Goal: Task Accomplishment & Management: Manage account settings

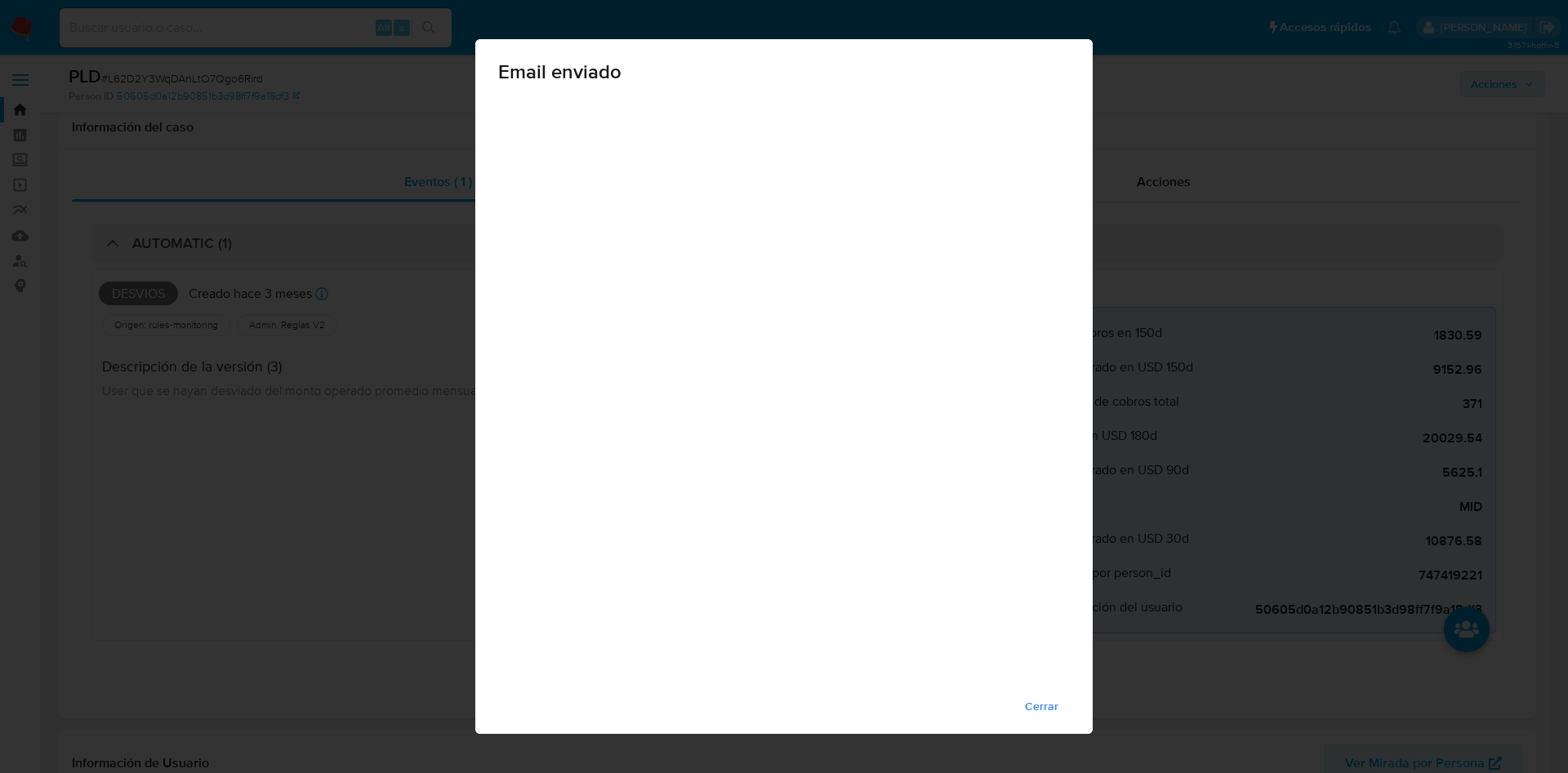
select select "10"
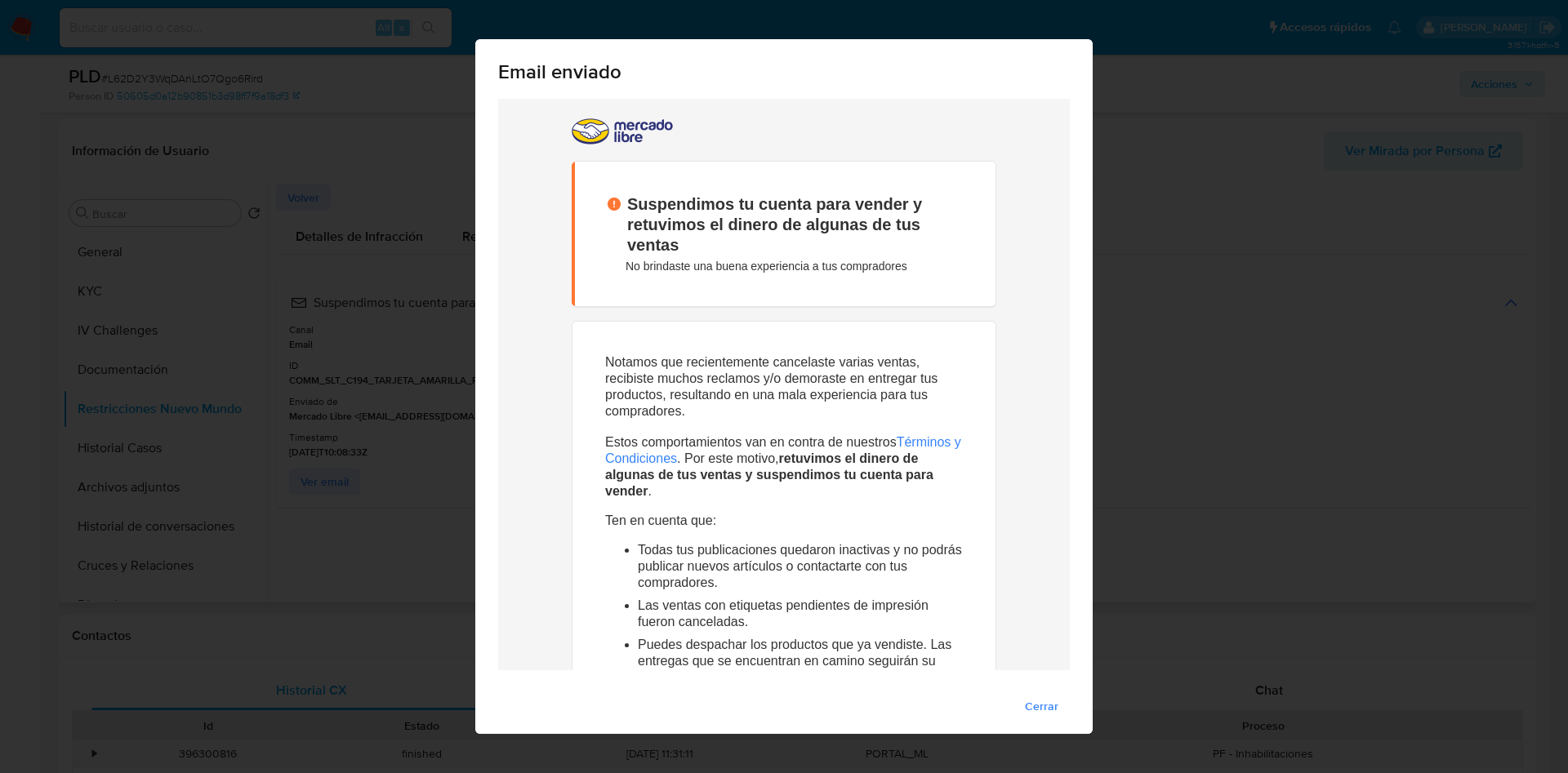
drag, startPoint x: 1219, startPoint y: 274, endPoint x: 326, endPoint y: 325, distance: 894.5
click at [1214, 273] on div "Email enviado Cerrar" at bounding box center [784, 386] width 1568 height 773
click at [1108, 59] on div "Email enviado Cerrar" at bounding box center [784, 386] width 1568 height 773
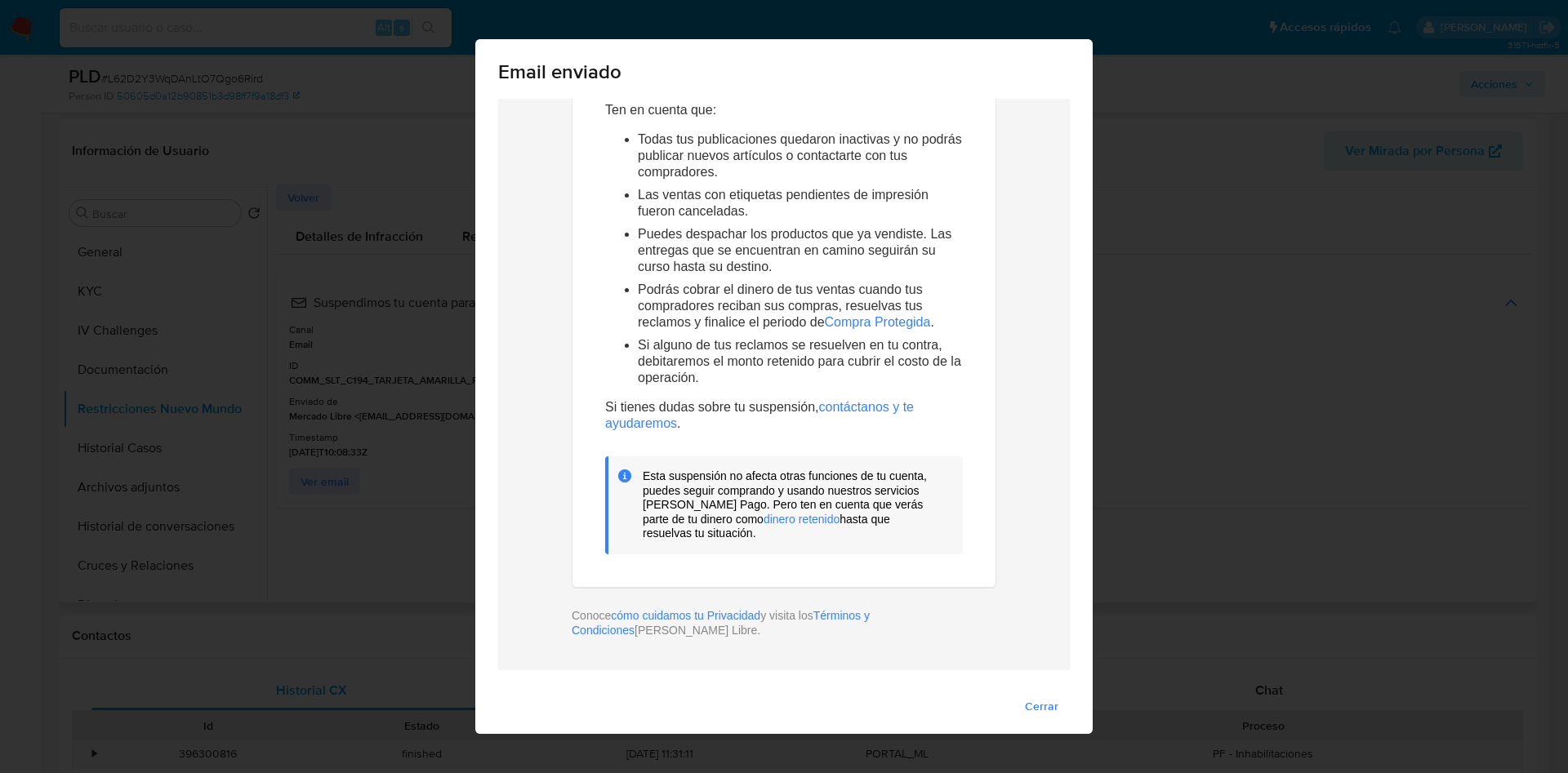
click at [1057, 707] on button "Cerrar" at bounding box center [1041, 707] width 56 height 27
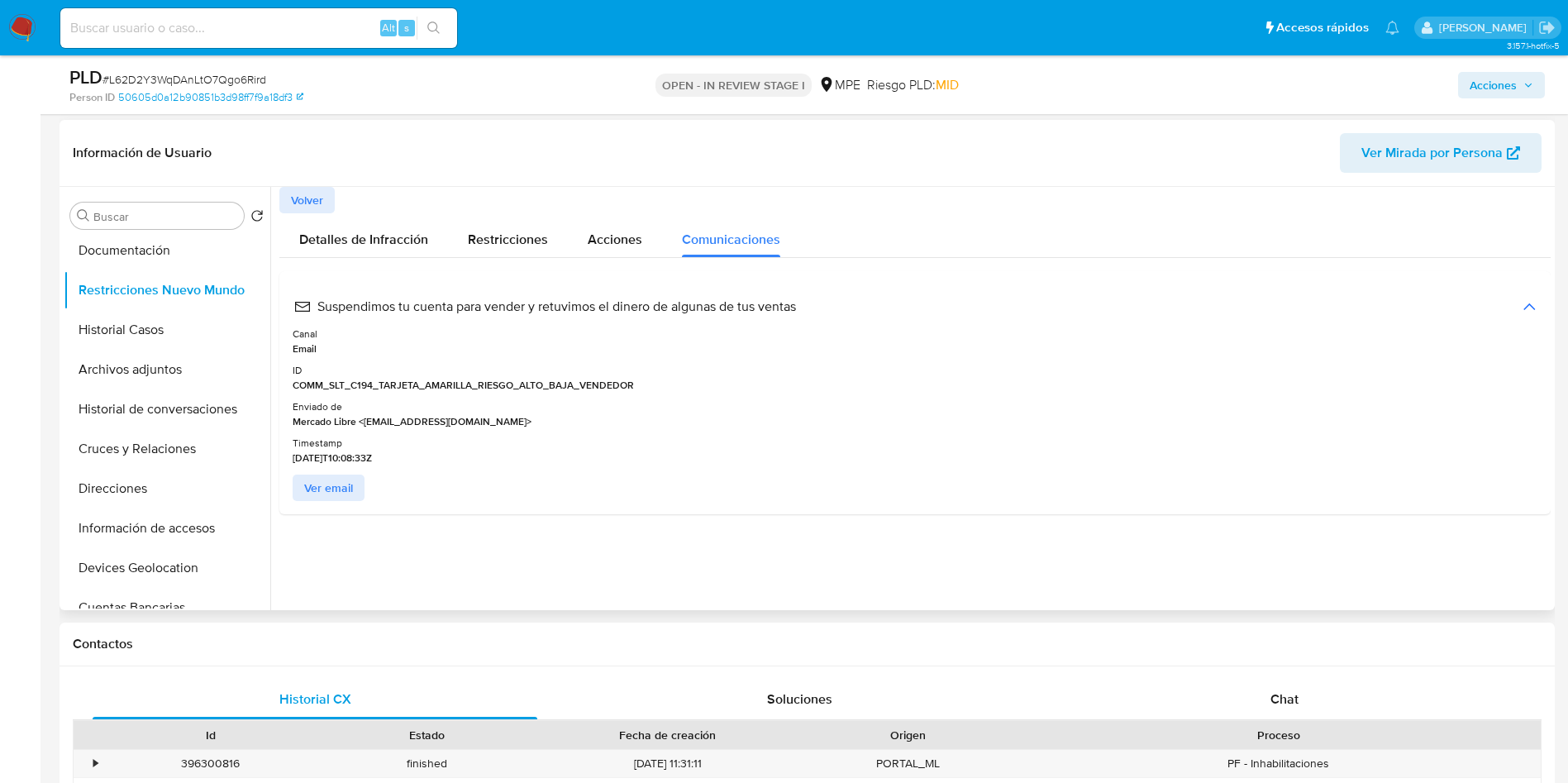
scroll to position [248, 0]
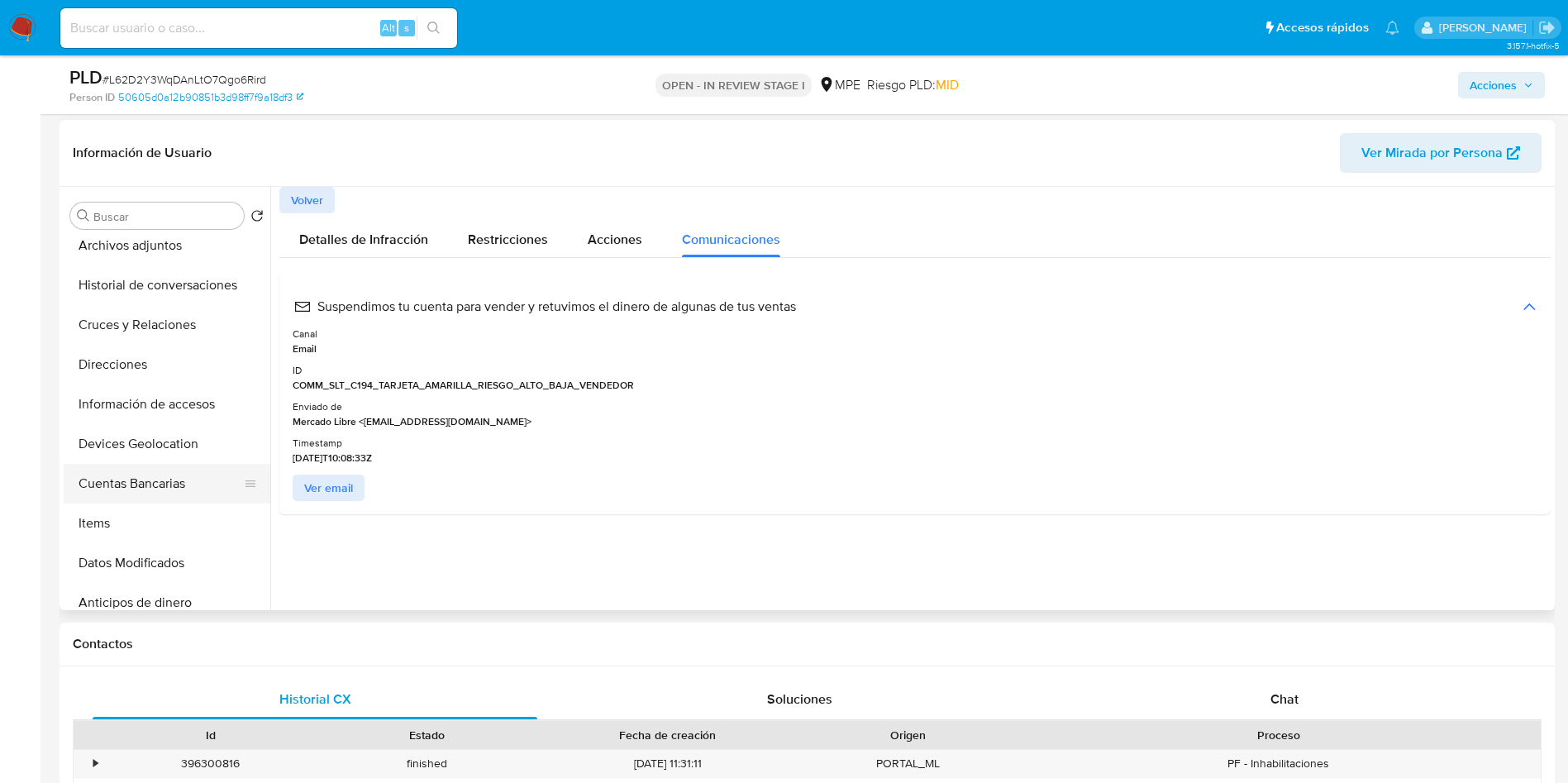
click at [153, 486] on button "Cuentas Bancarias" at bounding box center [160, 483] width 193 height 39
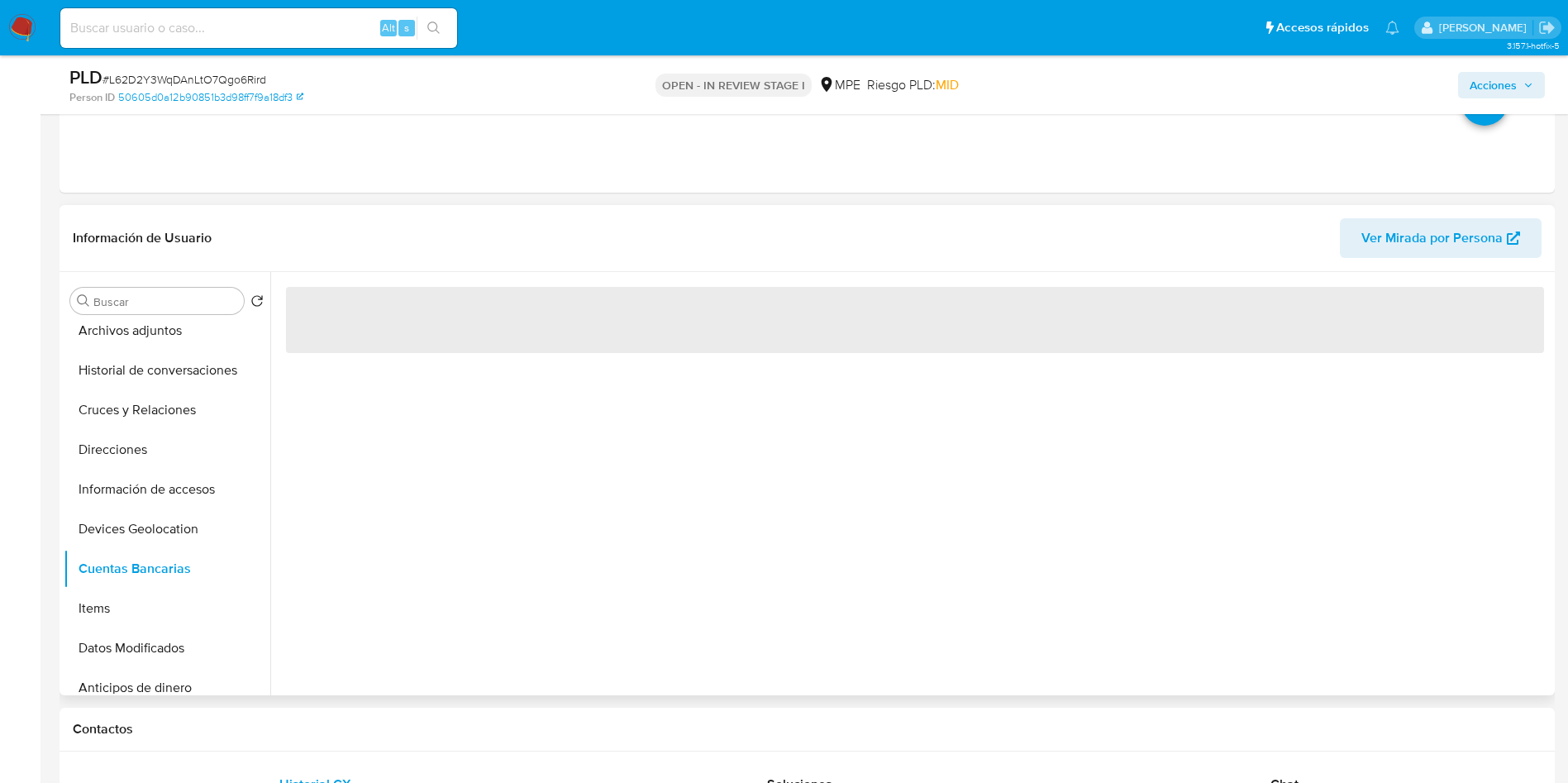
scroll to position [496, 0]
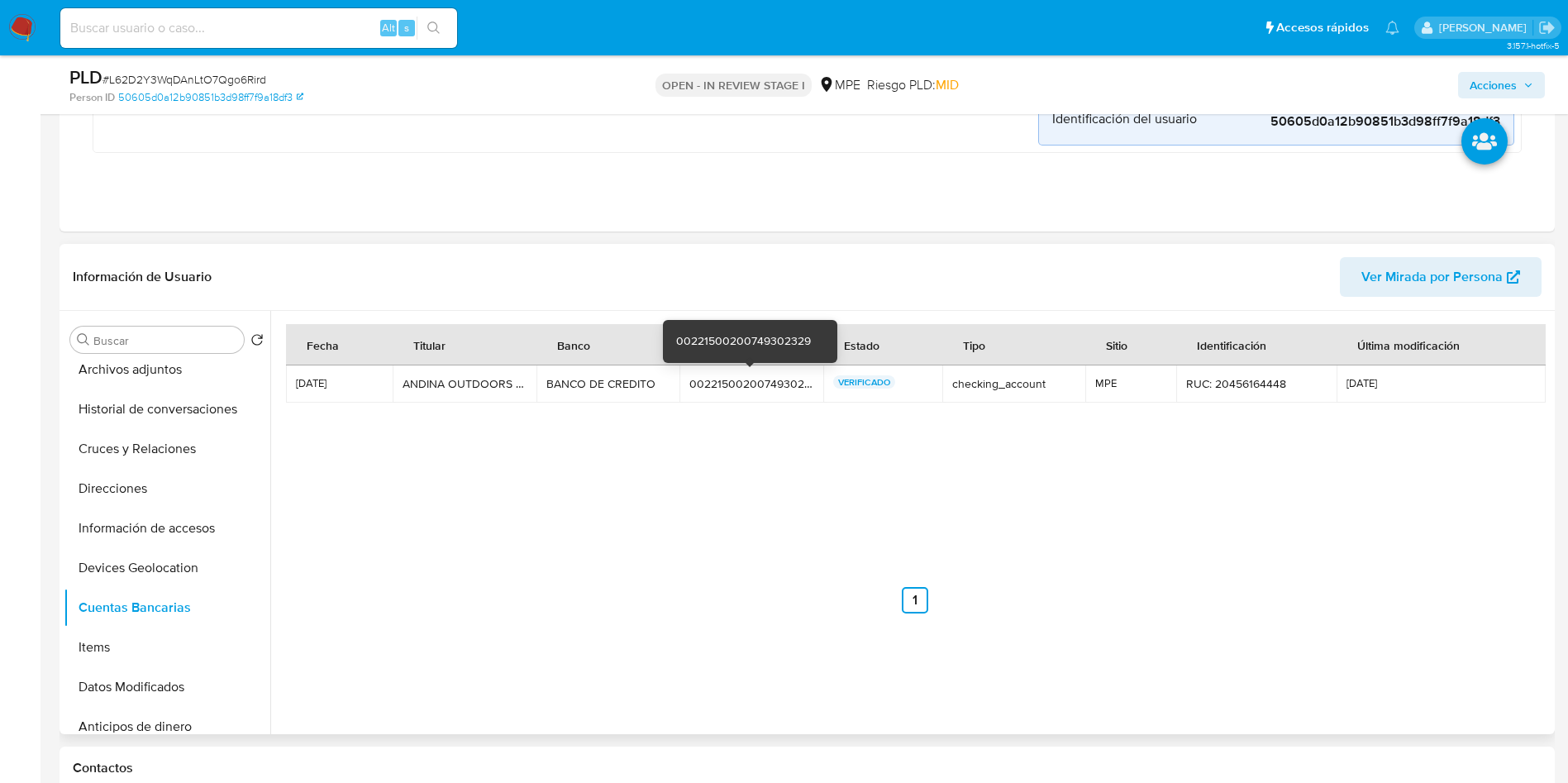
click at [730, 379] on div "00221500200749302329" at bounding box center [751, 383] width 124 height 14
click at [729, 379] on div "00221500200749302329" at bounding box center [751, 383] width 124 height 14
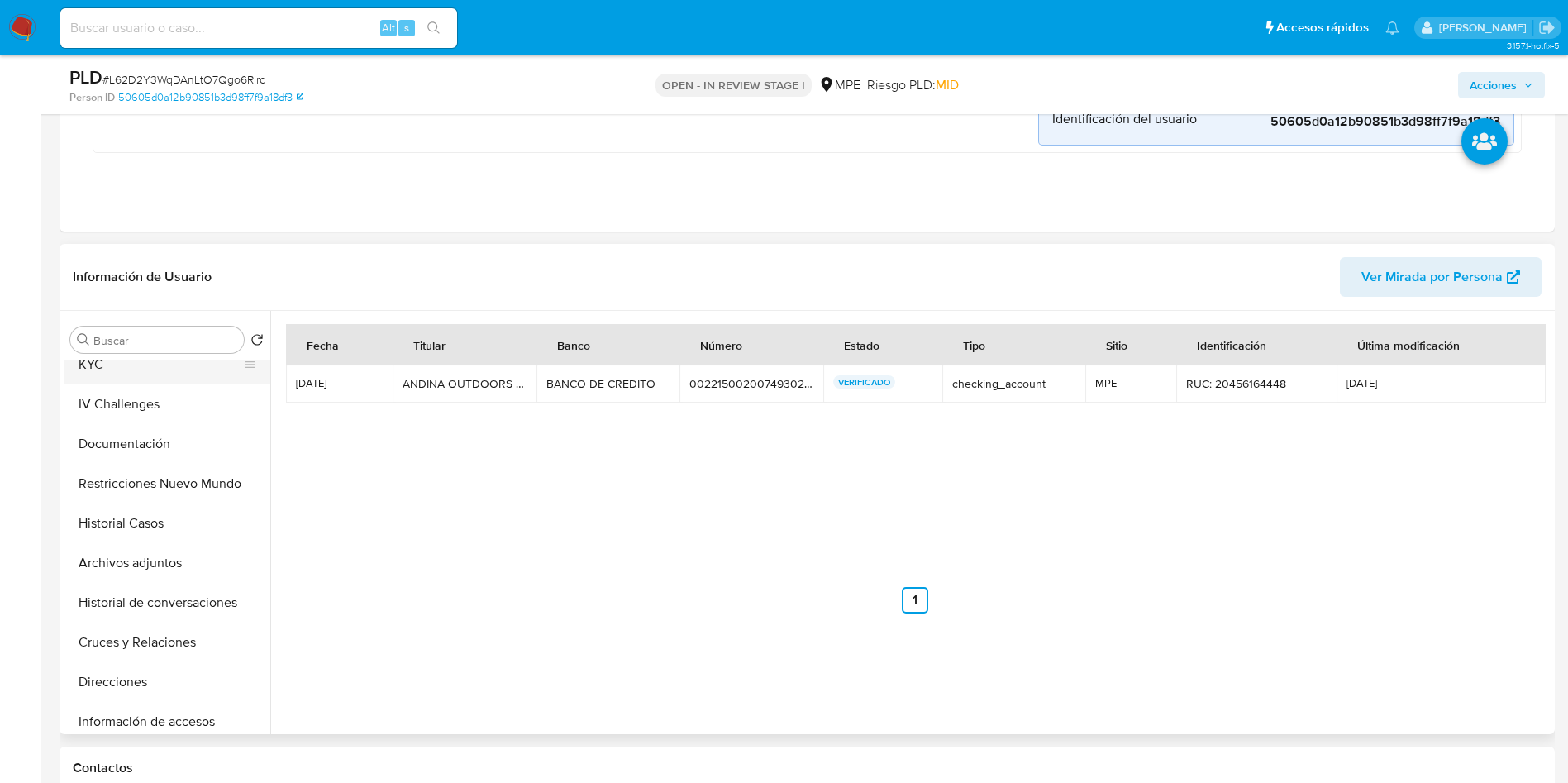
scroll to position [0, 0]
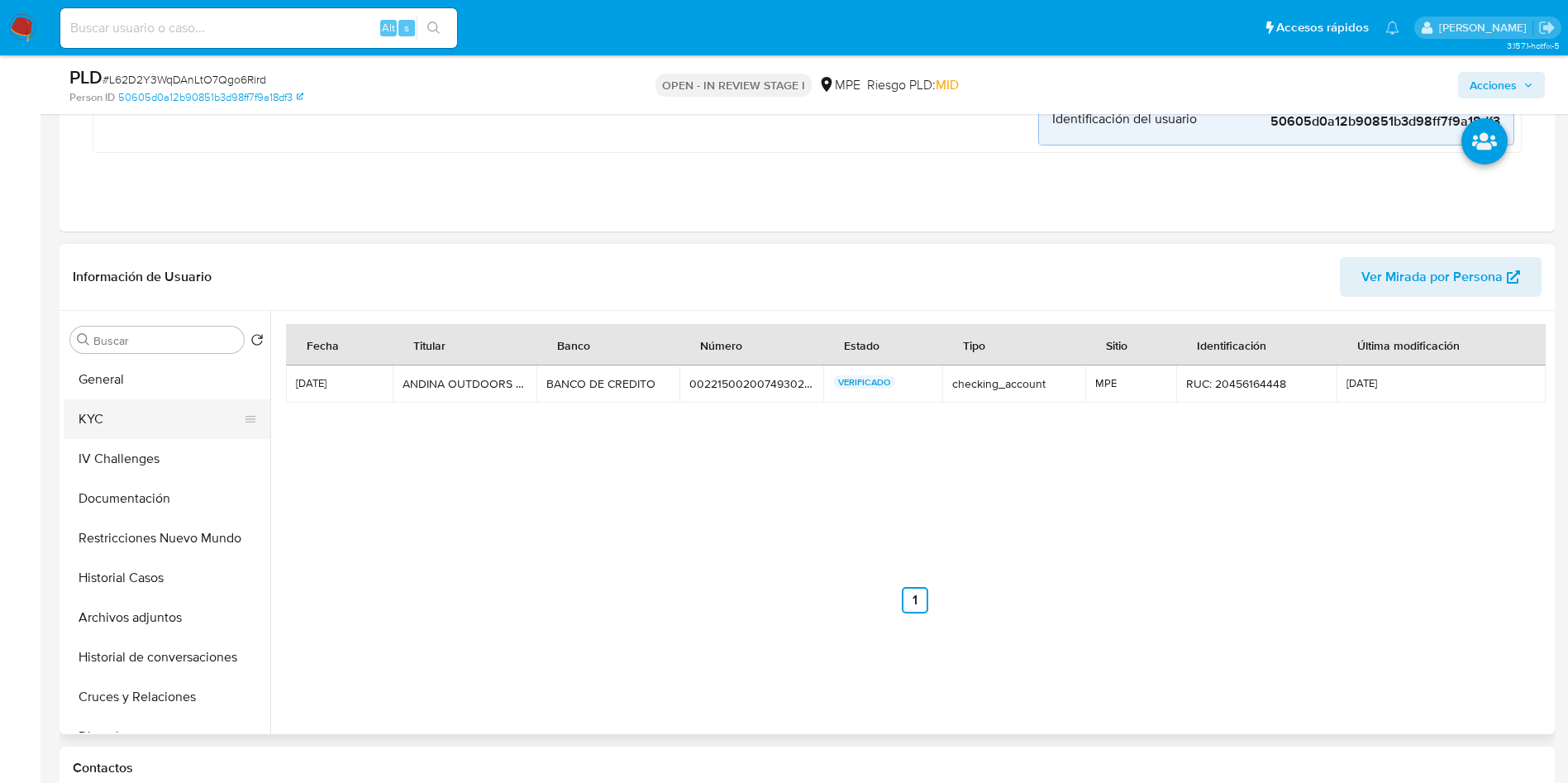
click at [152, 400] on button "KYC" at bounding box center [160, 418] width 193 height 39
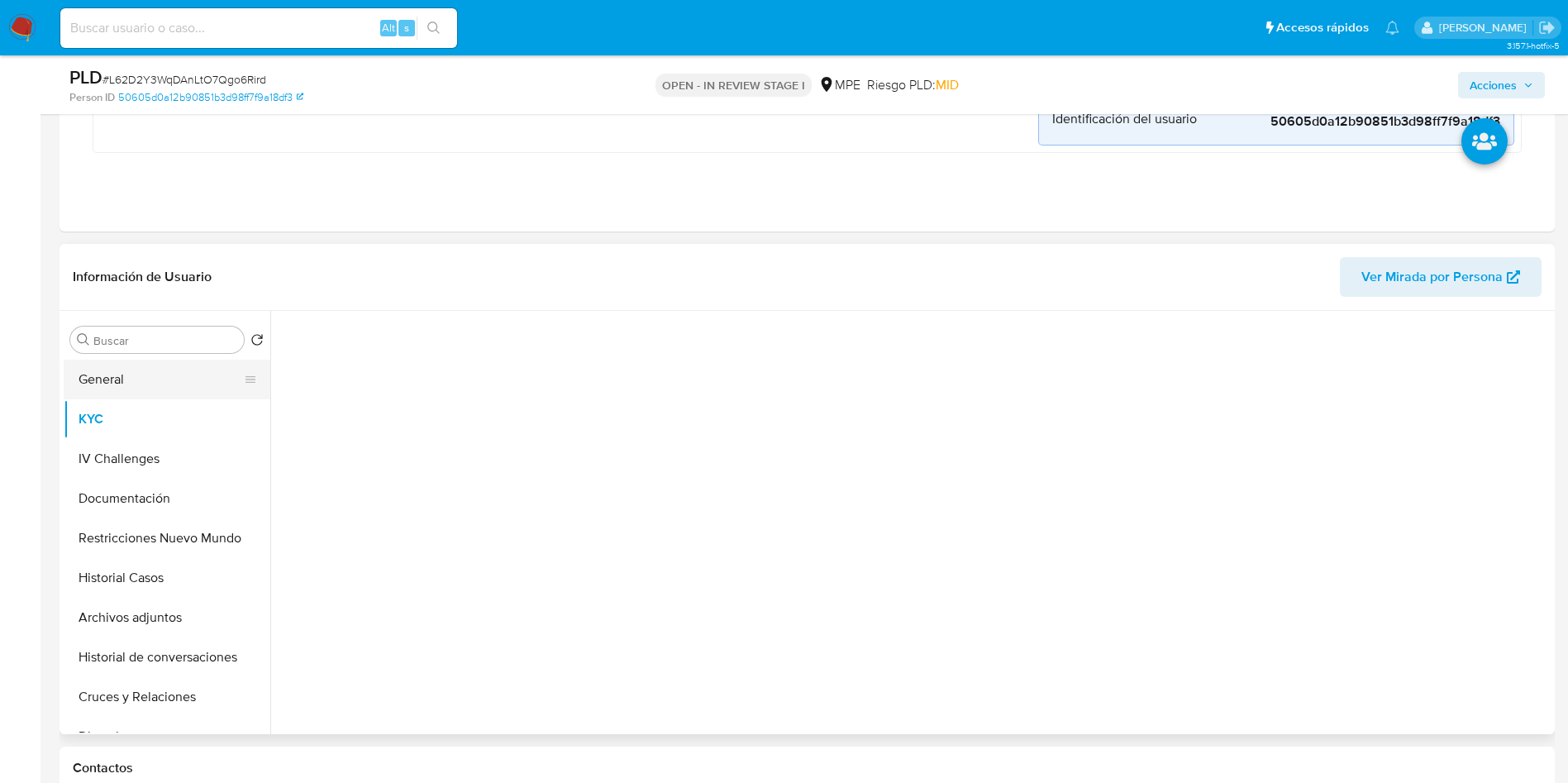
click at [112, 364] on button "General" at bounding box center [160, 379] width 193 height 39
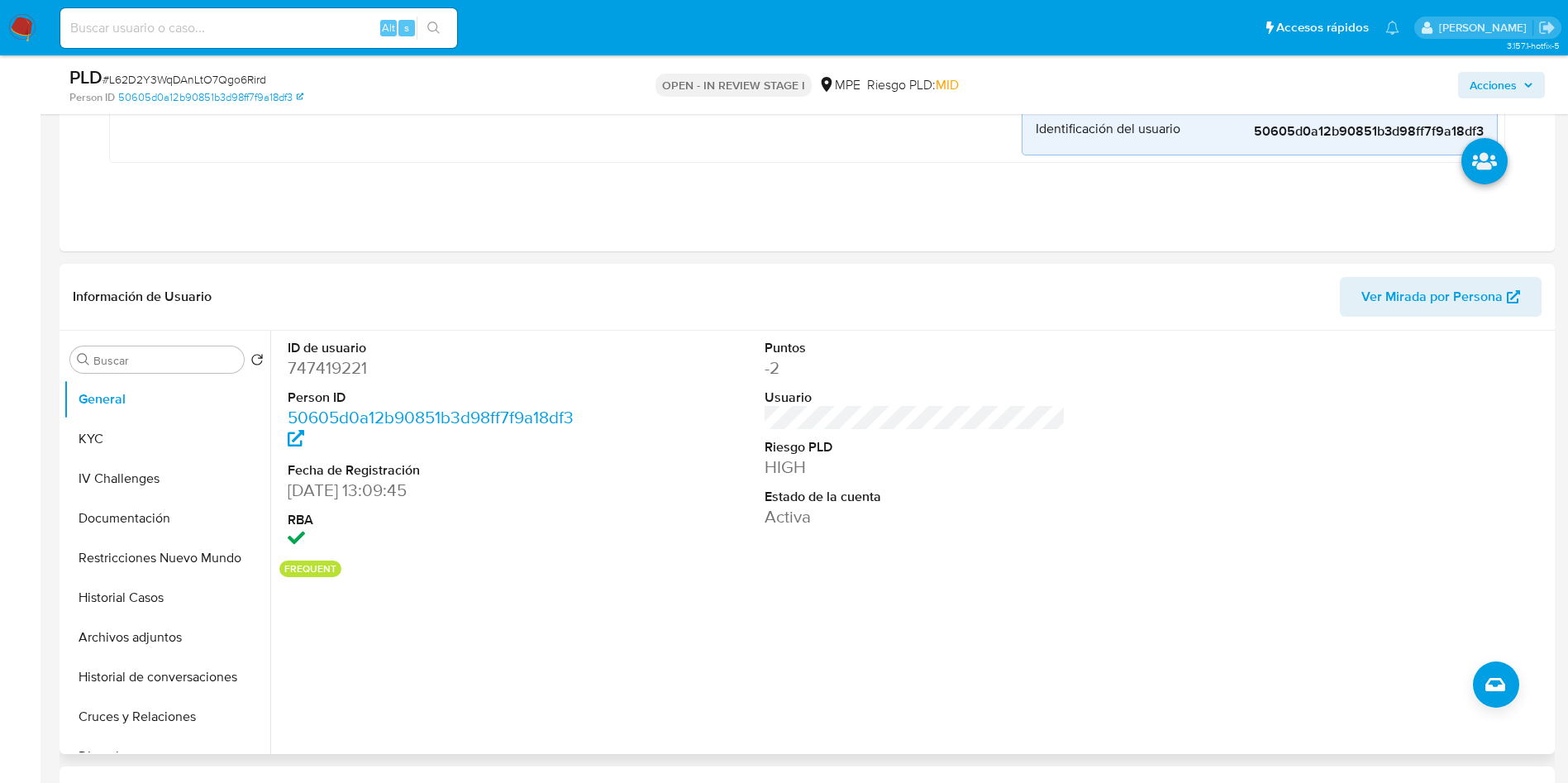
click at [328, 357] on dd "747419221" at bounding box center [438, 368] width 302 height 23
copy dd "747419221"
click at [144, 520] on button "Documentación" at bounding box center [160, 518] width 193 height 39
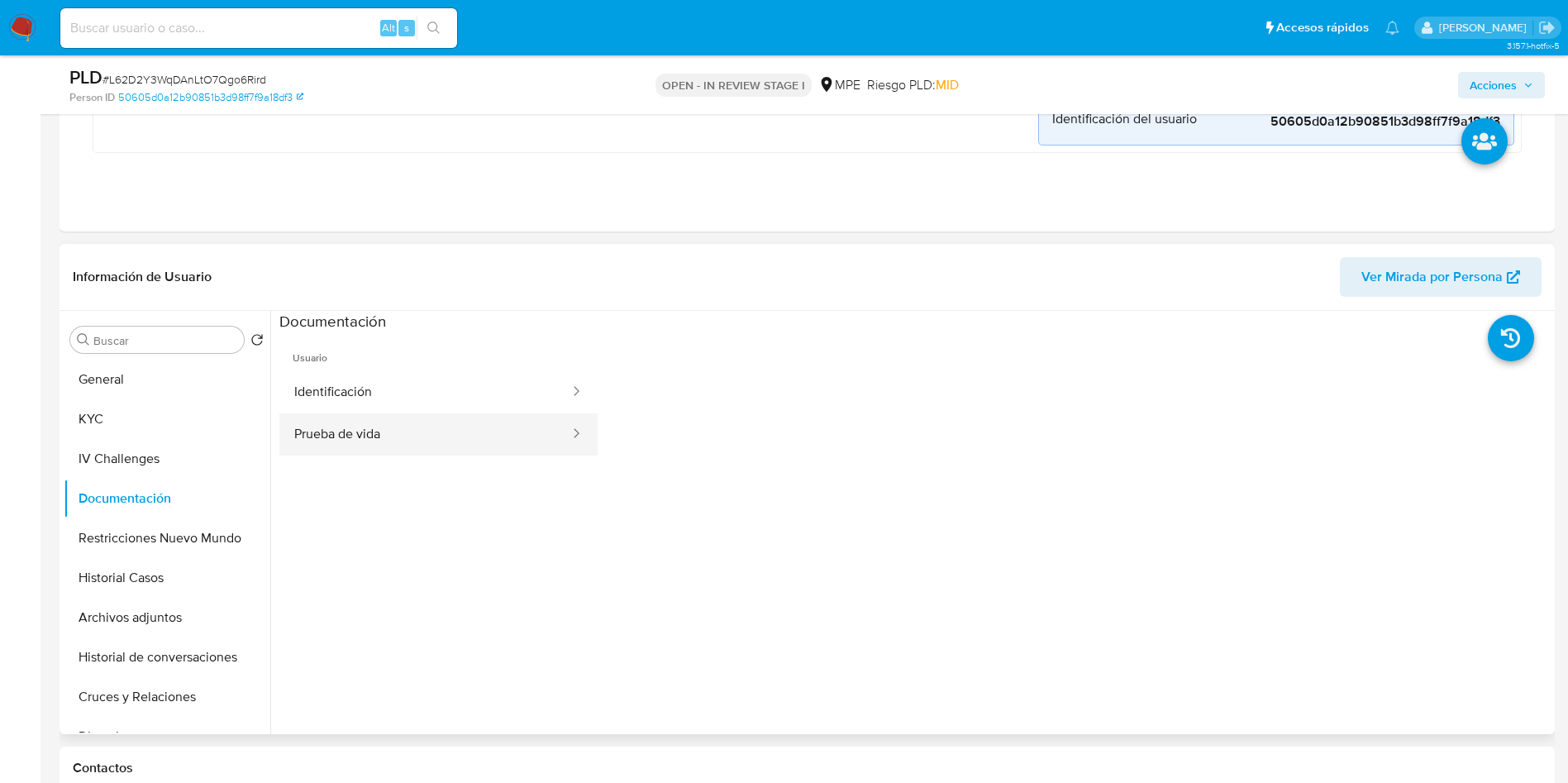
click at [394, 421] on button "Prueba de vida" at bounding box center [425, 435] width 291 height 42
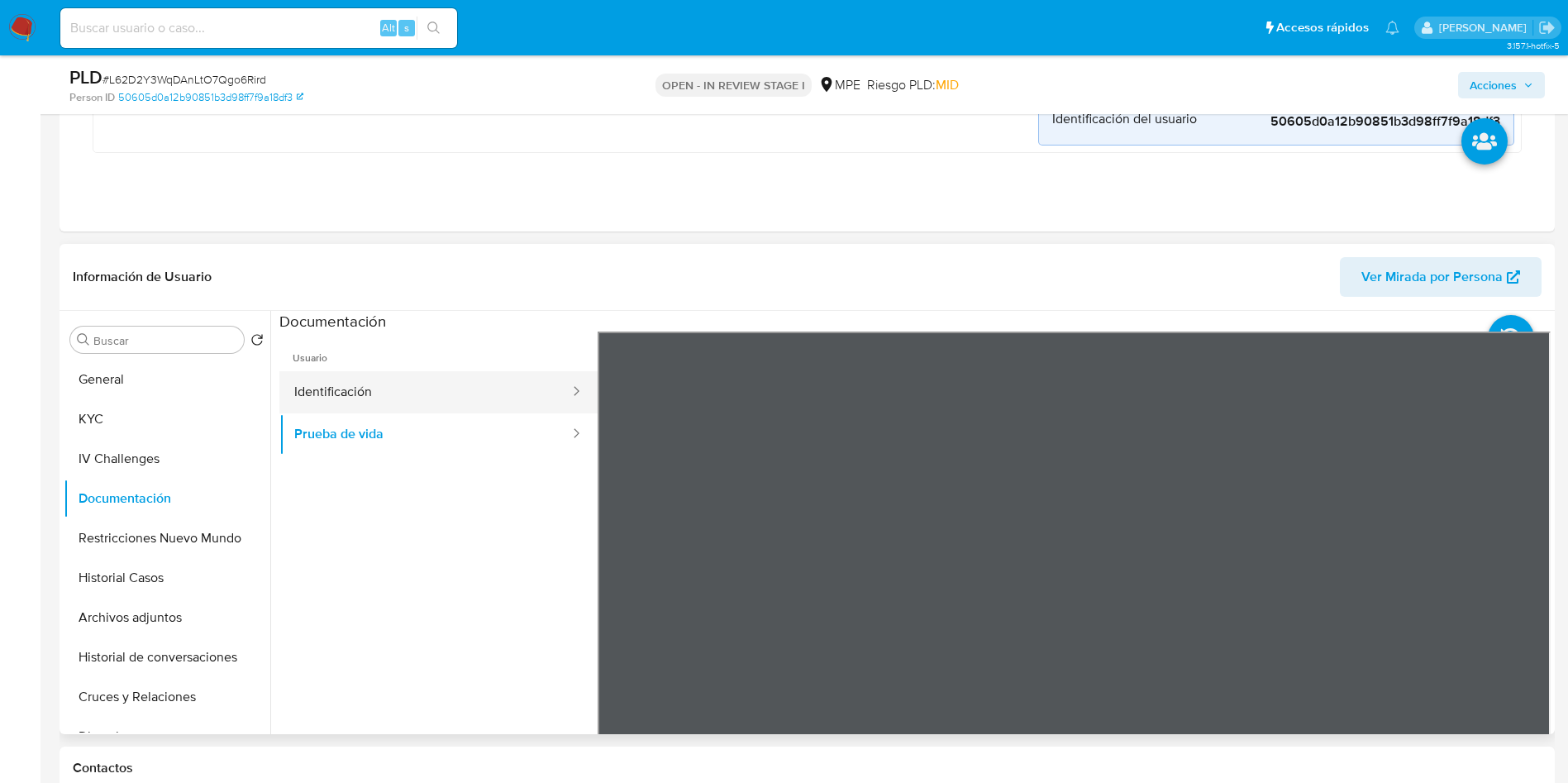
click at [348, 390] on button "Identificación" at bounding box center [425, 392] width 291 height 42
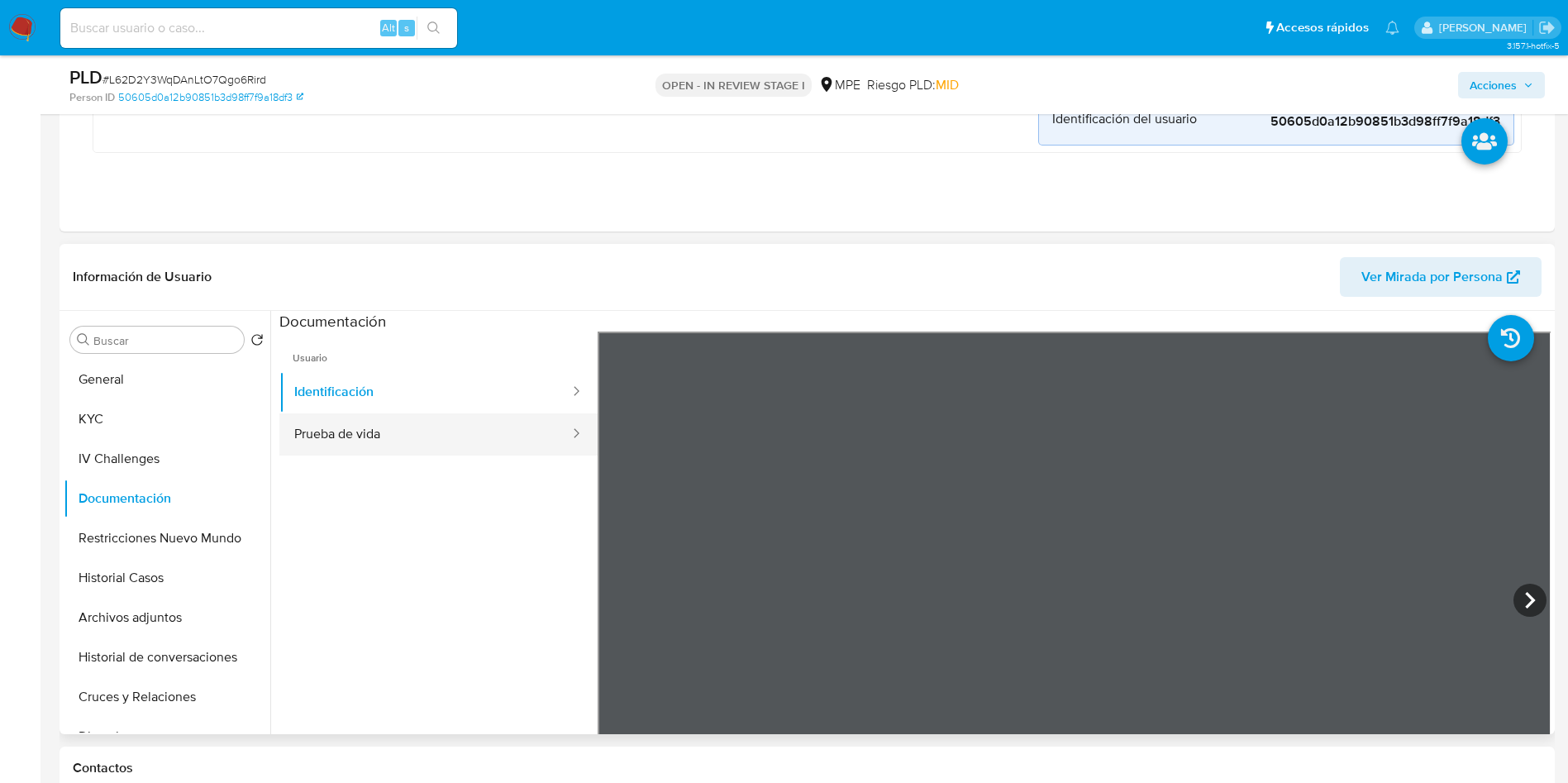
click at [419, 438] on button "Prueba de vida" at bounding box center [425, 435] width 291 height 42
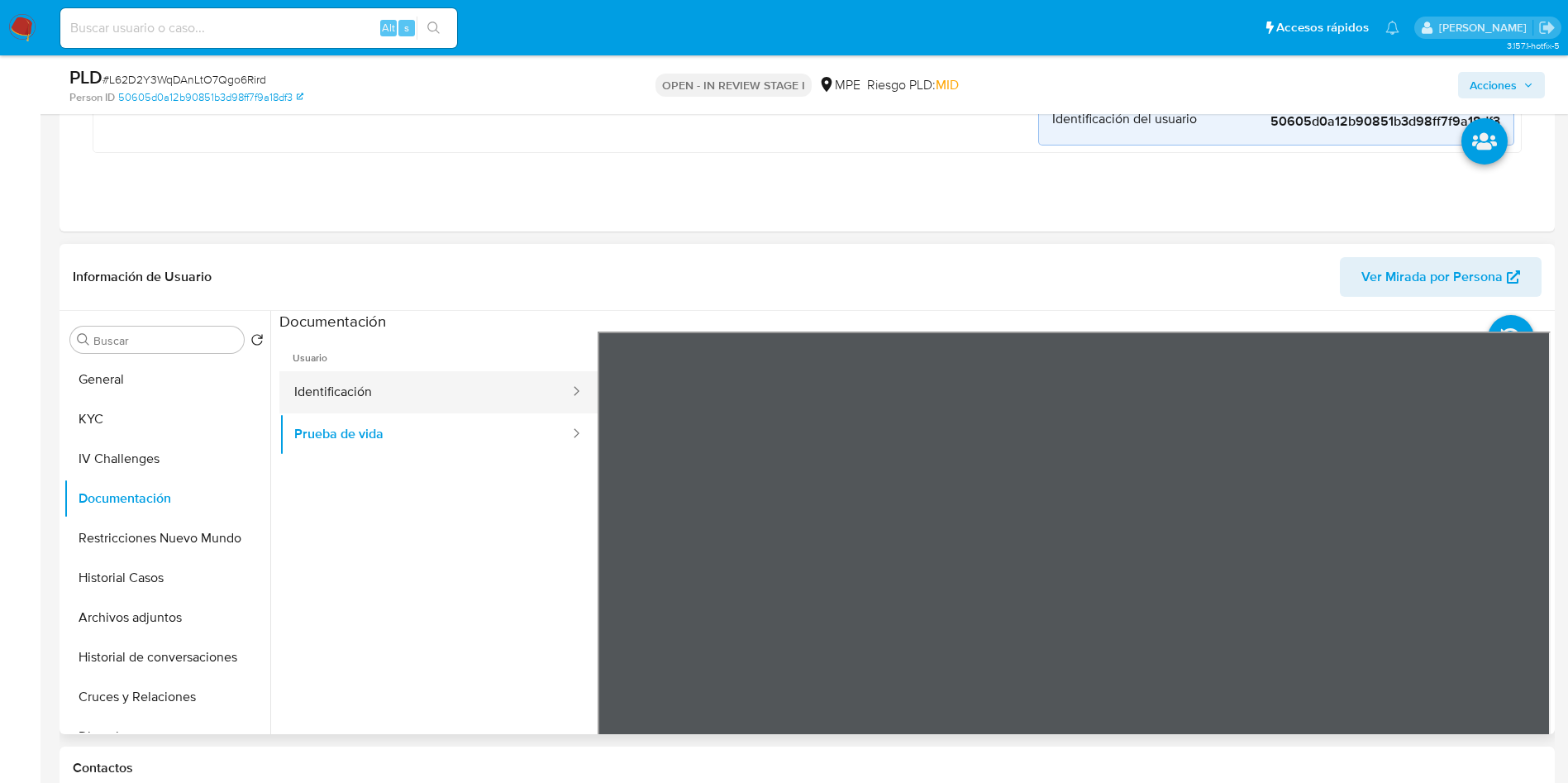
click at [404, 398] on button "Identificación" at bounding box center [425, 392] width 291 height 42
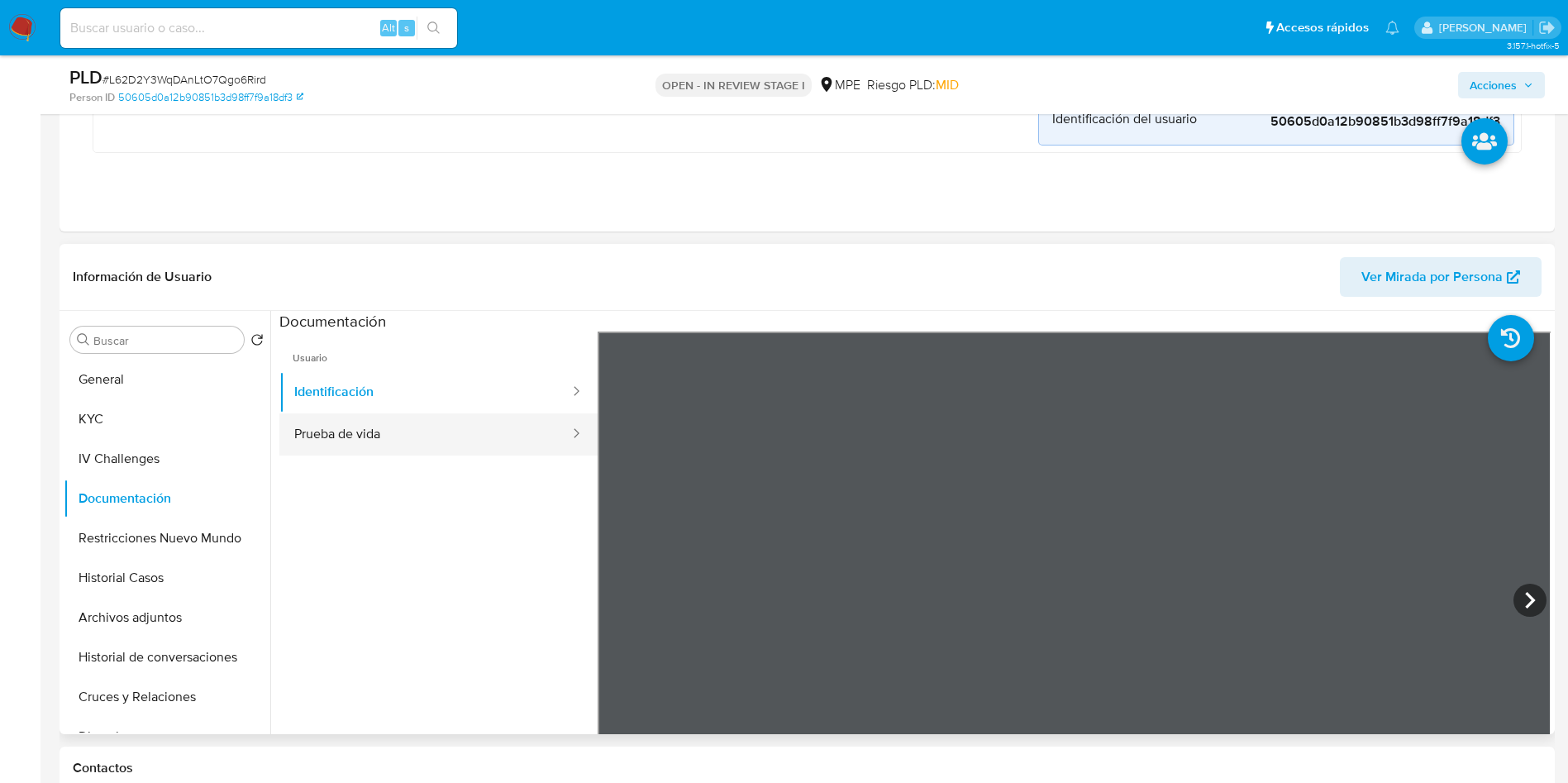
click at [358, 444] on button "Prueba de vida" at bounding box center [425, 435] width 291 height 42
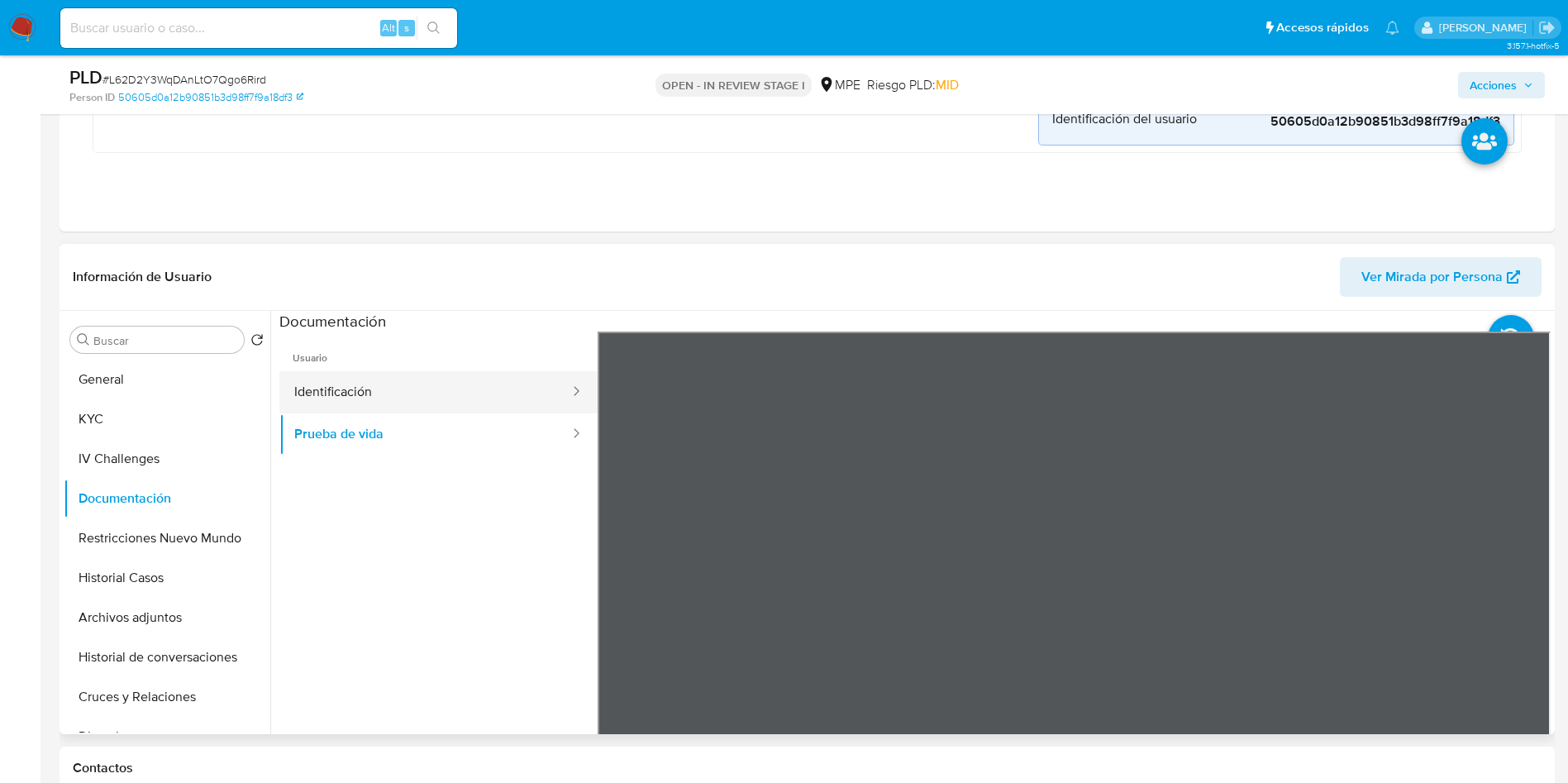
click at [361, 404] on button "Identificación" at bounding box center [425, 392] width 291 height 42
click at [1523, 594] on icon at bounding box center [1530, 600] width 33 height 33
click at [628, 593] on icon at bounding box center [618, 600] width 33 height 33
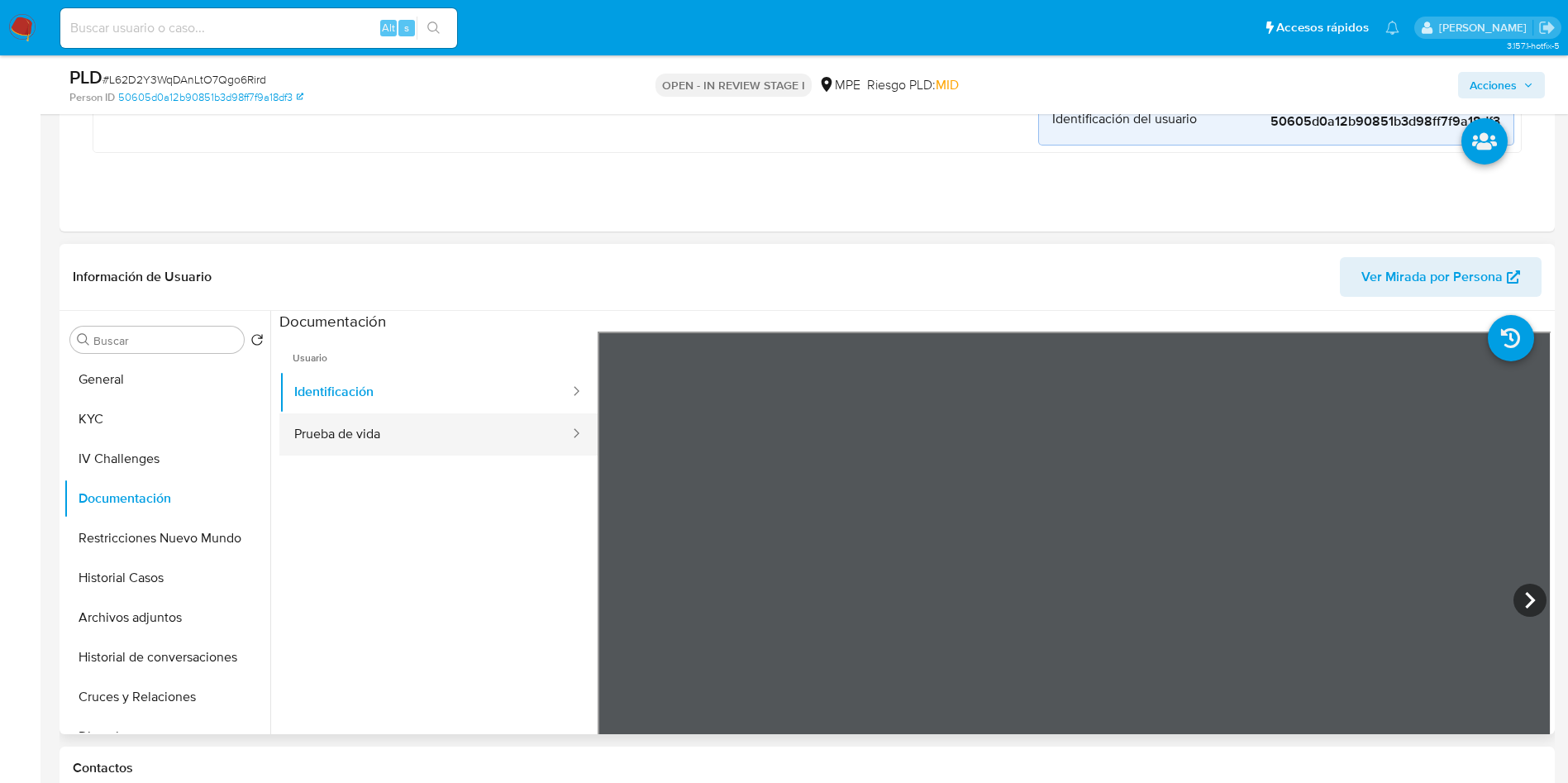
click at [386, 441] on button "Prueba de vida" at bounding box center [425, 435] width 291 height 42
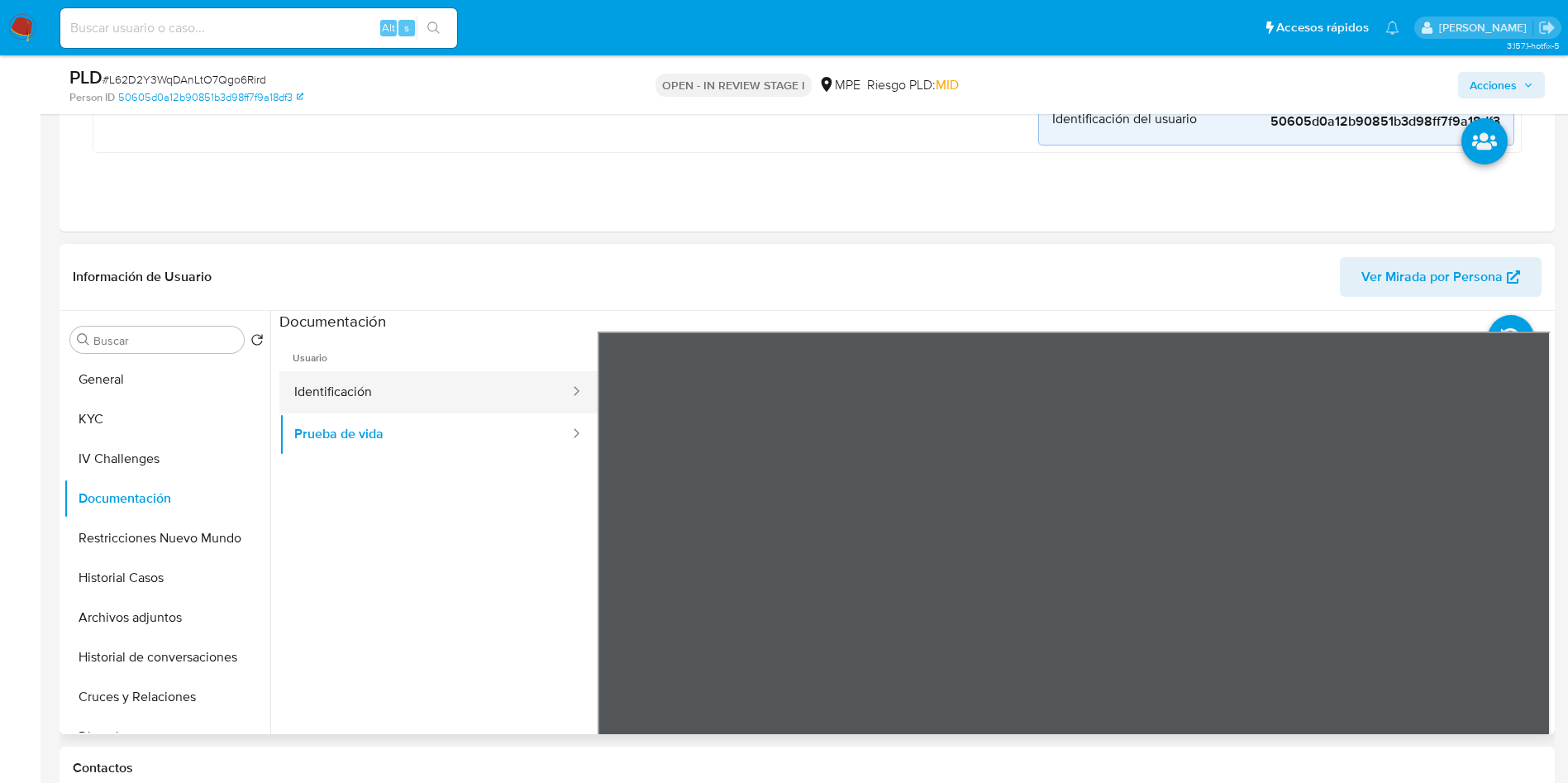
click at [380, 392] on button "Identificación" at bounding box center [425, 392] width 291 height 42
click at [559, 539] on div "Usuario Identificación Prueba de vida" at bounding box center [915, 596] width 1271 height 529
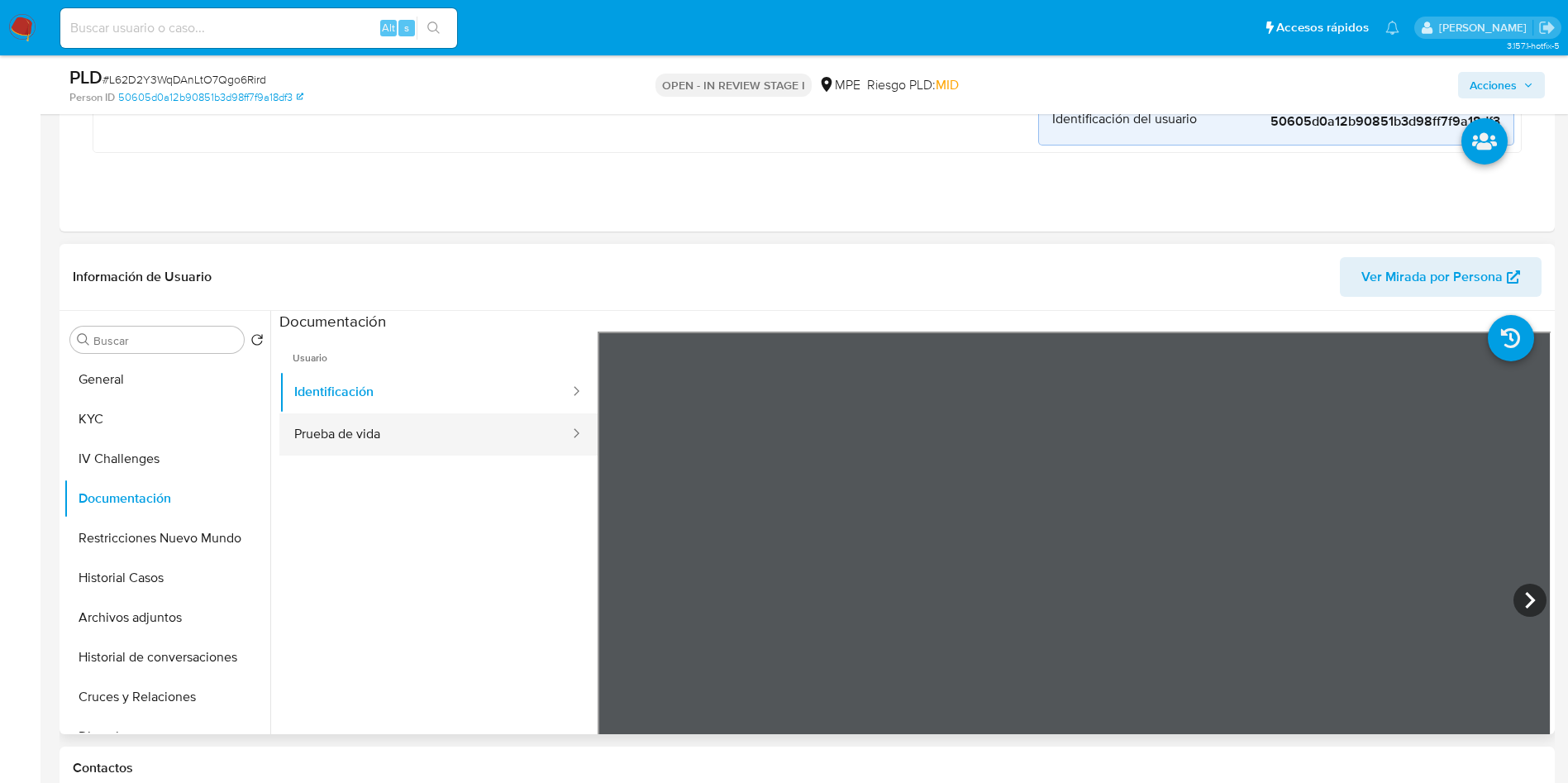
click at [432, 427] on button "Prueba de vida" at bounding box center [425, 435] width 291 height 42
click at [127, 389] on button "General" at bounding box center [160, 379] width 193 height 39
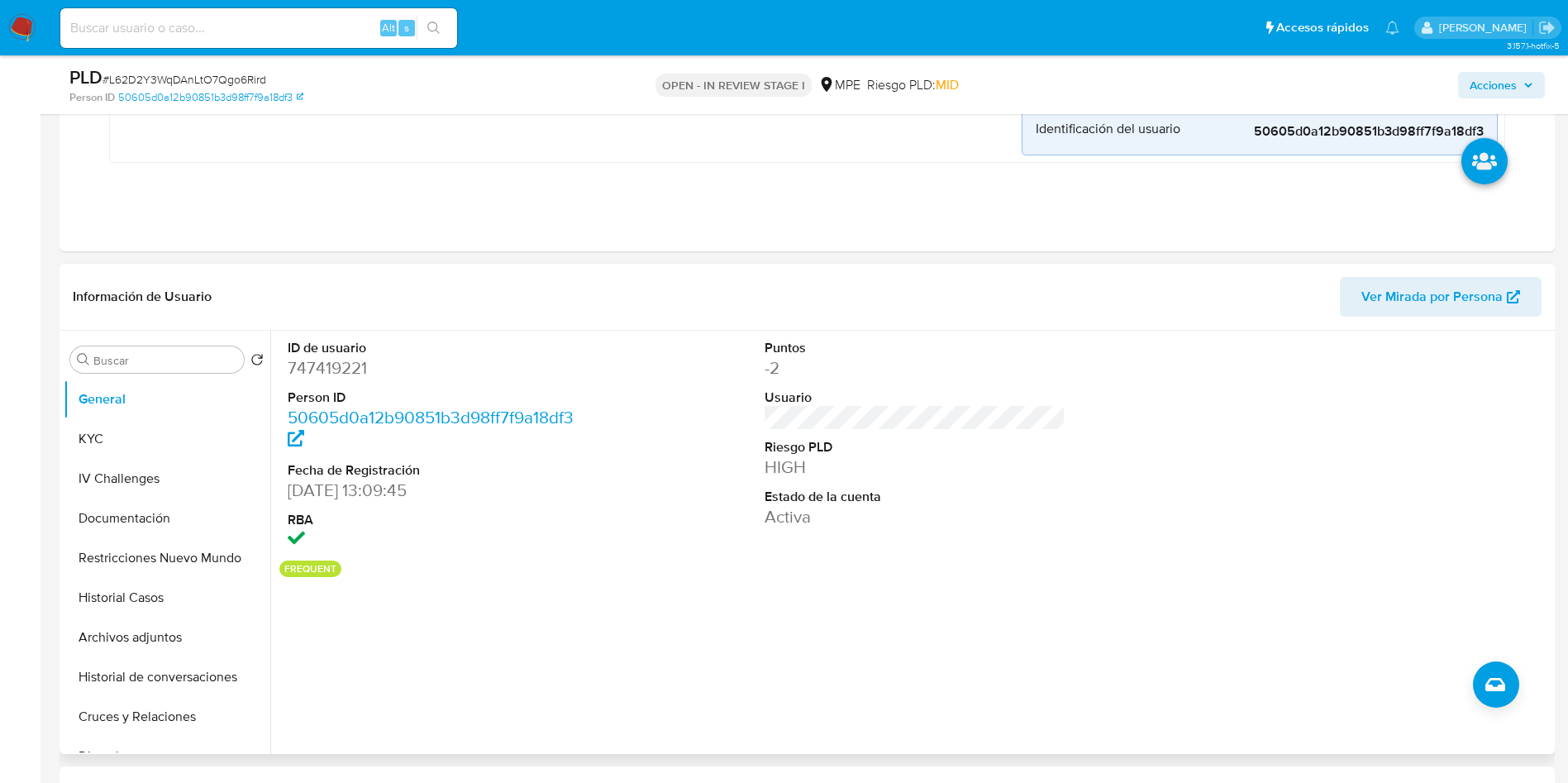
click at [295, 347] on dt "ID de usuario" at bounding box center [438, 347] width 302 height 18
click at [333, 386] on dl "ID de usuario 747419221 Person ID 50605d0a12b90851b3d98ff7f9a18df3 Fecha de Reg…" at bounding box center [438, 445] width 302 height 214
click at [333, 374] on dd "747419221" at bounding box center [438, 368] width 302 height 23
click at [308, 374] on dd "747419221" at bounding box center [438, 368] width 302 height 23
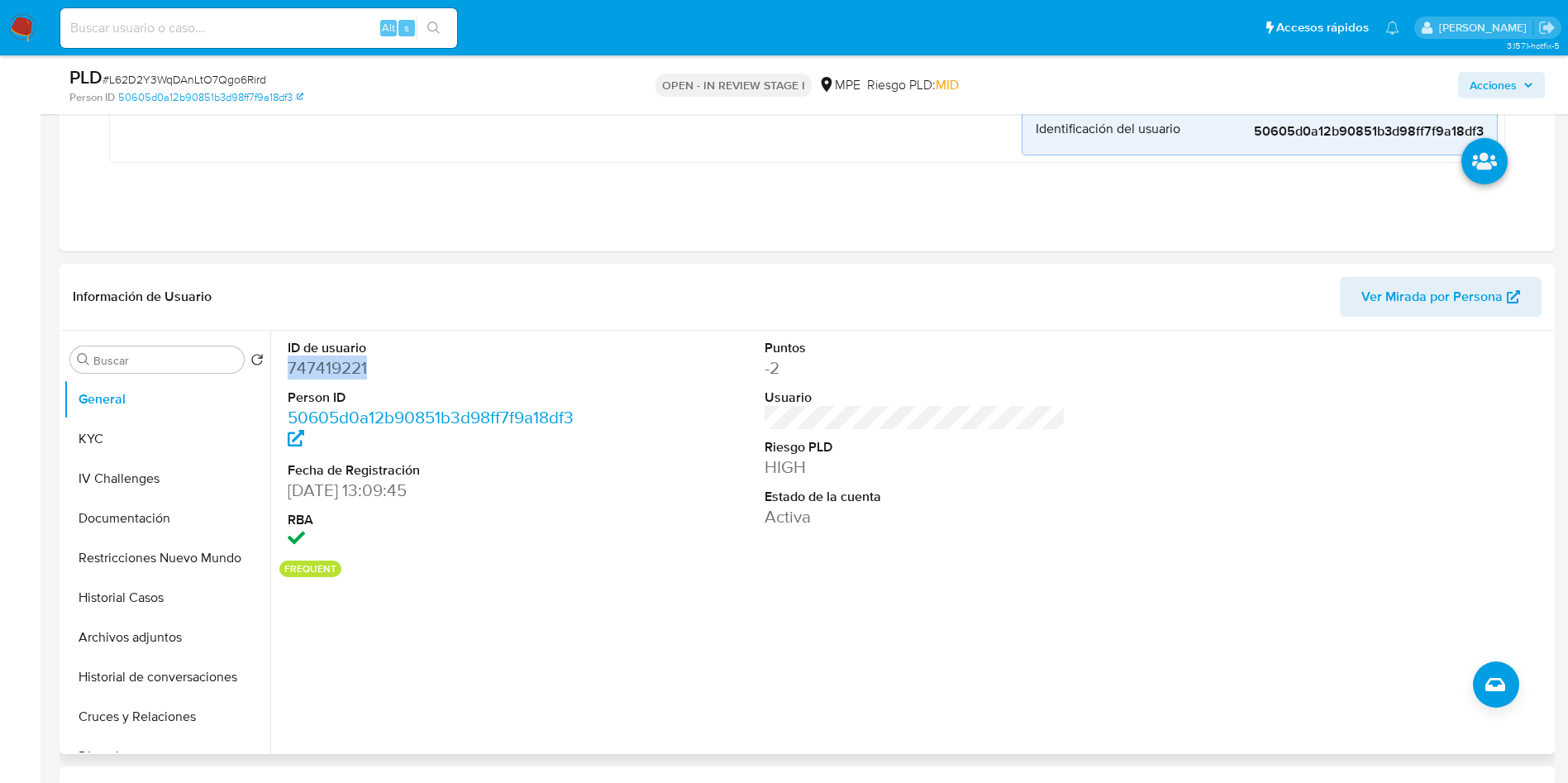
click at [307, 374] on dd "747419221" at bounding box center [438, 368] width 302 height 23
copy dd "747419221"
drag, startPoint x: 121, startPoint y: 421, endPoint x: 231, endPoint y: 484, distance: 126.8
click at [122, 421] on button "KYC" at bounding box center [166, 439] width 207 height 39
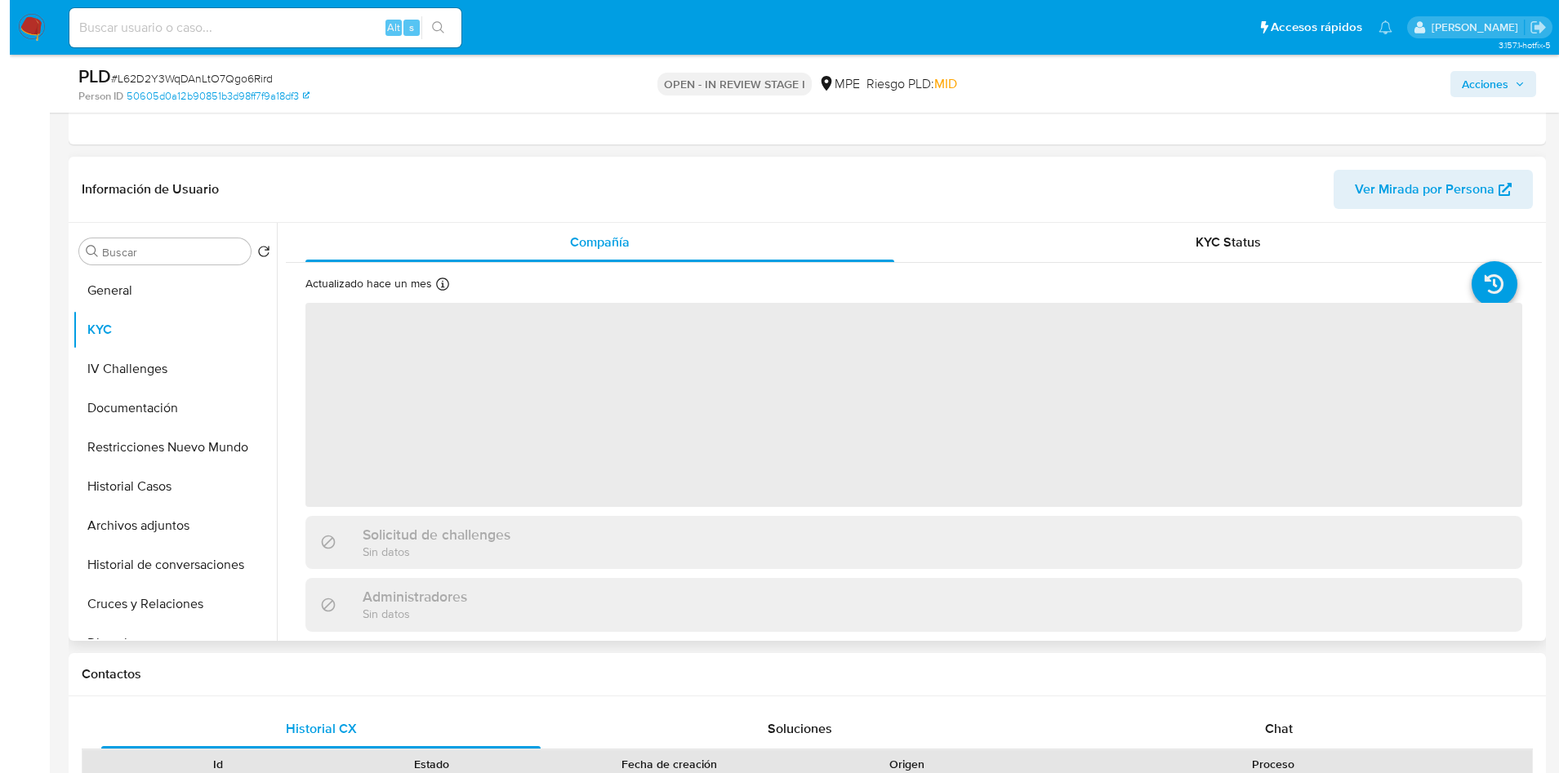
scroll to position [613, 0]
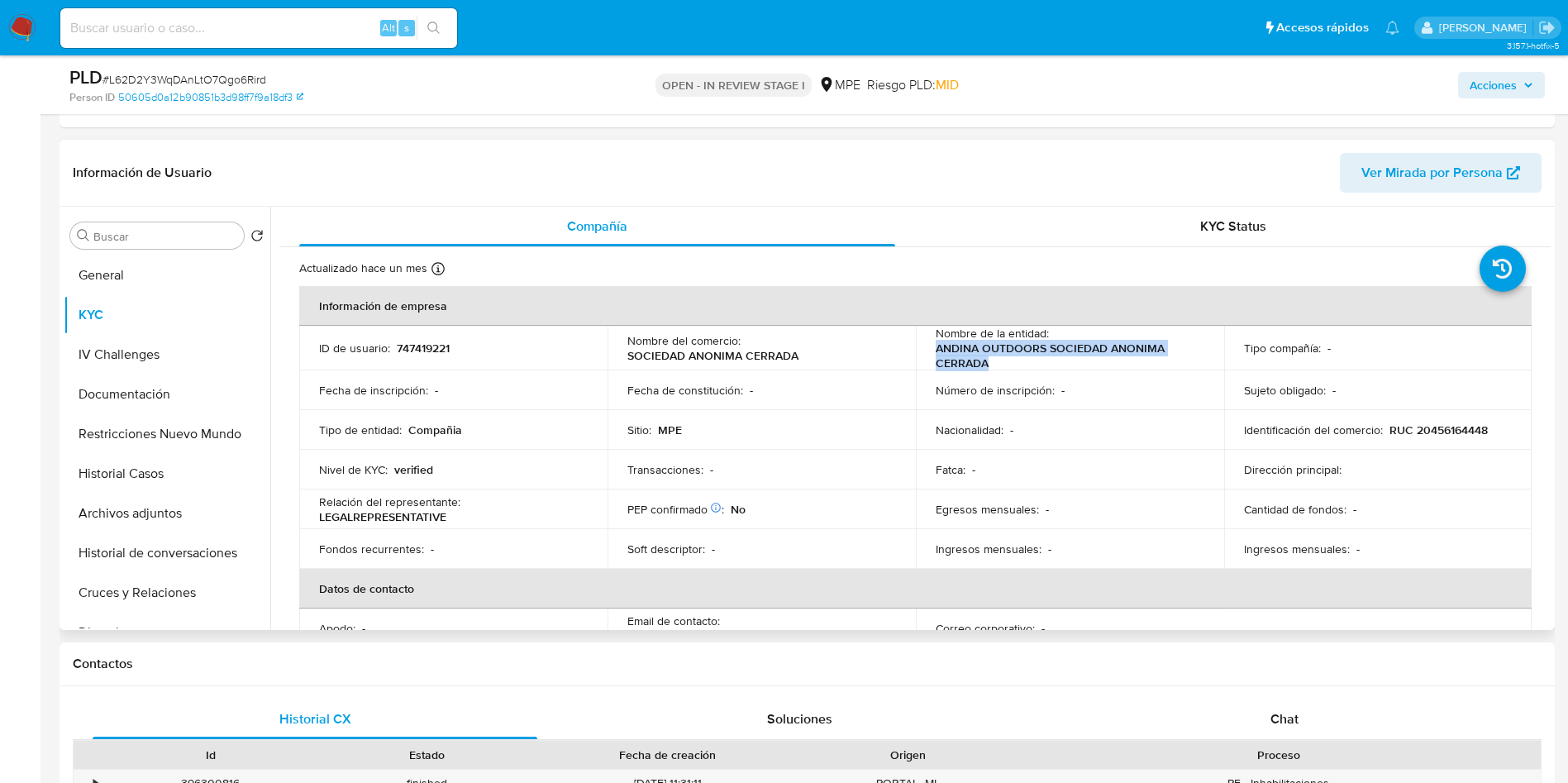
drag, startPoint x: 927, startPoint y: 345, endPoint x: 1004, endPoint y: 357, distance: 77.9
click at [1004, 357] on td "Nombre de la entidad : ANDINA OUTDOORS SOCIEDAD ANONIMA CERRADA" at bounding box center [1070, 348] width 309 height 44
copy p "ANDINA OUTDOORS SOCIEDAD ANONIMA CERRADA"
click at [139, 505] on button "Archivos adjuntos" at bounding box center [160, 513] width 193 height 39
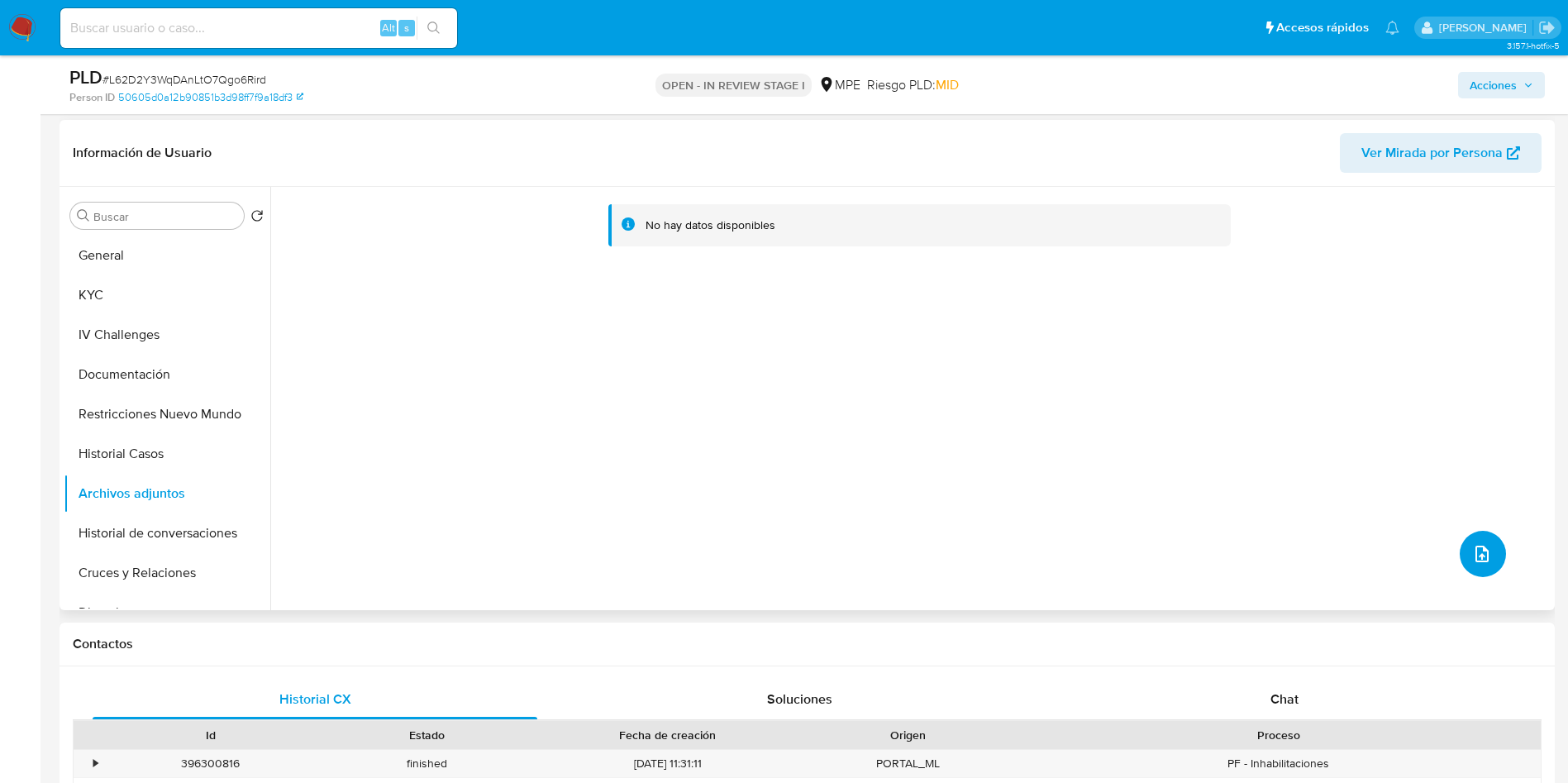
click at [1472, 557] on icon "upload-file" at bounding box center [1481, 554] width 20 height 20
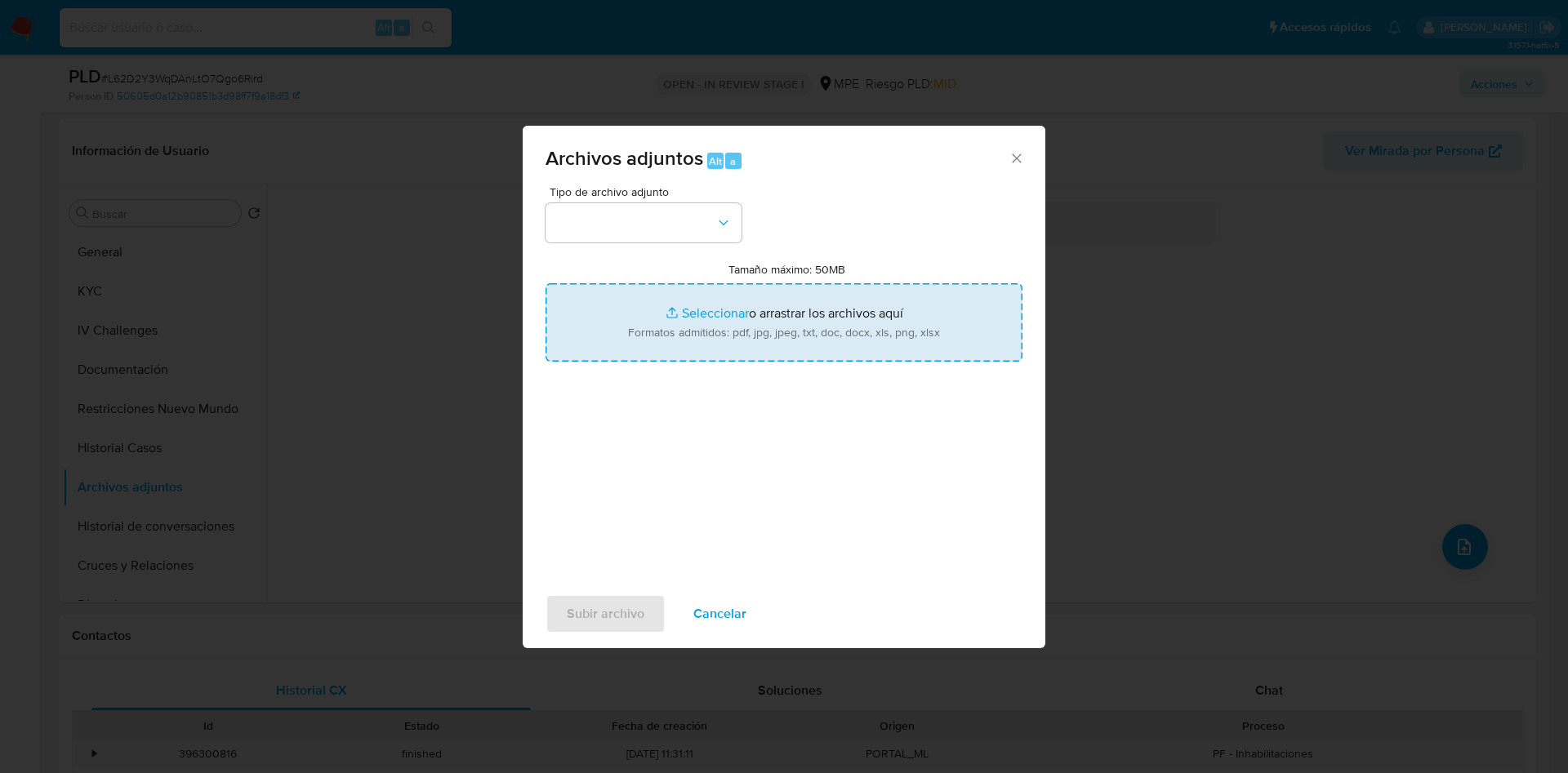
click at [703, 335] on input "Tamaño máximo: 50MB Seleccionar archivos" at bounding box center [784, 322] width 477 height 79
type input "C:\fakepath\Case Log 747419221 - 01_09_2025.pdf"
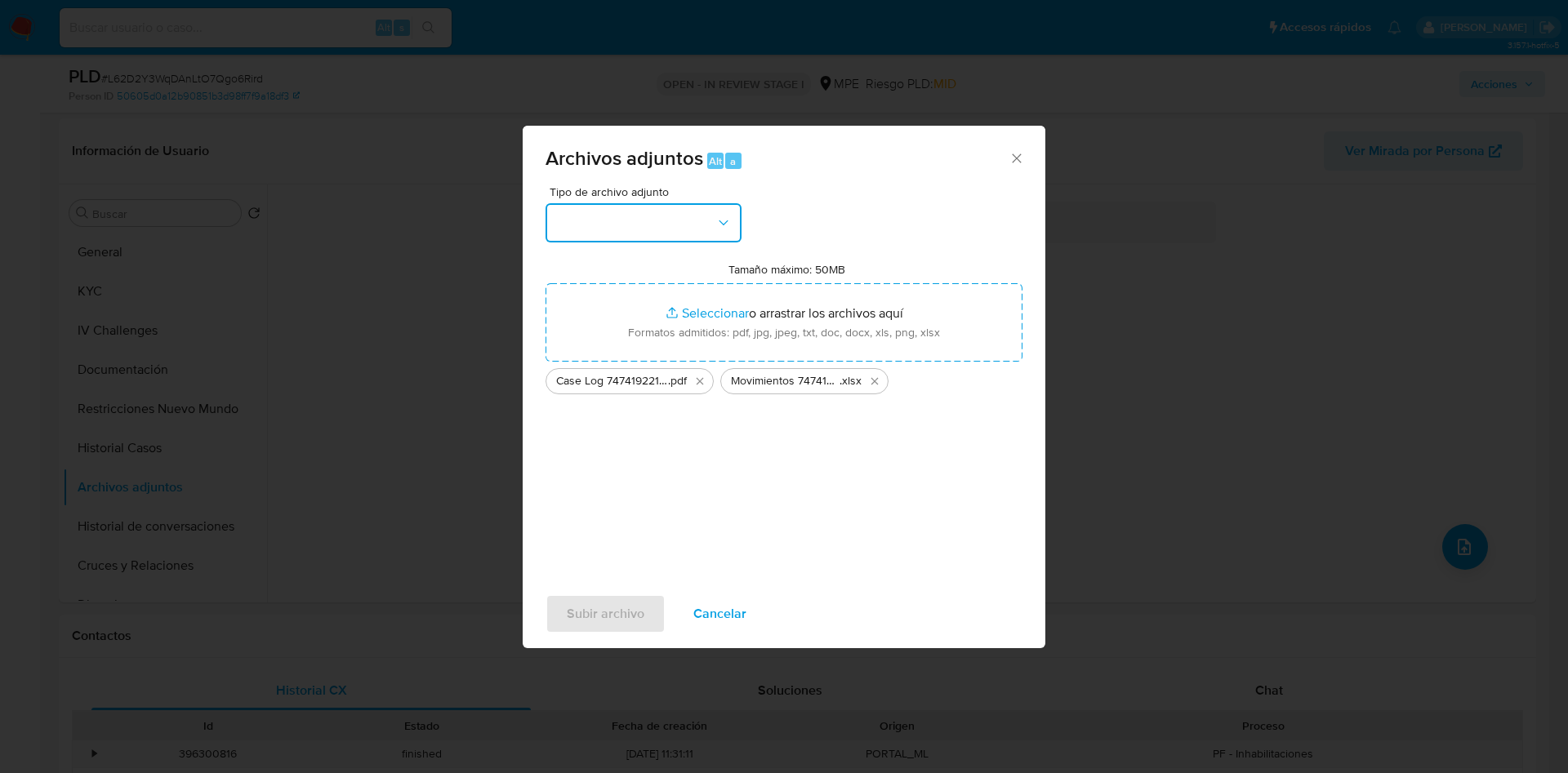
click at [704, 209] on button "button" at bounding box center [643, 222] width 196 height 39
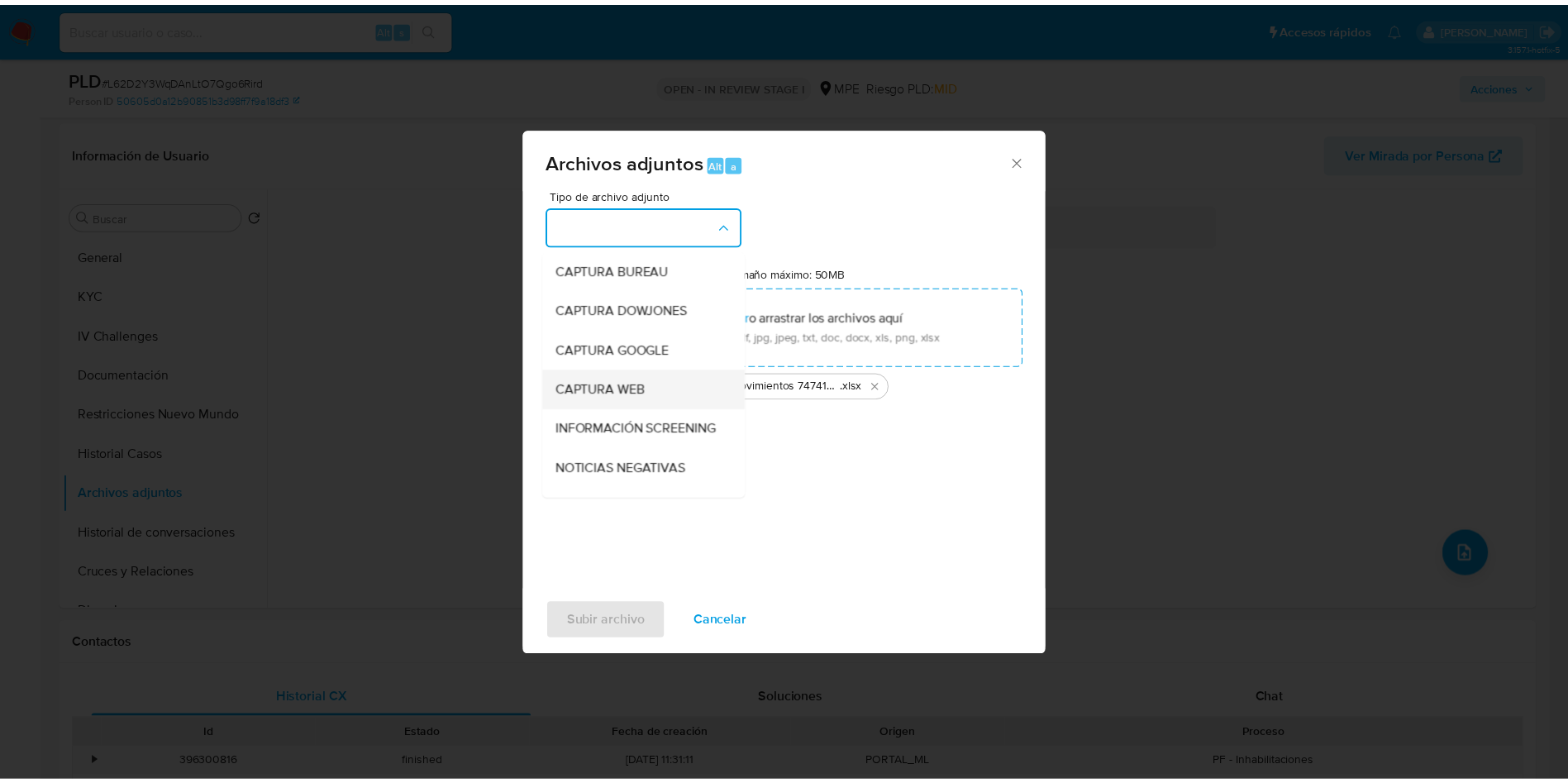
scroll to position [124, 0]
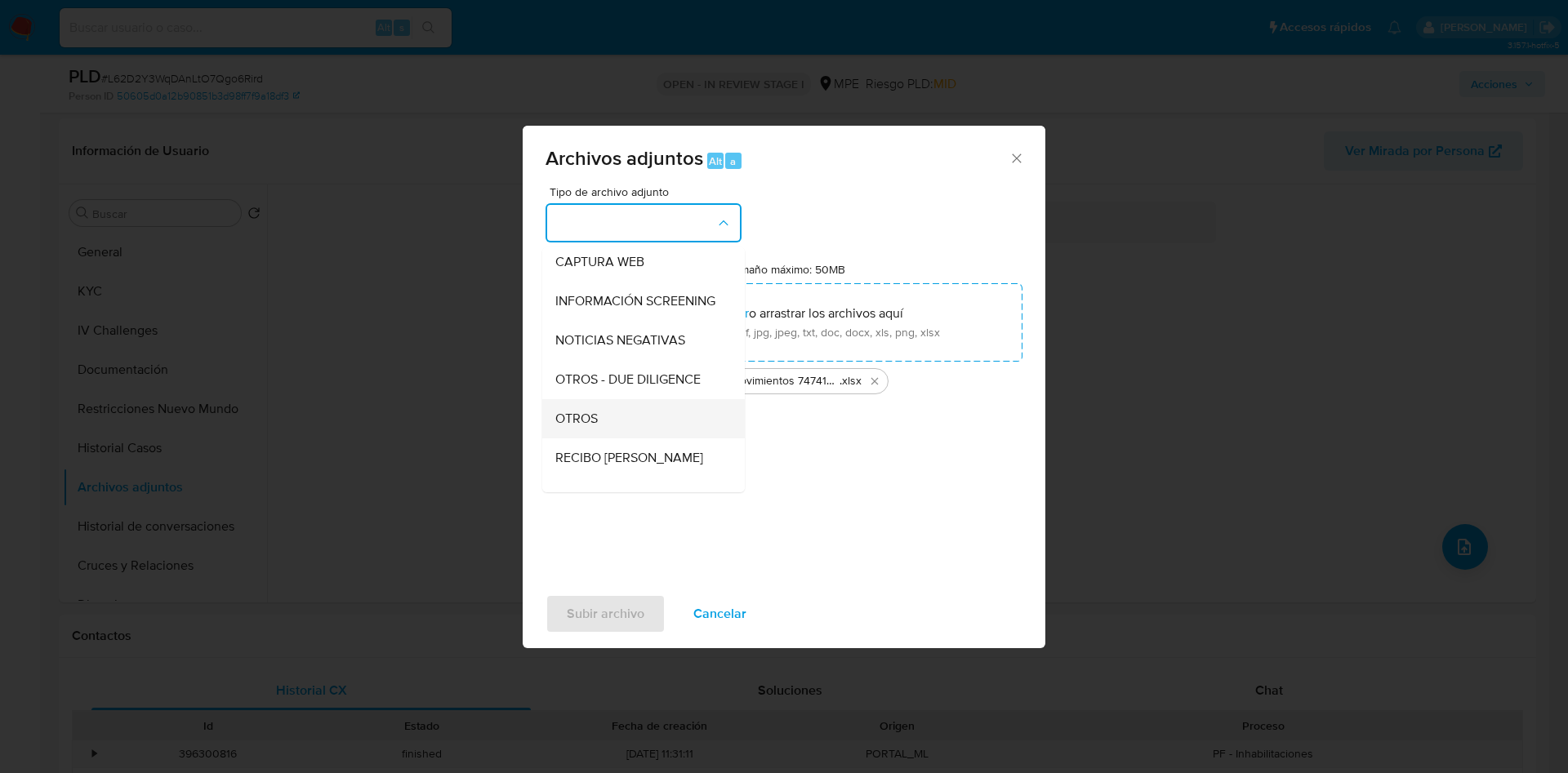
click at [643, 426] on div "OTROS" at bounding box center [638, 418] width 166 height 39
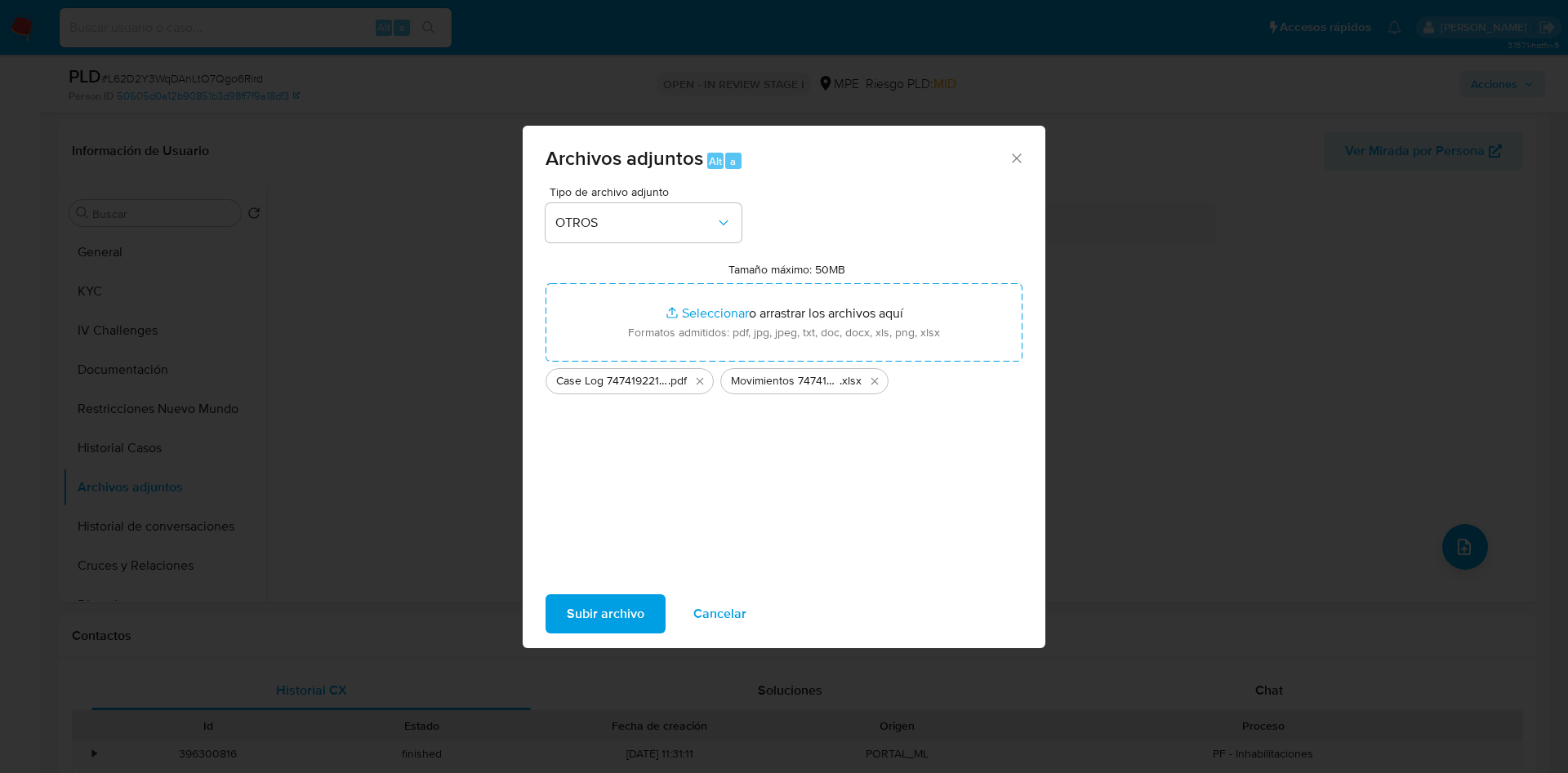
click at [608, 624] on span "Subir archivo" at bounding box center [606, 614] width 78 height 36
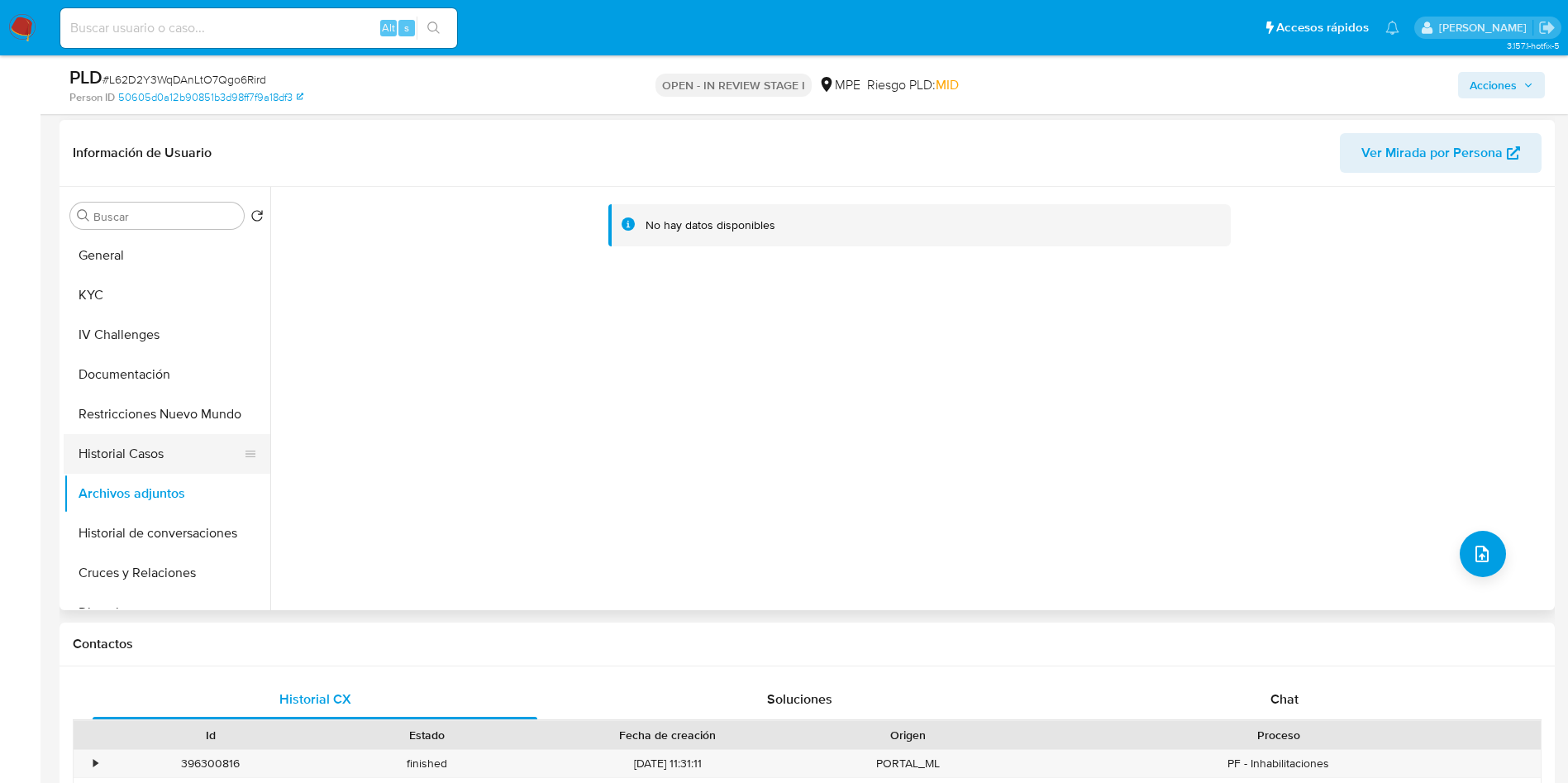
click at [129, 451] on button "Historial Casos" at bounding box center [160, 453] width 193 height 39
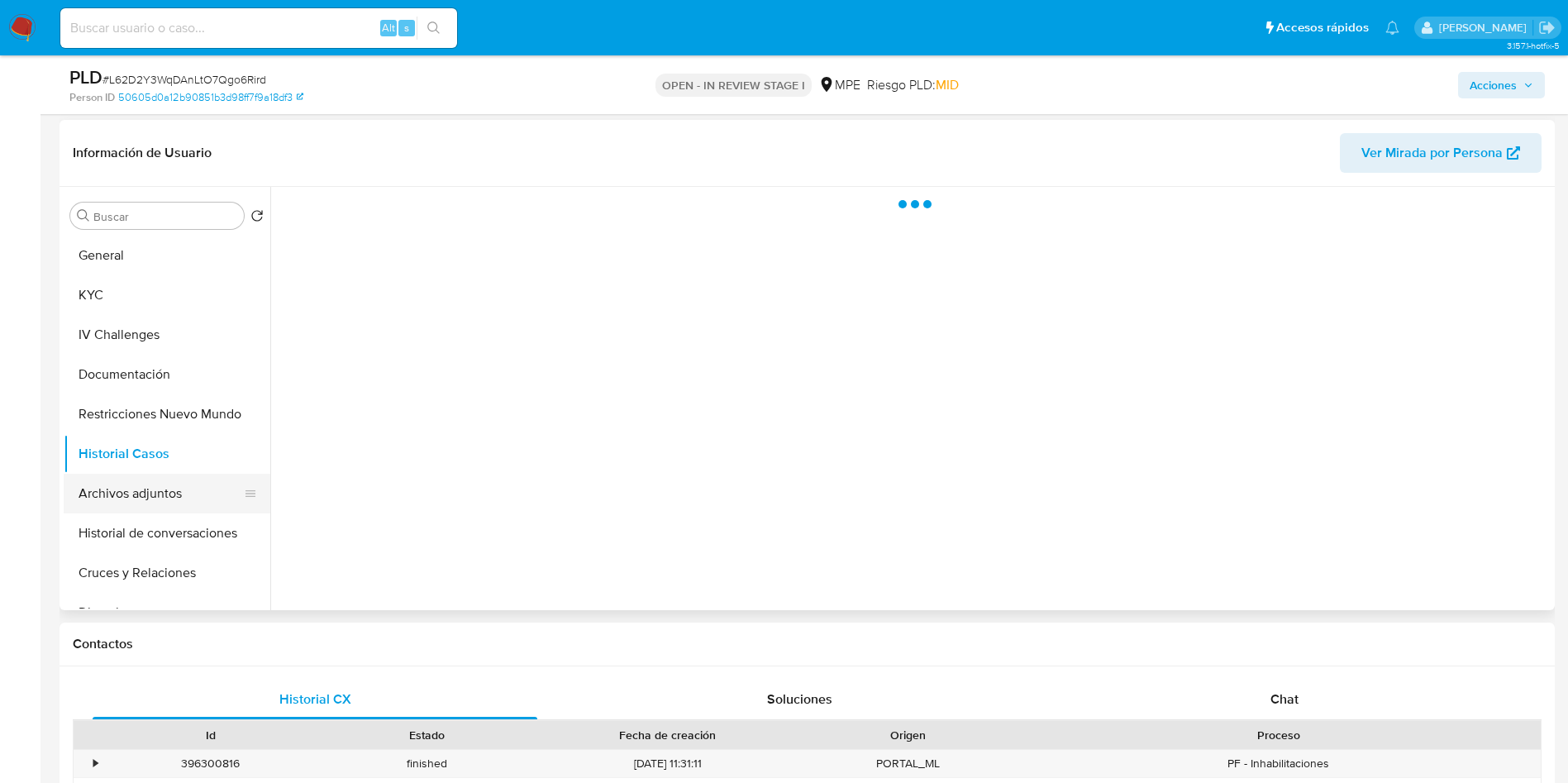
click at [131, 487] on button "Archivos adjuntos" at bounding box center [160, 493] width 193 height 39
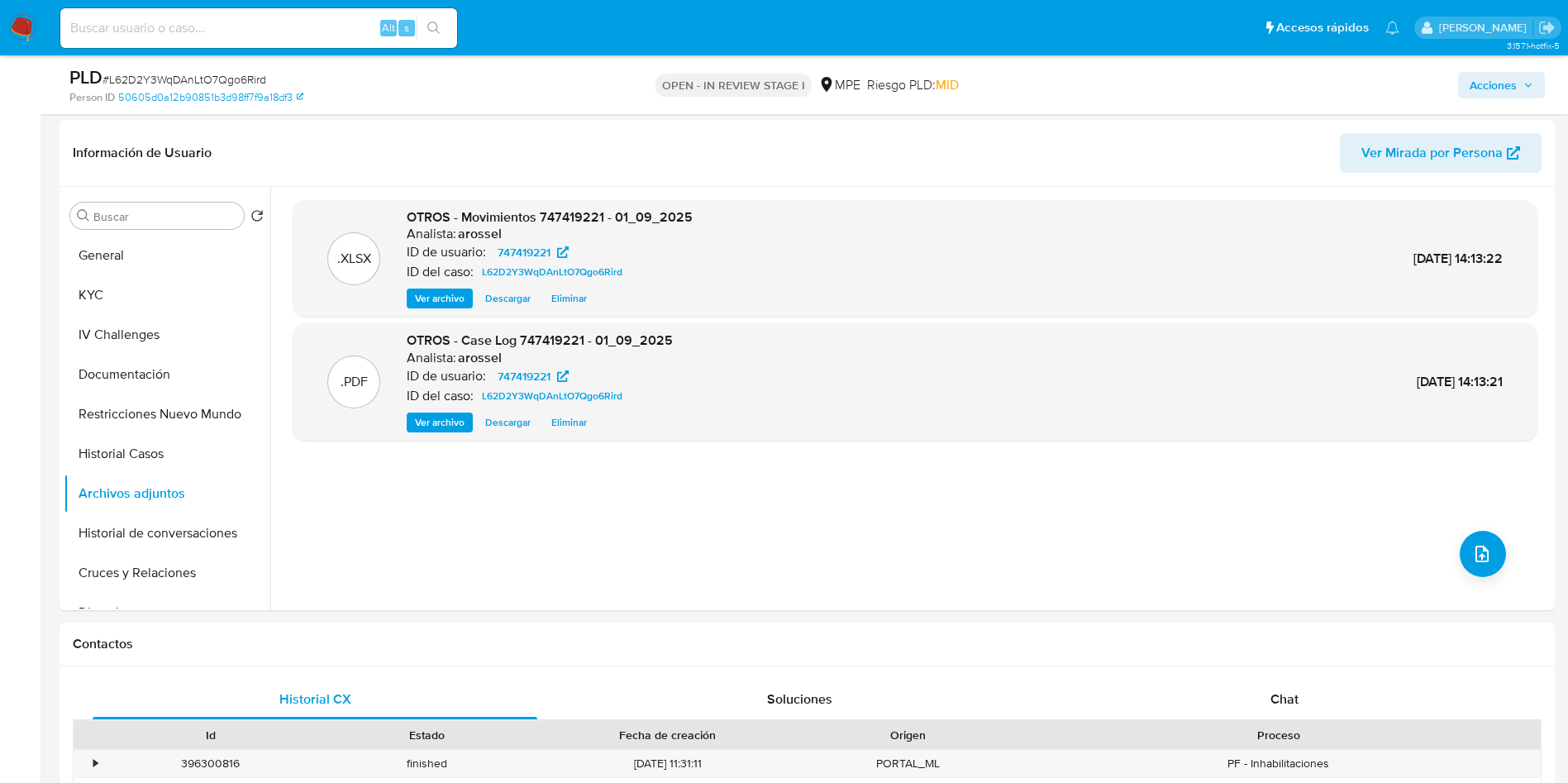
drag, startPoint x: 1522, startPoint y: 79, endPoint x: 1494, endPoint y: 84, distance: 28.4
click at [1522, 80] on span "Acciones" at bounding box center [1502, 86] width 63 height 23
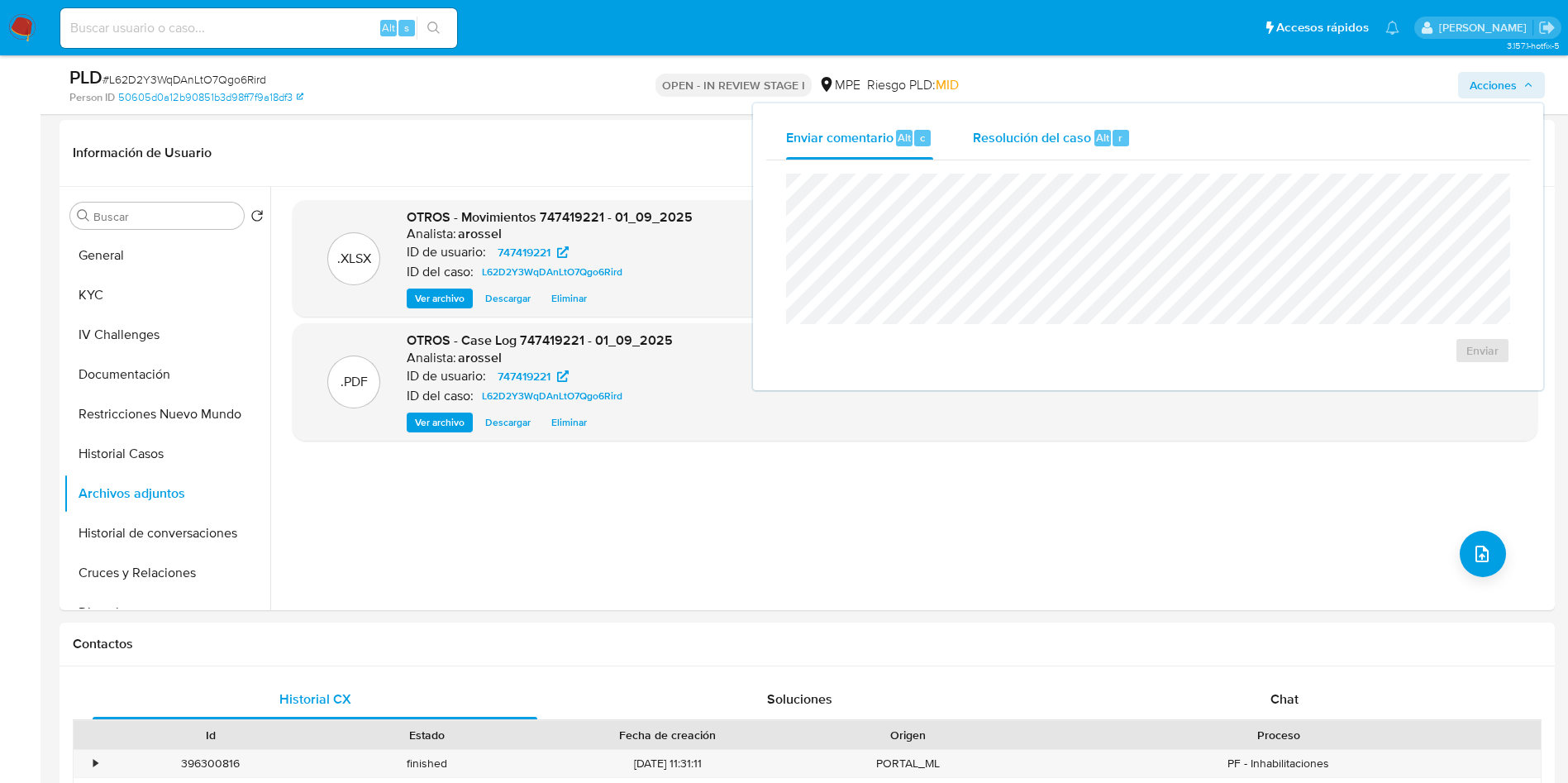
click at [1071, 145] on div "Resolución del caso Alt r" at bounding box center [1052, 138] width 158 height 43
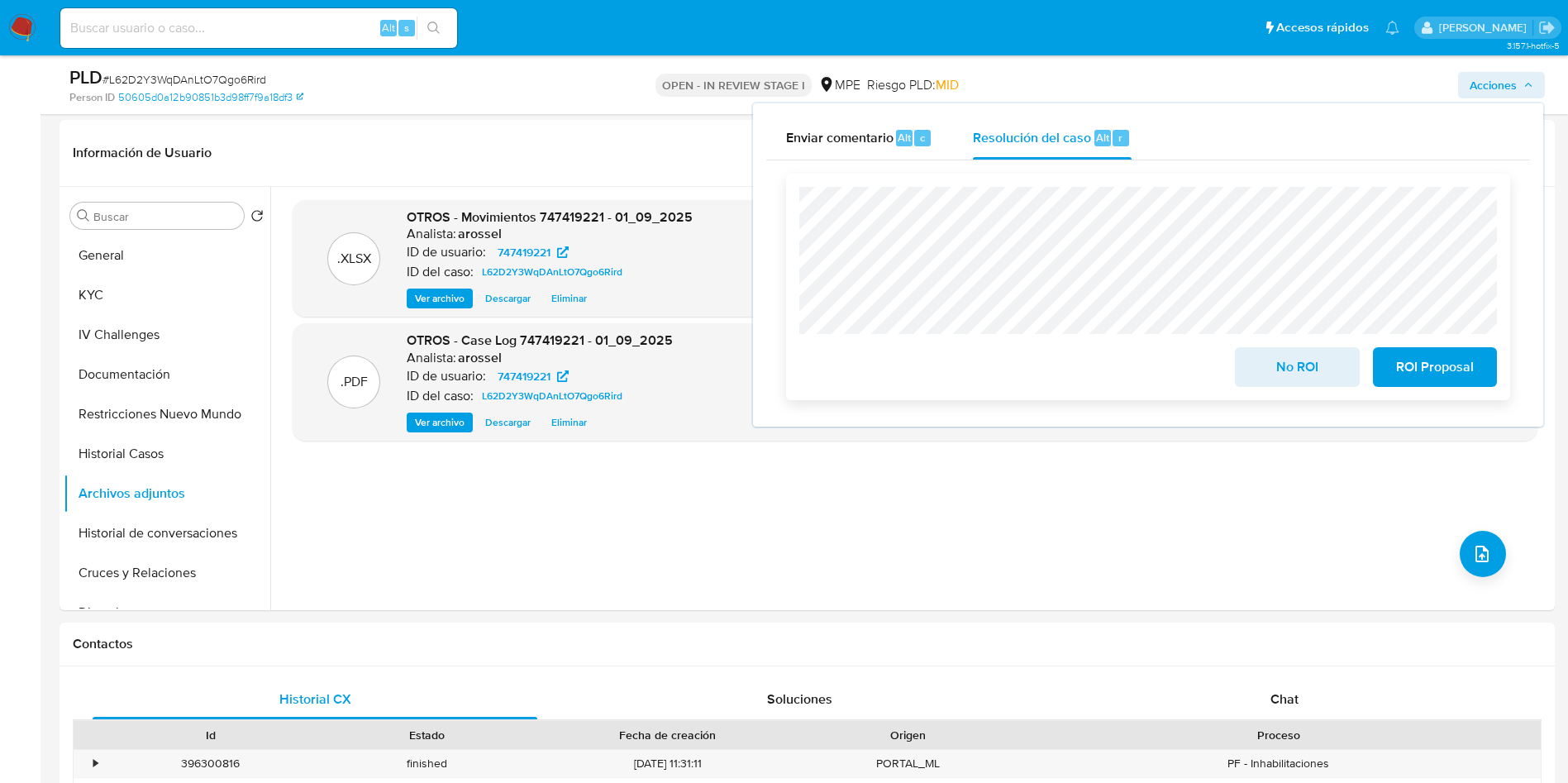
click at [1254, 375] on button "No ROI" at bounding box center [1296, 366] width 124 height 39
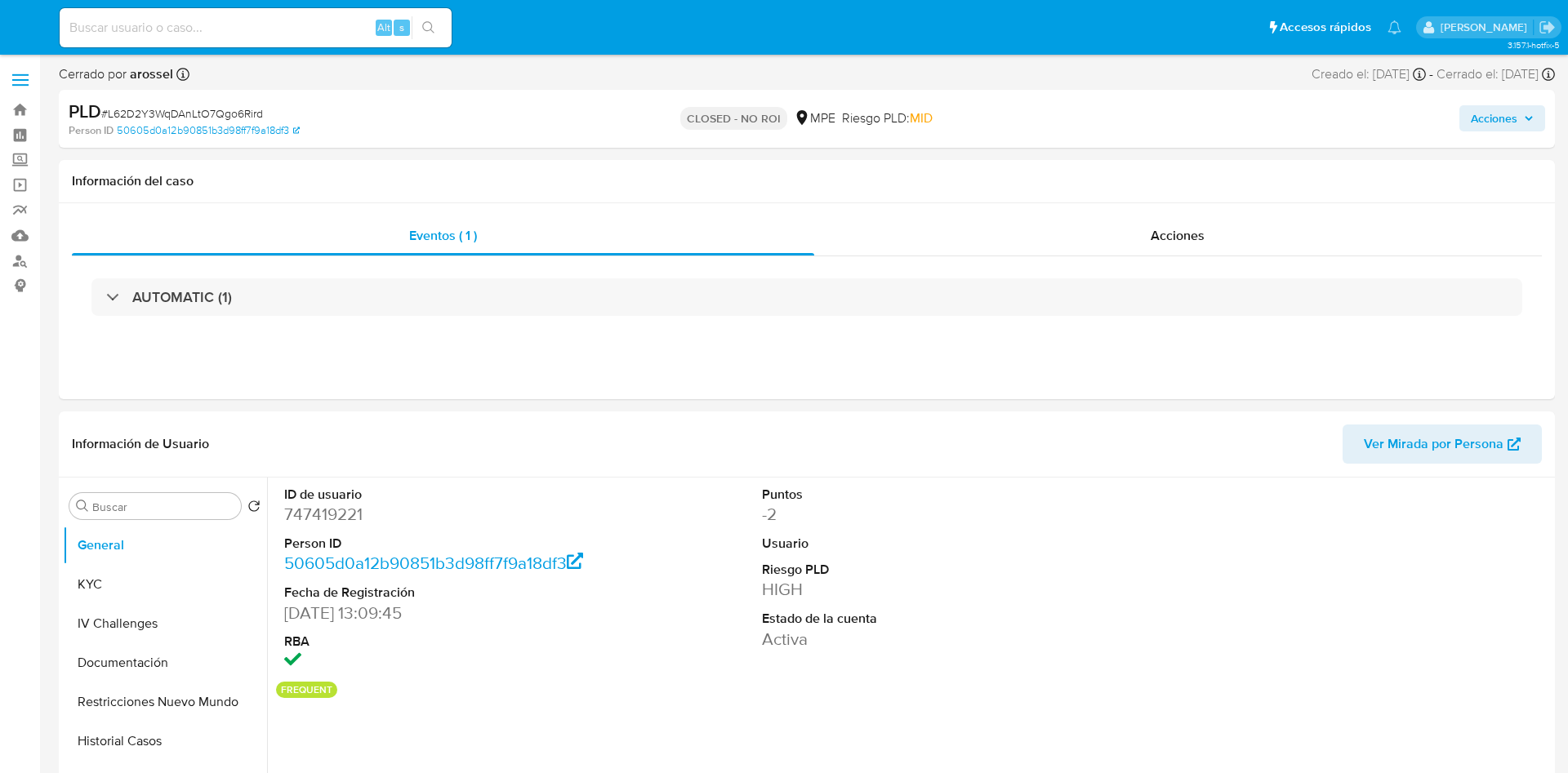
select select "10"
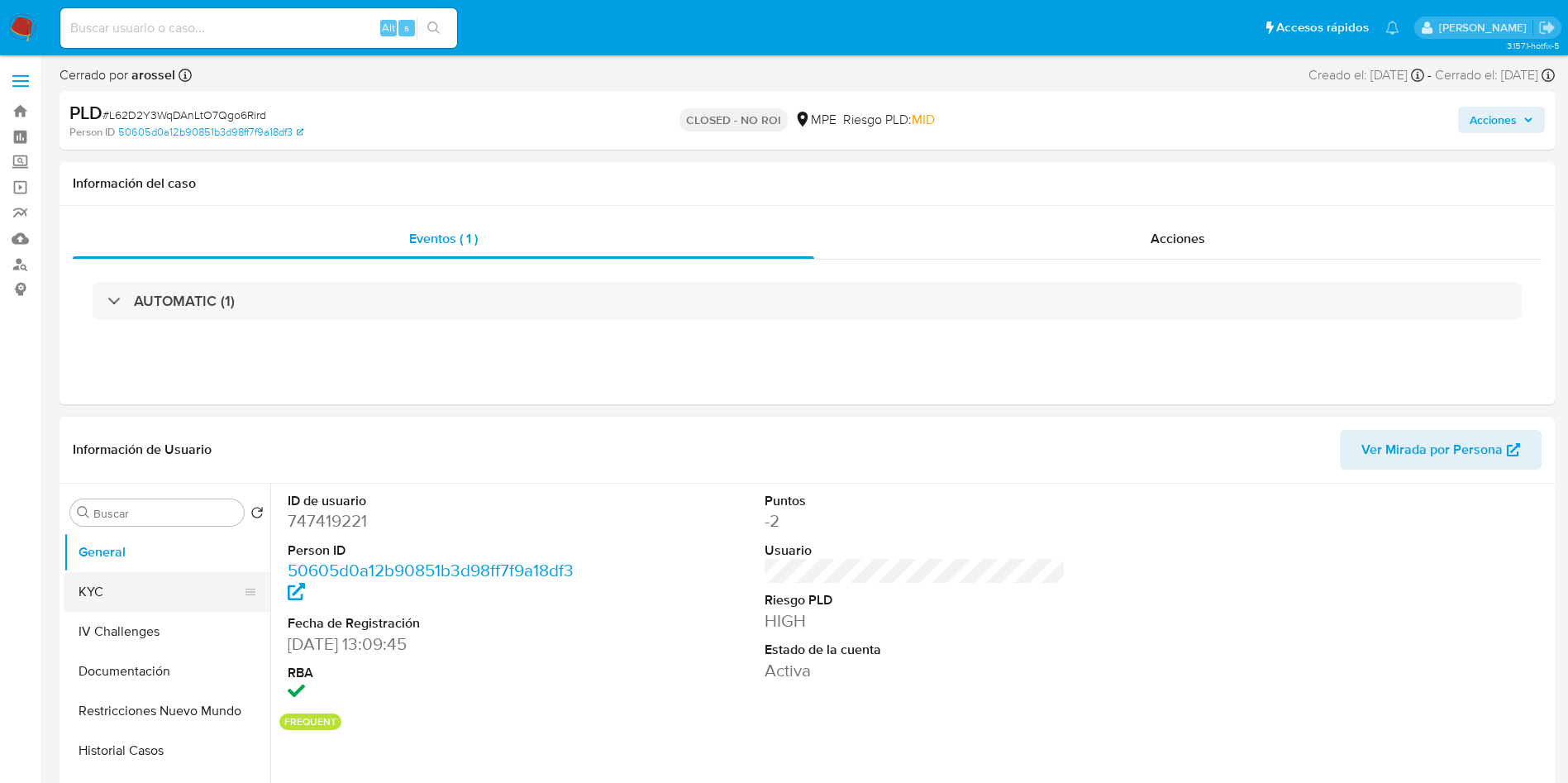
click at [138, 604] on button "KYC" at bounding box center [160, 592] width 193 height 39
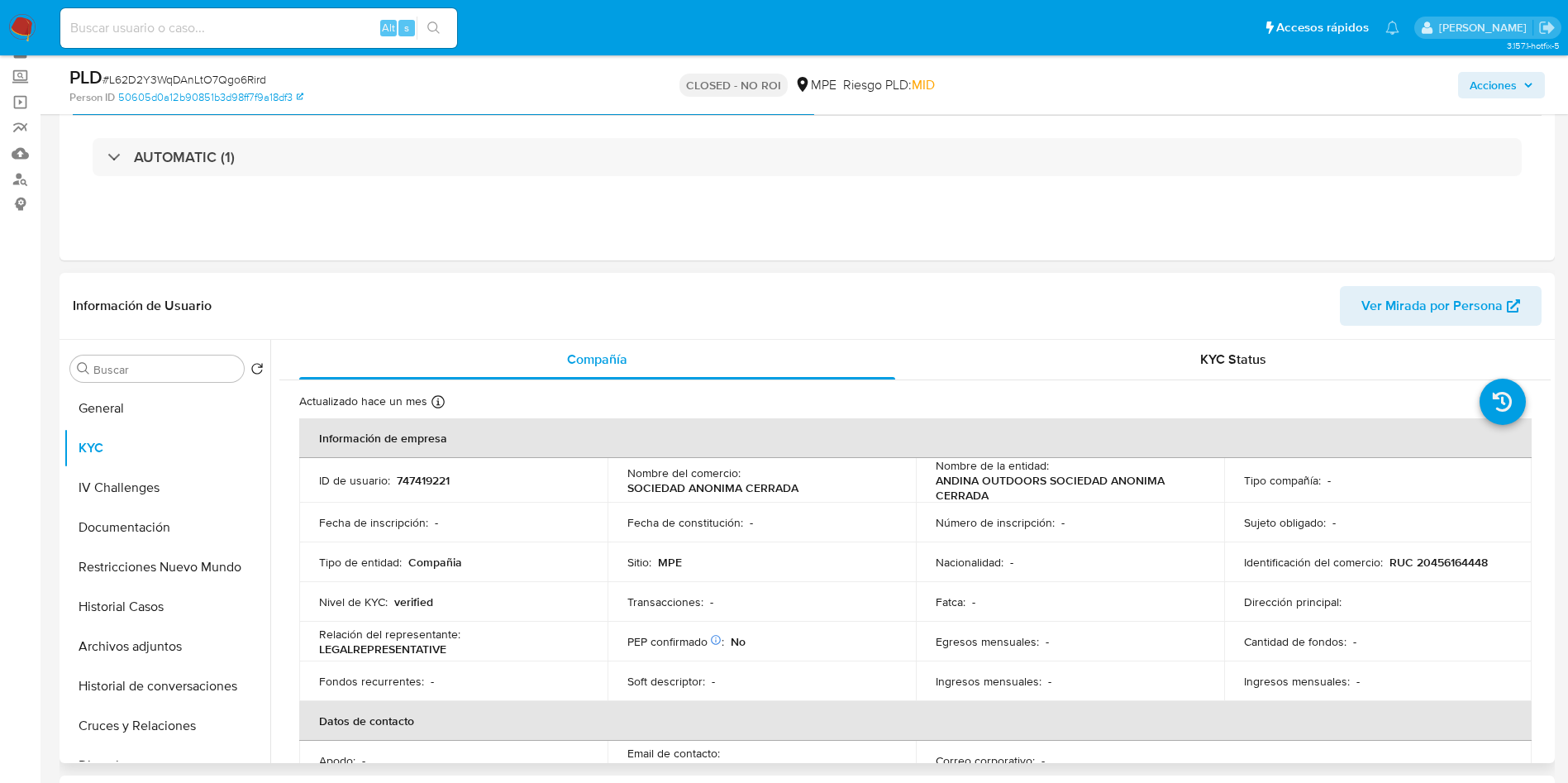
scroll to position [124, 0]
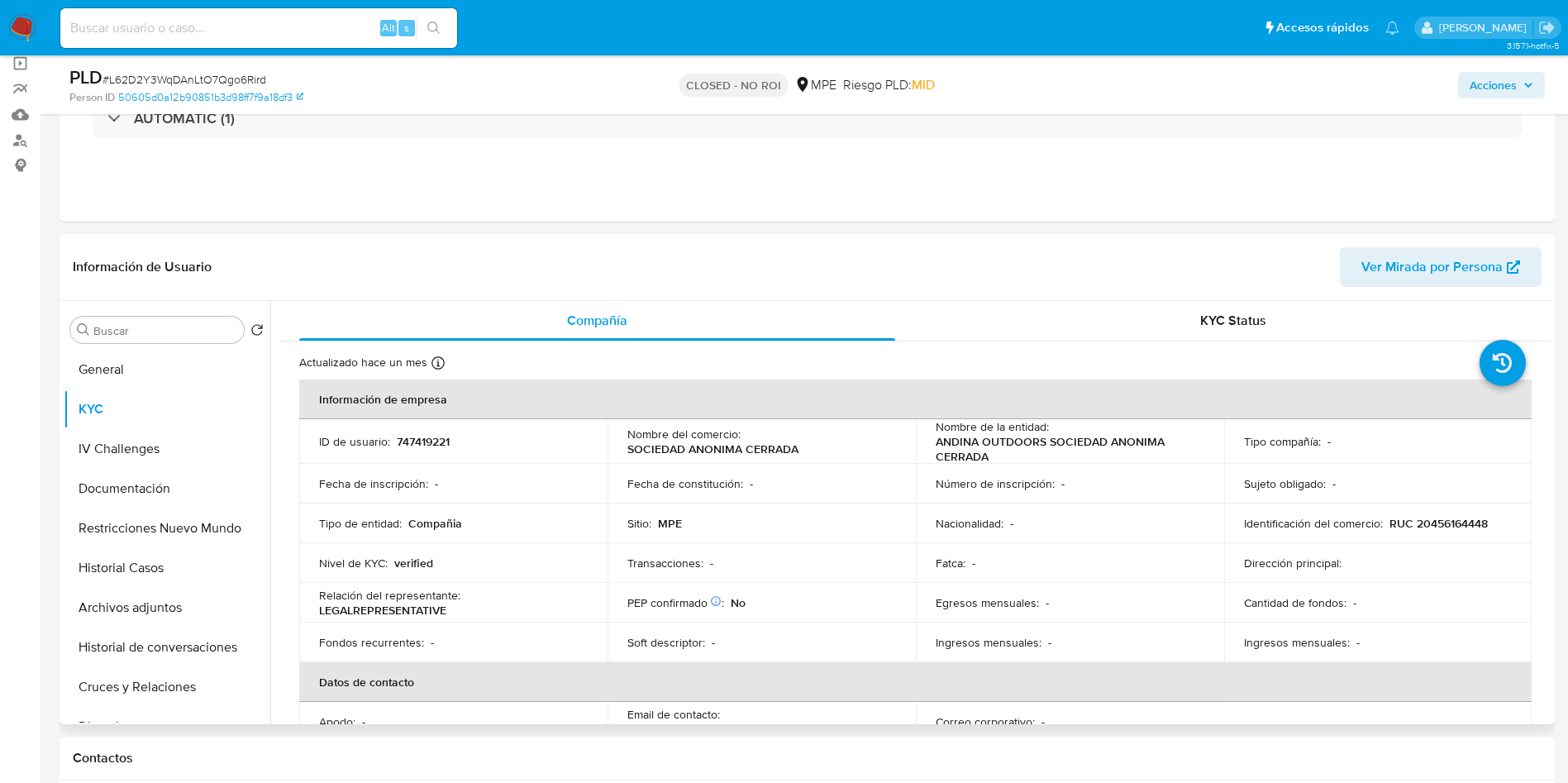
click at [924, 451] on td "Nombre de la entidad : ANDINA OUTDOORS SOCIEDAD ANONIMA CERRADA" at bounding box center [1070, 442] width 309 height 44
drag, startPoint x: 928, startPoint y: 435, endPoint x: 998, endPoint y: 443, distance: 70.5
click at [1005, 451] on td "Nombre de la entidad : ANDINA OUTDOORS SOCIEDAD ANONIMA CERRADA" at bounding box center [1070, 442] width 309 height 44
copy p "ANDINA OUTDOORS SOCIEDAD ANONIMA CERRADA"
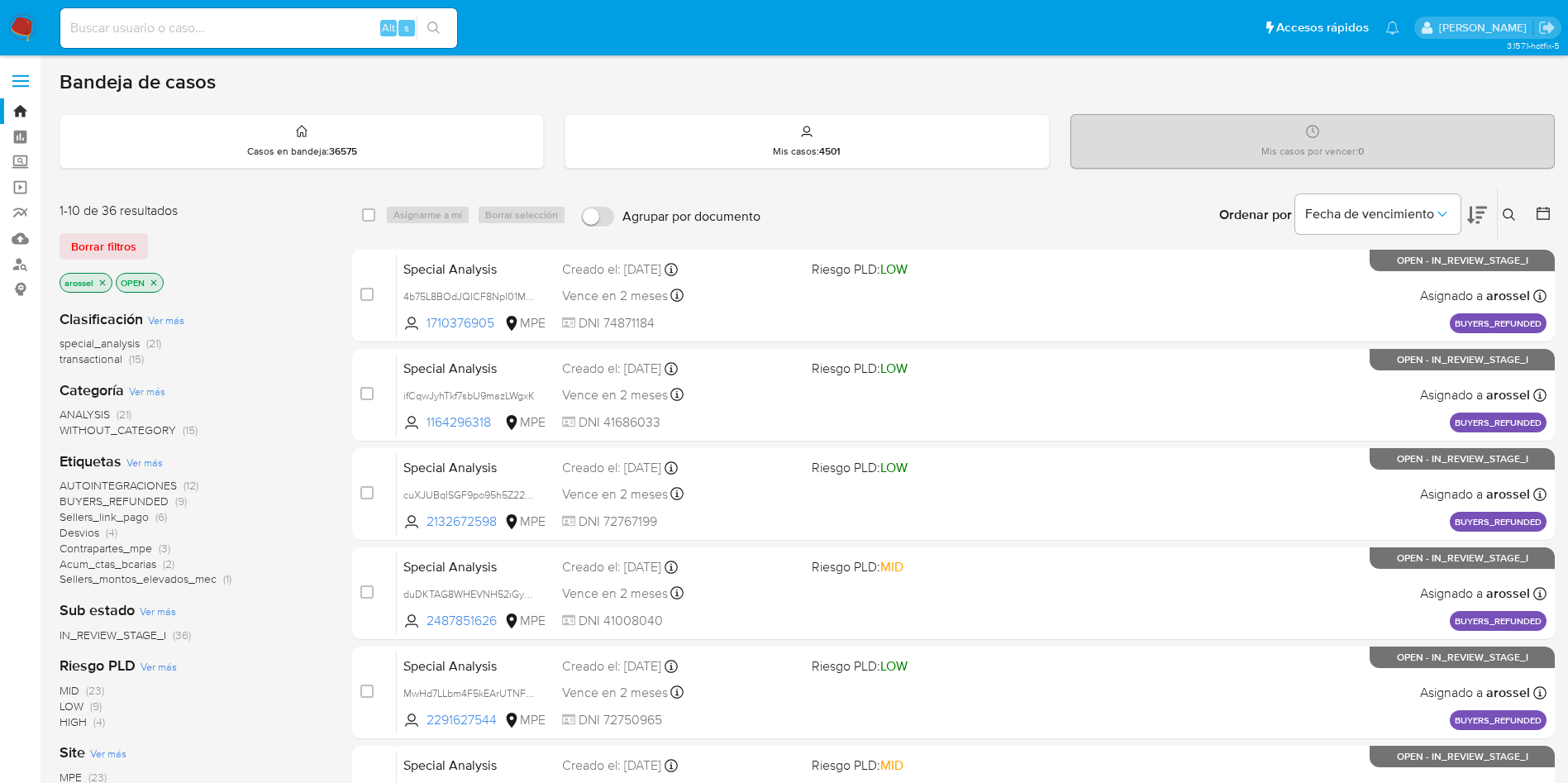
click at [230, 22] on input at bounding box center [259, 28] width 397 height 21
paste input "1aWbyU6HQWklPaHAoBxsSWRB"
click at [233, 20] on input "1aWbyU6HQWklPaHAoBxsSWRB" at bounding box center [259, 28] width 397 height 21
type input "1aWbyU6HQWklPaHAoBxsSWRB"
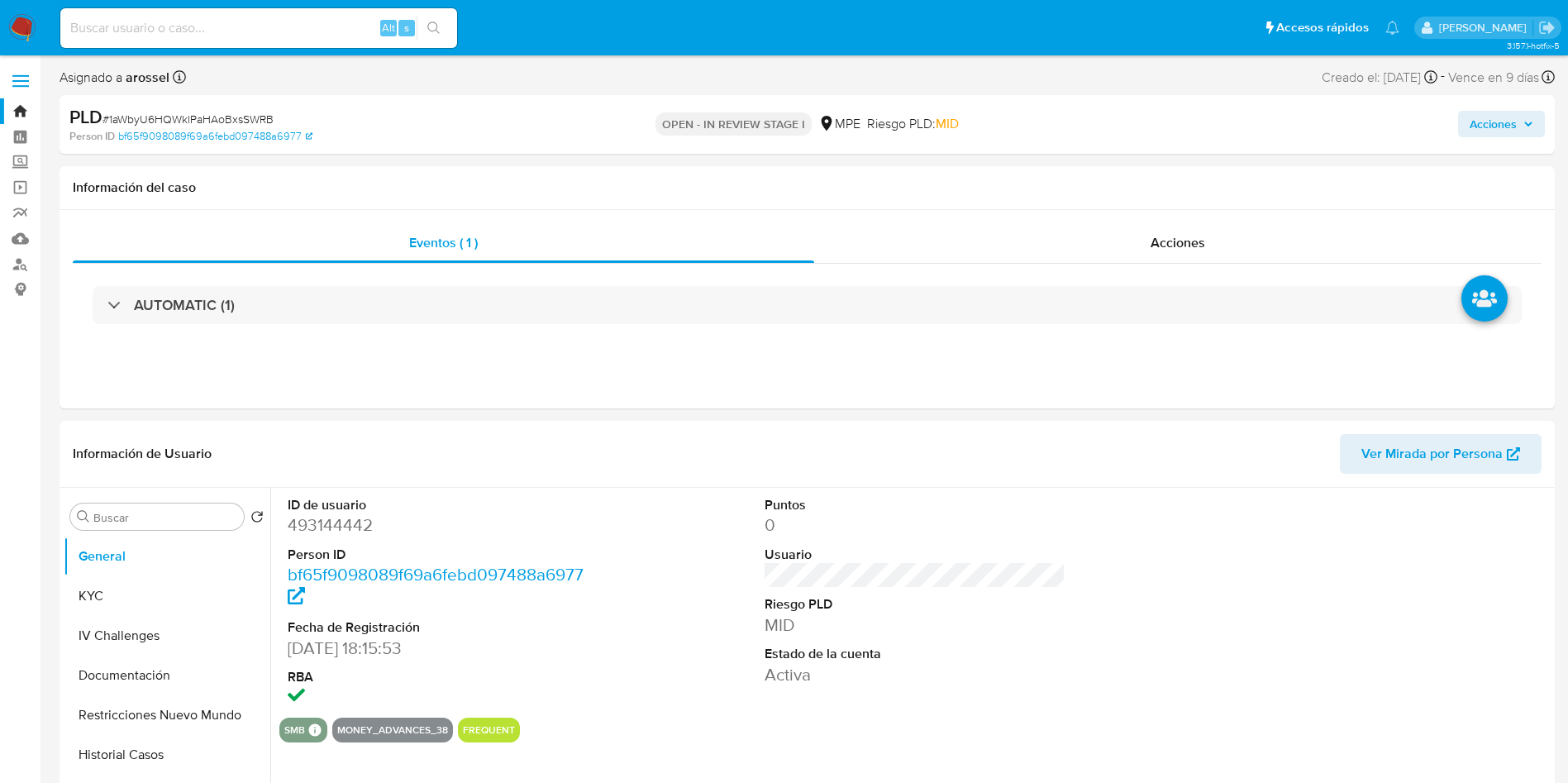
select select "10"
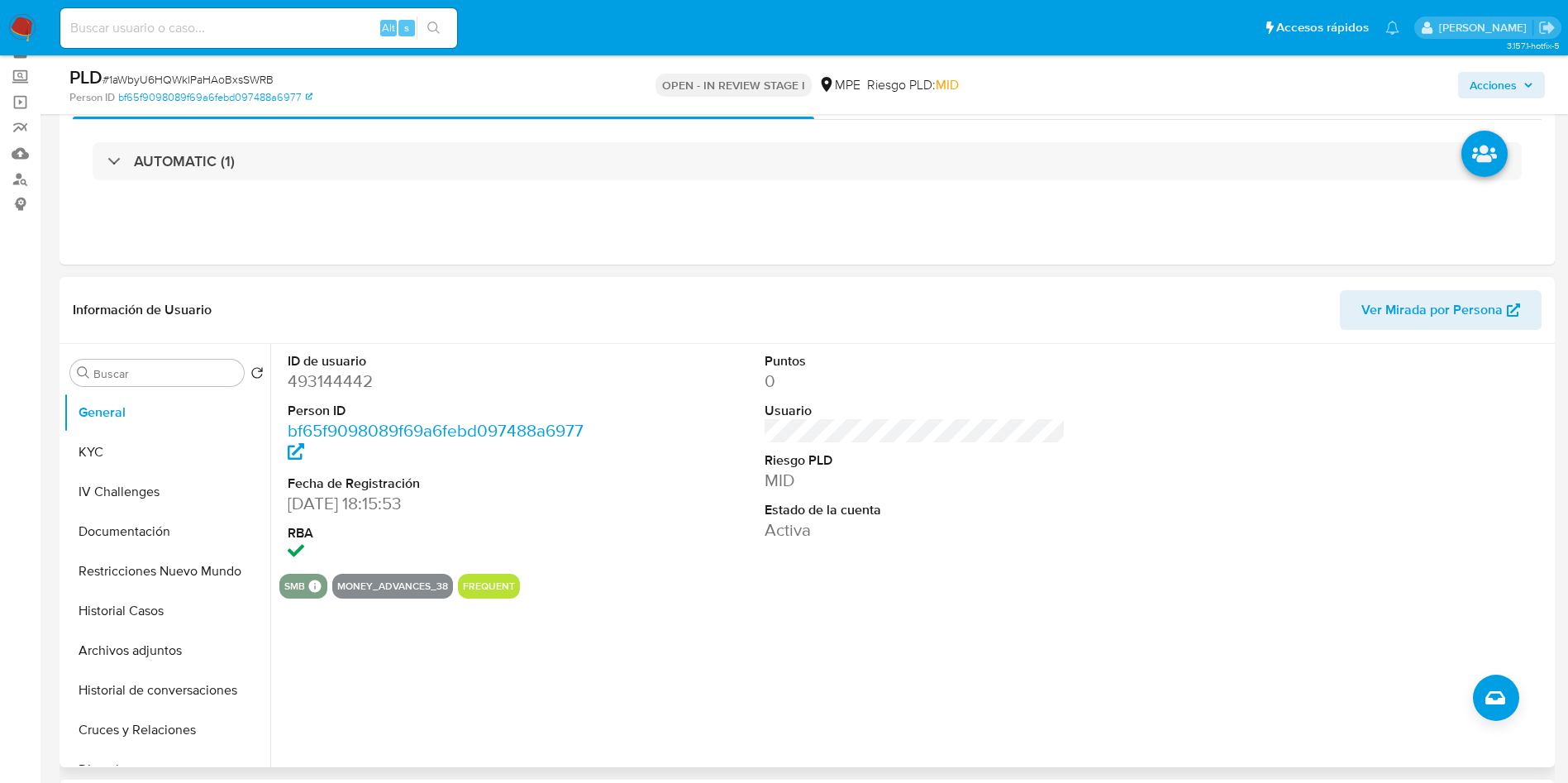
scroll to position [124, 0]
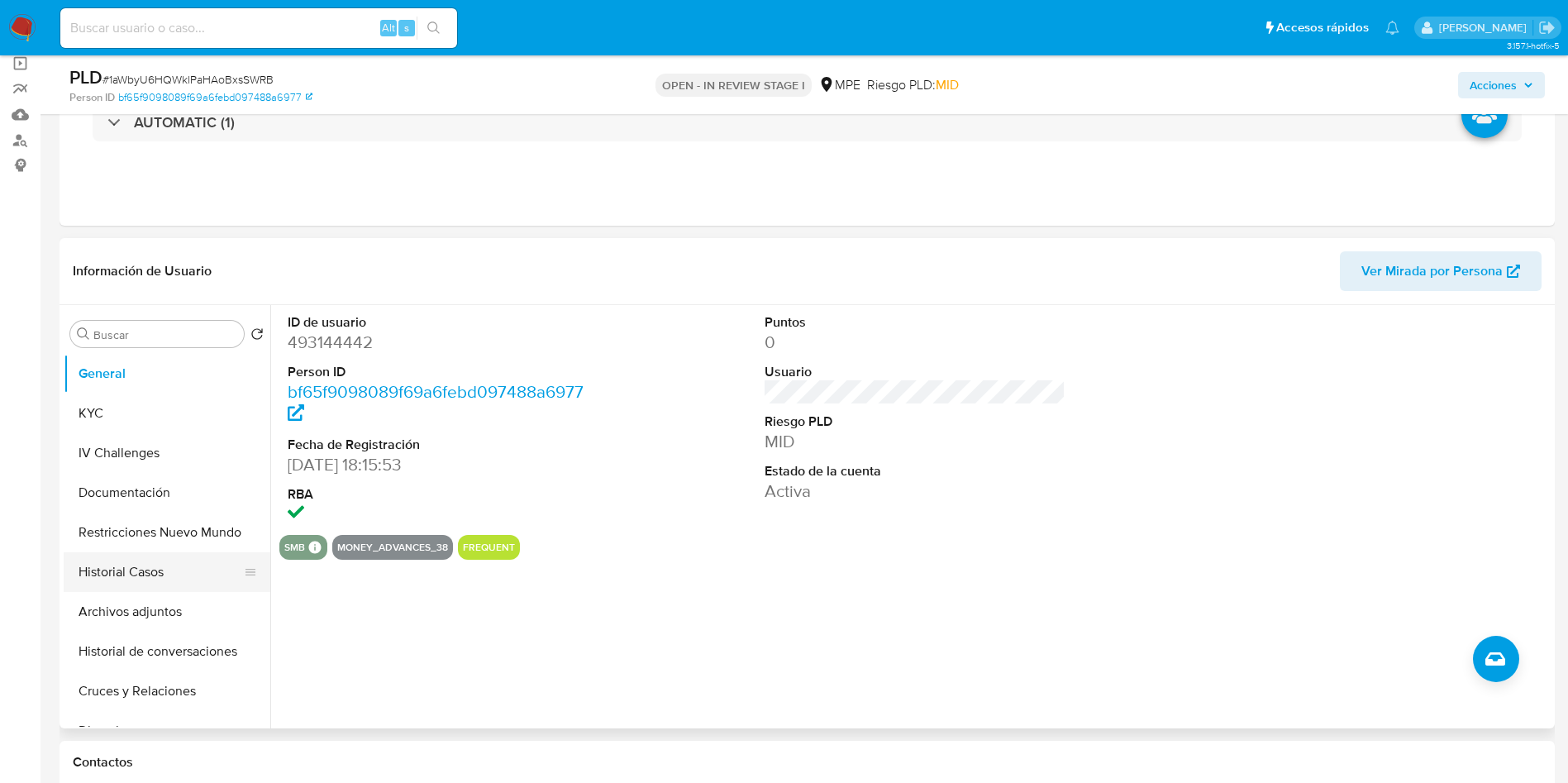
click at [134, 582] on button "Historial Casos" at bounding box center [160, 571] width 193 height 39
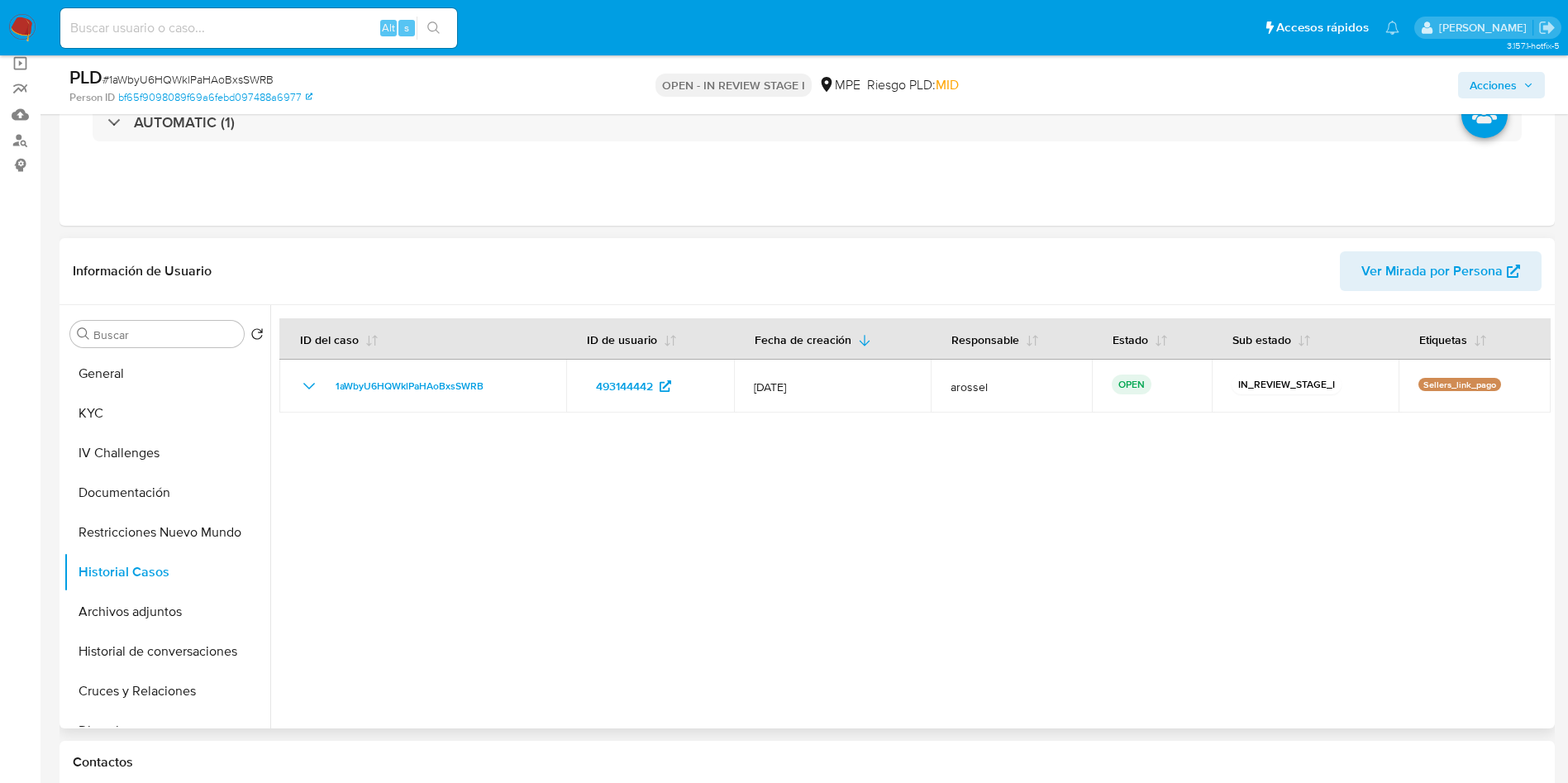
click at [1481, 279] on span "Ver Mirada por Persona" at bounding box center [1431, 270] width 141 height 39
click at [182, 685] on button "Cruces y Relaciones" at bounding box center [160, 691] width 193 height 39
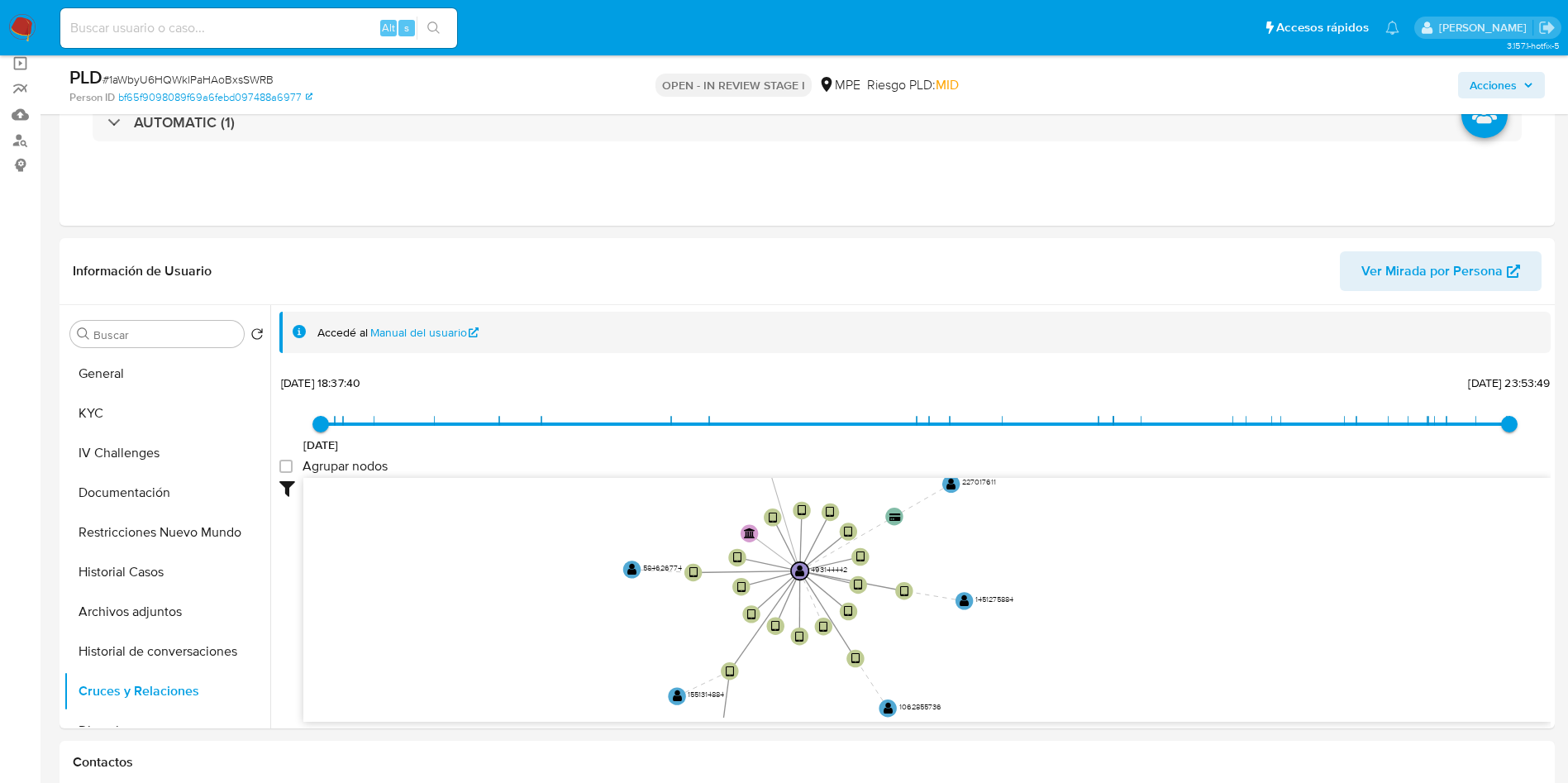
drag, startPoint x: 744, startPoint y: 515, endPoint x: 363, endPoint y: 6, distance: 635.8
click at [615, 420] on div "7/3/2022 7/3/2022, 18:37:40 21/8/2025, 23:53:49 Agrupar nodos Filtros Confianza…" at bounding box center [915, 545] width 1271 height 351
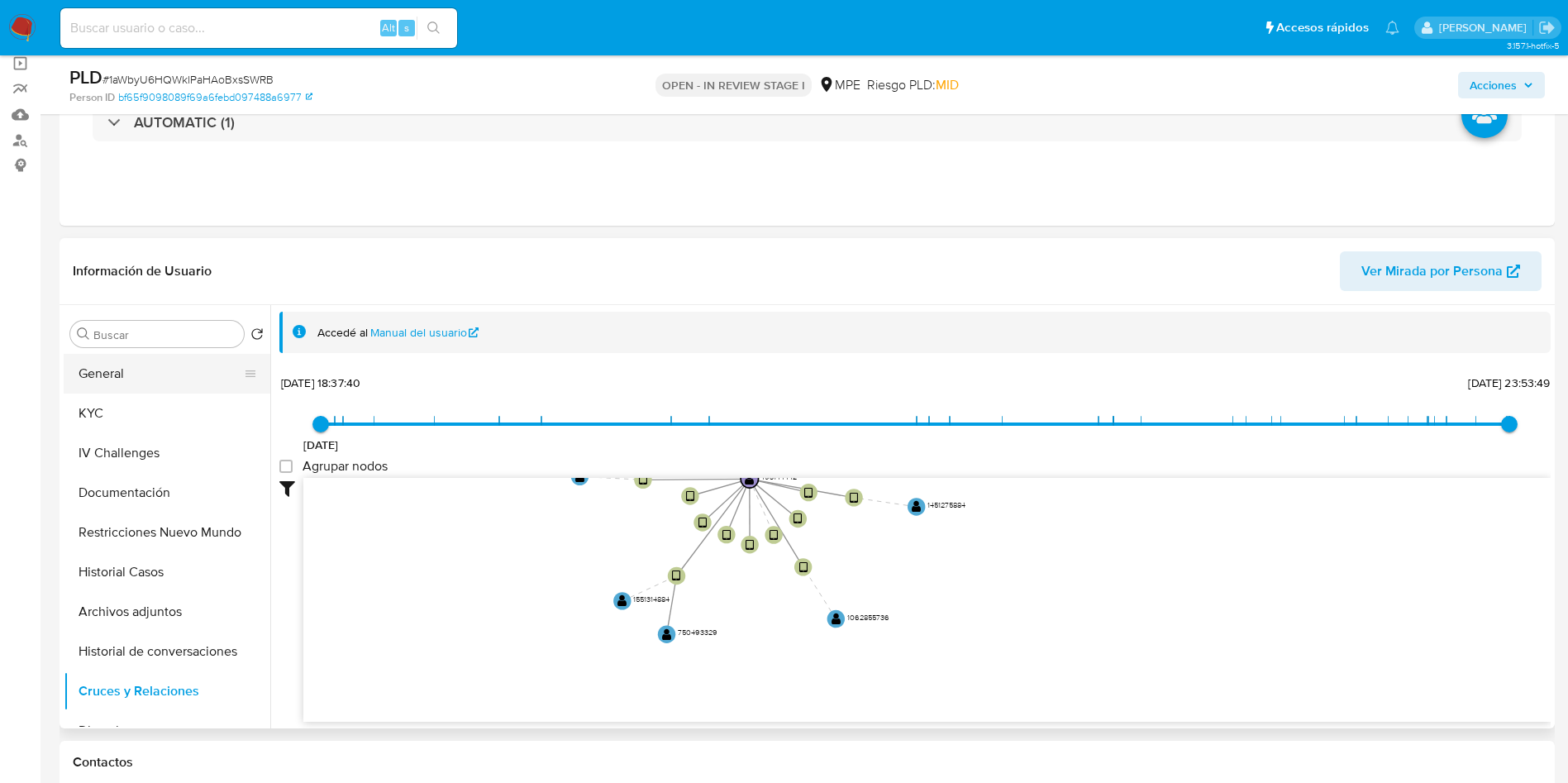
click at [127, 354] on div "Buscar Volver al orden por defecto General KYC IV Challenges Documentación Rest…" at bounding box center [166, 518] width 207 height 421
click at [100, 361] on button "General" at bounding box center [160, 373] width 193 height 39
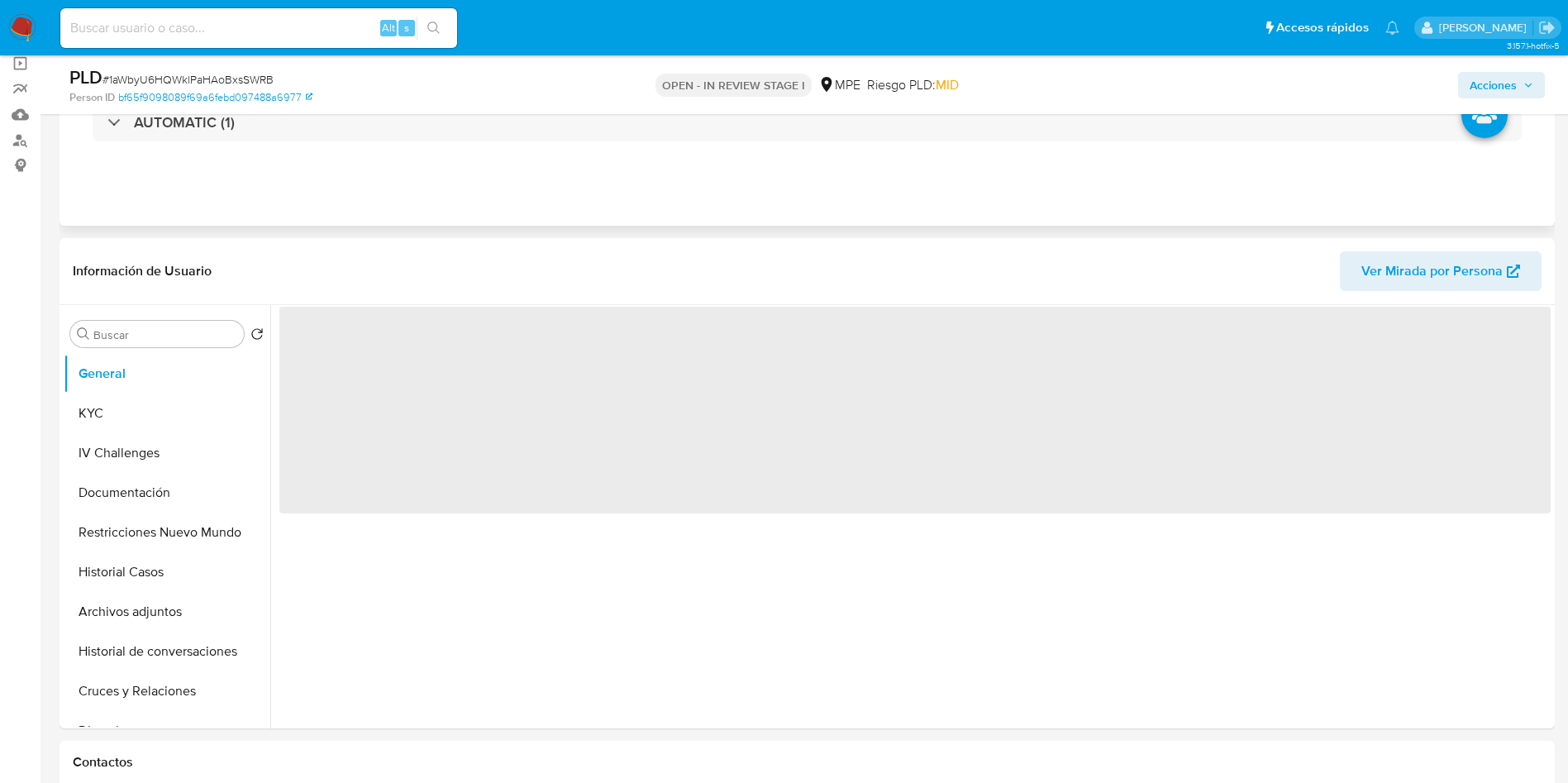
click at [417, 184] on div "Eventos ( 1 ) Acciones AUTOMATIC (1)" at bounding box center [807, 126] width 1495 height 198
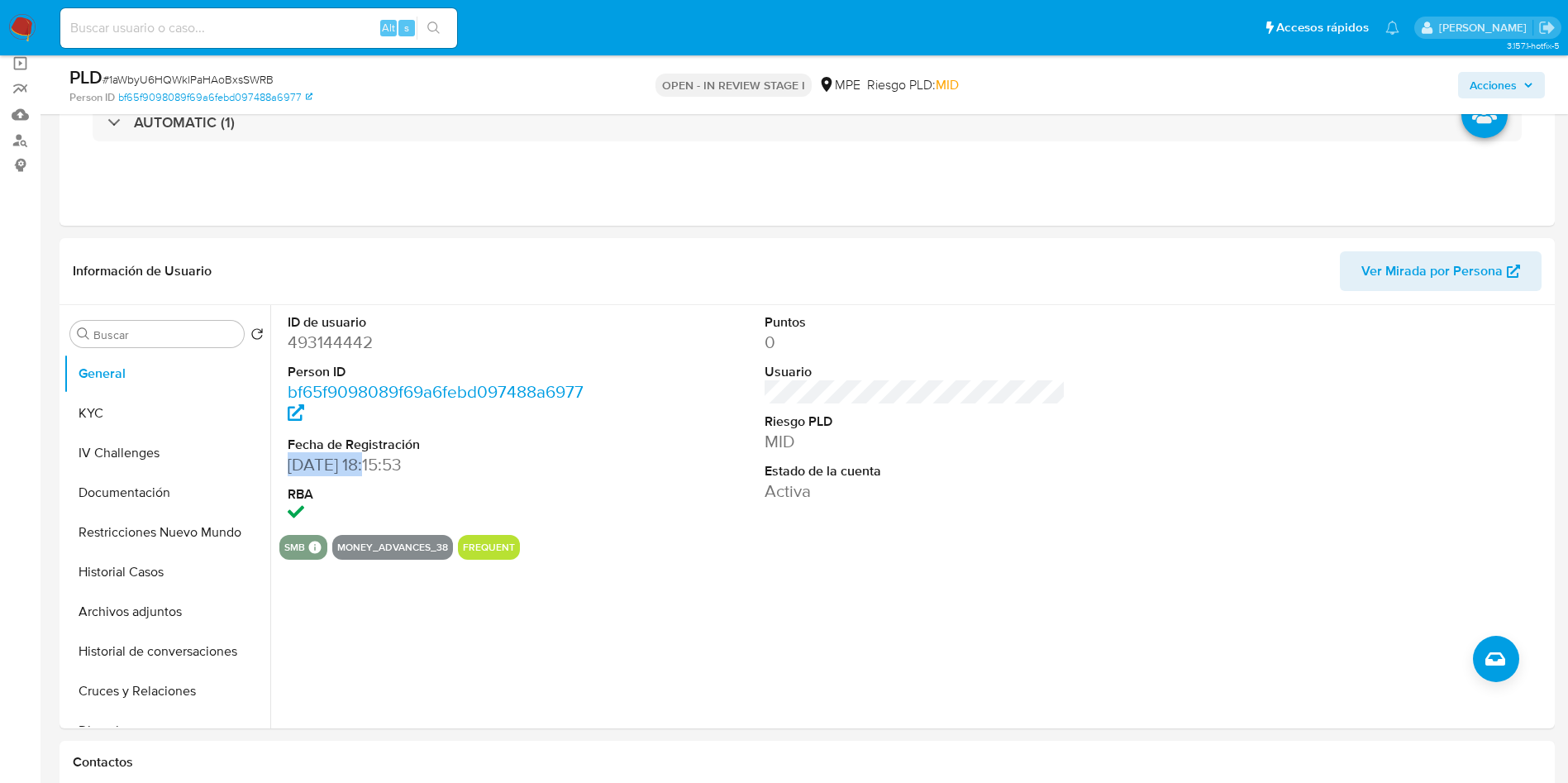
drag, startPoint x: 286, startPoint y: 465, endPoint x: 391, endPoint y: 38, distance: 439.7
click at [378, 458] on div "ID de usuario 493144442 Person ID bf65f9098089f69a6febd097488a6977 Fecha de Reg…" at bounding box center [438, 419] width 318 height 230
copy dd "25/09/2020"
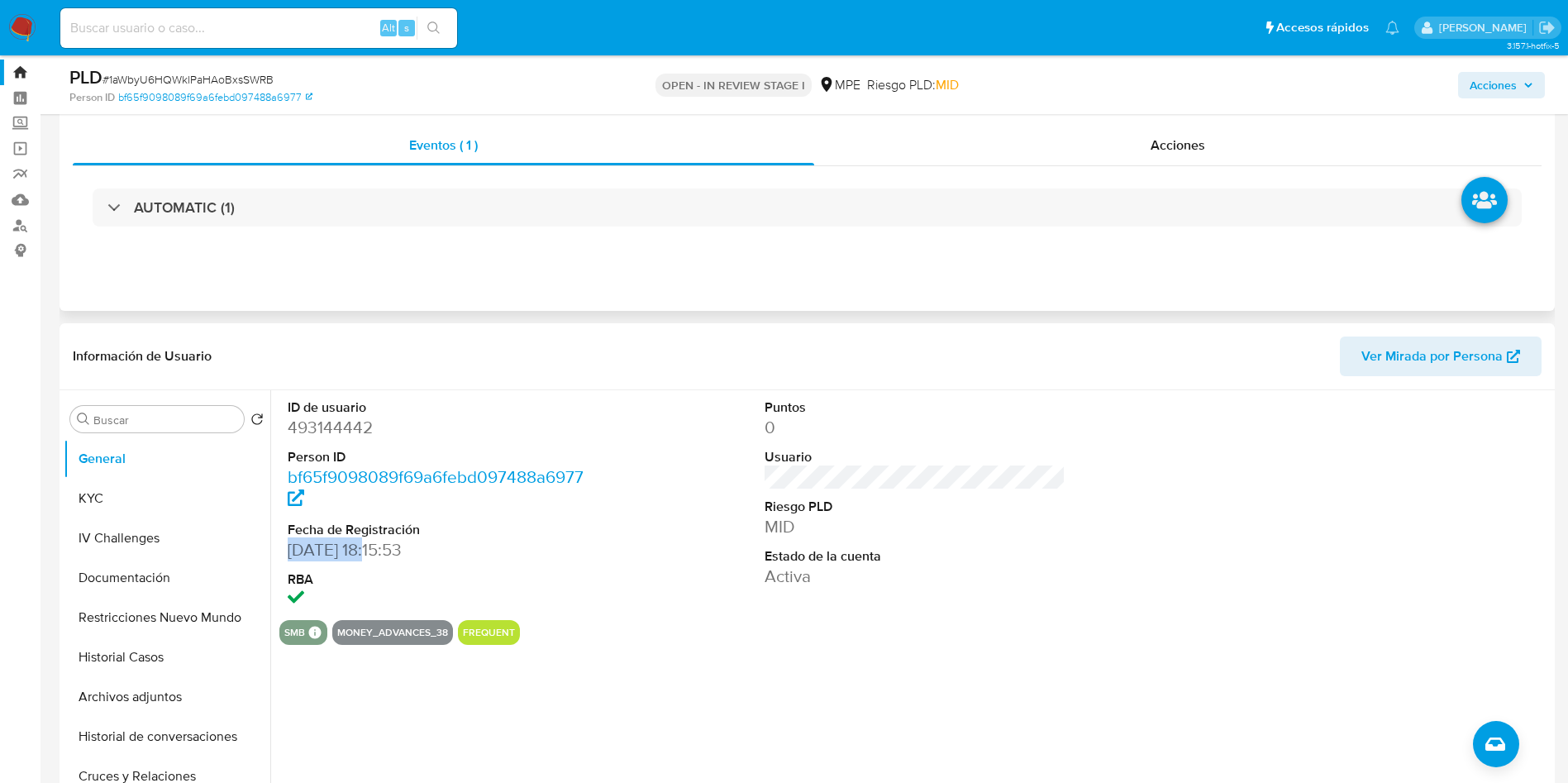
scroll to position [0, 0]
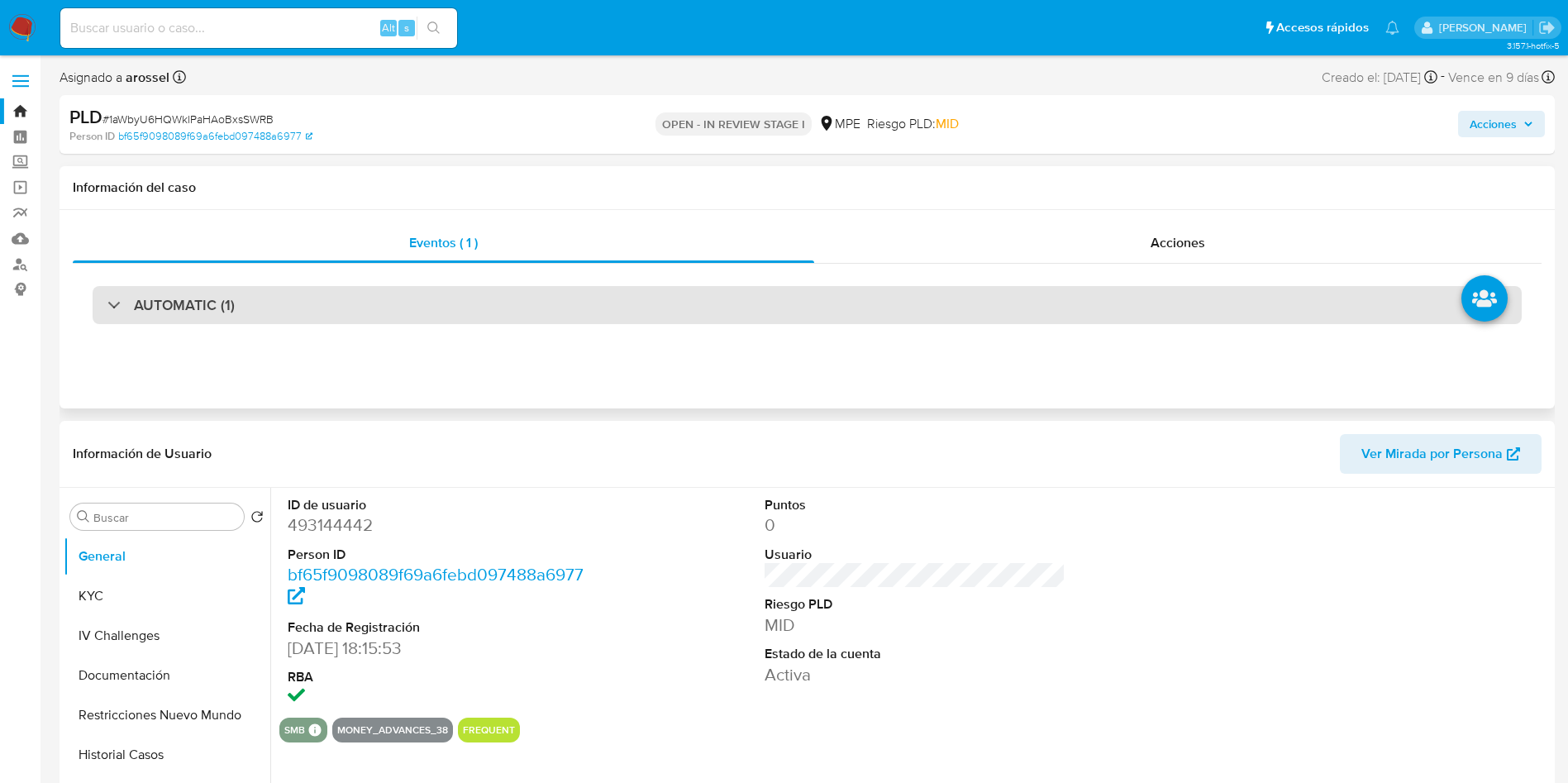
click at [376, 321] on div "AUTOMATIC (1)" at bounding box center [807, 305] width 1429 height 38
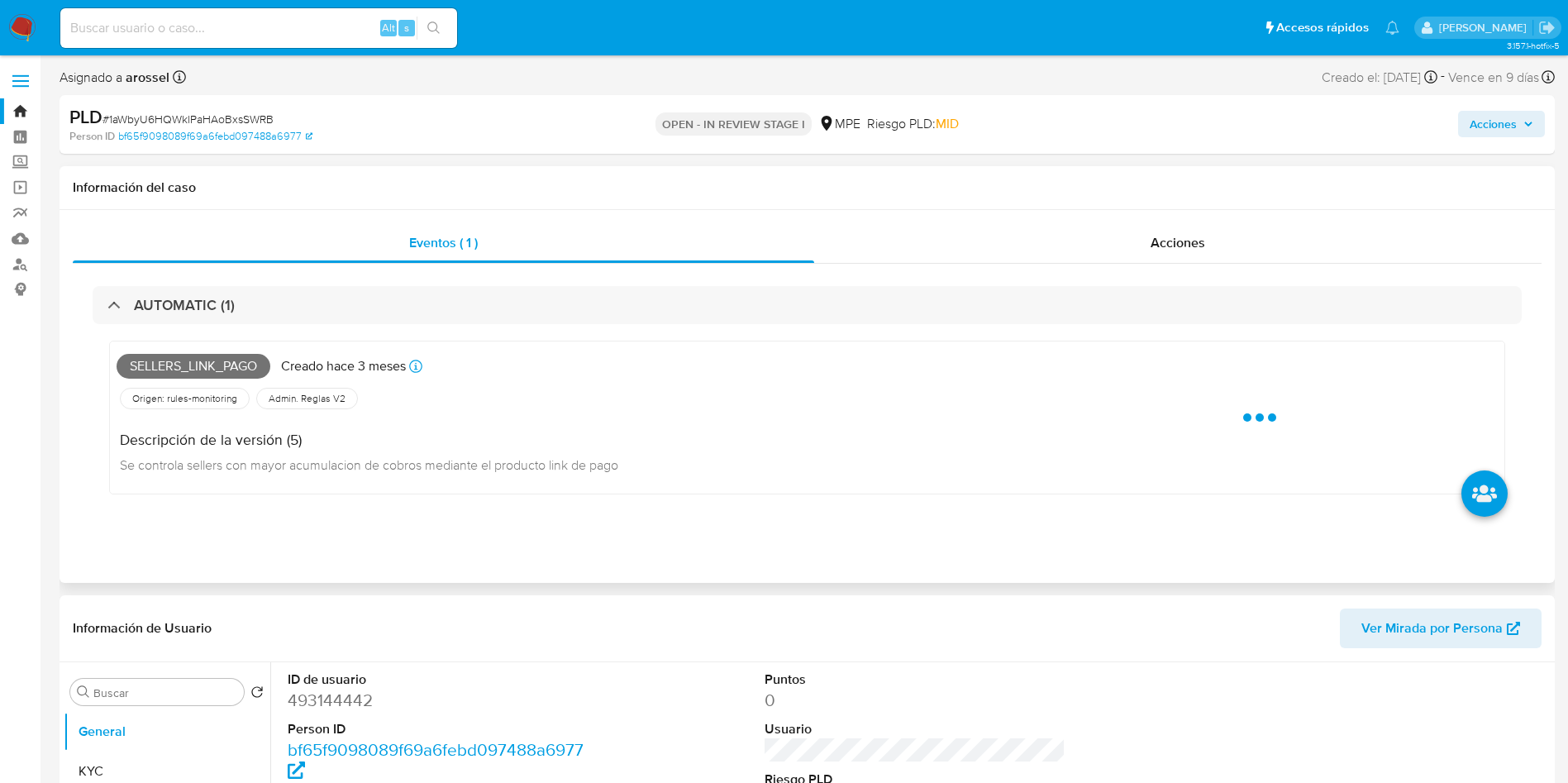
click at [202, 362] on span "Sellers_link_pago" at bounding box center [193, 366] width 154 height 25
copy span "Sellers_link_pago"
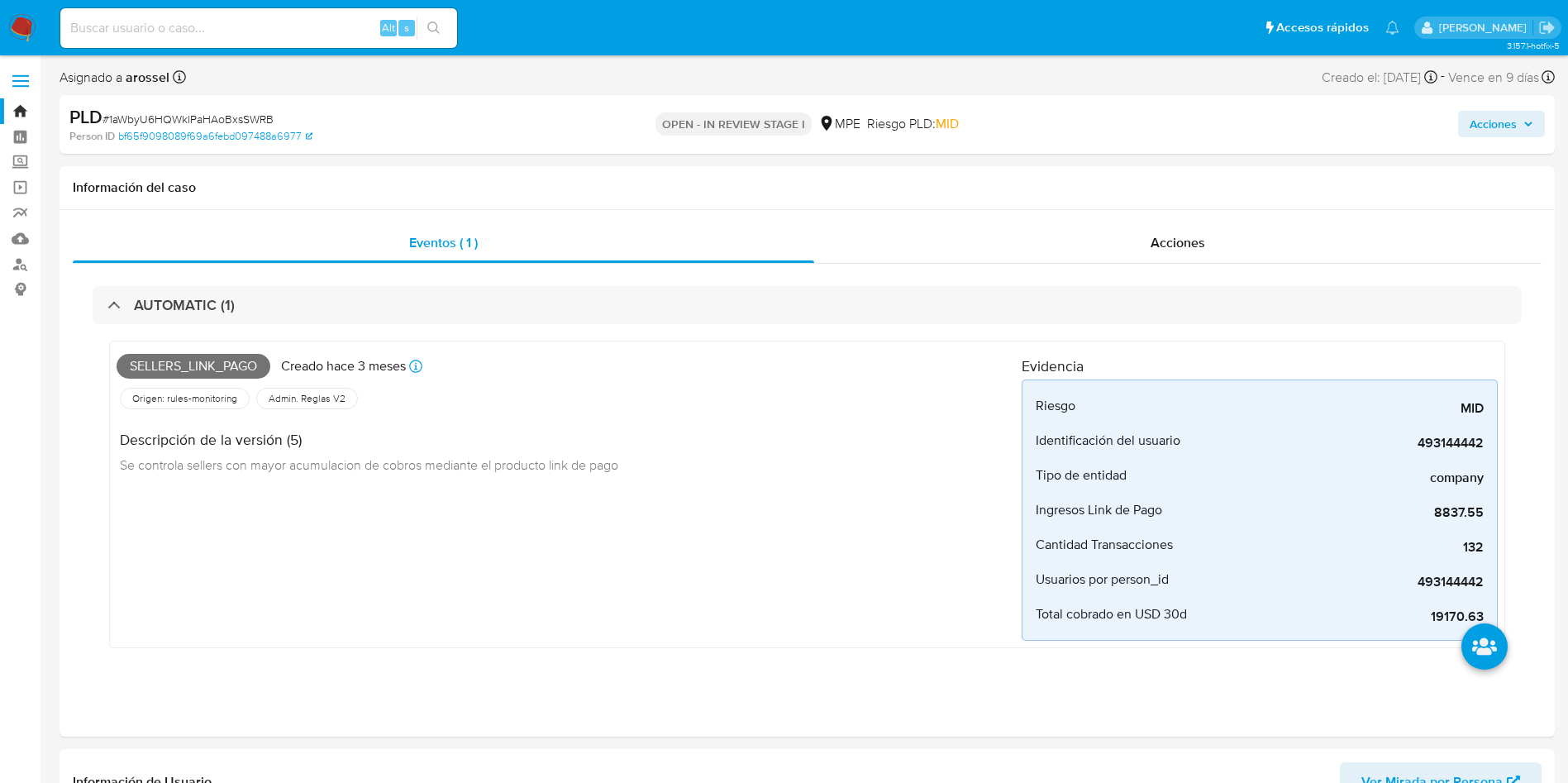
click at [244, 109] on div "PLD # 1aWbyU6HQWklPaHAoBxsSWRB" at bounding box center [311, 117] width 485 height 25
click at [240, 109] on div "PLD # 1aWbyU6HQWklPaHAoBxsSWRB" at bounding box center [311, 117] width 485 height 25
click at [242, 114] on span "# 1aWbyU6HQWklPaHAoBxsSWRB" at bounding box center [188, 118] width 171 height 16
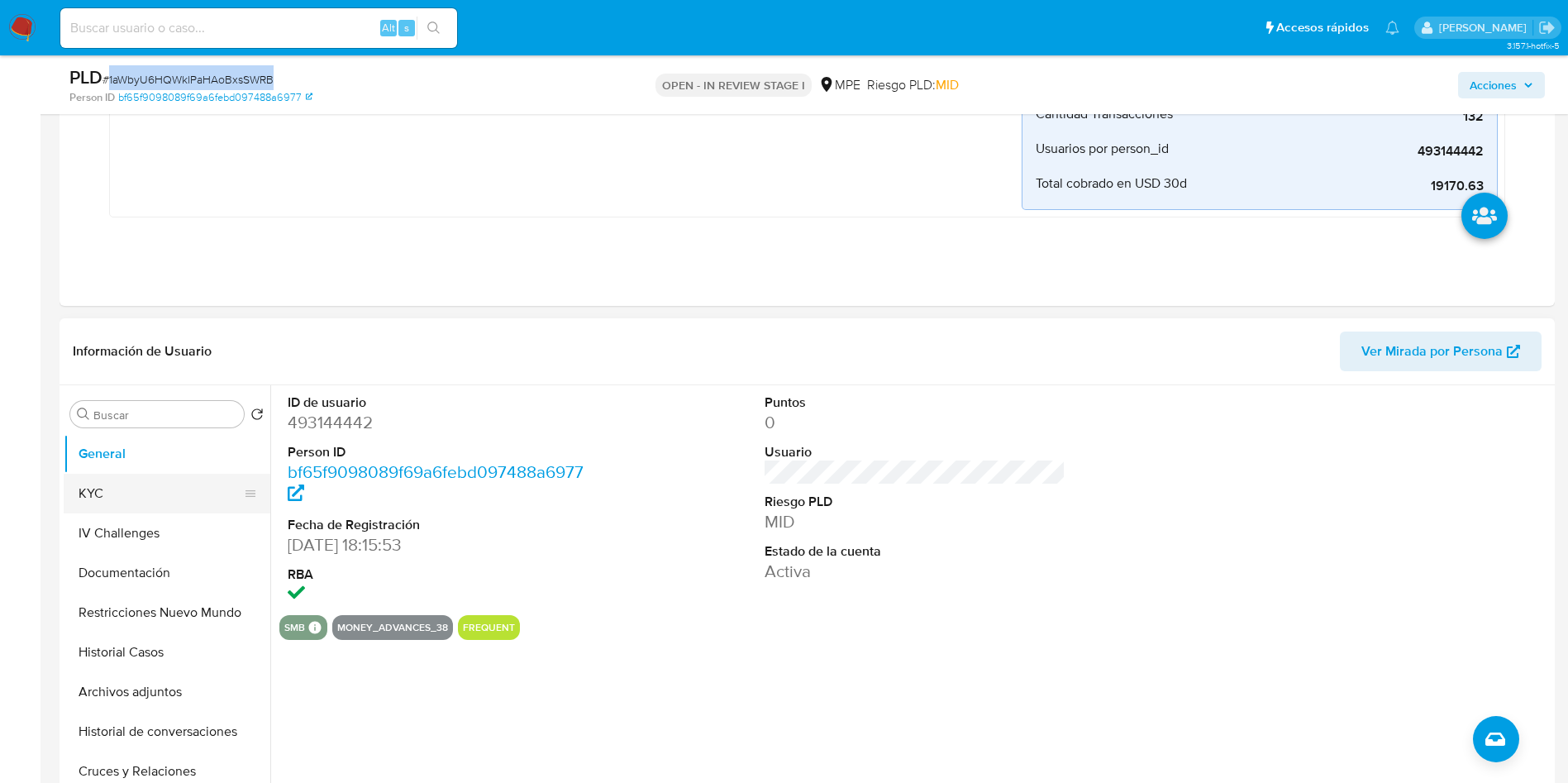
click at [125, 497] on button "KYC" at bounding box center [160, 493] width 193 height 39
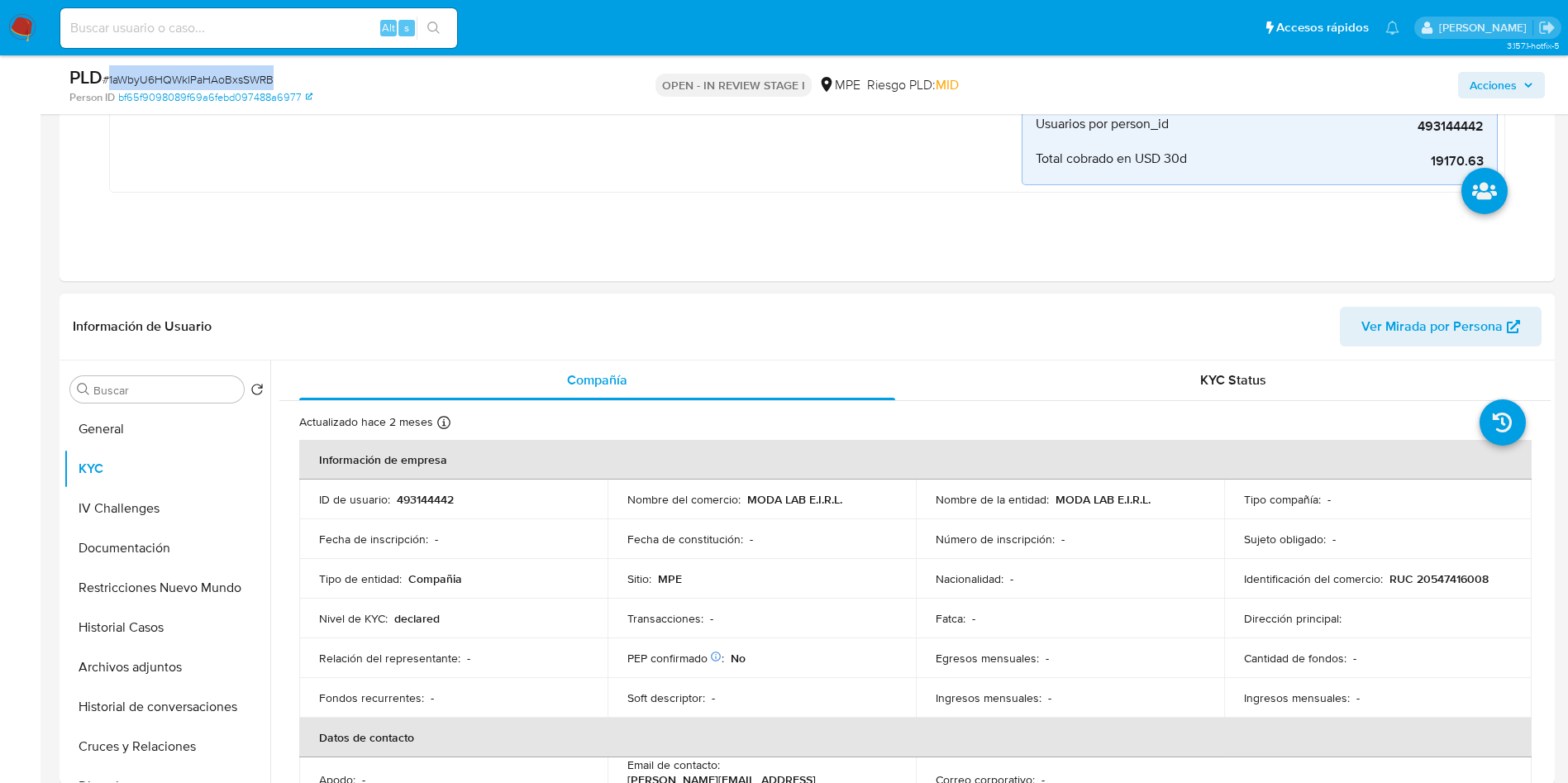
scroll to position [496, 0]
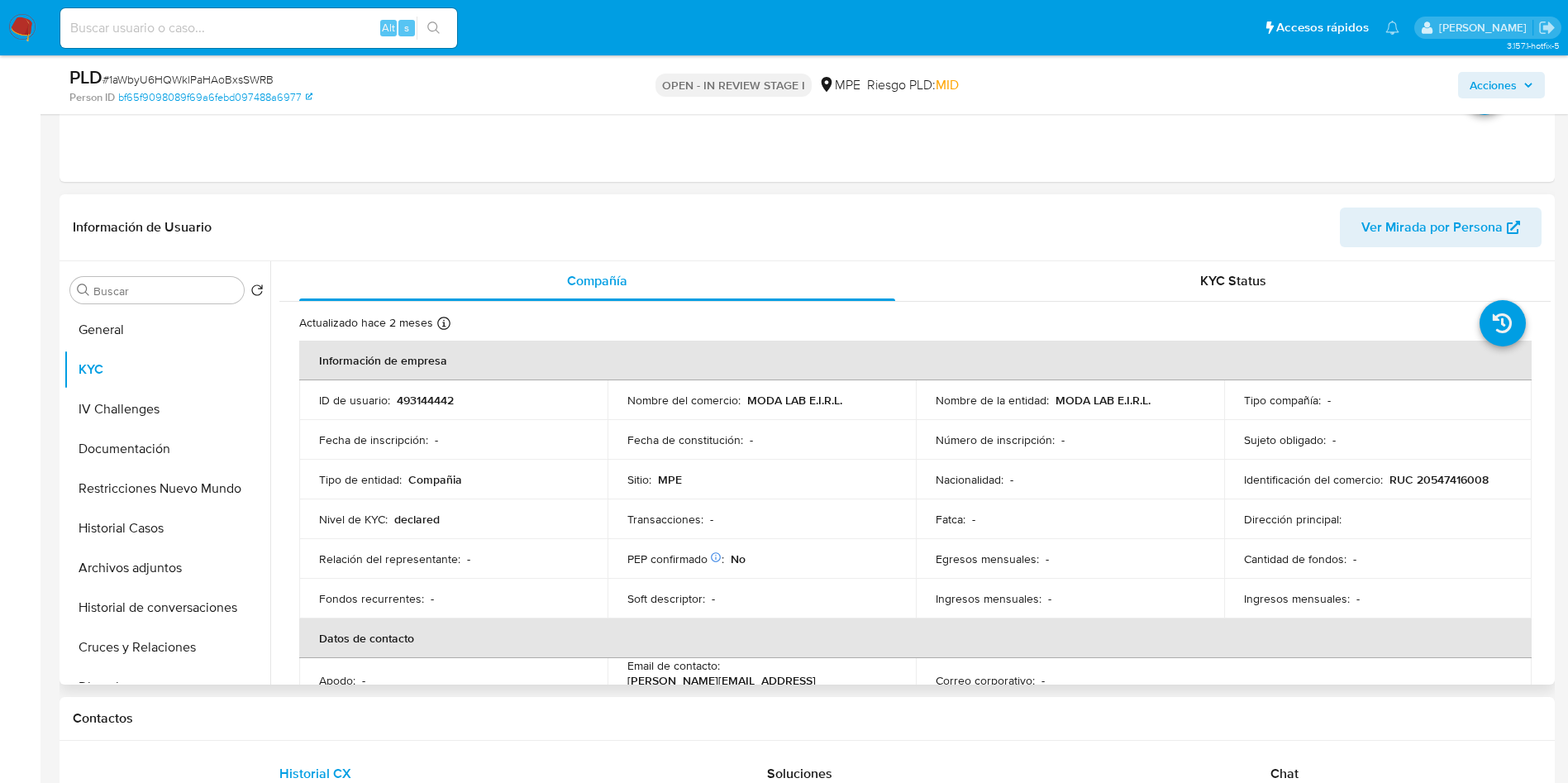
click at [441, 404] on p "493144442" at bounding box center [425, 399] width 57 height 14
copy p "493144442"
drag, startPoint x: 1049, startPoint y: 398, endPoint x: 1148, endPoint y: 398, distance: 99.0
click at [1148, 398] on div "Nombre de la entidad : MODA LAB E.I.R.L." at bounding box center [1069, 399] width 268 height 14
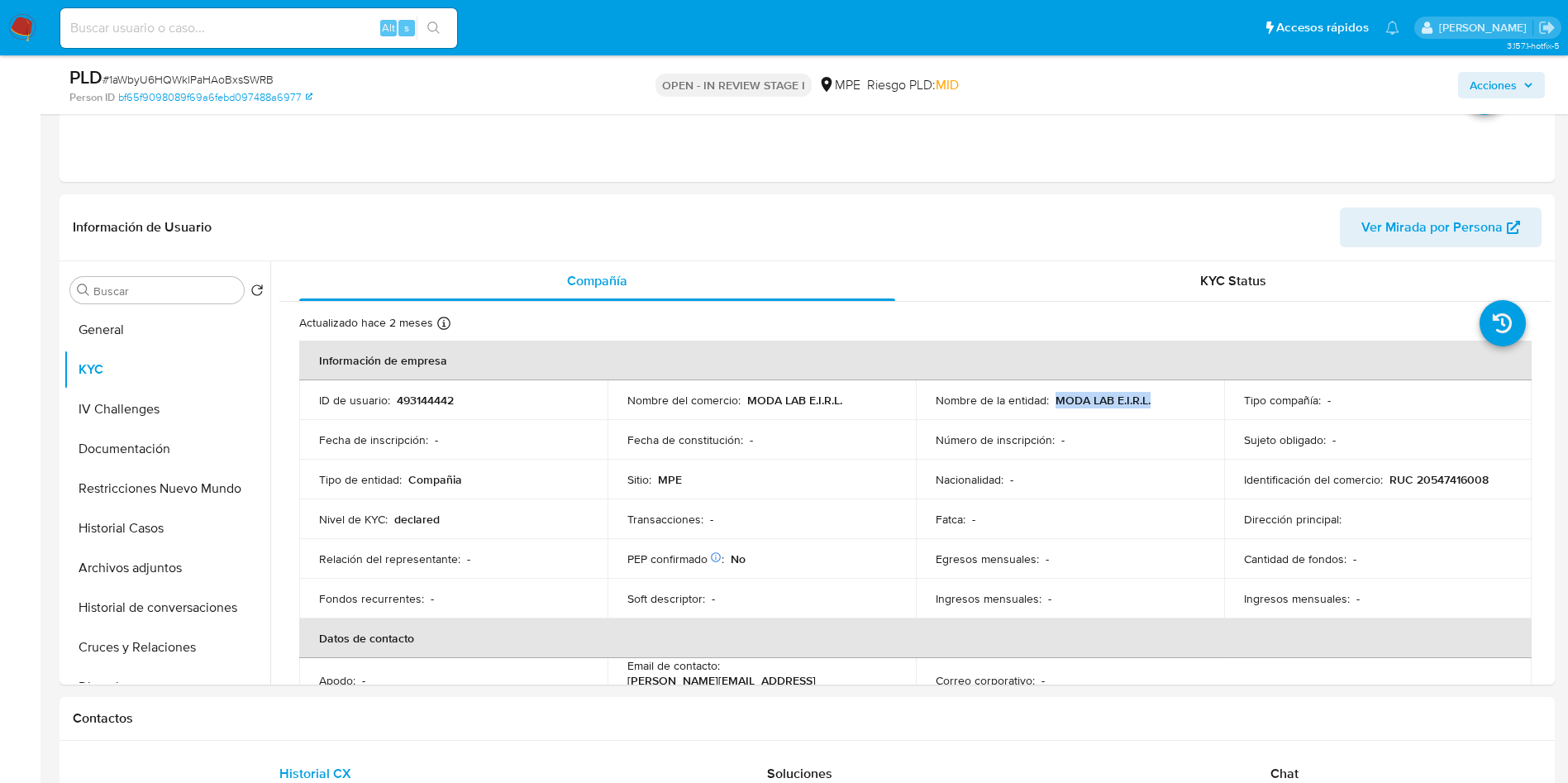
copy p "MODA LAB E.I.R.L."
click at [734, 484] on div "Sitio : MPE" at bounding box center [760, 479] width 268 height 14
click at [1466, 485] on p "RUC 20547416008" at bounding box center [1438, 479] width 99 height 14
copy p "20547416008"
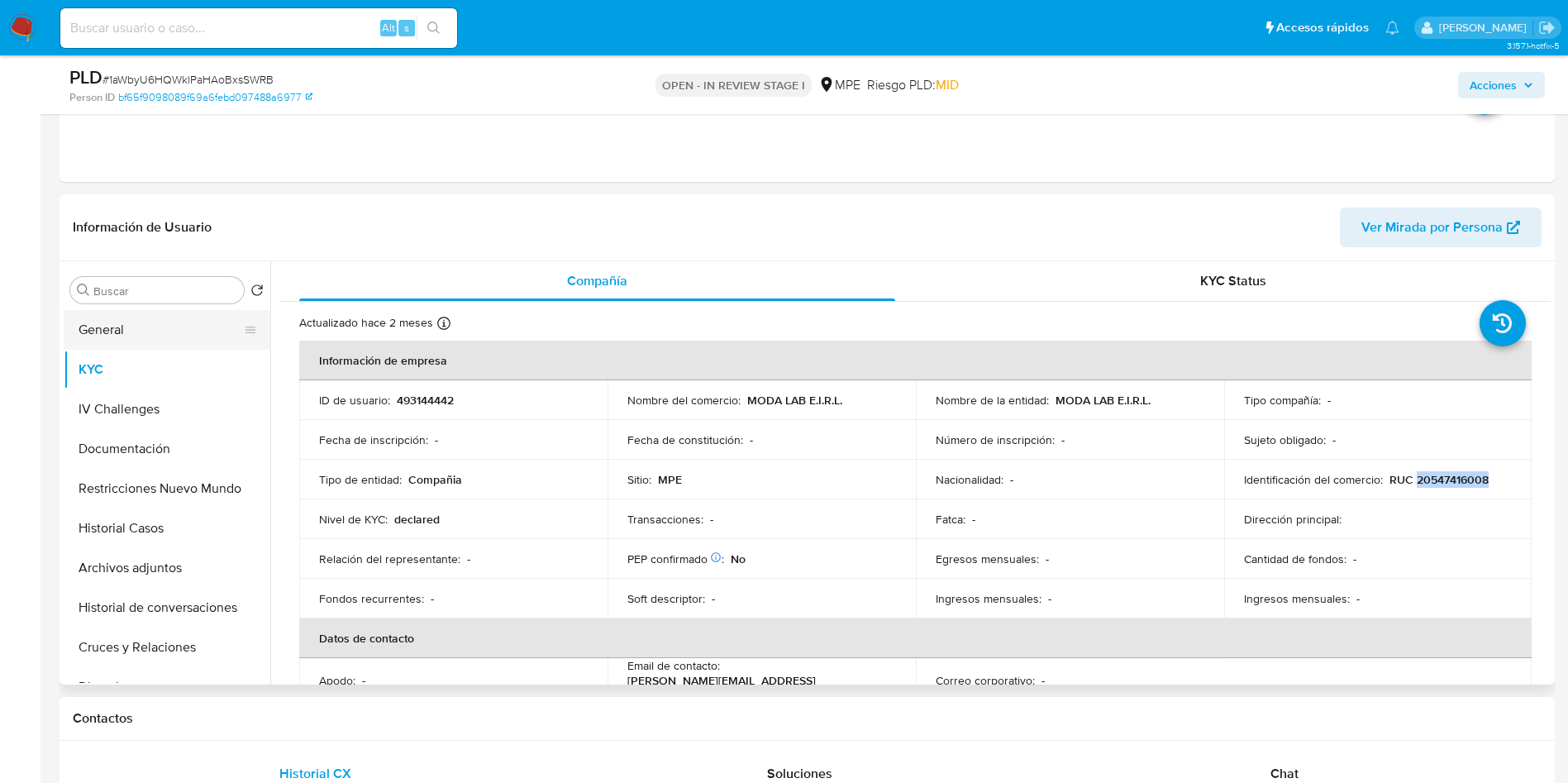
click at [103, 340] on button "General" at bounding box center [160, 329] width 193 height 39
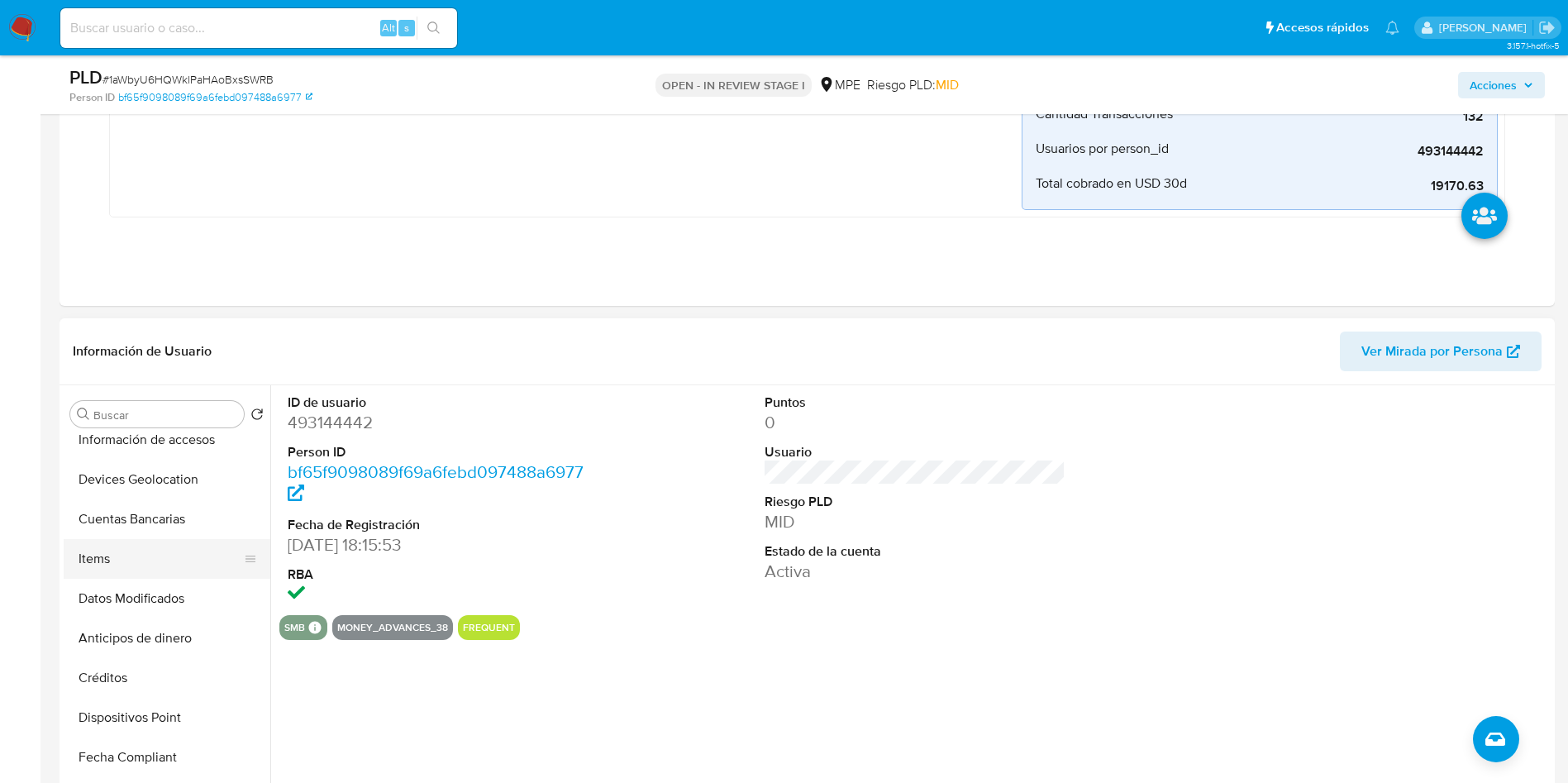
scroll to position [372, 0]
click at [161, 563] on button "Cuentas Bancarias" at bounding box center [160, 558] width 193 height 39
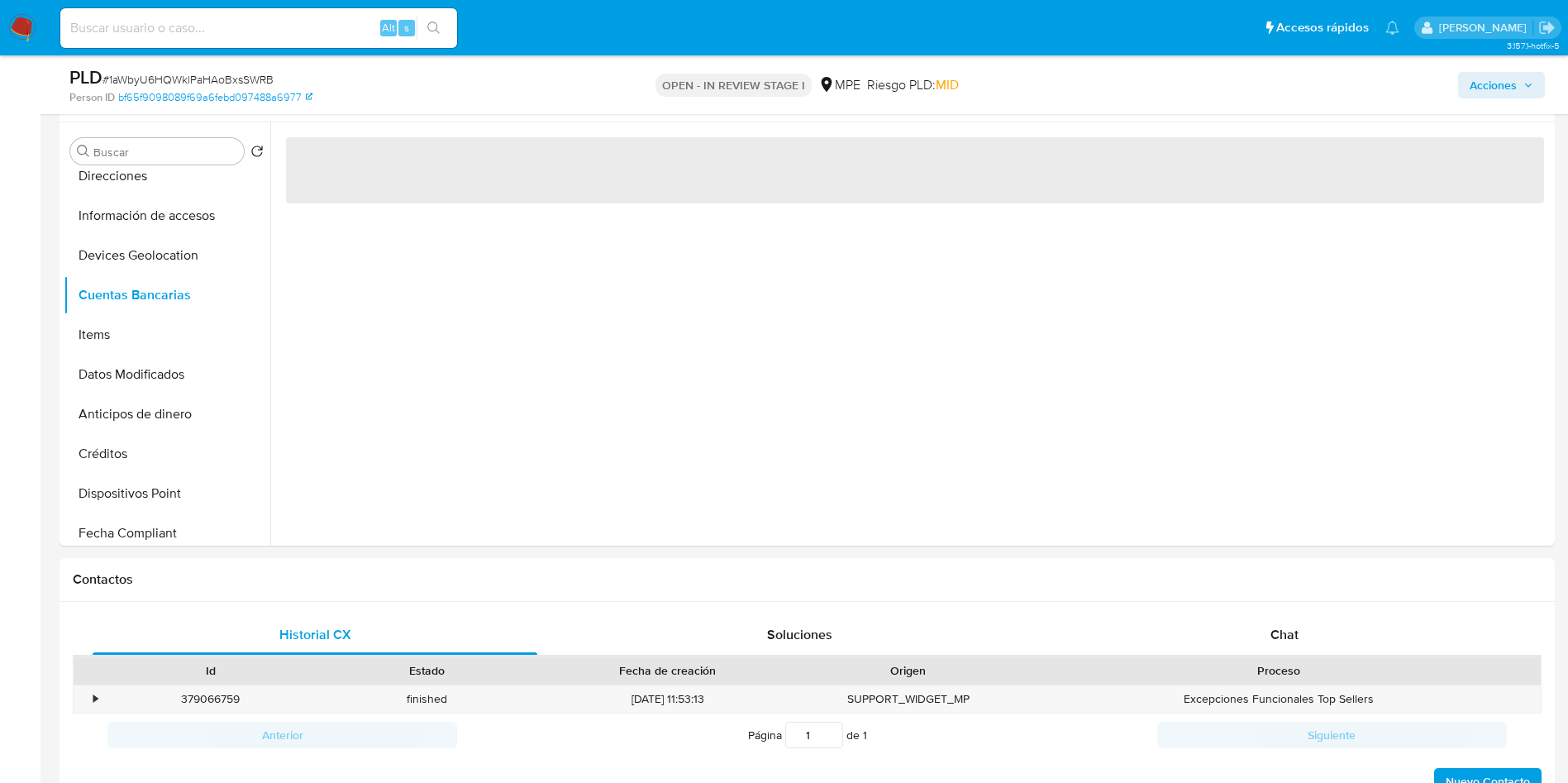
scroll to position [620, 0]
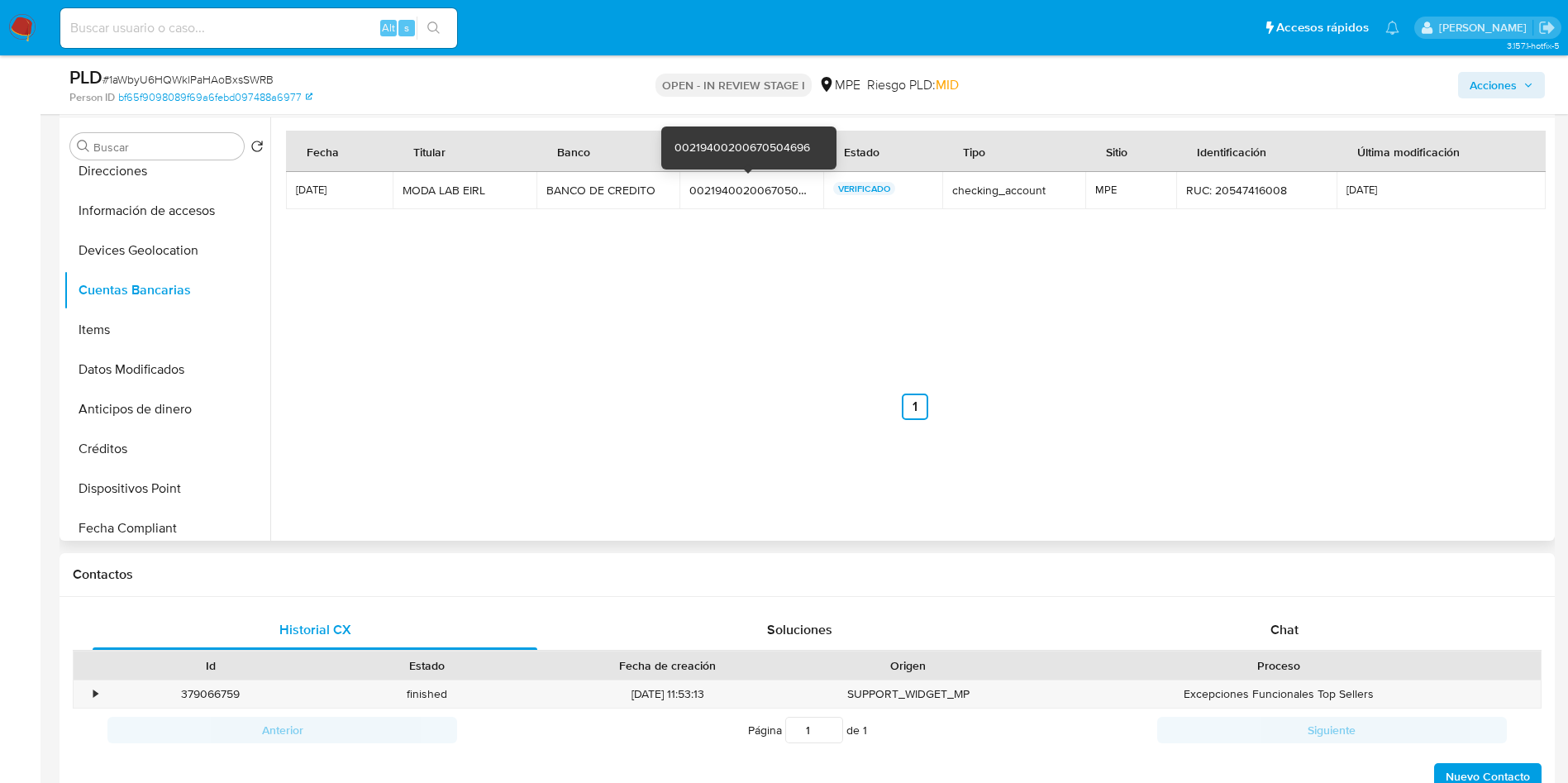
click at [735, 190] on div "00219400200670504696" at bounding box center [751, 189] width 124 height 14
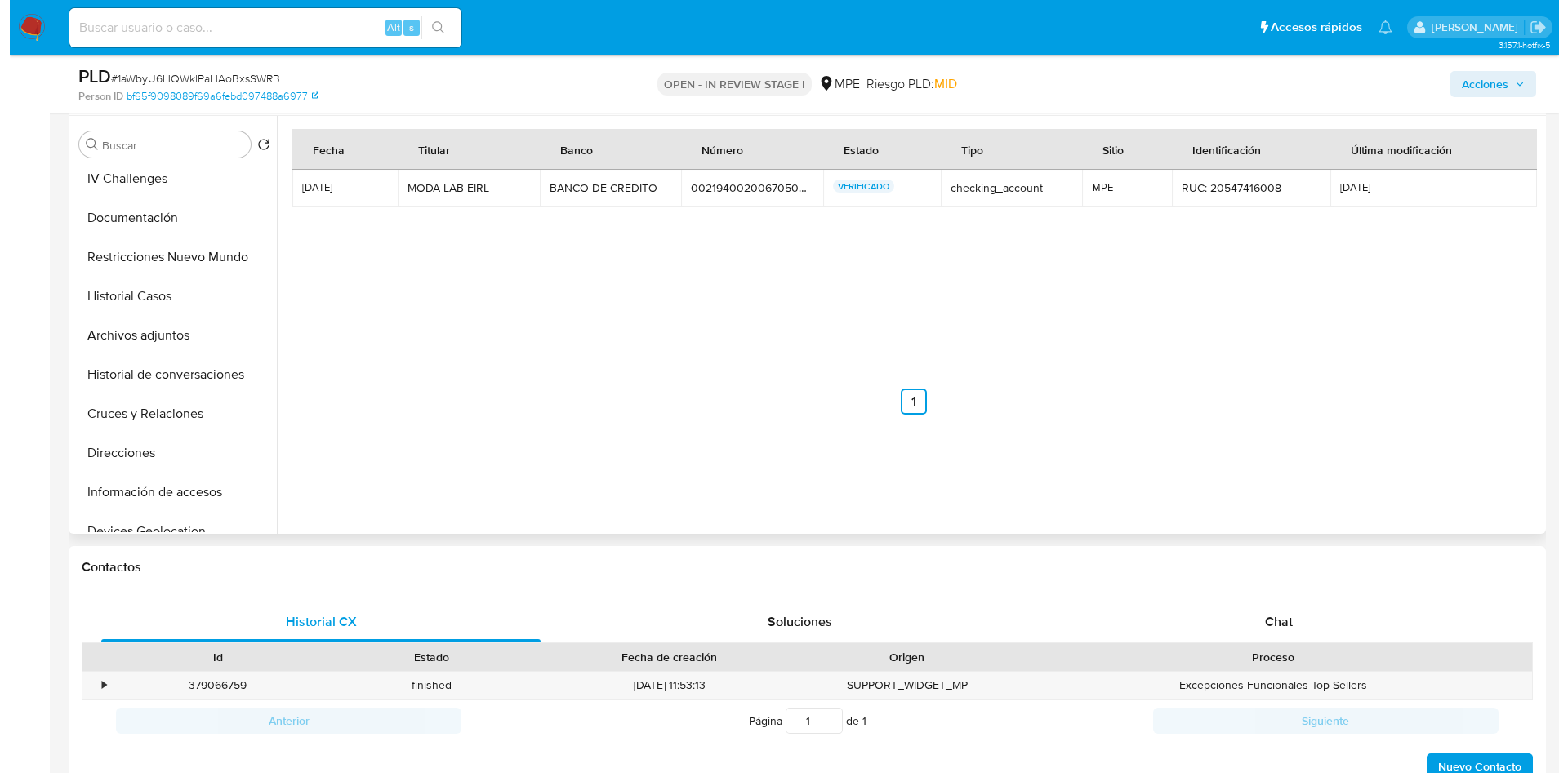
scroll to position [0, 0]
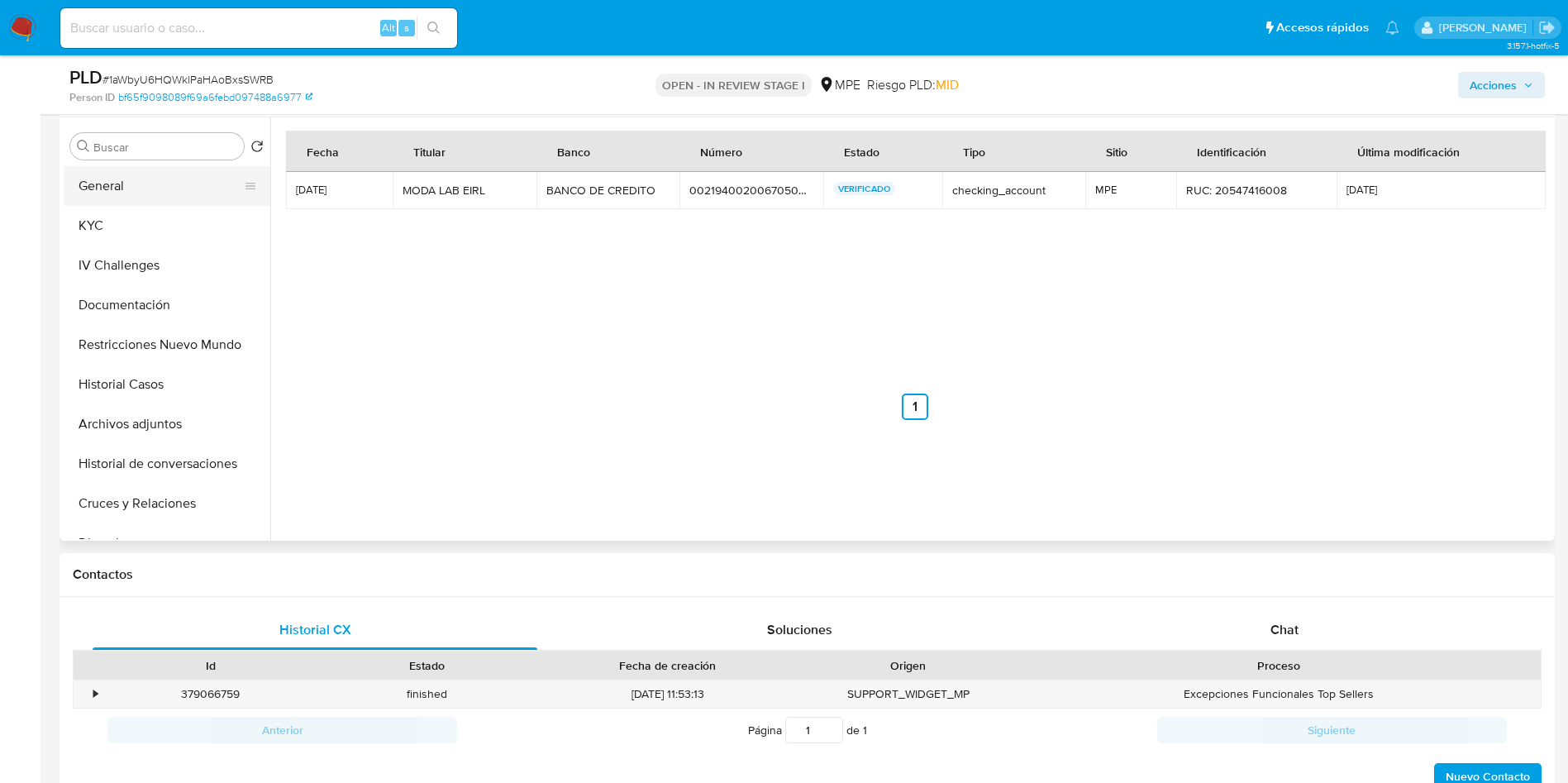
drag, startPoint x: 137, startPoint y: 182, endPoint x: 150, endPoint y: 195, distance: 18.4
click at [137, 182] on button "General" at bounding box center [160, 186] width 193 height 39
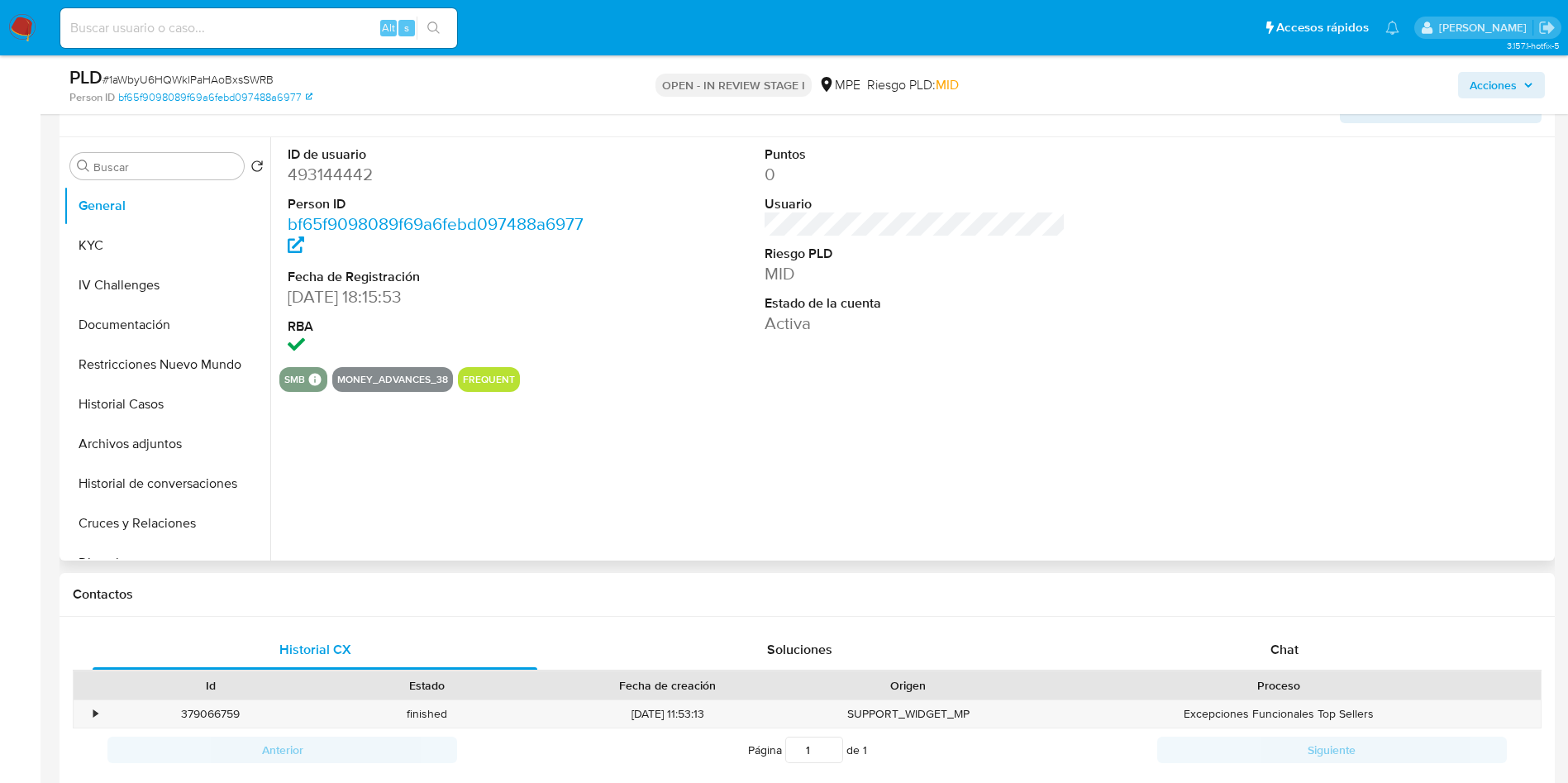
click at [321, 174] on dd "493144442" at bounding box center [438, 174] width 302 height 23
copy dd "493144442"
drag, startPoint x: 189, startPoint y: 250, endPoint x: 194, endPoint y: 257, distance: 8.6
click at [188, 250] on button "KYC" at bounding box center [166, 245] width 207 height 39
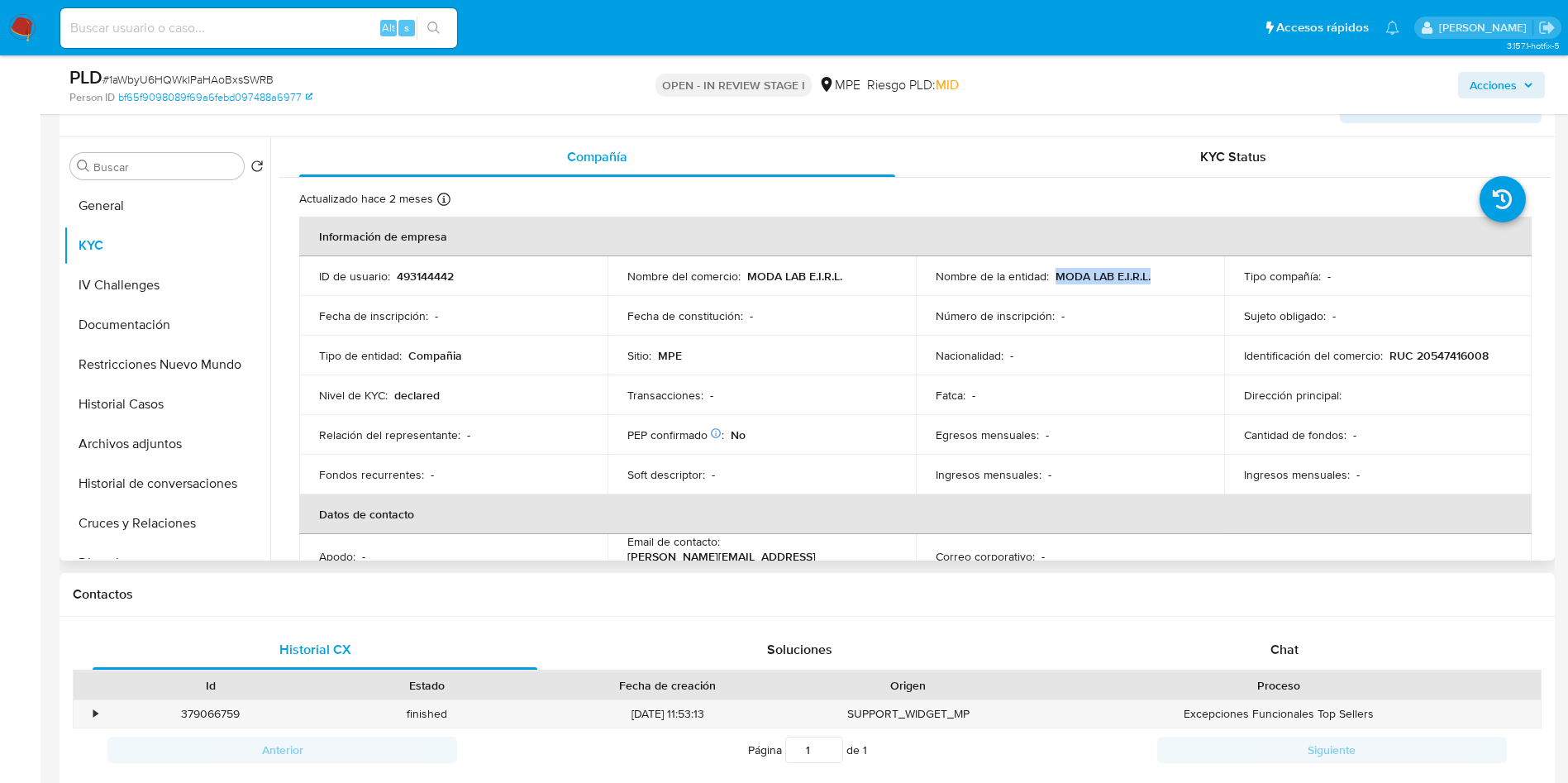
drag, startPoint x: 1051, startPoint y: 280, endPoint x: 1168, endPoint y: 271, distance: 117.3
click at [1168, 271] on div "Nombre de la entidad : MODA LAB E.I.R.L." at bounding box center [1069, 275] width 268 height 14
copy p "MODA LAB E.I.R.L."
click at [372, 314] on p "Fecha de inscripción :" at bounding box center [373, 316] width 109 height 14
click at [180, 439] on button "Archivos adjuntos" at bounding box center [160, 443] width 193 height 39
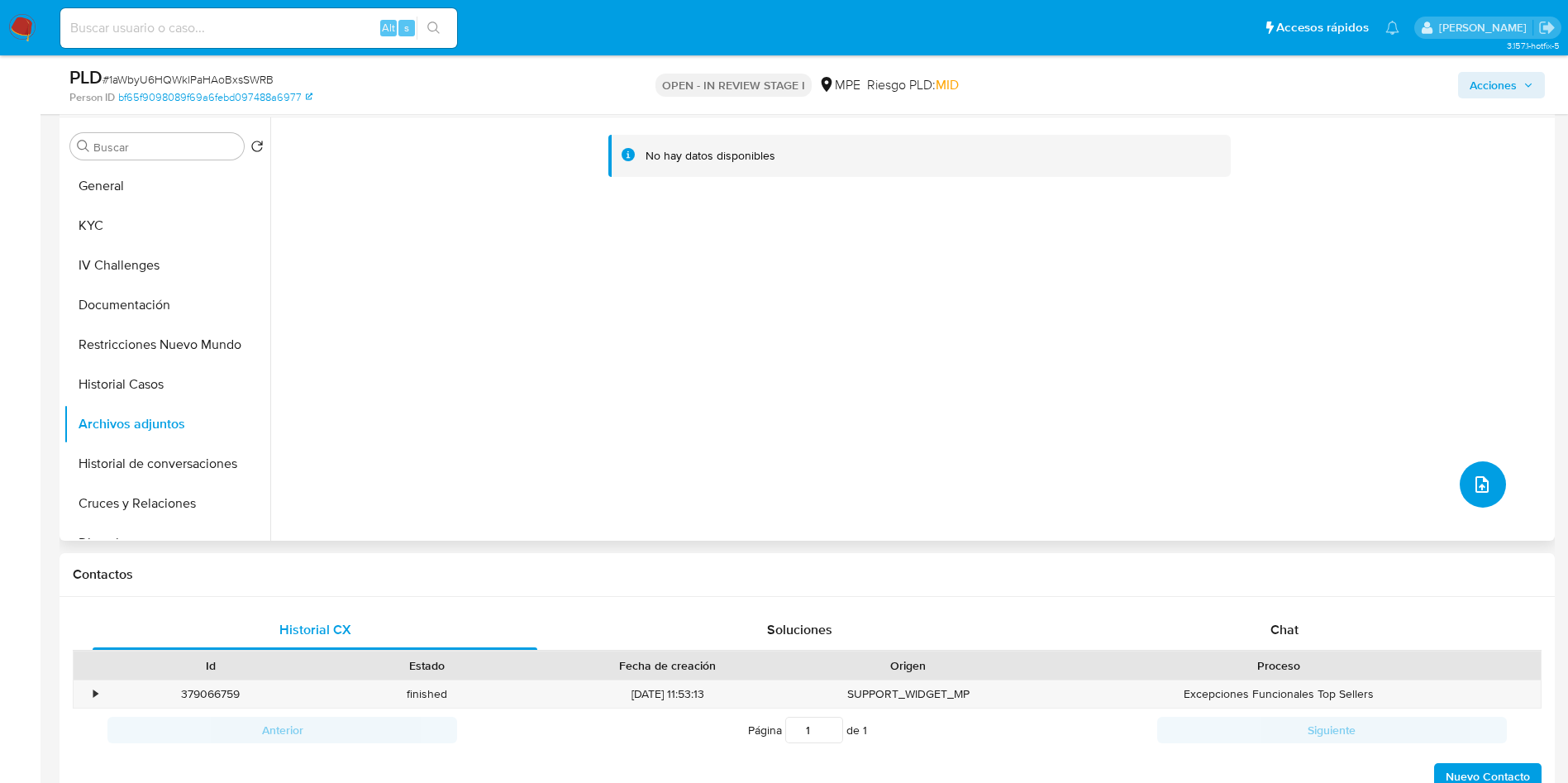
click at [1487, 480] on button "upload-file" at bounding box center [1482, 485] width 46 height 46
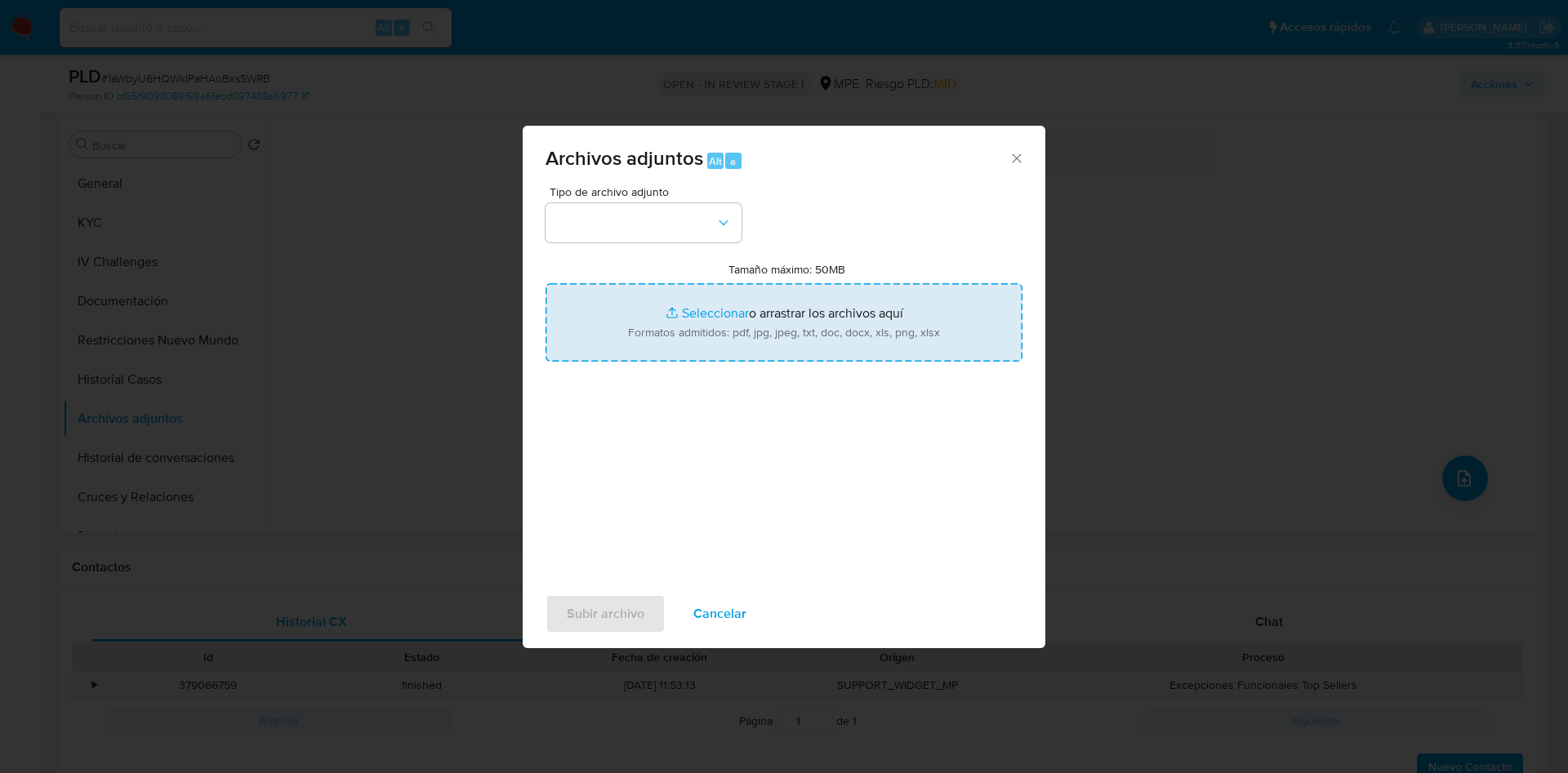
click at [929, 306] on input "Tamaño máximo: 50MB Seleccionar archivos" at bounding box center [784, 322] width 477 height 79
type input "C:\fakepath\Case Log 493144442 - 01_09_2025.pdf"
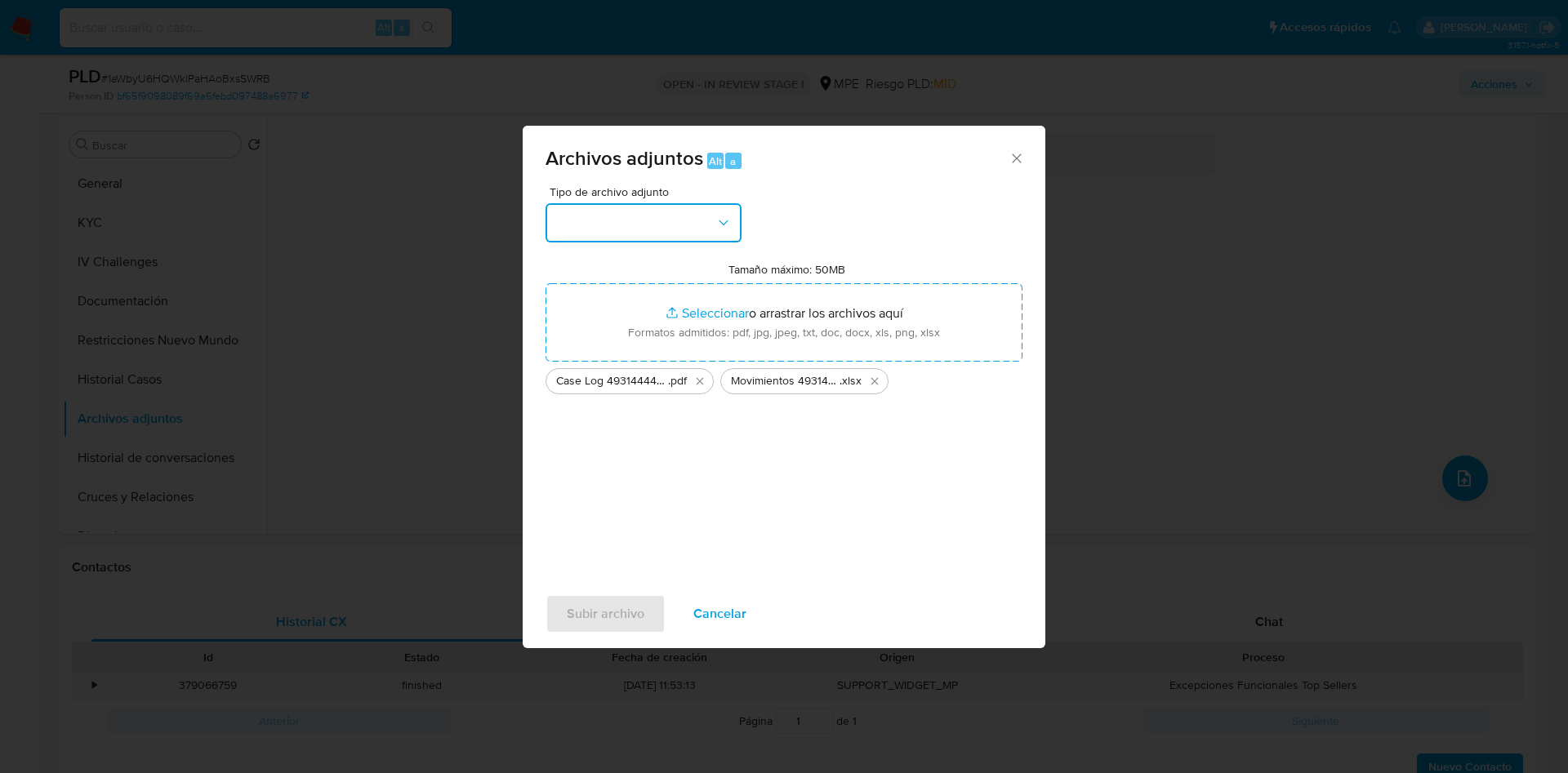
click at [695, 233] on button "button" at bounding box center [643, 222] width 196 height 39
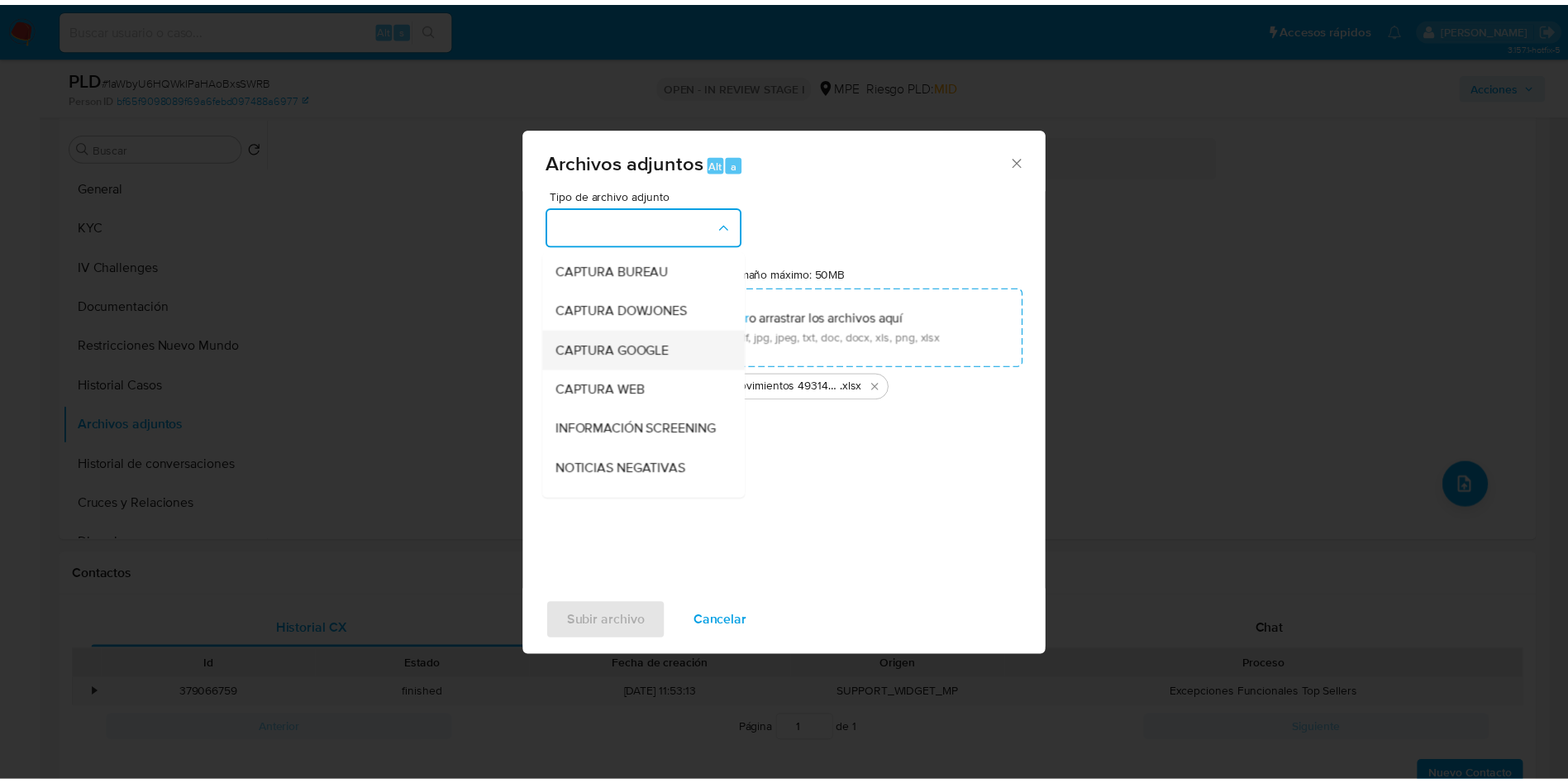
scroll to position [124, 0]
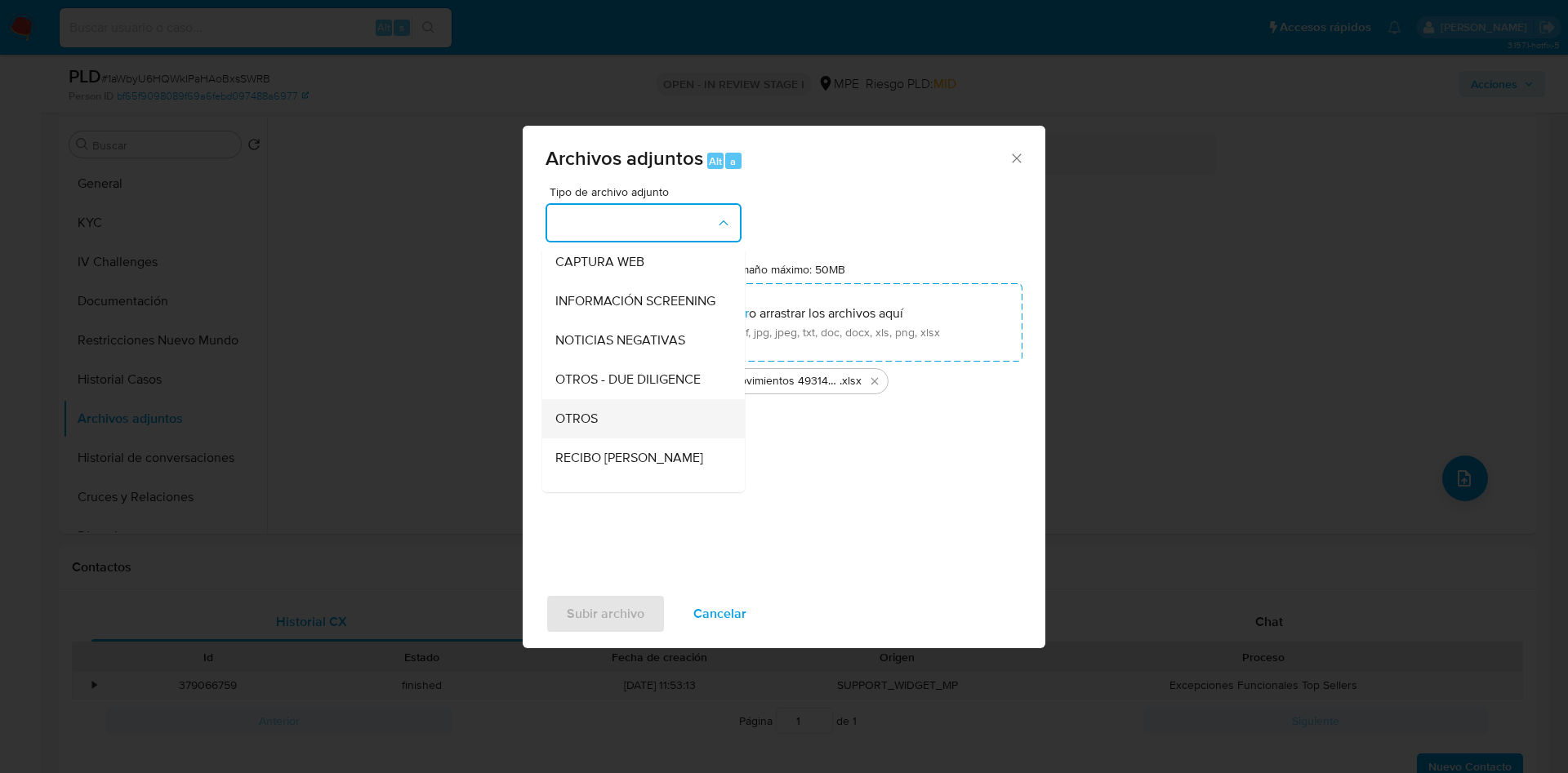
click at [622, 428] on div "OTROS" at bounding box center [638, 418] width 166 height 39
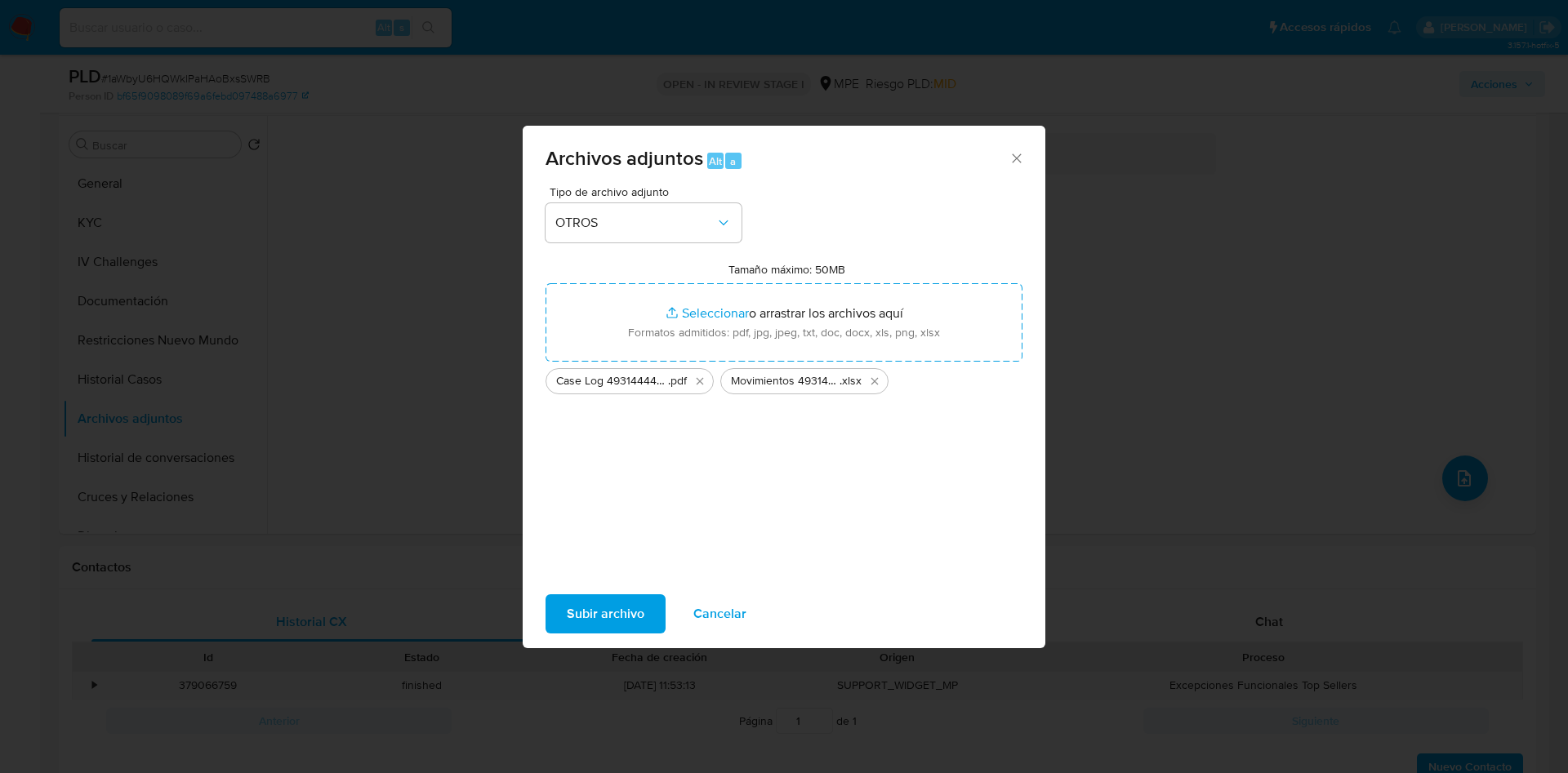
click at [612, 603] on span "Subir archivo" at bounding box center [606, 614] width 78 height 36
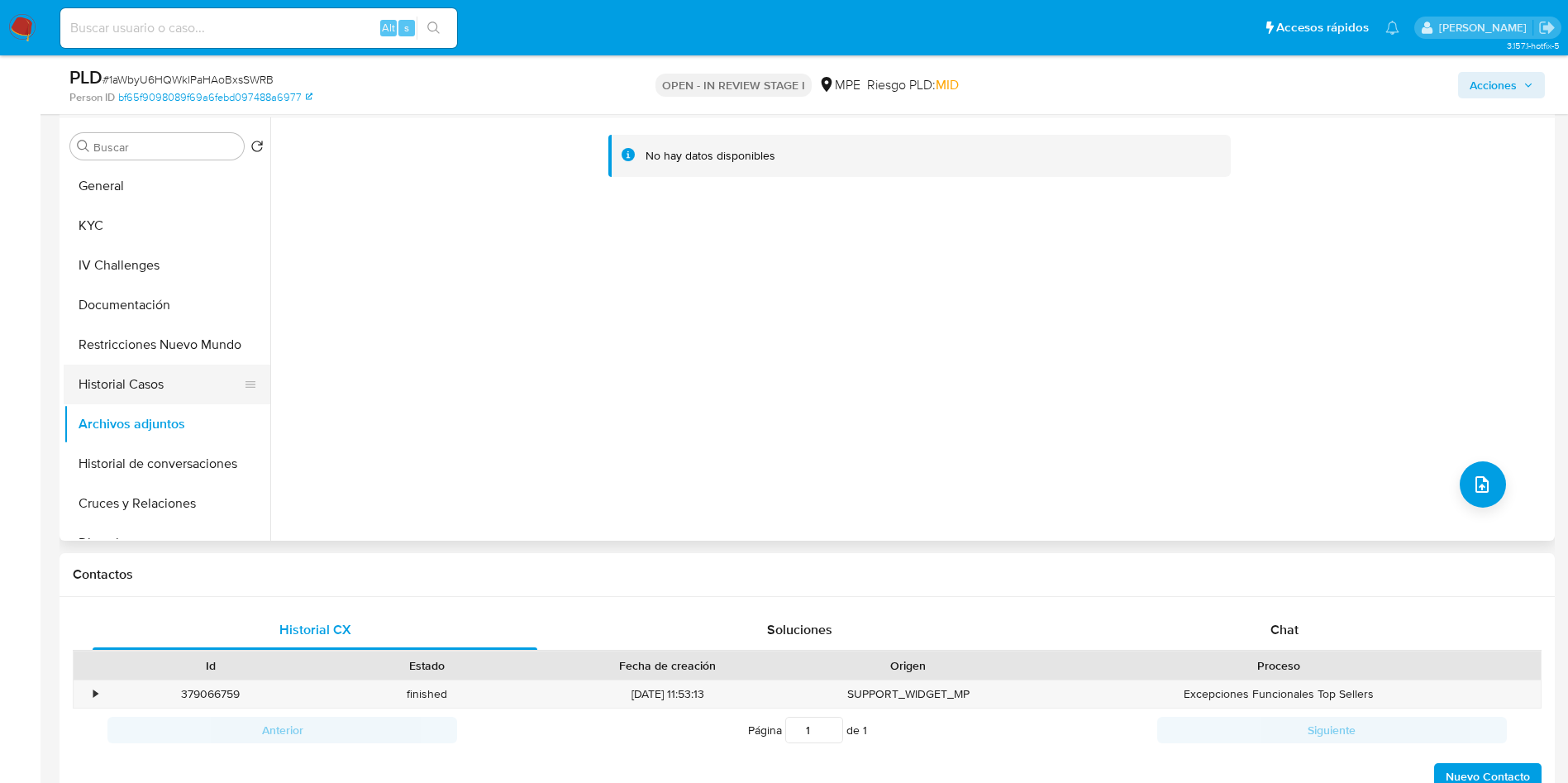
click at [138, 396] on button "Historial Casos" at bounding box center [160, 384] width 193 height 39
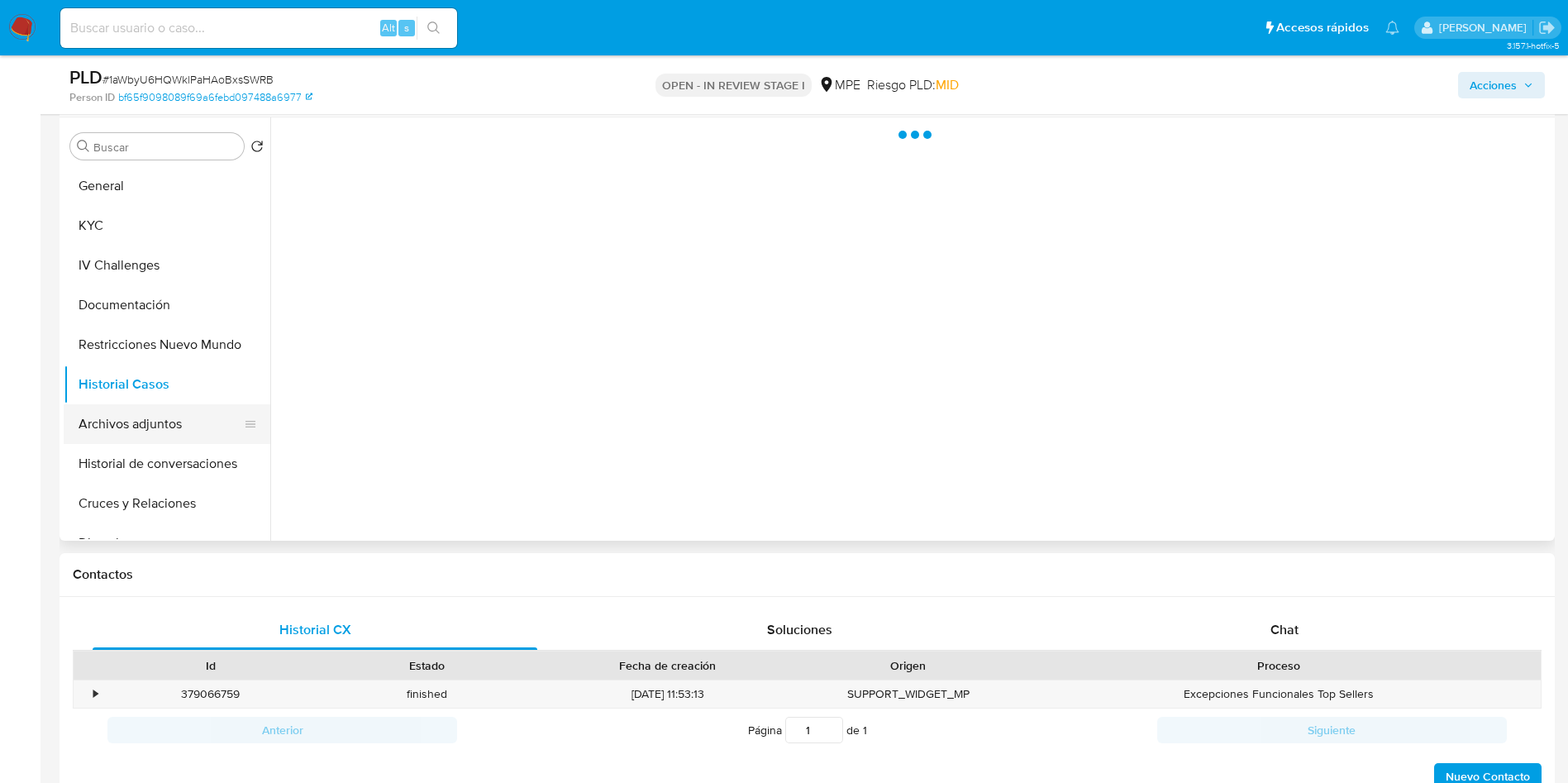
click at [145, 430] on button "Archivos adjuntos" at bounding box center [160, 423] width 193 height 39
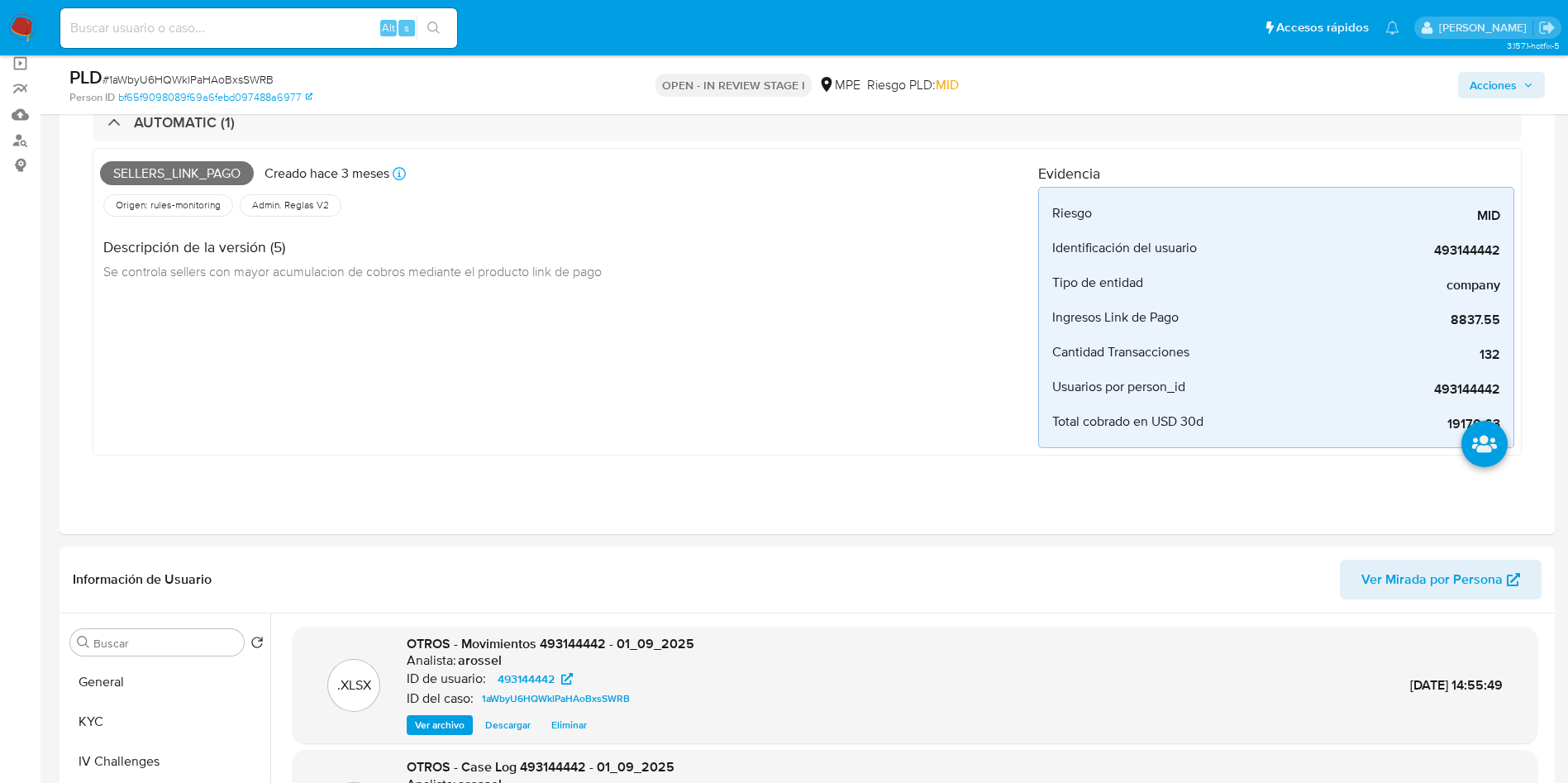
click at [1505, 88] on span "Acciones" at bounding box center [1493, 86] width 47 height 27
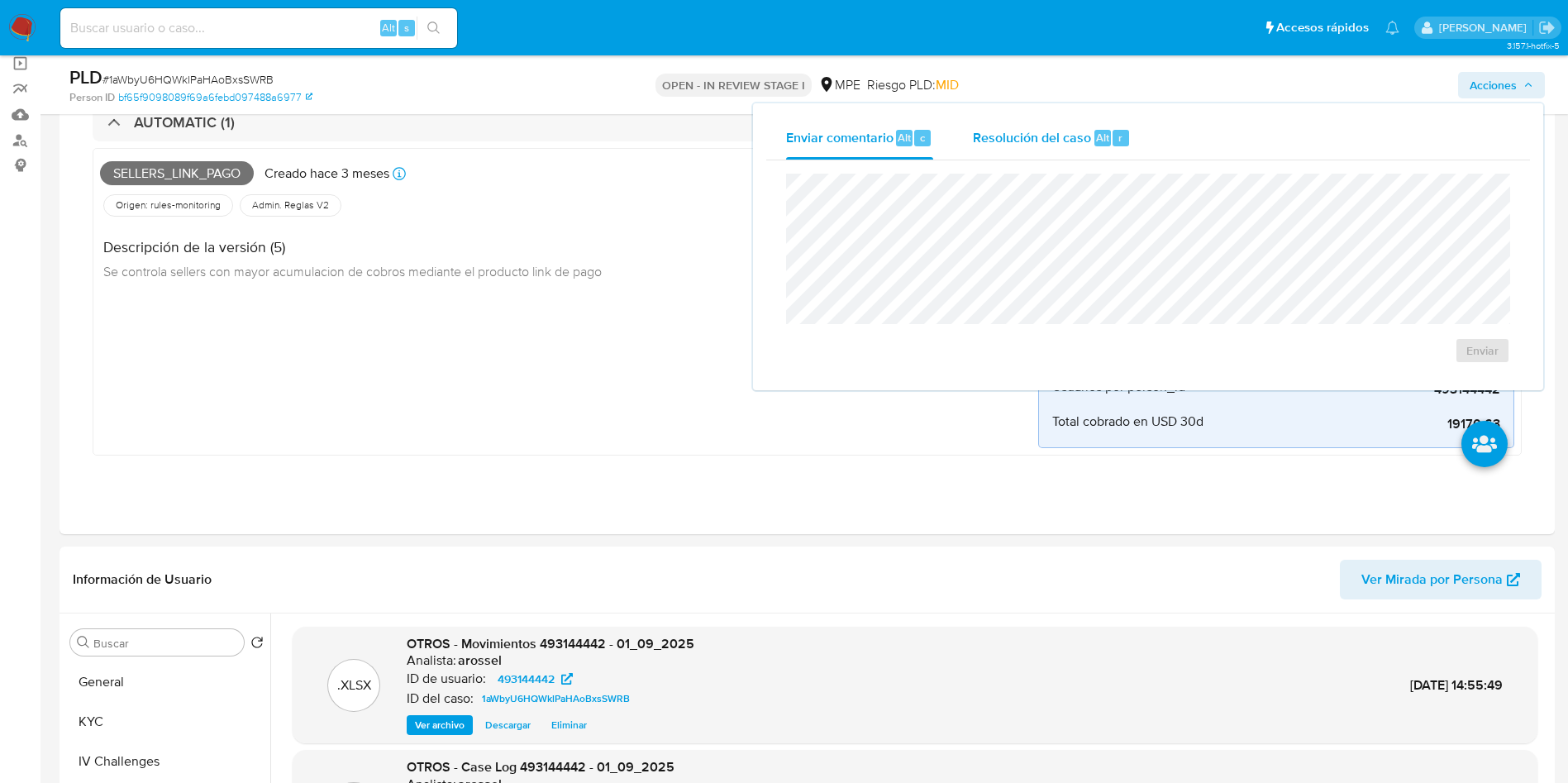
drag, startPoint x: 1055, startPoint y: 163, endPoint x: 1050, endPoint y: 134, distance: 29.4
click at [1055, 162] on div "Enviar" at bounding box center [1148, 268] width 763 height 216
drag, startPoint x: 1050, startPoint y: 134, endPoint x: 1050, endPoint y: 150, distance: 16.0
click at [1050, 133] on span "Resolución del caso" at bounding box center [1032, 137] width 118 height 19
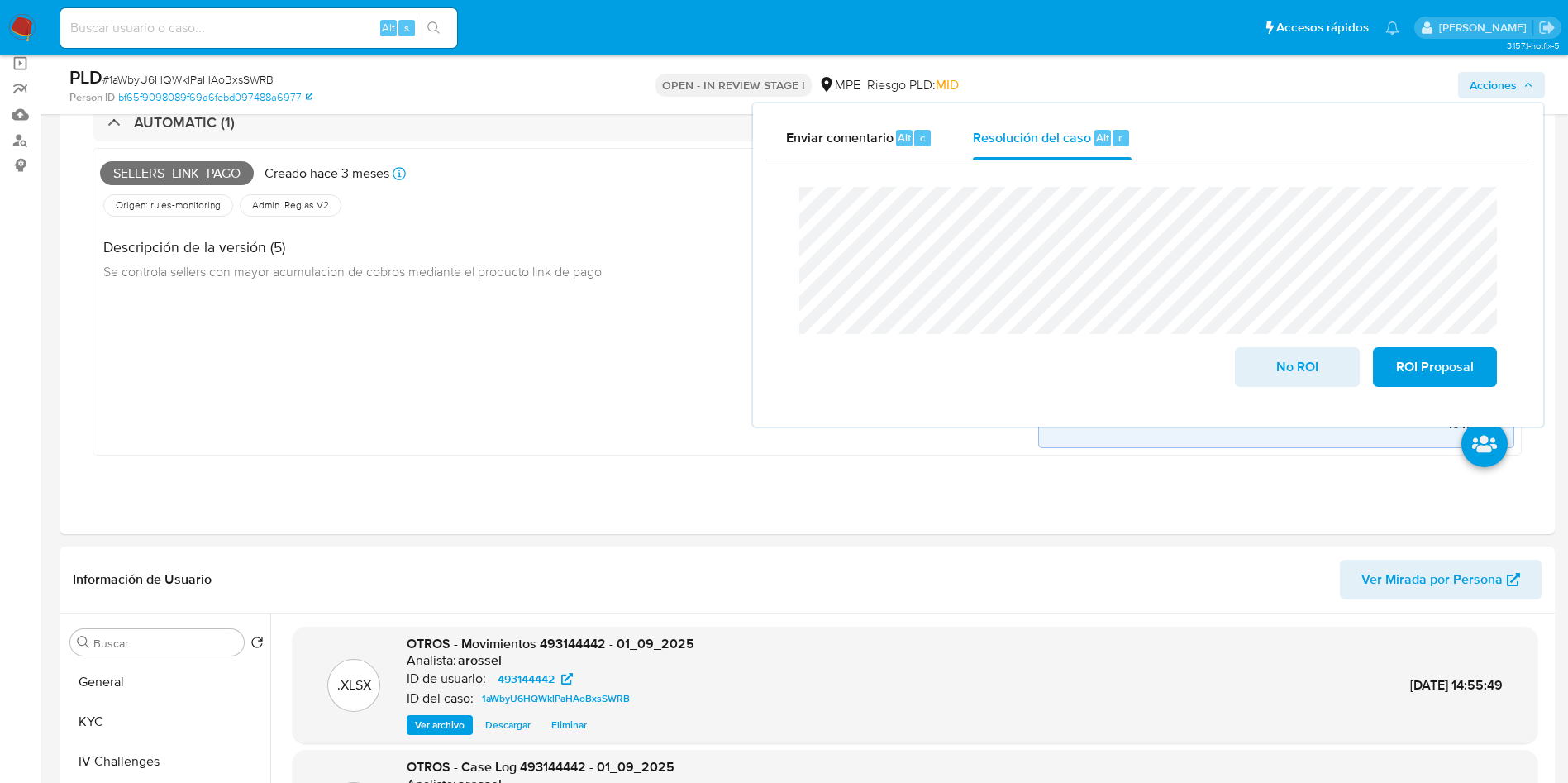
drag, startPoint x: 1301, startPoint y: 415, endPoint x: 1281, endPoint y: 404, distance: 22.8
click at [1283, 404] on div "Cierre de caso No ROI ROI Proposal" at bounding box center [1148, 287] width 763 height 253
click at [1272, 366] on span "No ROI" at bounding box center [1297, 367] width 81 height 37
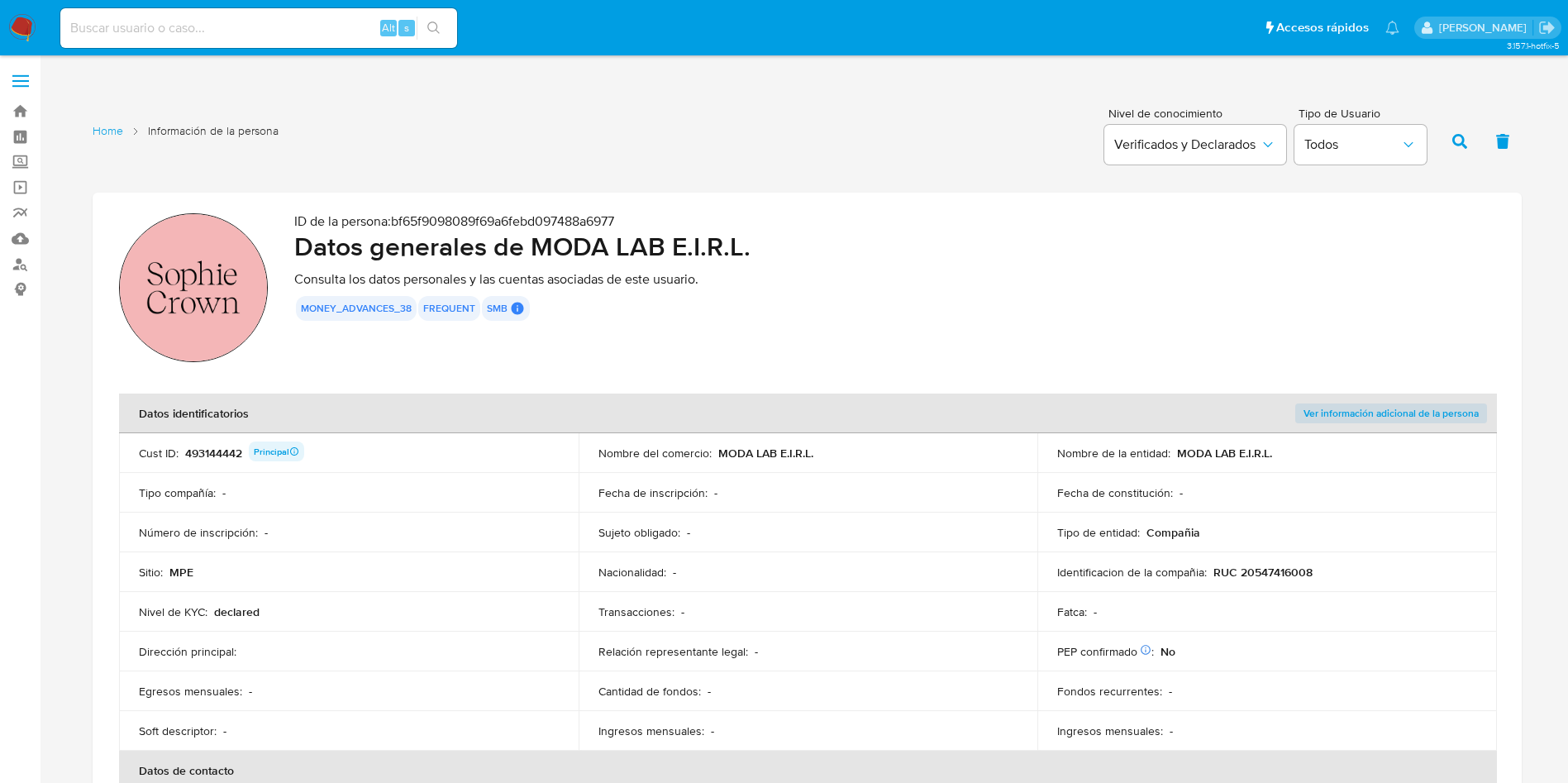
click at [221, 455] on div "493144442 Principal" at bounding box center [245, 453] width 119 height 23
drag, startPoint x: 549, startPoint y: 553, endPoint x: 537, endPoint y: 551, distance: 12.2
click at [543, 550] on tbody "Cust ID : 493144442 Principal Nombre del comercio : MODA LAB E.I.R.L. Nombre de…" at bounding box center [808, 592] width 1378 height 317
click at [518, 463] on div "Cust ID : 493144442 Principal" at bounding box center [348, 453] width 420 height 23
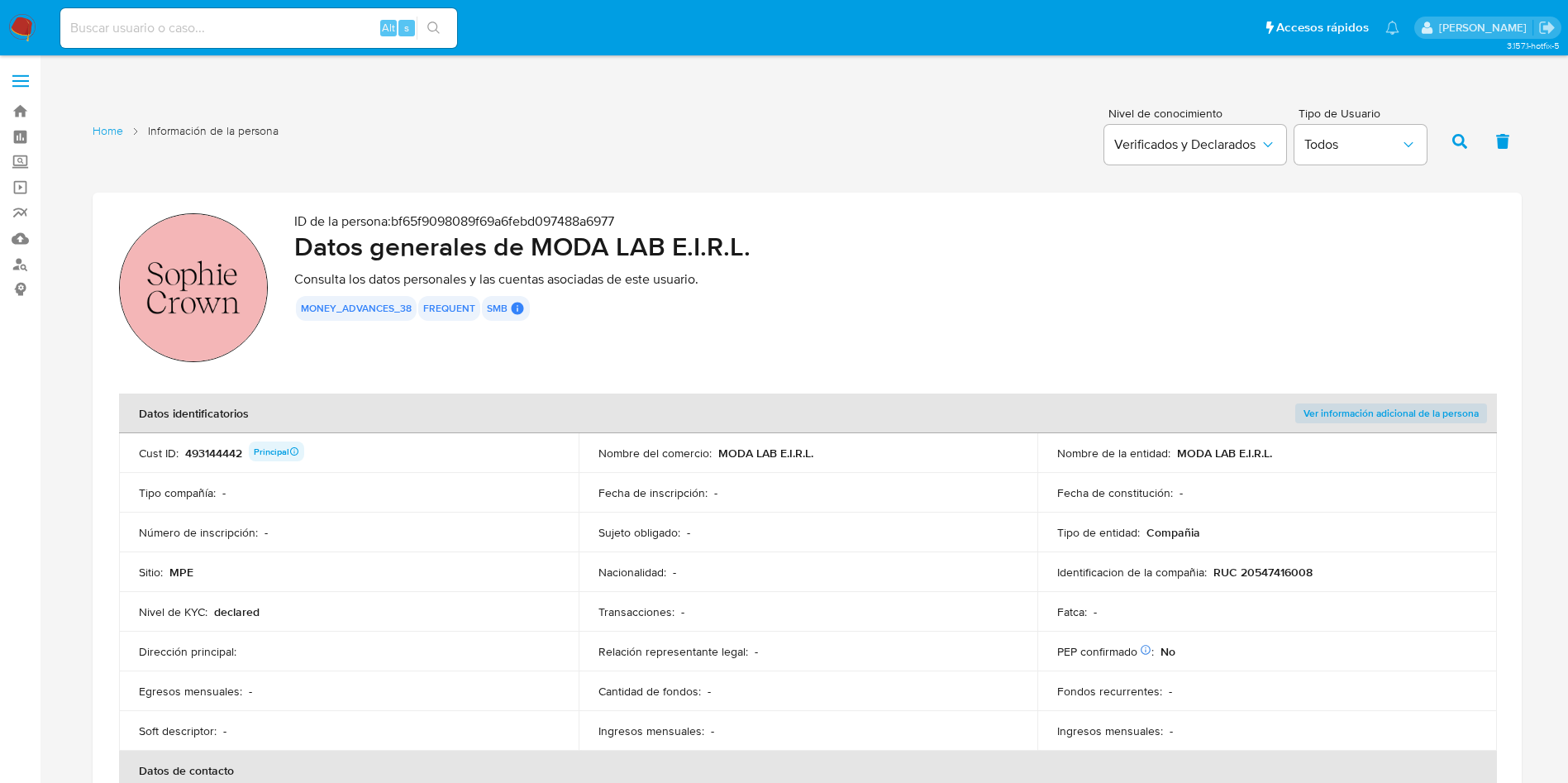
drag, startPoint x: 531, startPoint y: 244, endPoint x: 761, endPoint y: 239, distance: 230.1
click at [761, 239] on h2 "Datos generales de MODA LAB E.I.R.L." at bounding box center [894, 246] width 1201 height 33
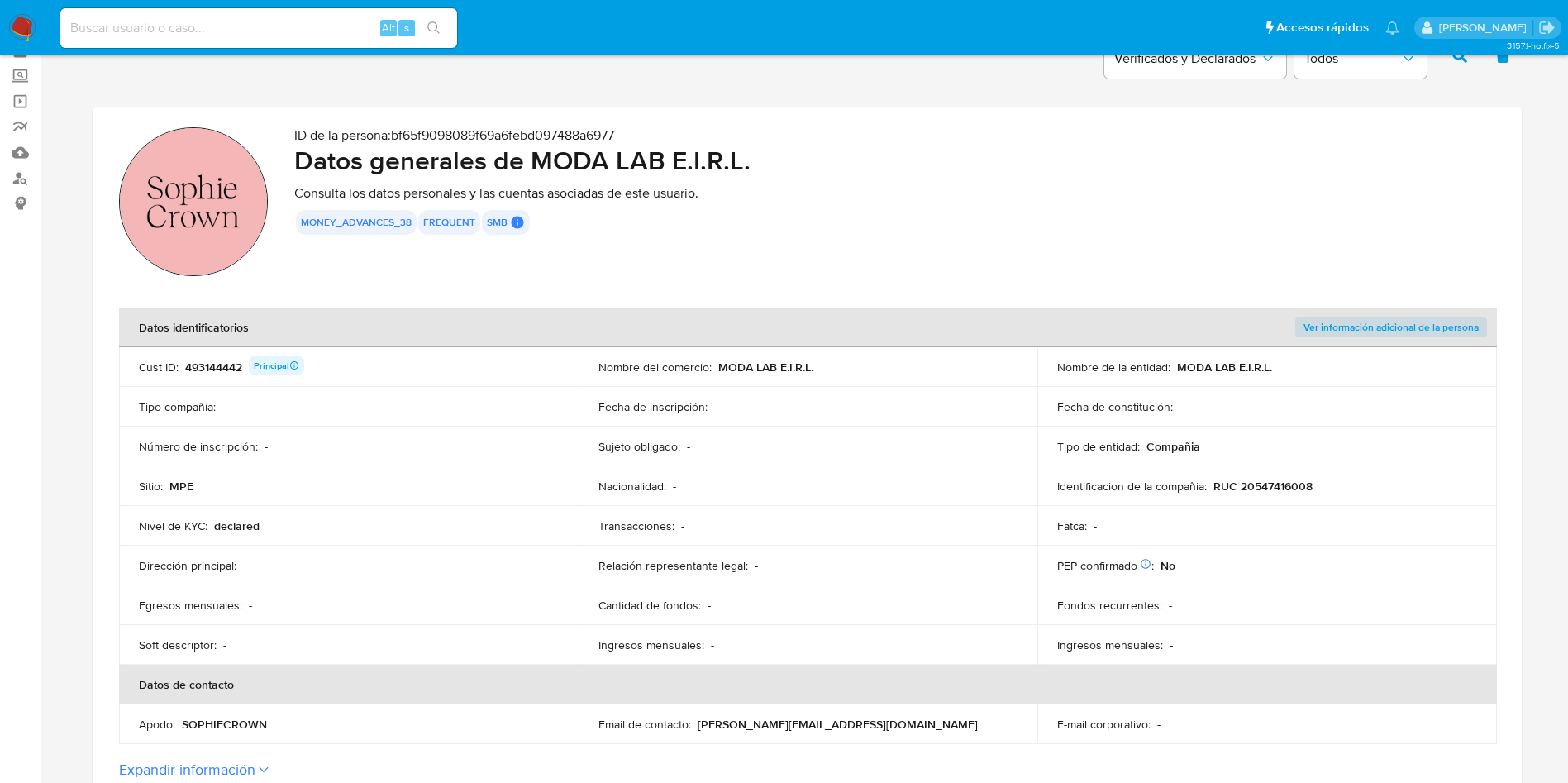
scroll to position [124, 0]
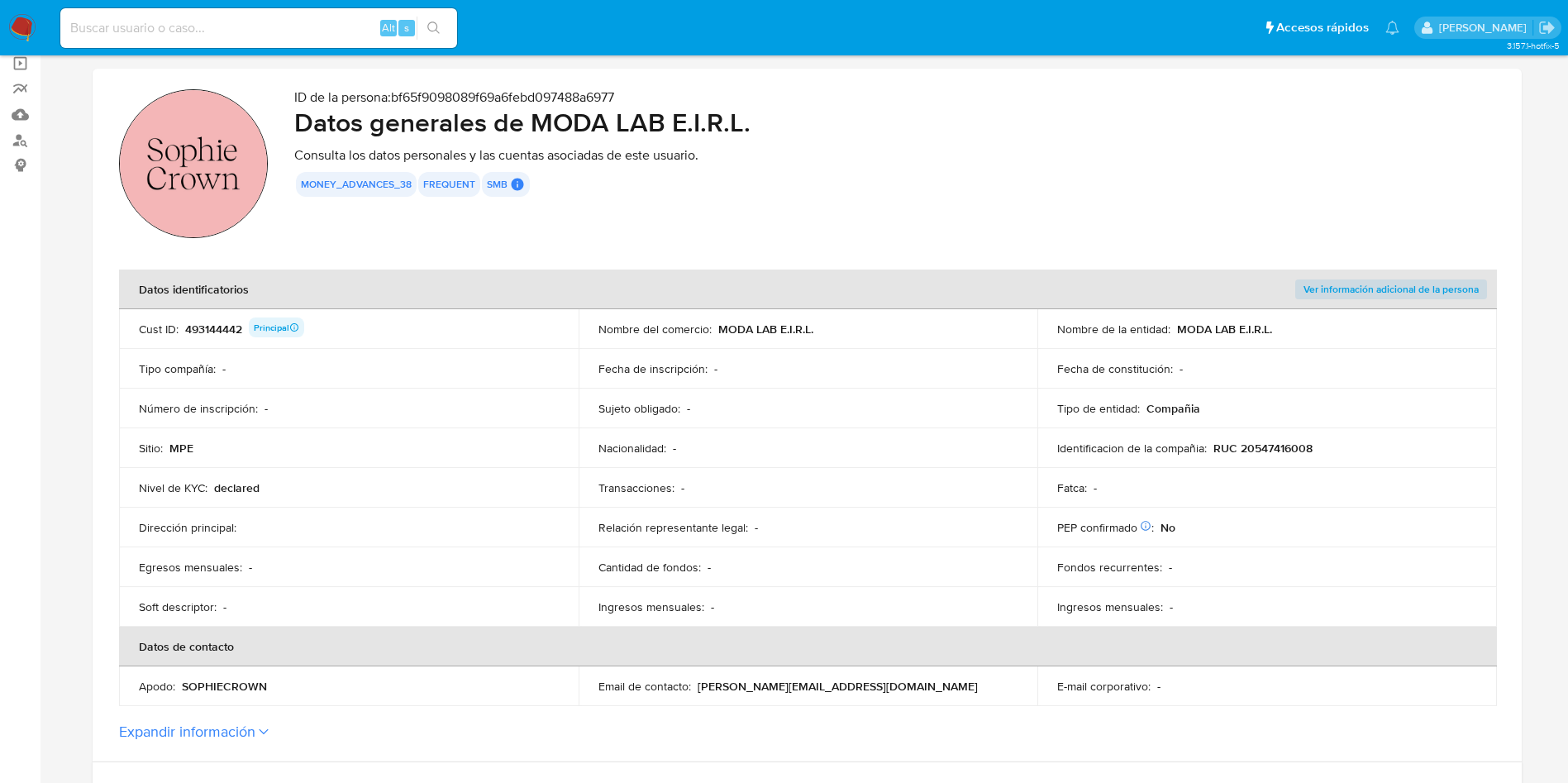
drag, startPoint x: 1216, startPoint y: 451, endPoint x: 1325, endPoint y: 445, distance: 109.2
click at [1333, 445] on div "Identificacion de la compañia : RUC 20547416008" at bounding box center [1267, 447] width 420 height 14
click at [793, 399] on td "Sujeto obligado : -" at bounding box center [809, 408] width 460 height 39
click at [755, 435] on td "Nacionalidad : -" at bounding box center [809, 447] width 460 height 39
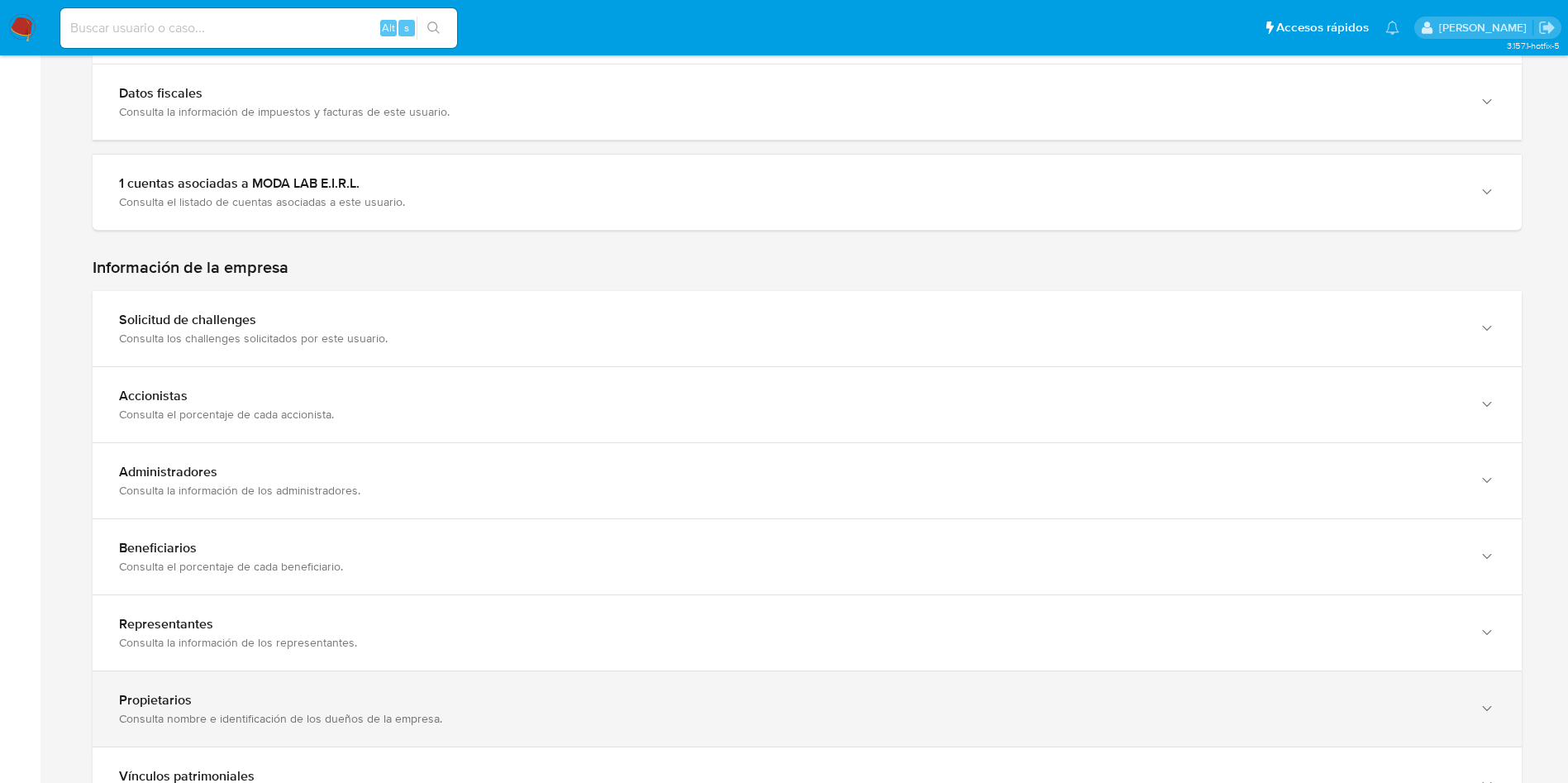
scroll to position [1117, 0]
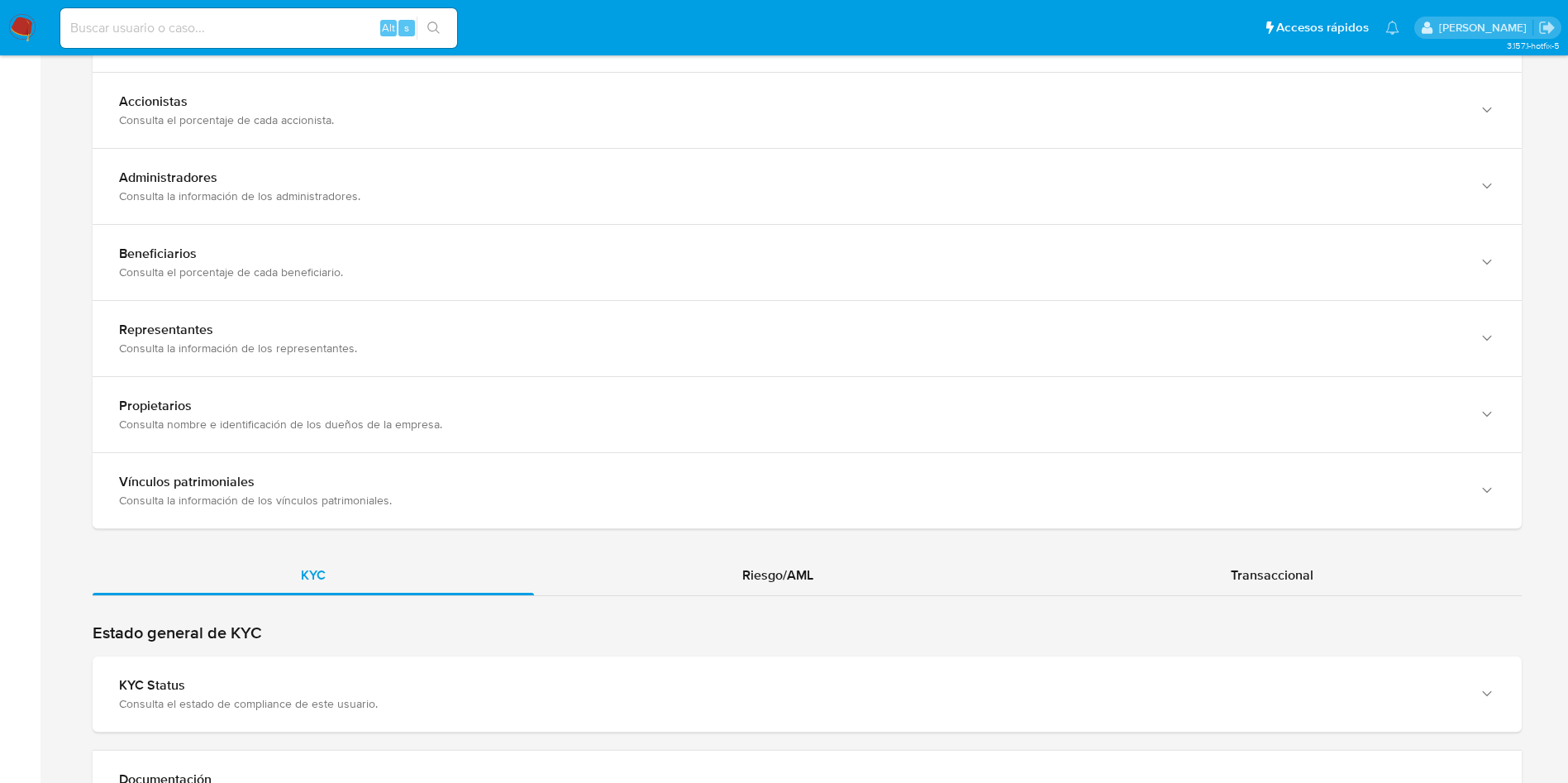
click at [391, 655] on div "Estado general de KYC KYC Status Consulta el estado de compliance de este usuar…" at bounding box center [807, 677] width 1429 height 110
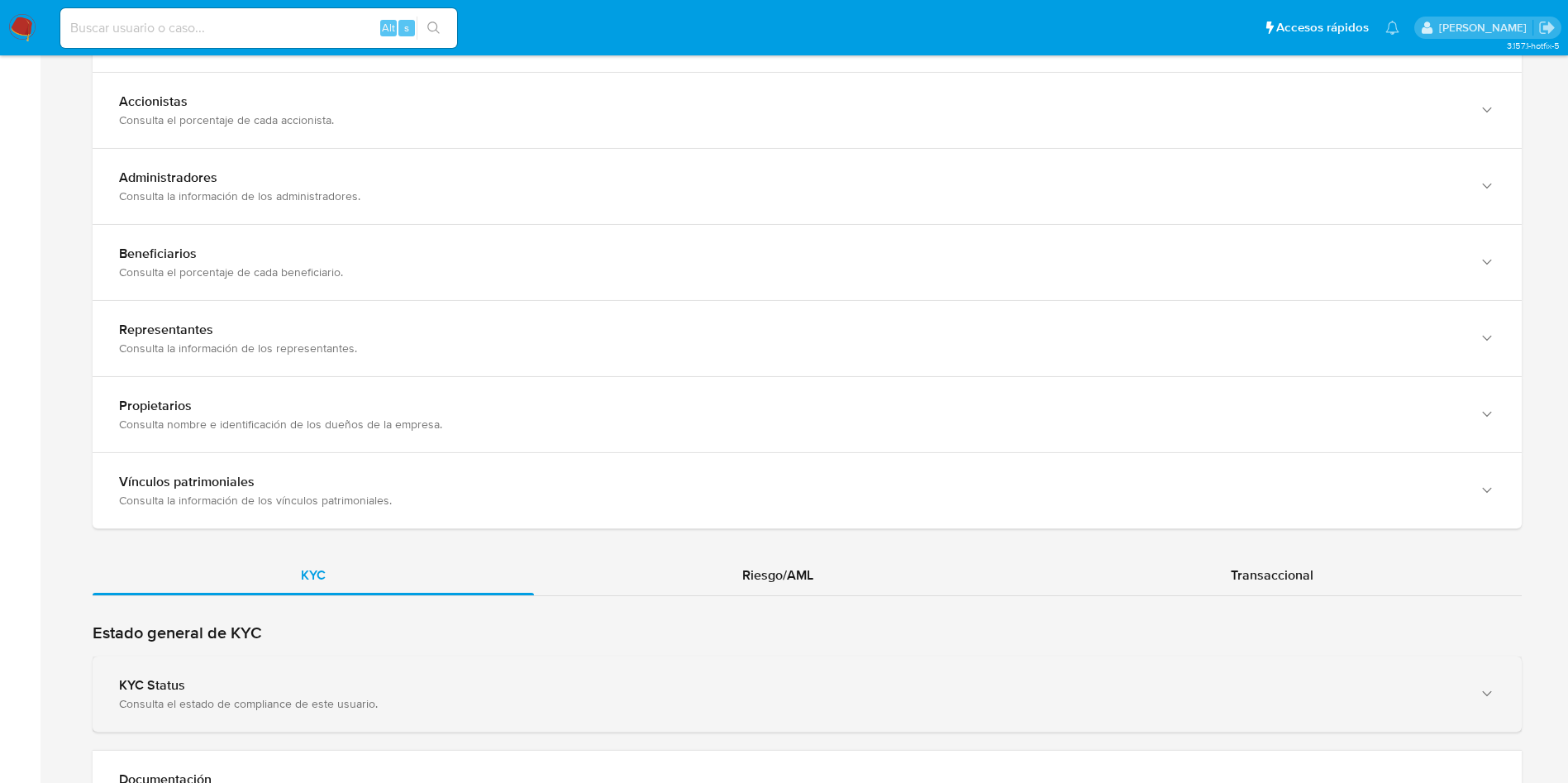
click at [492, 689] on div "KYC Status" at bounding box center [790, 685] width 1343 height 16
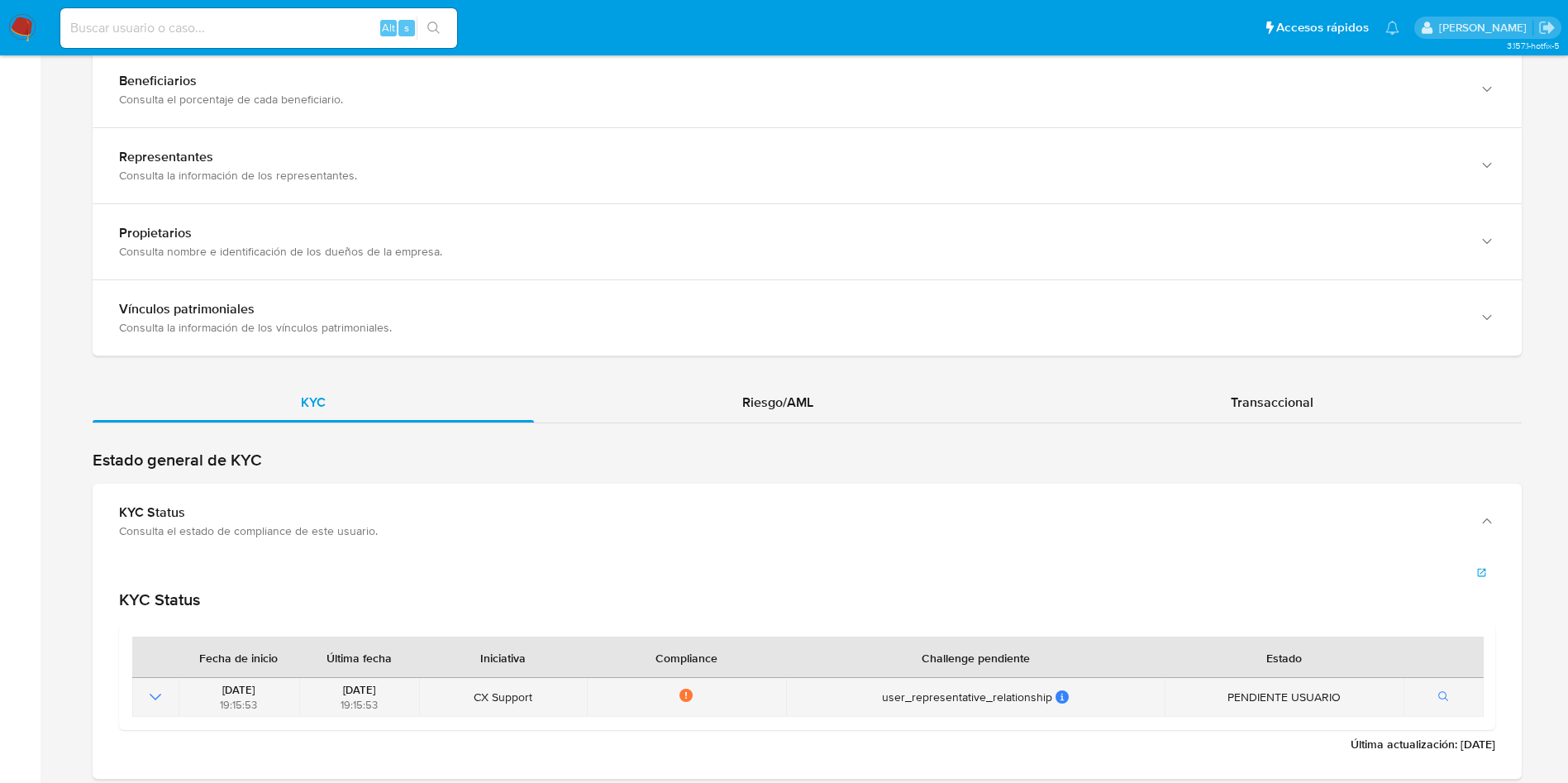
scroll to position [1612, 0]
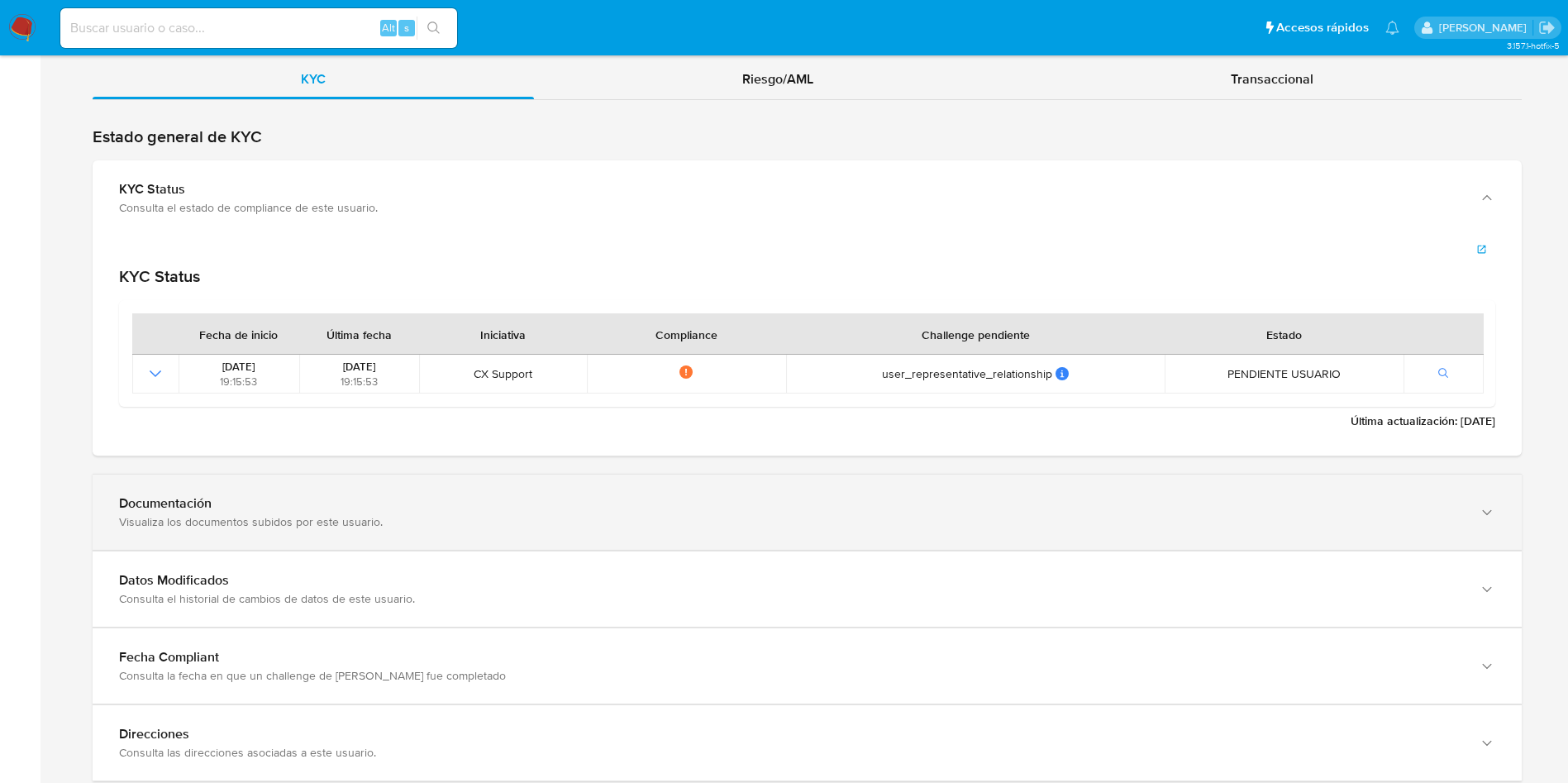
click at [442, 495] on div "Documentación" at bounding box center [790, 503] width 1343 height 16
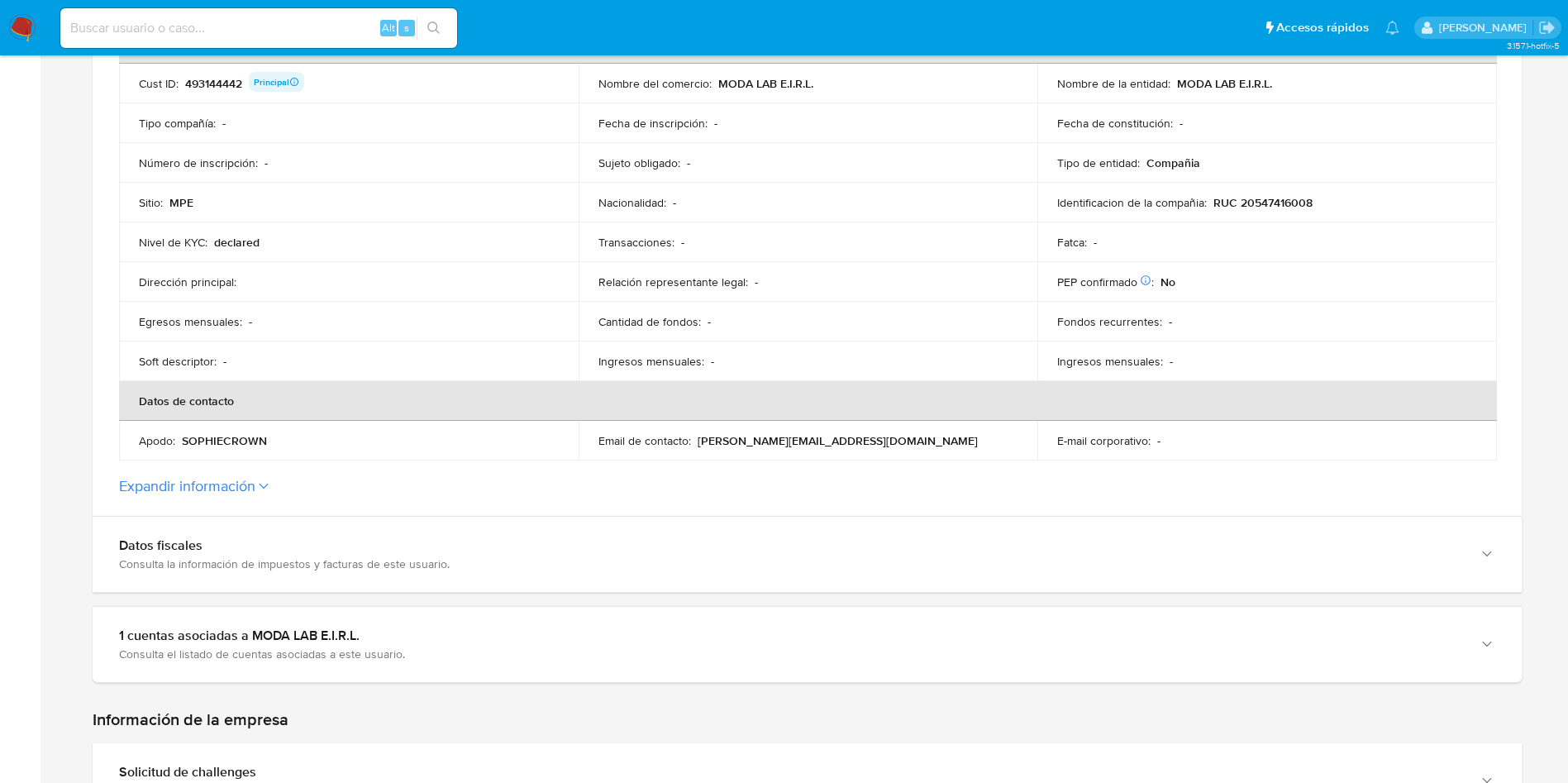
scroll to position [0, 0]
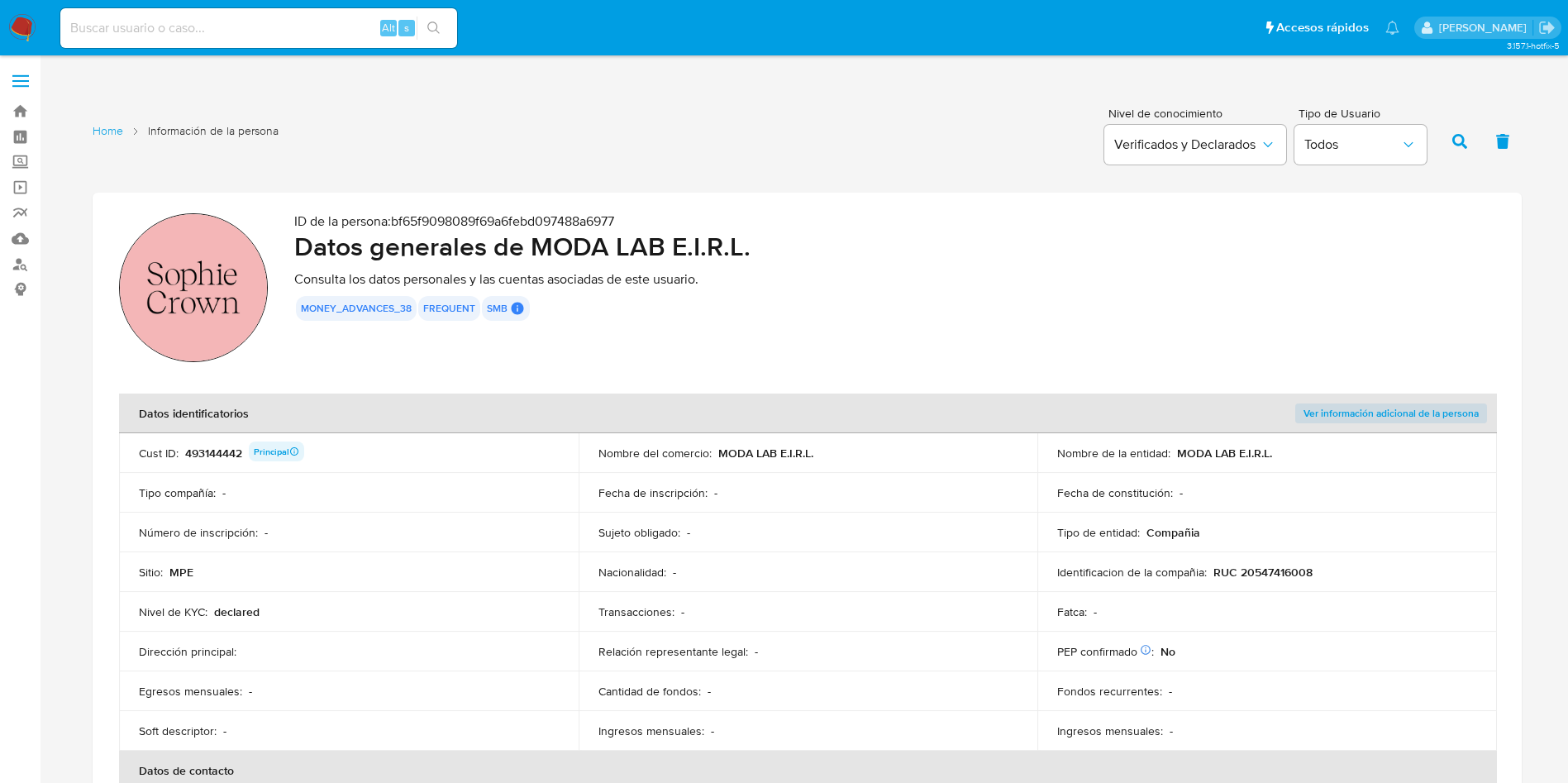
click at [213, 451] on div "493144442 Principal" at bounding box center [245, 453] width 119 height 23
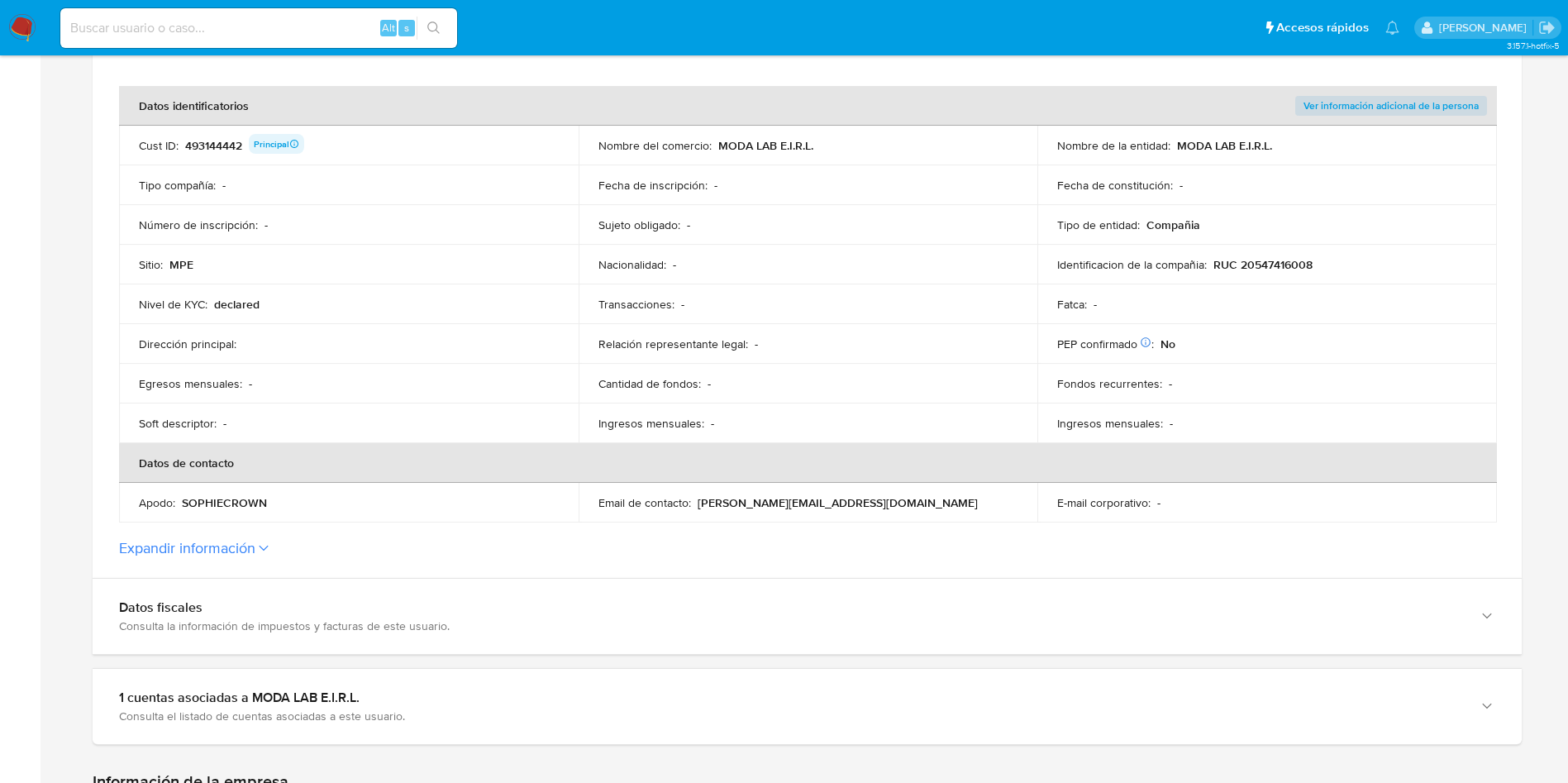
scroll to position [372, 0]
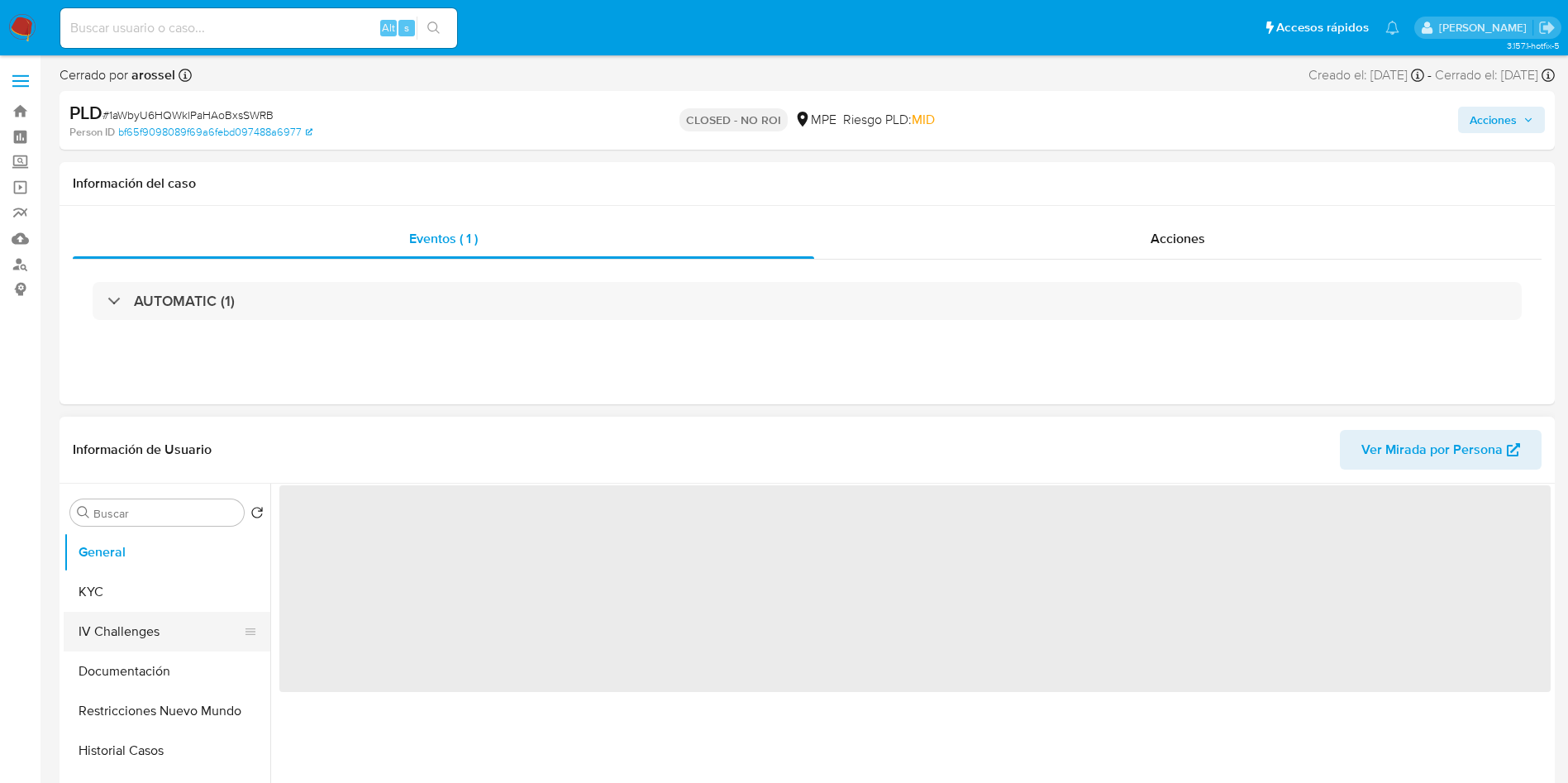
drag, startPoint x: 128, startPoint y: 662, endPoint x: 120, endPoint y: 627, distance: 35.9
click at [127, 660] on button "Documentación" at bounding box center [166, 670] width 207 height 39
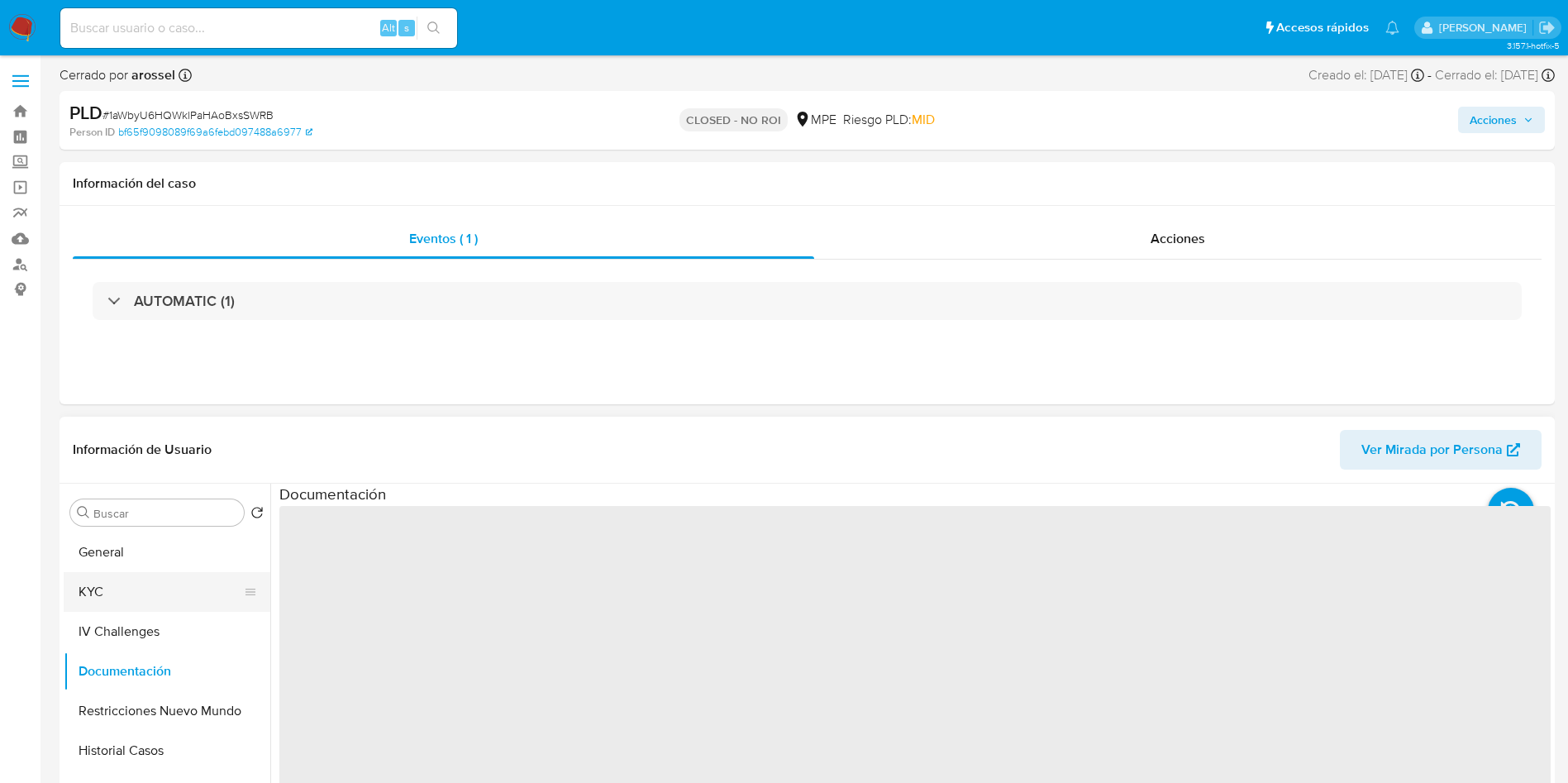
click at [117, 574] on button "KYC" at bounding box center [160, 592] width 193 height 39
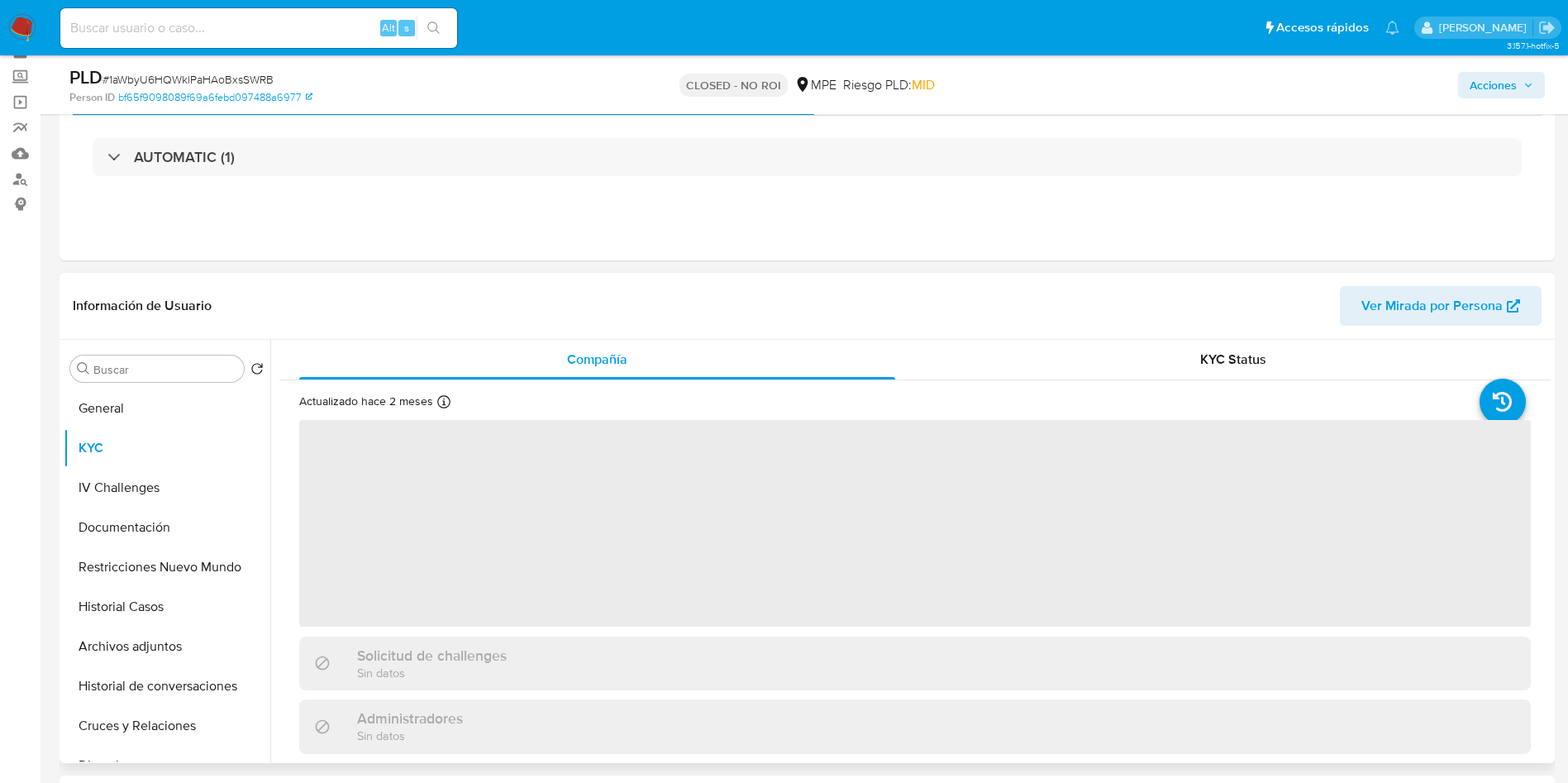
scroll to position [124, 0]
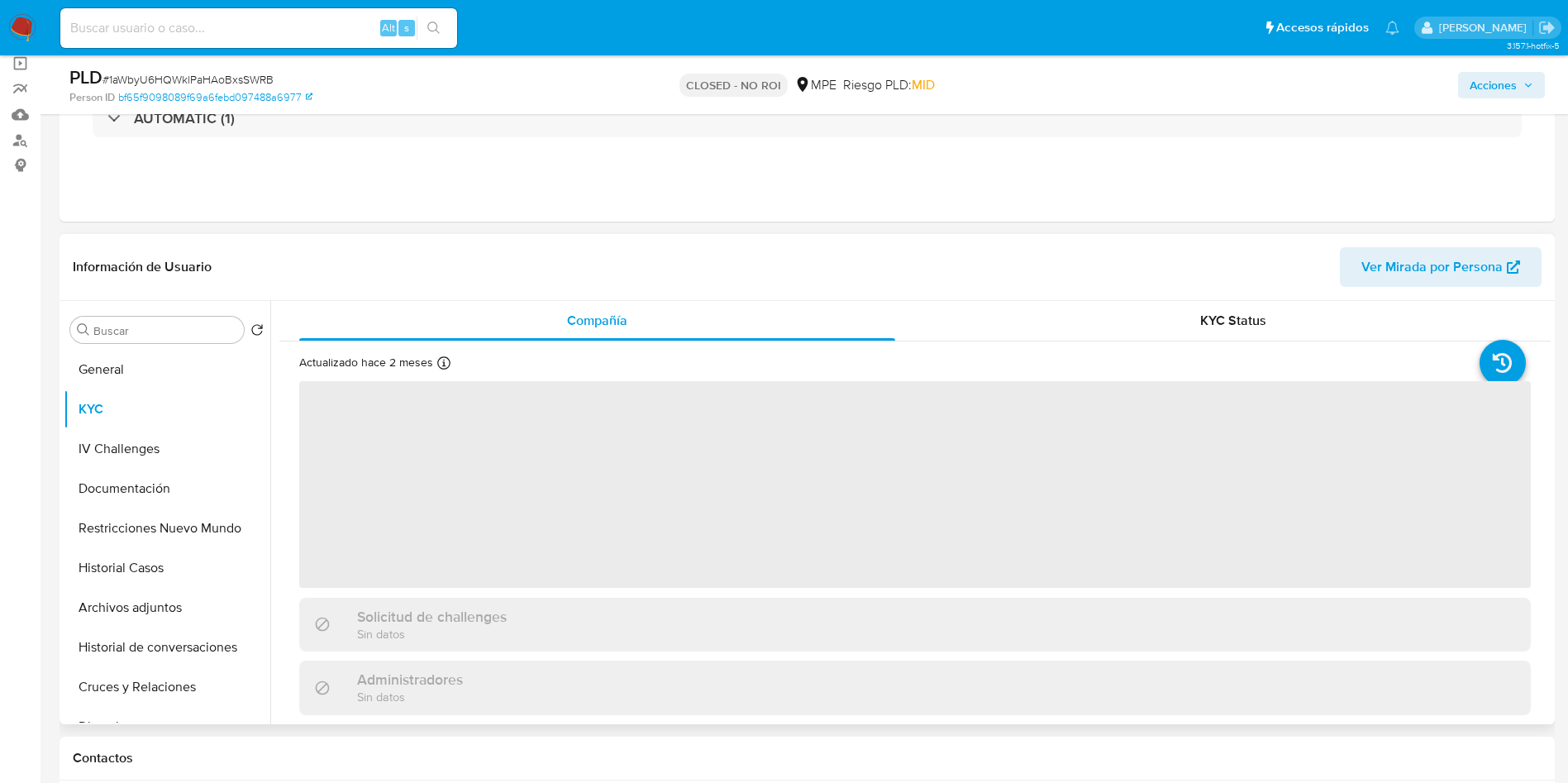
select select "10"
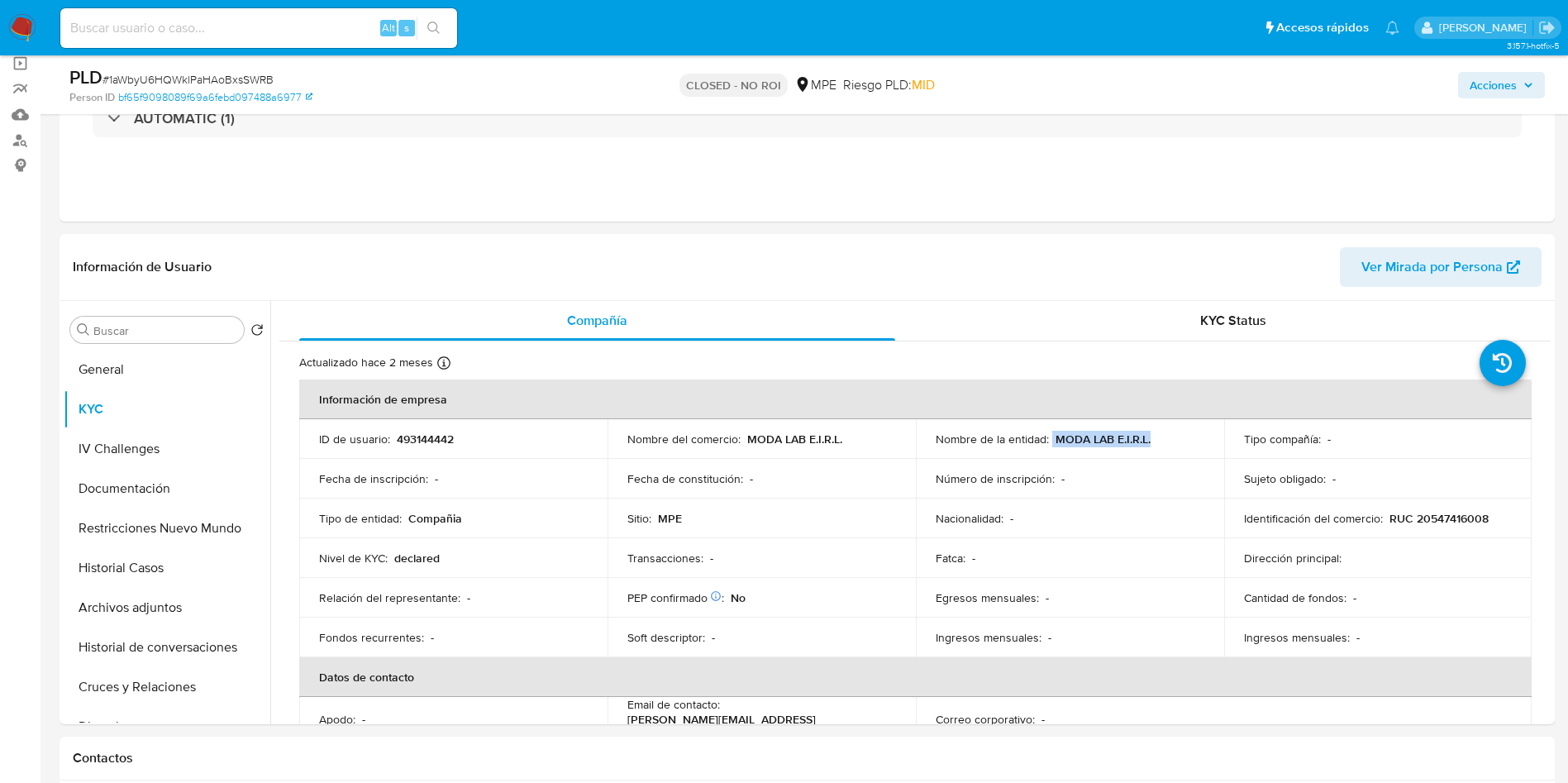
drag, startPoint x: 1049, startPoint y: 437, endPoint x: 468, endPoint y: 9, distance: 721.6
click at [1146, 442] on div "Nombre de la entidad : MODA LAB E.I.R.L." at bounding box center [1069, 439] width 268 height 14
copy div "MODA LAB E.I.R.L."
click at [261, 27] on input at bounding box center [259, 28] width 397 height 21
paste input "kXCphyMh3jYmUhMJdI8782DC"
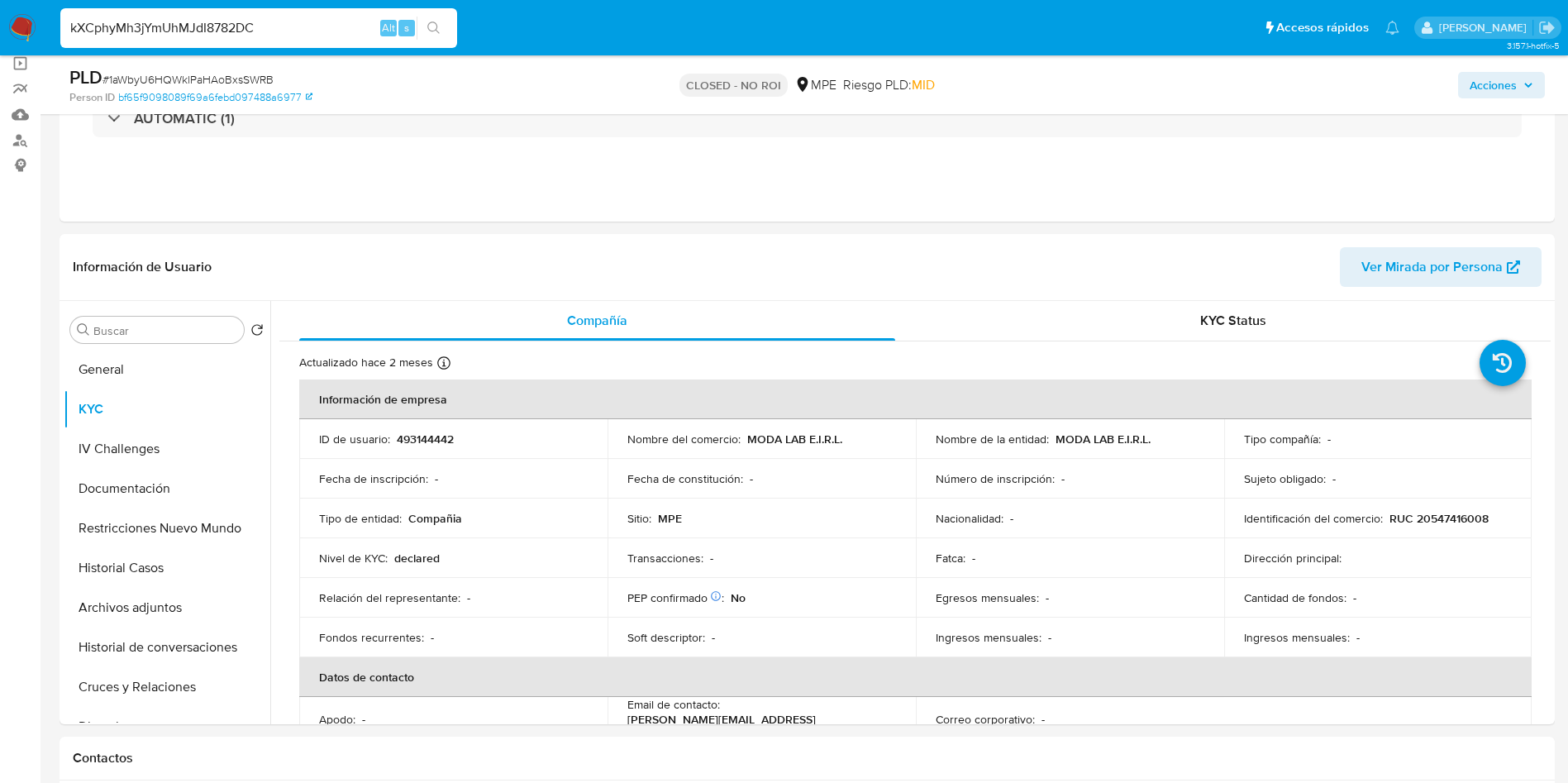
type input "kXCphyMh3jYmUhMJdI8782DC"
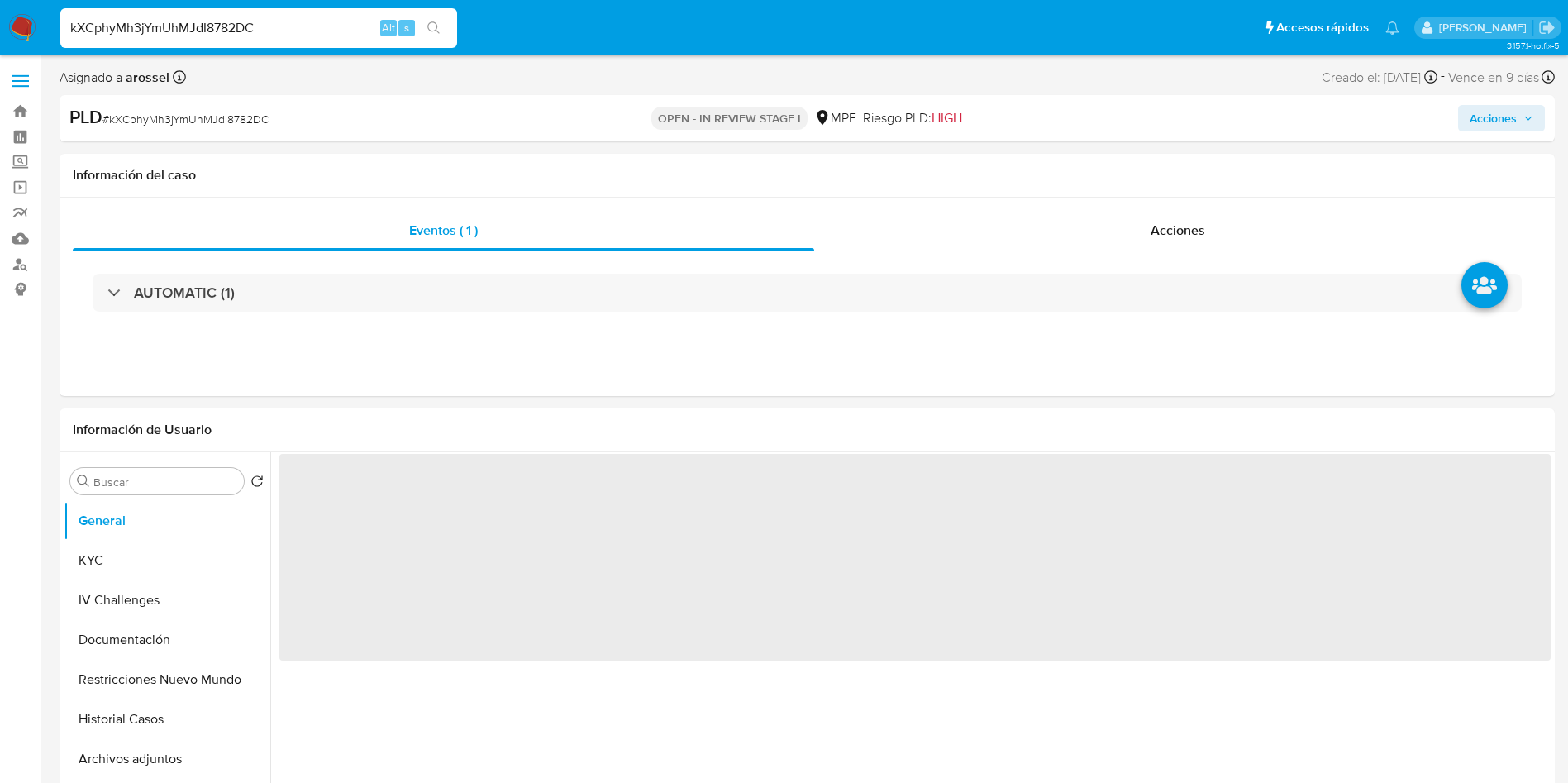
select select "10"
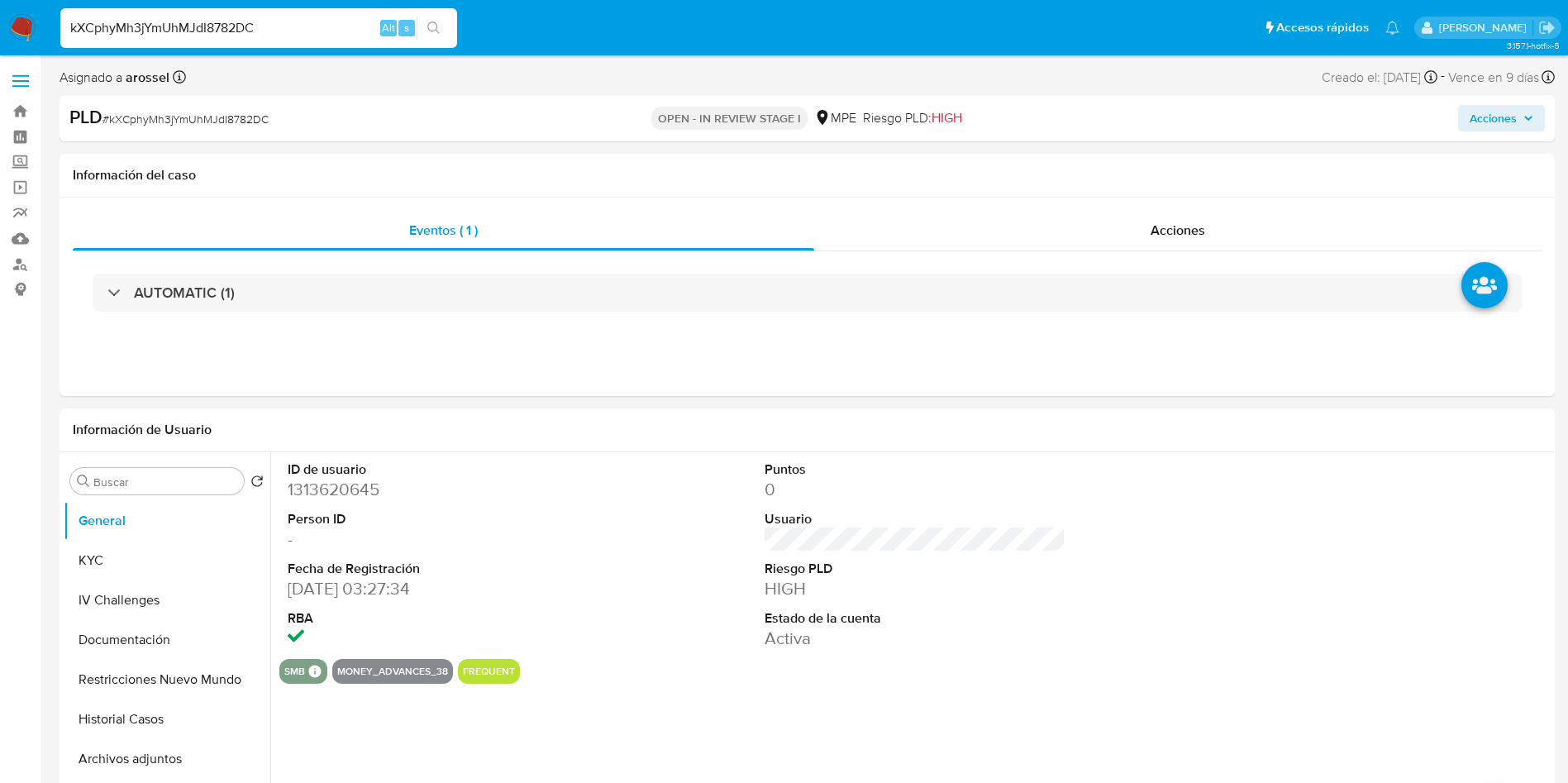
click at [751, 556] on div "ID de usuario 1313620645 Person ID - Fecha de Registración 19/02/2023 03:27:34 …" at bounding box center [915, 555] width 1271 height 207
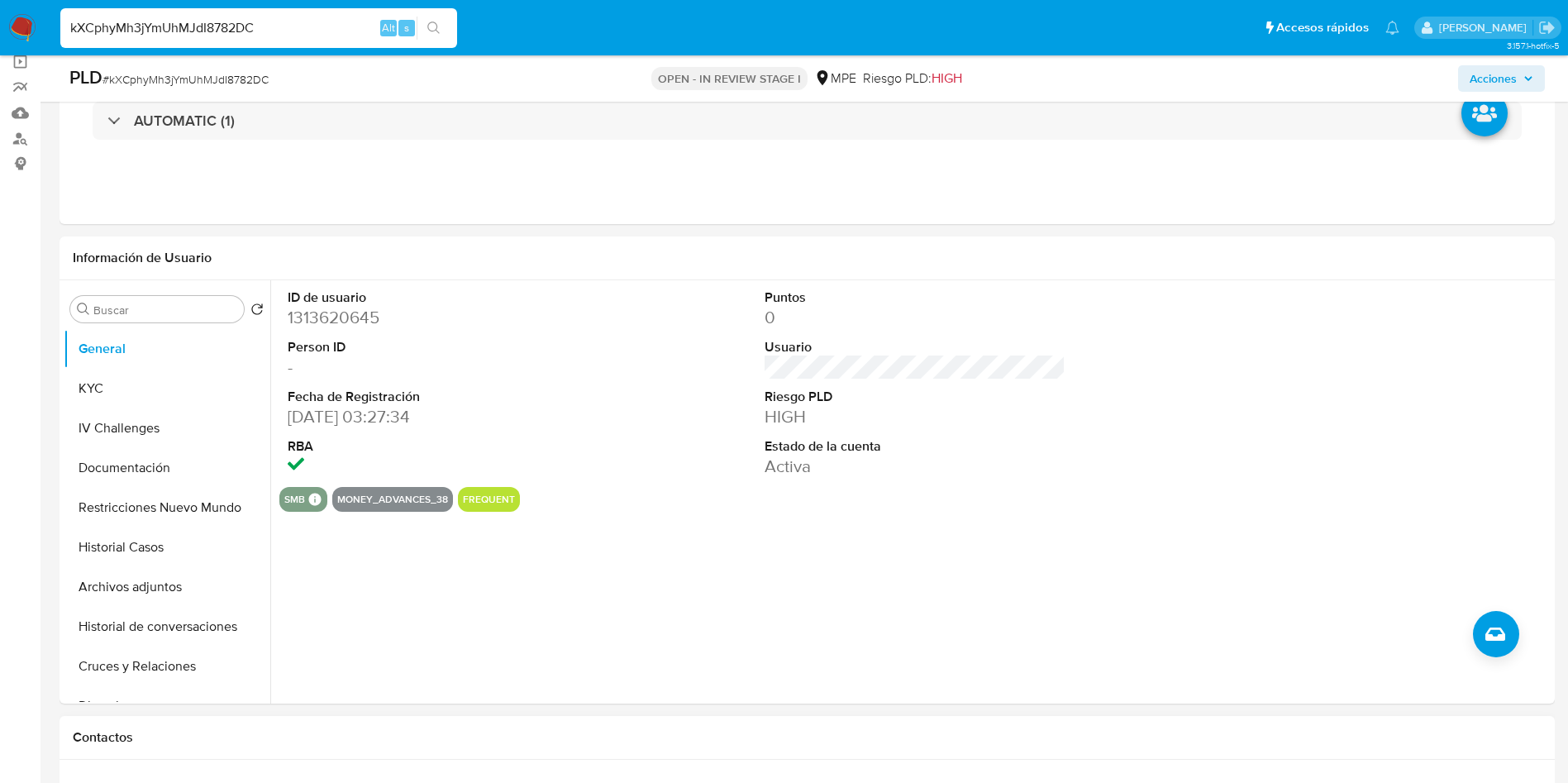
scroll to position [248, 0]
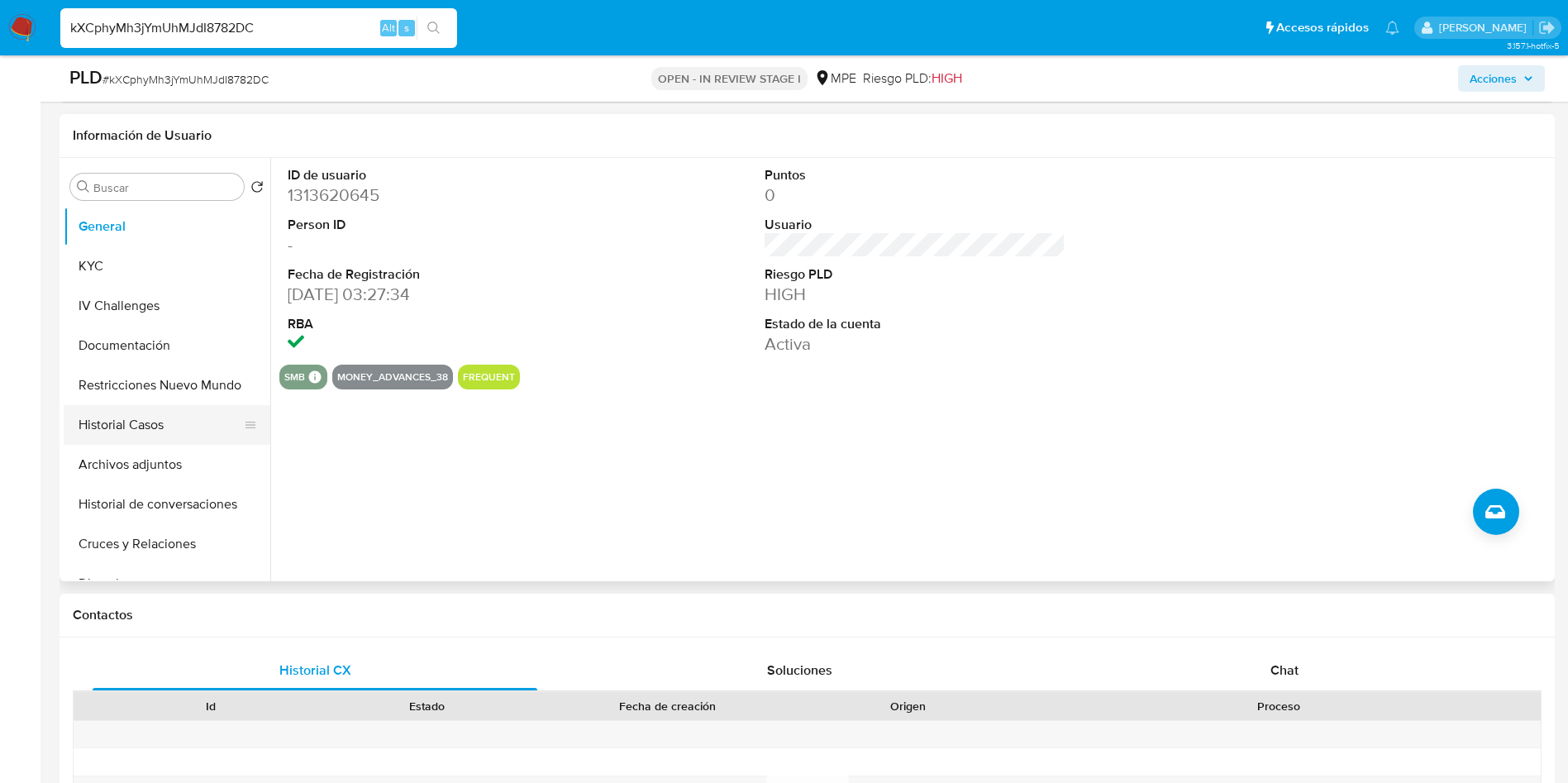
click at [153, 421] on button "Historial Casos" at bounding box center [160, 424] width 193 height 39
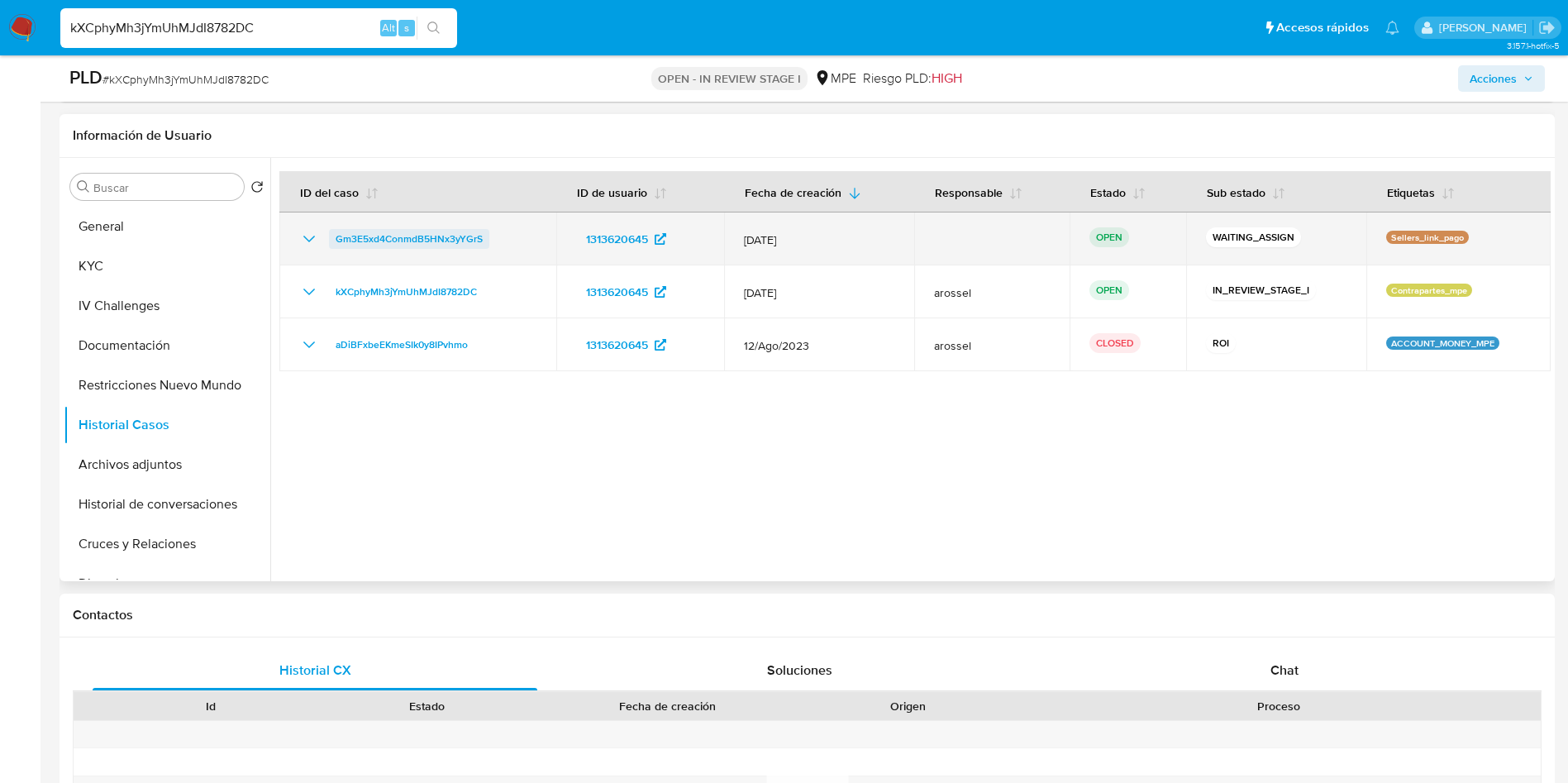
drag, startPoint x: 520, startPoint y: 230, endPoint x: 336, endPoint y: 239, distance: 184.2
click at [336, 239] on div "Gm3E5xd4ConmdB5HNx3yYGrS" at bounding box center [417, 239] width 237 height 20
click at [361, 237] on span "Gm3E5xd4ConmdB5HNx3yYGrS" at bounding box center [409, 239] width 147 height 20
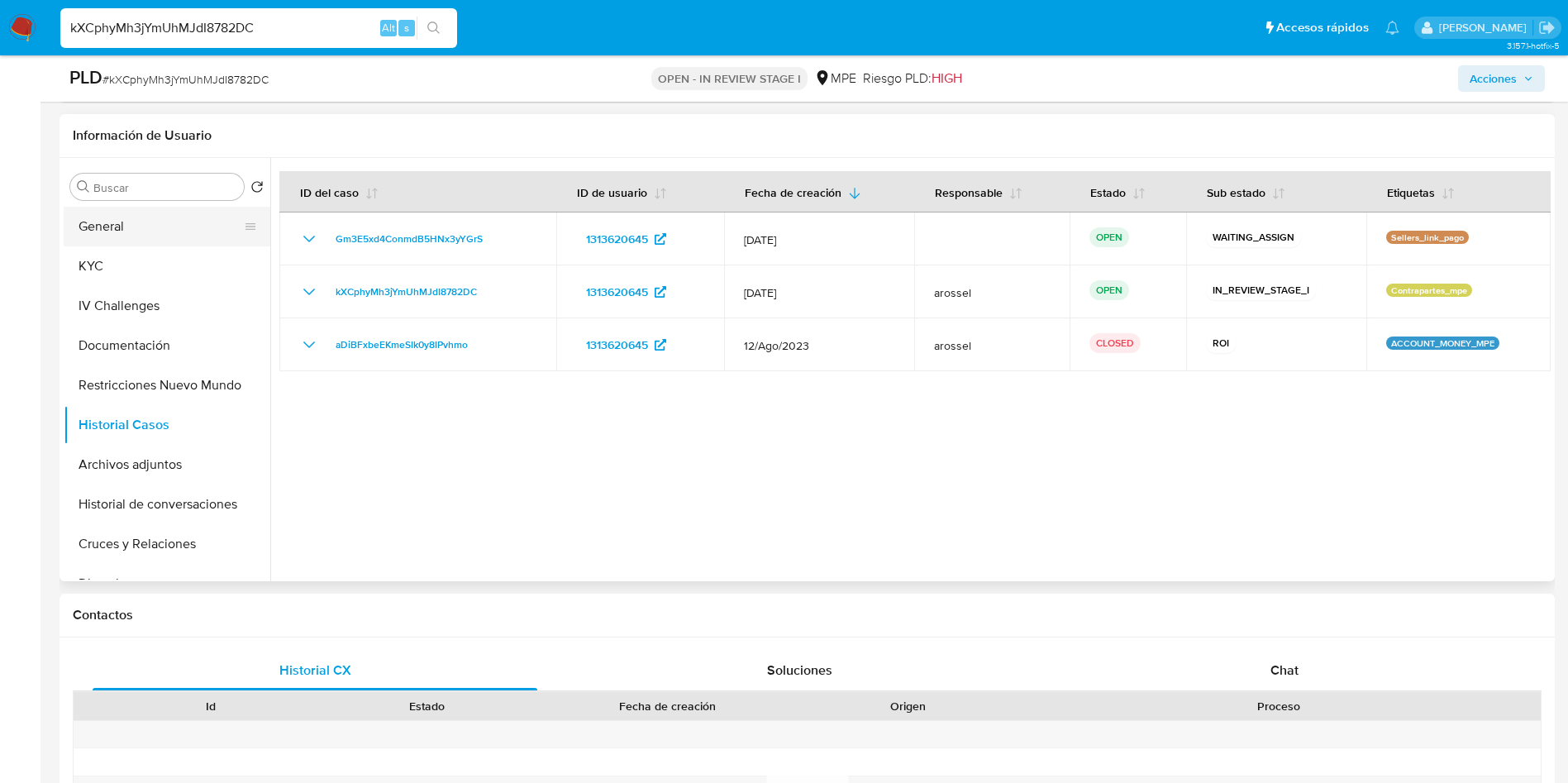
click at [127, 212] on button "General" at bounding box center [160, 226] width 193 height 39
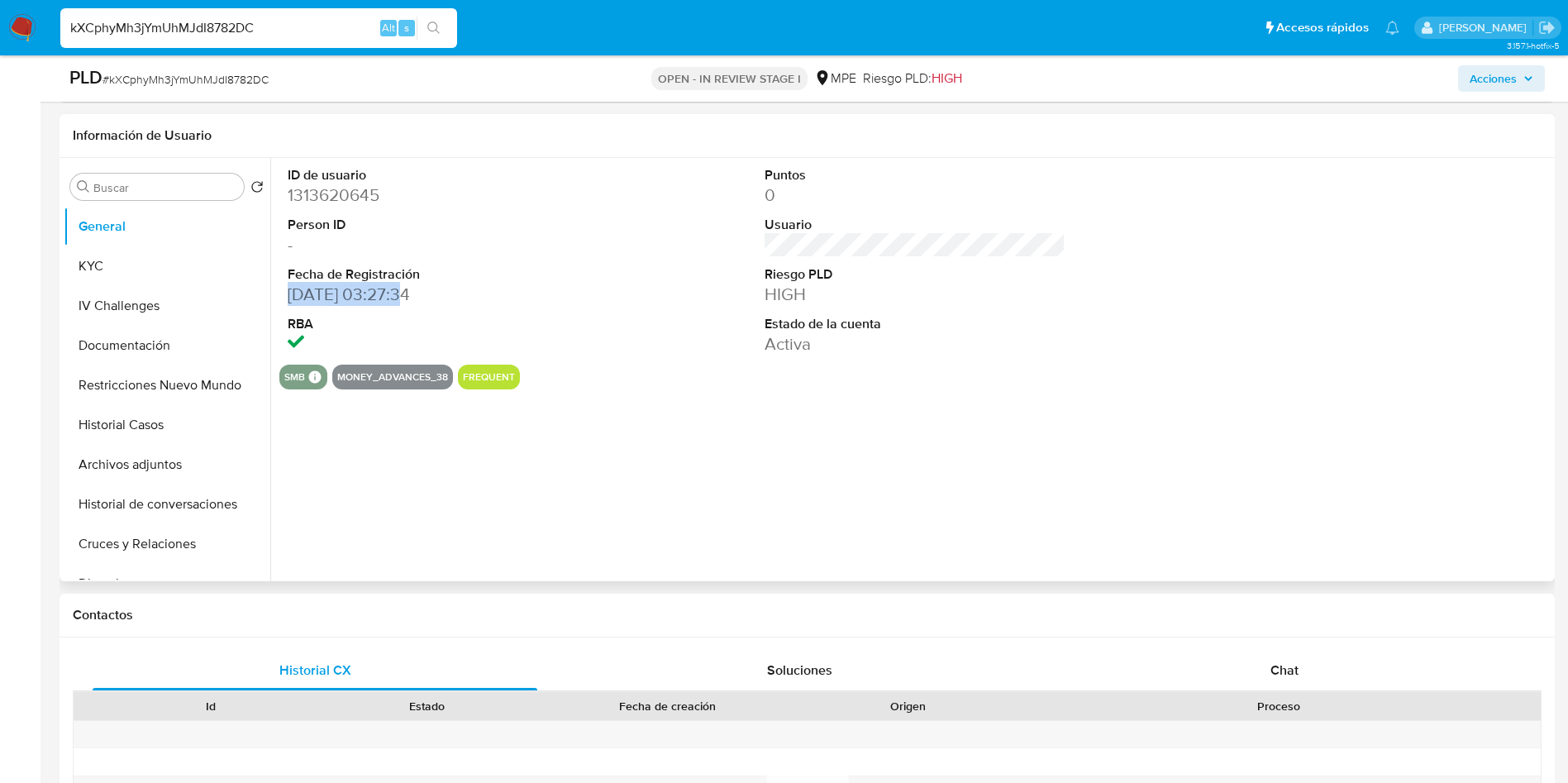
drag, startPoint x: 288, startPoint y: 290, endPoint x: 399, endPoint y: 298, distance: 111.3
click at [401, 298] on dd "[DATE] 03:27:34" at bounding box center [438, 294] width 302 height 23
click at [366, 290] on dd "[DATE] 03:27:34" at bounding box center [438, 294] width 302 height 23
click at [285, 298] on div "ID de usuario 1313620645 Person ID - Fecha de Registración 19/02/2023 03:27:34 …" at bounding box center [438, 261] width 318 height 207
drag, startPoint x: 282, startPoint y: 297, endPoint x: 370, endPoint y: 290, distance: 88.3
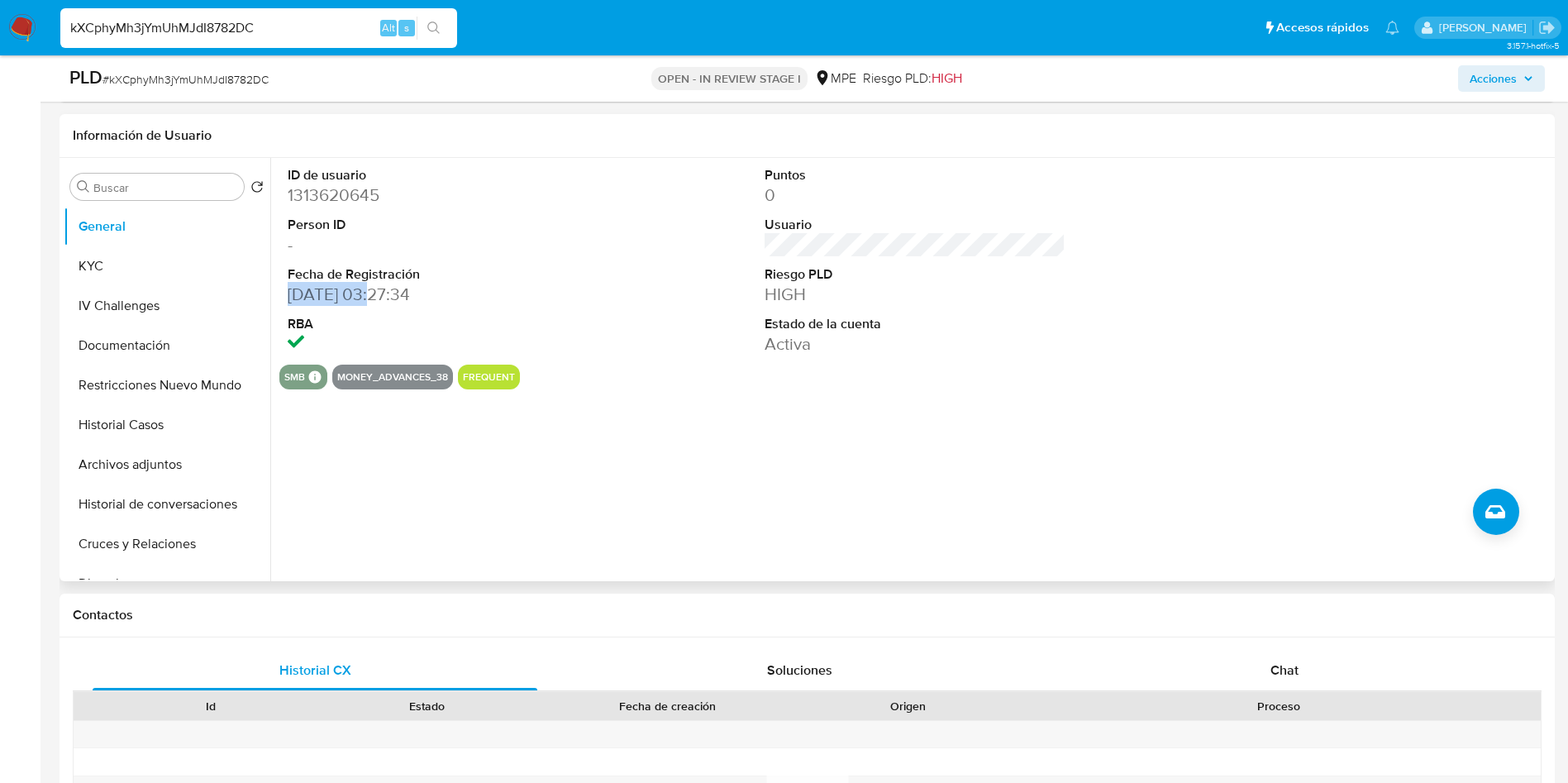
click at [370, 290] on div "ID de usuario 1313620645 Person ID - Fecha de Registración 19/02/2023 03:27:34 …" at bounding box center [438, 261] width 318 height 207
copy dd "19/02/2023"
click at [233, 82] on span "# kXCphyMh3jYmUhMJdI8782DC" at bounding box center [186, 79] width 166 height 16
copy span "kXCphyMh3jYmUhMJdI8782DC"
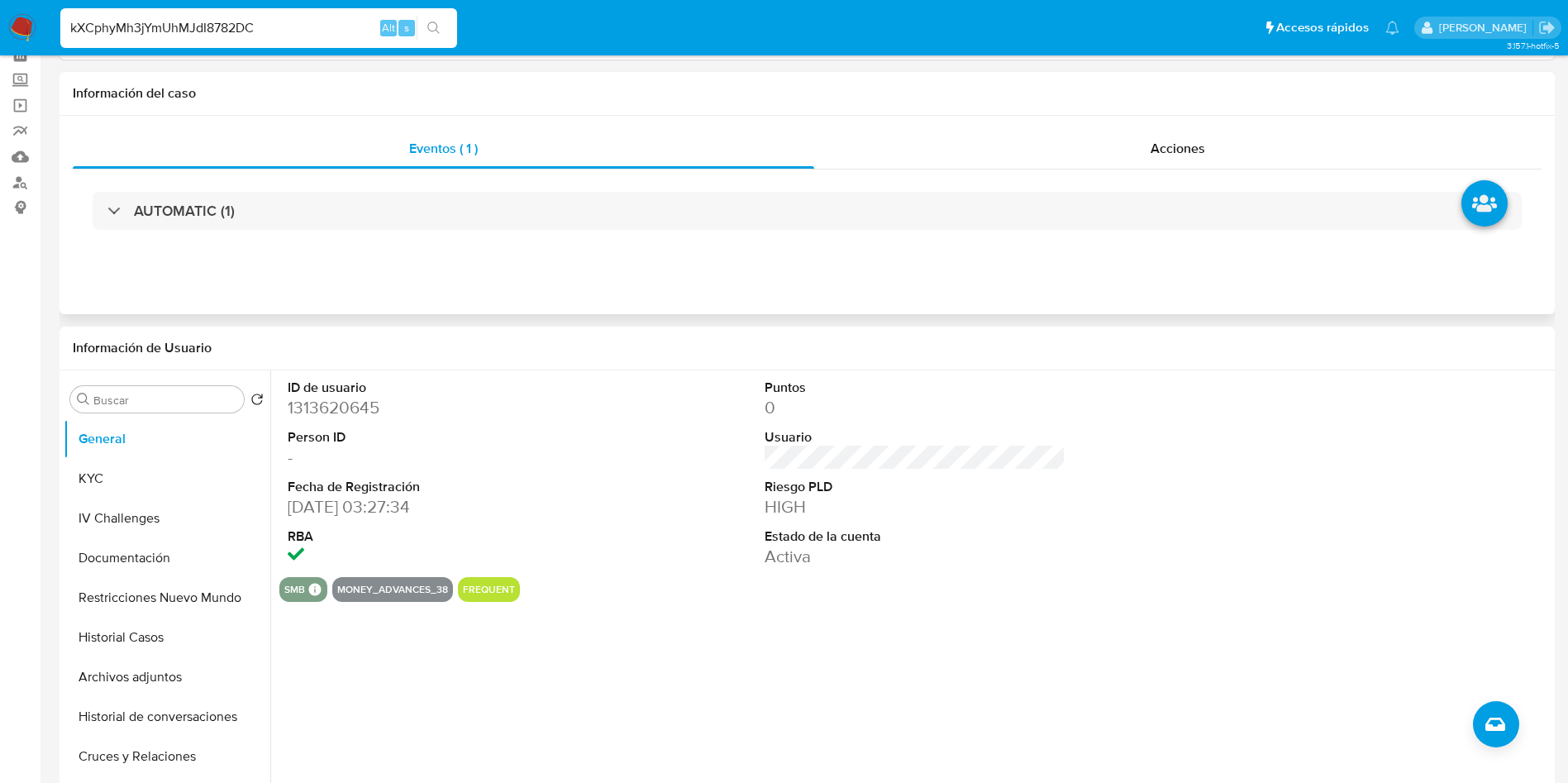
scroll to position [0, 0]
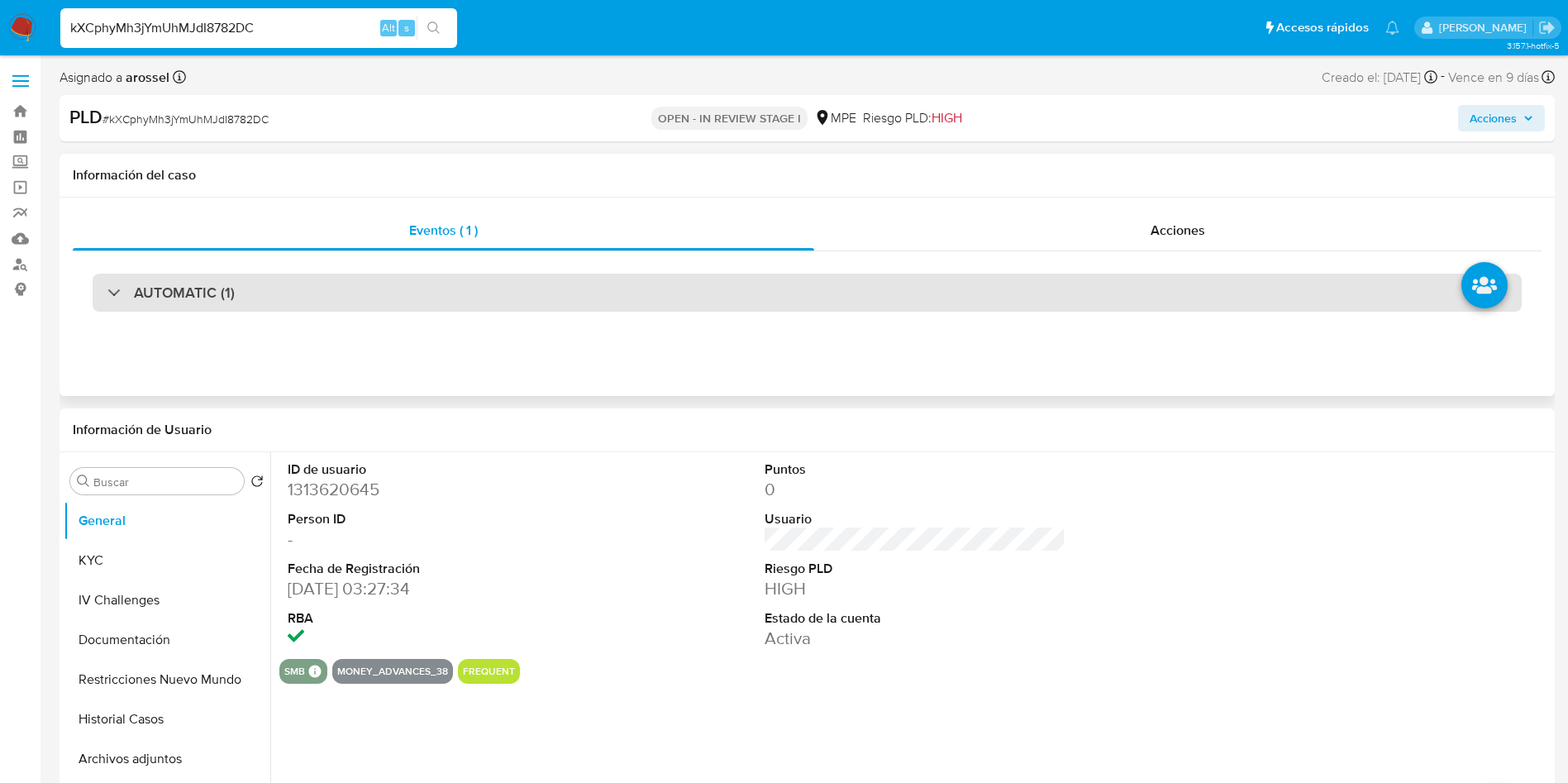
click at [293, 290] on div "AUTOMATIC (1)" at bounding box center [807, 293] width 1429 height 38
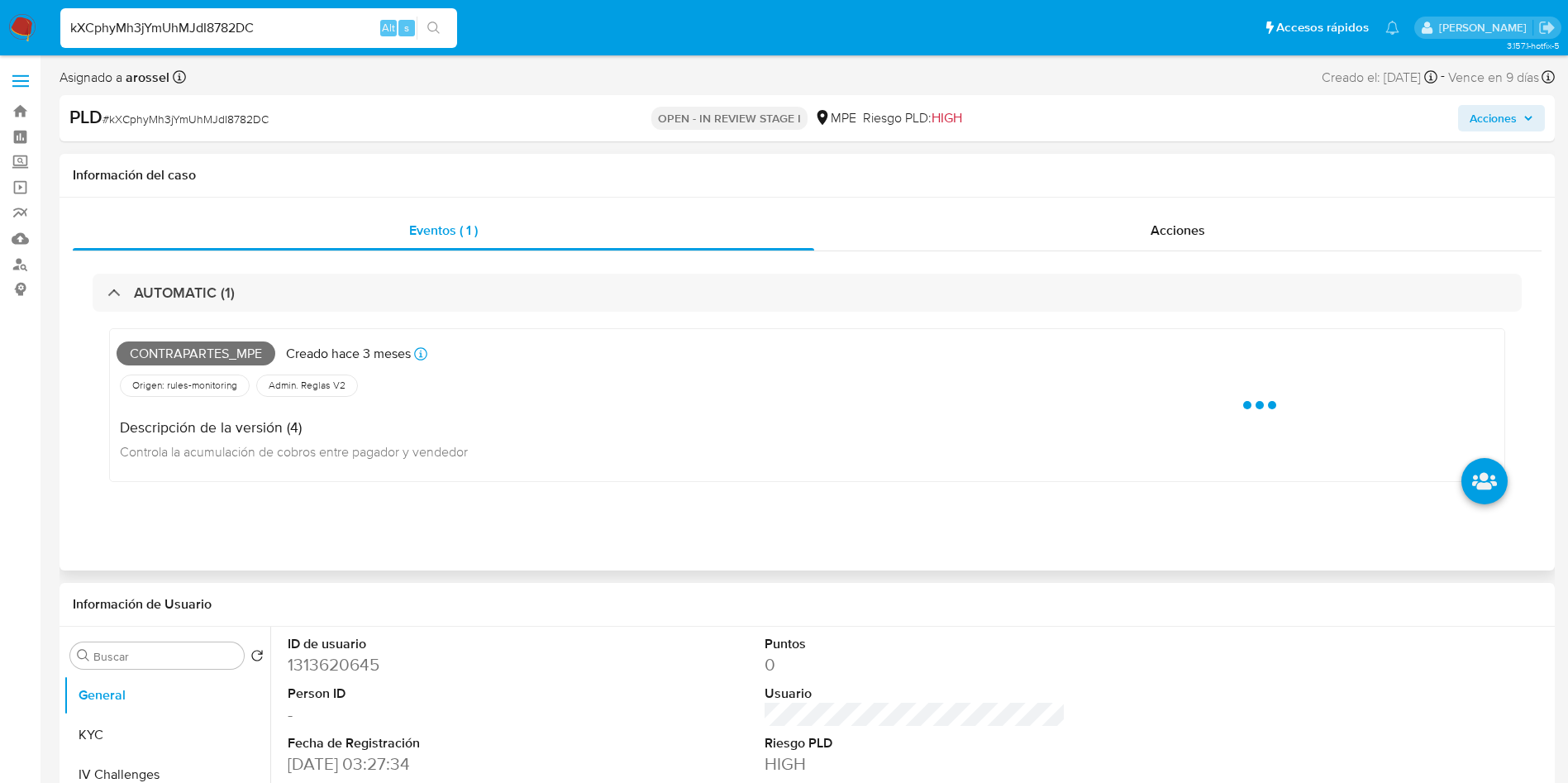
click at [215, 356] on span "Contrapartes_mpe" at bounding box center [195, 354] width 159 height 25
click at [217, 357] on span "Contrapartes_mpe" at bounding box center [195, 354] width 159 height 25
copy span "Contrapartes_mpe"
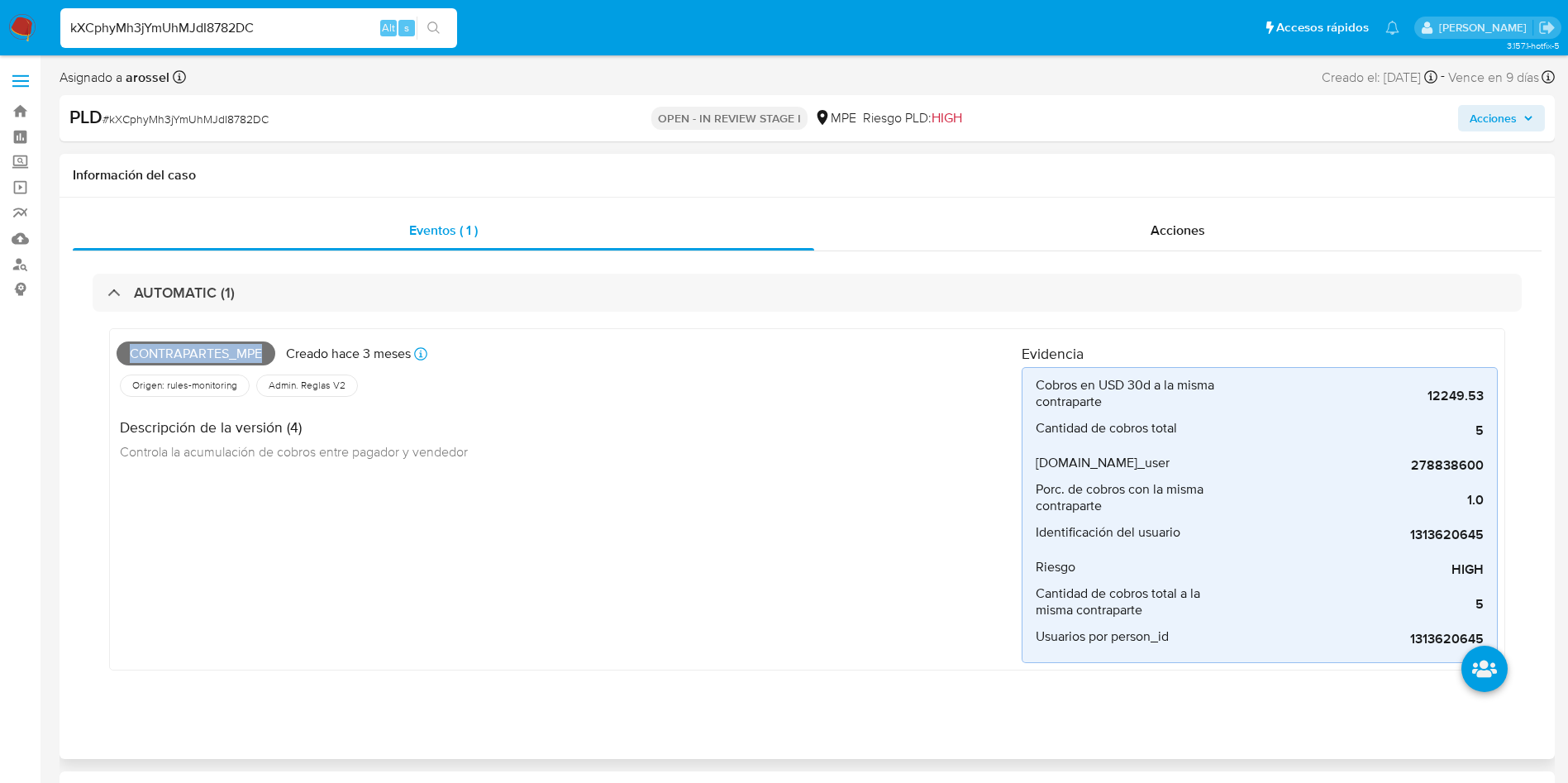
click at [210, 345] on span "Contrapartes_mpe" at bounding box center [195, 354] width 159 height 25
click at [201, 118] on span "# kXCphyMh3jYmUhMJdI8782DC" at bounding box center [186, 118] width 166 height 16
copy span "kXCphyMh3jYmUhMJdI8782DC"
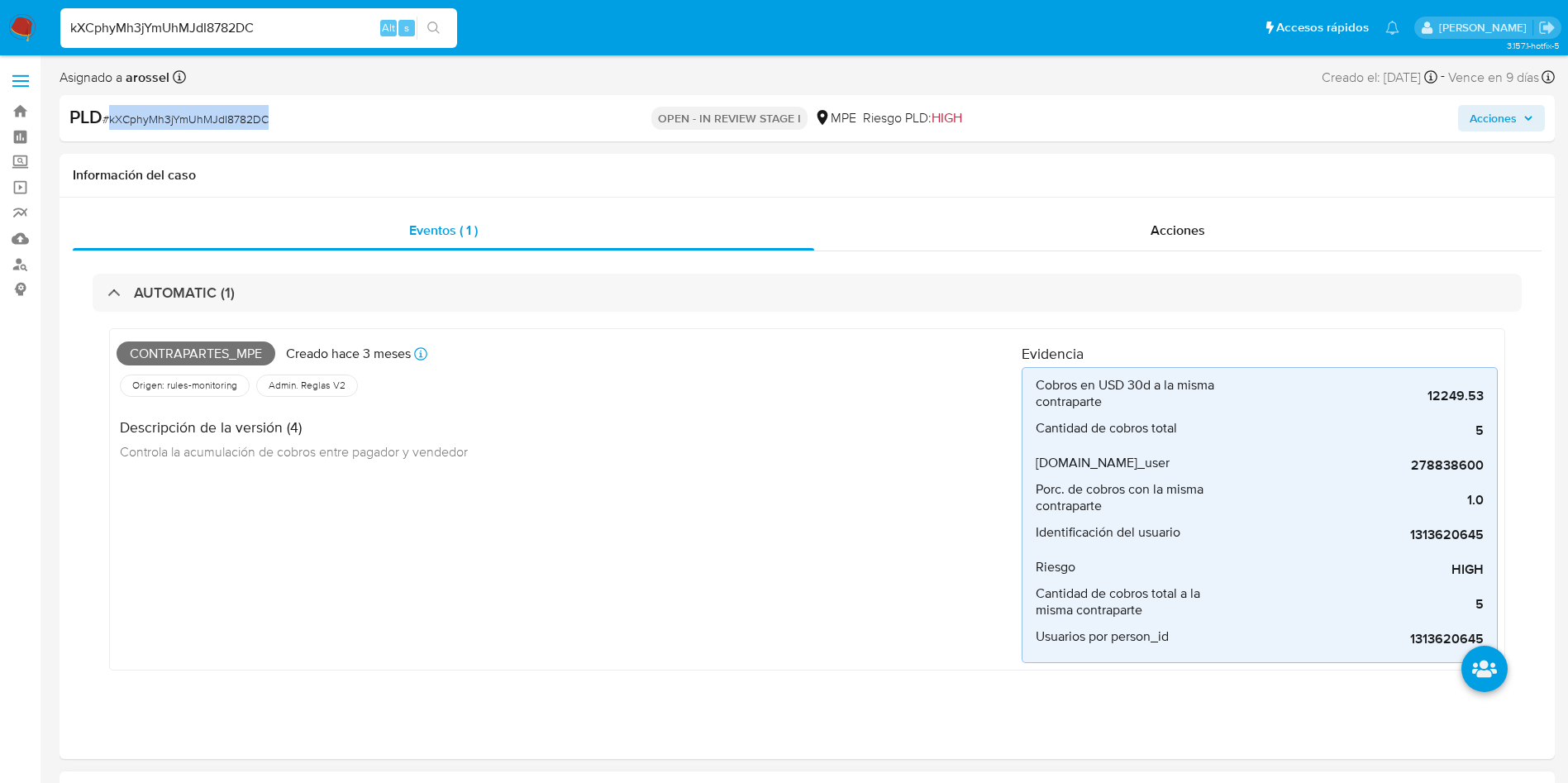
scroll to position [496, 0]
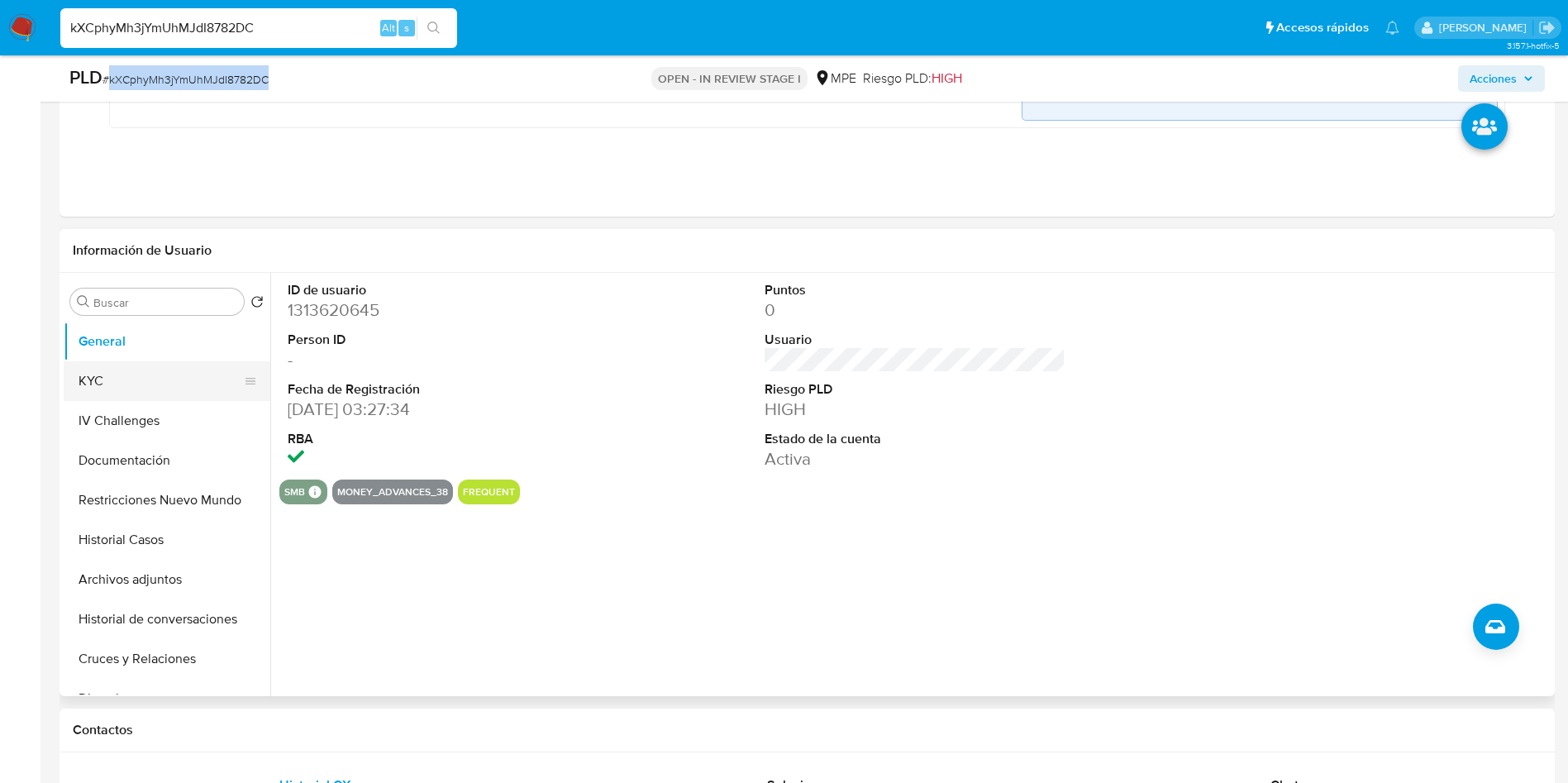
click at [140, 370] on button "KYC" at bounding box center [160, 381] width 193 height 39
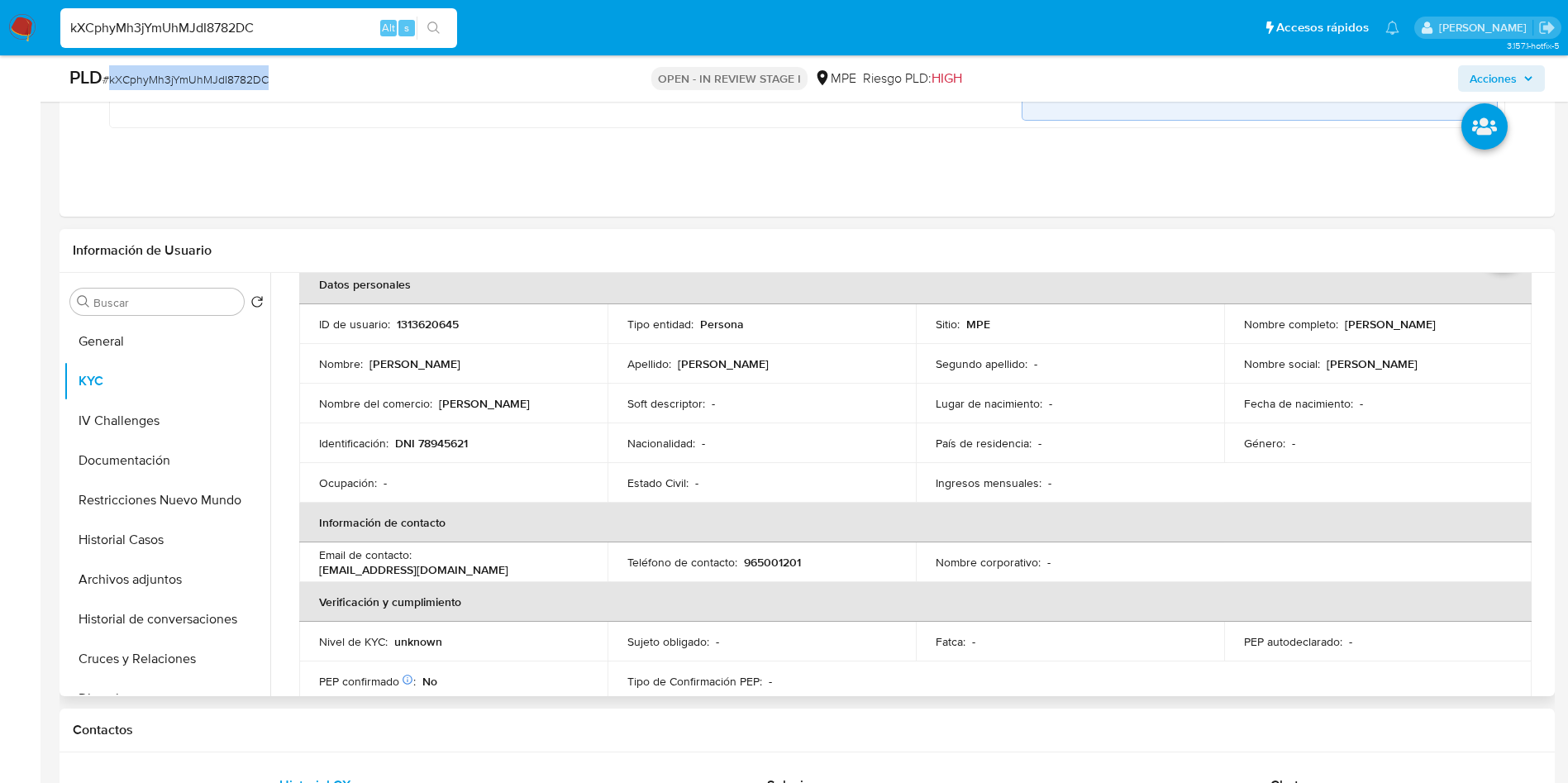
scroll to position [124, 0]
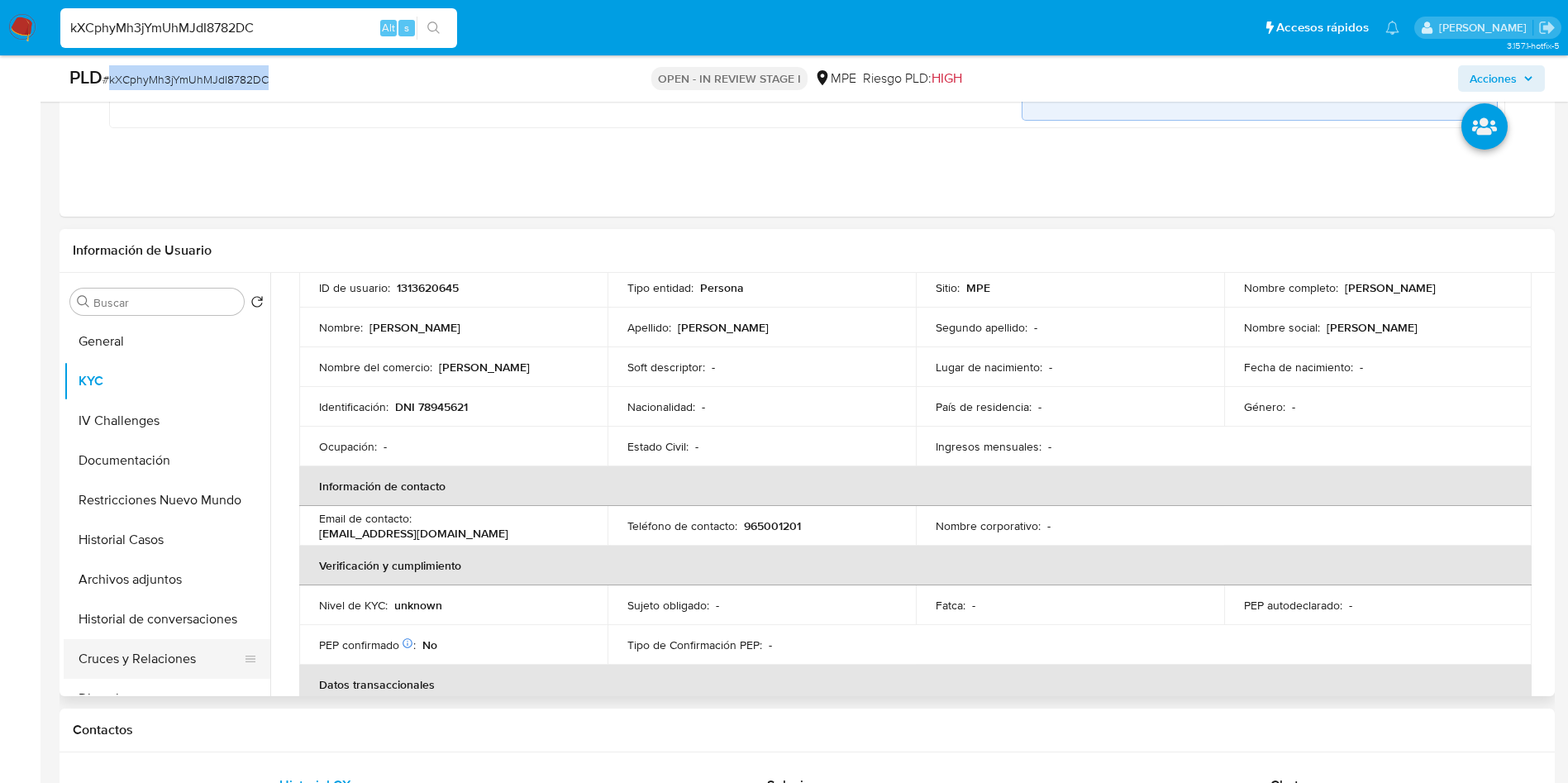
click at [180, 656] on button "Cruces y Relaciones" at bounding box center [160, 659] width 193 height 39
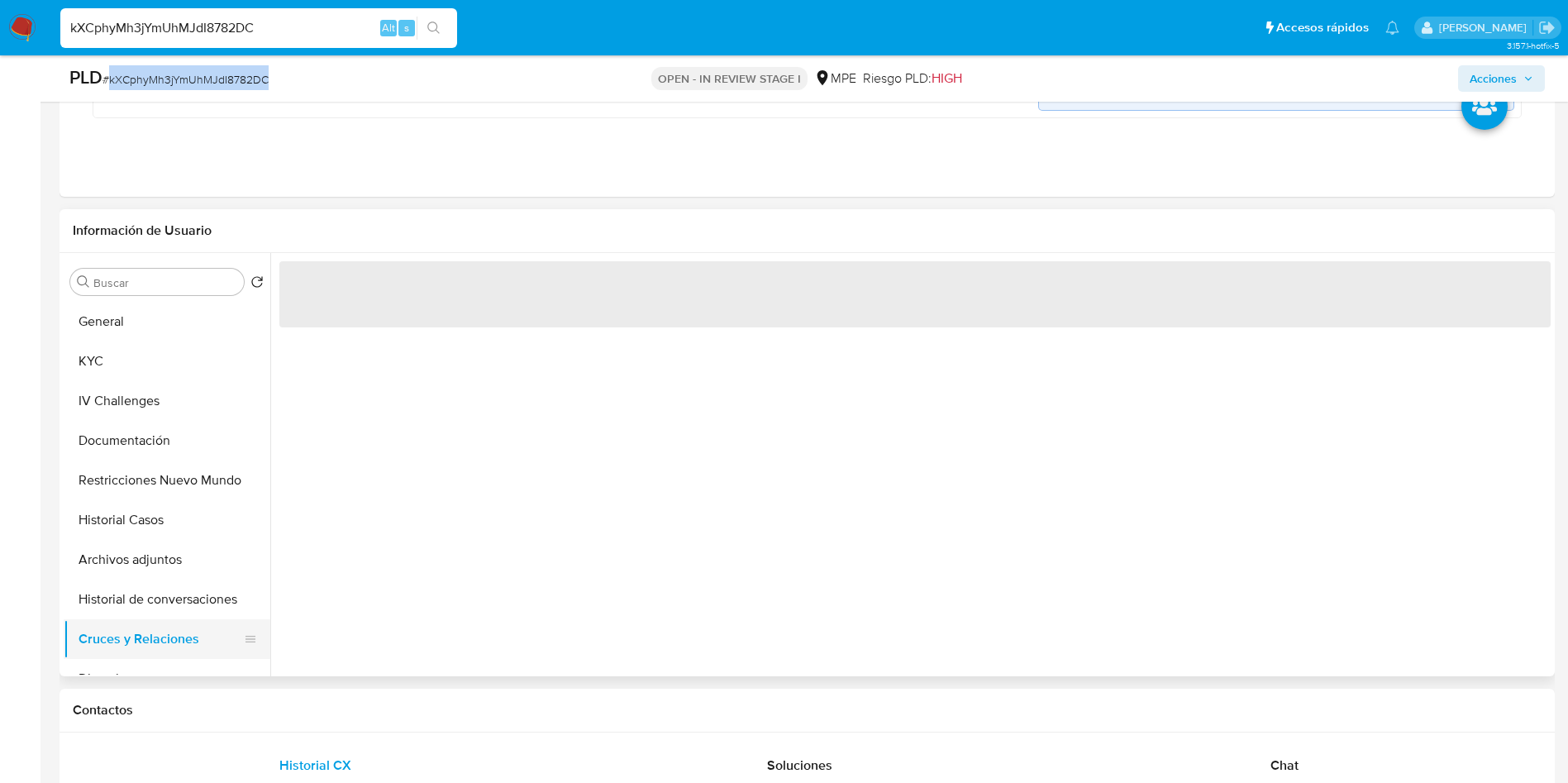
scroll to position [0, 0]
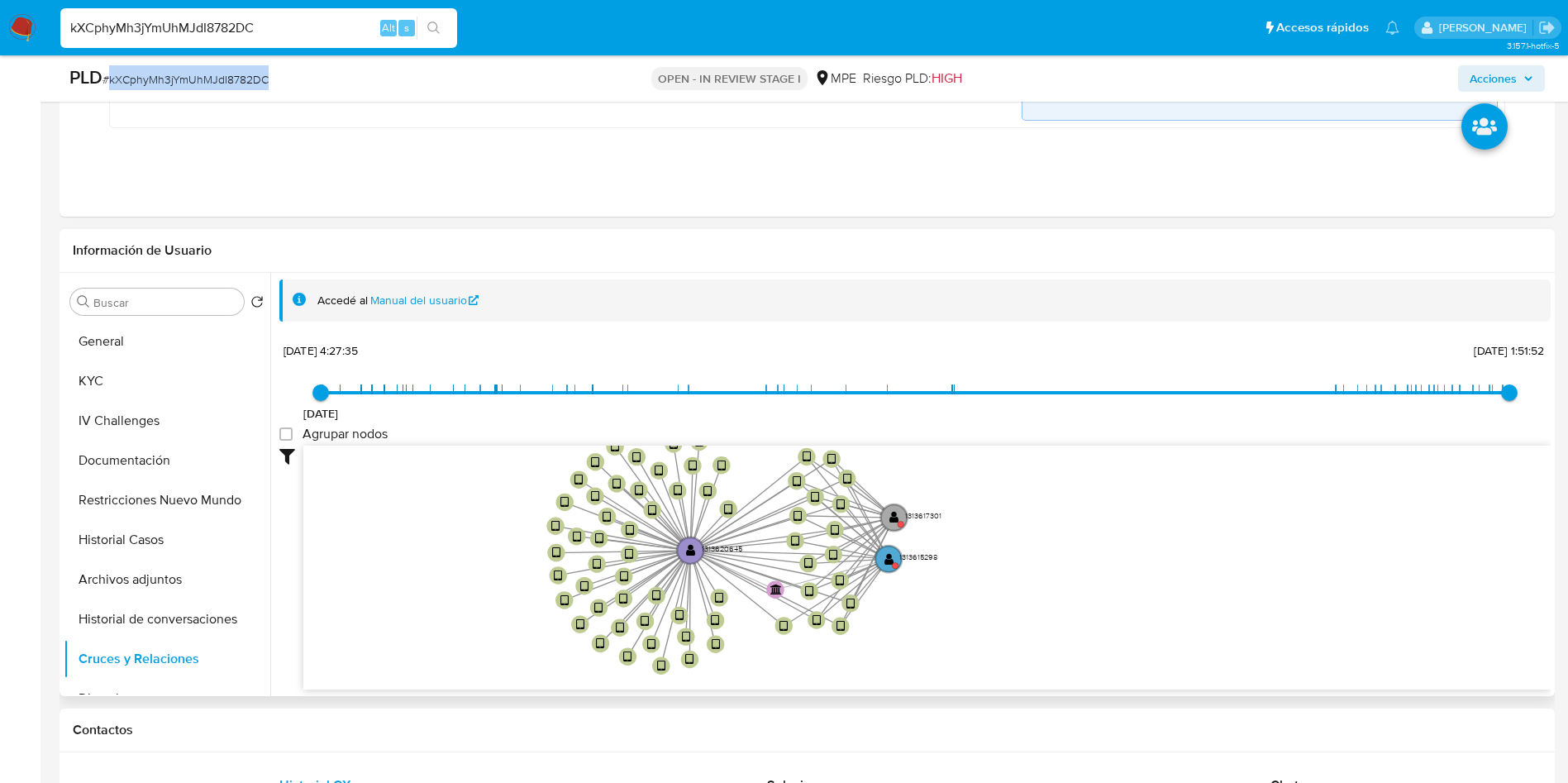
drag, startPoint x: 622, startPoint y: 555, endPoint x: 306, endPoint y: 542, distance: 316.3
click at [306, 542] on icon "device-683a7ae198c6904dc0c31e2f  user-1313620645  1313620645 device-688fe79ad…" at bounding box center [927, 565] width 1247 height 240
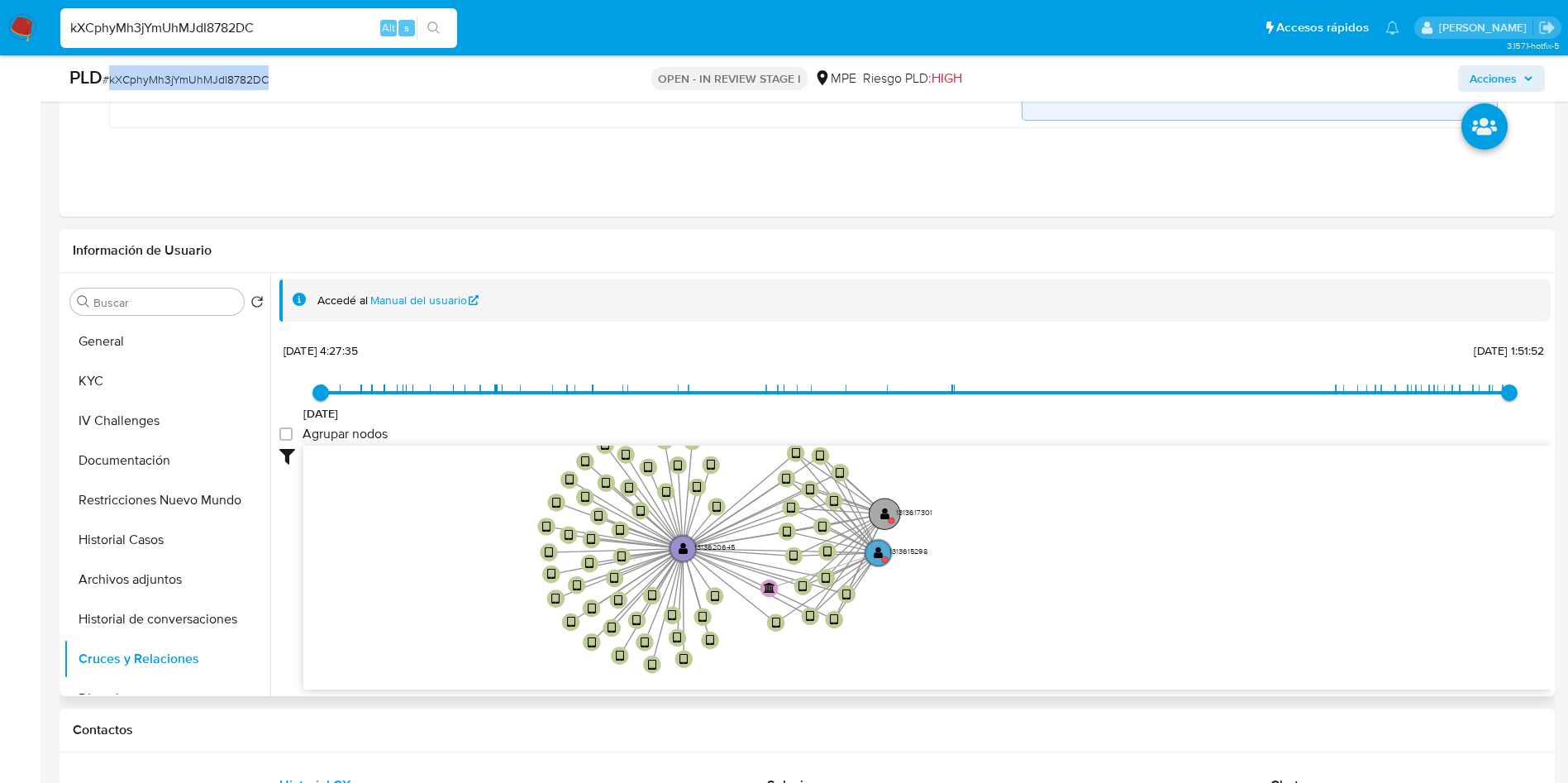
click at [882, 510] on text "" at bounding box center [885, 514] width 10 height 13
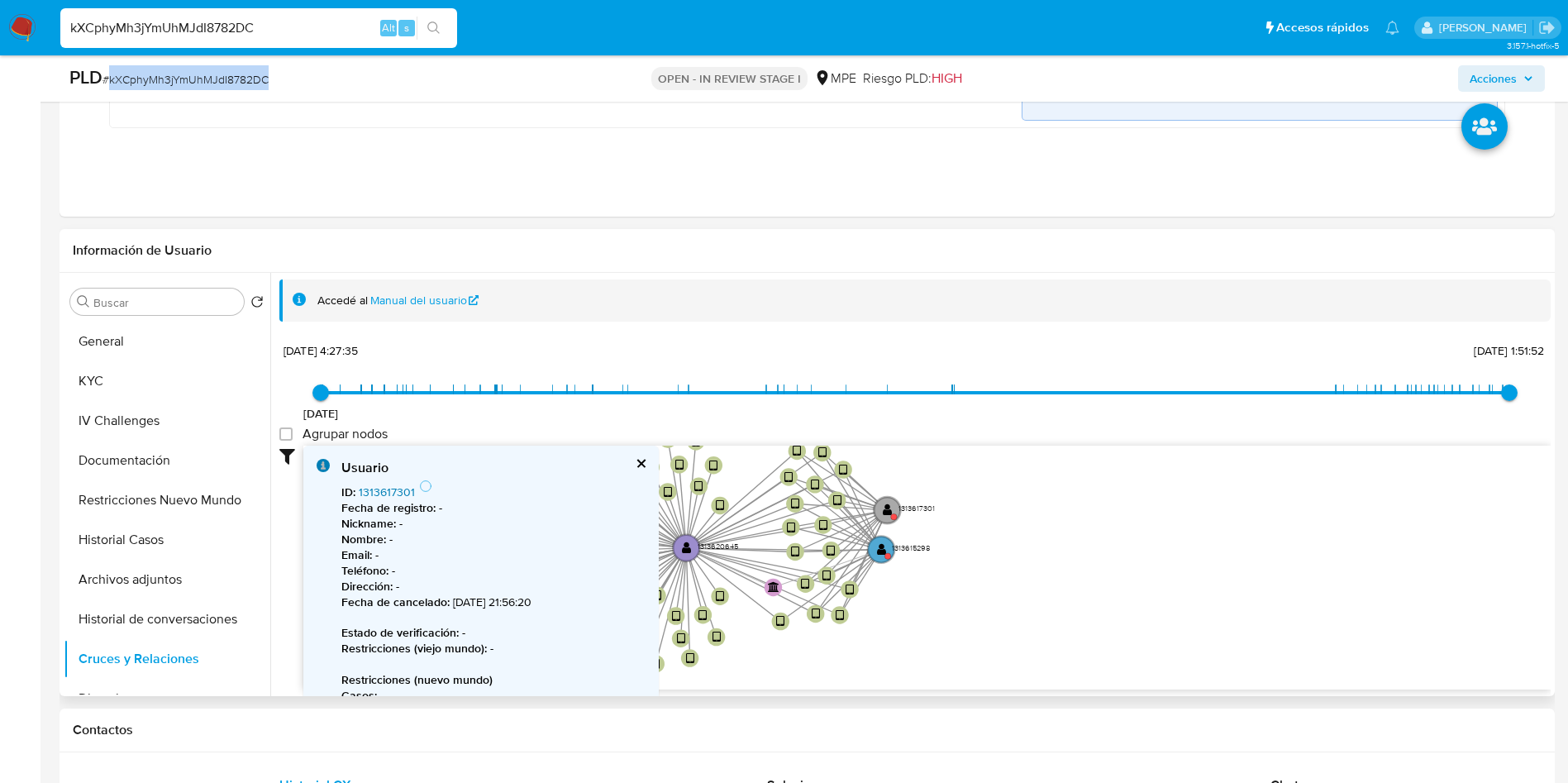
click at [401, 491] on link "1313617301" at bounding box center [386, 492] width 56 height 16
click at [878, 547] on text "" at bounding box center [882, 548] width 10 height 13
click at [406, 493] on link "1313615298" at bounding box center [387, 492] width 59 height 16
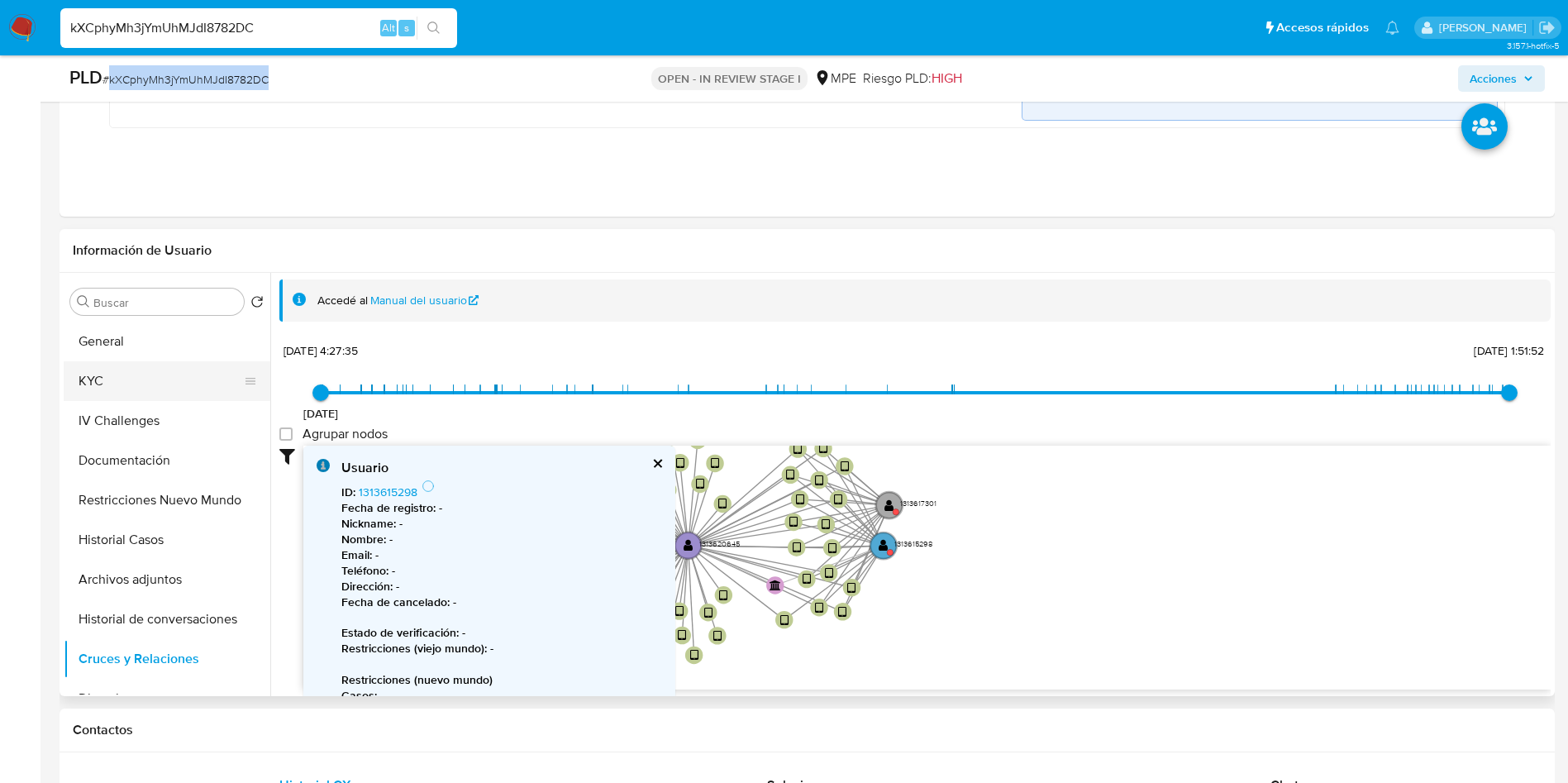
click at [159, 373] on button "KYC" at bounding box center [160, 381] width 193 height 39
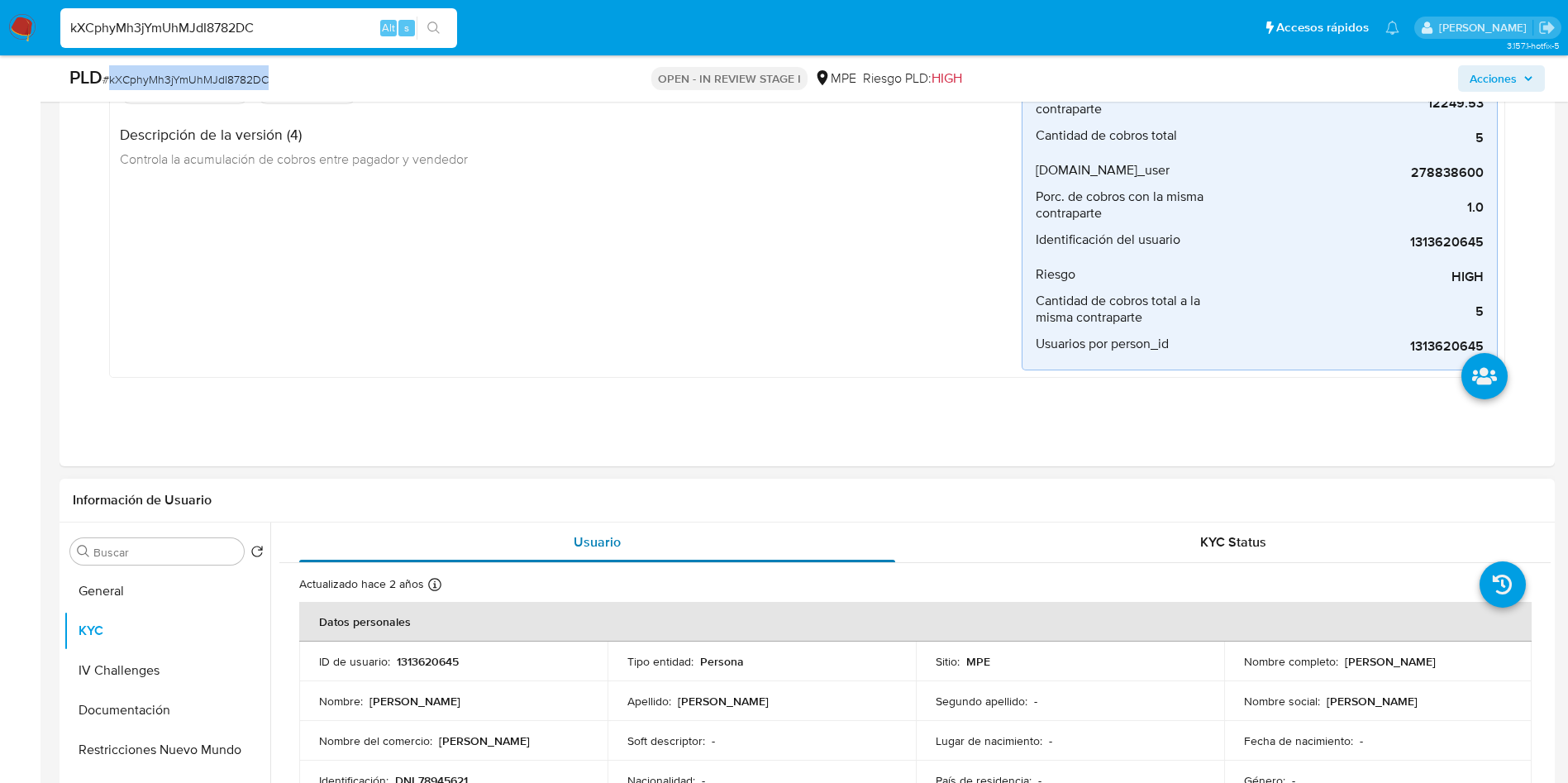
scroll to position [372, 0]
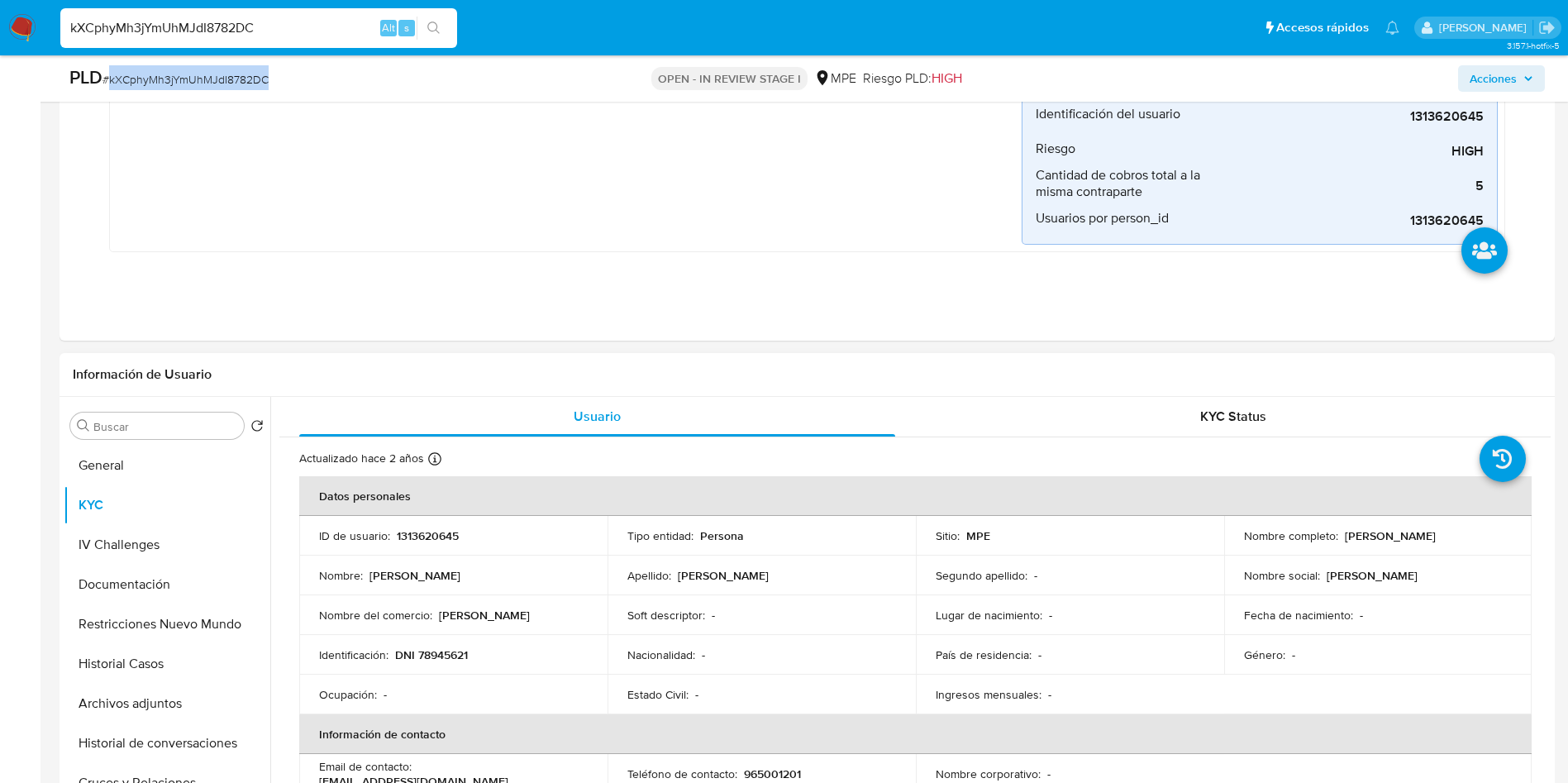
drag, startPoint x: 1340, startPoint y: 539, endPoint x: 937, endPoint y: 29, distance: 650.0
click at [1485, 522] on td "Nombre completo : Juan Carlos Castillo" at bounding box center [1378, 535] width 309 height 39
copy p "Juan Carlos Castillo"
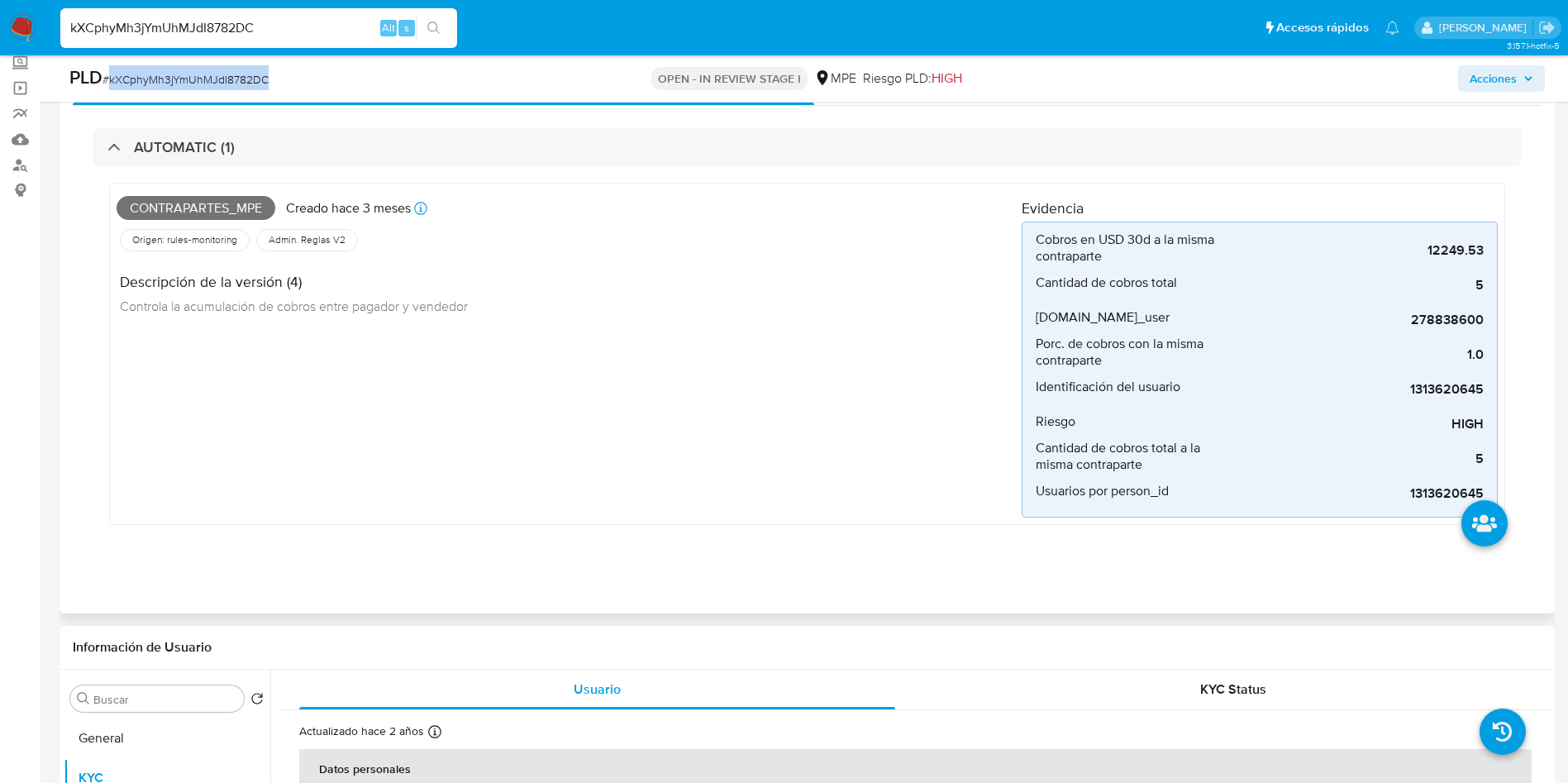
scroll to position [0, 0]
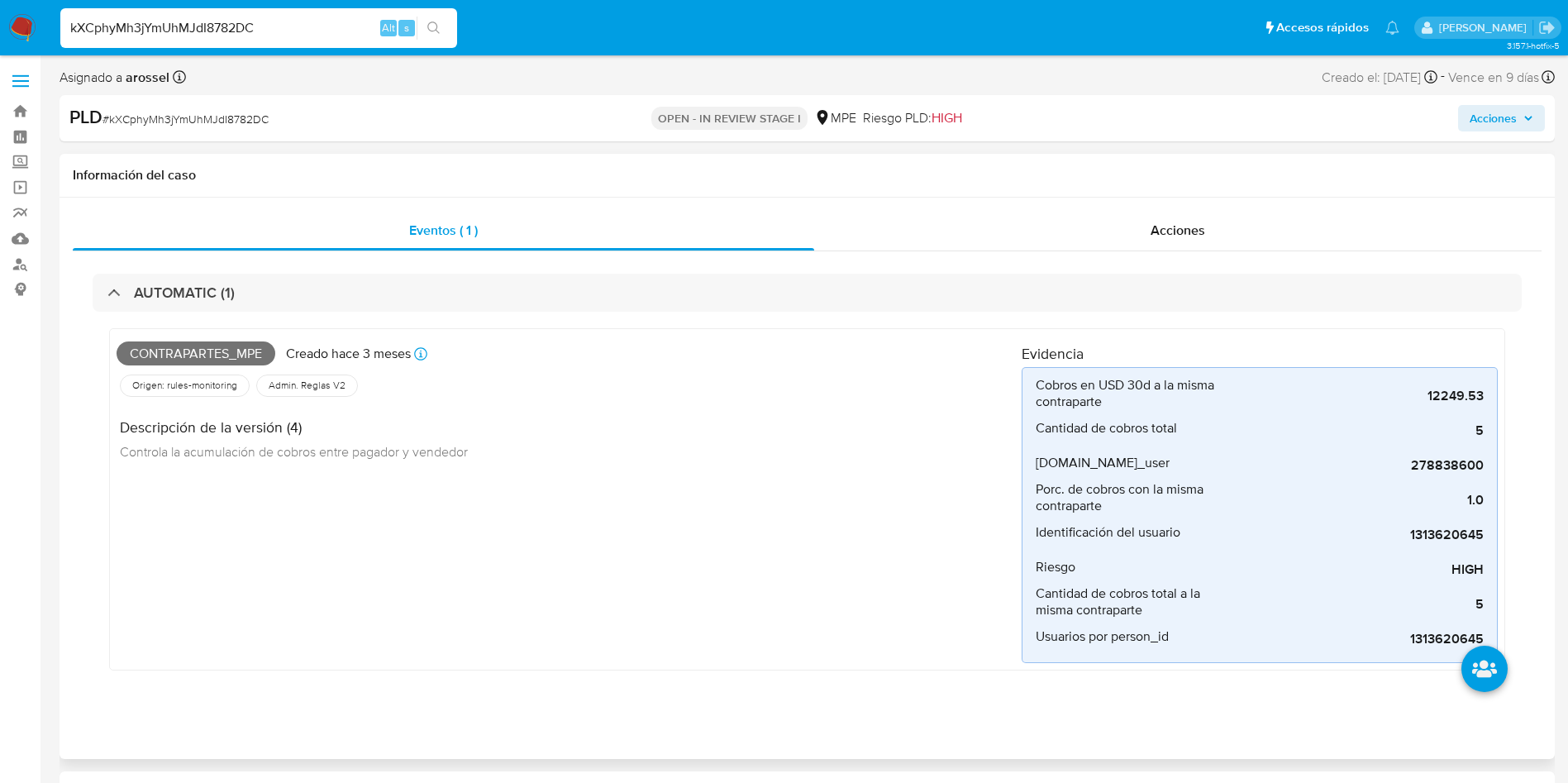
click at [169, 354] on span "Contrapartes_mpe" at bounding box center [195, 354] width 159 height 25
copy span "Contrapartes_mpe"
click at [286, 25] on input "kXCphyMh3jYmUhMJdI8782DC" at bounding box center [259, 28] width 397 height 21
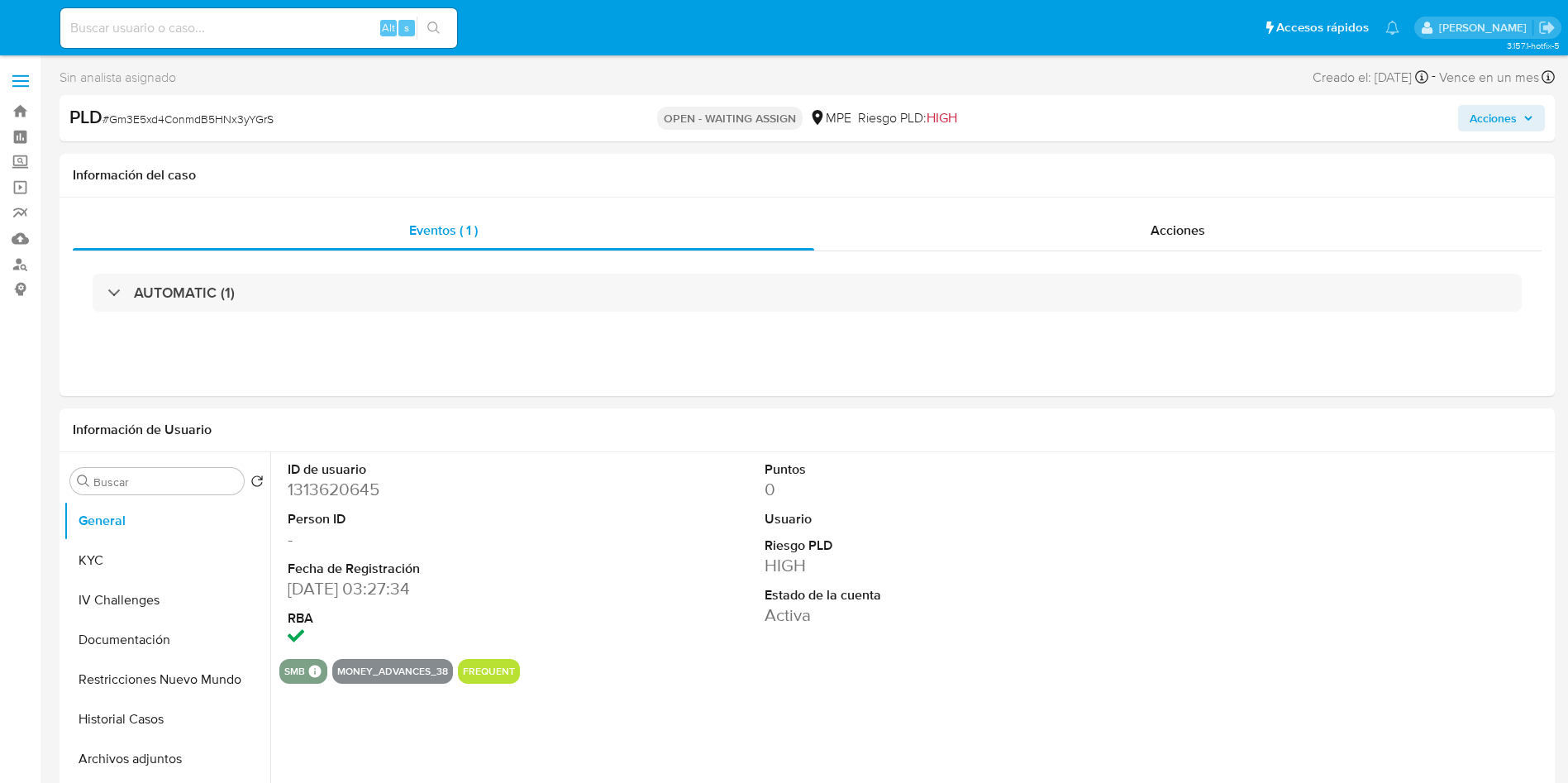
select select "10"
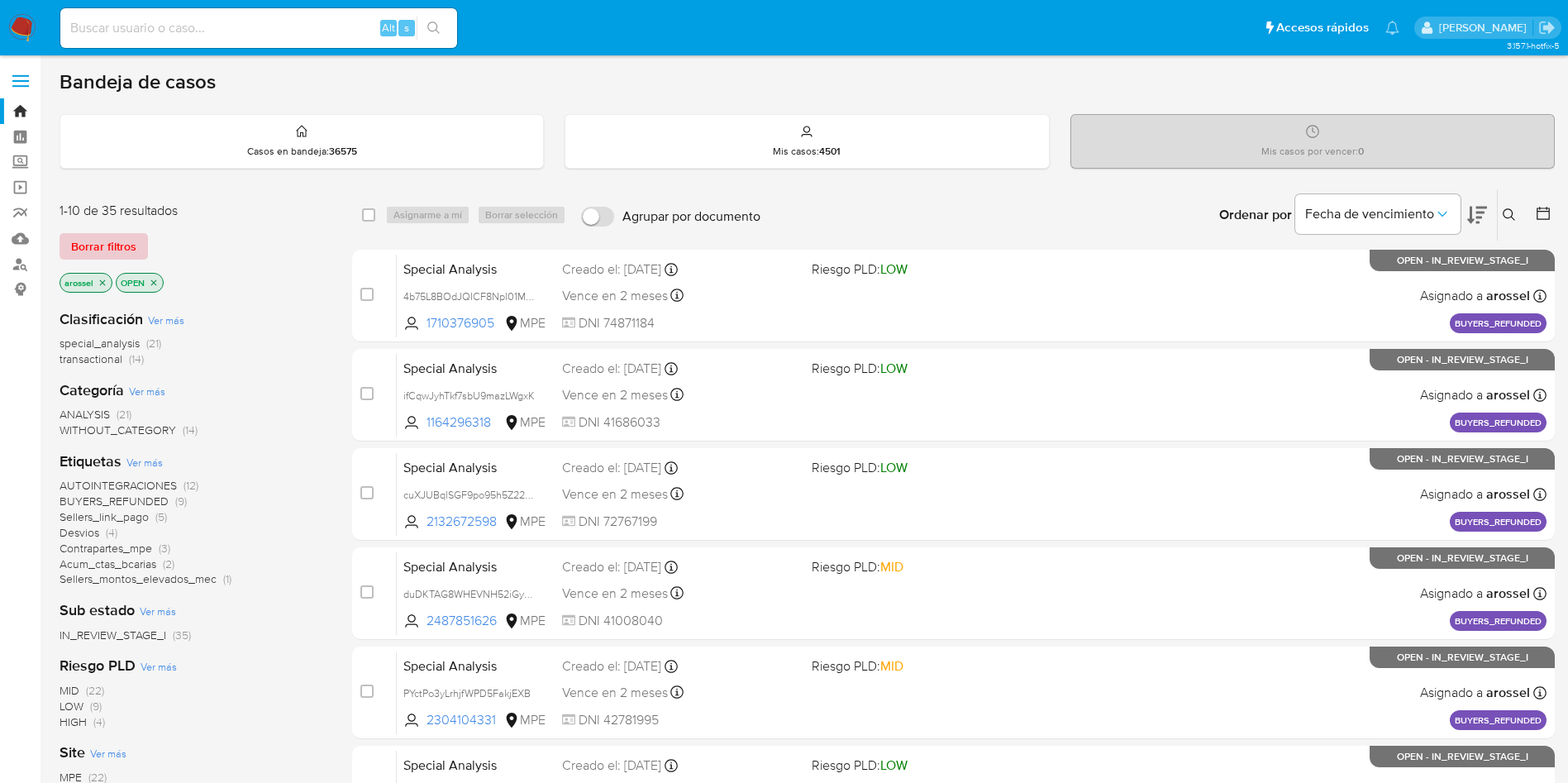
click at [121, 239] on span "Borrar filtros" at bounding box center [104, 246] width 65 height 23
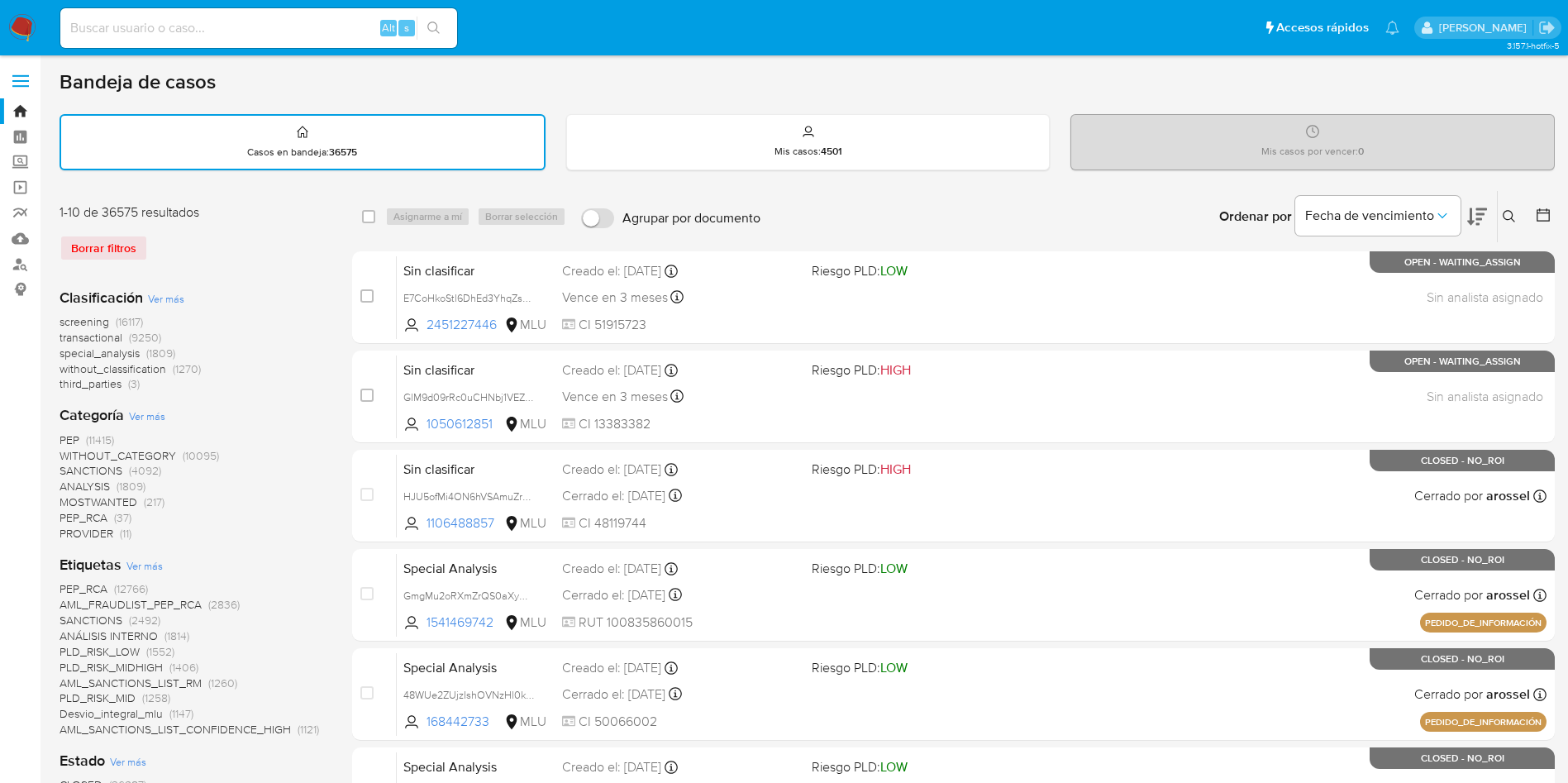
click at [1511, 215] on icon at bounding box center [1509, 216] width 13 height 13
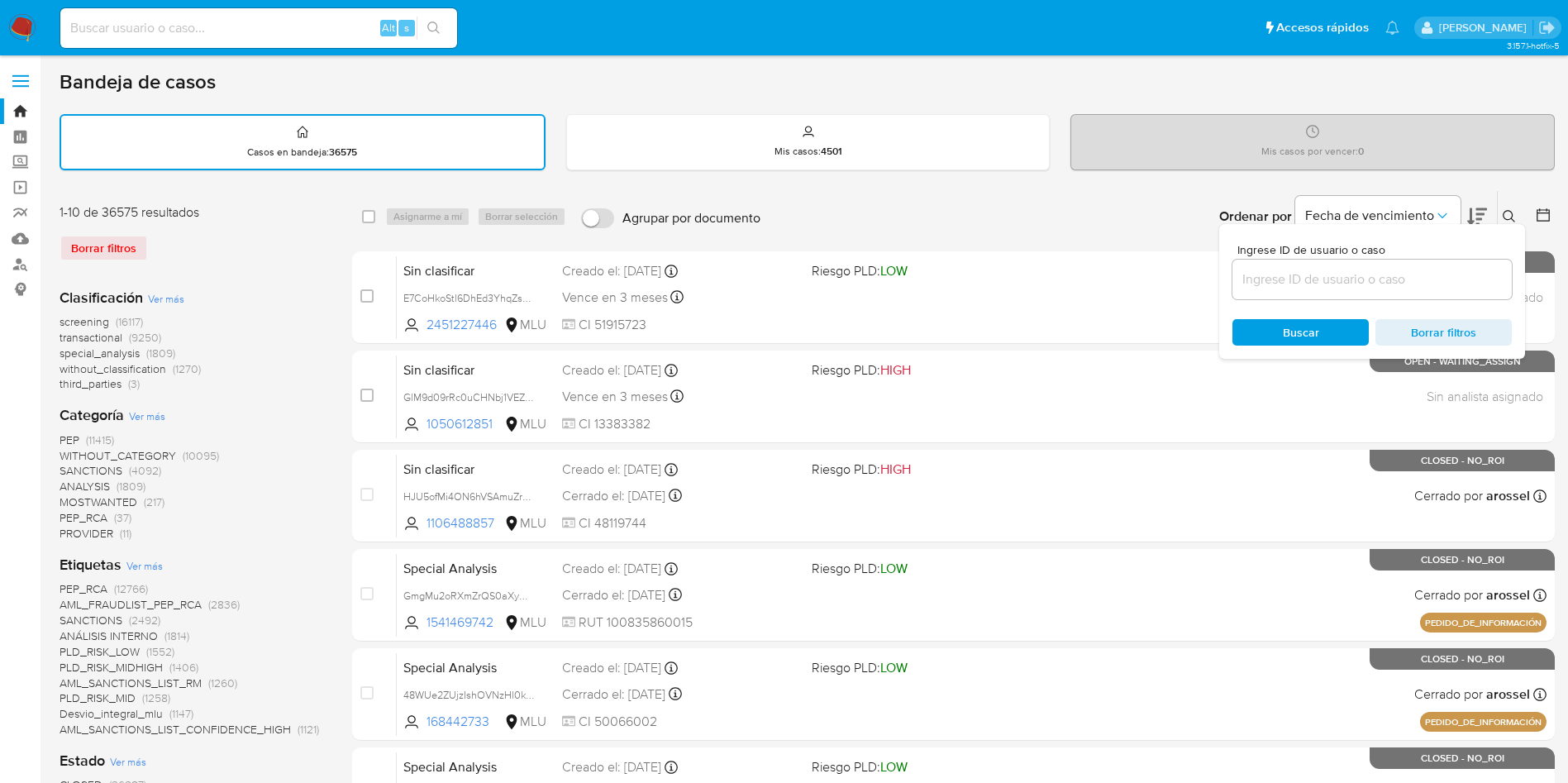
click at [1412, 279] on input at bounding box center [1372, 279] width 280 height 21
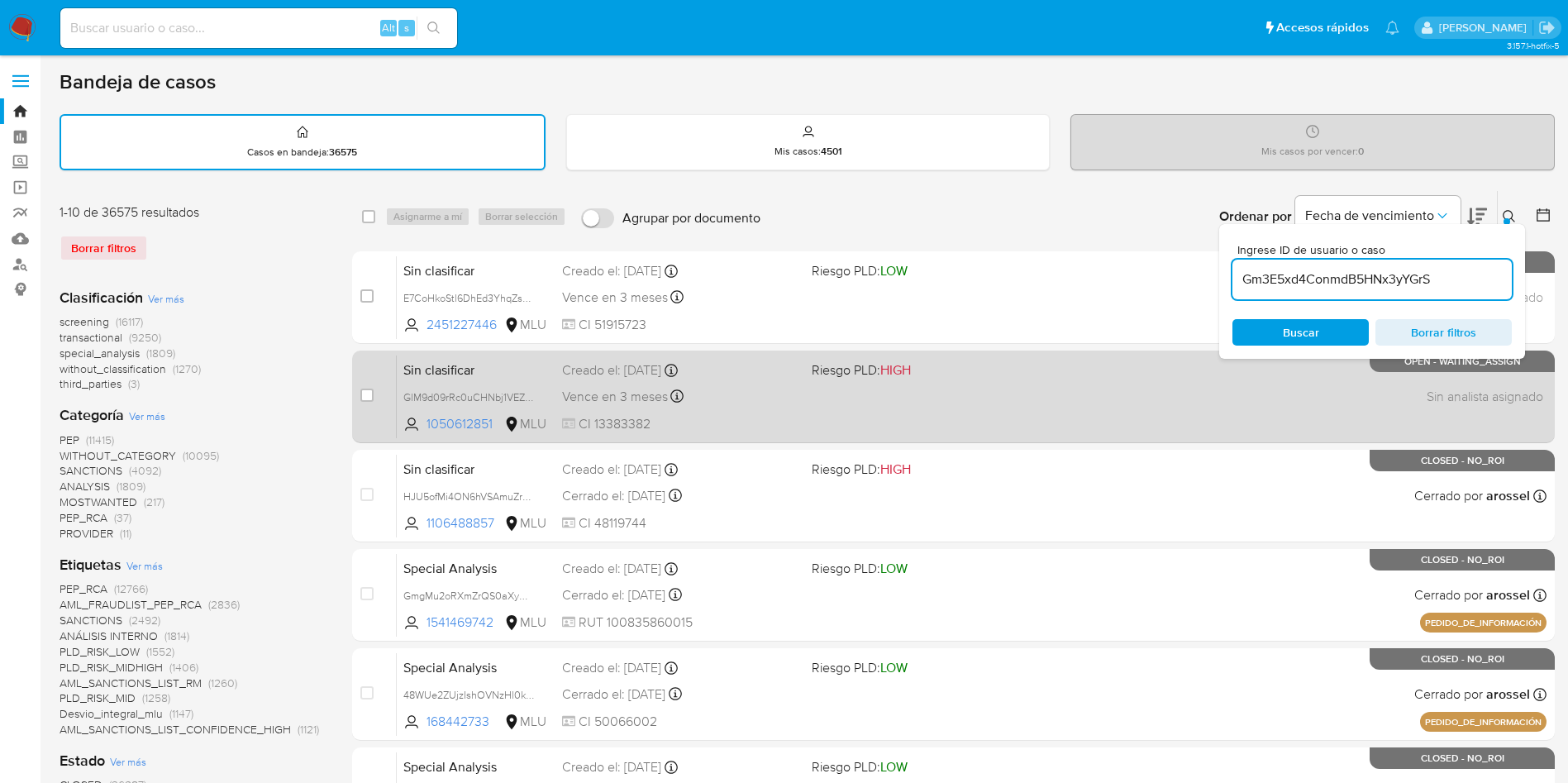
type input "Gm3E5xd4ConmdB5HNx3yYGrS"
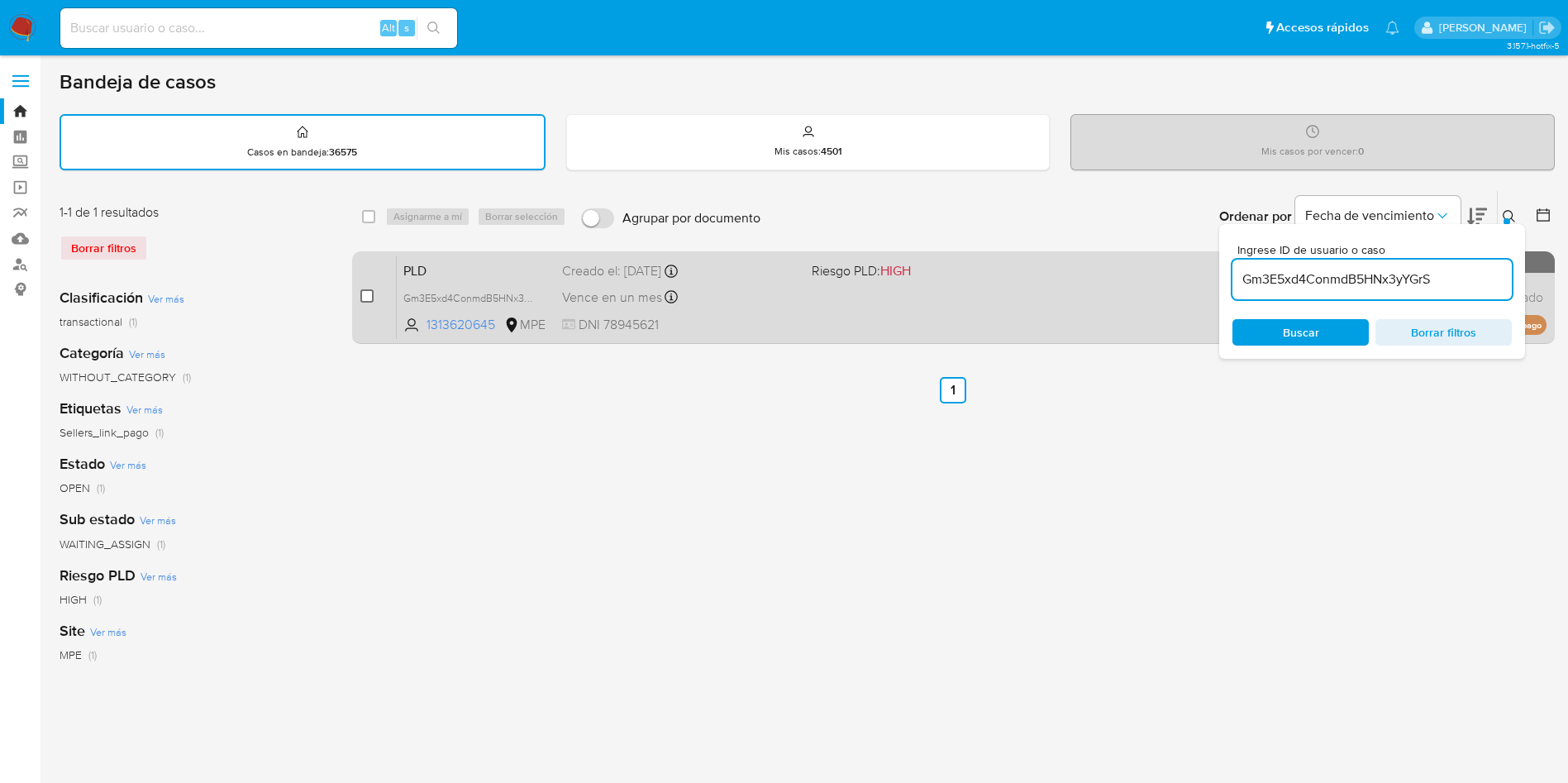
click at [363, 301] on input "checkbox" at bounding box center [367, 296] width 13 height 13
checkbox input "true"
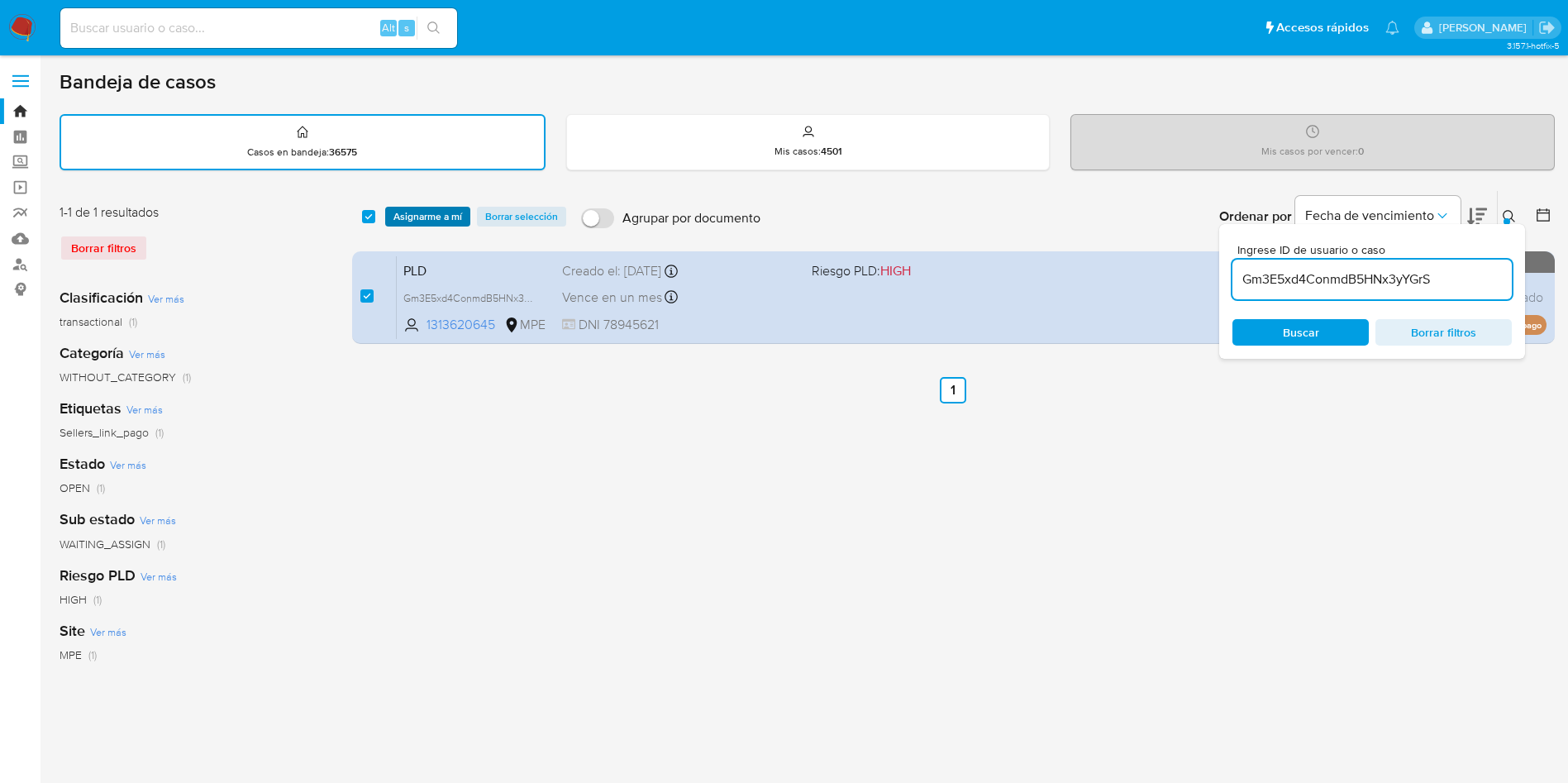
click at [395, 220] on span "Asignarme a mí" at bounding box center [427, 216] width 68 height 16
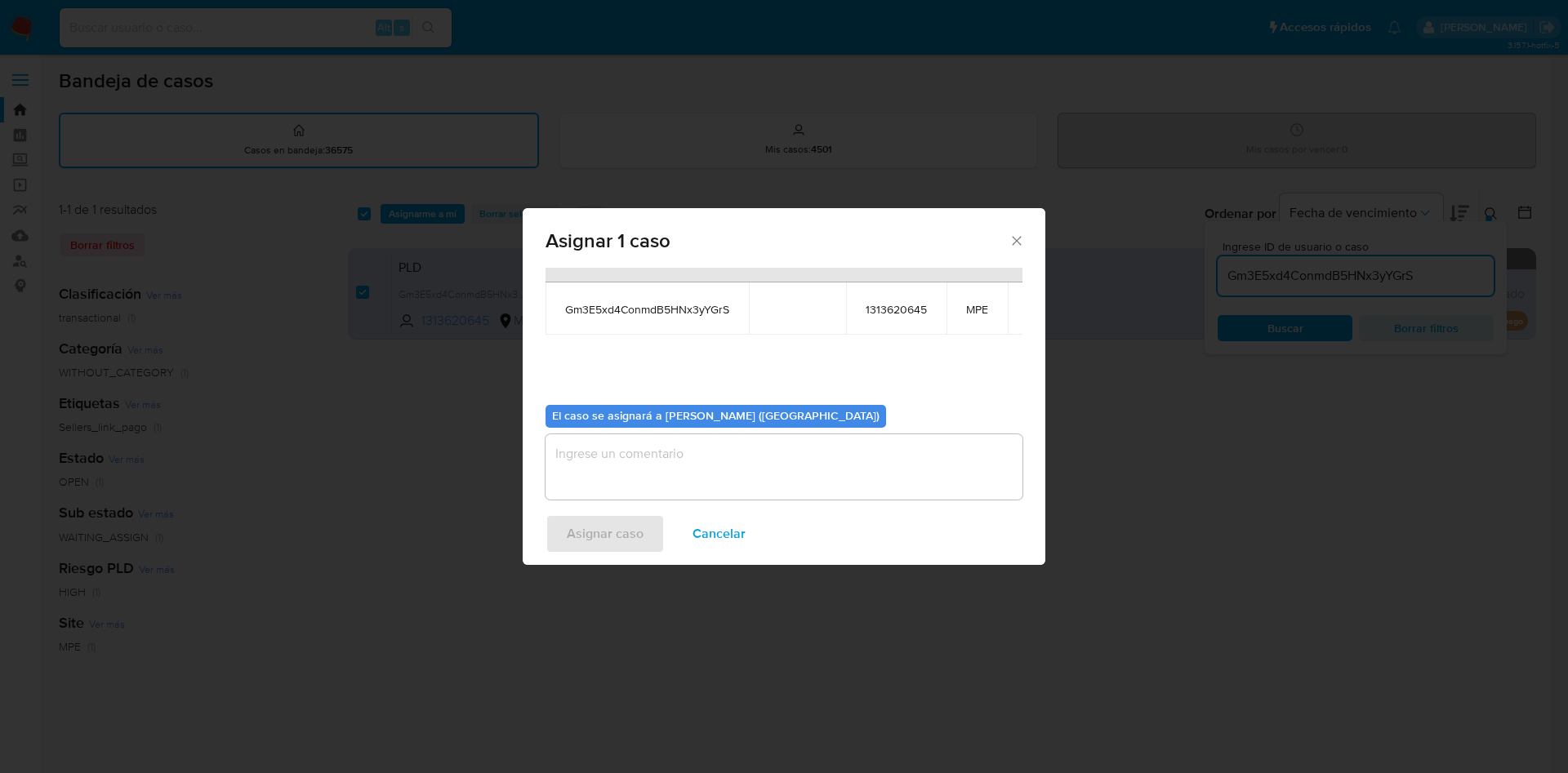
scroll to position [104, 0]
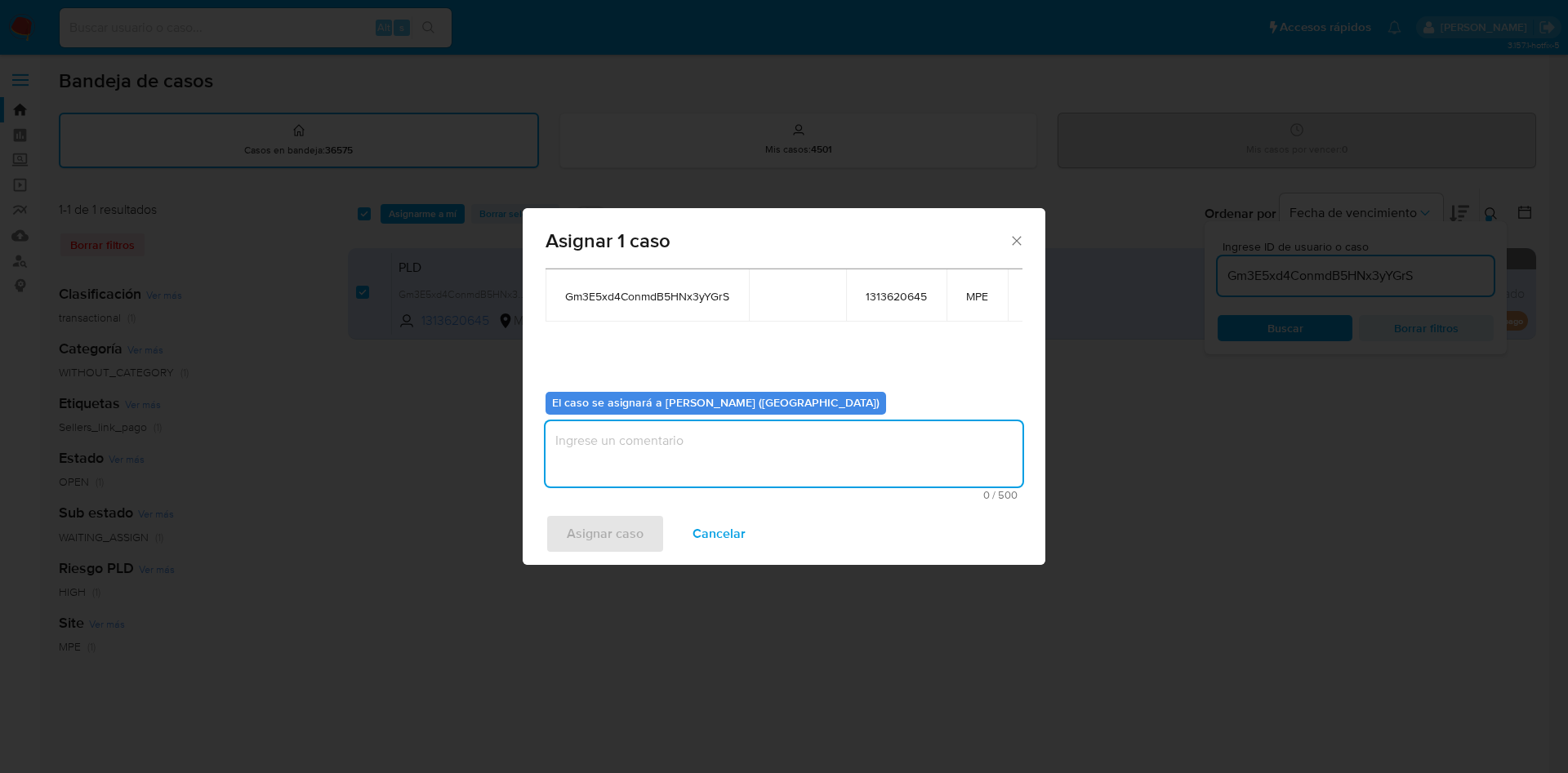
click at [691, 456] on textarea "assign-modal" at bounding box center [784, 454] width 477 height 66
click at [618, 520] on span "Asignar caso" at bounding box center [605, 534] width 77 height 36
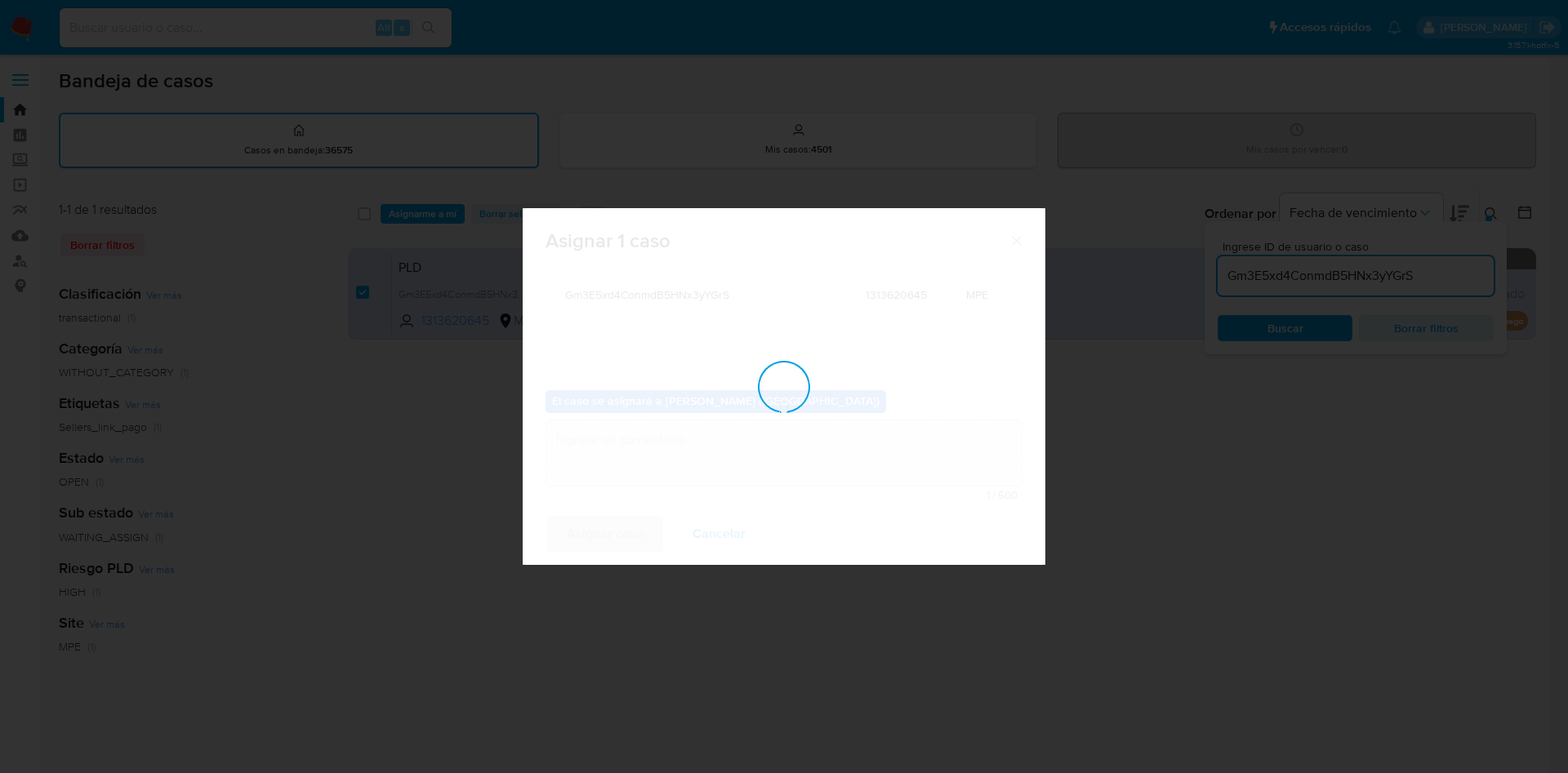
checkbox input "false"
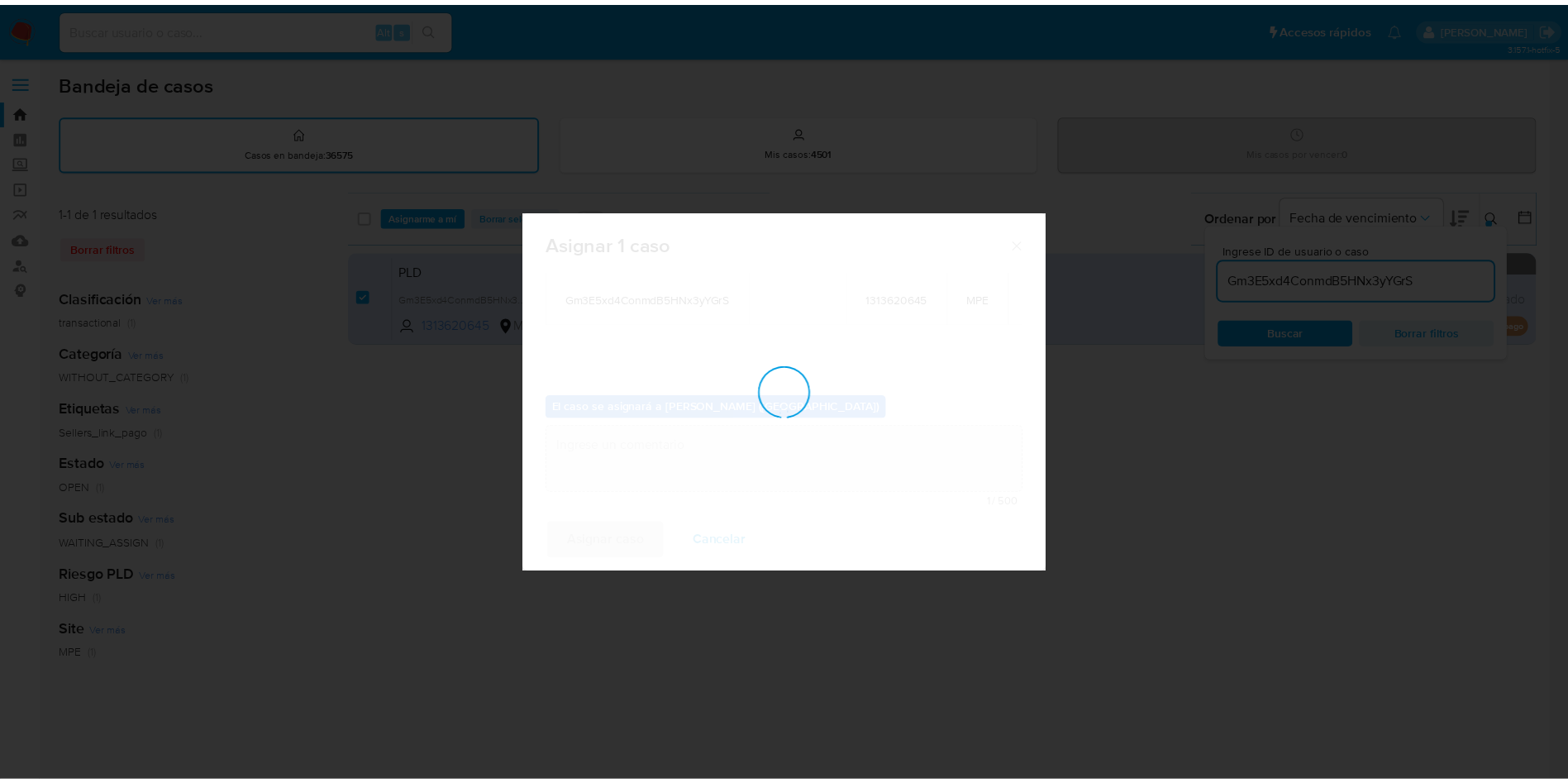
scroll to position [100, 0]
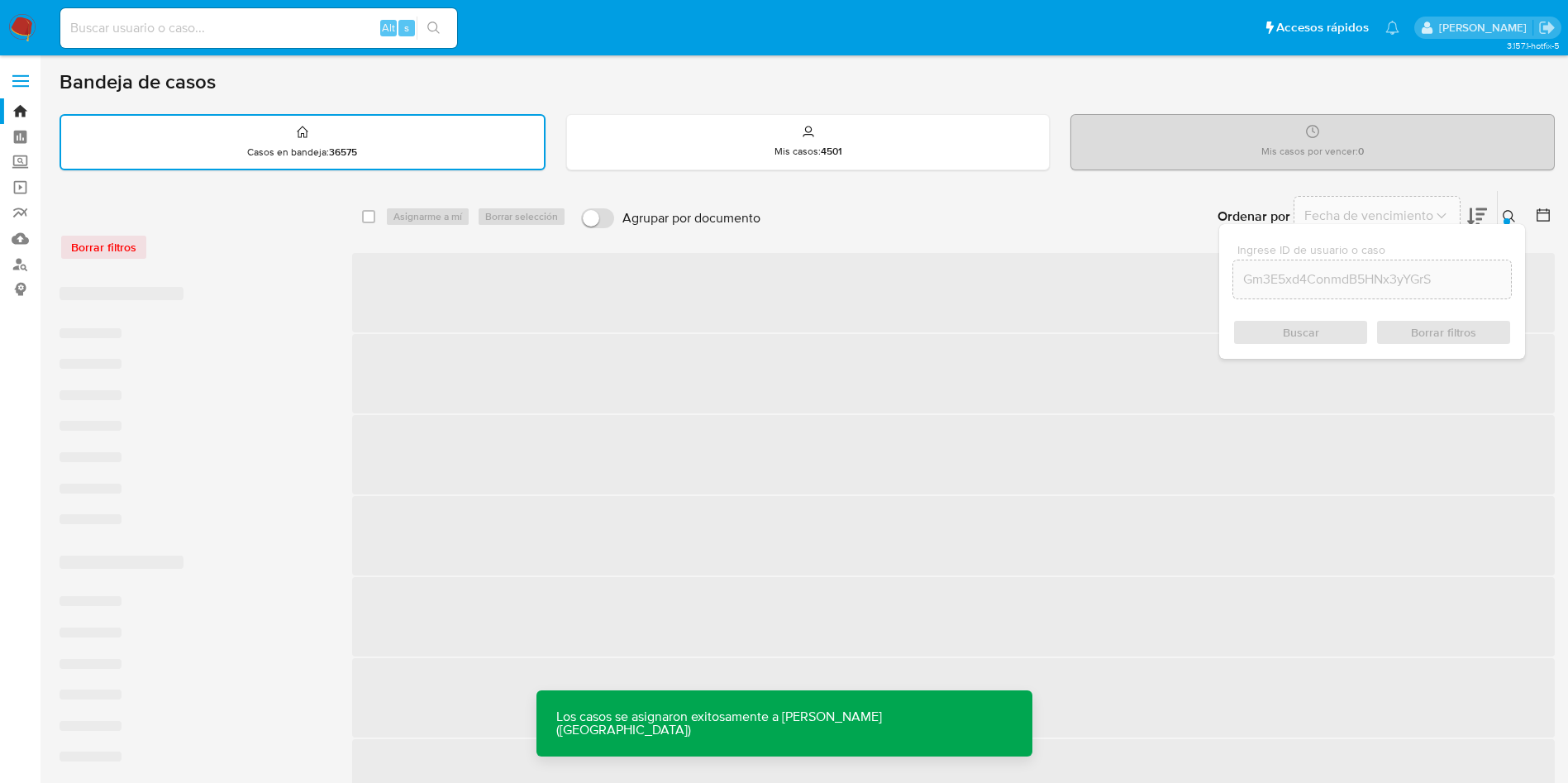
click at [312, 30] on input at bounding box center [259, 28] width 397 height 21
paste input "Gm3E5xd4ConmdB5HNx3yYGrS"
type input "Gm3E5xd4ConmdB5HNx3yYGrS"
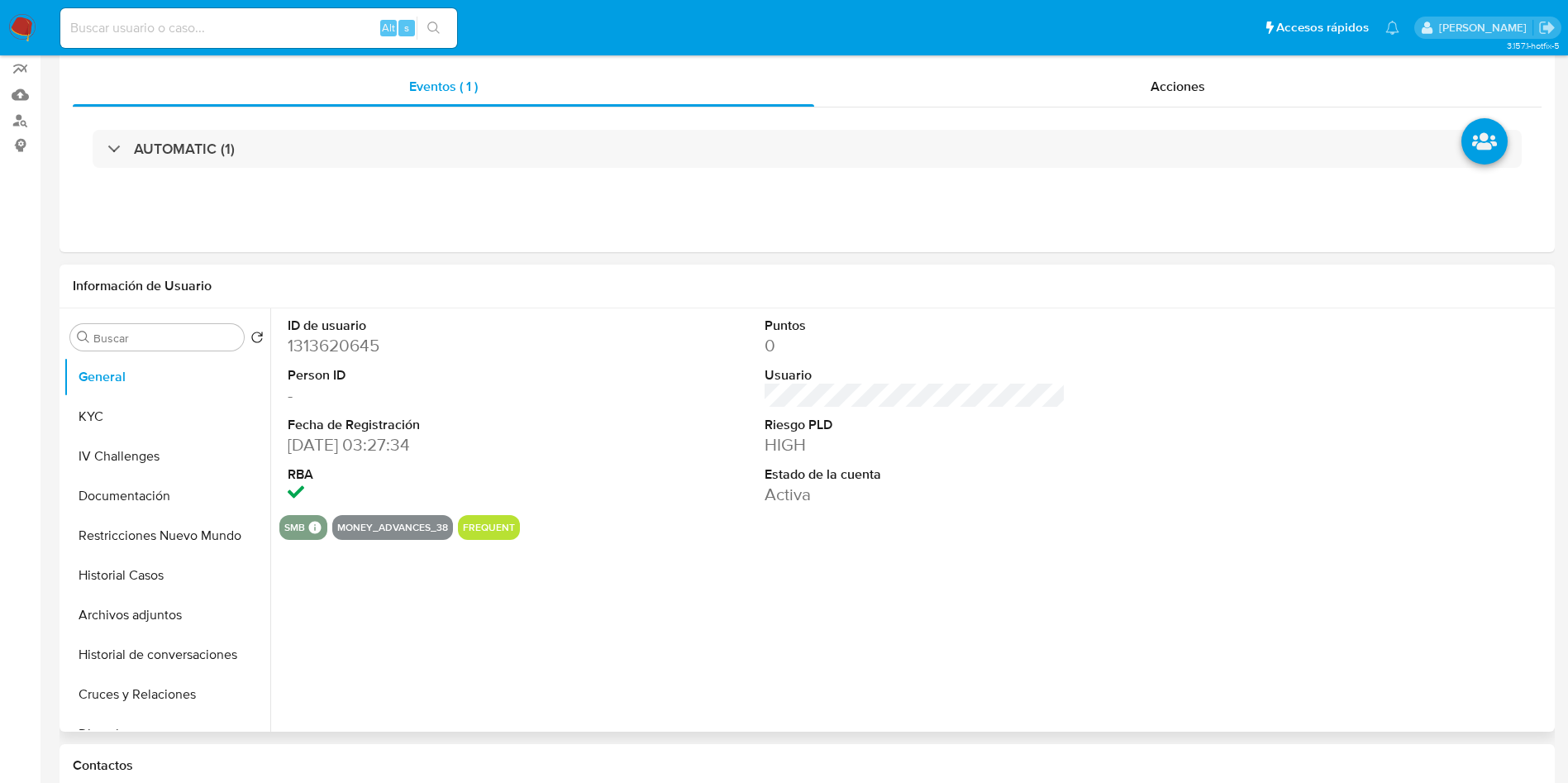
select select "10"
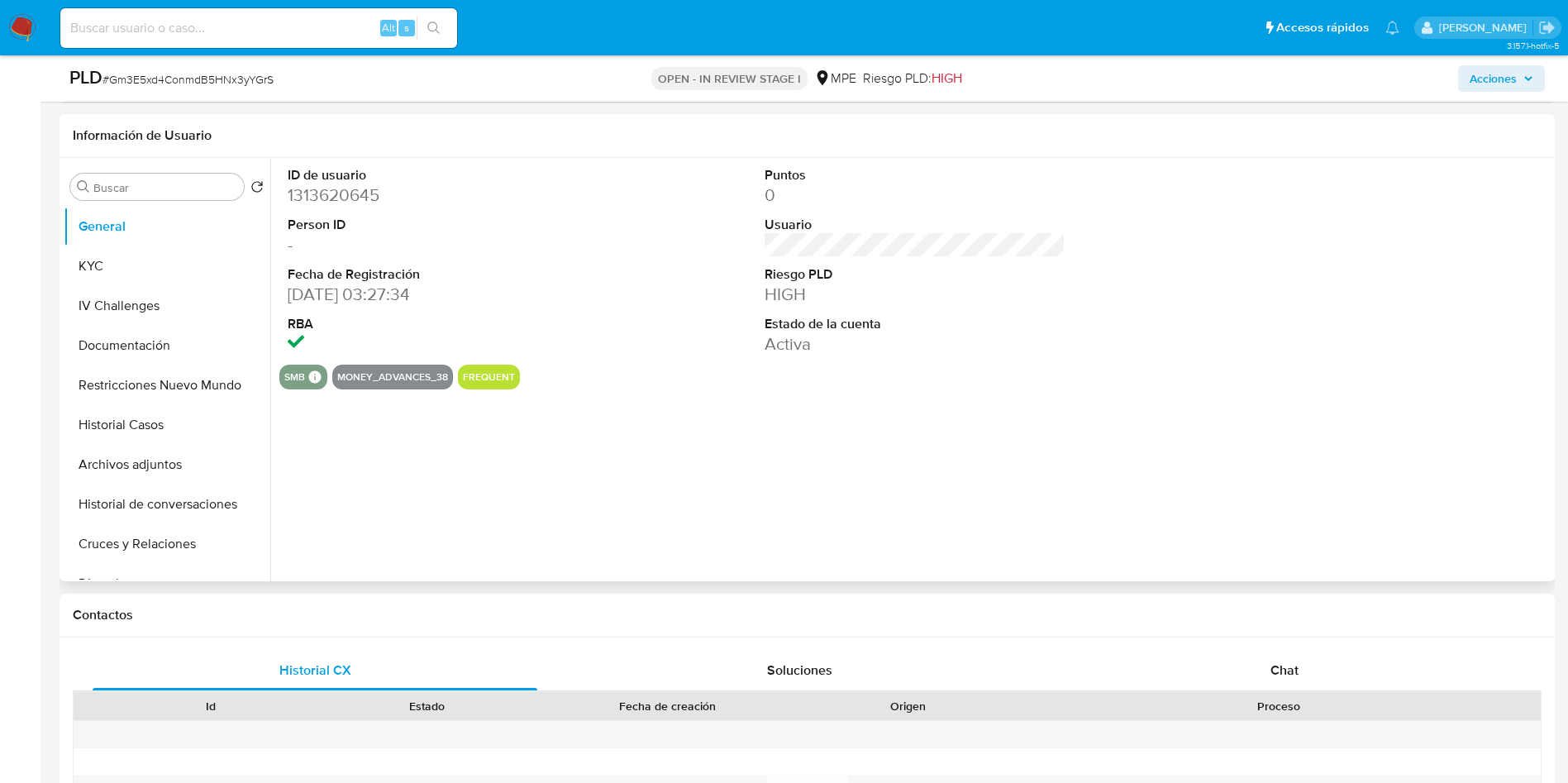
drag, startPoint x: 941, startPoint y: 380, endPoint x: 932, endPoint y: 474, distance: 94.4
click at [941, 381] on div "smb SMB SMB Advisor Email - Advisor Name - money_advances_38 frequent" at bounding box center [915, 377] width 1271 height 25
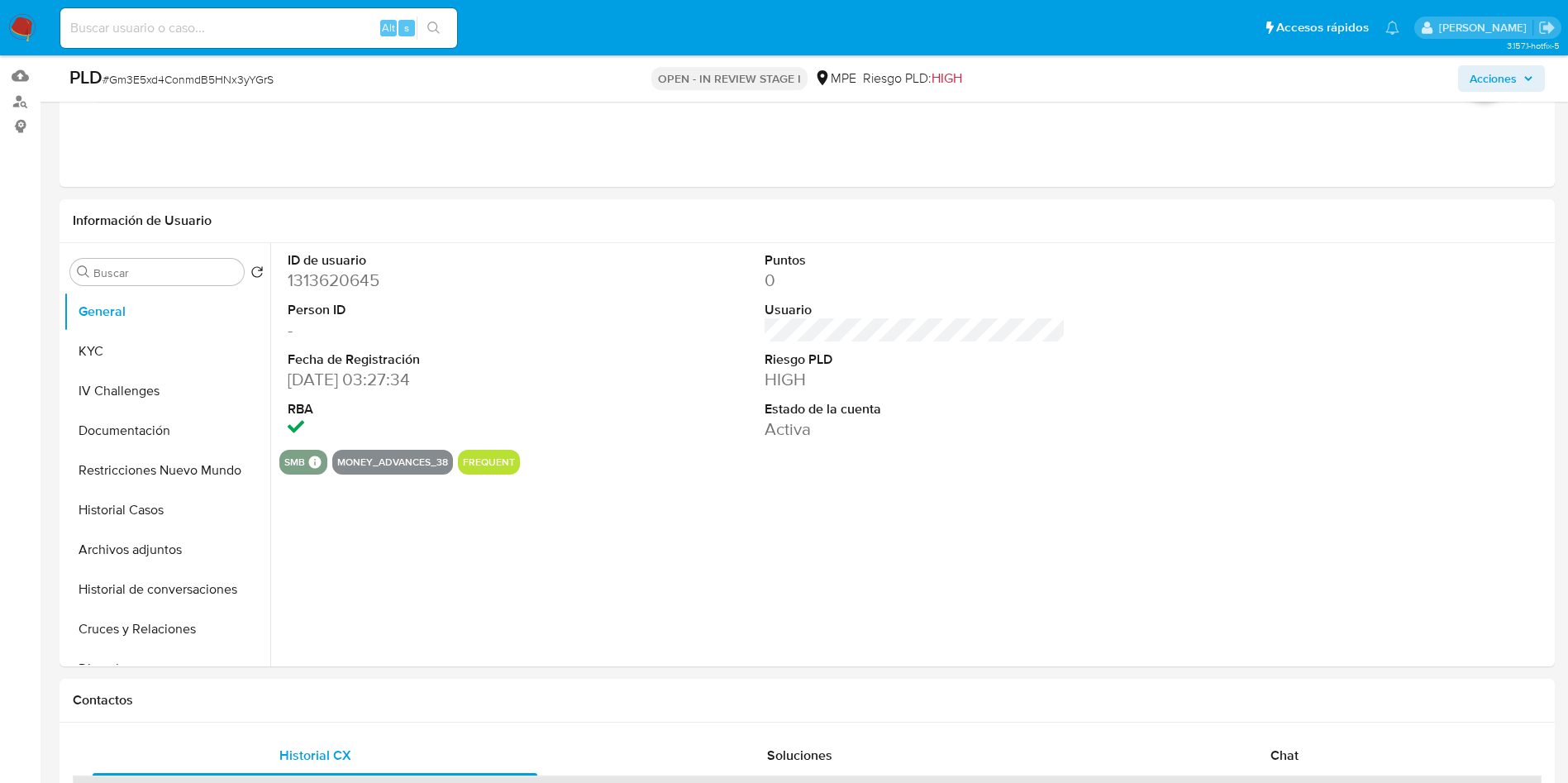
scroll to position [124, 0]
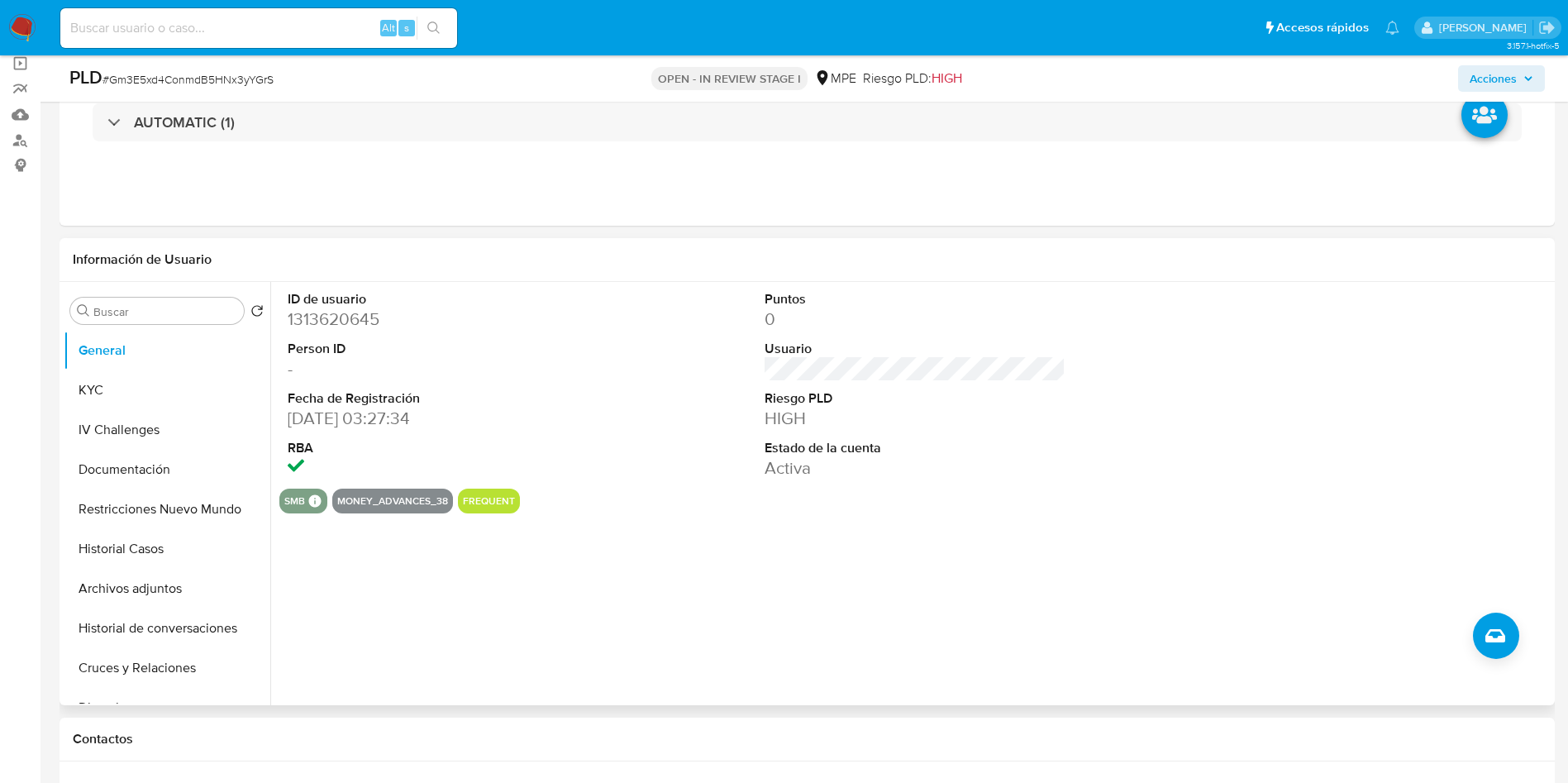
click at [338, 319] on dd "1313620645" at bounding box center [438, 319] width 302 height 23
copy dd "1313620645"
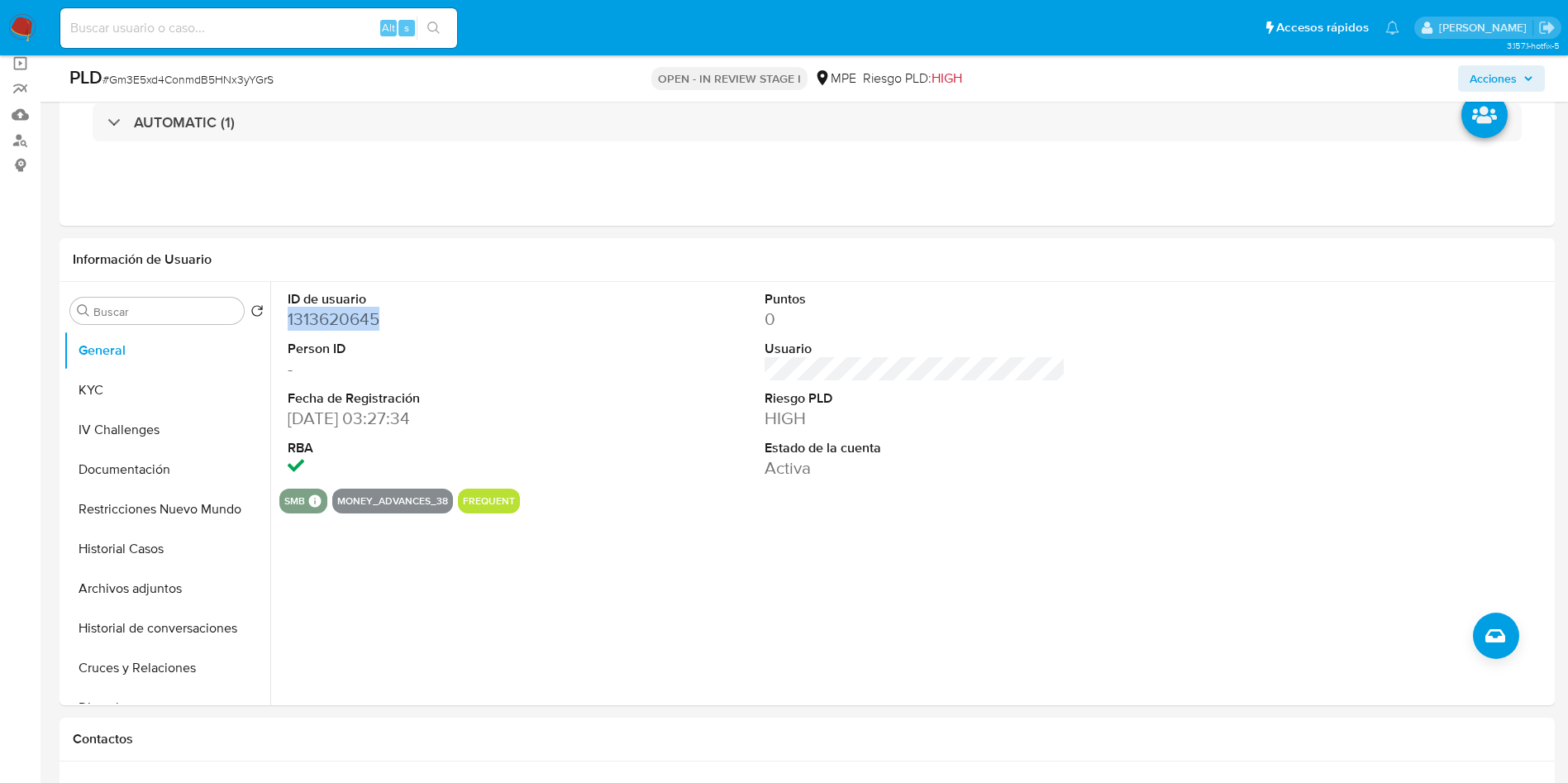
copy dd "1313620645"
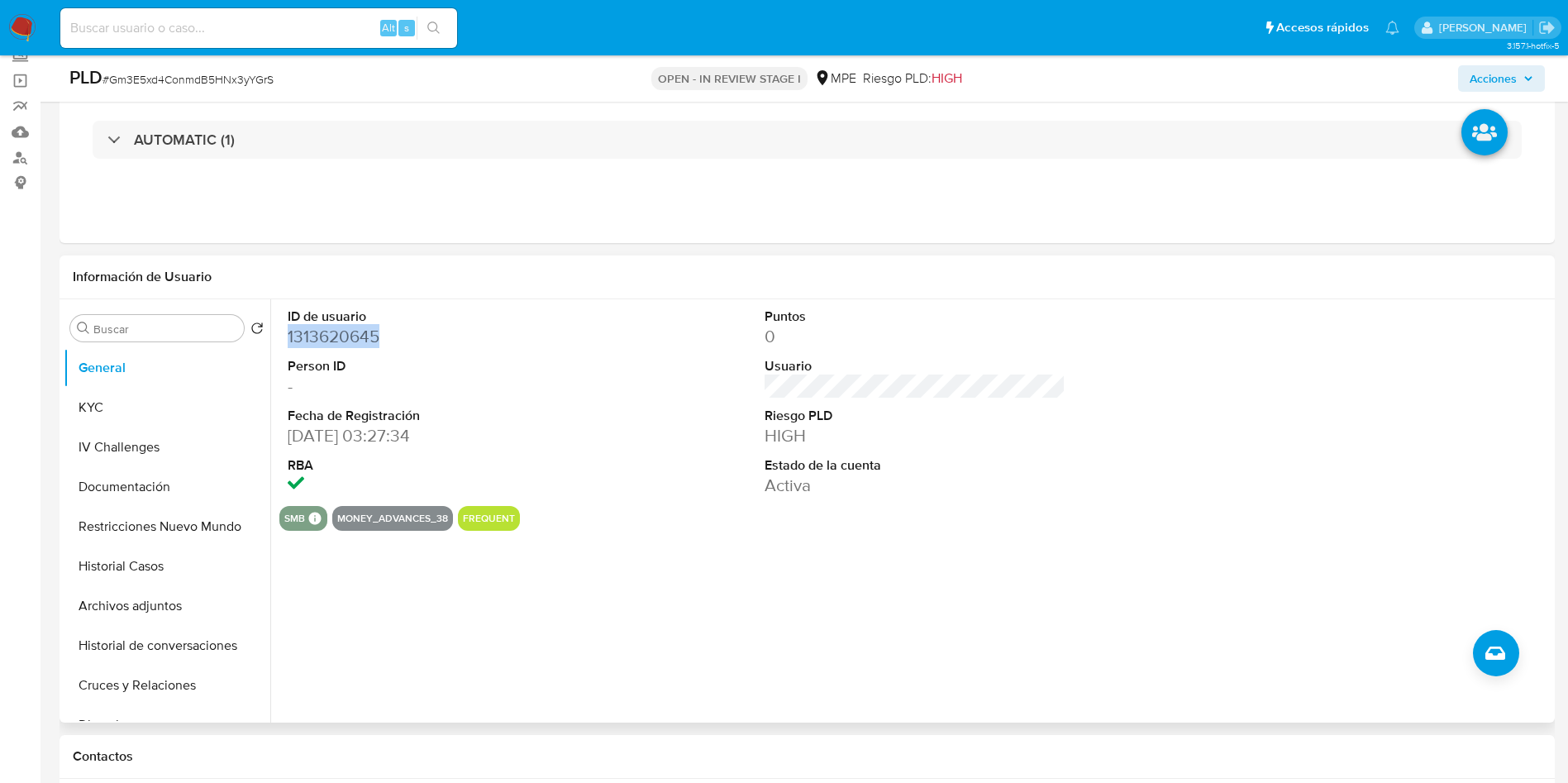
scroll to position [0, 0]
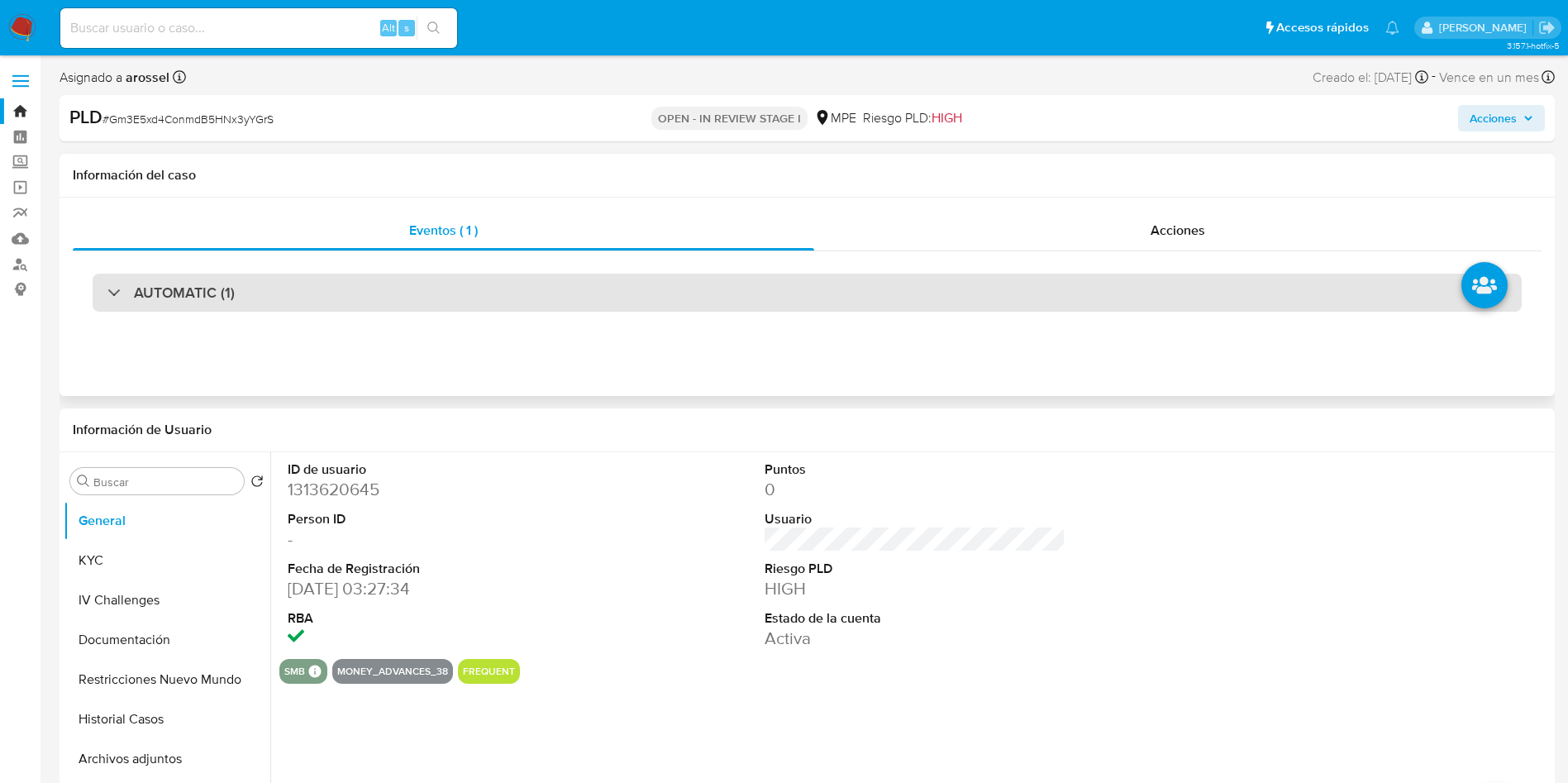
click at [216, 294] on h3 "AUTOMATIC (1)" at bounding box center [184, 292] width 101 height 18
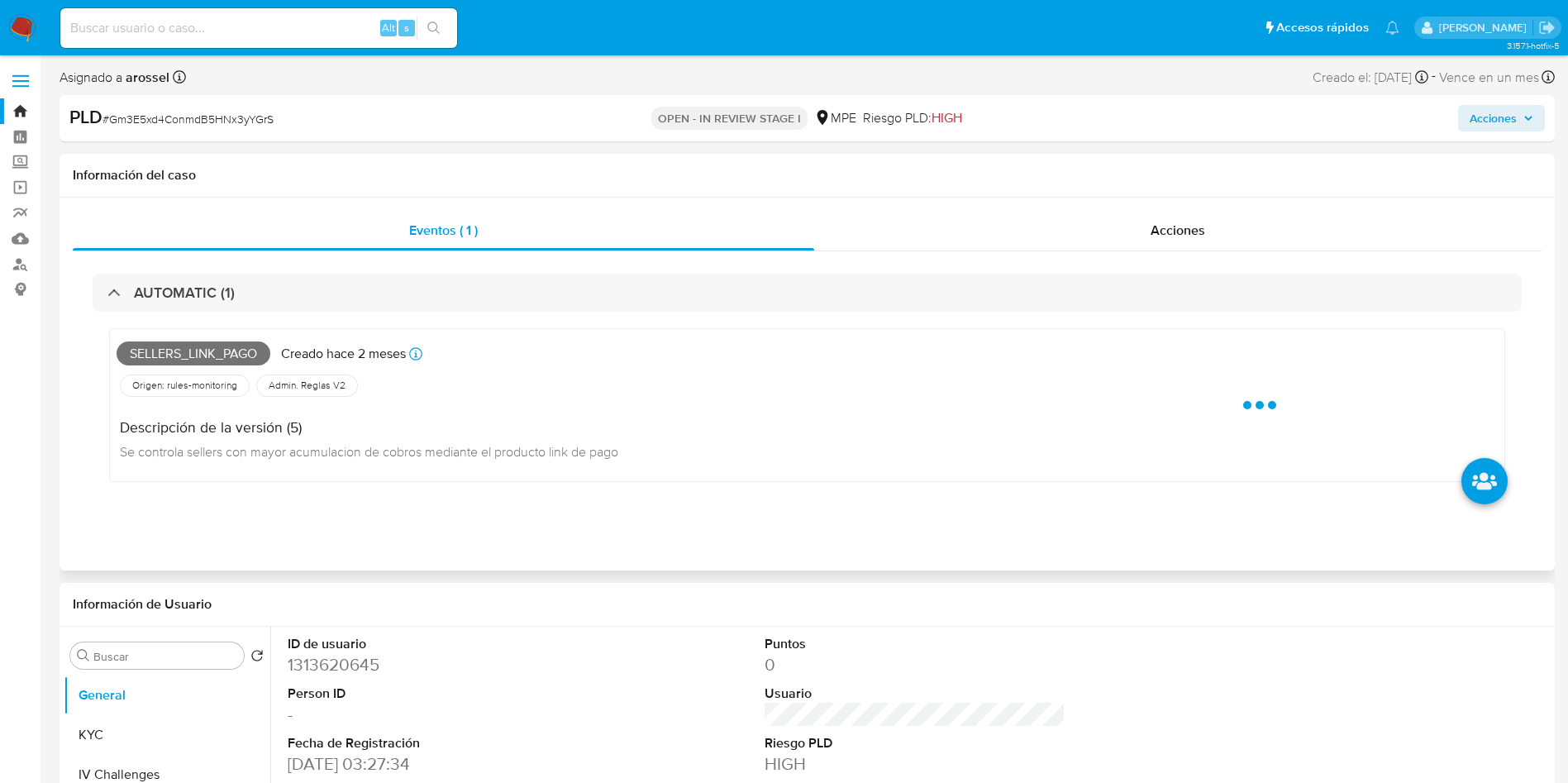
click at [195, 347] on span "Sellers_link_pago" at bounding box center [193, 354] width 154 height 25
copy span "Sellers_link_pago"
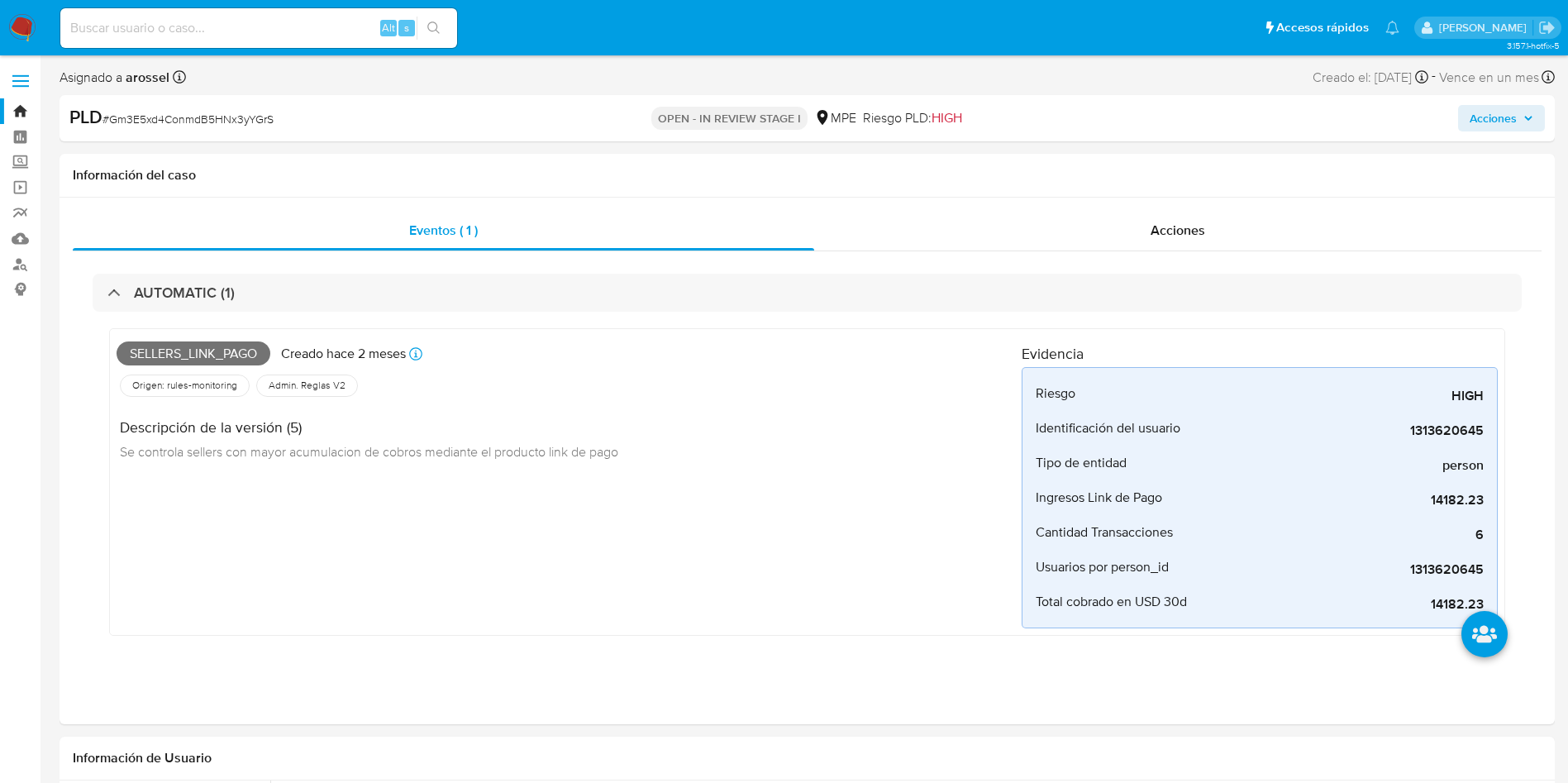
click at [245, 121] on span "# Gm3E5xd4ConmdB5HNx3yYGrS" at bounding box center [188, 118] width 171 height 16
drag, startPoint x: 243, startPoint y: 121, endPoint x: 246, endPoint y: 111, distance: 10.4
click at [243, 121] on span "# Gm3E5xd4ConmdB5HNx3yYGrS" at bounding box center [188, 118] width 171 height 16
click at [232, 114] on span "# Gm3E5xd4ConmdB5HNx3yYGrS" at bounding box center [188, 118] width 171 height 16
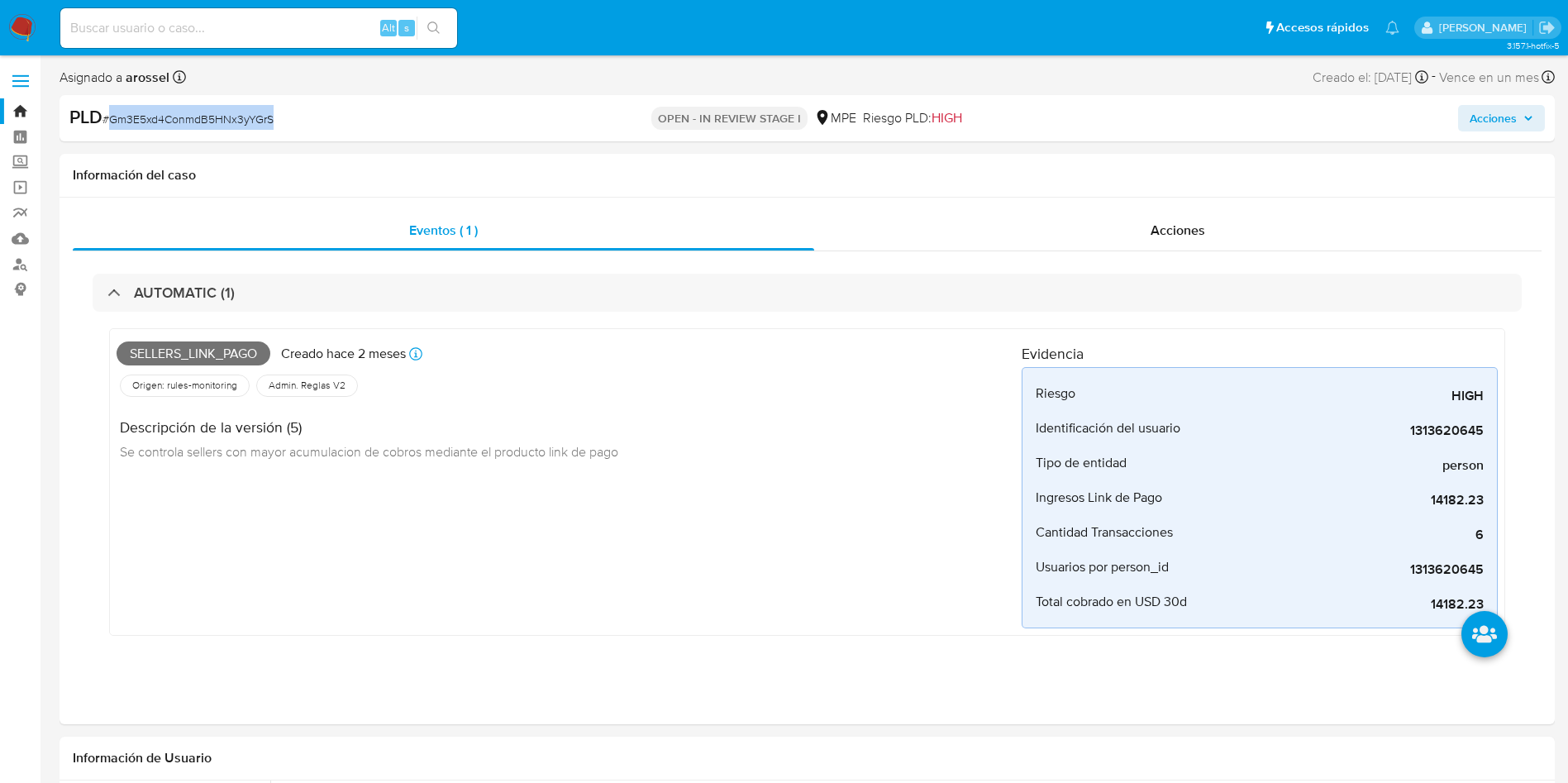
copy span "Gm3E5xd4ConmdB5HNx3yYGrS"
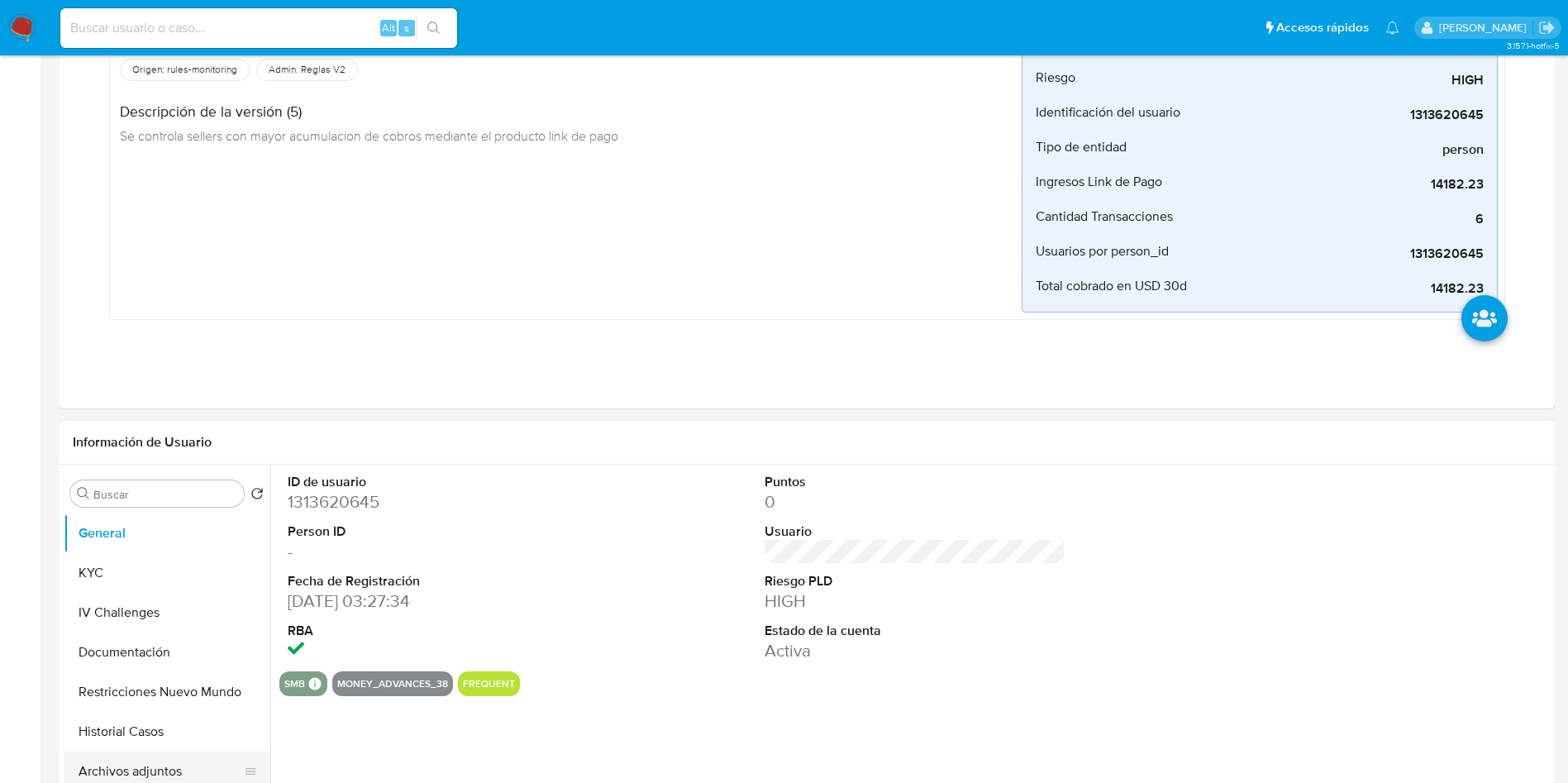
scroll to position [620, 0]
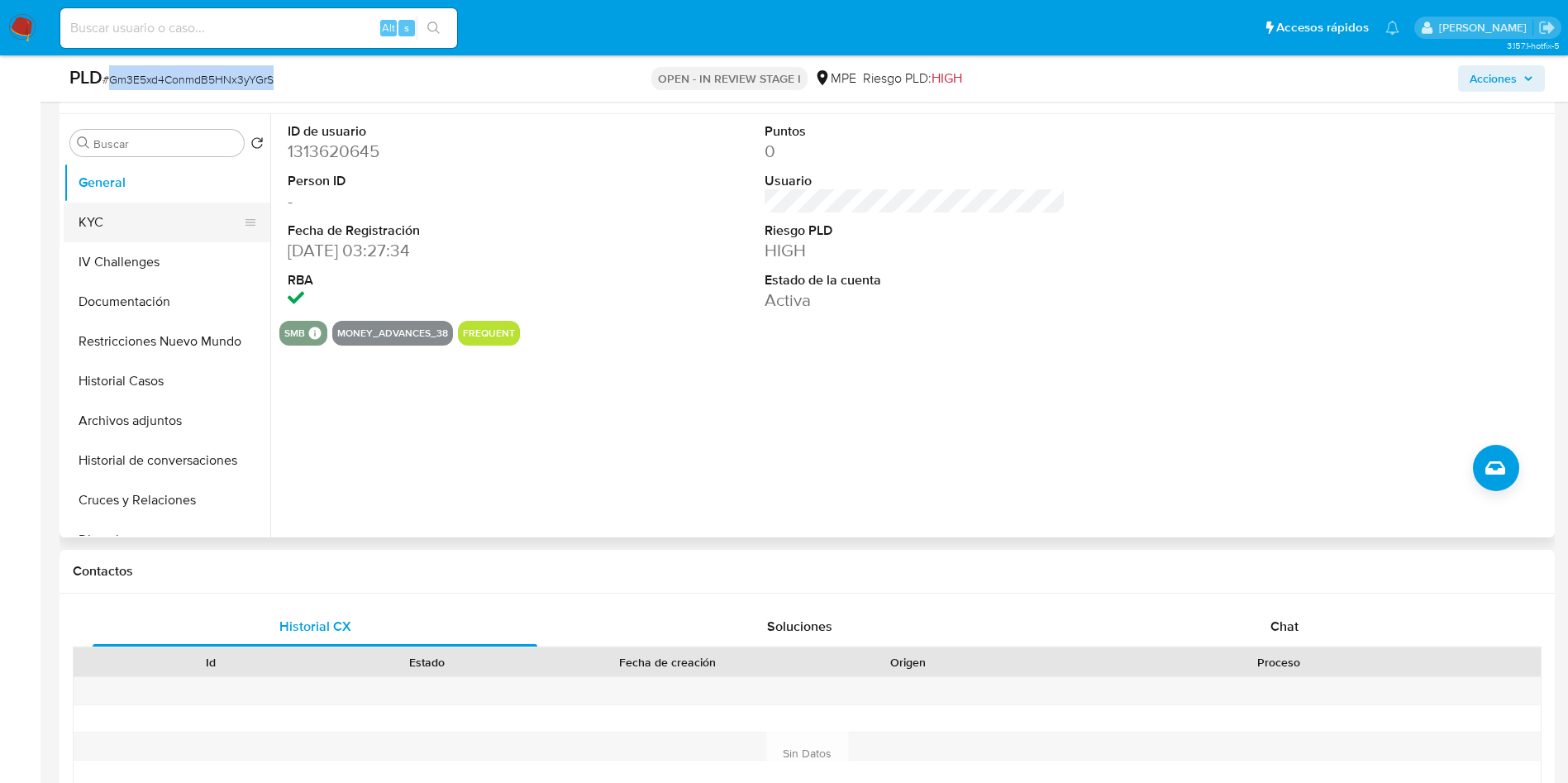
click at [129, 228] on button "KYC" at bounding box center [160, 222] width 193 height 39
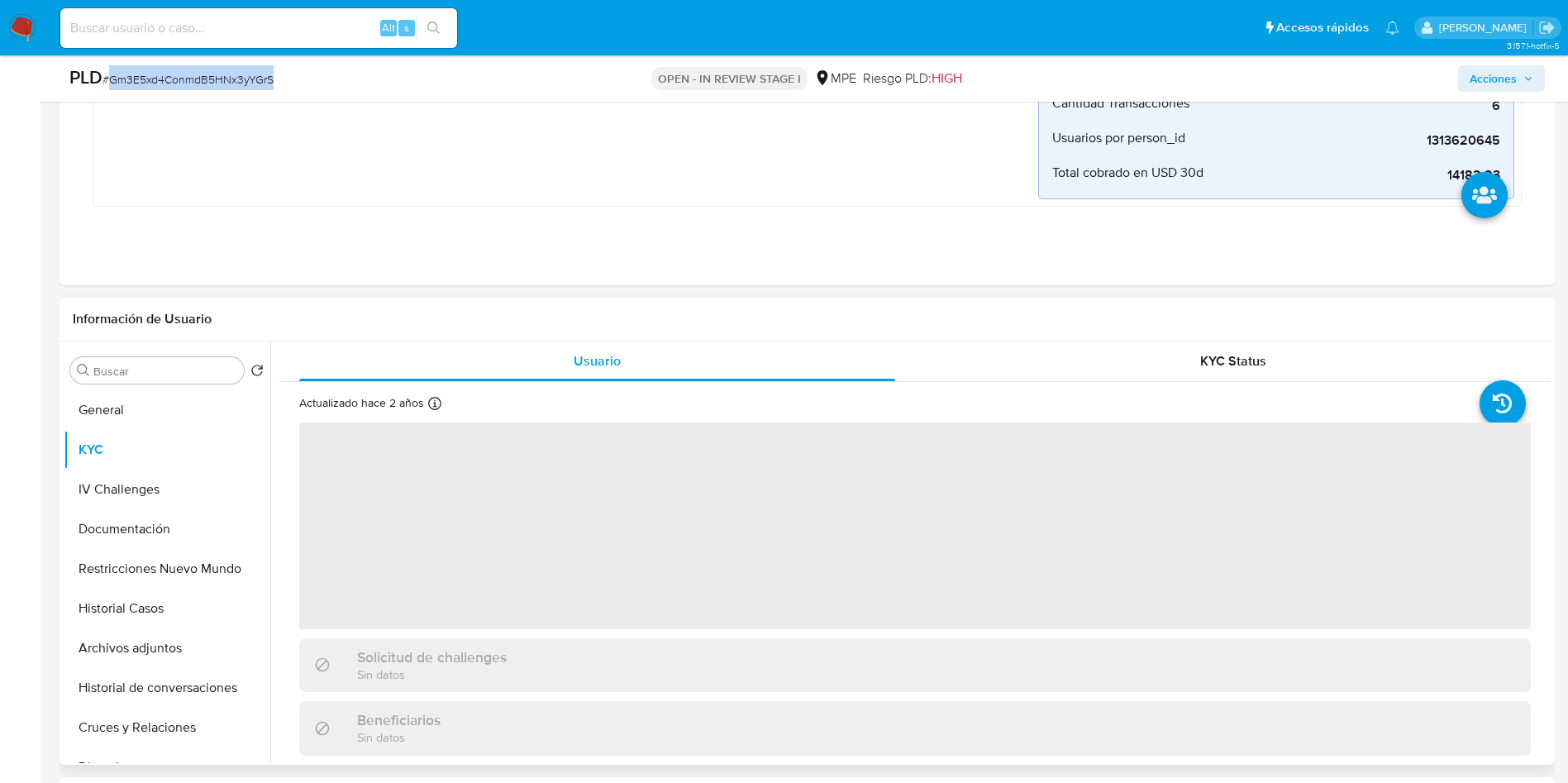
scroll to position [372, 0]
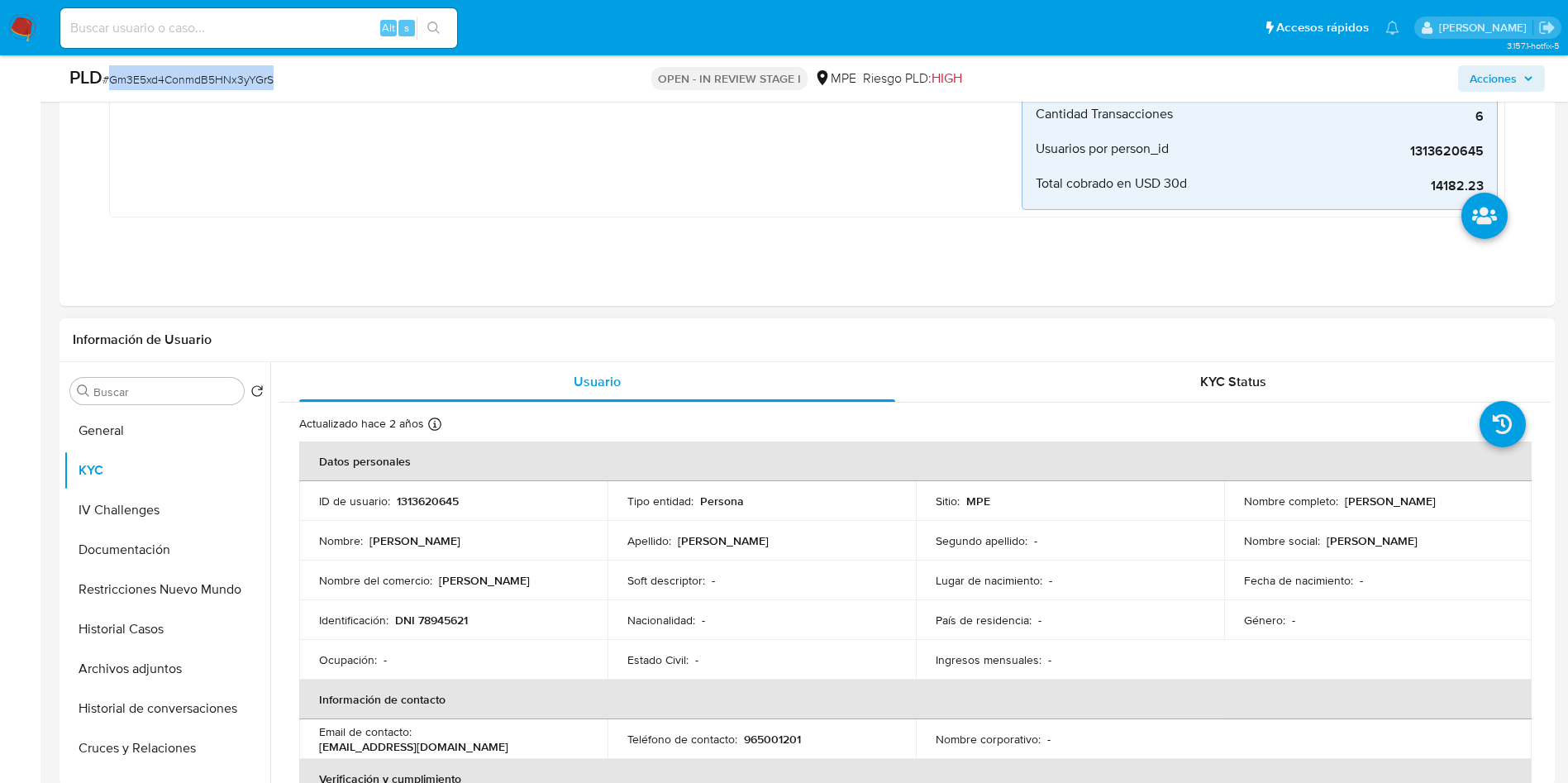
drag, startPoint x: 1340, startPoint y: 504, endPoint x: 1449, endPoint y: 491, distance: 109.8
click at [1449, 491] on td "Nombre completo : [PERSON_NAME]" at bounding box center [1378, 500] width 309 height 39
copy p "[PERSON_NAME]"
drag, startPoint x: 388, startPoint y: 623, endPoint x: 435, endPoint y: 624, distance: 47.0
click at [435, 624] on div "Identificación : DNI 78945621" at bounding box center [453, 619] width 268 height 14
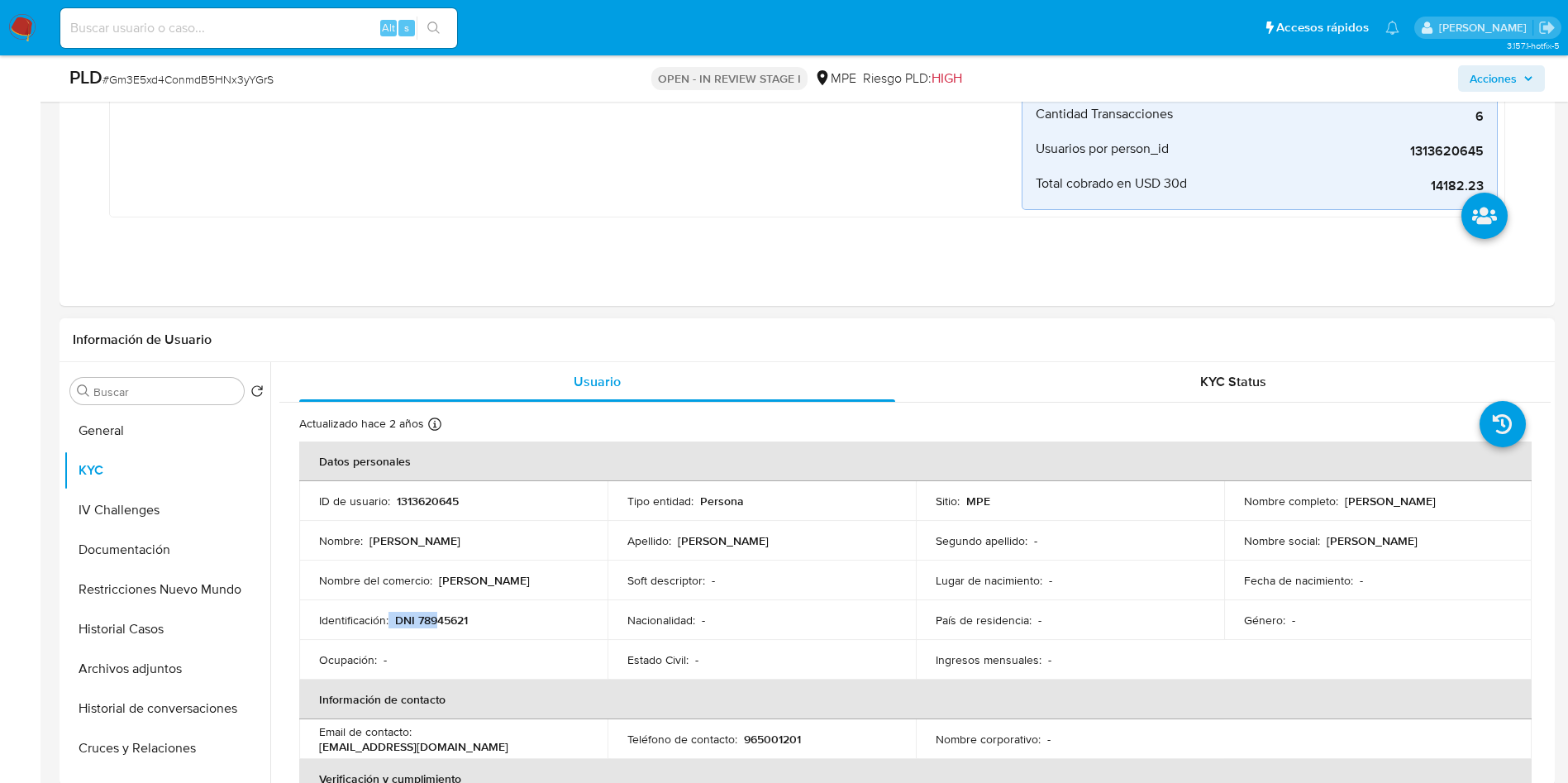
click at [421, 624] on p "DNI 78945621" at bounding box center [432, 619] width 73 height 14
drag, startPoint x: 393, startPoint y: 619, endPoint x: 488, endPoint y: 616, distance: 95.0
click at [488, 616] on div "Identificación : DNI 78945621" at bounding box center [453, 619] width 268 height 14
copy div "DNI 78945621"
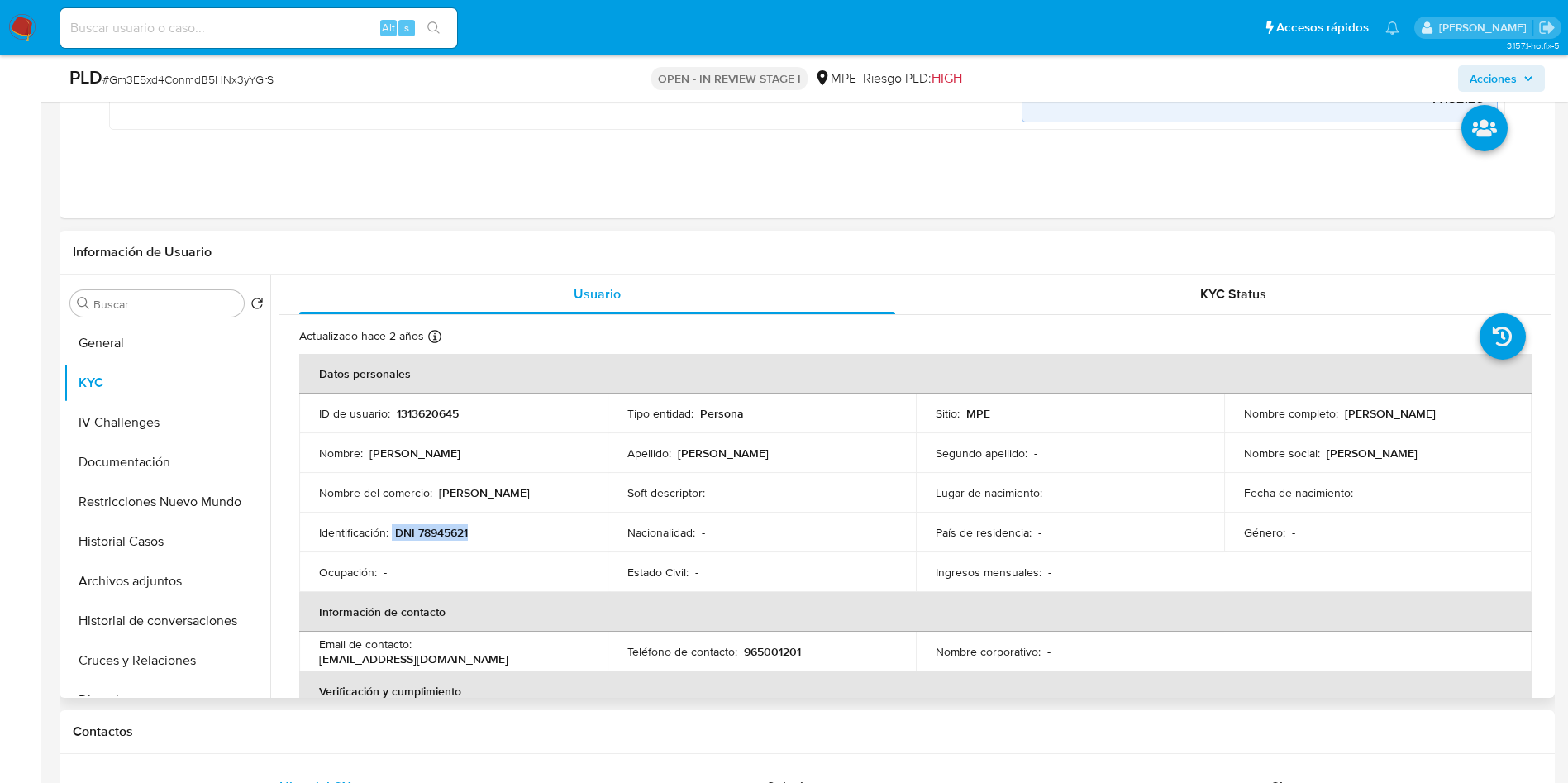
scroll to position [496, 0]
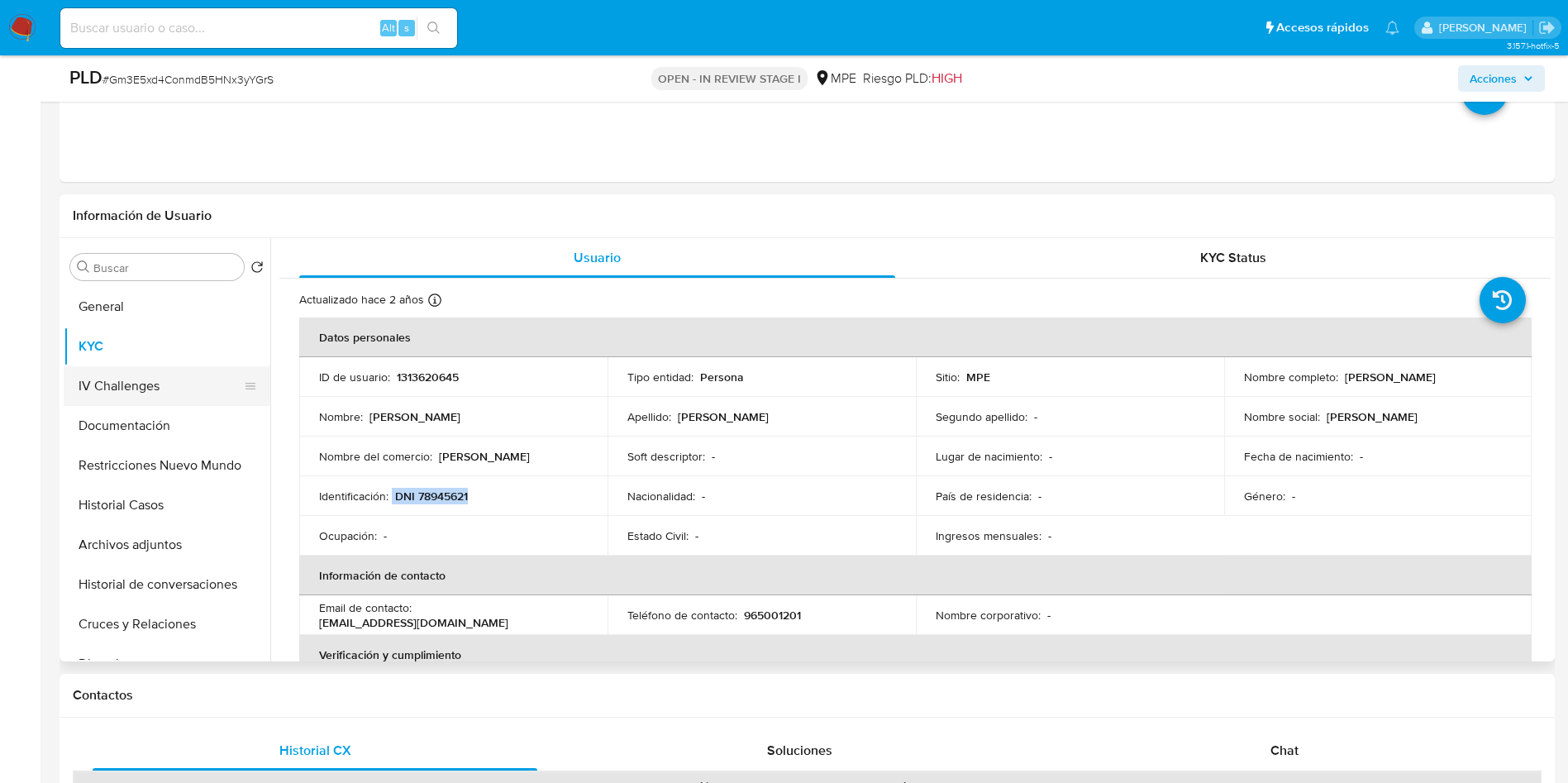
click at [176, 396] on button "IV Challenges" at bounding box center [160, 386] width 193 height 39
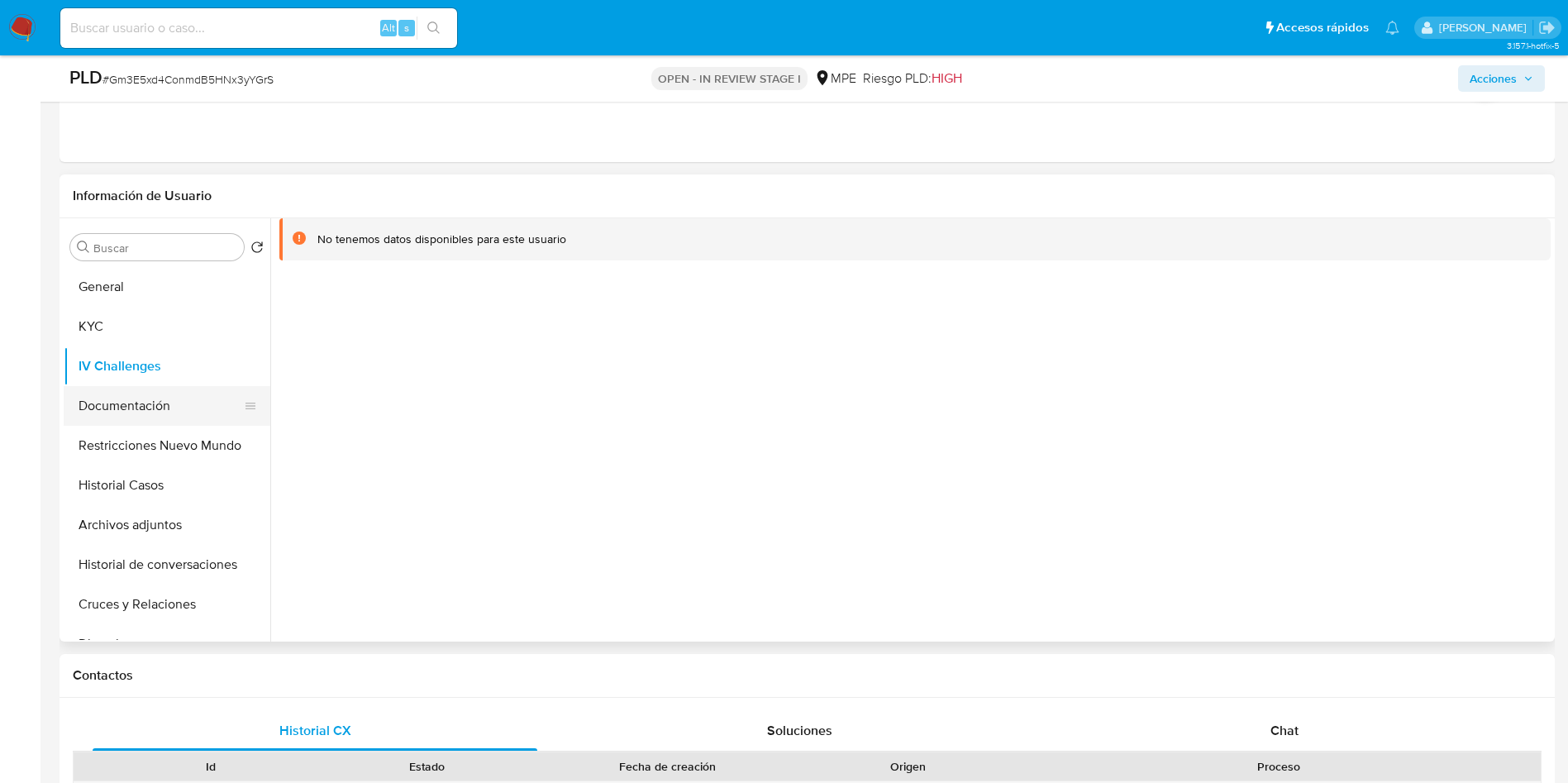
click at [176, 398] on button "Documentación" at bounding box center [160, 405] width 193 height 39
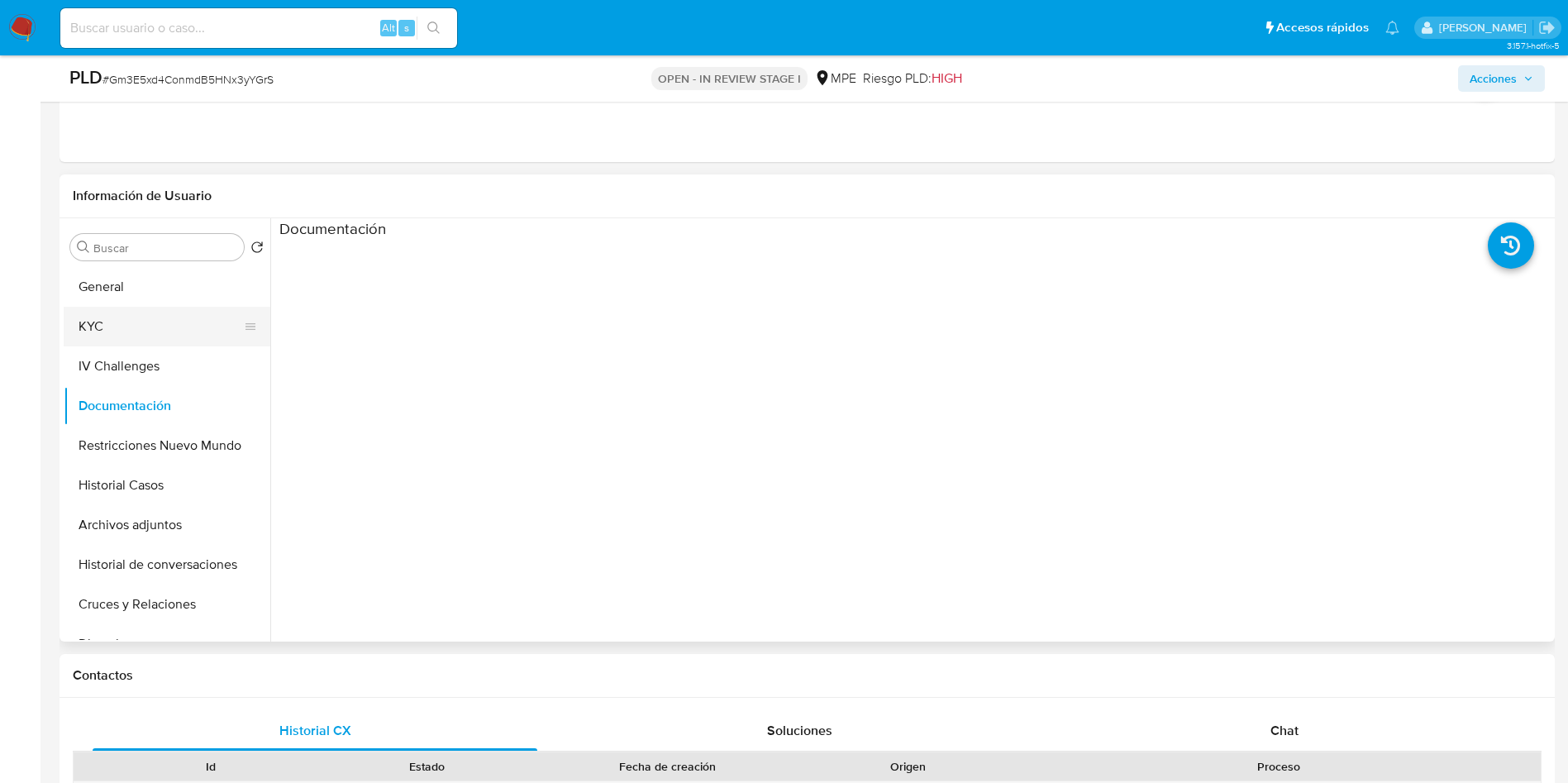
click at [165, 316] on button "KYC" at bounding box center [160, 326] width 193 height 39
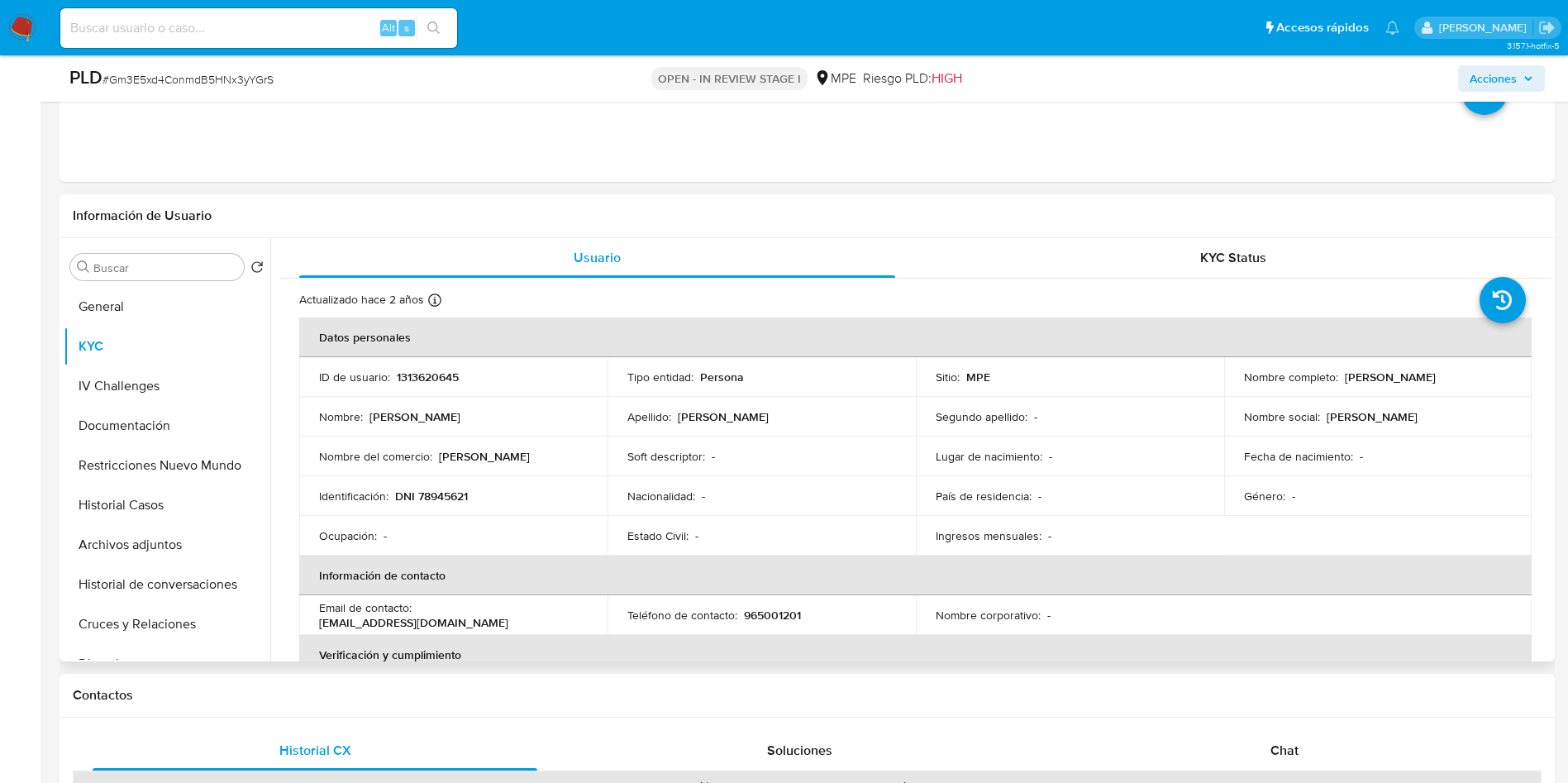
click at [434, 381] on p "1313620645" at bounding box center [428, 376] width 62 height 14
copy p "1313620645"
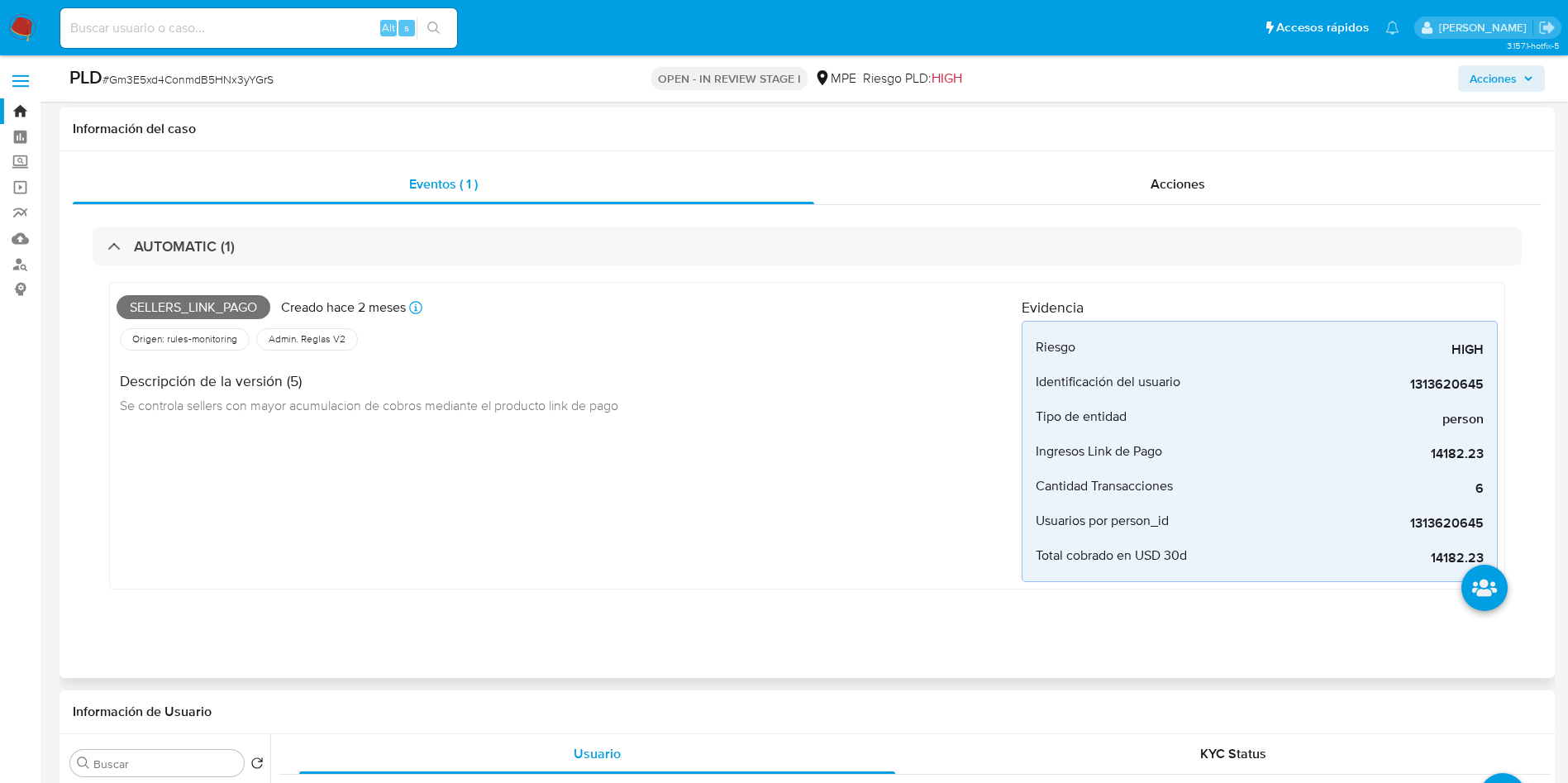
scroll to position [620, 0]
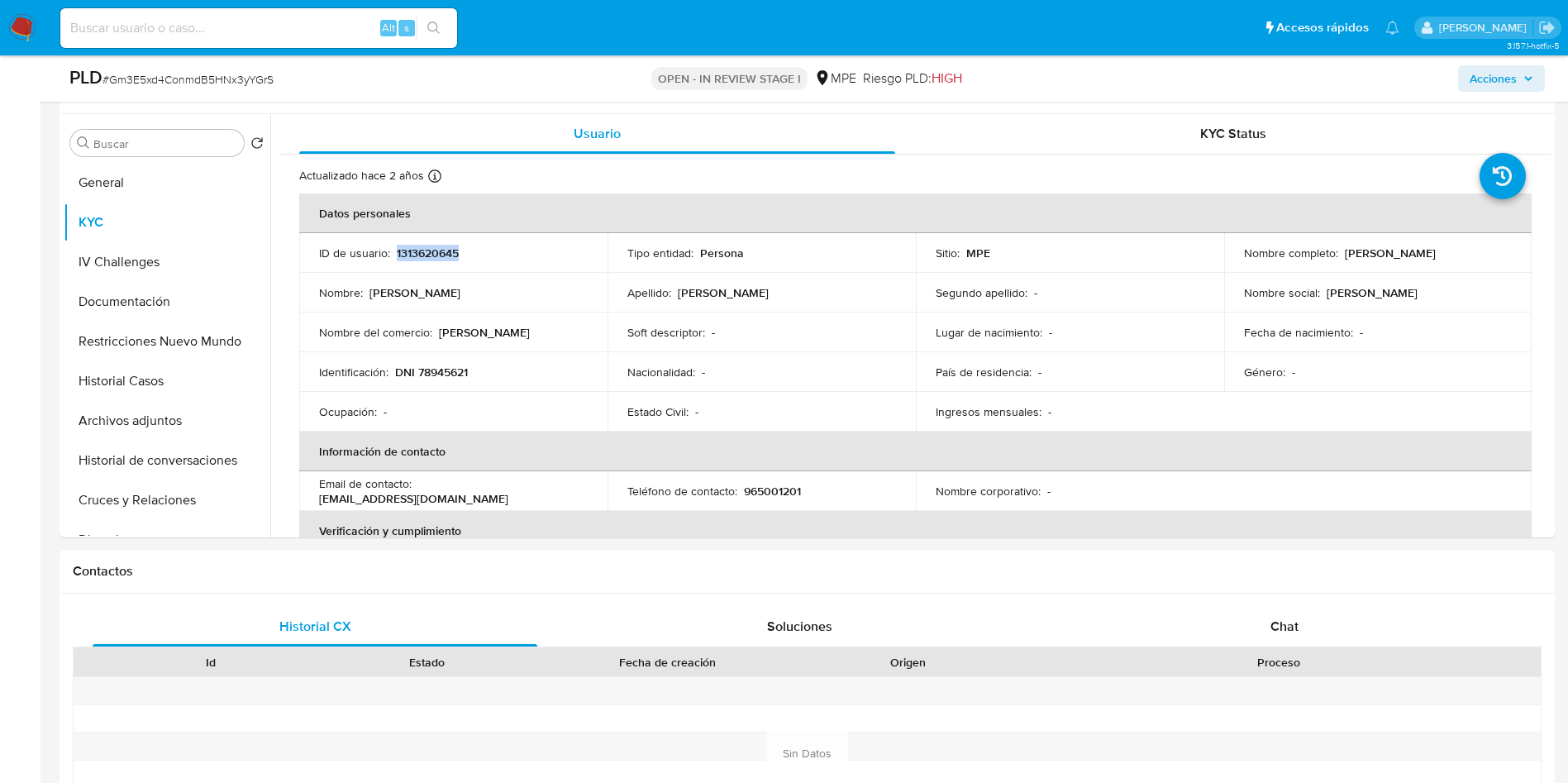
copy p "1313620645"
drag, startPoint x: 606, startPoint y: 312, endPoint x: 509, endPoint y: 380, distance: 118.5
click at [602, 313] on tr "Nombre del comercio : Juan Carlos Castillo Soft descriptor : - Lugar de nacimie…" at bounding box center [915, 332] width 1232 height 39
click at [433, 380] on td "Identificación : DNI 78945621" at bounding box center [453, 371] width 309 height 39
click at [436, 366] on p "DNI 78945621" at bounding box center [432, 371] width 73 height 14
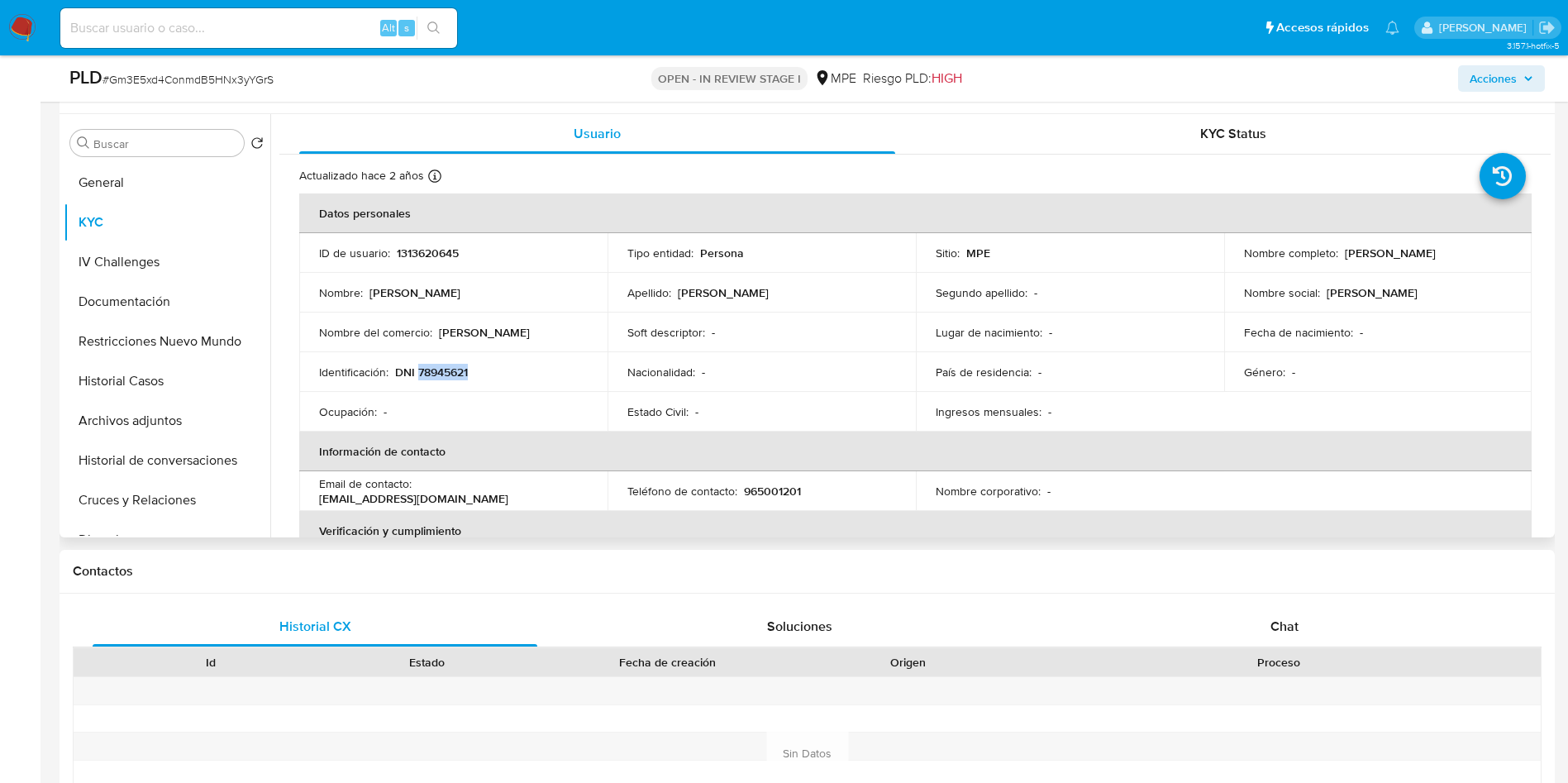
click at [436, 366] on p "DNI 78945621" at bounding box center [432, 371] width 73 height 14
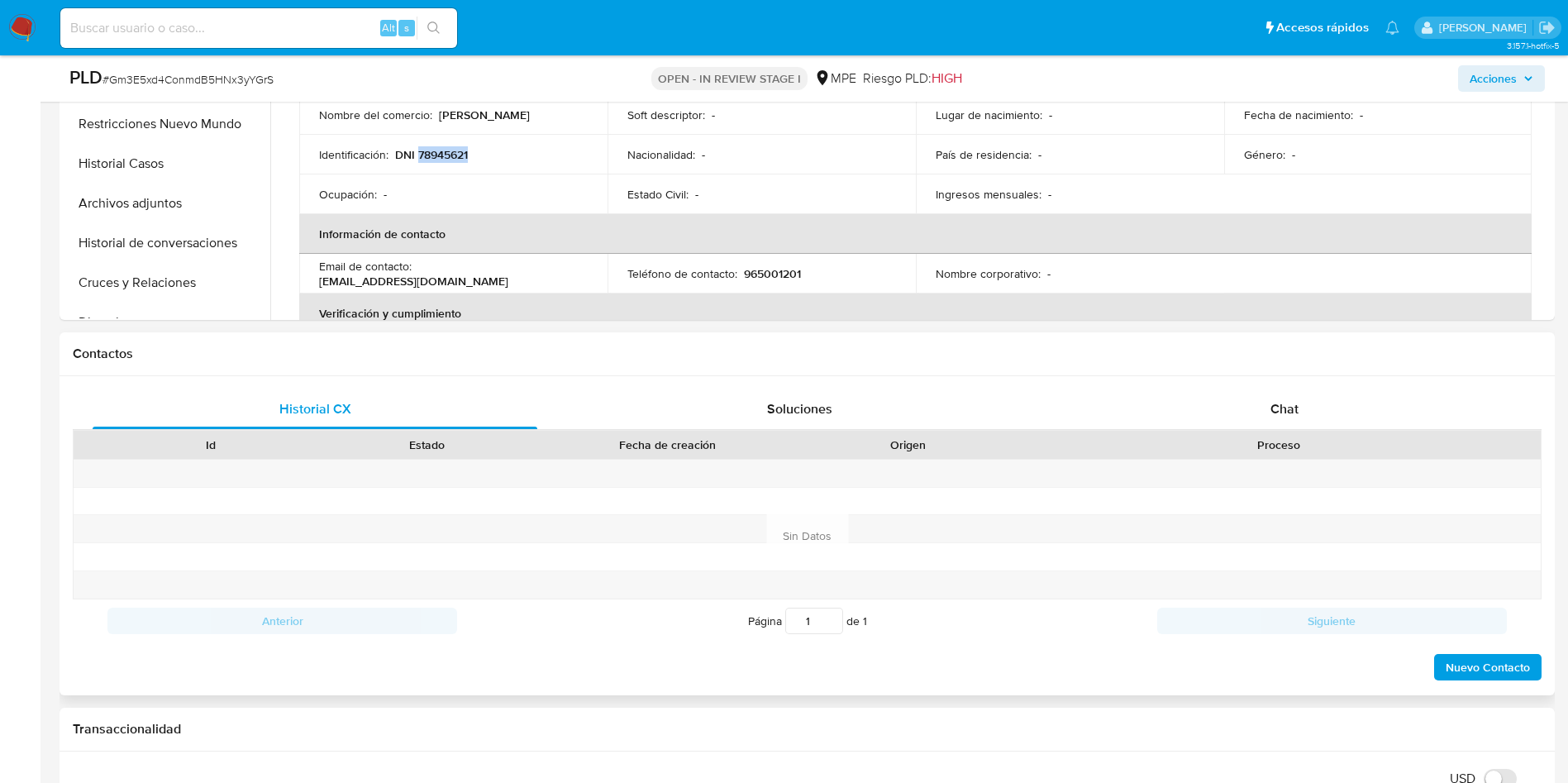
scroll to position [869, 0]
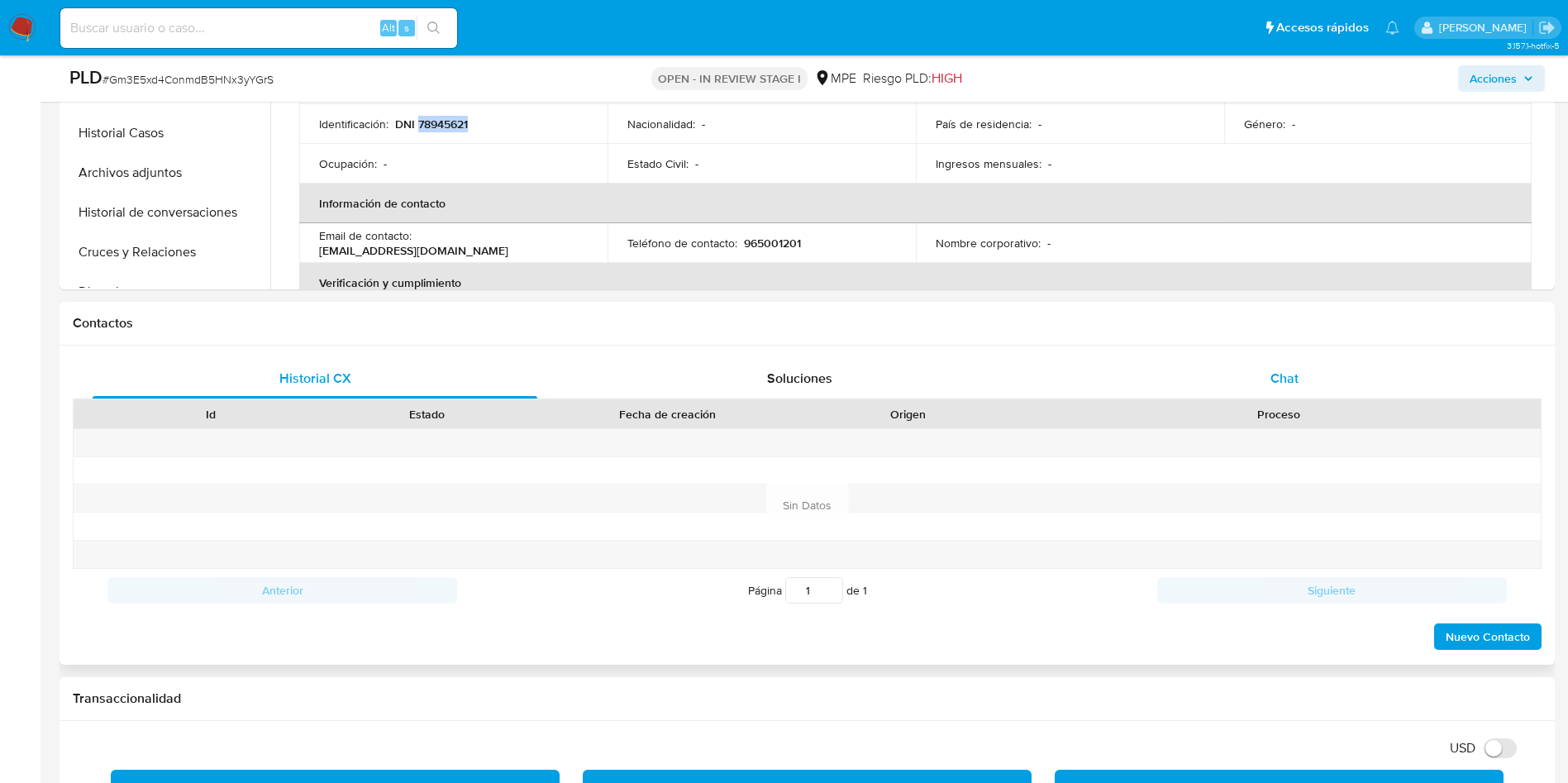
click at [1289, 366] on div "Chat" at bounding box center [1284, 378] width 445 height 39
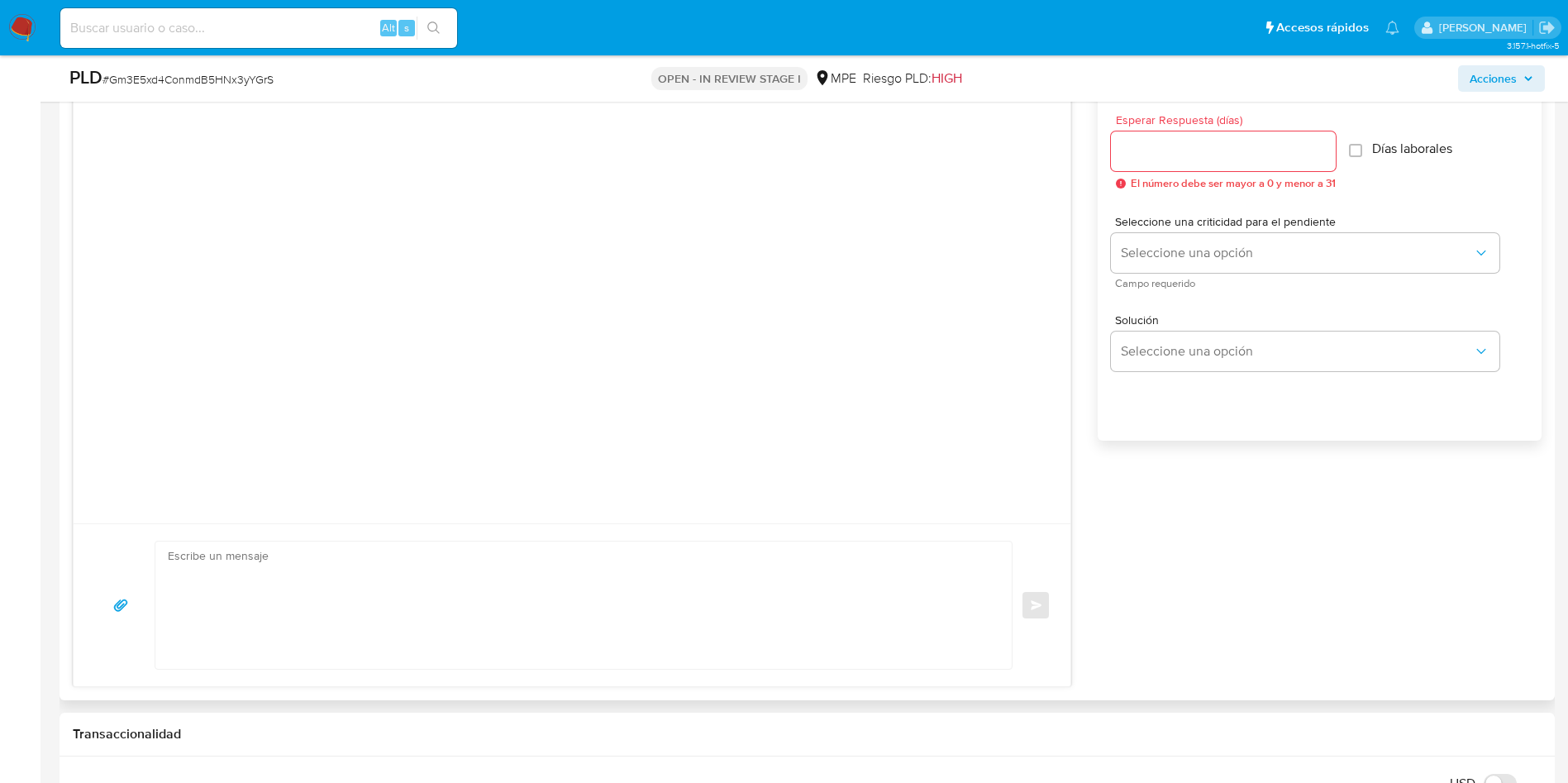
scroll to position [1241, 0]
click at [521, 598] on textarea at bounding box center [580, 602] width 823 height 127
paste textarea "Buenas tardes. Te contactamos ya que necesitamos verificar algunos datos. Por e…"
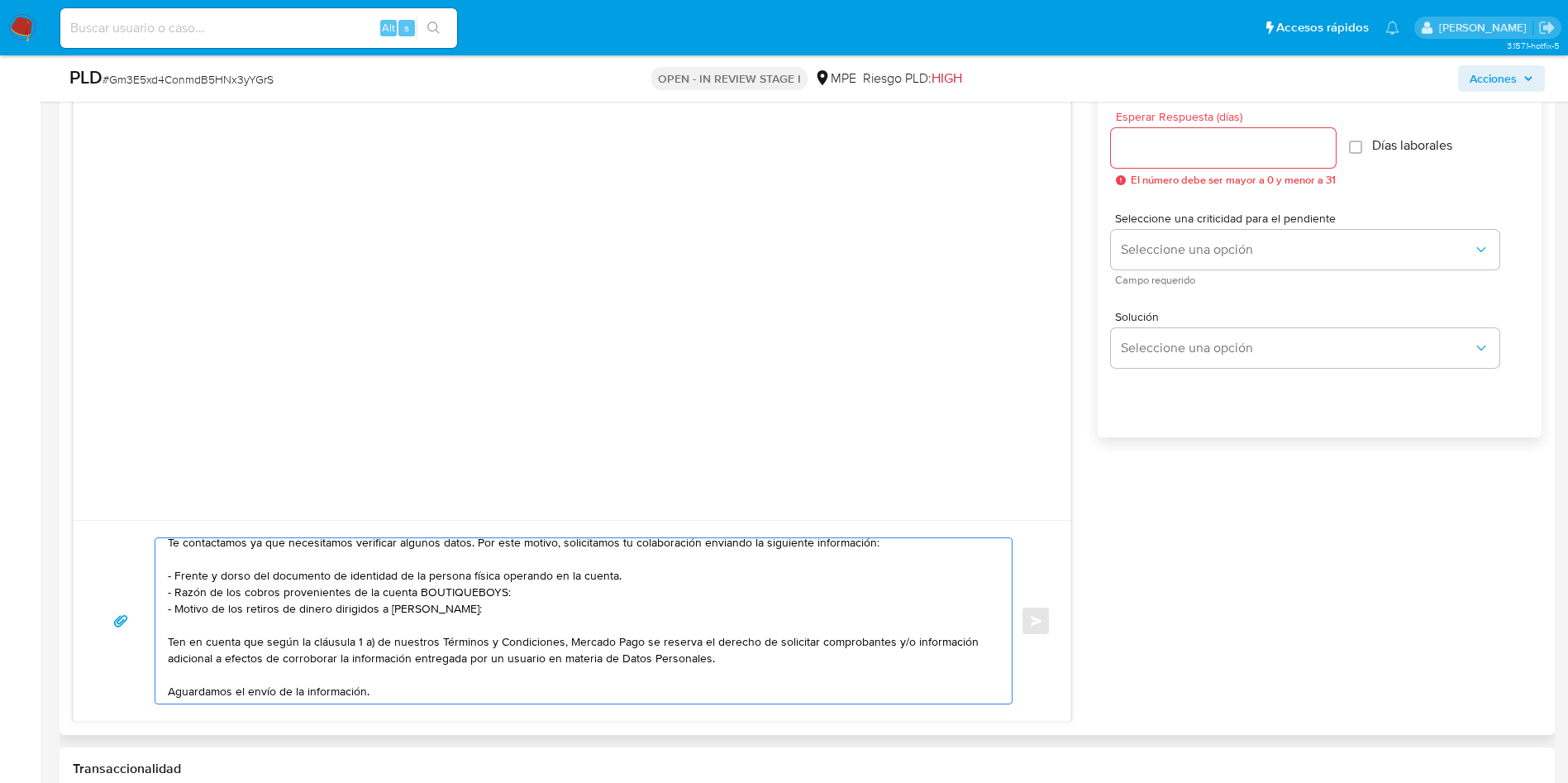
scroll to position [0, 0]
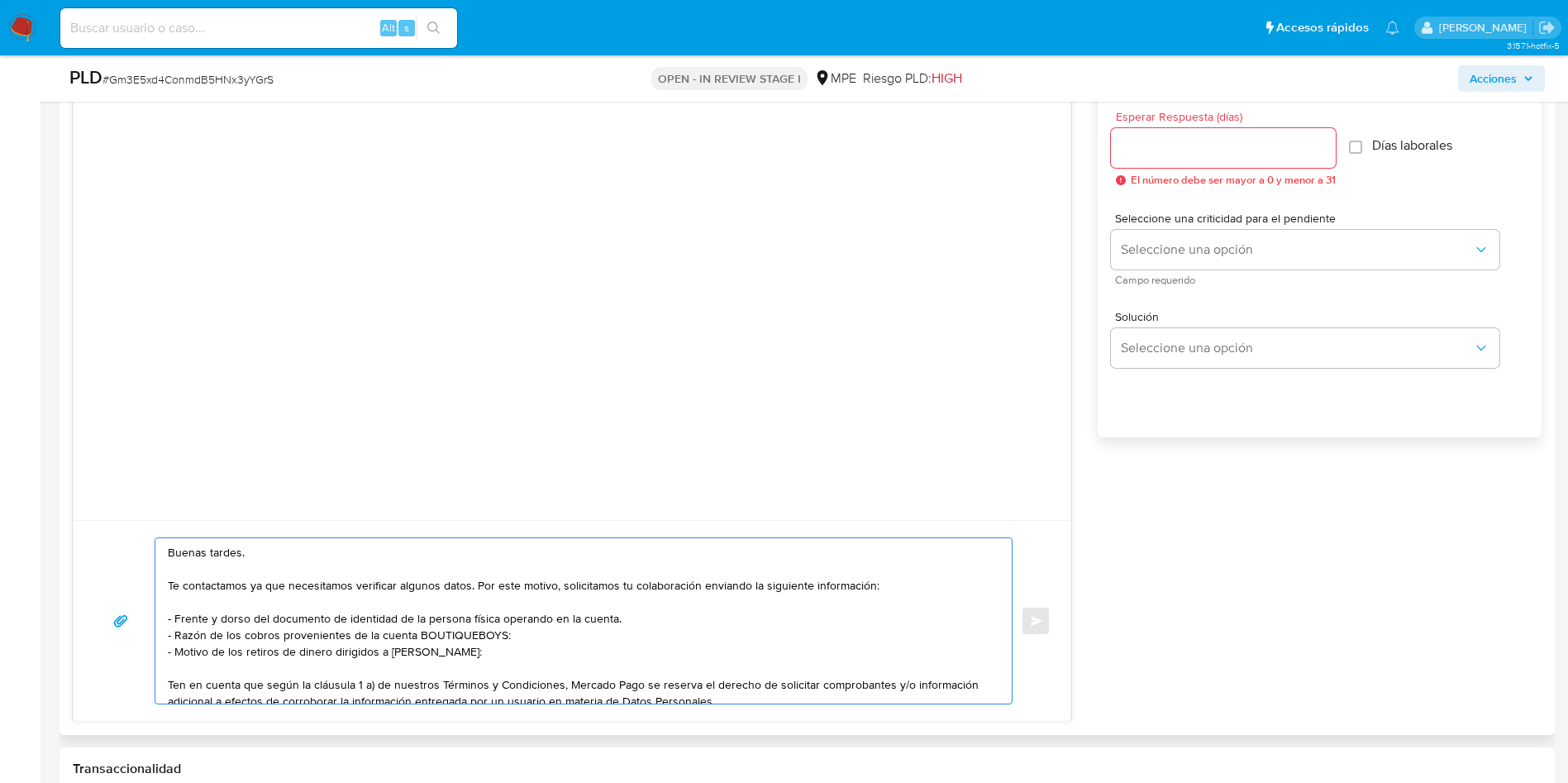
click at [287, 619] on textarea "Buenas tardes. Te contactamos ya que necesitamos verificar algunos datos. Por e…" at bounding box center [580, 621] width 823 height 165
click at [343, 624] on textarea "Buenas tardes. Te contactamos ya que necesitamos verificar algunos datos. Por e…" at bounding box center [580, 621] width 823 height 165
click at [366, 639] on textarea "Buenas tardes. Te contactamos ya que necesitamos verificar algunos datos. Por e…" at bounding box center [580, 621] width 823 height 165
click at [372, 660] on textarea "Buenas tardes. Te contactamos ya que necesitamos verificar algunos datos. Por e…" at bounding box center [580, 621] width 823 height 165
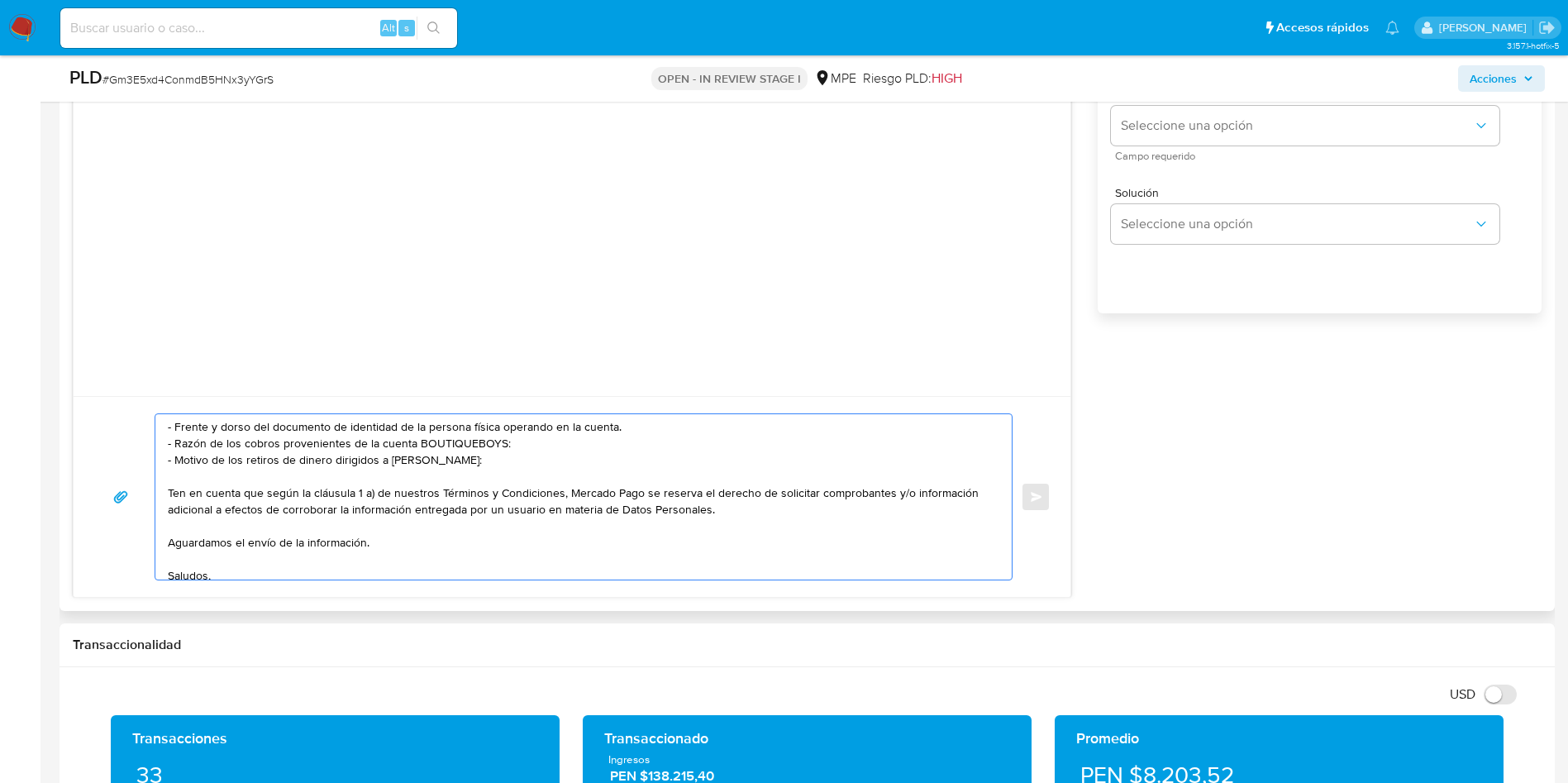
scroll to position [94, 0]
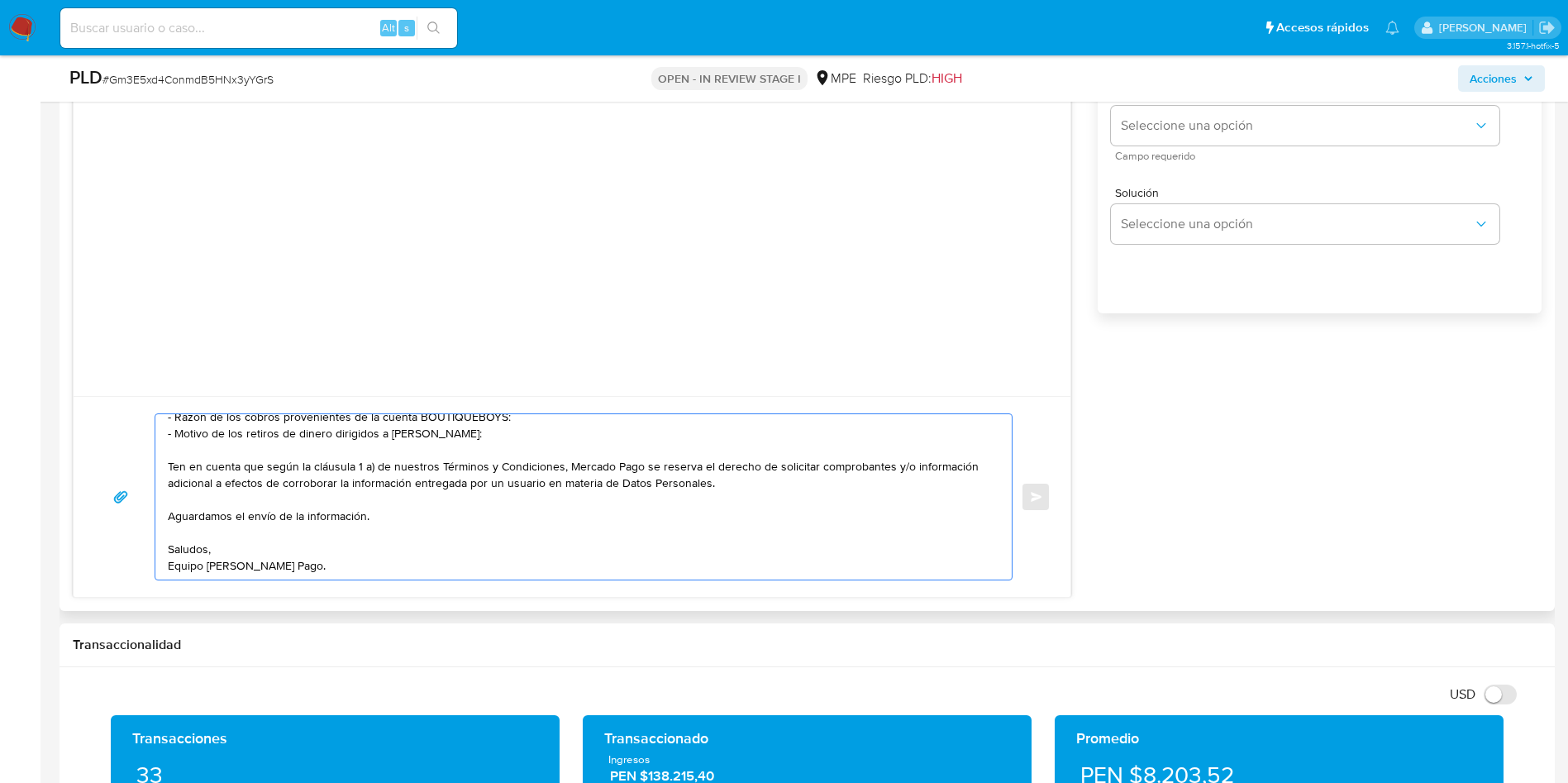
click at [502, 480] on textarea "Buenas tardes. Te contactamos ya que necesitamos verificar algunos datos. Por e…" at bounding box center [580, 497] width 823 height 165
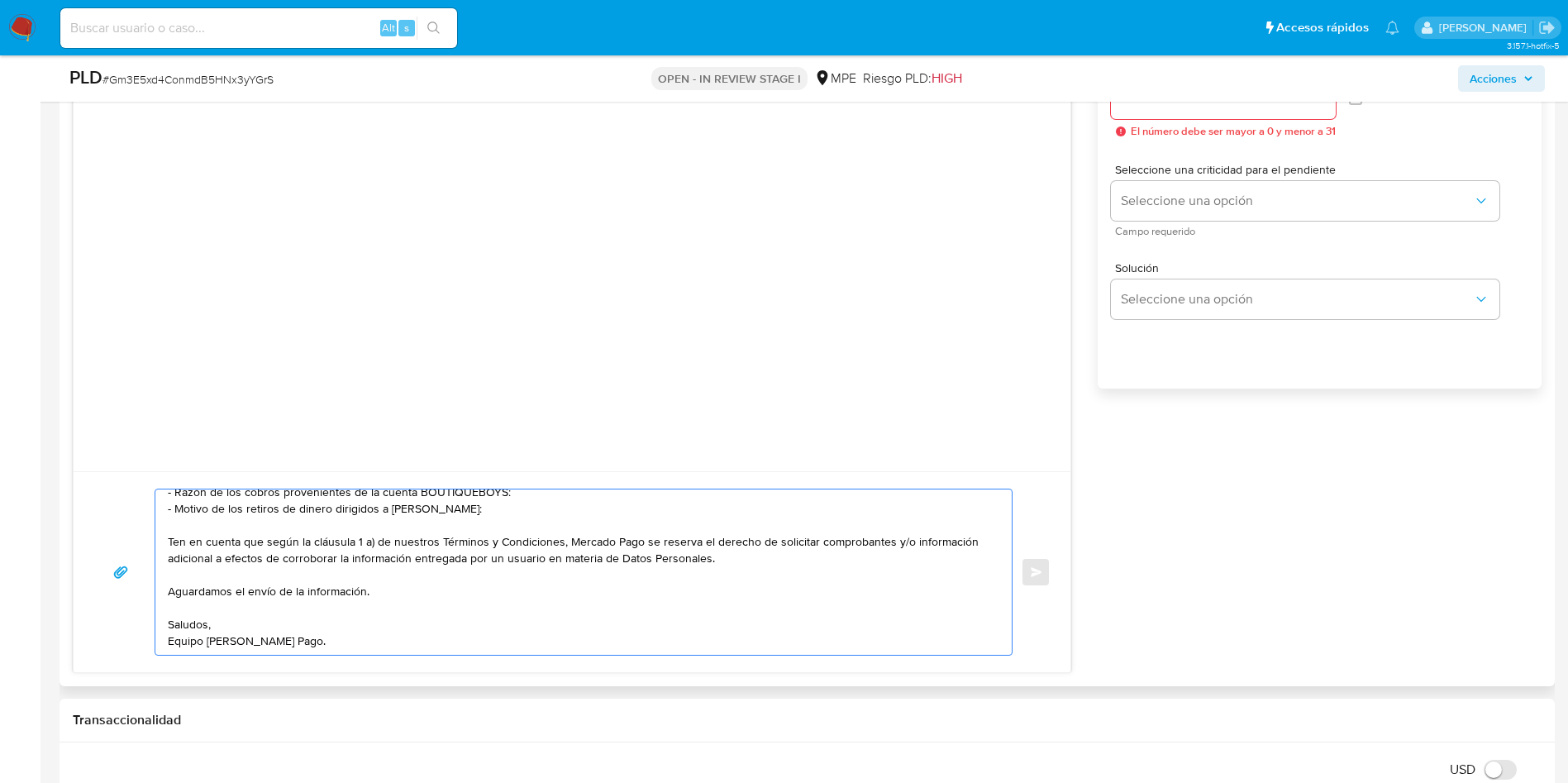
scroll to position [1117, 0]
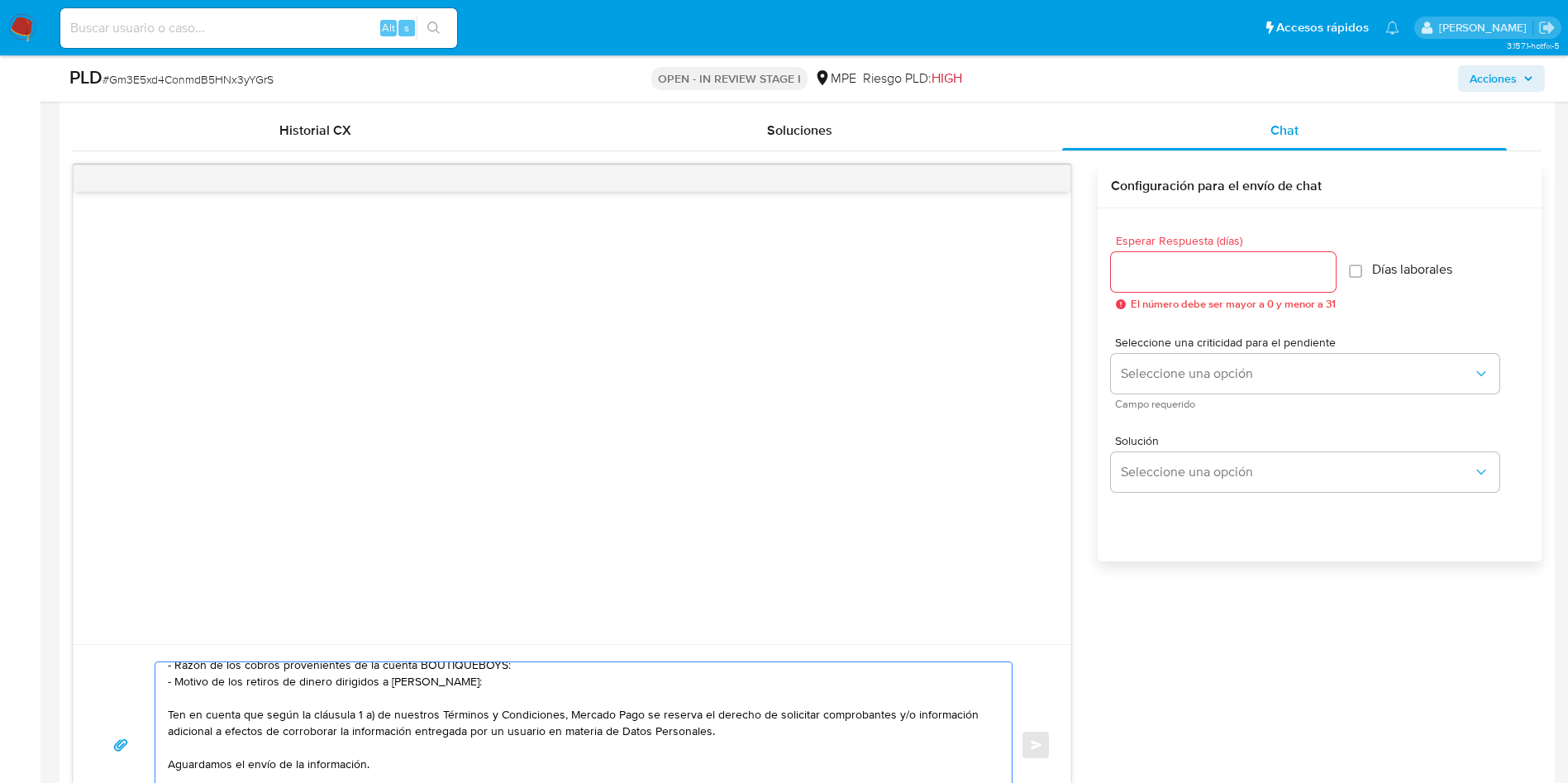
type textarea "Buenas tardes. Te contactamos ya que necesitamos verificar algunos datos. Por e…"
click at [1210, 280] on input "Esperar Respuesta (días)" at bounding box center [1223, 272] width 225 height 21
type input "3"
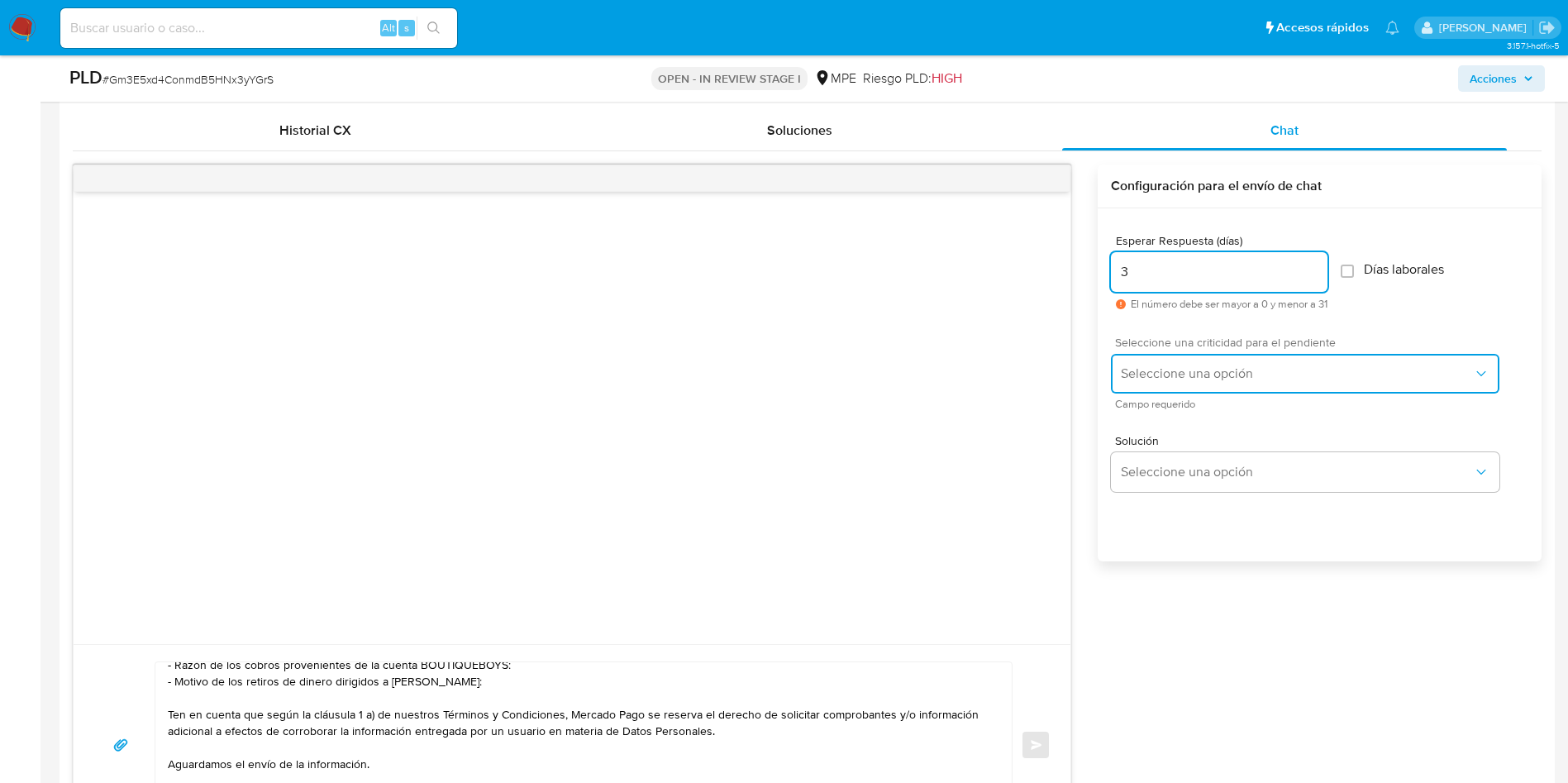
click at [1202, 368] on span "Seleccione una opción" at bounding box center [1297, 373] width 352 height 16
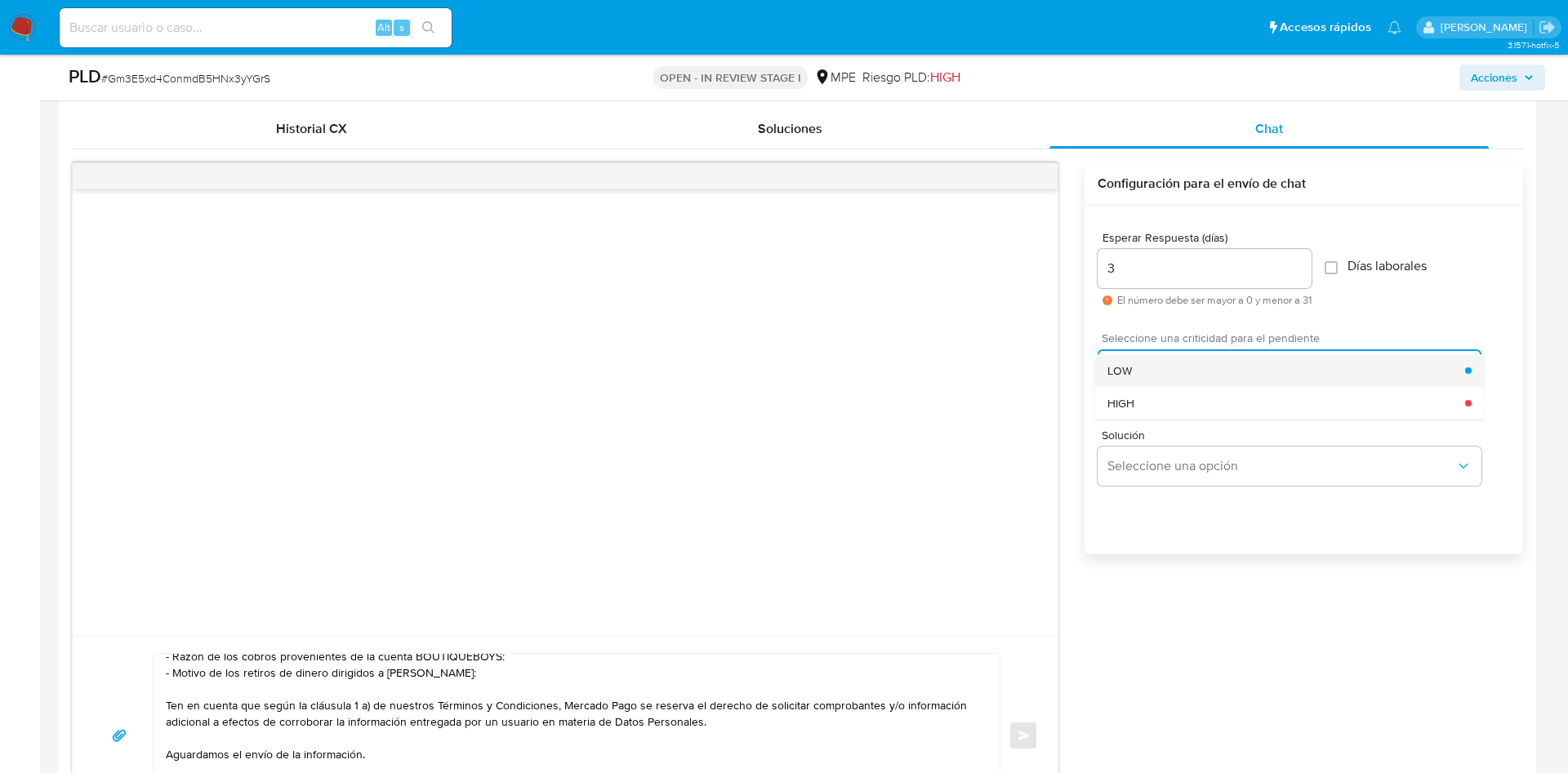
click at [1174, 360] on div "LOW" at bounding box center [1286, 370] width 358 height 32
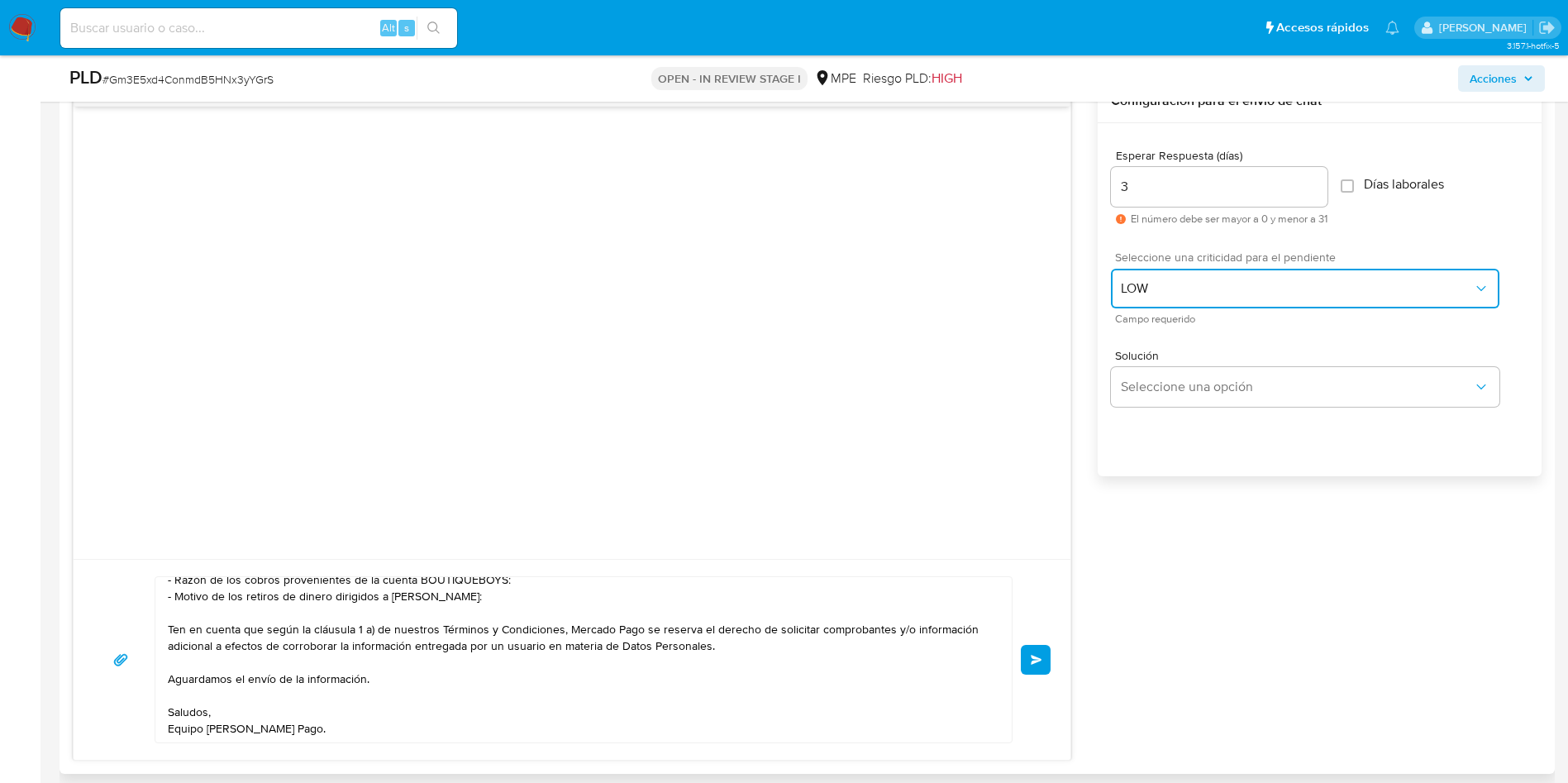
scroll to position [1241, 0]
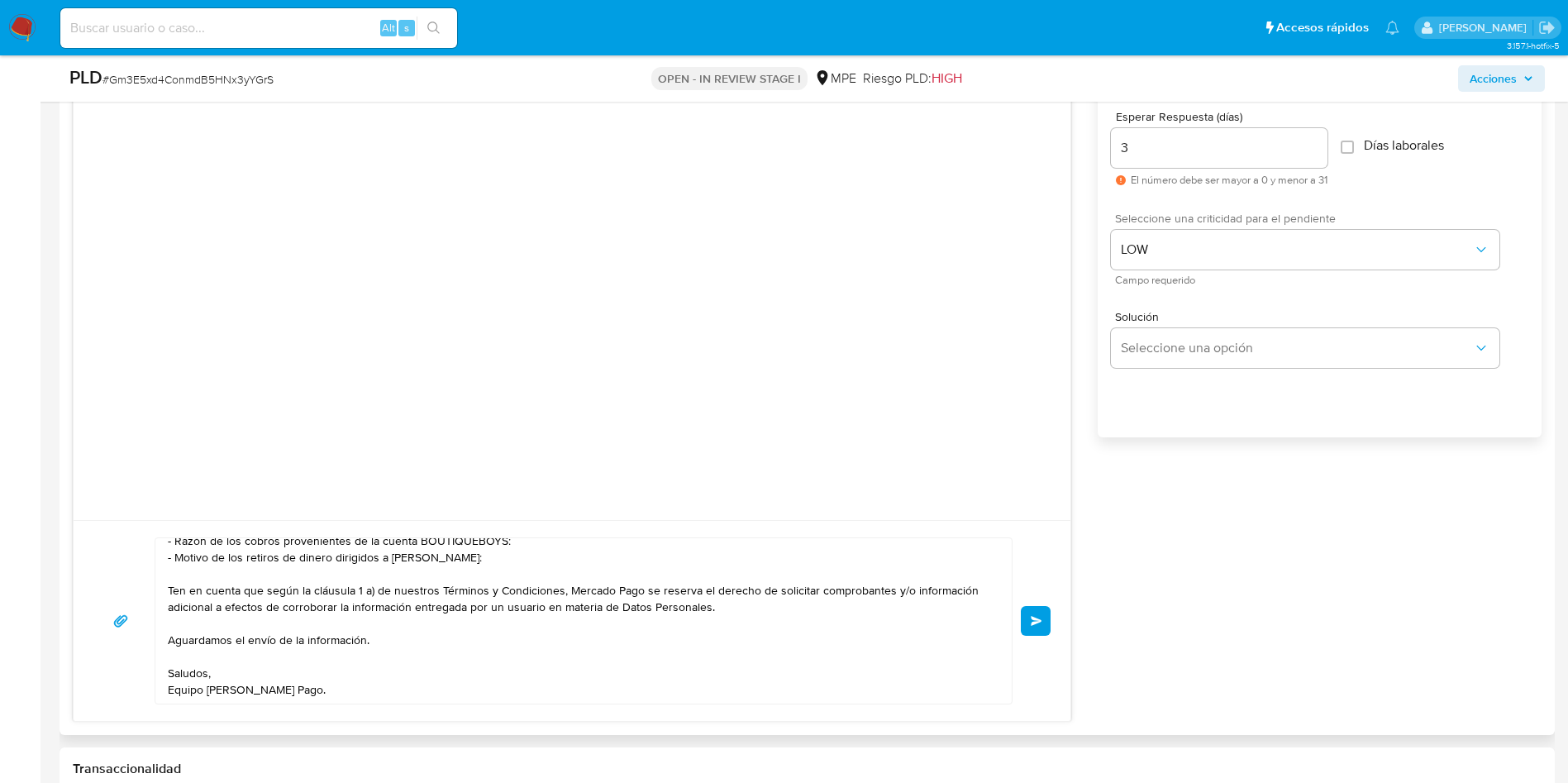
click at [1039, 615] on button "Enviar" at bounding box center [1035, 620] width 30 height 30
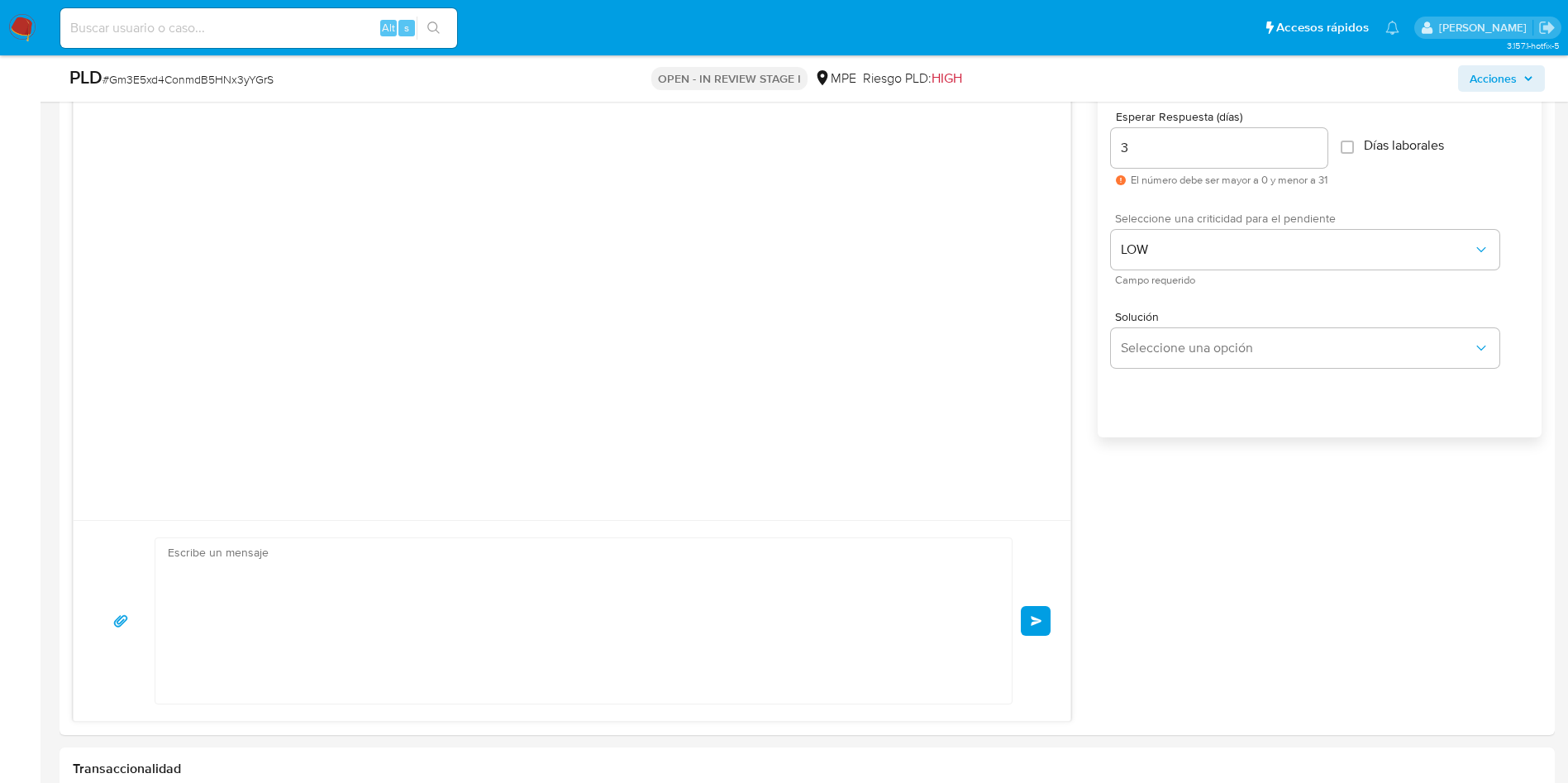
scroll to position [0, 0]
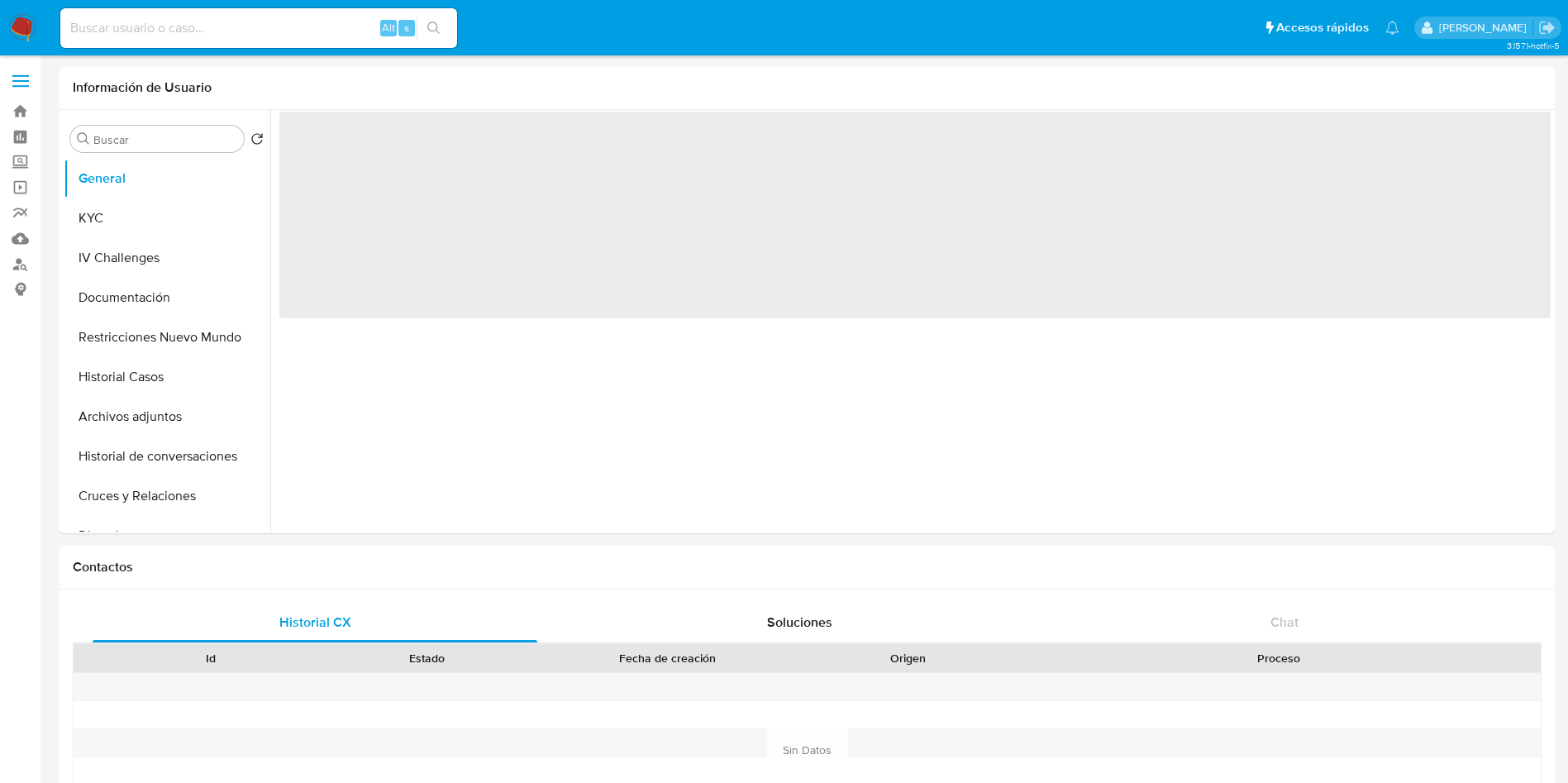
select select "10"
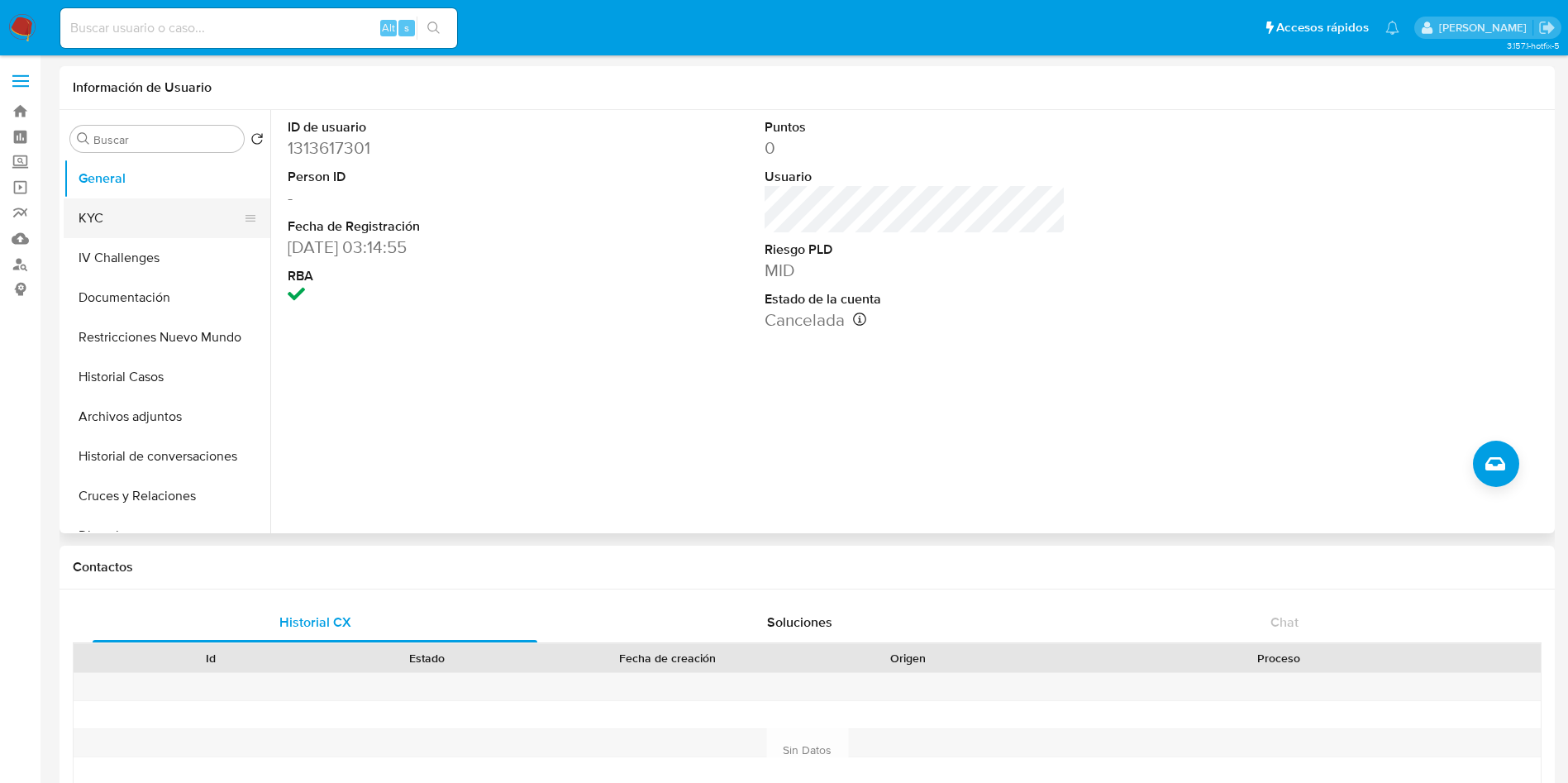
click at [112, 221] on button "KYC" at bounding box center [160, 217] width 193 height 39
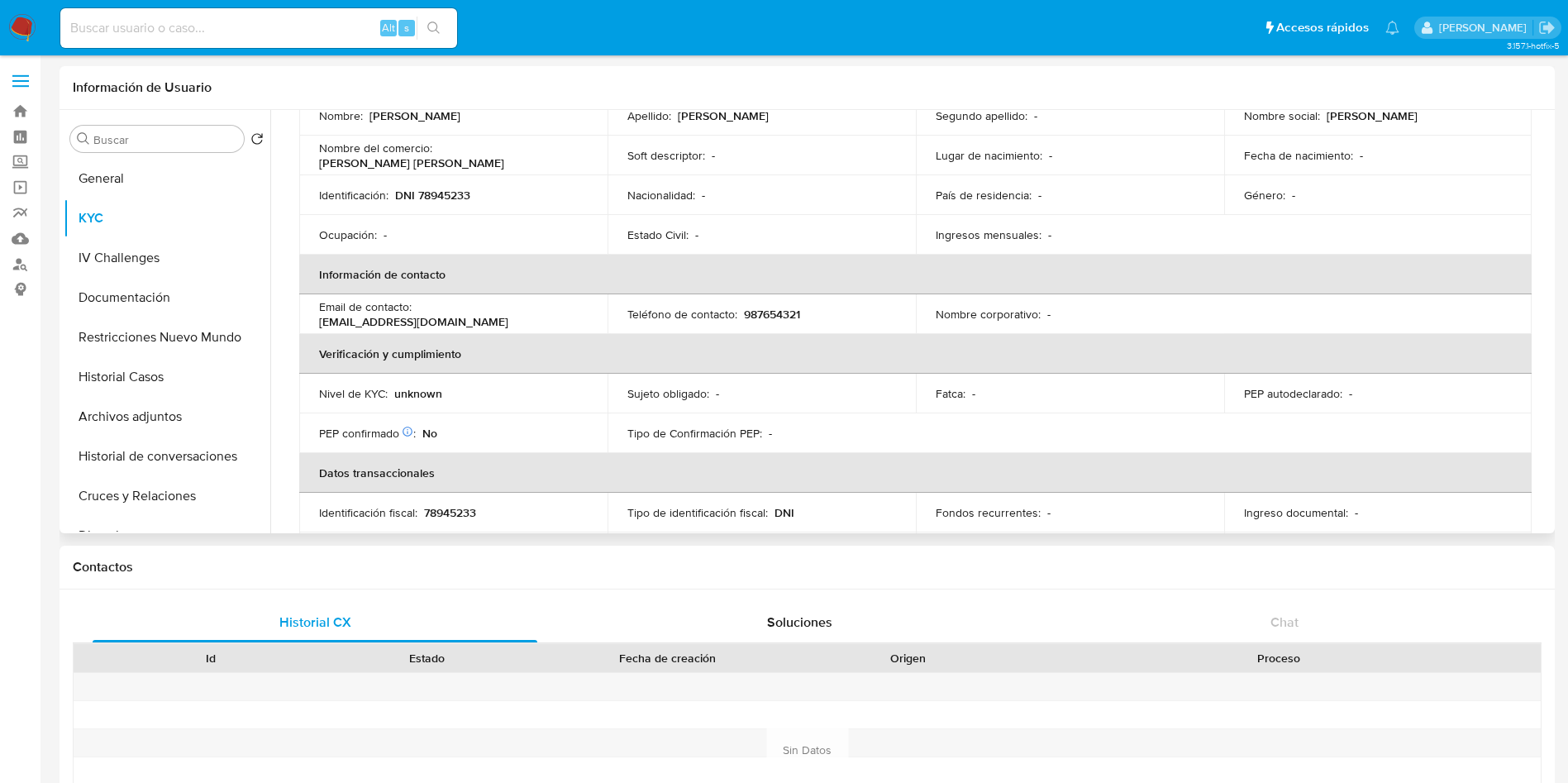
scroll to position [248, 0]
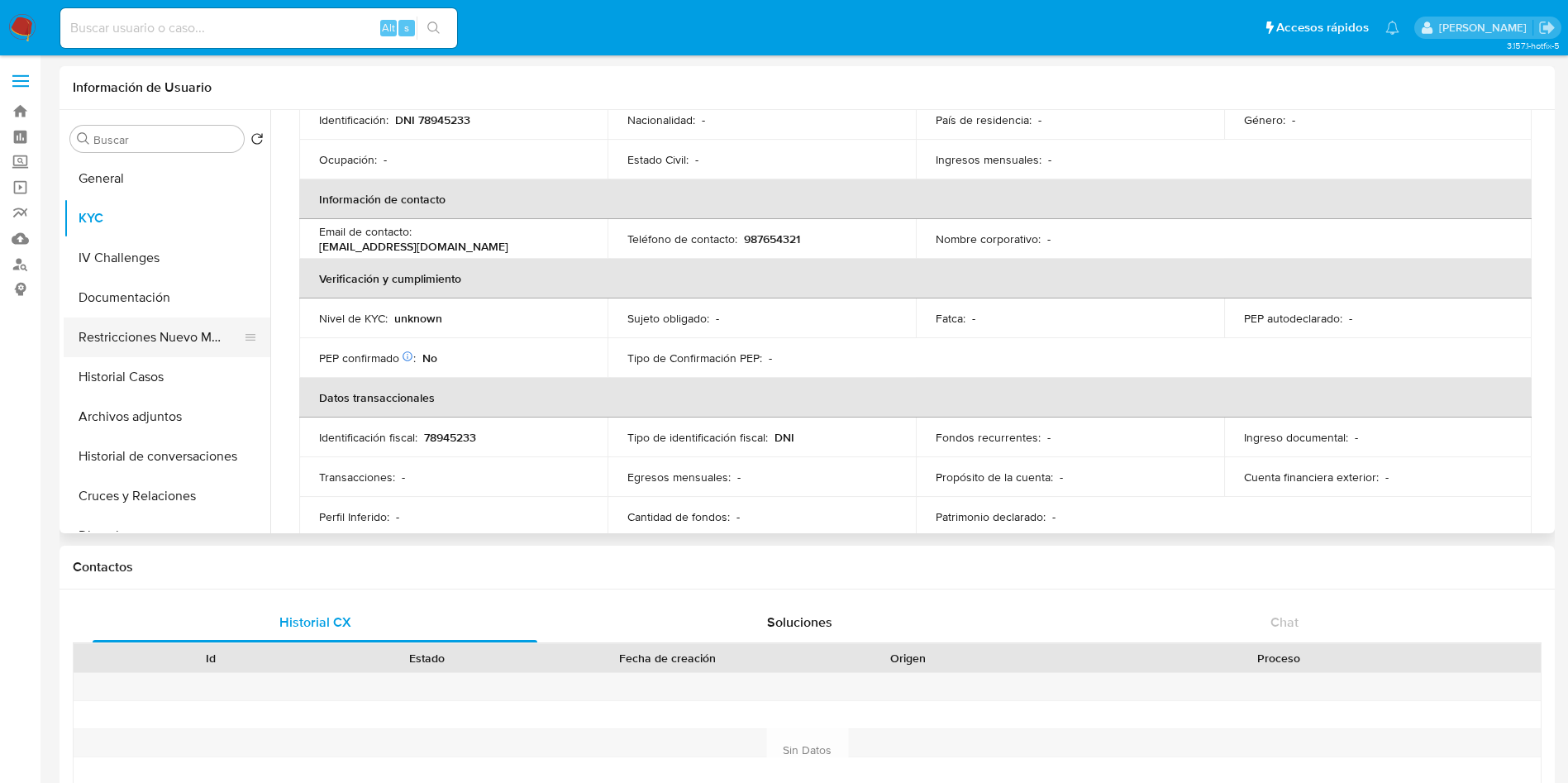
click at [170, 328] on button "Restricciones Nuevo Mundo" at bounding box center [160, 337] width 193 height 39
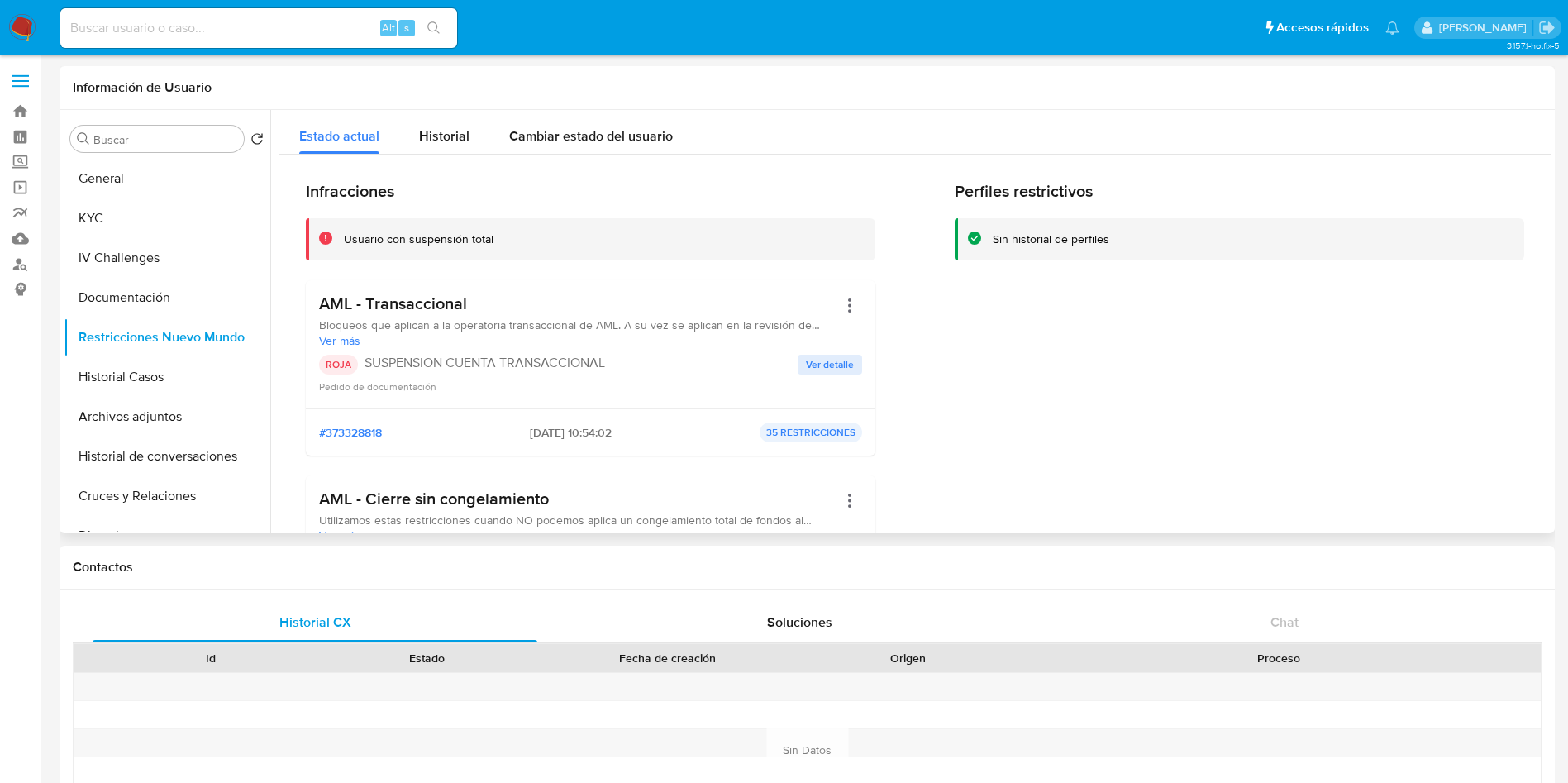
click at [834, 364] on span "Ver detalle" at bounding box center [830, 365] width 48 height 16
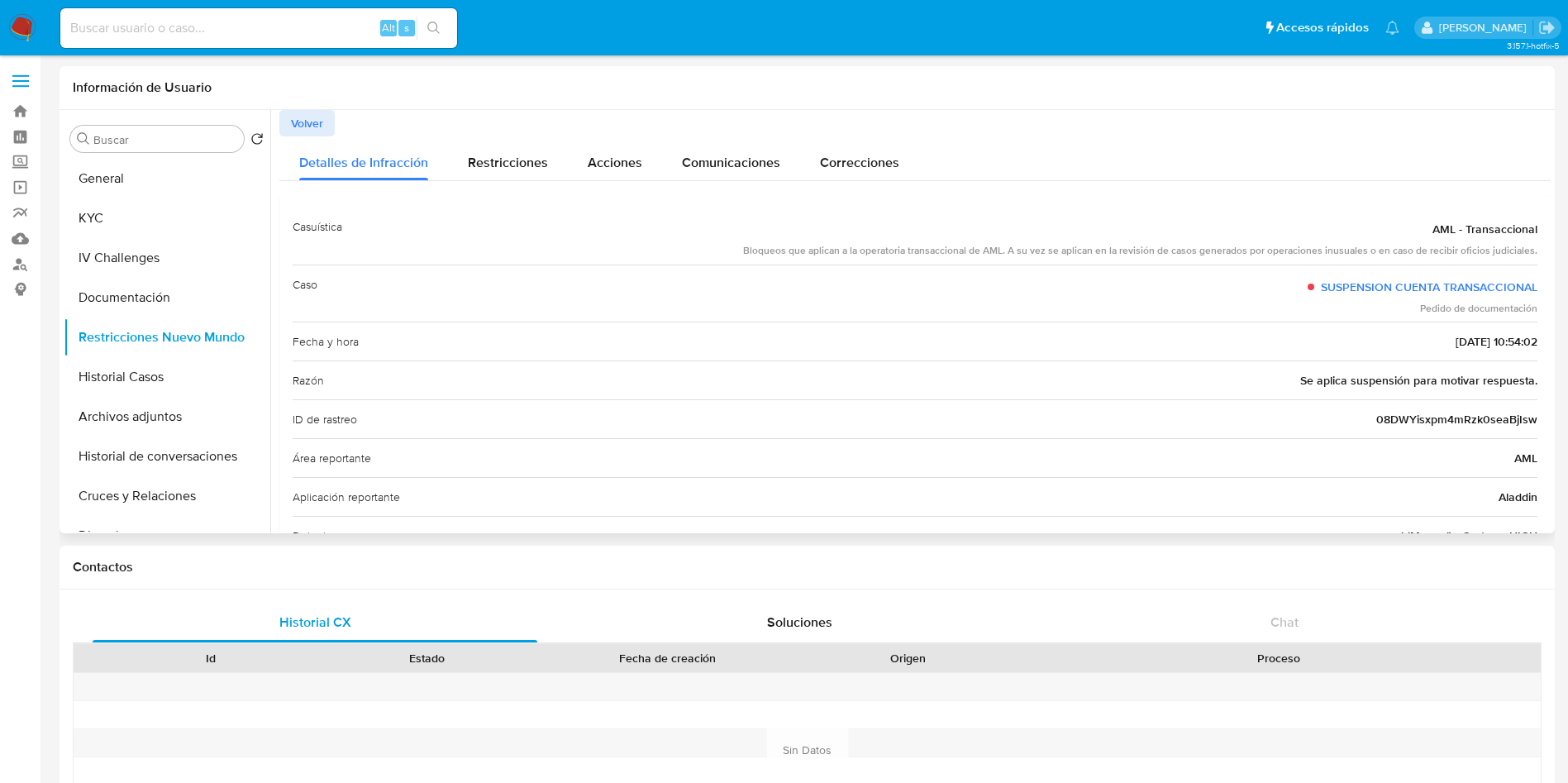
click at [1395, 422] on span "08DWYisxpm4mRzk0seaBjIsw" at bounding box center [1456, 418] width 162 height 16
click at [1397, 423] on span "08DWYisxpm4mRzk0seaBjIsw" at bounding box center [1456, 418] width 162 height 16
click at [178, 379] on button "Historial Casos" at bounding box center [160, 376] width 193 height 39
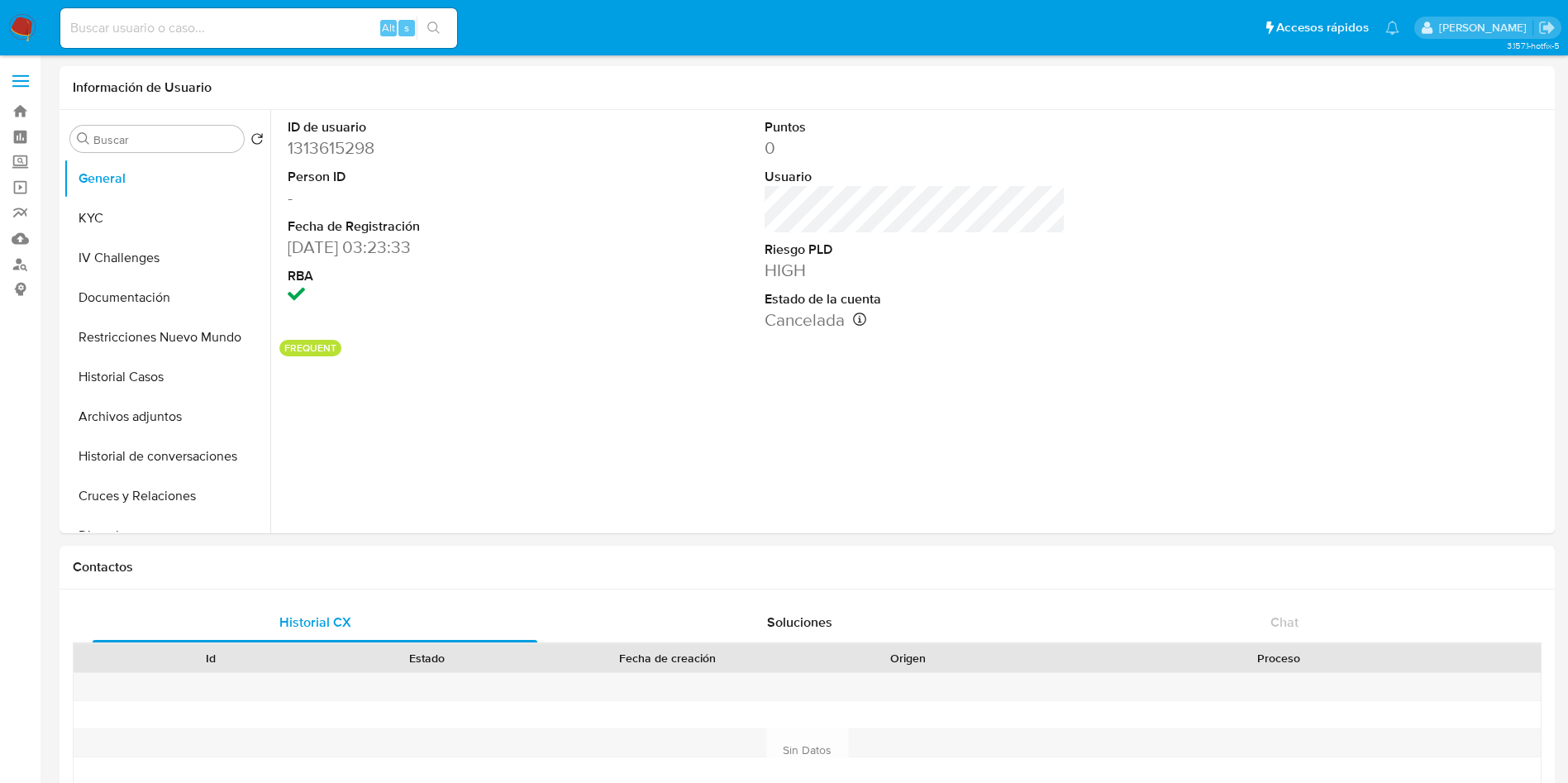
select select "10"
click at [109, 209] on button "KYC" at bounding box center [160, 217] width 193 height 39
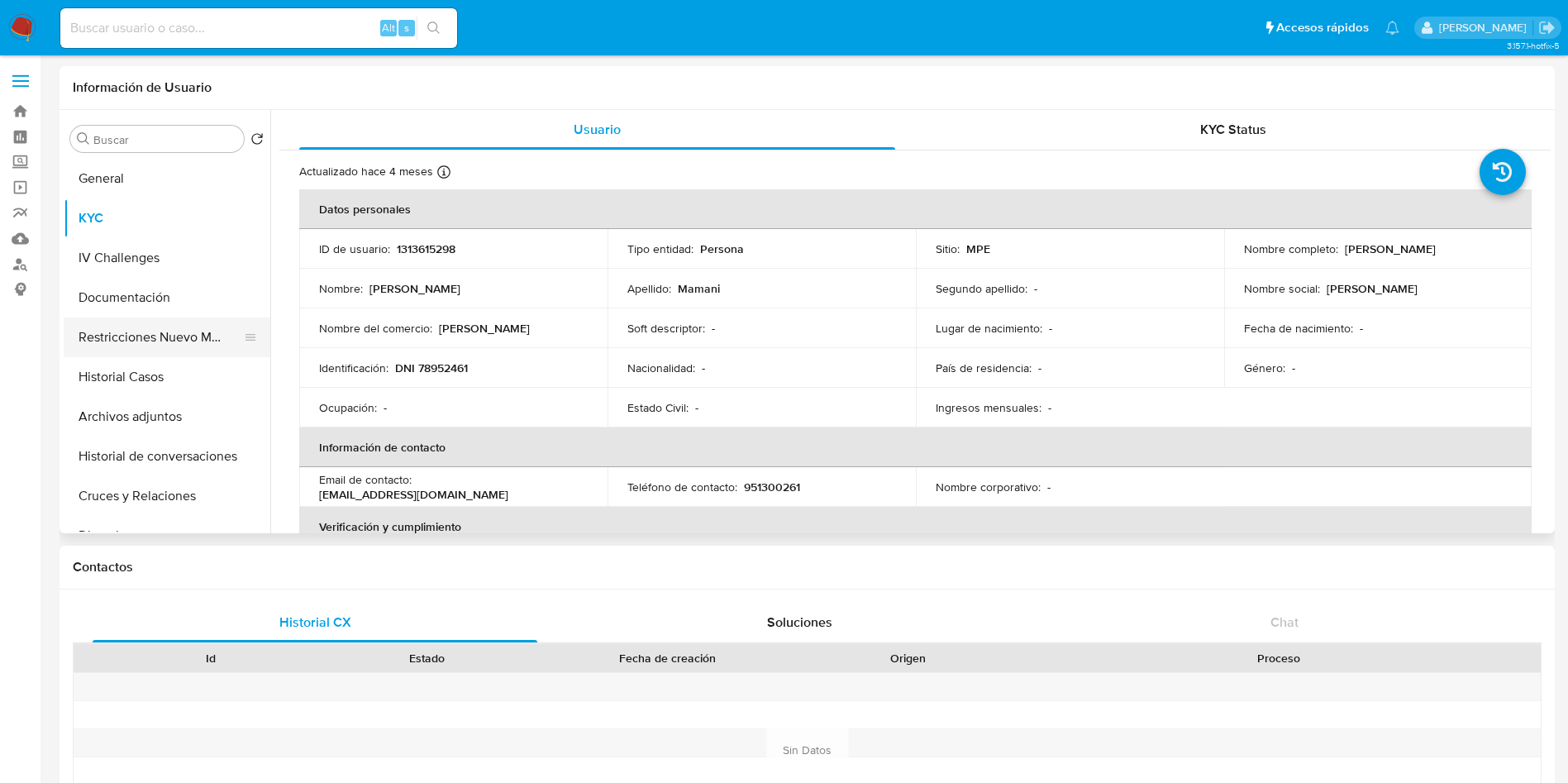
click at [160, 332] on button "Restricciones Nuevo Mundo" at bounding box center [160, 337] width 193 height 39
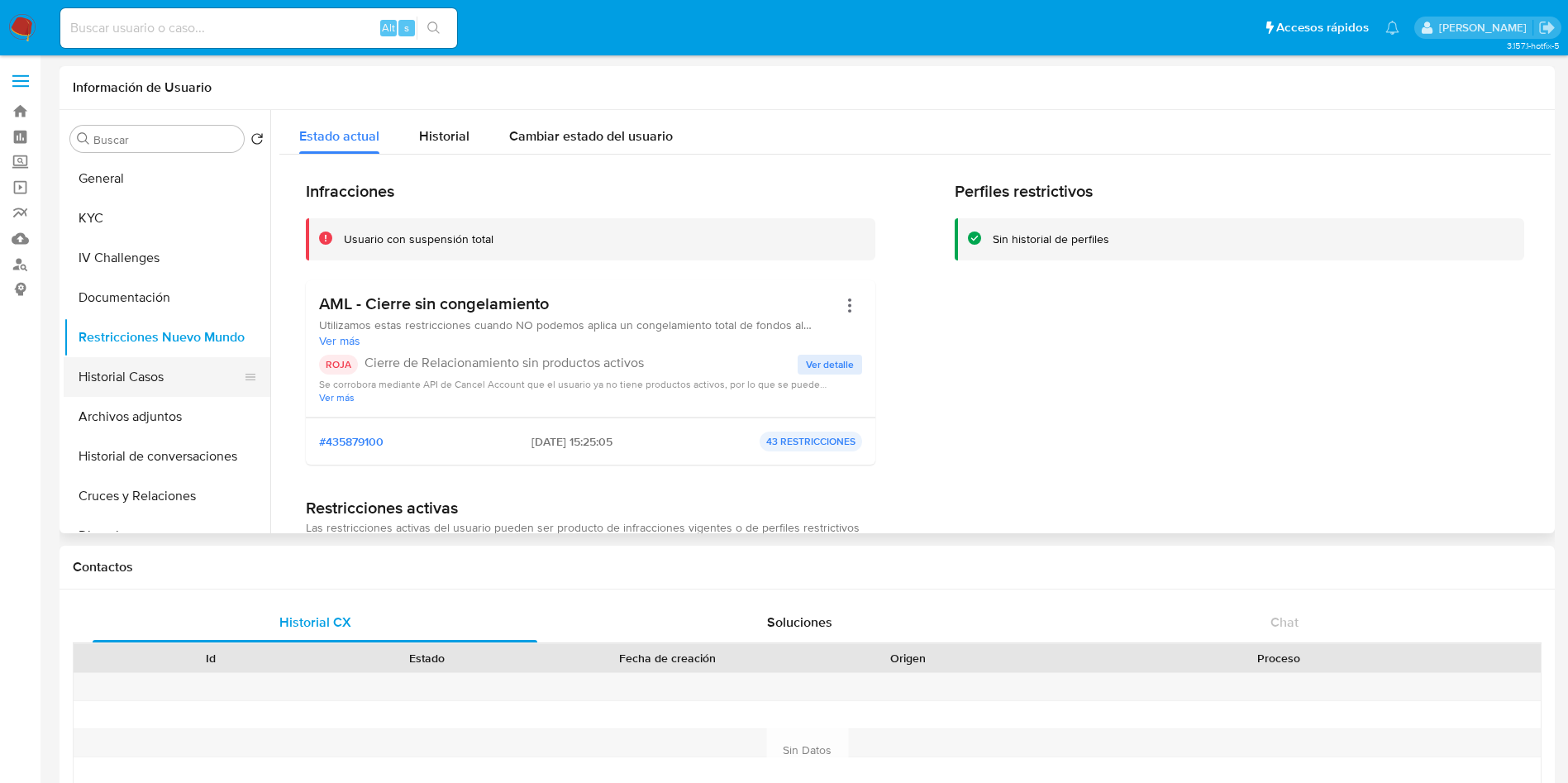
click at [150, 368] on button "Historial Casos" at bounding box center [160, 376] width 193 height 39
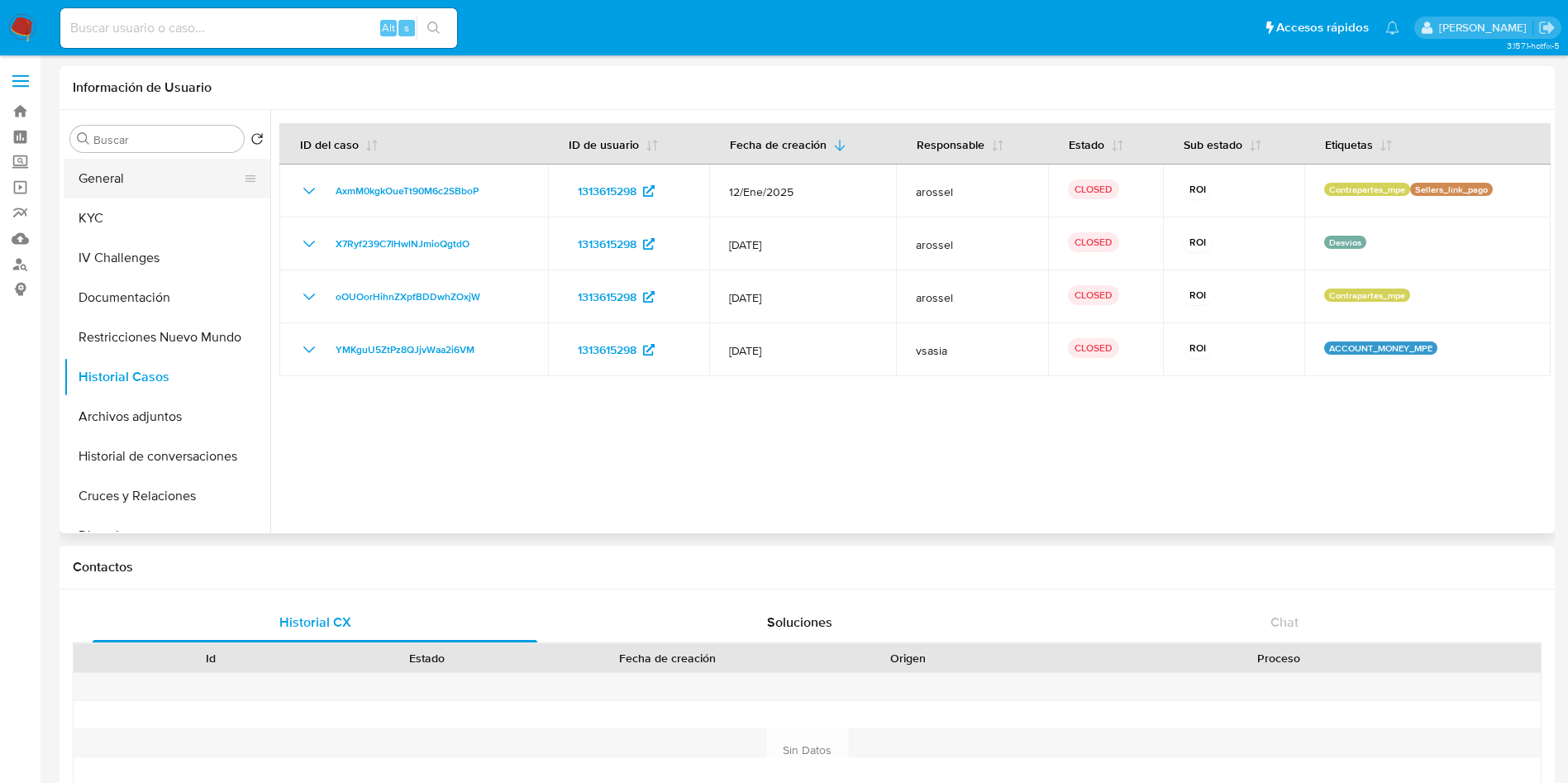
click at [159, 180] on button "General" at bounding box center [160, 178] width 193 height 39
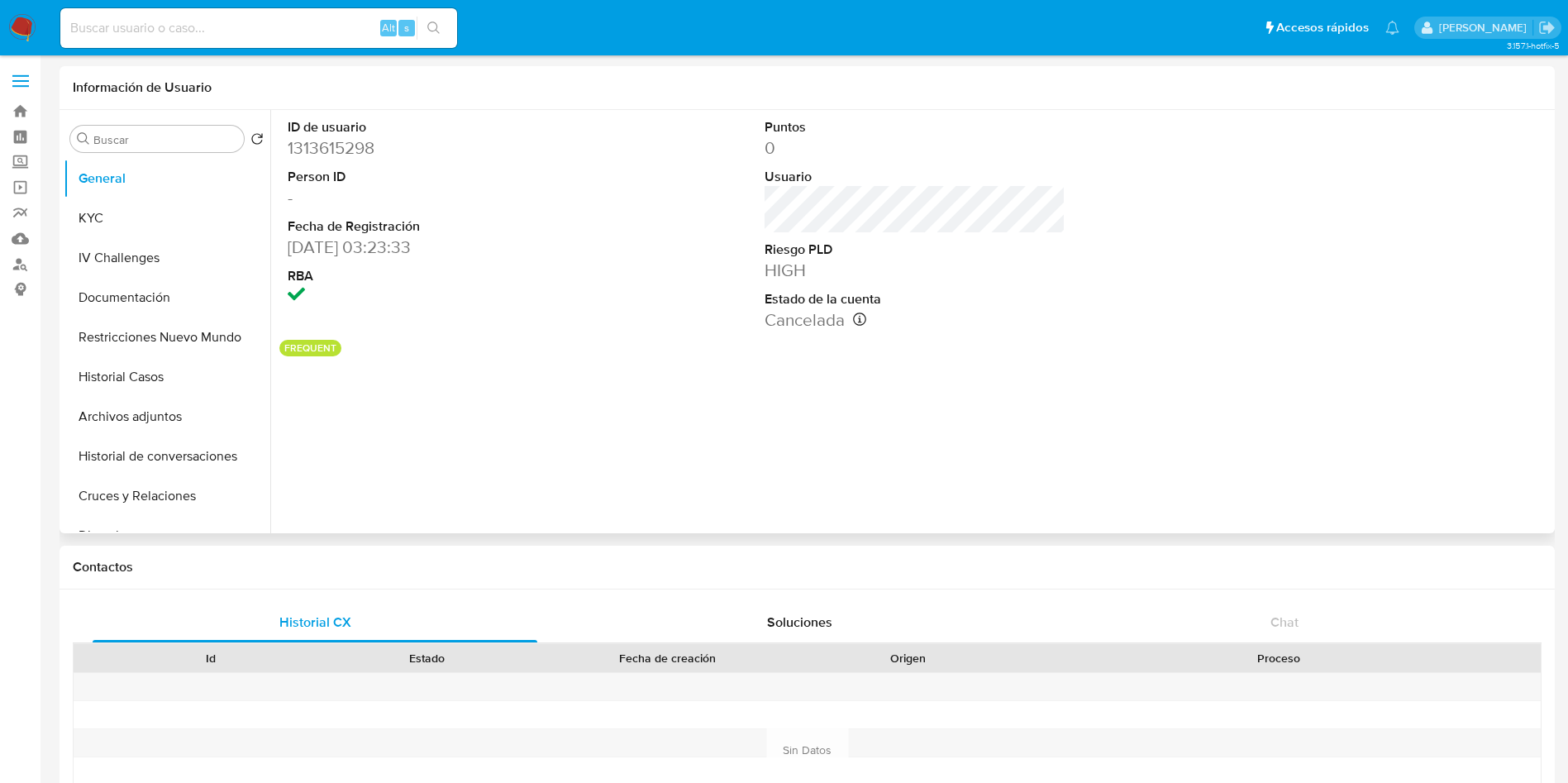
click at [355, 149] on dd "1313615298" at bounding box center [438, 148] width 302 height 23
click at [359, 150] on dd "1313615298" at bounding box center [438, 148] width 302 height 23
copy dd "1313615298"
click at [124, 224] on button "KYC" at bounding box center [160, 217] width 193 height 39
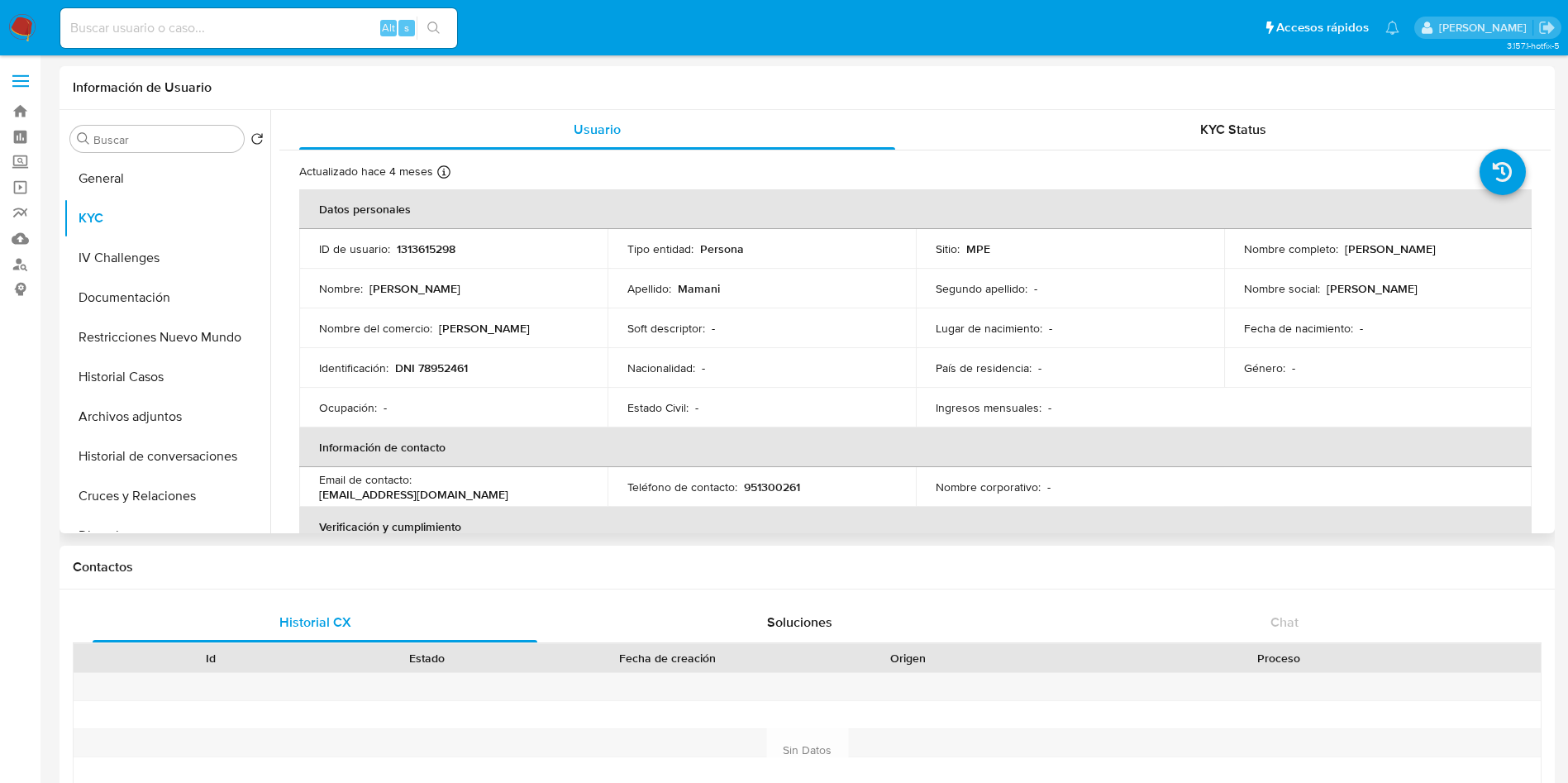
drag, startPoint x: 1338, startPoint y: 248, endPoint x: 1446, endPoint y: 247, distance: 108.0
click at [1446, 247] on div "Nombre completo : Luis Alberto Mamani" at bounding box center [1378, 248] width 268 height 14
copy p "Luis Alberto Mamani"
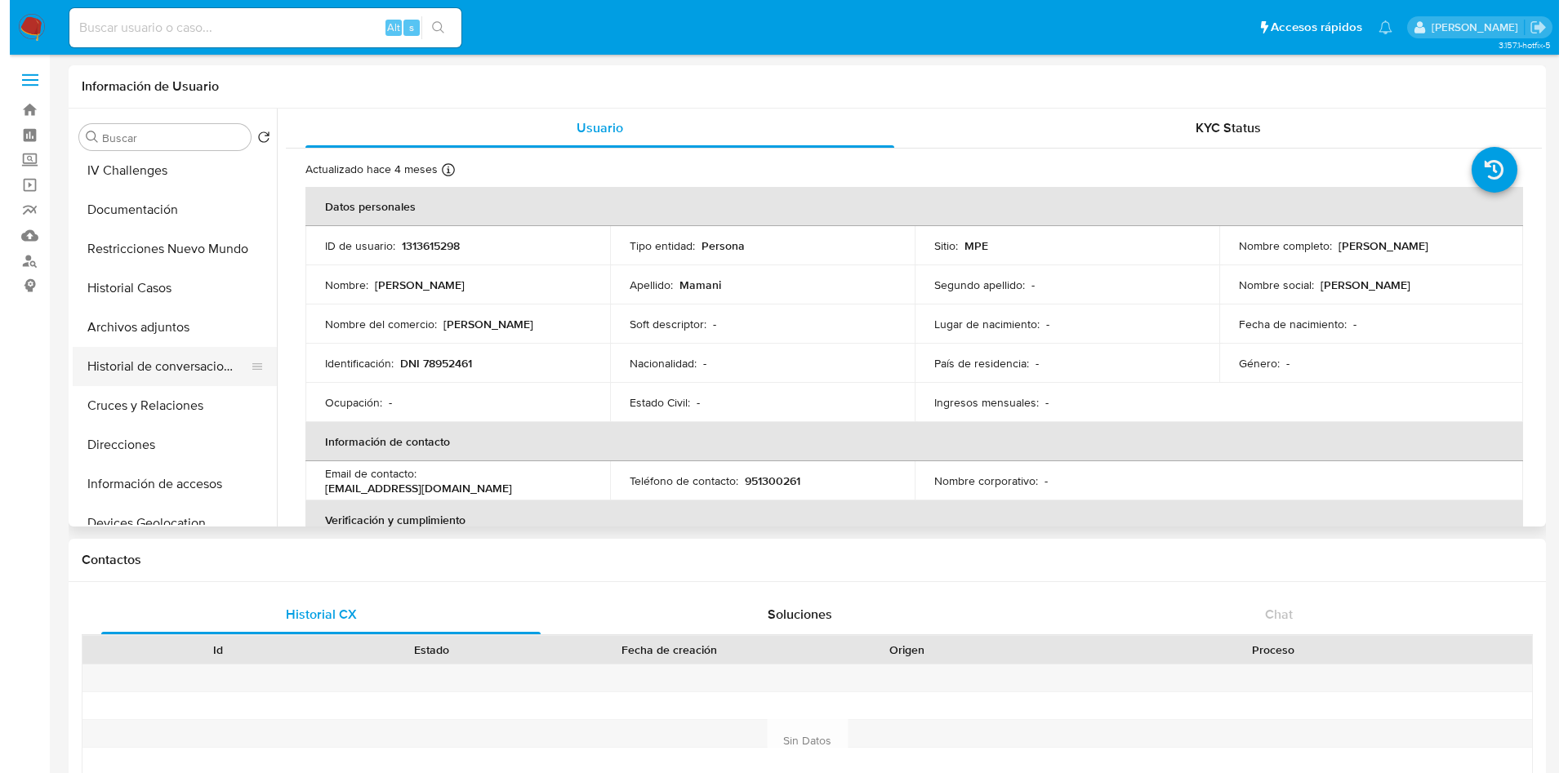
scroll to position [123, 0]
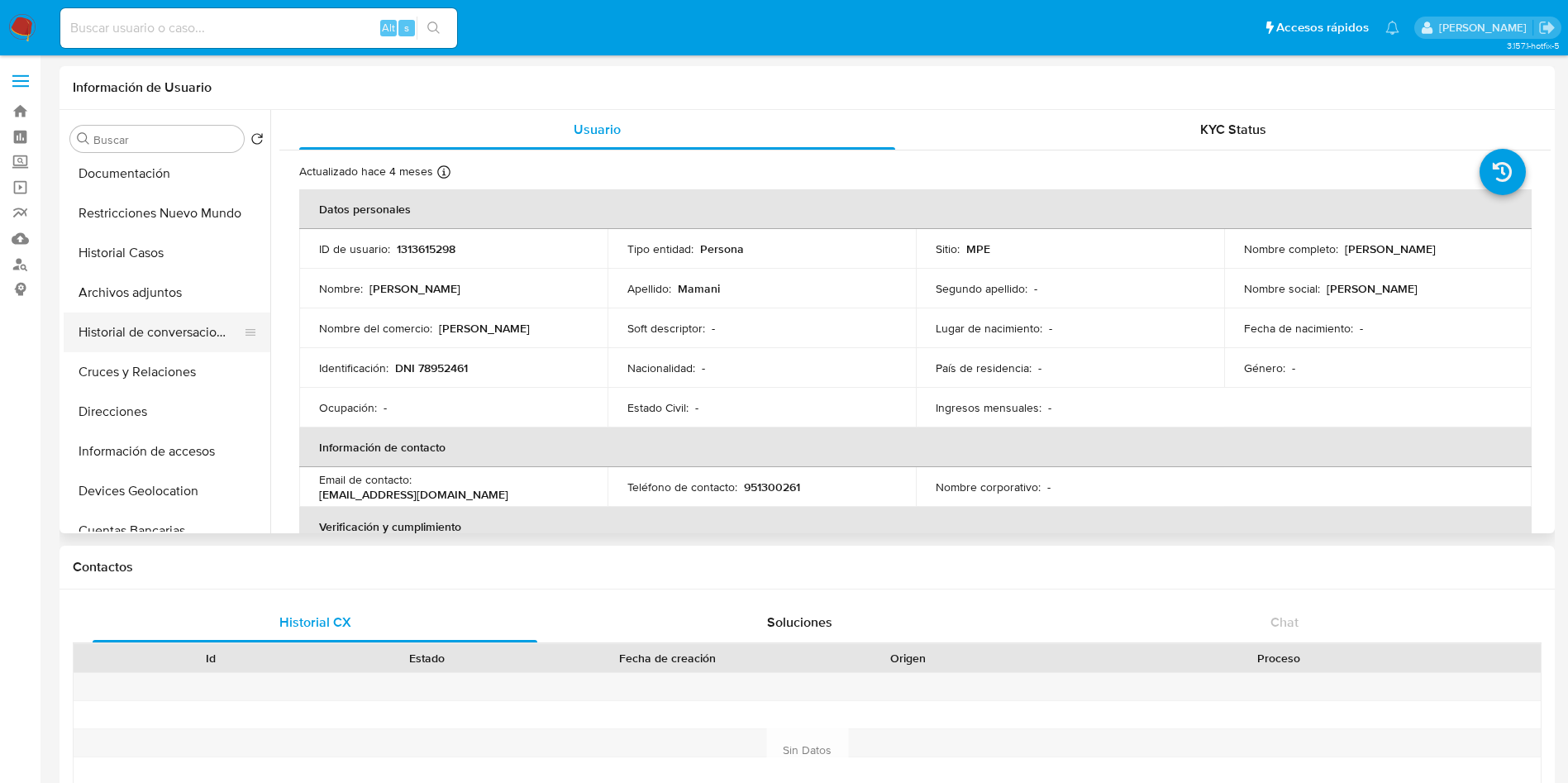
click at [170, 346] on button "Historial de conversaciones" at bounding box center [160, 332] width 193 height 39
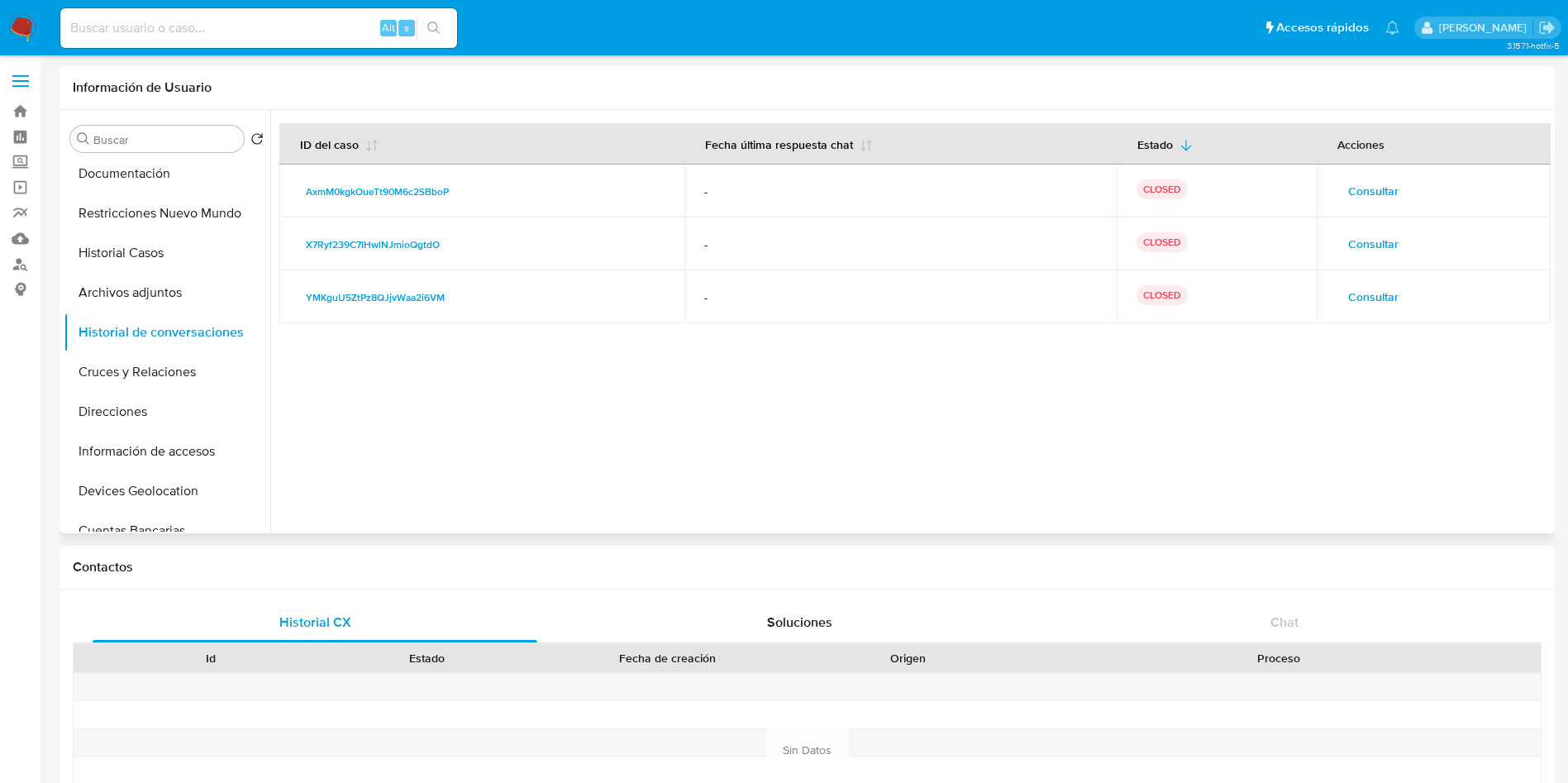
click at [1370, 182] on span "Consultar" at bounding box center [1373, 191] width 50 height 23
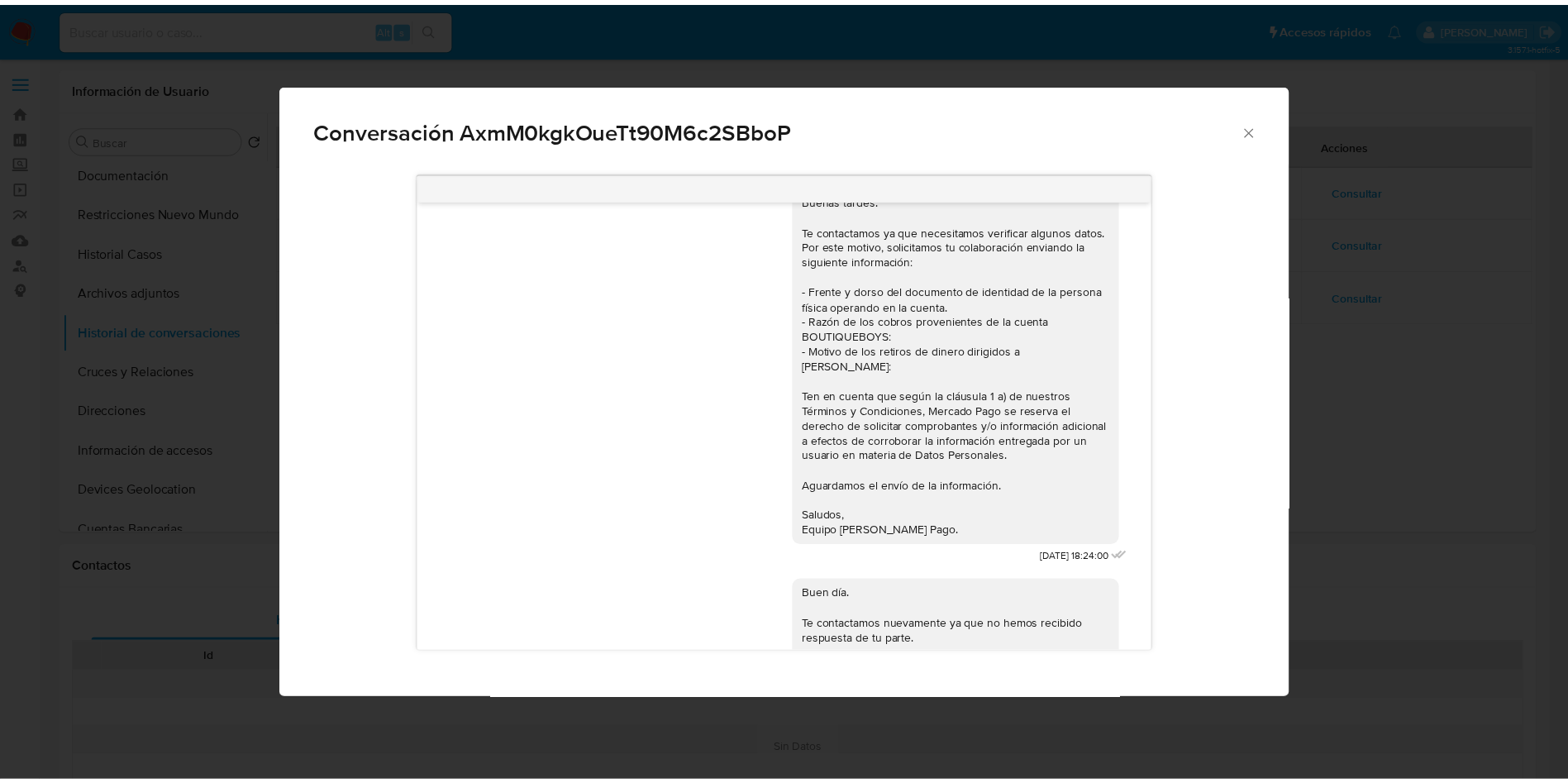
scroll to position [0, 0]
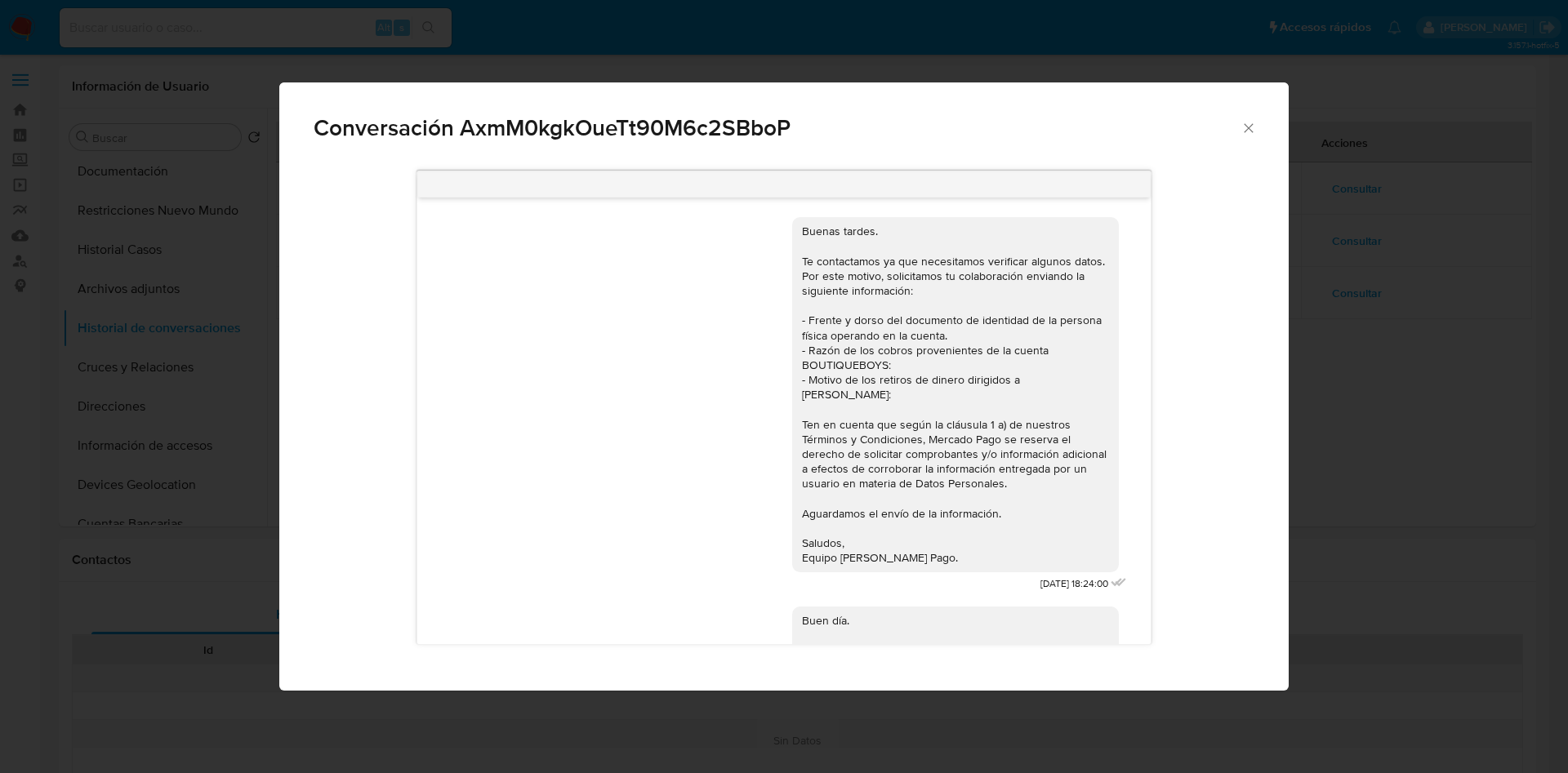
drag, startPoint x: 930, startPoint y: 526, endPoint x: 780, endPoint y: 237, distance: 325.6
click at [792, 237] on div "Buenas tardes. Te contactamos ya que necesitamos verificar algunos datos. Por e…" at bounding box center [955, 394] width 327 height 354
copy div "Buenas tardes. Te contactamos ya que necesitamos verificar algunos datos. Por e…"
click at [1452, 383] on div "Conversación AxmM0kgkOueTt90M6c2SBboP Buenas tardes. Te contactamos ya que nece…" at bounding box center [784, 386] width 1568 height 773
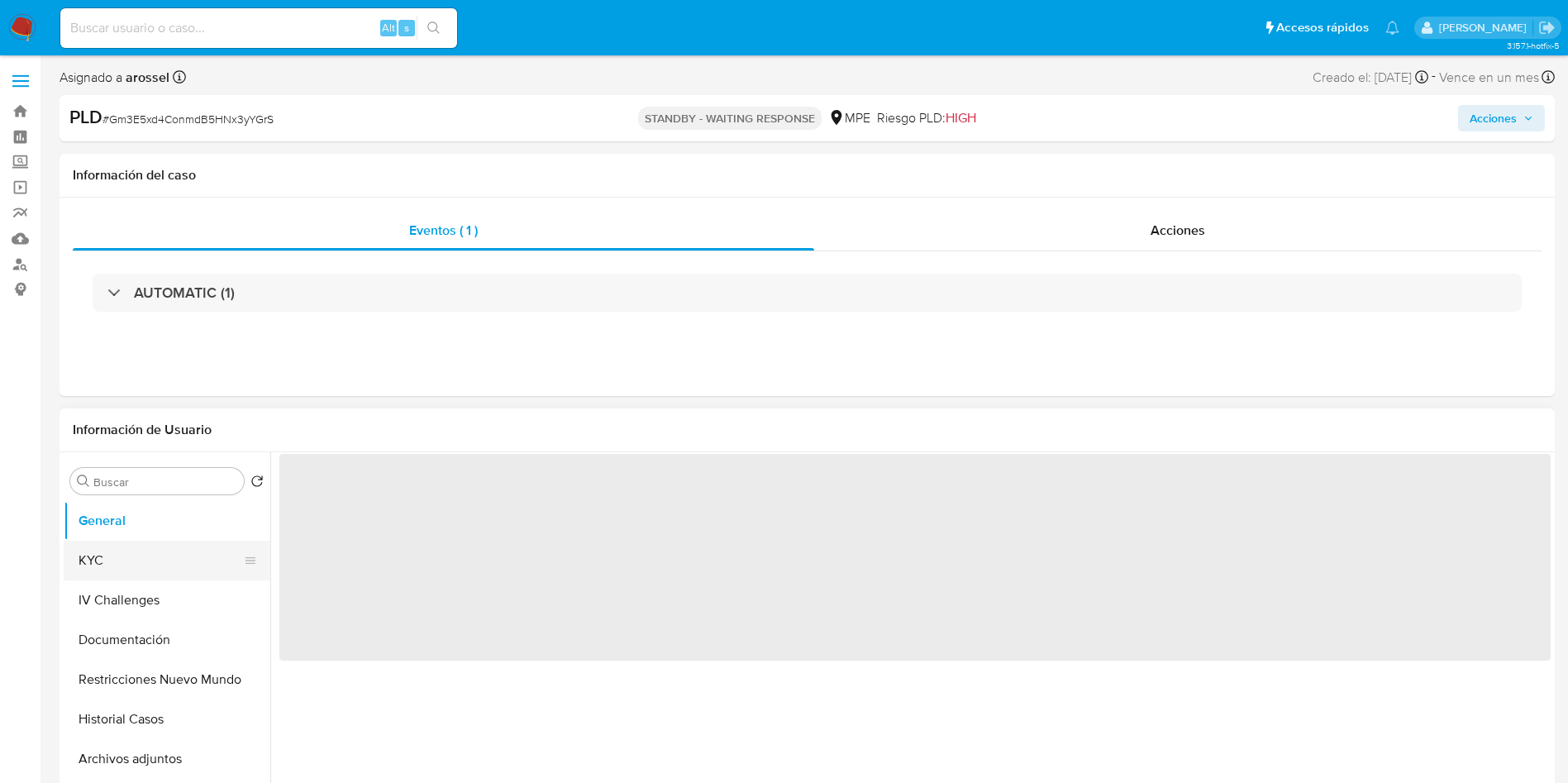
click at [183, 558] on button "KYC" at bounding box center [160, 560] width 193 height 39
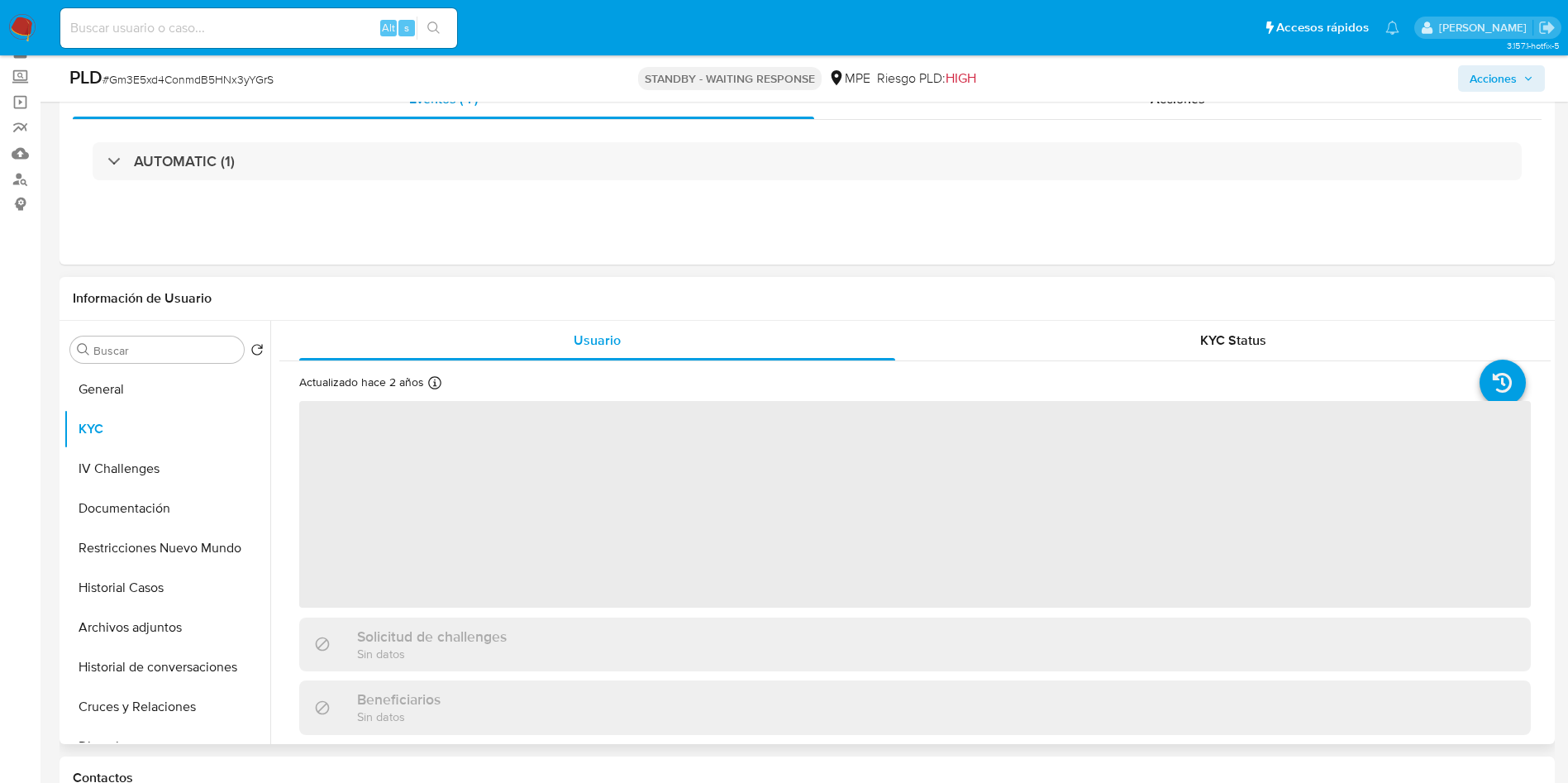
scroll to position [124, 0]
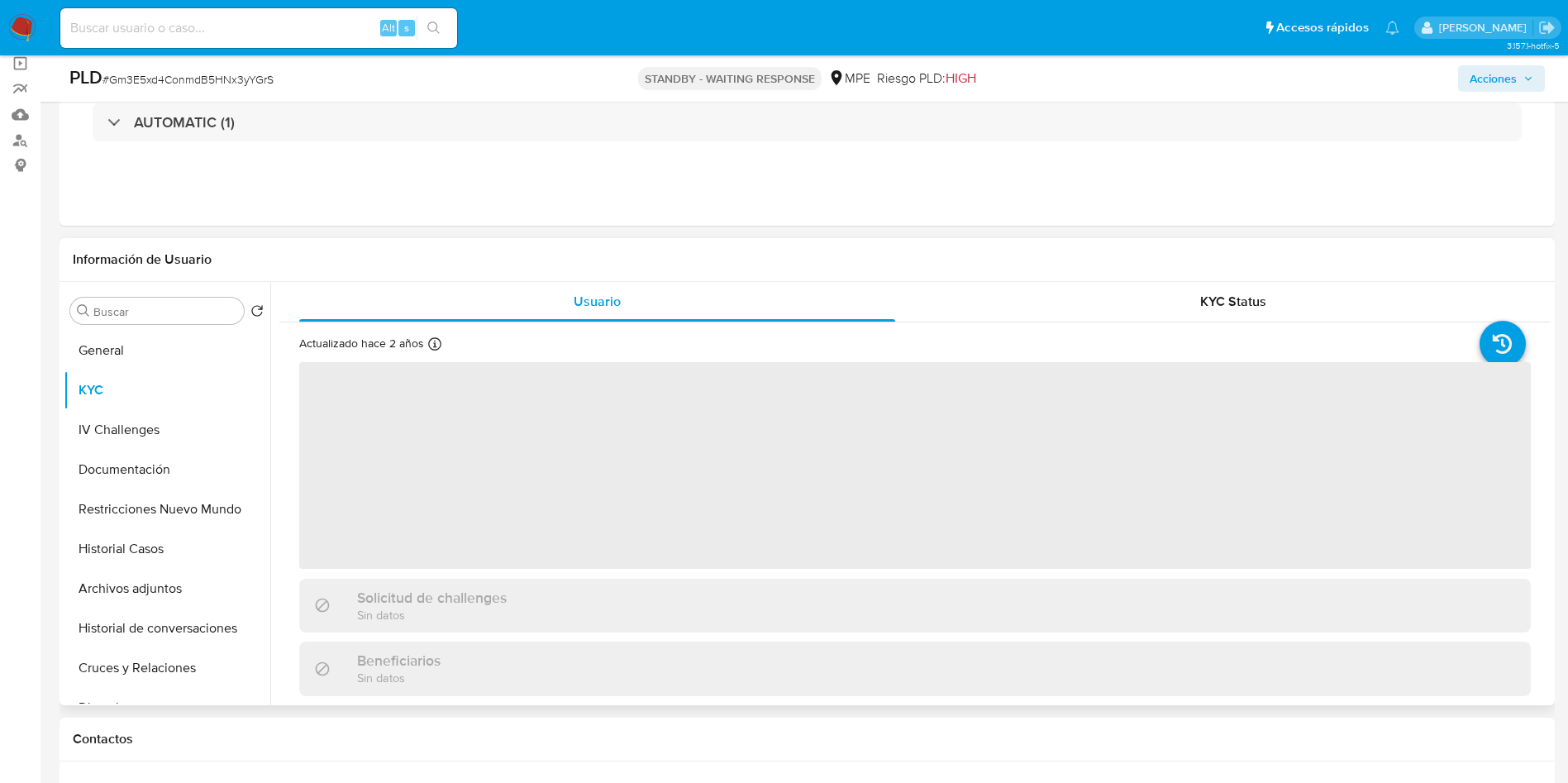
select select "10"
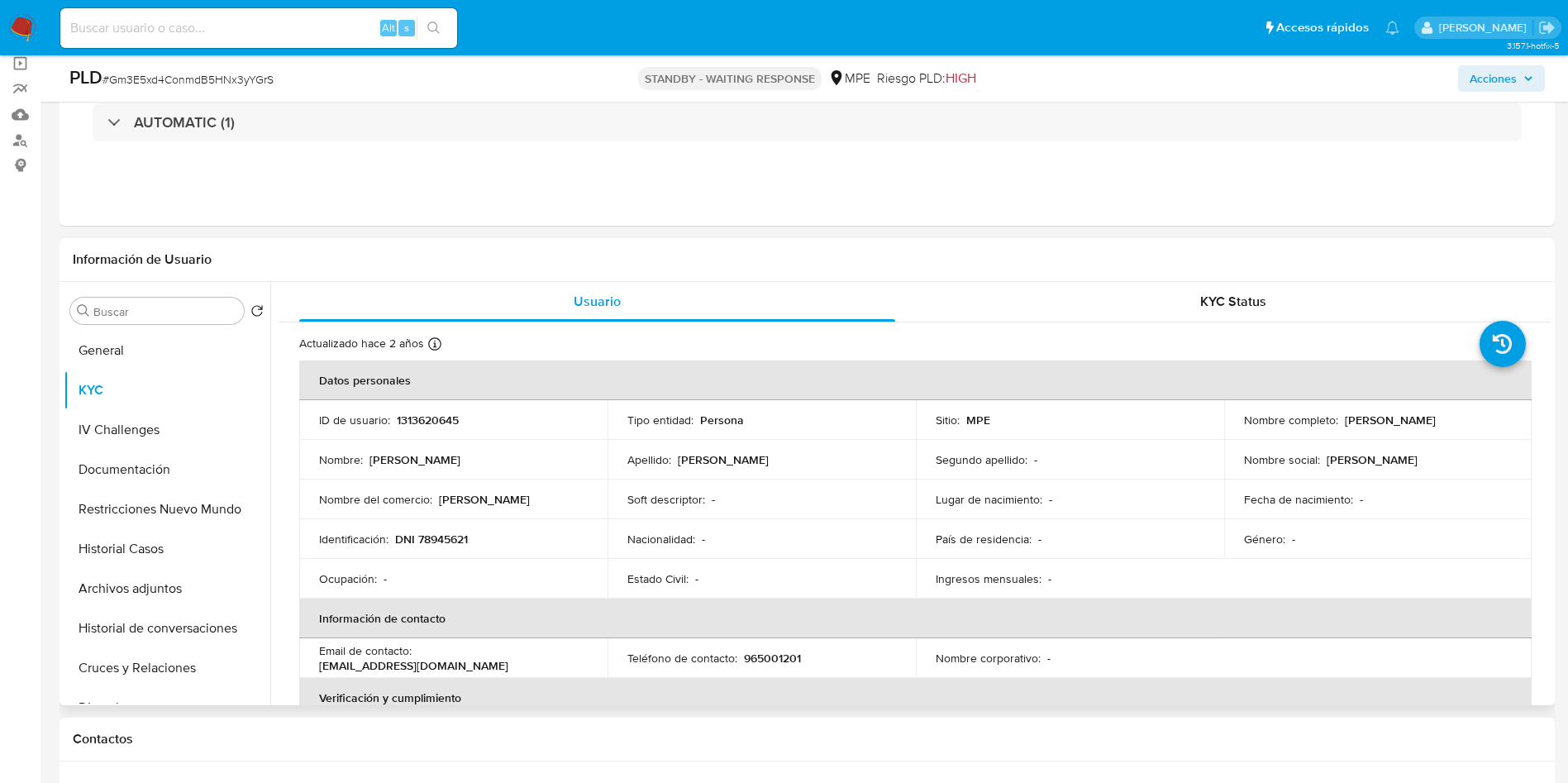
drag, startPoint x: 1340, startPoint y: 419, endPoint x: 1470, endPoint y: 419, distance: 130.0
click at [1470, 419] on div "Nombre completo : [PERSON_NAME]" at bounding box center [1378, 419] width 268 height 14
copy p "[PERSON_NAME]"
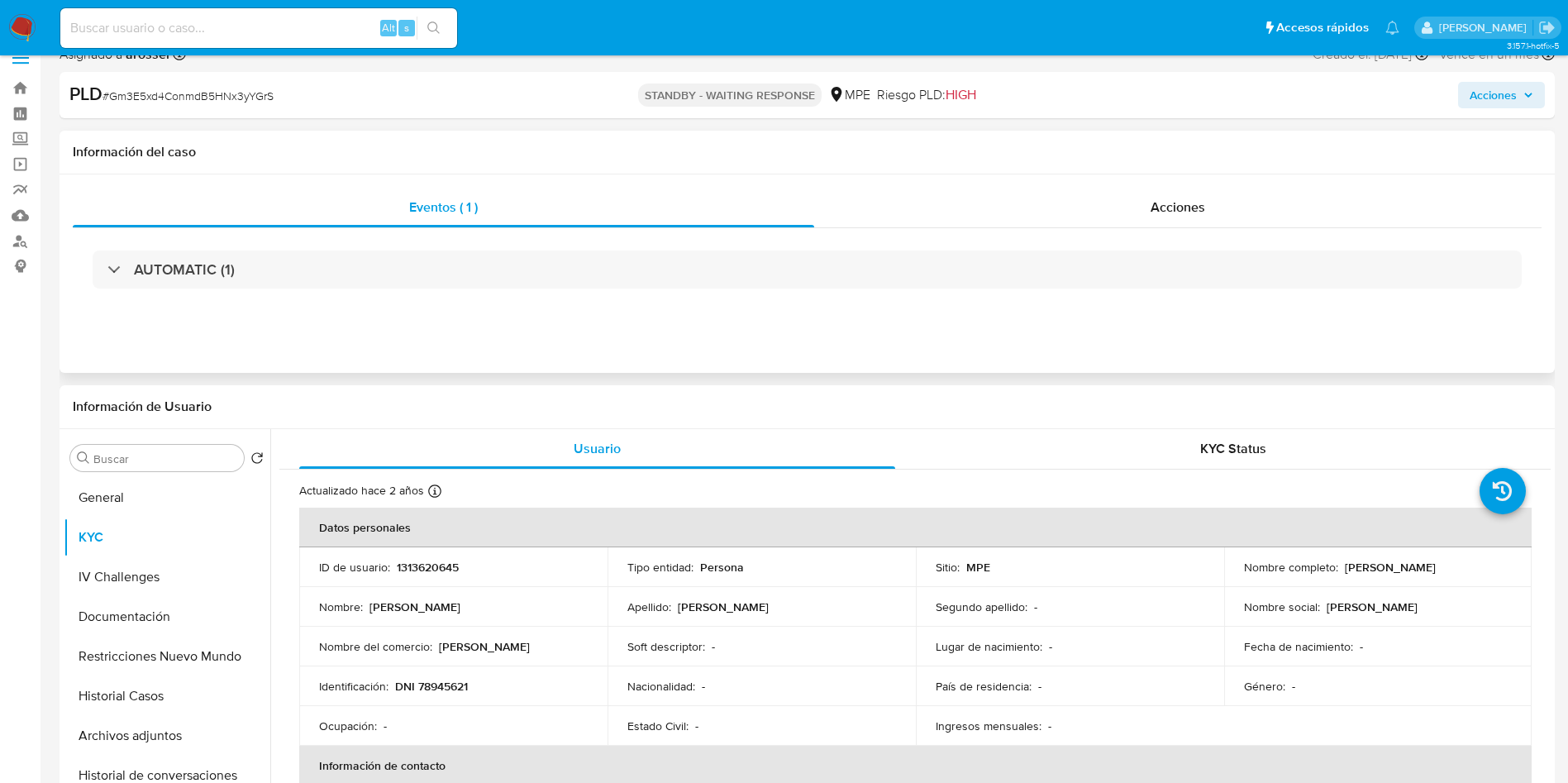
scroll to position [0, 0]
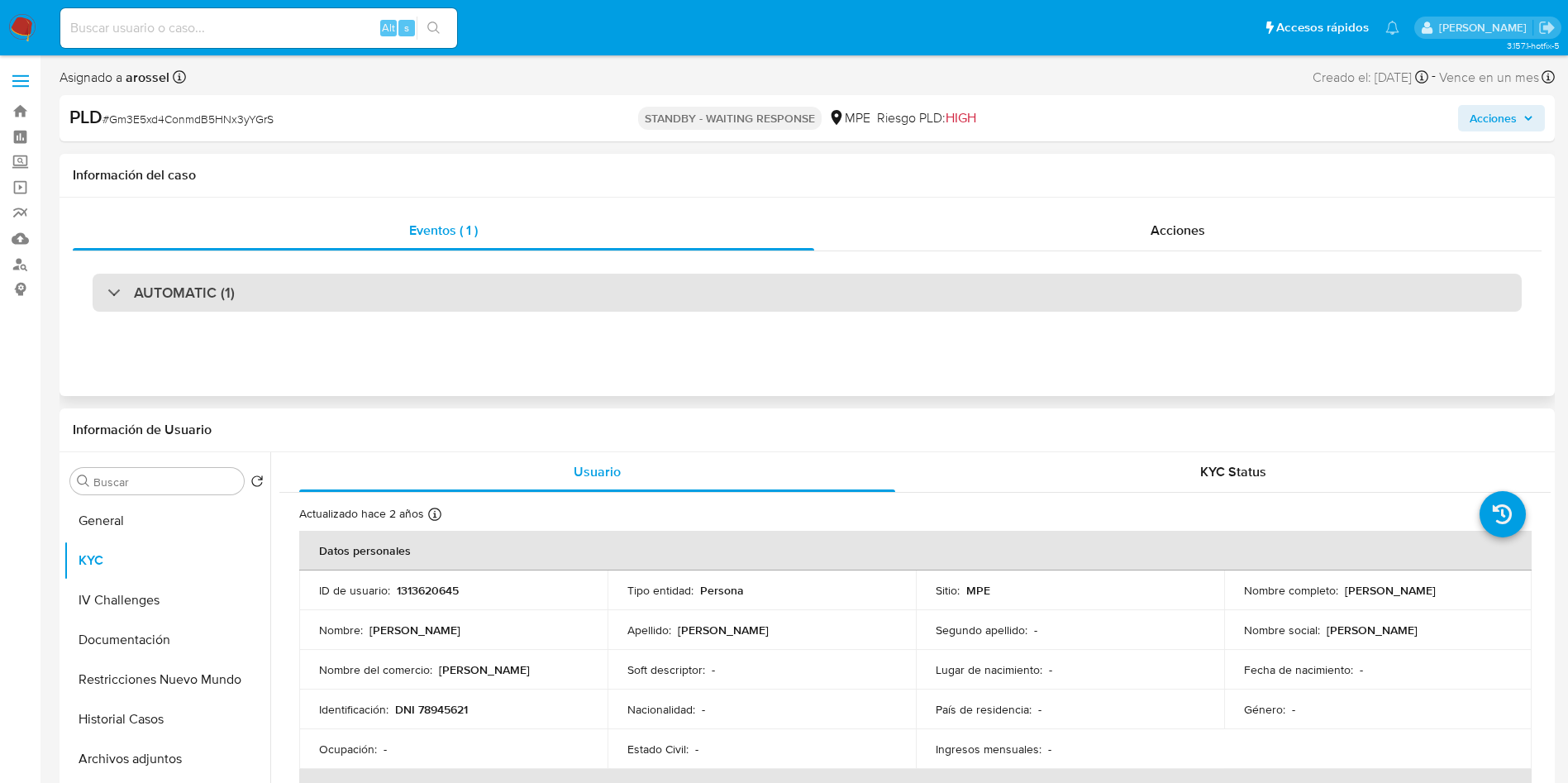
click at [290, 299] on div "AUTOMATIC (1)" at bounding box center [807, 293] width 1429 height 38
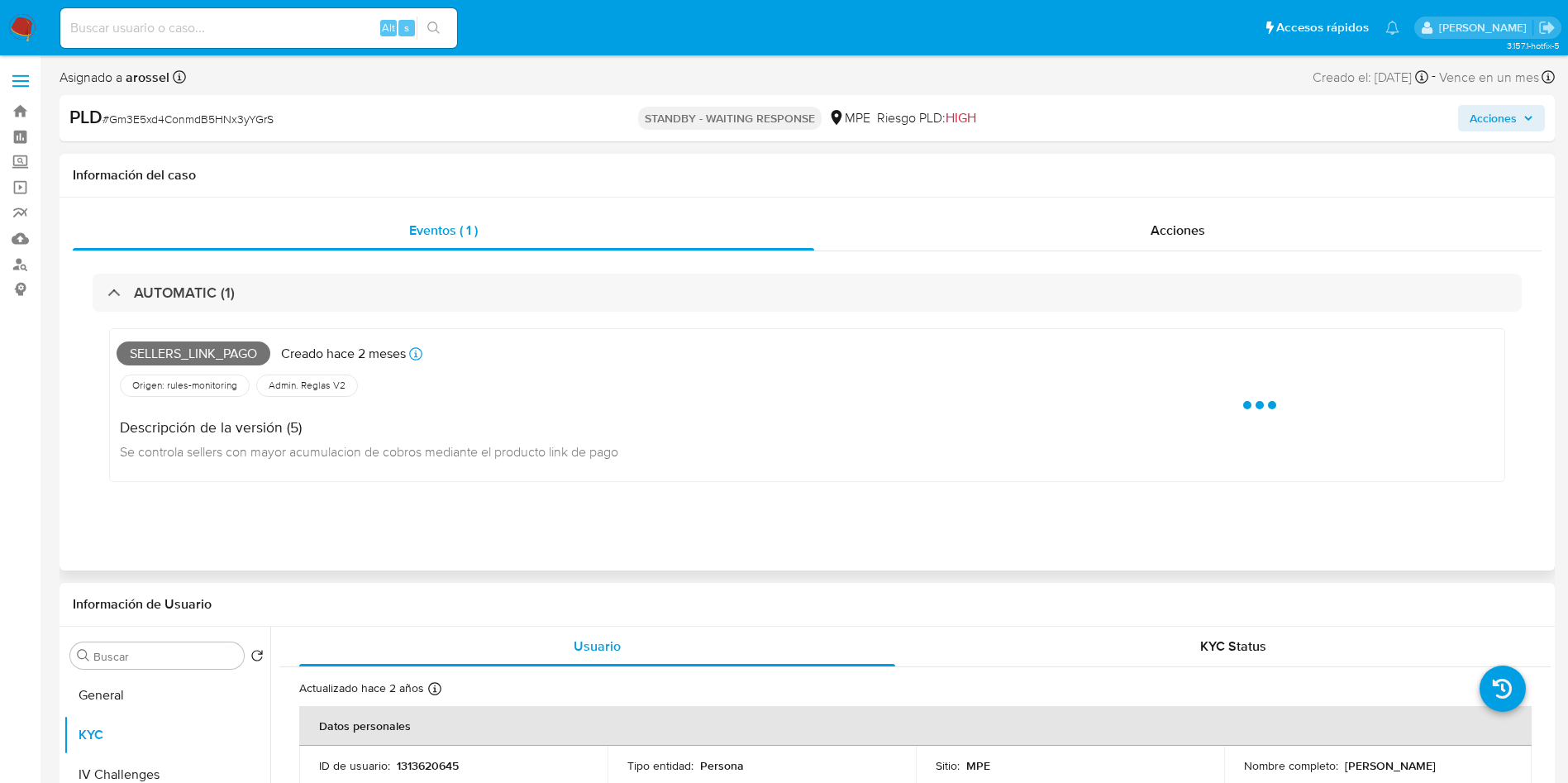
click at [219, 360] on span "Sellers_link_pago" at bounding box center [193, 354] width 154 height 25
copy span "Sellers_link_pago"
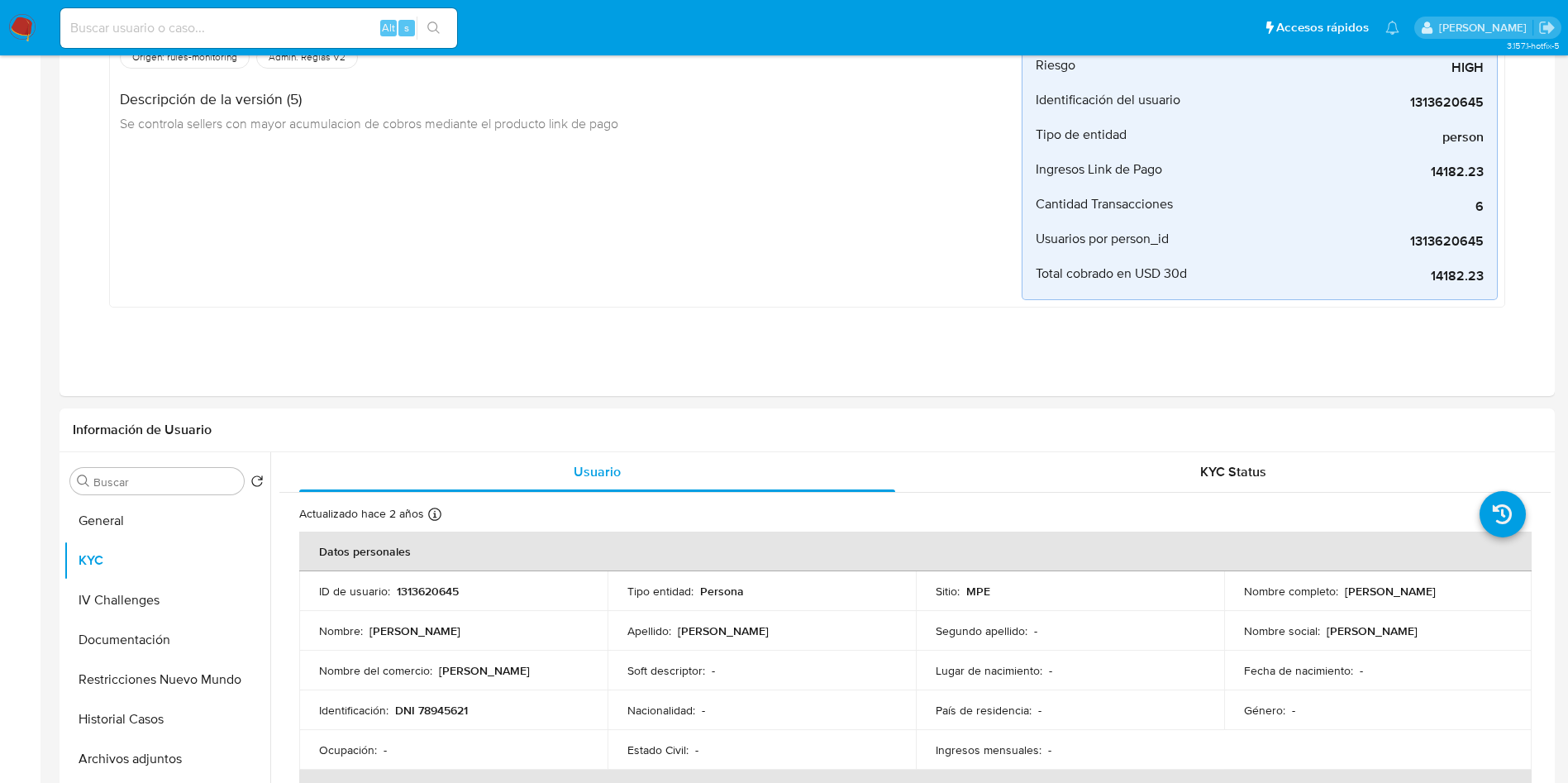
scroll to position [372, 0]
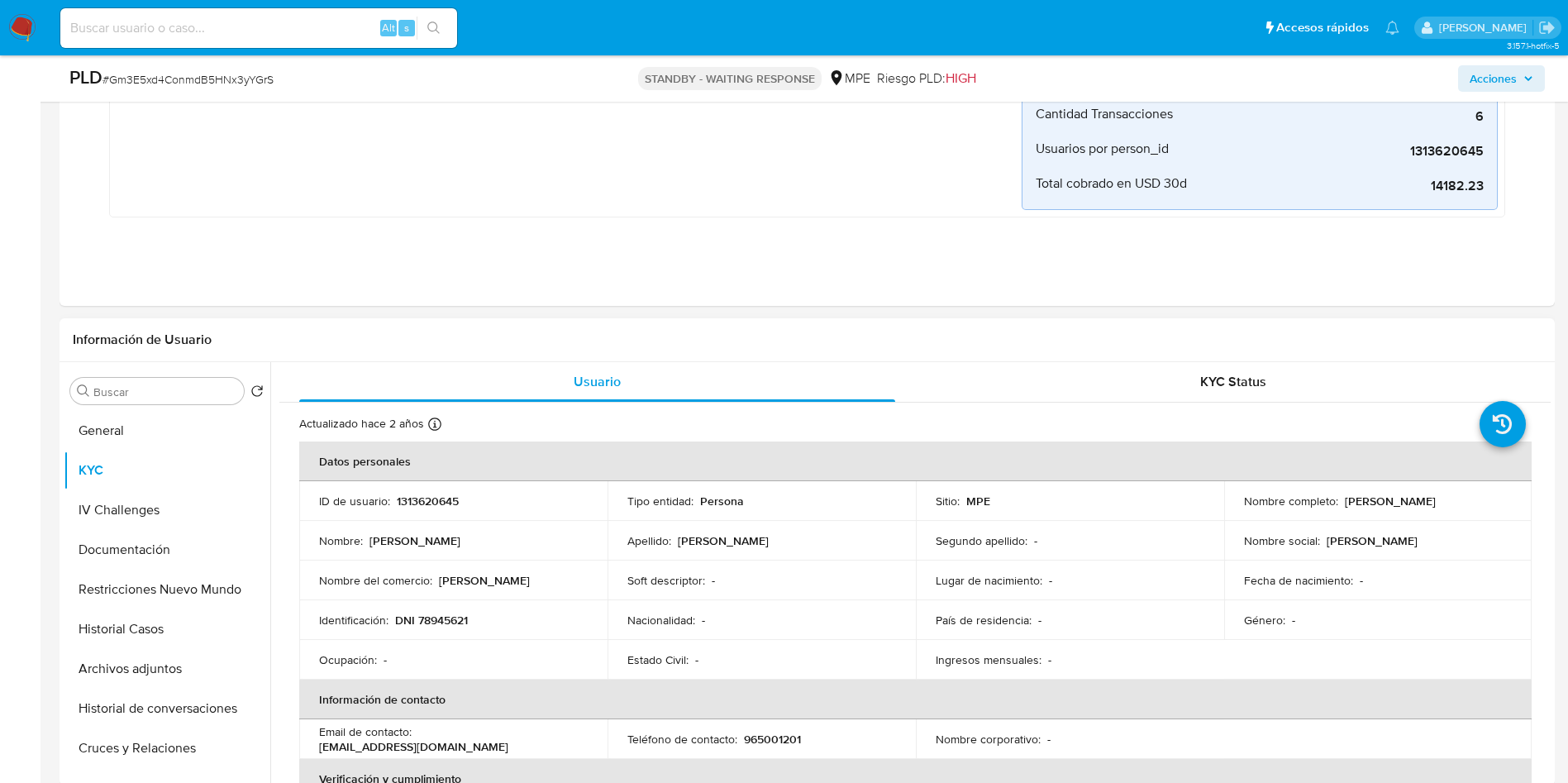
click at [420, 494] on p "1313620645" at bounding box center [428, 500] width 62 height 14
copy p "1313620645"
drag, startPoint x: 1376, startPoint y: 694, endPoint x: 1356, endPoint y: 588, distance: 107.9
click at [1376, 693] on th "Información de contacto" at bounding box center [915, 699] width 1232 height 39
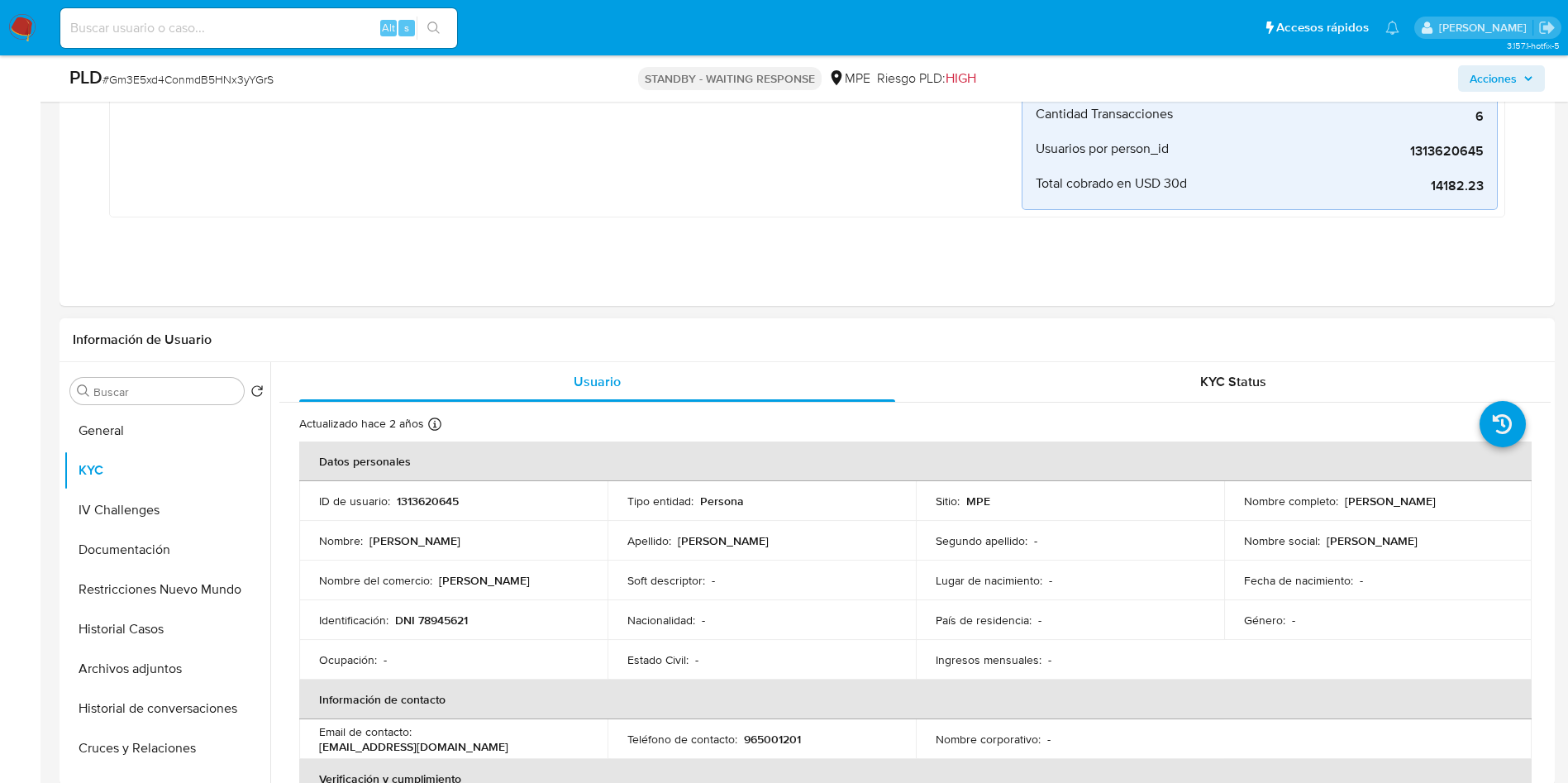
drag, startPoint x: 1338, startPoint y: 500, endPoint x: 793, endPoint y: 541, distance: 546.5
click at [1462, 494] on div "Nombre completo : Juan Carlos Castillo" at bounding box center [1378, 500] width 268 height 14
copy p "Juan Carlos Castillo"
click at [388, 657] on div "Ocupación : -" at bounding box center [453, 659] width 268 height 14
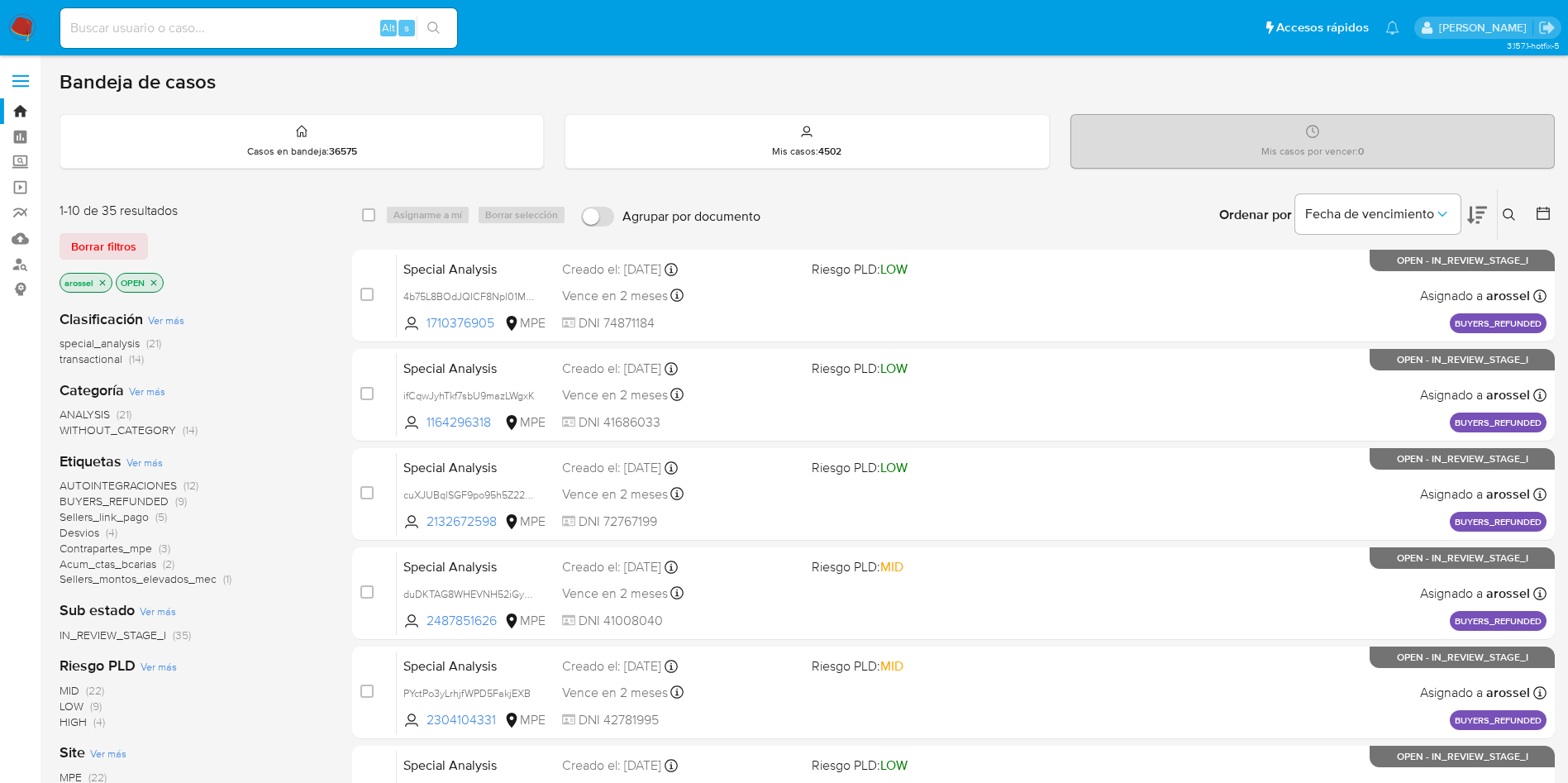
click at [246, 24] on input at bounding box center [259, 28] width 397 height 21
paste input "TJ2GHu1hsyRQrD0RWyXc208V"
type input "TJ2GHu1hsyRQrD0RWyXc208V"
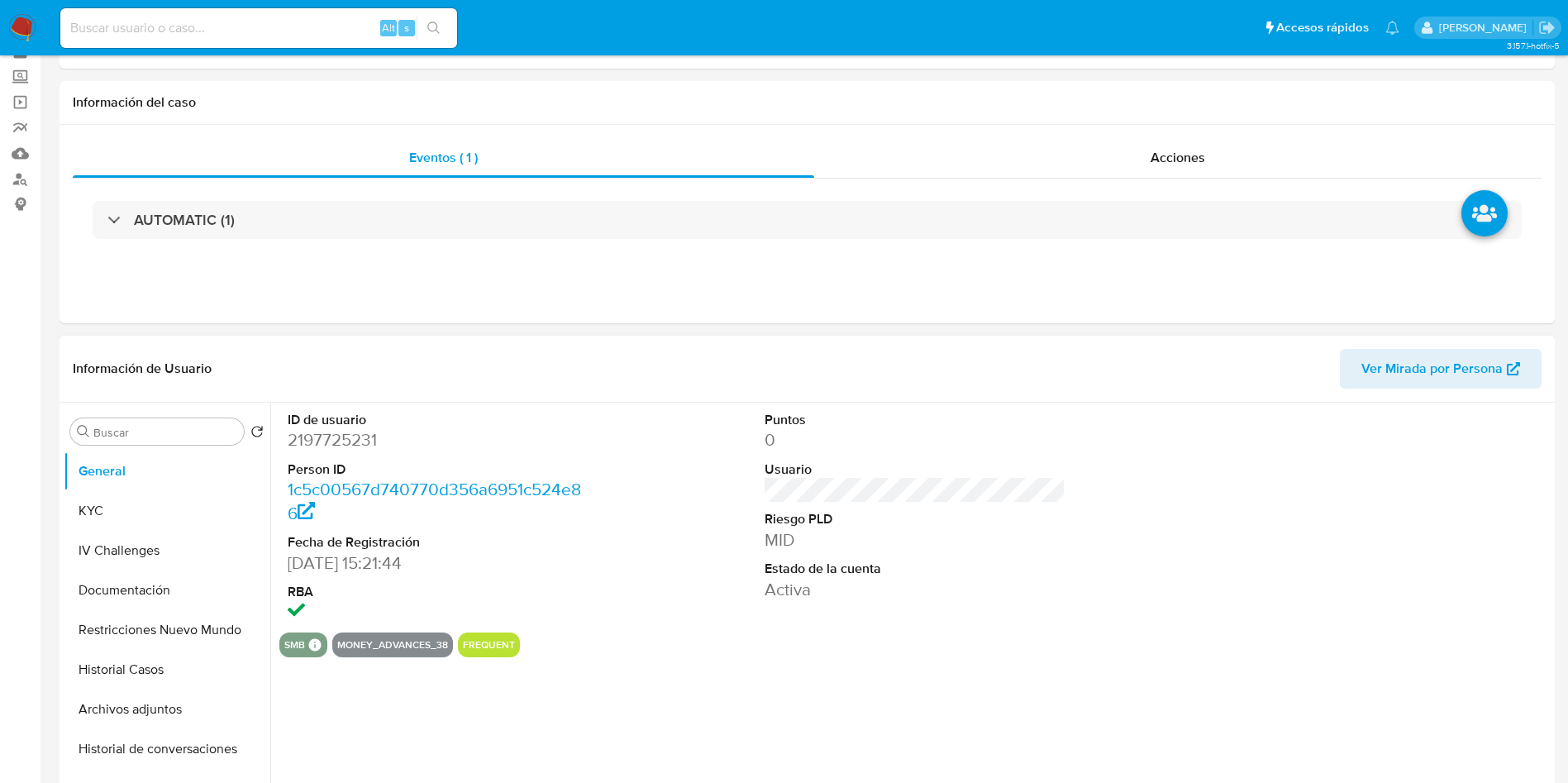
scroll to position [124, 0]
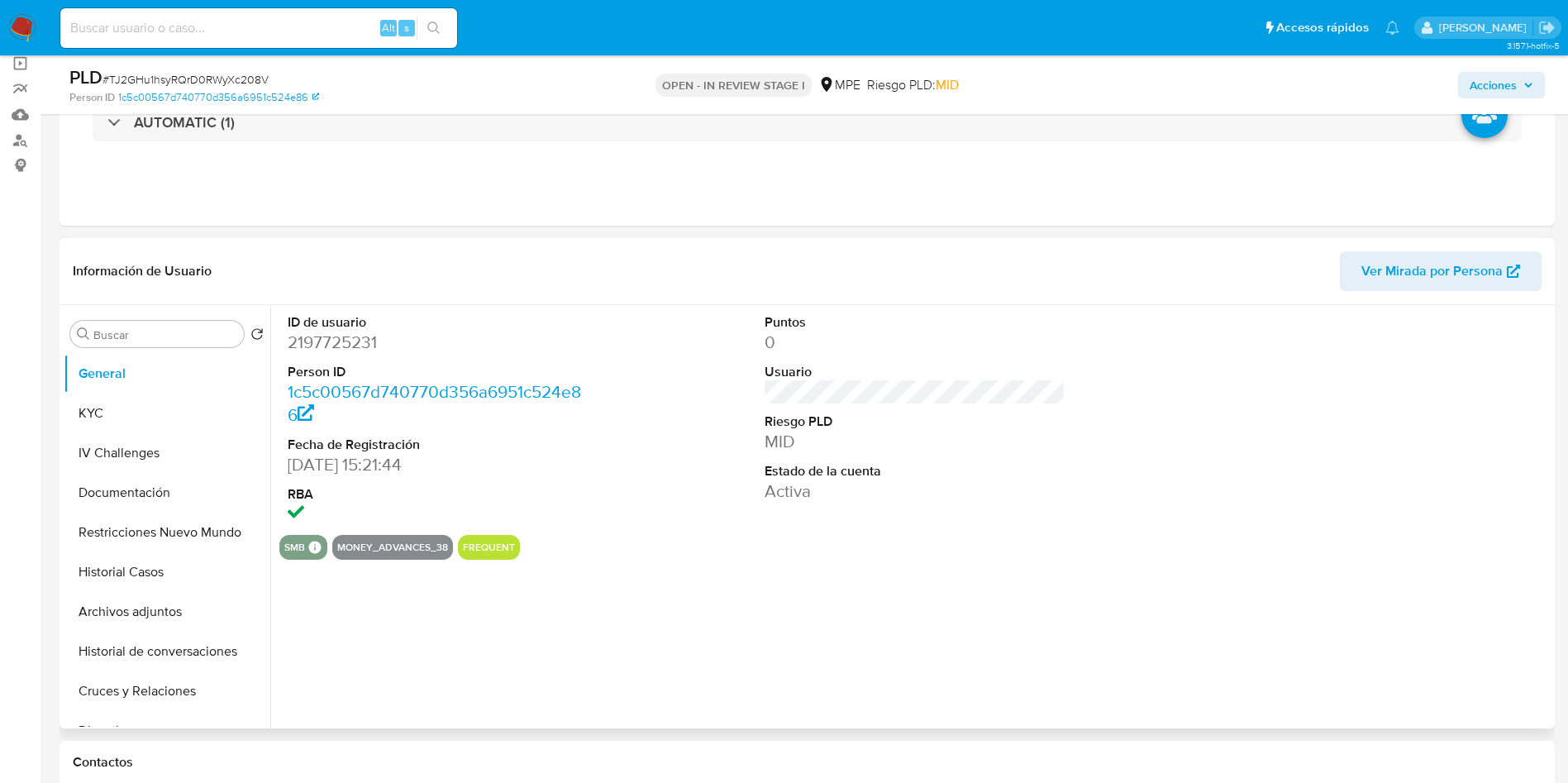
select select "10"
click at [1429, 315] on div at bounding box center [1392, 419] width 318 height 230
click at [1418, 257] on span "Ver Mirada por Persona" at bounding box center [1431, 270] width 141 height 39
click at [156, 410] on button "KYC" at bounding box center [160, 413] width 193 height 39
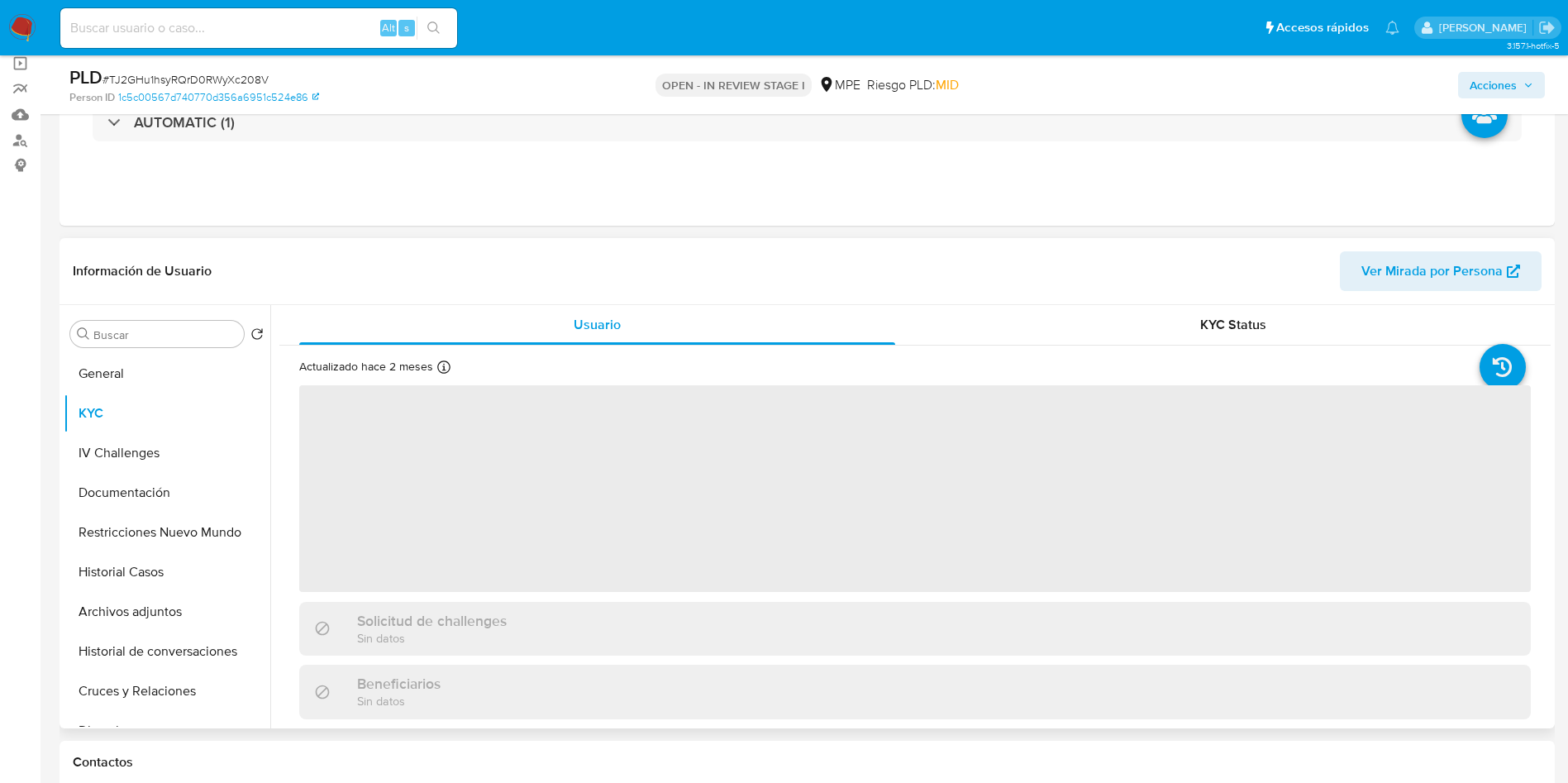
scroll to position [248, 0]
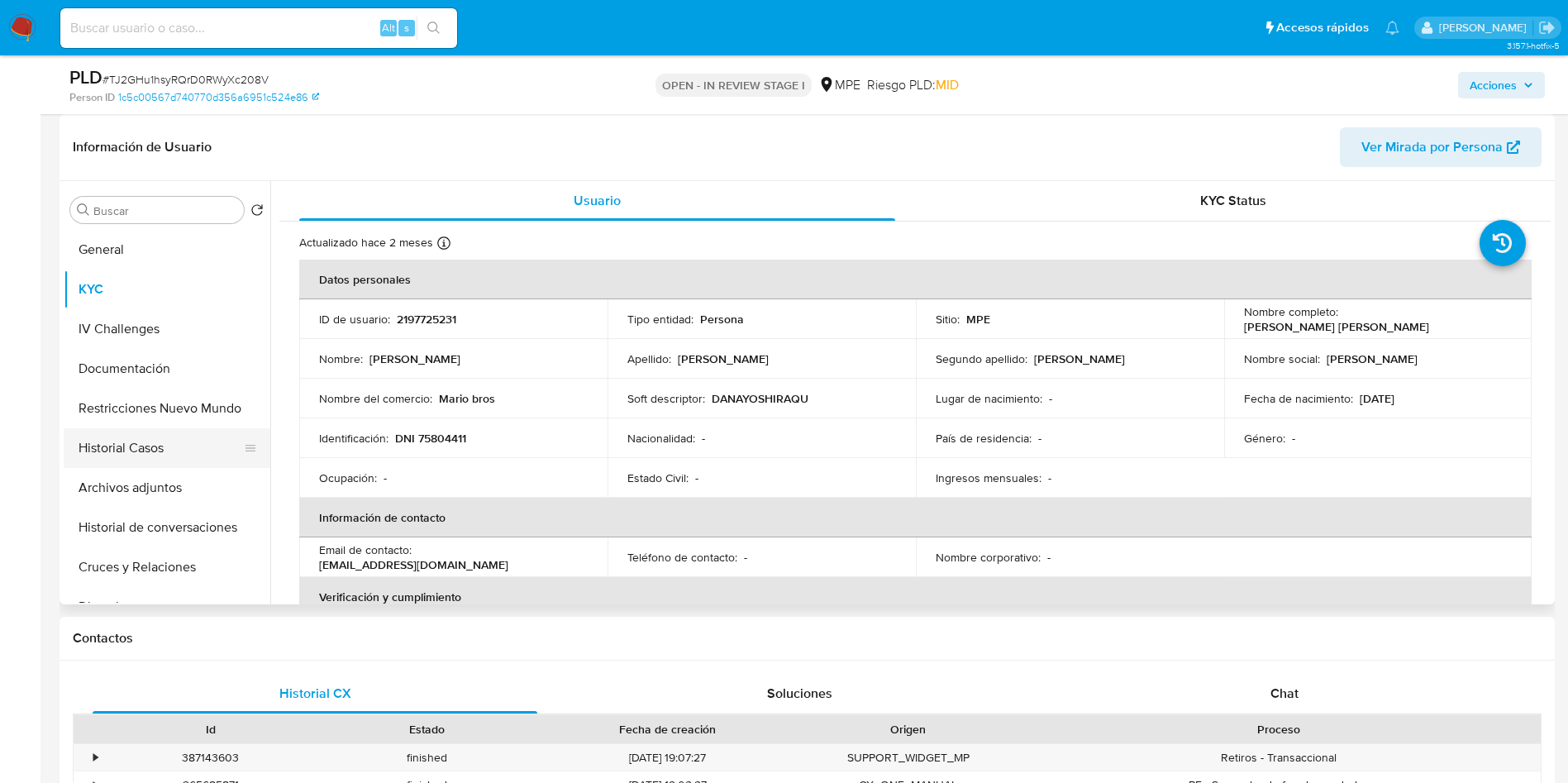
click at [183, 451] on button "Historial Casos" at bounding box center [160, 447] width 193 height 39
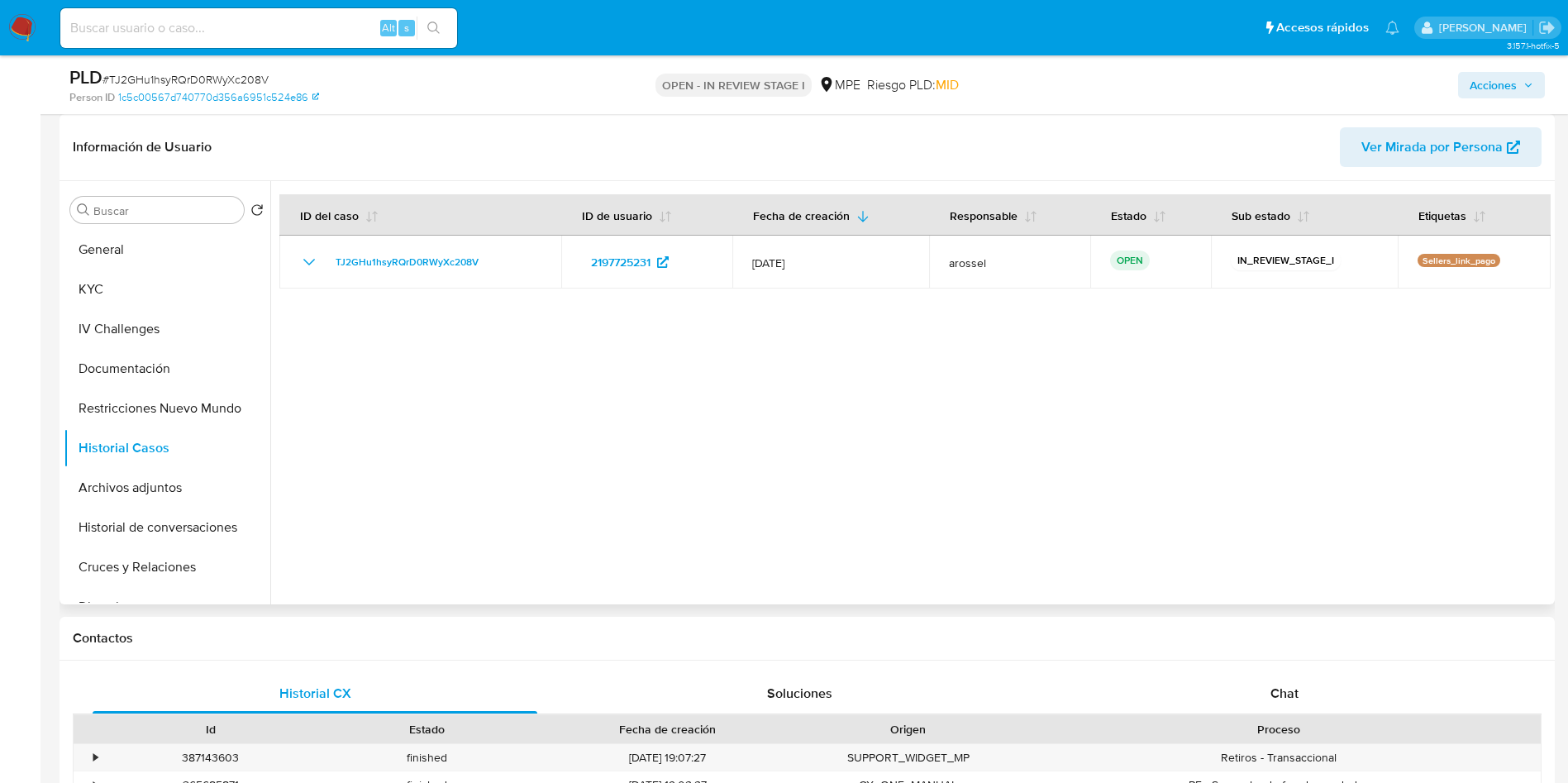
click at [1404, 146] on span "Ver Mirada por Persona" at bounding box center [1431, 146] width 141 height 39
click at [180, 565] on button "Cruces y Relaciones" at bounding box center [160, 567] width 193 height 39
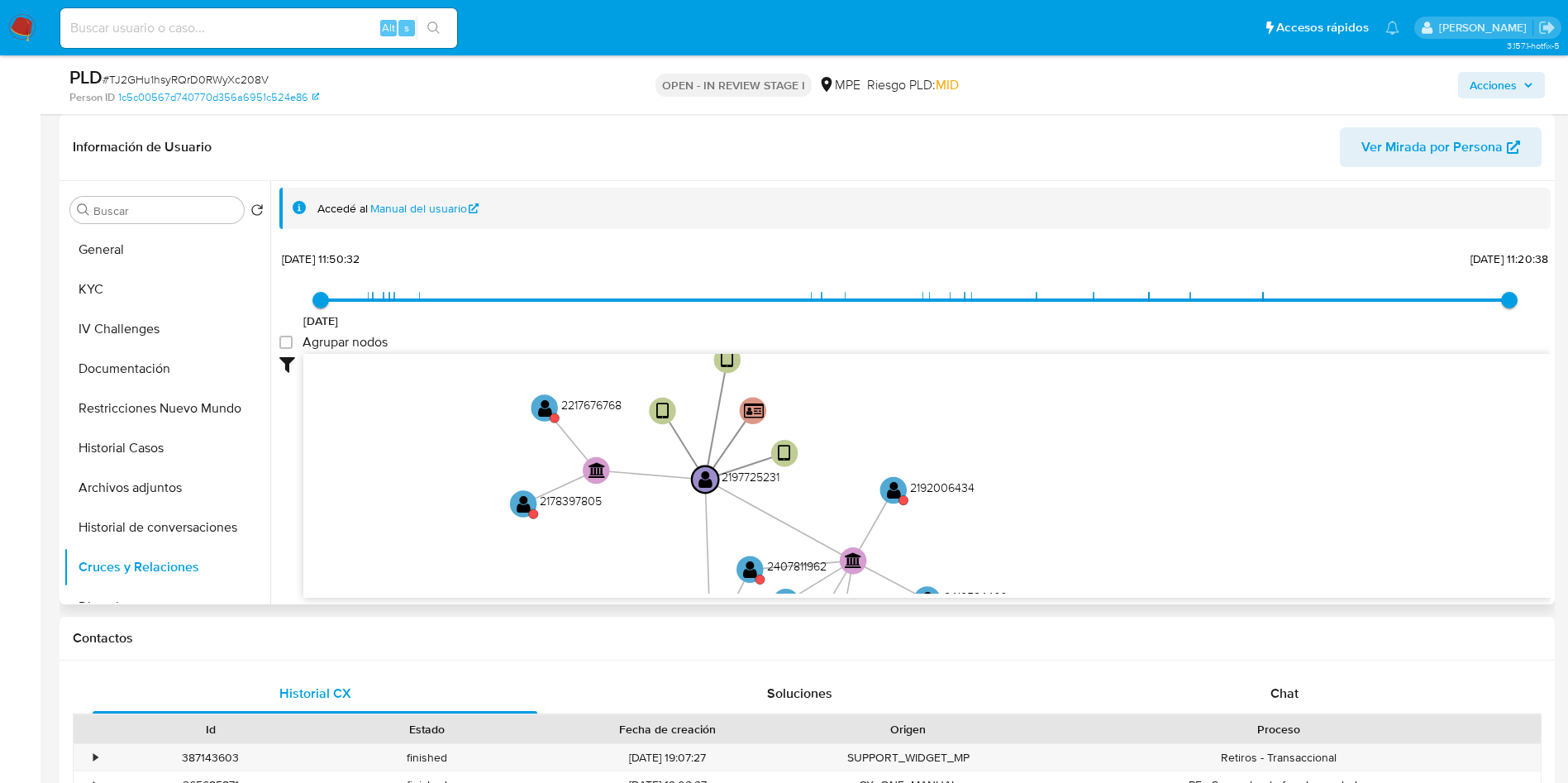
drag, startPoint x: 740, startPoint y: 477, endPoint x: 555, endPoint y: 568, distance: 206.2
click at [555, 573] on icon "device-677c4ce99c8a9f1aa3957296  user-2197725231  2197725231 user-2198854298 …" at bounding box center [927, 473] width 1247 height 240
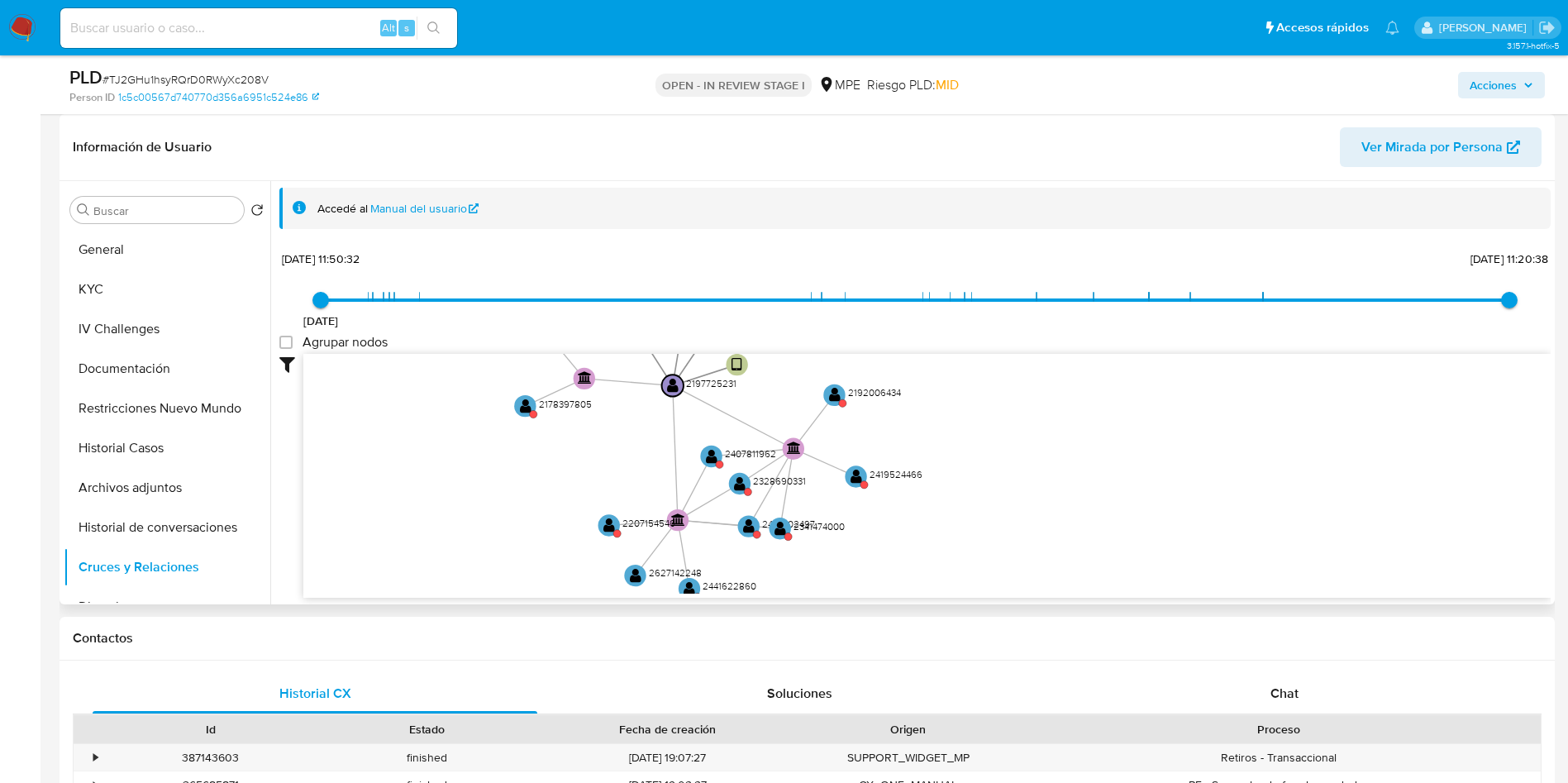
drag, startPoint x: 1008, startPoint y: 457, endPoint x: 1007, endPoint y: 352, distance: 105.0
click at [1007, 352] on div "28/12/2024 28/12/2024, 11:50:32 16/8/2025, 11:20:38 Agrupar nodos Filtros Confi…" at bounding box center [915, 421] width 1271 height 351
click at [134, 288] on button "KYC" at bounding box center [160, 289] width 193 height 39
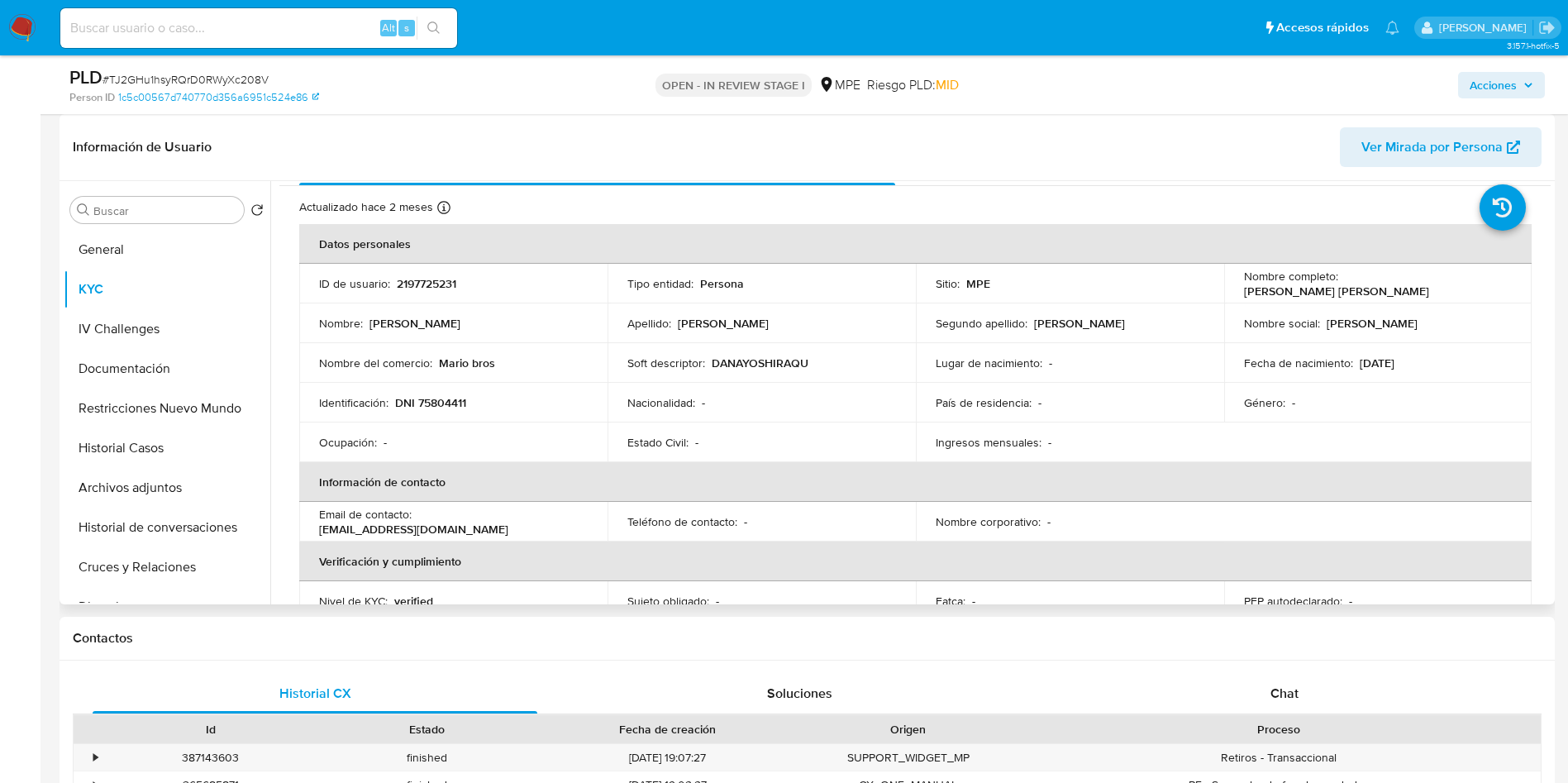
scroll to position [0, 0]
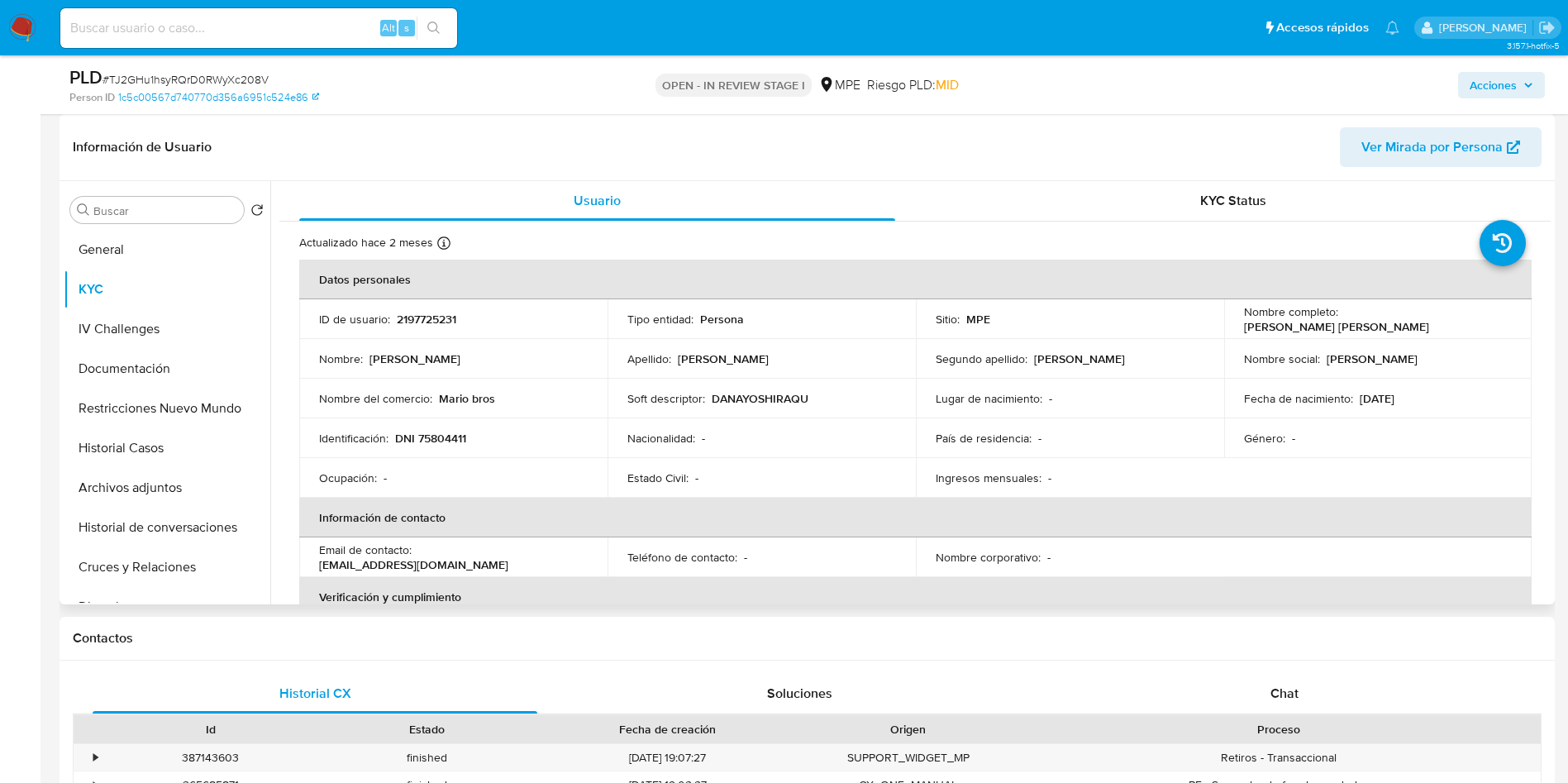
click at [765, 395] on p "DANAYOSHIRAQU" at bounding box center [759, 398] width 97 height 14
click at [768, 490] on td "Estado Civil : -" at bounding box center [761, 477] width 309 height 39
click at [757, 301] on td "Tipo entidad : Persona" at bounding box center [761, 318] width 309 height 39
click at [761, 459] on td "Estado Civil : -" at bounding box center [761, 477] width 309 height 39
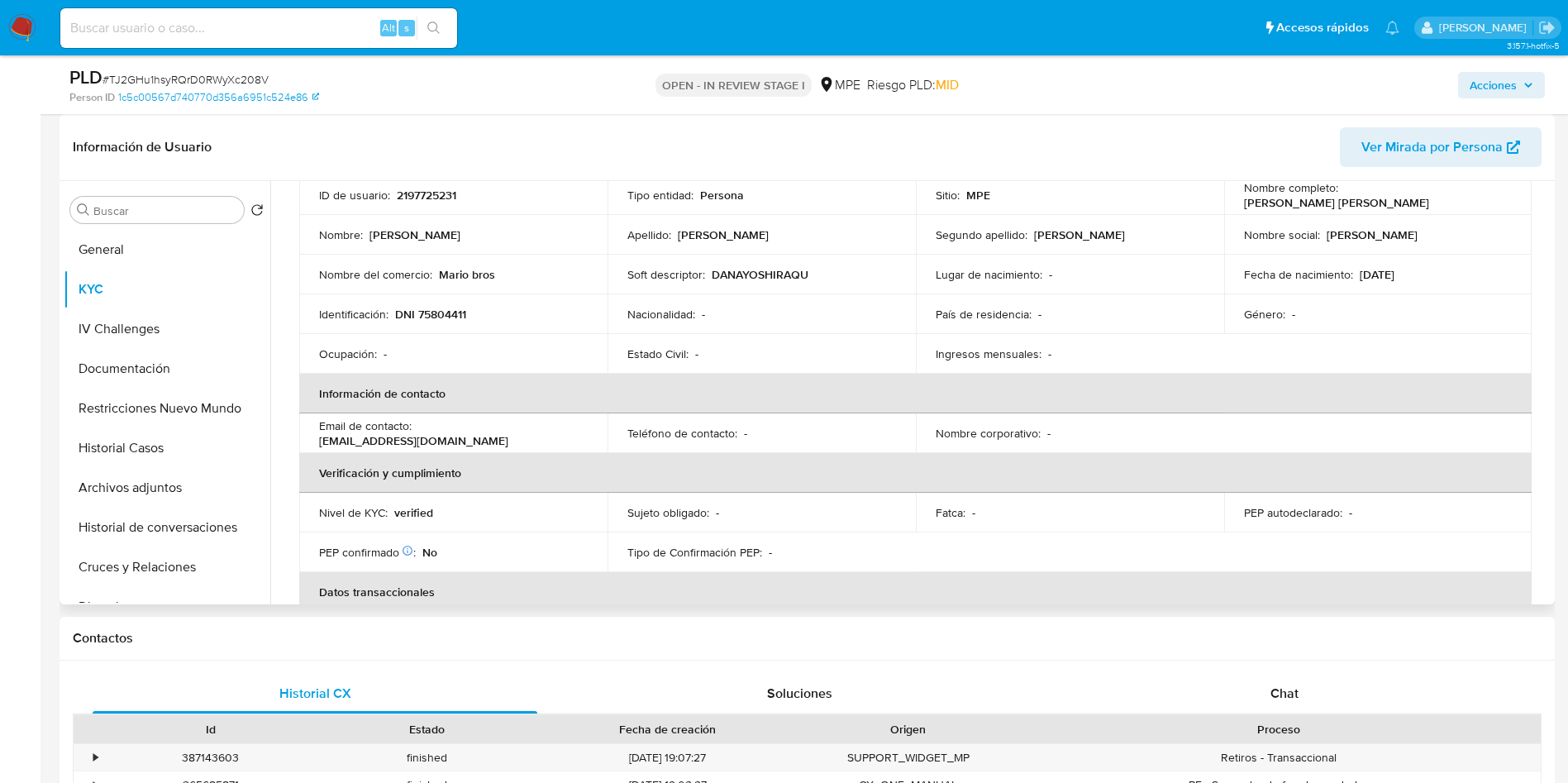
click at [658, 430] on p "Teléfono de contacto :" at bounding box center [682, 433] width 110 height 14
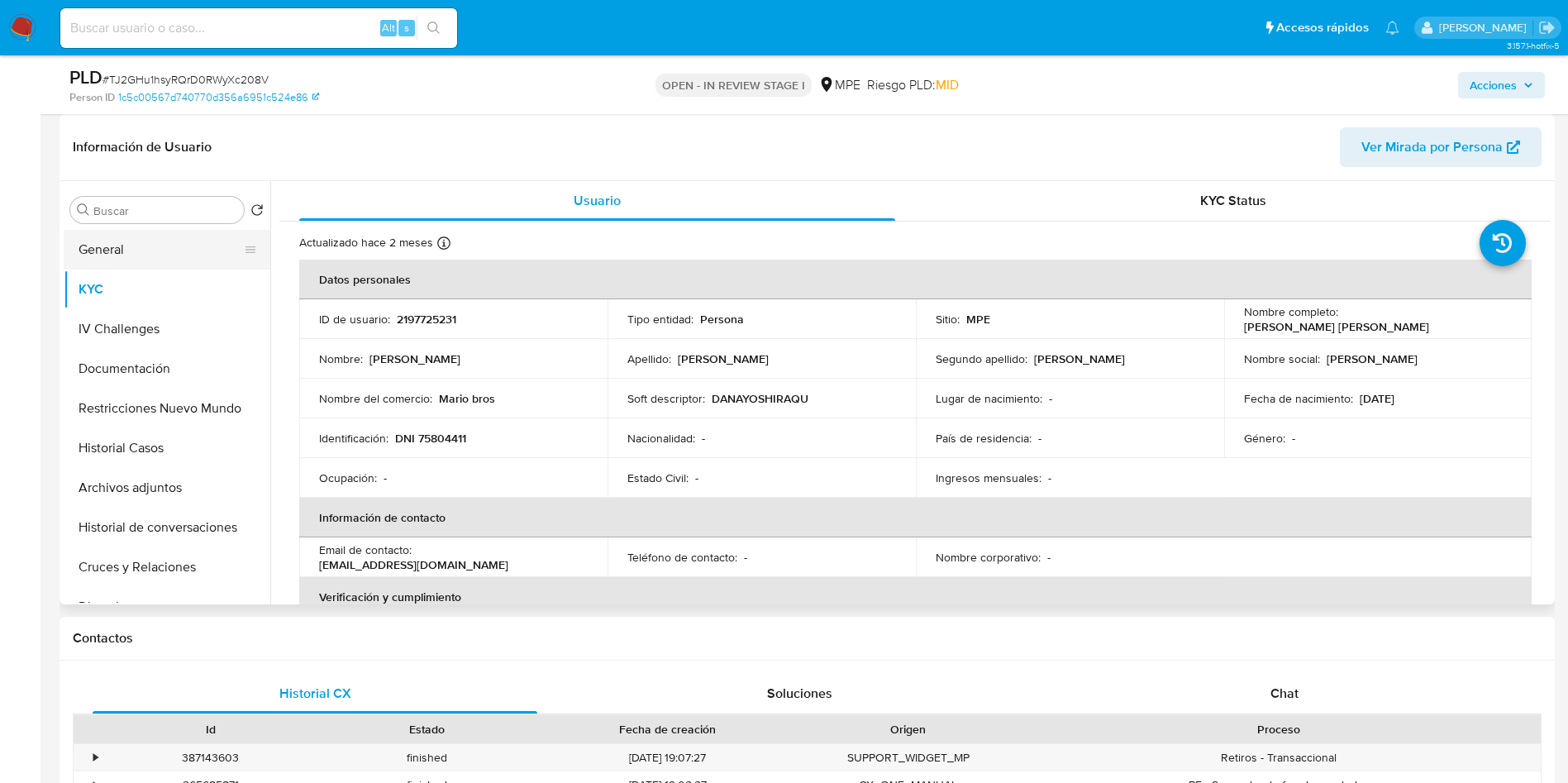
click at [138, 248] on button "General" at bounding box center [160, 249] width 193 height 39
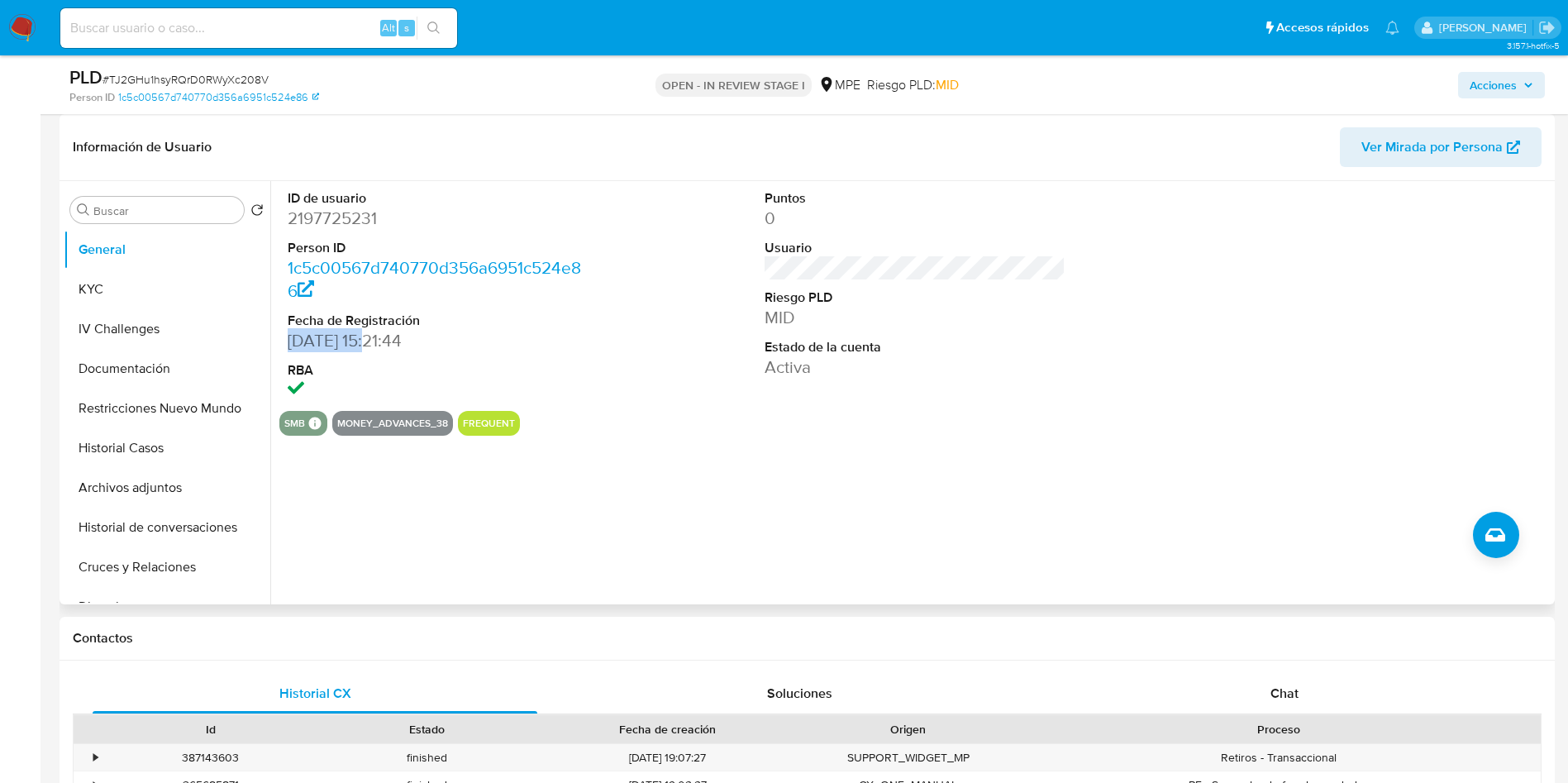
drag, startPoint x: 291, startPoint y: 336, endPoint x: 371, endPoint y: 336, distance: 80.0
click at [371, 336] on dd "07/01/2025 15:21:44" at bounding box center [438, 341] width 302 height 23
copy dd "07/01/2025"
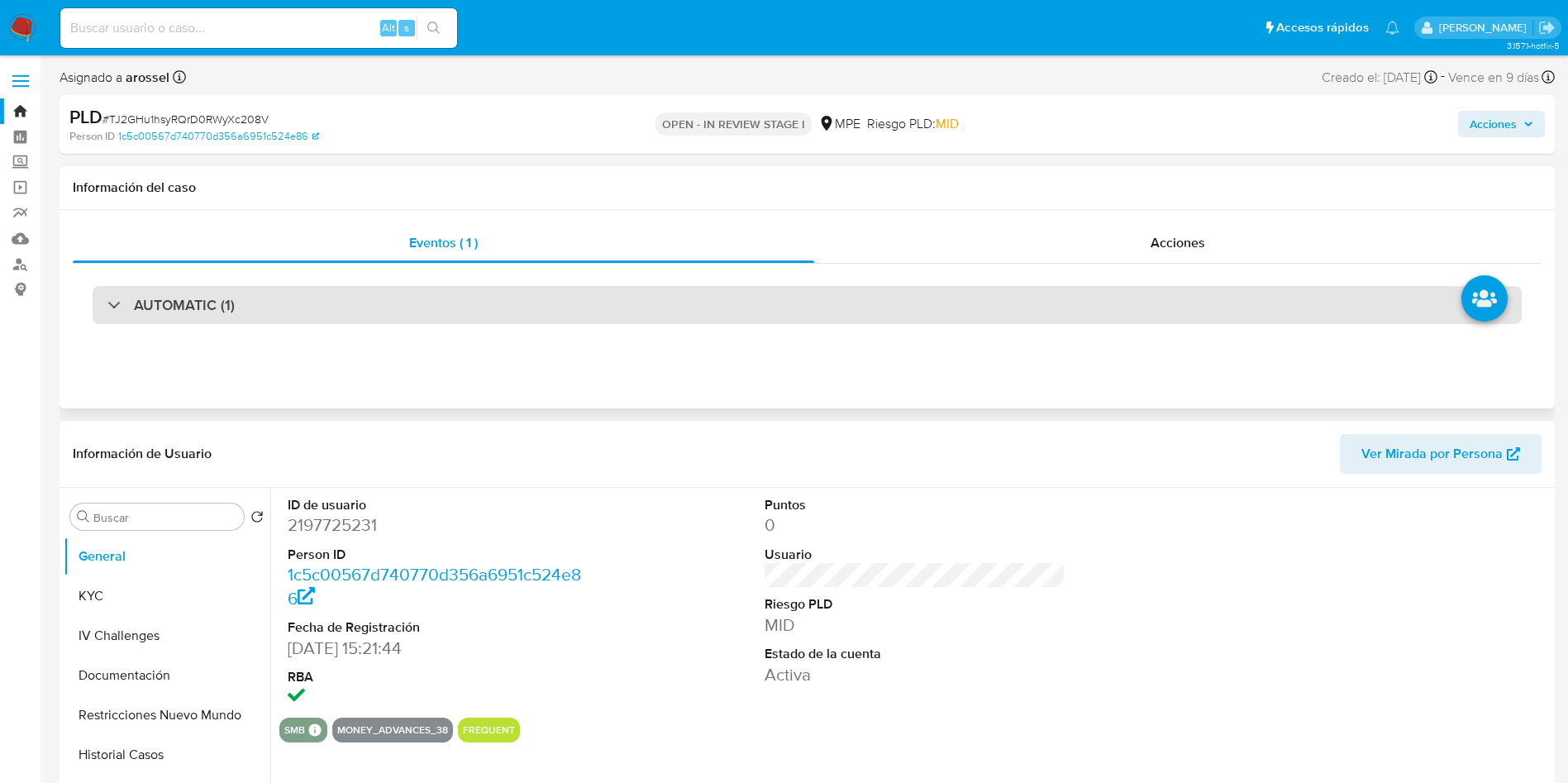
click at [227, 299] on h3 "AUTOMATIC (1)" at bounding box center [184, 305] width 101 height 18
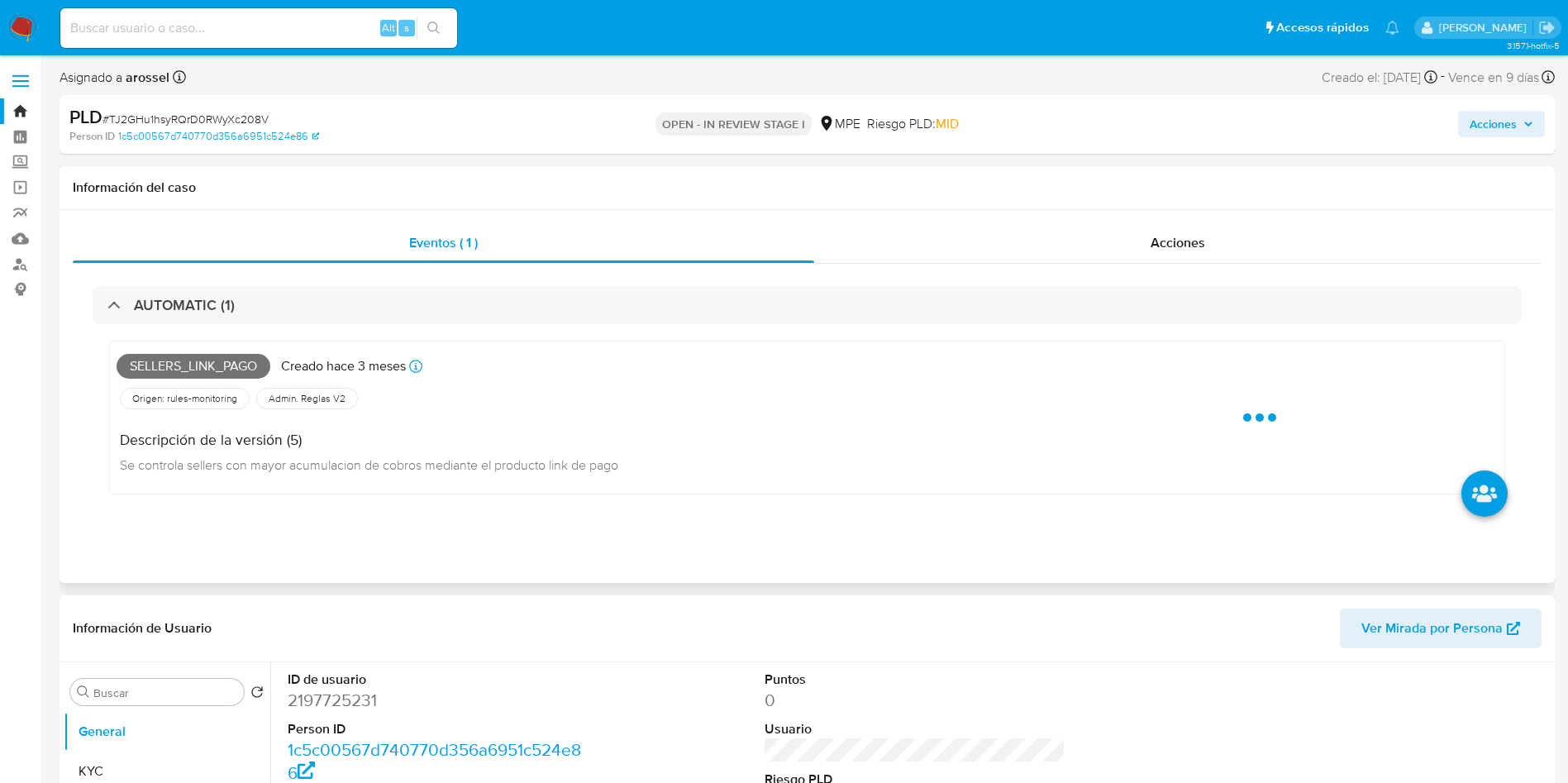
click at [194, 361] on span "Sellers_link_pago" at bounding box center [193, 366] width 154 height 25
click at [194, 366] on span "Sellers_link_pago" at bounding box center [193, 366] width 154 height 25
copy span "Sellers_link_pago"
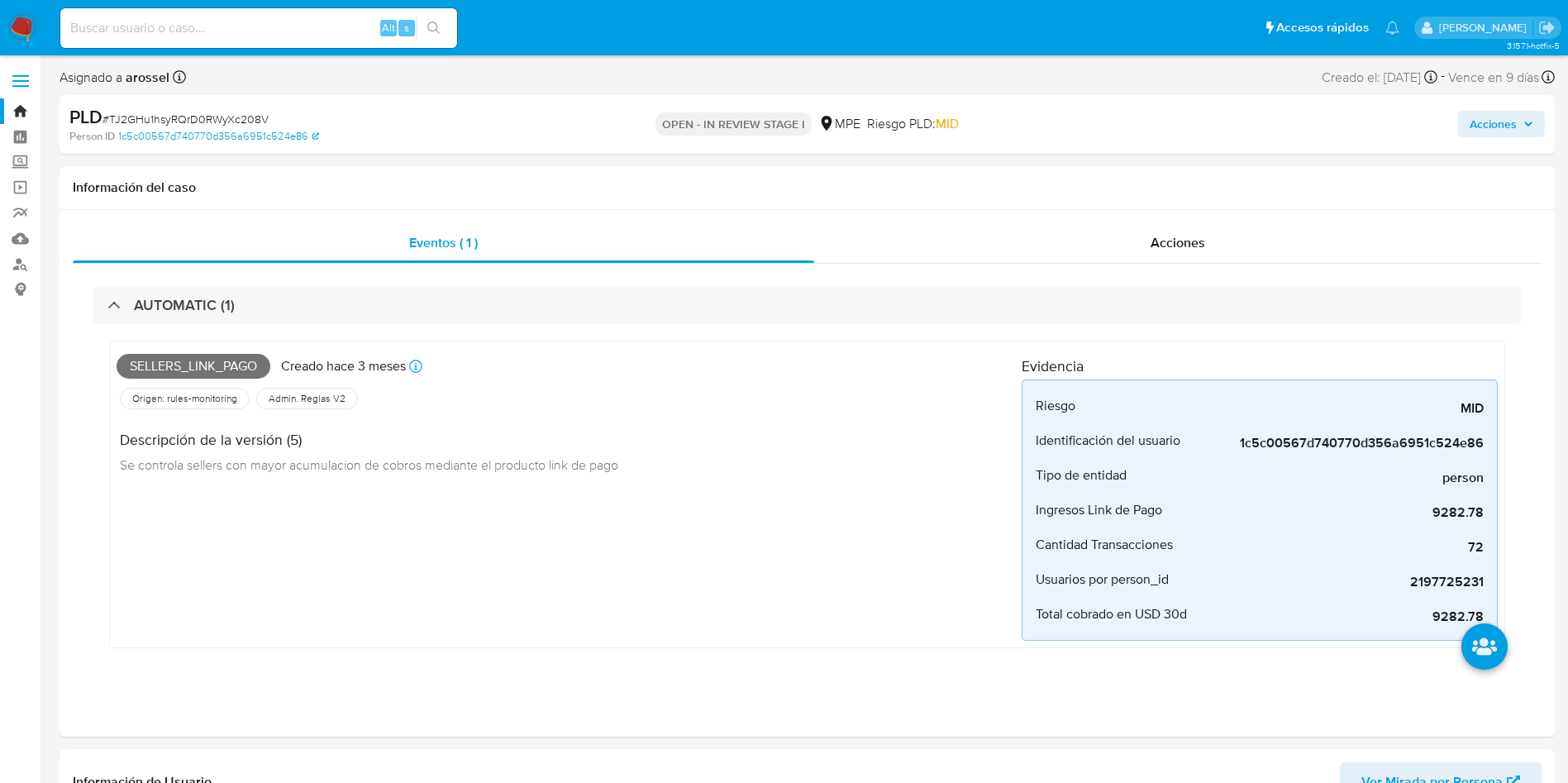
click at [220, 121] on span "# TJ2GHu1hsyRQrD0RWyXc208V" at bounding box center [186, 118] width 166 height 16
copy span "TJ2GHu1hsyRQrD0RWyXc208V"
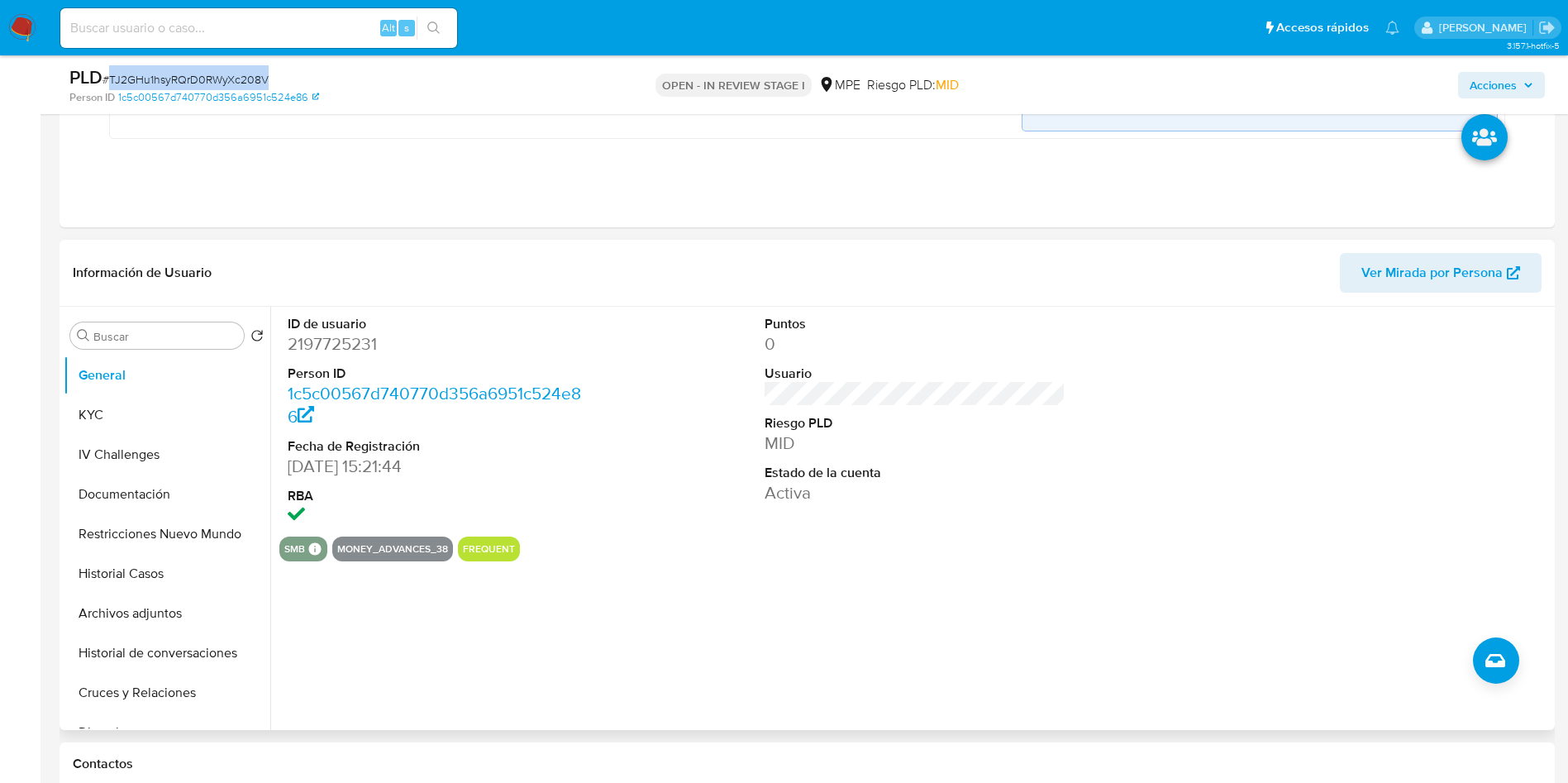
scroll to position [496, 0]
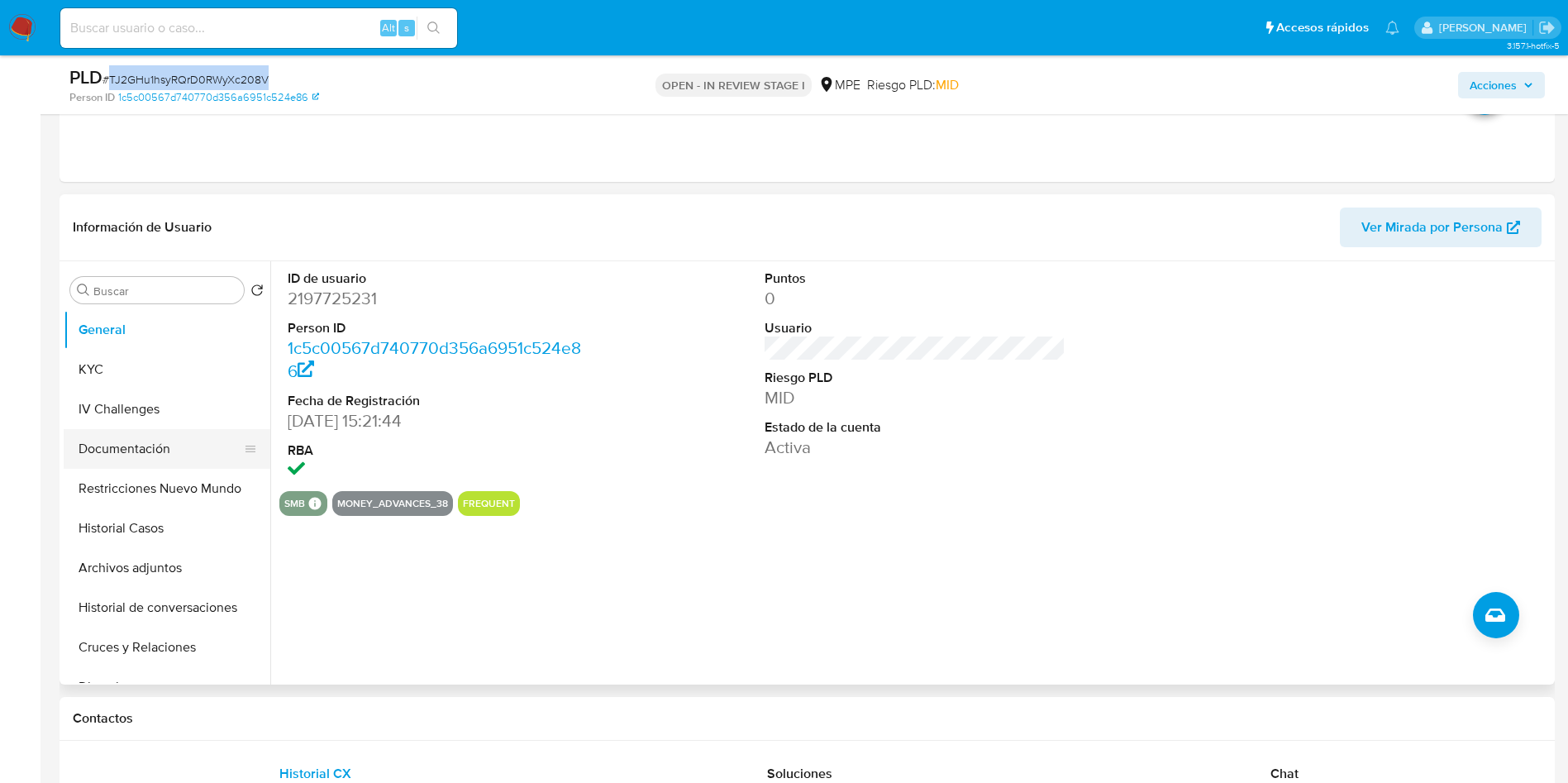
drag, startPoint x: 133, startPoint y: 399, endPoint x: 140, endPoint y: 411, distance: 13.9
click at [134, 399] on button "IV Challenges" at bounding box center [166, 409] width 207 height 39
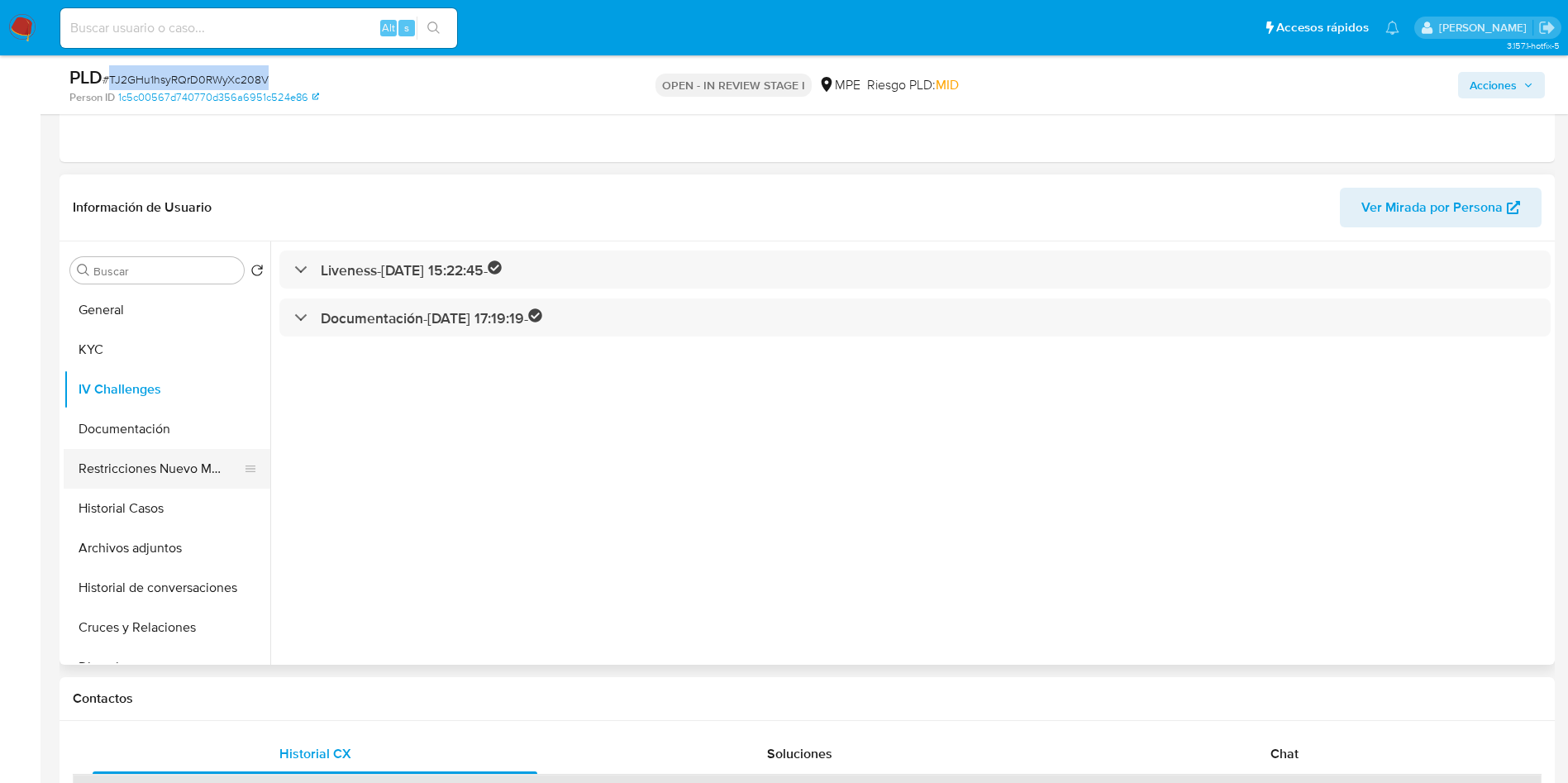
click at [150, 450] on button "Restricciones Nuevo Mundo" at bounding box center [160, 468] width 193 height 39
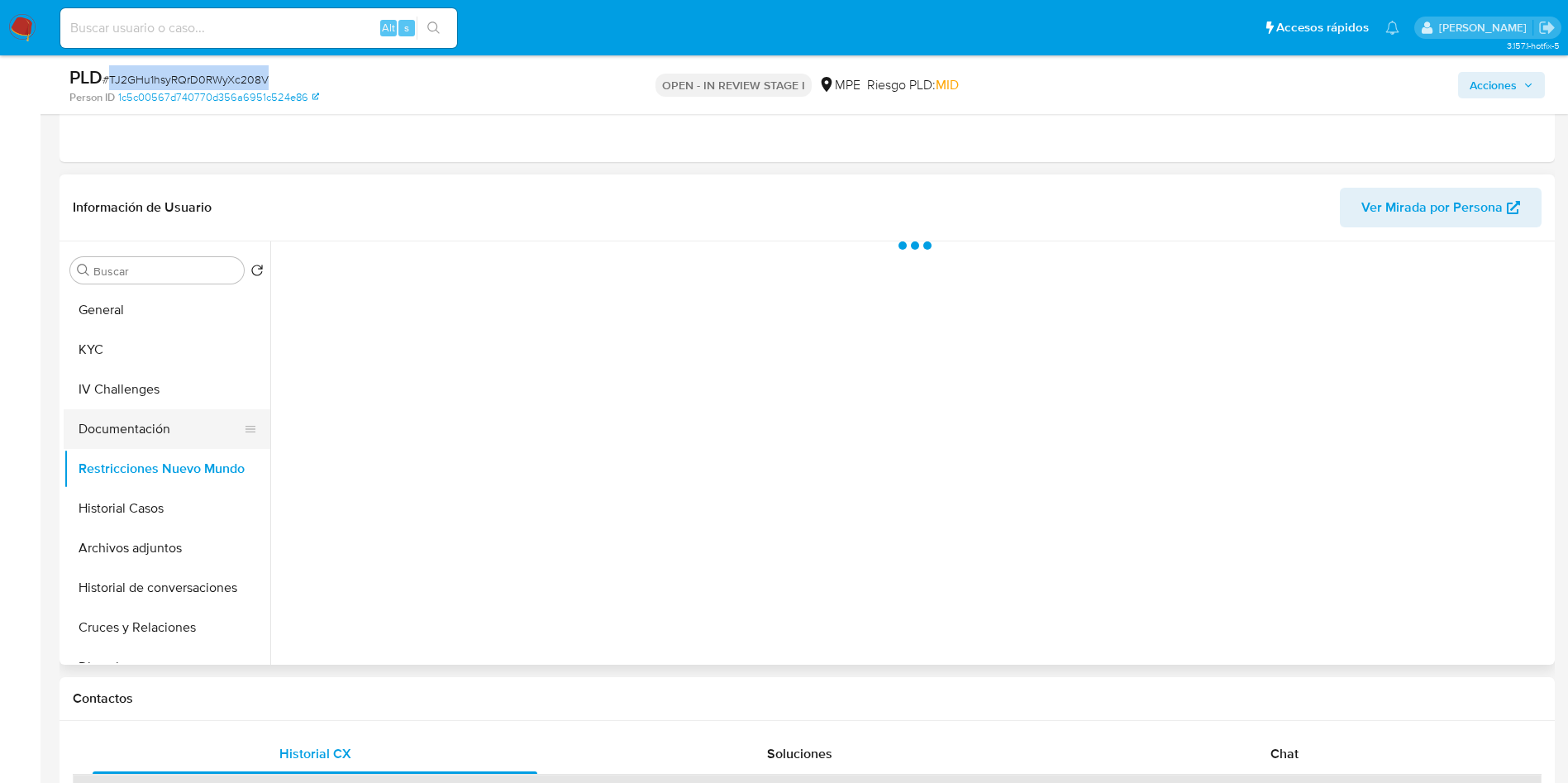
click at [148, 437] on button "Documentación" at bounding box center [160, 429] width 193 height 39
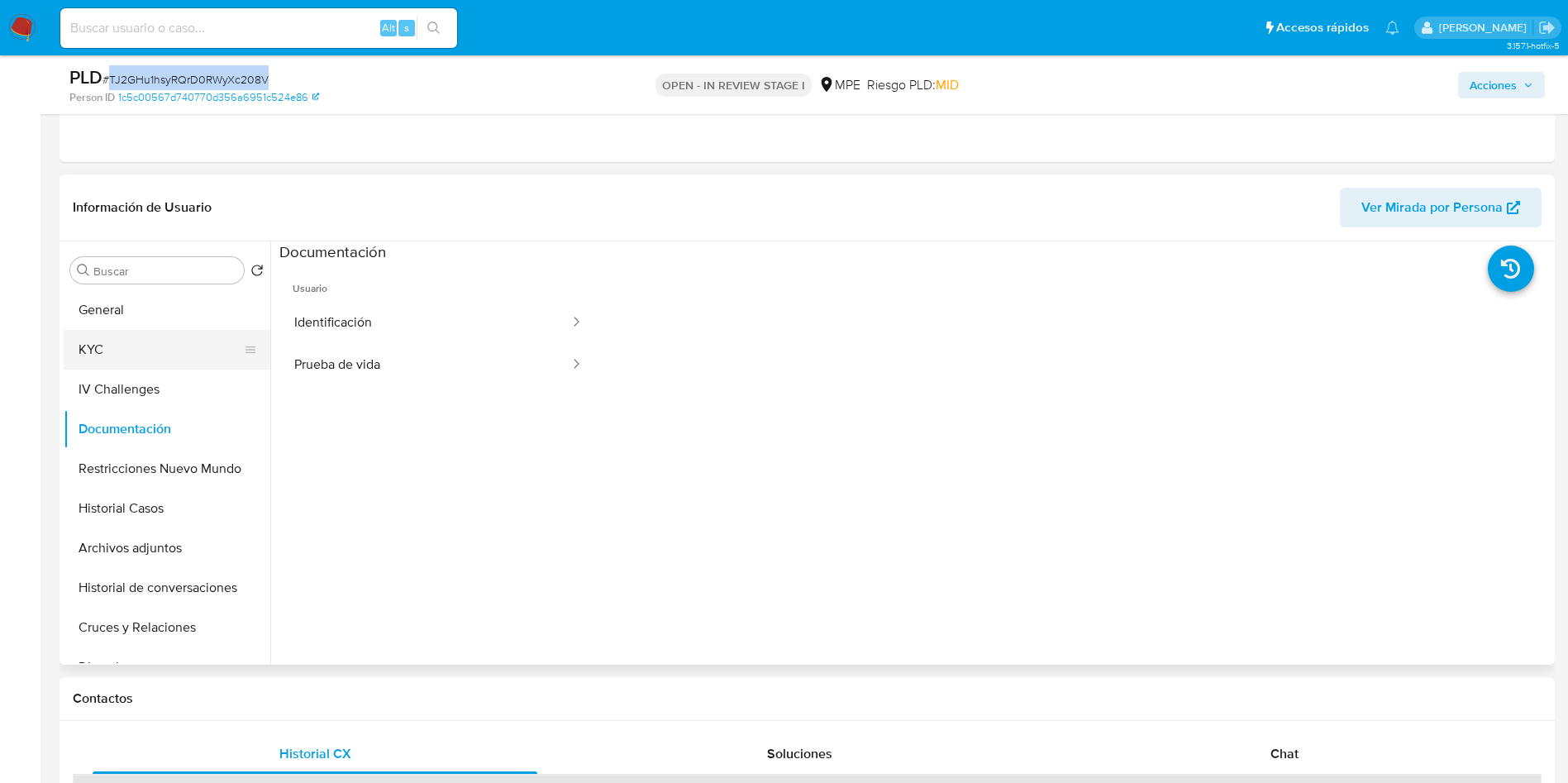
drag, startPoint x: 133, startPoint y: 357, endPoint x: 139, endPoint y: 341, distance: 17.1
click at [133, 357] on button "KYC" at bounding box center [160, 349] width 193 height 39
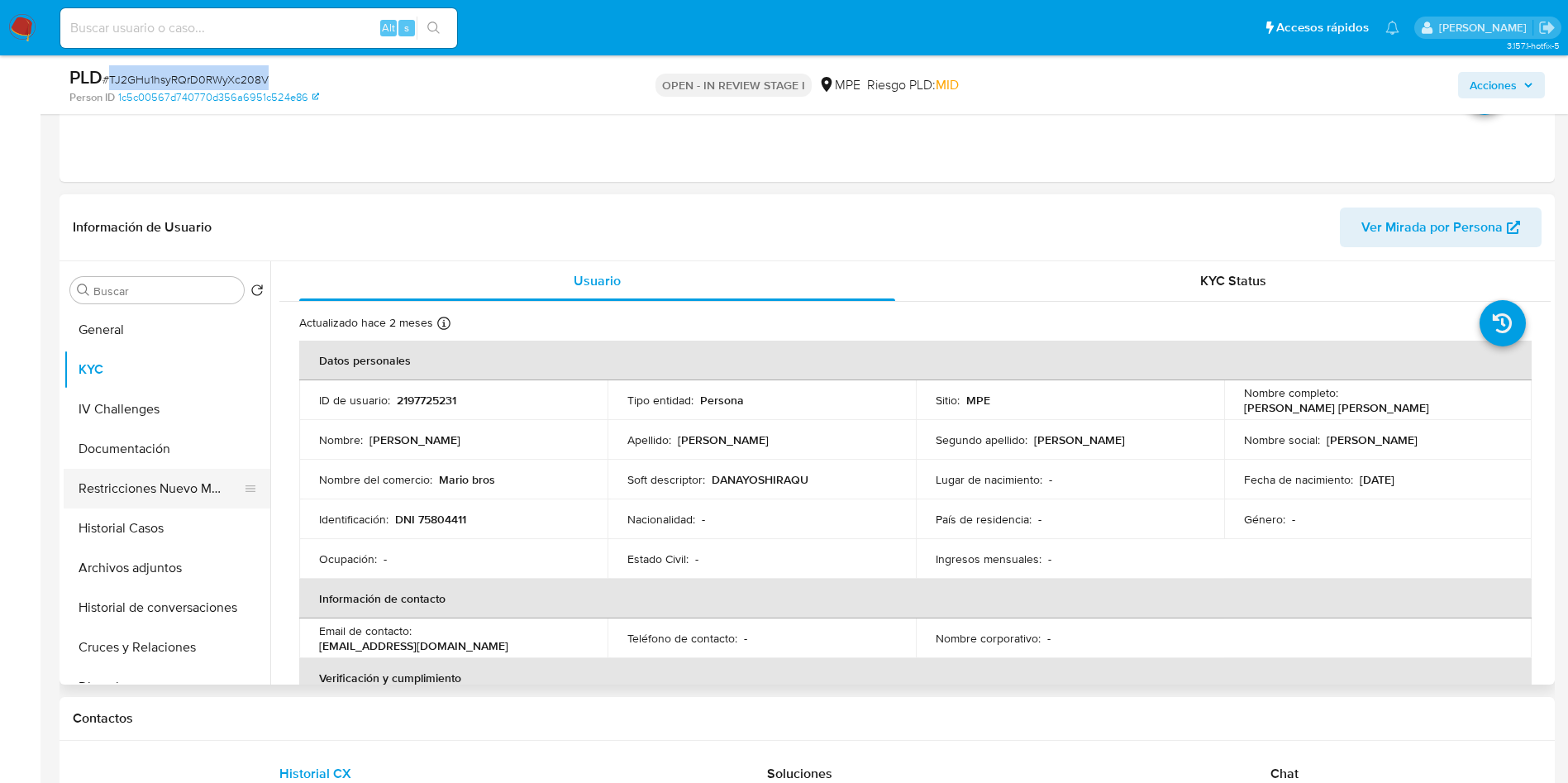
click at [167, 479] on button "Restricciones Nuevo Mundo" at bounding box center [160, 488] width 193 height 39
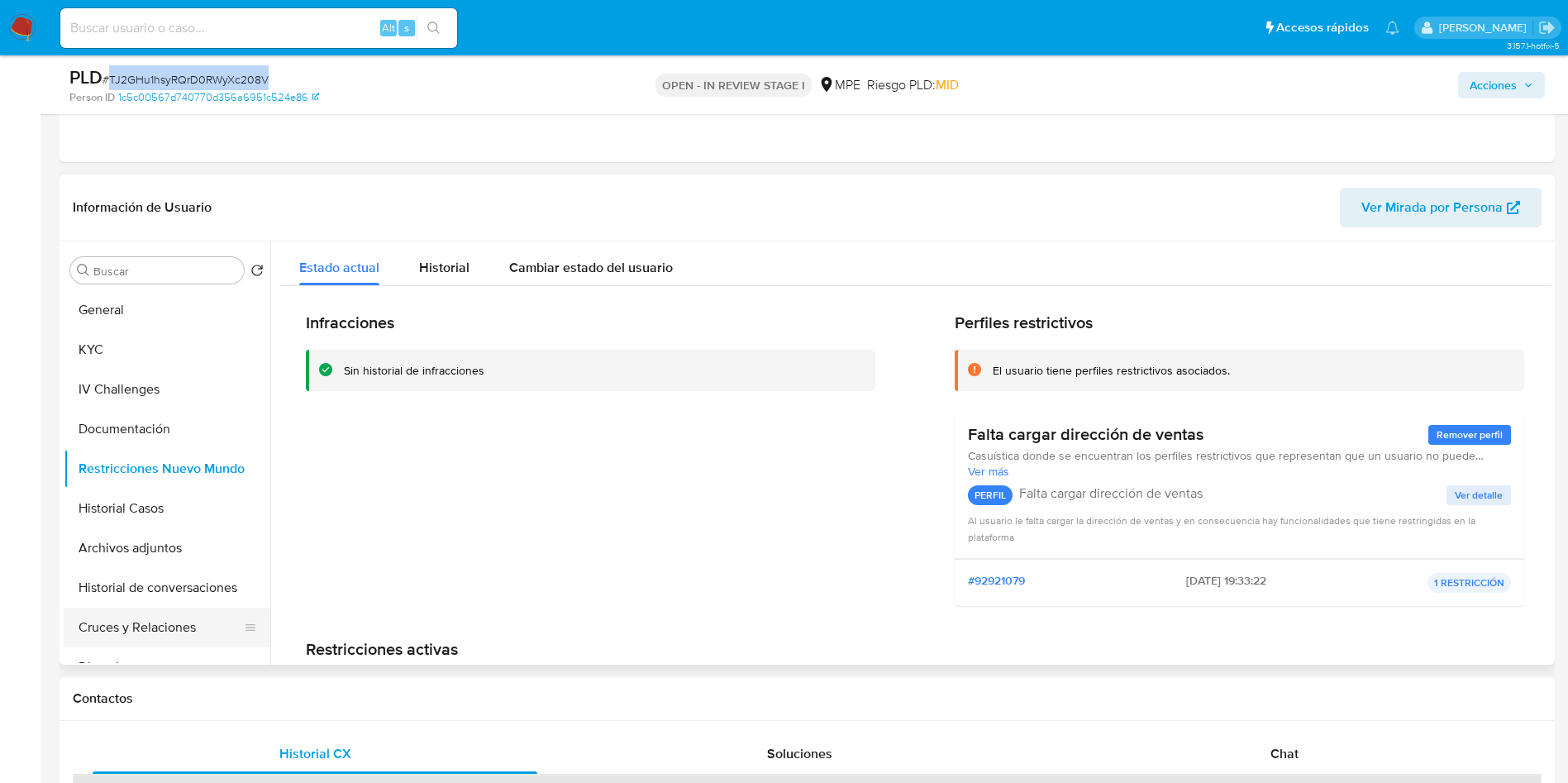
click at [163, 635] on button "Cruces y Relaciones" at bounding box center [160, 627] width 193 height 39
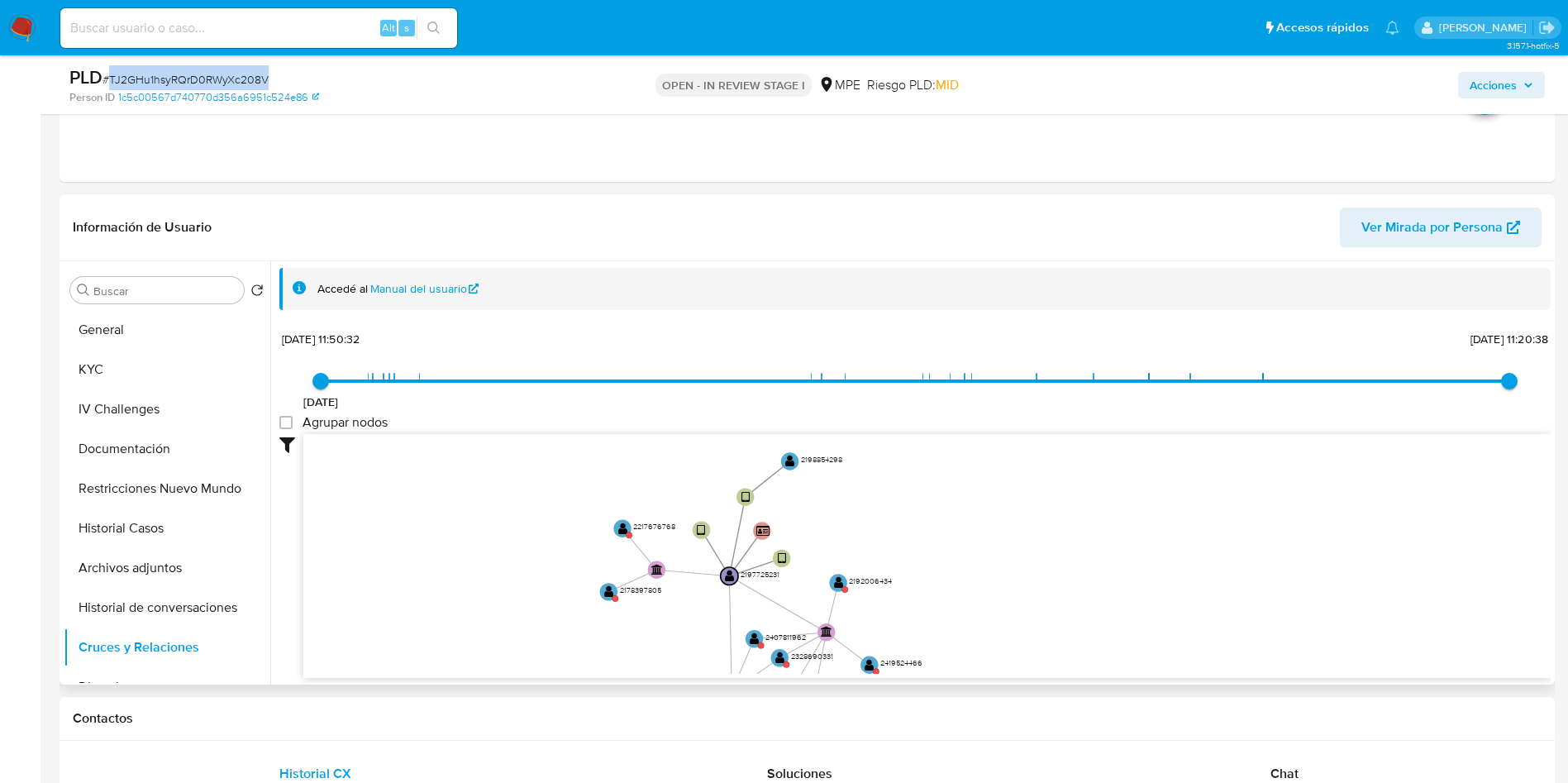
drag, startPoint x: 736, startPoint y: 540, endPoint x: 620, endPoint y: 619, distance: 140.3
click at [620, 619] on icon "device-677c4ce99c8a9f1aa3957296  user-2197725231  2197725231 user-2198854298 …" at bounding box center [927, 553] width 1247 height 240
click at [623, 530] on text "" at bounding box center [621, 532] width 10 height 13
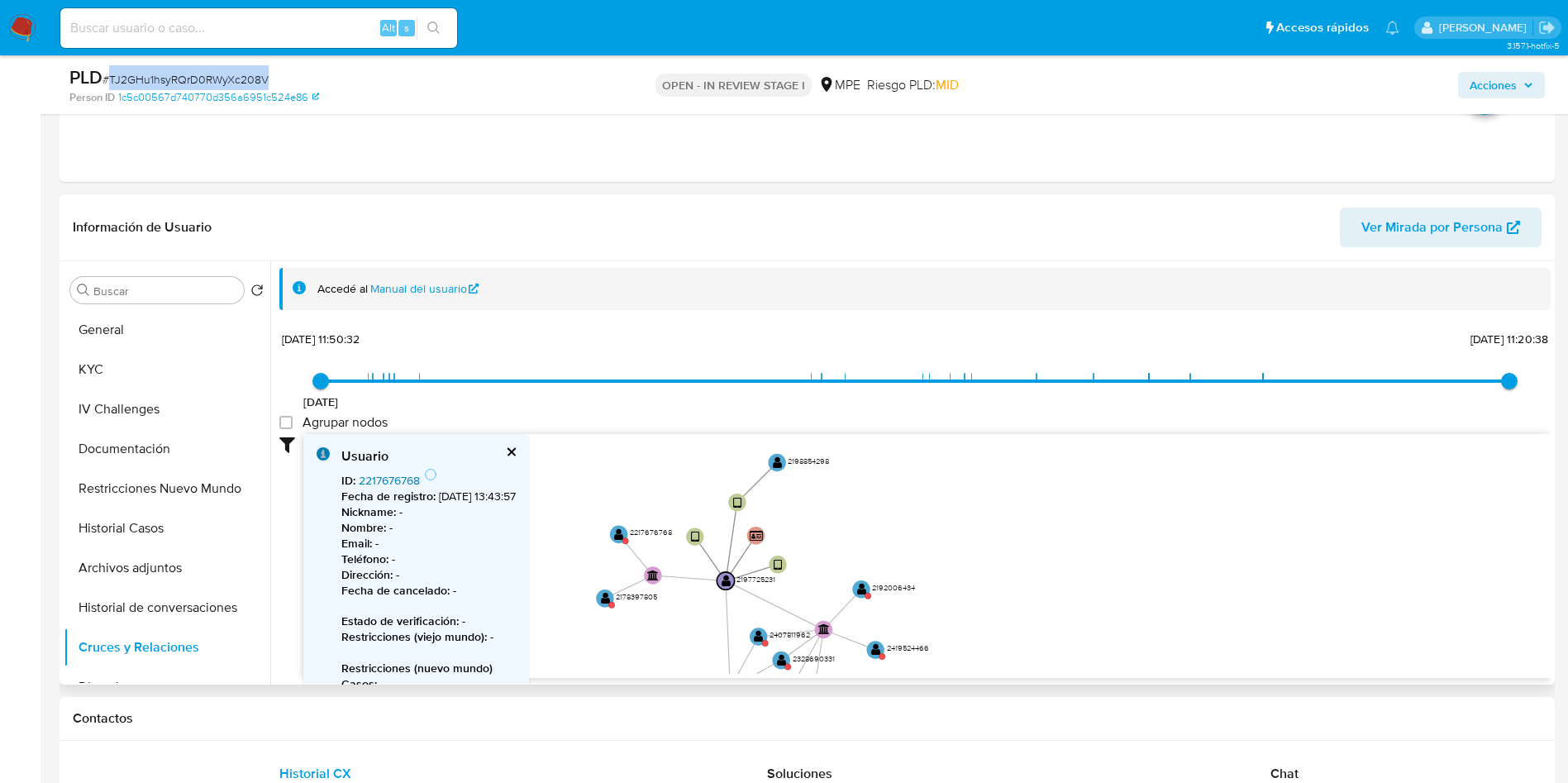
click at [415, 480] on link "2217676768" at bounding box center [389, 480] width 62 height 16
click at [602, 599] on text "" at bounding box center [605, 598] width 10 height 13
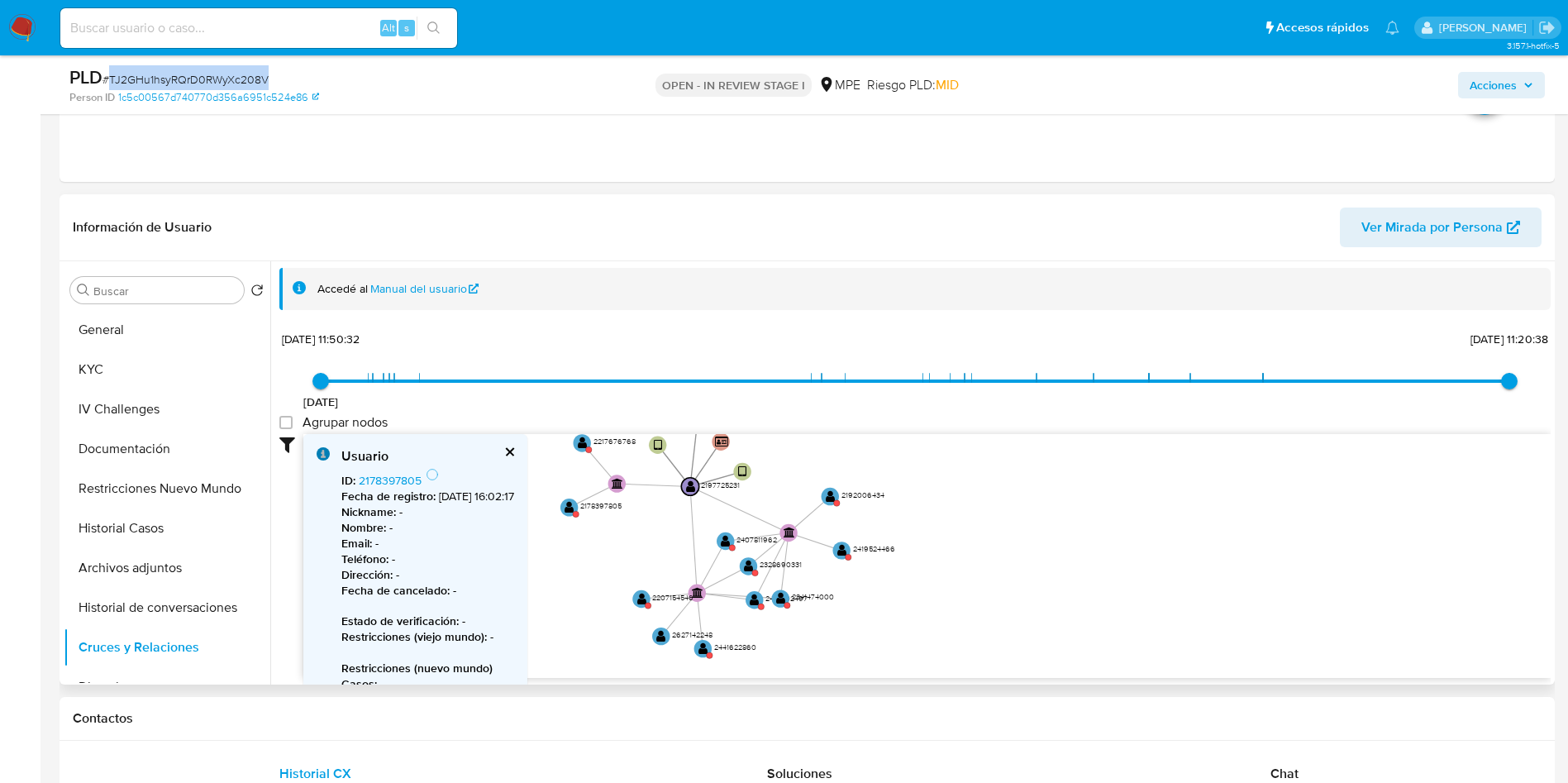
drag, startPoint x: 918, startPoint y: 526, endPoint x: 884, endPoint y: 432, distance: 100.0
click at [884, 432] on div "28/12/2024 28/12/2024, 11:50:32 16/8/2025, 11:20:38 Agrupar nodos Filtros Confi…" at bounding box center [915, 502] width 1271 height 351
click at [641, 598] on text "" at bounding box center [642, 598] width 10 height 13
click at [706, 651] on text "" at bounding box center [703, 647] width 10 height 13
click at [726, 542] on text "" at bounding box center [727, 539] width 10 height 13
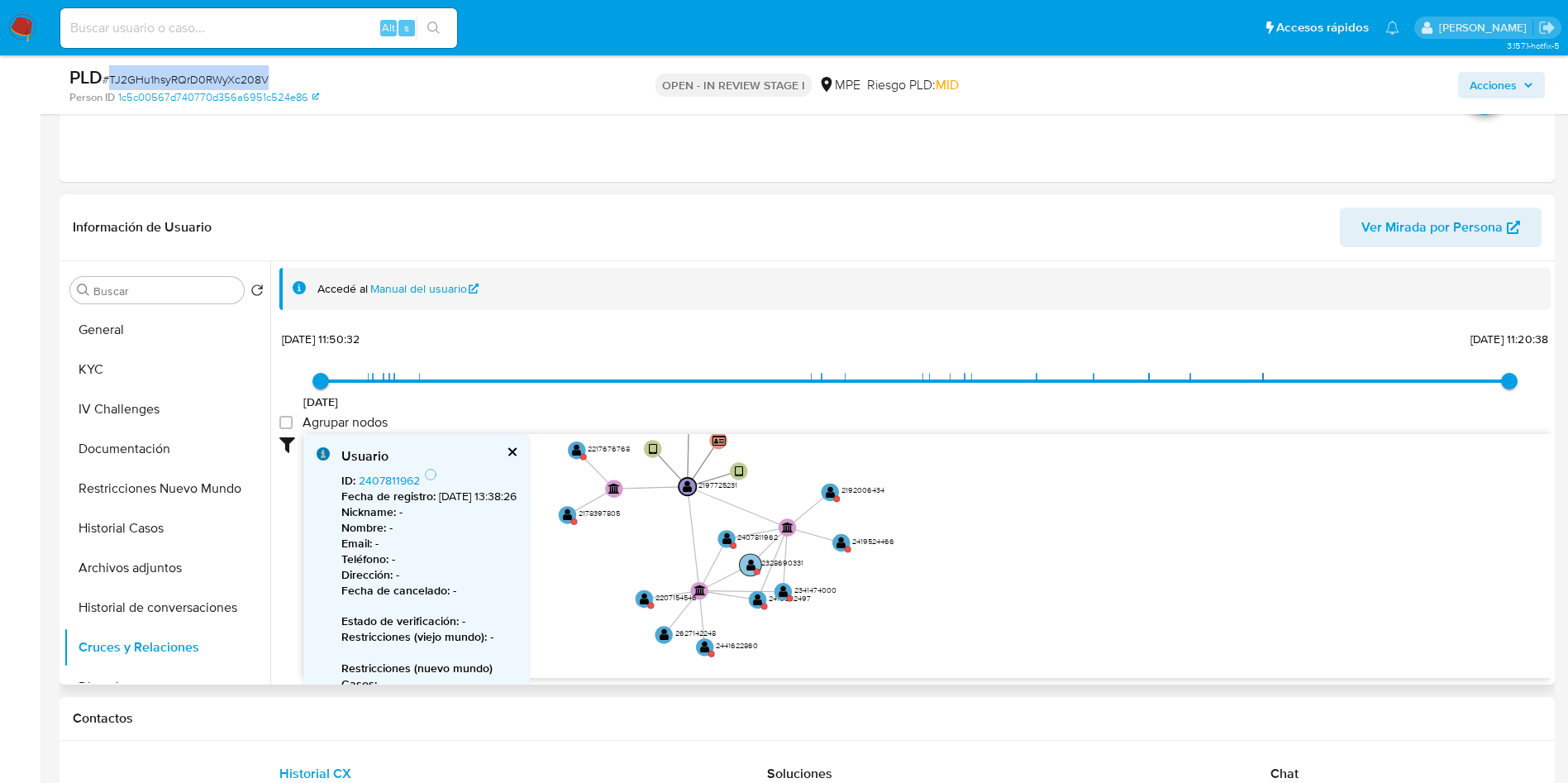
click at [751, 568] on text "" at bounding box center [751, 564] width 10 height 13
click at [762, 601] on text "" at bounding box center [759, 598] width 10 height 13
click at [789, 583] on text "" at bounding box center [786, 585] width 10 height 13
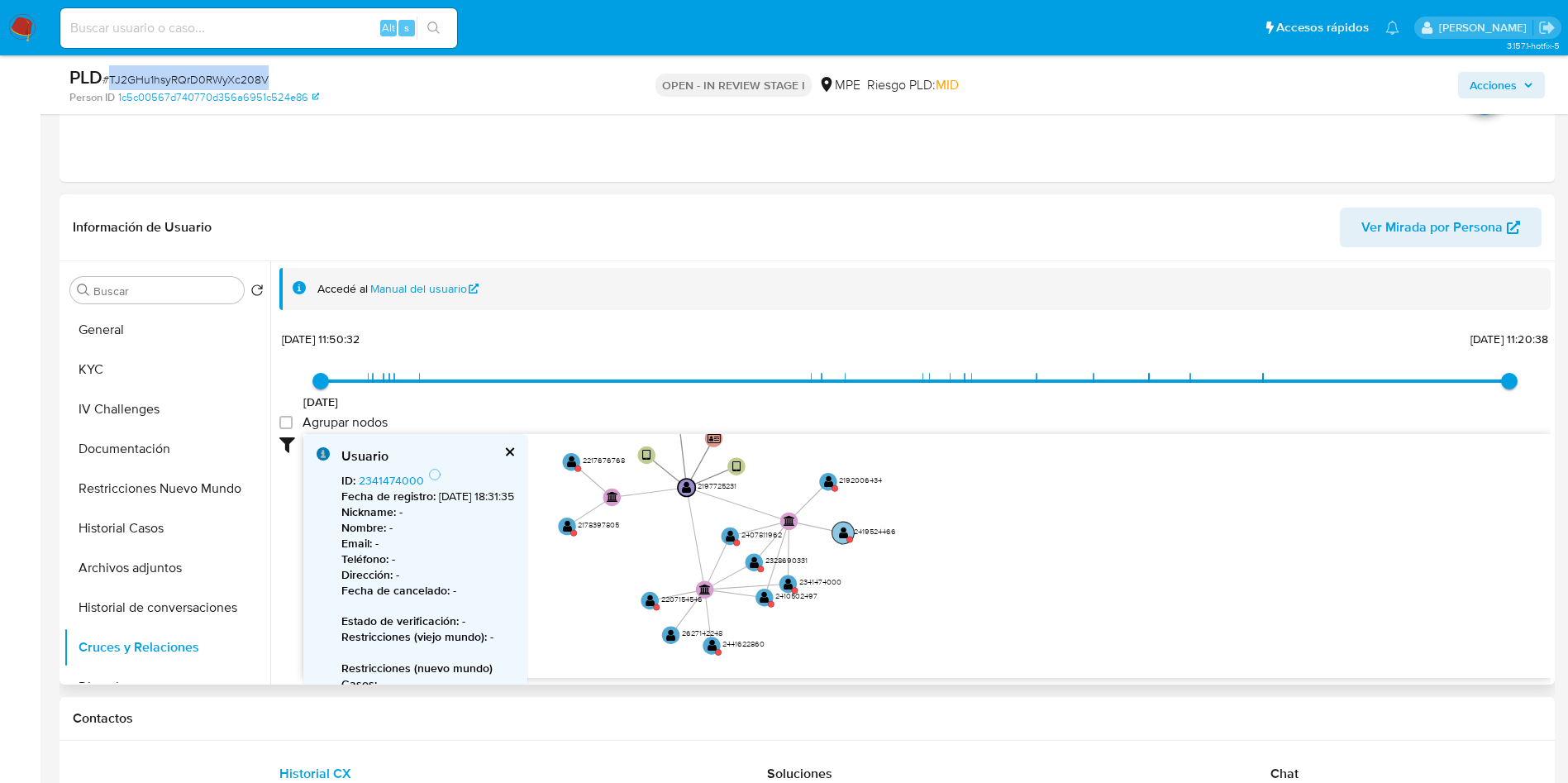
click at [839, 533] on text "" at bounding box center [844, 533] width 10 height 13
click at [831, 480] on text "" at bounding box center [828, 478] width 10 height 13
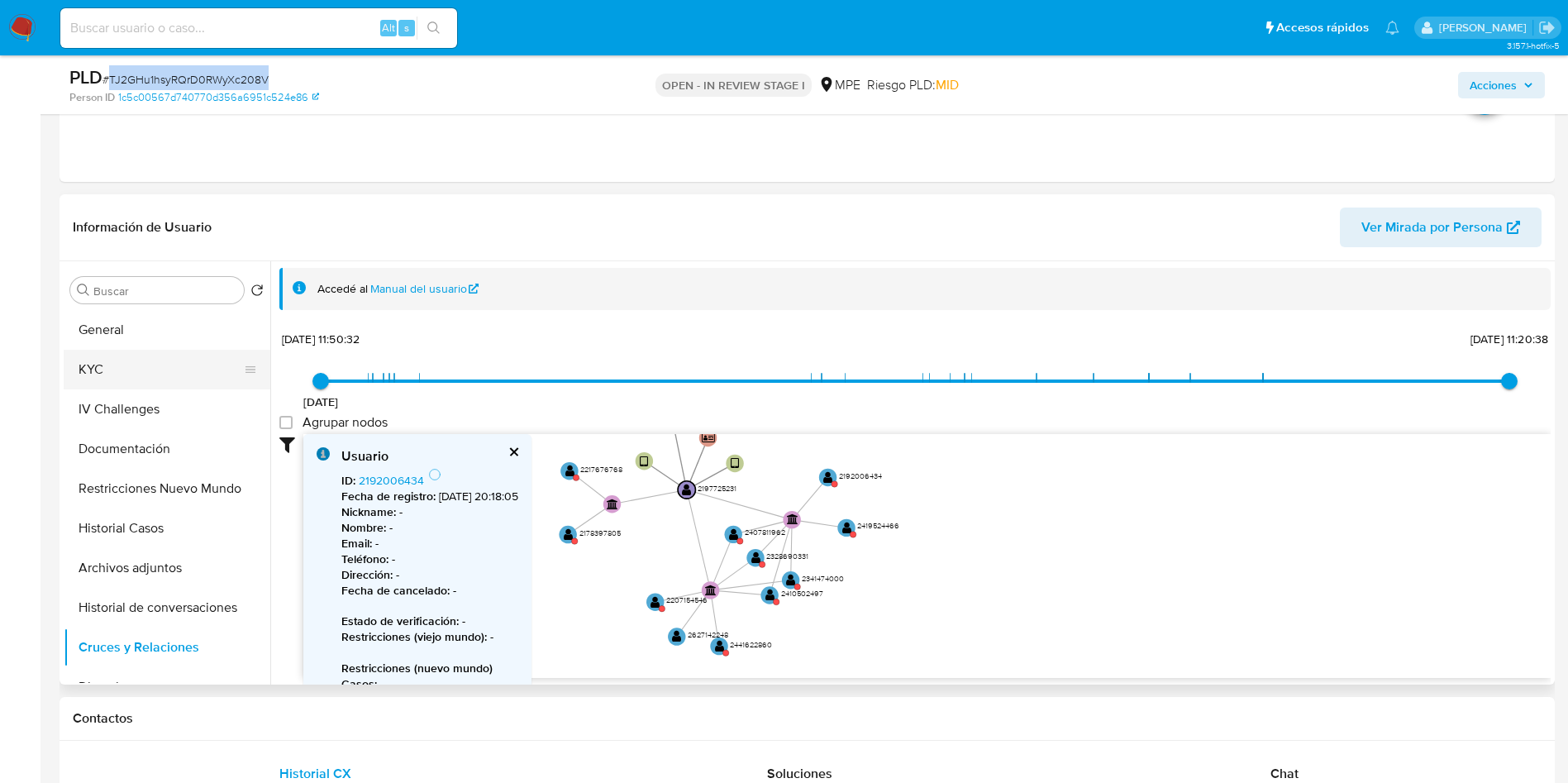
click at [139, 354] on button "KYC" at bounding box center [160, 369] width 193 height 39
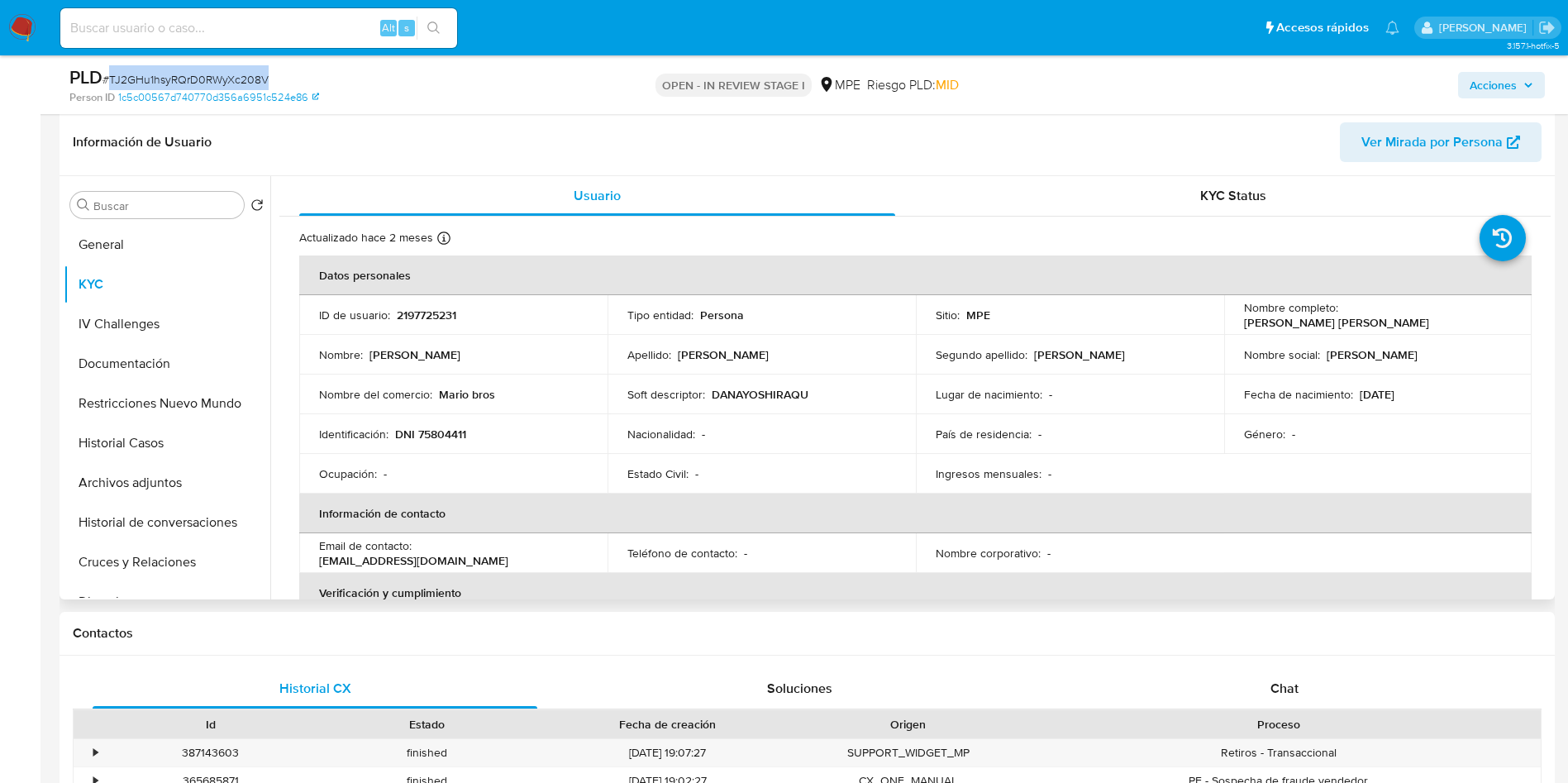
scroll to position [620, 0]
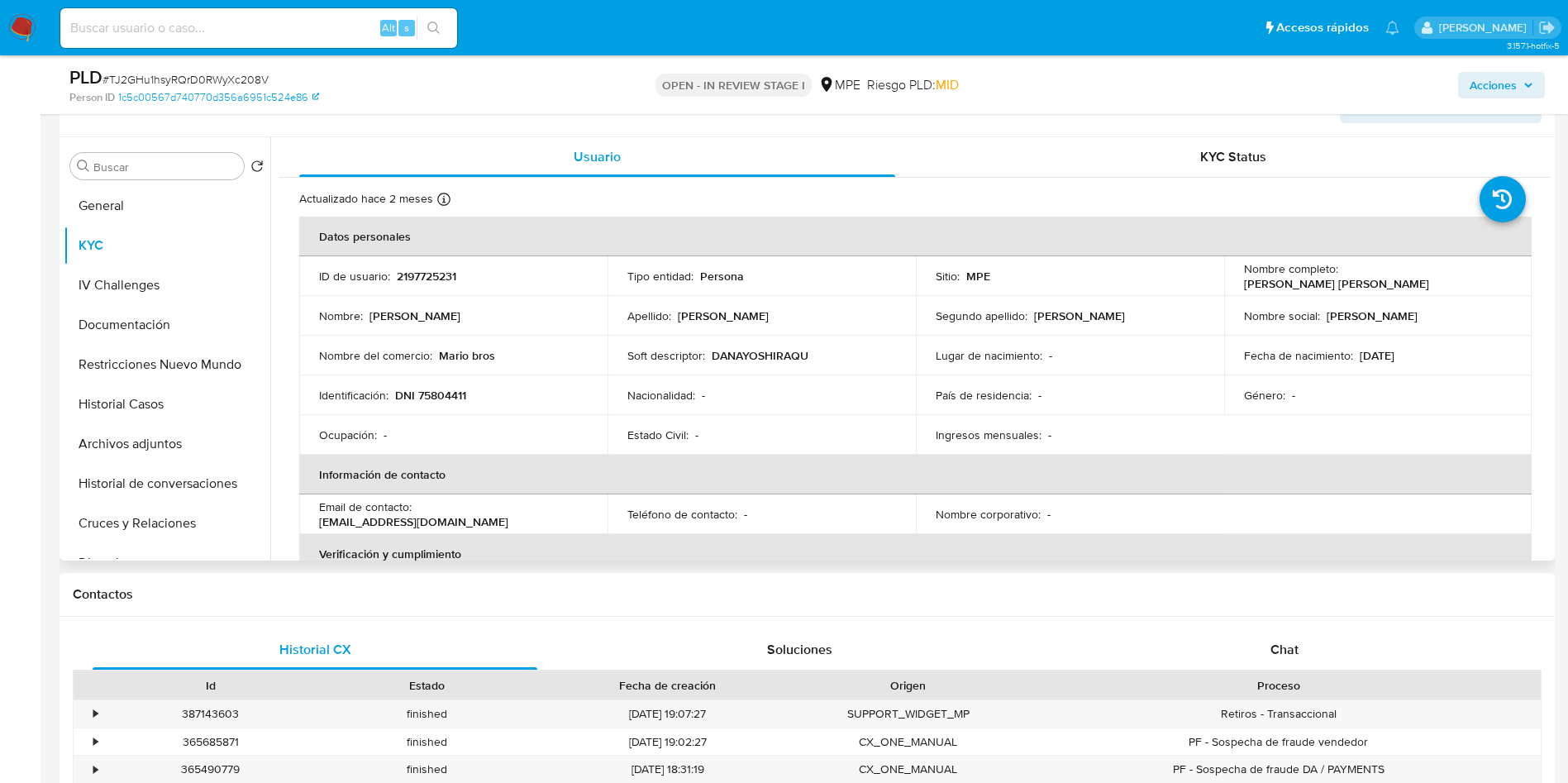
click at [415, 262] on td "ID de usuario : 2197725231" at bounding box center [453, 276] width 309 height 39
click at [423, 266] on td "ID de usuario : 2197725231" at bounding box center [453, 276] width 309 height 39
drag, startPoint x: 635, startPoint y: 392, endPoint x: 644, endPoint y: 412, distance: 21.9
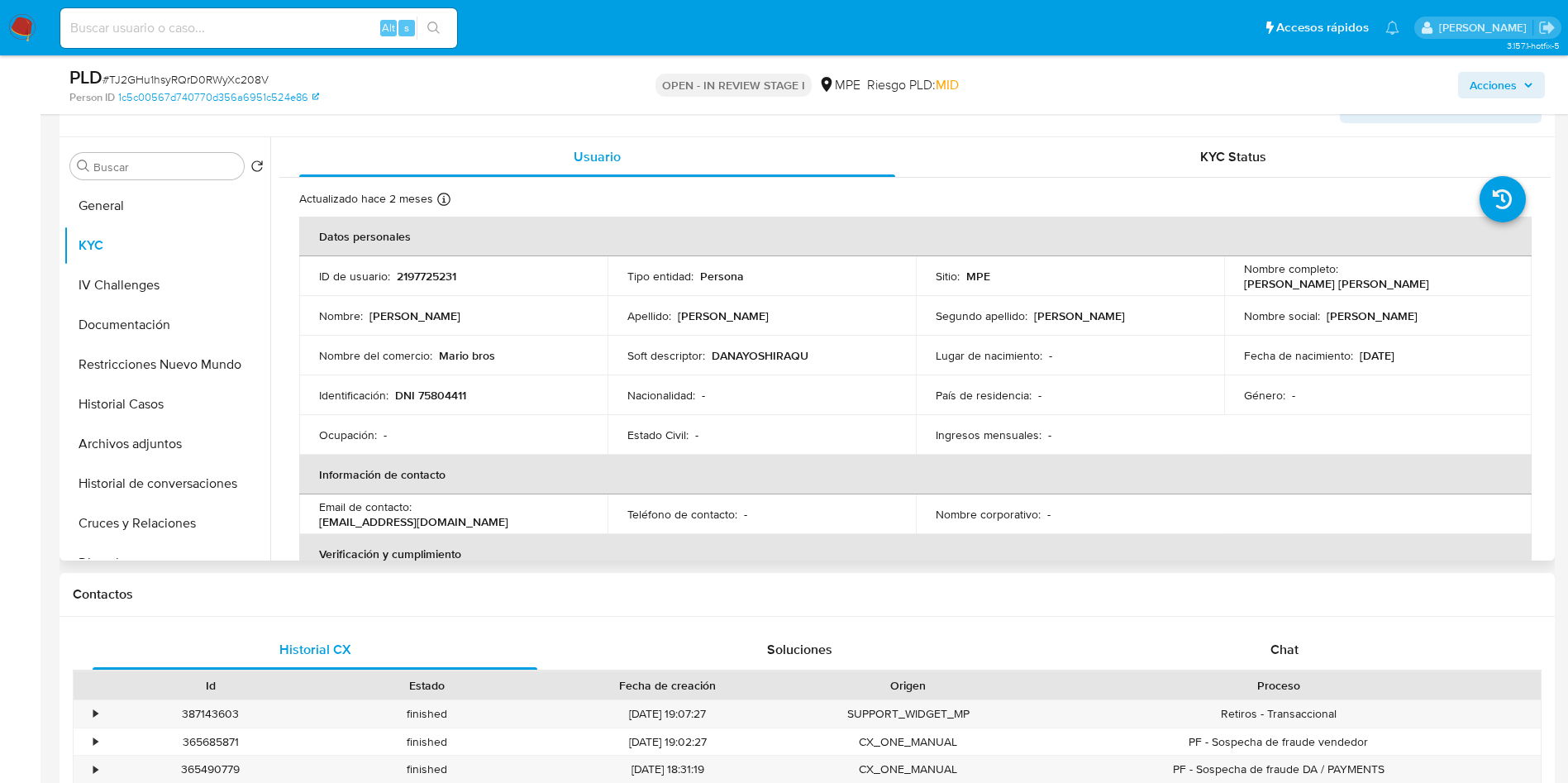
click at [635, 391] on p "Nacionalidad :" at bounding box center [660, 394] width 67 height 14
drag, startPoint x: 162, startPoint y: 294, endPoint x: 158, endPoint y: 324, distance: 30.3
click at [162, 297] on button "IV Challenges" at bounding box center [166, 285] width 207 height 39
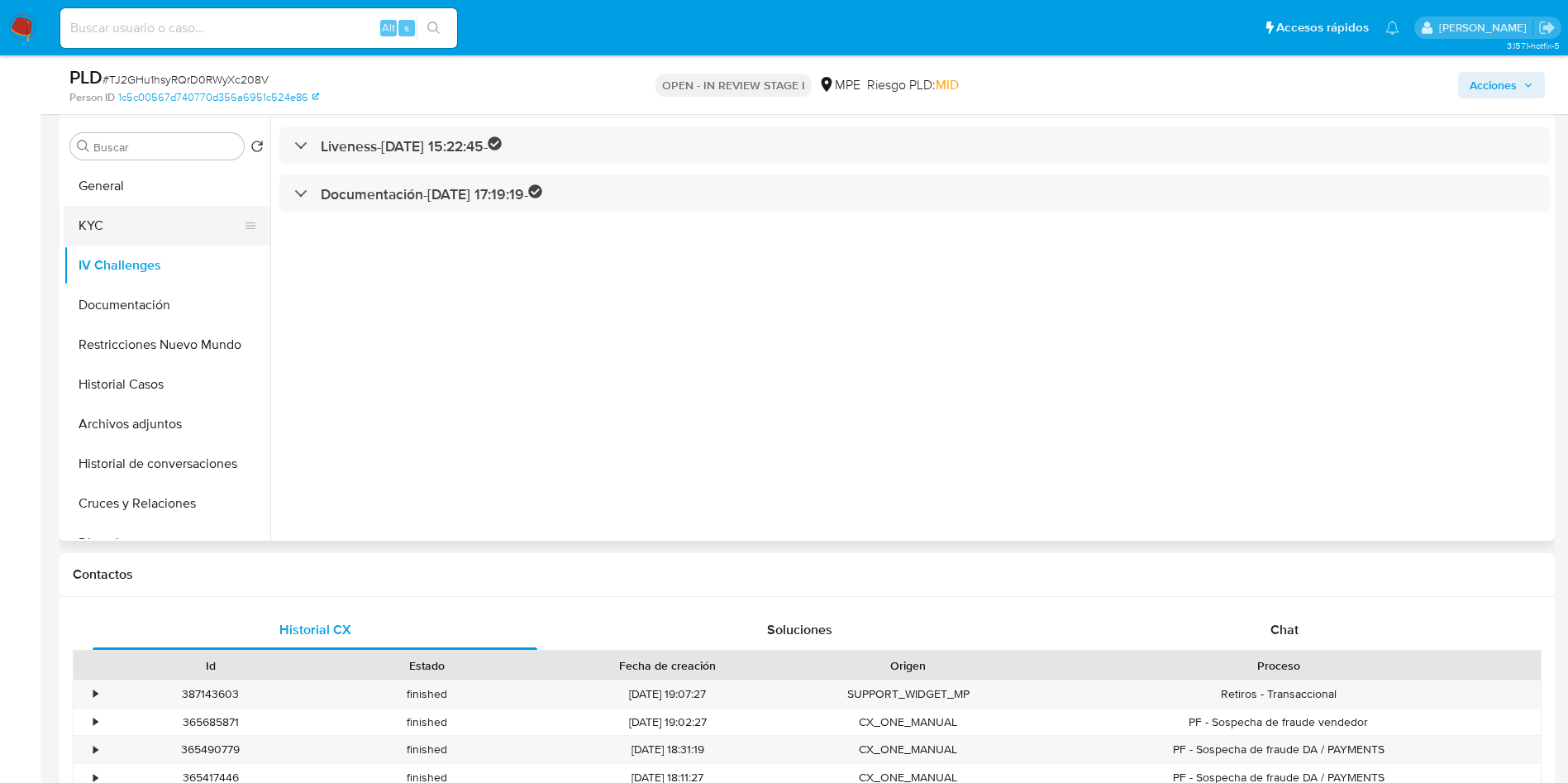
click at [116, 215] on button "KYC" at bounding box center [160, 225] width 193 height 39
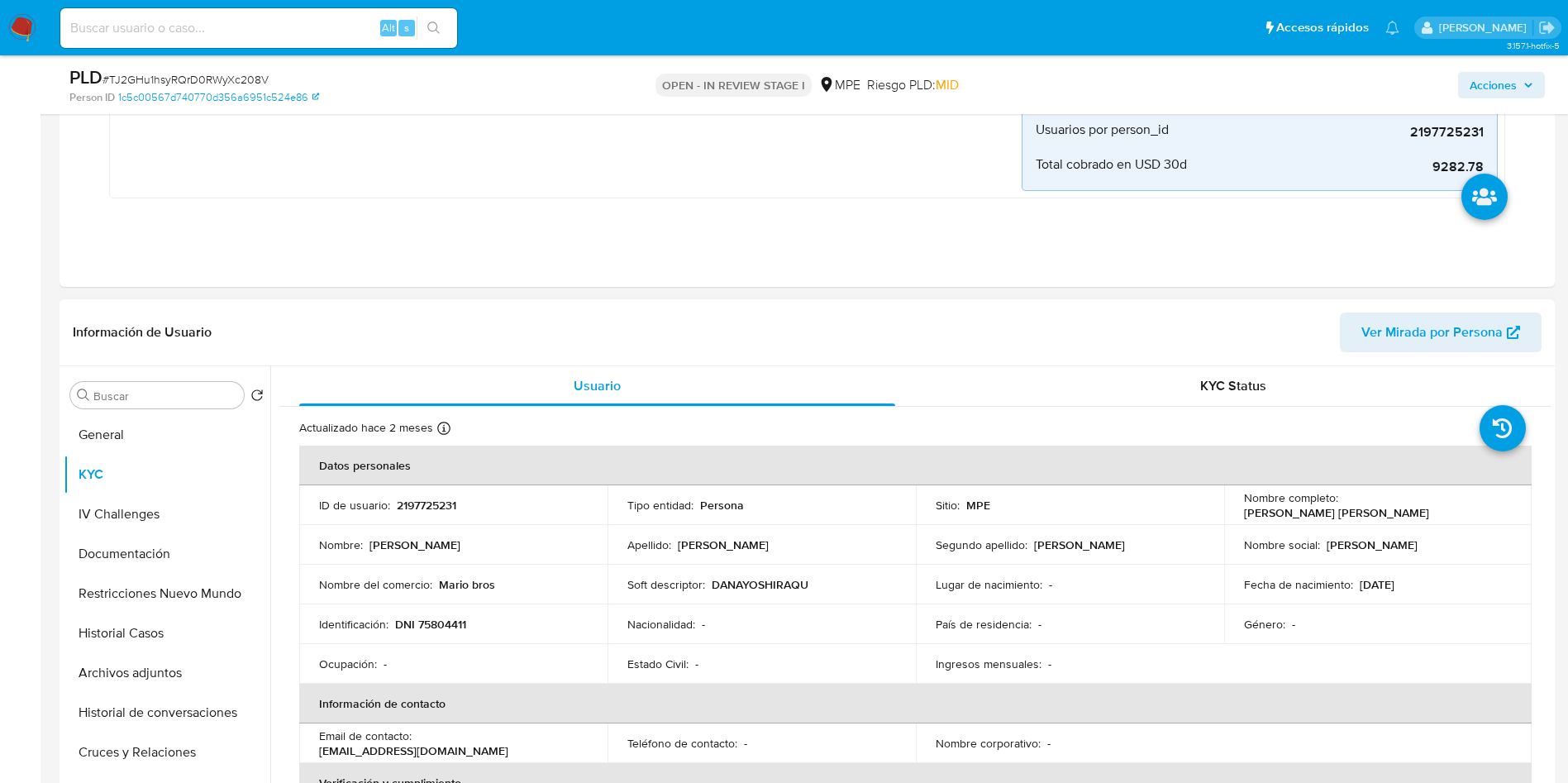
scroll to position [496, 0]
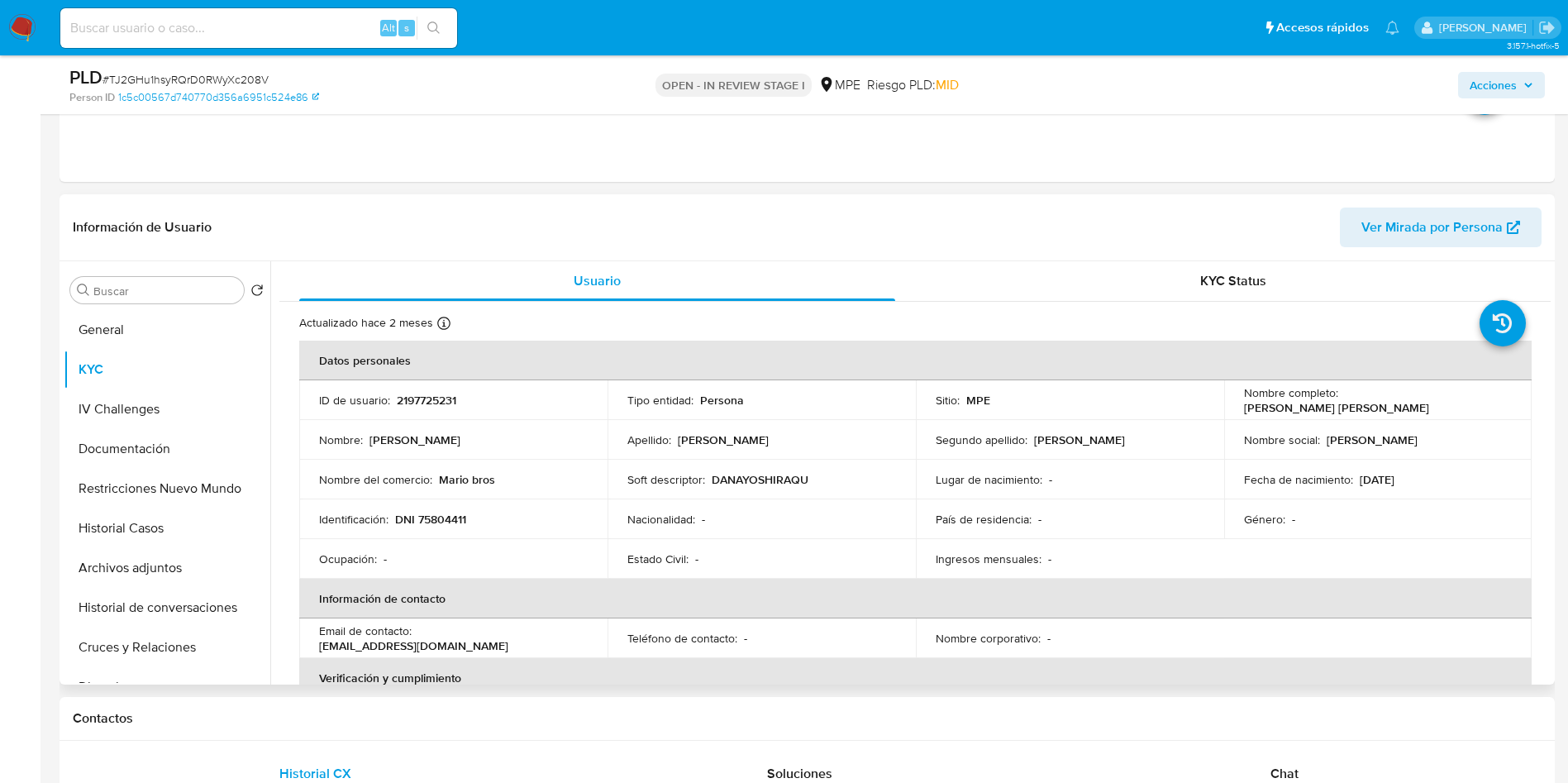
click at [414, 389] on td "ID de usuario : 2197725231" at bounding box center [453, 399] width 309 height 39
click at [415, 393] on p "2197725231" at bounding box center [427, 399] width 60 height 14
copy p "2197725231"
drag, startPoint x: 1340, startPoint y: 395, endPoint x: 1495, endPoint y: 399, distance: 155.1
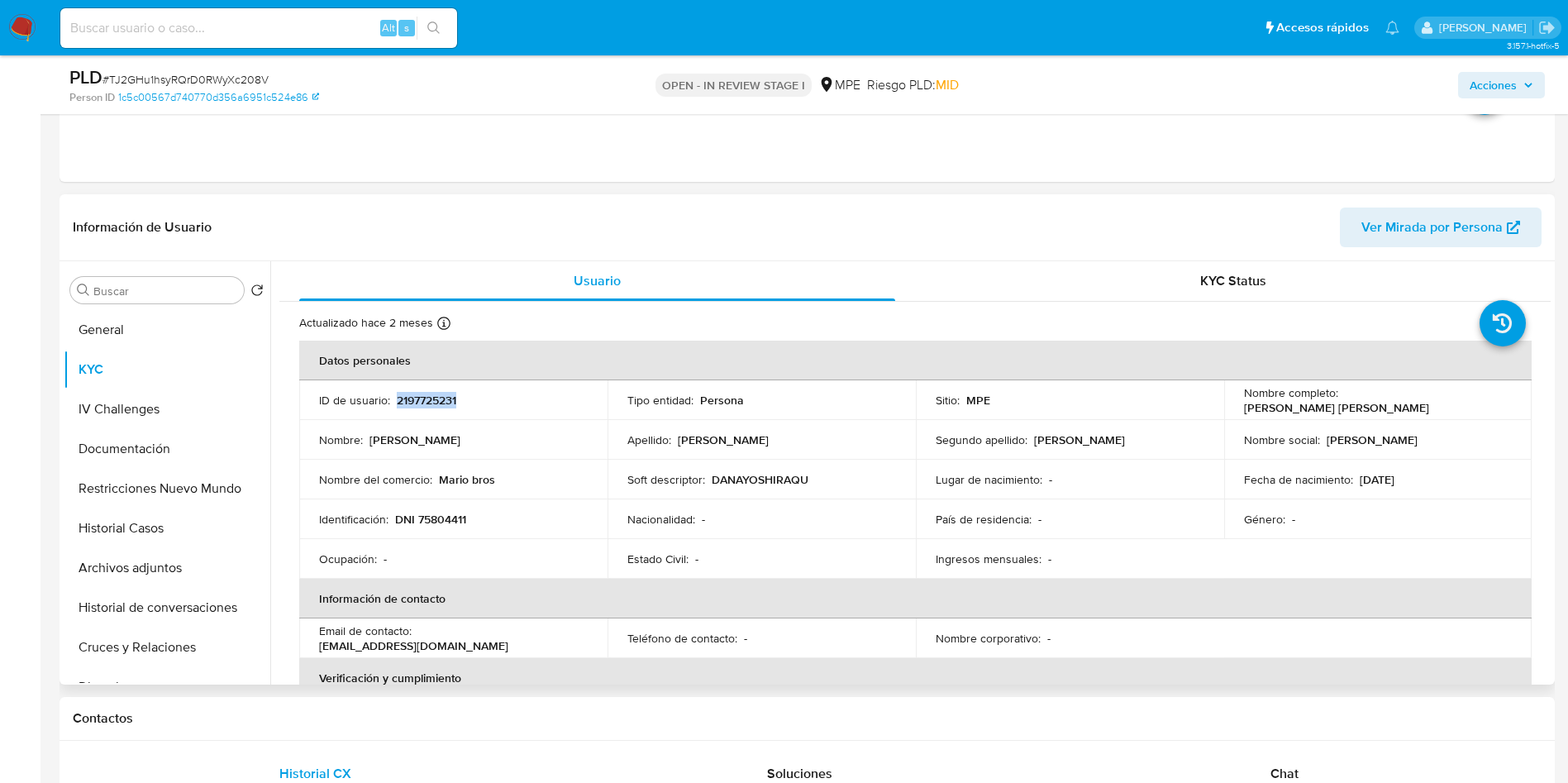
click at [1495, 399] on div "Nombre completo : Dana Yoshira Quiroz Terrones" at bounding box center [1378, 400] width 268 height 30
copy p "Dana Yoshira Quiroz Terrones"
click at [440, 518] on p "DNI 75804411" at bounding box center [431, 518] width 71 height 14
copy p "75804411"
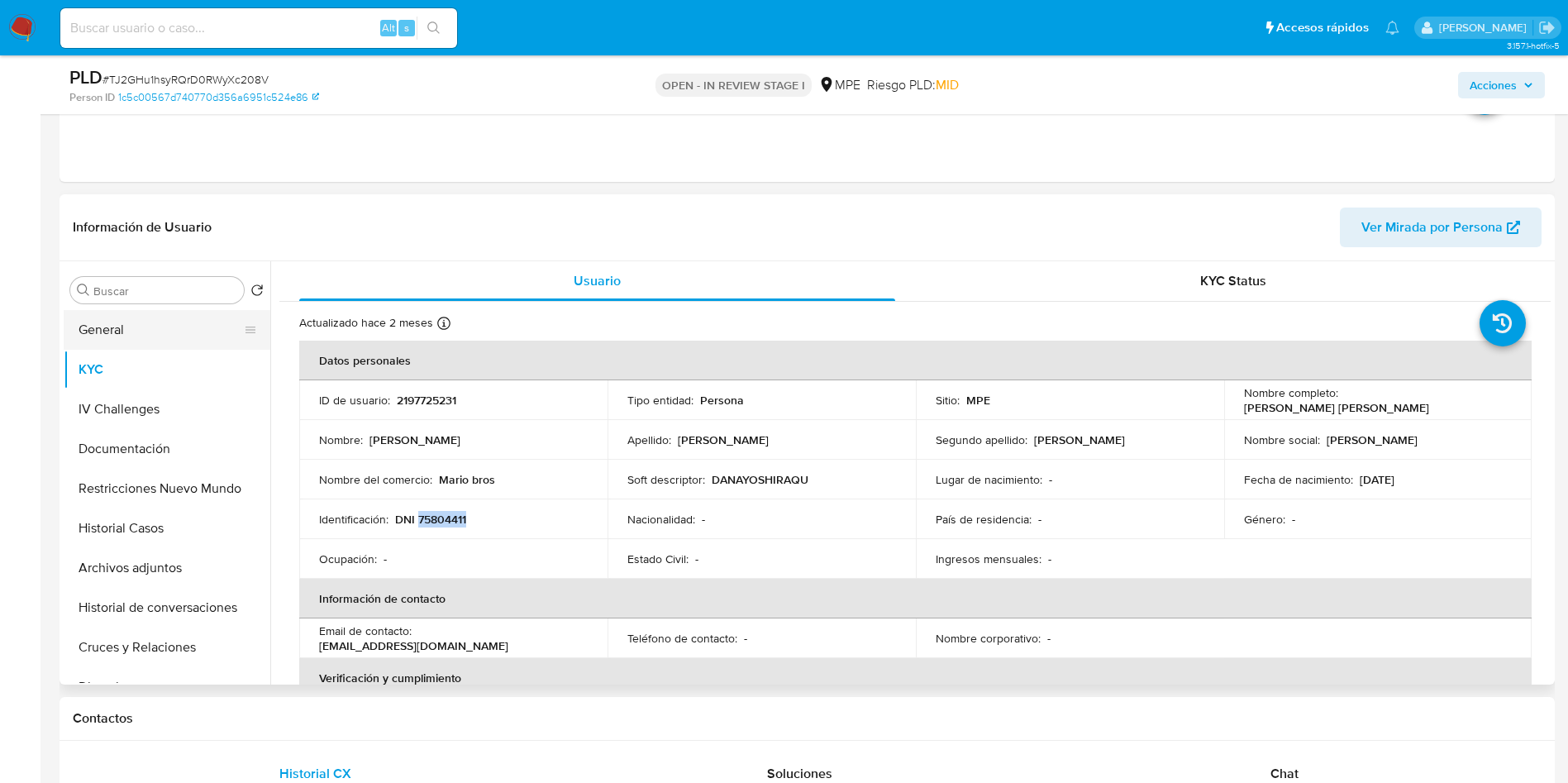
click at [116, 312] on button "General" at bounding box center [160, 329] width 193 height 39
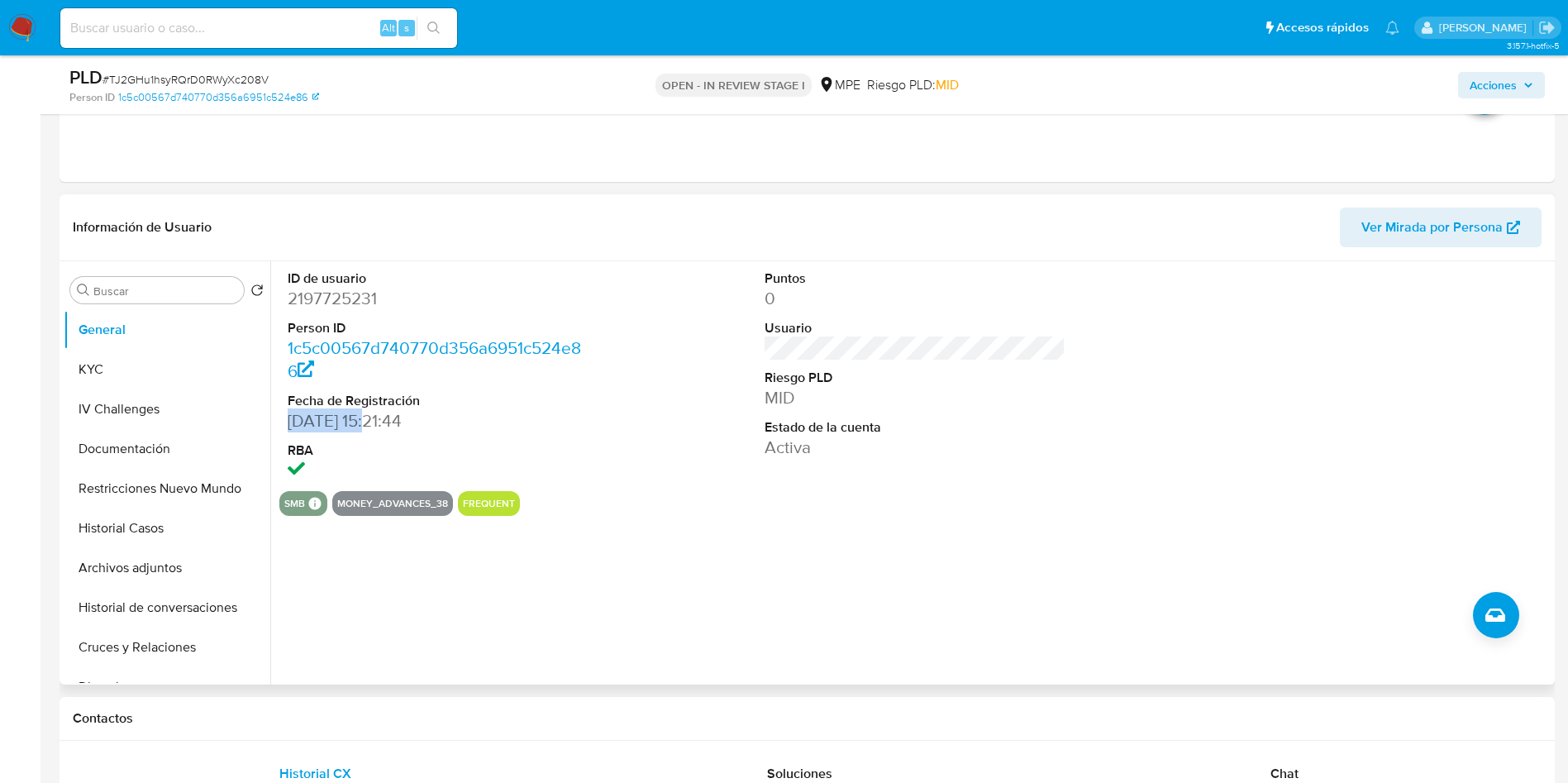
drag, startPoint x: 291, startPoint y: 419, endPoint x: 373, endPoint y: 421, distance: 82.0
click at [373, 421] on div "ID de usuario 2197725231 Person ID 1c5c00567d740770d356a6951c524e86 Fecha de Re…" at bounding box center [438, 376] width 318 height 230
copy dd "07/01/2025"
click at [172, 636] on button "Cruces y Relaciones" at bounding box center [160, 646] width 193 height 39
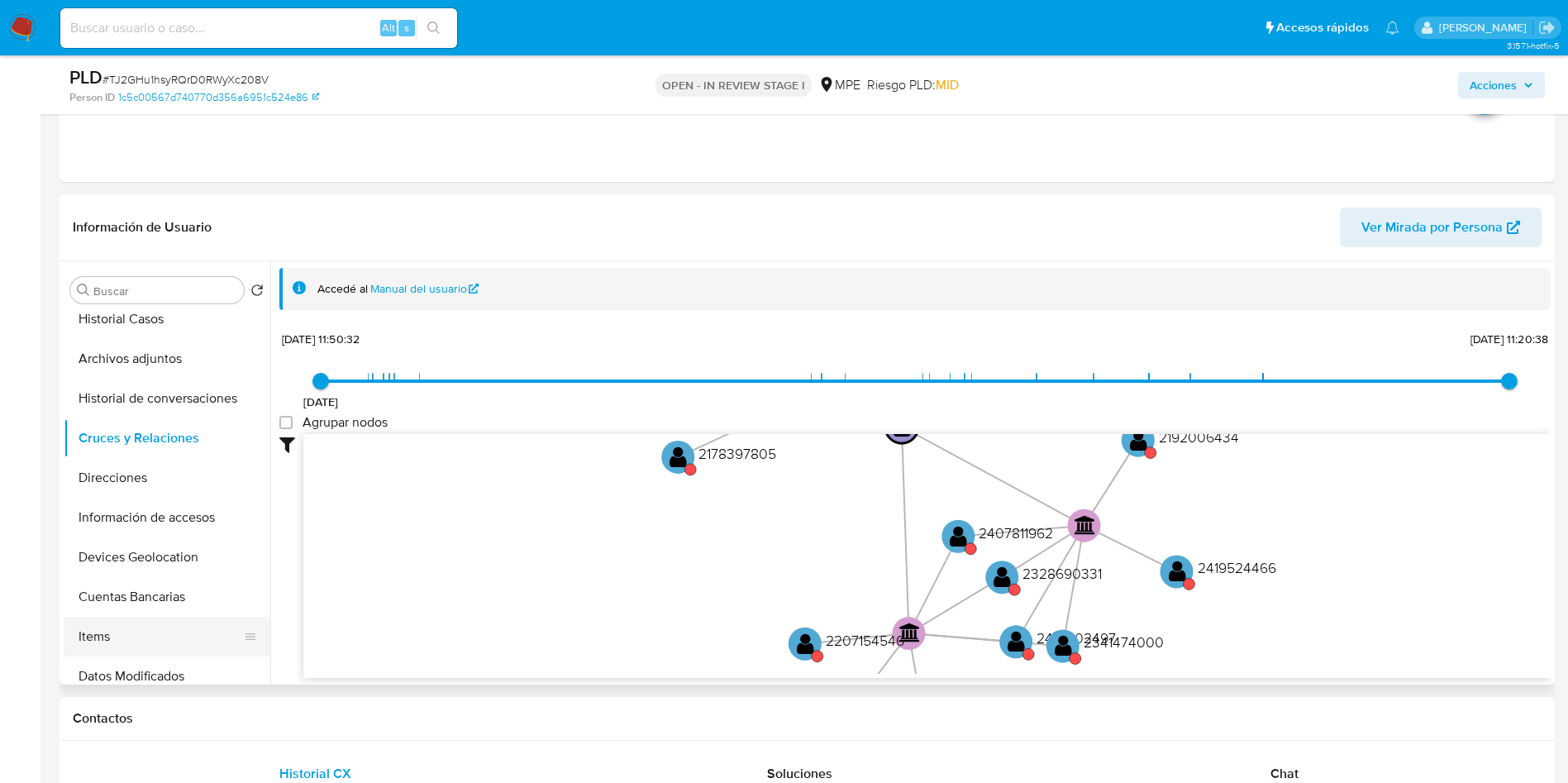
scroll to position [248, 0]
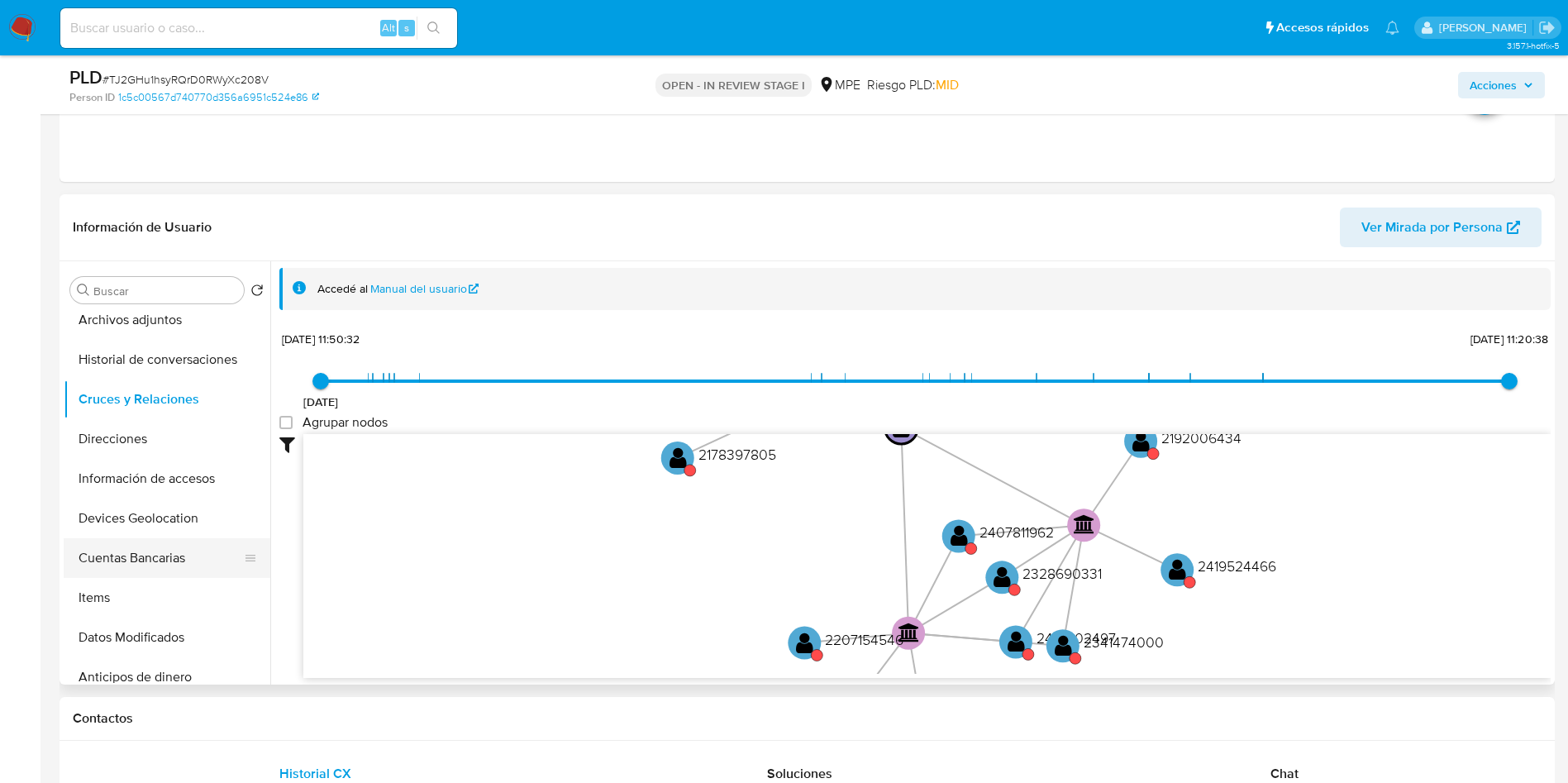
click at [159, 562] on button "Cuentas Bancarias" at bounding box center [160, 558] width 193 height 39
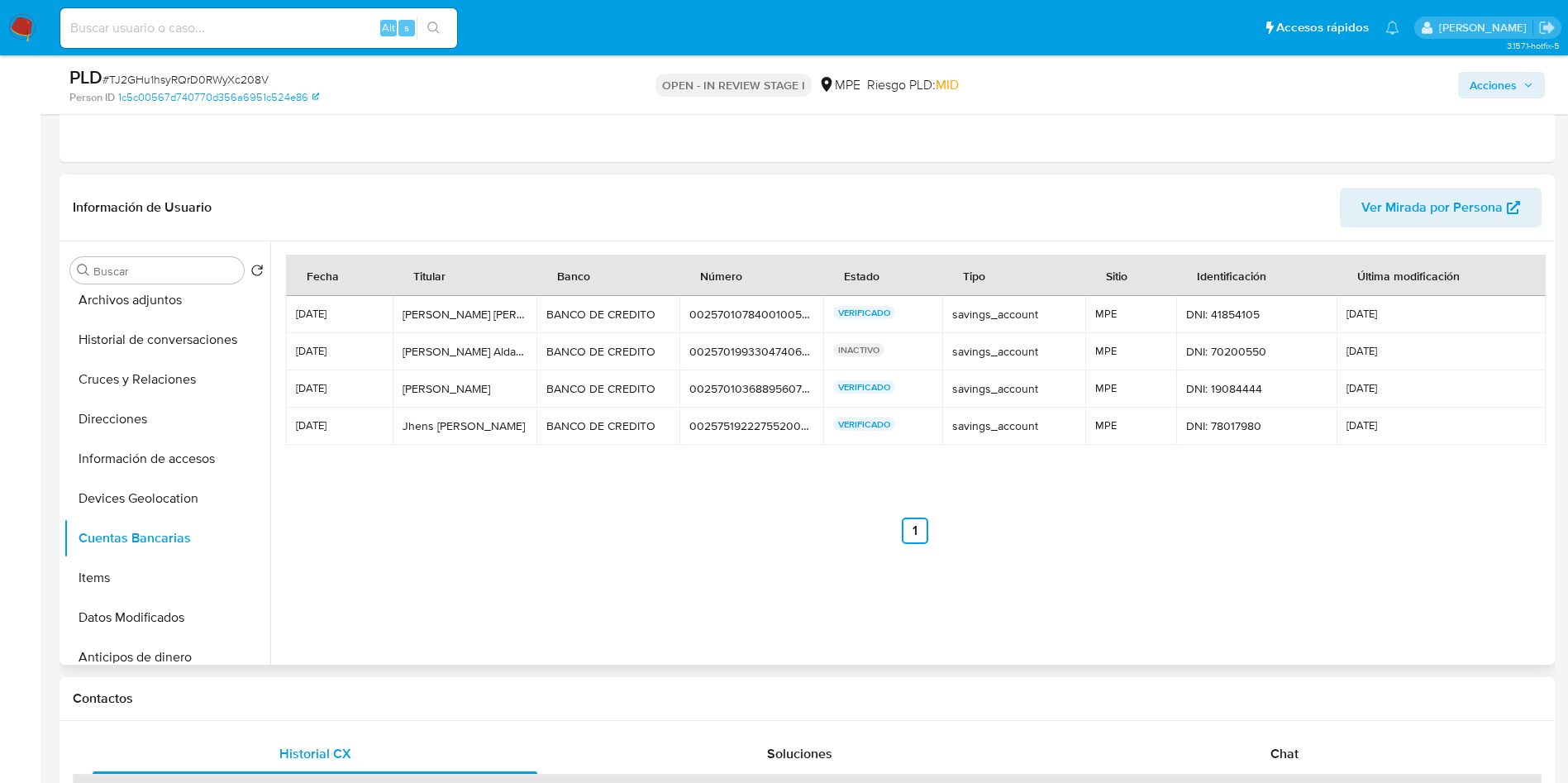
click at [725, 310] on div "00257010784001005601" at bounding box center [751, 314] width 124 height 14
click at [722, 392] on div "00257010368895607103" at bounding box center [751, 388] width 124 height 14
click at [1237, 351] on div "DNI: 70200550" at bounding box center [1257, 351] width 140 height 14
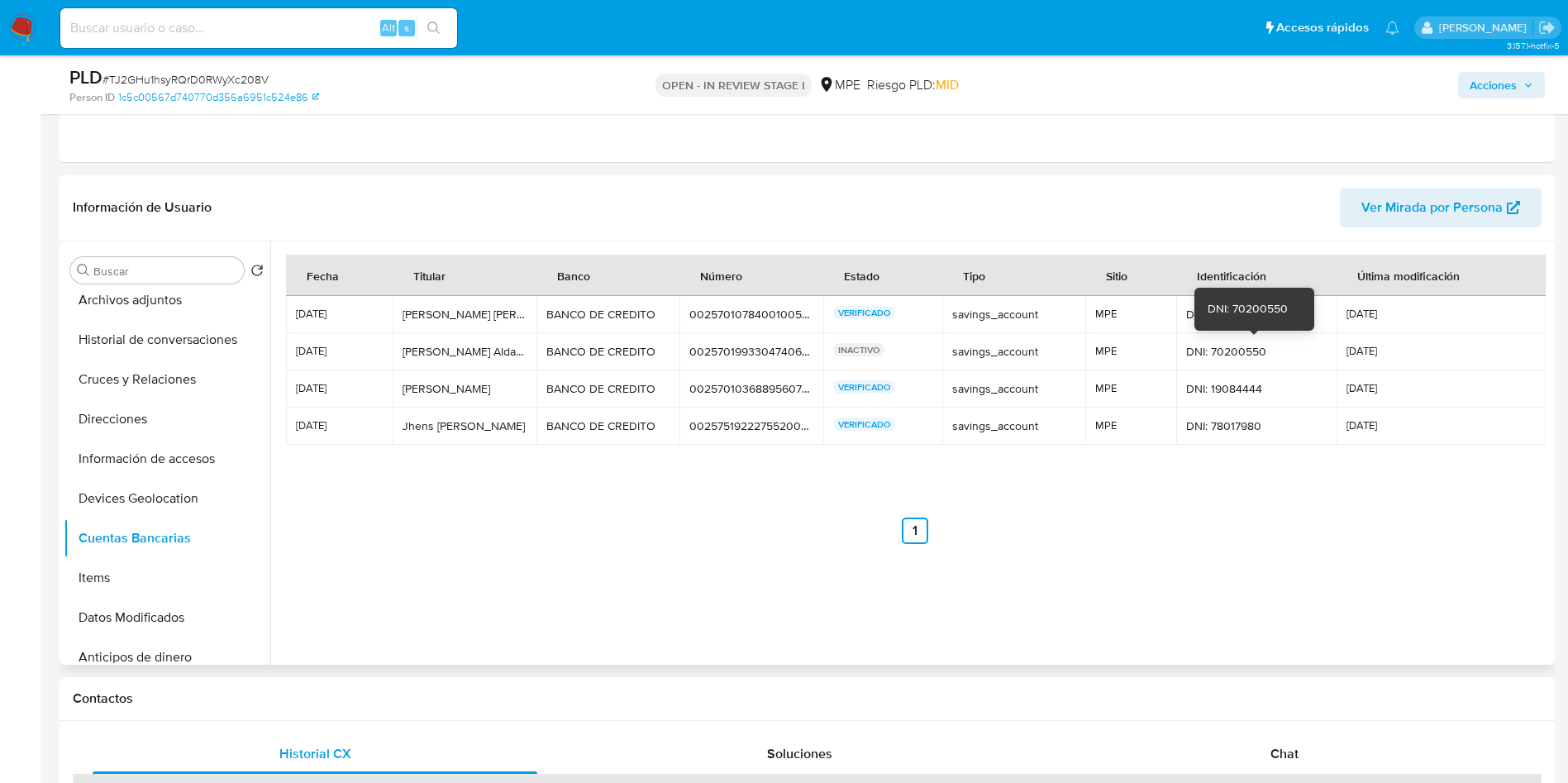
click at [1237, 351] on div "DNI: 70200550" at bounding box center [1257, 351] width 140 height 14
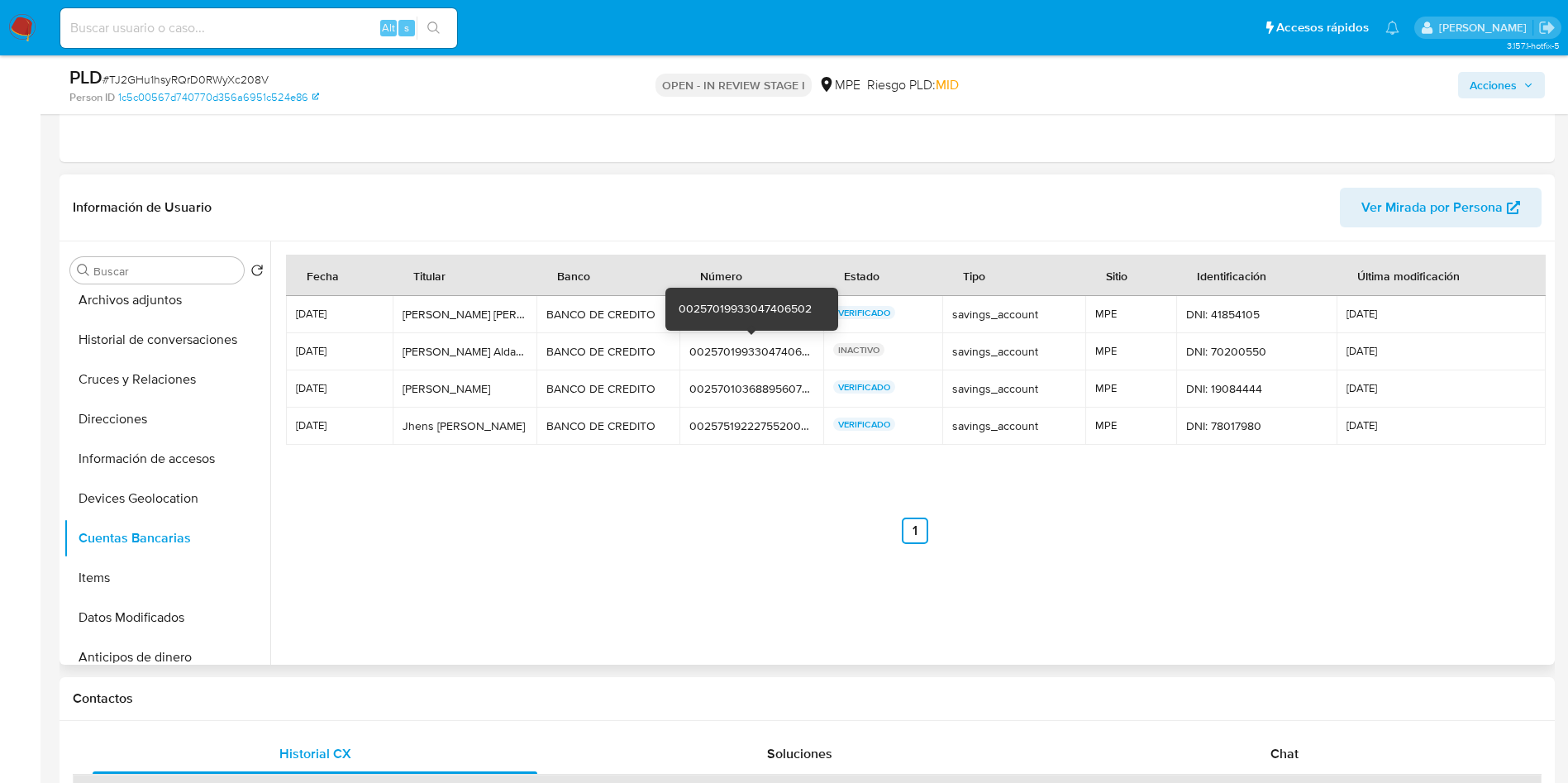
click at [728, 346] on div "00257019933047406502" at bounding box center [751, 351] width 124 height 14
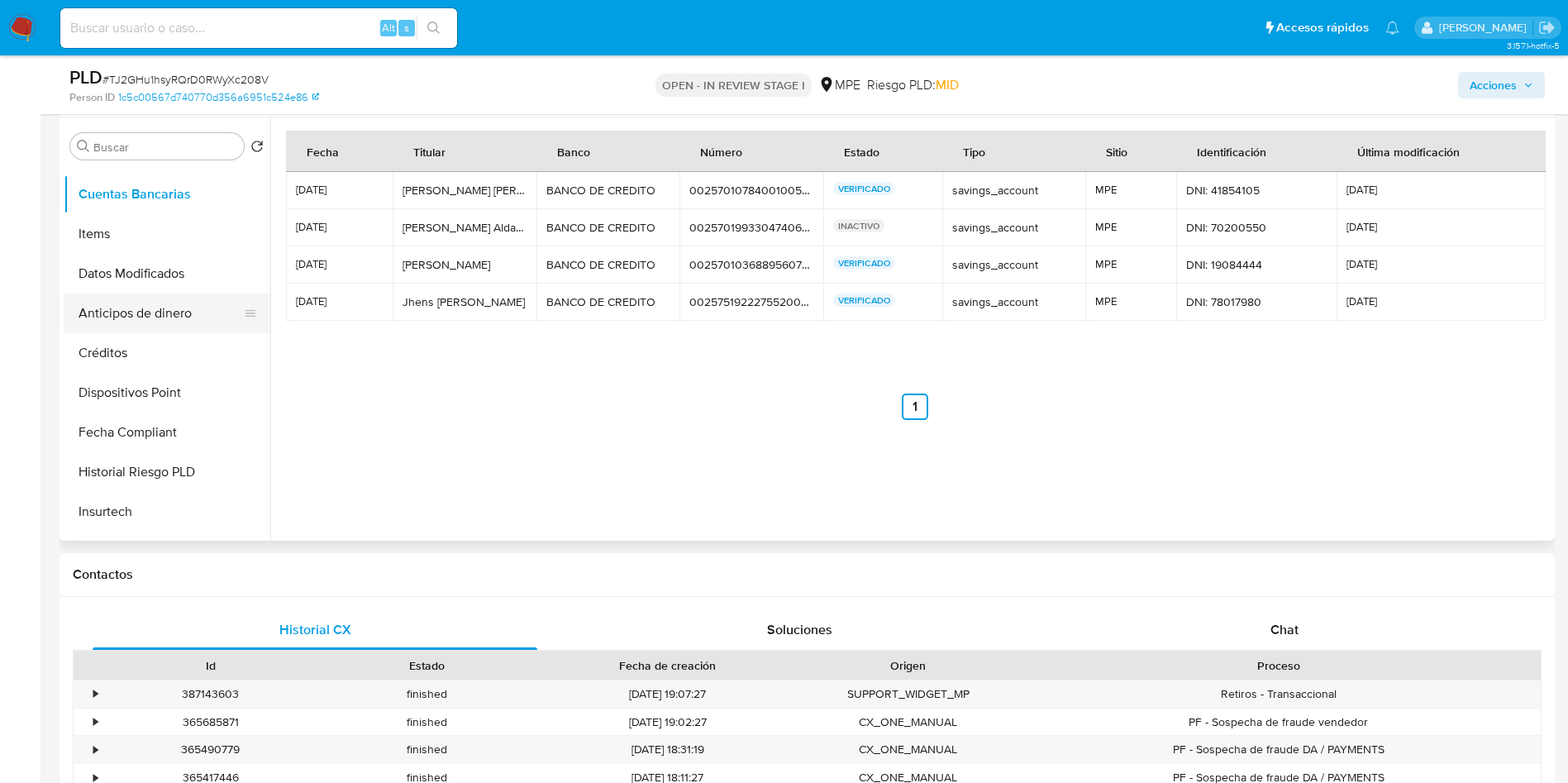
scroll to position [451, 0]
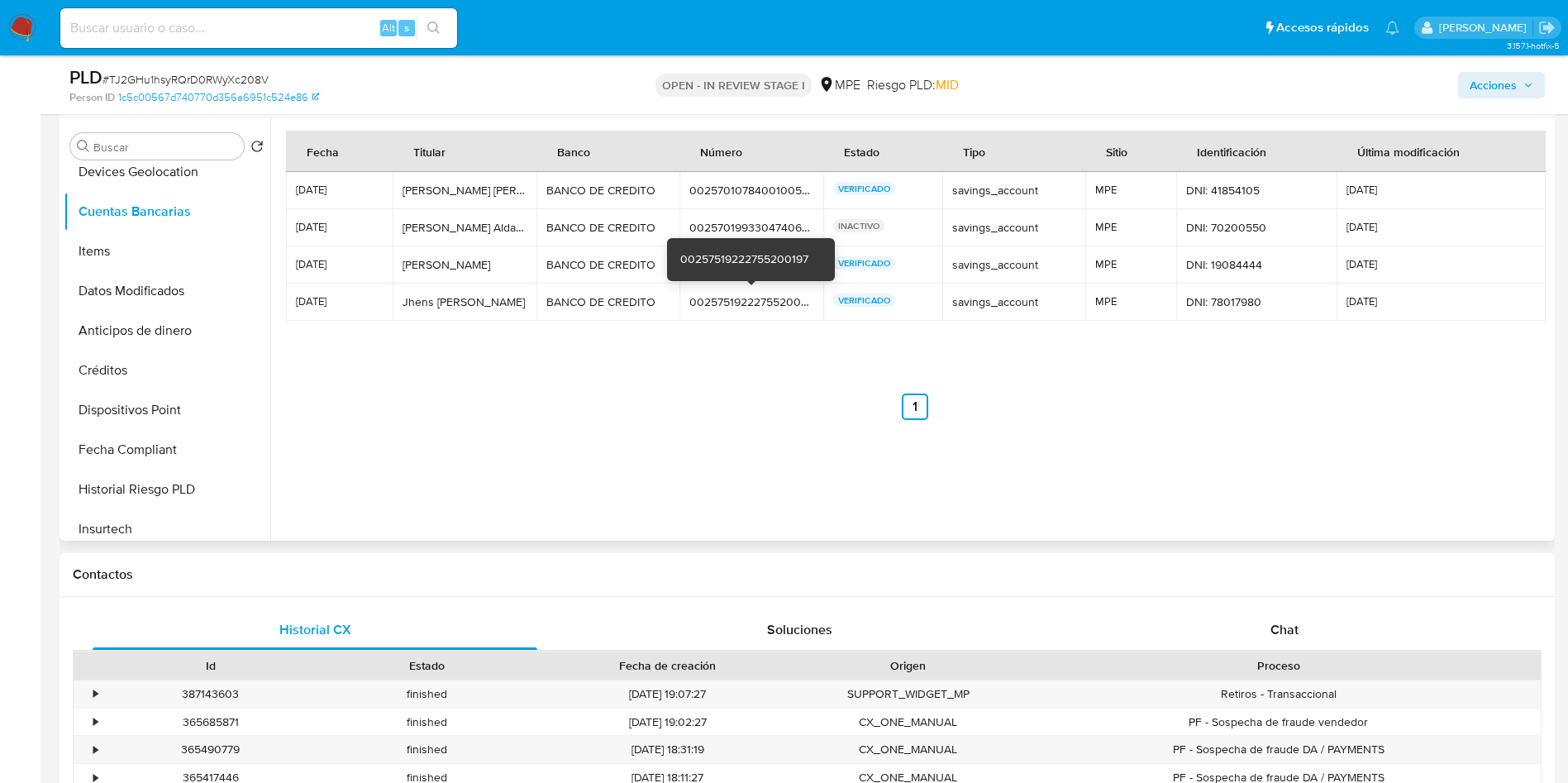
click at [707, 299] on div "00257519222755200197" at bounding box center [751, 301] width 124 height 14
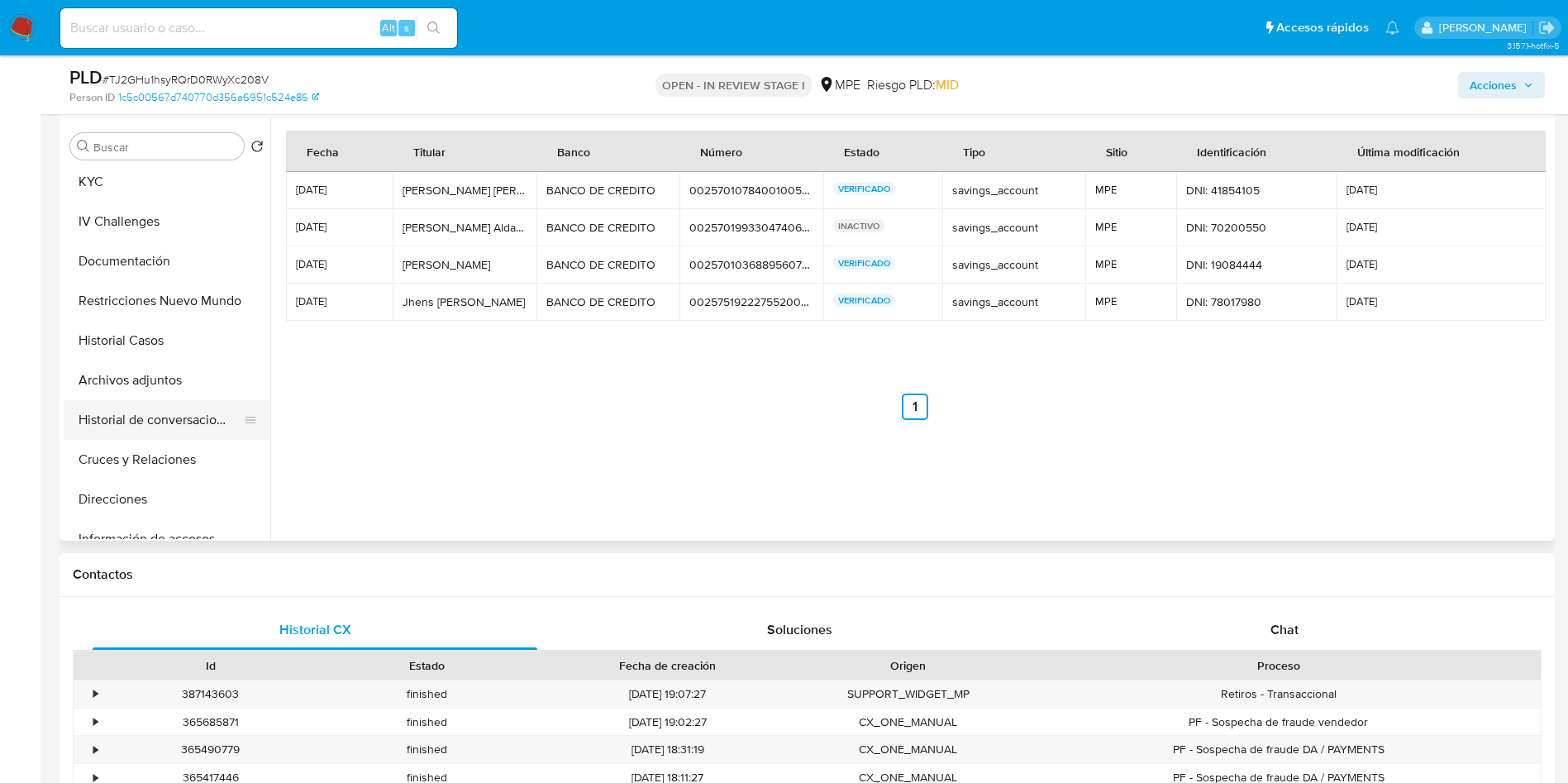
scroll to position [0, 0]
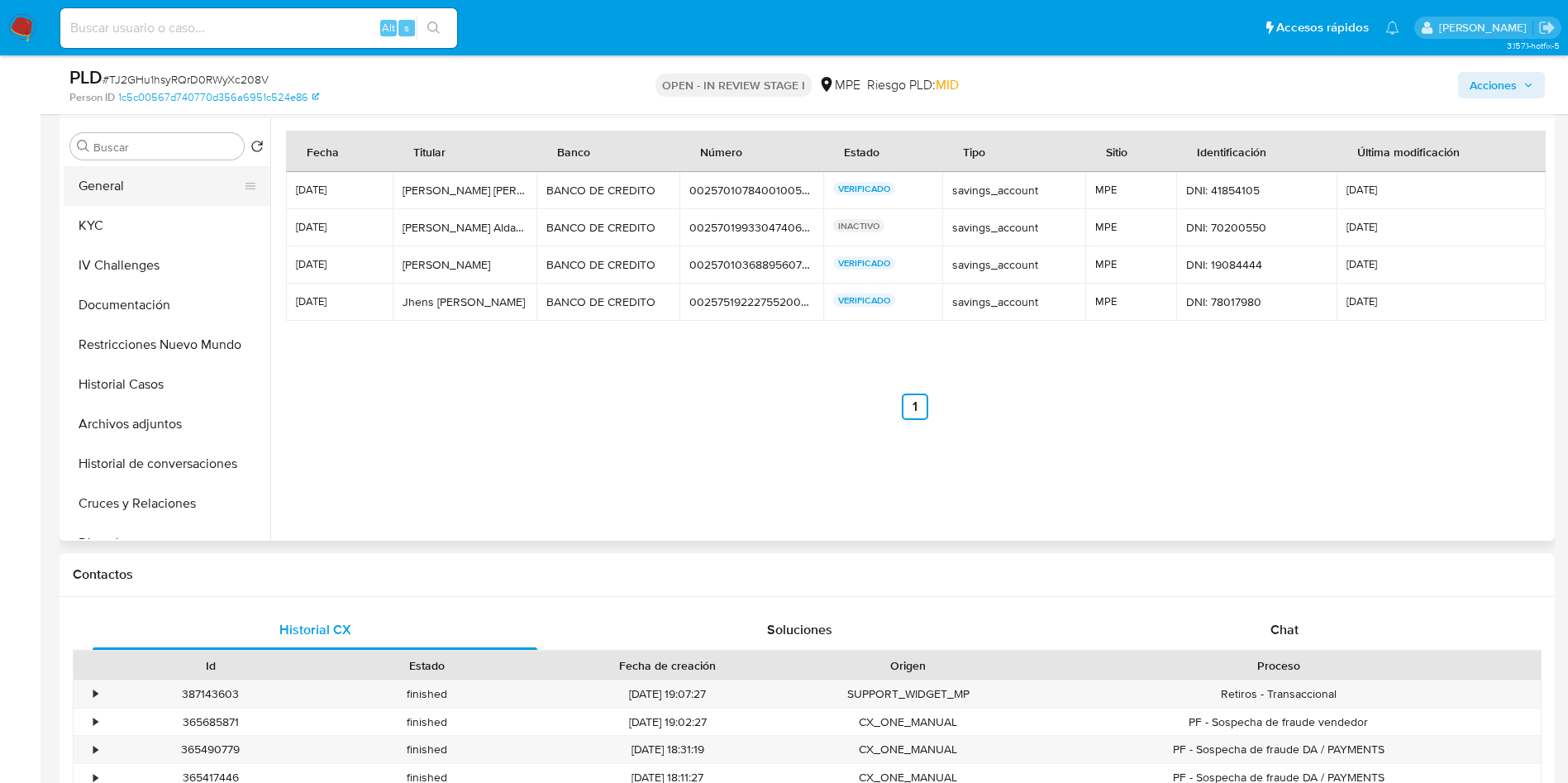
click at [144, 189] on button "General" at bounding box center [160, 186] width 193 height 39
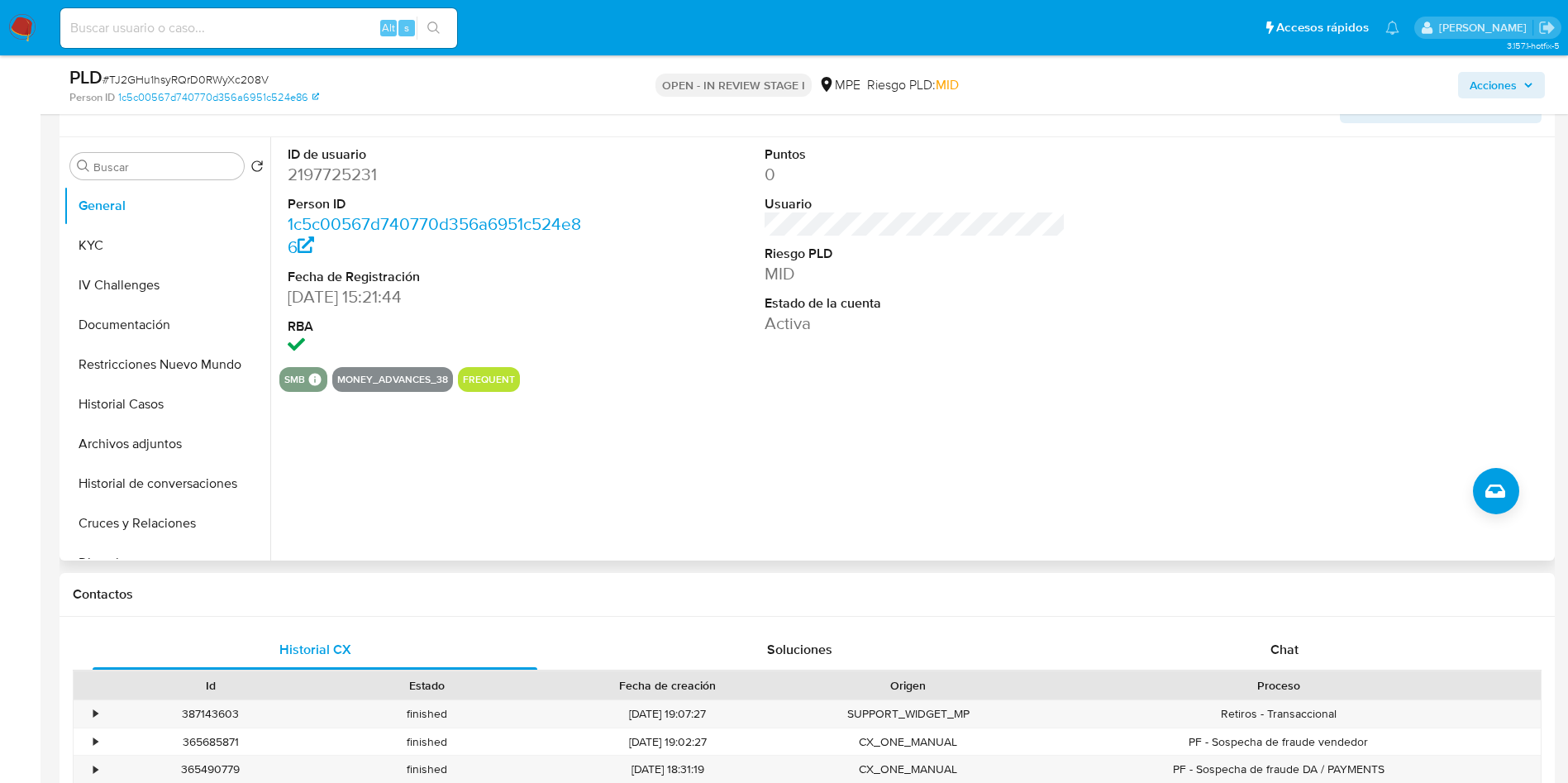
click at [338, 180] on dd "2197725231" at bounding box center [438, 174] width 302 height 23
copy dd "2197725231"
click at [144, 240] on button "KYC" at bounding box center [160, 245] width 193 height 39
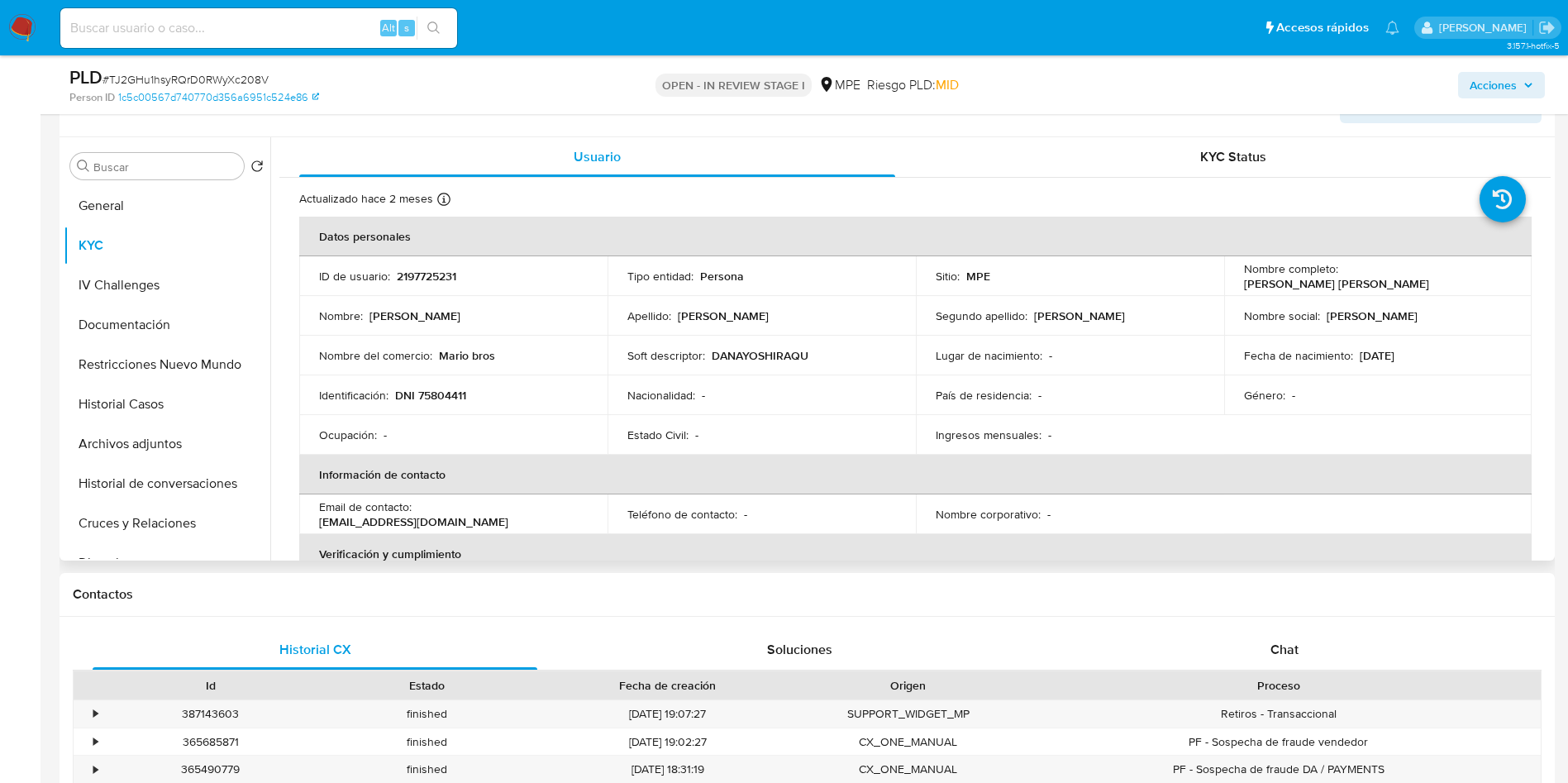
drag, startPoint x: 1340, startPoint y: 280, endPoint x: 1490, endPoint y: 274, distance: 150.1
click at [1429, 276] on p "Dana Yoshira Quiroz Terrones" at bounding box center [1336, 283] width 186 height 14
copy p "Dana Yoshira Quiroz Terrones"
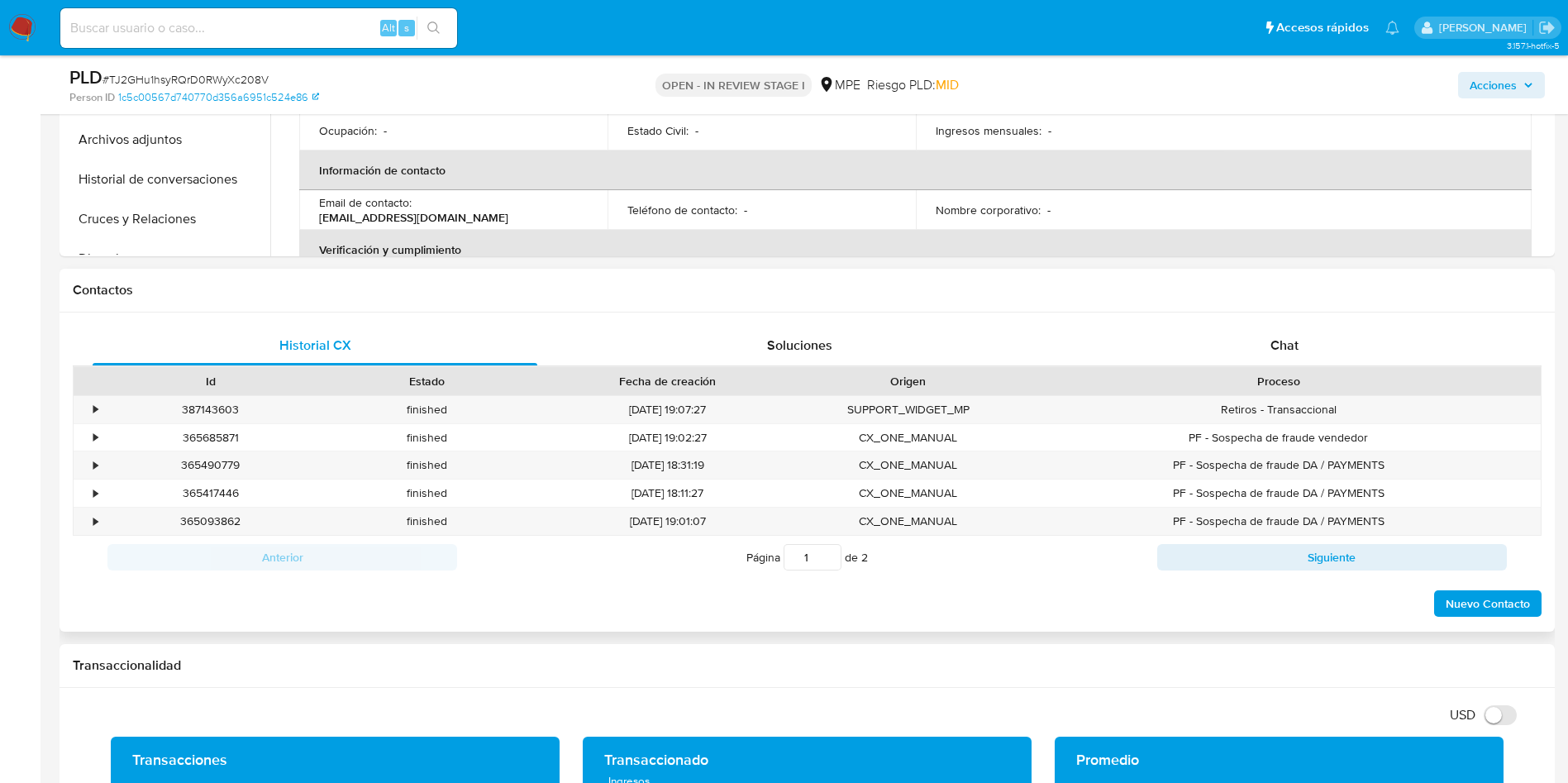
scroll to position [993, 0]
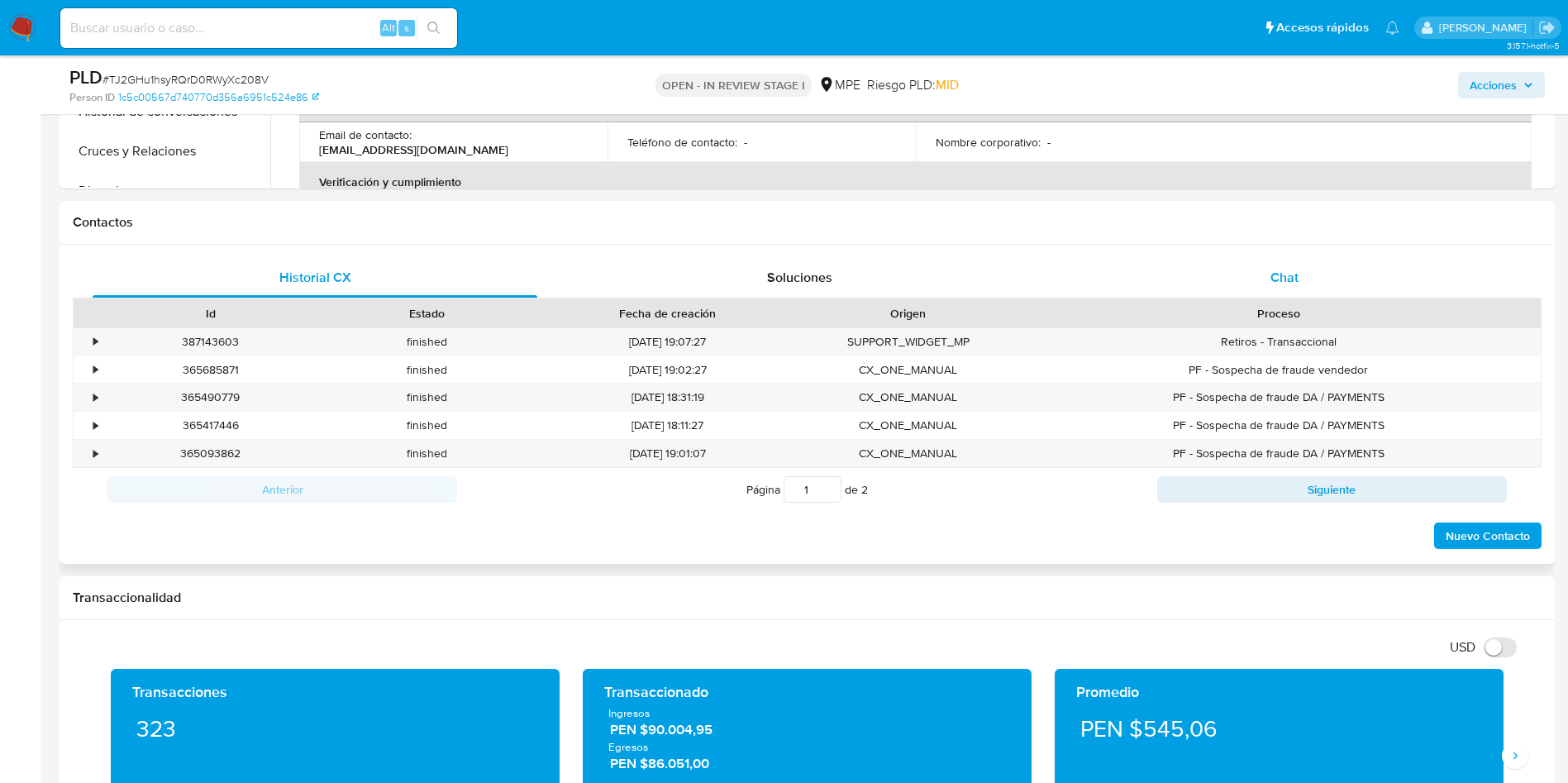
click at [1318, 280] on div "Chat" at bounding box center [1284, 277] width 445 height 39
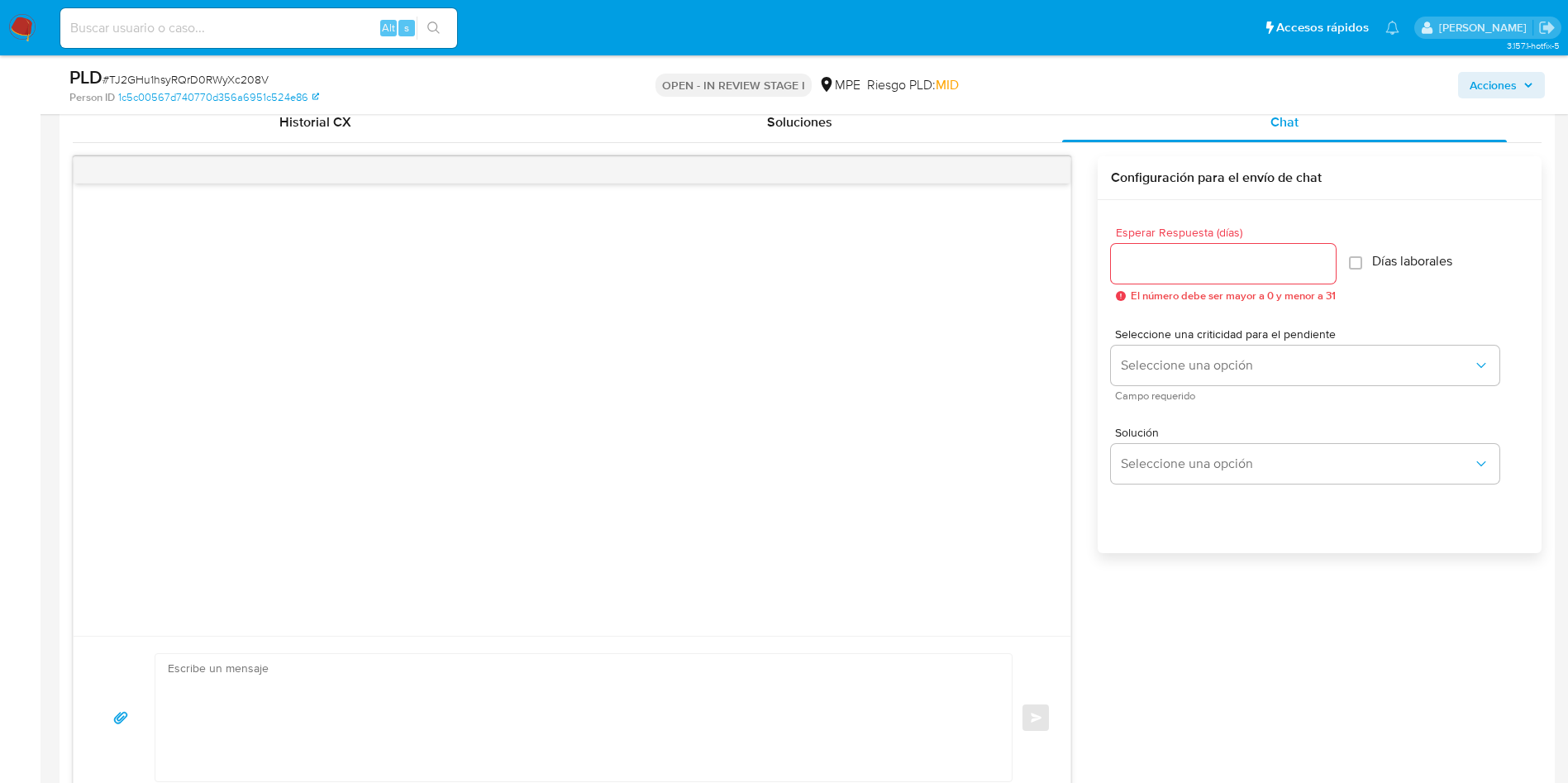
scroll to position [1364, 0]
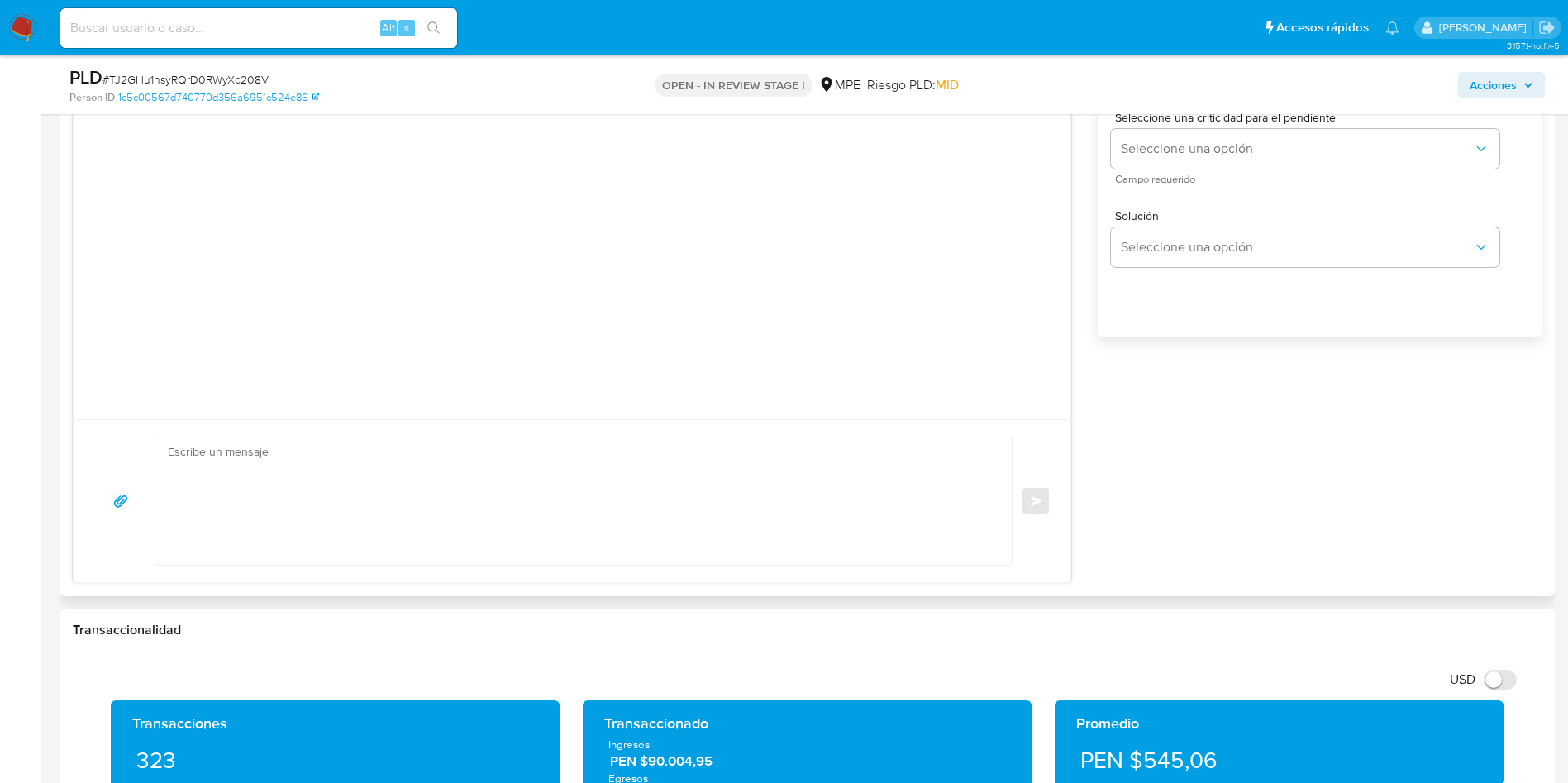
click at [530, 503] on textarea at bounding box center [580, 501] width 823 height 127
paste textarea "Hola, XXX. Te contactamos ya que necesitamos verificar algunos datos. Por este …"
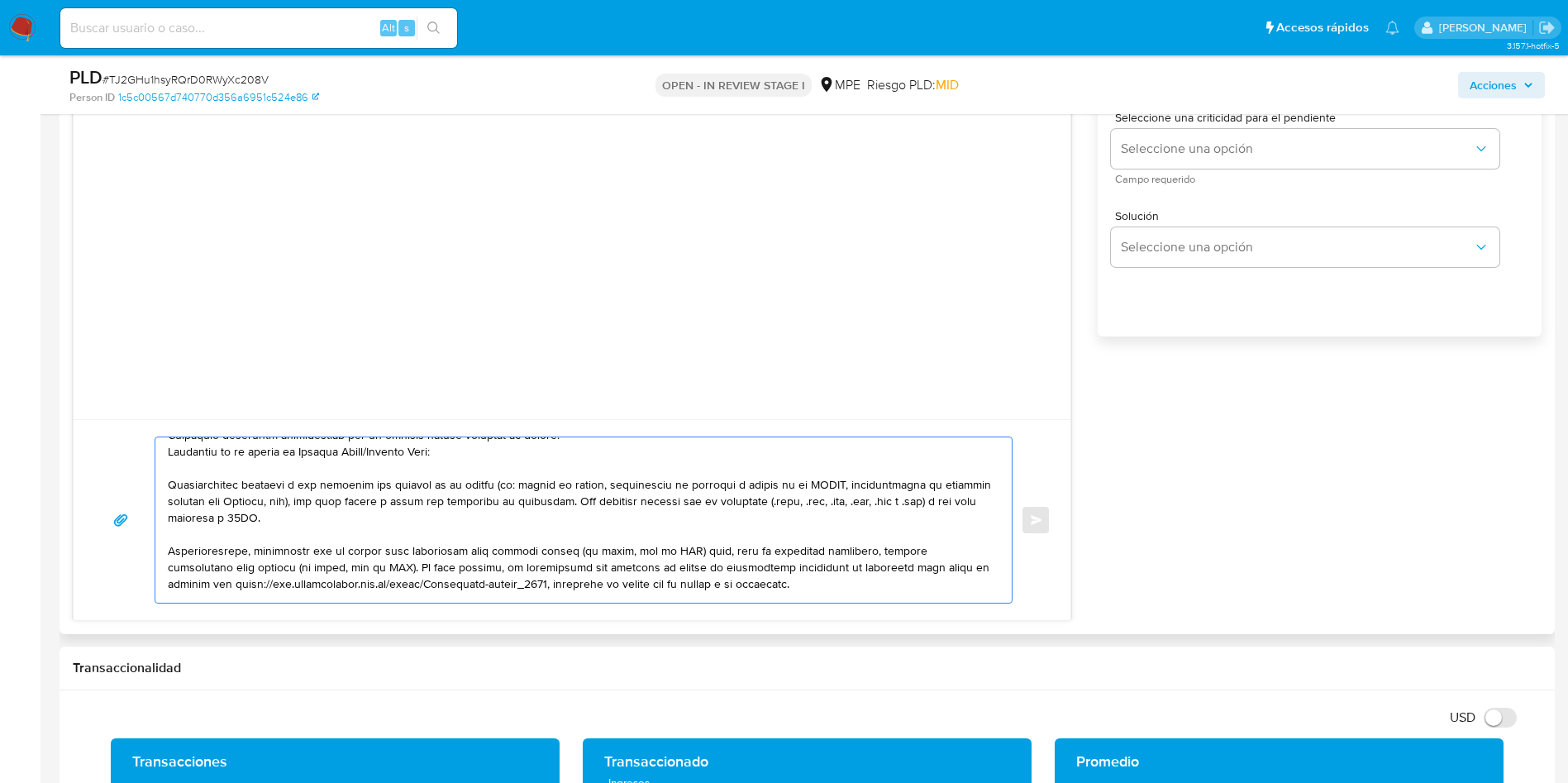
scroll to position [0, 0]
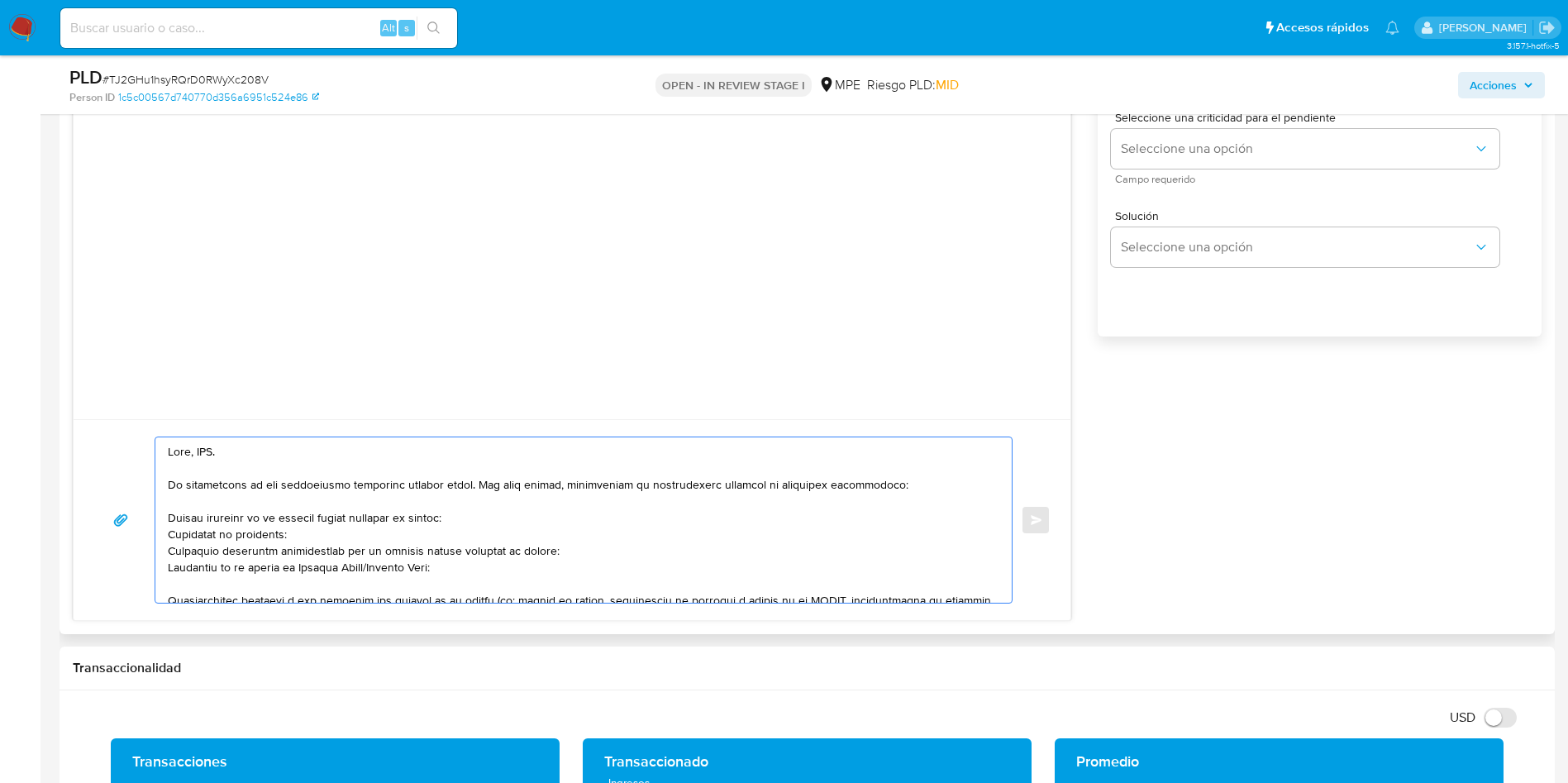
click at [214, 455] on textarea at bounding box center [580, 520] width 823 height 165
drag, startPoint x: 321, startPoint y: 535, endPoint x: 147, endPoint y: 511, distance: 175.6
click at [147, 511] on div "Enviar" at bounding box center [572, 520] width 958 height 167
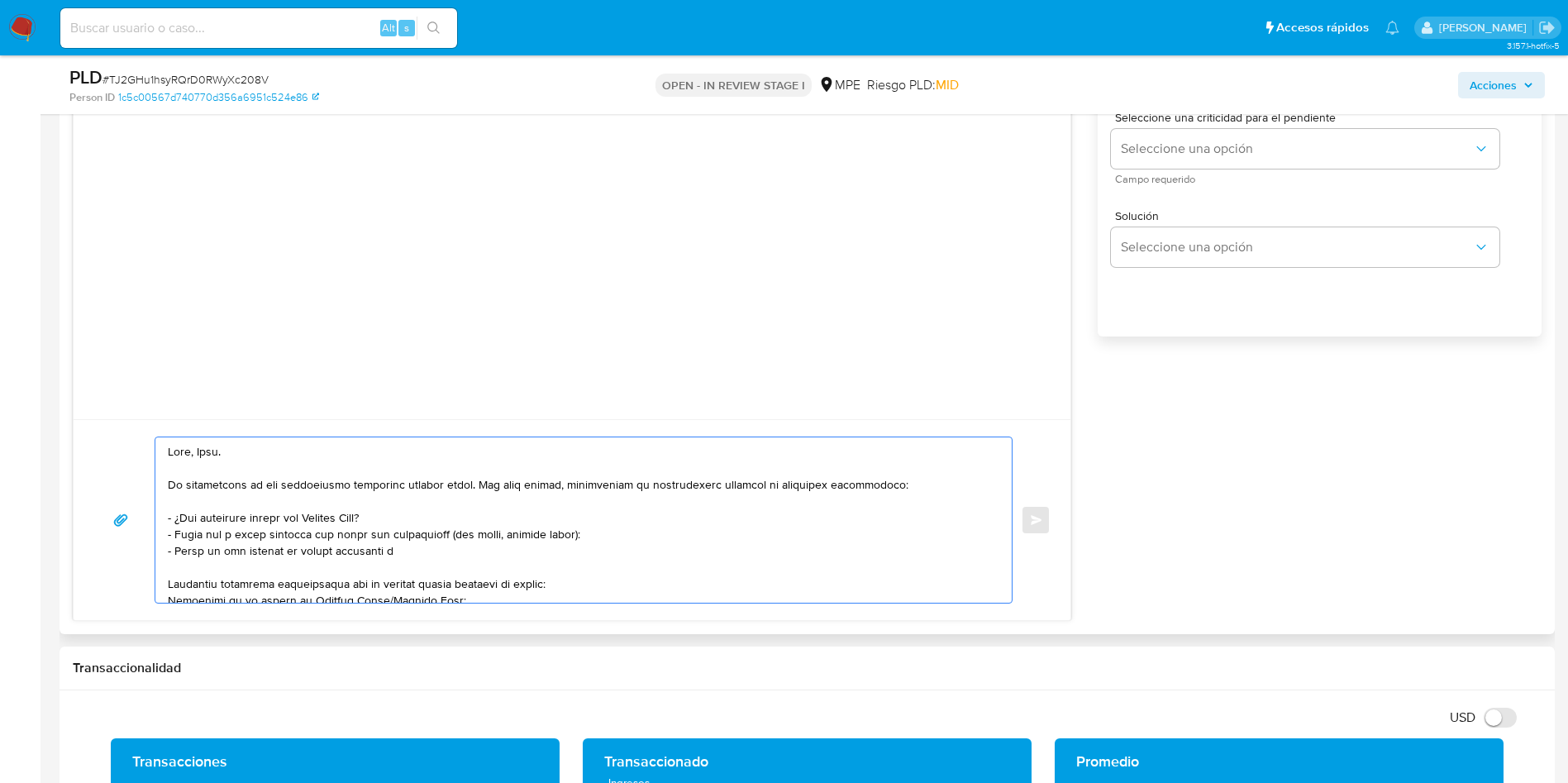
paste textarea "Freddy Ramos, Perci Ramirez, Denilson Marquina y Jhens Ortiz:"
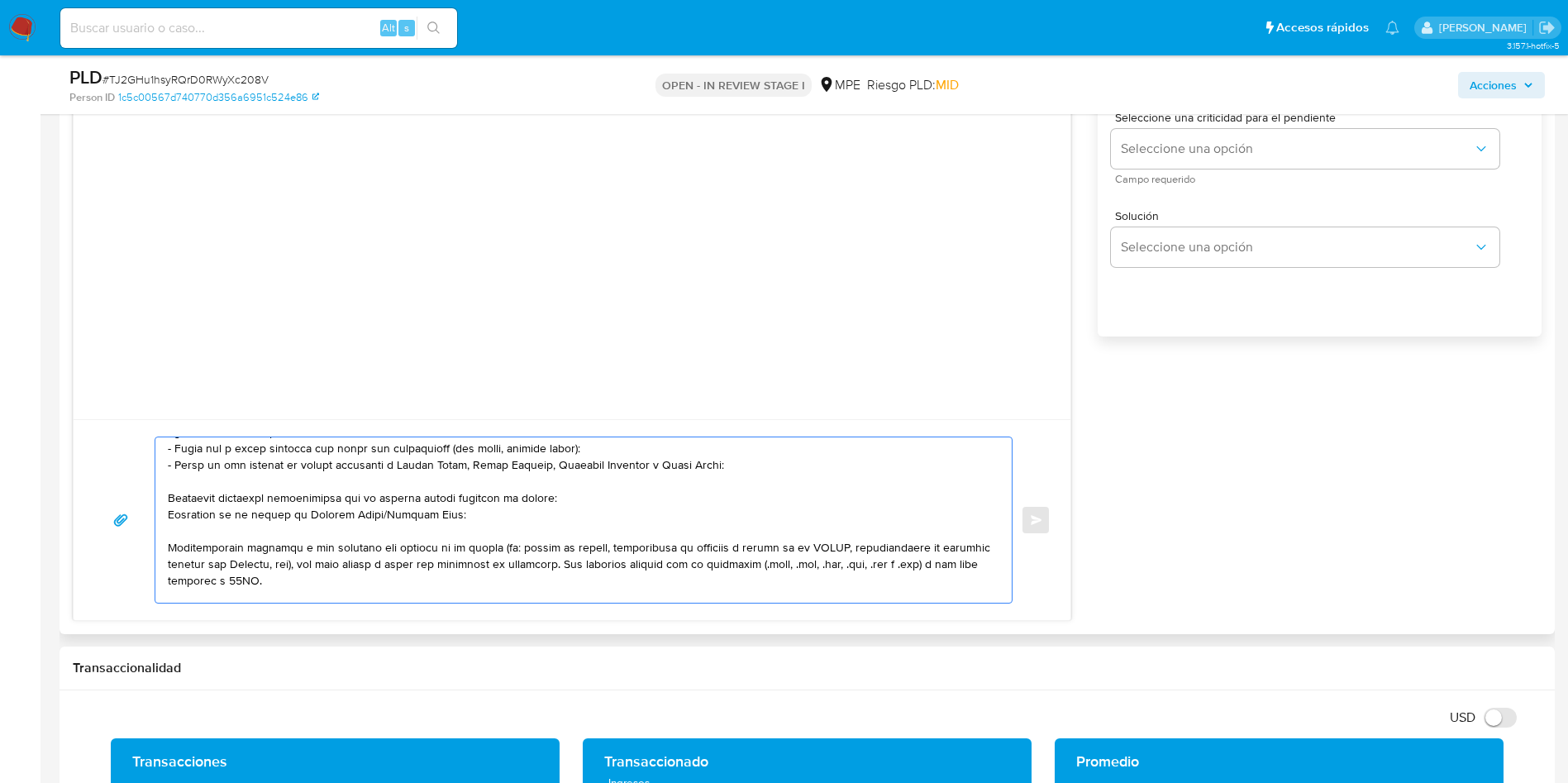
scroll to position [124, 0]
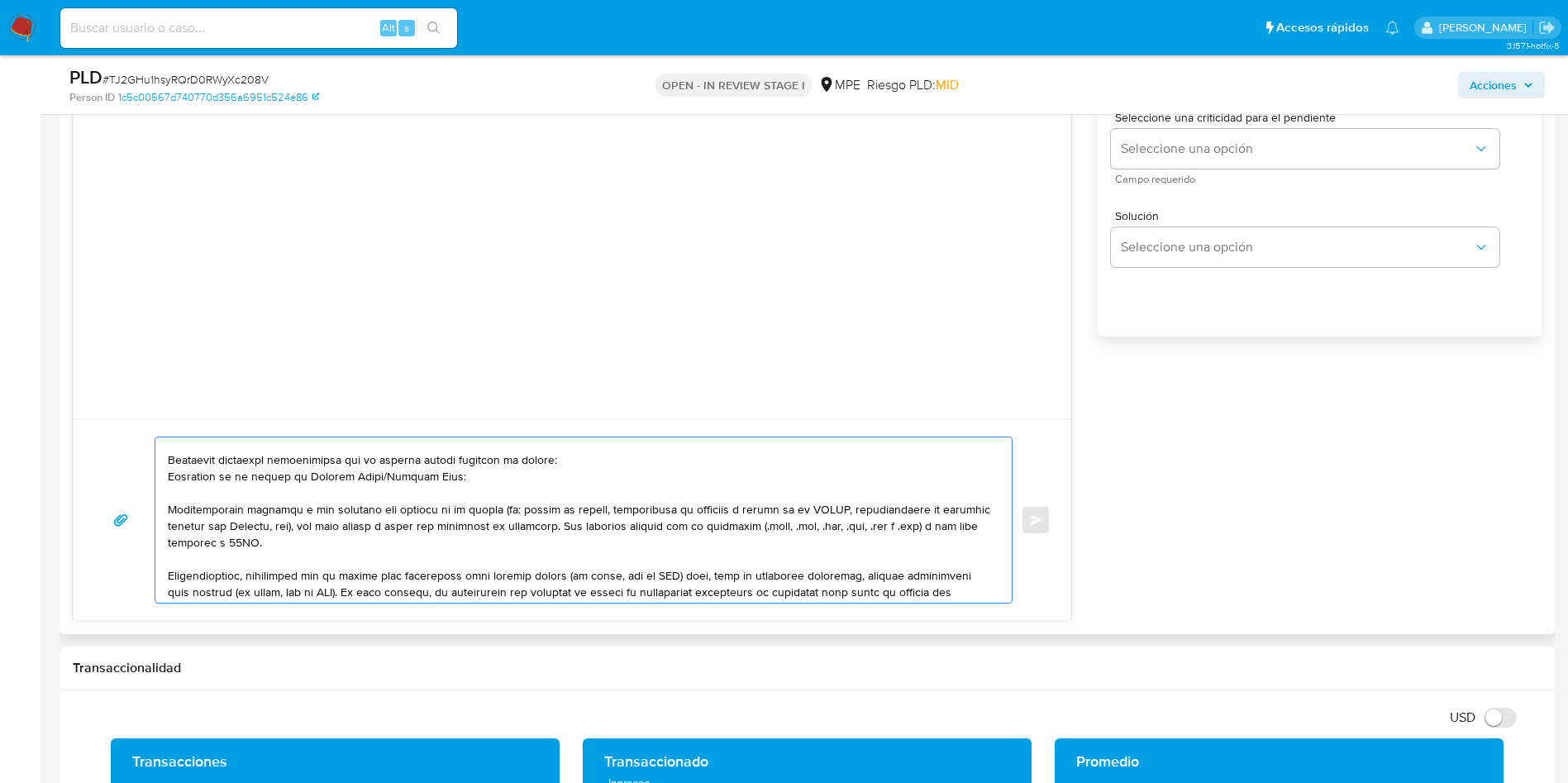
drag, startPoint x: 475, startPoint y: 479, endPoint x: 162, endPoint y: 459, distance: 313.6
click at [162, 459] on div at bounding box center [580, 520] width 848 height 165
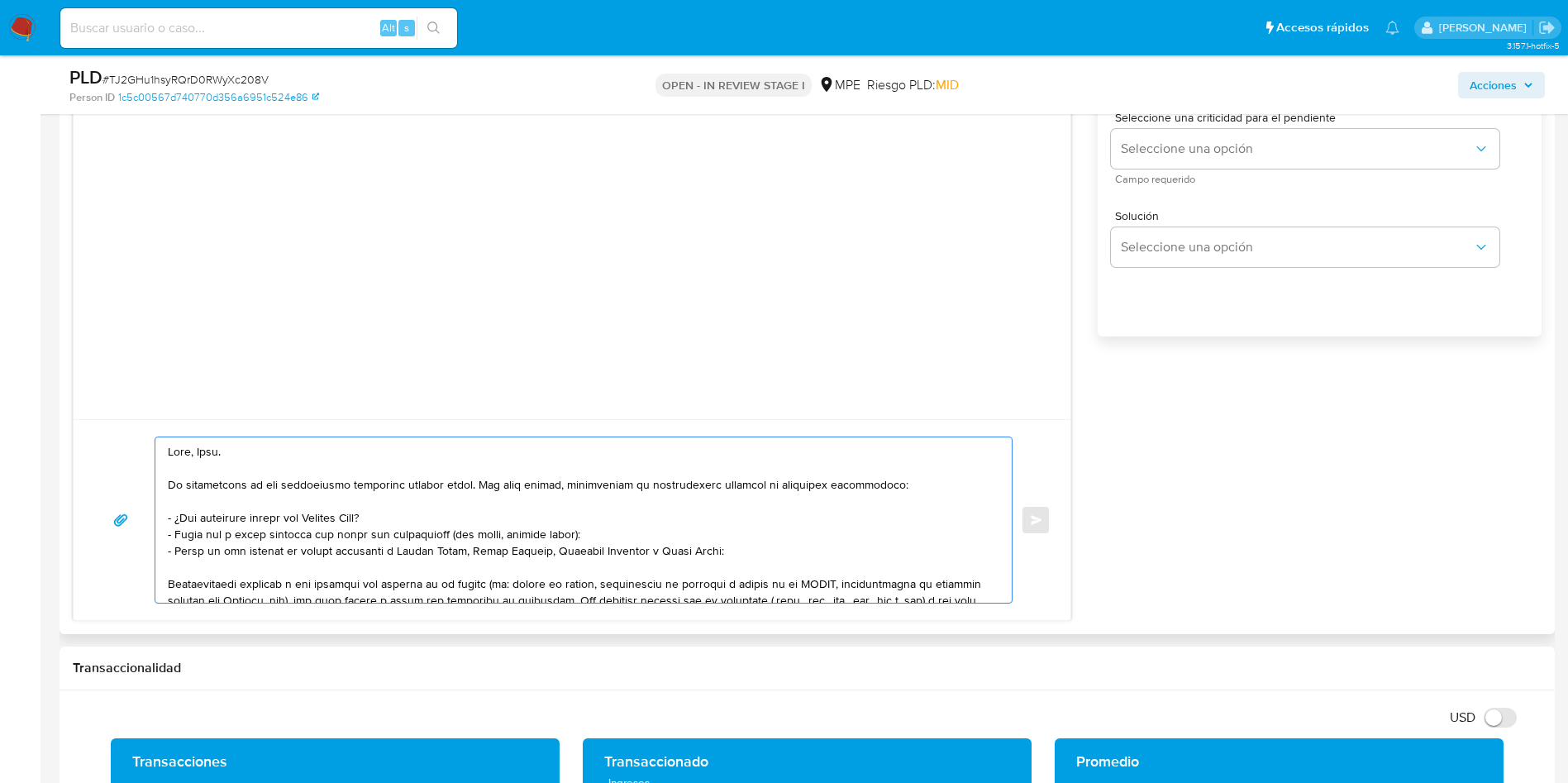
click at [756, 588] on textarea at bounding box center [580, 520] width 823 height 165
click at [680, 587] on textarea at bounding box center [580, 520] width 823 height 165
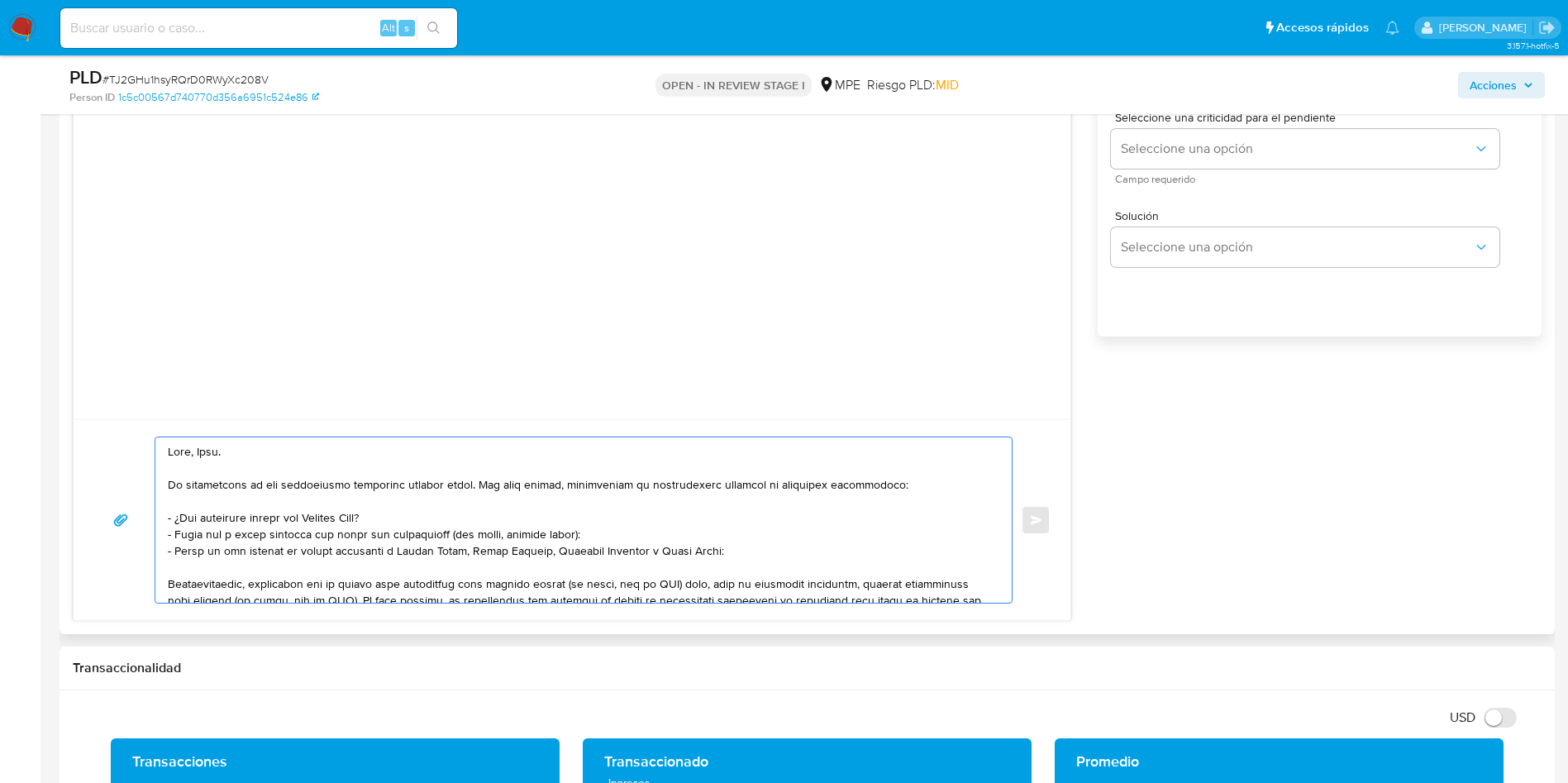
click at [680, 587] on textarea at bounding box center [580, 520] width 823 height 165
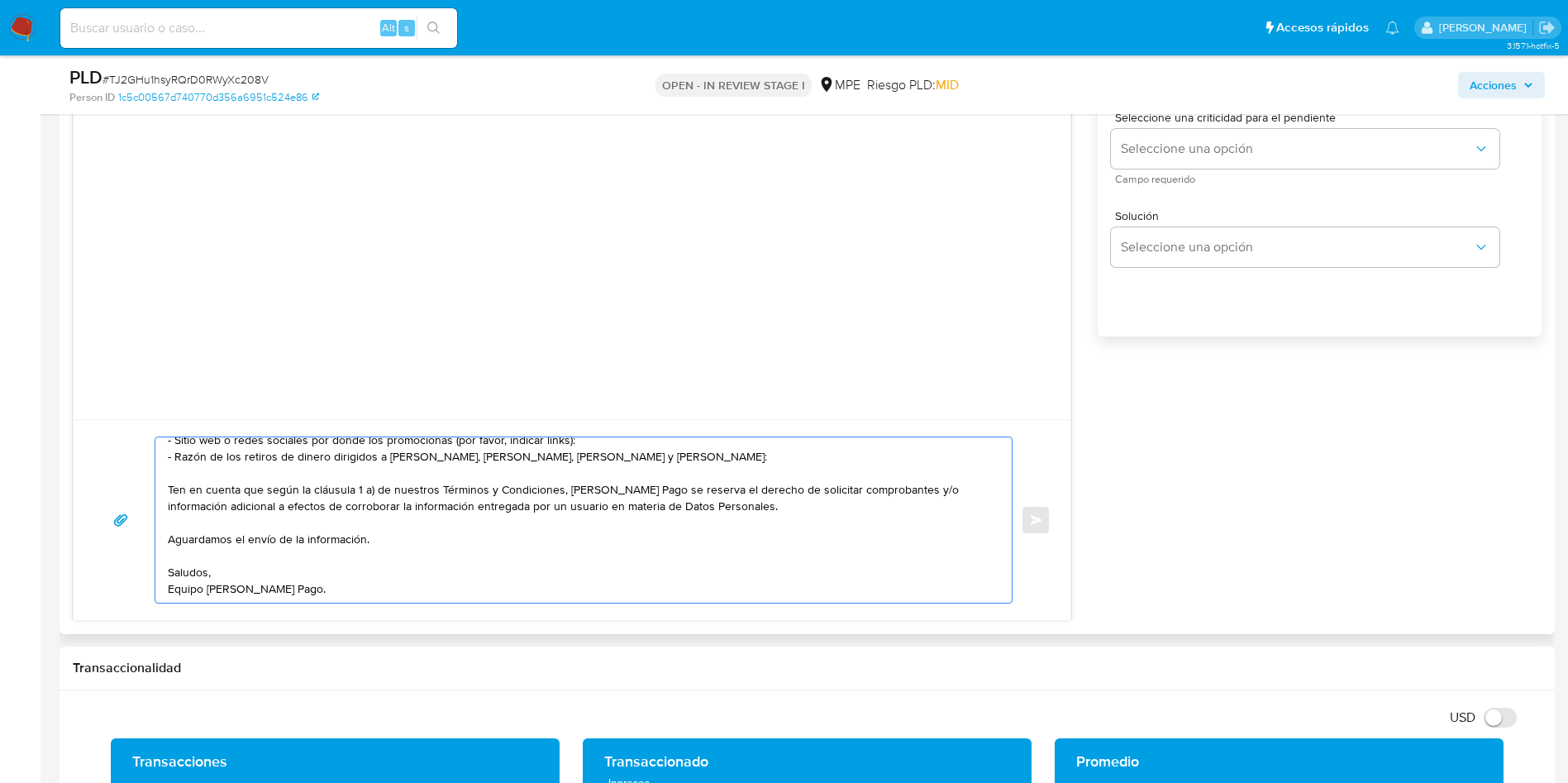
click at [373, 586] on textarea "Hola, Dana. Te contactamos ya que necesitamos verificar algunos datos. Por este…" at bounding box center [580, 520] width 823 height 165
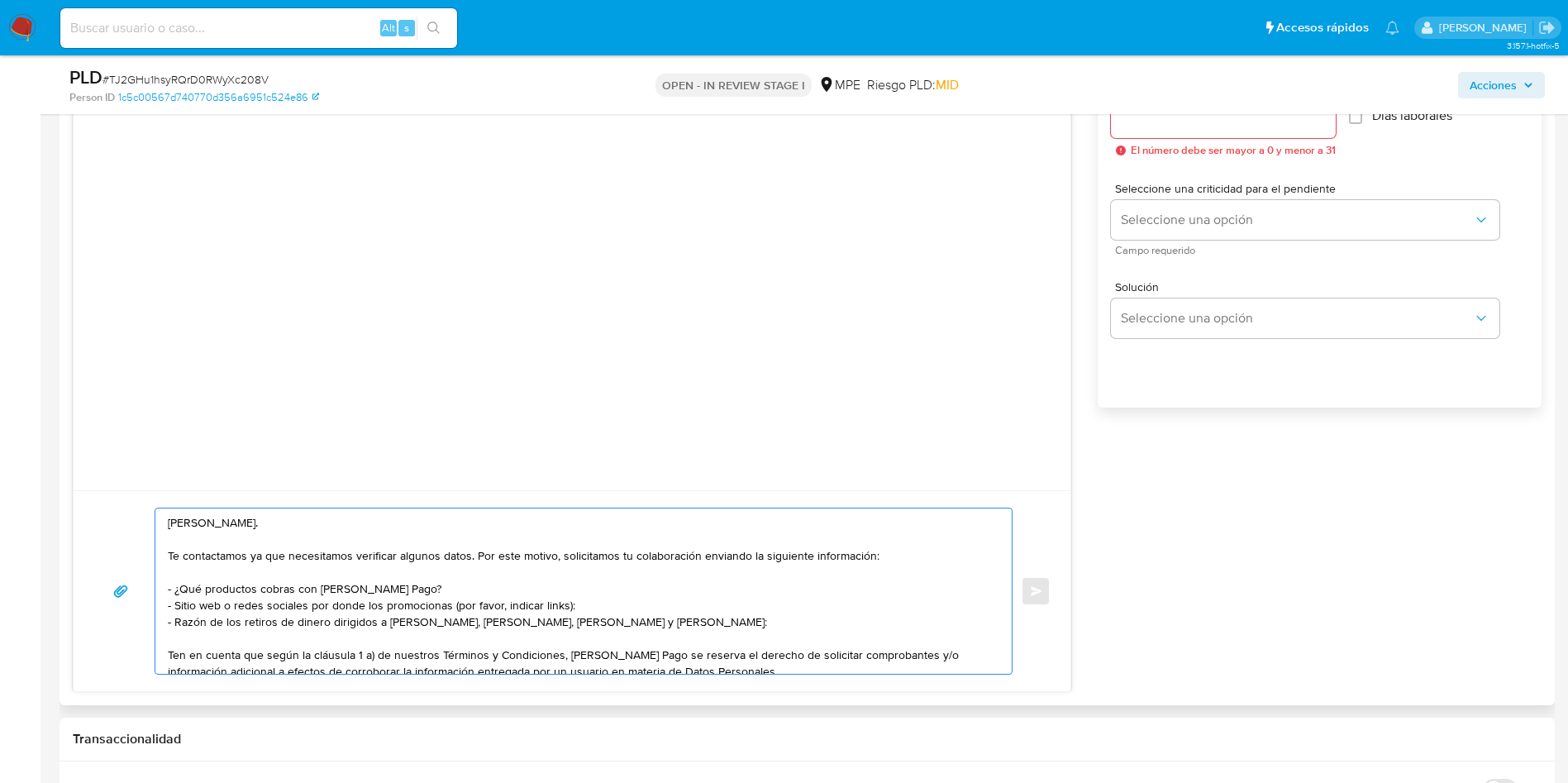
scroll to position [1241, 0]
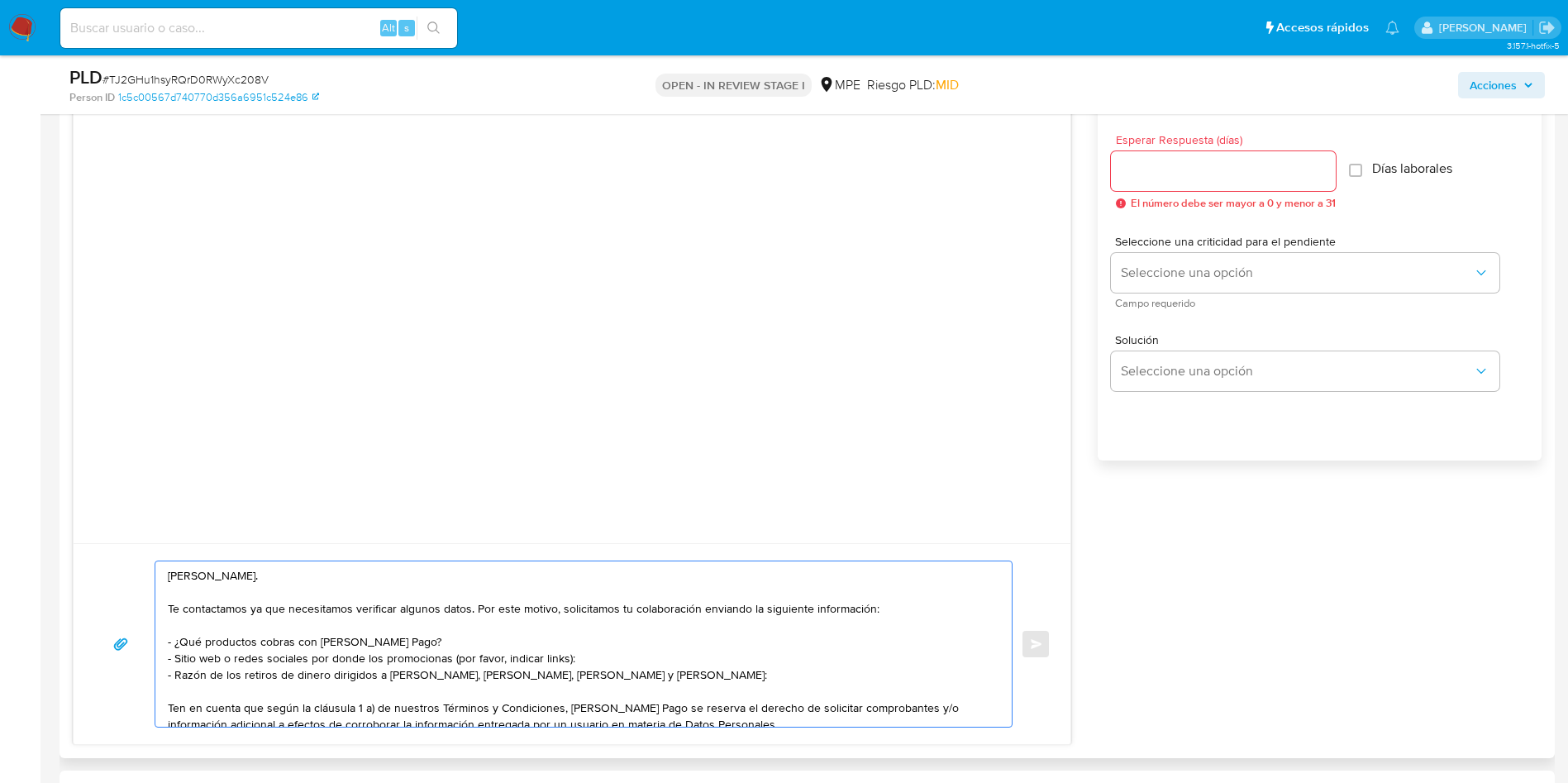
type textarea "Hola, Dana. Te contactamos ya que necesitamos verificar algunos datos. Por este…"
click at [1143, 166] on input "Esperar Respuesta (días)" at bounding box center [1223, 171] width 225 height 21
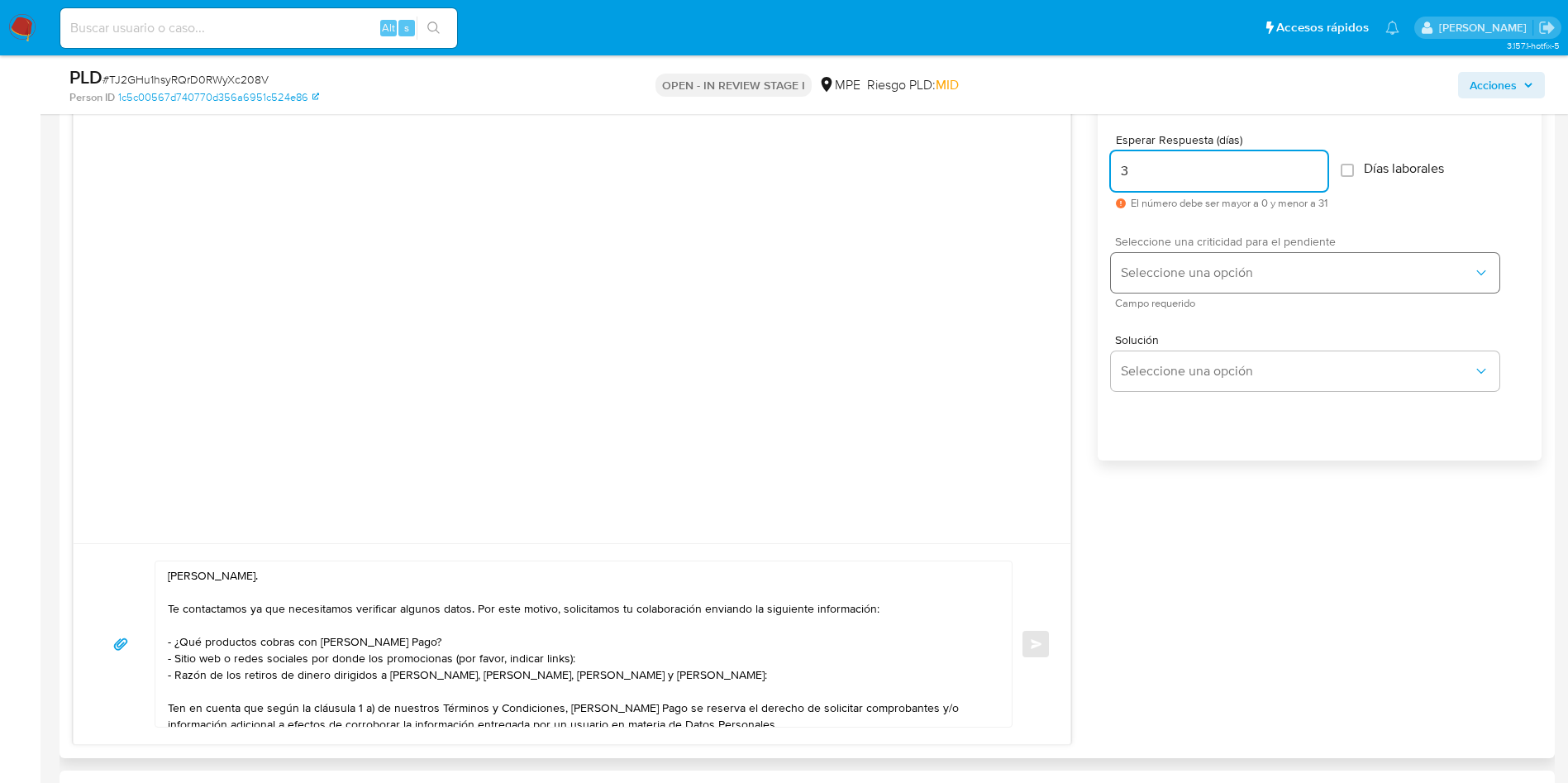
type input "3"
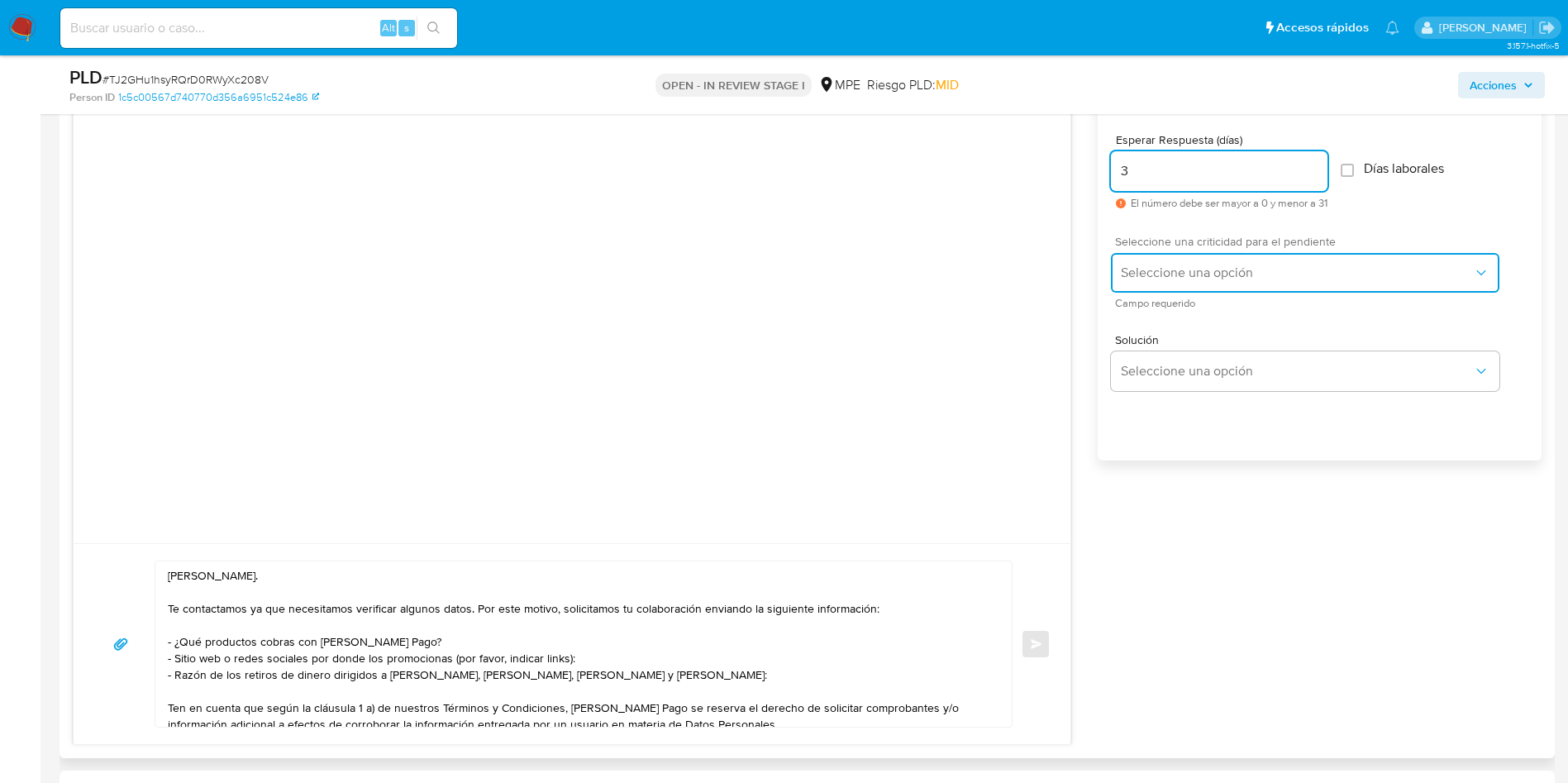
click at [1163, 268] on span "Seleccione una opción" at bounding box center [1297, 272] width 352 height 16
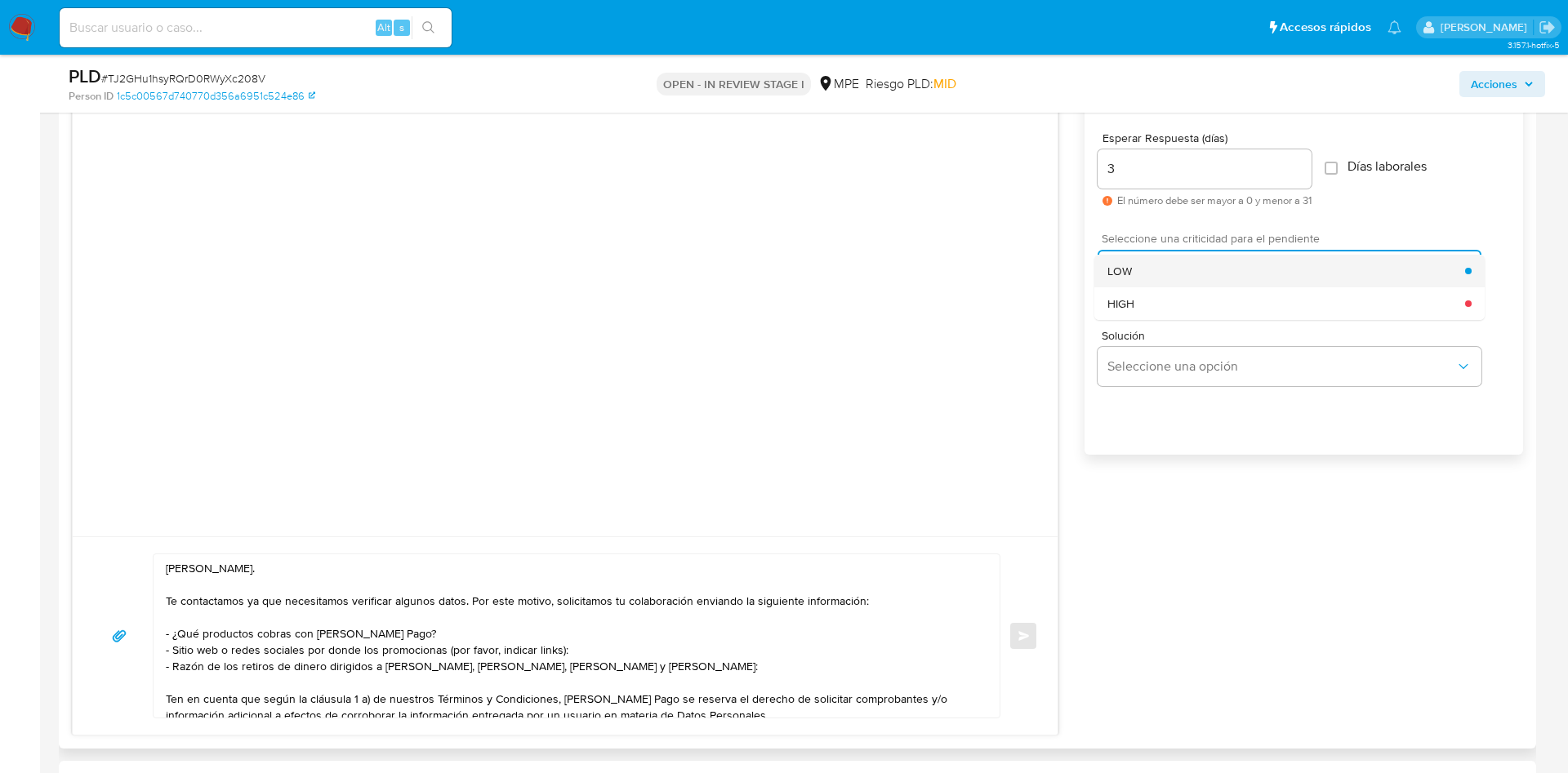
click at [1143, 271] on div "LOW" at bounding box center [1286, 271] width 358 height 32
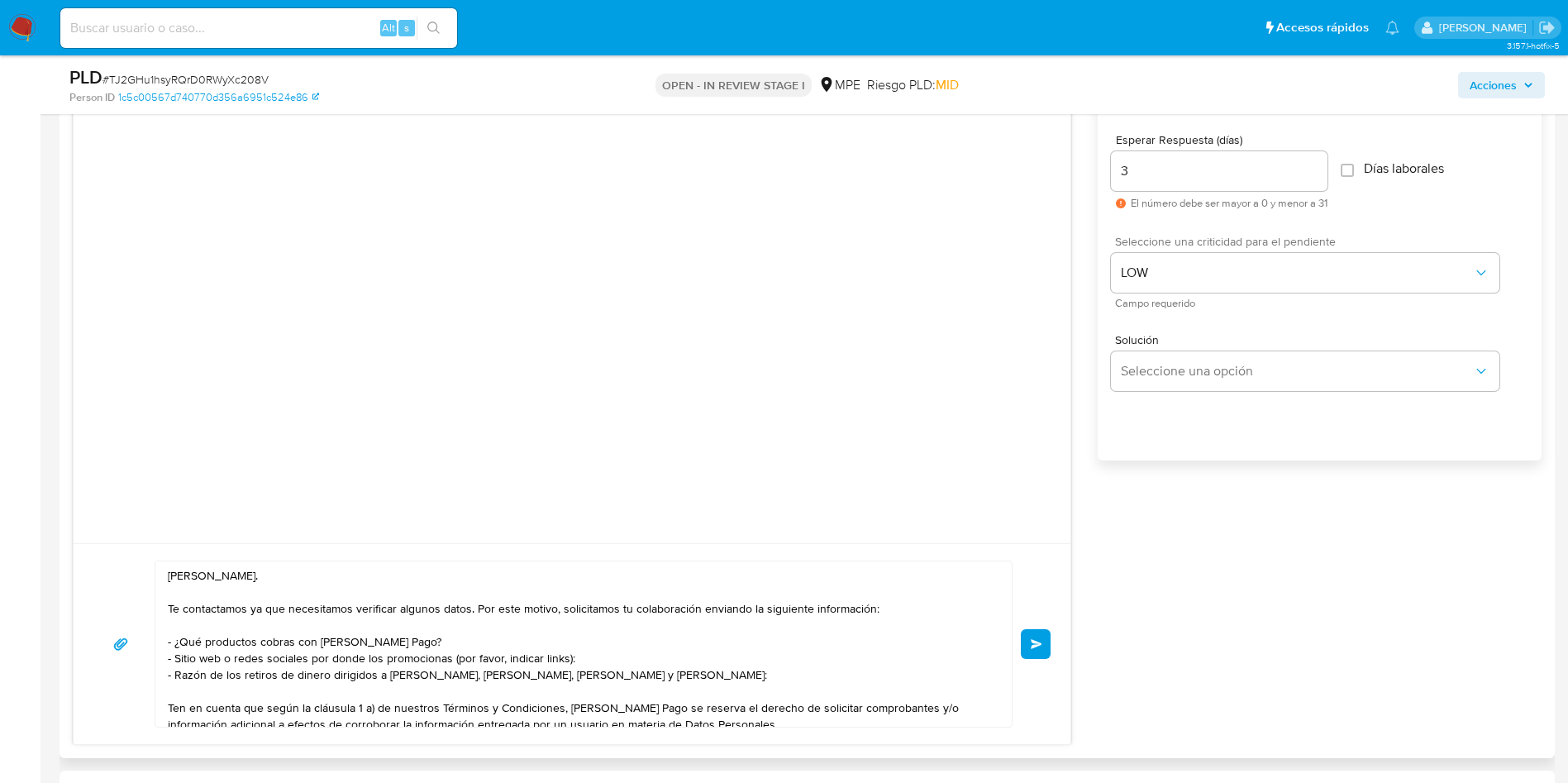
click at [1024, 645] on button "Enviar" at bounding box center [1035, 644] width 30 height 30
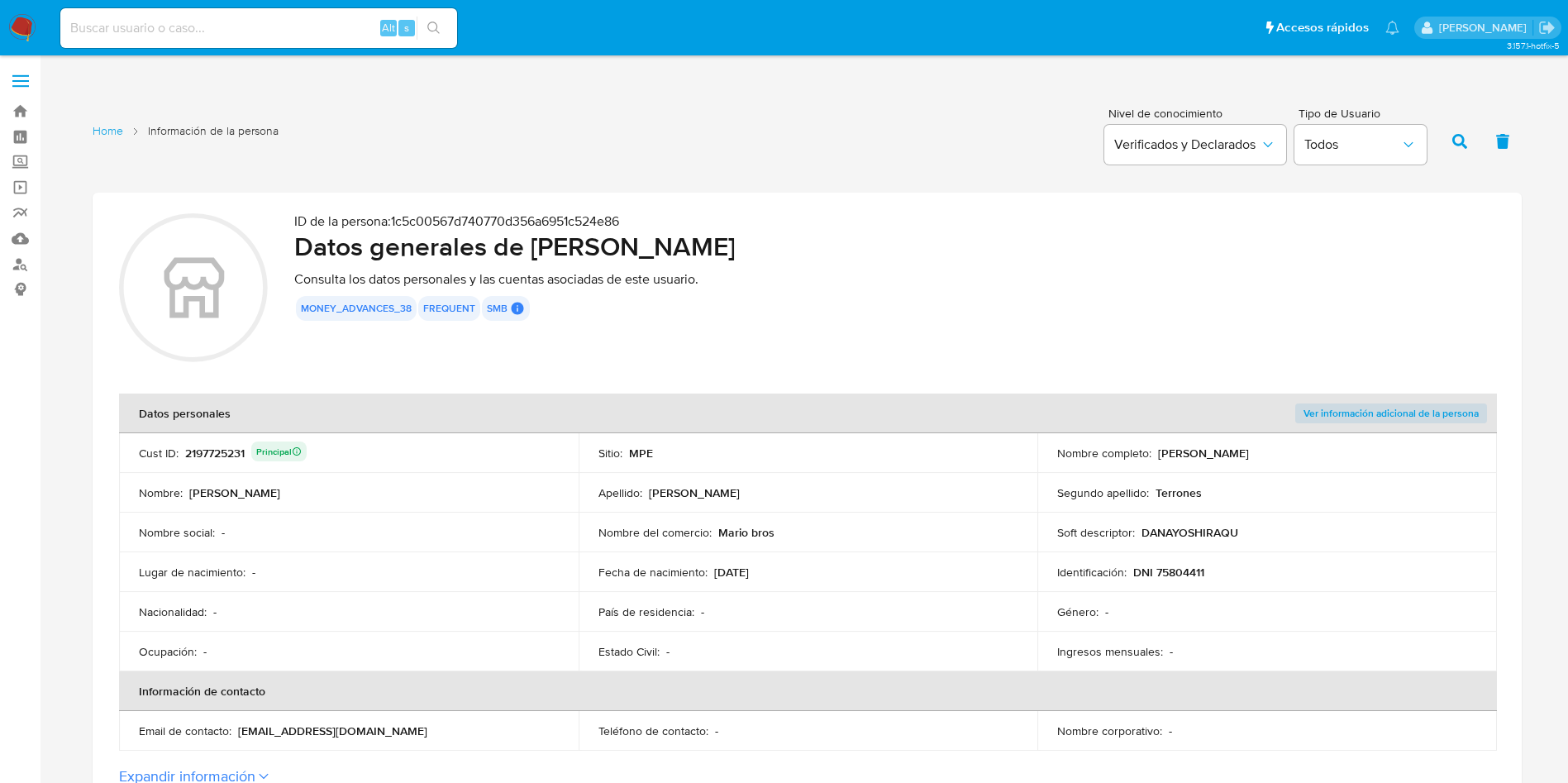
click at [847, 298] on div "money_advances_38 frequent smb SMB SMB User Id 2197725231 Principal Advisor Ema…" at bounding box center [894, 309] width 1201 height 25
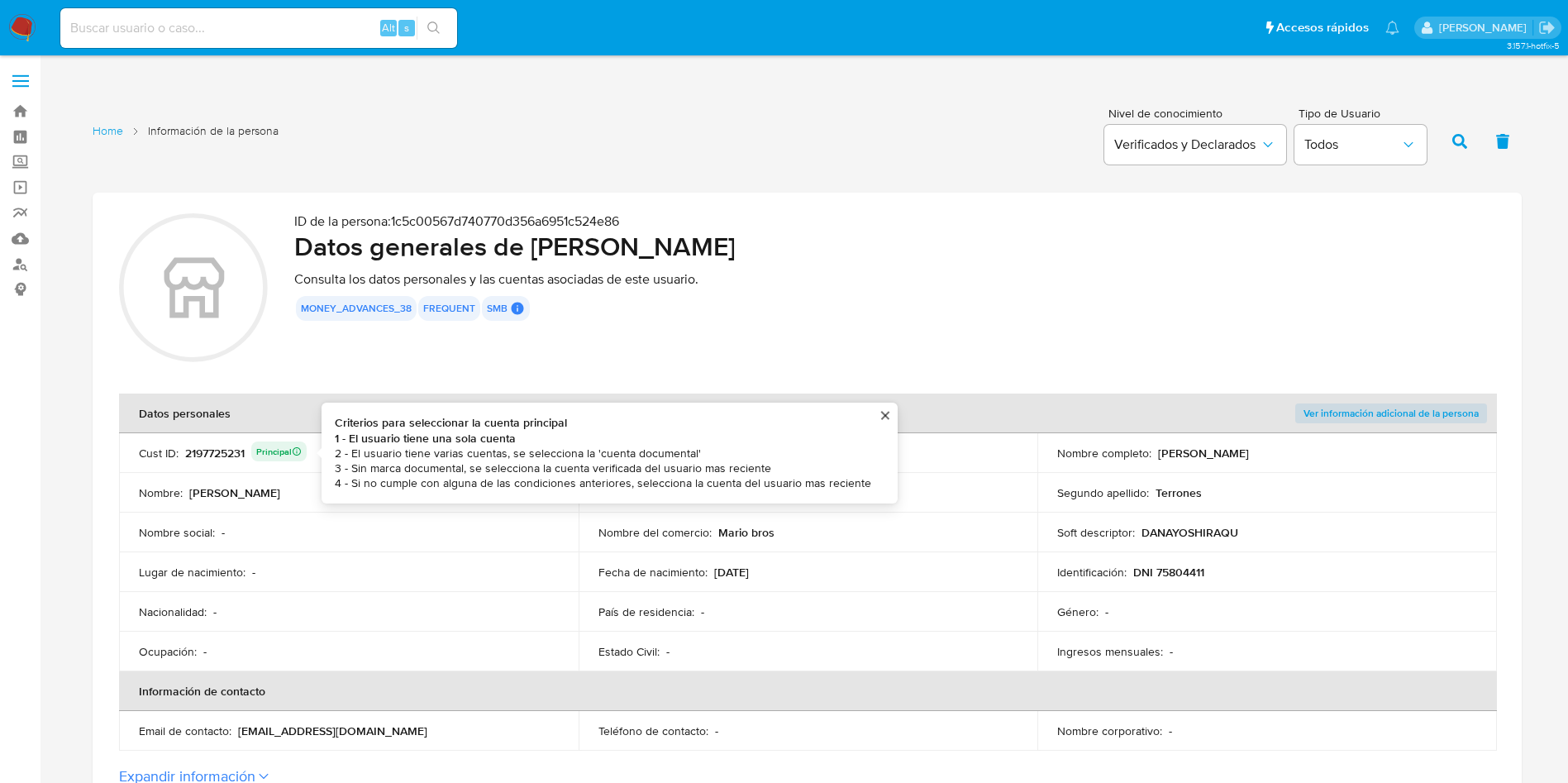
click at [228, 450] on div "2197725231 Principal Criterios para seleccionar la cuenta principal 1 - El usua…" at bounding box center [246, 453] width 121 height 23
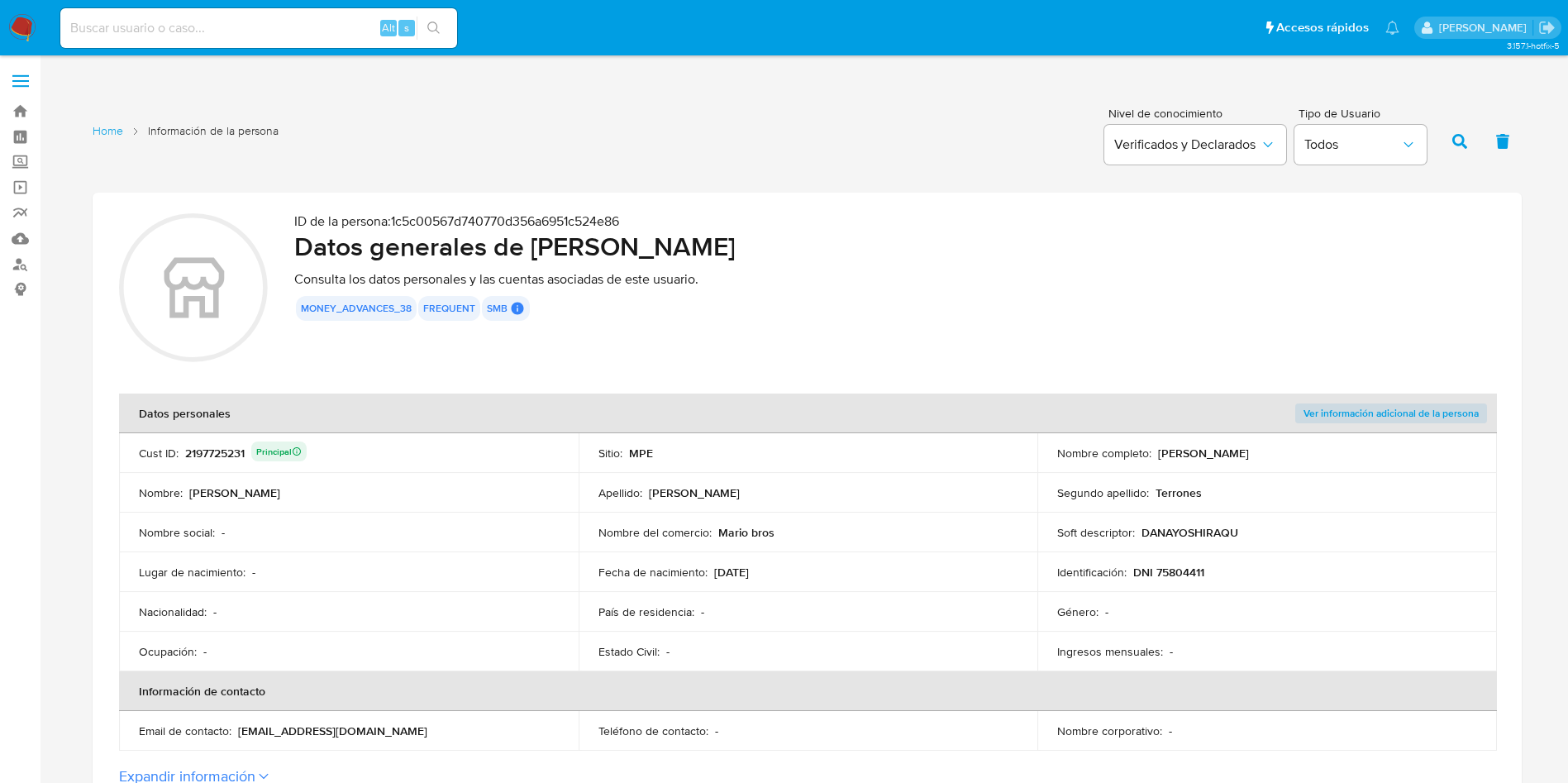
click at [230, 451] on div "2197725231 Principal" at bounding box center [246, 453] width 121 height 23
drag, startPoint x: 531, startPoint y: 245, endPoint x: 921, endPoint y: 239, distance: 390.0
click at [921, 239] on h2 "Datos generales de Dana Yoshira Quiroz Terrones" at bounding box center [894, 246] width 1201 height 33
click at [844, 332] on div "ID de la persona : 1c5c00567d740770d356a6951c524e86 Datos generales de Dana Yos…" at bounding box center [894, 290] width 1201 height 154
drag, startPoint x: 533, startPoint y: 244, endPoint x: 885, endPoint y: 250, distance: 352.1
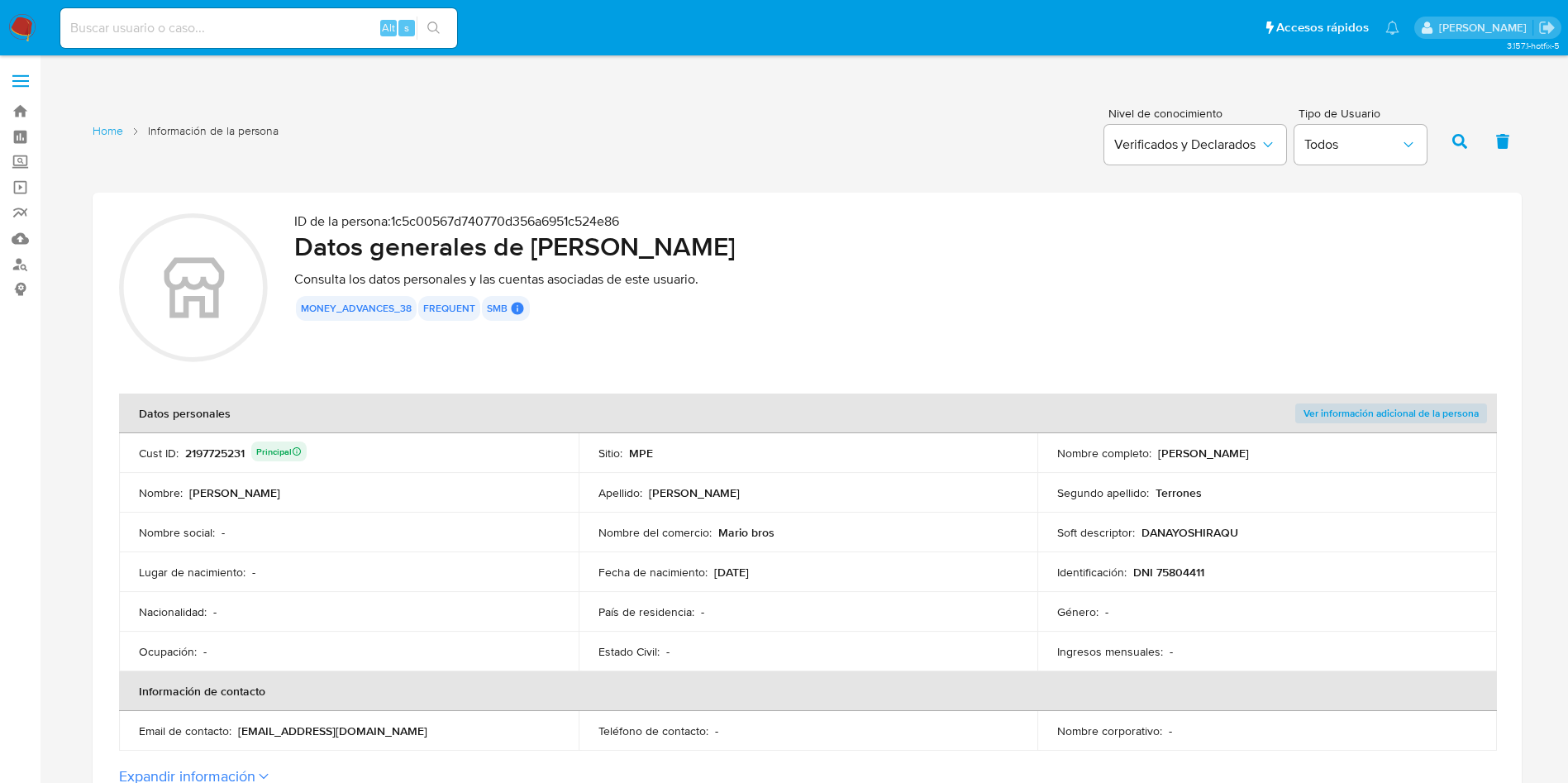
click at [885, 250] on h2 "Datos generales de Dana Yoshira Quiroz Terrones" at bounding box center [894, 246] width 1201 height 33
click at [756, 534] on p "Mario bros" at bounding box center [746, 532] width 56 height 14
drag, startPoint x: 1129, startPoint y: 575, endPoint x: 1193, endPoint y: 572, distance: 64.1
click at [1193, 572] on div "Identificación : DNI 75804411" at bounding box center [1267, 571] width 420 height 14
click at [1132, 562] on tbody "Cust ID : 2197725231 Principal Sitio : MPE Nombre completo : Dana Yoshira Quiro…" at bounding box center [808, 552] width 1378 height 239
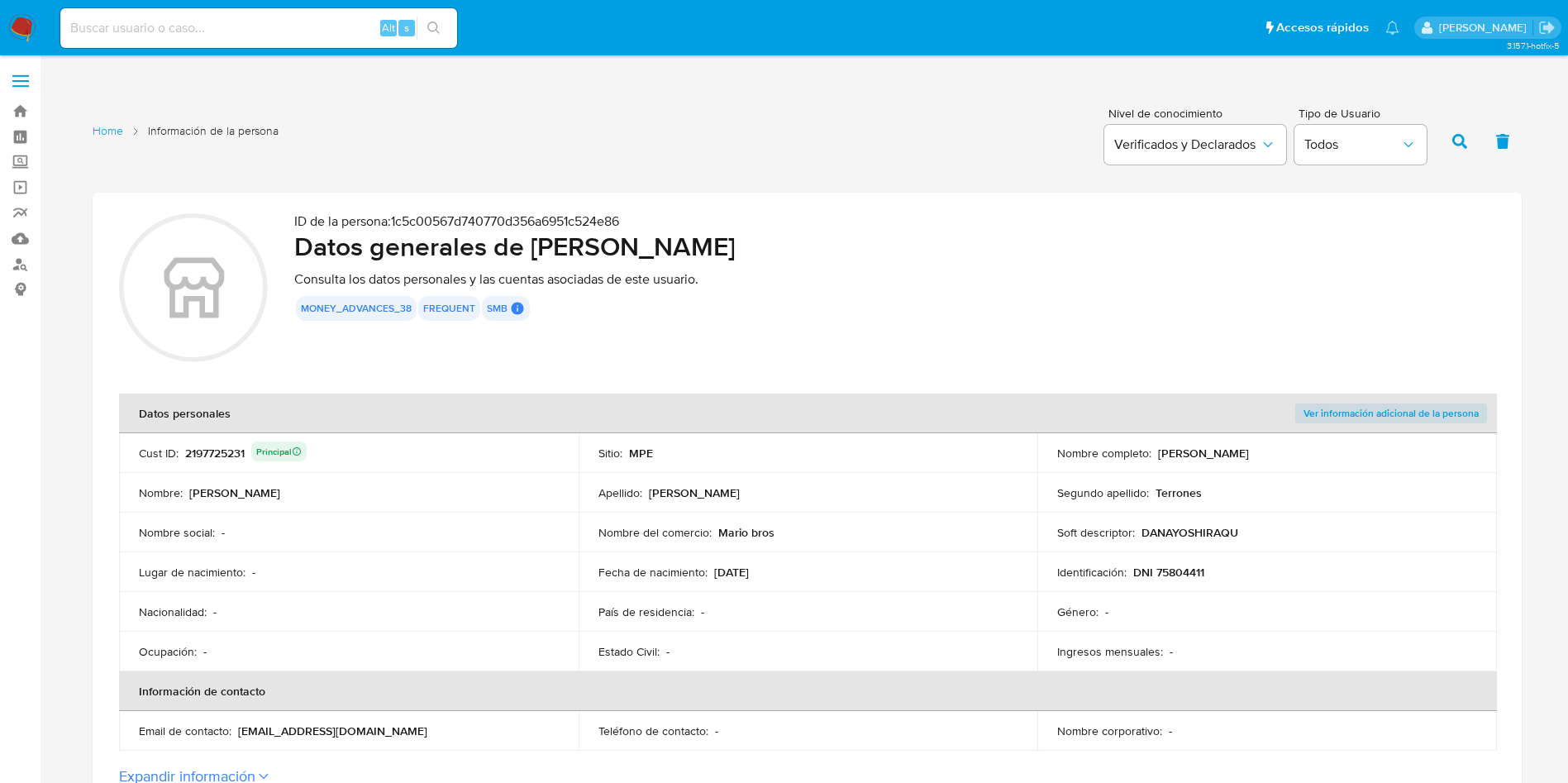
click at [1137, 568] on p "DNI 75804411" at bounding box center [1169, 571] width 71 height 14
drag, startPoint x: 1132, startPoint y: 577, endPoint x: 1192, endPoint y: 557, distance: 63.2
click at [1225, 574] on div "Identificación : DNI 75804411" at bounding box center [1267, 571] width 420 height 14
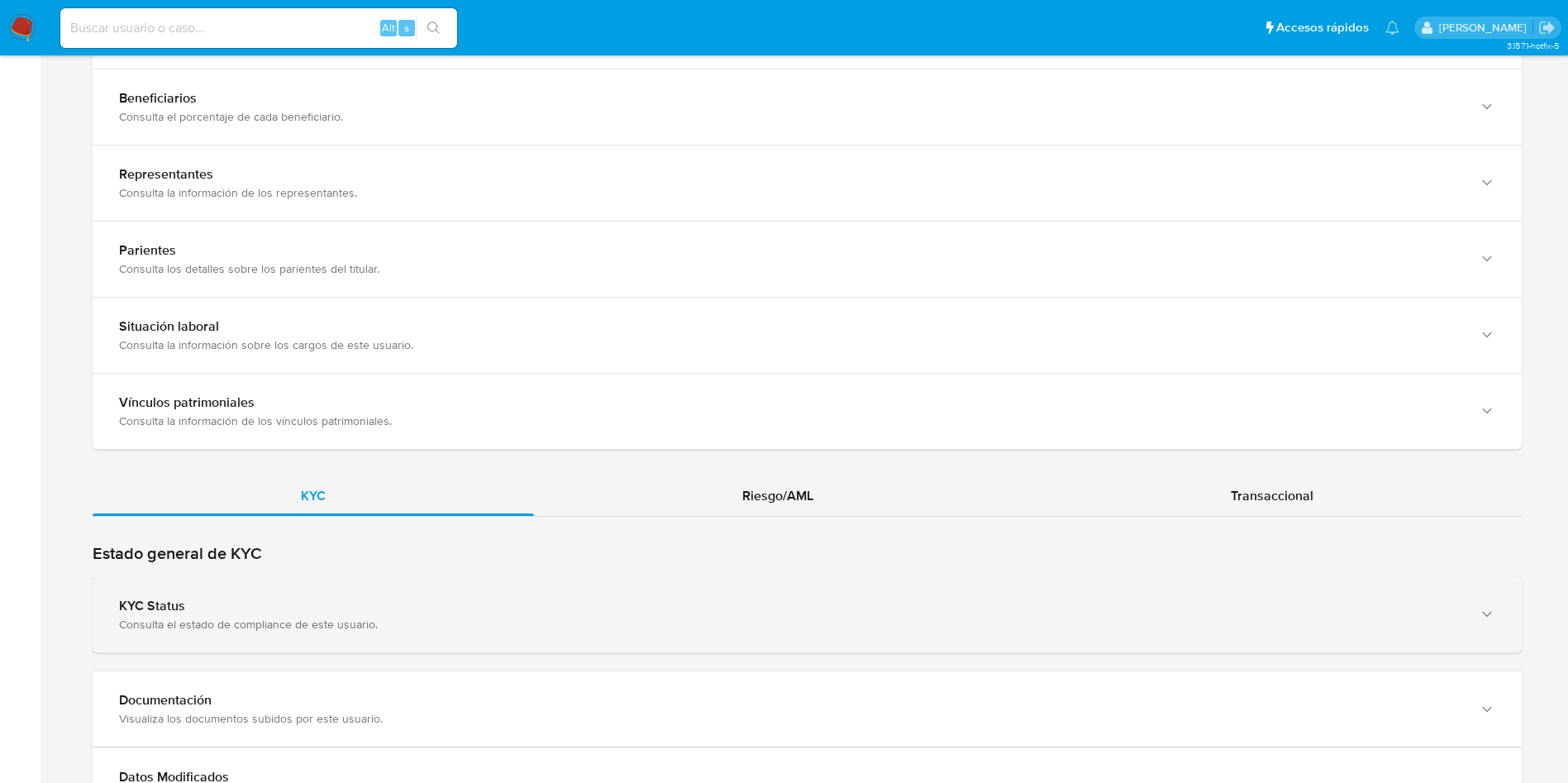
click at [384, 587] on div "KYC Status Consulta el estado de compliance de este usuario." at bounding box center [807, 615] width 1429 height 75
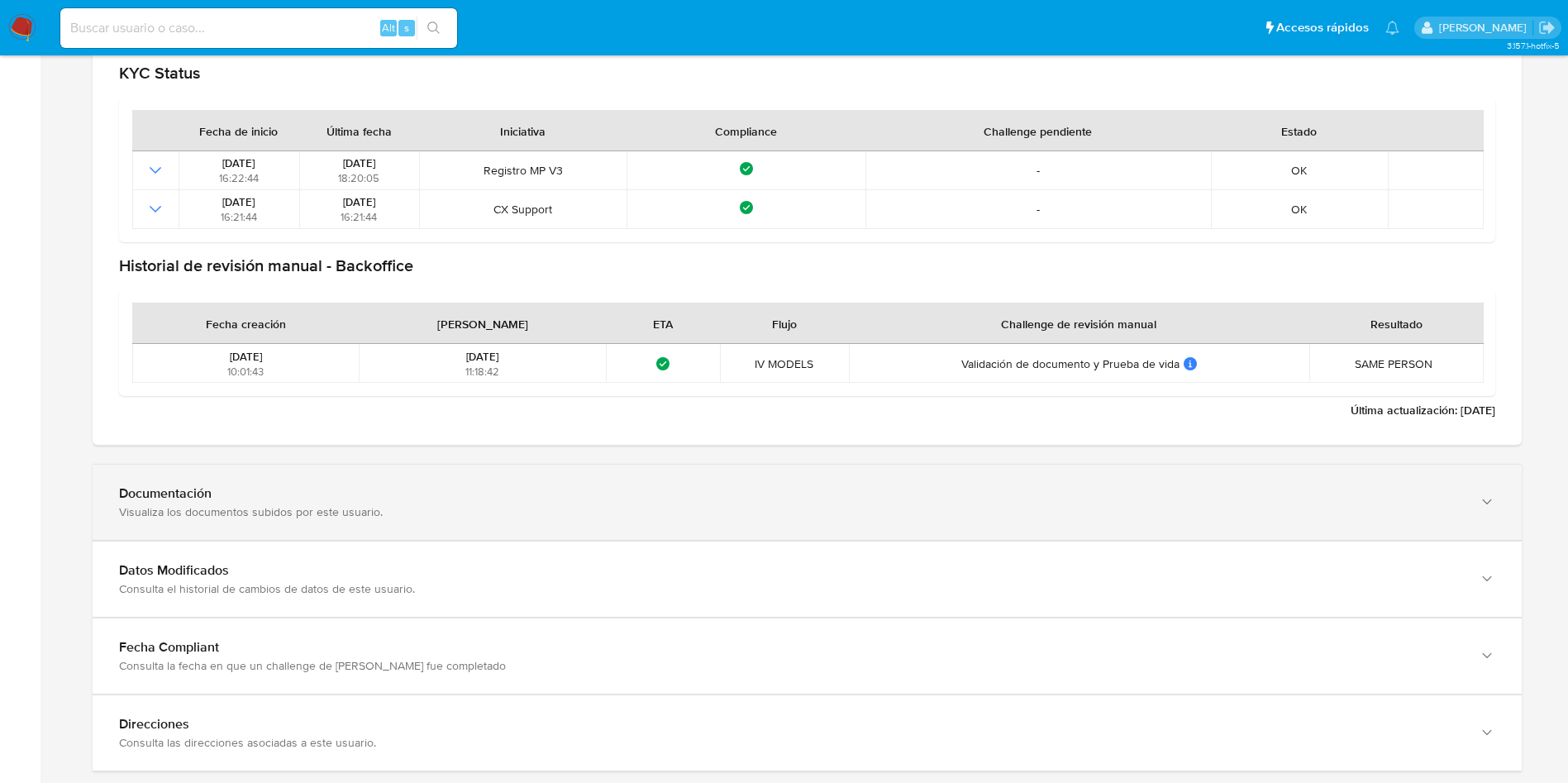
click at [339, 499] on div "Documentación" at bounding box center [790, 493] width 1343 height 16
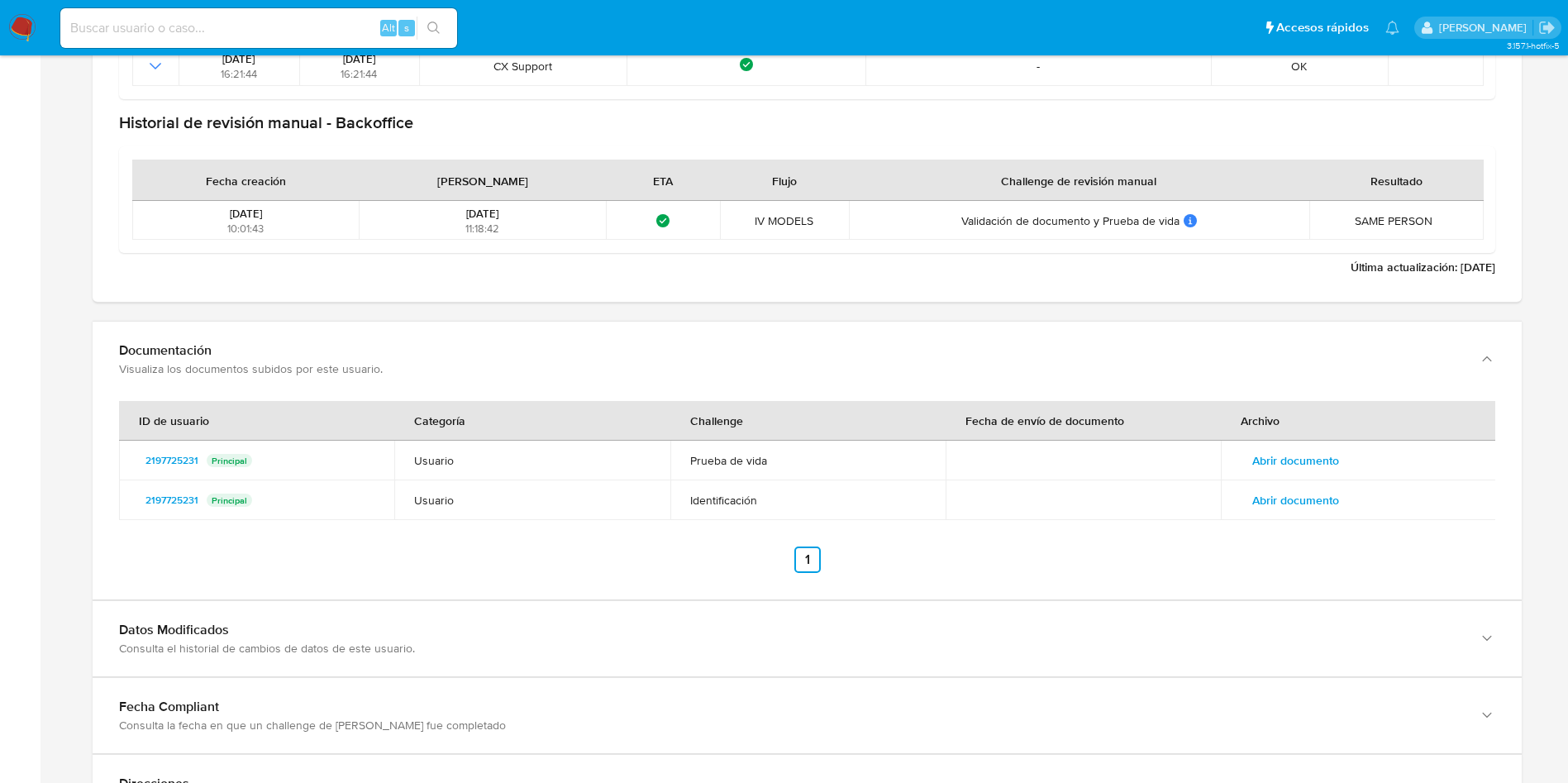
scroll to position [1978, 0]
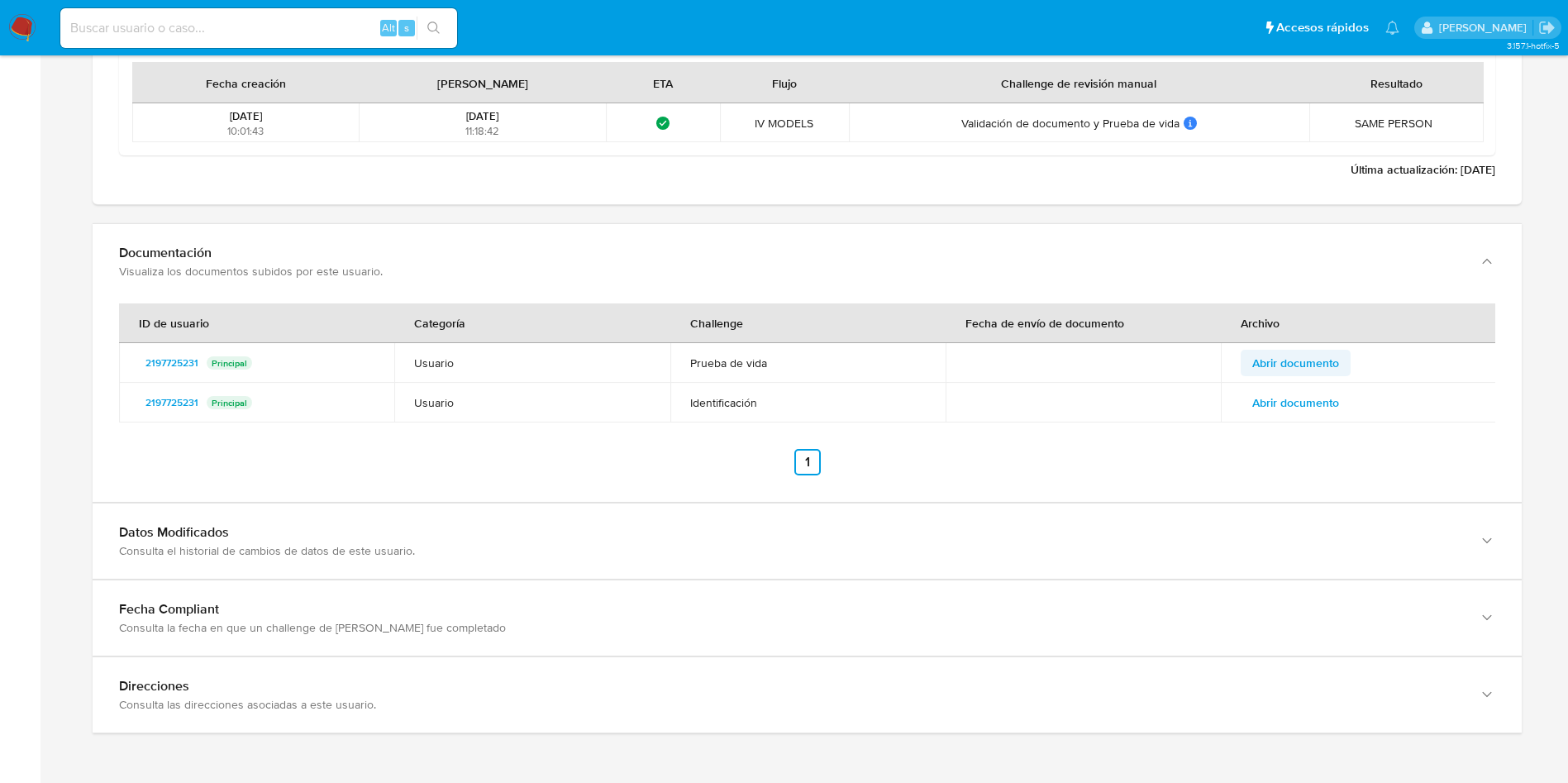
click at [1215, 355] on td at bounding box center [1083, 363] width 275 height 39
click at [1285, 355] on span "Abrir documento" at bounding box center [1295, 363] width 87 height 23
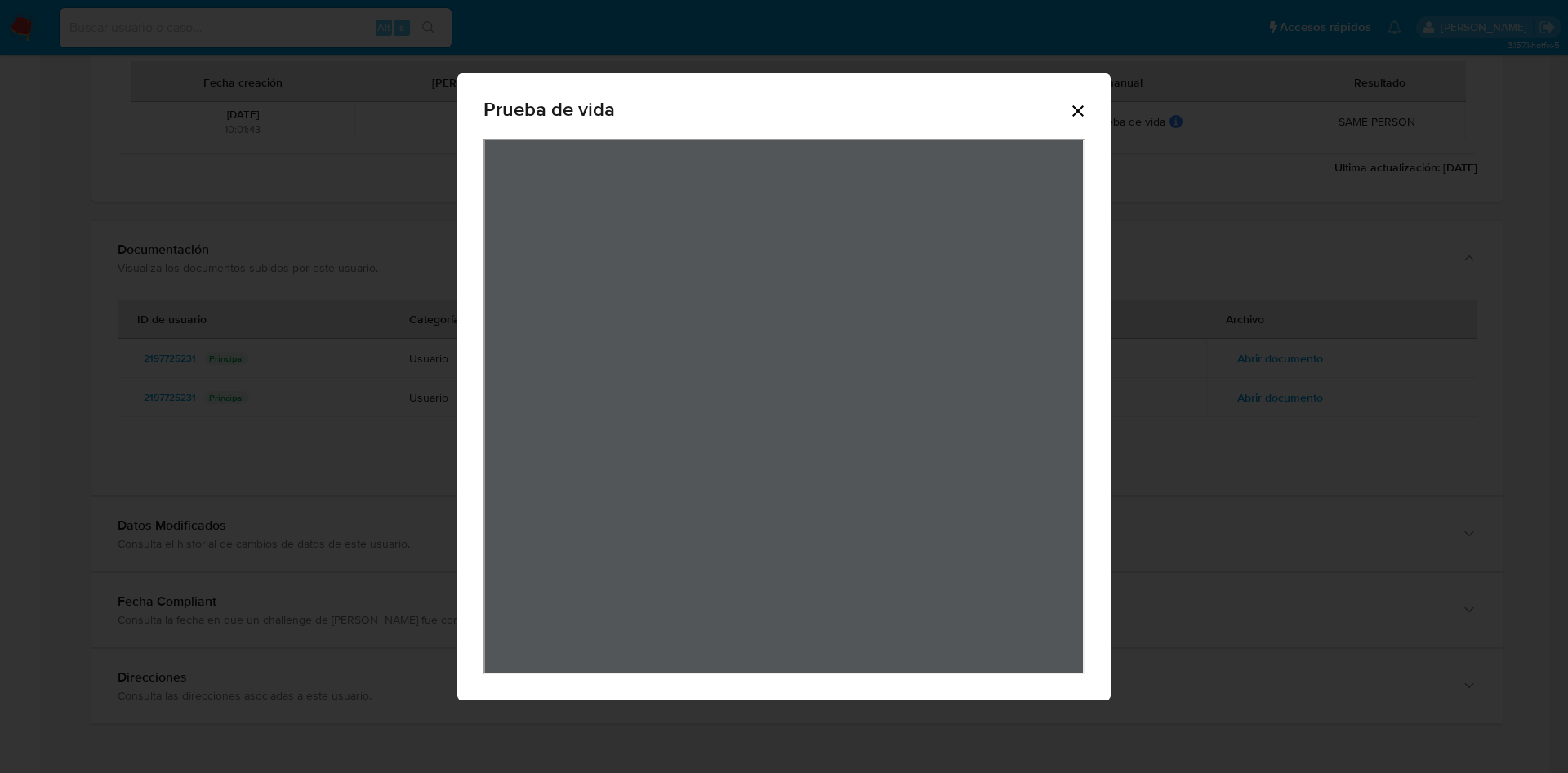
click at [1074, 111] on icon "Cerrar" at bounding box center [1077, 111] width 20 height 20
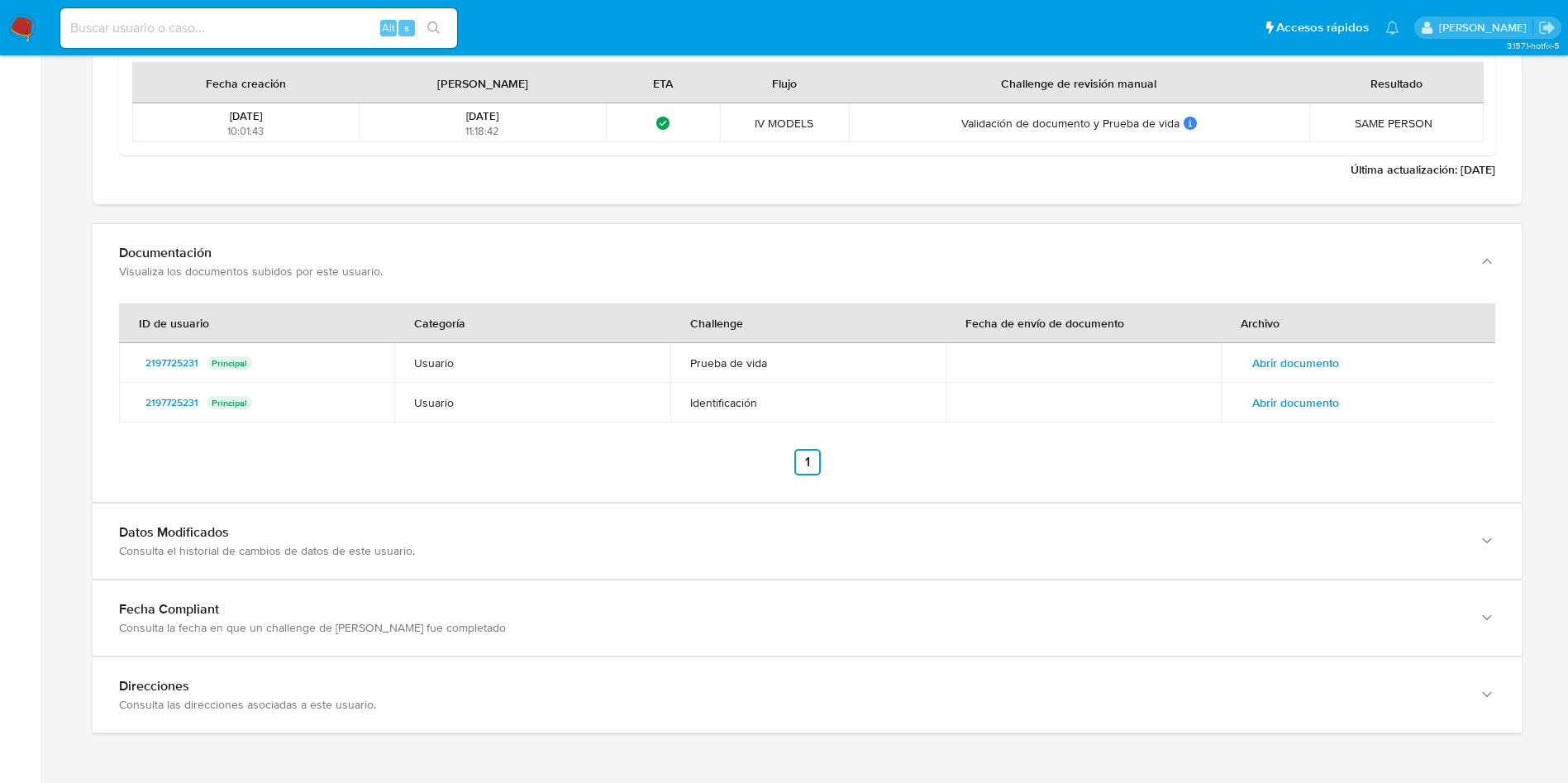
click at [1309, 366] on span "Abrir documento" at bounding box center [1295, 363] width 87 height 23
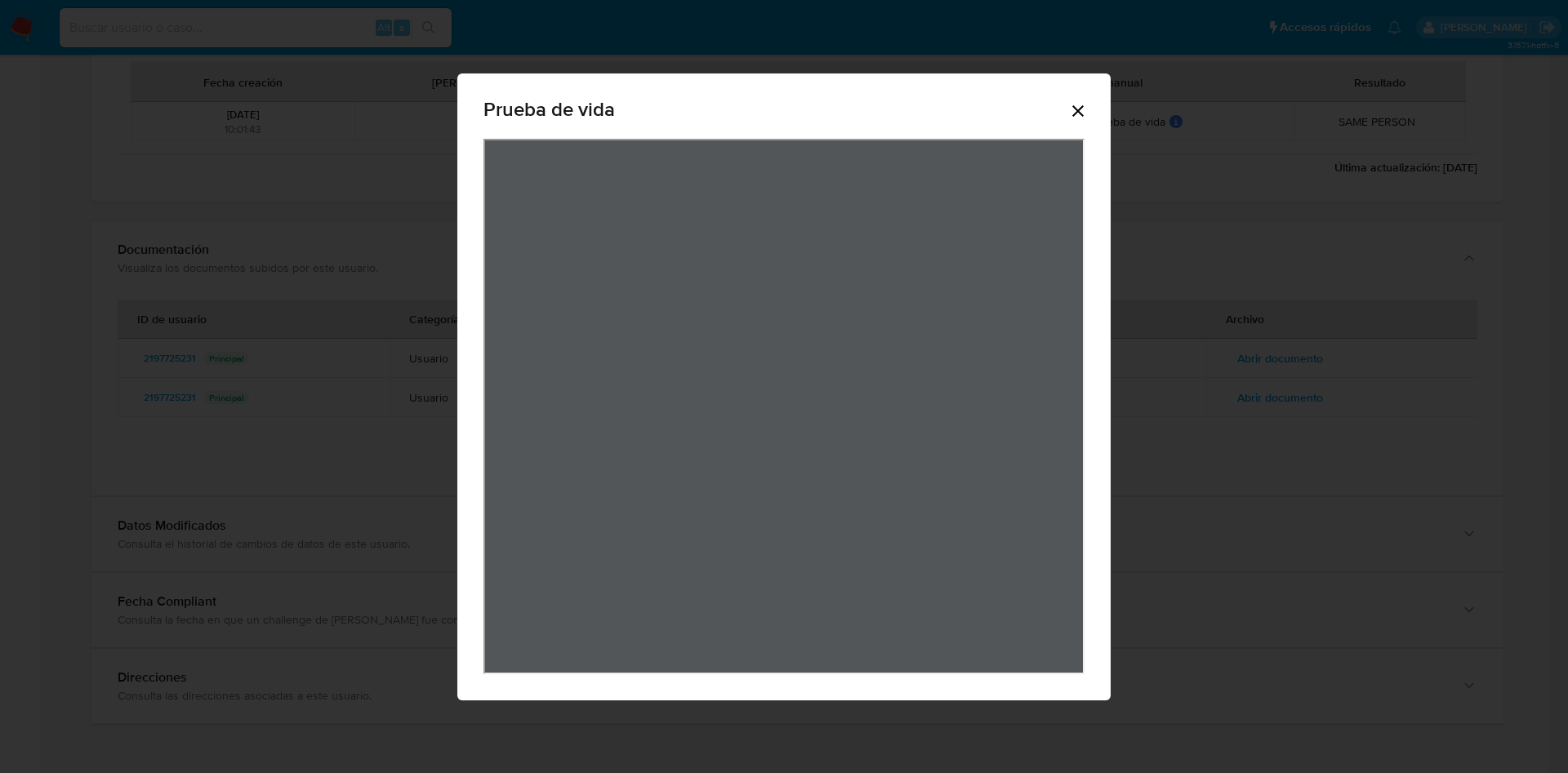
click at [1072, 107] on icon "Cerrar" at bounding box center [1077, 111] width 20 height 20
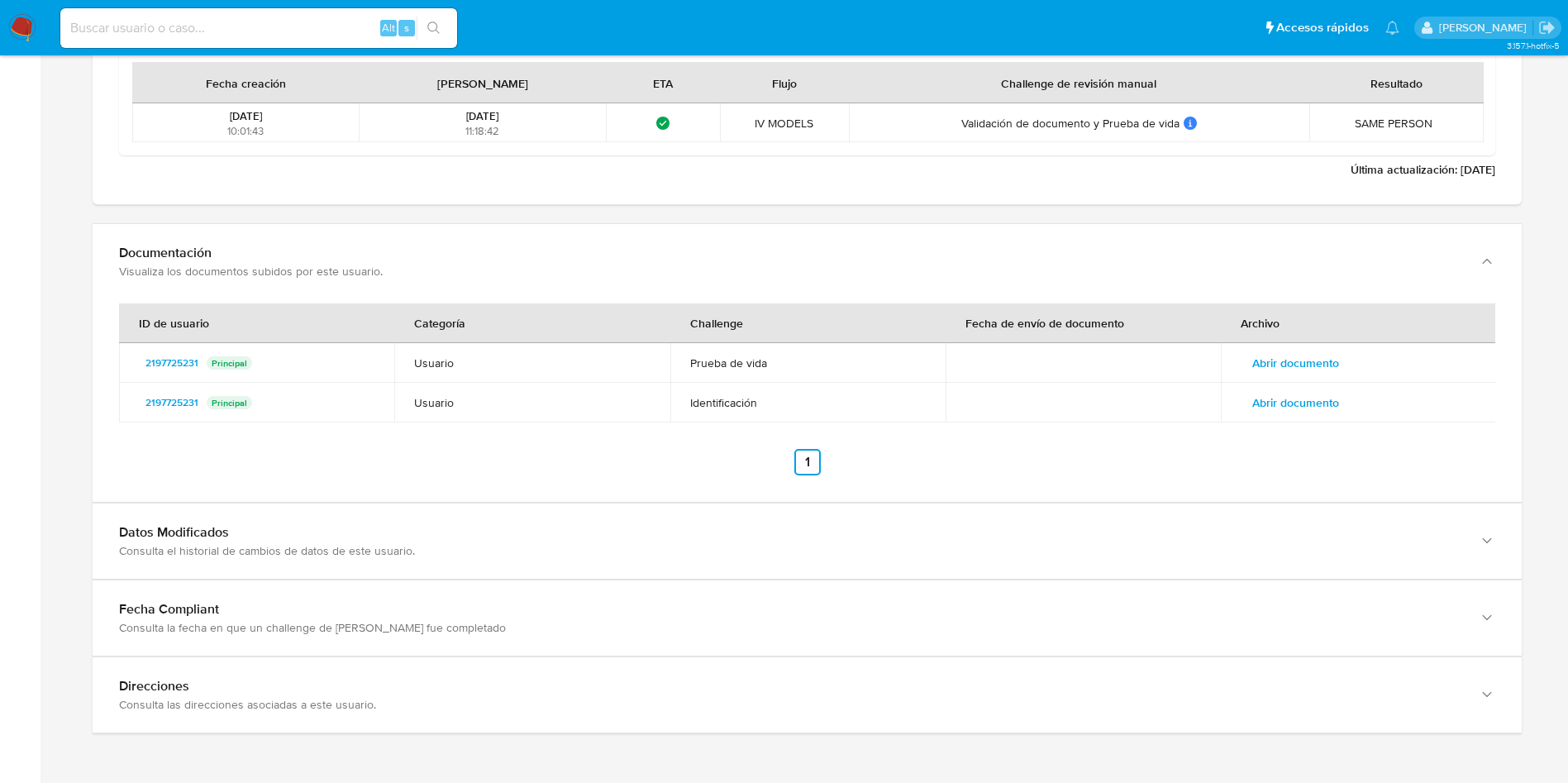
click at [1281, 400] on span "Abrir documento" at bounding box center [1295, 403] width 87 height 23
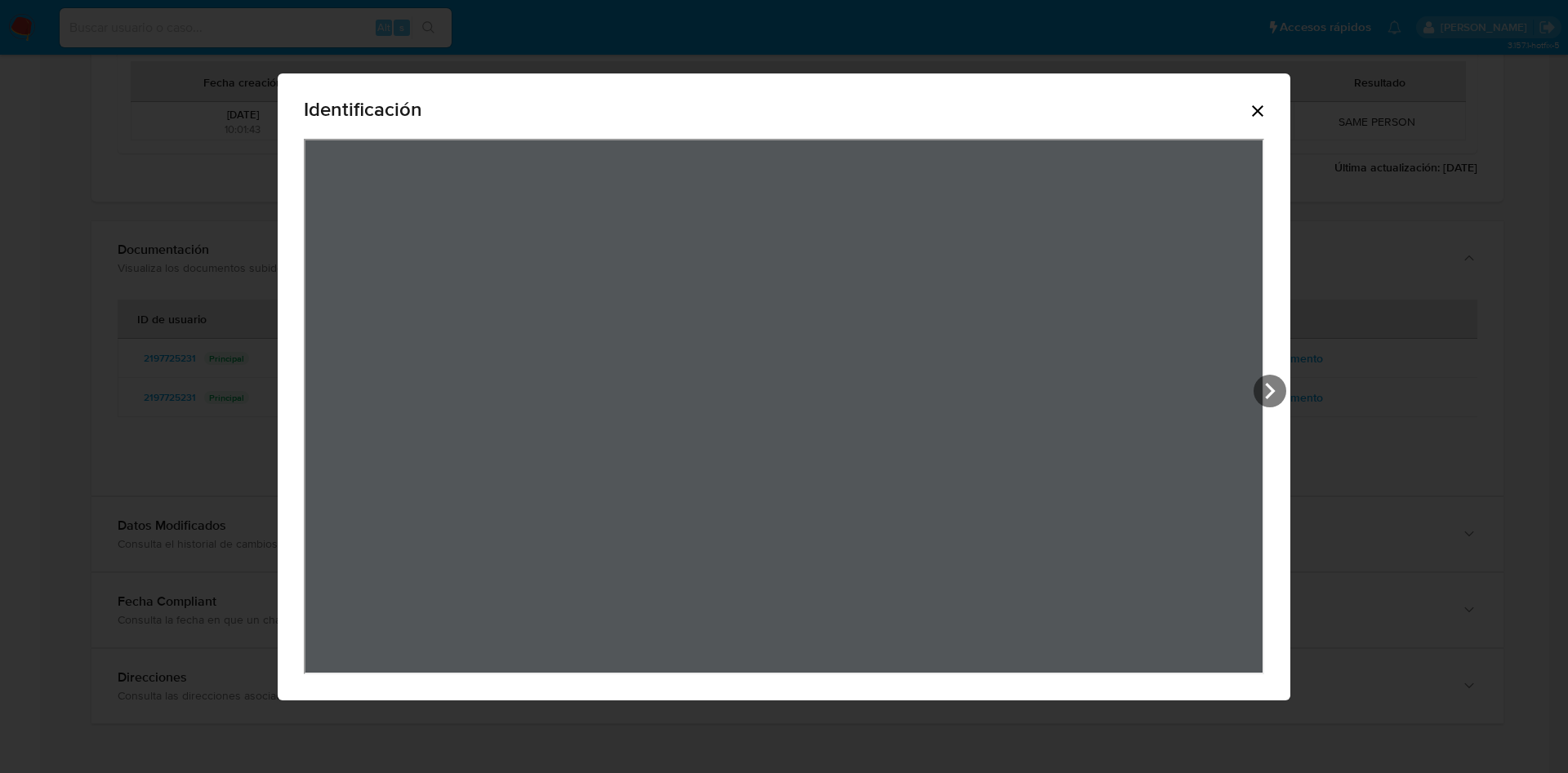
click at [1256, 116] on div "Identificación" at bounding box center [784, 112] width 960 height 52
click at [1262, 96] on div "Identificación" at bounding box center [784, 112] width 960 height 52
click at [1265, 114] on icon "Cerrar" at bounding box center [1257, 111] width 20 height 20
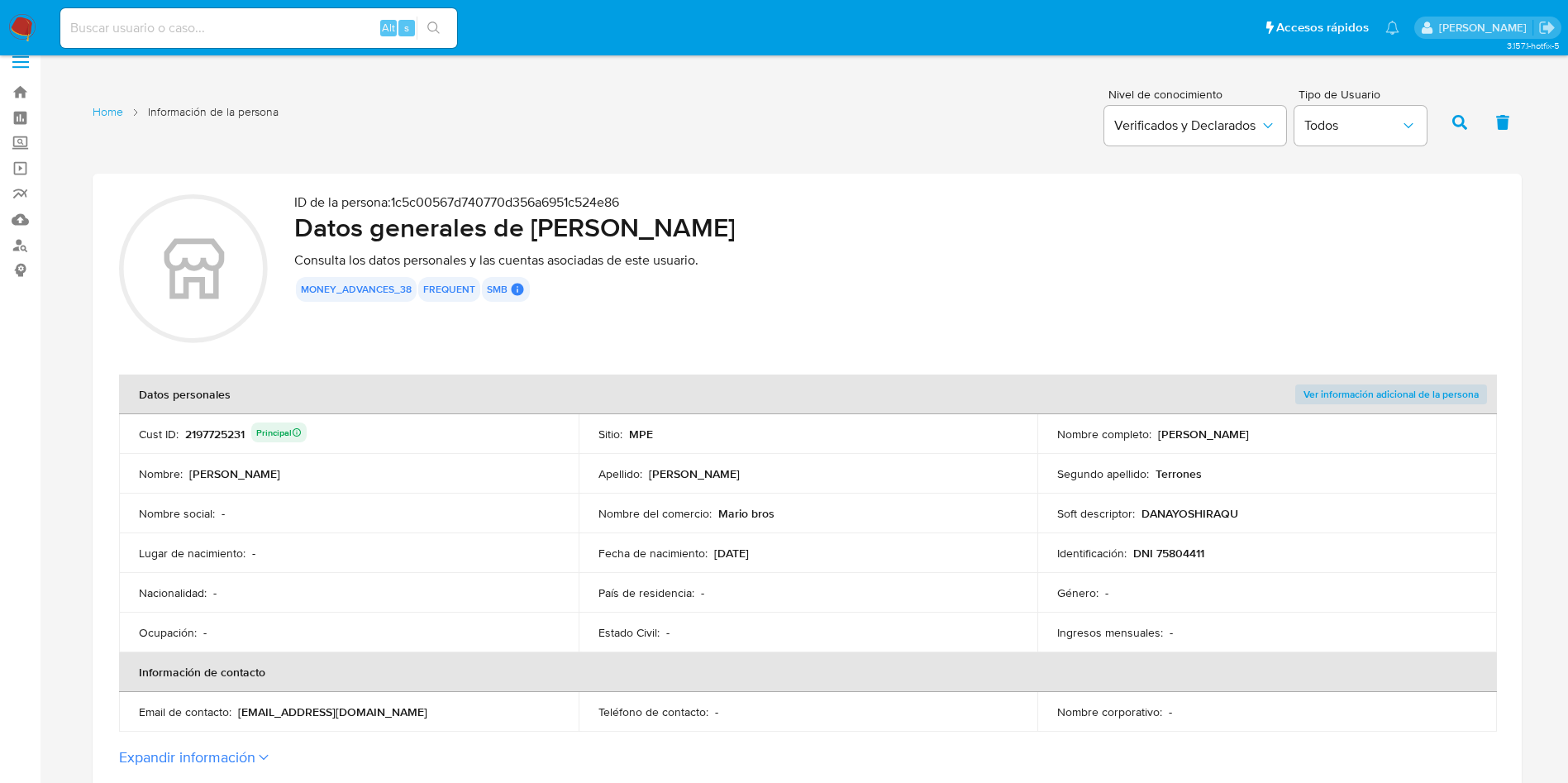
scroll to position [0, 0]
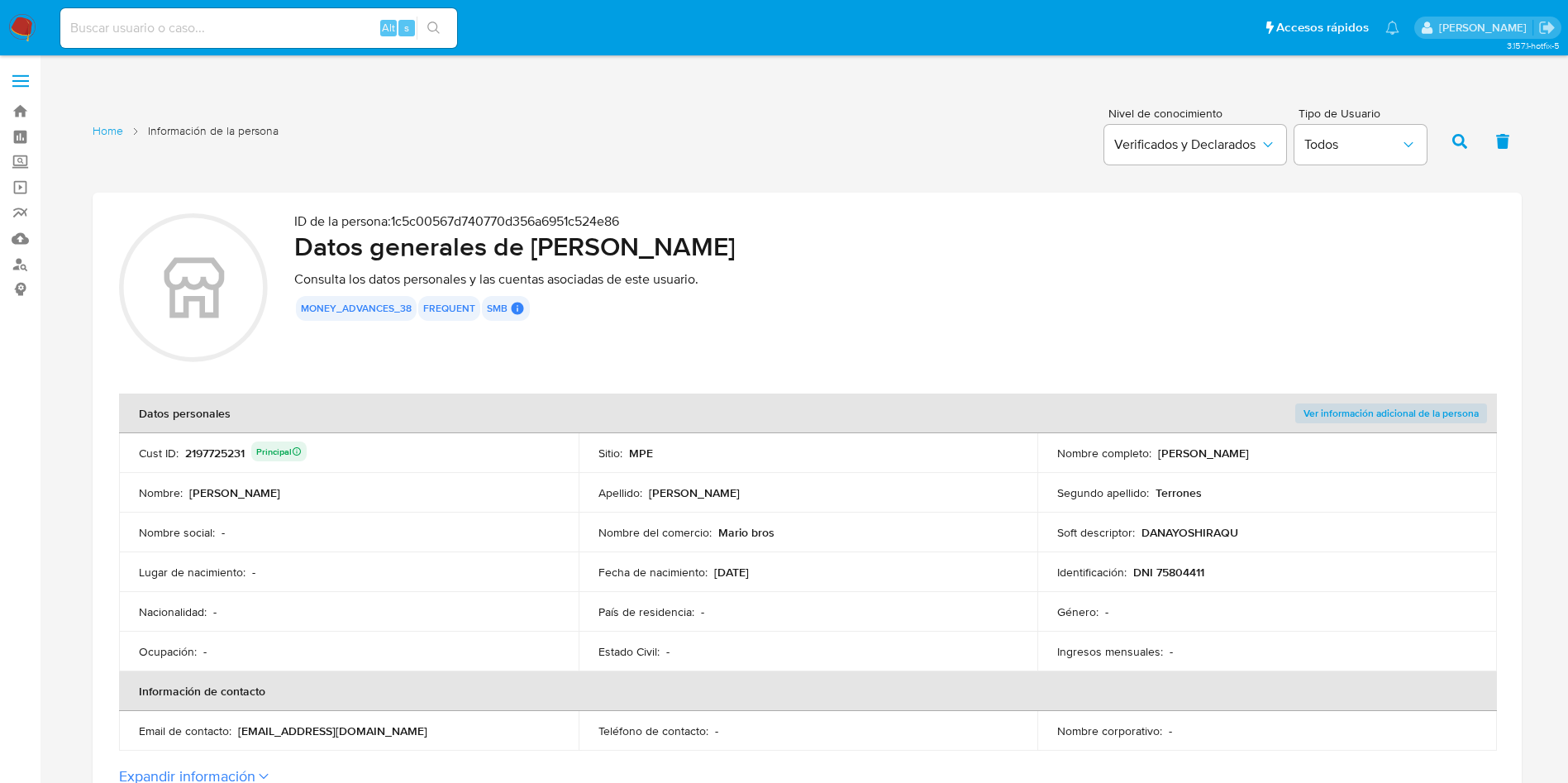
drag, startPoint x: 1158, startPoint y: 456, endPoint x: 1315, endPoint y: 442, distance: 157.6
click at [1315, 442] on td "Nombre completo : Dana Yoshira Quiroz Terrones" at bounding box center [1267, 452] width 460 height 39
click at [1188, 549] on td "Soft descriptor : DANAYOSHIRAQU" at bounding box center [1267, 532] width 460 height 39
drag, startPoint x: 771, startPoint y: 567, endPoint x: 789, endPoint y: 567, distance: 18.0
click at [789, 567] on div "Fecha de nacimiento : 13/04/1998" at bounding box center [808, 571] width 420 height 14
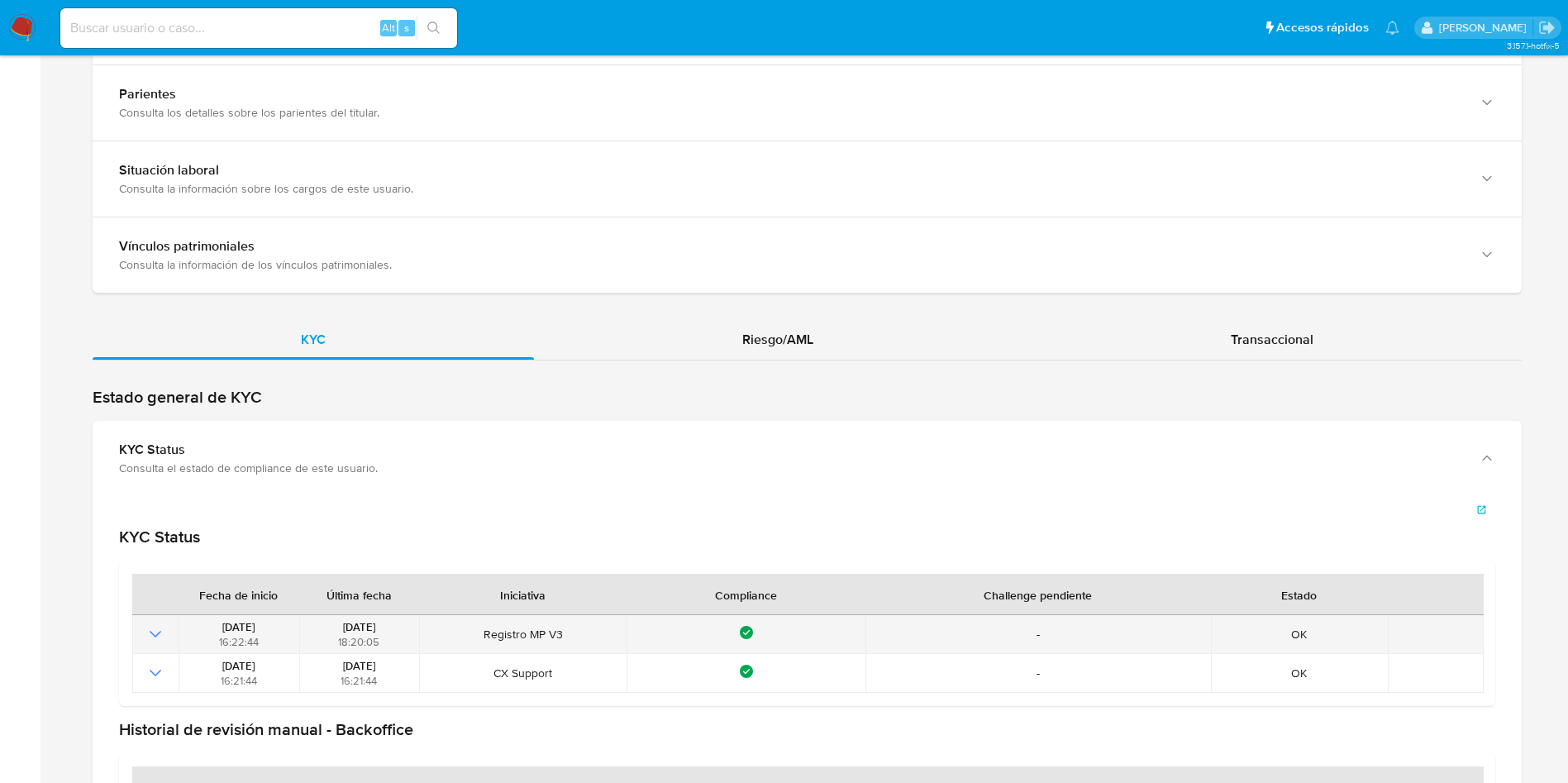
scroll to position [1488, 0]
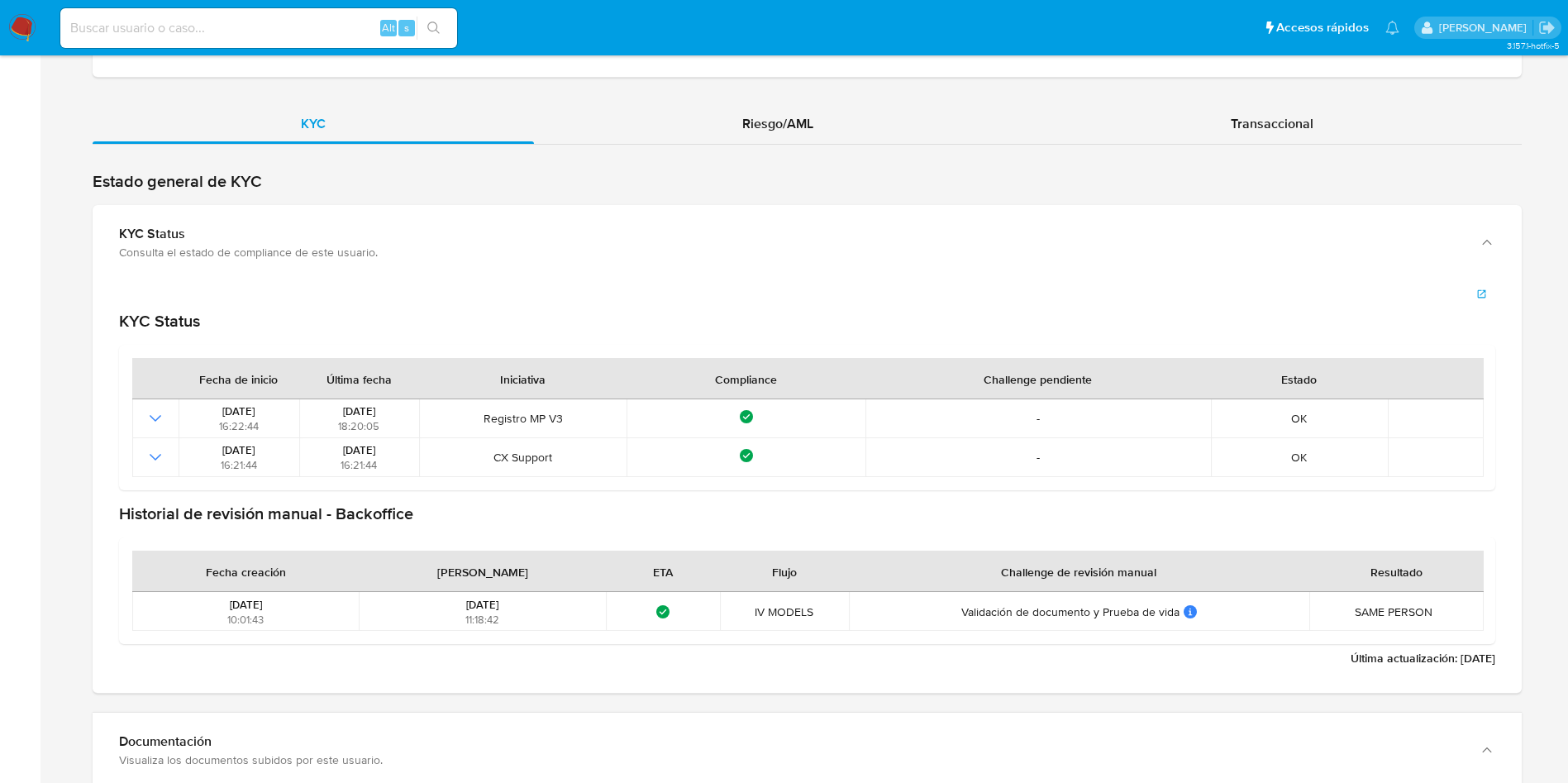
click at [315, 35] on input at bounding box center [259, 28] width 397 height 21
paste input "2034096891"
type input "2034096891"
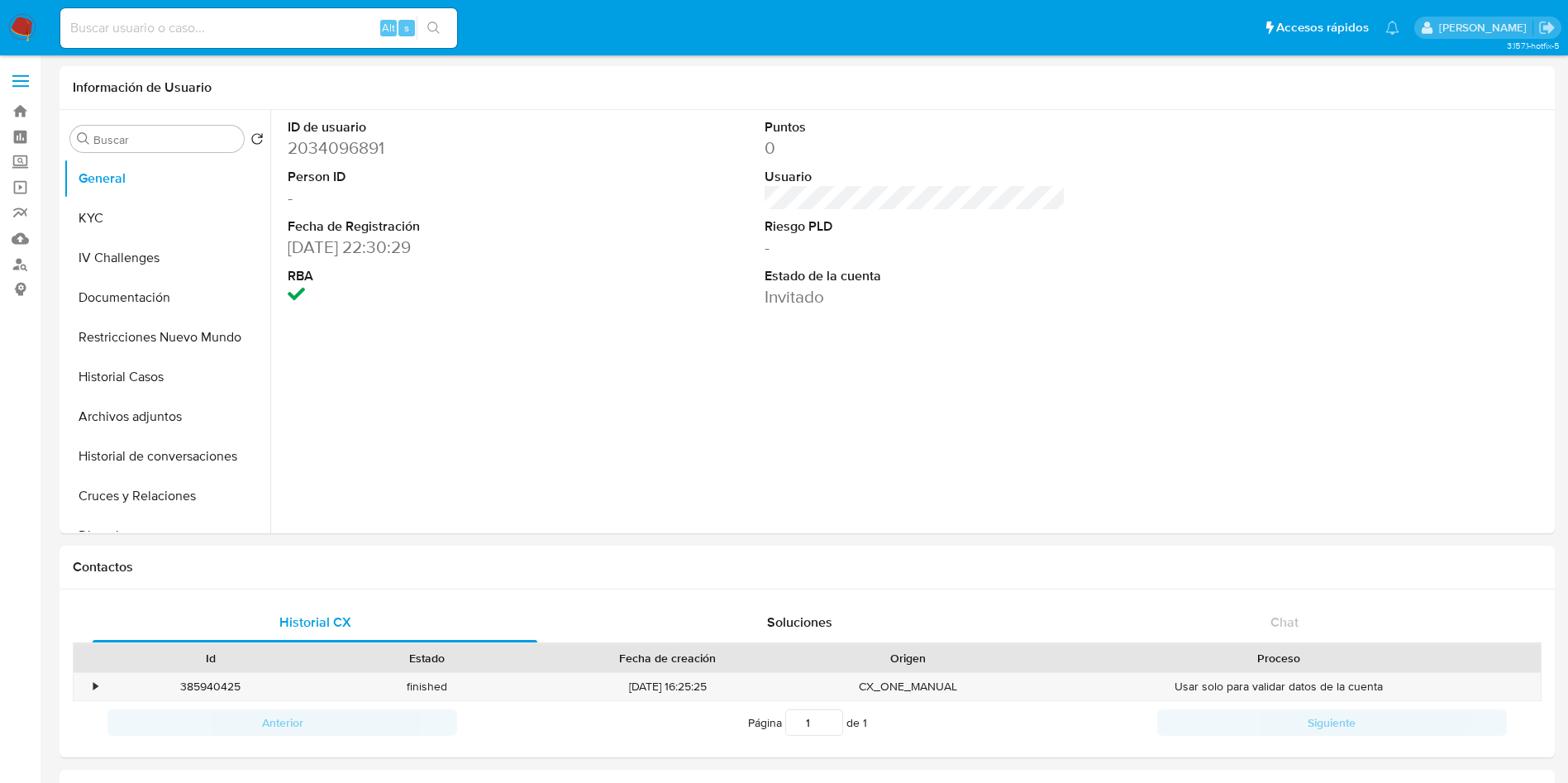
select select "10"
click at [156, 215] on button "KYC" at bounding box center [160, 217] width 193 height 39
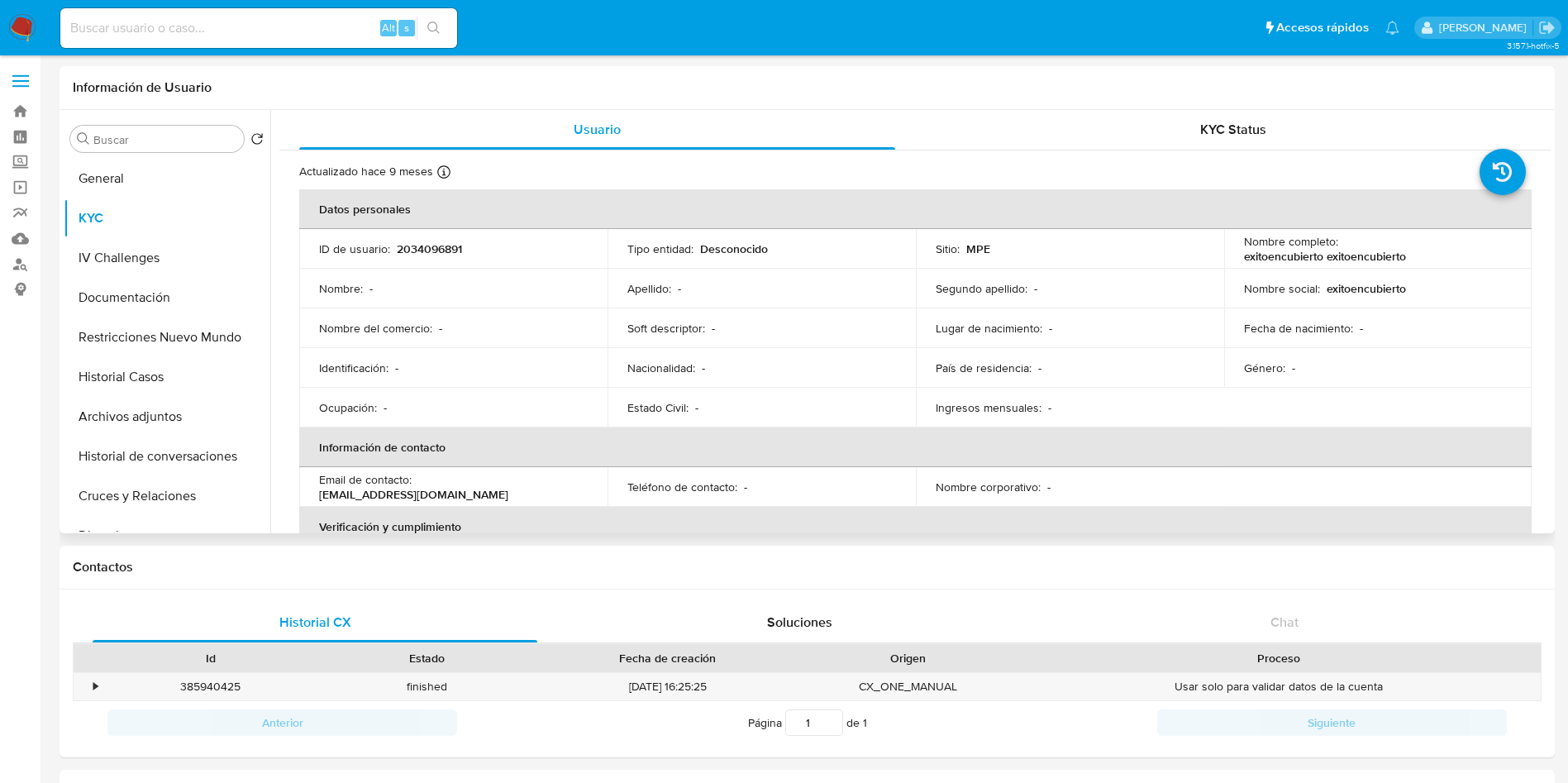
click at [1269, 260] on p "exitoencubierto exitoencubierto" at bounding box center [1325, 256] width 162 height 14
copy p "exitoencubierto"
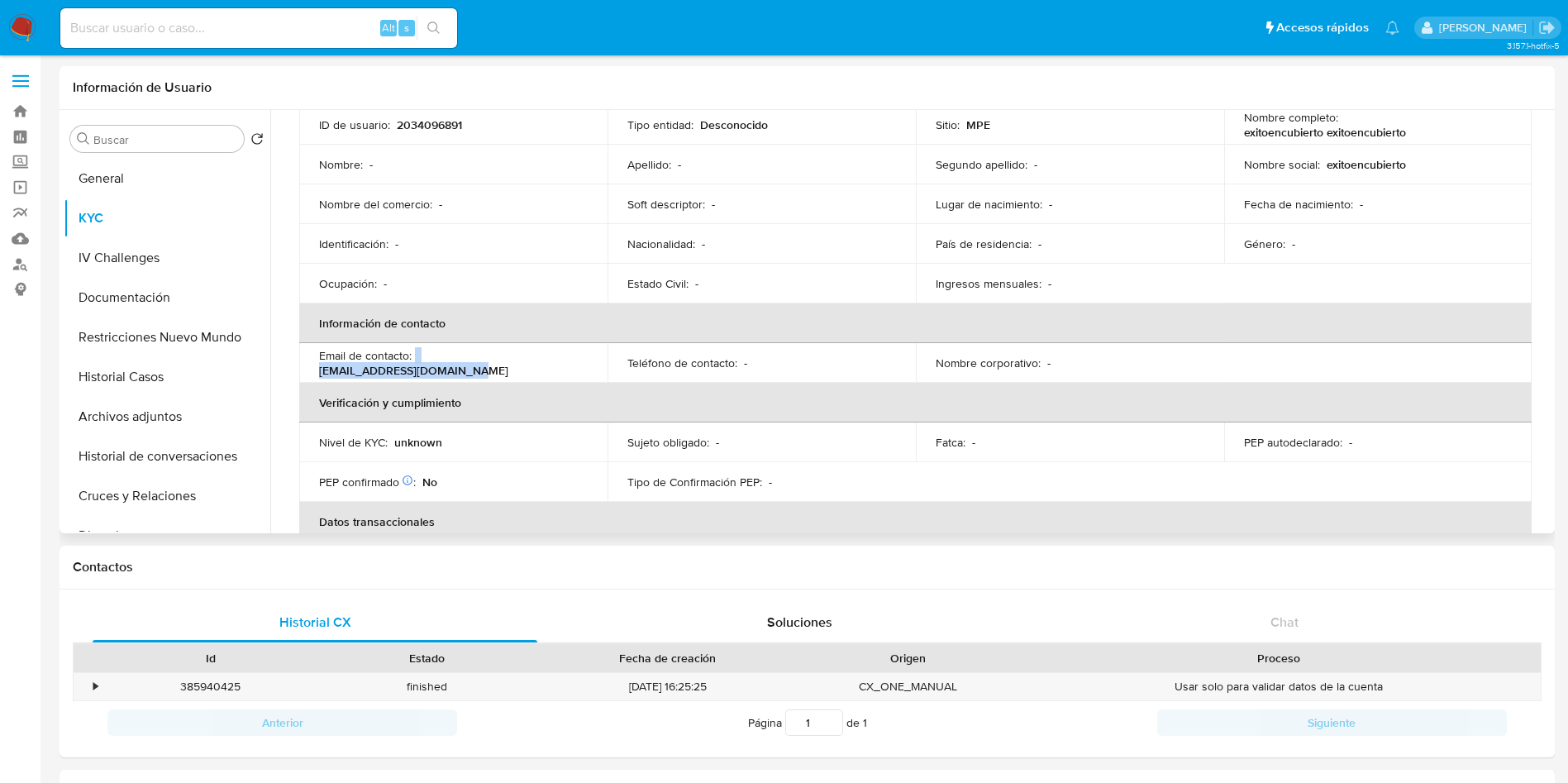
drag, startPoint x: 568, startPoint y: 358, endPoint x: 415, endPoint y: 355, distance: 153.0
click at [415, 355] on div "Email de contacto : exitoencubierto@gmail.com" at bounding box center [453, 363] width 268 height 30
copy div "exitoencubierto@gmail.com"
click at [260, 23] on input at bounding box center [259, 28] width 397 height 21
paste input "2627142248"
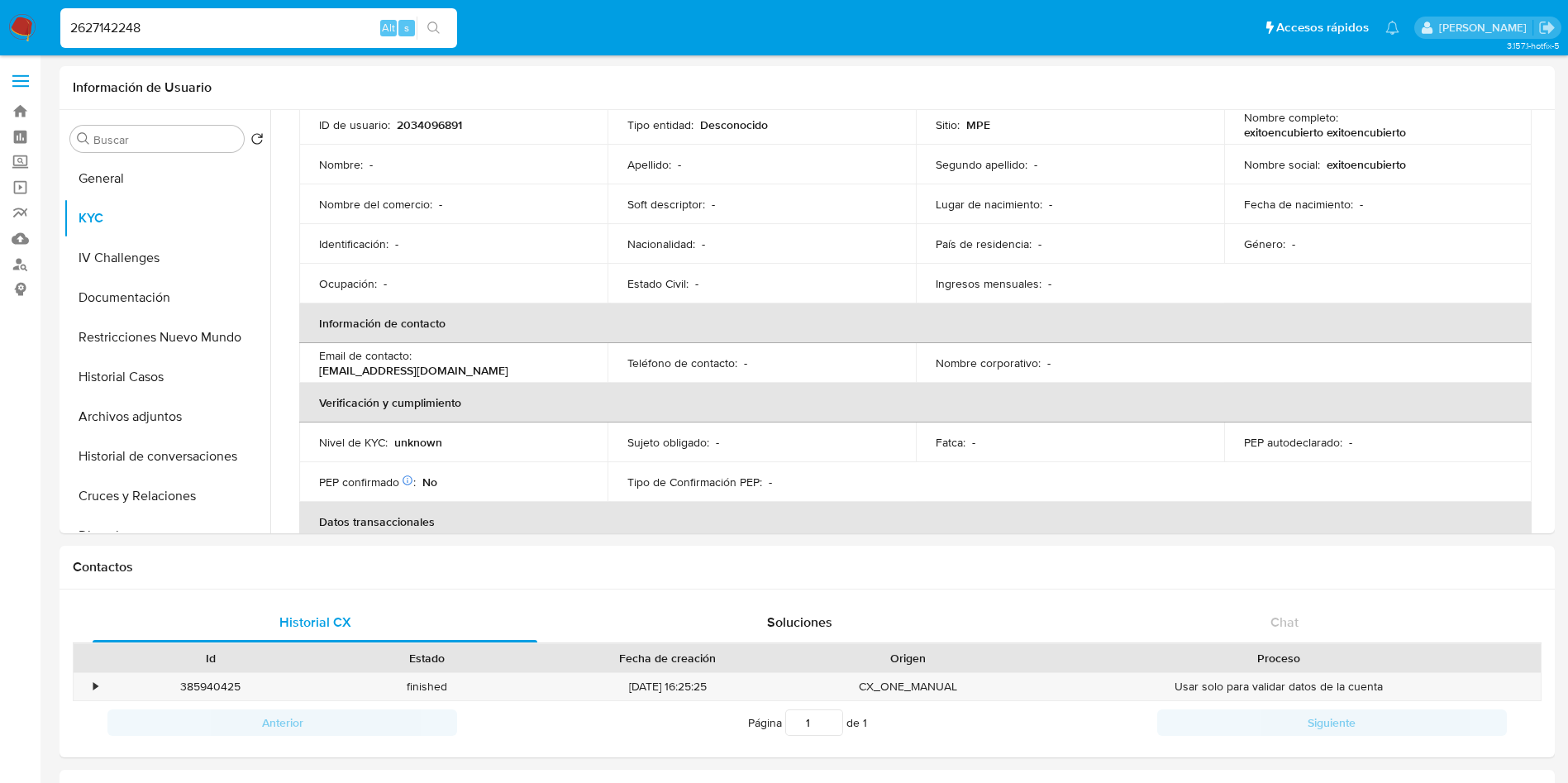
type input "2627142248"
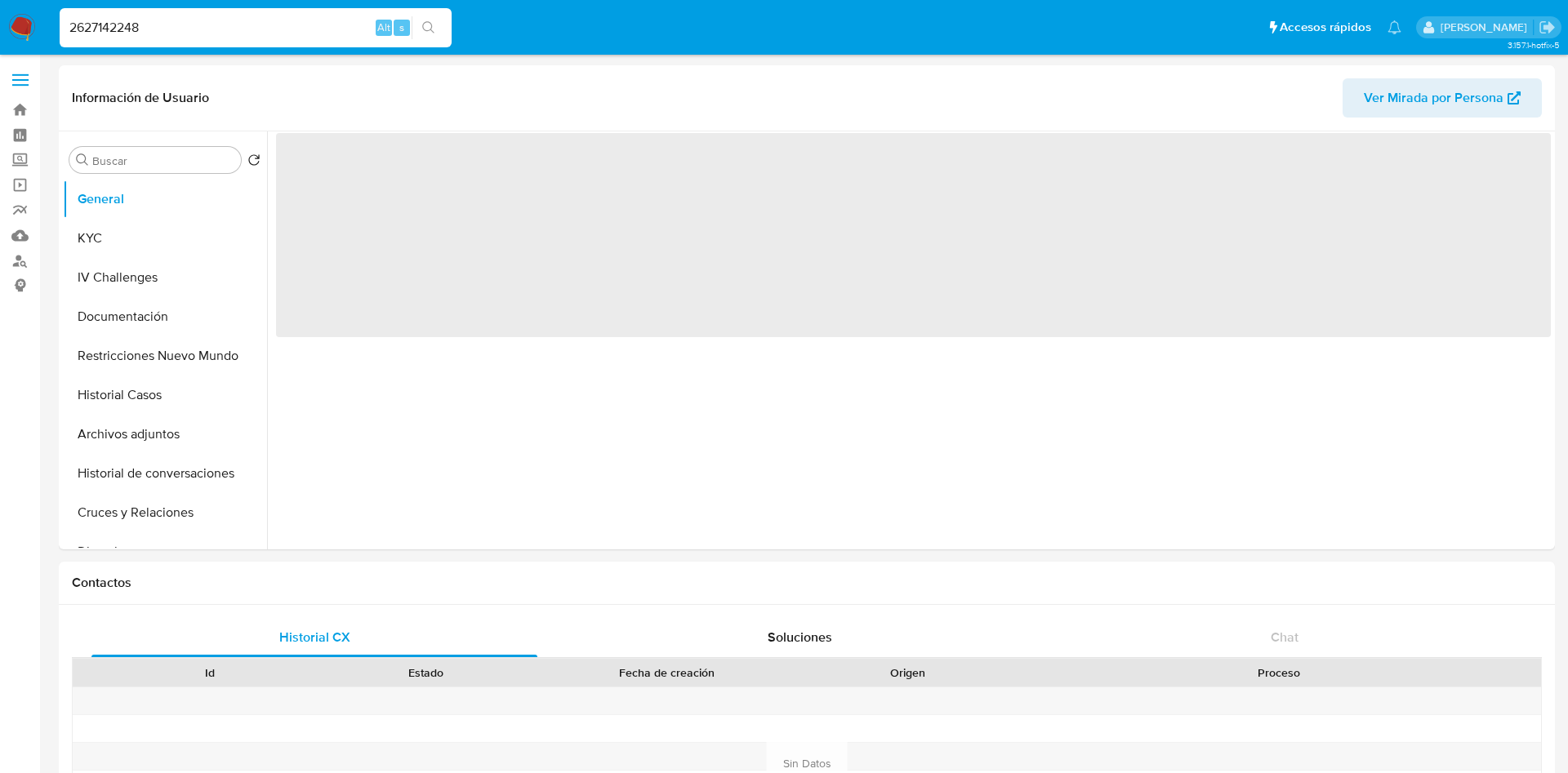
select select "10"
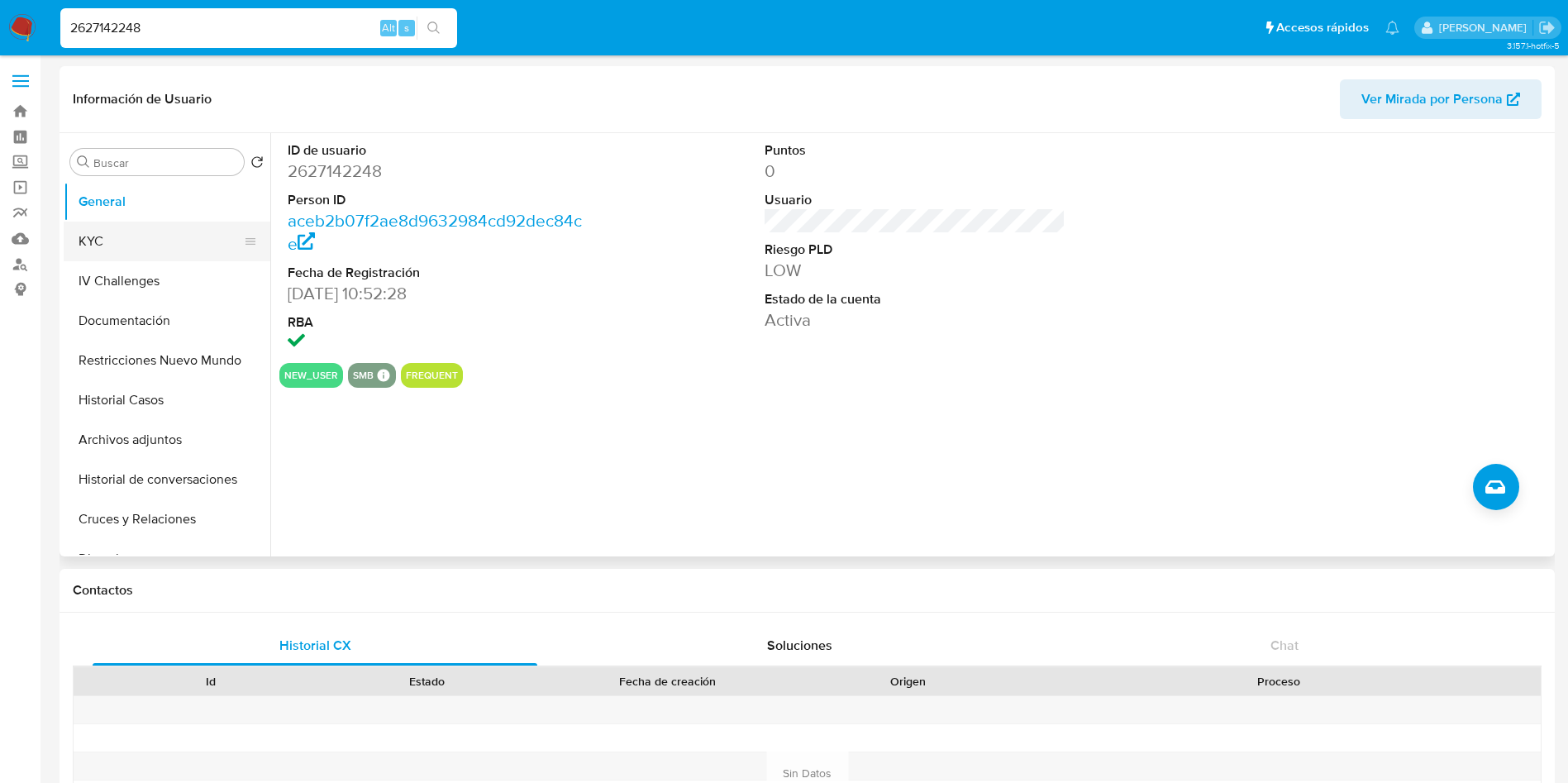
click at [162, 221] on button "KYC" at bounding box center [160, 240] width 193 height 39
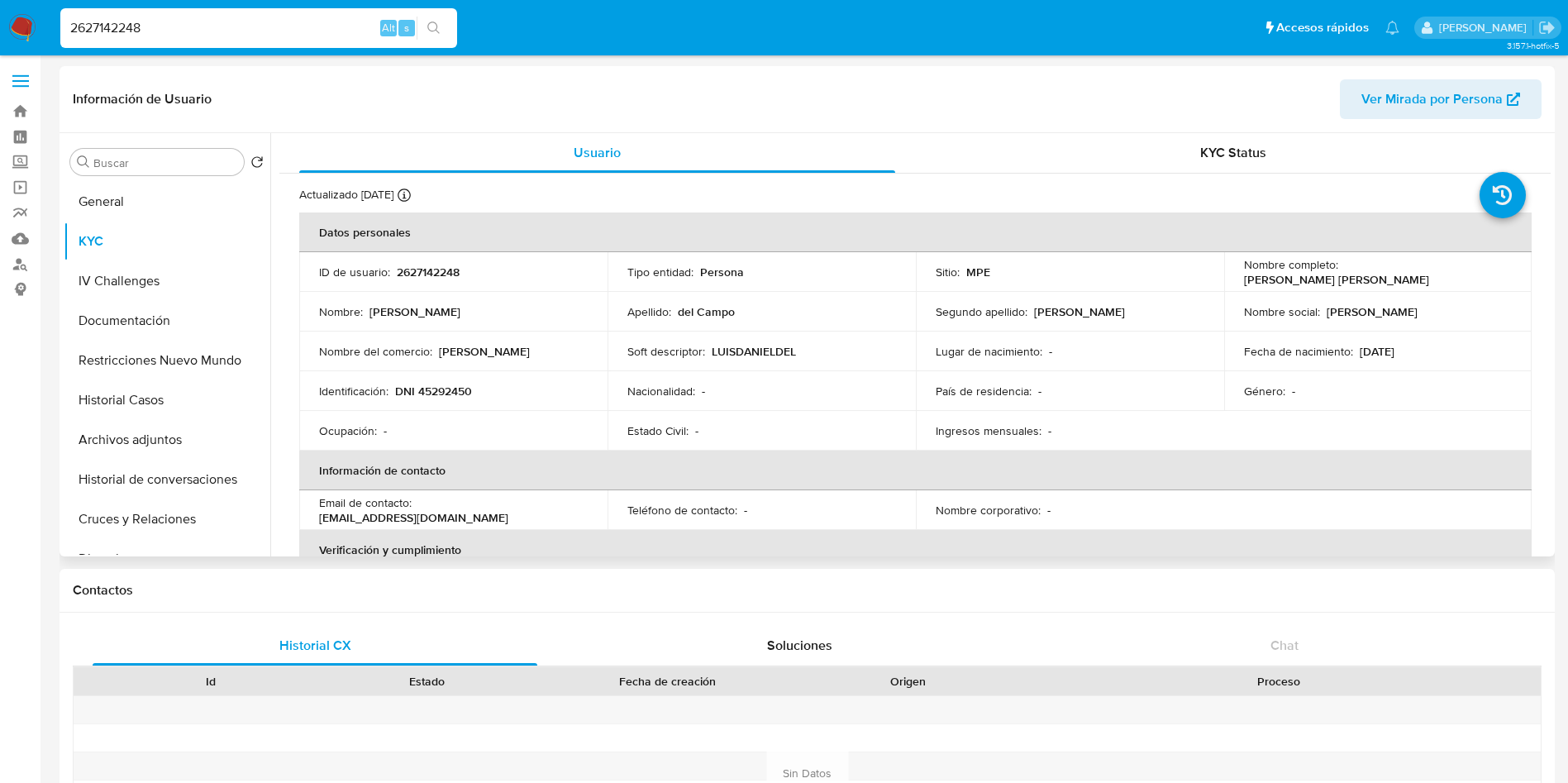
drag, startPoint x: 1334, startPoint y: 266, endPoint x: 1506, endPoint y: 265, distance: 172.0
click at [1506, 265] on td "Nombre completo : Luis Daniel del Campo Garcia" at bounding box center [1378, 271] width 309 height 39
click at [442, 390] on p "DNI 45292450" at bounding box center [434, 391] width 77 height 14
copy p "45292450"
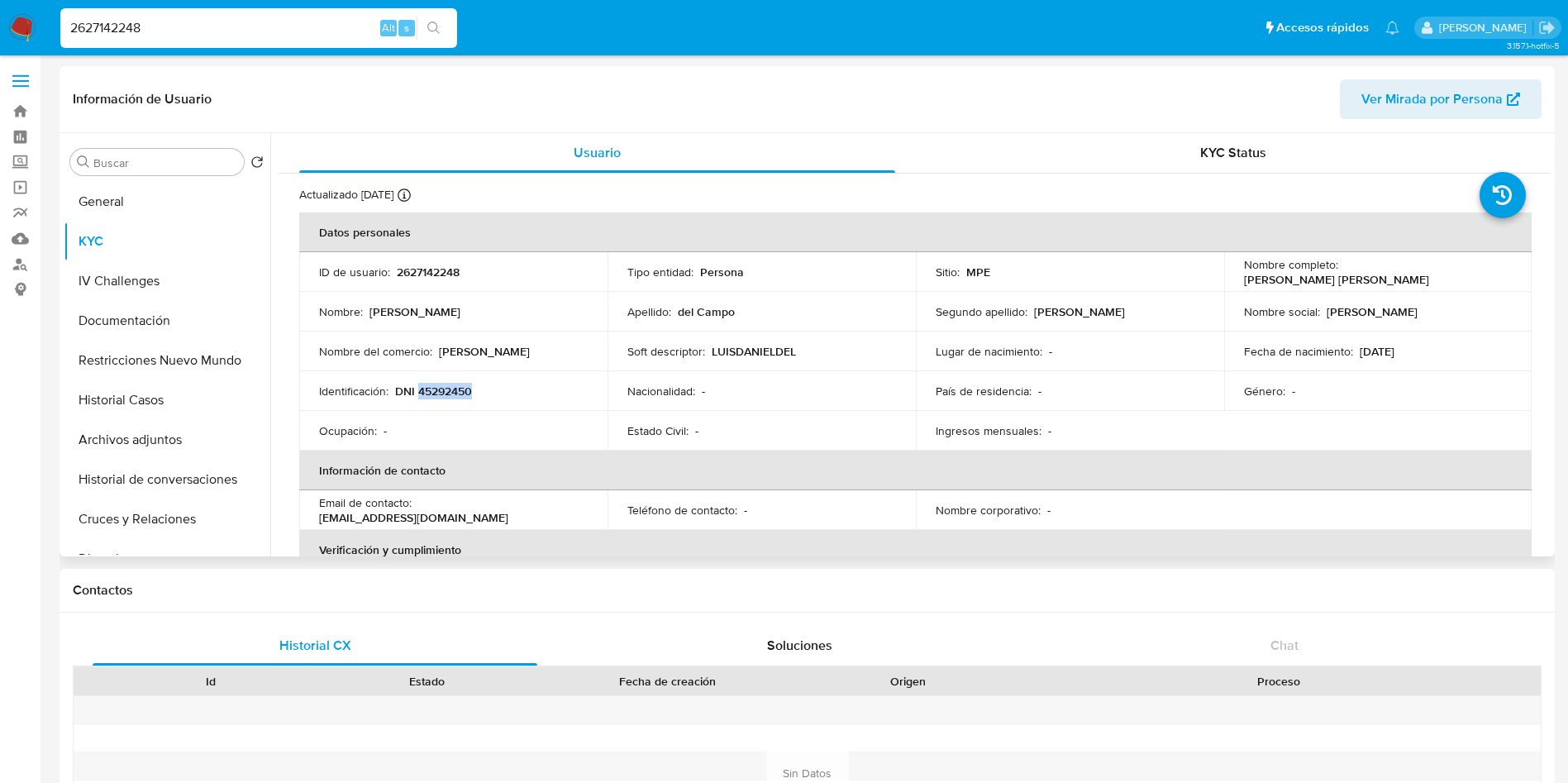
drag, startPoint x: 156, startPoint y: 317, endPoint x: 280, endPoint y: 388, distance: 142.9
click at [150, 317] on button "Documentación" at bounding box center [166, 320] width 207 height 39
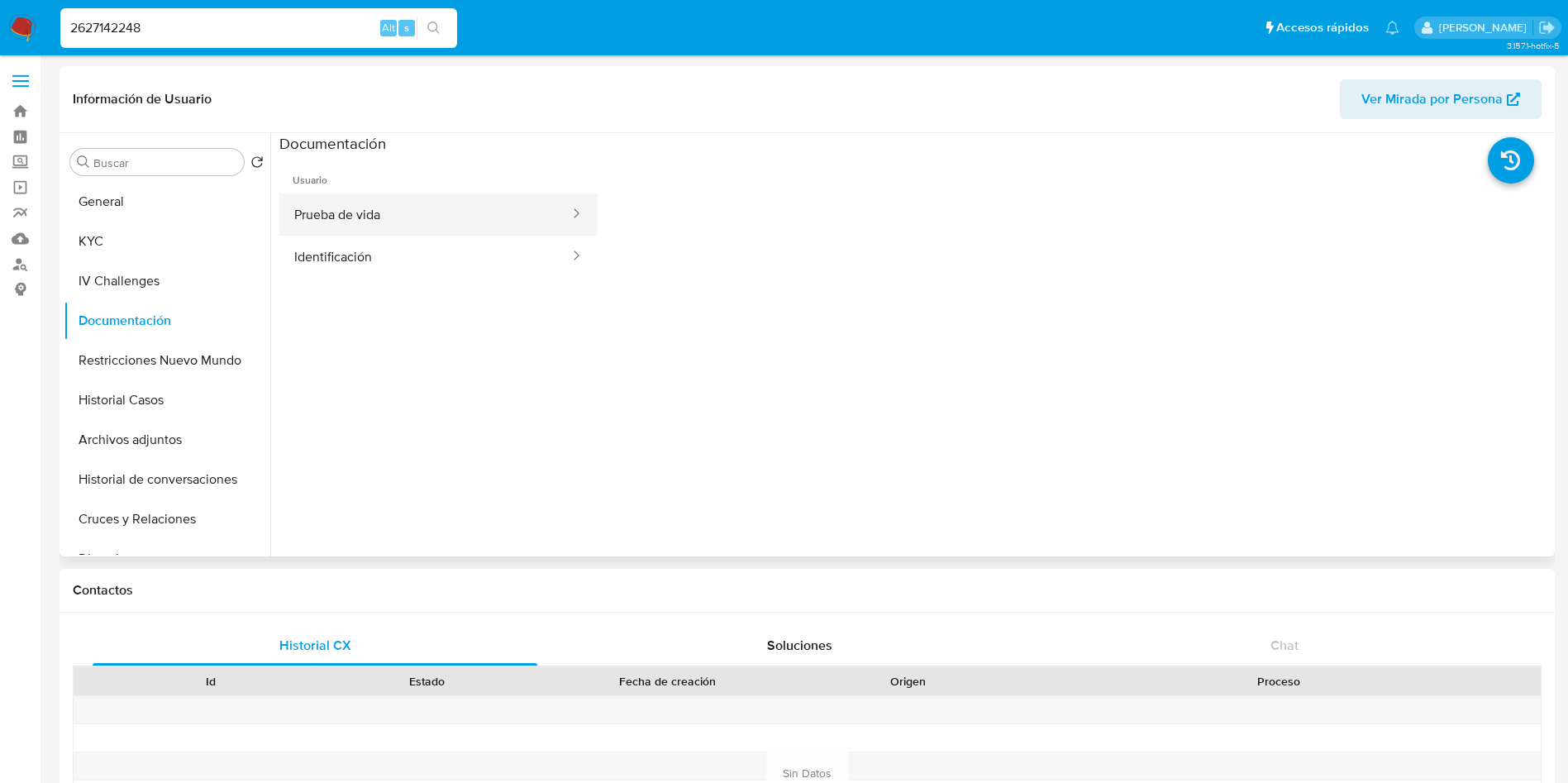
click at [452, 206] on button "Prueba de vida" at bounding box center [425, 215] width 291 height 42
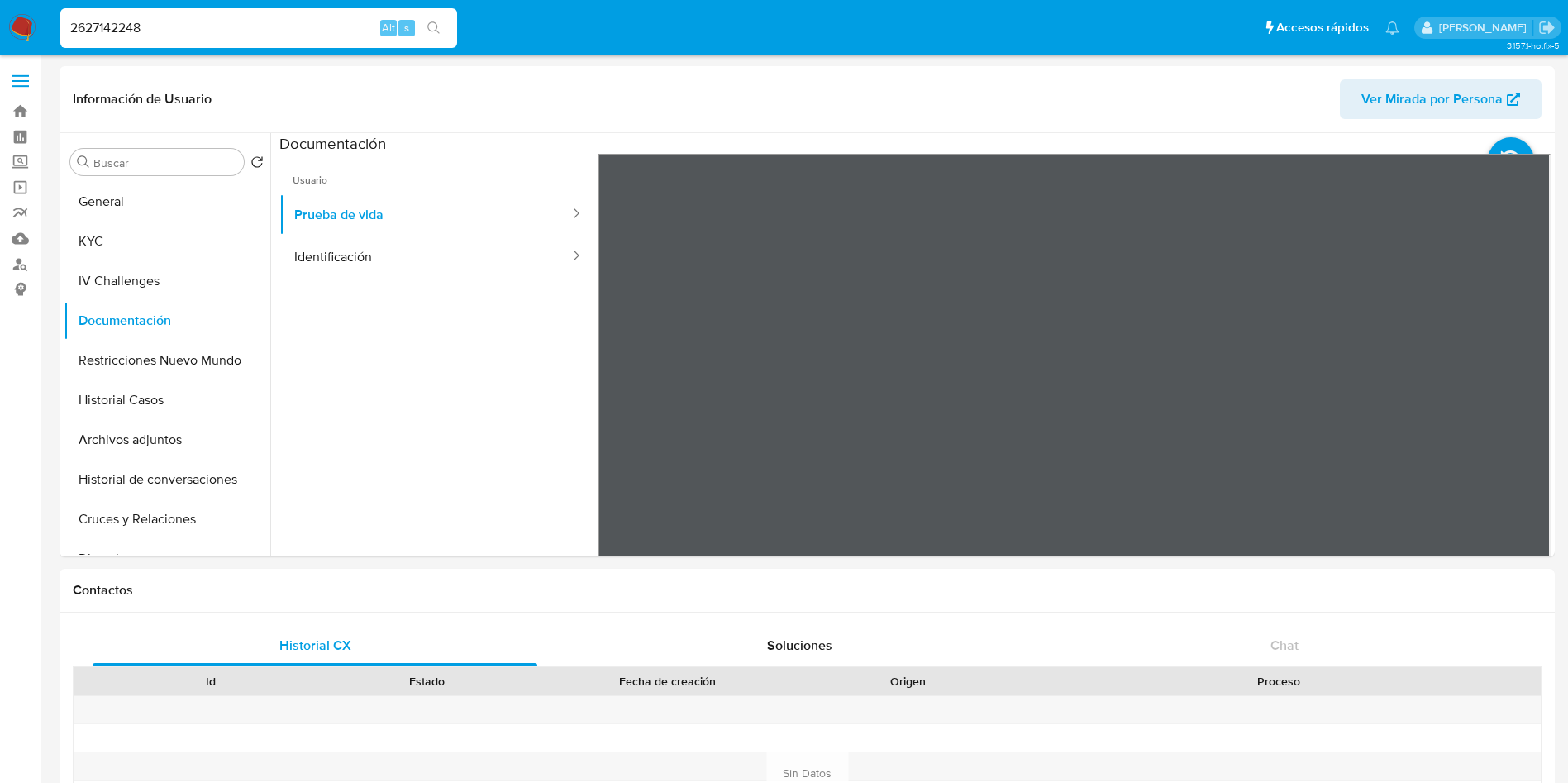
click at [284, 23] on input "2627142248" at bounding box center [259, 28] width 397 height 21
paste input "441622860"
type input "2441622860"
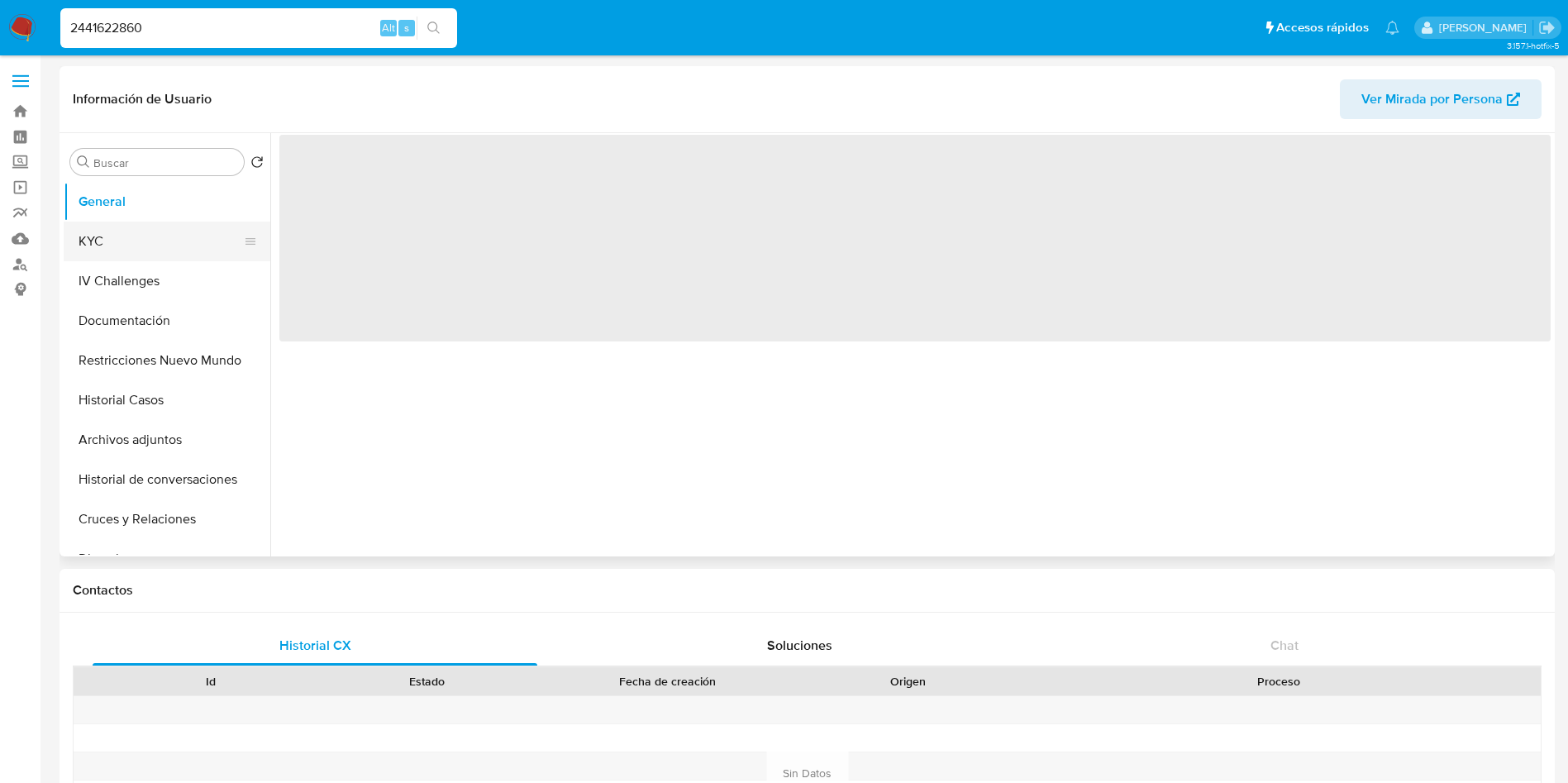
click at [188, 246] on button "KYC" at bounding box center [160, 240] width 193 height 39
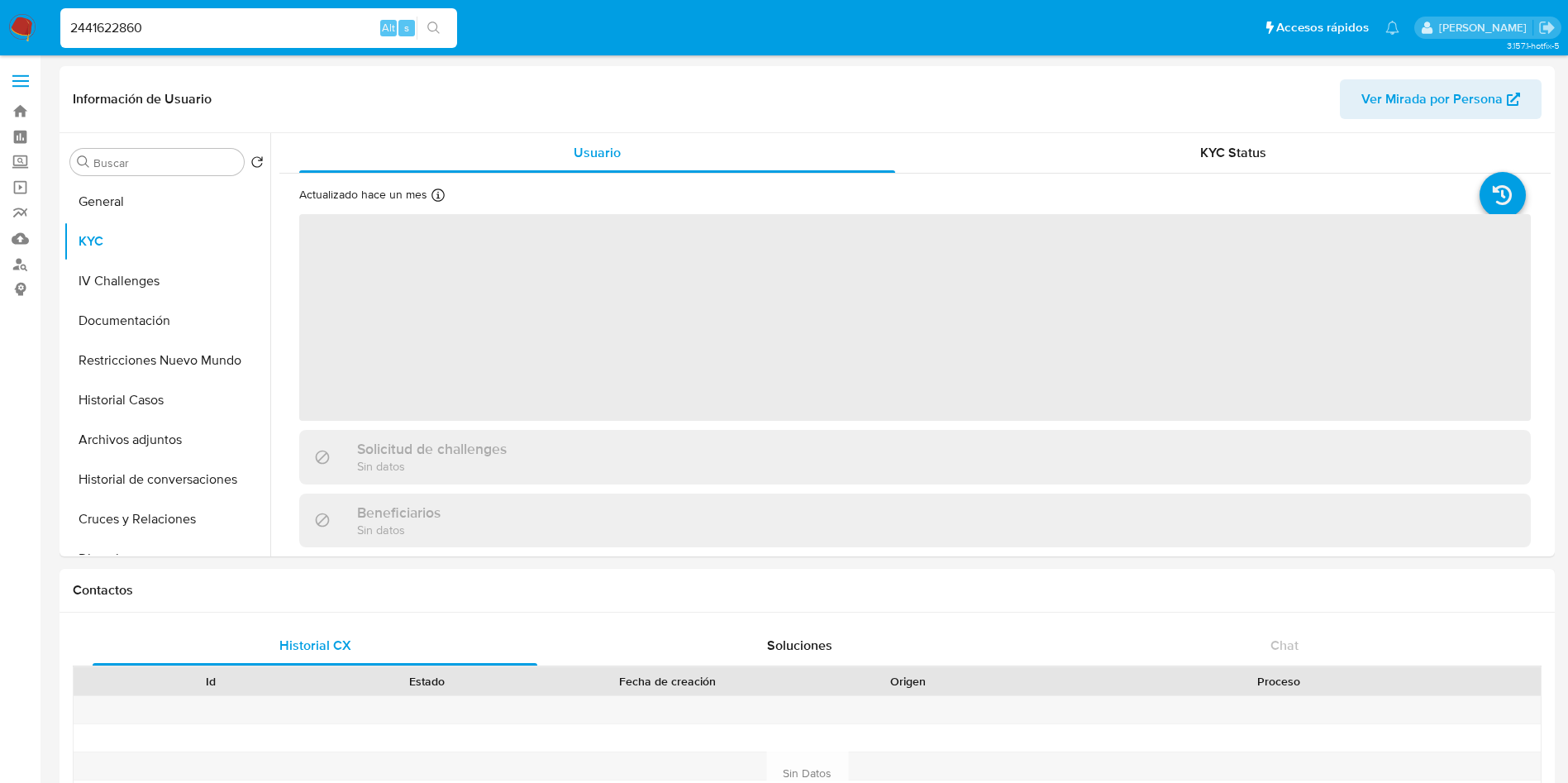
select select "10"
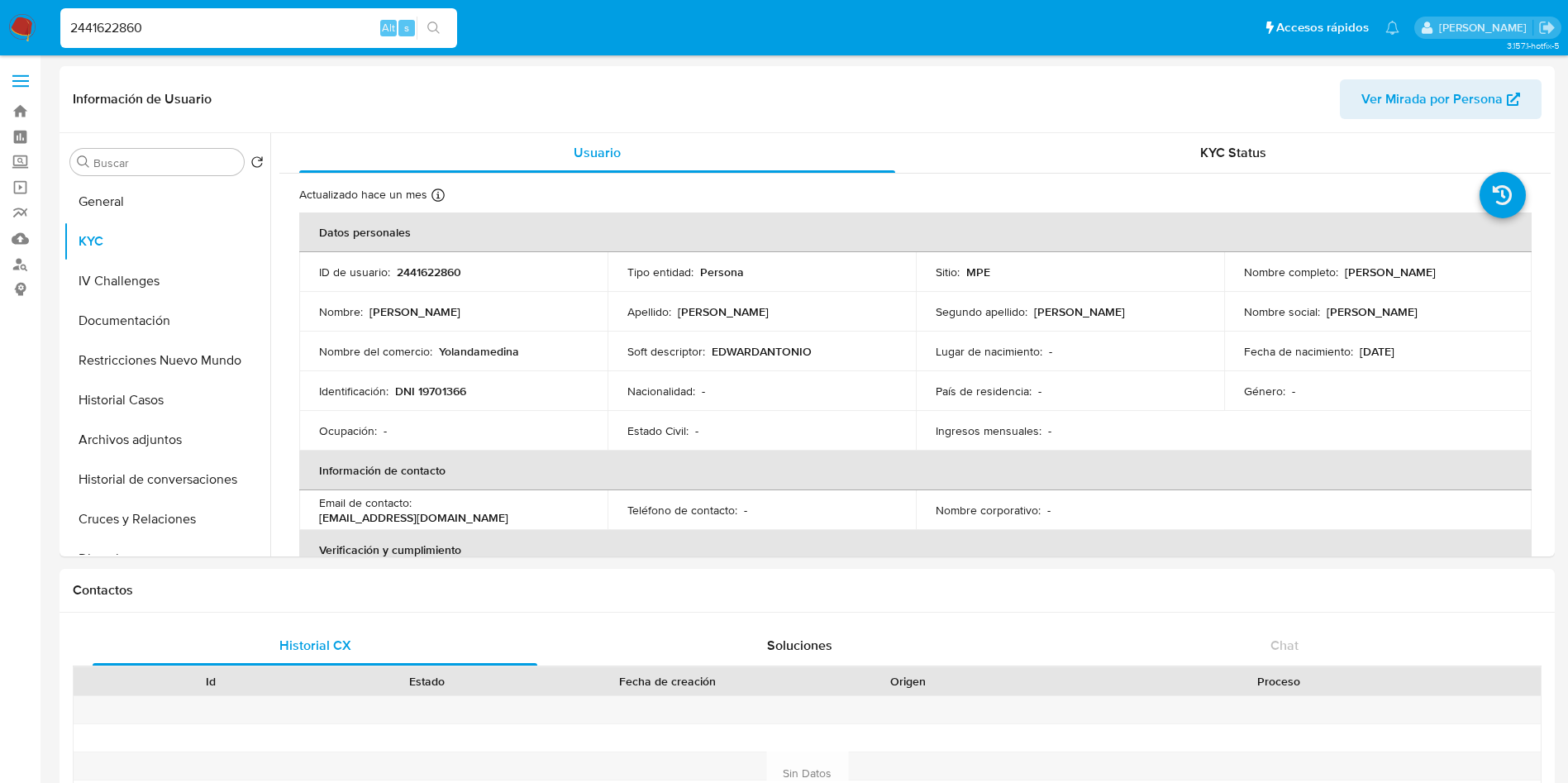
click at [311, 27] on input "2441622860" at bounding box center [259, 28] width 397 height 21
paste input "07811962"
type input "2407811962"
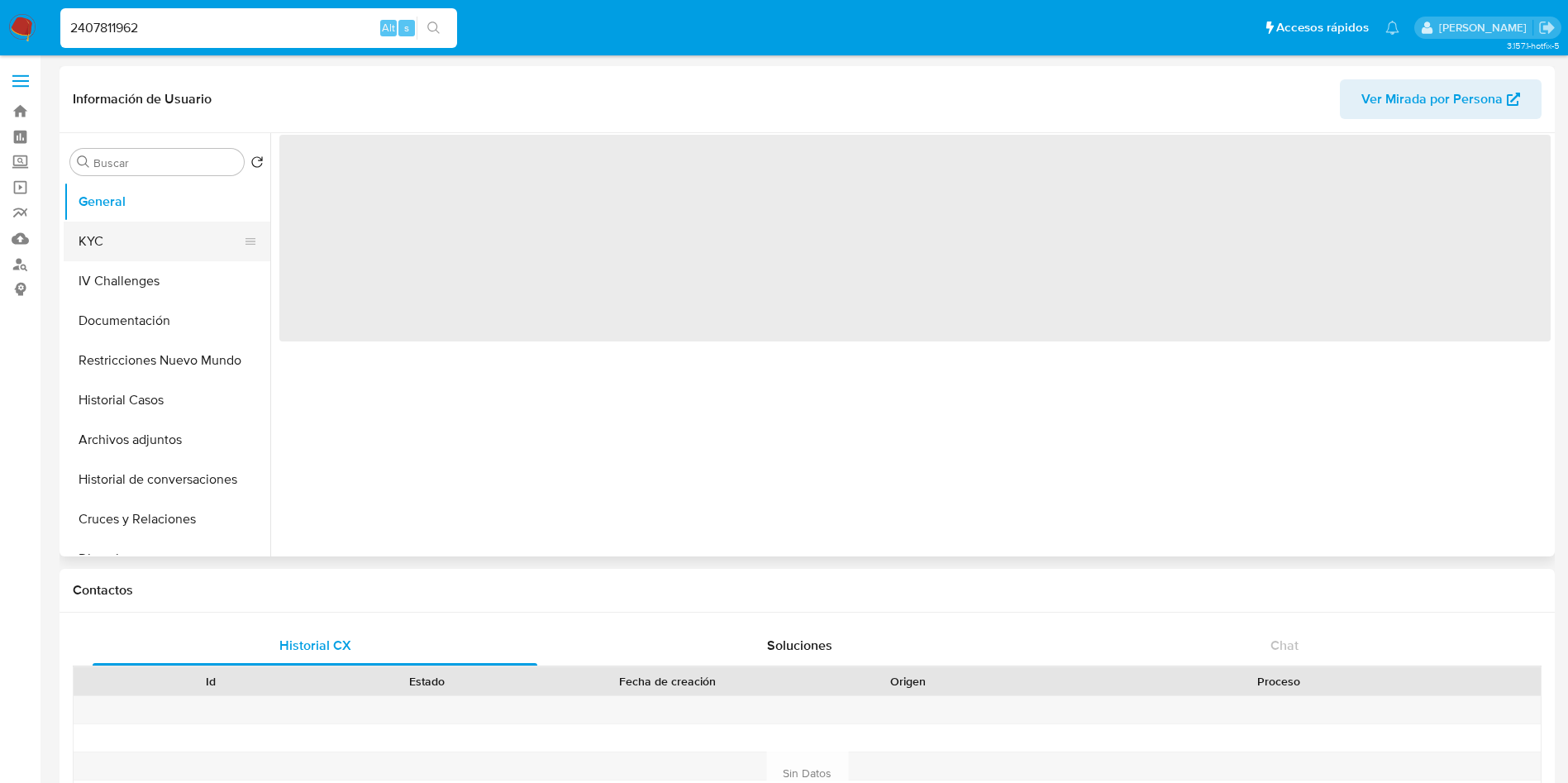
click at [96, 248] on button "KYC" at bounding box center [160, 240] width 193 height 39
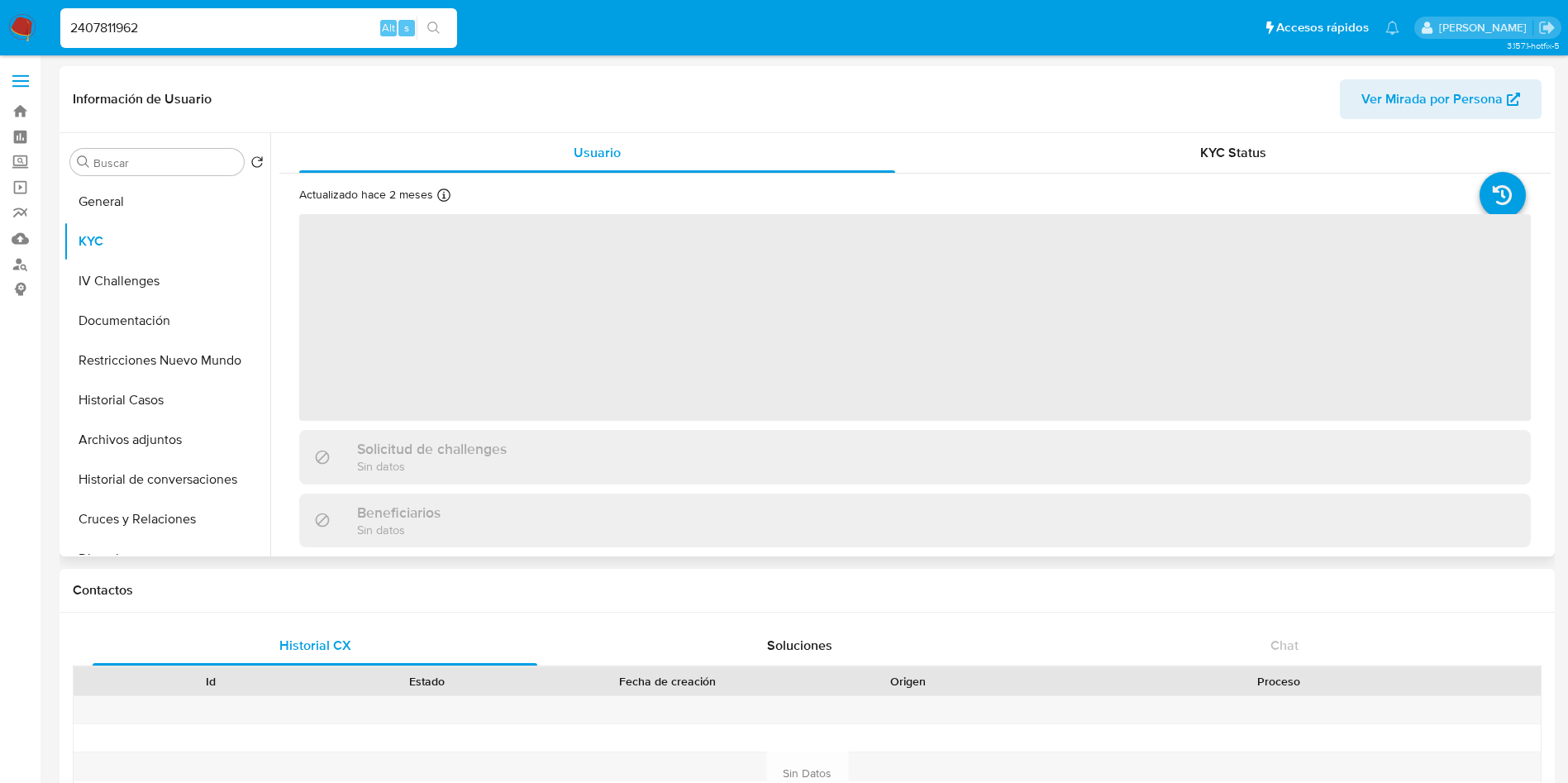
select select "10"
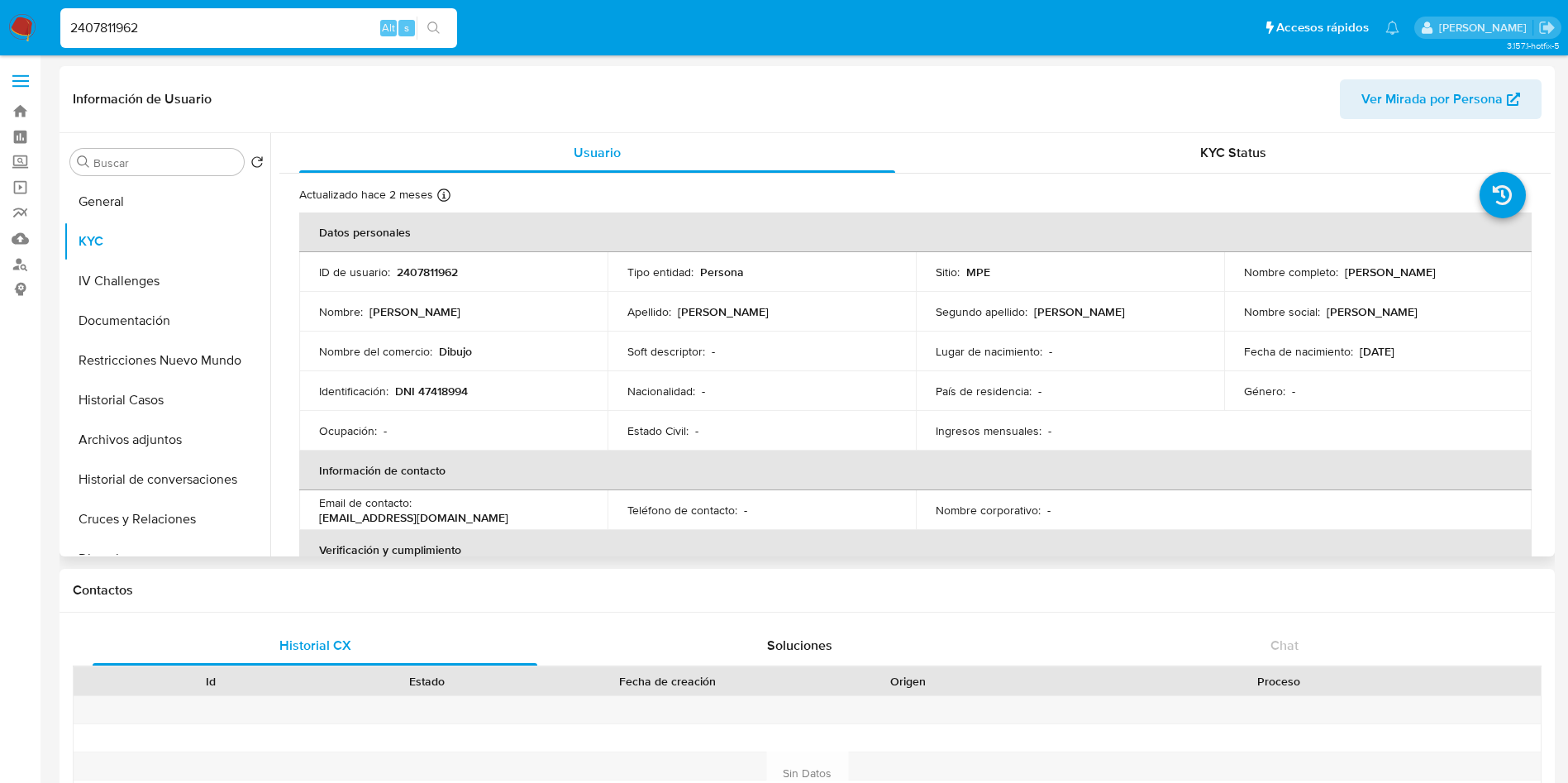
drag, startPoint x: 1324, startPoint y: 273, endPoint x: 1453, endPoint y: 269, distance: 129.1
click at [1453, 269] on div "Nombre completo : Elizabeth Yudith Uceda Castro" at bounding box center [1378, 271] width 268 height 14
click at [1346, 273] on p "Elizabeth Yudith Uceda Castro" at bounding box center [1390, 271] width 91 height 14
click at [1337, 272] on div "Nombre completo : Elizabeth Yudith Uceda Castro" at bounding box center [1378, 271] width 268 height 14
drag, startPoint x: 1338, startPoint y: 271, endPoint x: 1493, endPoint y: 270, distance: 155.0
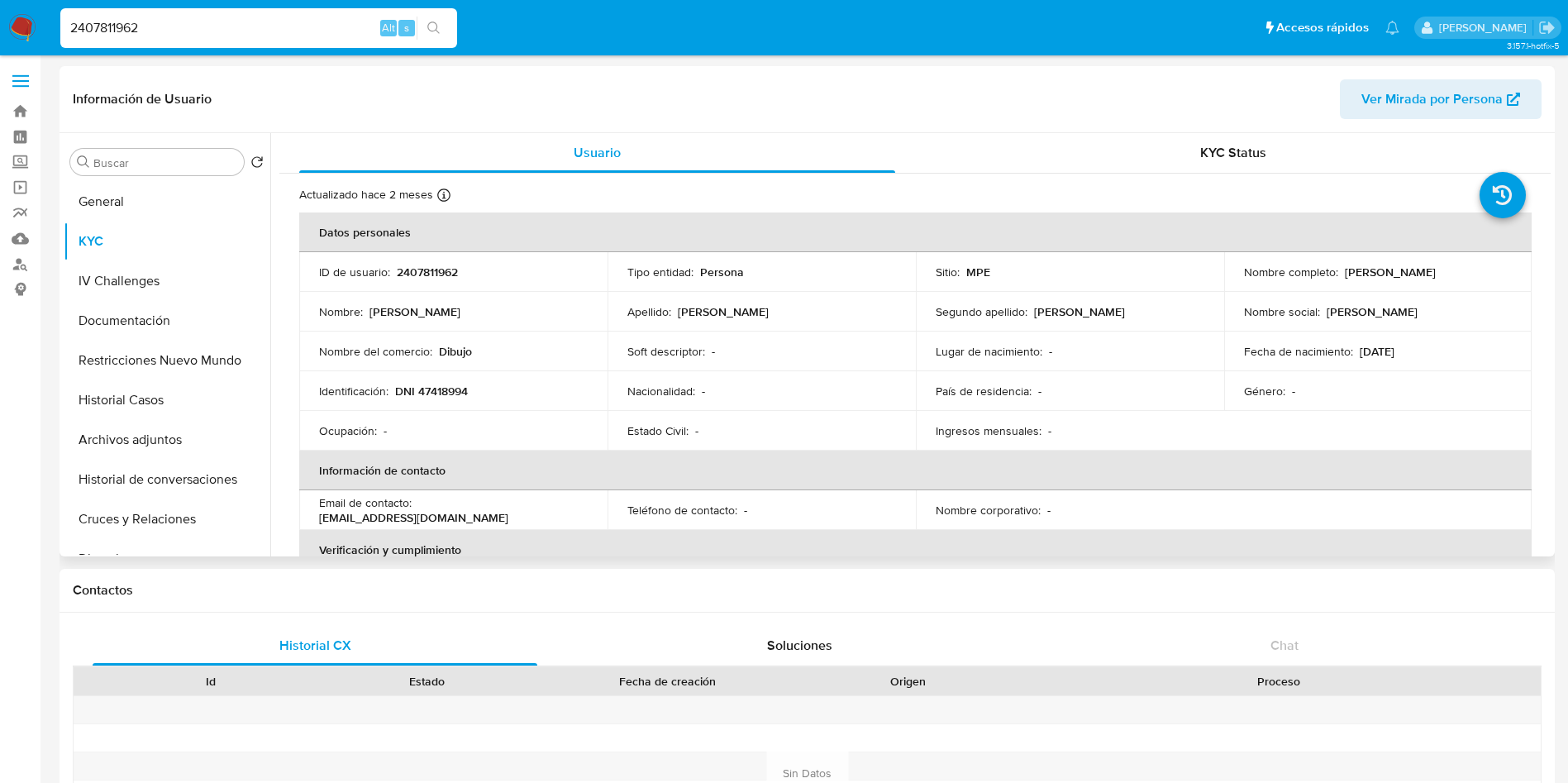
click at [1435, 270] on p "Elizabeth Yudith Uceda Castro" at bounding box center [1390, 271] width 91 height 14
copy p "Elizabeth Yudith Uceda Castro"
click at [242, 30] on input "2407811962" at bounding box center [259, 28] width 397 height 21
paste input "192006434"
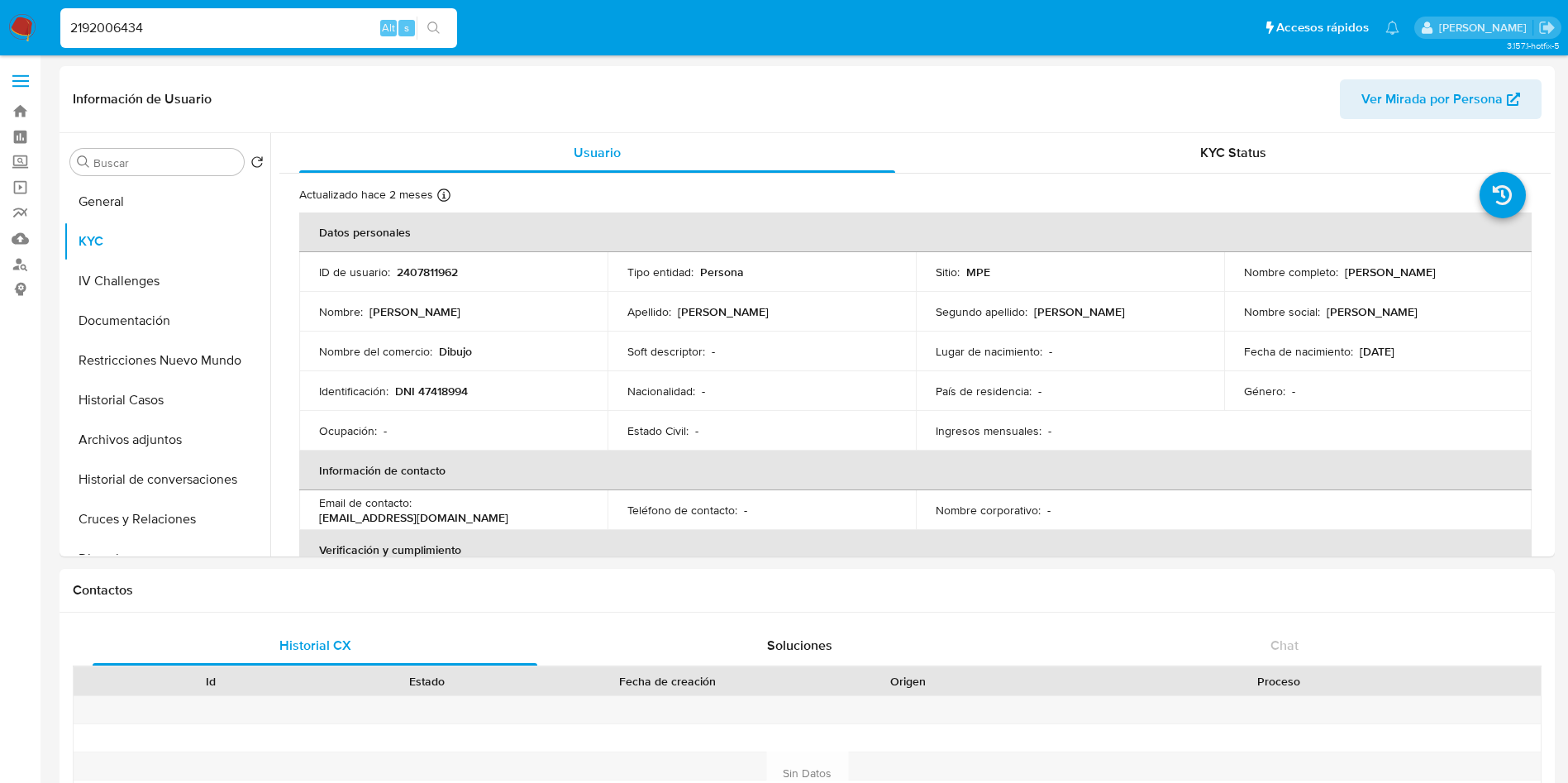
type input "2192006434"
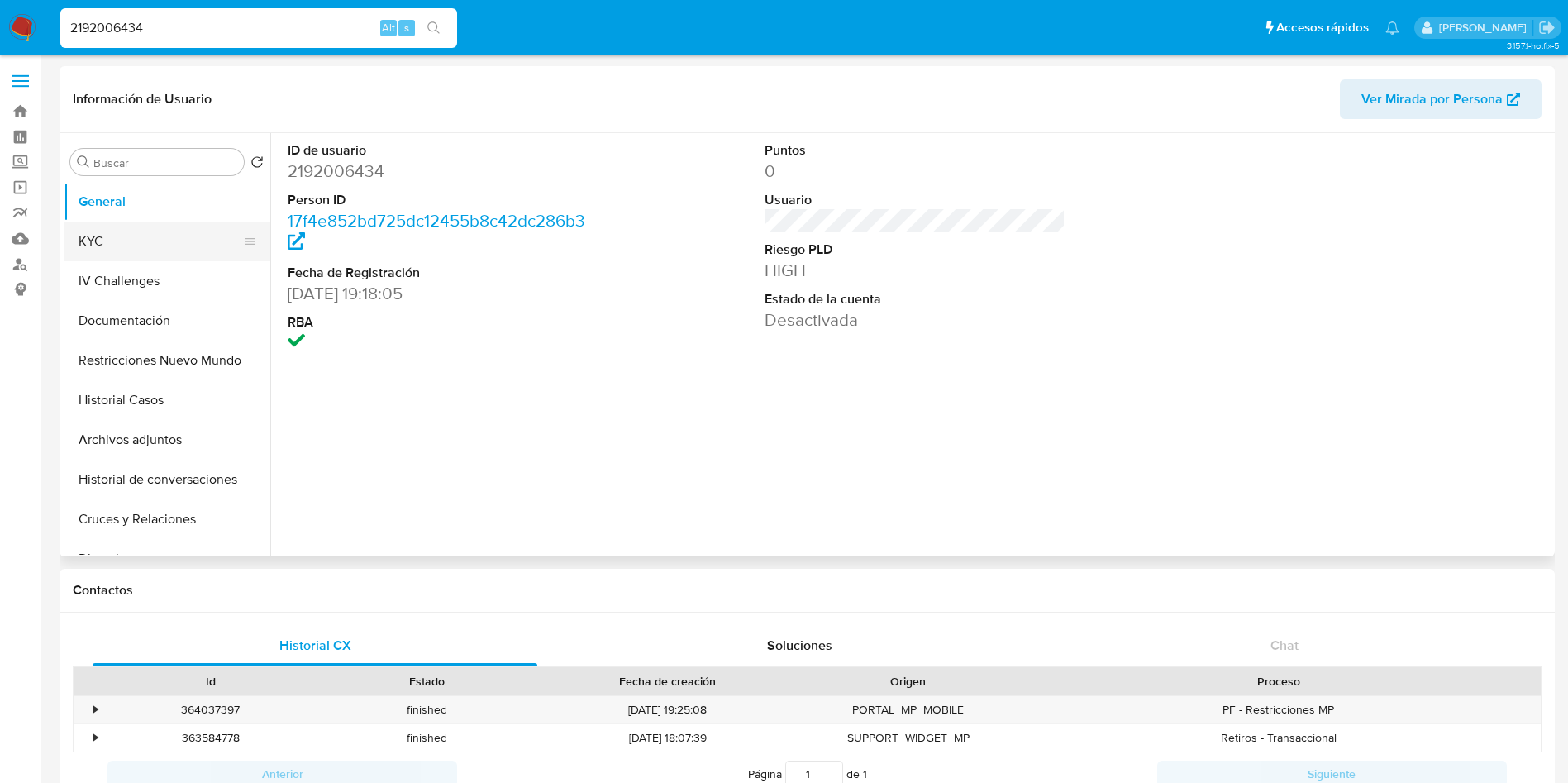
select select "10"
click at [138, 237] on button "KYC" at bounding box center [160, 240] width 193 height 39
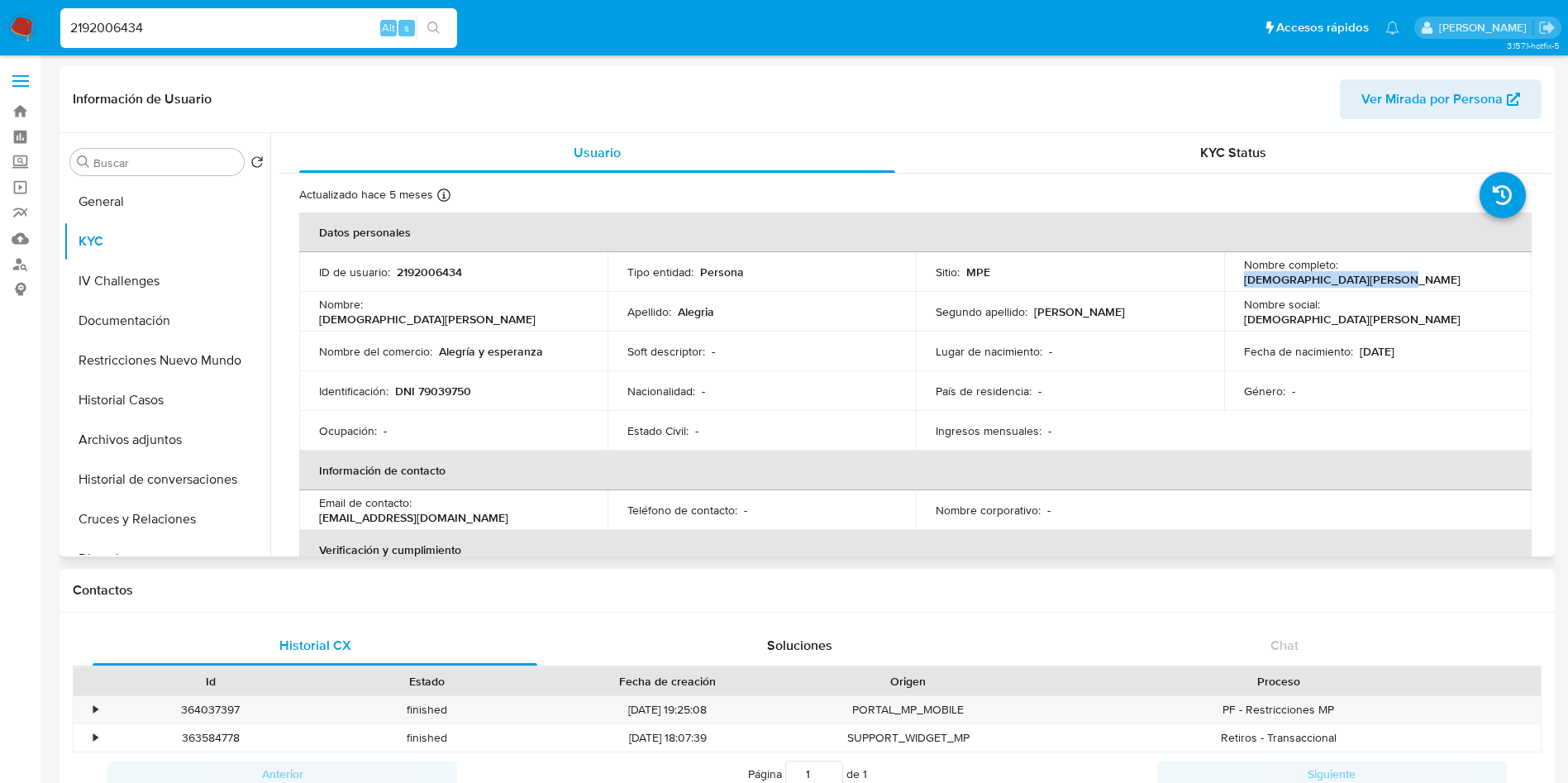
drag, startPoint x: 1342, startPoint y: 268, endPoint x: 1483, endPoint y: 267, distance: 141.0
click at [1484, 267] on div "Nombre completo : Cristie Ayme Alegria Cruz" at bounding box center [1378, 271] width 268 height 30
copy p "Cristie Ayme Alegria Cruz"
click at [237, 20] on input "2192006434" at bounding box center [259, 28] width 397 height 21
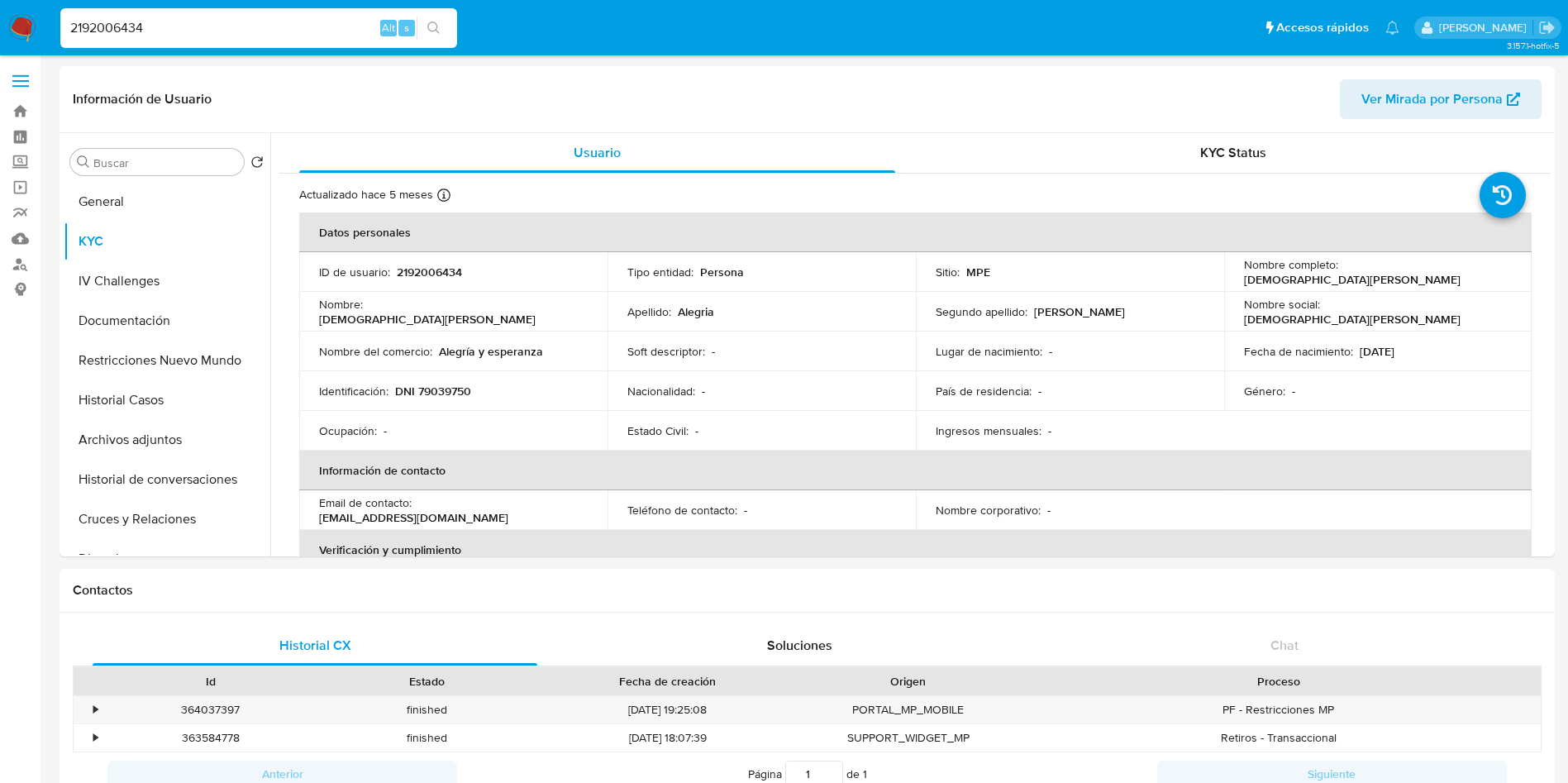
paste input "73279957"
type input "2173279957"
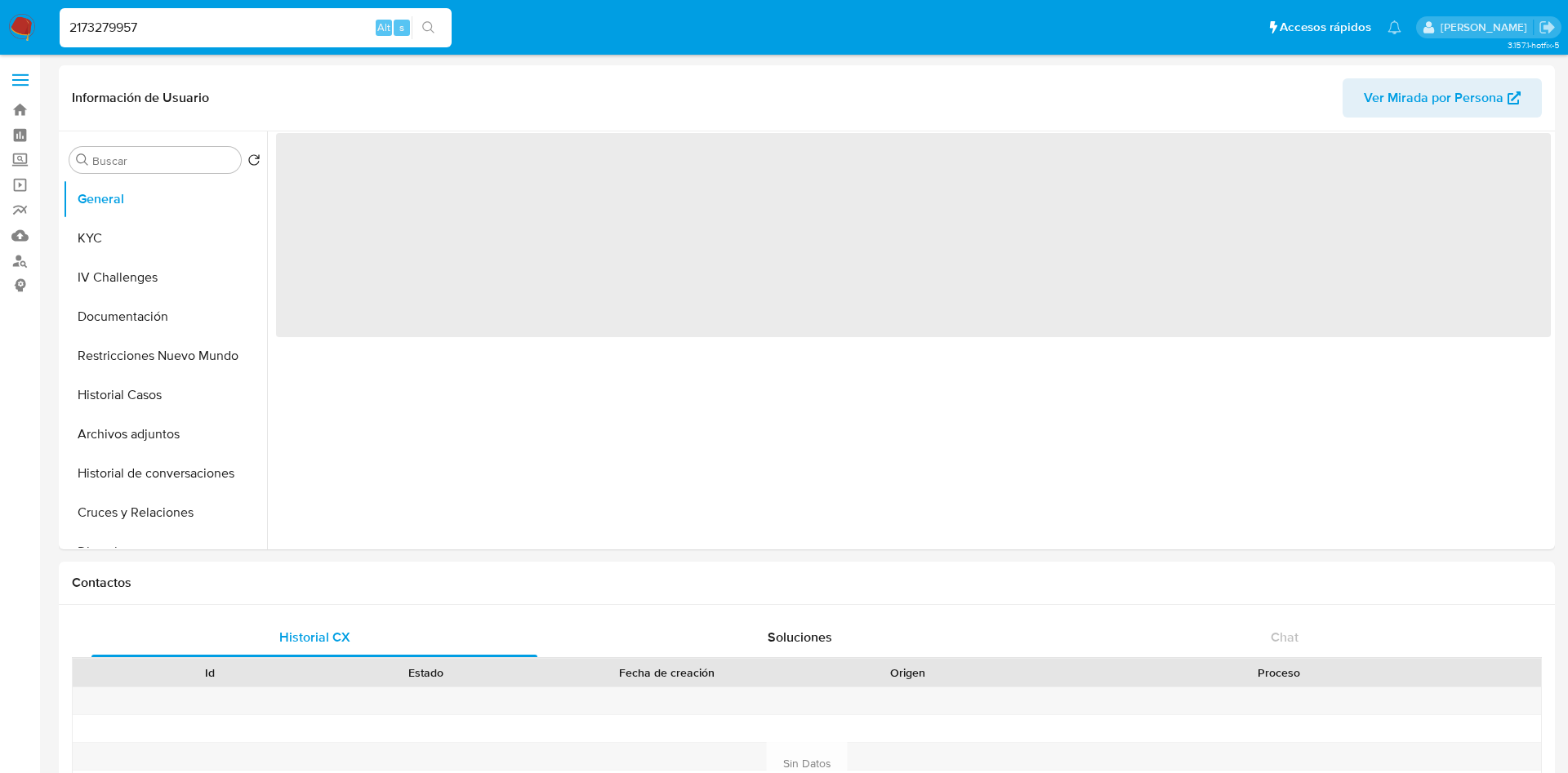
select select "10"
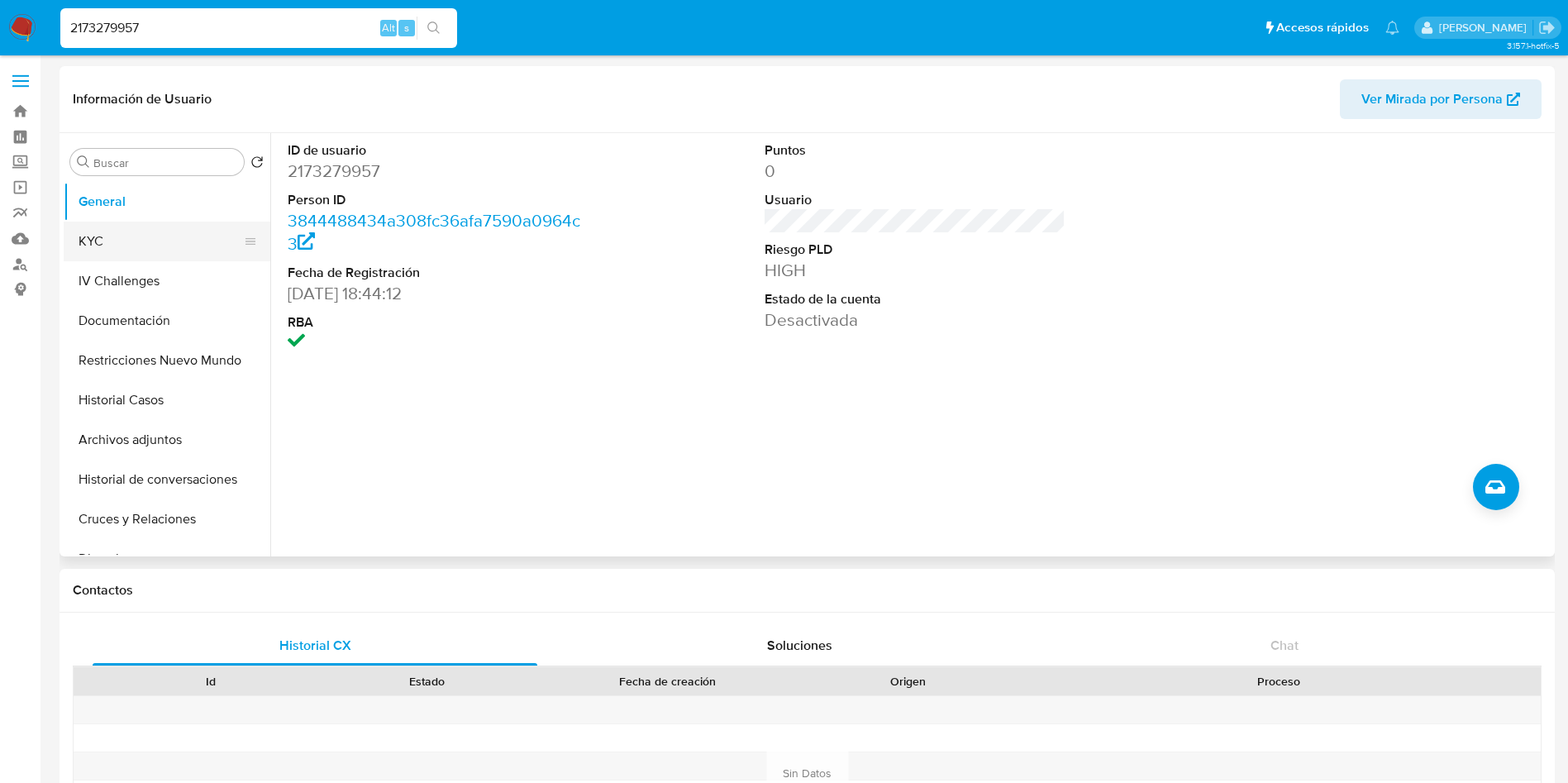
click at [110, 242] on button "KYC" at bounding box center [160, 240] width 193 height 39
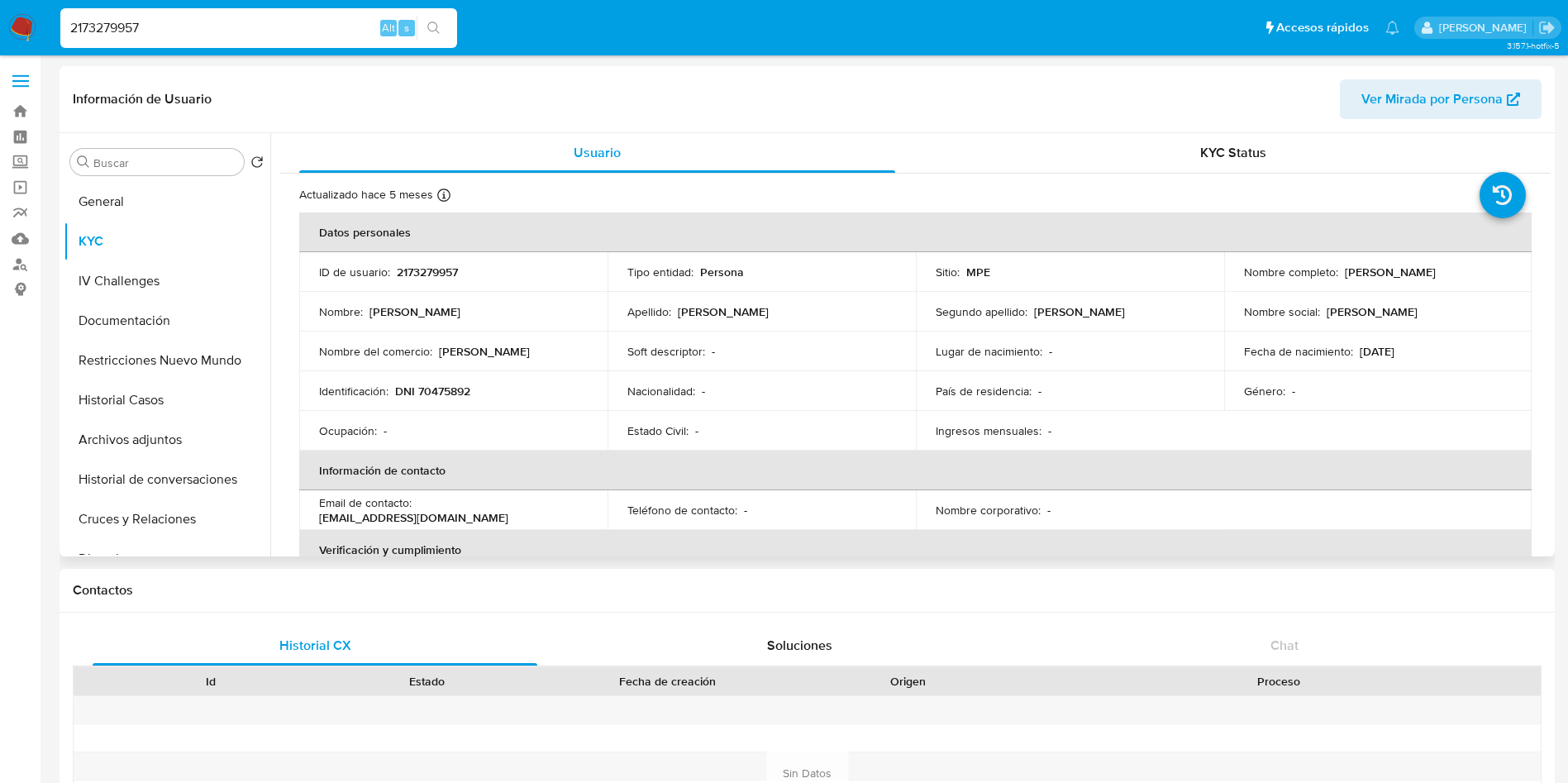
drag, startPoint x: 1232, startPoint y: 280, endPoint x: 1418, endPoint y: 280, distance: 186.0
click at [1418, 280] on td "Nombre completo : Alexandro Andre Hilario Castillo" at bounding box center [1378, 271] width 309 height 39
copy p "Alexandro Andre Hilario Castillo"
click at [447, 388] on p "DNI 70475892" at bounding box center [433, 391] width 75 height 14
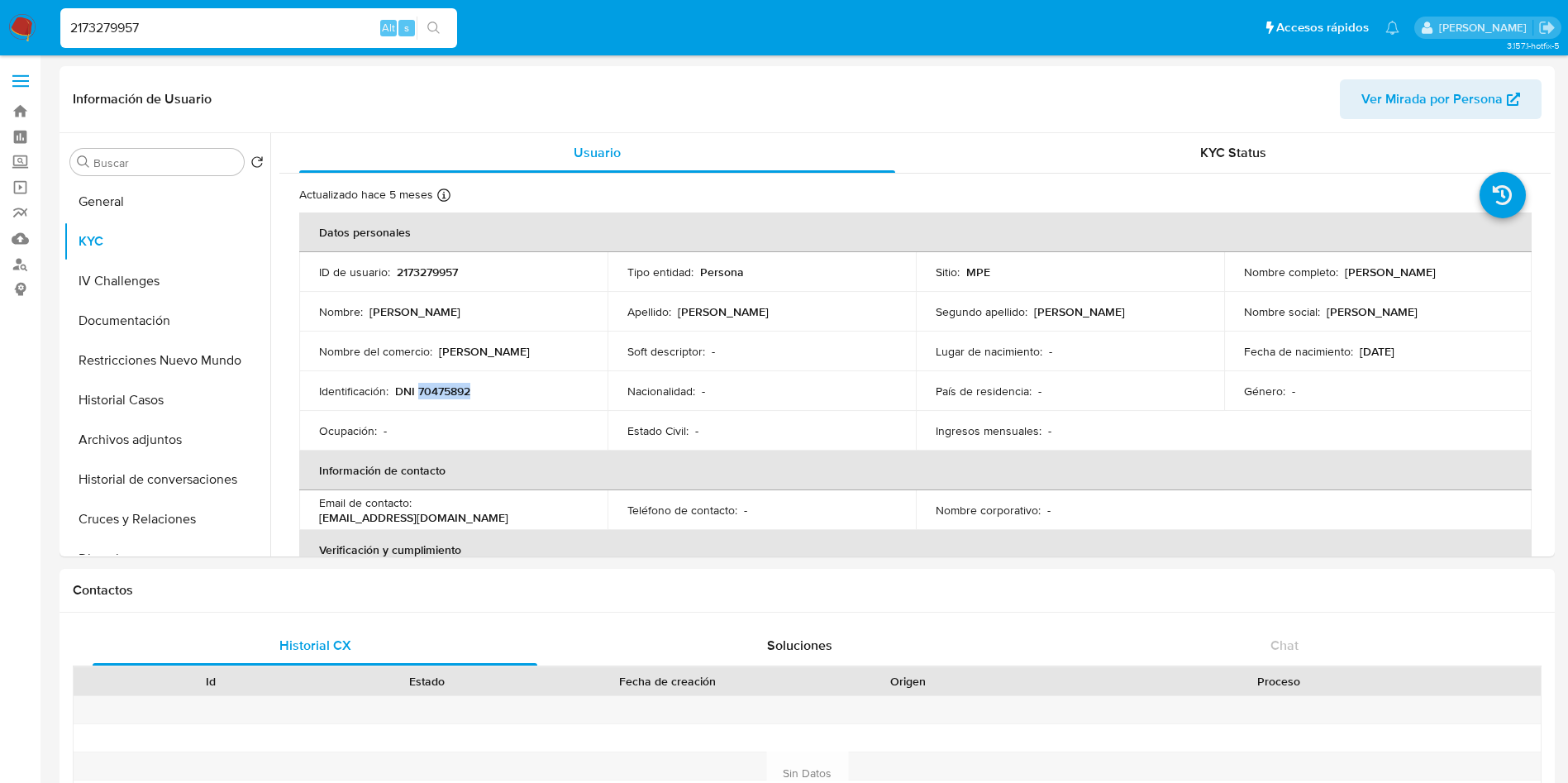
copy p "70475892"
drag, startPoint x: 215, startPoint y: 28, endPoint x: 220, endPoint y: 14, distance: 14.9
click at [215, 29] on input "2173279957" at bounding box center [259, 28] width 397 height 21
paste input "435716933"
type input "435716933"
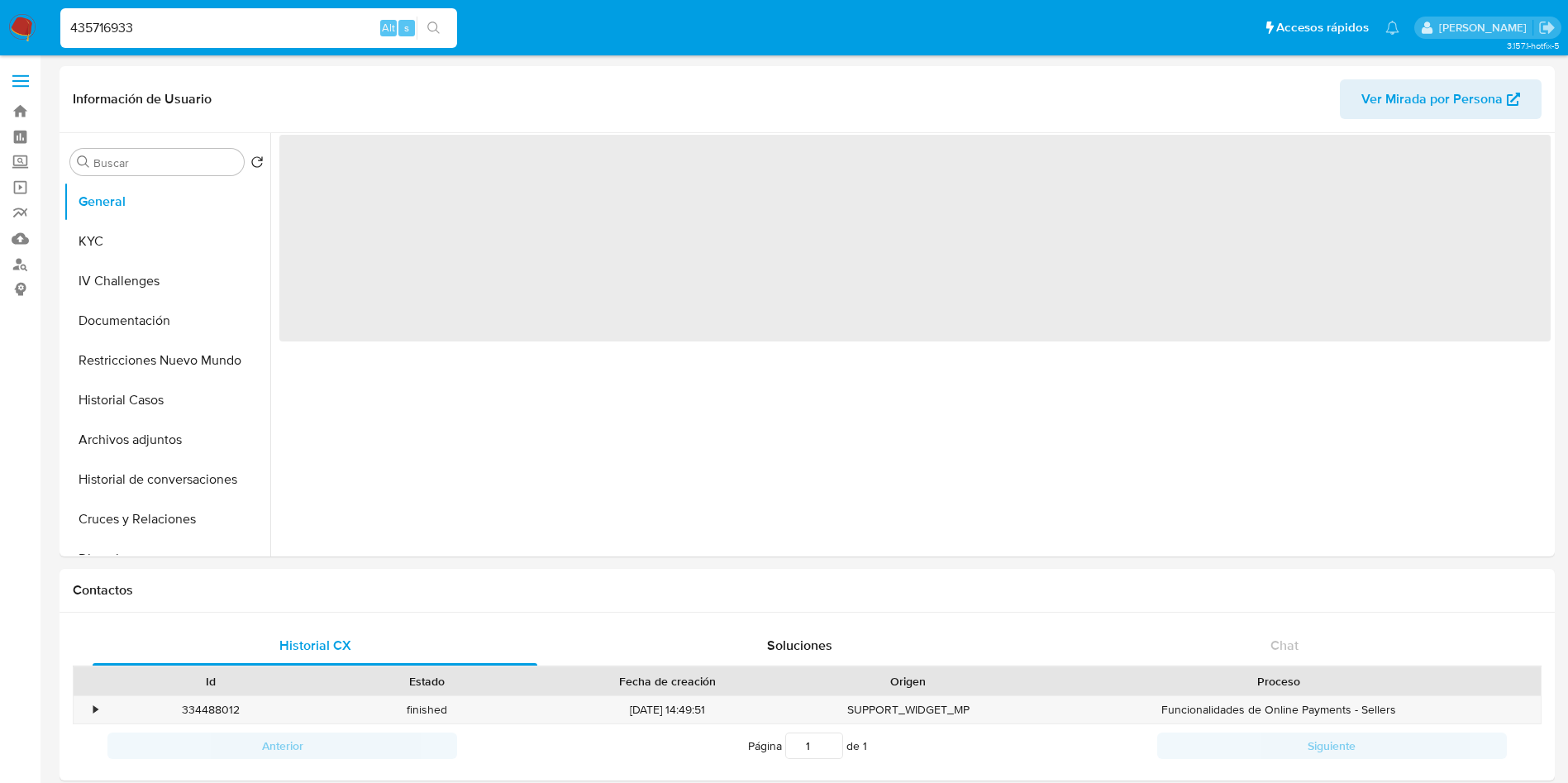
select select "10"
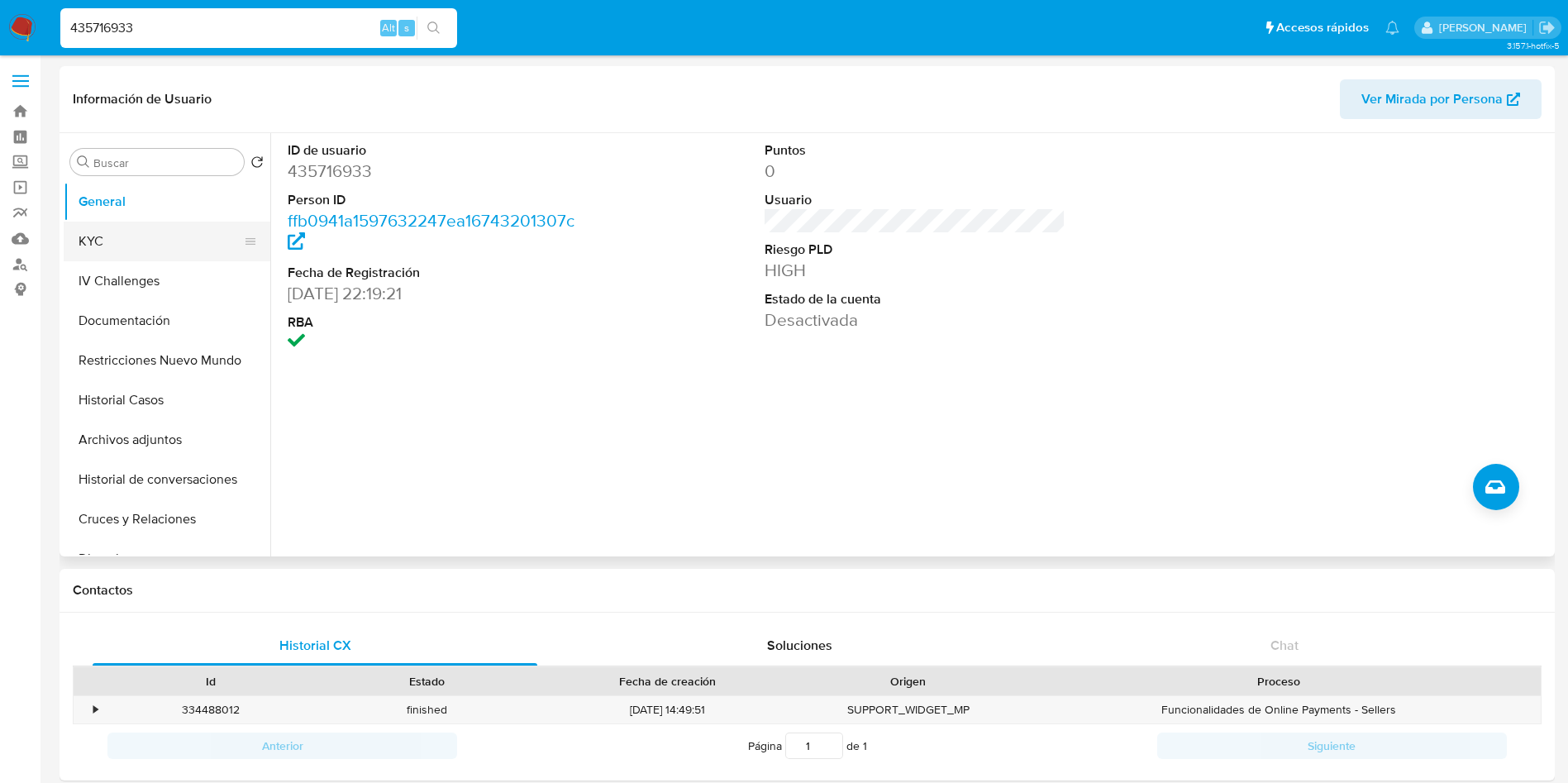
click at [131, 225] on button "KYC" at bounding box center [160, 240] width 193 height 39
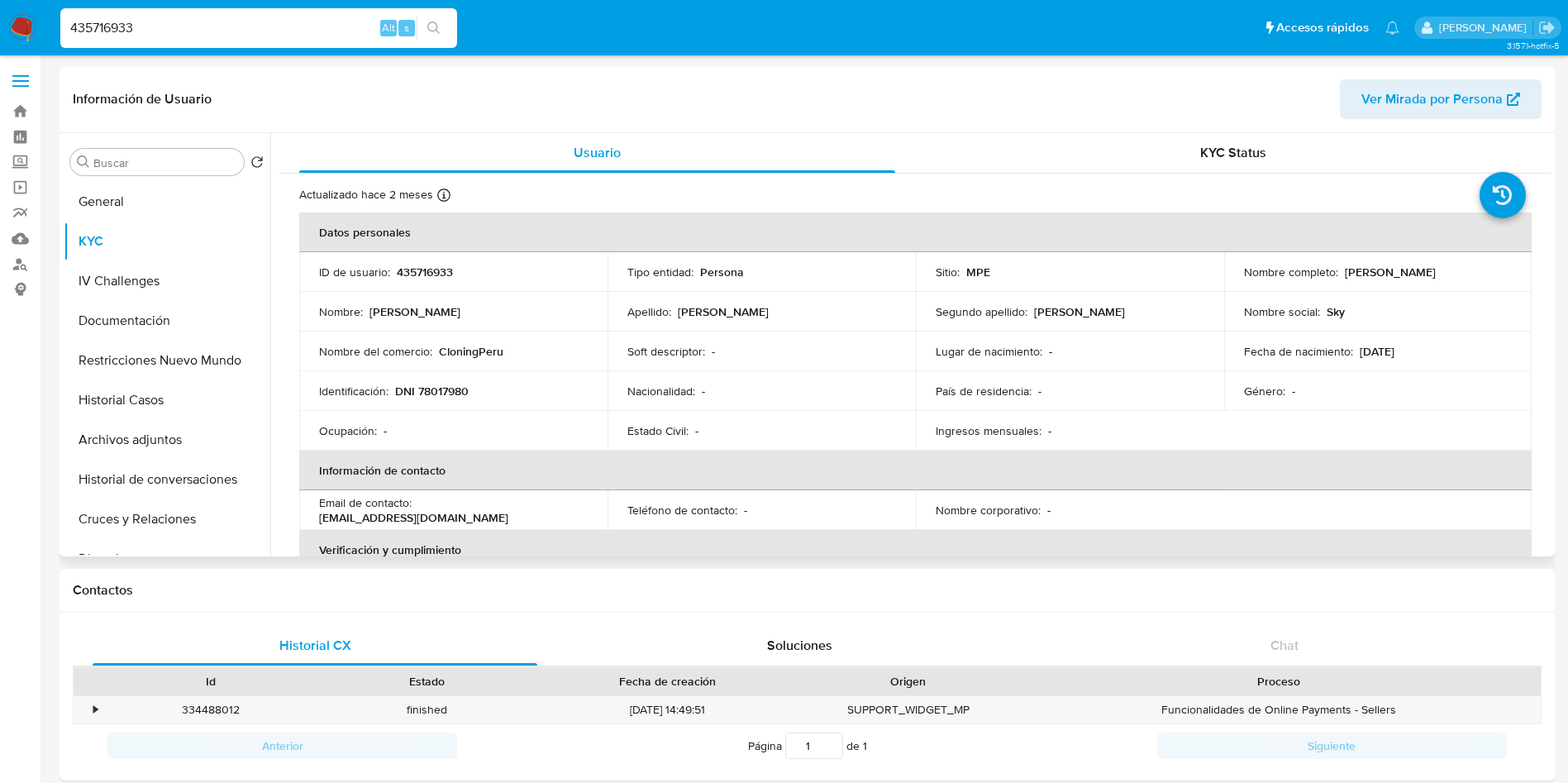
drag, startPoint x: 1339, startPoint y: 271, endPoint x: 1487, endPoint y: 277, distance: 148.1
click at [1487, 277] on div "Nombre completo : Jhens Oliver Ortiz Chigne" at bounding box center [1378, 271] width 268 height 14
click at [237, 26] on input "435716933" at bounding box center [259, 28] width 397 height 21
click at [237, 27] on input "435716933" at bounding box center [259, 28] width 397 height 21
paste input "2154877365"
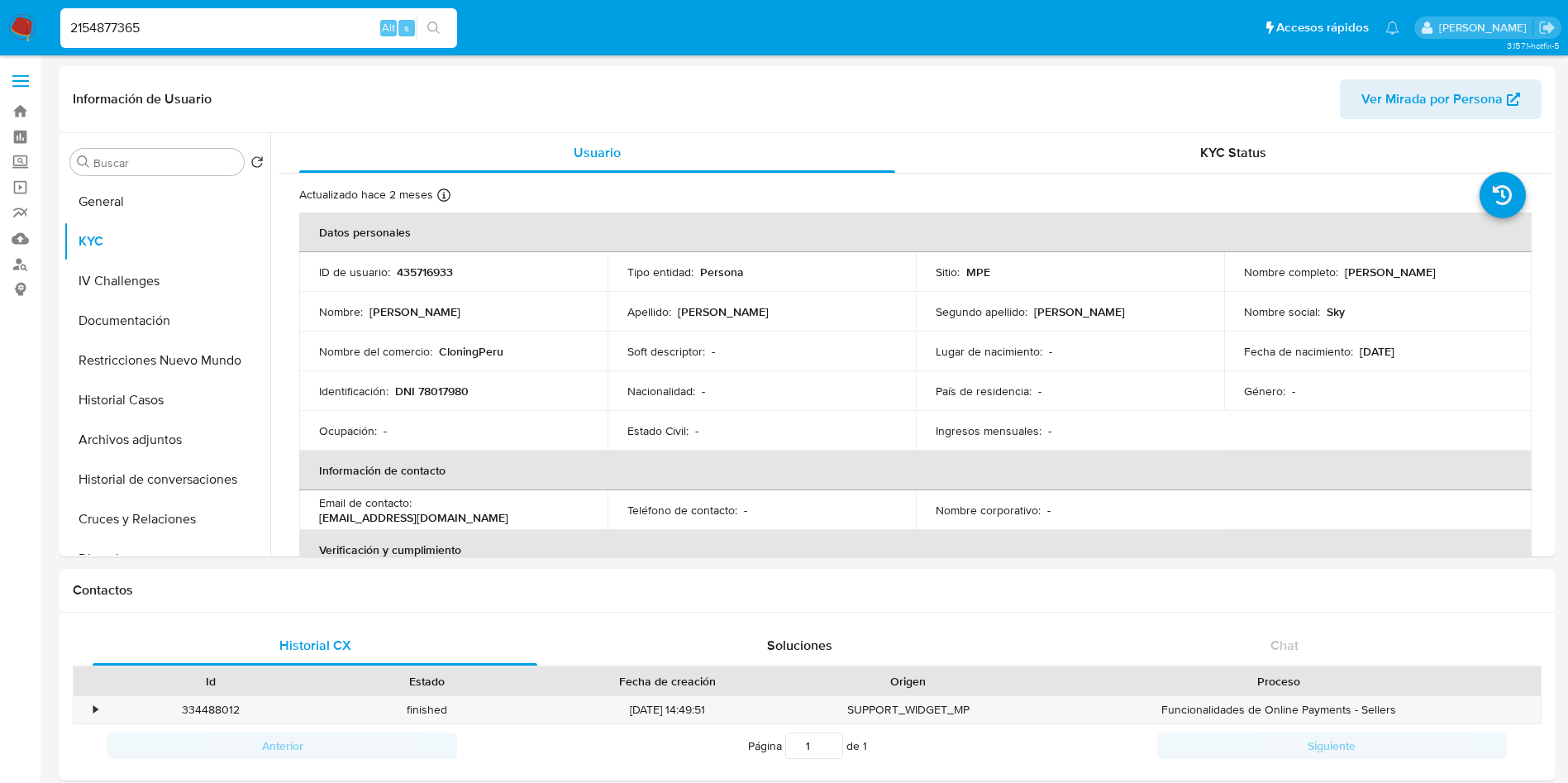
type input "2154877365"
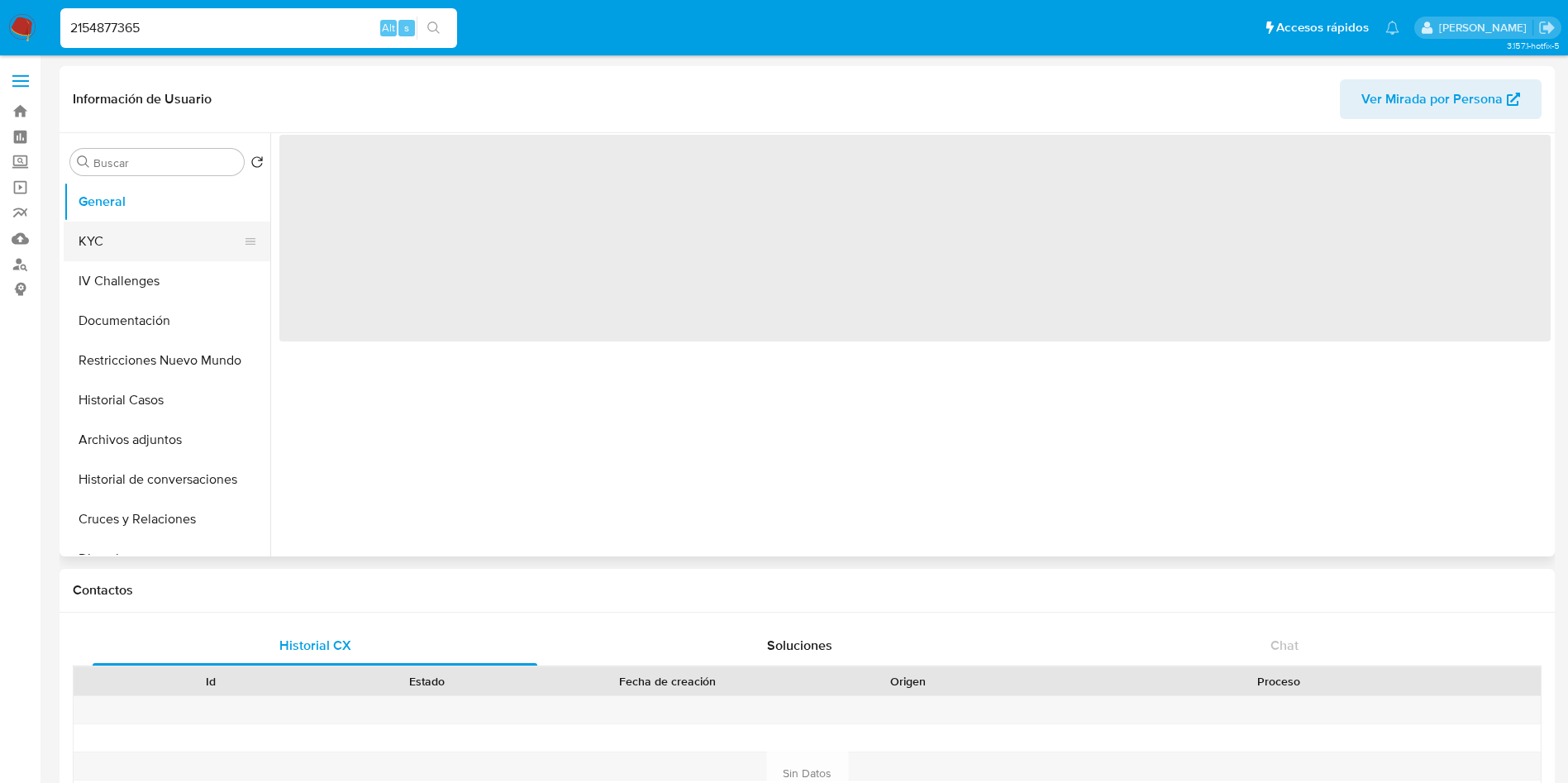
click at [111, 244] on button "KYC" at bounding box center [160, 240] width 193 height 39
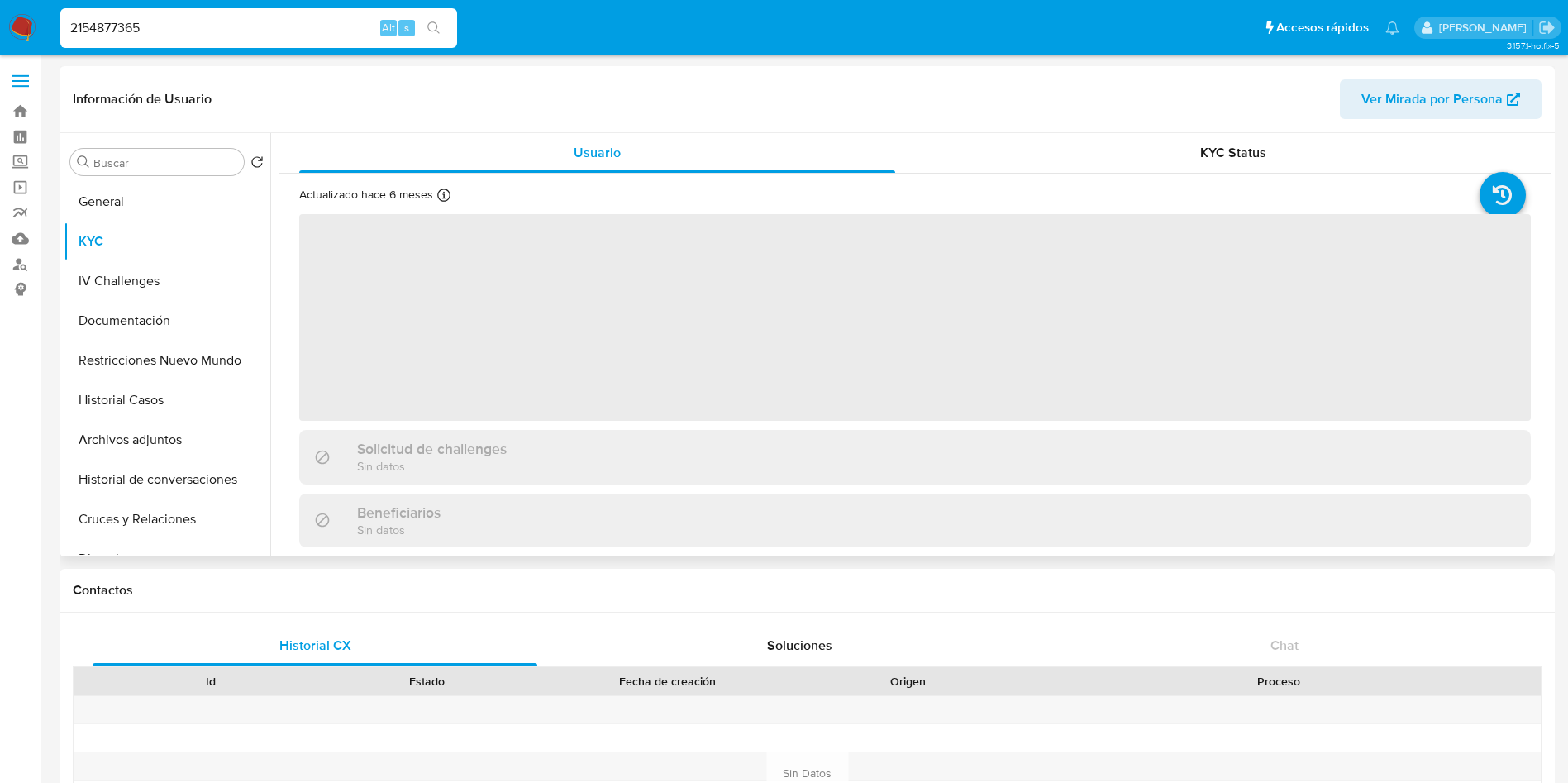
select select "10"
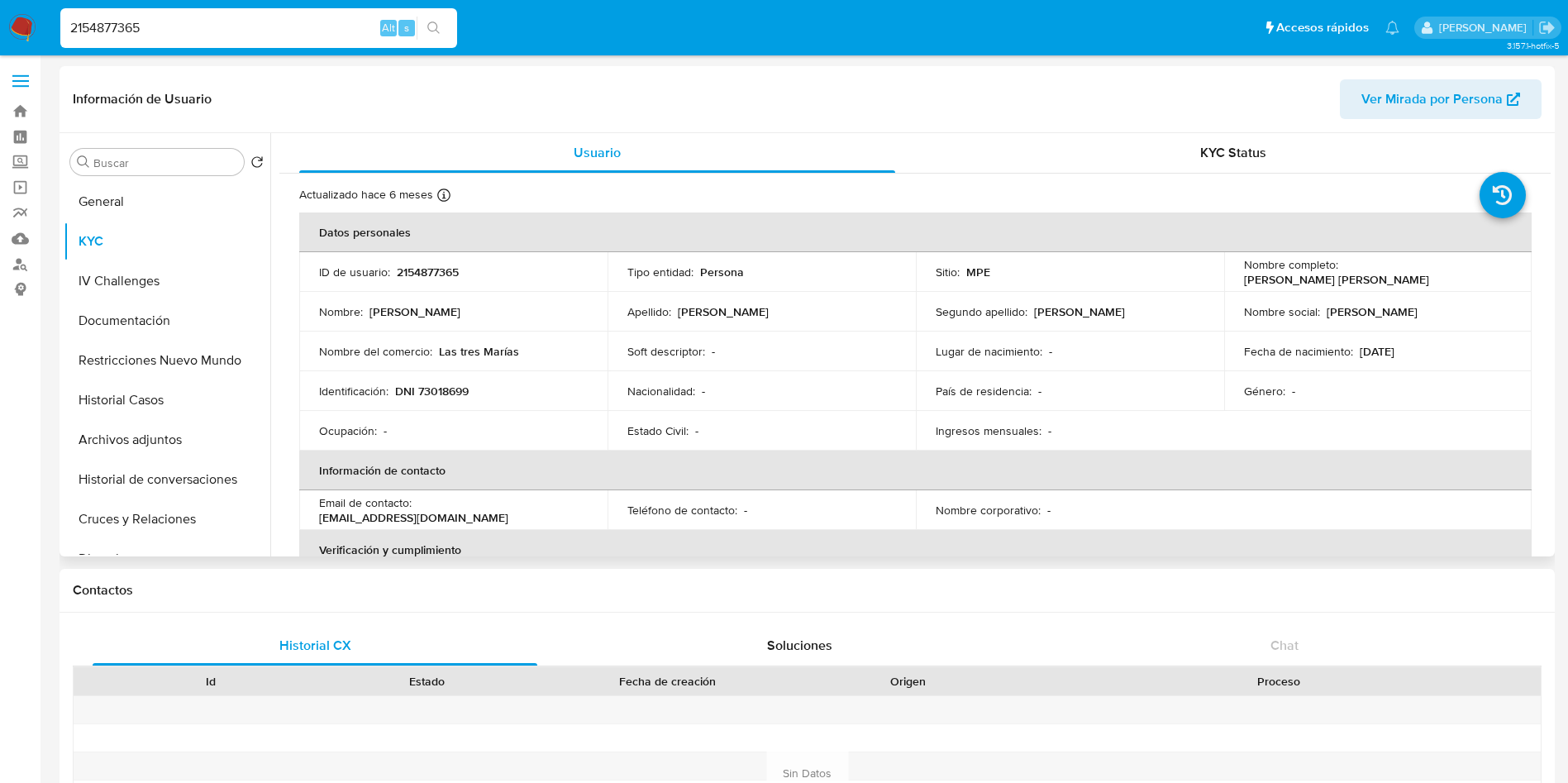
drag, startPoint x: 1229, startPoint y: 276, endPoint x: 1344, endPoint y: 328, distance: 126.2
click at [1440, 280] on td "Nombre completo : Michael Dick Patrick Alvites Sandoval" at bounding box center [1378, 271] width 309 height 39
copy p "Michael Dick Patrick Alvites Sandoval"
click at [445, 386] on p "DNI 73018699" at bounding box center [432, 391] width 74 height 14
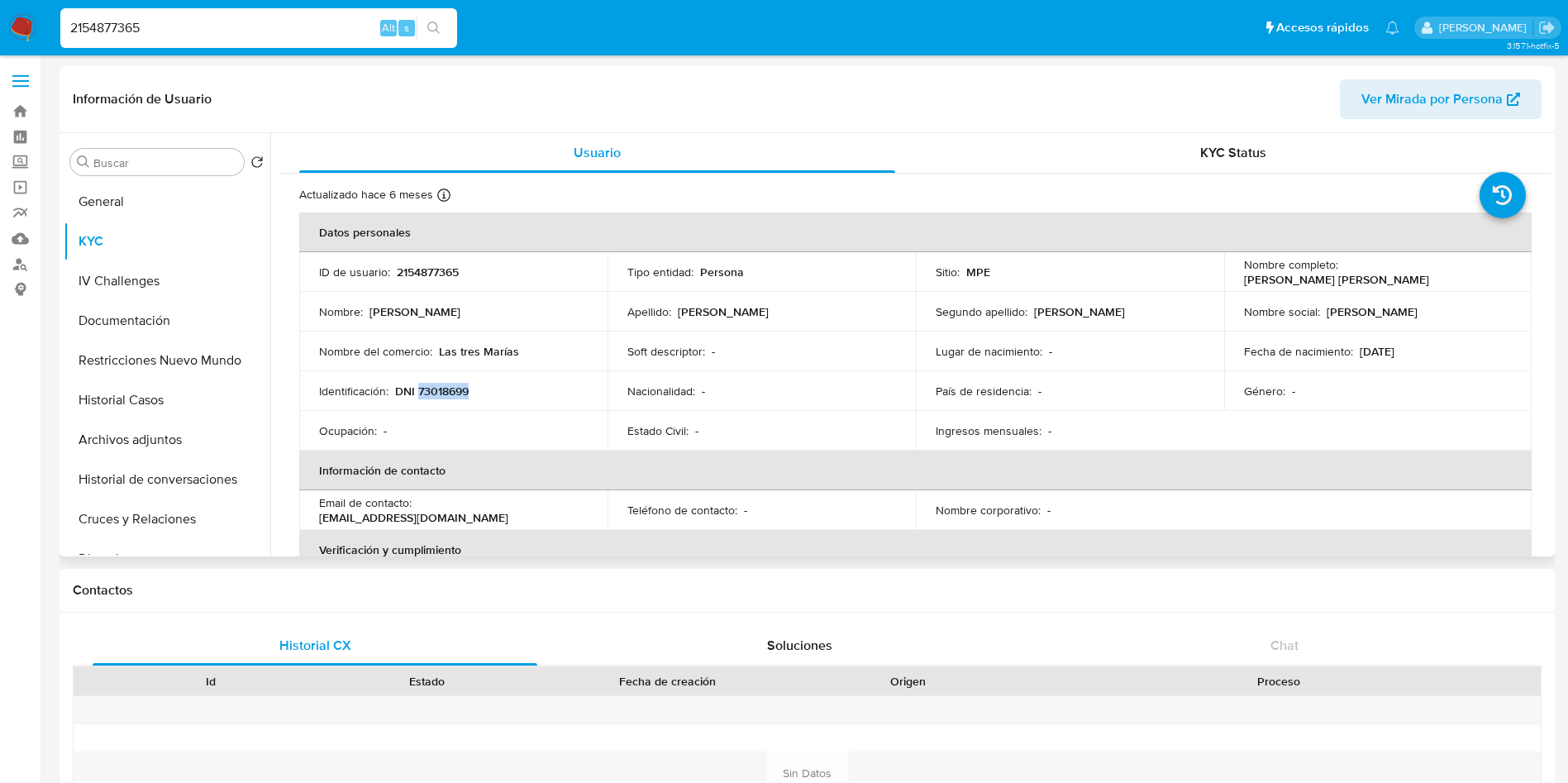
copy p "73018699"
click at [252, 29] on input "2154877365" at bounding box center [259, 28] width 397 height 21
paste input "010070868"
type input "2010070868"
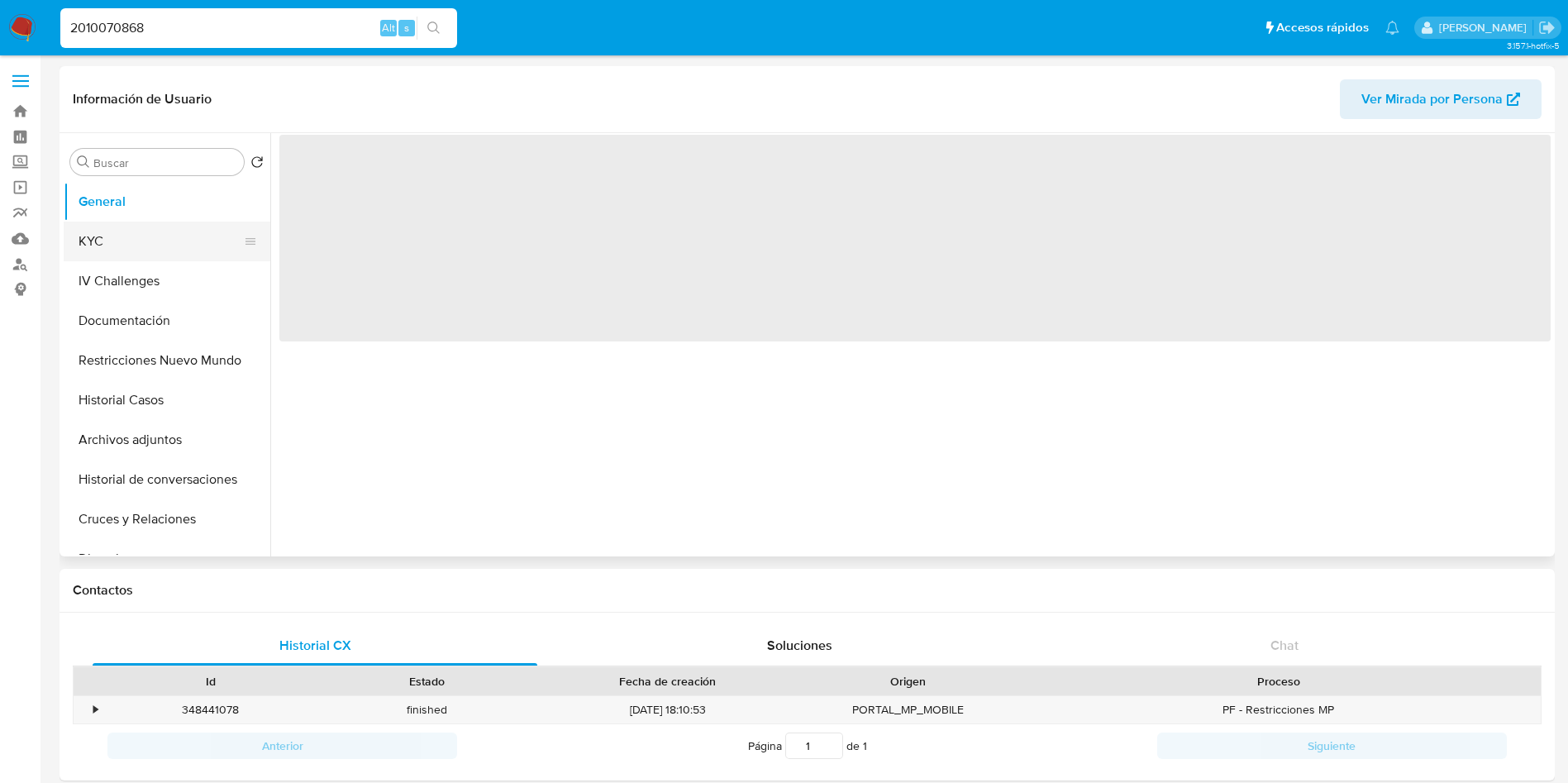
click at [156, 233] on button "KYC" at bounding box center [160, 240] width 193 height 39
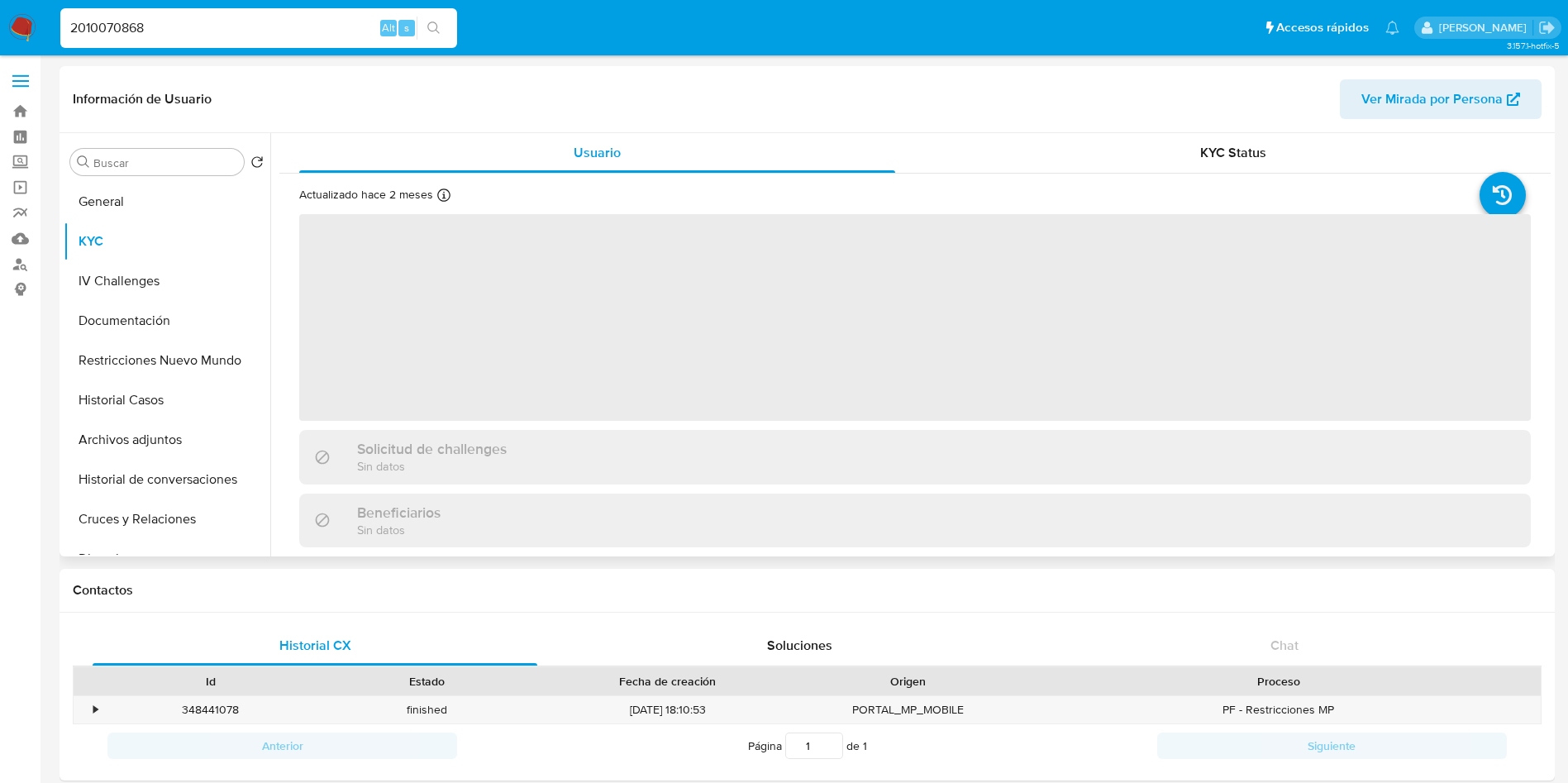
select select "10"
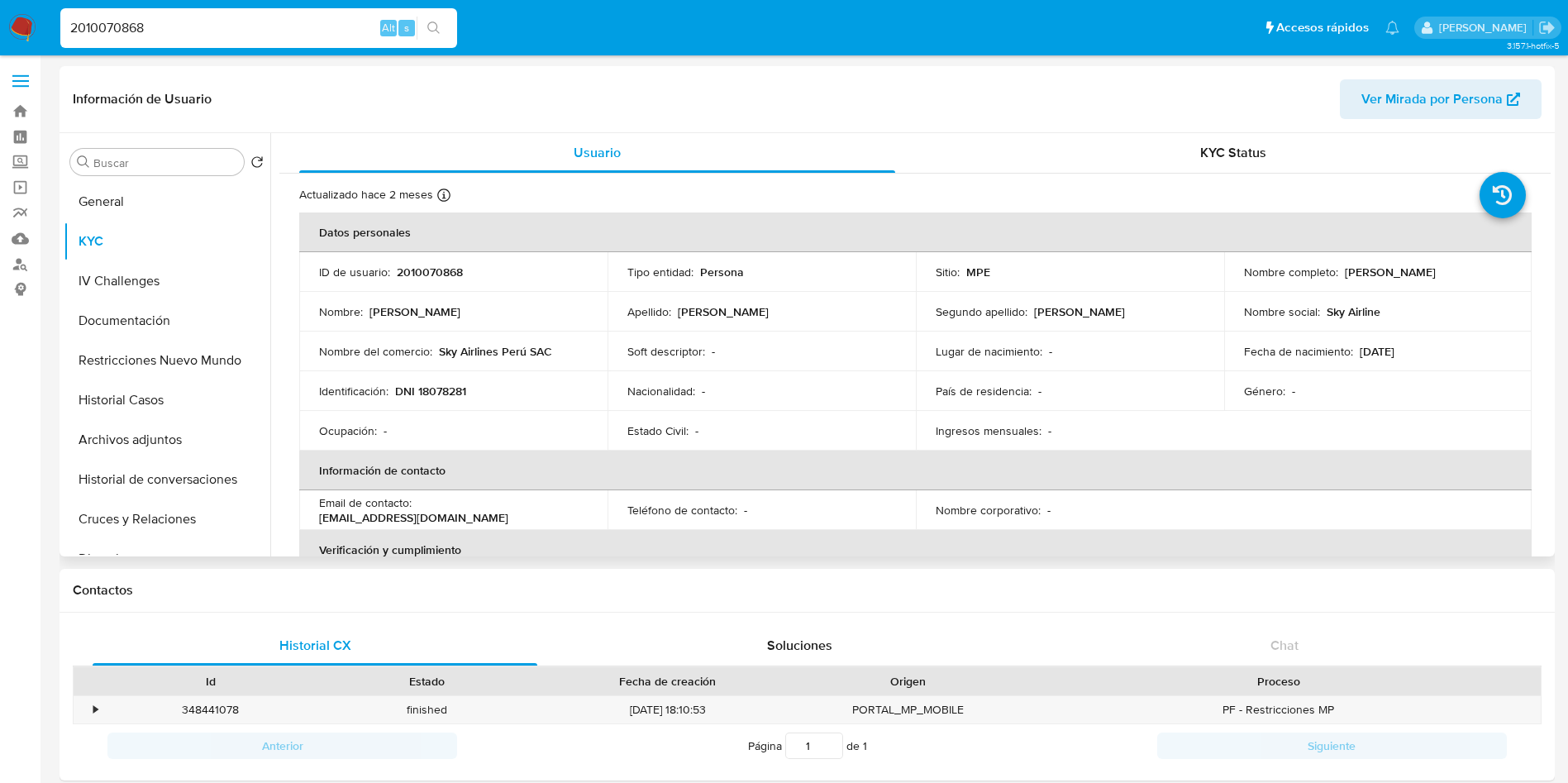
drag, startPoint x: 1339, startPoint y: 272, endPoint x: 1519, endPoint y: 274, distance: 180.0
click at [1519, 274] on td "Nombre completo : Ana Maria Chigne Rodriguez" at bounding box center [1378, 271] width 309 height 39
copy p "Ana Maria Chigne Rodriguez"
click at [163, 316] on button "Documentación" at bounding box center [160, 320] width 193 height 39
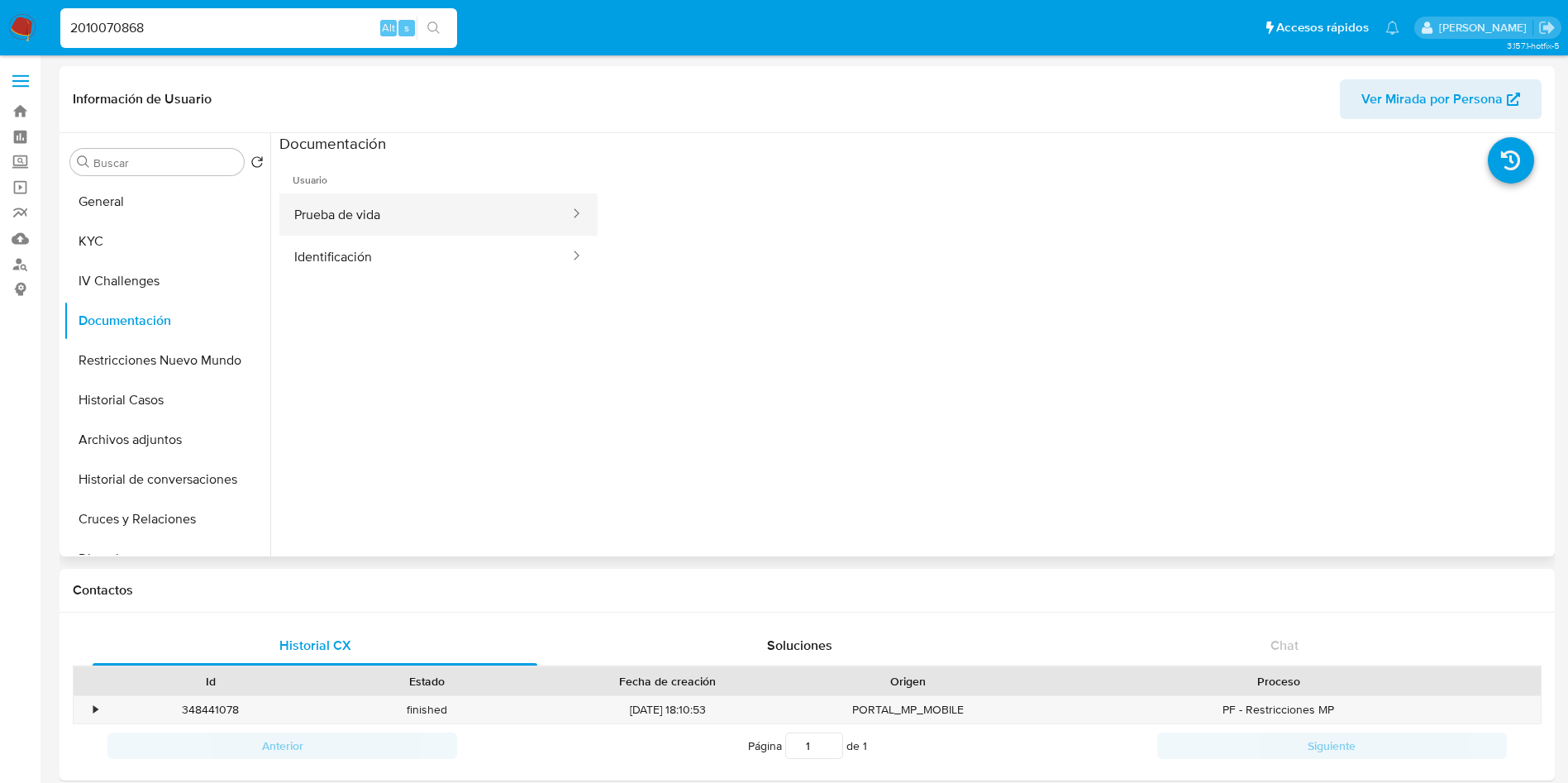
click at [428, 210] on button "Prueba de vida" at bounding box center [425, 215] width 291 height 42
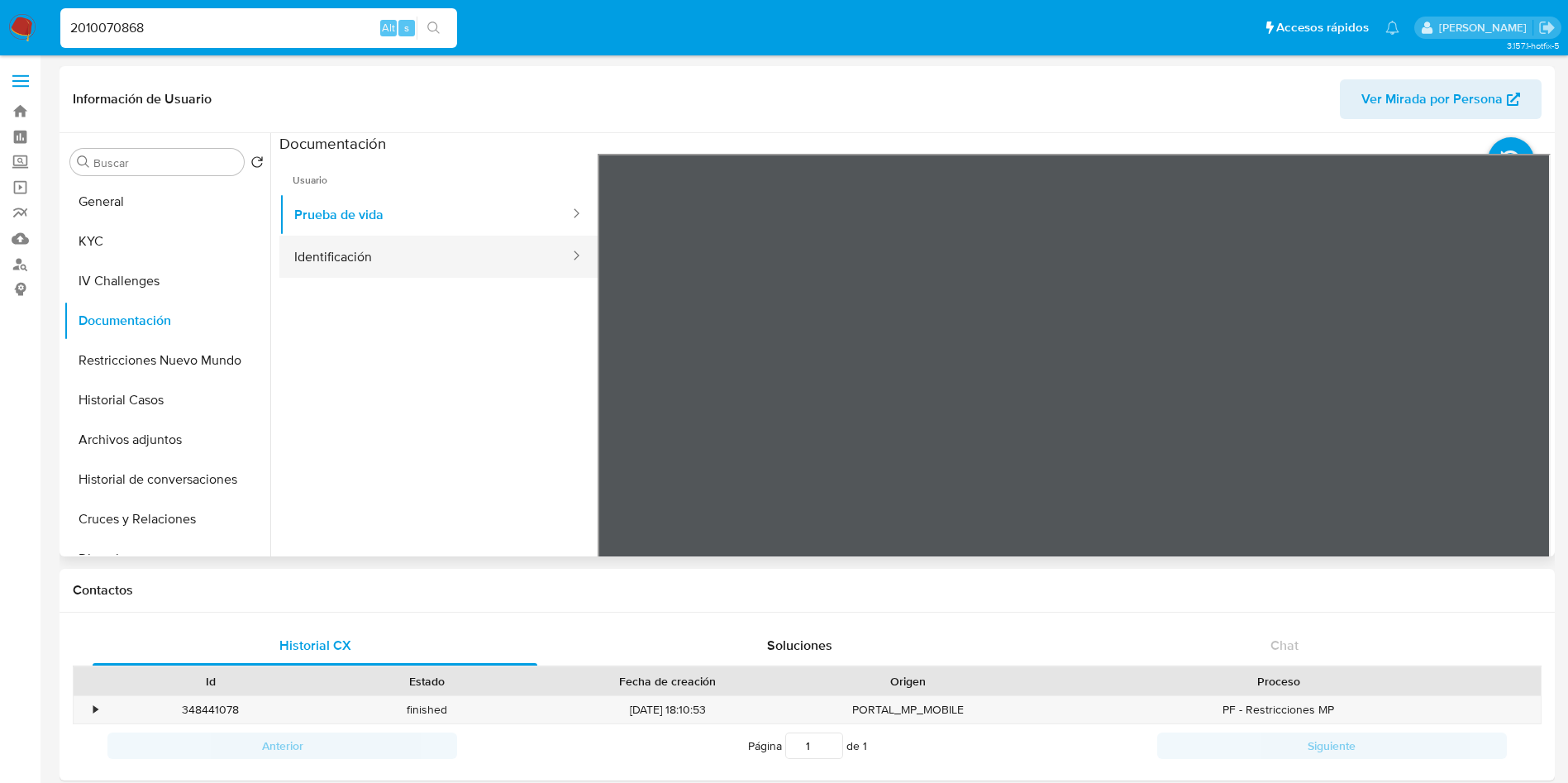
click at [357, 253] on button "Identificación" at bounding box center [425, 257] width 291 height 42
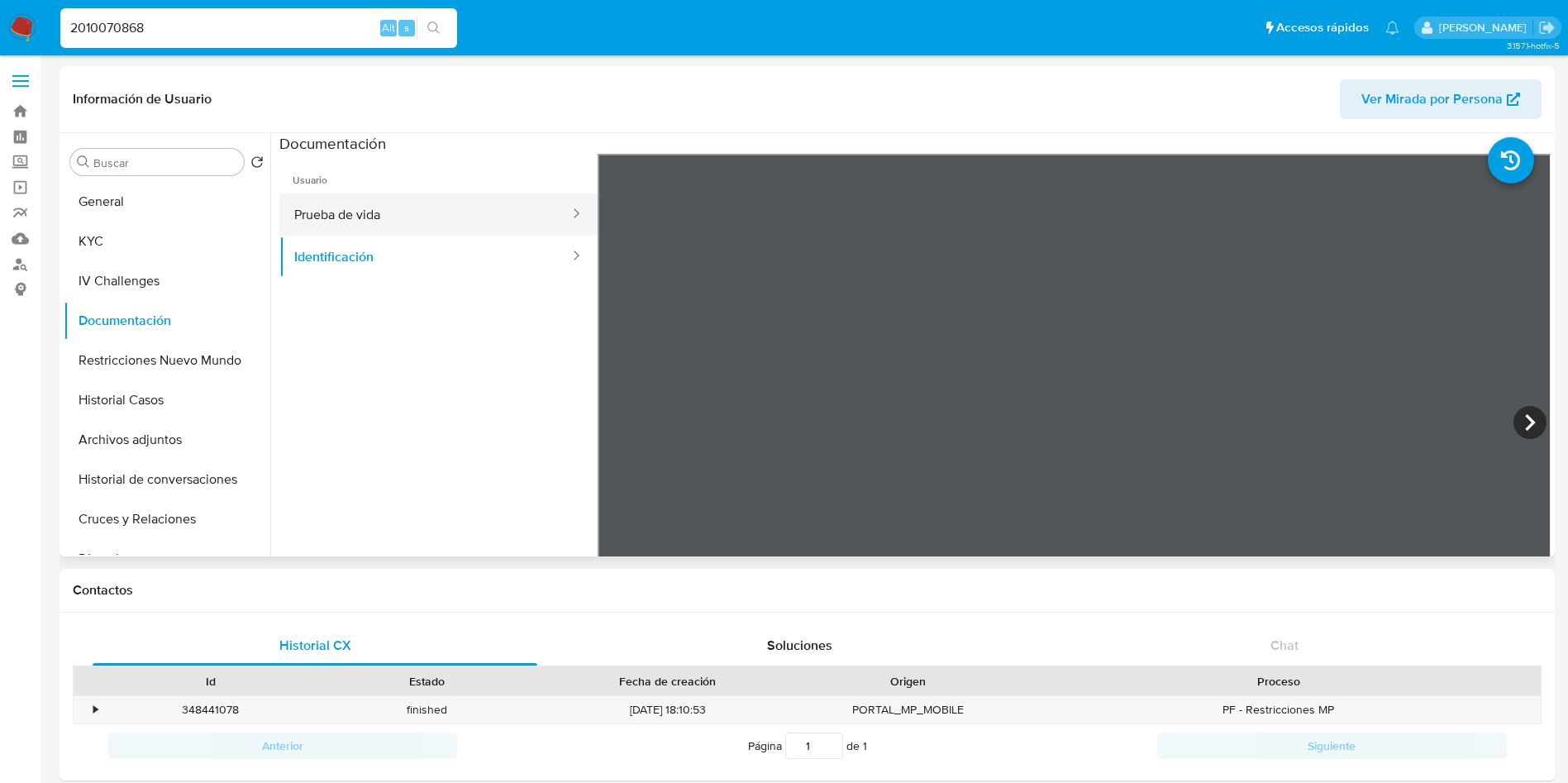
click at [315, 219] on button "Prueba de vida" at bounding box center [425, 215] width 291 height 42
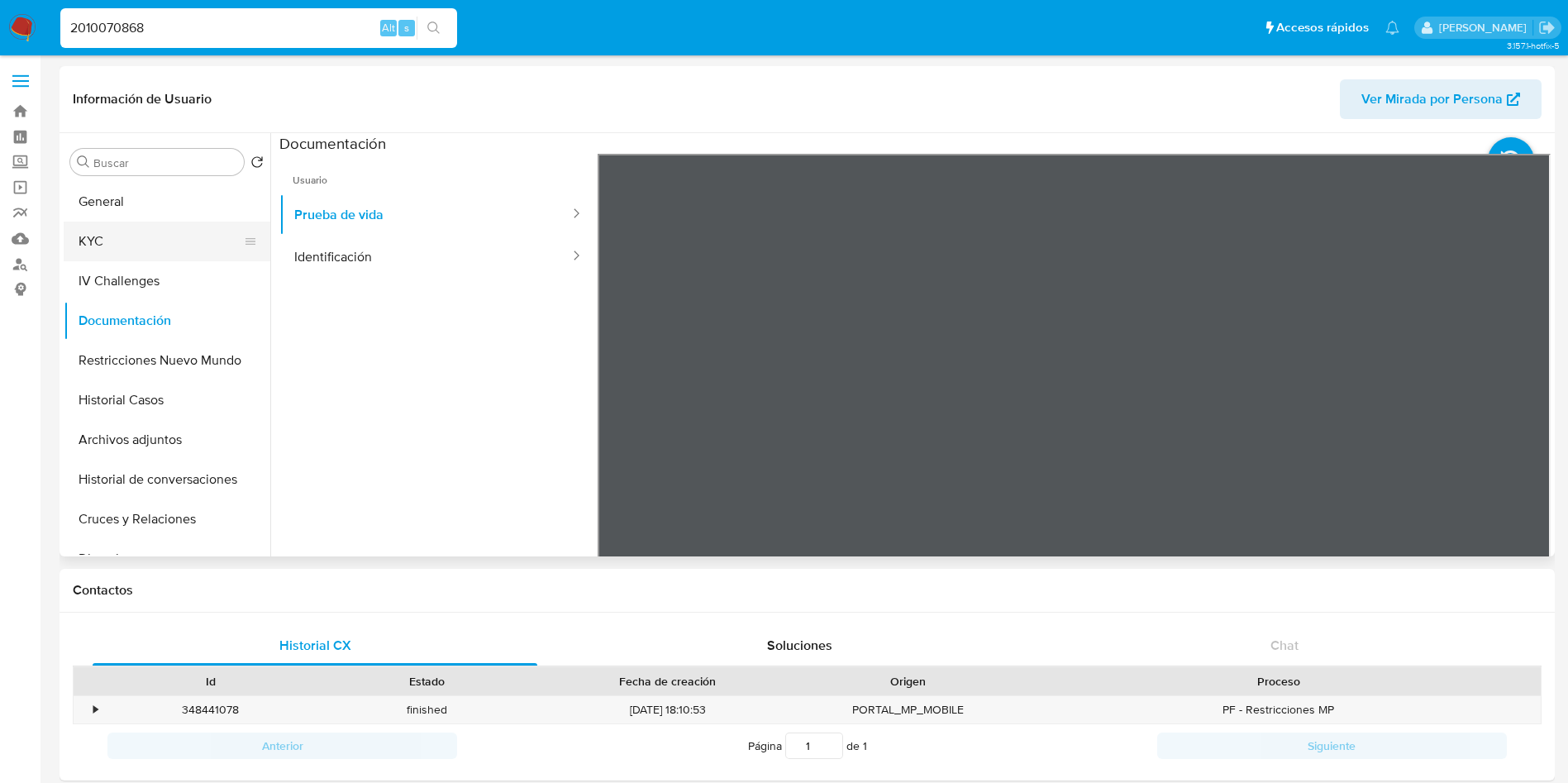
click at [123, 236] on button "KYC" at bounding box center [160, 240] width 193 height 39
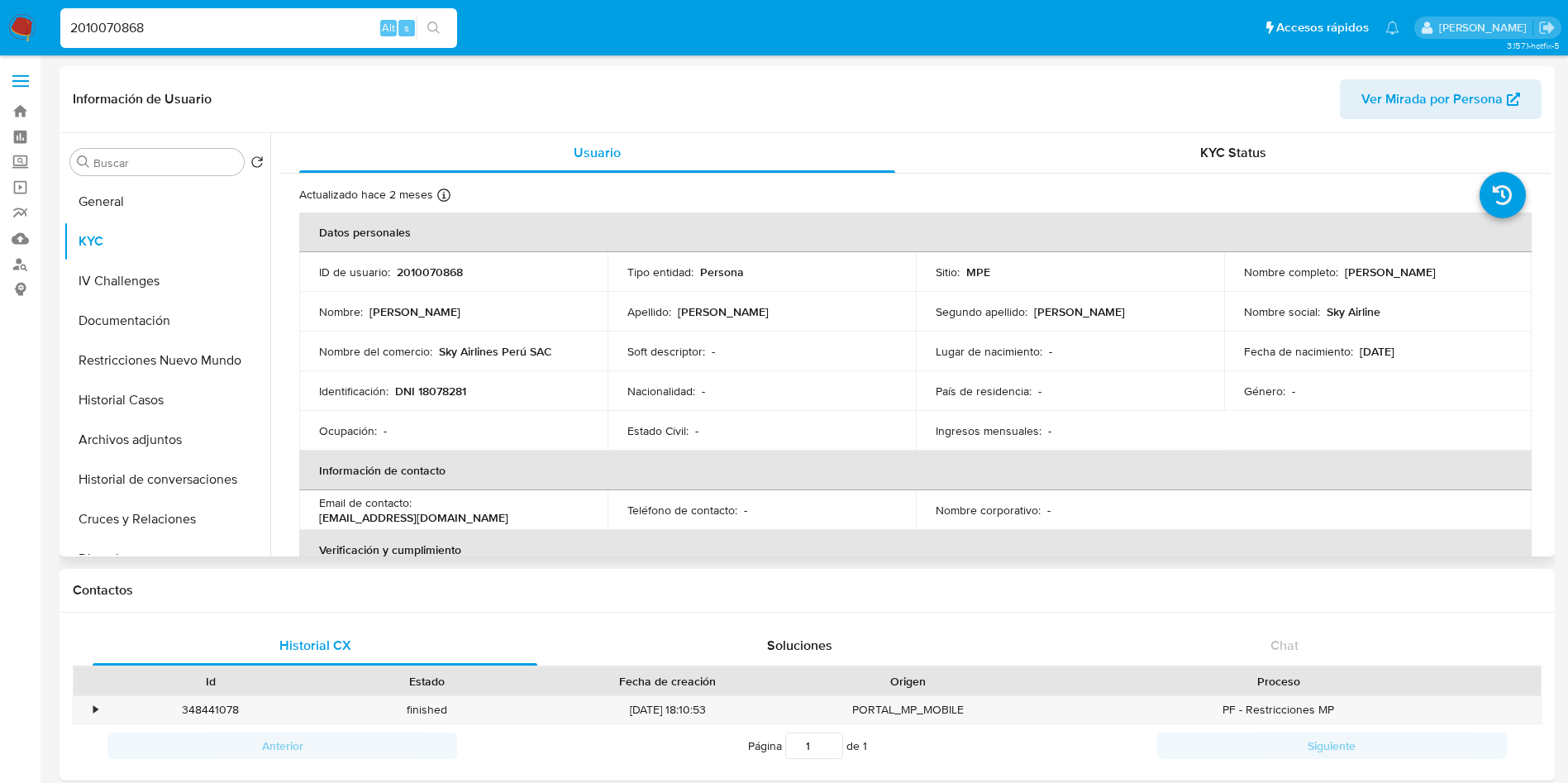
click at [449, 392] on p "DNI 18078281" at bounding box center [431, 391] width 71 height 14
click at [451, 392] on p "DNI 18078281" at bounding box center [431, 391] width 71 height 14
click at [259, 32] on input "2010070868" at bounding box center [259, 28] width 397 height 21
paste input "20503425"
type input "2205034258"
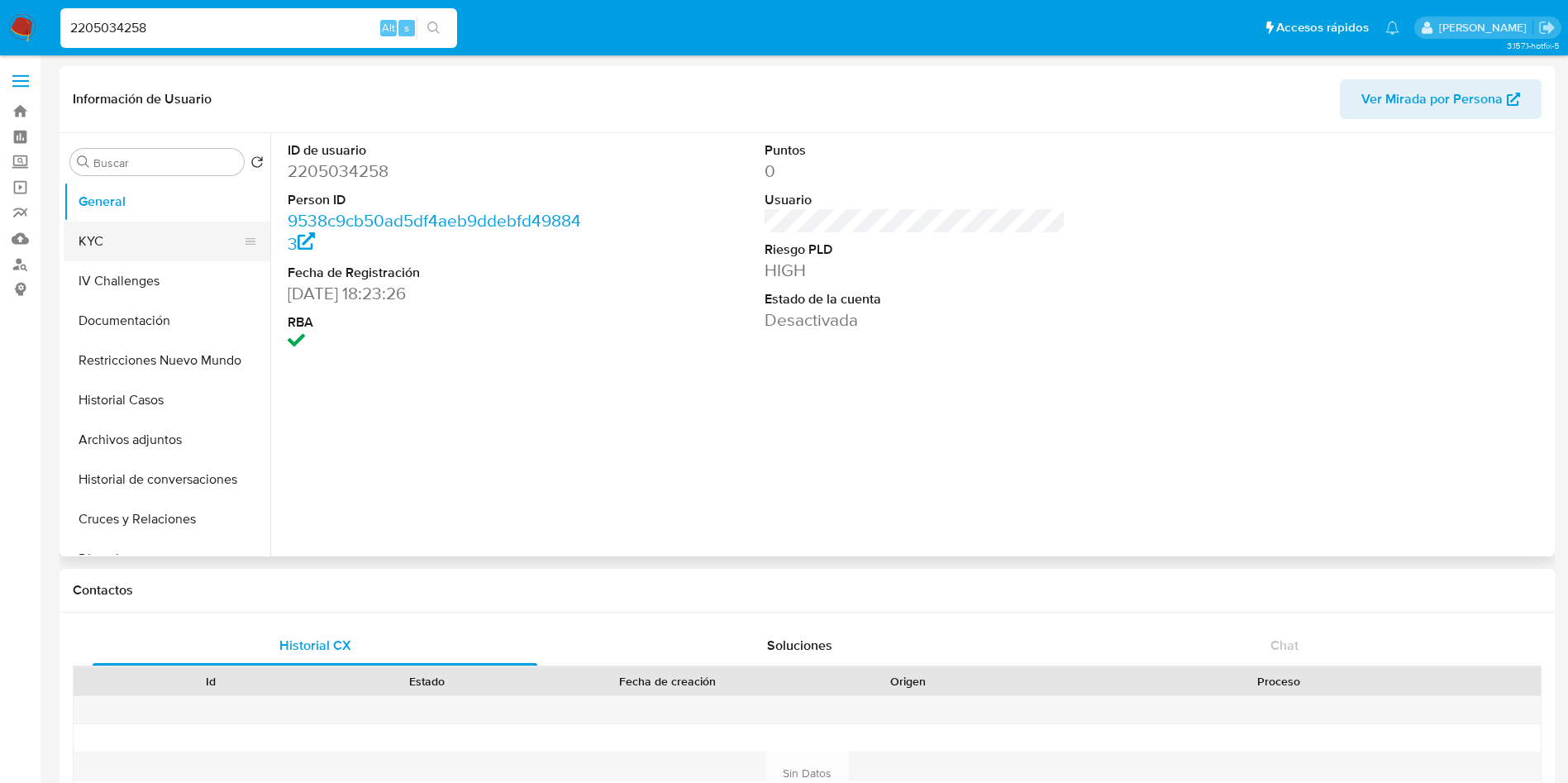
select select "10"
click at [153, 244] on button "KYC" at bounding box center [160, 240] width 193 height 39
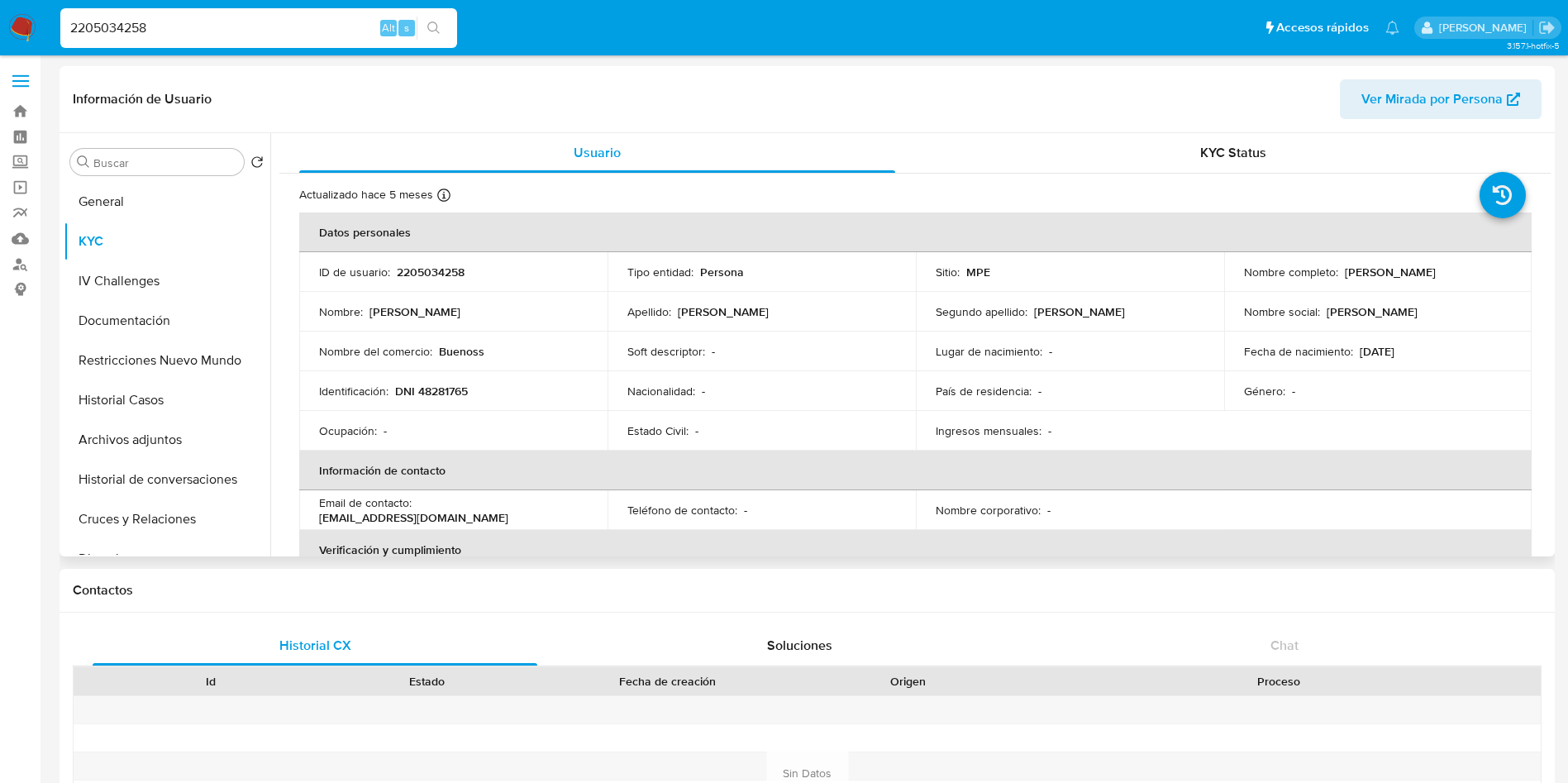
drag, startPoint x: 1234, startPoint y: 277, endPoint x: 1439, endPoint y: 274, distance: 205.0
click at [1439, 274] on td "Nombre completo : Emner Arnol Jhuda Cortez Salazar" at bounding box center [1378, 271] width 309 height 39
click at [442, 391] on p "DNI 48281765" at bounding box center [432, 391] width 73 height 14
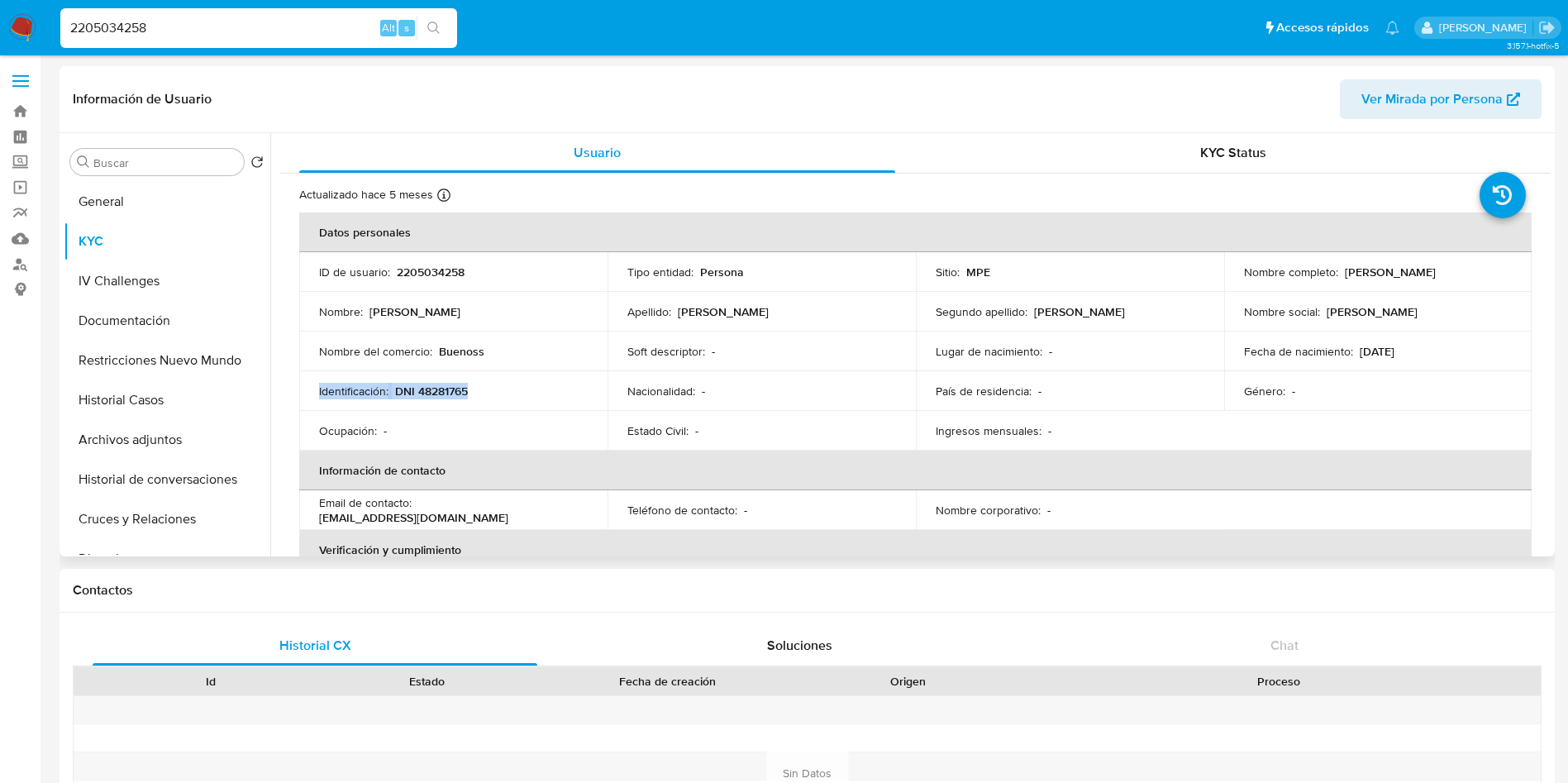
click at [444, 396] on p "DNI 48281765" at bounding box center [432, 391] width 73 height 14
drag, startPoint x: 313, startPoint y: 518, endPoint x: 438, endPoint y: 521, distance: 125.0
click at [438, 521] on td "Email de contacto : elderpaulovalerianoore@gmail.com" at bounding box center [453, 510] width 309 height 39
click at [246, 19] on input "2205034258" at bounding box center [259, 28] width 397 height 21
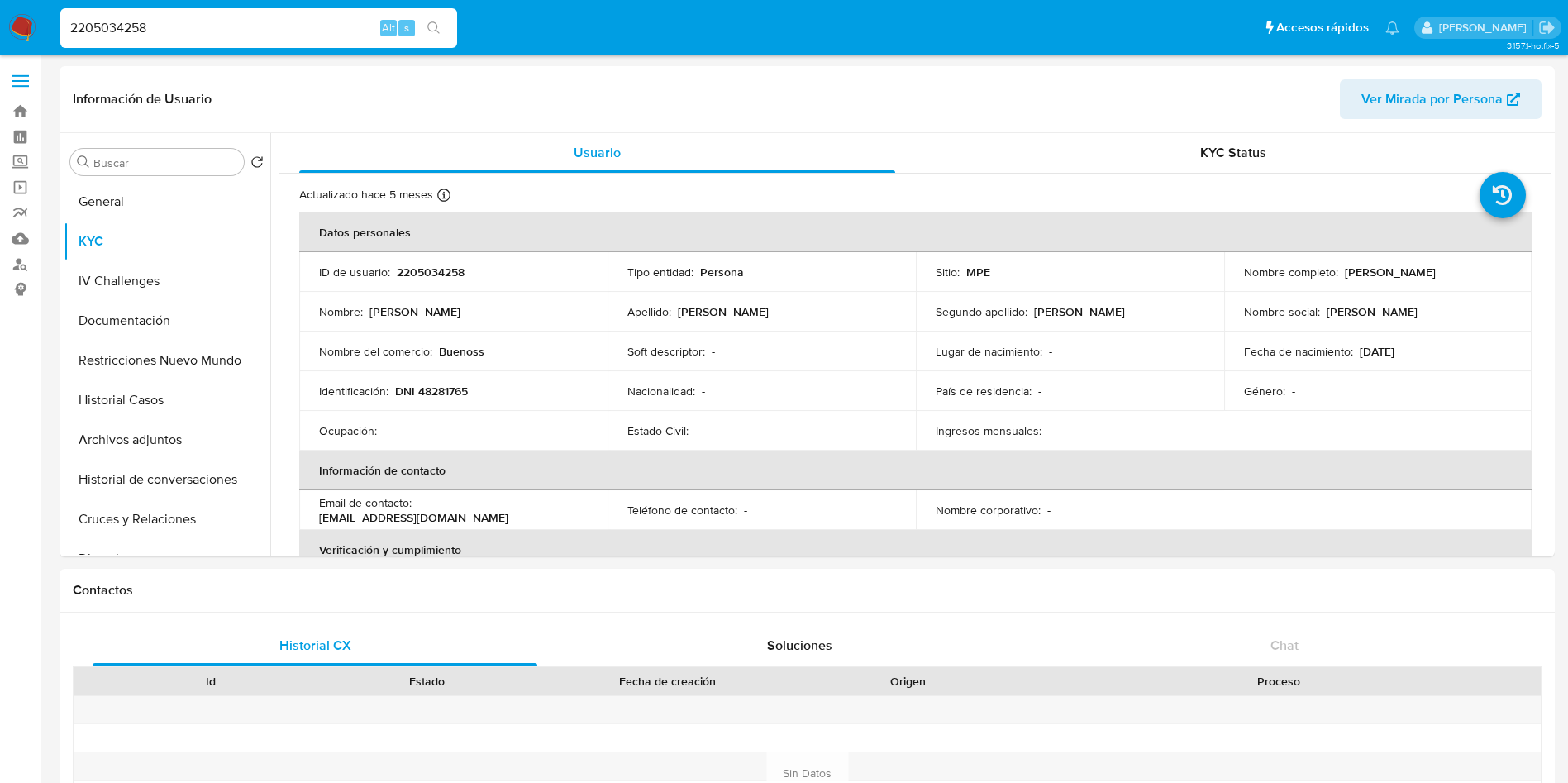
click at [246, 19] on input "2205034258" at bounding box center [259, 28] width 397 height 21
paste input "149367217"
type input "2149367217"
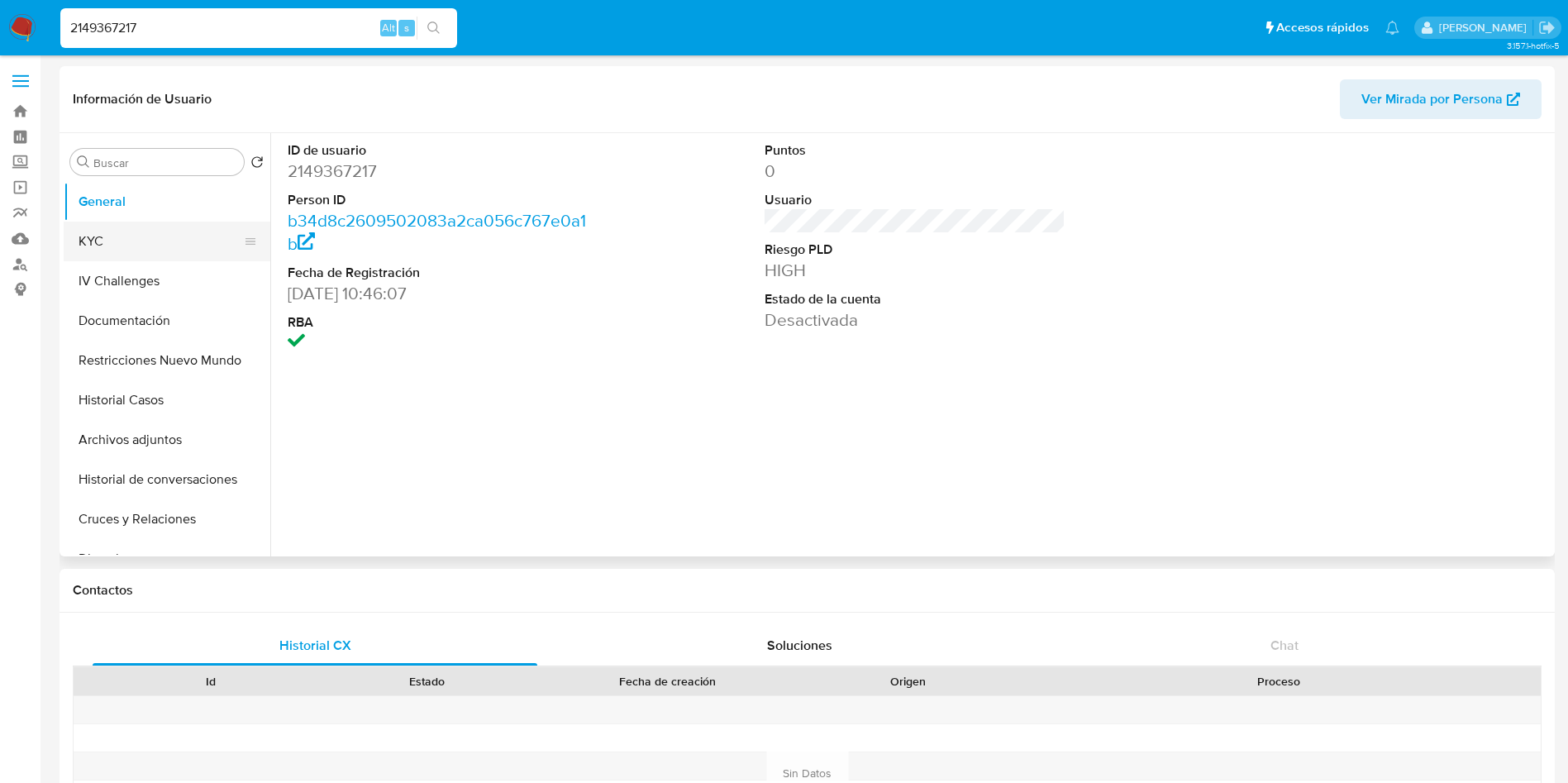
select select "10"
drag, startPoint x: 153, startPoint y: 236, endPoint x: 200, endPoint y: 277, distance: 62.4
click at [152, 235] on button "KYC" at bounding box center [166, 240] width 207 height 39
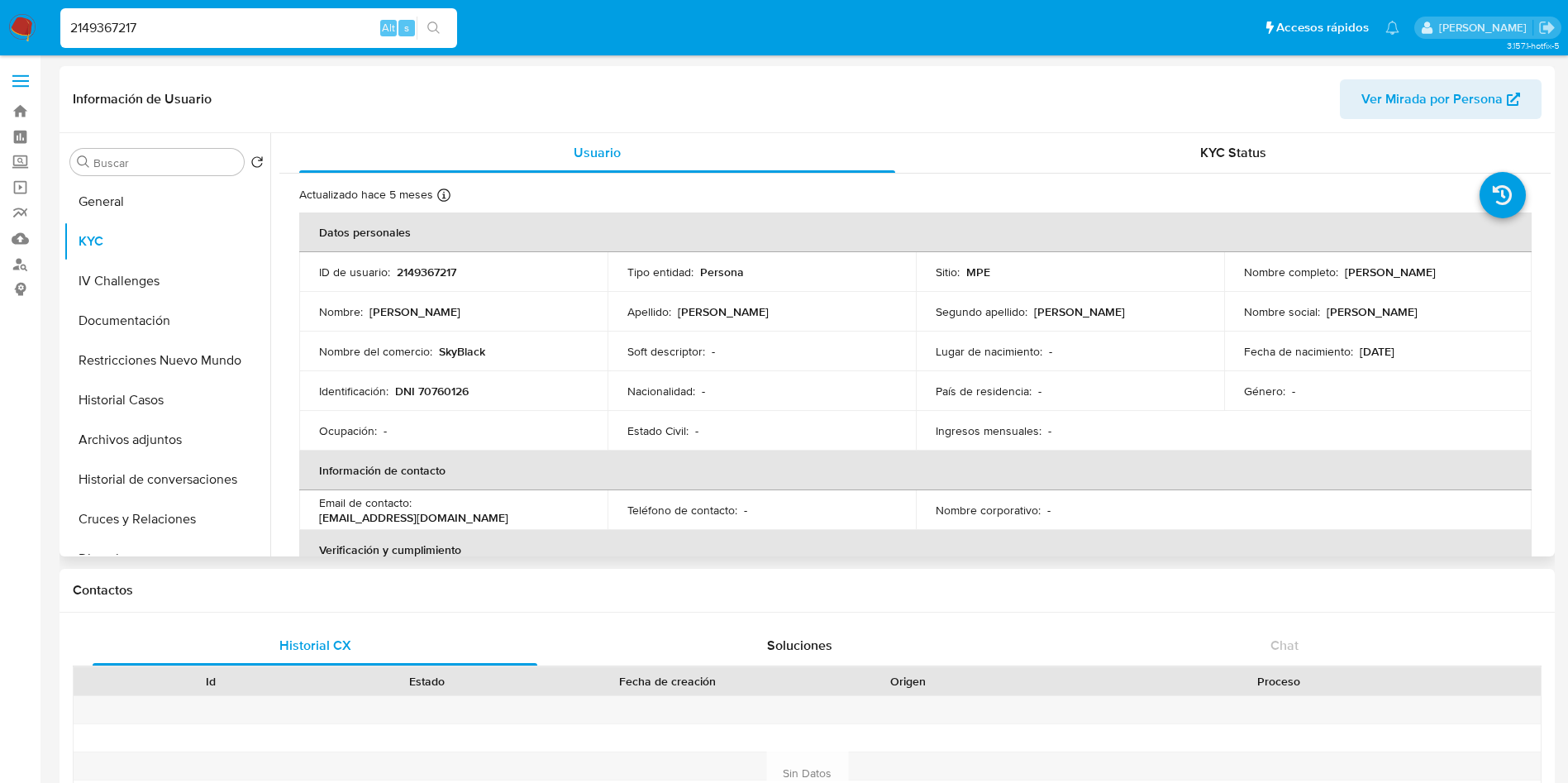
drag, startPoint x: 1340, startPoint y: 273, endPoint x: 1510, endPoint y: 268, distance: 170.1
click at [1510, 268] on td "Nombre completo : Victor Hugo Durand Reyes" at bounding box center [1378, 271] width 309 height 39
click at [450, 386] on p "DNI 70760126" at bounding box center [432, 391] width 74 height 14
click at [280, 32] on input "2149367217" at bounding box center [259, 28] width 397 height 21
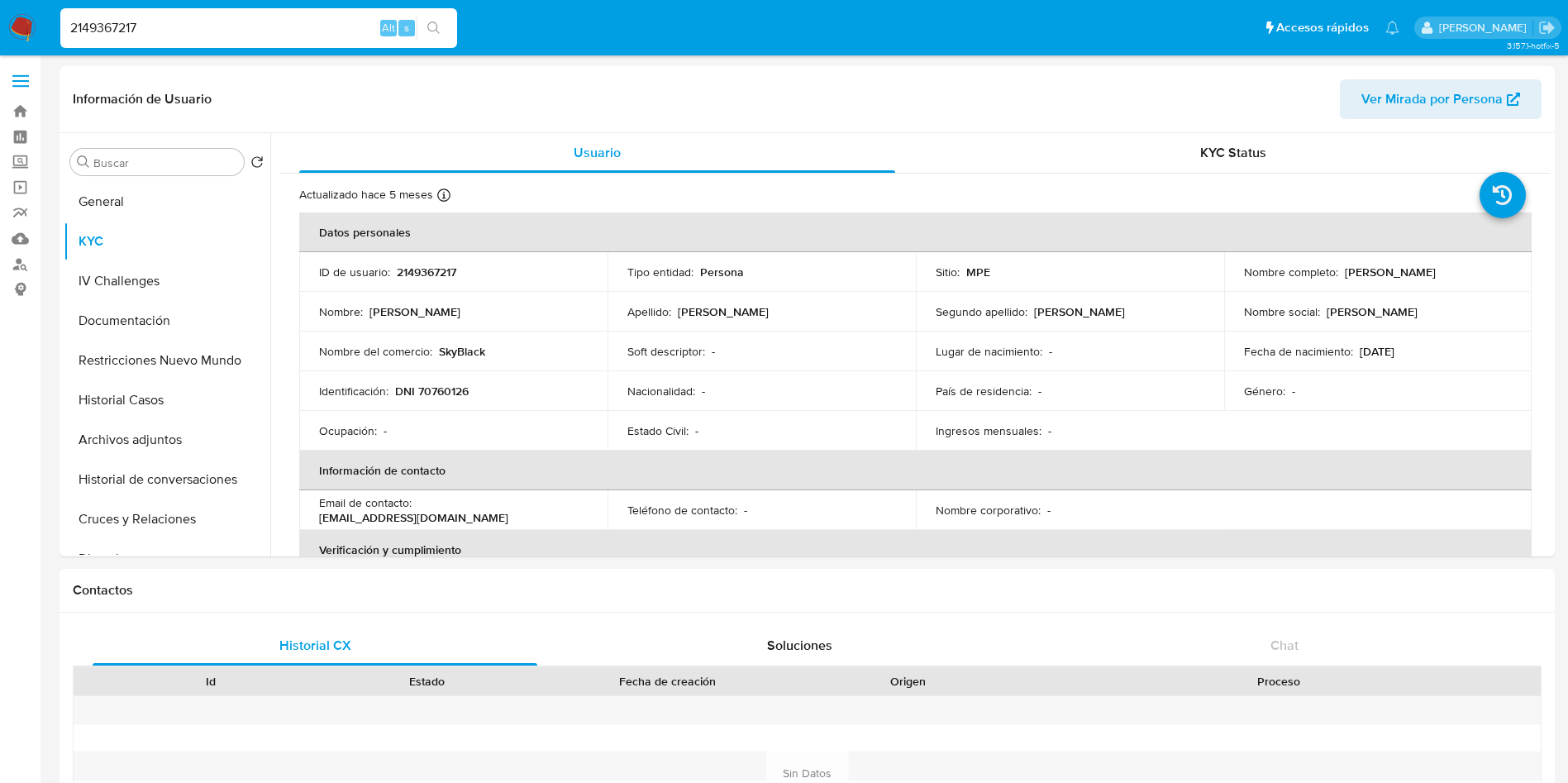
click at [279, 31] on input "2149367217" at bounding box center [259, 28] width 397 height 21
paste input "205706171"
type input "2205706171"
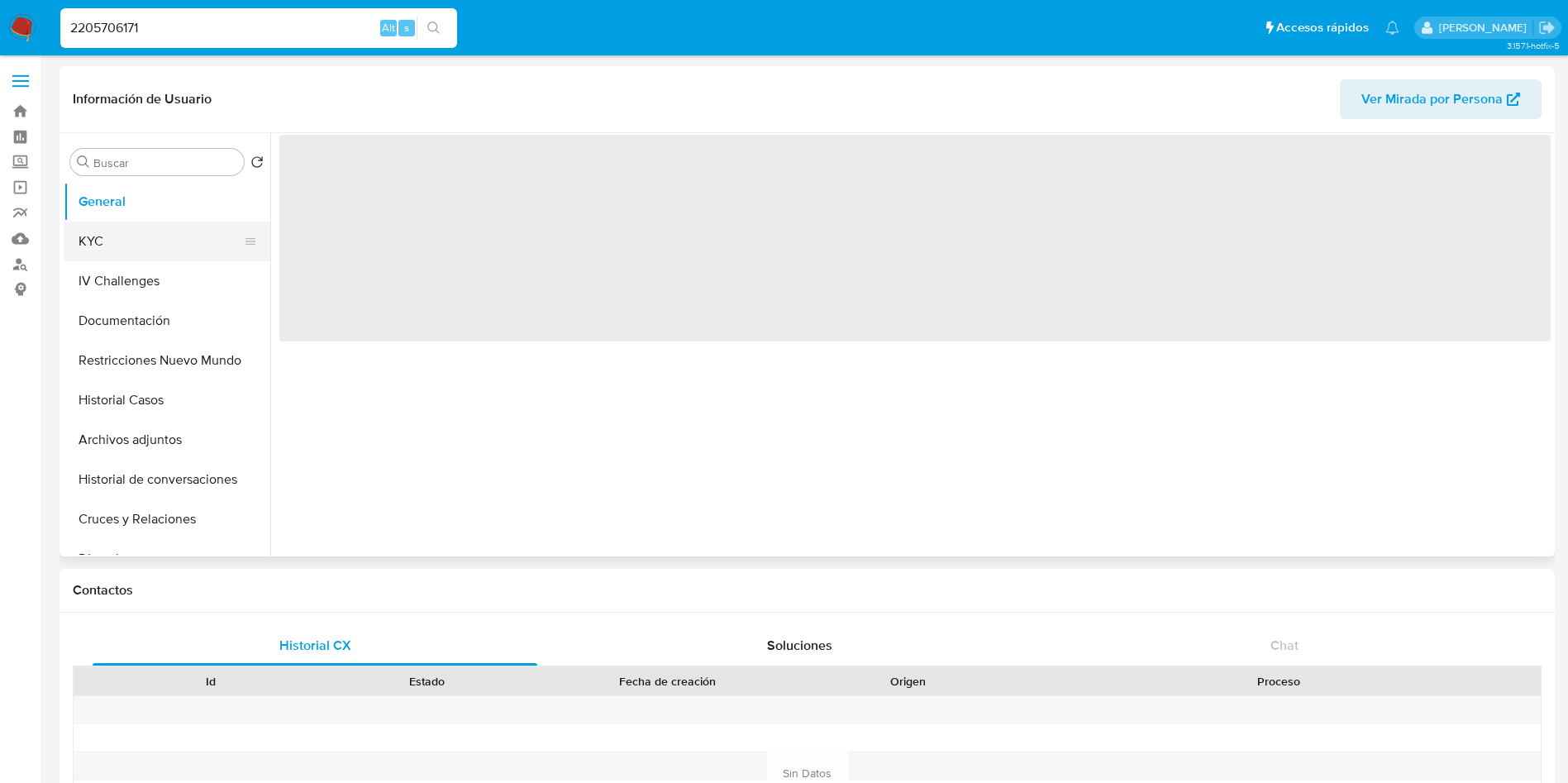
click at [118, 239] on button "KYC" at bounding box center [160, 240] width 193 height 39
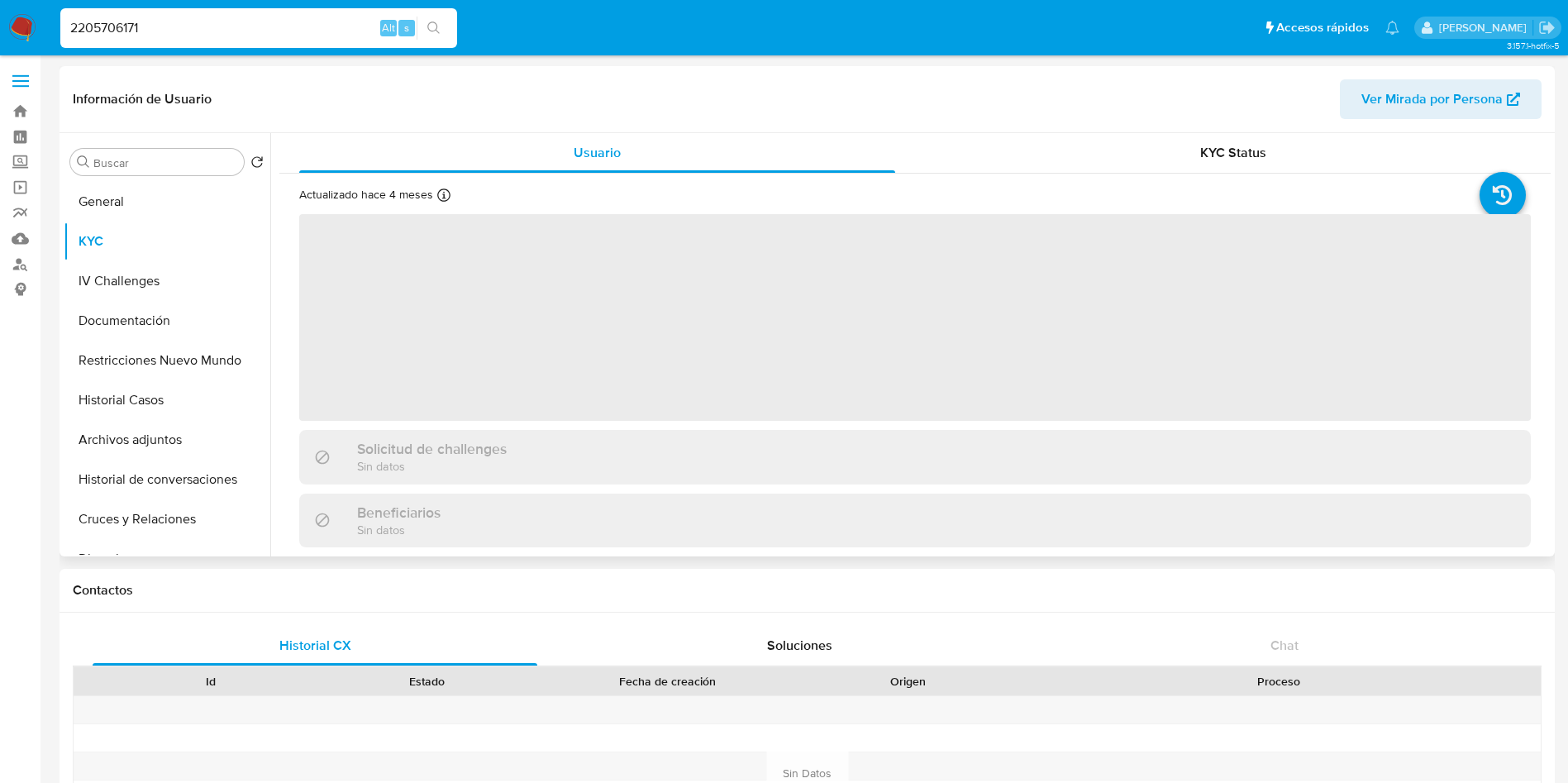
select select "10"
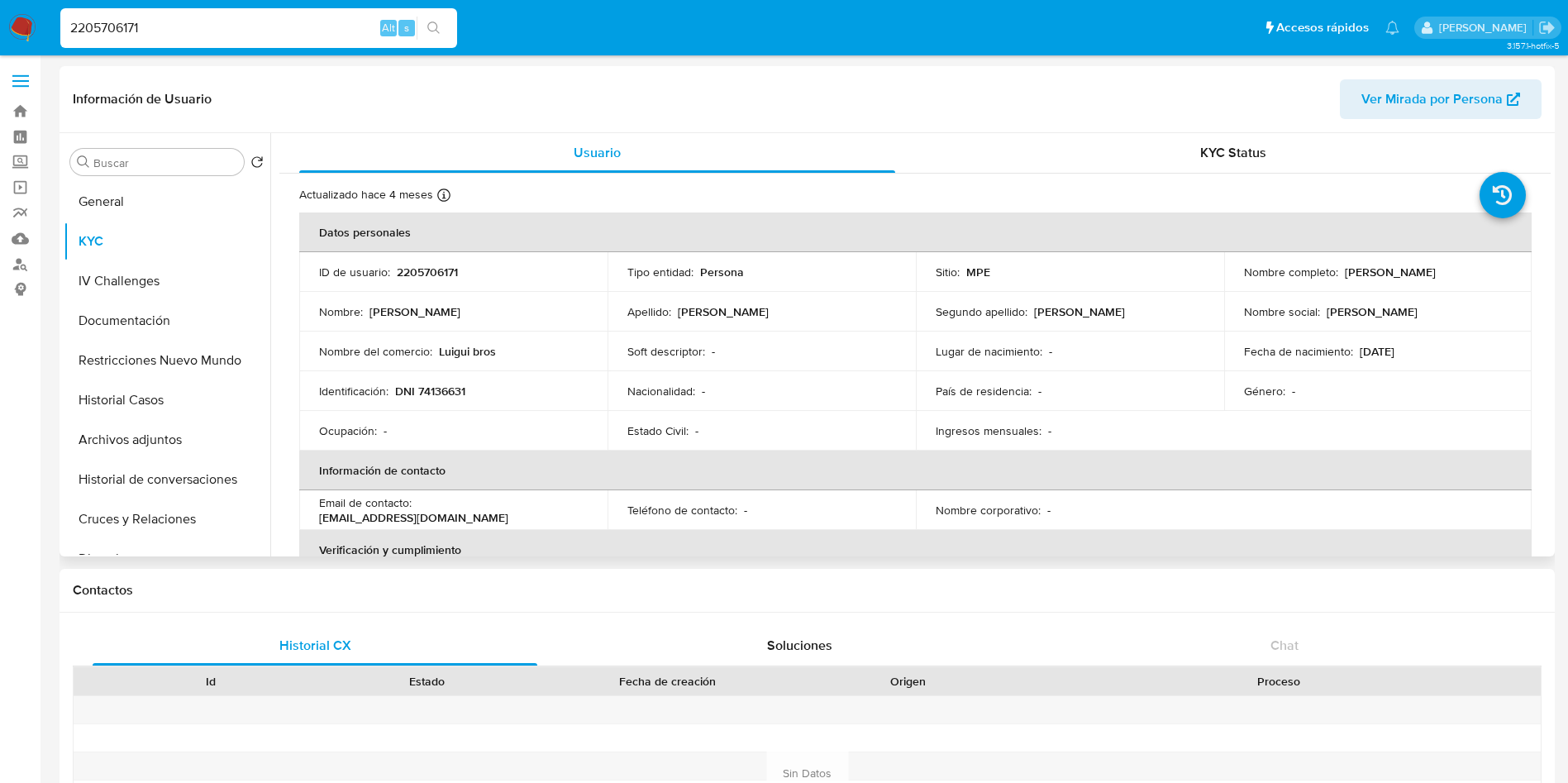
drag, startPoint x: 1233, startPoint y: 274, endPoint x: 1408, endPoint y: 274, distance: 175.0
click at [1408, 274] on td "Nombre completo : Kiara Almendra Rubio Gutierrez" at bounding box center [1378, 271] width 309 height 39
click at [457, 396] on p "DNI 74136631" at bounding box center [430, 391] width 70 height 14
click at [340, 517] on p "matildechinomamani@gmail.com" at bounding box center [413, 517] width 189 height 14
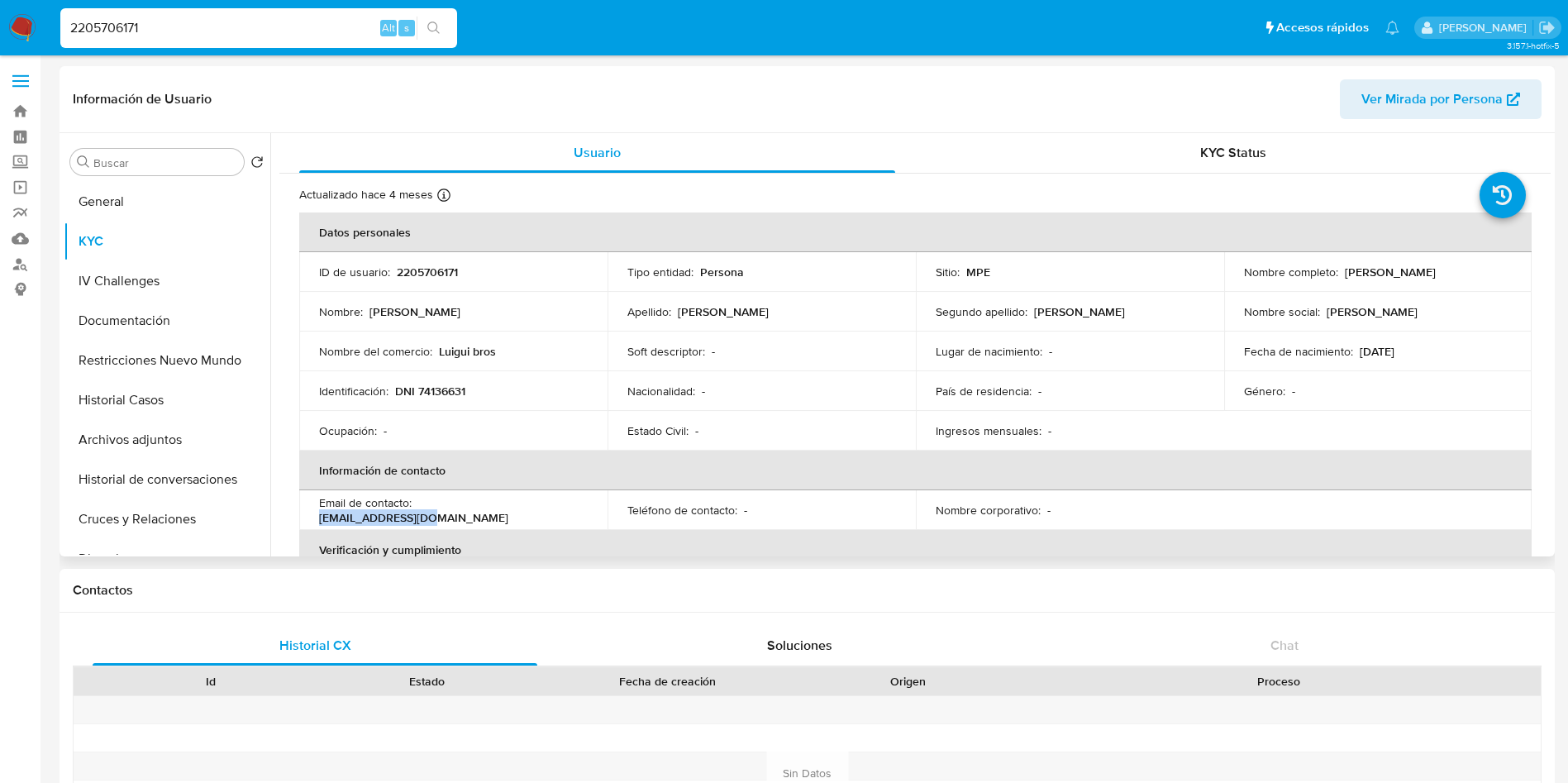
click at [340, 517] on p "matildechinomamani@gmail.com" at bounding box center [413, 517] width 189 height 14
click at [159, 189] on button "General" at bounding box center [160, 201] width 193 height 39
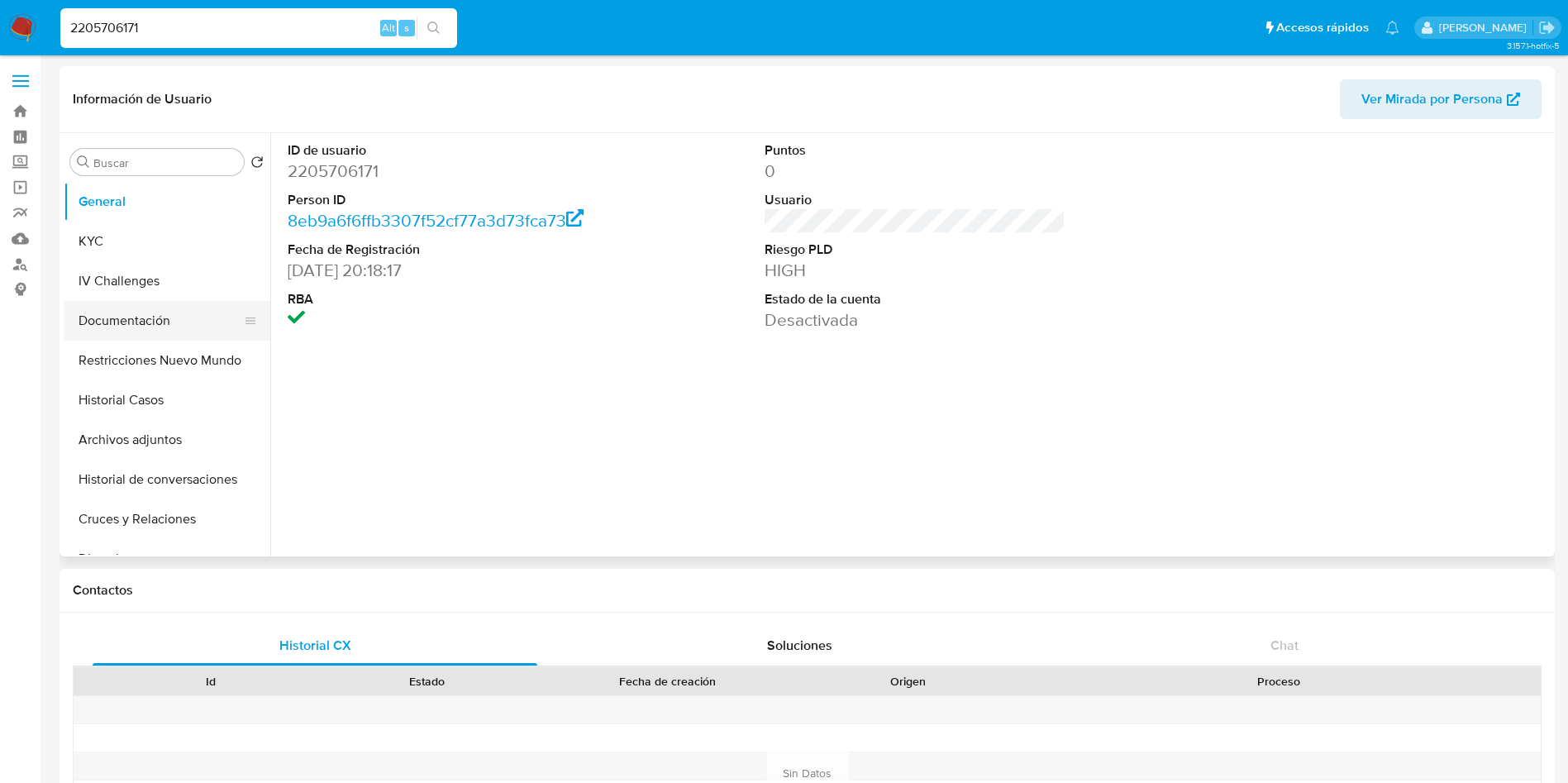
click at [144, 321] on button "Documentación" at bounding box center [160, 320] width 193 height 39
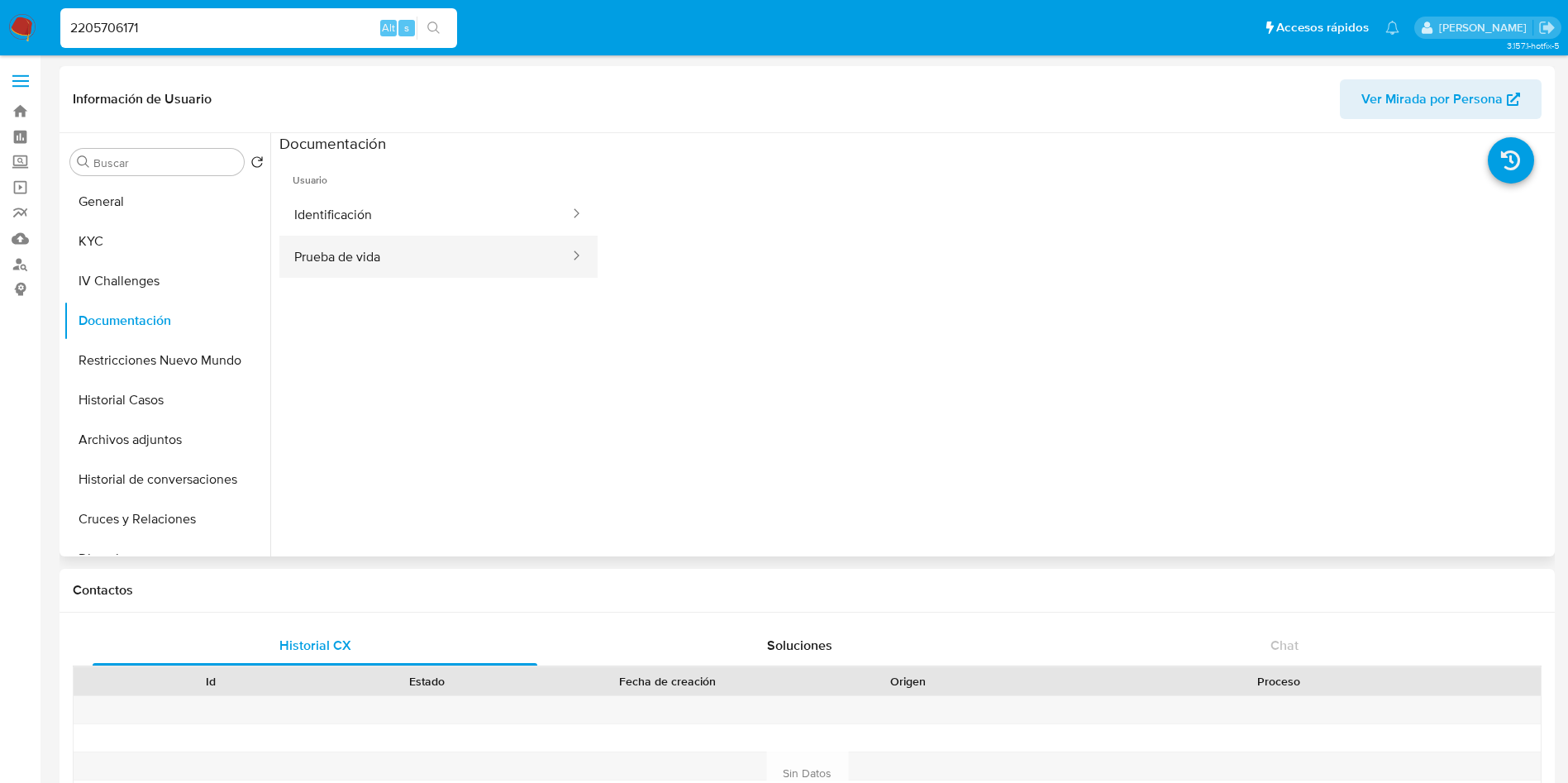
drag, startPoint x: 435, startPoint y: 215, endPoint x: 435, endPoint y: 236, distance: 21.0
click at [435, 215] on button "Identificación" at bounding box center [425, 215] width 291 height 42
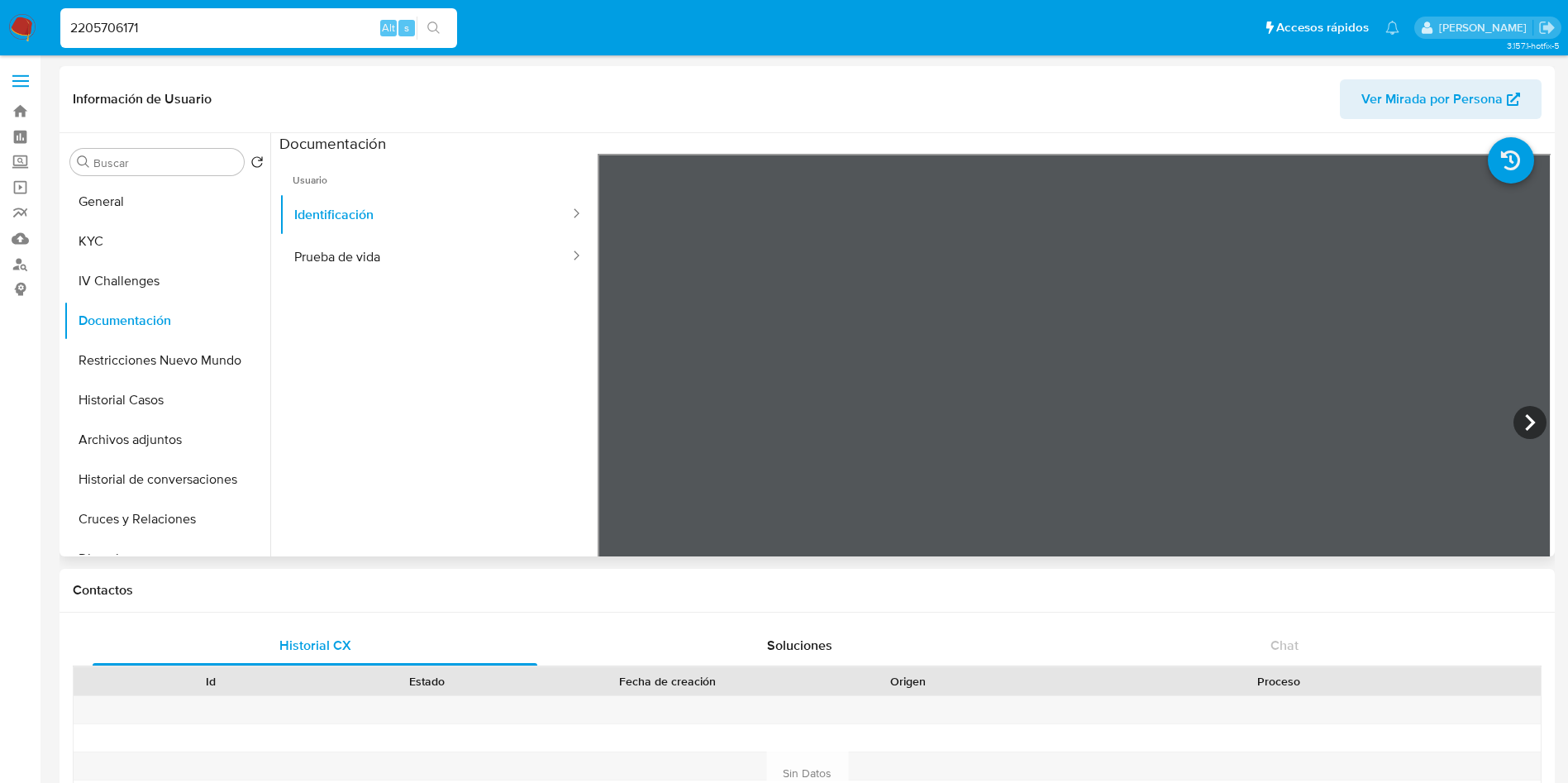
click at [414, 297] on ul "Usuario Identificación Prueba de vida" at bounding box center [438, 392] width 318 height 476
click at [407, 257] on button "Prueba de vida" at bounding box center [425, 257] width 291 height 42
click at [315, 32] on input "2205706171" at bounding box center [259, 28] width 397 height 21
paste input "421746154"
type input "421746154"
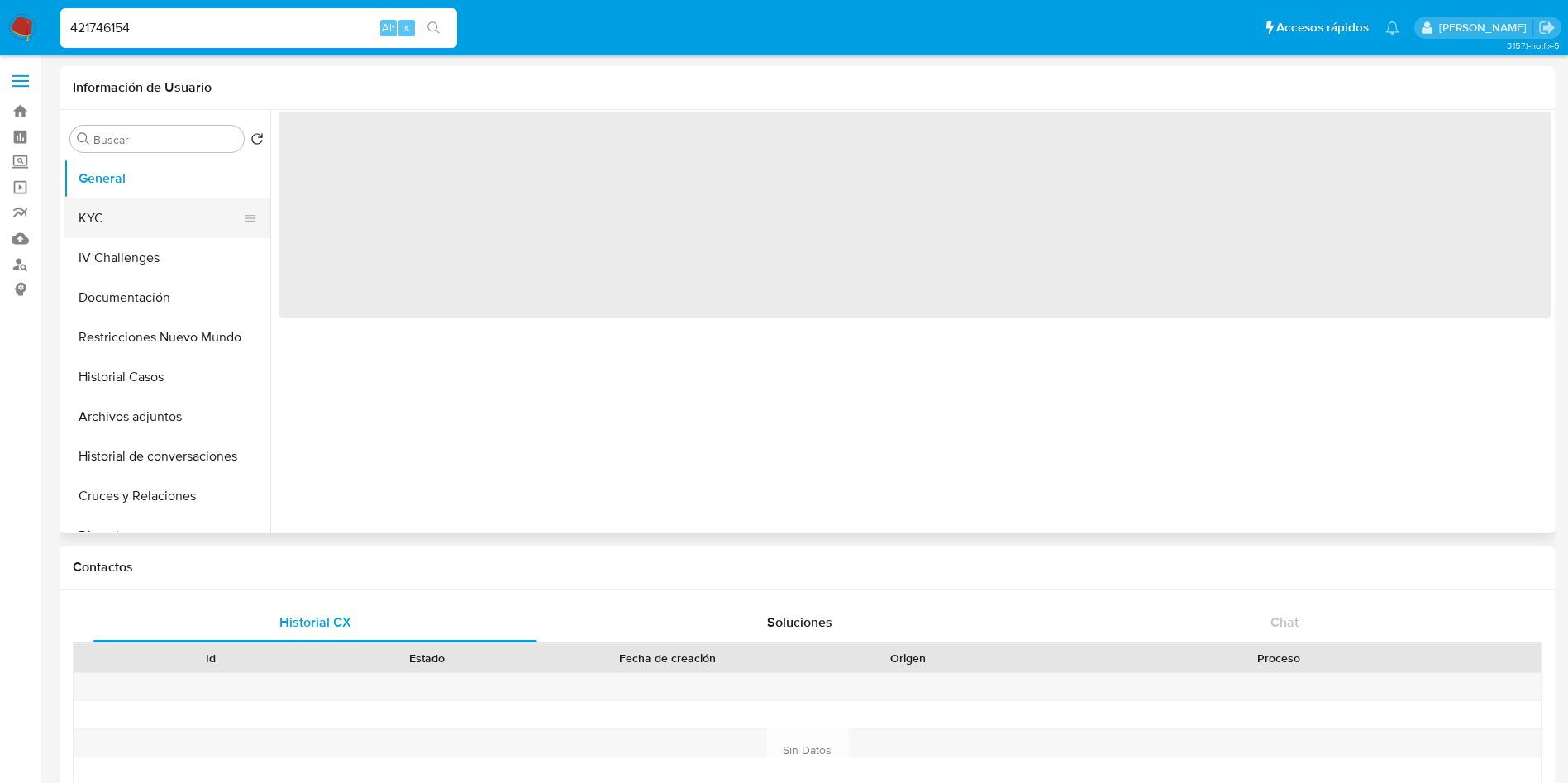
click at [141, 209] on button "KYC" at bounding box center [160, 217] width 193 height 39
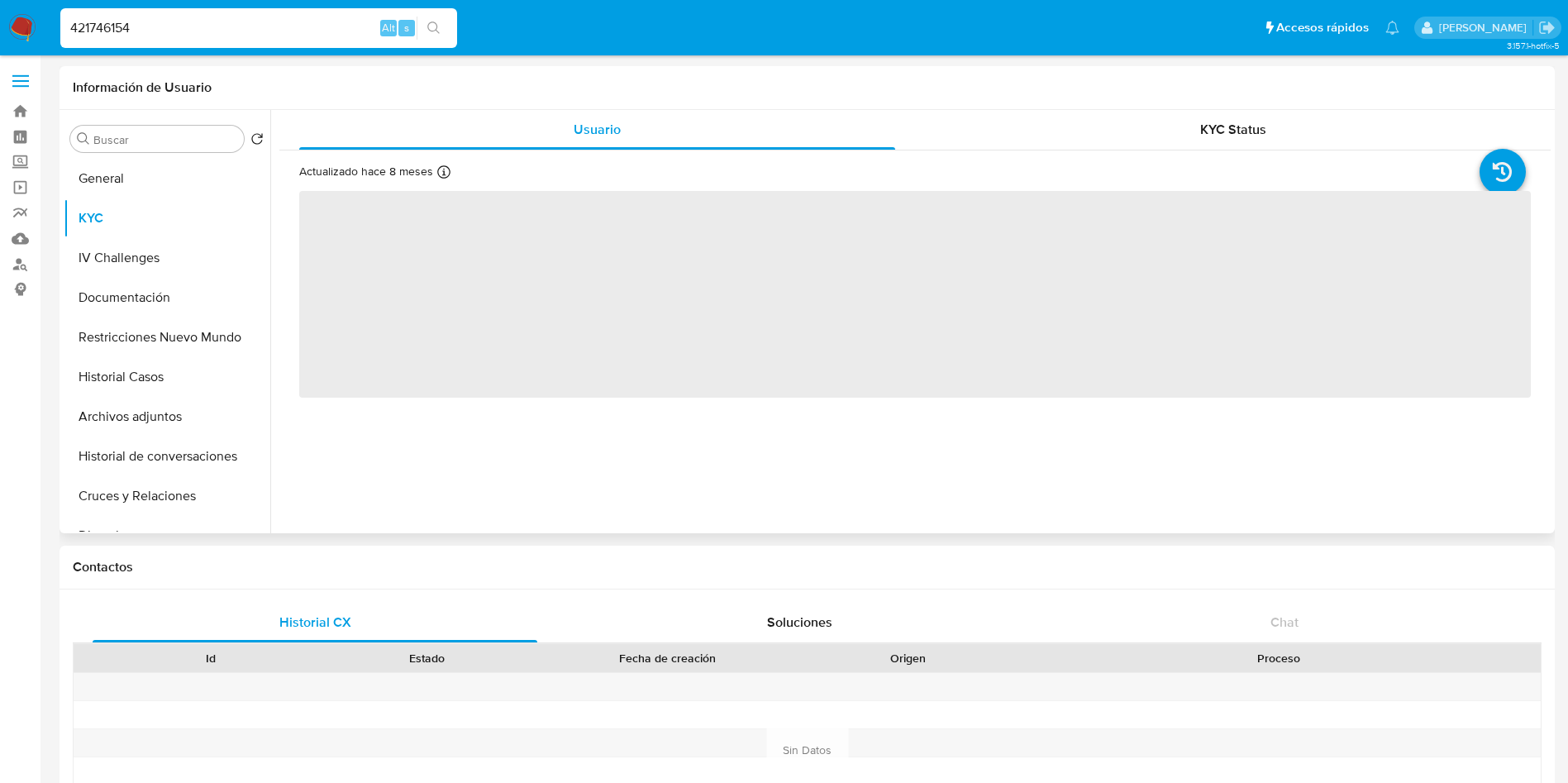
select select "10"
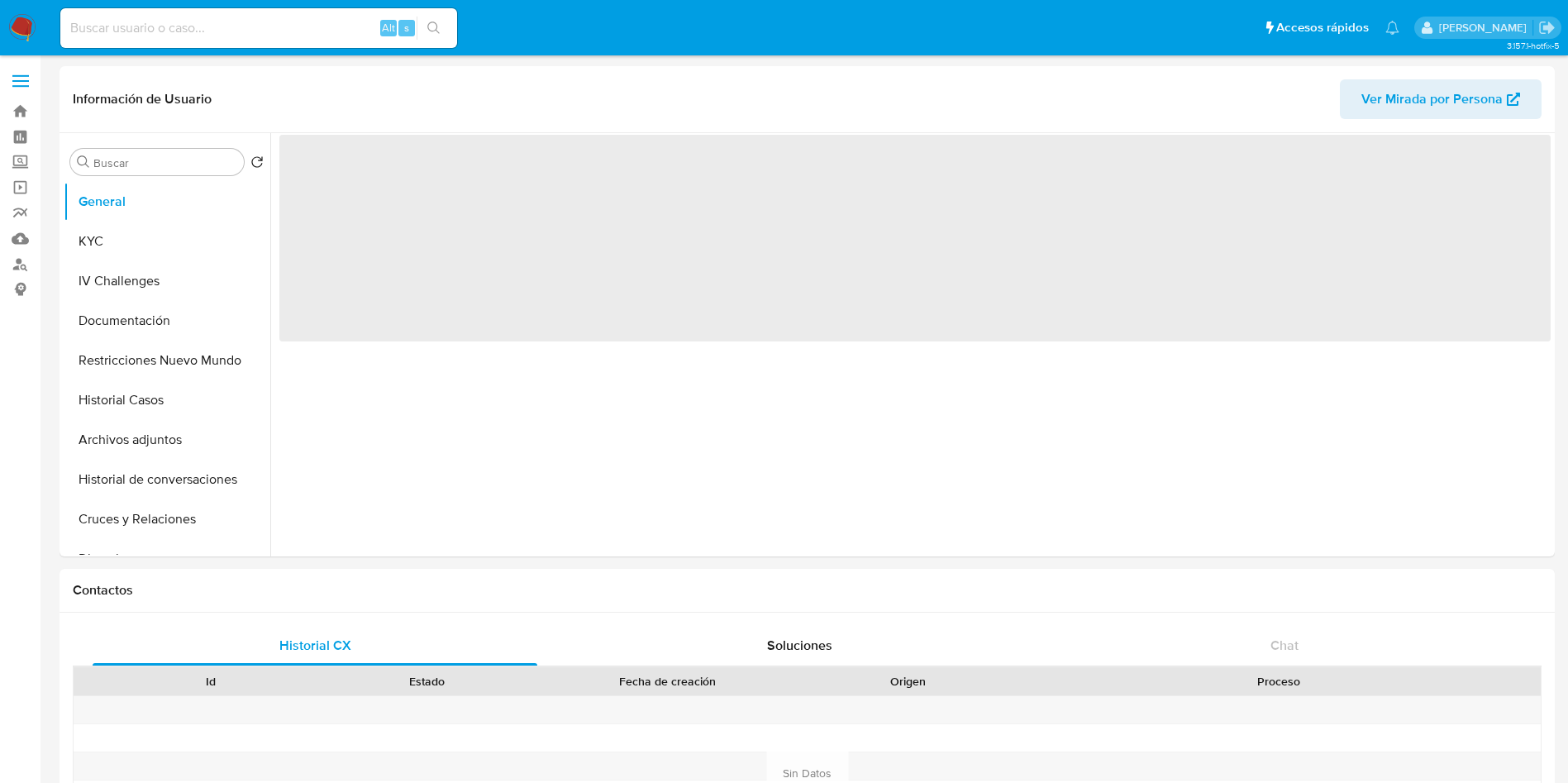
select select "10"
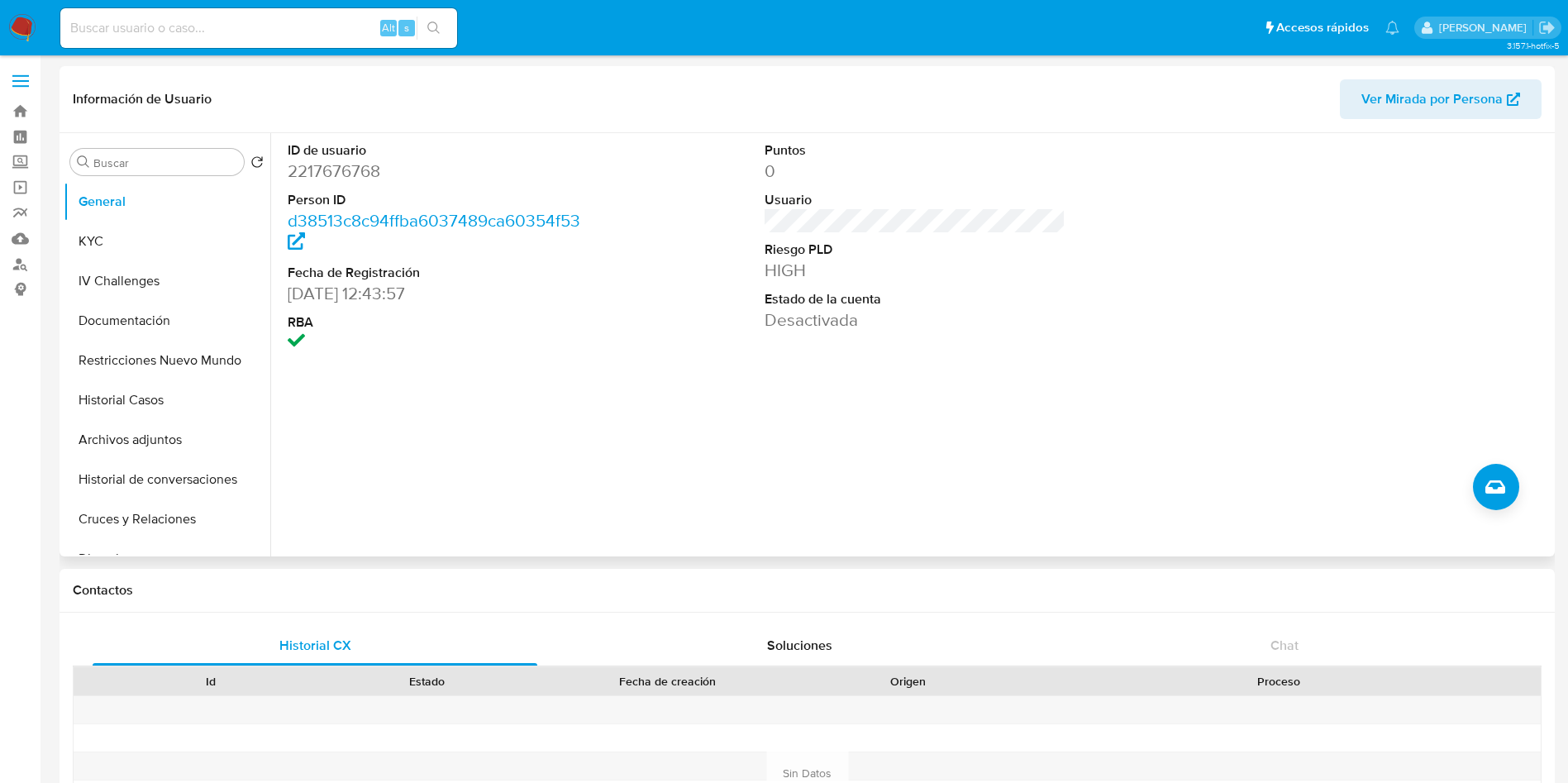
click at [349, 174] on dd "2217676768" at bounding box center [438, 171] width 302 height 23
copy dd "2217676768"
click at [151, 231] on button "KYC" at bounding box center [160, 240] width 193 height 39
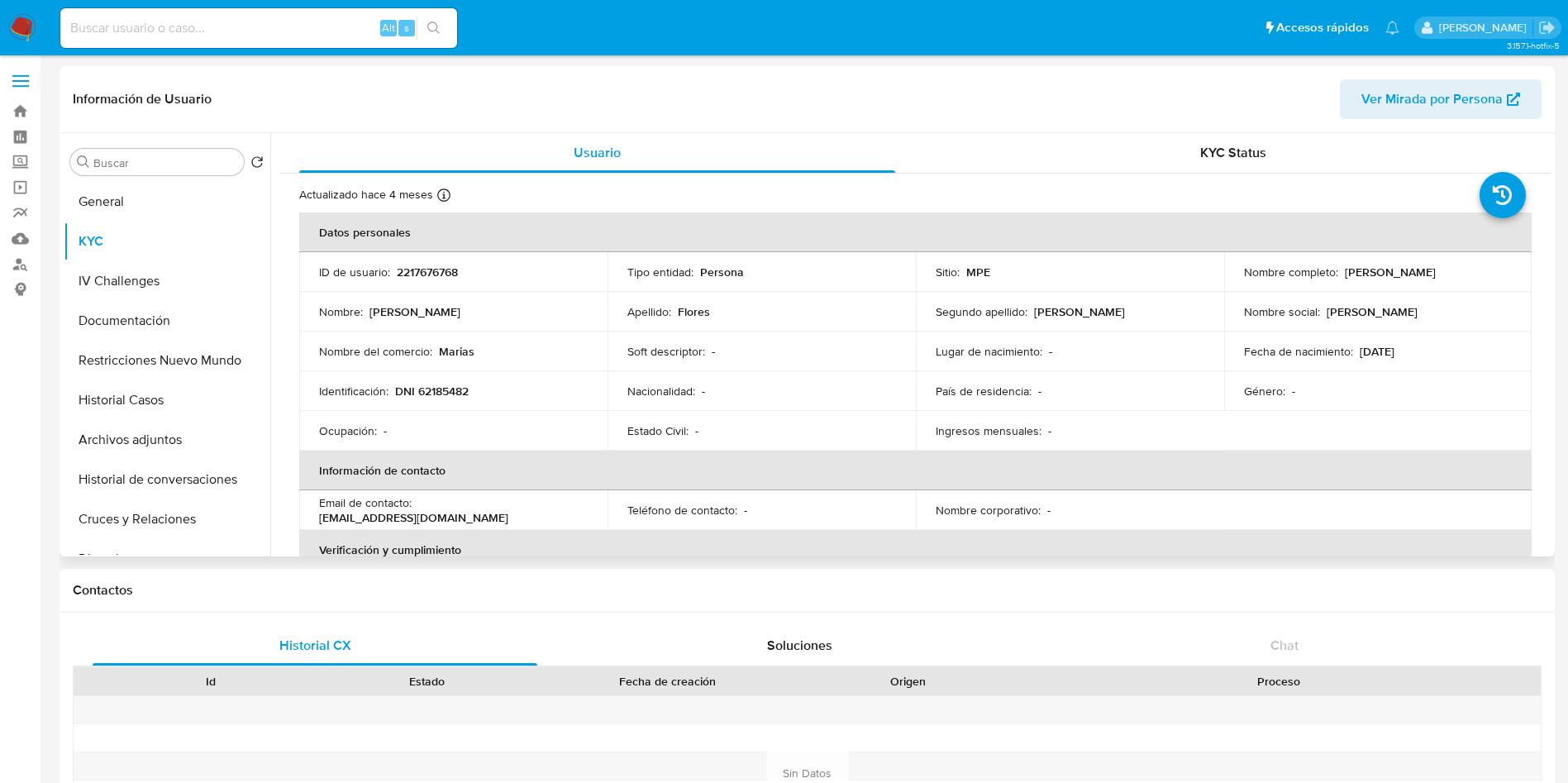
drag, startPoint x: 1337, startPoint y: 273, endPoint x: 1499, endPoint y: 271, distance: 162.0
click at [1499, 271] on div "Nombre completo : Jefferson Leny Flores Arroyo" at bounding box center [1378, 271] width 268 height 14
copy div "Jefferson Leny Flores Arroyo"
click at [445, 386] on p "DNI 62185482" at bounding box center [432, 391] width 74 height 14
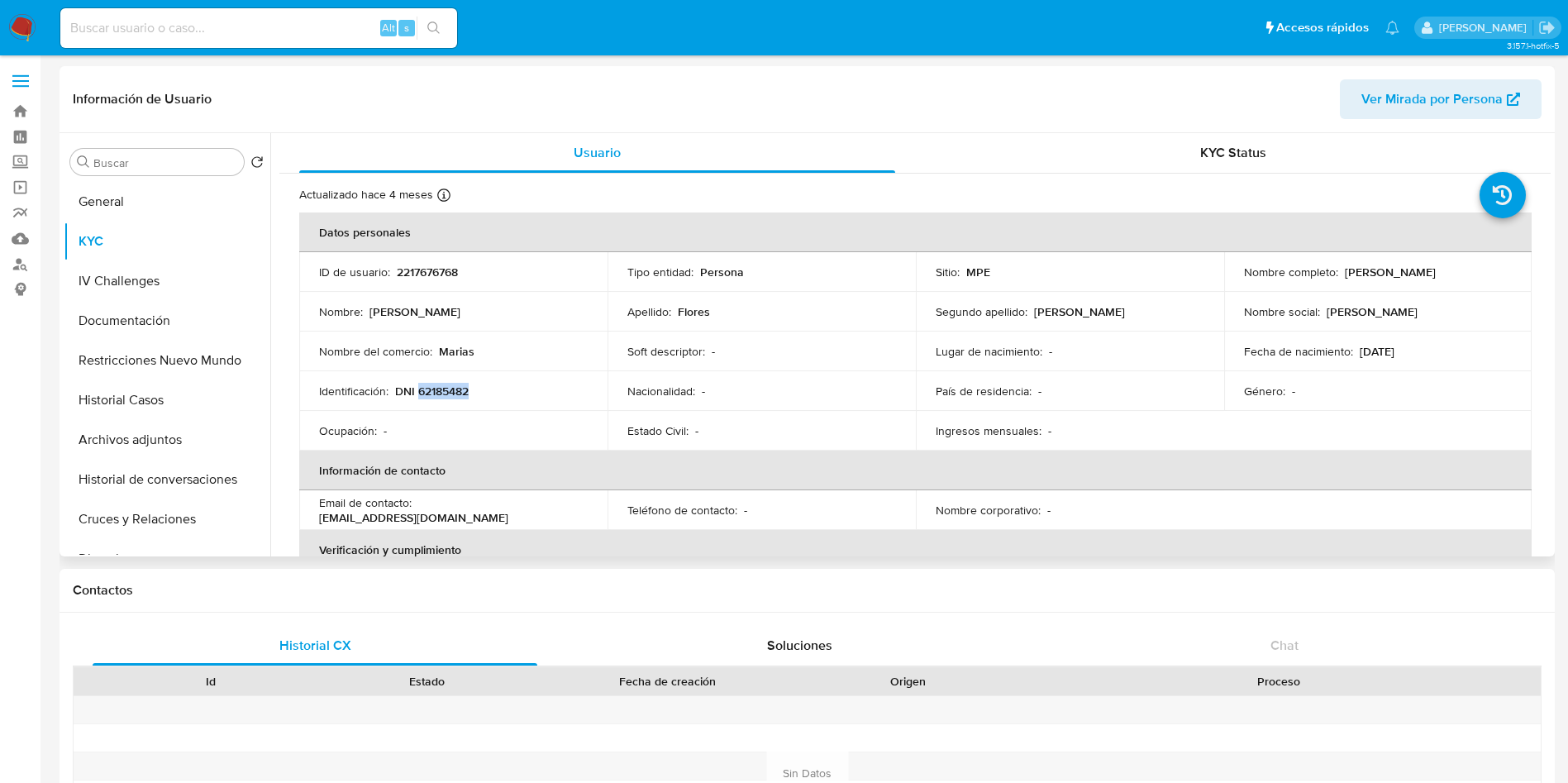
copy p "62185482"
click at [151, 357] on button "Restricciones Nuevo Mundo" at bounding box center [160, 360] width 193 height 39
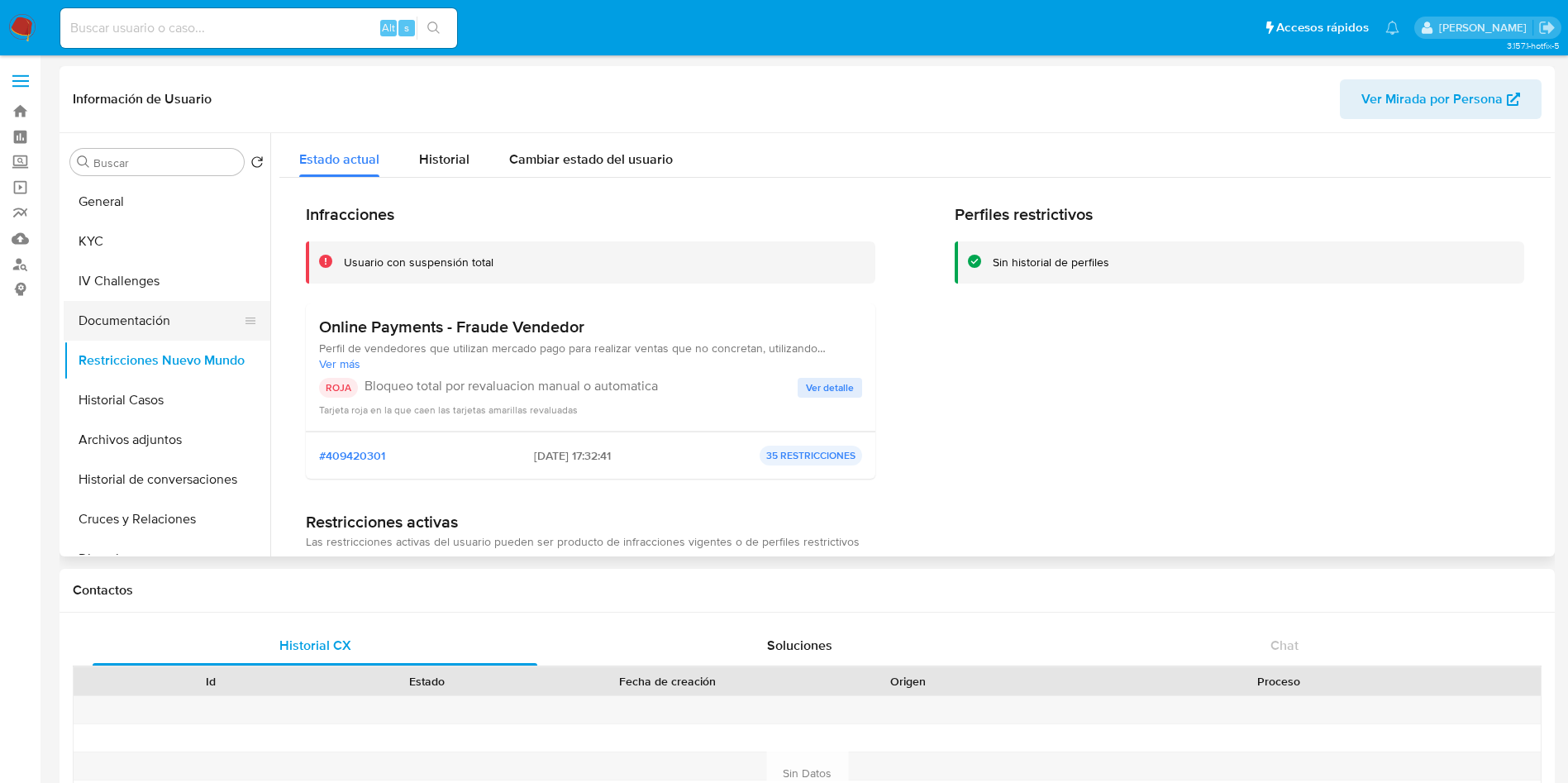
click at [162, 315] on button "Documentación" at bounding box center [160, 320] width 193 height 39
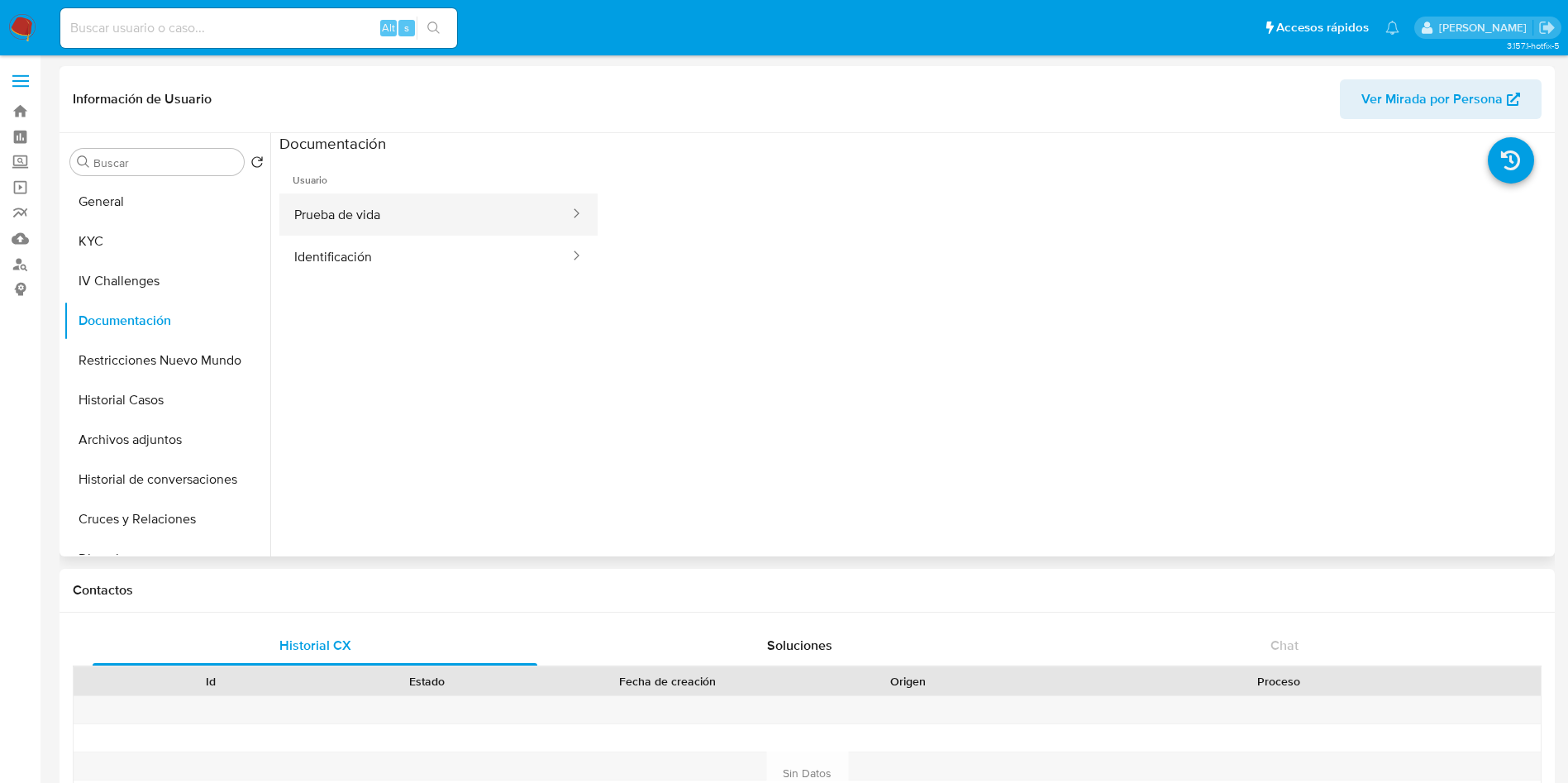
click at [387, 213] on button "Prueba de vida" at bounding box center [425, 215] width 291 height 42
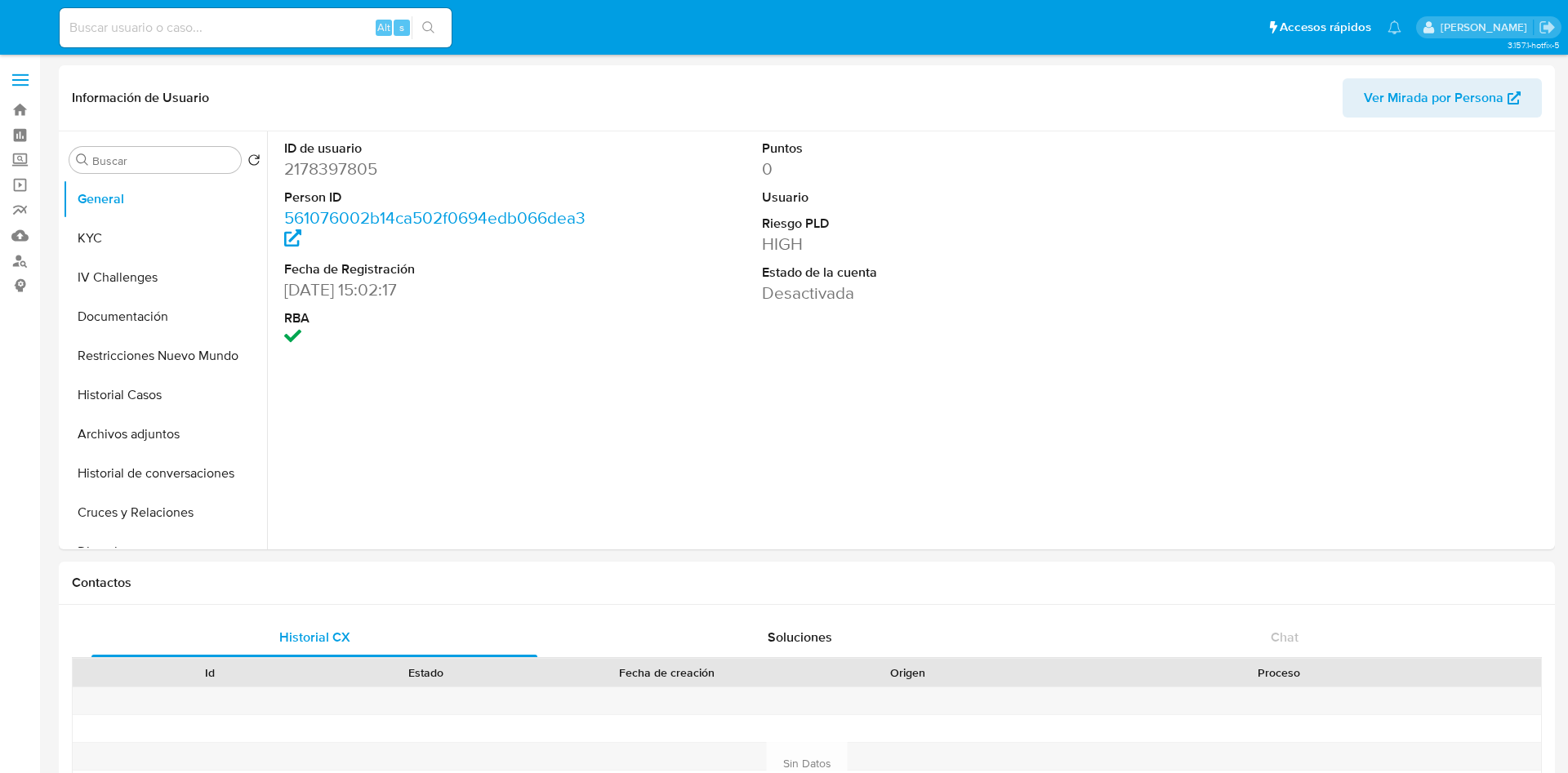
select select "10"
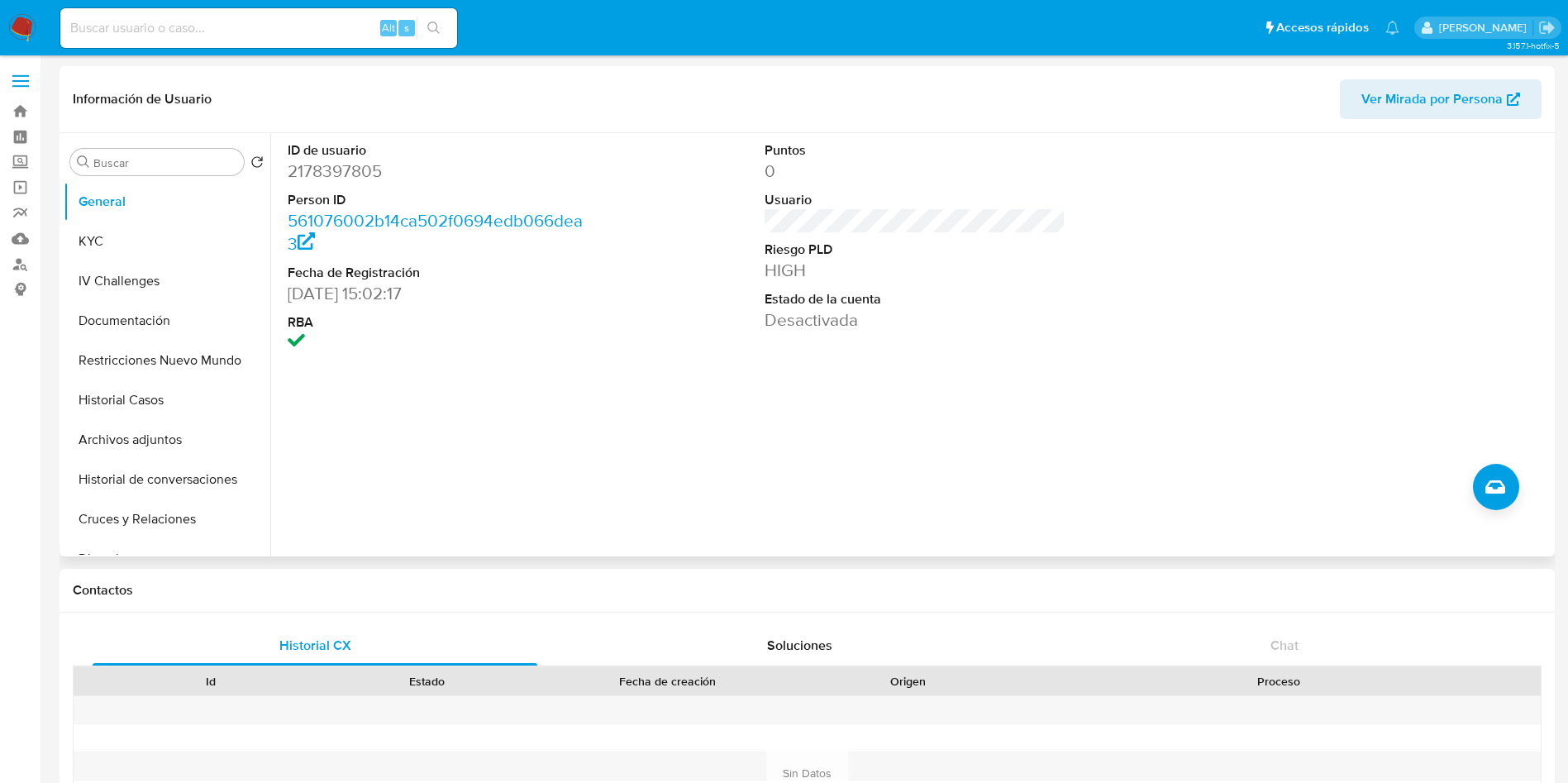
click at [333, 174] on dd "2178397805" at bounding box center [438, 171] width 302 height 23
copy dd "2178397805"
click at [116, 237] on button "KYC" at bounding box center [160, 240] width 193 height 39
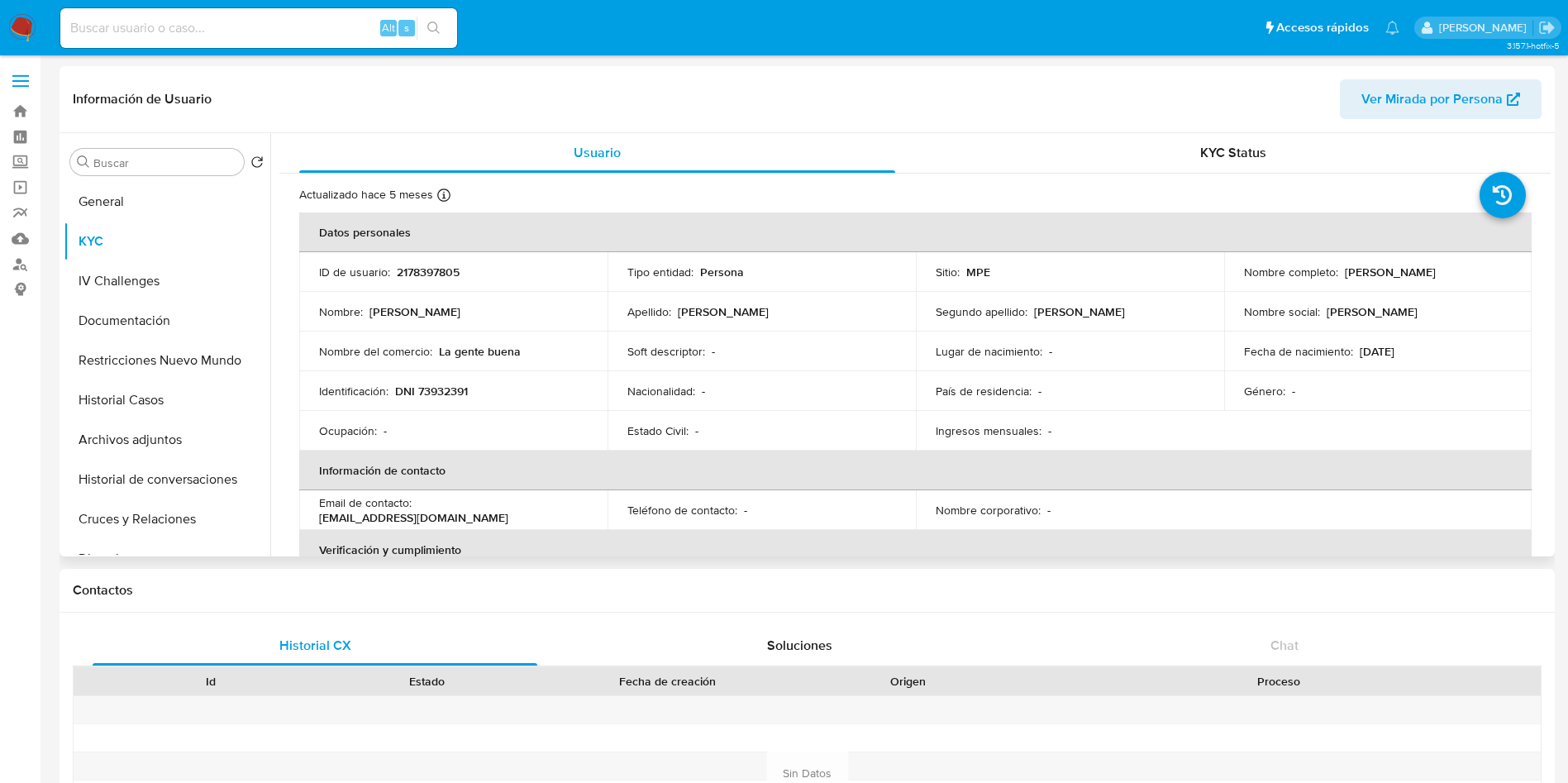
drag, startPoint x: 1233, startPoint y: 276, endPoint x: 1457, endPoint y: 276, distance: 224.0
click at [1457, 276] on td "Nombre completo : [PERSON_NAME]" at bounding box center [1378, 271] width 309 height 39
copy p "[PERSON_NAME]"
click at [447, 390] on p "DNI 73932391" at bounding box center [432, 391] width 73 height 14
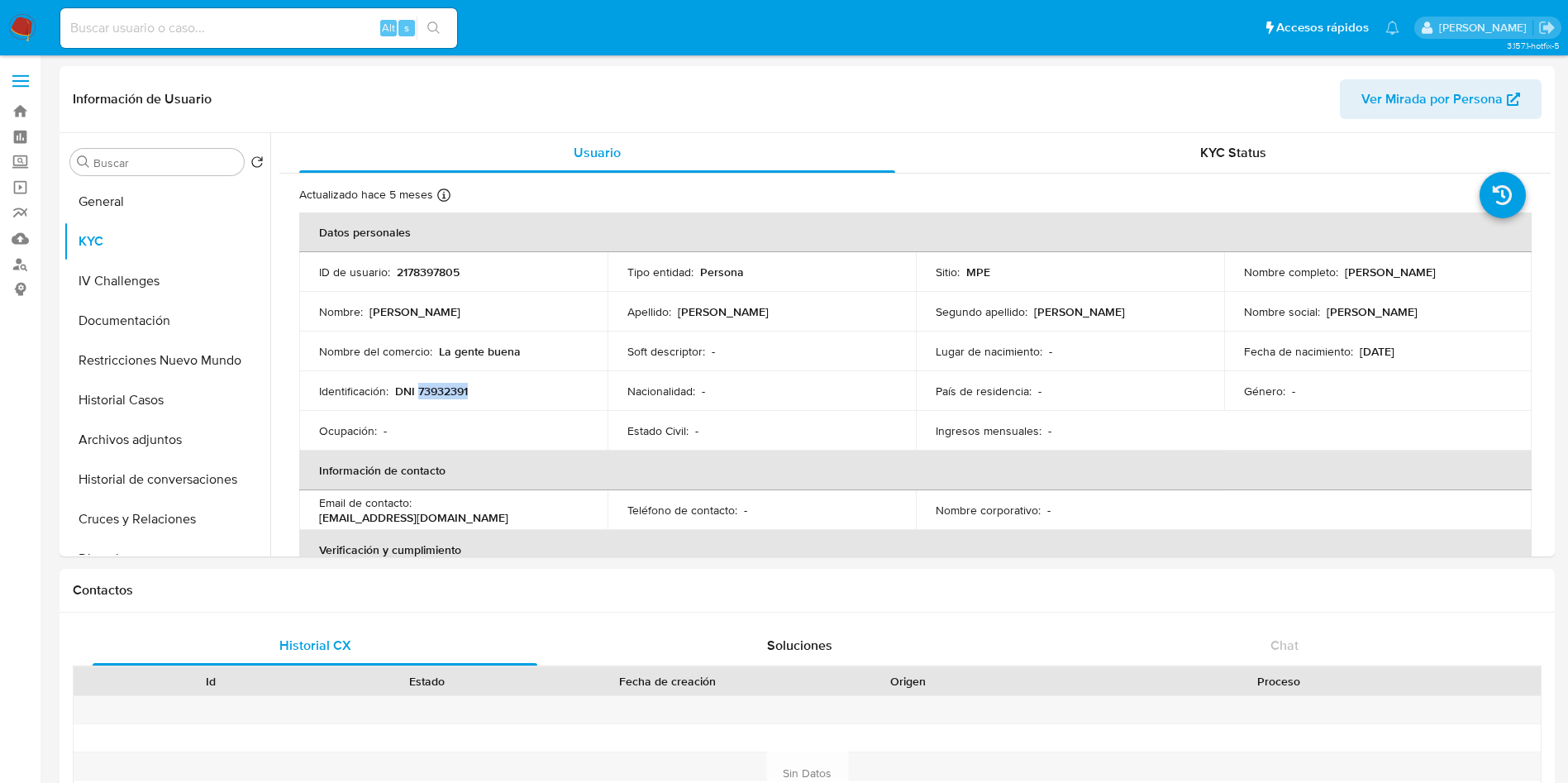
copy p "73932391"
click at [162, 316] on button "Documentación" at bounding box center [160, 320] width 193 height 39
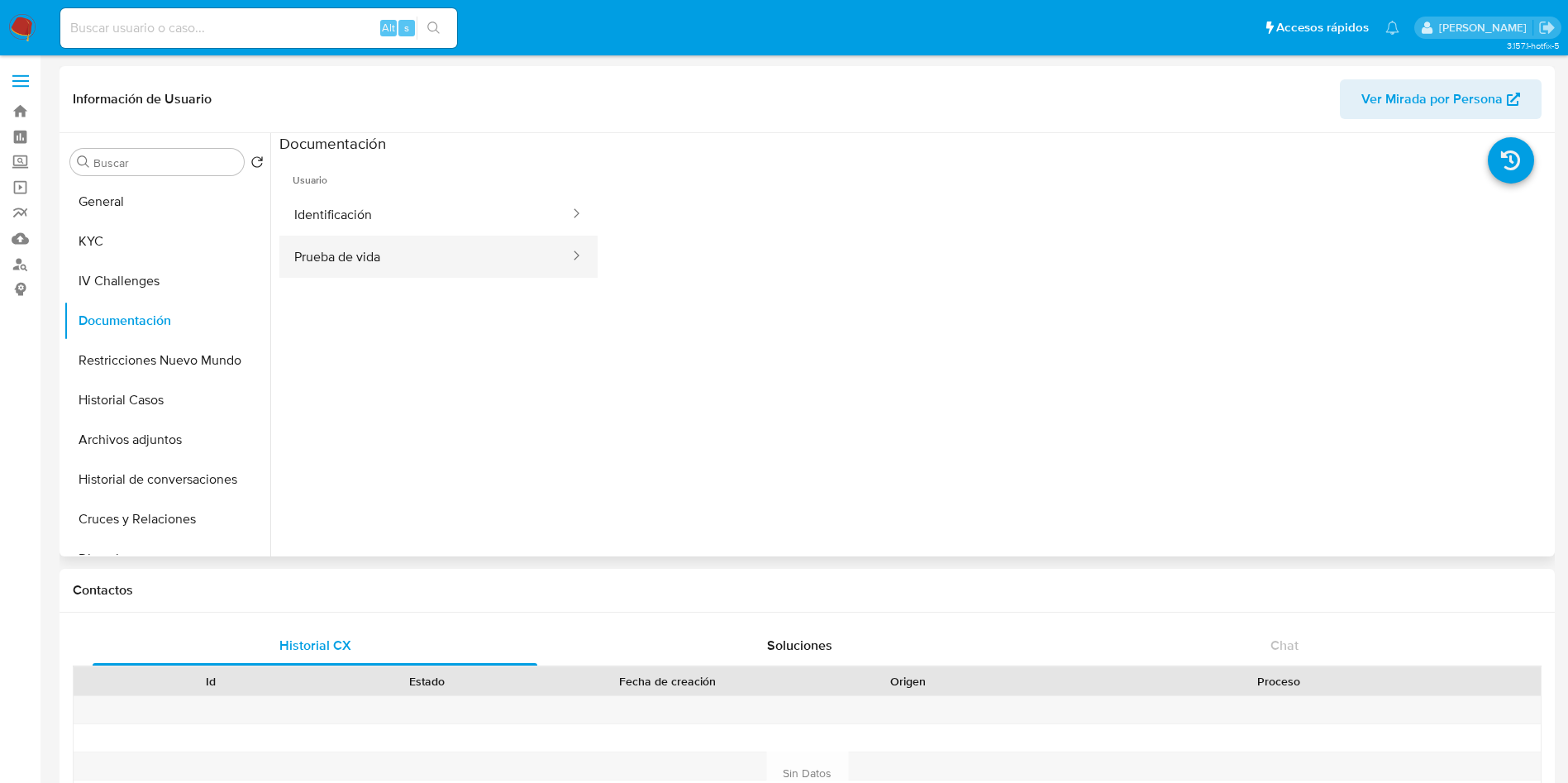
click at [426, 251] on button "Prueba de vida" at bounding box center [425, 257] width 291 height 42
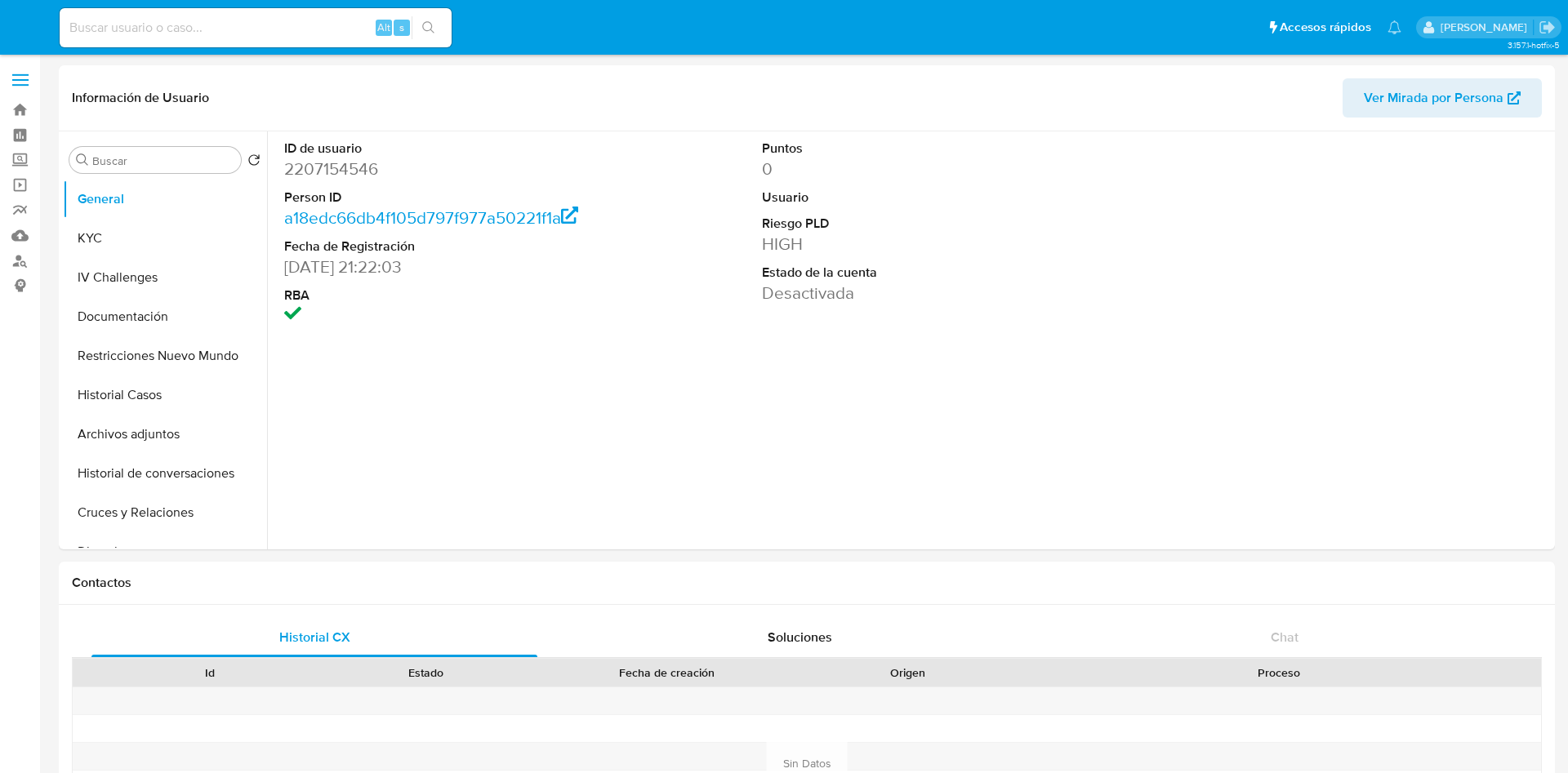
select select "10"
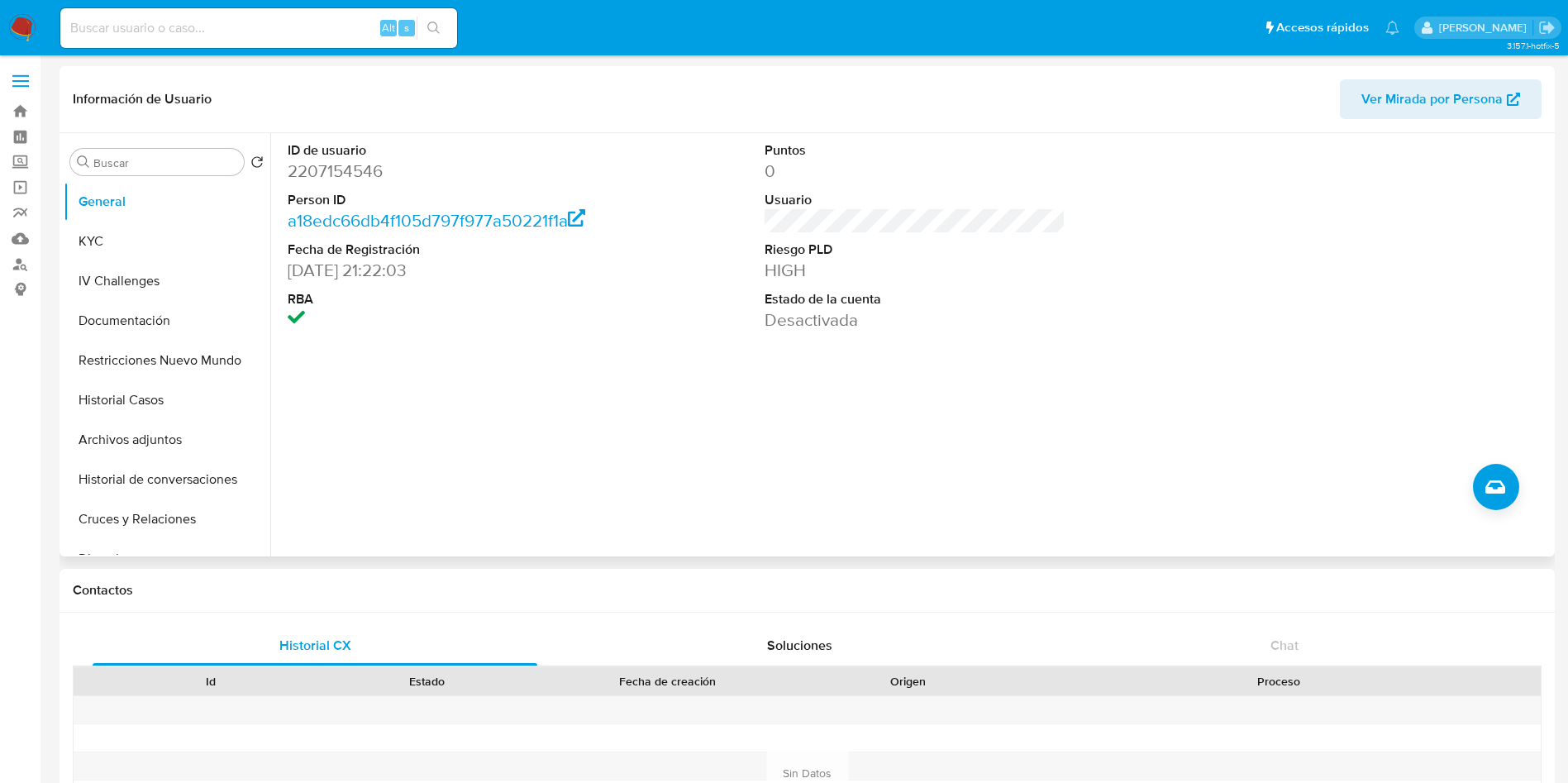
click at [344, 174] on dd "2207154546" at bounding box center [438, 171] width 302 height 23
copy dd "2207154546"
click at [149, 237] on button "KYC" at bounding box center [160, 240] width 193 height 39
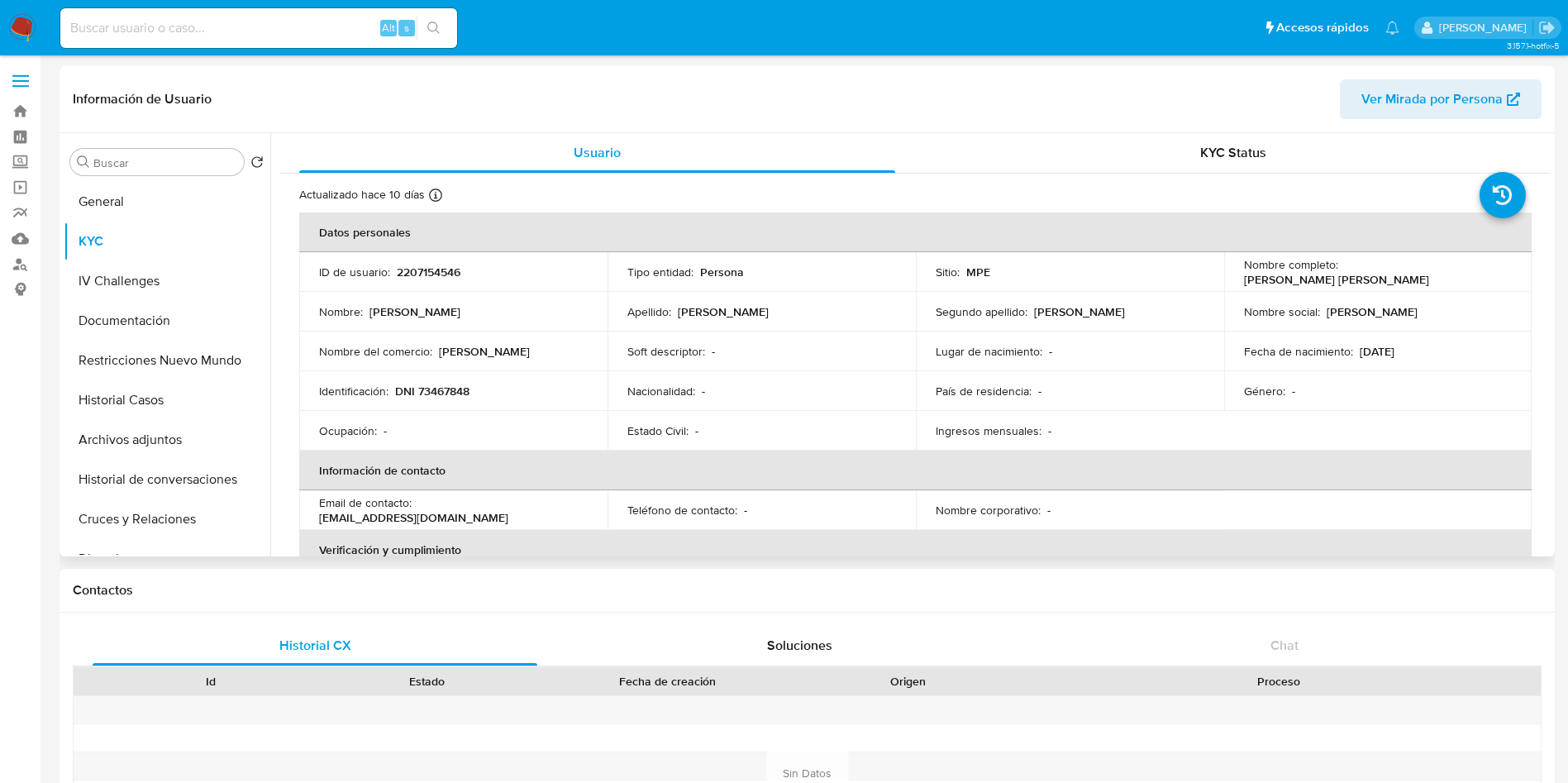
drag, startPoint x: 1231, startPoint y: 273, endPoint x: 1447, endPoint y: 283, distance: 216.2
click at [1447, 283] on td "Nombre completo : Anderson Jhair Rodriguez Quiroz" at bounding box center [1378, 271] width 309 height 39
copy p "Anderson Jhair Rodriguez Quiroz"
click at [151, 327] on button "Documentación" at bounding box center [160, 320] width 193 height 39
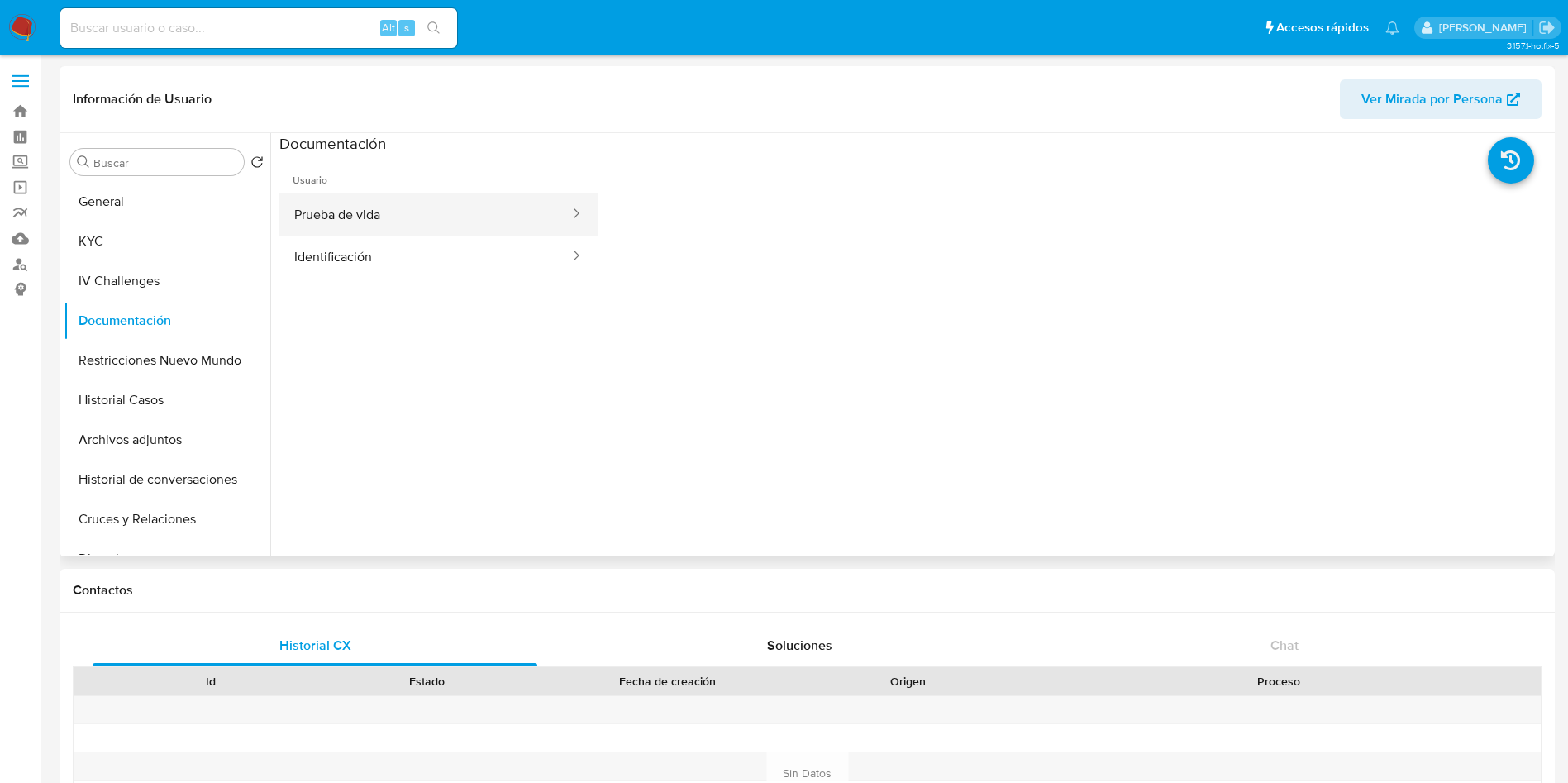
click at [386, 209] on button "Prueba de vida" at bounding box center [425, 215] width 291 height 42
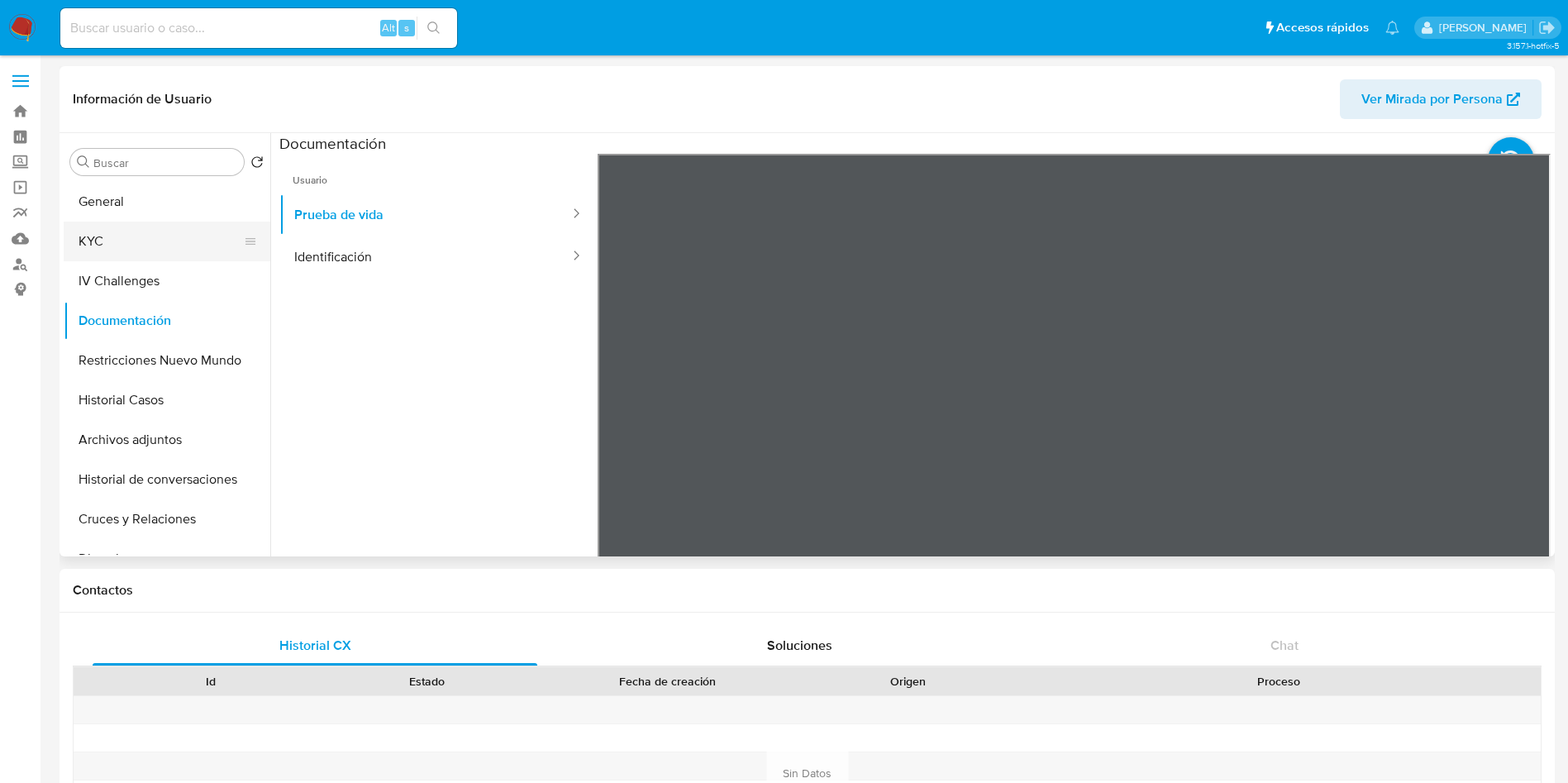
click at [109, 234] on button "KYC" at bounding box center [160, 240] width 193 height 39
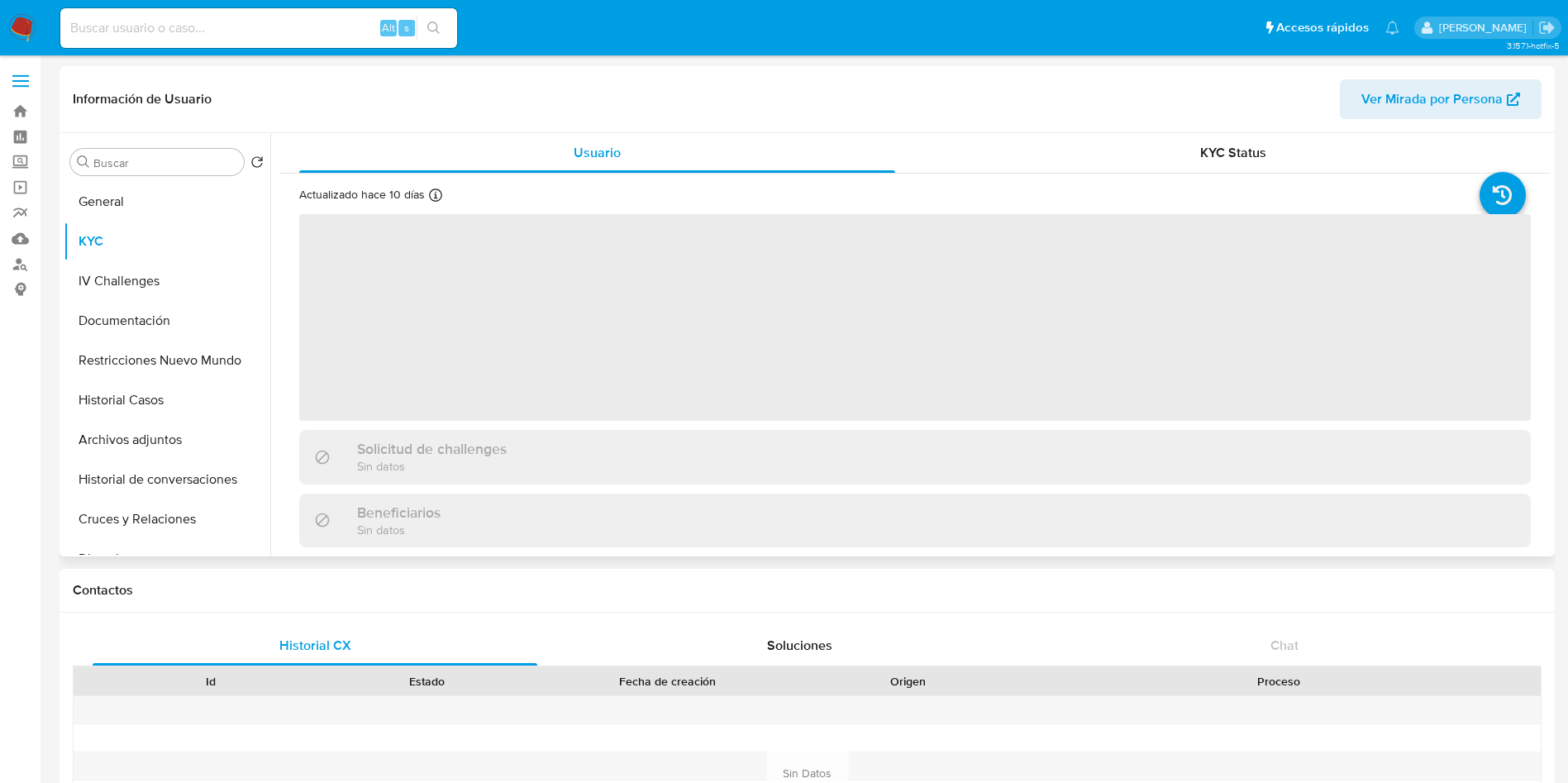
drag, startPoint x: 439, startPoint y: 348, endPoint x: 462, endPoint y: 392, distance: 49.6
click at [440, 347] on span "‌" at bounding box center [914, 317] width 1232 height 207
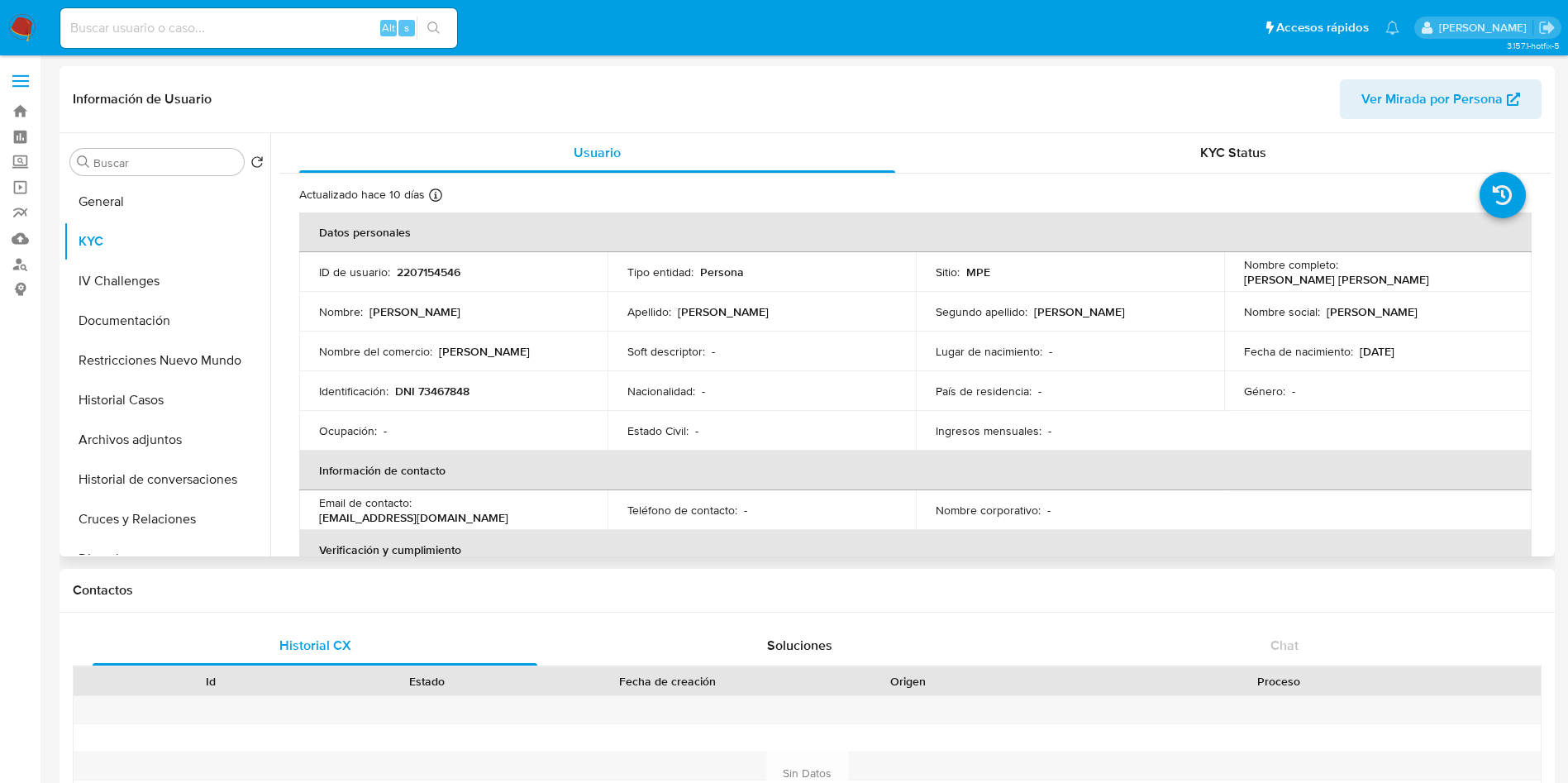
click at [460, 396] on p "DNI 73467848" at bounding box center [432, 391] width 74 height 14
click at [458, 396] on p "DNI 73467848" at bounding box center [432, 391] width 74 height 14
copy p "73467848"
click at [158, 314] on button "Documentación" at bounding box center [160, 320] width 193 height 39
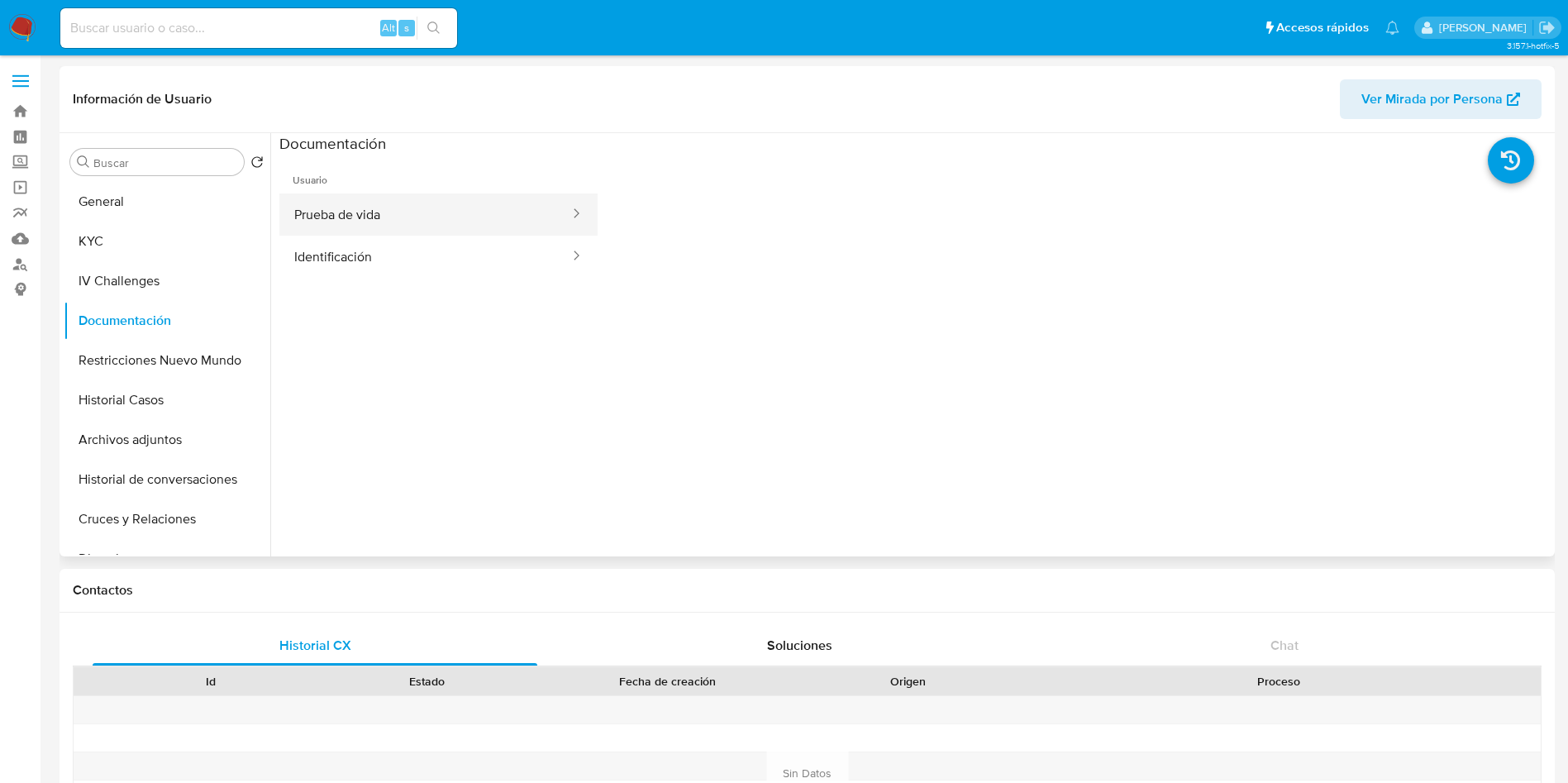
click at [420, 221] on button "Prueba de vida" at bounding box center [425, 215] width 291 height 42
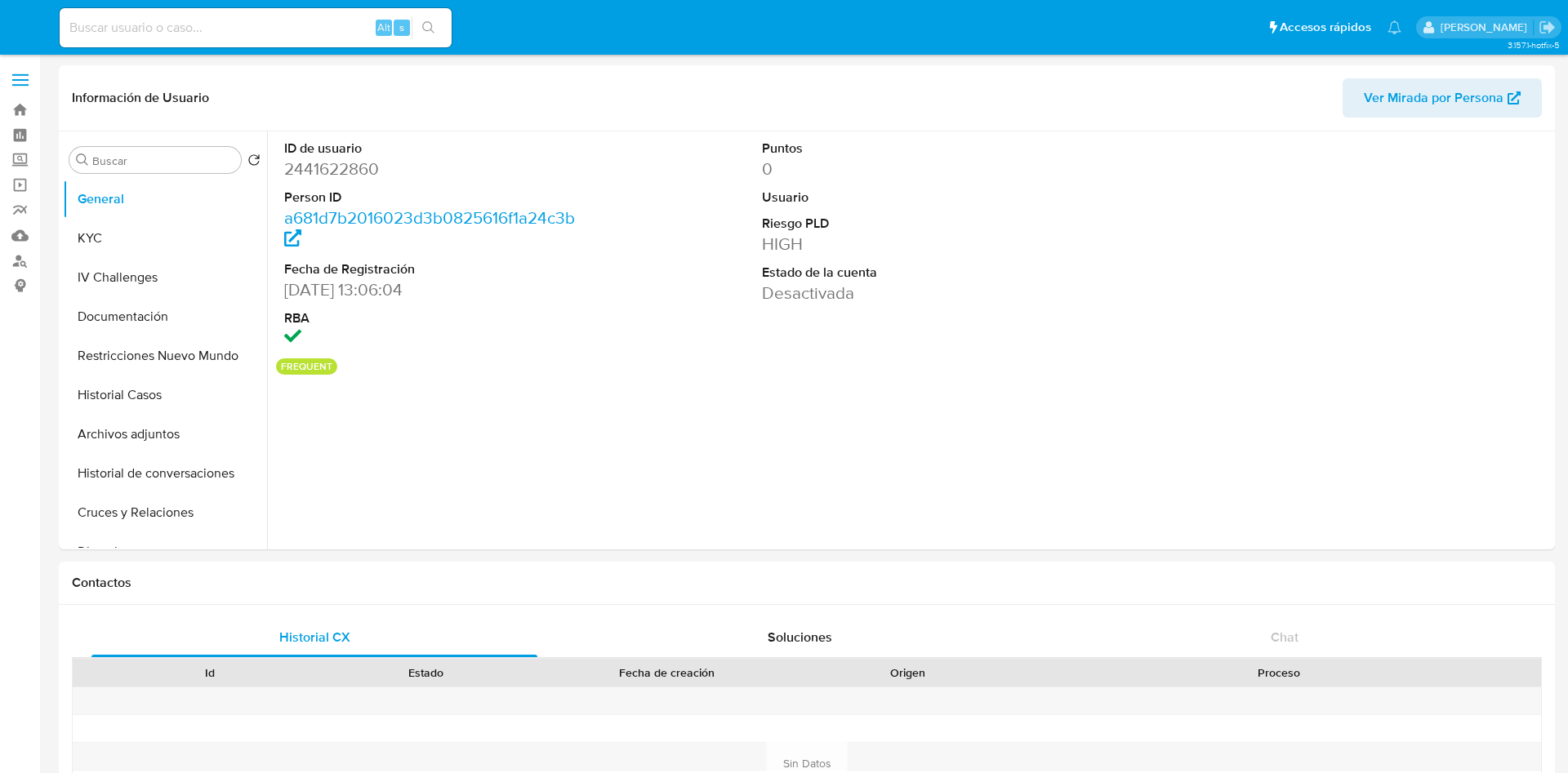
select select "10"
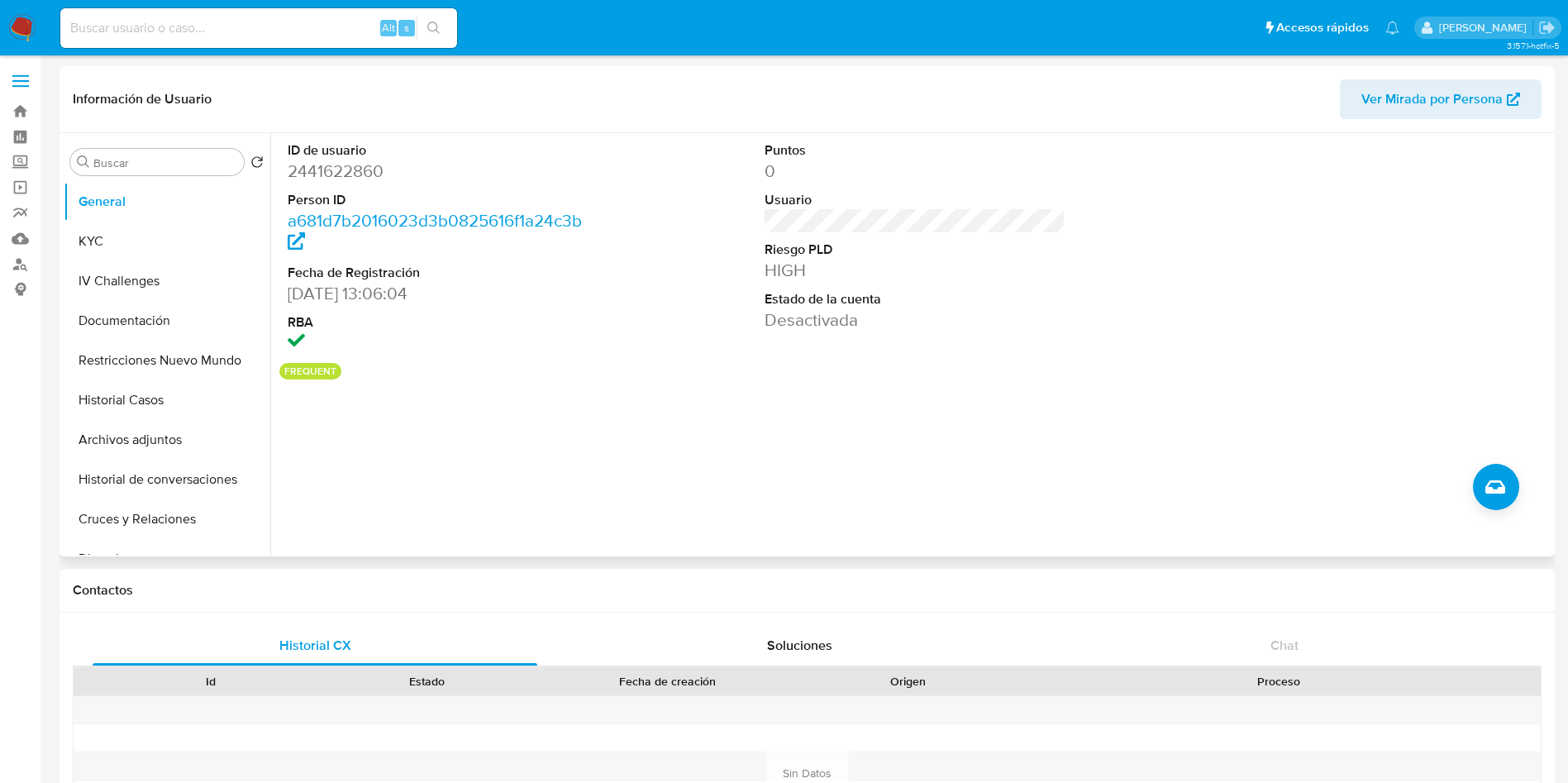
click at [367, 164] on dd "2441622860" at bounding box center [438, 171] width 302 height 23
copy dd "2441622860"
click at [160, 218] on button "General" at bounding box center [160, 201] width 193 height 39
click at [160, 237] on button "KYC" at bounding box center [160, 240] width 193 height 39
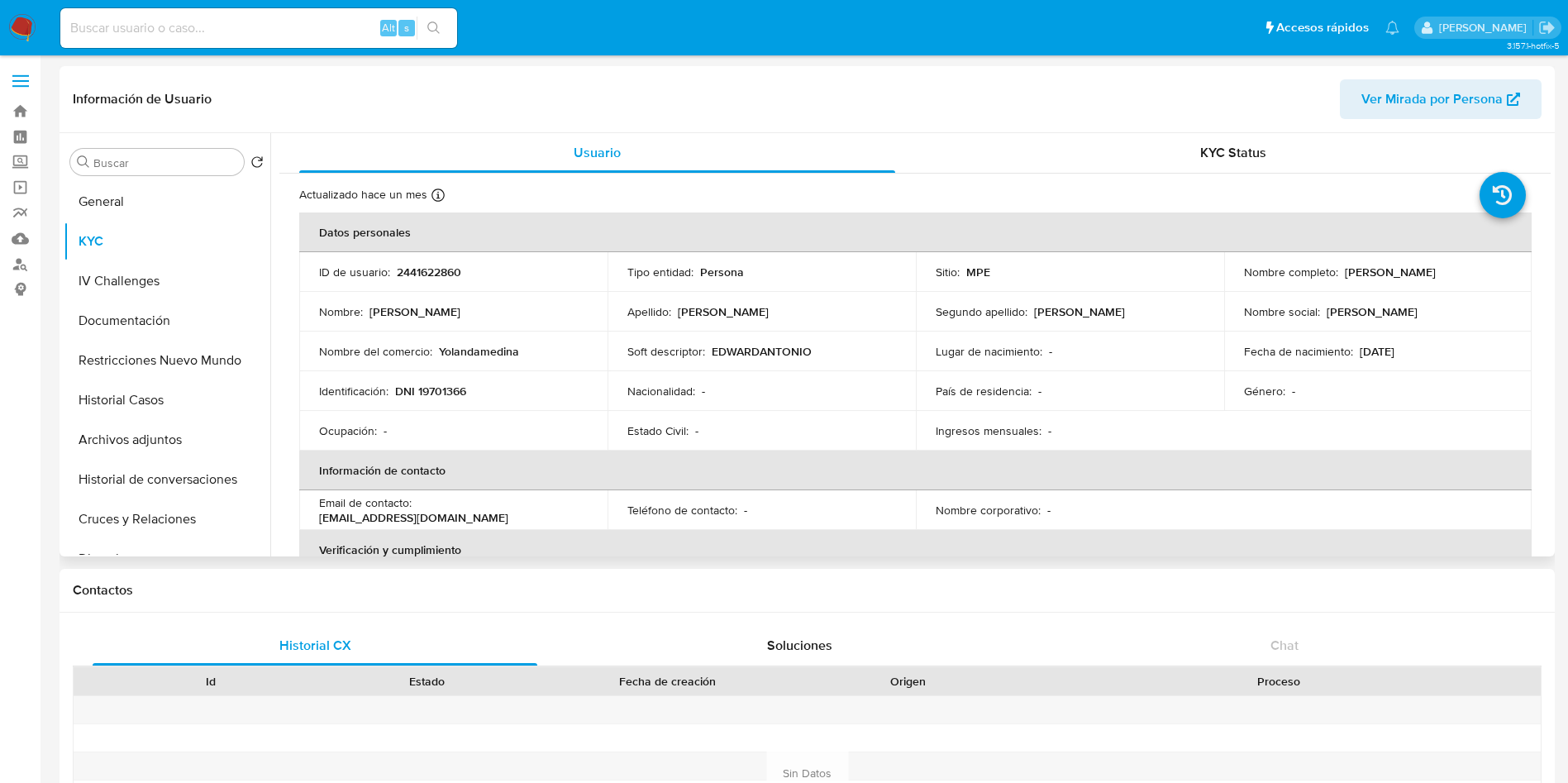
drag, startPoint x: 1239, startPoint y: 284, endPoint x: 1426, endPoint y: 285, distance: 187.0
click at [1426, 280] on div "Nombre completo : [PERSON_NAME]" at bounding box center [1378, 271] width 268 height 14
copy p "[PERSON_NAME]"
click at [454, 396] on p "DNI 19701366" at bounding box center [431, 391] width 71 height 14
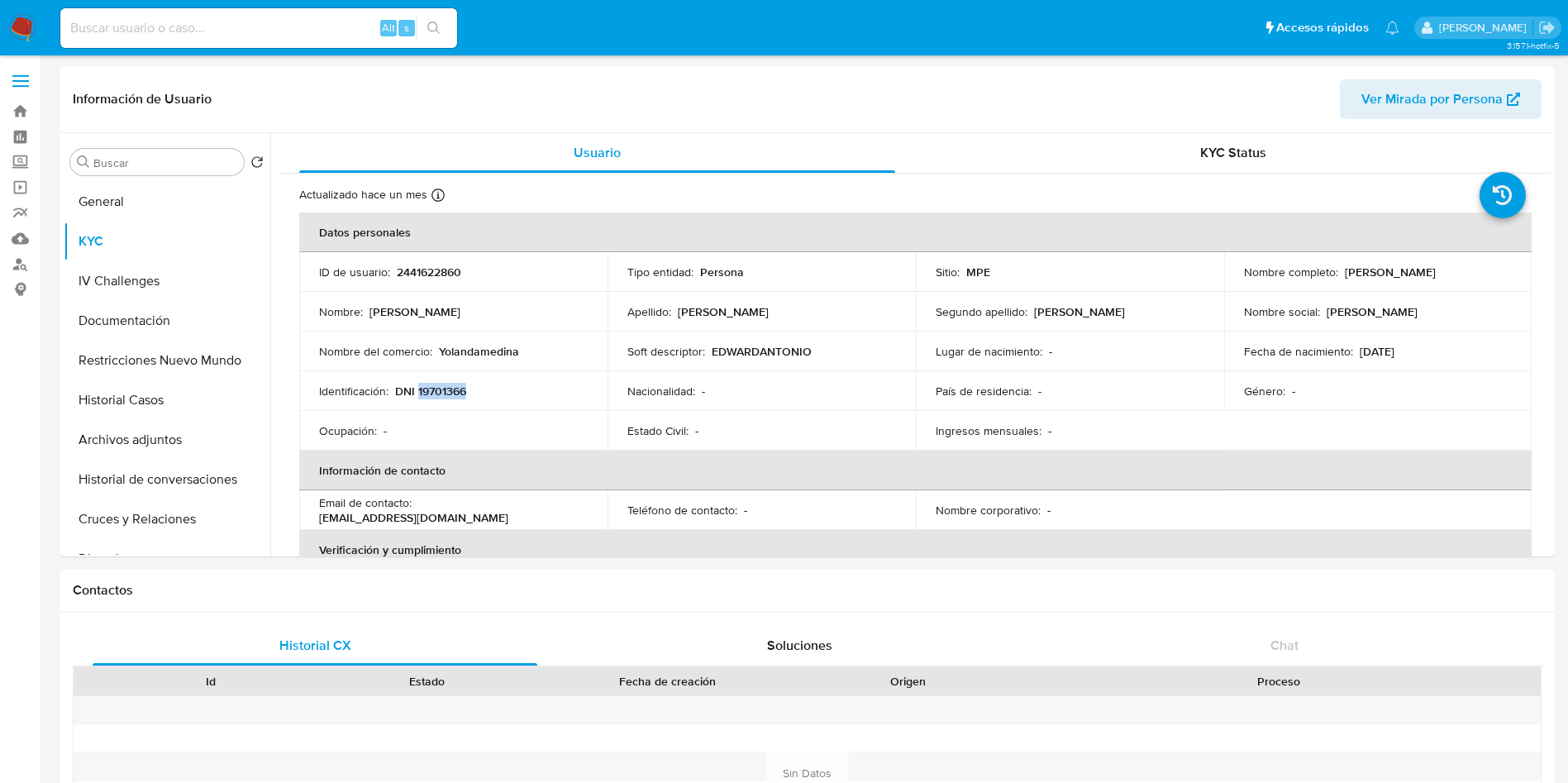
copy p "19701366"
click at [146, 316] on button "Documentación" at bounding box center [160, 320] width 193 height 39
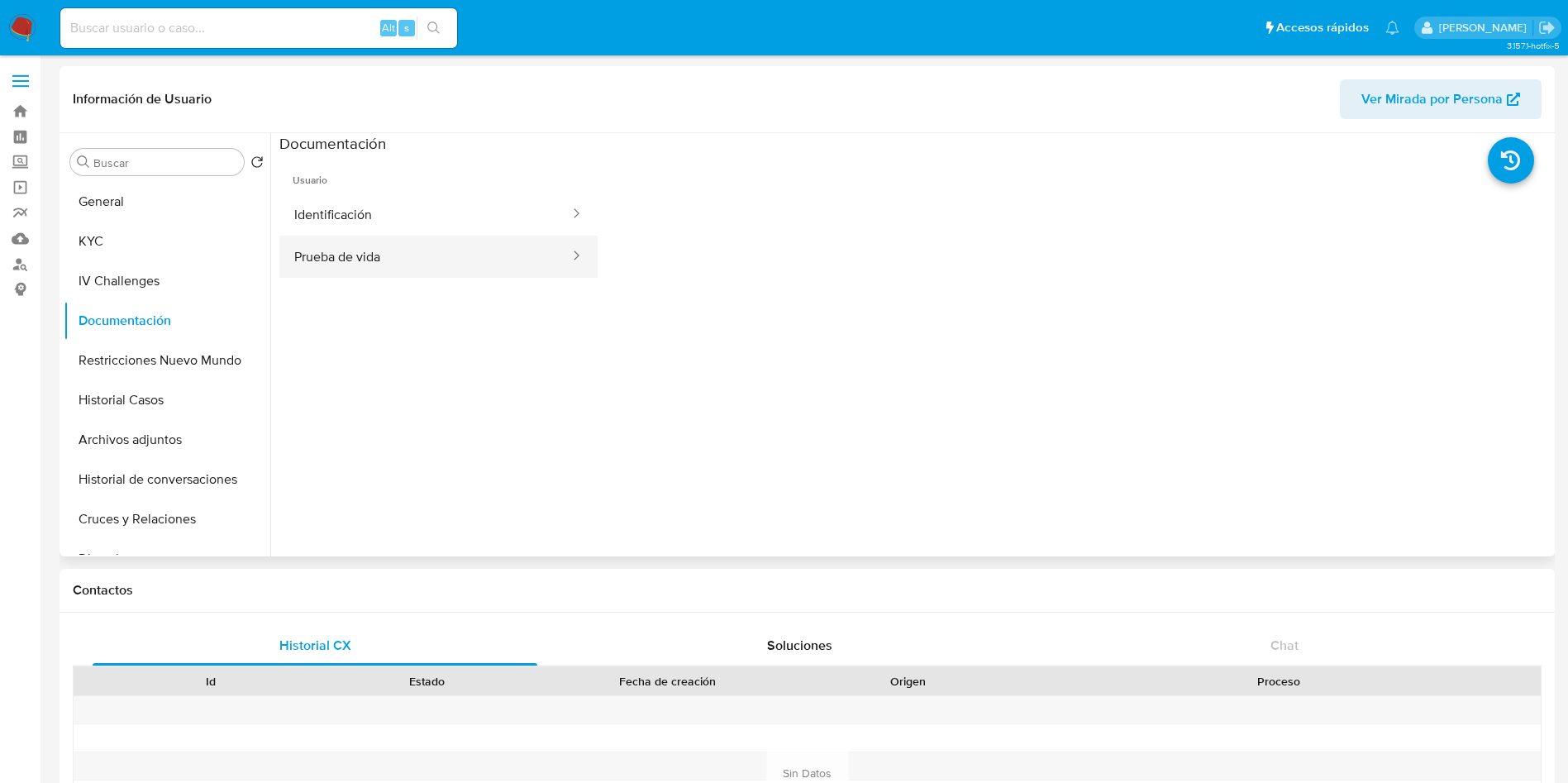
click at [429, 266] on button "Prueba de vida" at bounding box center [425, 257] width 291 height 42
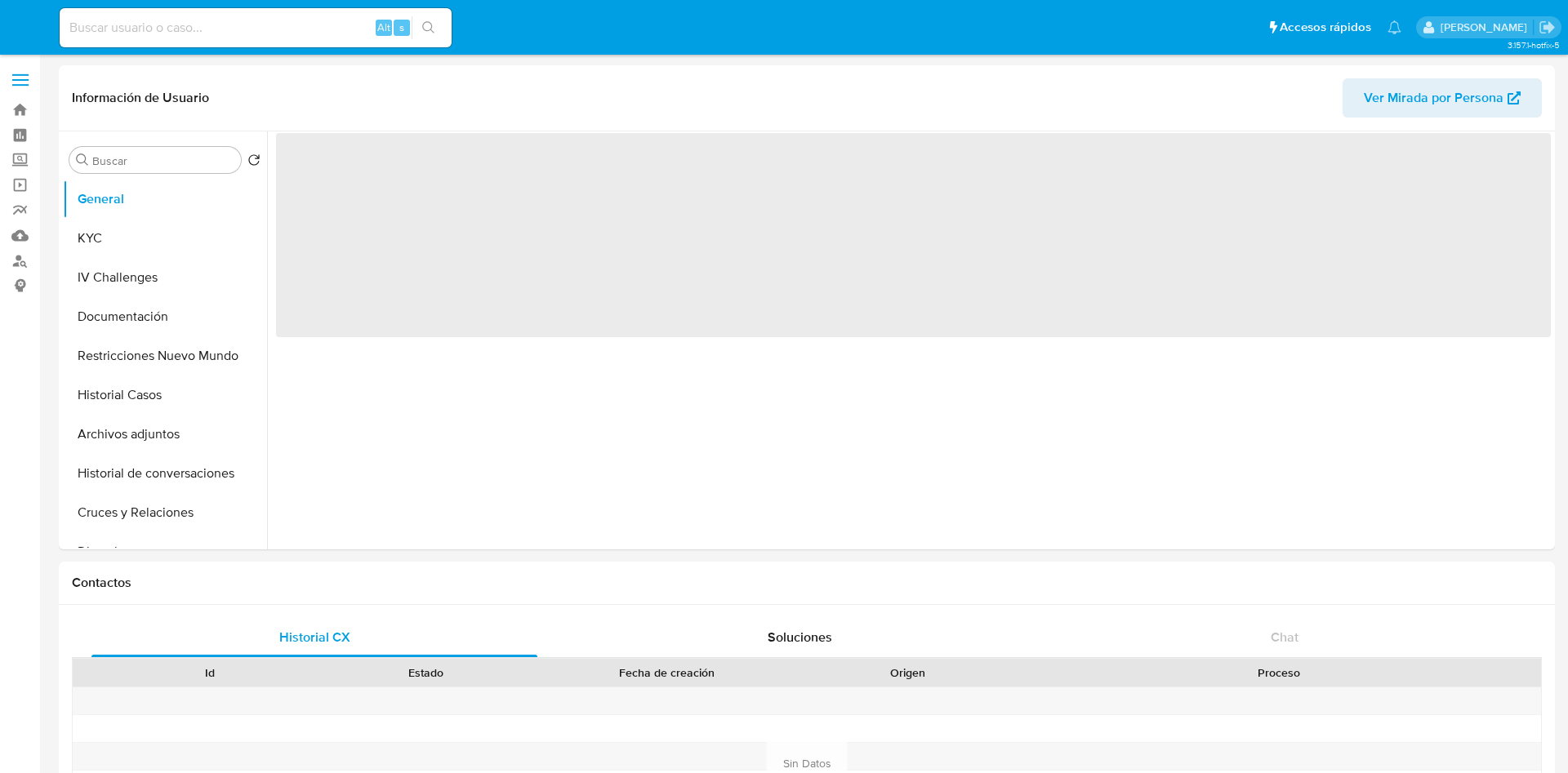
select select "10"
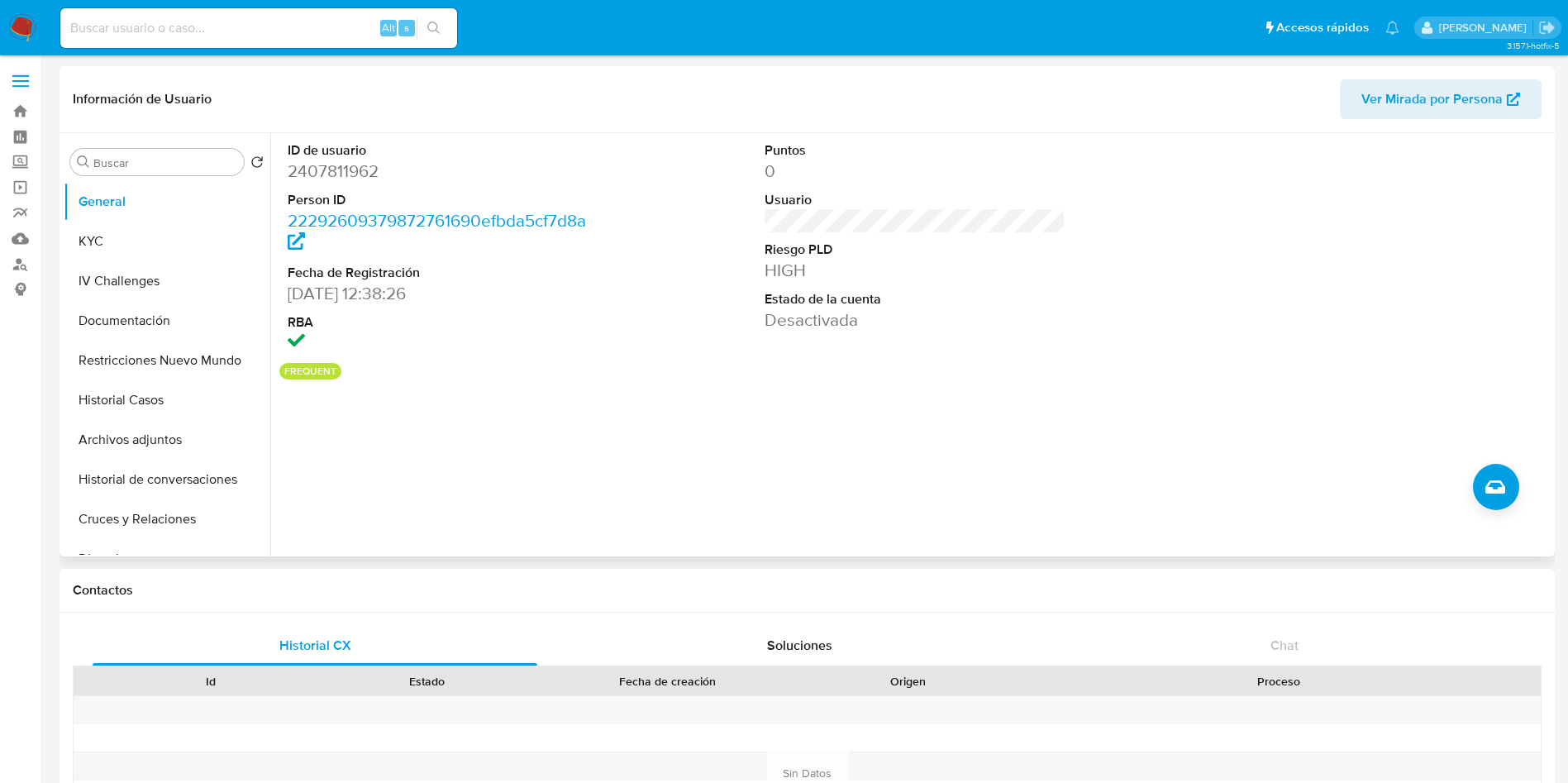
click at [320, 171] on dd "2407811962" at bounding box center [438, 171] width 302 height 23
copy dd "2407811962"
click at [124, 225] on button "KYC" at bounding box center [160, 240] width 193 height 39
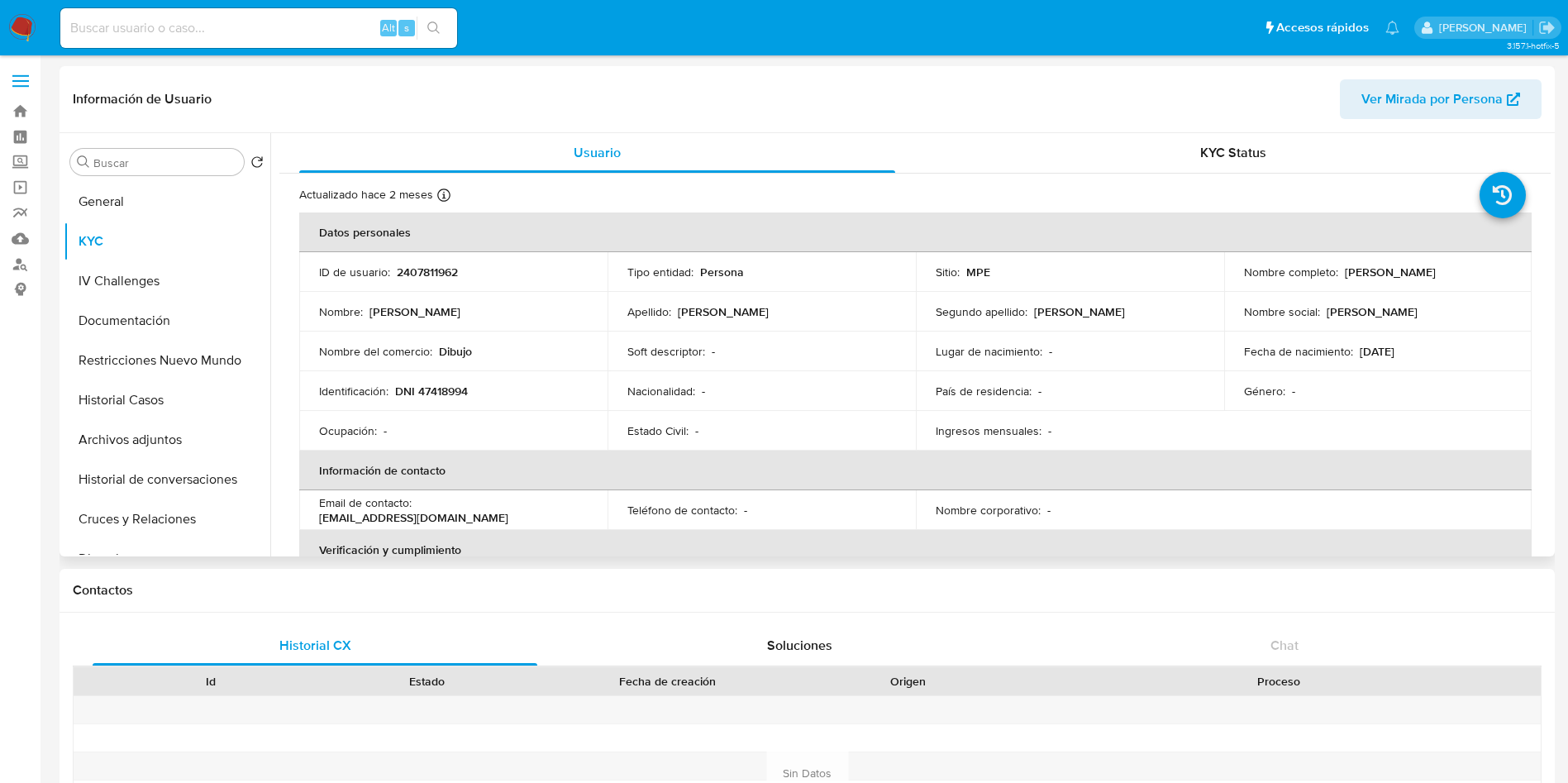
drag, startPoint x: 1340, startPoint y: 271, endPoint x: 1511, endPoint y: 272, distance: 171.0
click at [1511, 272] on td "Nombre completo : Elizabeth Yudith Uceda Castro" at bounding box center [1378, 271] width 309 height 39
copy div "Elizabeth Yudith Uceda Castro"
click at [433, 385] on p "DNI 47418994" at bounding box center [432, 391] width 73 height 14
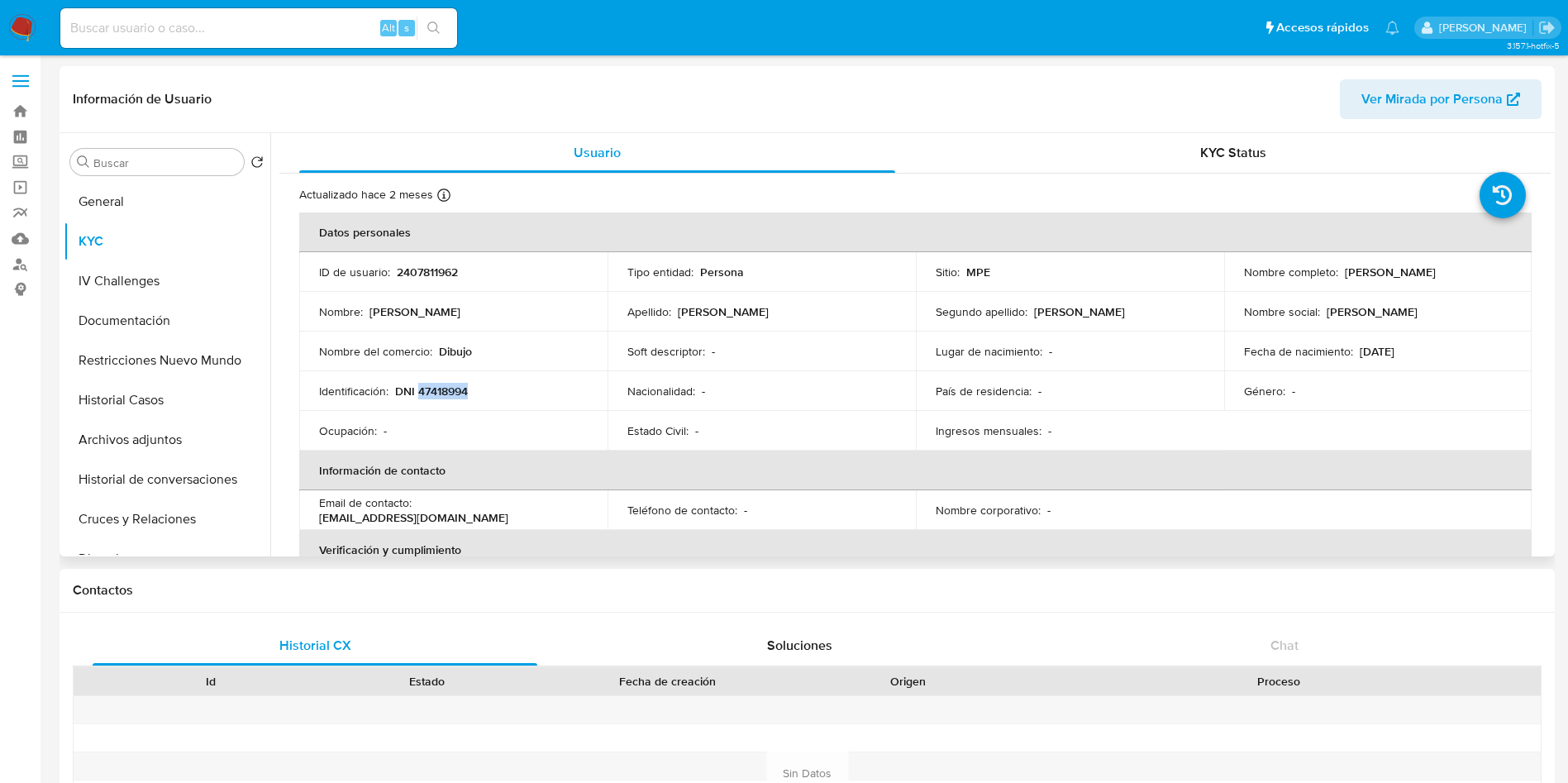
copy p "47418994"
click at [162, 321] on button "Documentación" at bounding box center [160, 320] width 193 height 39
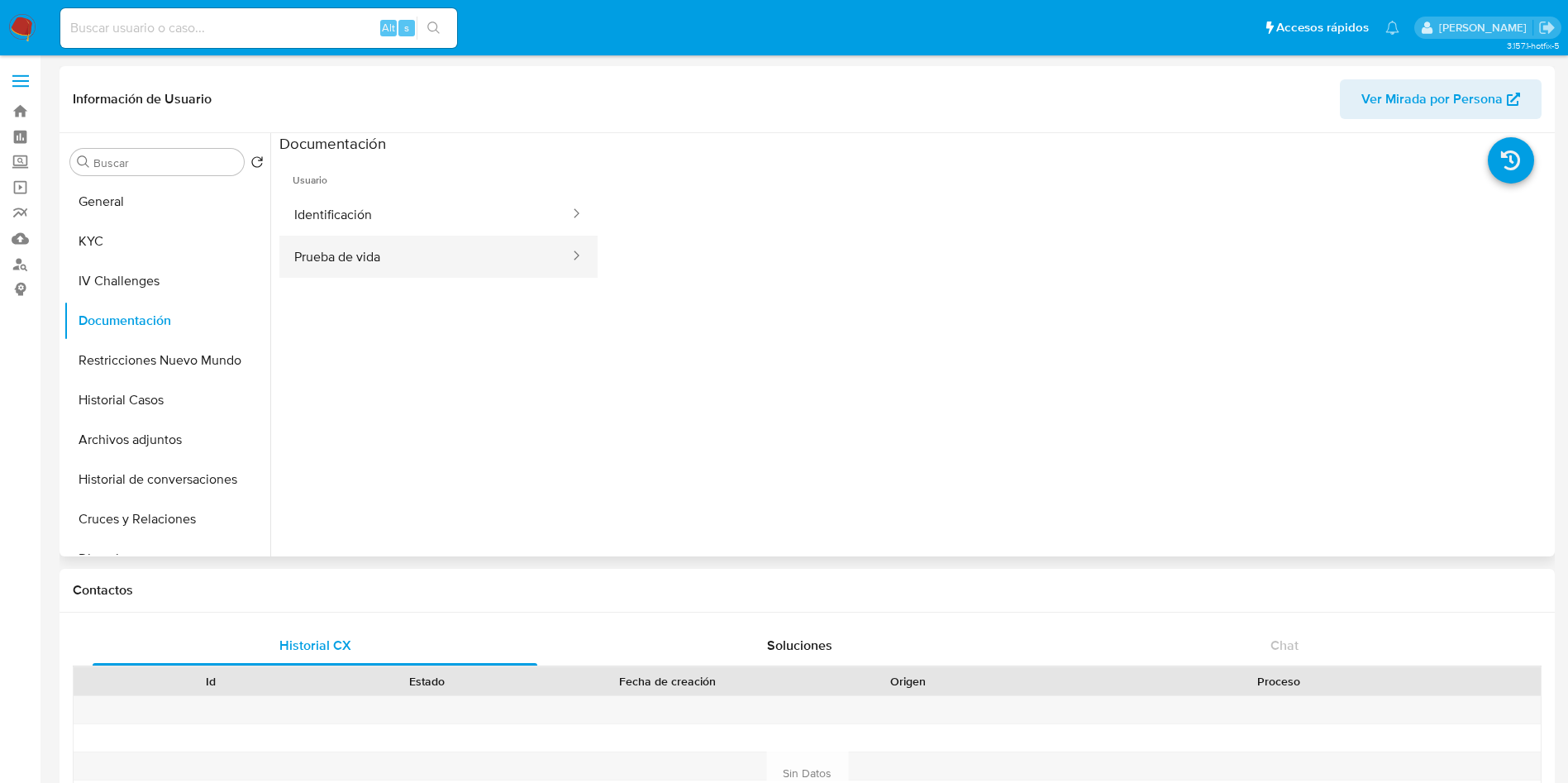
click at [432, 264] on button "Prueba de vida" at bounding box center [425, 257] width 291 height 42
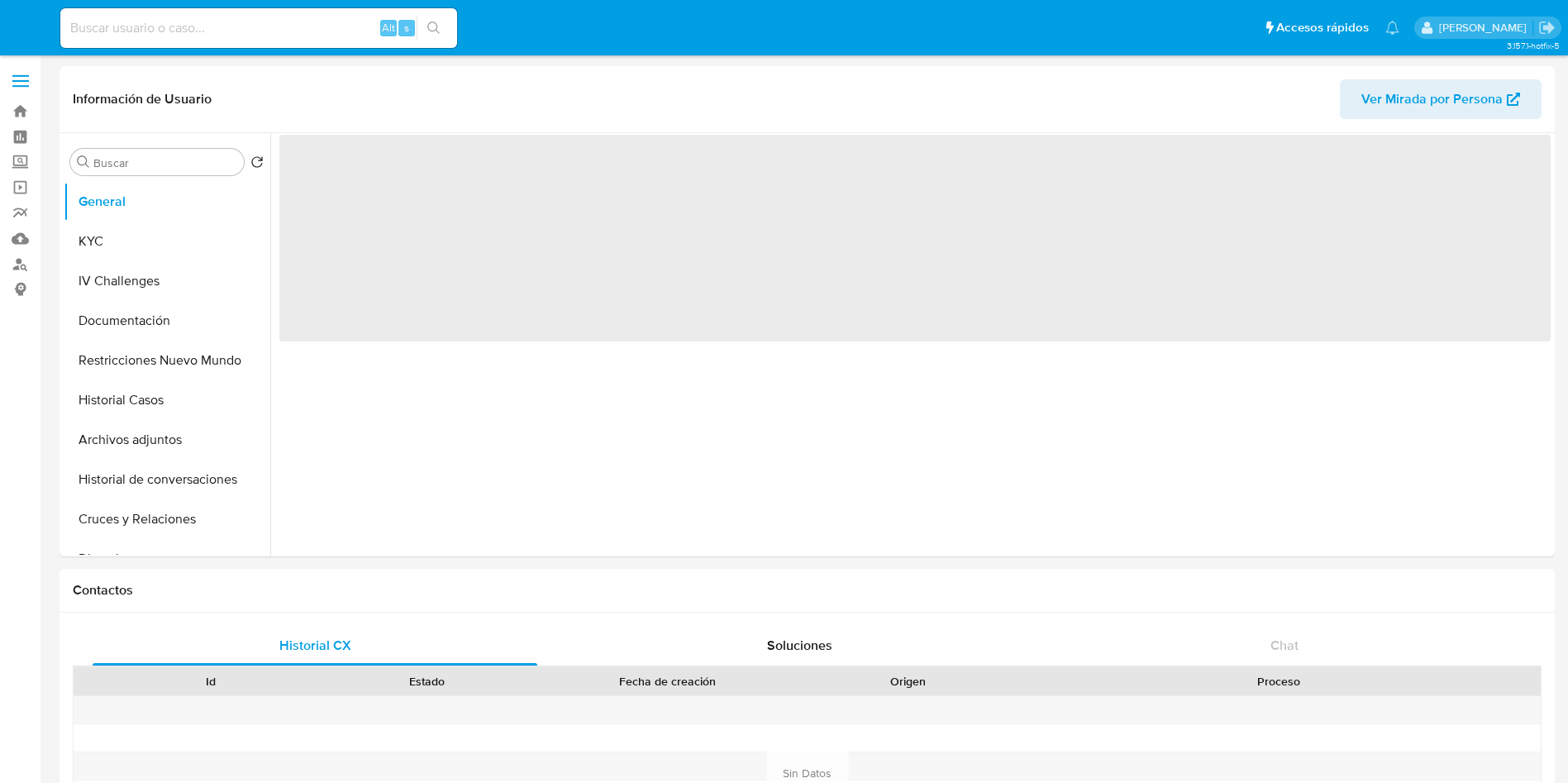
select select "10"
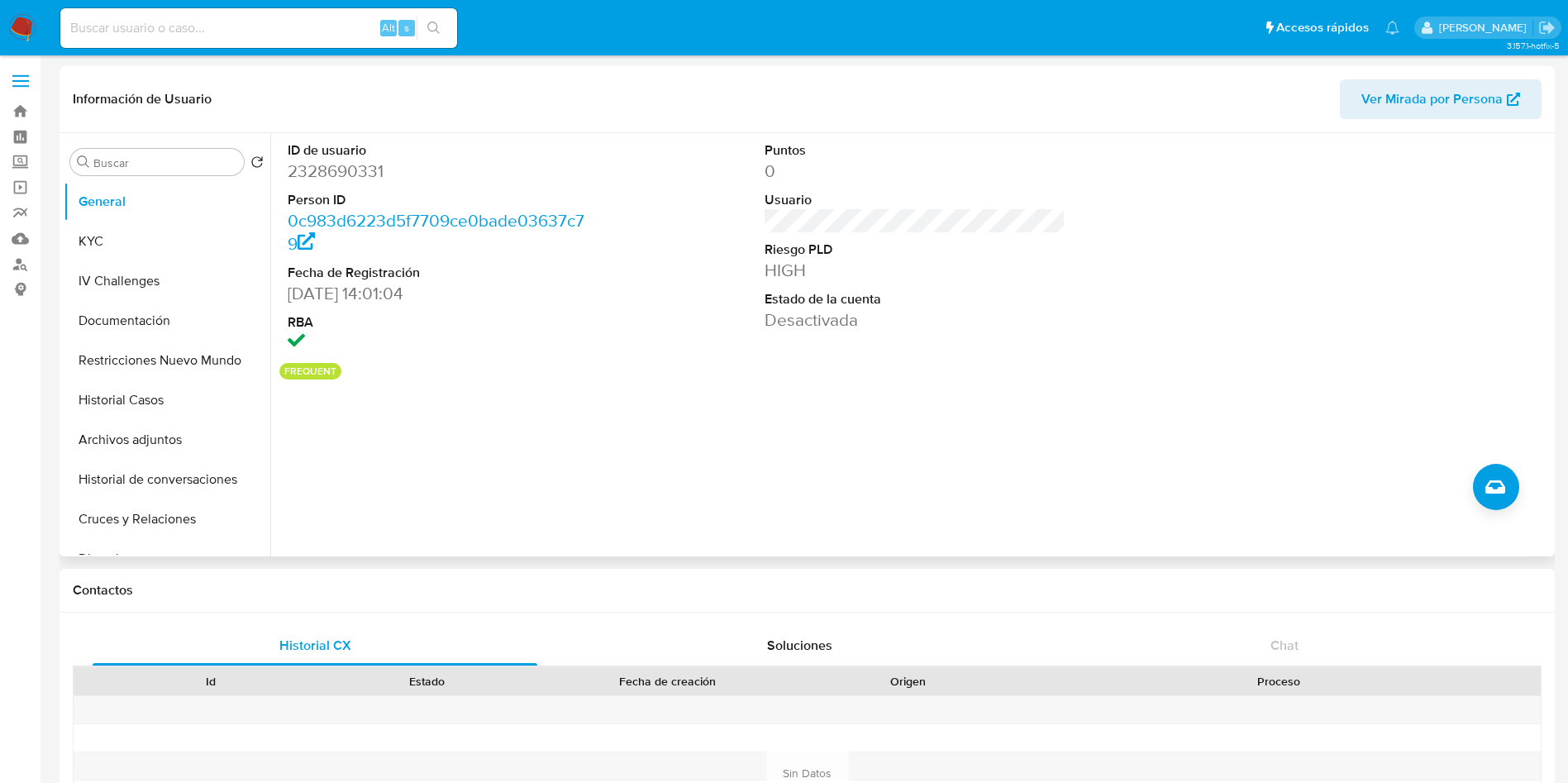
click at [345, 153] on dt "ID de usuario" at bounding box center [438, 150] width 302 height 18
click at [346, 166] on dd "2328690331" at bounding box center [438, 171] width 302 height 23
copy dd "2328690331"
click at [109, 207] on button "General" at bounding box center [160, 201] width 193 height 39
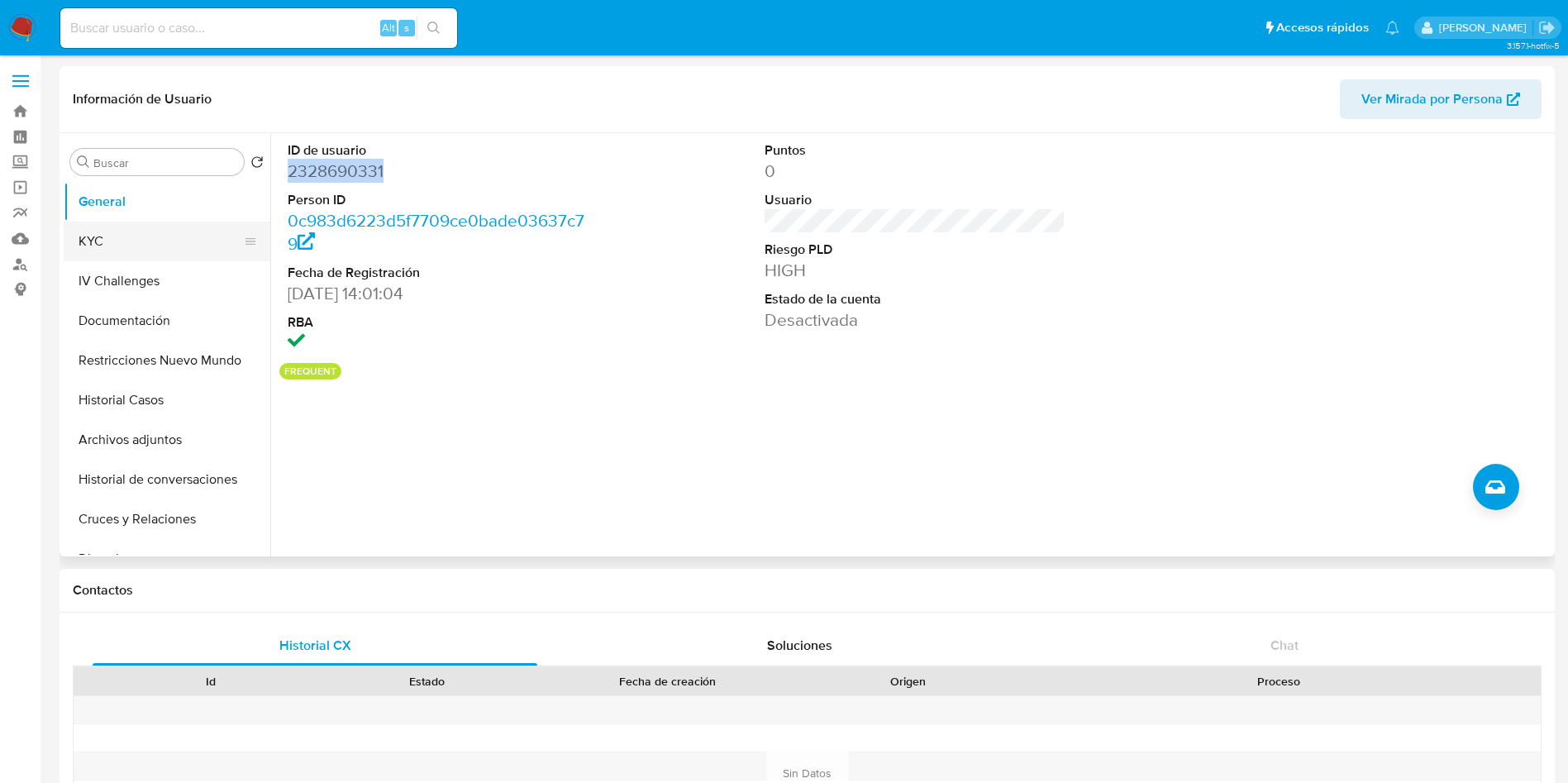
click at [114, 227] on button "KYC" at bounding box center [160, 240] width 193 height 39
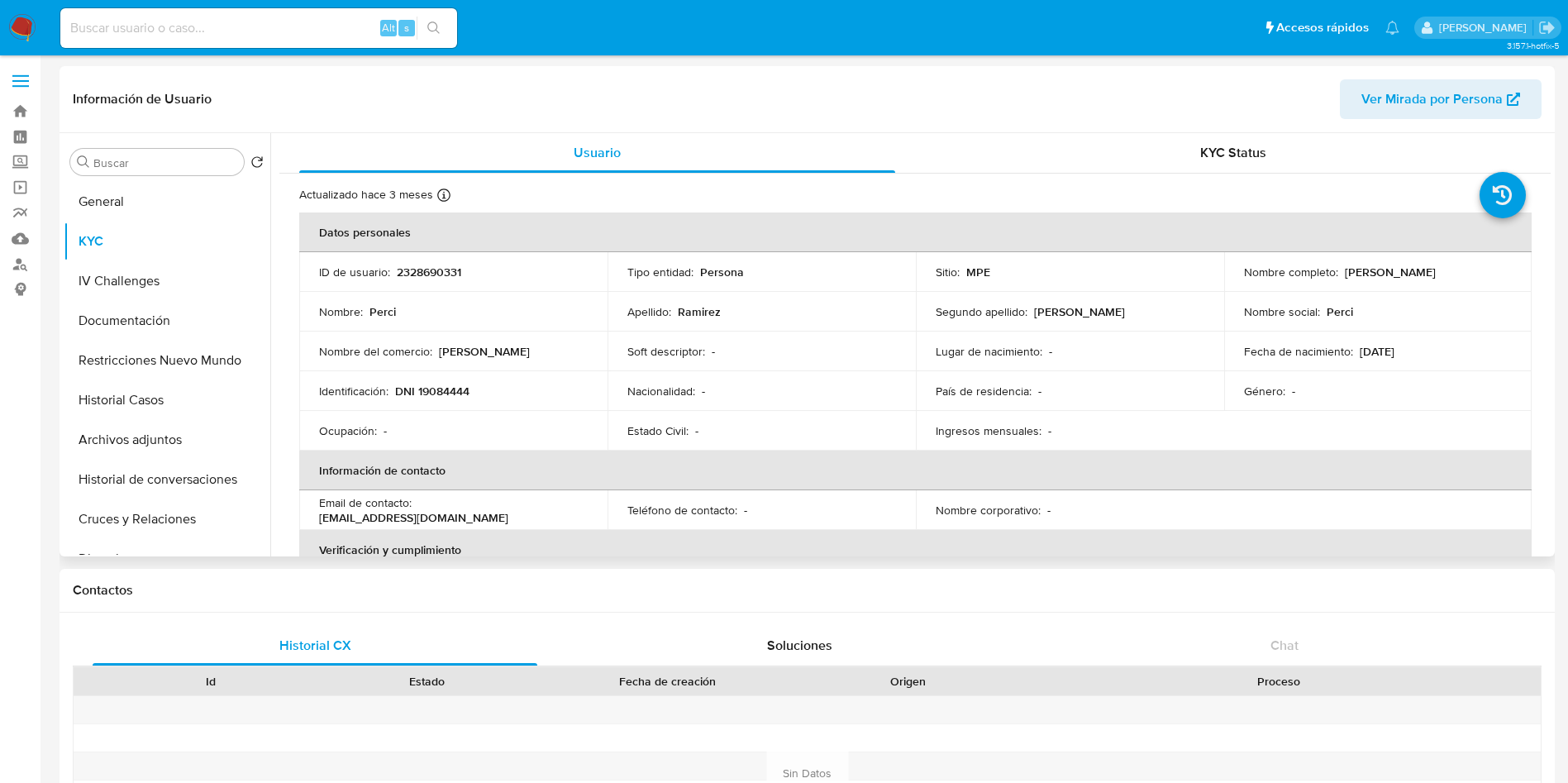
drag, startPoint x: 1340, startPoint y: 272, endPoint x: 1492, endPoint y: 276, distance: 152.1
click at [1492, 276] on div "Nombre completo : [PERSON_NAME]" at bounding box center [1378, 271] width 268 height 14
copy p "[PERSON_NAME]"
click at [445, 391] on p "DNI 19084444" at bounding box center [432, 391] width 74 height 14
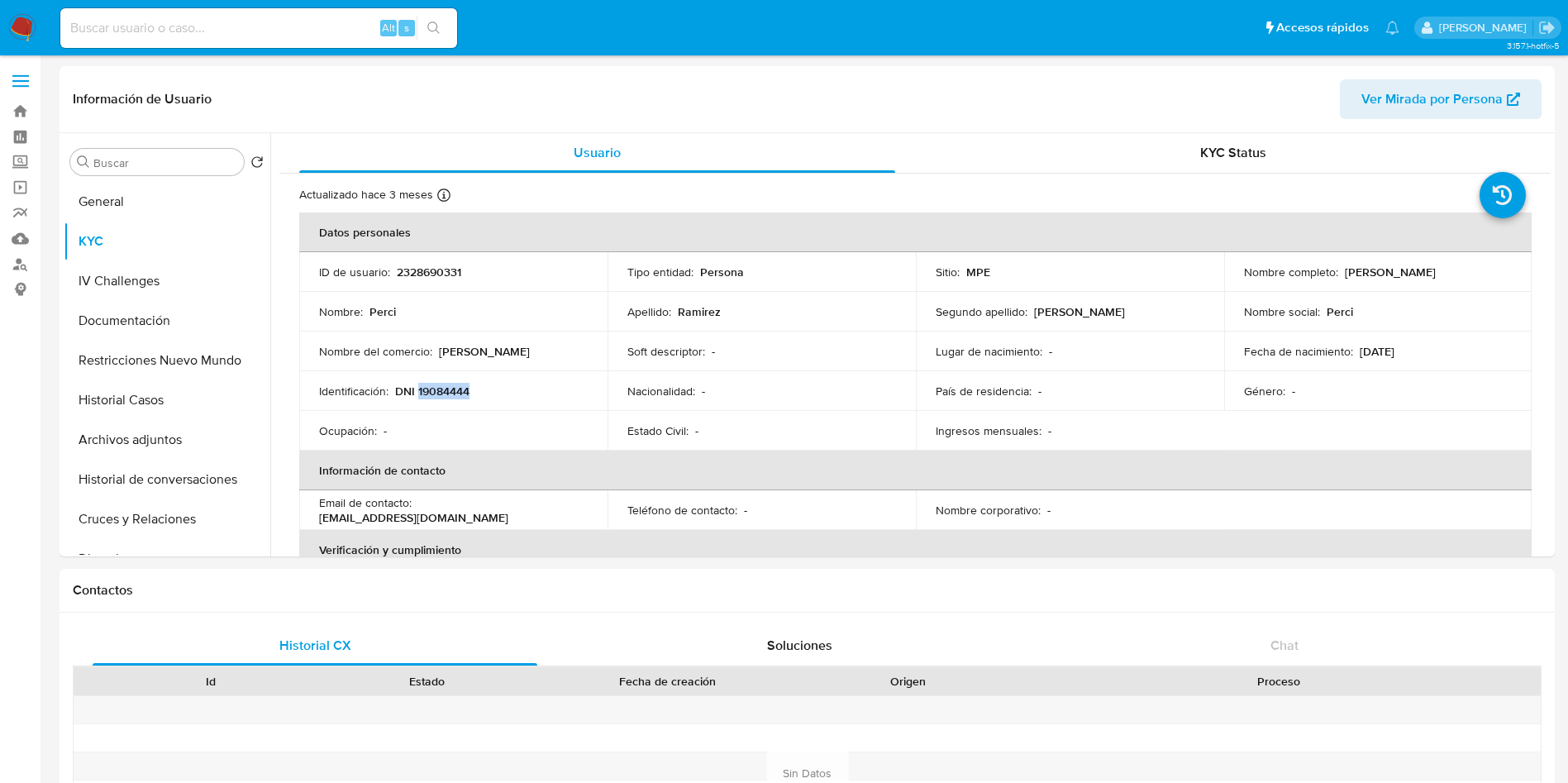
copy p "19084444"
click at [150, 321] on button "Documentación" at bounding box center [160, 320] width 193 height 39
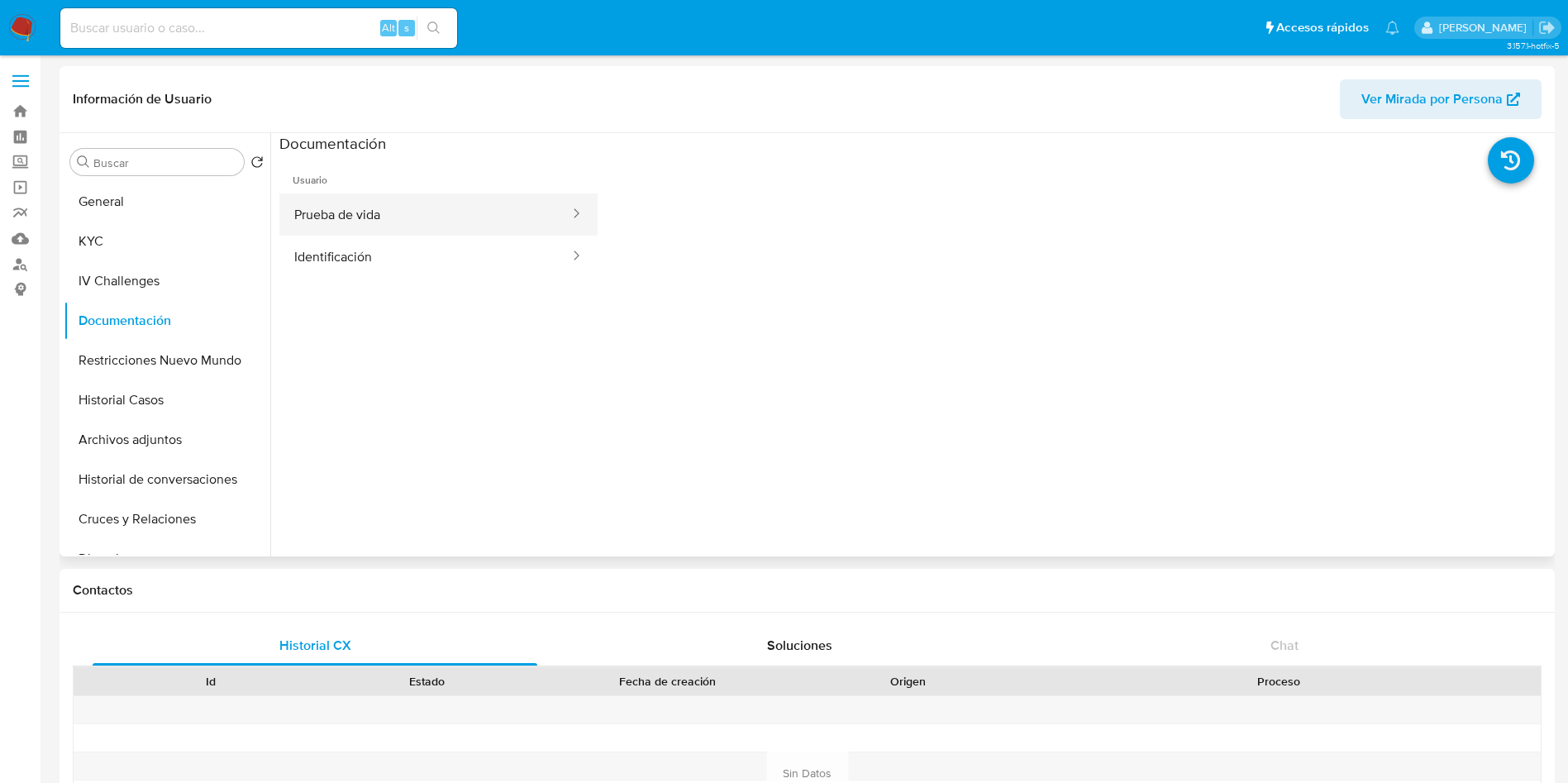
click at [424, 200] on button "Prueba de vida" at bounding box center [425, 215] width 291 height 42
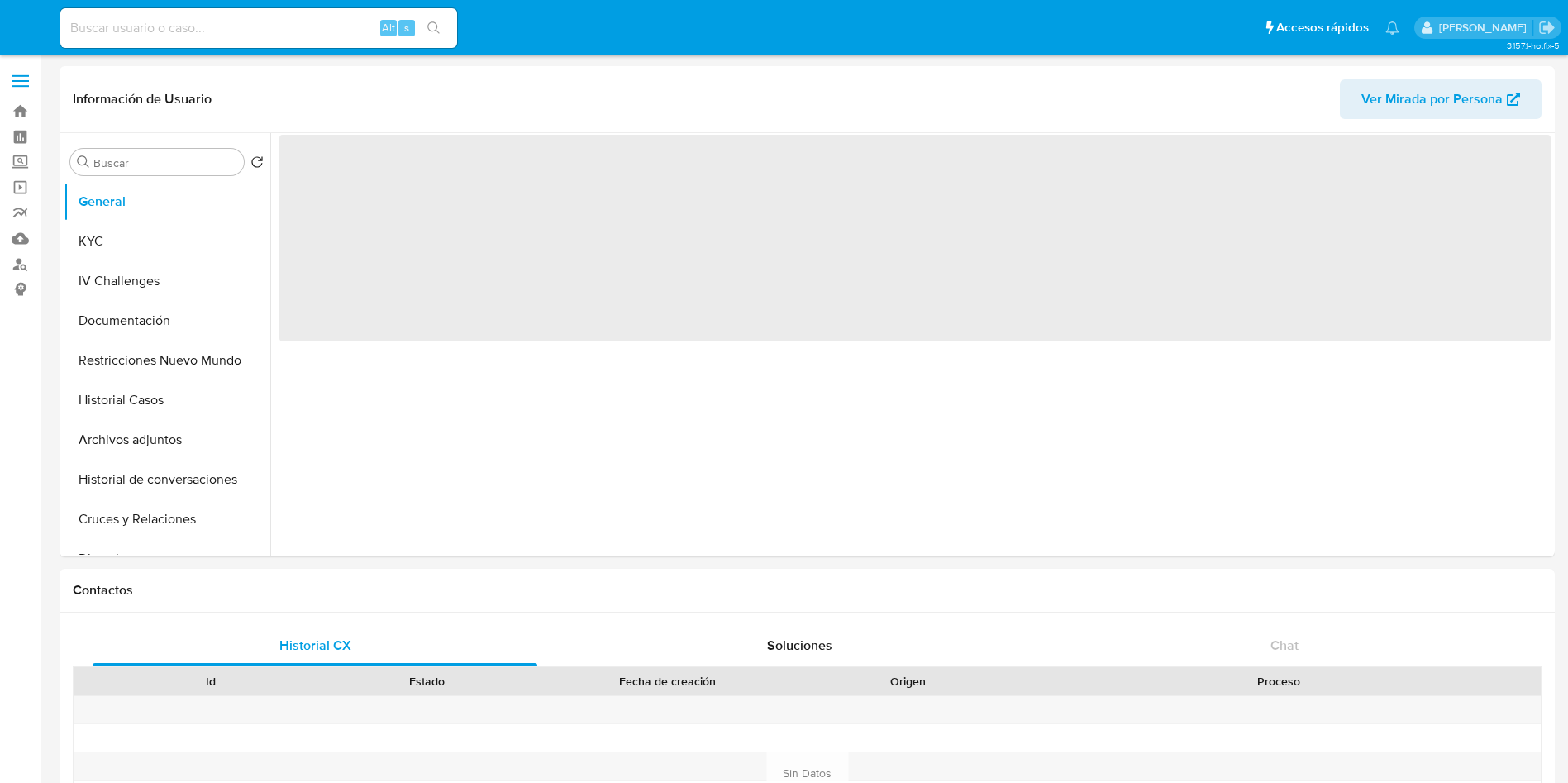
select select "10"
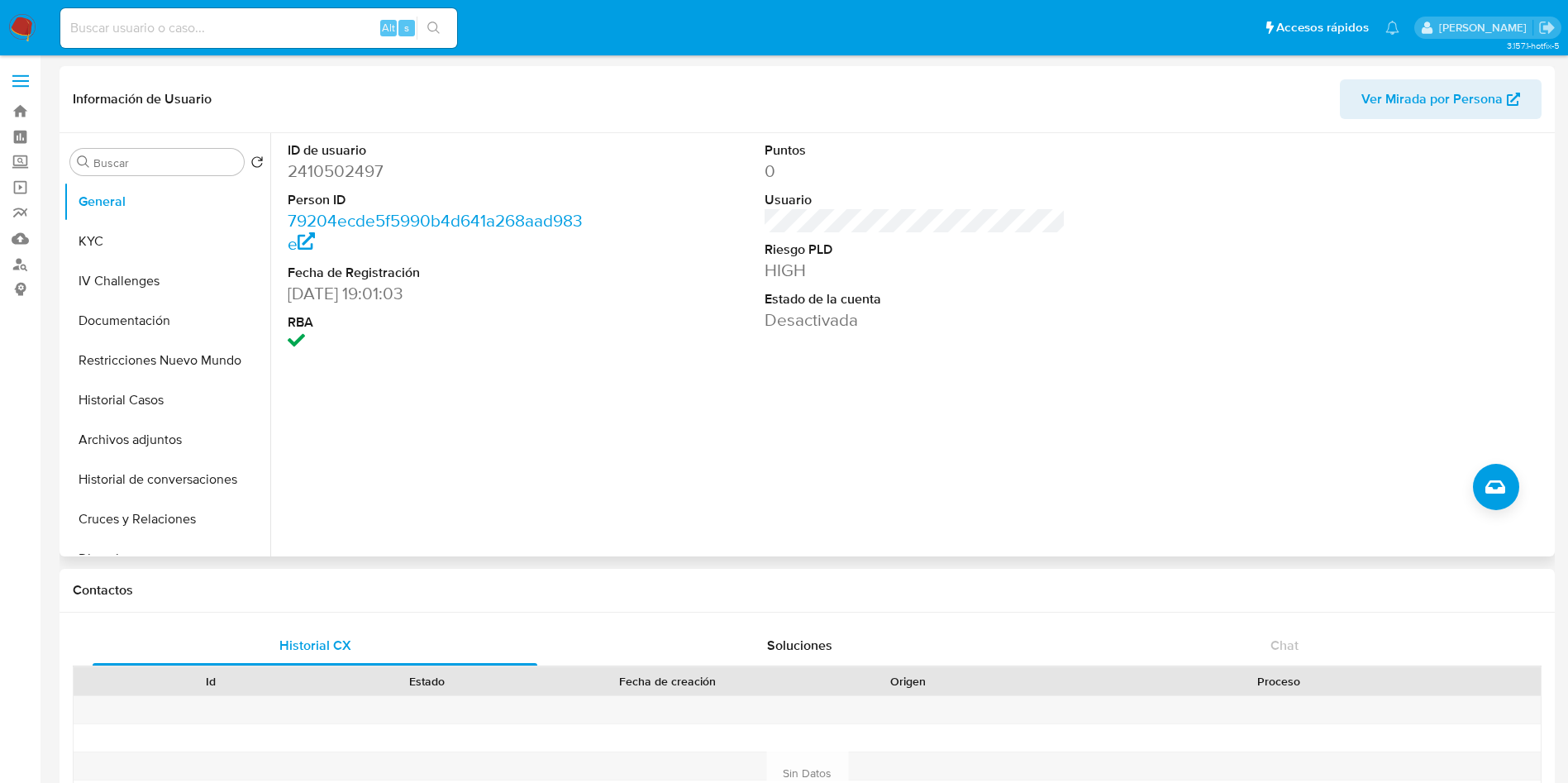
click at [343, 170] on dd "2410502497" at bounding box center [438, 171] width 302 height 23
copy dd "2410502497"
click at [125, 321] on button "Documentación" at bounding box center [160, 320] width 193 height 39
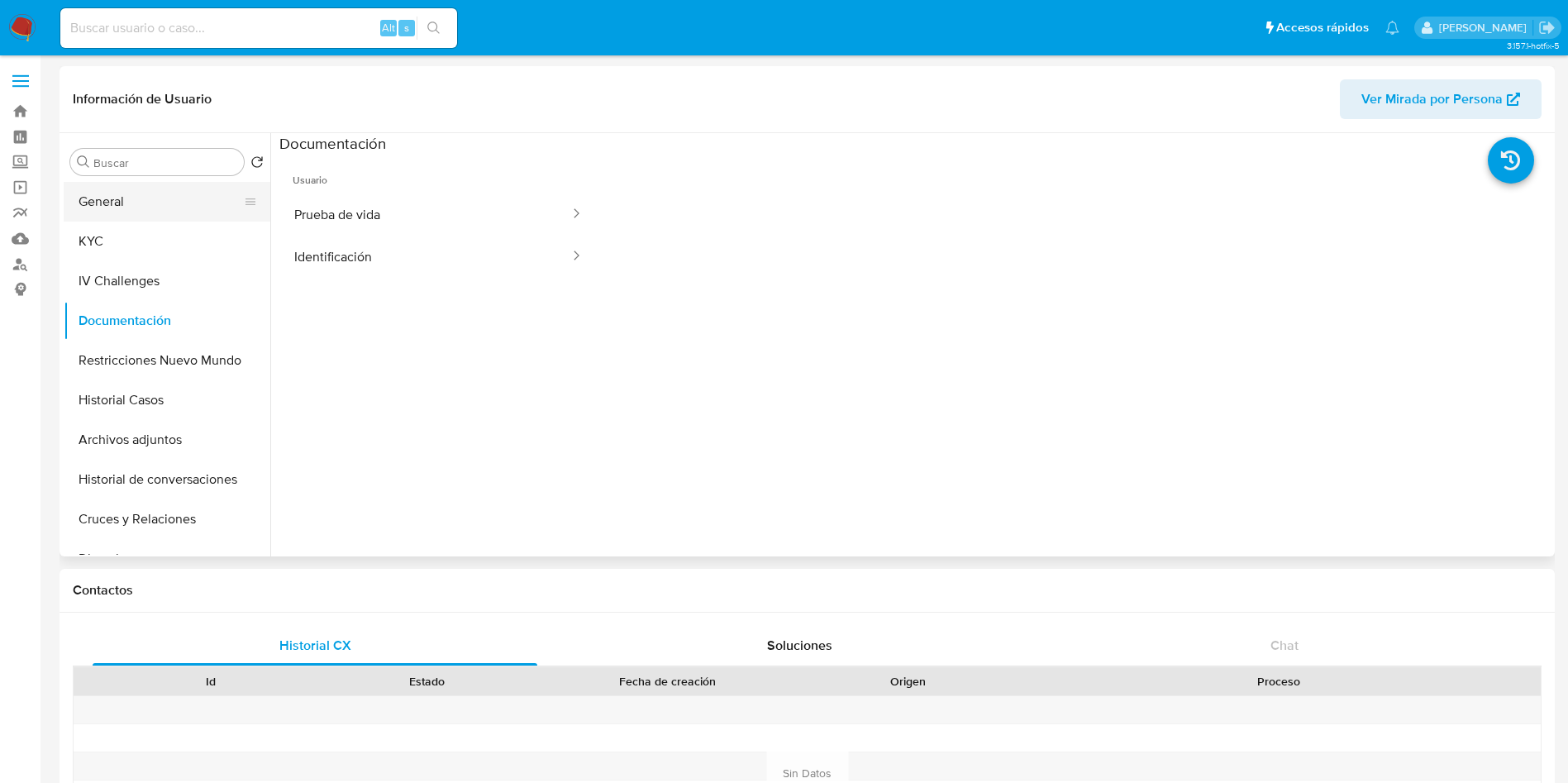
click at [183, 220] on button "General" at bounding box center [160, 201] width 193 height 39
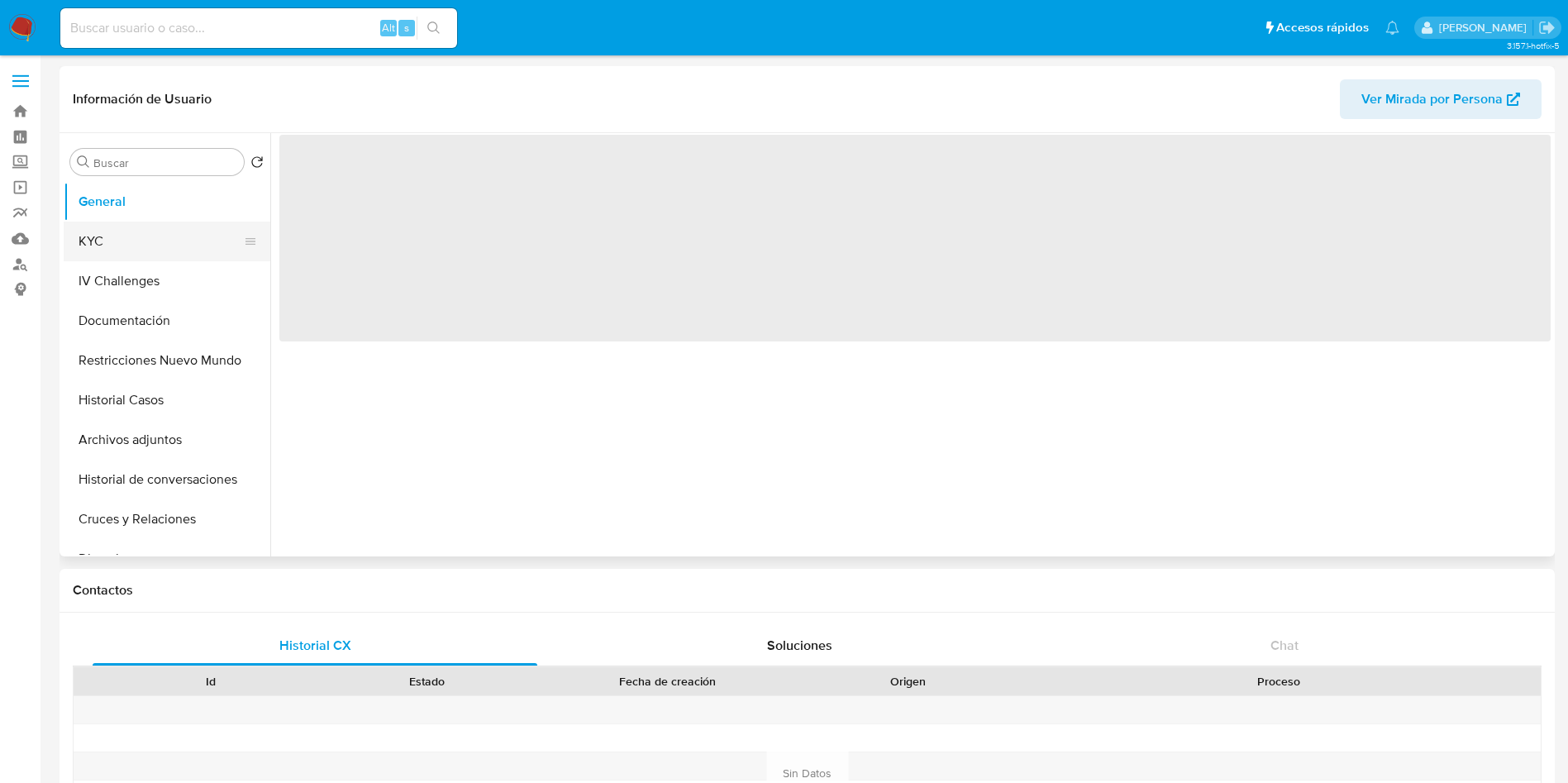
click at [181, 260] on button "KYC" at bounding box center [160, 240] width 193 height 39
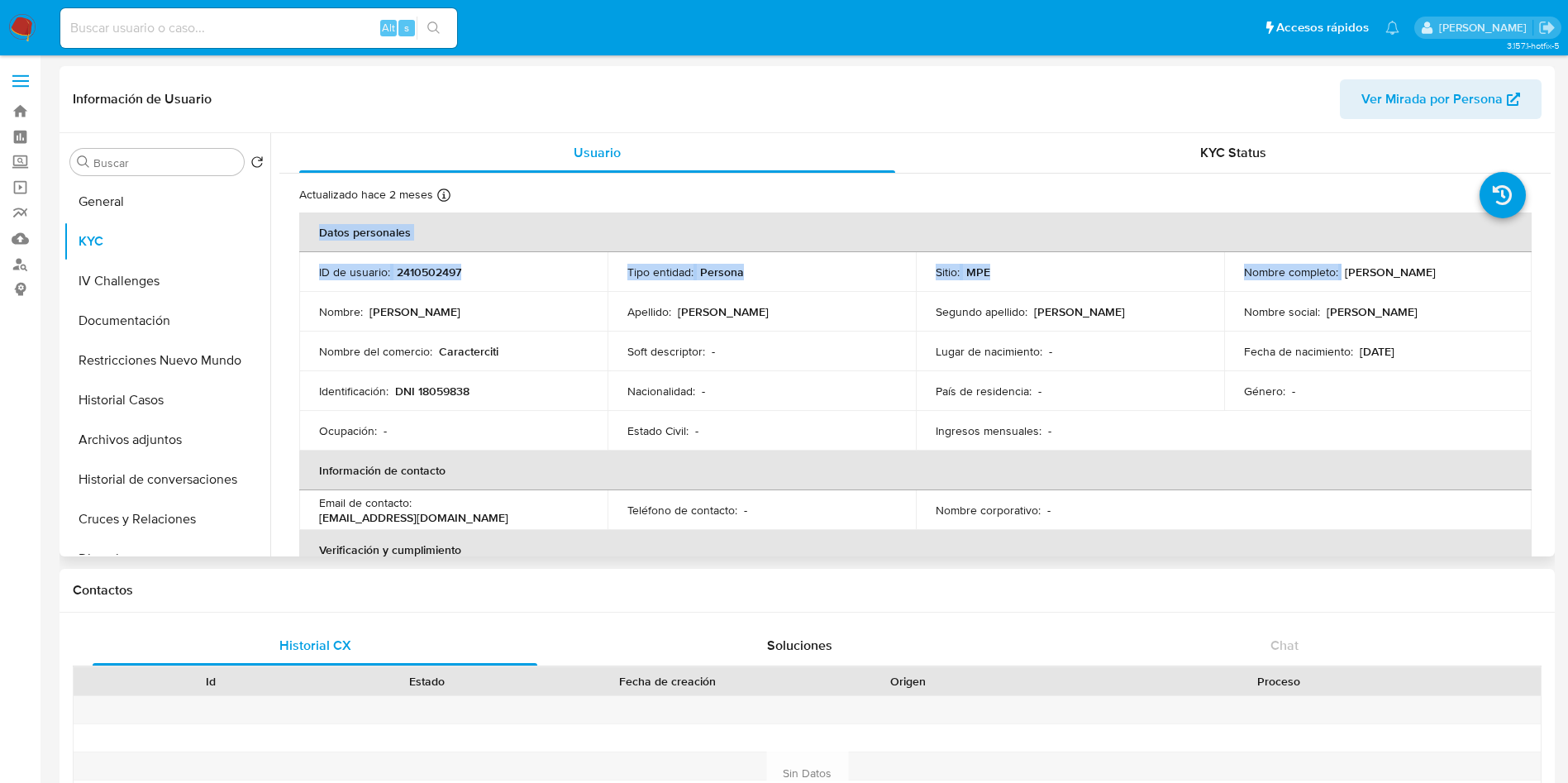
drag, startPoint x: 1337, startPoint y: 270, endPoint x: 1527, endPoint y: 281, distance: 190.3
click at [1527, 281] on div "Actualizado hace 2 meses Creado: 28/04/2025 20:03:19 Actualizado: 29/06/2025 00…" at bounding box center [915, 746] width 1271 height 1145
click at [1345, 272] on p "Francisco Valerio Avila Ruiz" at bounding box center [1390, 271] width 91 height 14
drag, startPoint x: 1336, startPoint y: 271, endPoint x: 1481, endPoint y: 266, distance: 145.1
click at [1481, 266] on div "Nombre completo : Francisco Valerio Avila Ruiz" at bounding box center [1378, 271] width 268 height 14
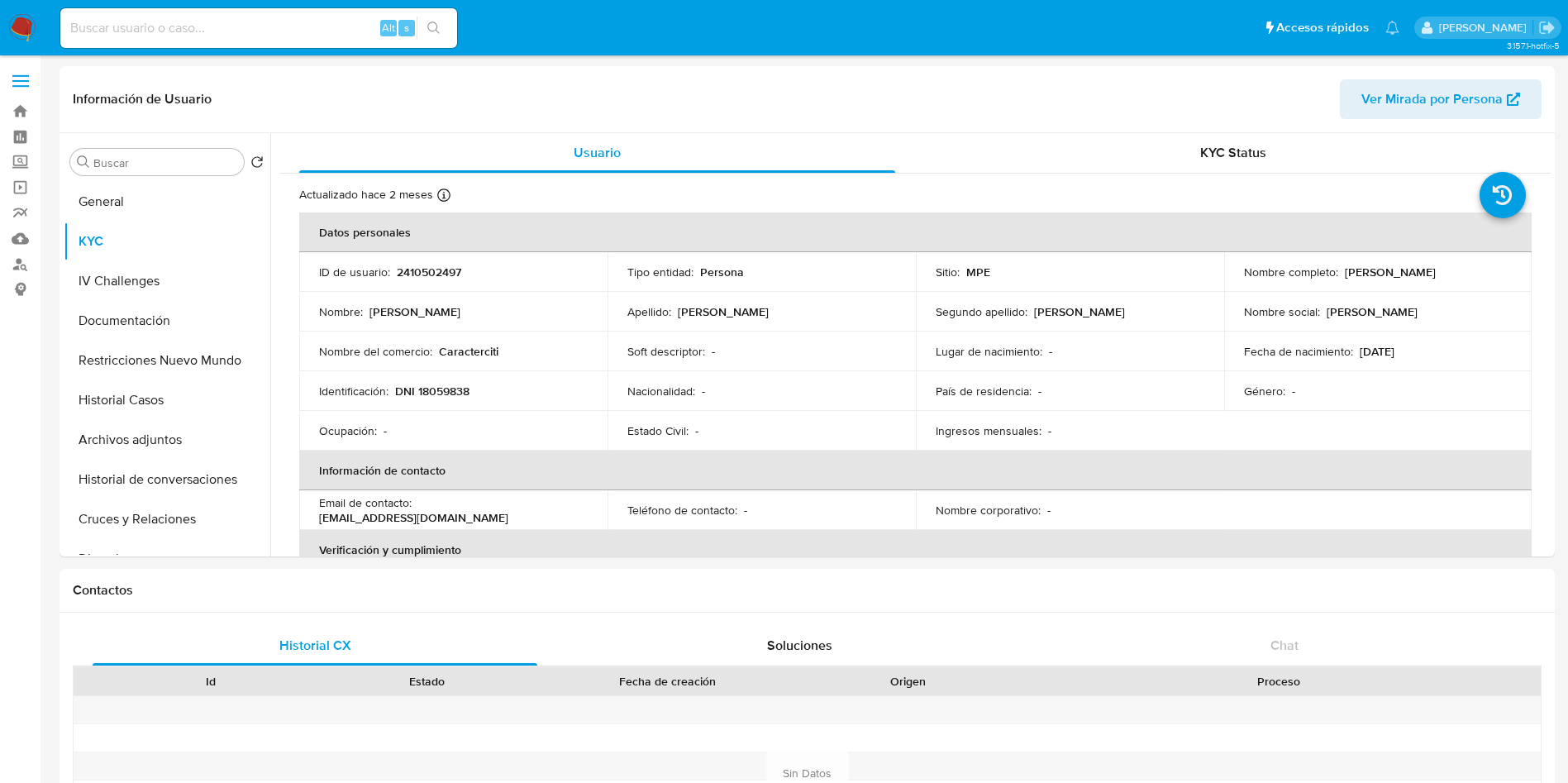
copy div "Francisco Valerio Avila Ruiz"
click at [441, 392] on p "DNI 18059838" at bounding box center [432, 391] width 74 height 14
copy p "18059838"
click at [185, 308] on button "Documentación" at bounding box center [160, 320] width 193 height 39
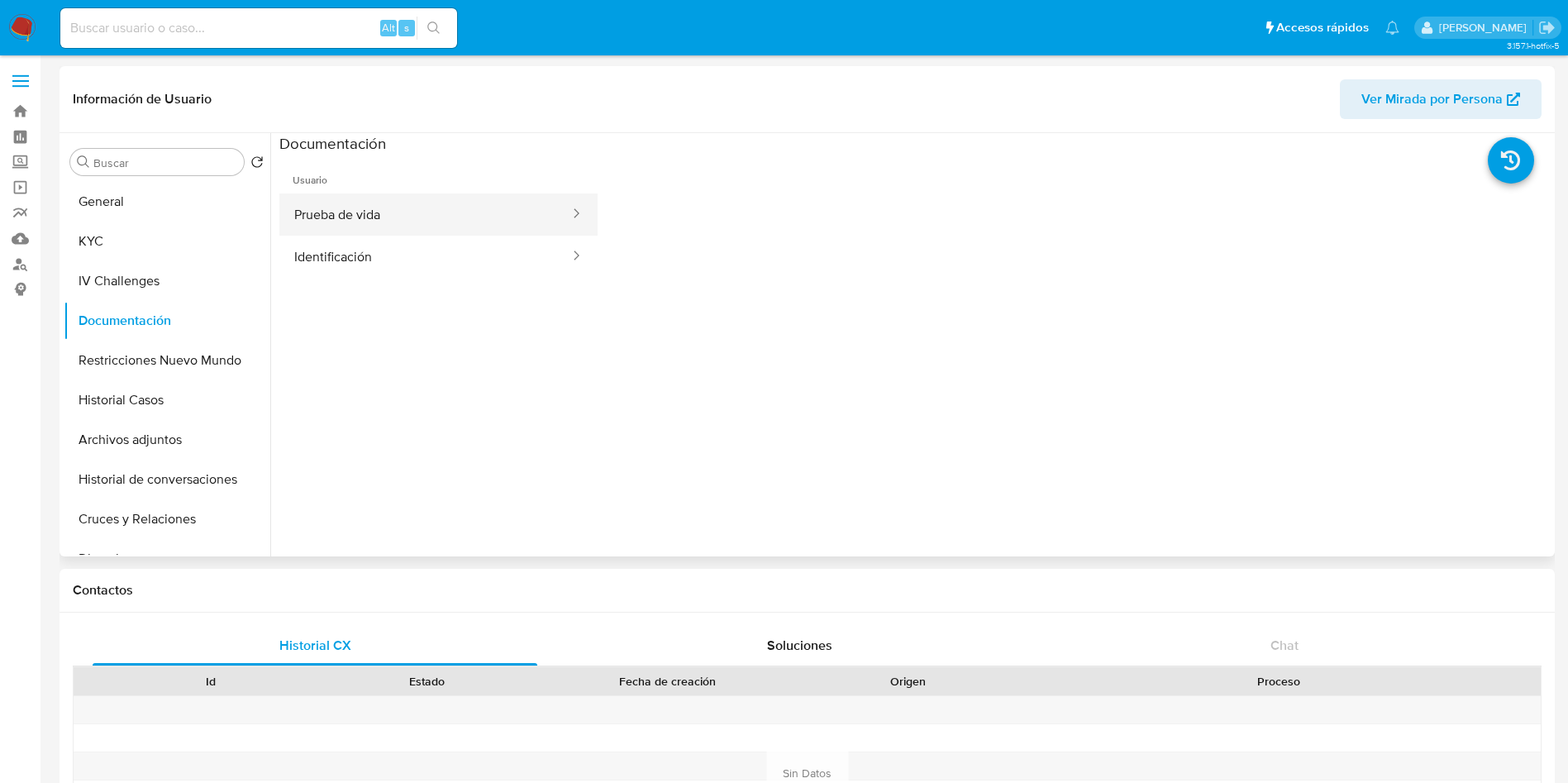
click at [448, 204] on button "Prueba de vida" at bounding box center [425, 215] width 291 height 42
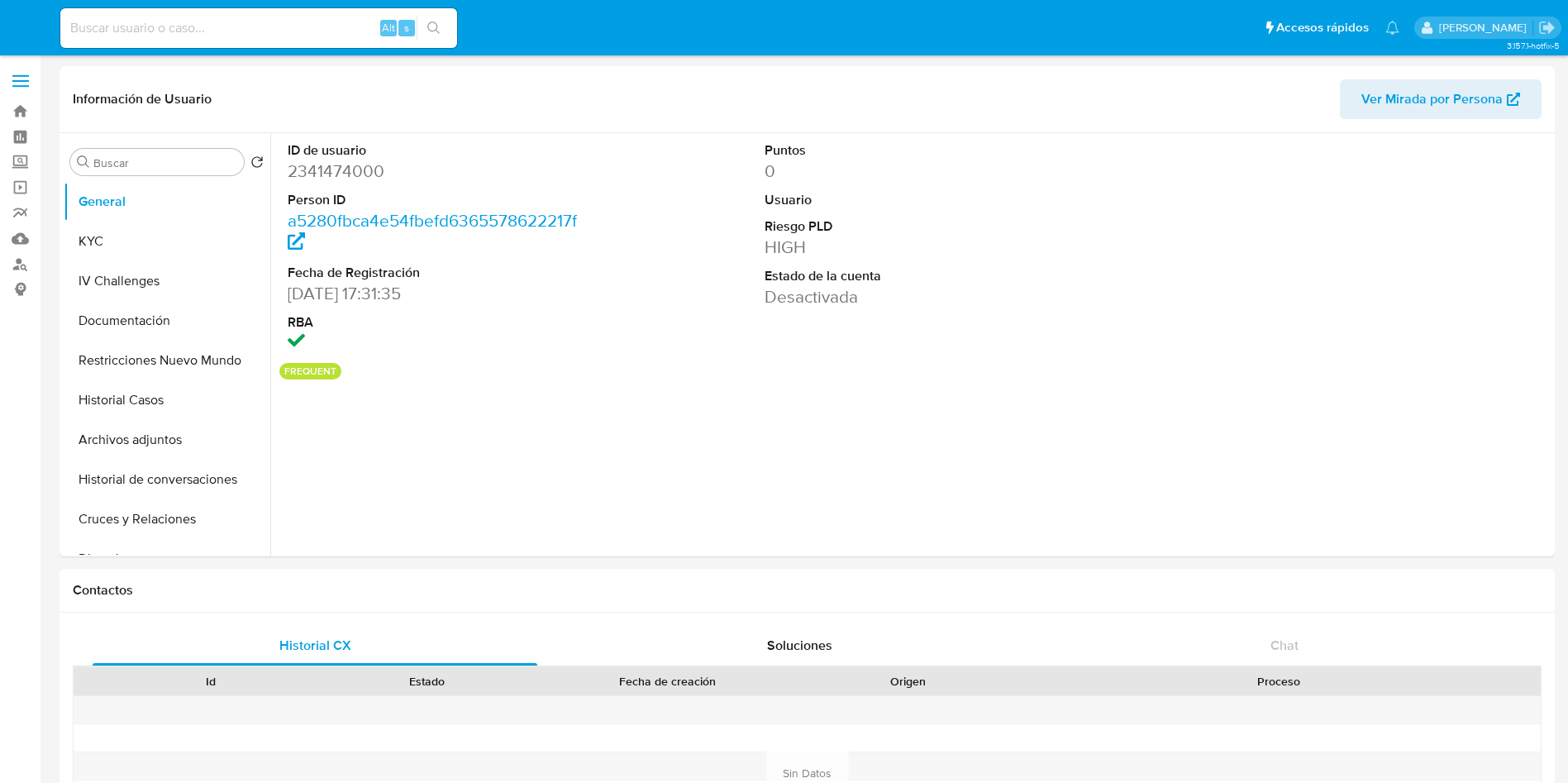
select select "10"
click at [329, 181] on dd "2341474000" at bounding box center [438, 171] width 302 height 23
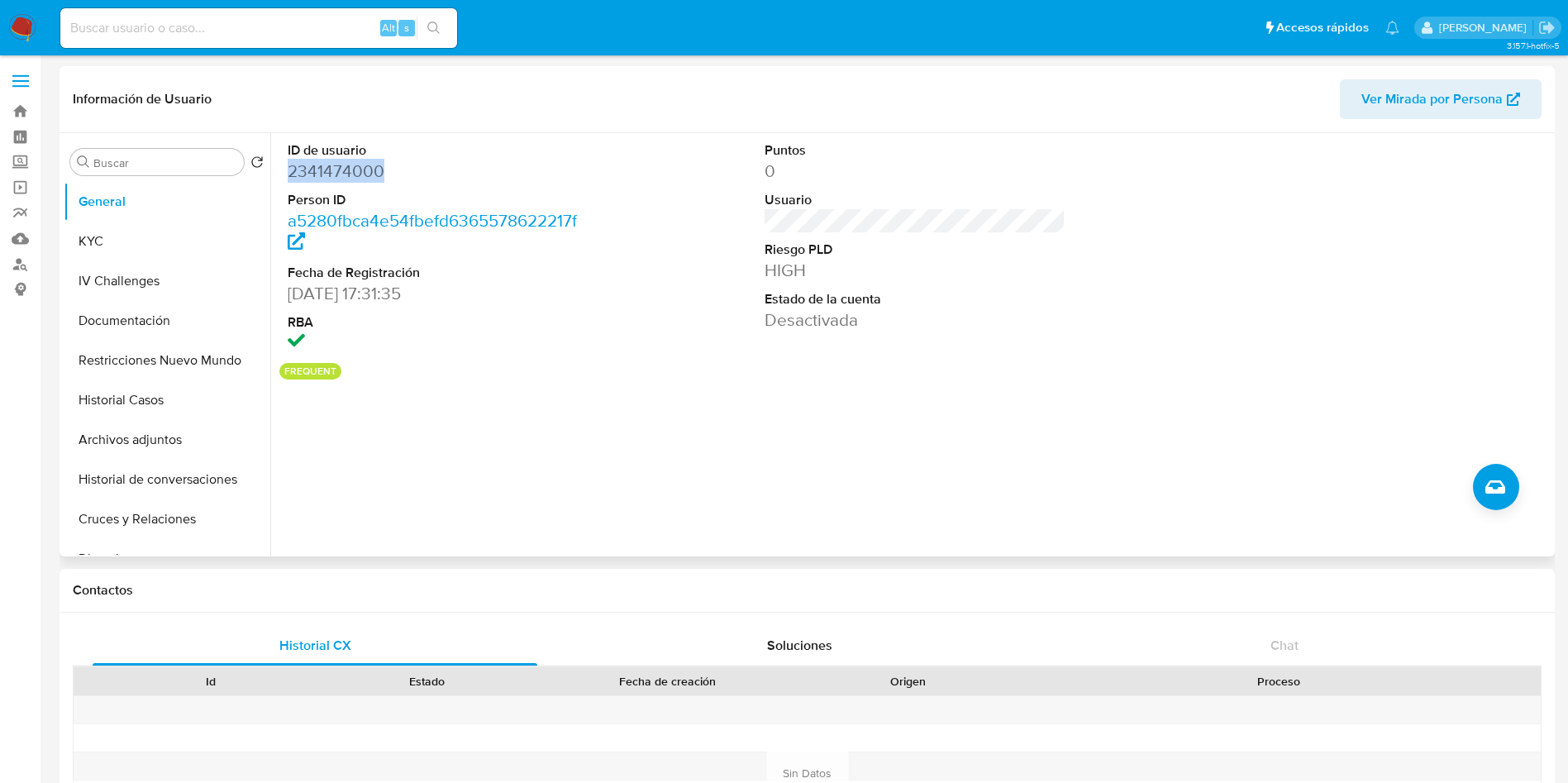
click at [329, 181] on dd "2341474000" at bounding box center [438, 171] width 302 height 23
copy dd "2341474000"
click at [138, 225] on button "KYC" at bounding box center [160, 240] width 193 height 39
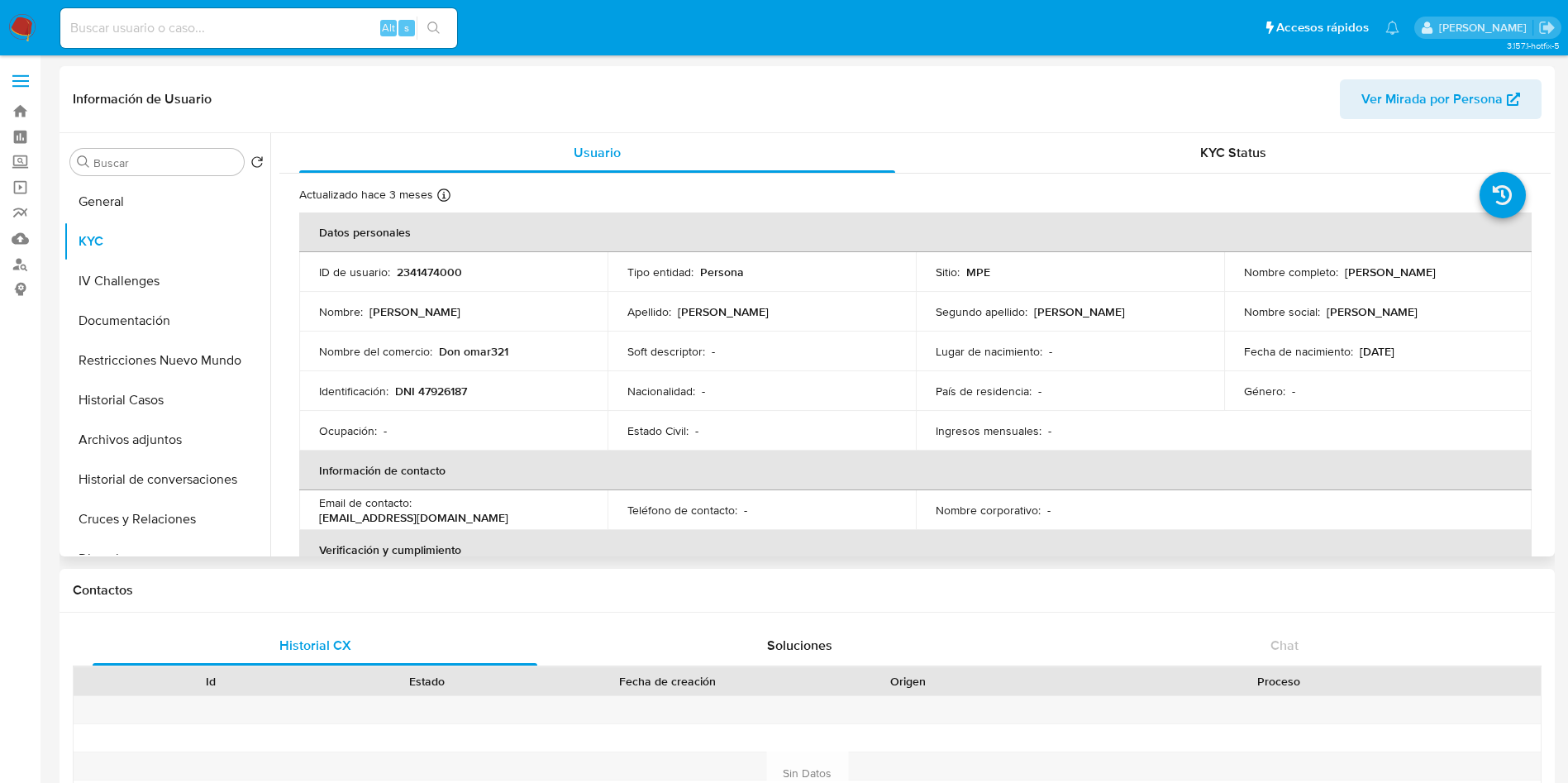
drag, startPoint x: 1233, startPoint y: 277, endPoint x: 1417, endPoint y: 275, distance: 184.0
click at [1417, 275] on td "Nombre completo : [PERSON_NAME]" at bounding box center [1378, 271] width 309 height 39
copy p "[PERSON_NAME]"
click at [449, 390] on p "DNI 47926187" at bounding box center [431, 391] width 72 height 14
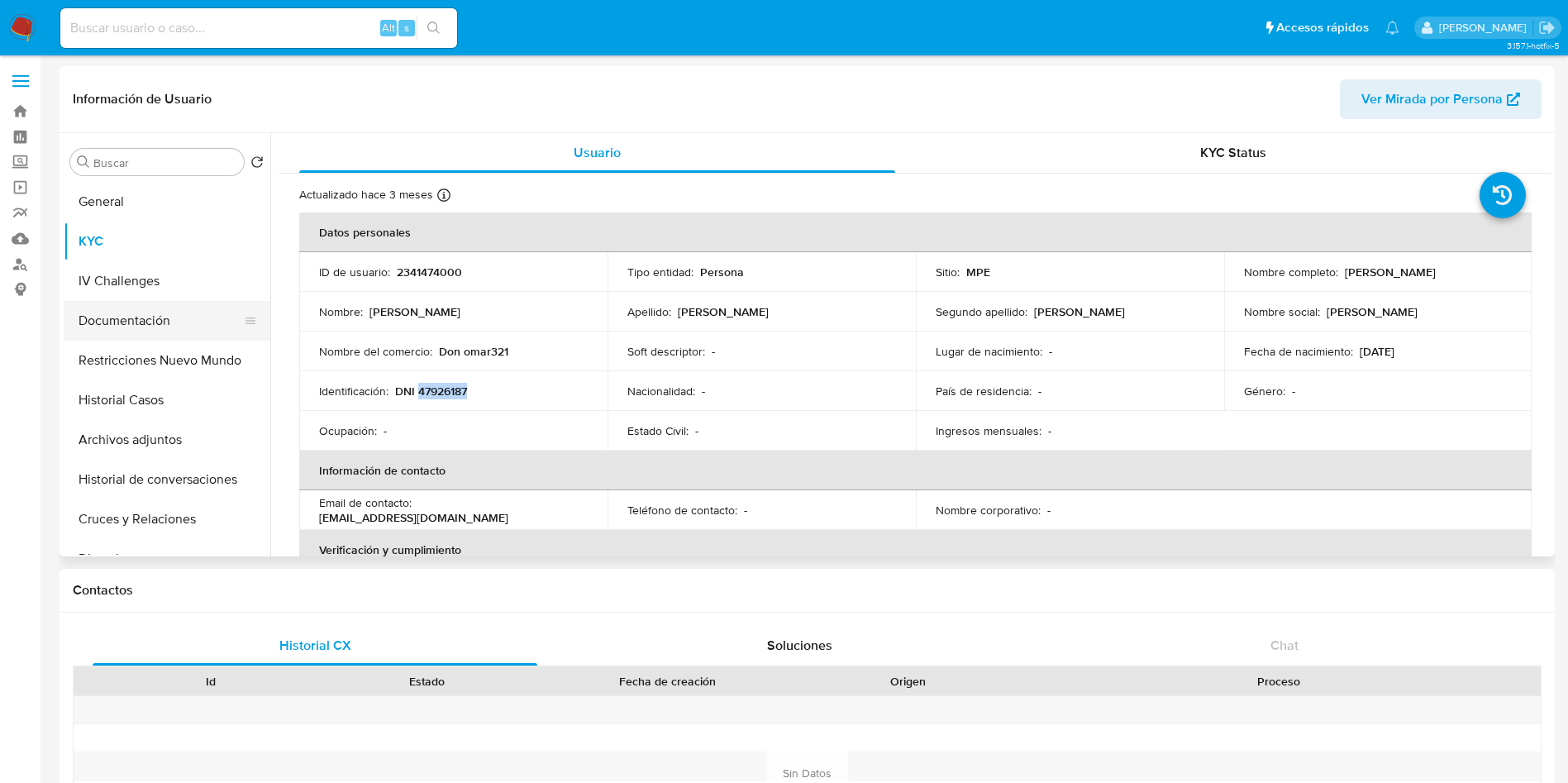
copy p "47926187"
click at [174, 317] on button "Documentación" at bounding box center [160, 320] width 193 height 39
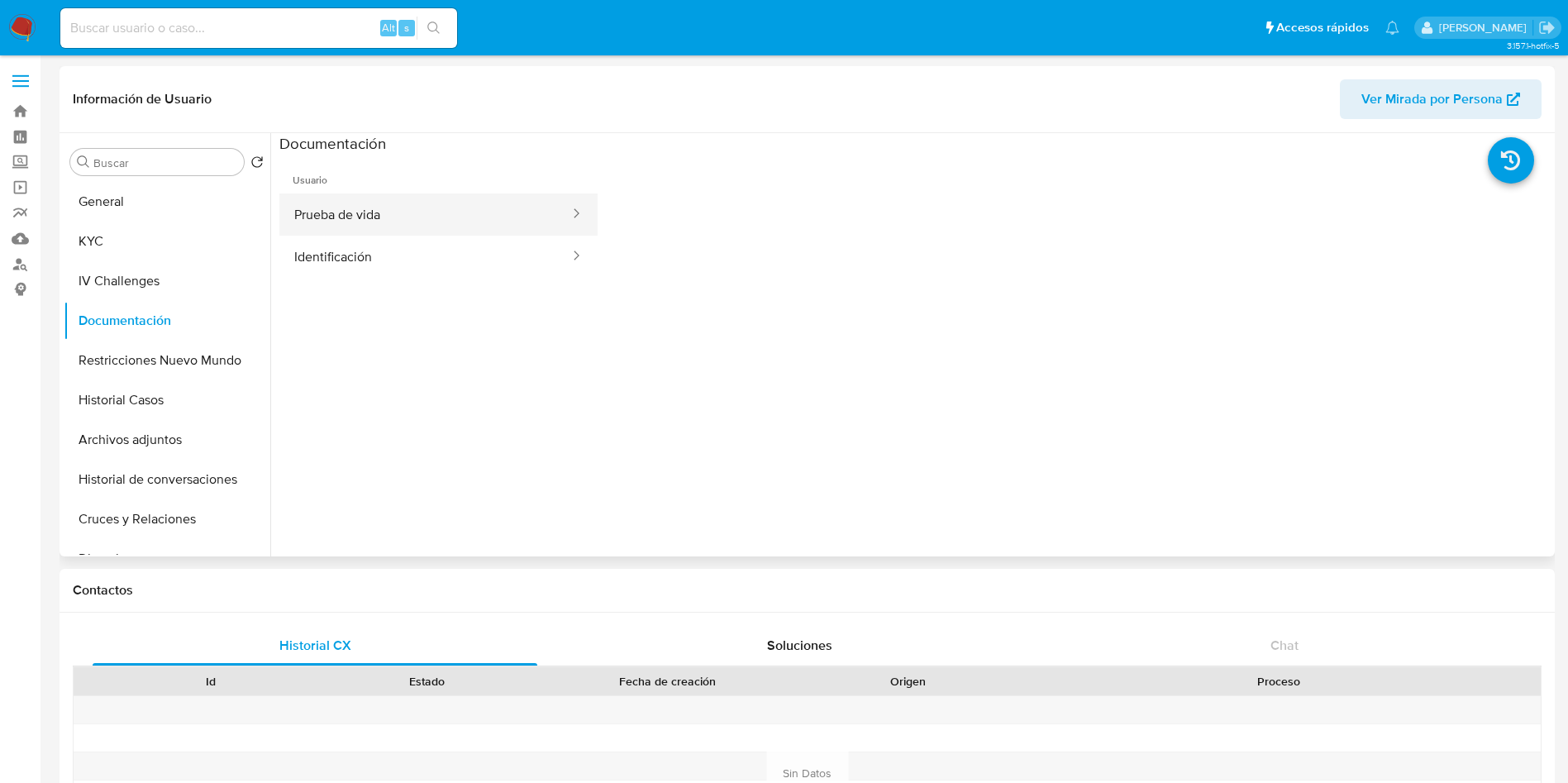
click at [445, 212] on button "Prueba de vida" at bounding box center [425, 215] width 291 height 42
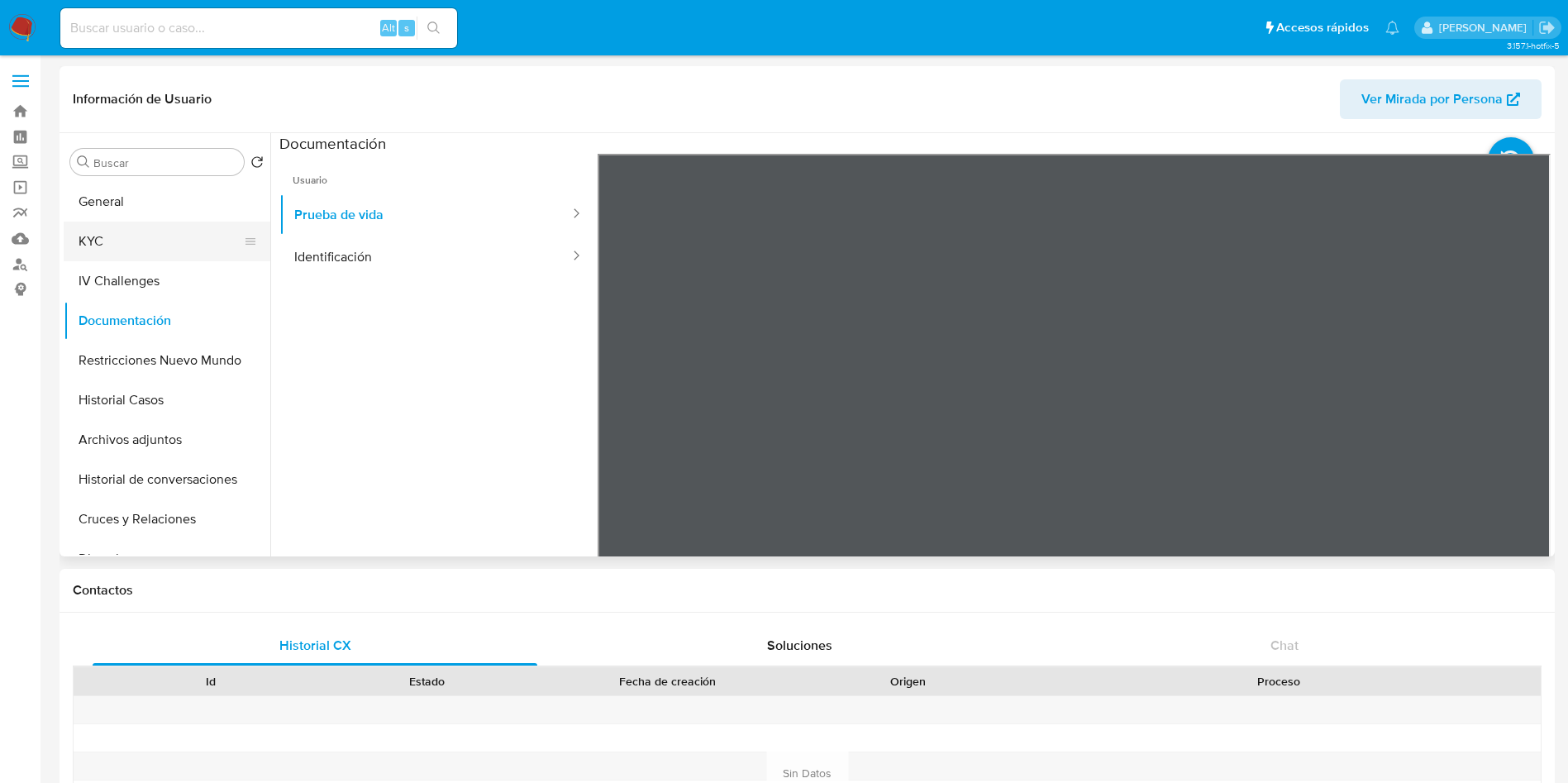
click at [162, 226] on button "KYC" at bounding box center [160, 240] width 193 height 39
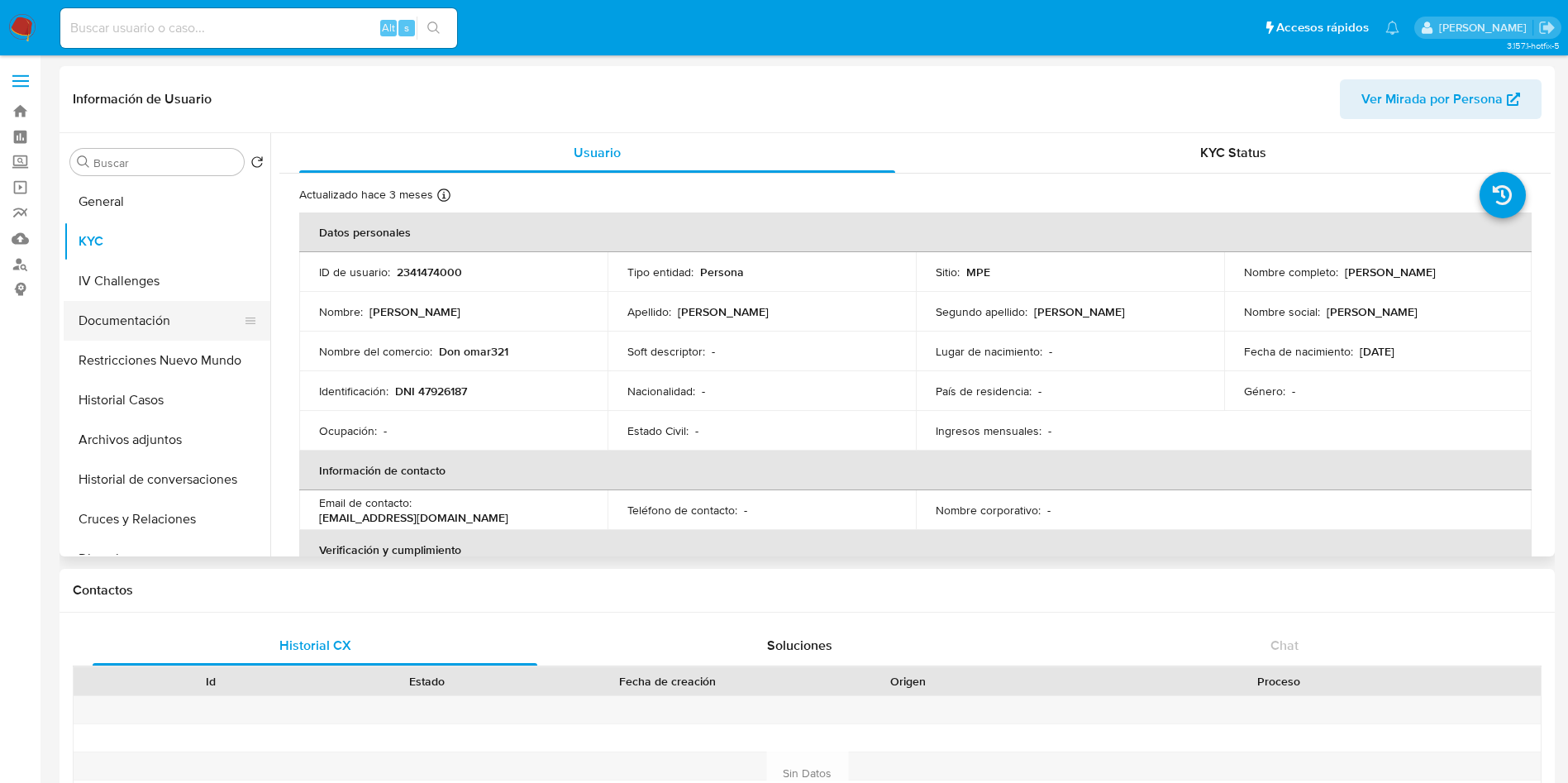
click at [171, 315] on button "Documentación" at bounding box center [160, 320] width 193 height 39
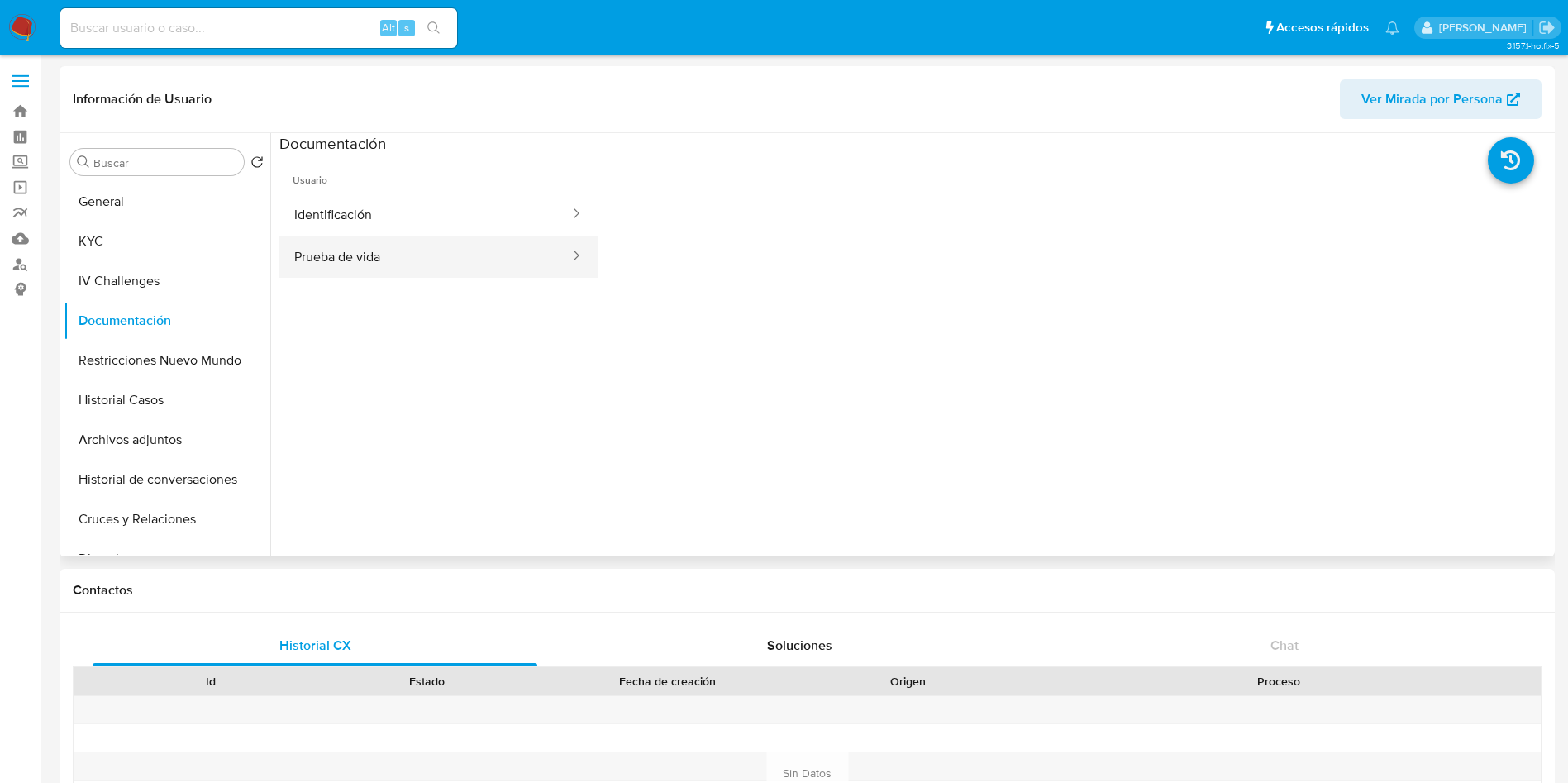
click at [459, 253] on button "Prueba de vida" at bounding box center [425, 257] width 291 height 42
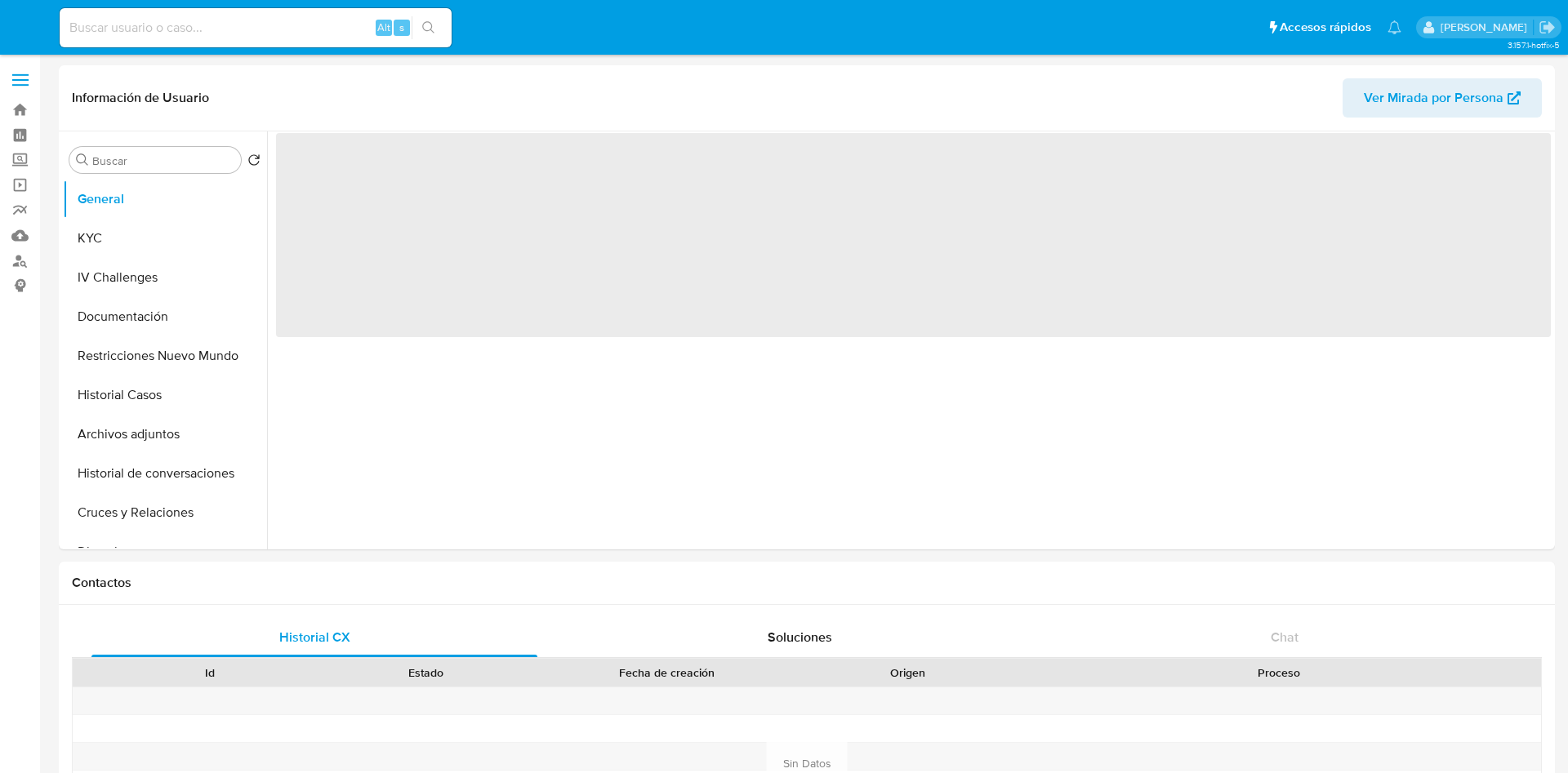
select select "10"
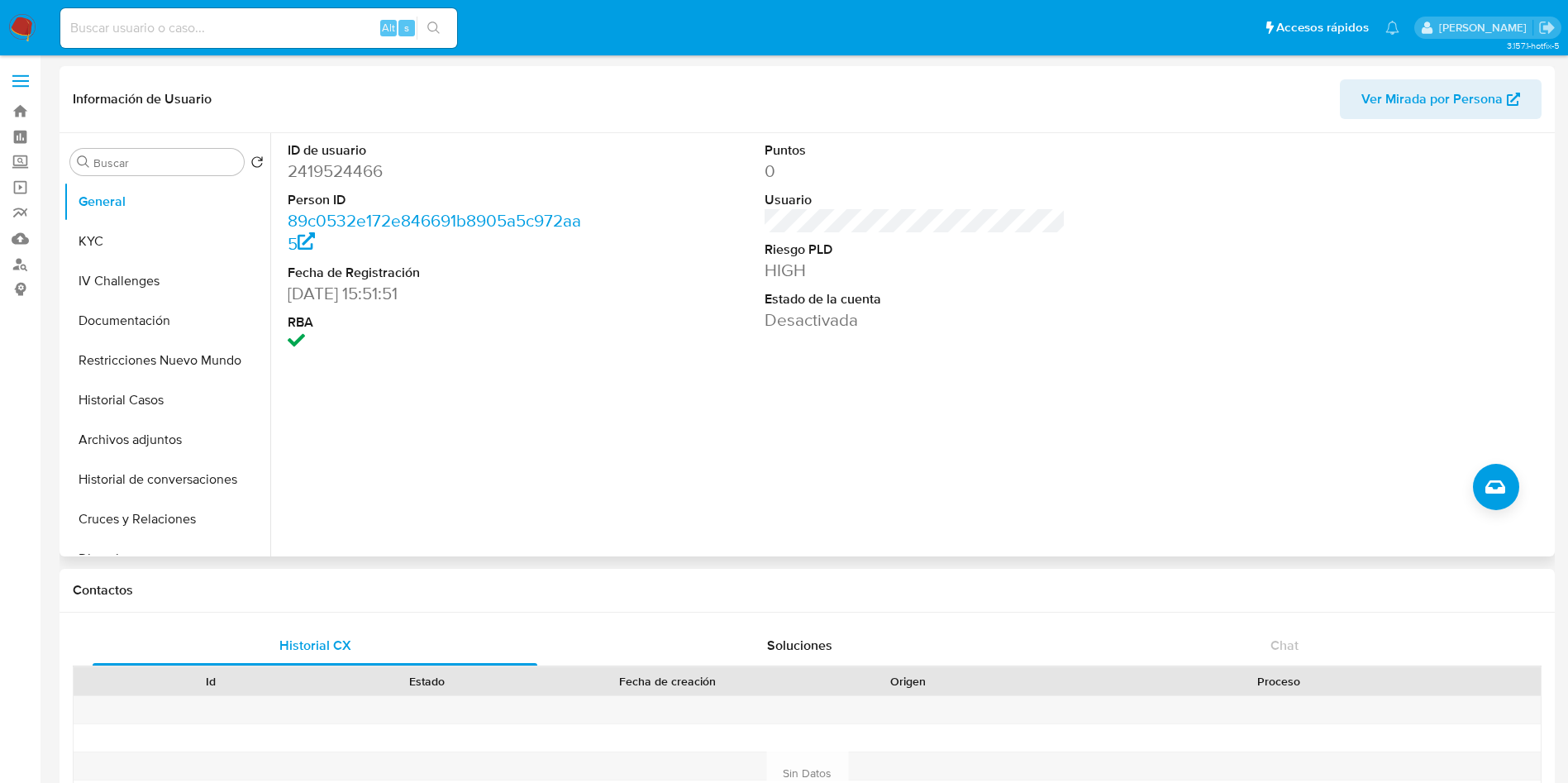
click at [312, 175] on dd "2419524466" at bounding box center [438, 171] width 302 height 23
copy dd "2419524466"
click at [151, 242] on button "KYC" at bounding box center [160, 240] width 193 height 39
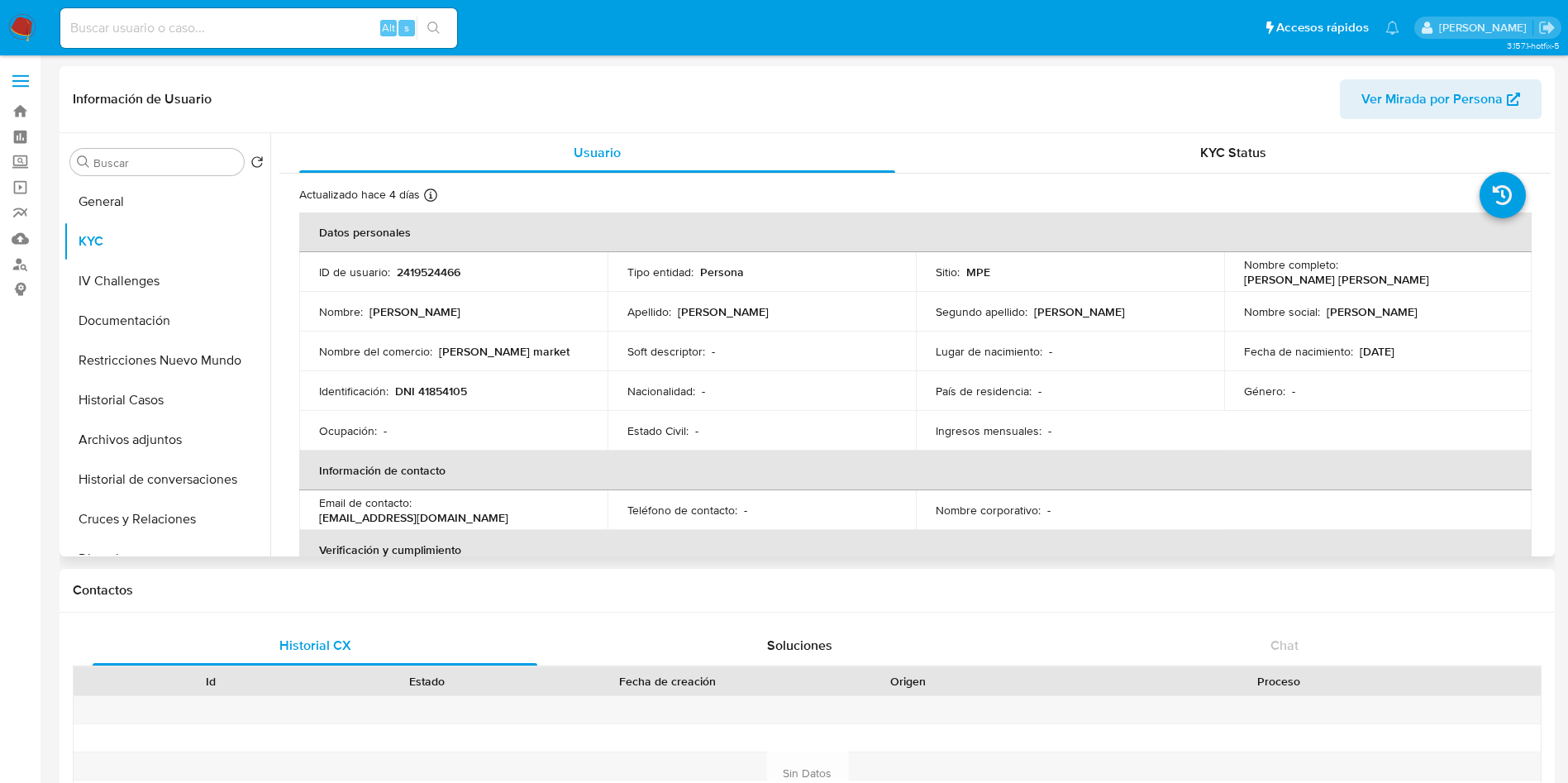
drag, startPoint x: 1228, startPoint y: 277, endPoint x: 1428, endPoint y: 274, distance: 200.0
click at [1428, 274] on td "Nombre completo : Freddy Luis Ramos Hermenegildo" at bounding box center [1378, 271] width 309 height 39
copy p "Freddy Luis Ramos Hermenegildo"
click at [435, 384] on p "DNI 41854105" at bounding box center [431, 391] width 72 height 14
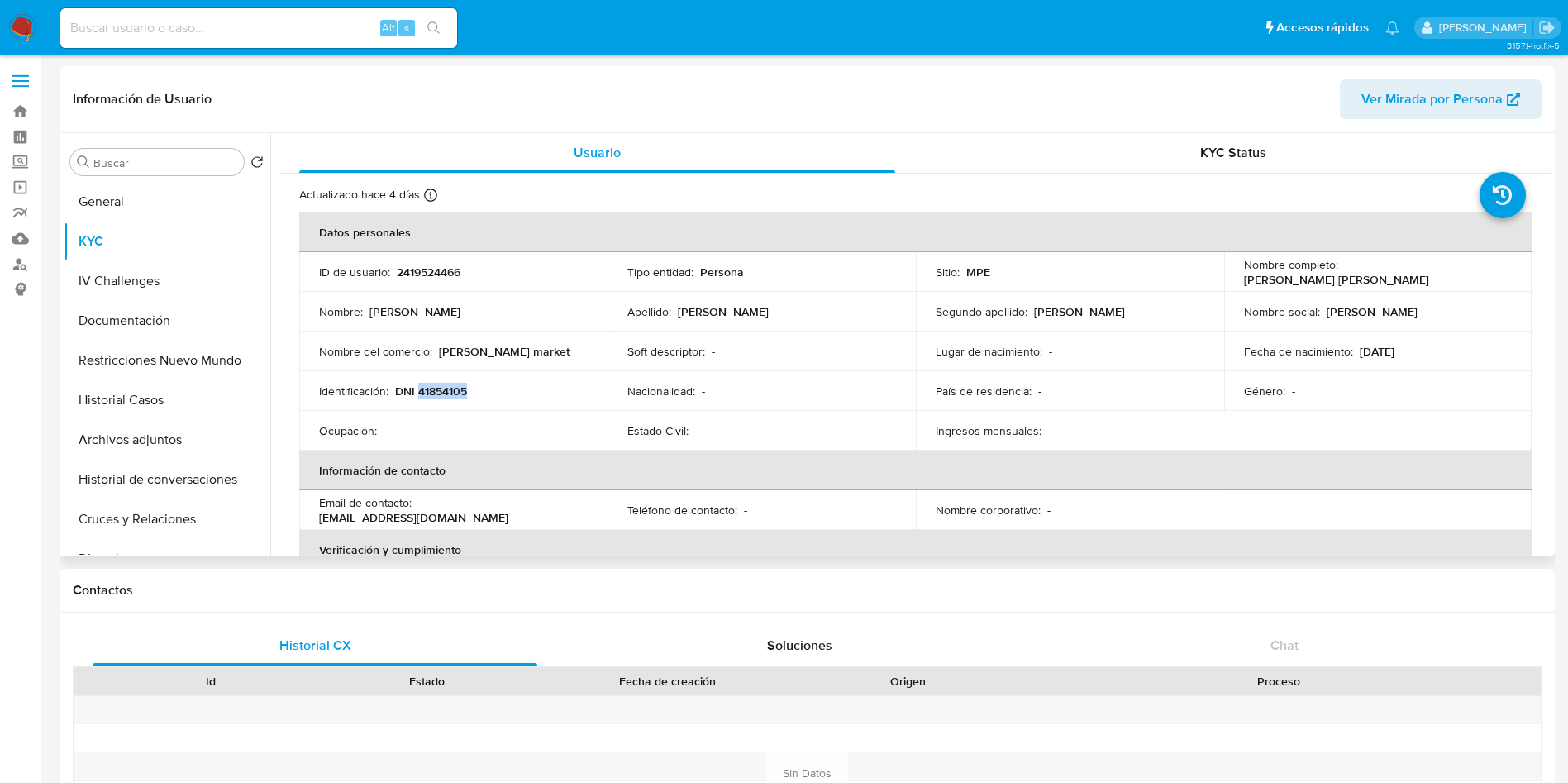
copy p "41854105"
click at [154, 315] on button "Documentación" at bounding box center [160, 320] width 193 height 39
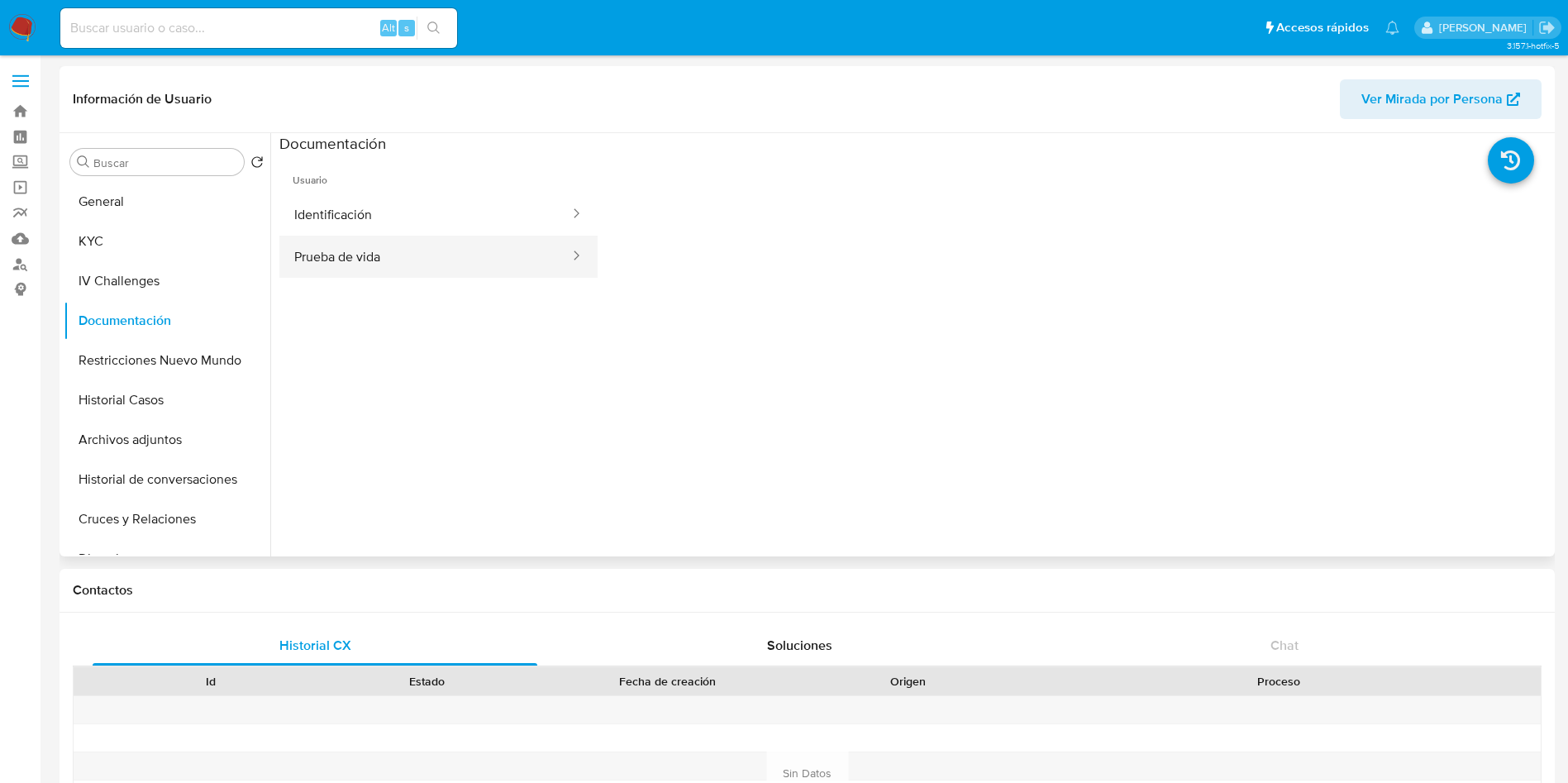
click at [412, 261] on button "Prueba de vida" at bounding box center [425, 257] width 291 height 42
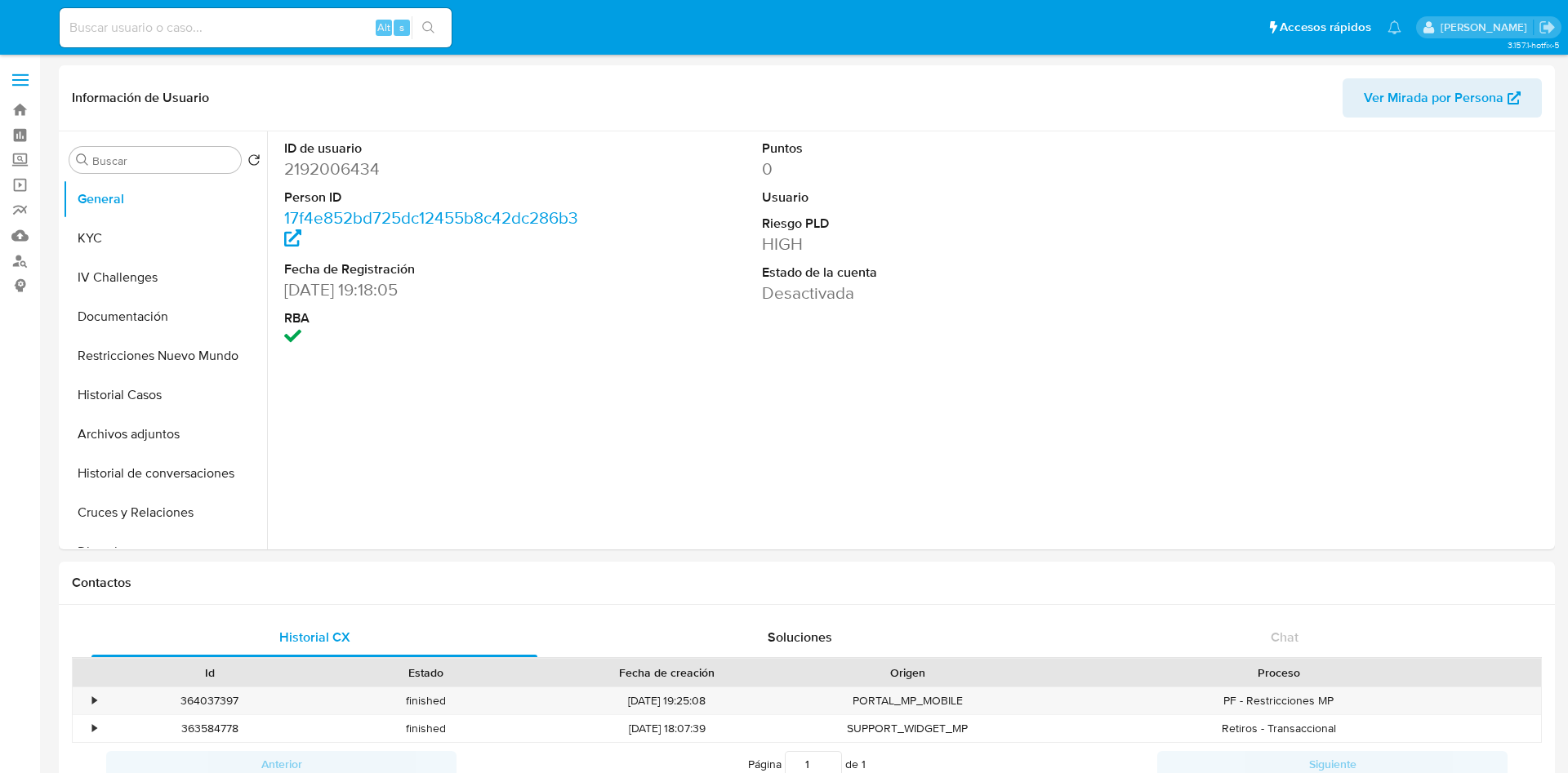
select select "10"
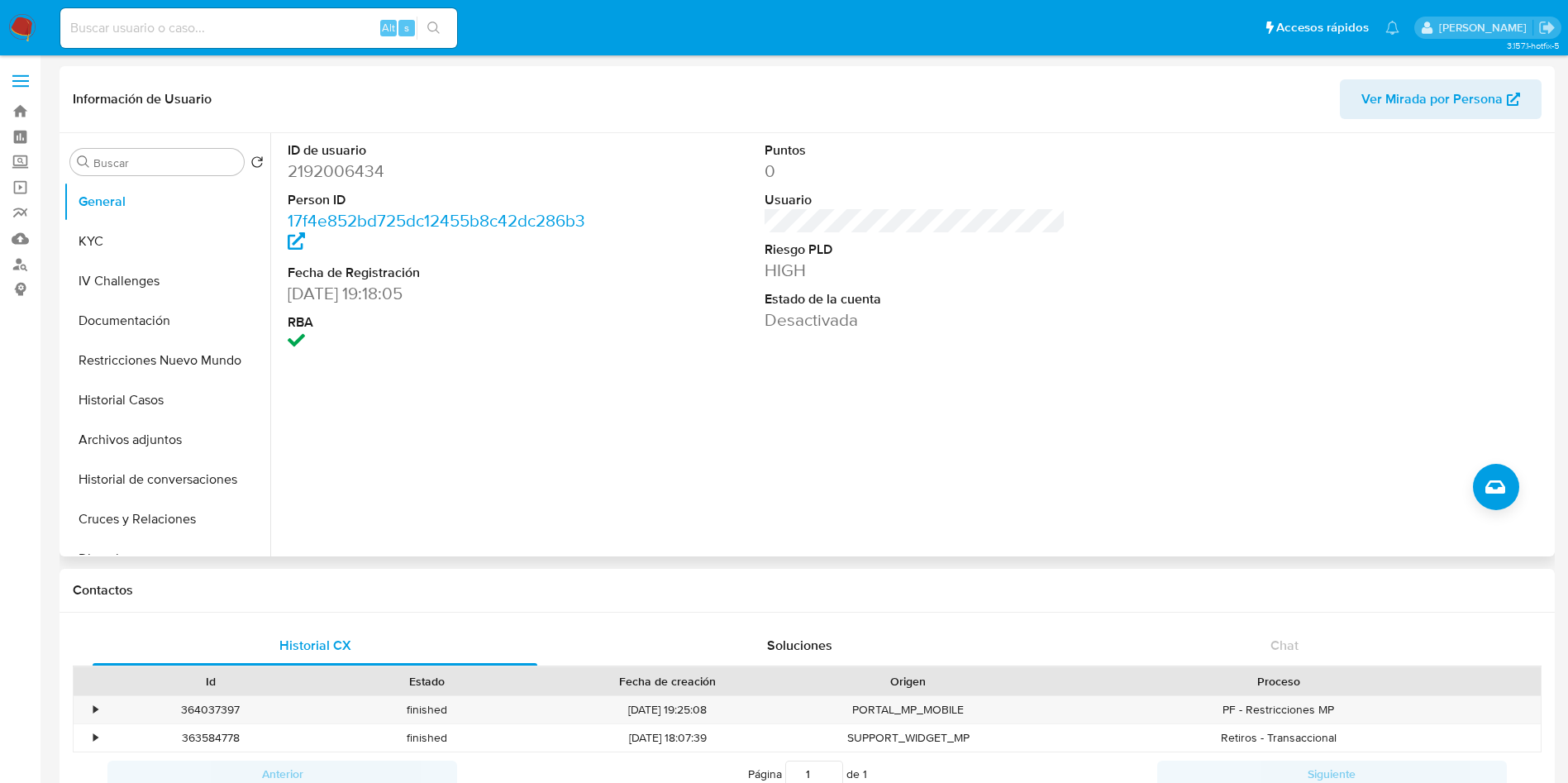
click at [356, 172] on dd "2192006434" at bounding box center [438, 171] width 302 height 23
click at [356, 173] on dd "2192006434" at bounding box center [438, 171] width 302 height 23
copy dd "2192006434"
click at [142, 238] on button "KYC" at bounding box center [160, 240] width 193 height 39
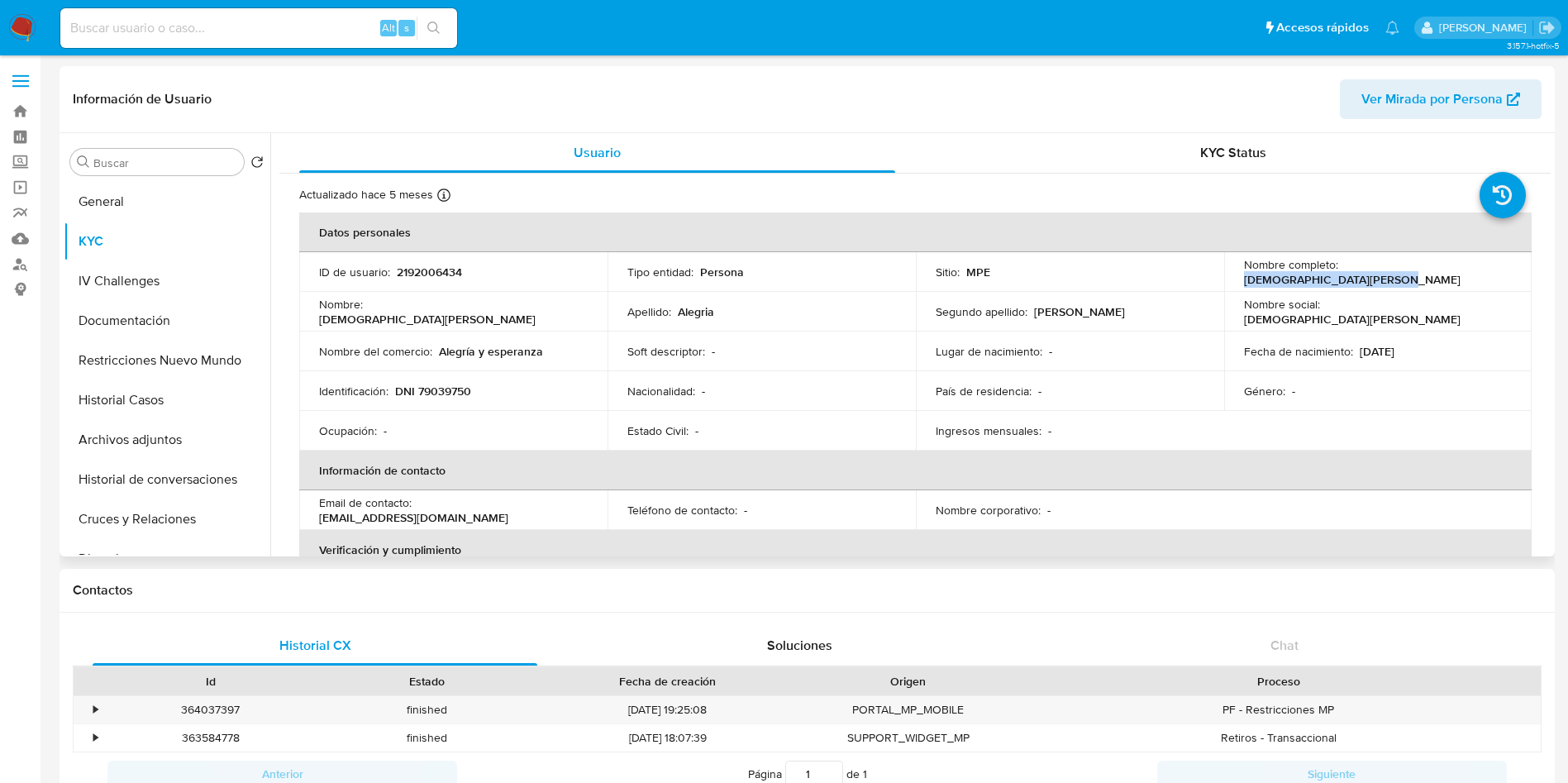
drag, startPoint x: 1340, startPoint y: 274, endPoint x: 1448, endPoint y: 248, distance: 111.1
click at [1481, 272] on div "Nombre completo : [DEMOGRAPHIC_DATA][PERSON_NAME]" at bounding box center [1378, 271] width 268 height 30
copy p "[DEMOGRAPHIC_DATA][PERSON_NAME]"
click at [456, 385] on p "DNI 79039750" at bounding box center [433, 391] width 76 height 14
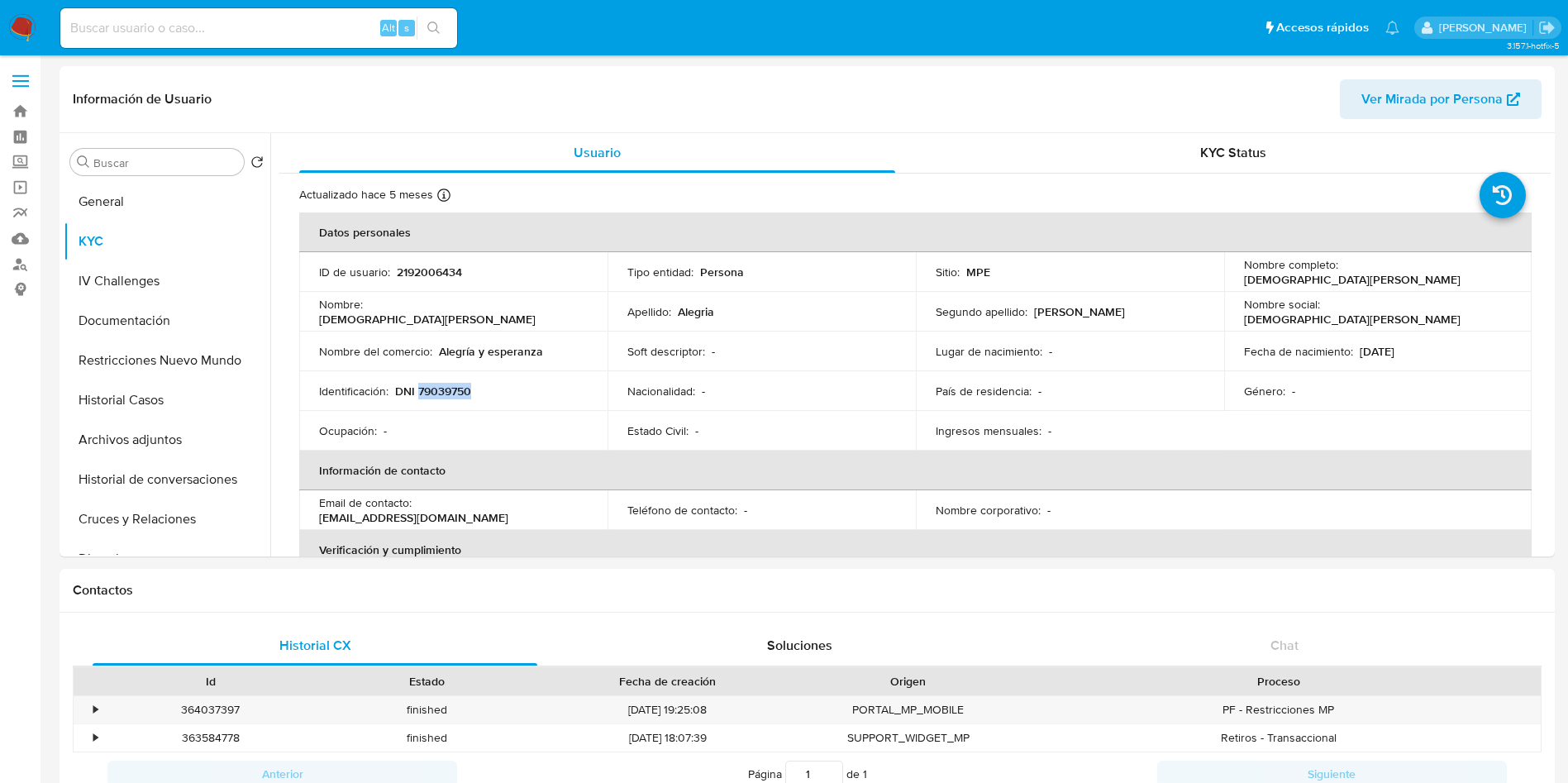
copy p "79039750"
click at [172, 314] on button "Documentación" at bounding box center [160, 320] width 193 height 39
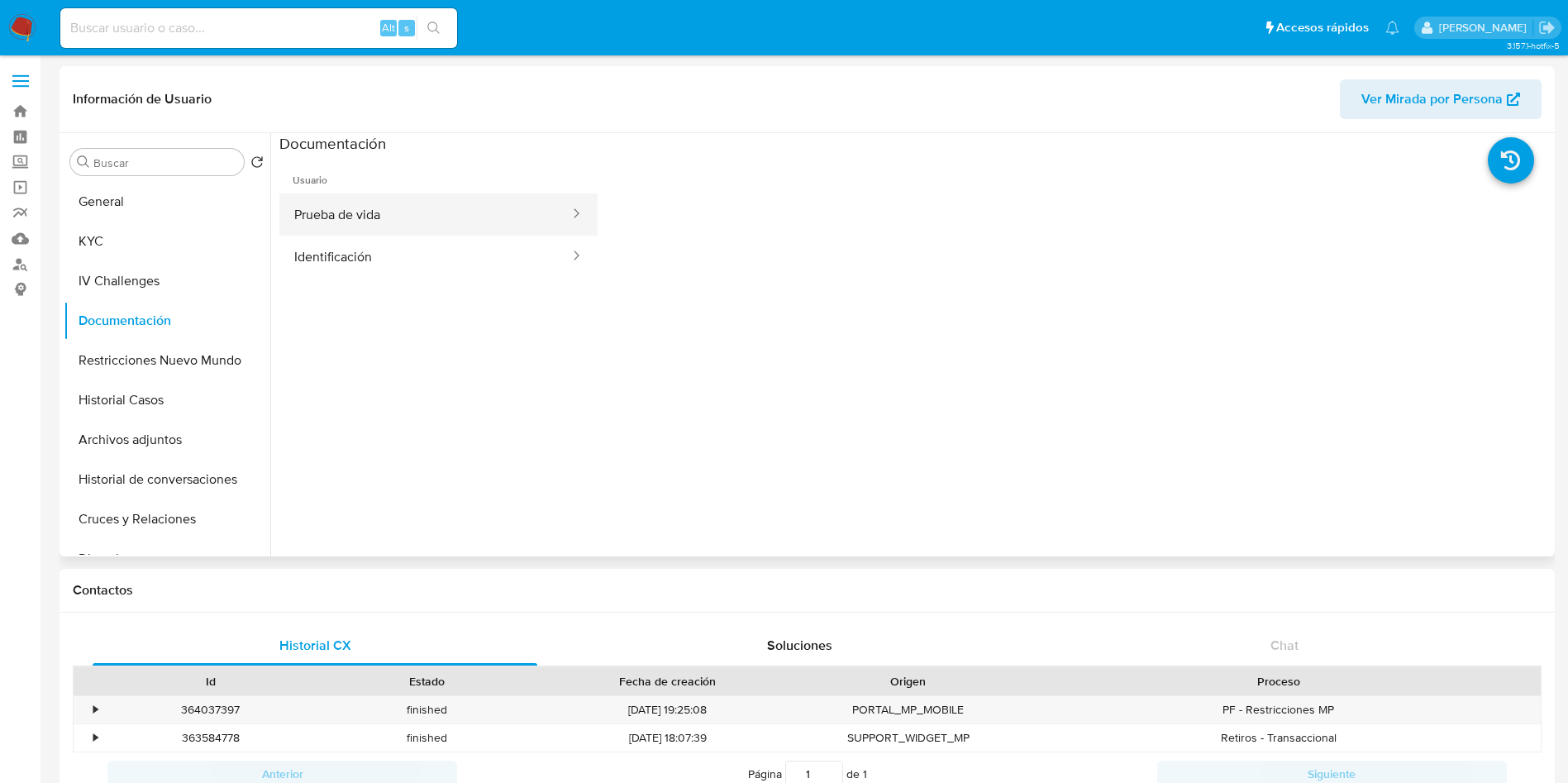
click at [451, 198] on button "Prueba de vida" at bounding box center [425, 215] width 291 height 42
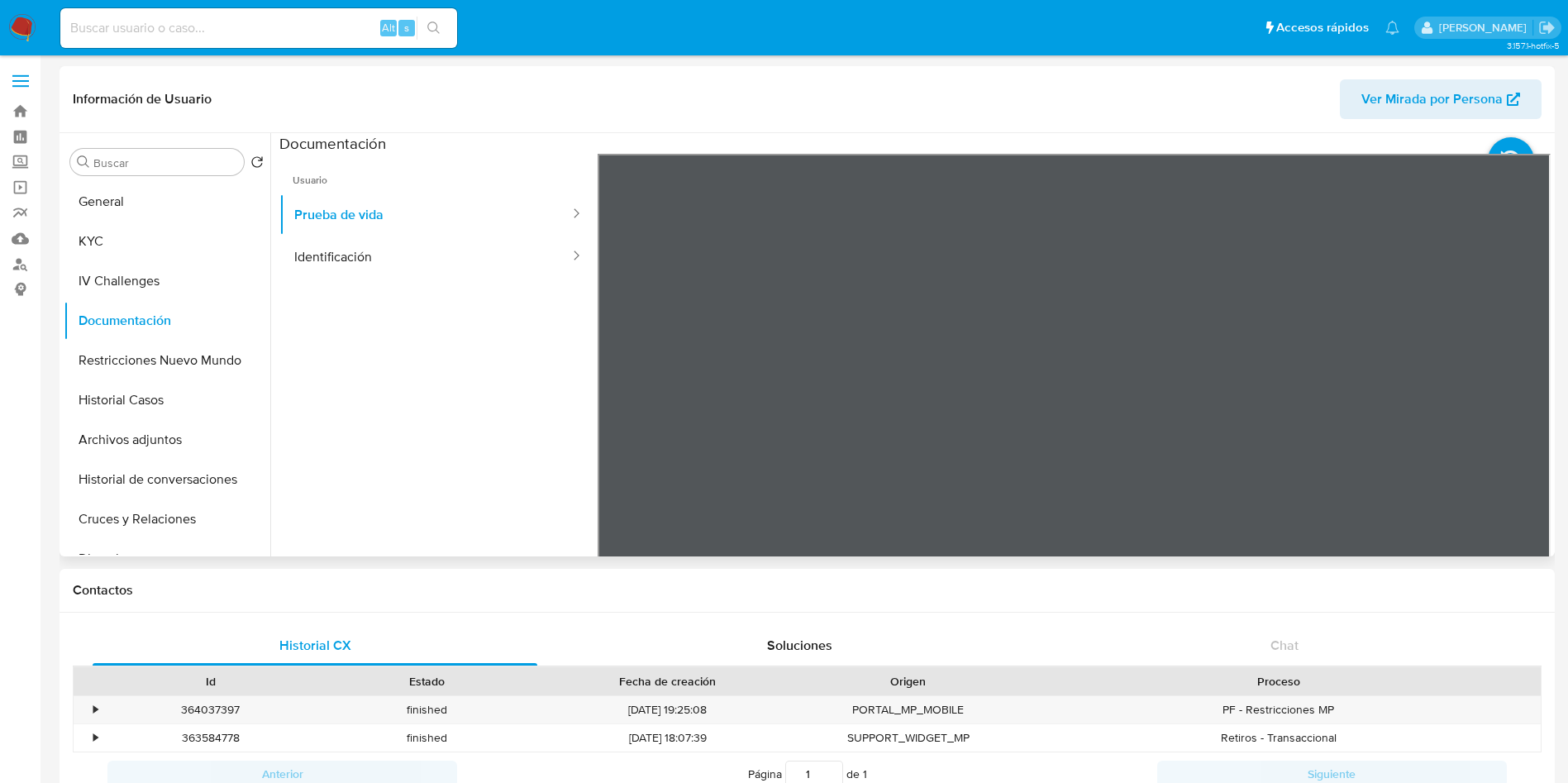
click at [762, 445] on div at bounding box center [1075, 425] width 954 height 543
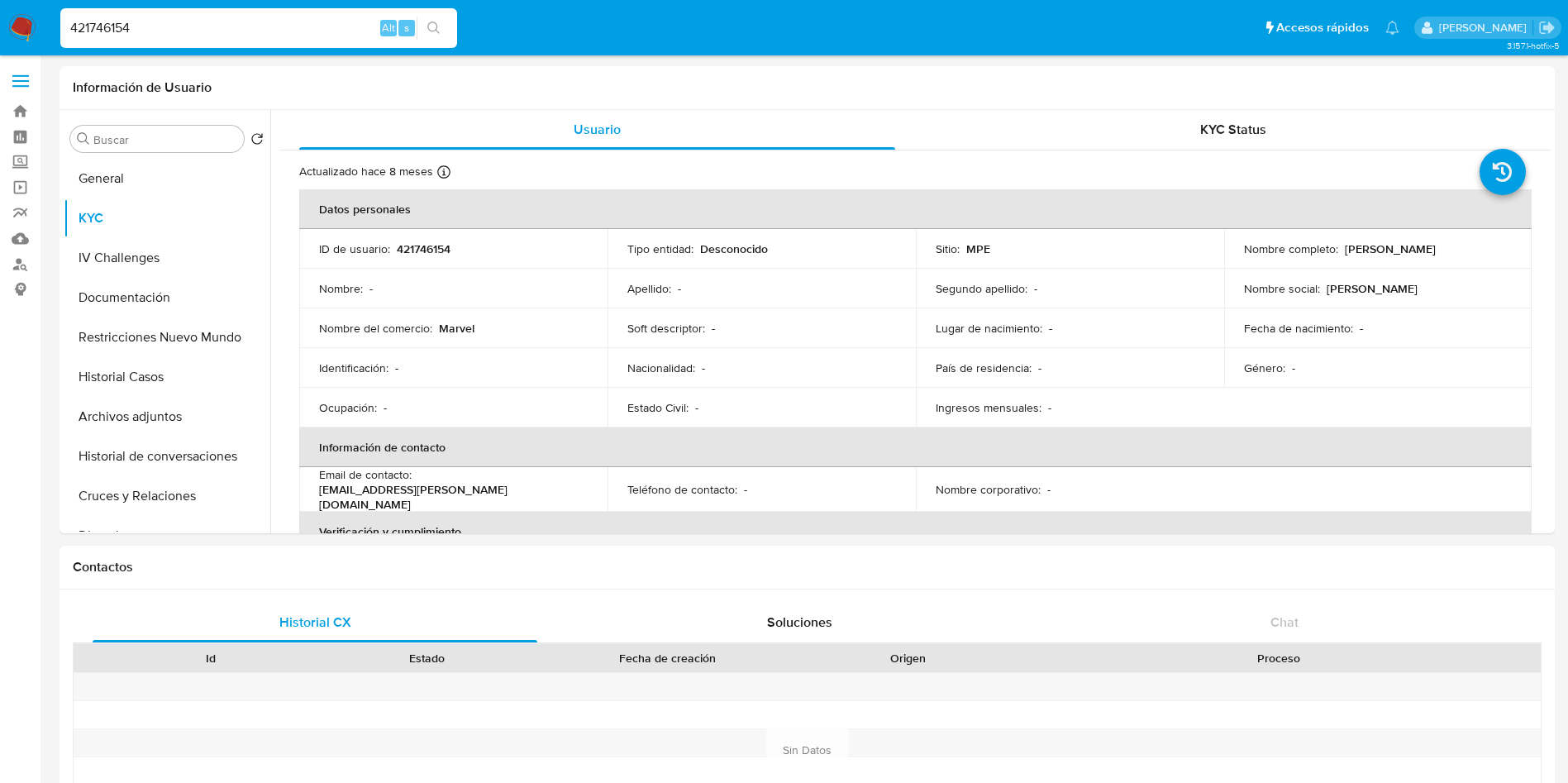
select select "10"
click at [1436, 245] on div "Nombre completo : [PERSON_NAME]" at bounding box center [1378, 248] width 268 height 14
click at [125, 191] on button "General" at bounding box center [160, 178] width 193 height 39
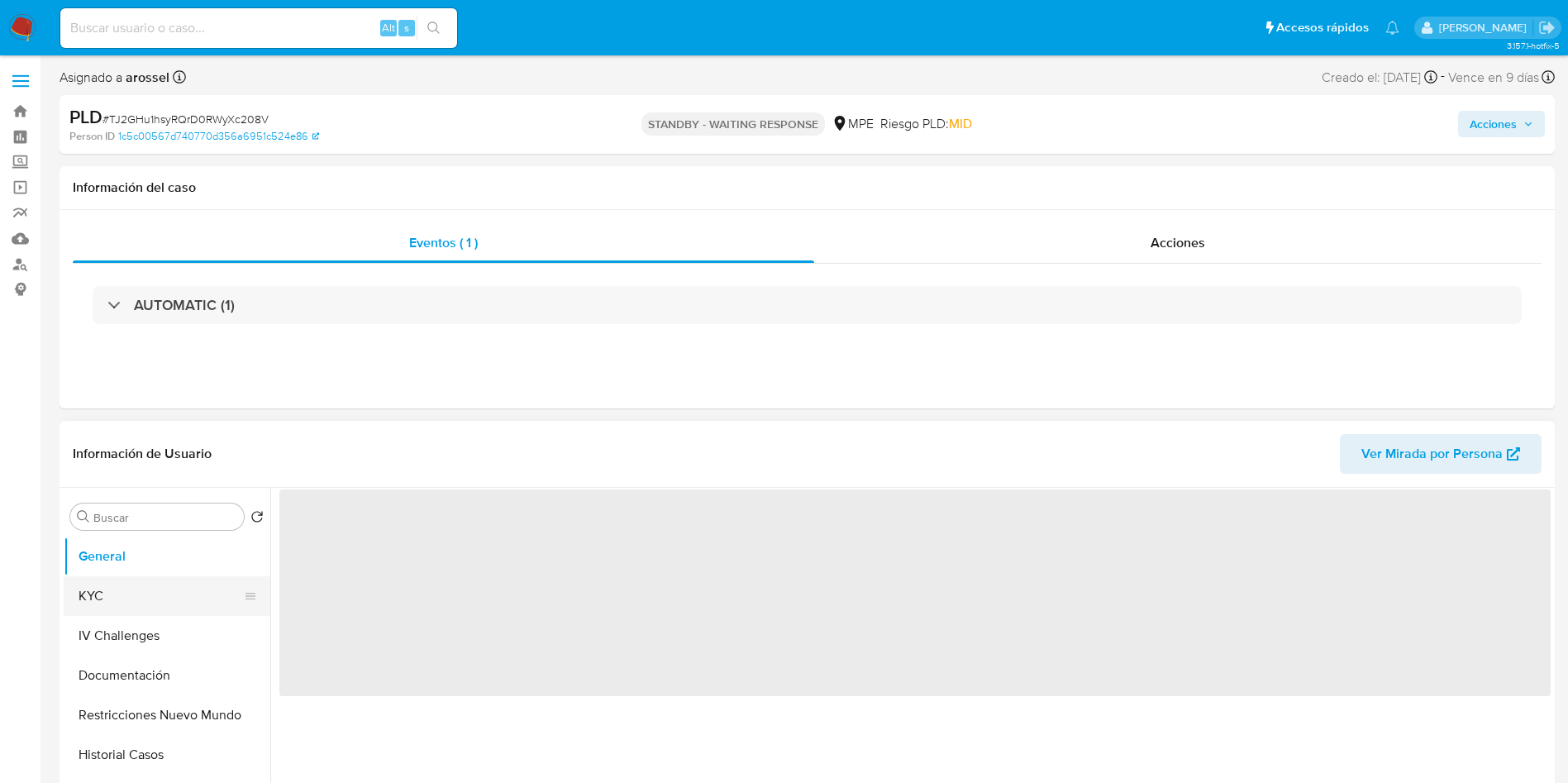
click at [168, 596] on button "KYC" at bounding box center [160, 595] width 193 height 39
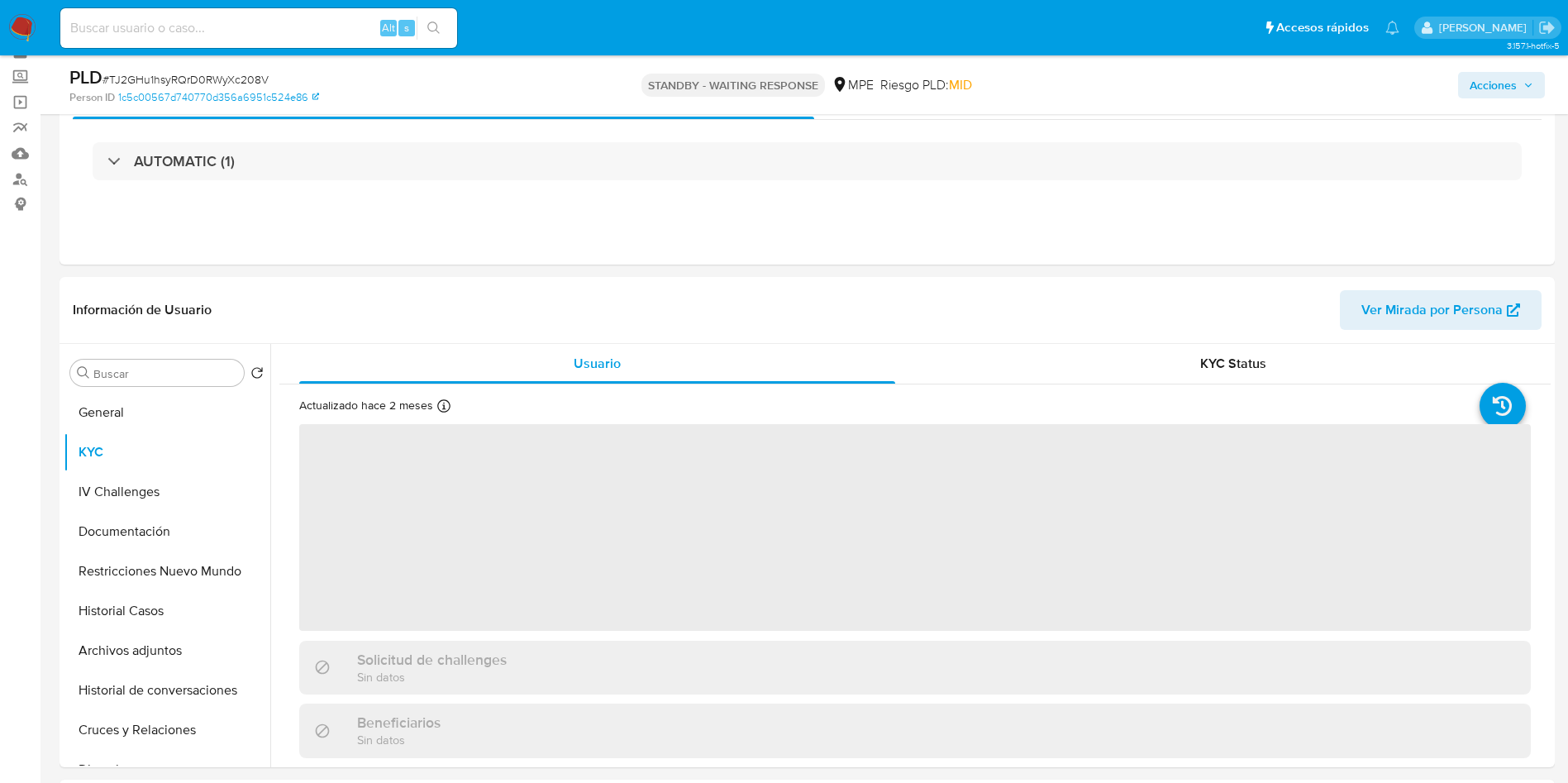
scroll to position [124, 0]
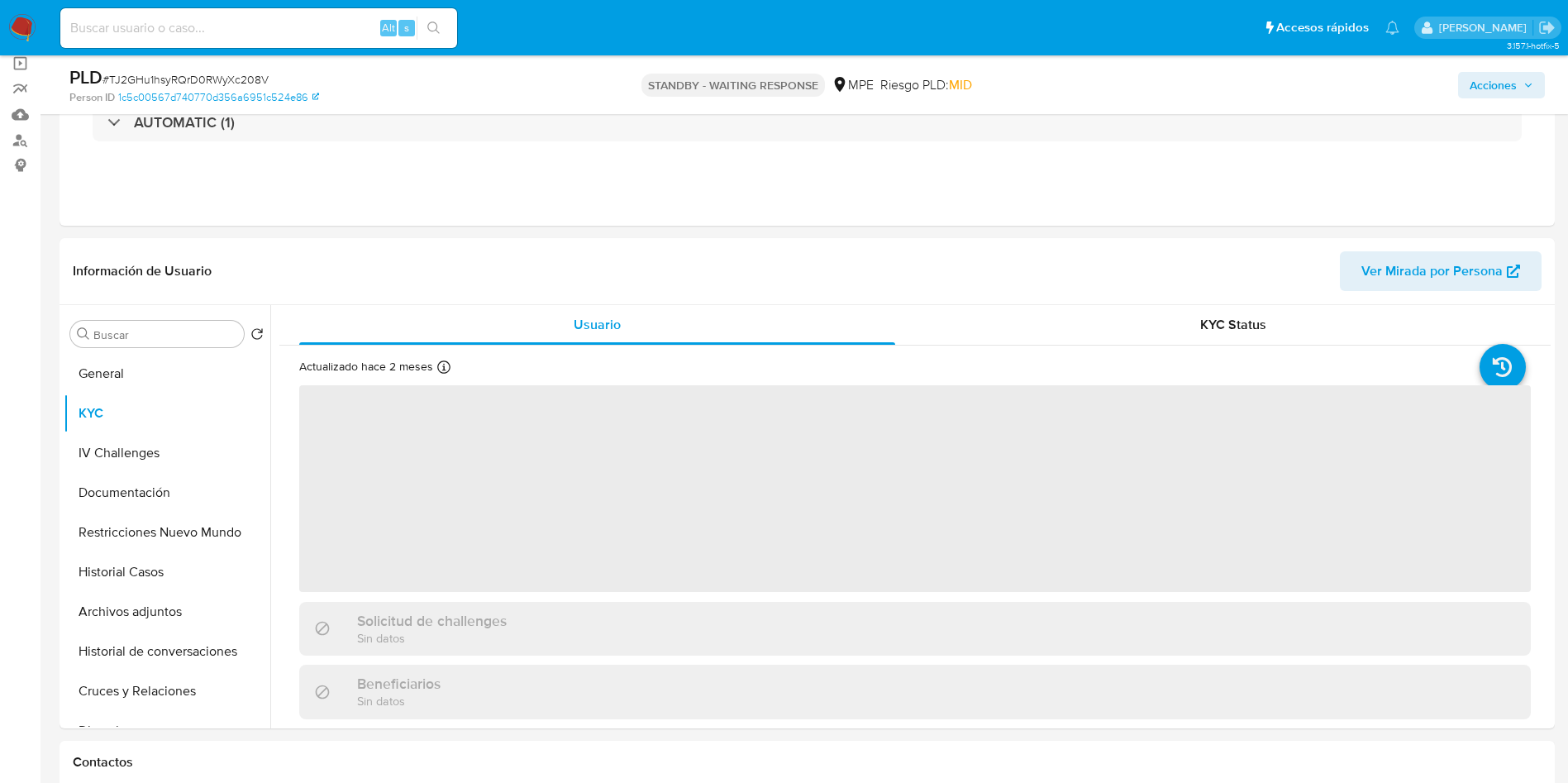
select select "10"
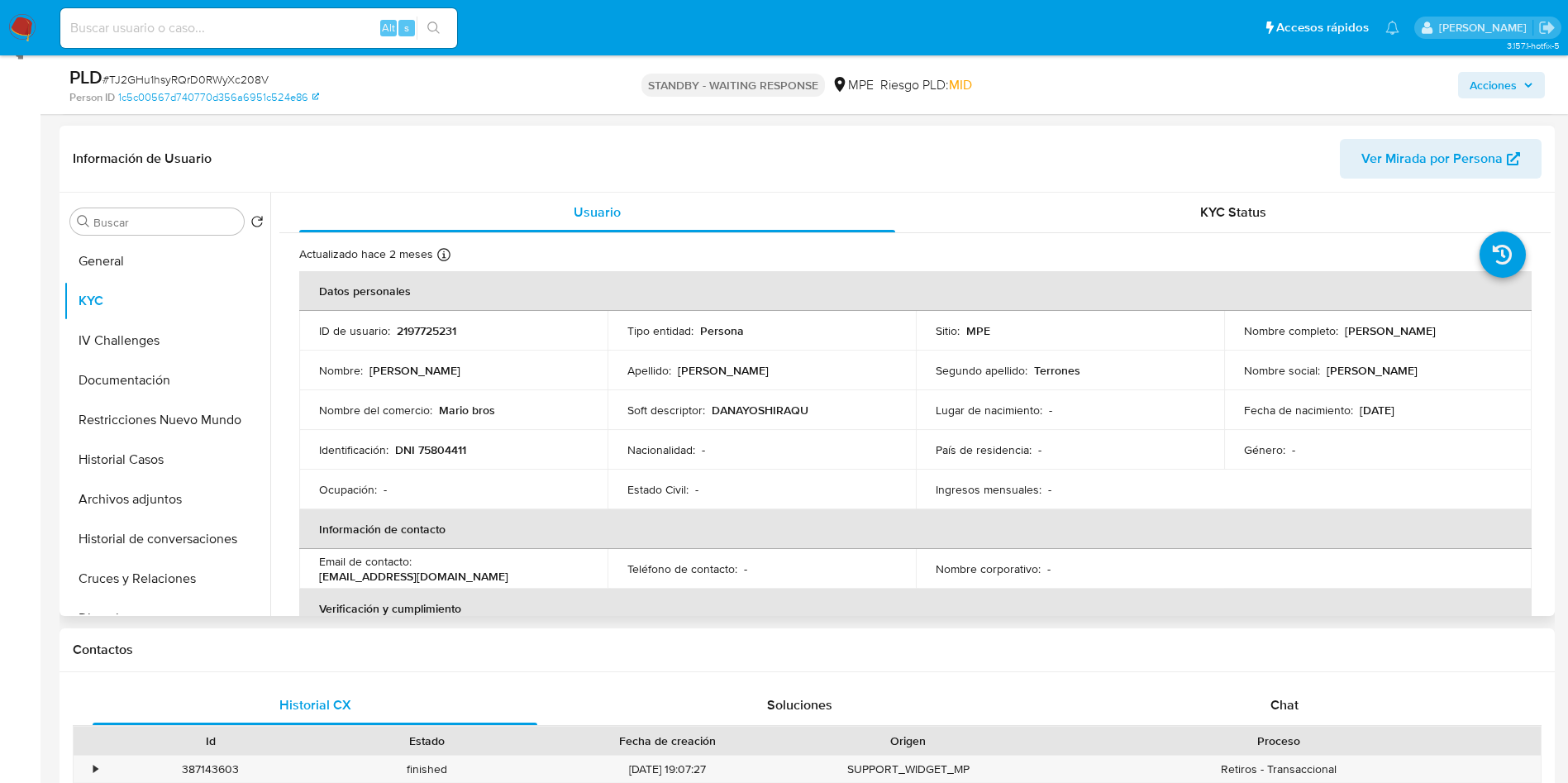
scroll to position [248, 0]
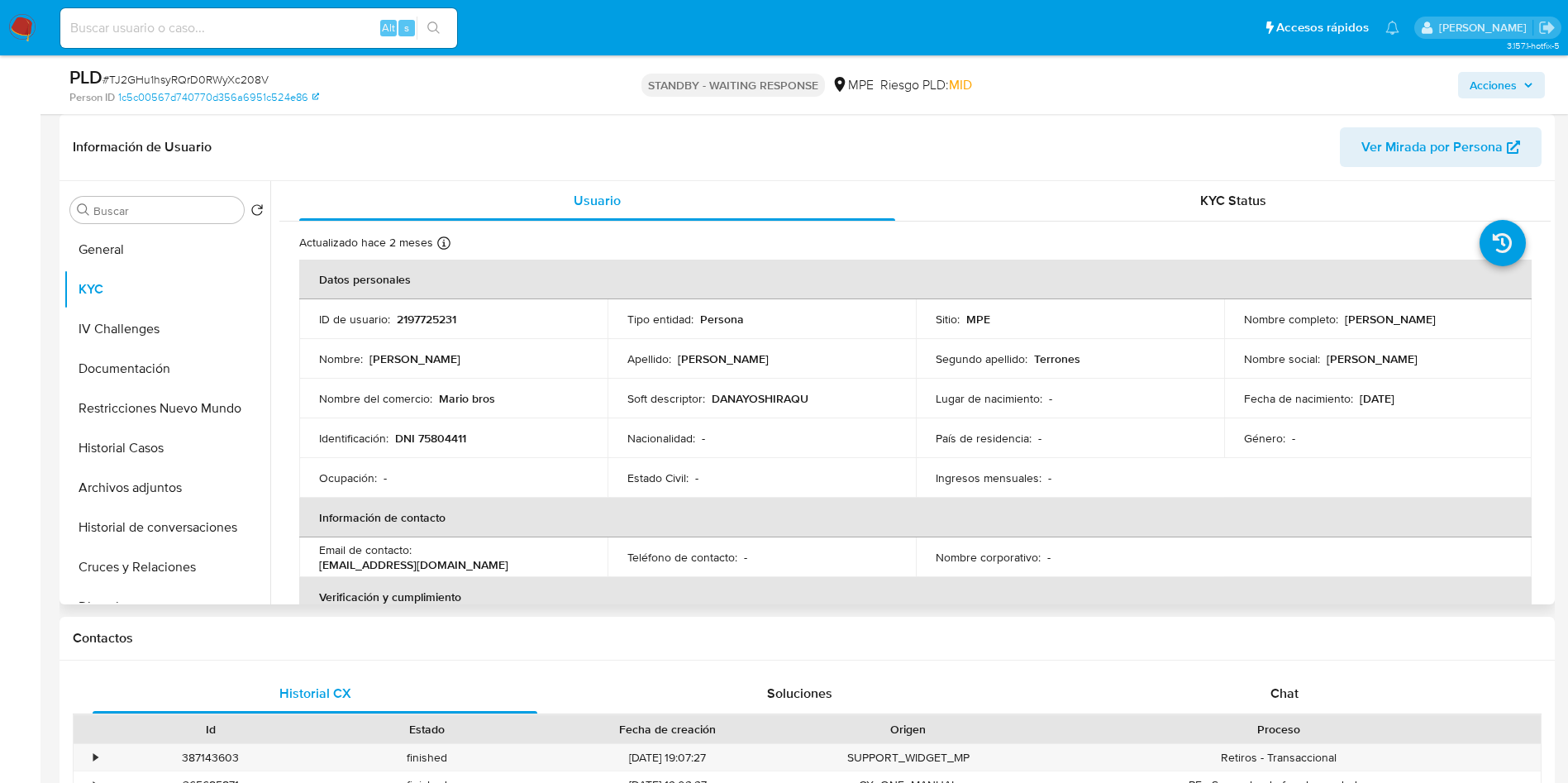
drag, startPoint x: 1340, startPoint y: 320, endPoint x: 1499, endPoint y: 317, distance: 159.0
click at [1499, 317] on div "Nombre completo : Dana Yoshira Quiroz Terrones" at bounding box center [1378, 318] width 268 height 14
copy p "Dana Yoshira Quiroz Terrones"
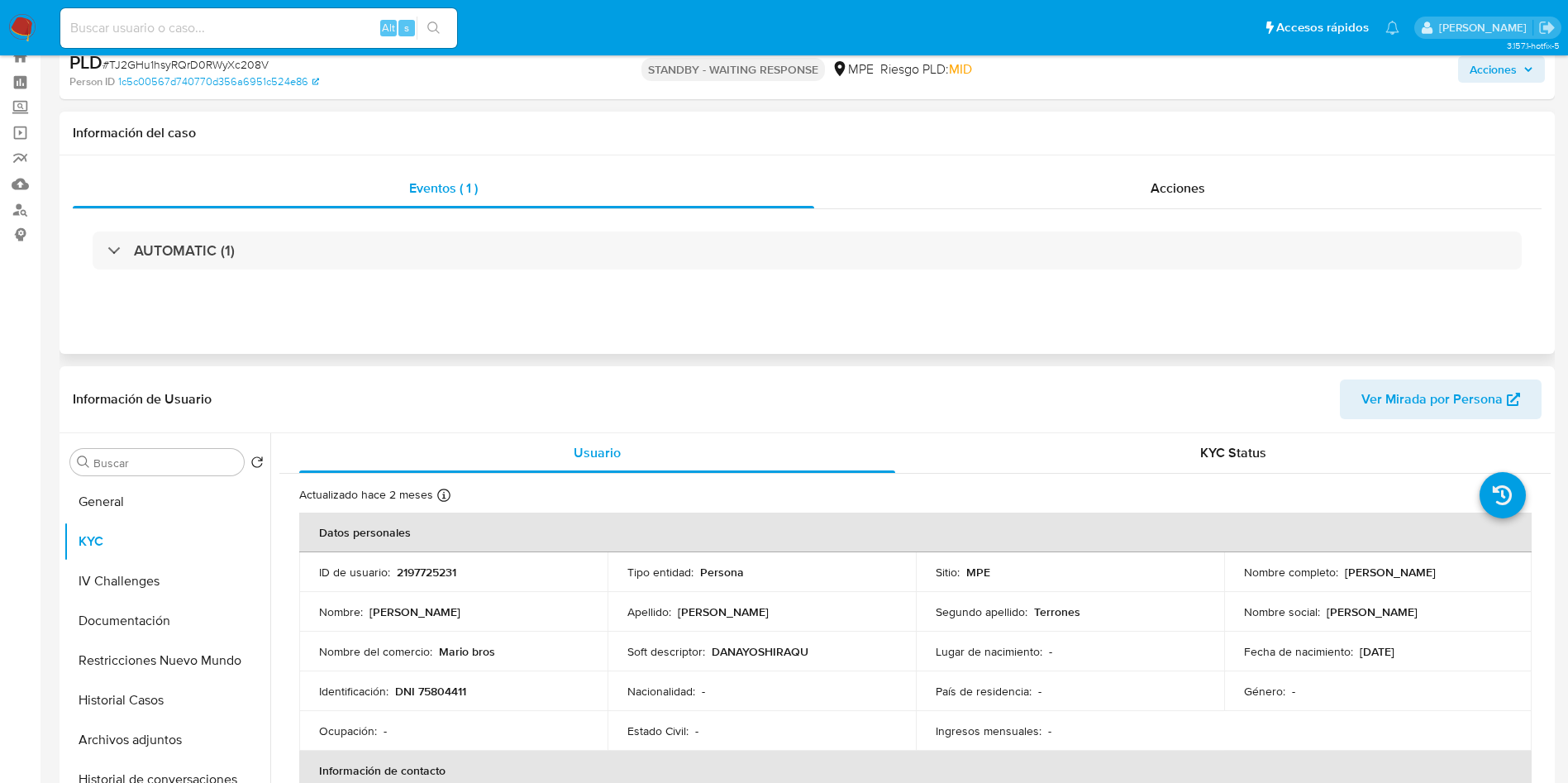
scroll to position [0, 0]
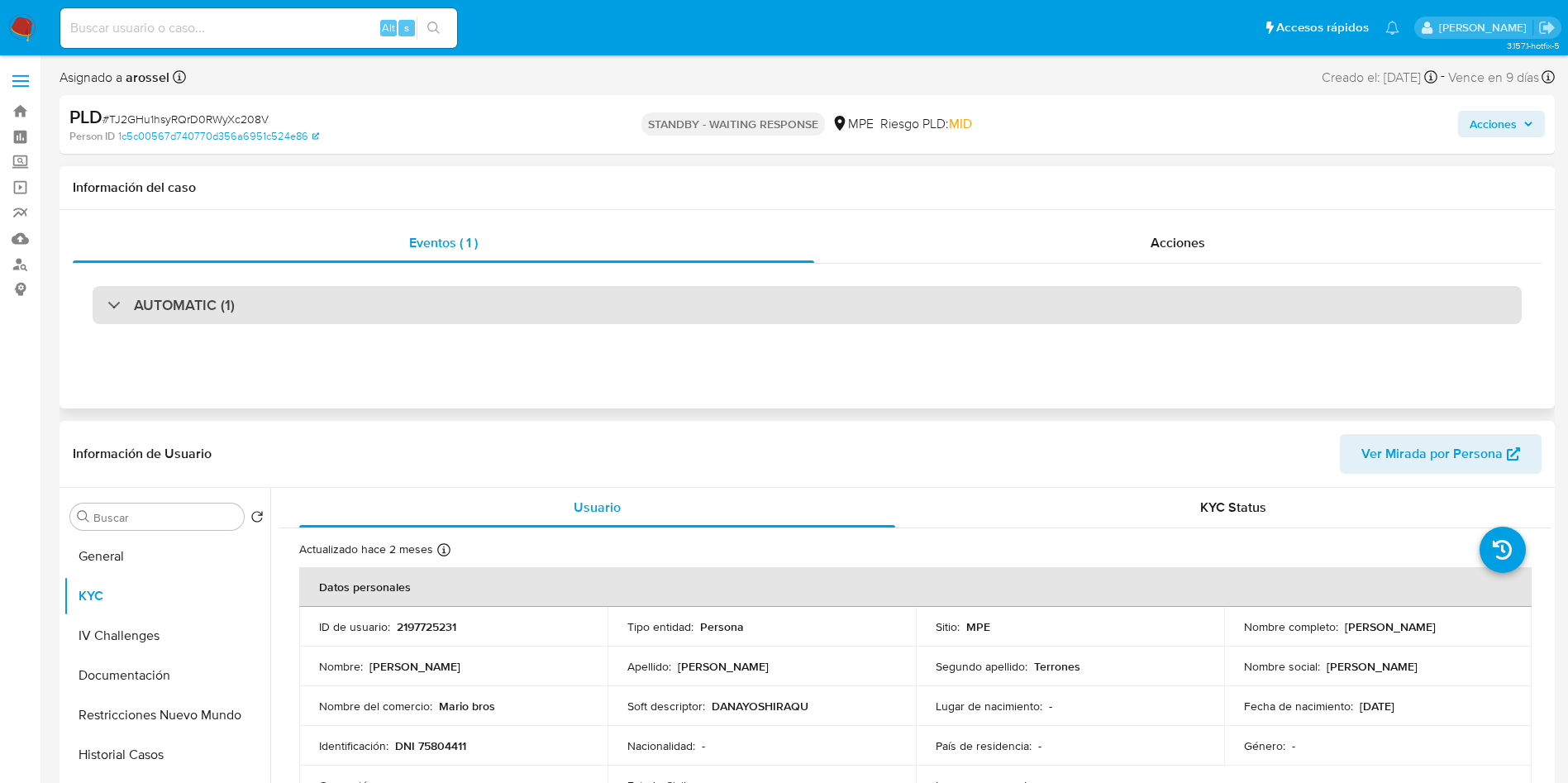
click at [318, 304] on div "AUTOMATIC (1)" at bounding box center [807, 305] width 1429 height 38
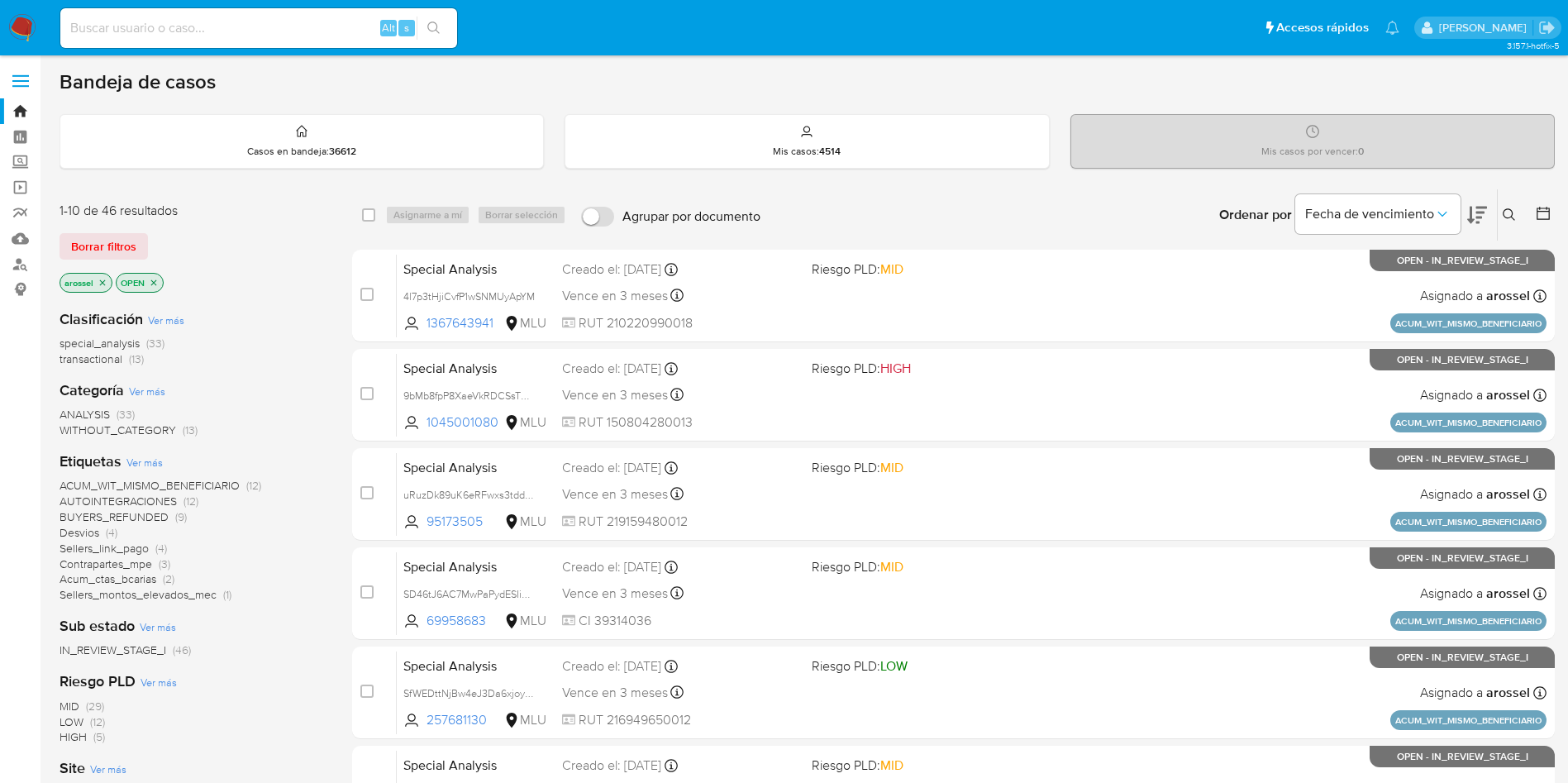
click at [229, 23] on input at bounding box center [259, 28] width 397 height 21
paste input "vRVmVxH6JEOVgpnv60qqB856"
type input "vRVmVxH6JEOVgpnv60qqB856"
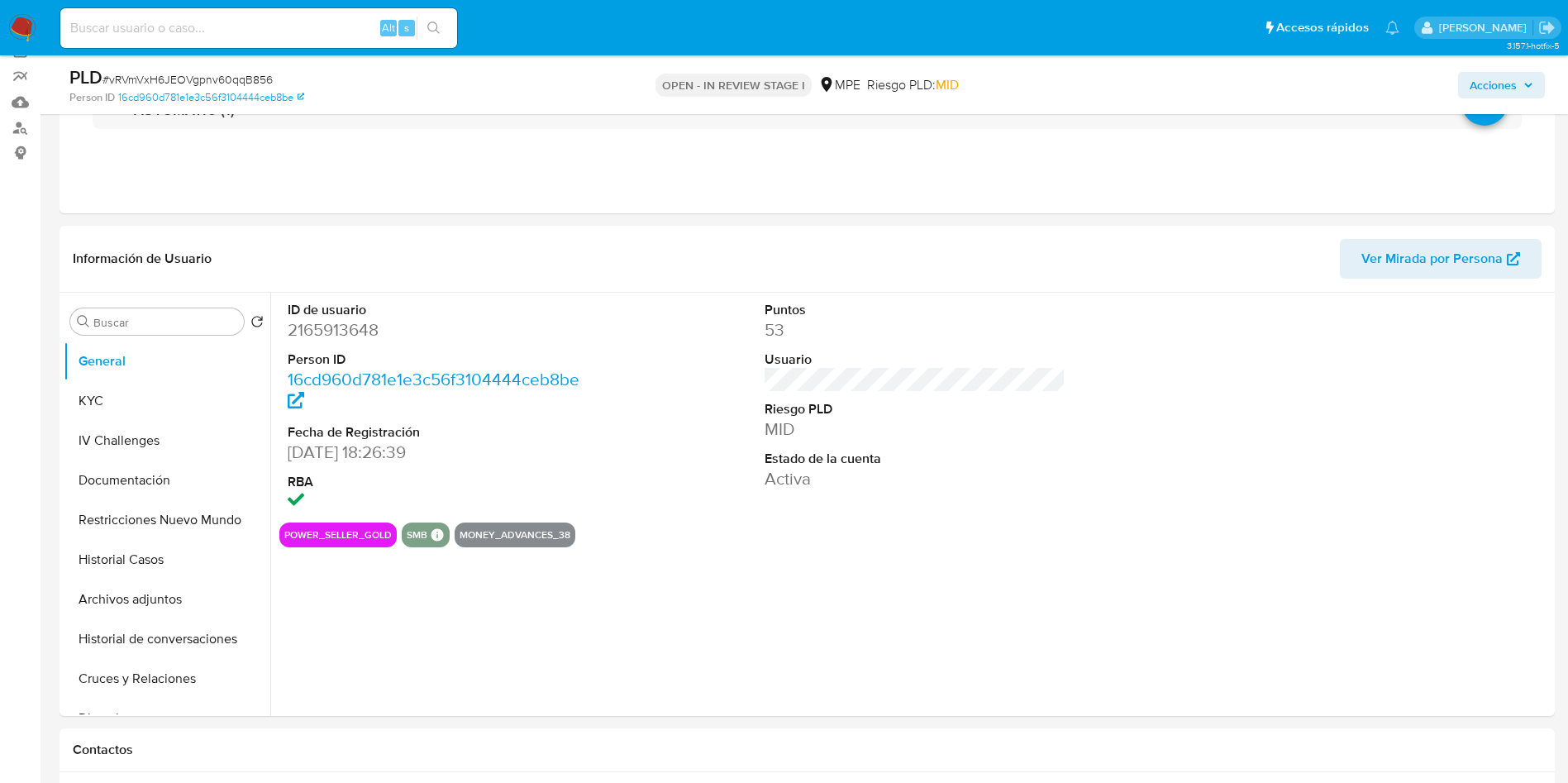
scroll to position [248, 0]
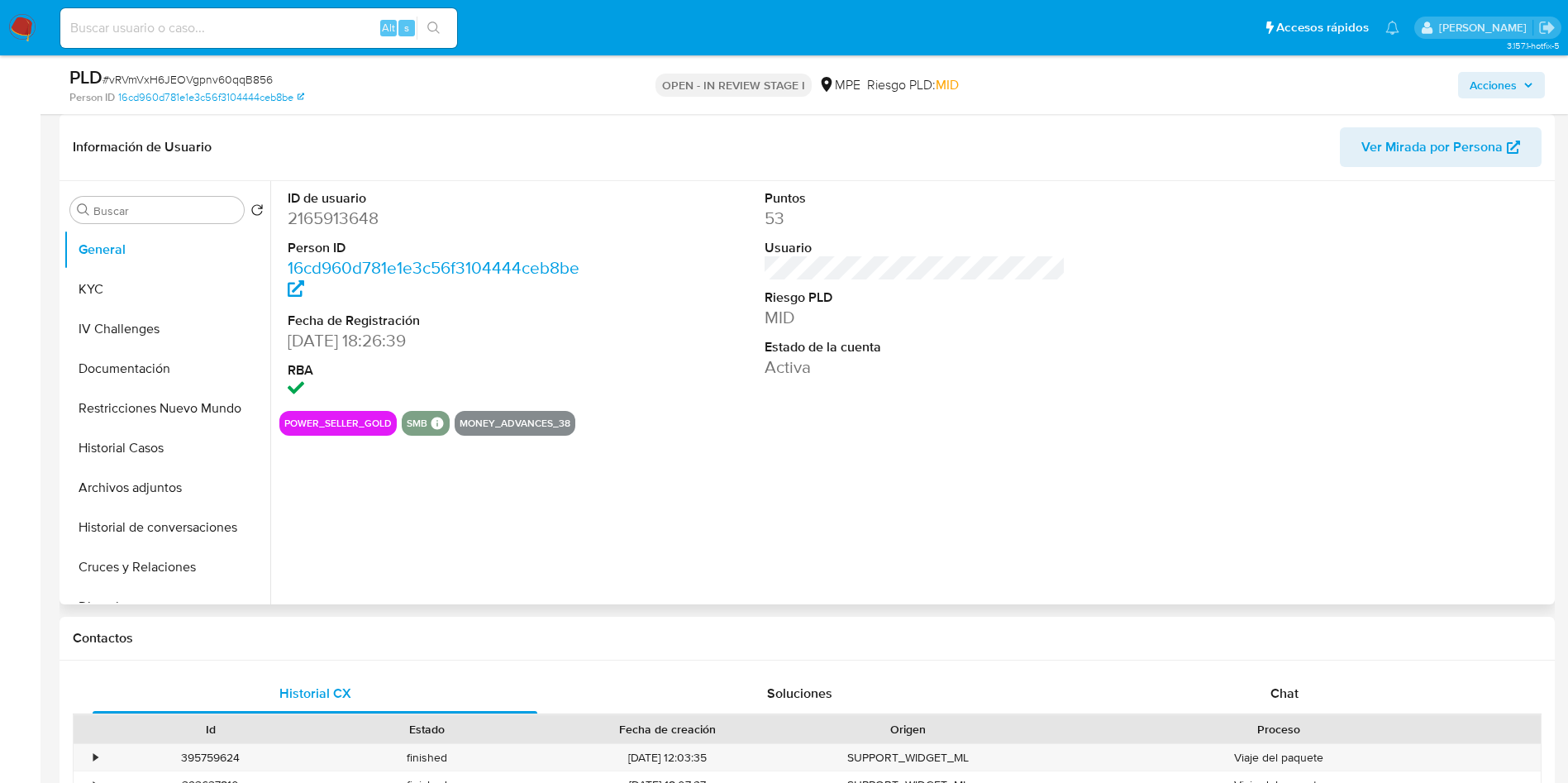
select select "10"
click at [1355, 144] on button "Ver Mirada por Persona" at bounding box center [1441, 146] width 202 height 39
click at [134, 445] on button "Historial Casos" at bounding box center [160, 447] width 193 height 39
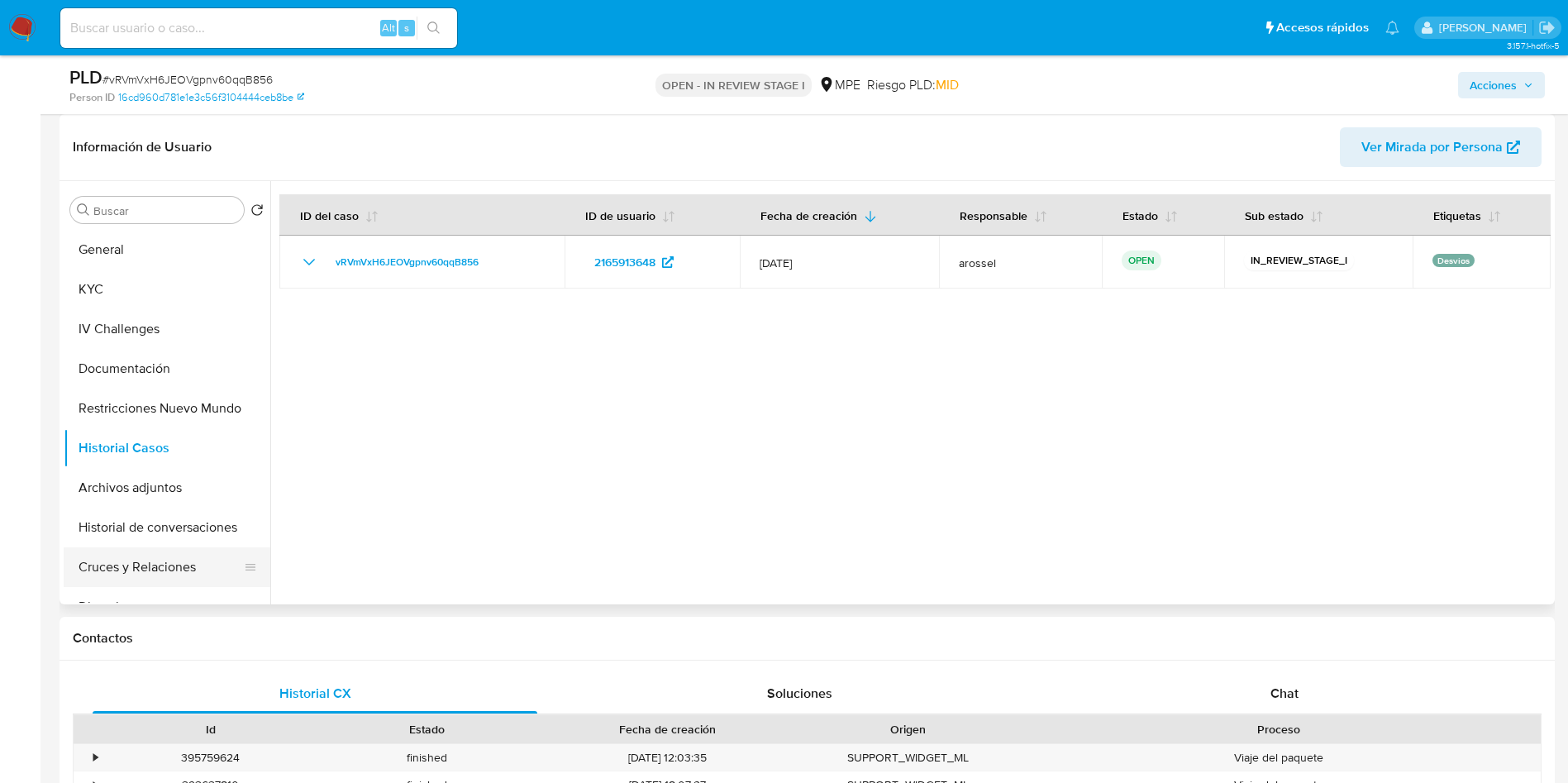
click at [172, 569] on button "Cruces y Relaciones" at bounding box center [160, 567] width 193 height 39
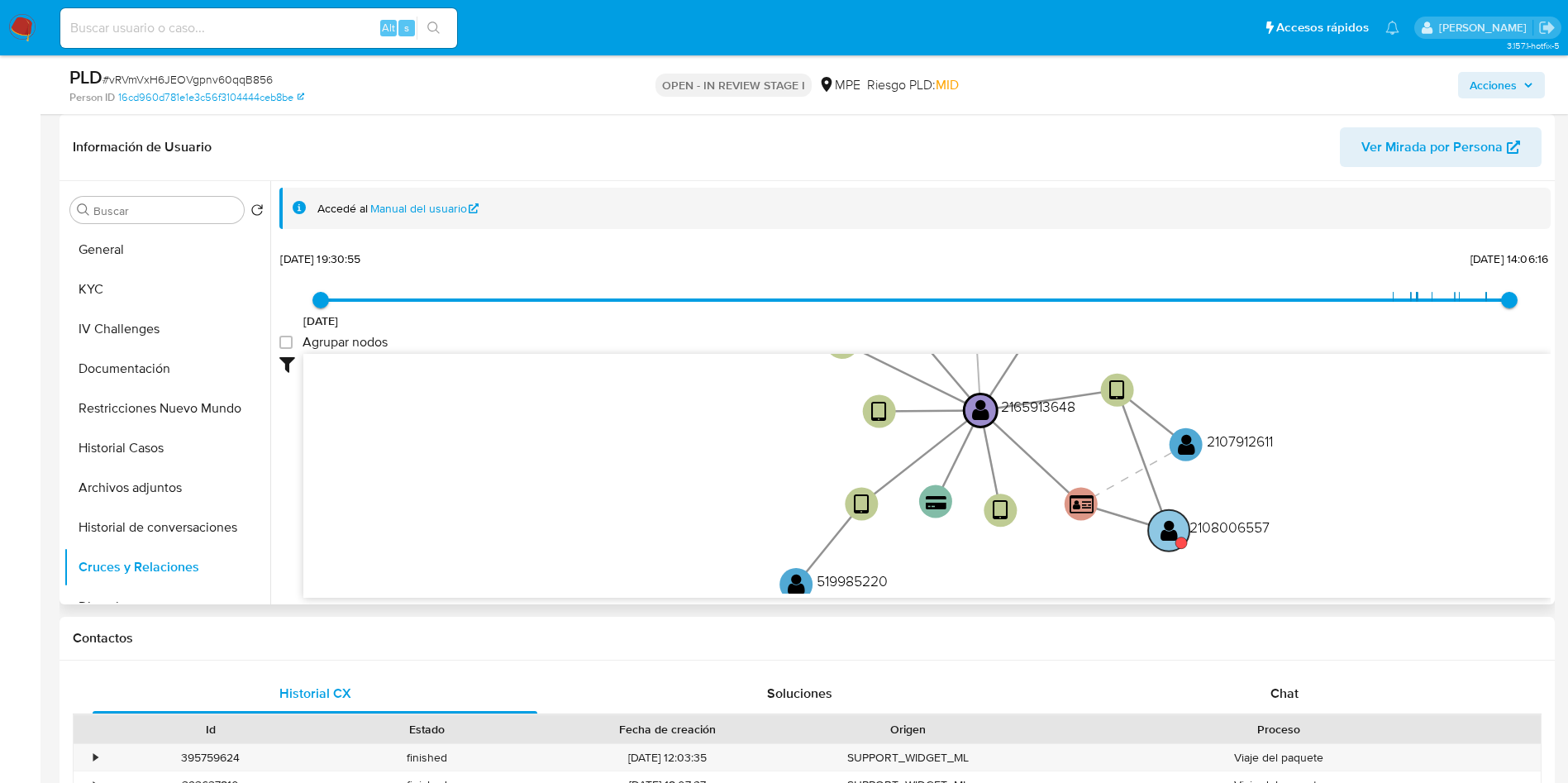
click at [1171, 540] on text "" at bounding box center [1169, 529] width 17 height 24
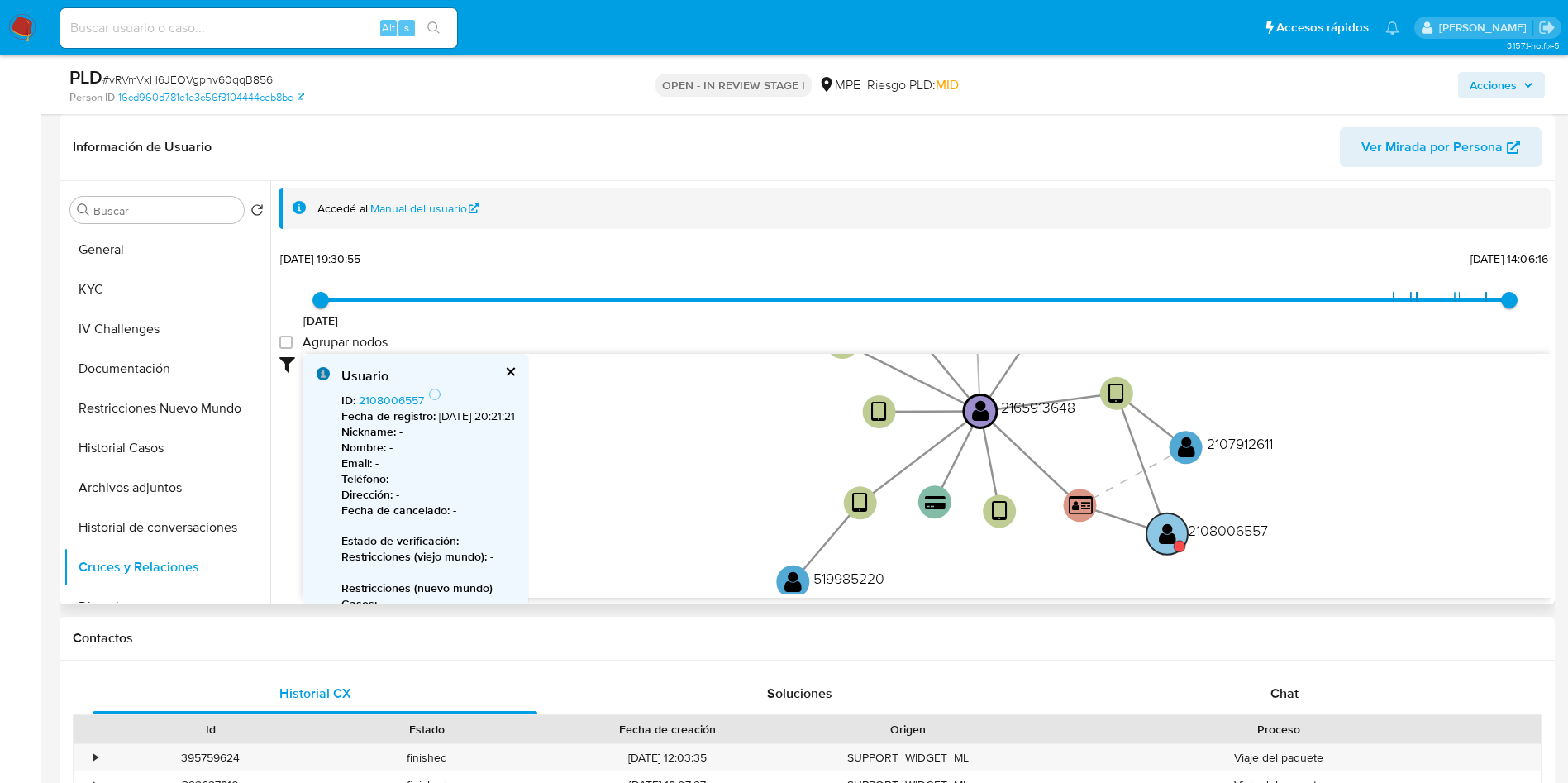
click at [1171, 540] on text "" at bounding box center [1167, 533] width 17 height 24
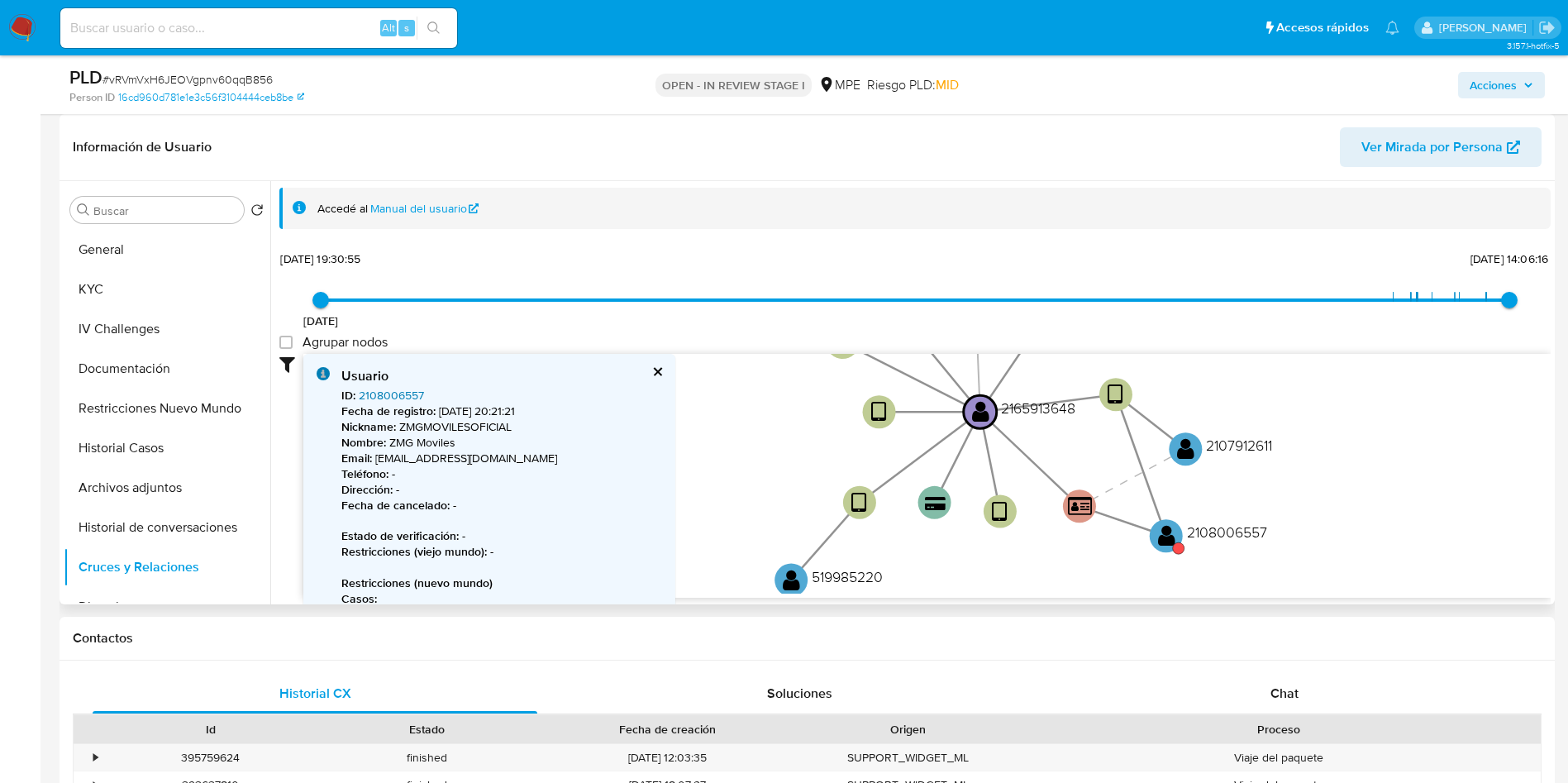
click at [401, 392] on link "2108006557" at bounding box center [391, 394] width 65 height 16
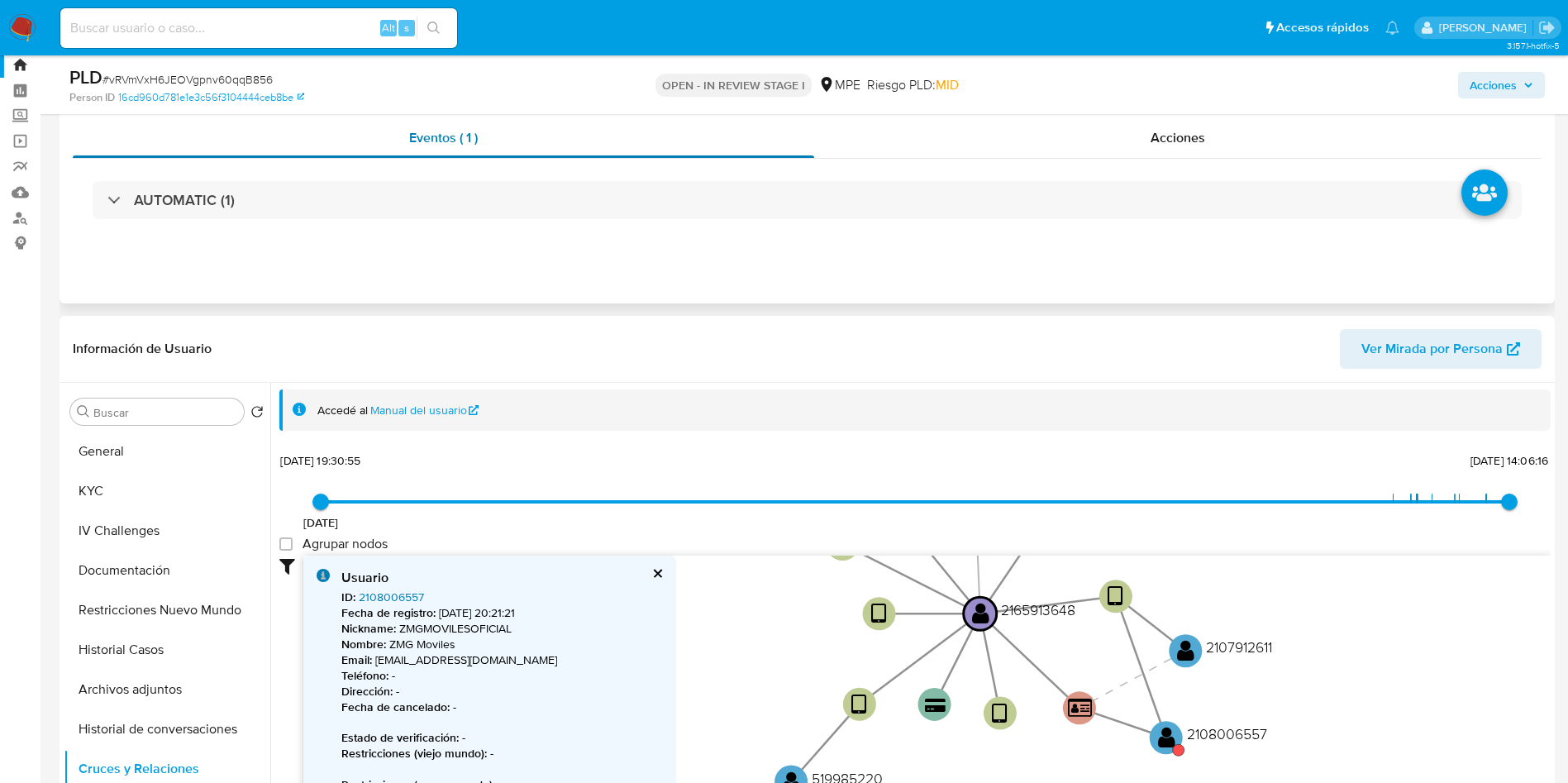
scroll to position [0, 0]
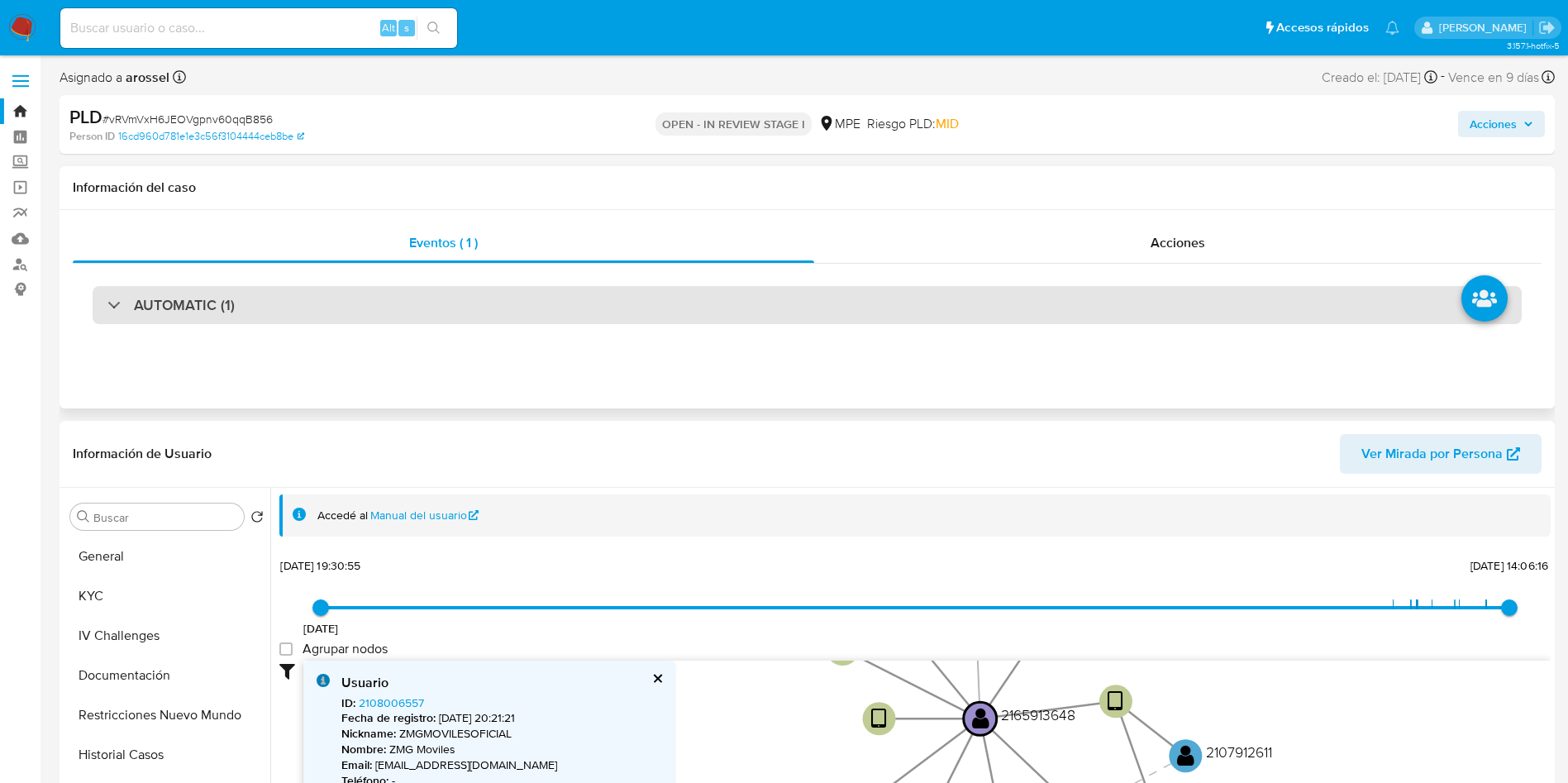
click at [262, 321] on div "AUTOMATIC (1)" at bounding box center [807, 305] width 1429 height 38
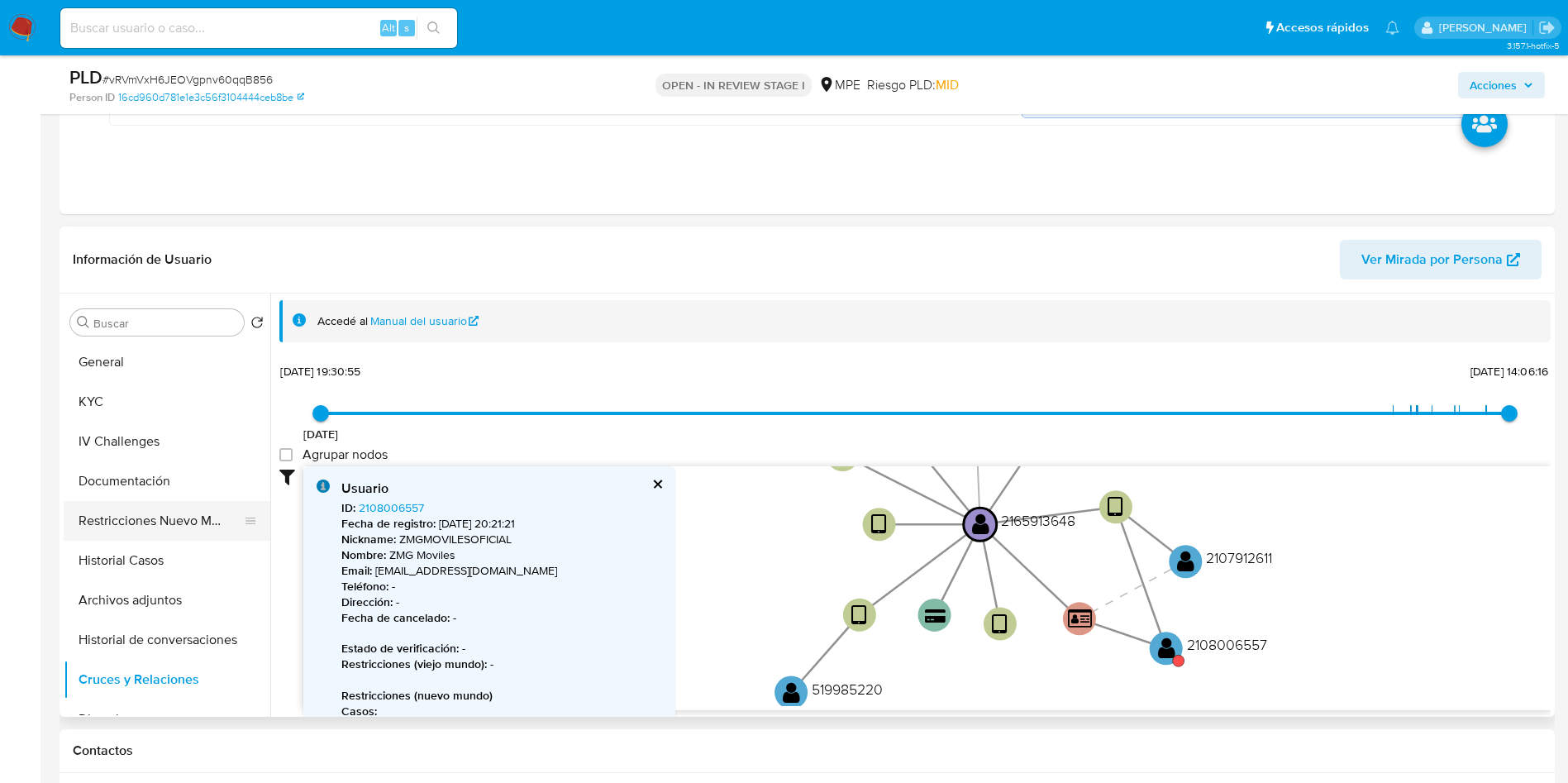
scroll to position [745, 0]
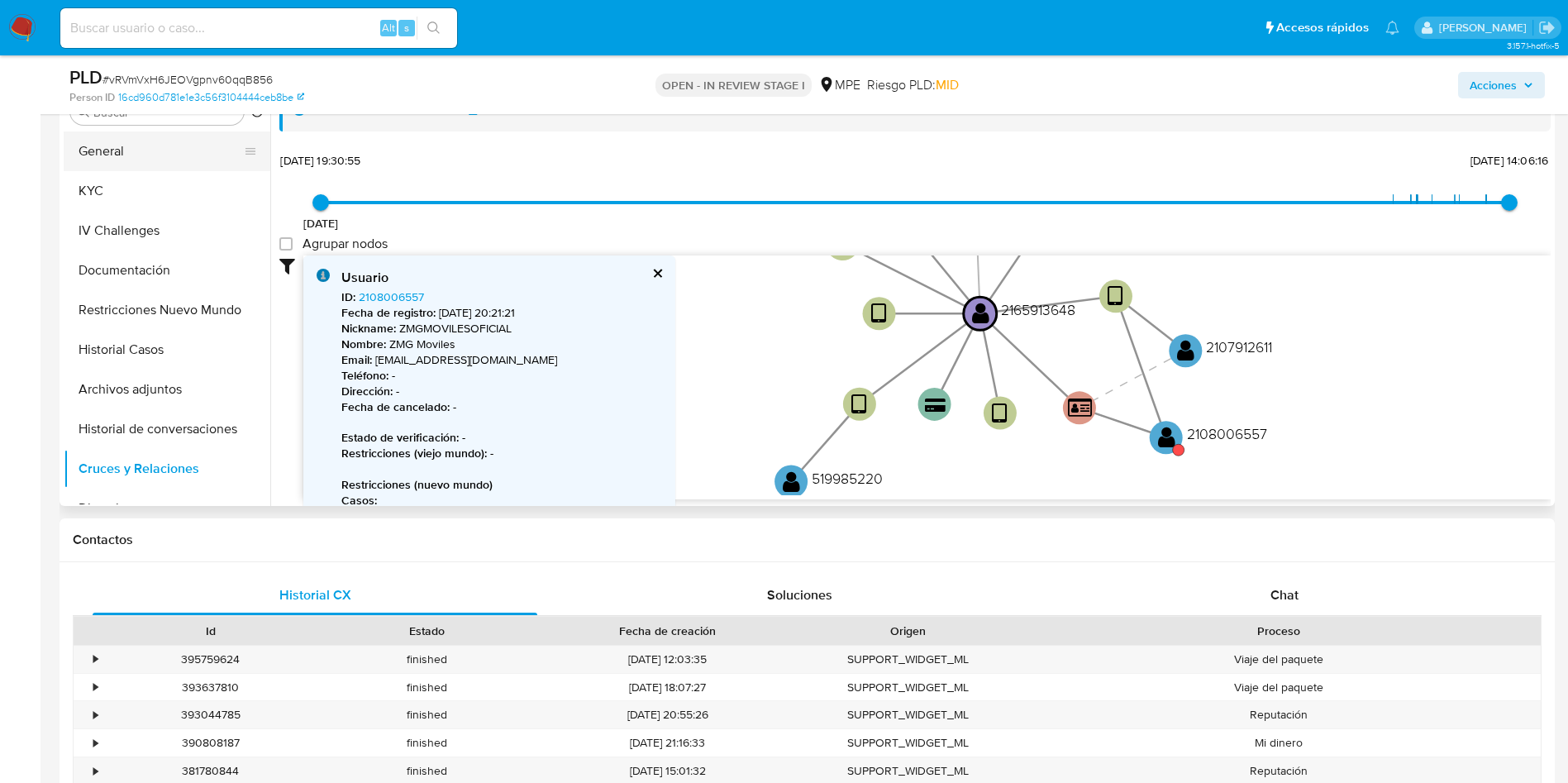
click at [141, 168] on button "General" at bounding box center [160, 151] width 193 height 39
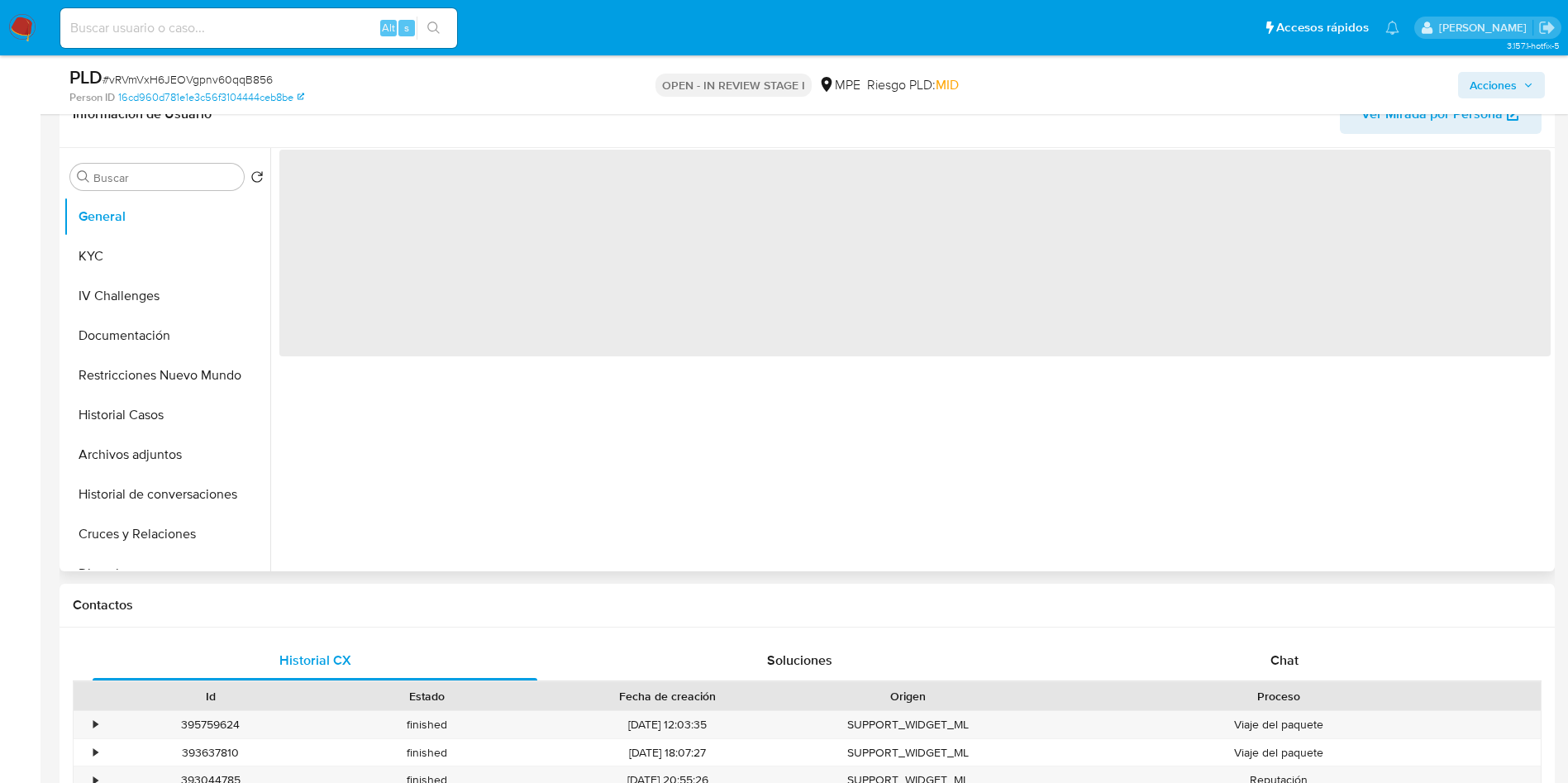
scroll to position [620, 0]
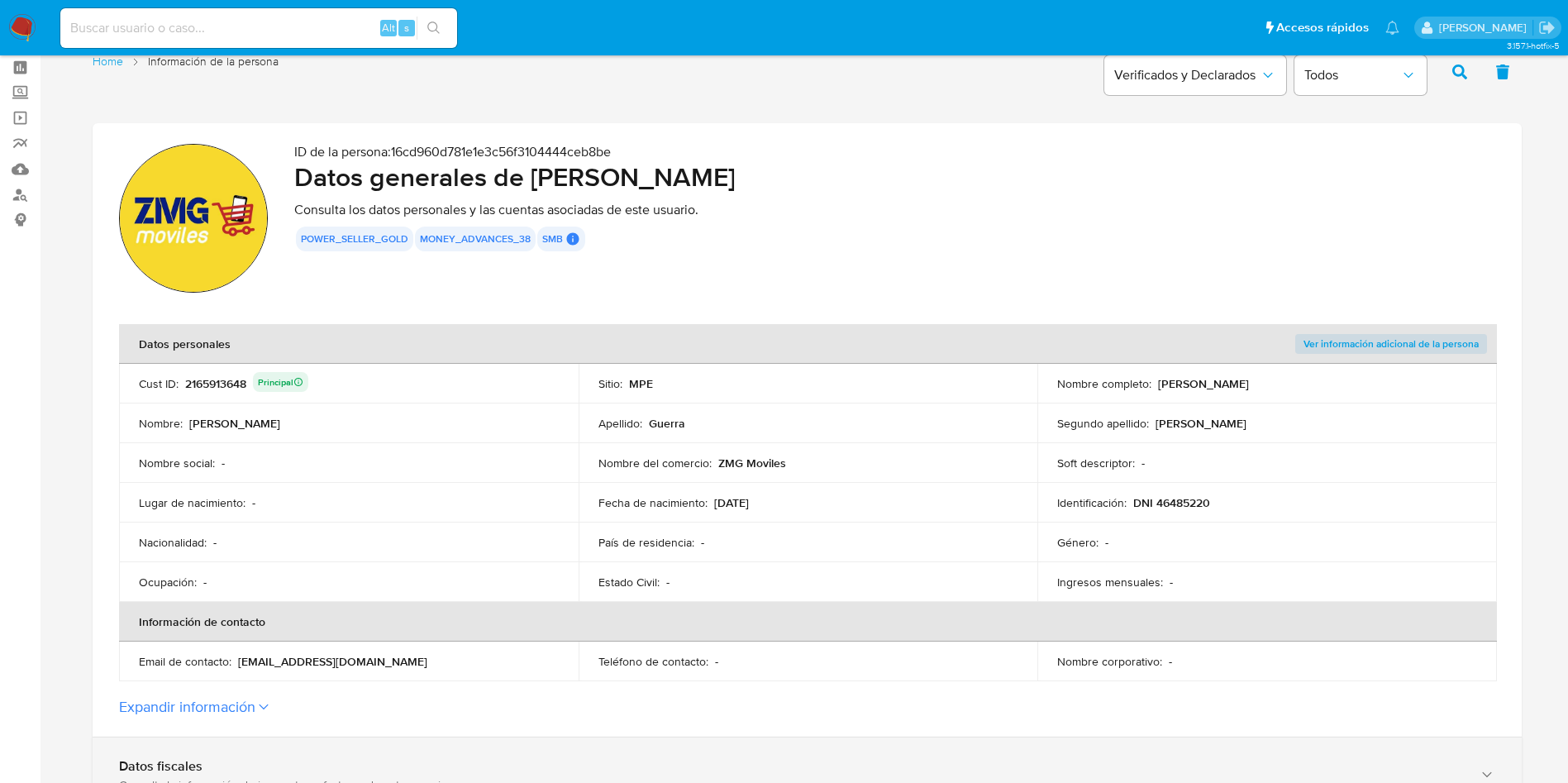
scroll to position [496, 0]
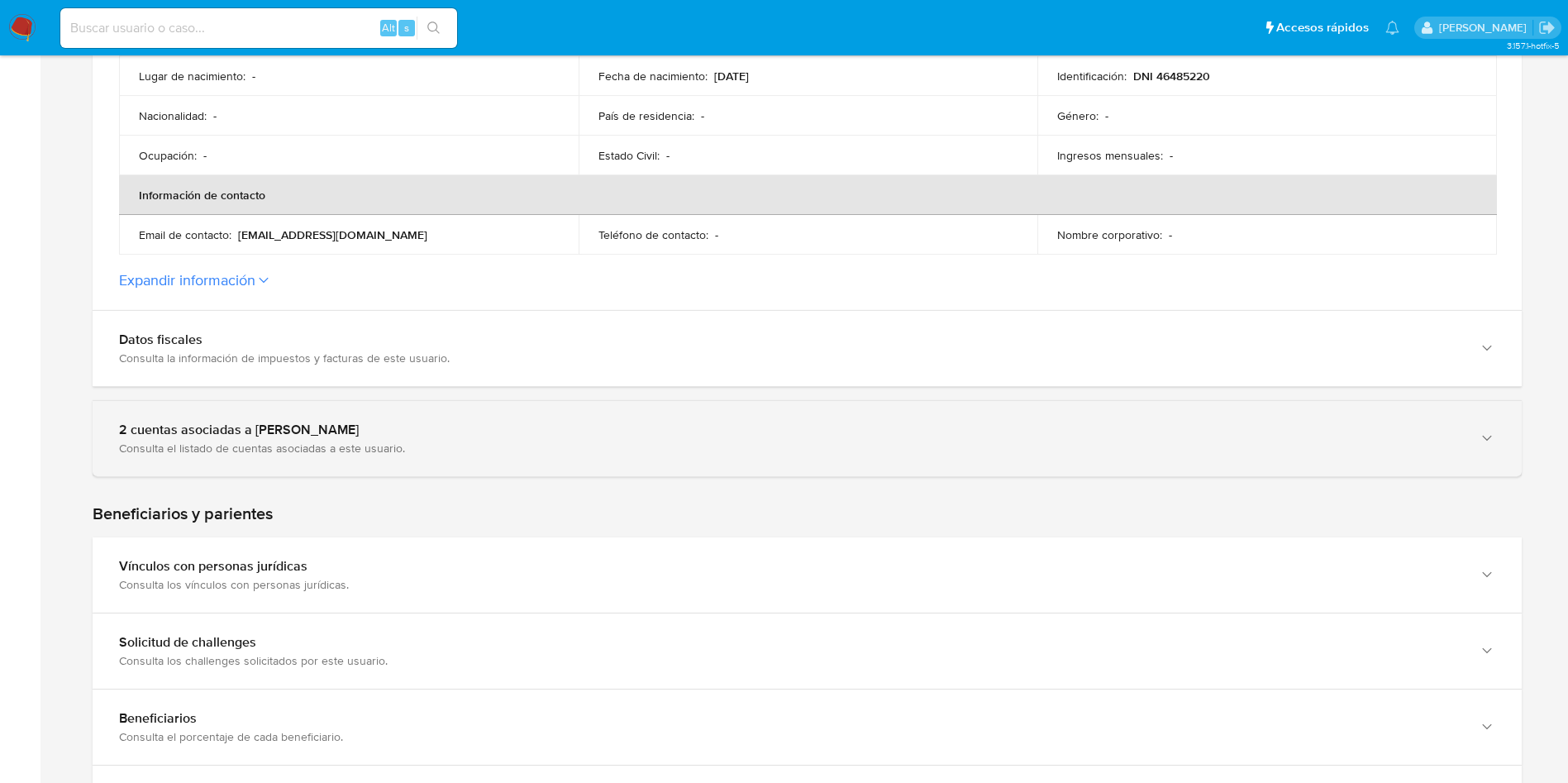
click at [477, 418] on div "2 cuentas asociadas a [PERSON_NAME] Consulta el listado de cuentas asociadas a …" at bounding box center [807, 439] width 1429 height 75
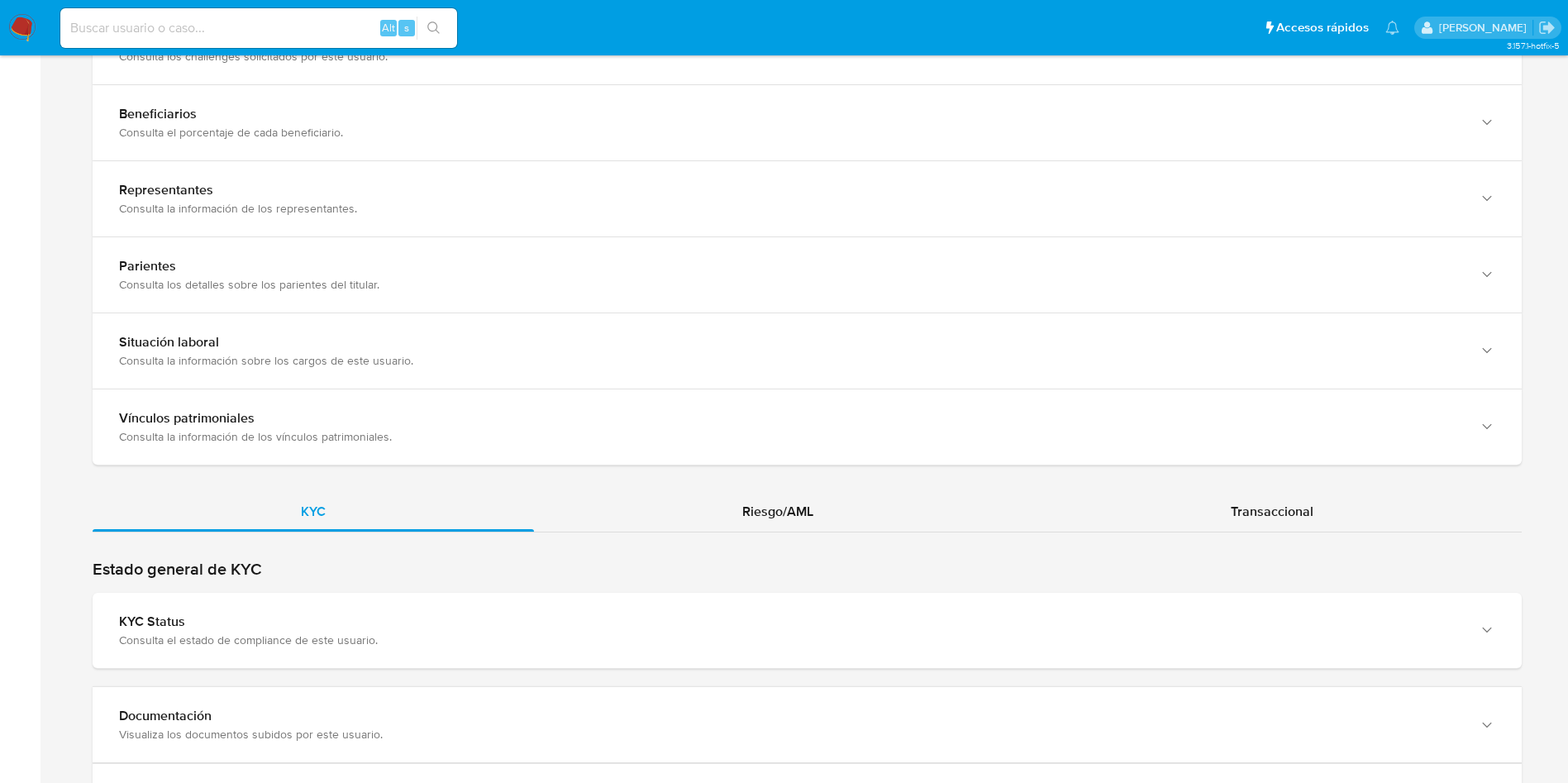
scroll to position [1364, 0]
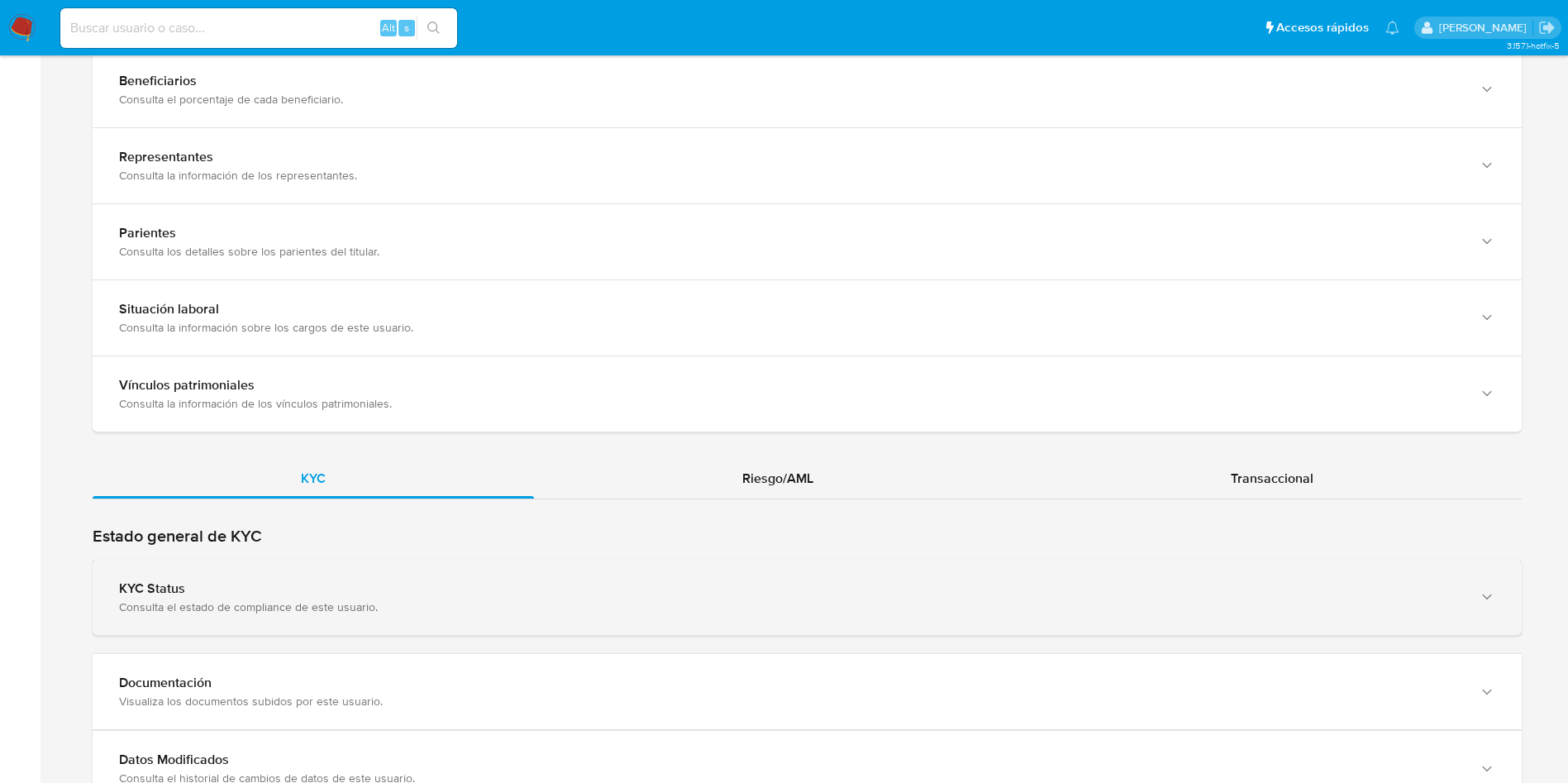
click at [370, 596] on div "KYC Status" at bounding box center [790, 588] width 1343 height 16
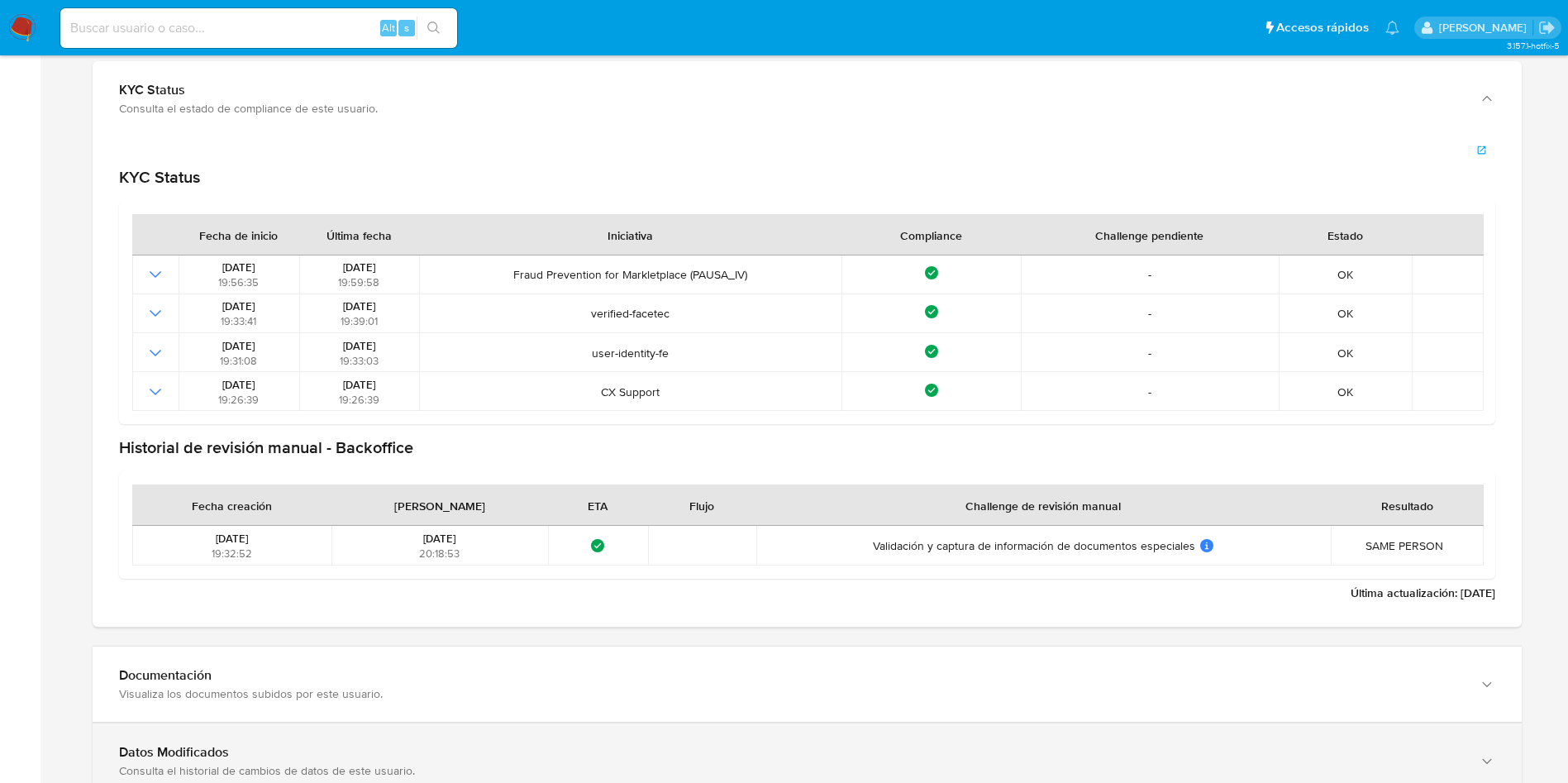
scroll to position [1984, 0]
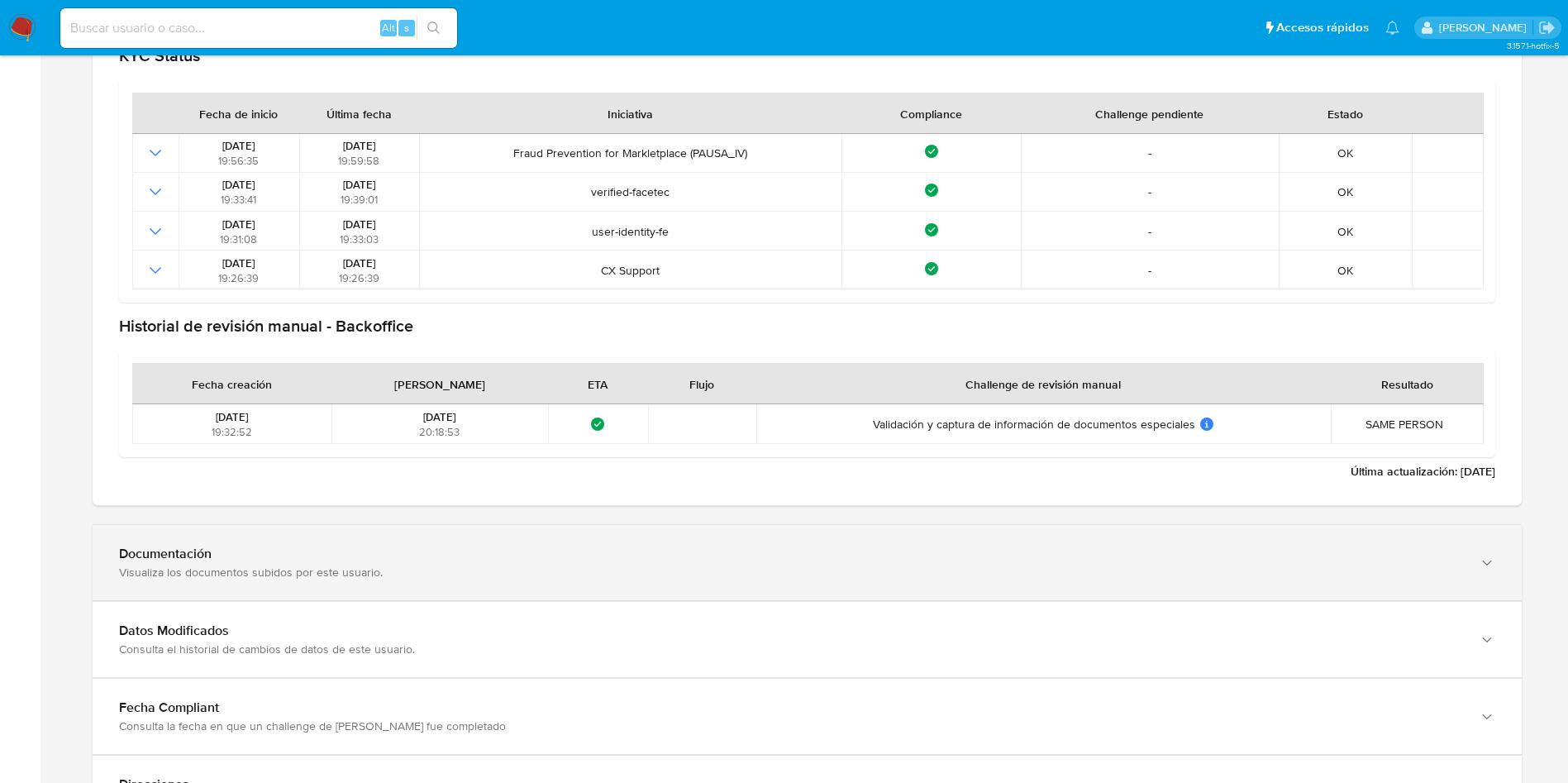
click at [248, 565] on div "Visualiza los documentos subidos por este usuario." at bounding box center [790, 571] width 1343 height 14
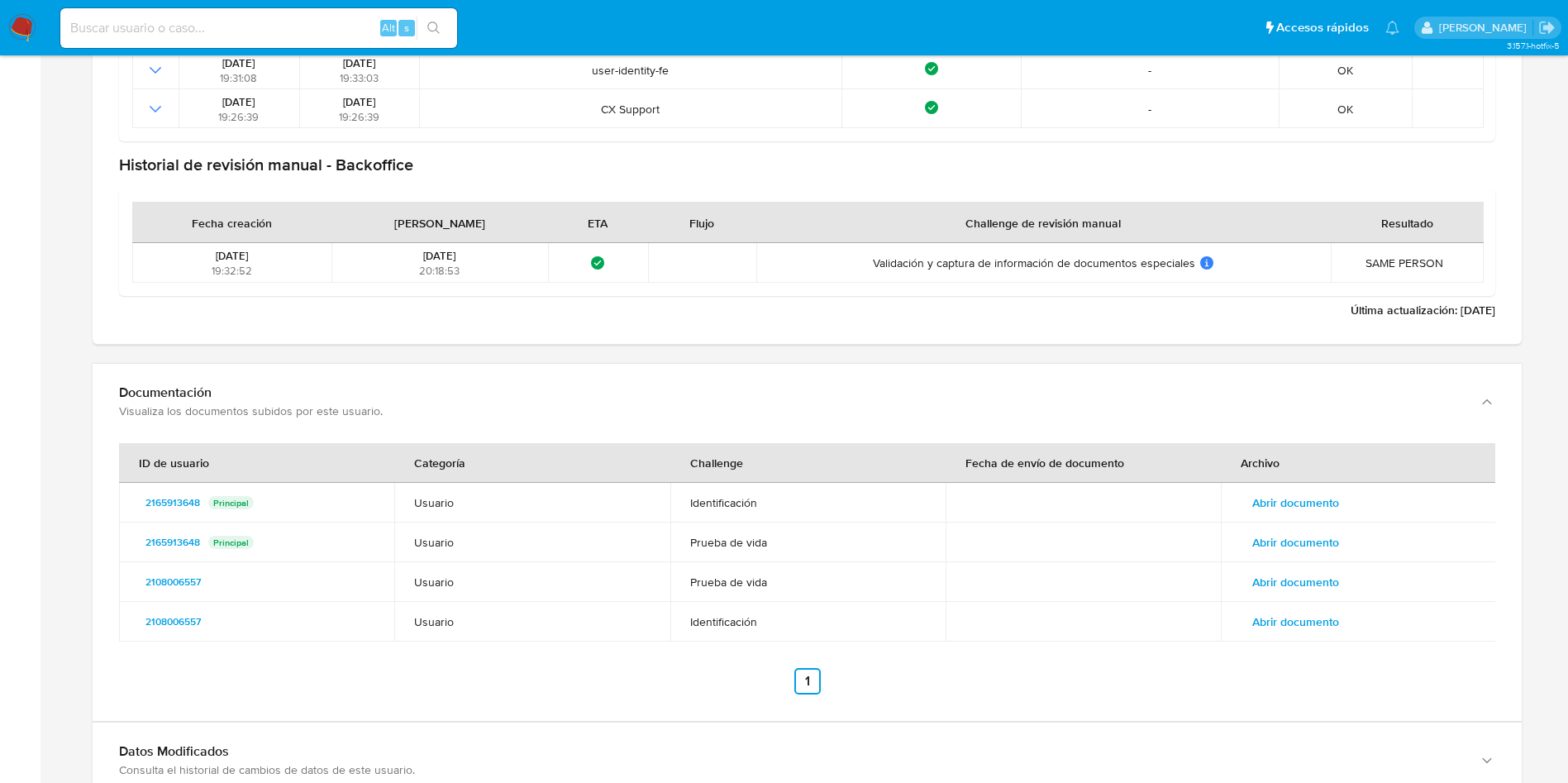
scroll to position [2233, 0]
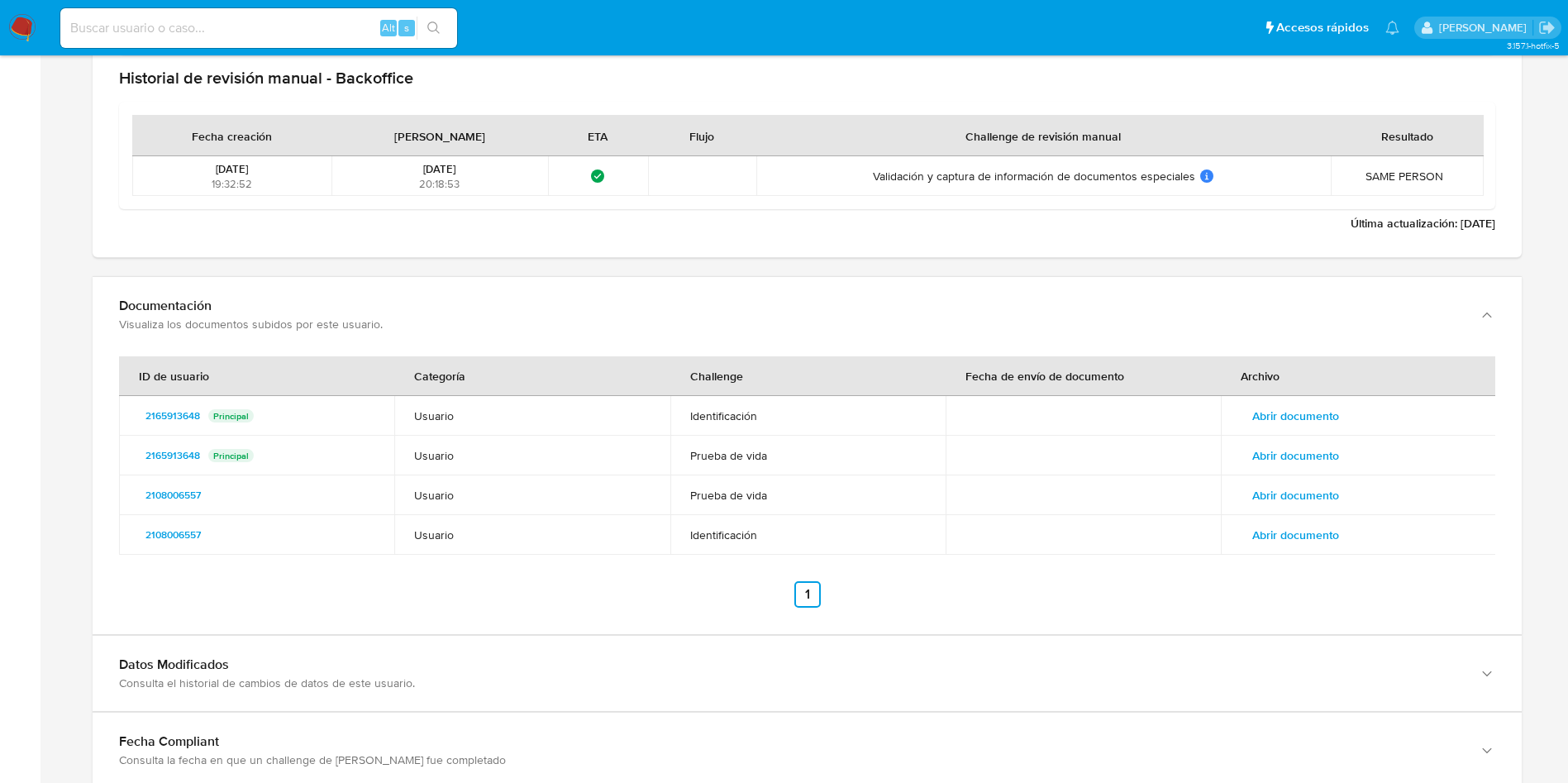
click at [1307, 383] on th "Archivo" at bounding box center [1358, 376] width 275 height 39
click at [1305, 412] on span "Abrir documento" at bounding box center [1295, 416] width 87 height 23
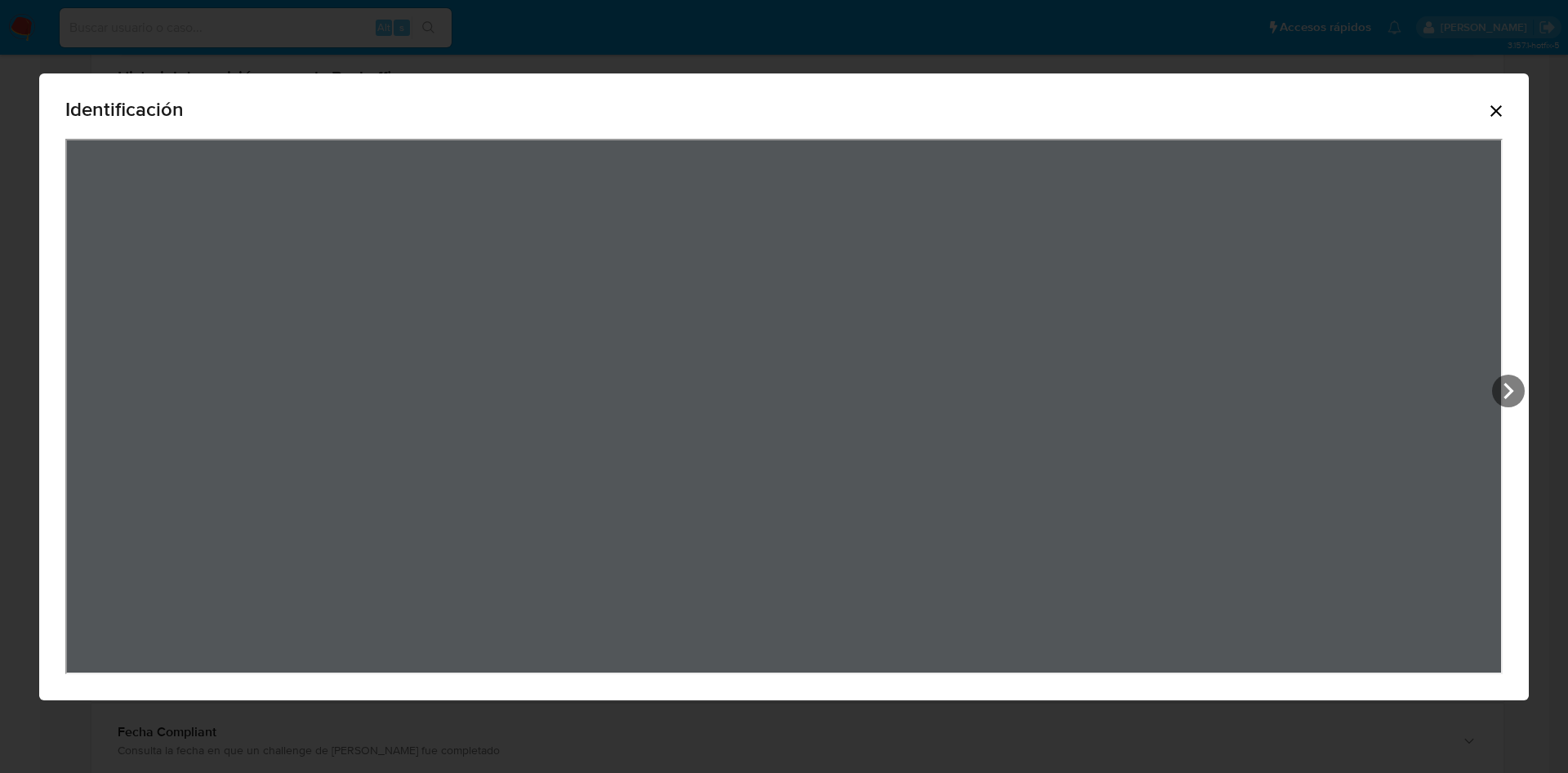
click at [1525, 390] on div "Identificación" at bounding box center [784, 386] width 1489 height 627
click at [1495, 386] on icon "View Document Modal" at bounding box center [1508, 391] width 32 height 32
click at [1499, 111] on icon "Cerrar" at bounding box center [1496, 111] width 20 height 20
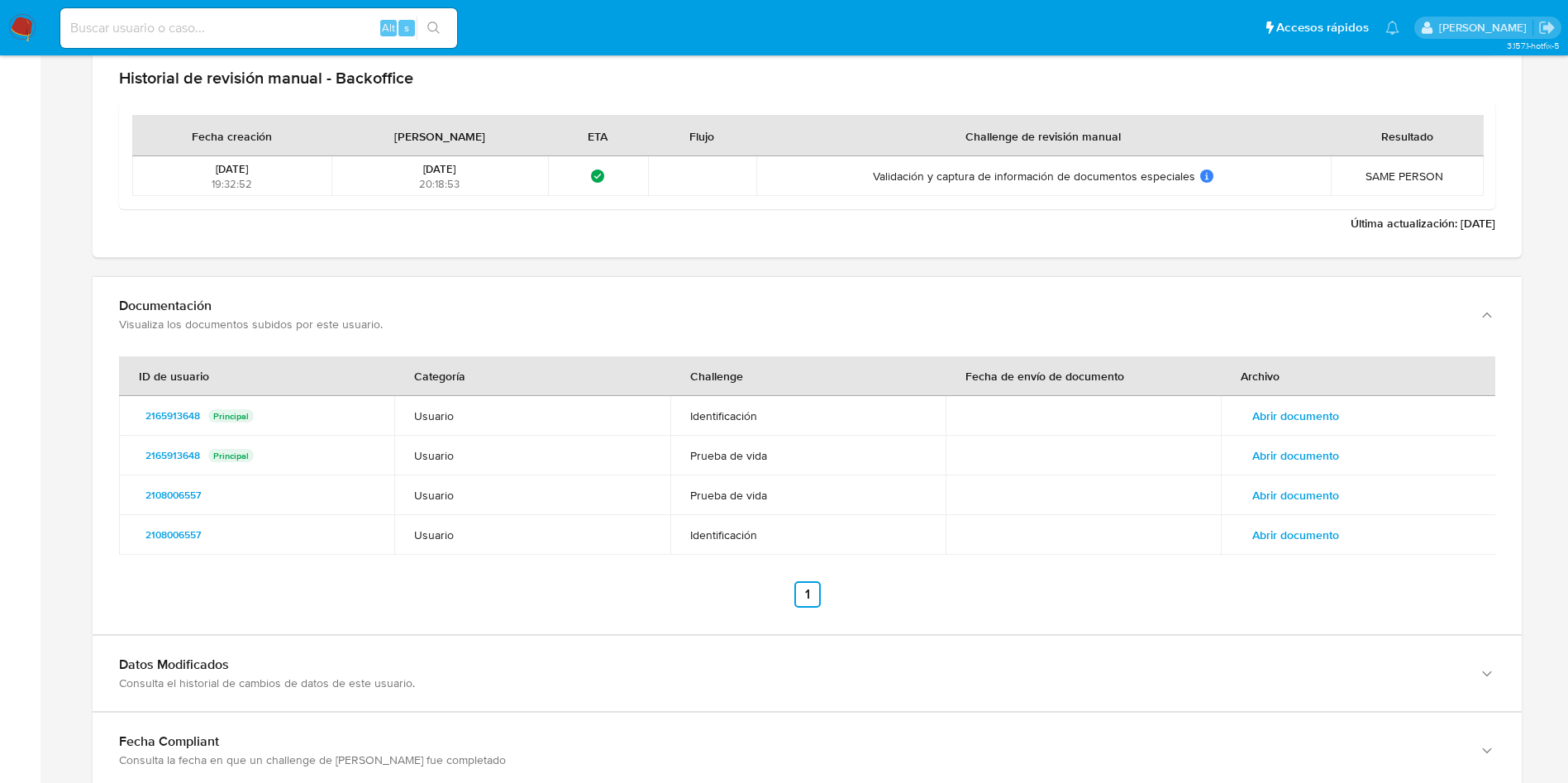
click at [1305, 451] on span "Abrir documento" at bounding box center [1295, 456] width 87 height 23
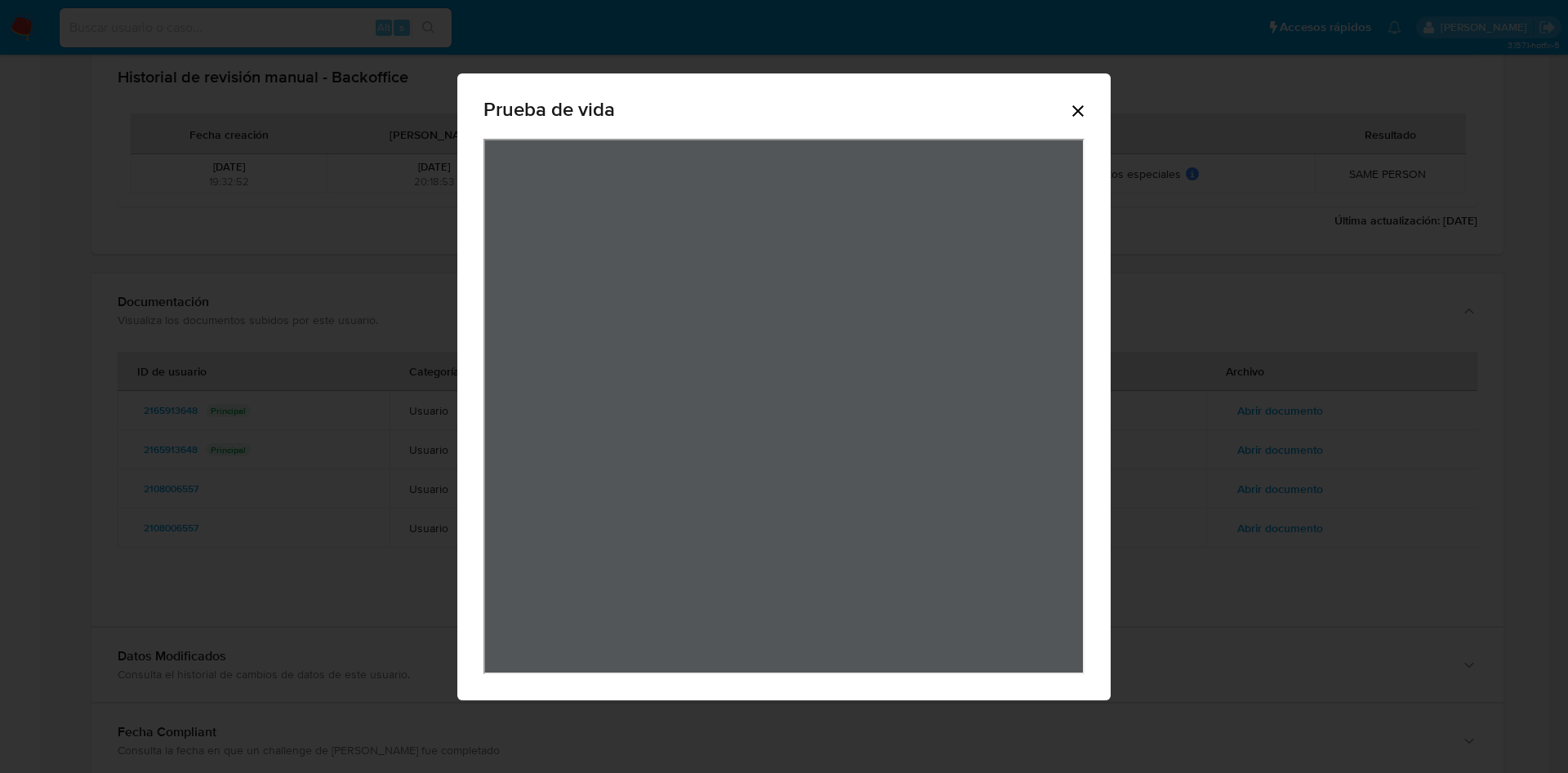
click at [1073, 109] on icon "Cerrar" at bounding box center [1077, 111] width 20 height 20
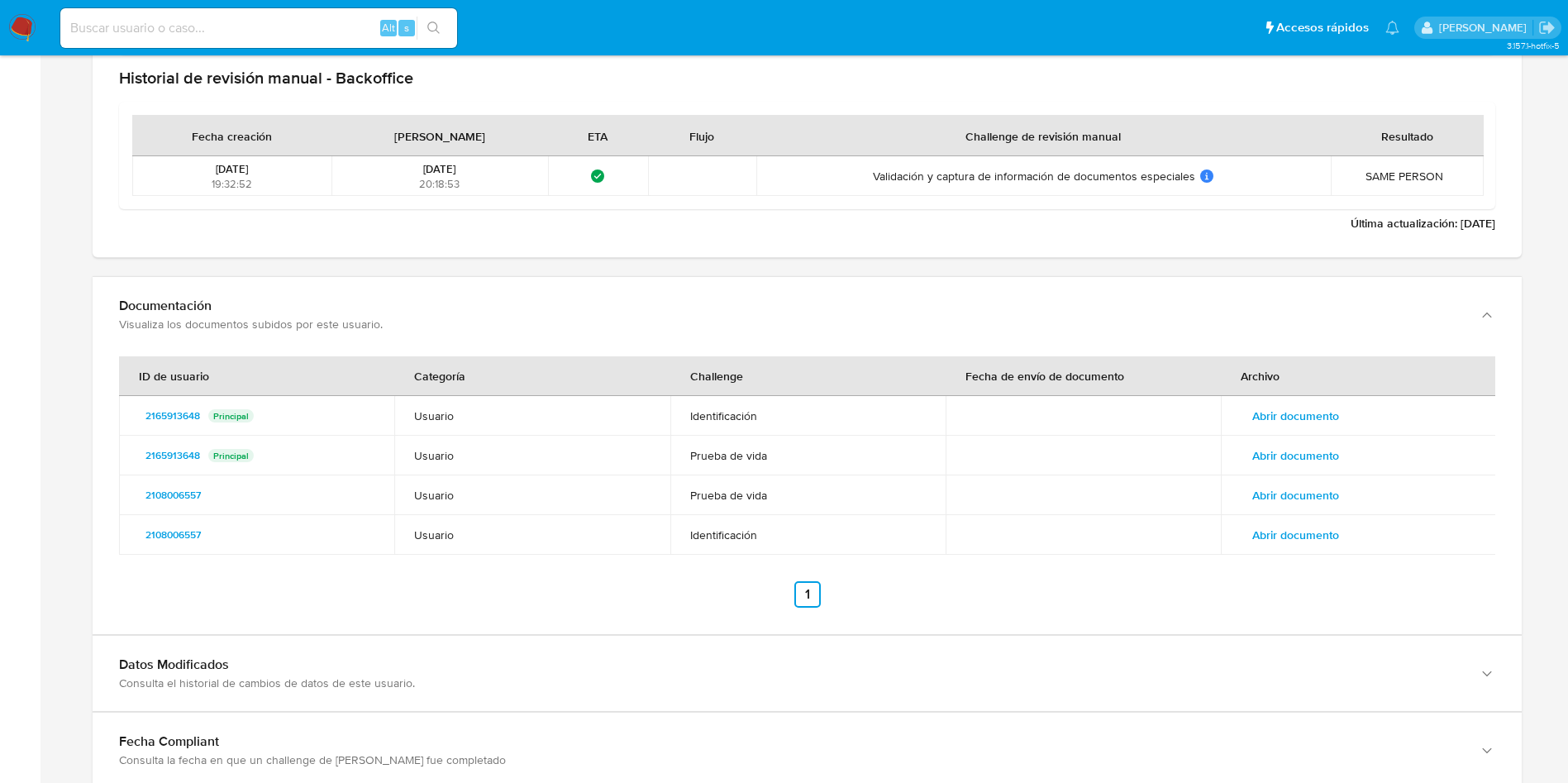
click at [1288, 557] on div "ID de usuario Categoría Challenge Fecha de envío de documento Archivo 216591364…" at bounding box center [807, 482] width 1376 height 251
click at [1316, 493] on span "Abrir documento" at bounding box center [1295, 495] width 87 height 23
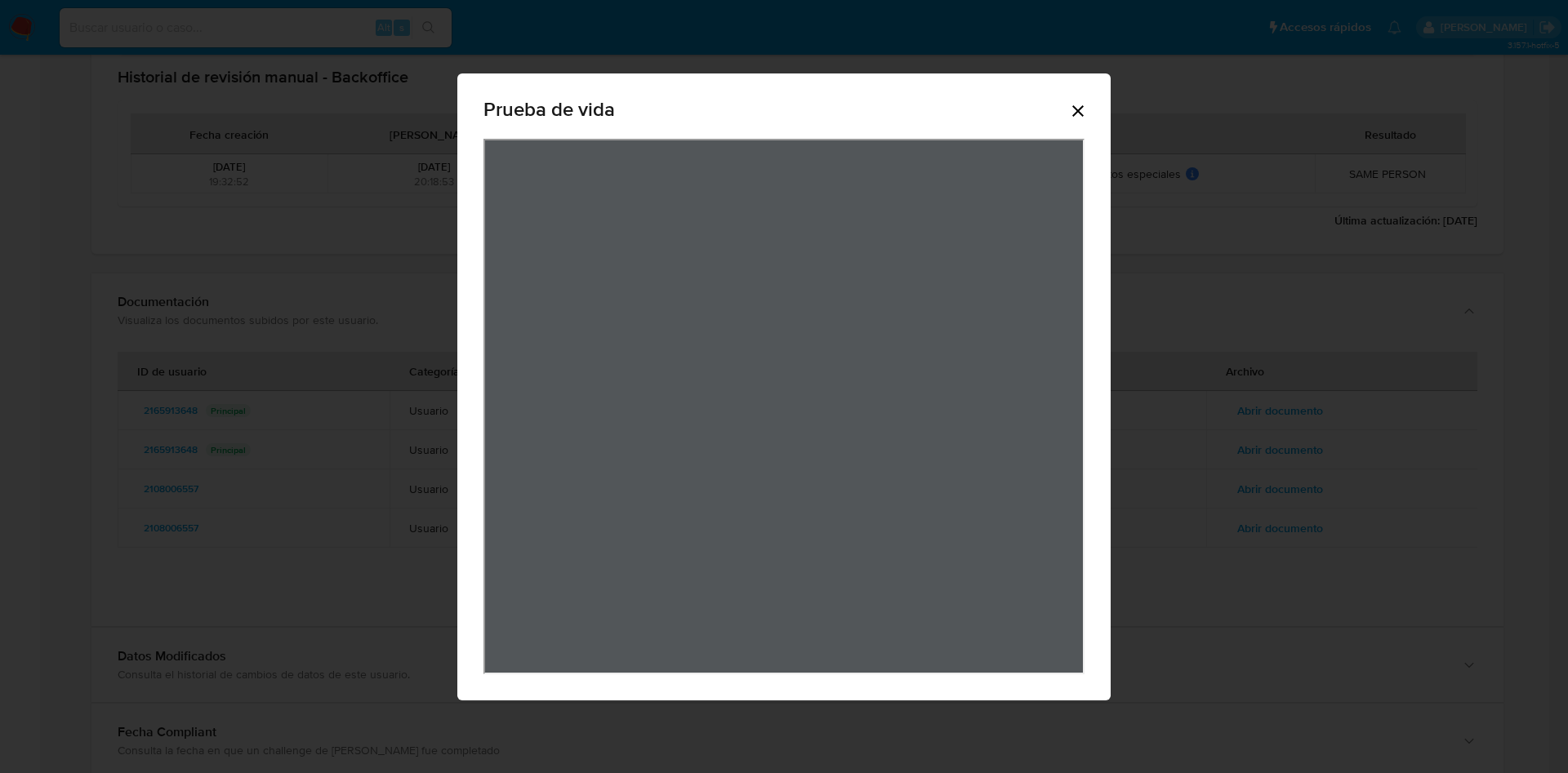
click at [1080, 106] on icon "Cerrar" at bounding box center [1077, 111] width 20 height 20
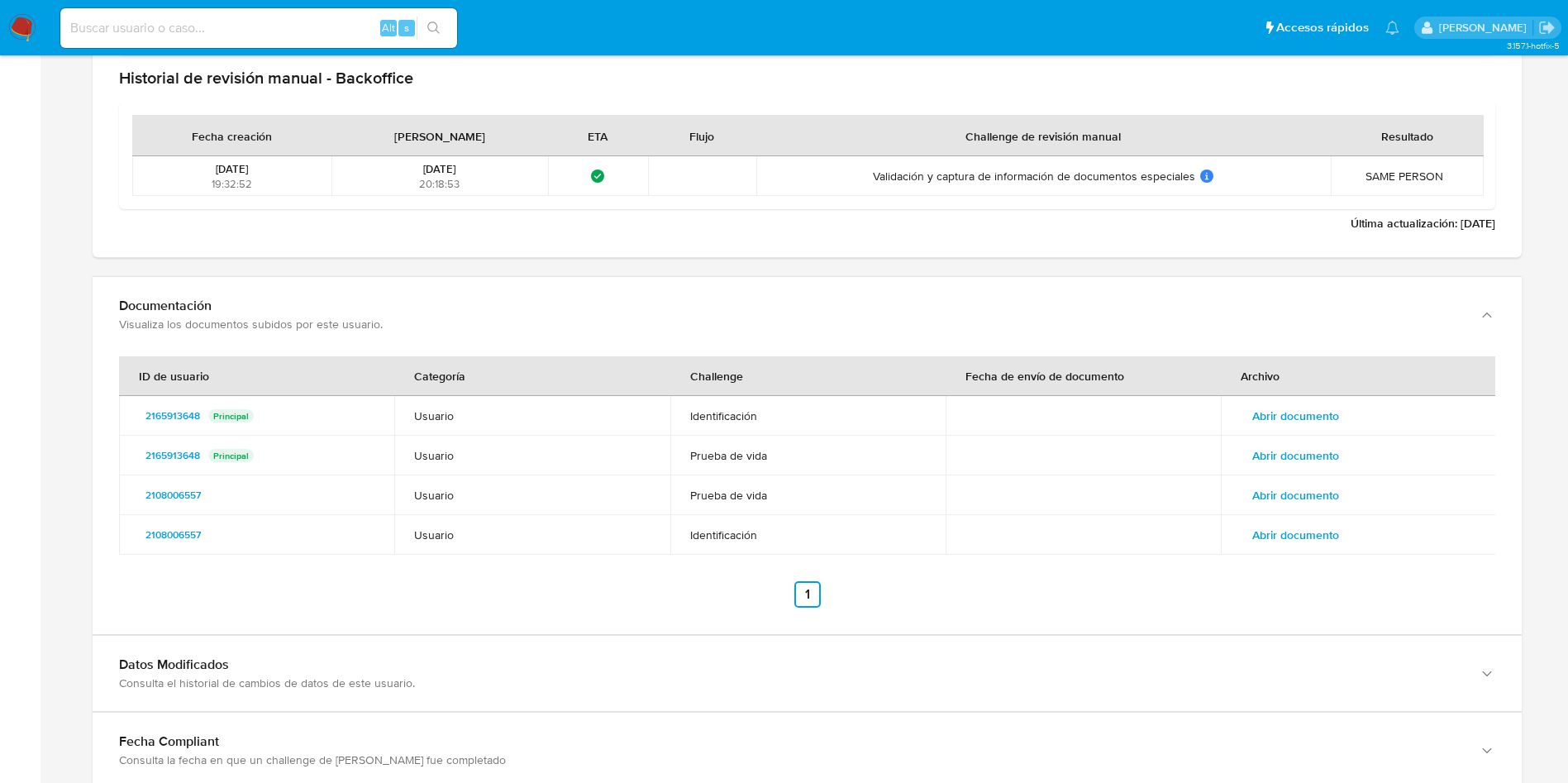
click at [1314, 551] on td "Abrir documento" at bounding box center [1358, 535] width 275 height 39
click at [1309, 543] on span "Abrir documento" at bounding box center [1295, 535] width 87 height 23
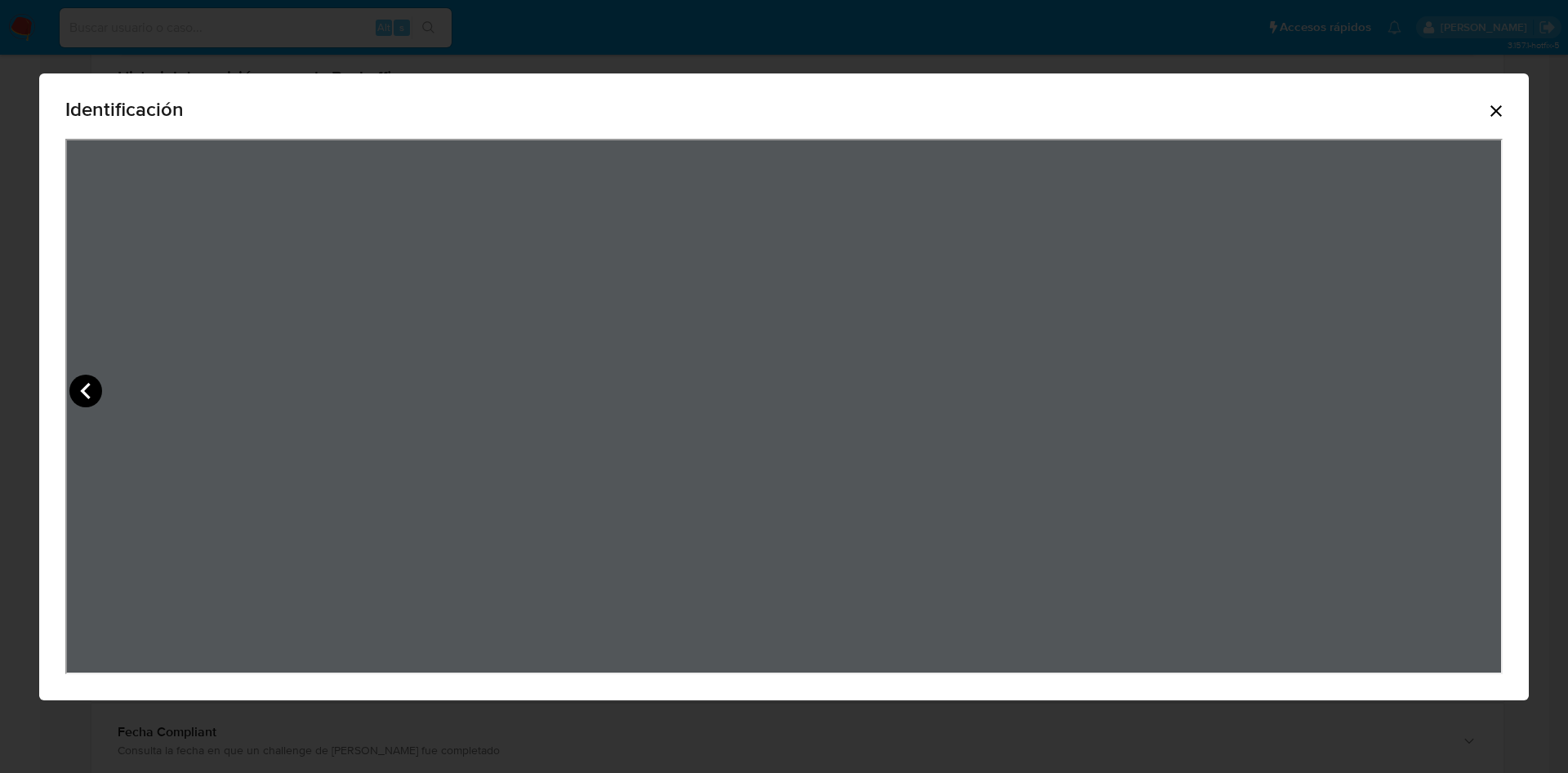
click at [90, 389] on icon "View Document Modal" at bounding box center [85, 391] width 32 height 32
click at [1497, 120] on icon "Cerrar" at bounding box center [1496, 111] width 20 height 20
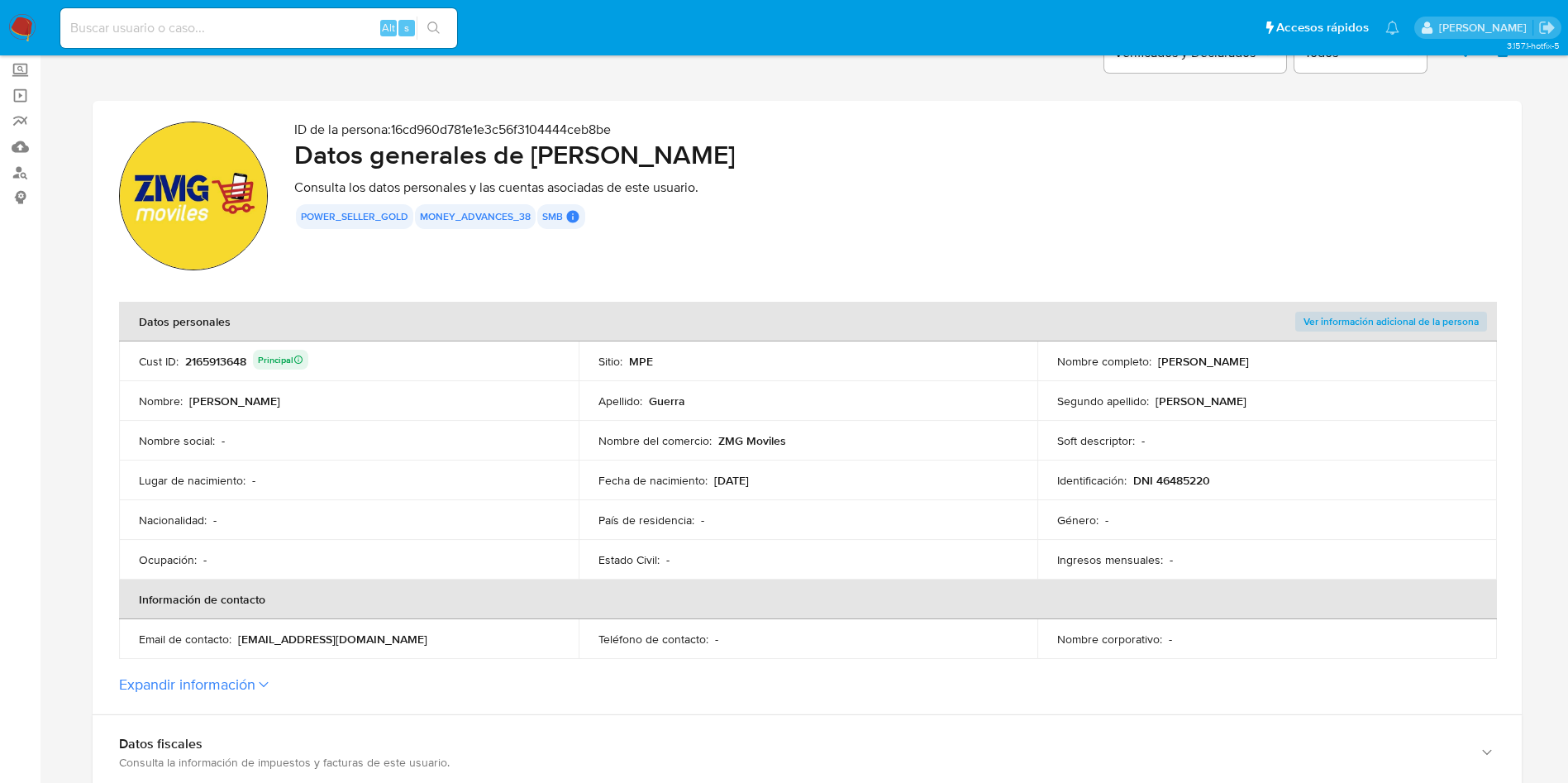
scroll to position [0, 0]
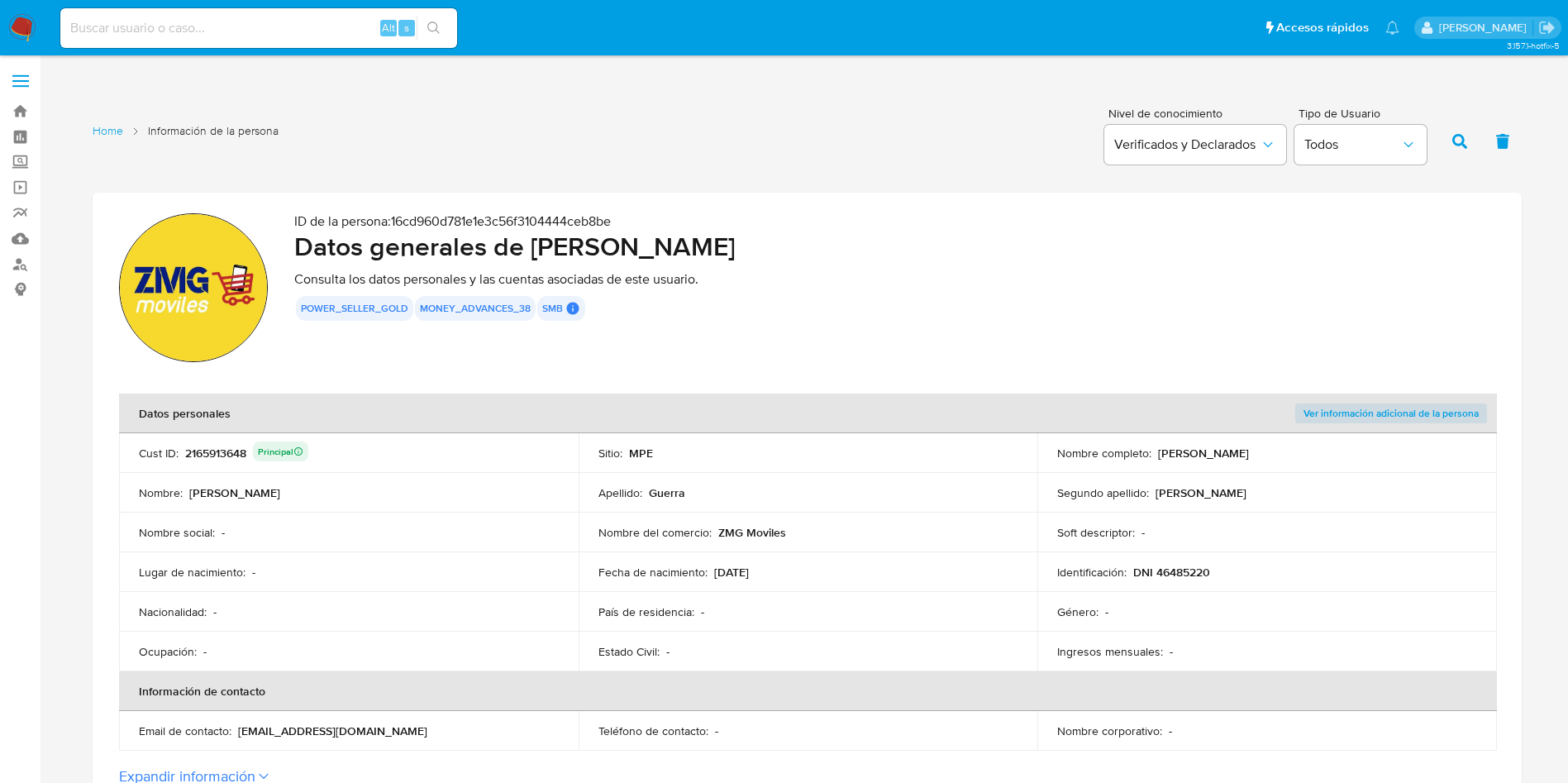
click at [212, 452] on div "2165913648 Principal" at bounding box center [247, 453] width 123 height 23
drag, startPoint x: 533, startPoint y: 249, endPoint x: 884, endPoint y: 249, distance: 351.0
click at [884, 249] on h2 "Datos generales de [PERSON_NAME]" at bounding box center [894, 246] width 1201 height 33
drag, startPoint x: 1133, startPoint y: 573, endPoint x: 1216, endPoint y: 565, distance: 83.4
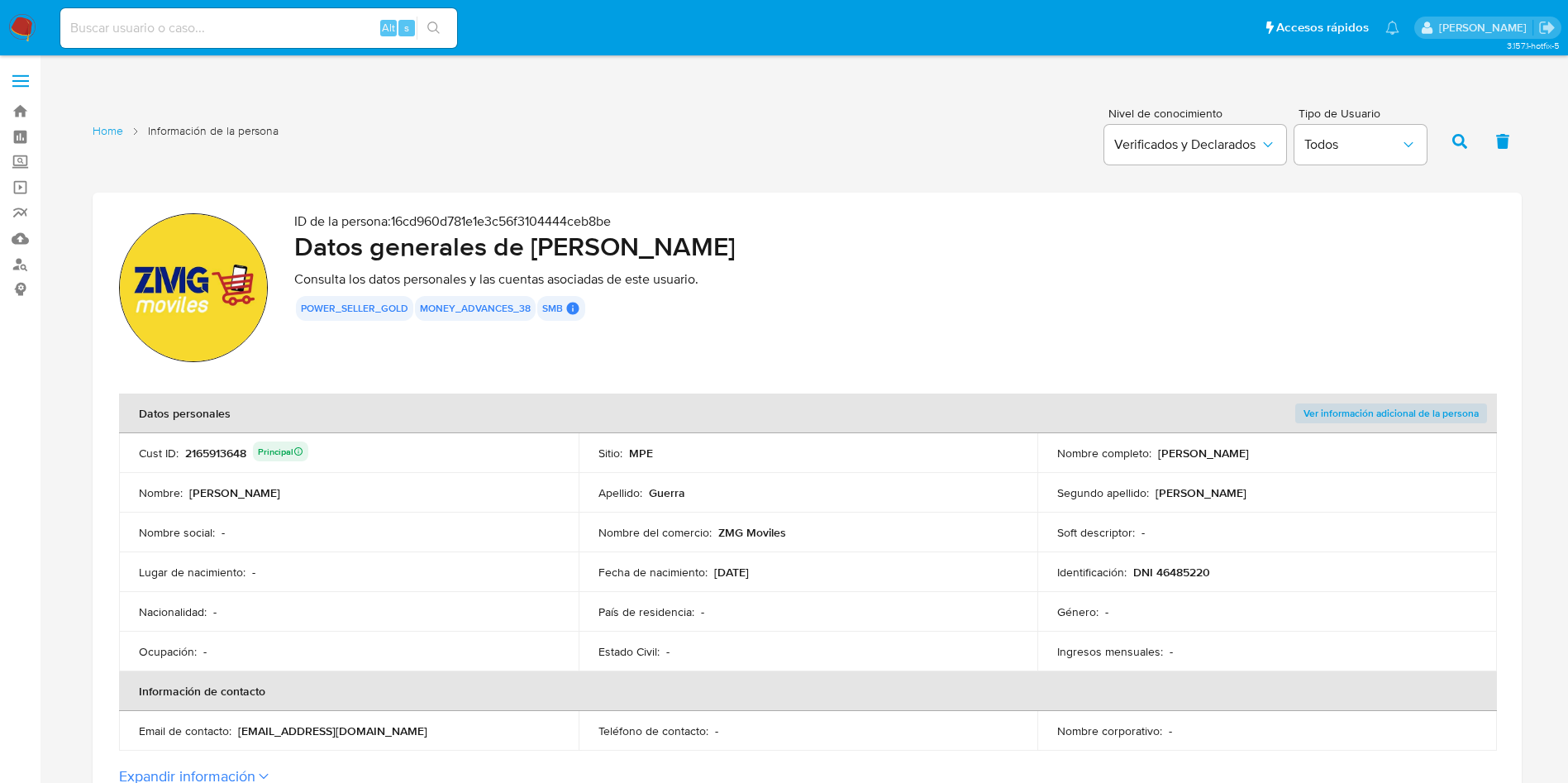
click at [1216, 565] on div "Identificación : DNI 46485220" at bounding box center [1267, 571] width 420 height 14
drag, startPoint x: 713, startPoint y: 574, endPoint x: 494, endPoint y: 0, distance: 614.4
click at [789, 568] on div "Fecha de nacimiento : 31/08/1990" at bounding box center [808, 571] width 420 height 14
click at [213, 462] on div "2165913648 Principal" at bounding box center [247, 453] width 123 height 23
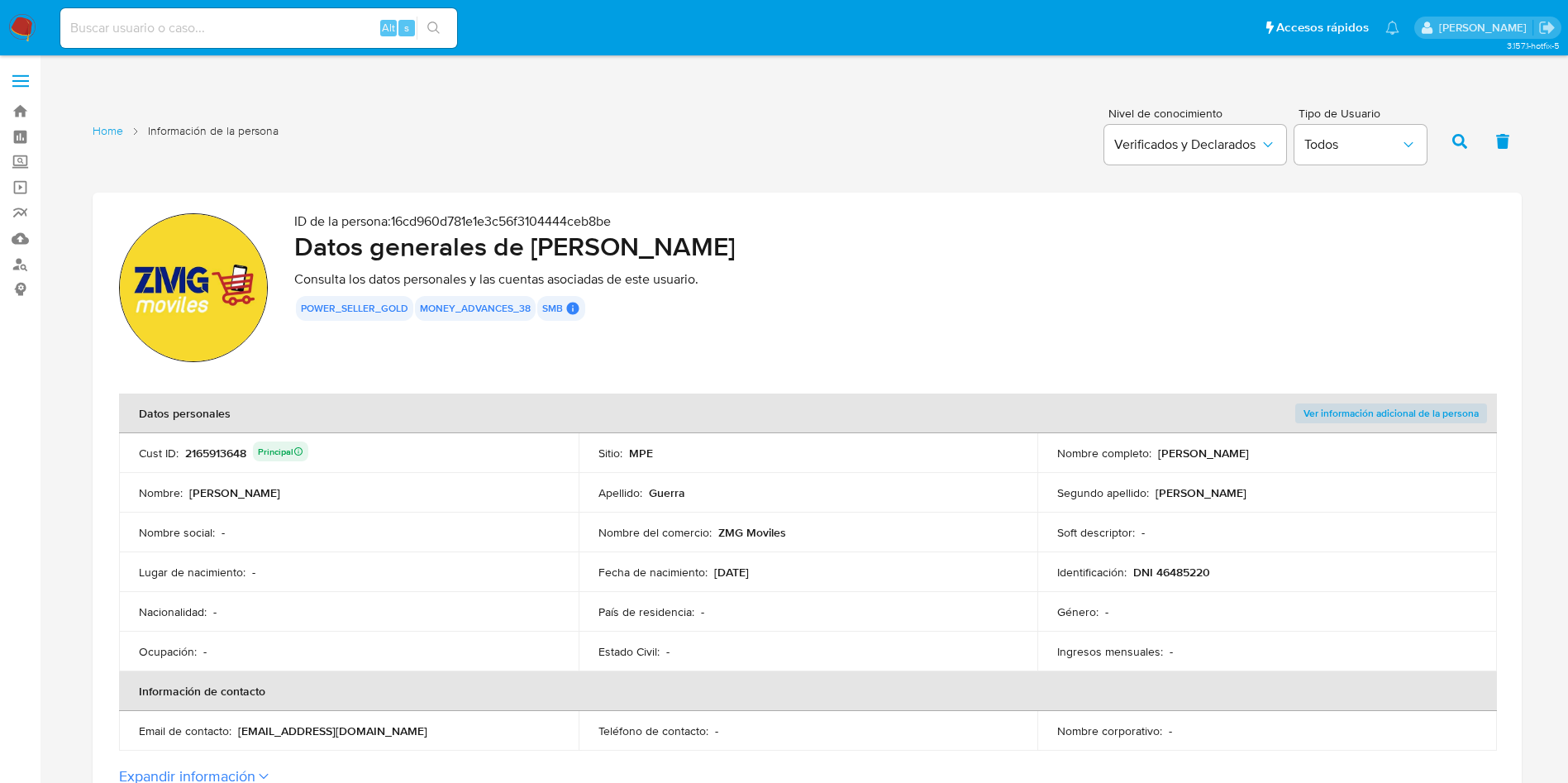
click at [212, 450] on div "2165913648 Principal" at bounding box center [247, 453] width 123 height 23
drag, startPoint x: 535, startPoint y: 243, endPoint x: 928, endPoint y: 259, distance: 393.3
click at [928, 259] on h2 "Datos generales de Zaid Miguel Guerra Castillo" at bounding box center [894, 246] width 1201 height 33
drag, startPoint x: 1157, startPoint y: 451, endPoint x: 1330, endPoint y: 446, distance: 173.1
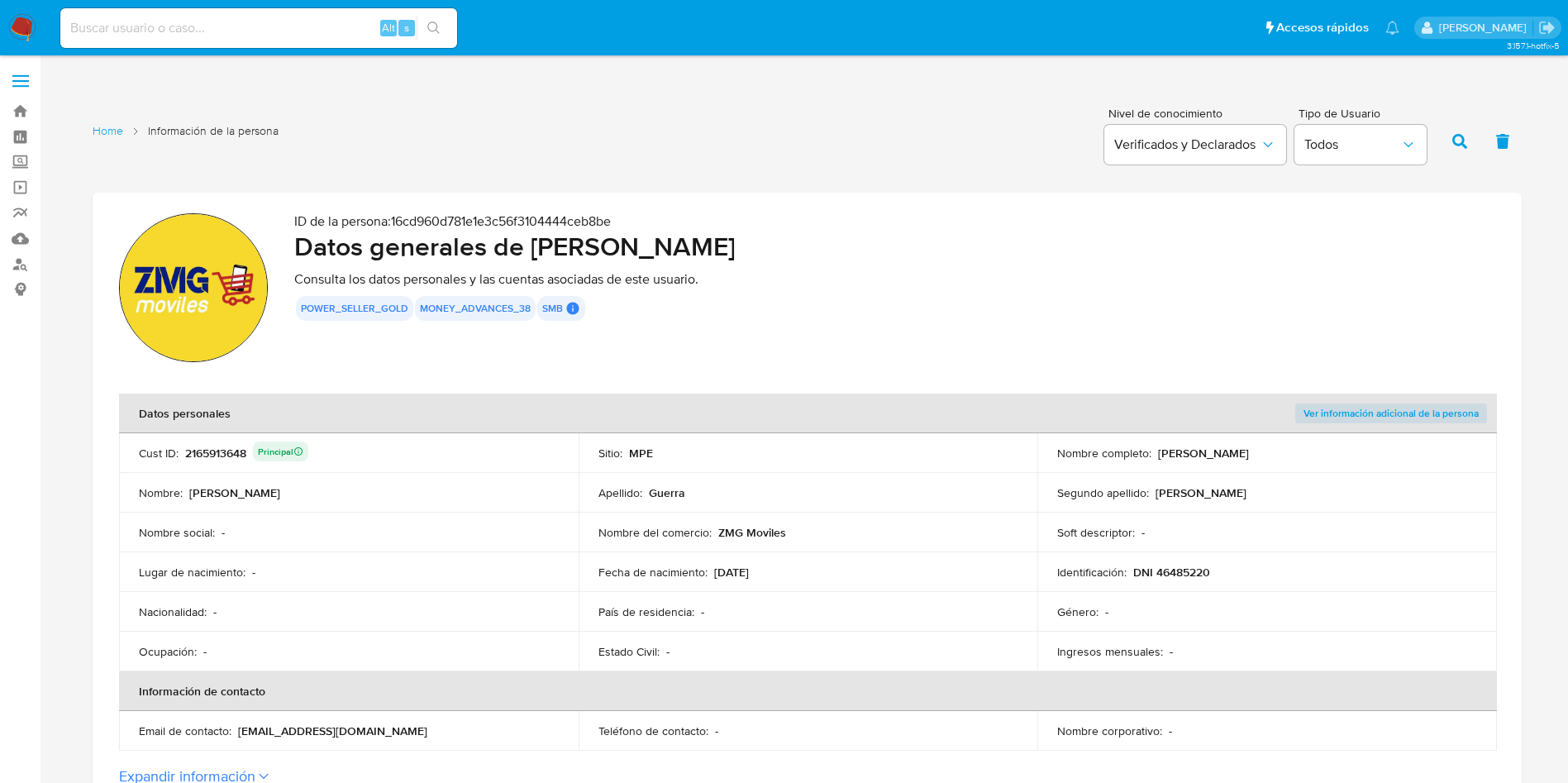
click at [1330, 446] on div "Nombre completo : Zaid Miguel Guerra Castillo" at bounding box center [1267, 452] width 420 height 14
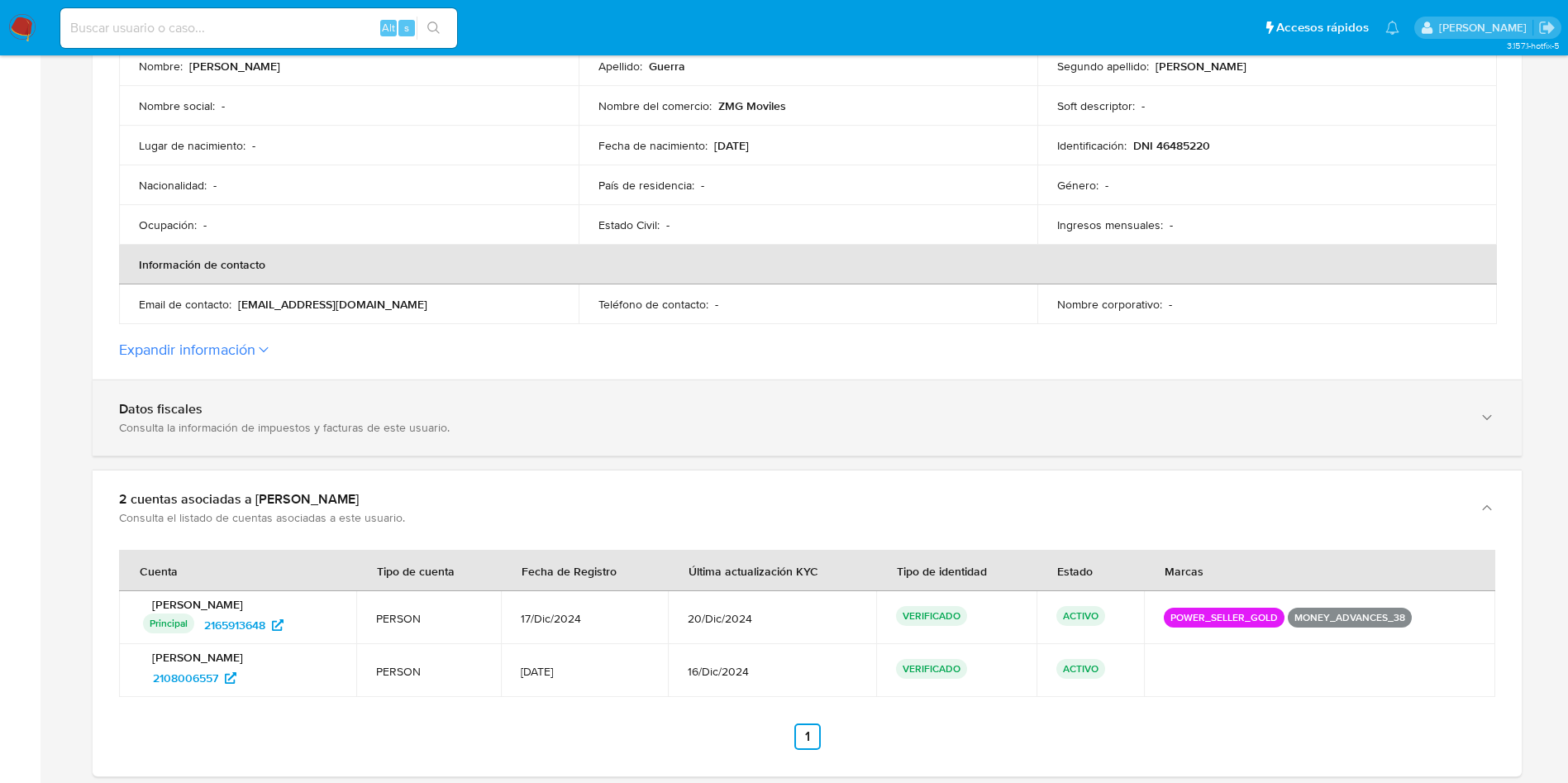
scroll to position [248, 0]
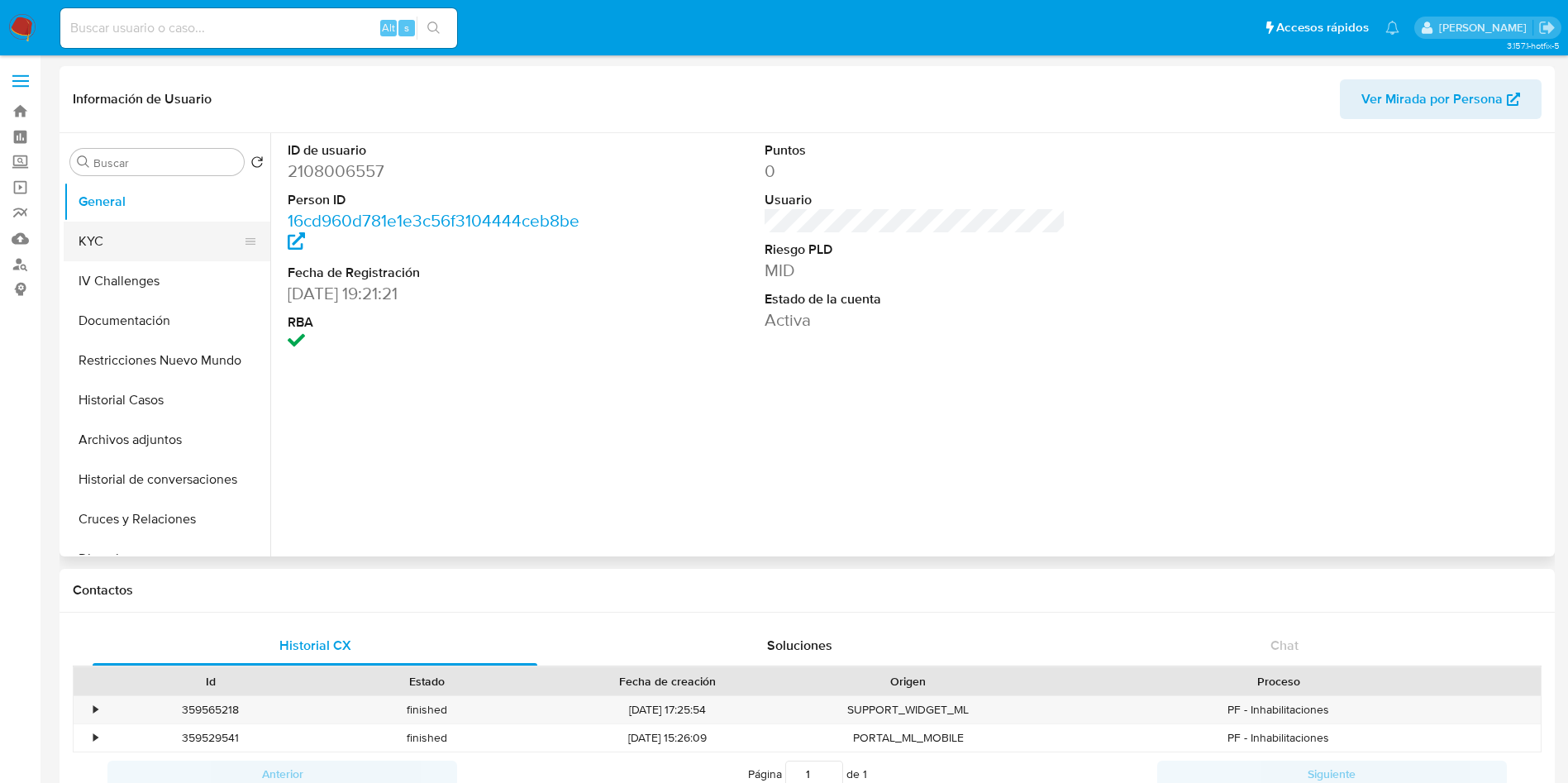
select select "10"
click at [171, 344] on button "Restricciones Nuevo Mundo" at bounding box center [160, 360] width 193 height 39
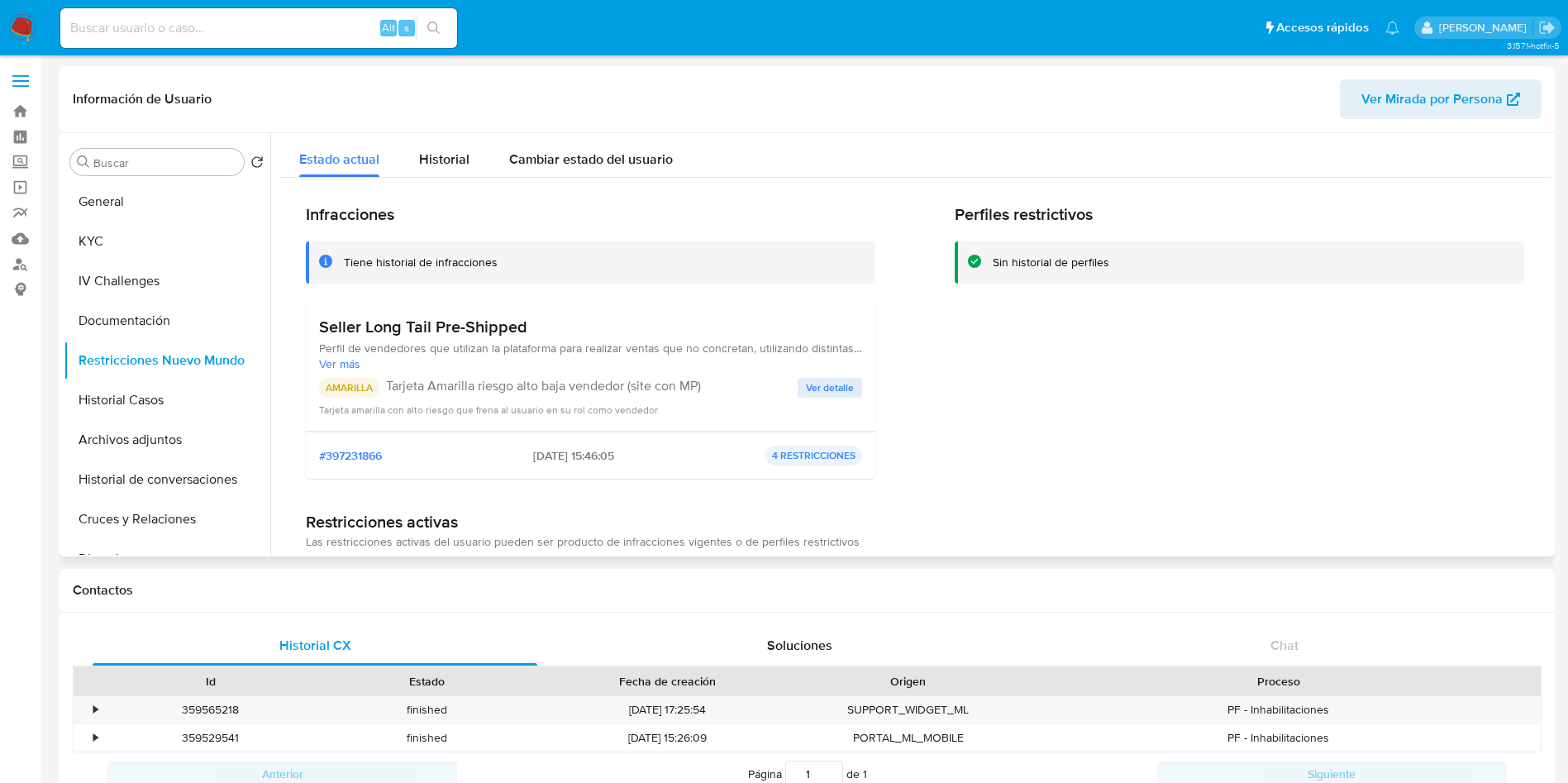
click at [391, 316] on h3 "Seller Long Tail Pre-Shipped" at bounding box center [590, 326] width 543 height 20
click at [392, 316] on h3 "Seller Long Tail Pre-Shipped" at bounding box center [590, 326] width 543 height 20
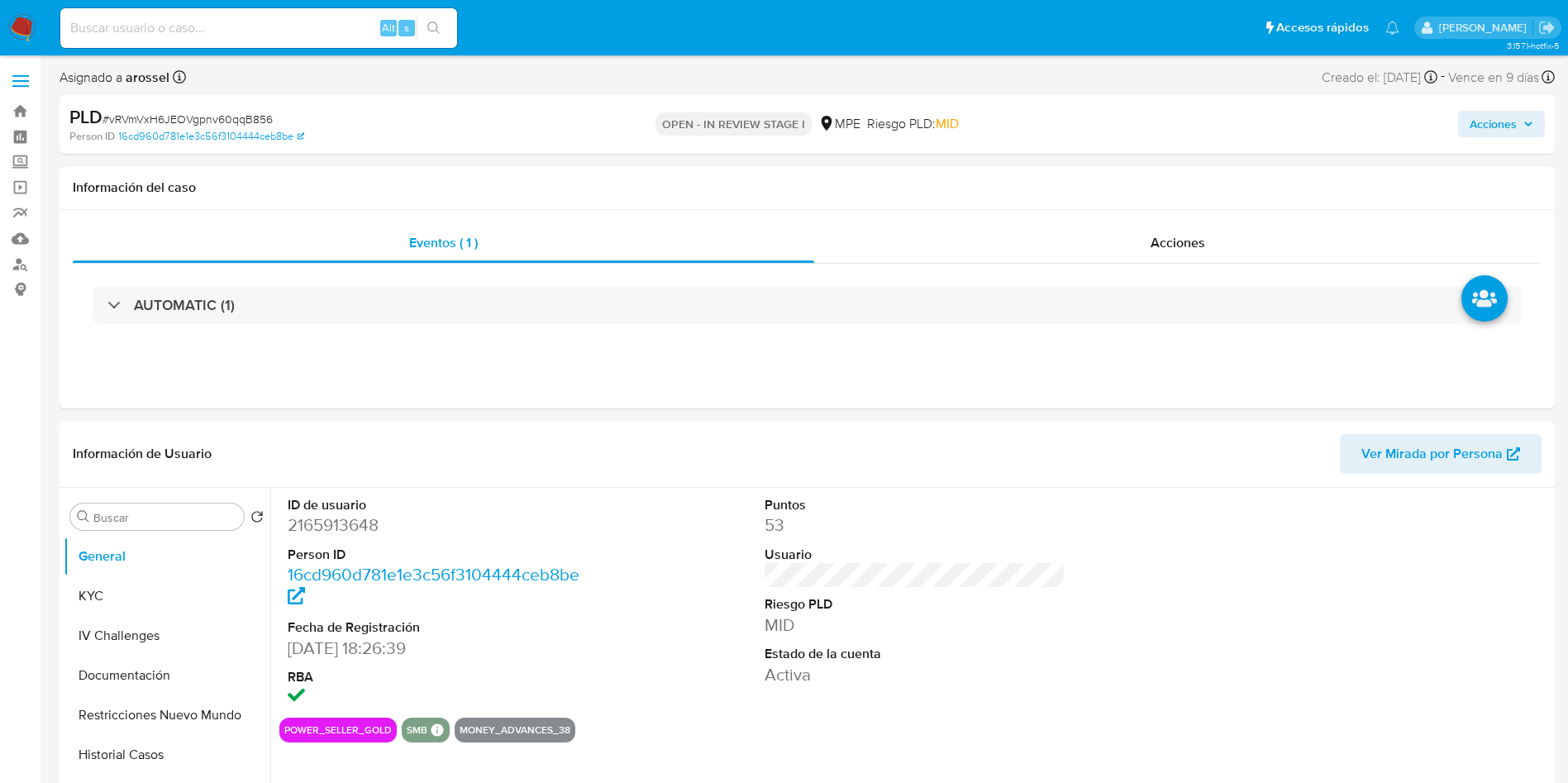
select select "10"
drag, startPoint x: 287, startPoint y: 658, endPoint x: 363, endPoint y: 654, distance: 76.1
click at [363, 654] on div "ID de usuario 2165913648 Person ID 16cd960d781e1e3c56f3104444ceb8be Fecha de Re…" at bounding box center [438, 602] width 318 height 230
click at [315, 645] on dd "[DATE] 18:26:39" at bounding box center [438, 648] width 302 height 23
drag, startPoint x: 278, startPoint y: 650, endPoint x: 368, endPoint y: 648, distance: 90.0
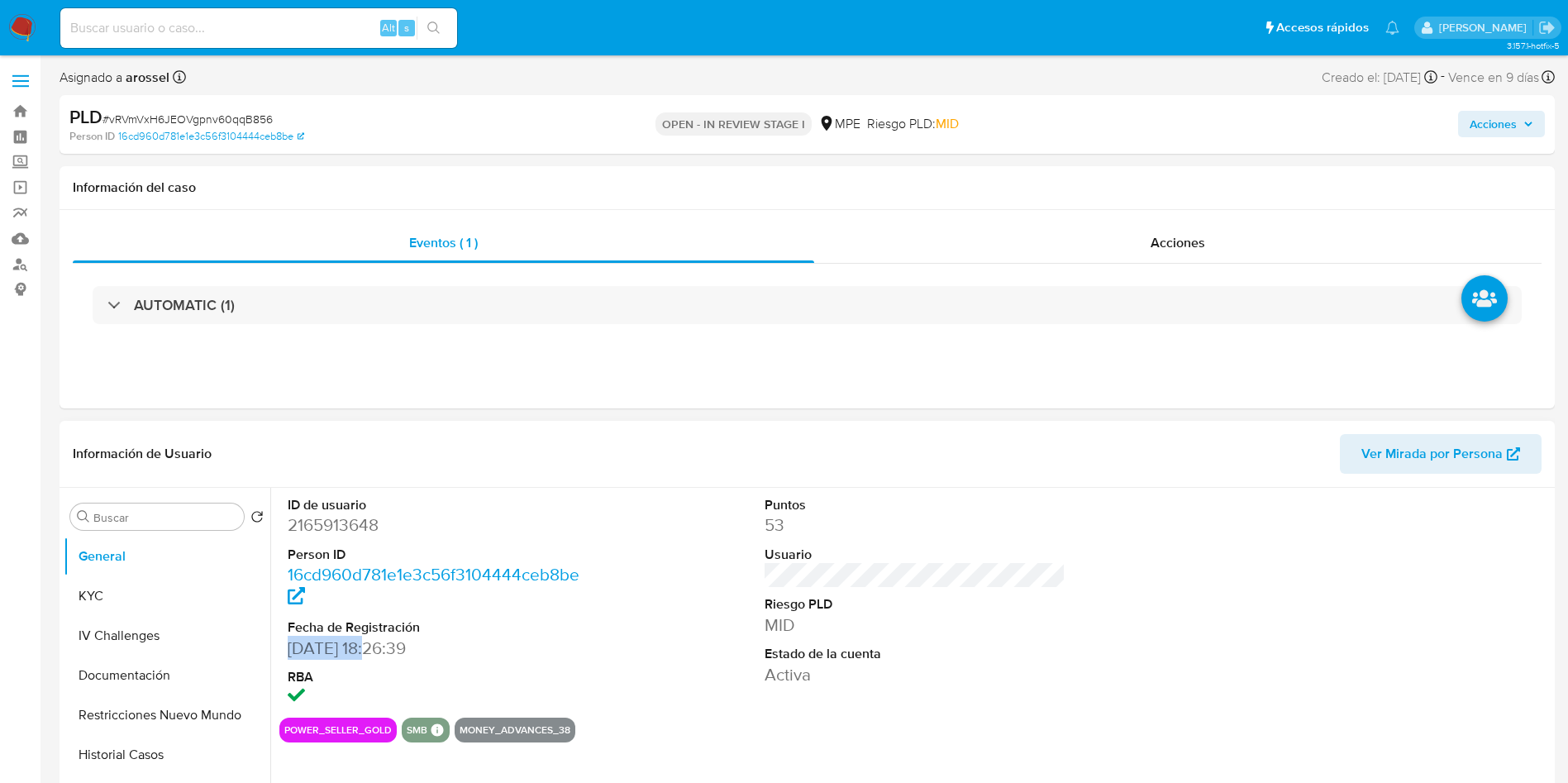
click at [368, 648] on div "ID de usuario 2165913648 Person ID 16cd960d781e1e3c56f3104444ceb8be Fecha de Re…" at bounding box center [910, 699] width 1281 height 423
copy dd "17/12/2024"
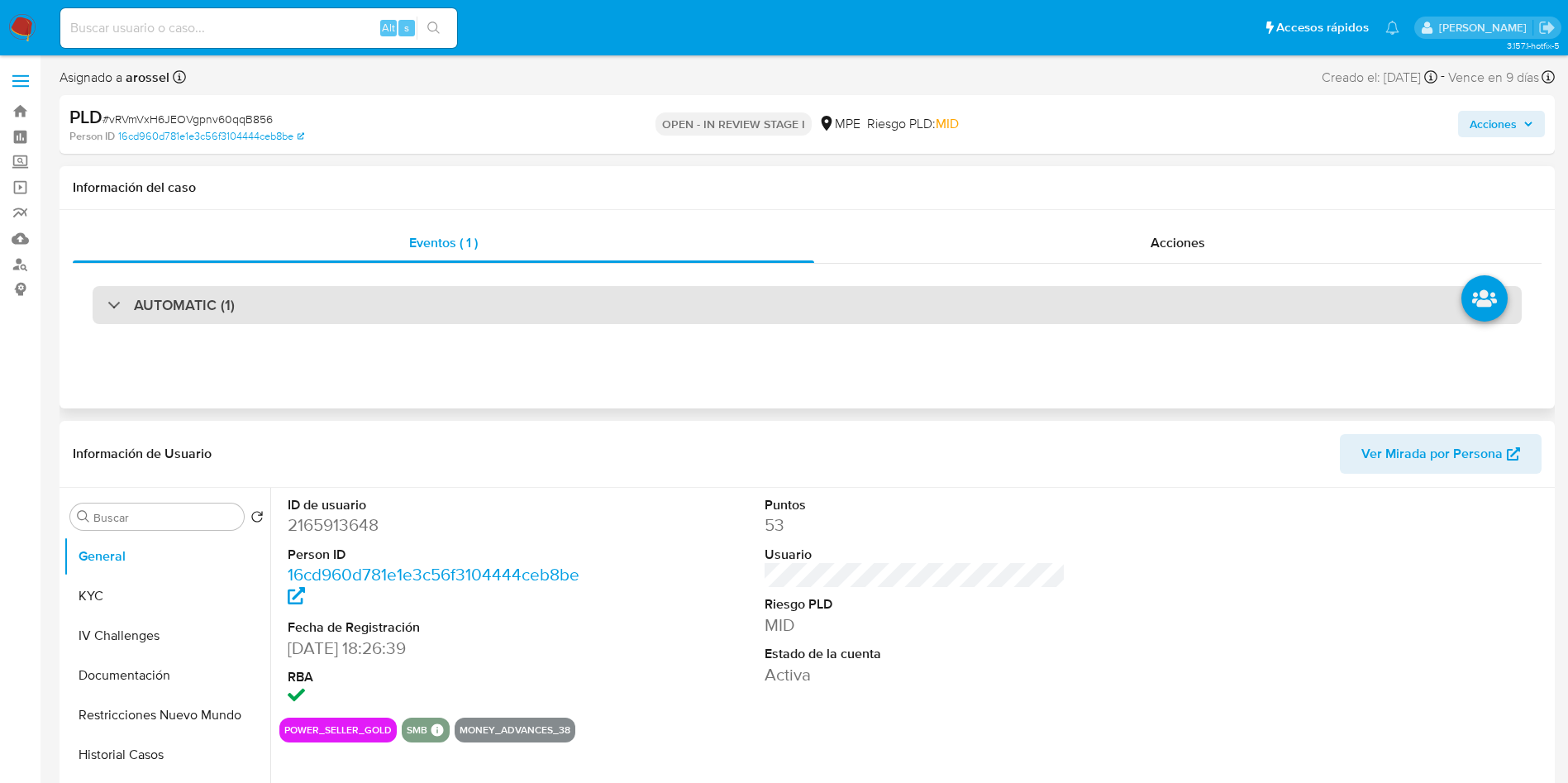
drag, startPoint x: 247, startPoint y: 304, endPoint x: 245, endPoint y: 316, distance: 12.2
click at [247, 302] on div "AUTOMATIC (1)" at bounding box center [807, 305] width 1429 height 38
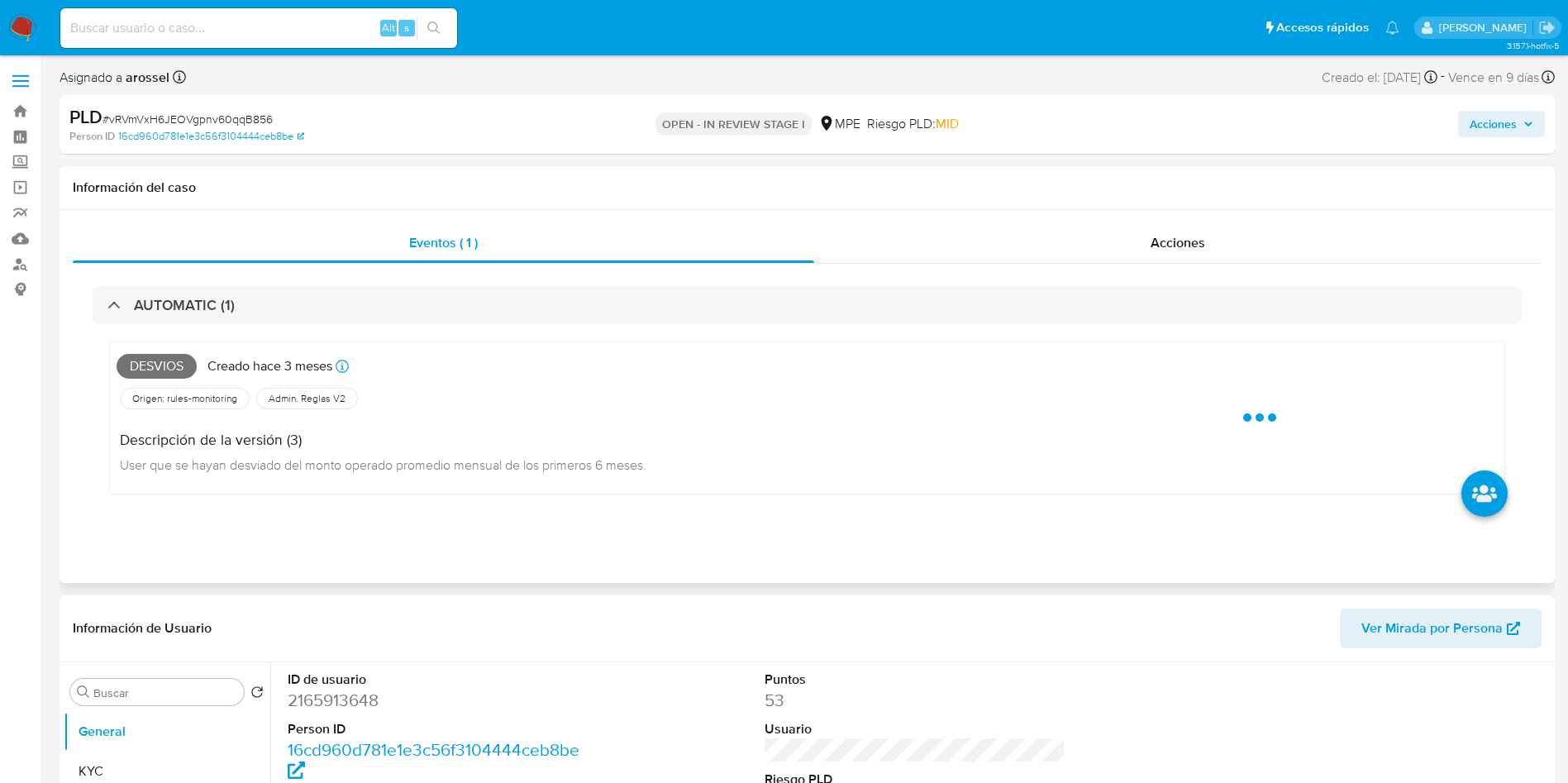
click at [147, 363] on span "Desvios" at bounding box center [156, 366] width 80 height 25
click at [149, 362] on span "Desvios" at bounding box center [156, 366] width 80 height 25
copy span "Desvios"
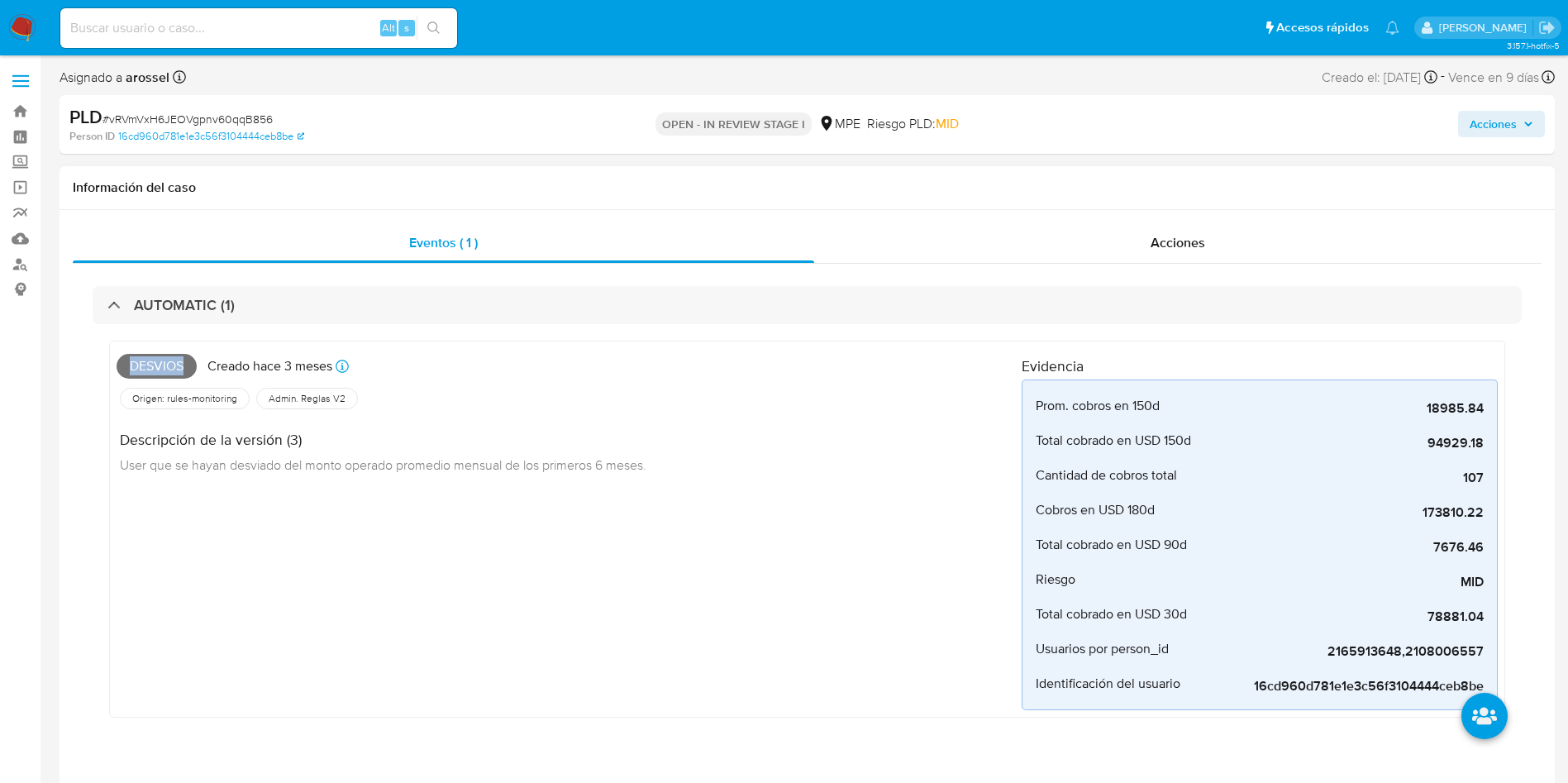
click at [168, 368] on span "Desvios" at bounding box center [156, 366] width 80 height 25
click at [155, 367] on span "Desvios" at bounding box center [156, 366] width 80 height 25
copy span "Desvios"
click at [193, 113] on span "# vRVmVxH6JEOVgpnv60qqB856" at bounding box center [187, 118] width 170 height 16
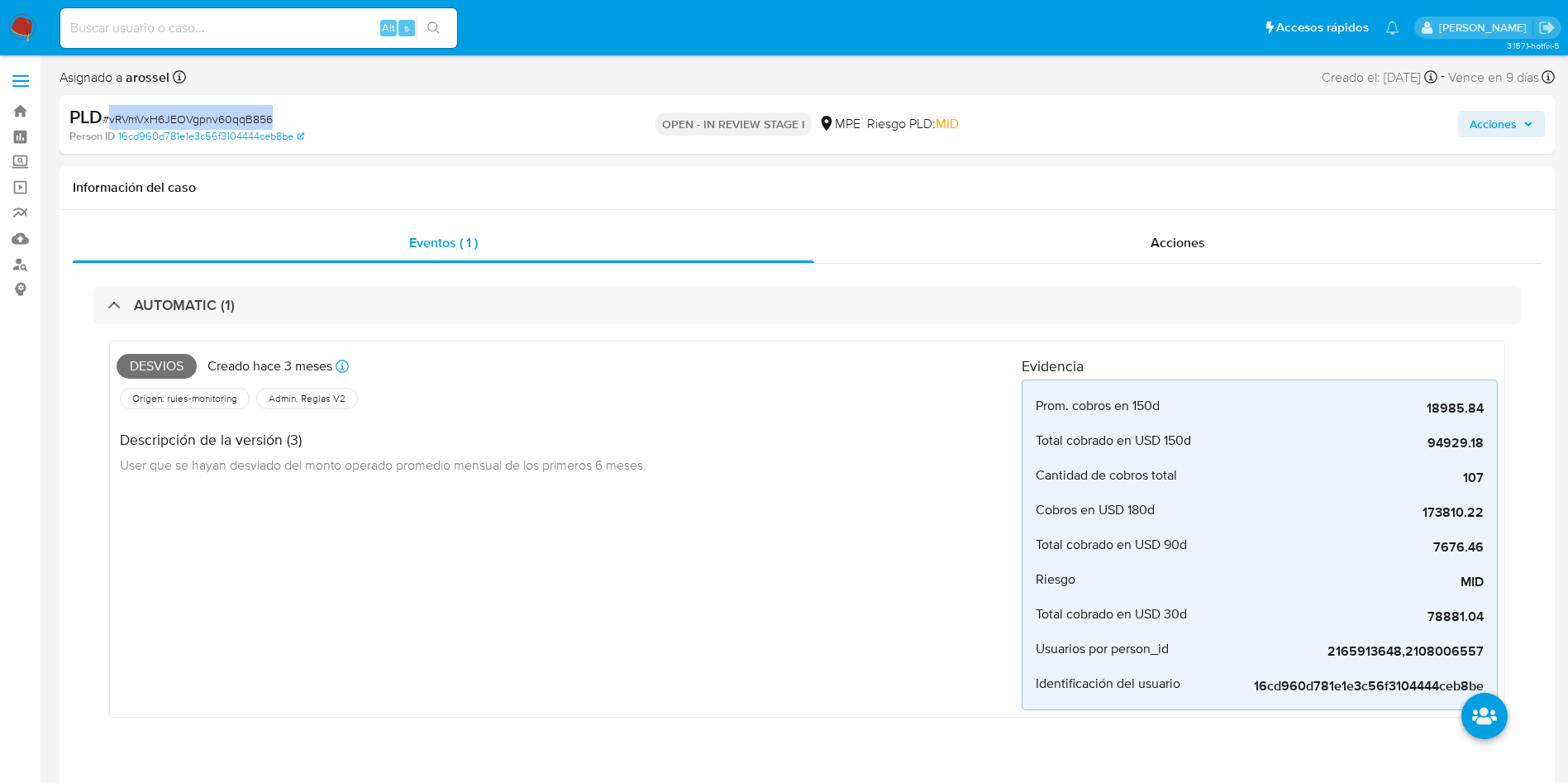
click at [193, 113] on span "# vRVmVxH6JEOVgpnv60qqB856" at bounding box center [187, 118] width 170 height 16
copy span "vRVmVxH6JEOVgpnv60qqB856"
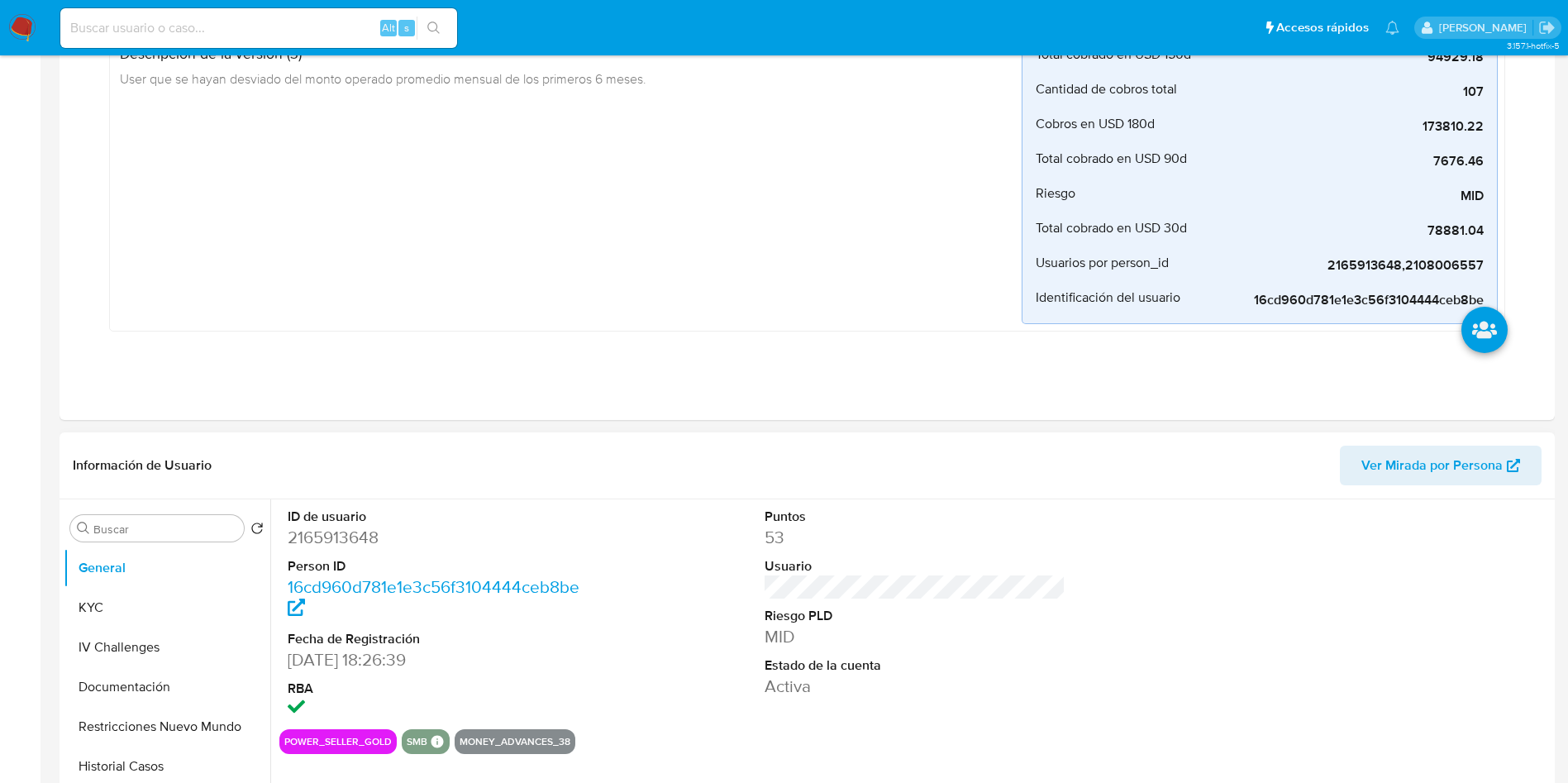
scroll to position [620, 0]
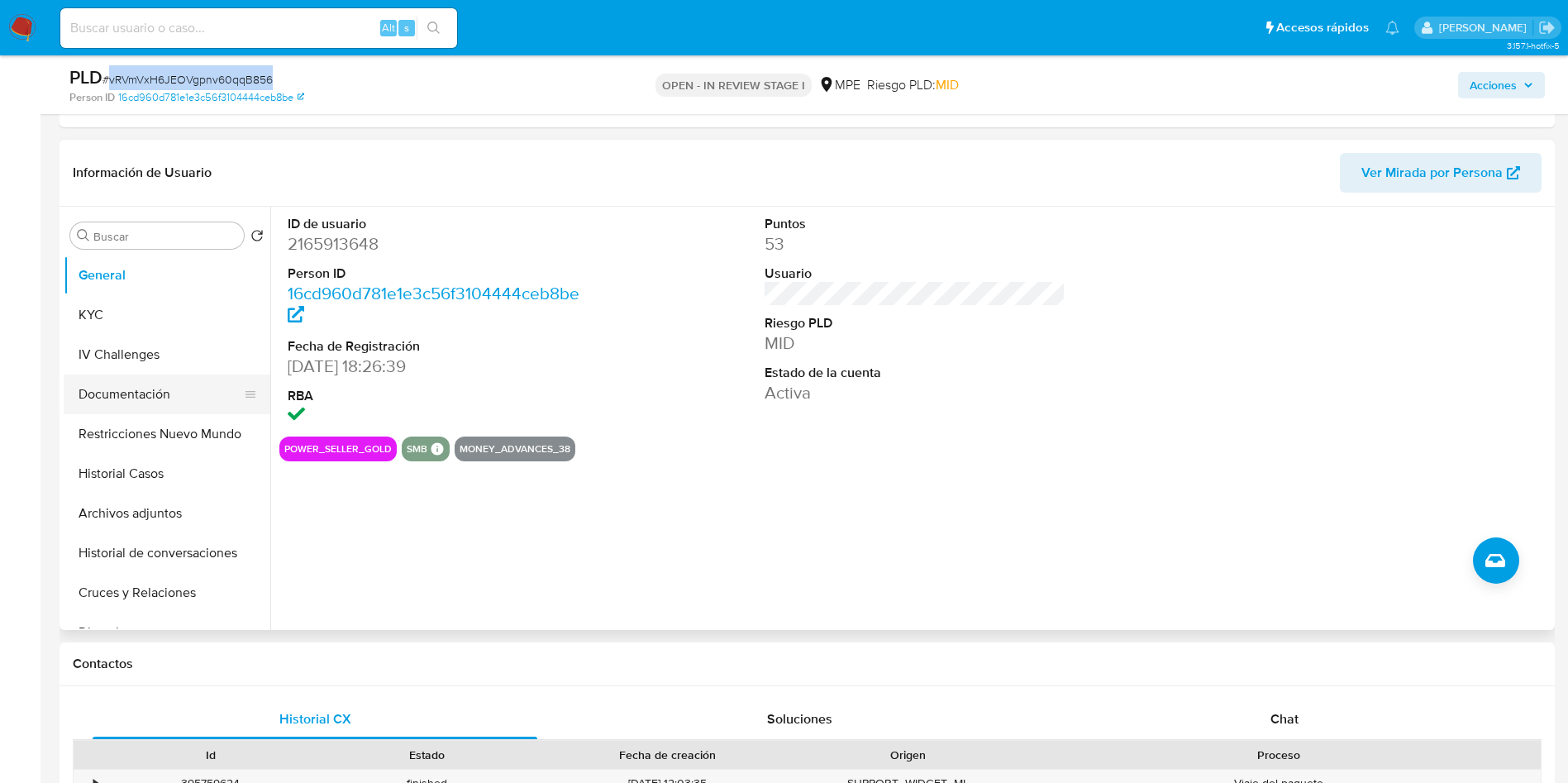
drag, startPoint x: 162, startPoint y: 316, endPoint x: 213, endPoint y: 376, distance: 78.7
click at [158, 316] on button "KYC" at bounding box center [166, 315] width 207 height 39
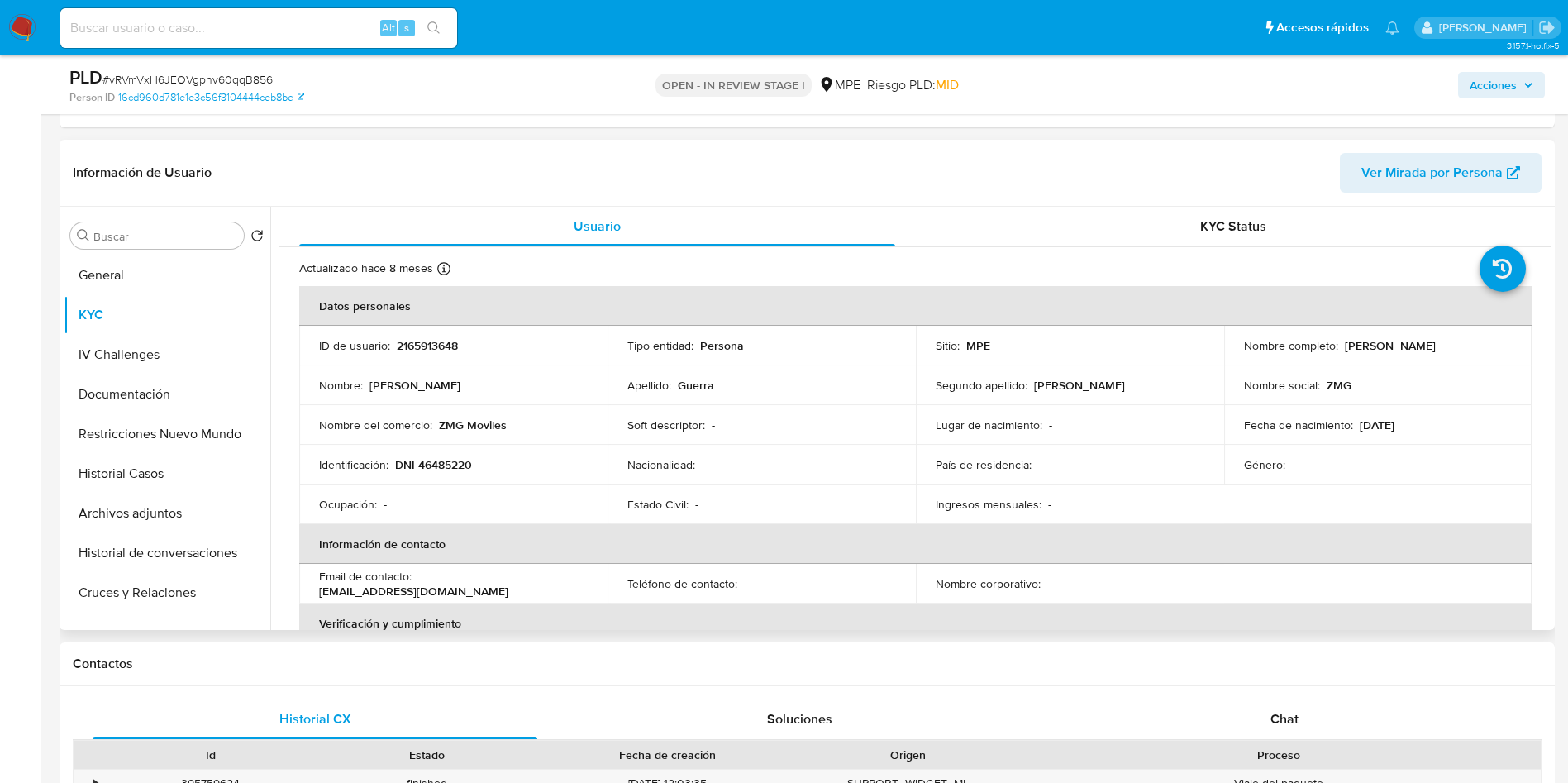
click at [430, 347] on p "2165913648" at bounding box center [428, 345] width 62 height 14
copy p "2165913648"
click at [462, 458] on p "DNI 46485220" at bounding box center [434, 464] width 77 height 14
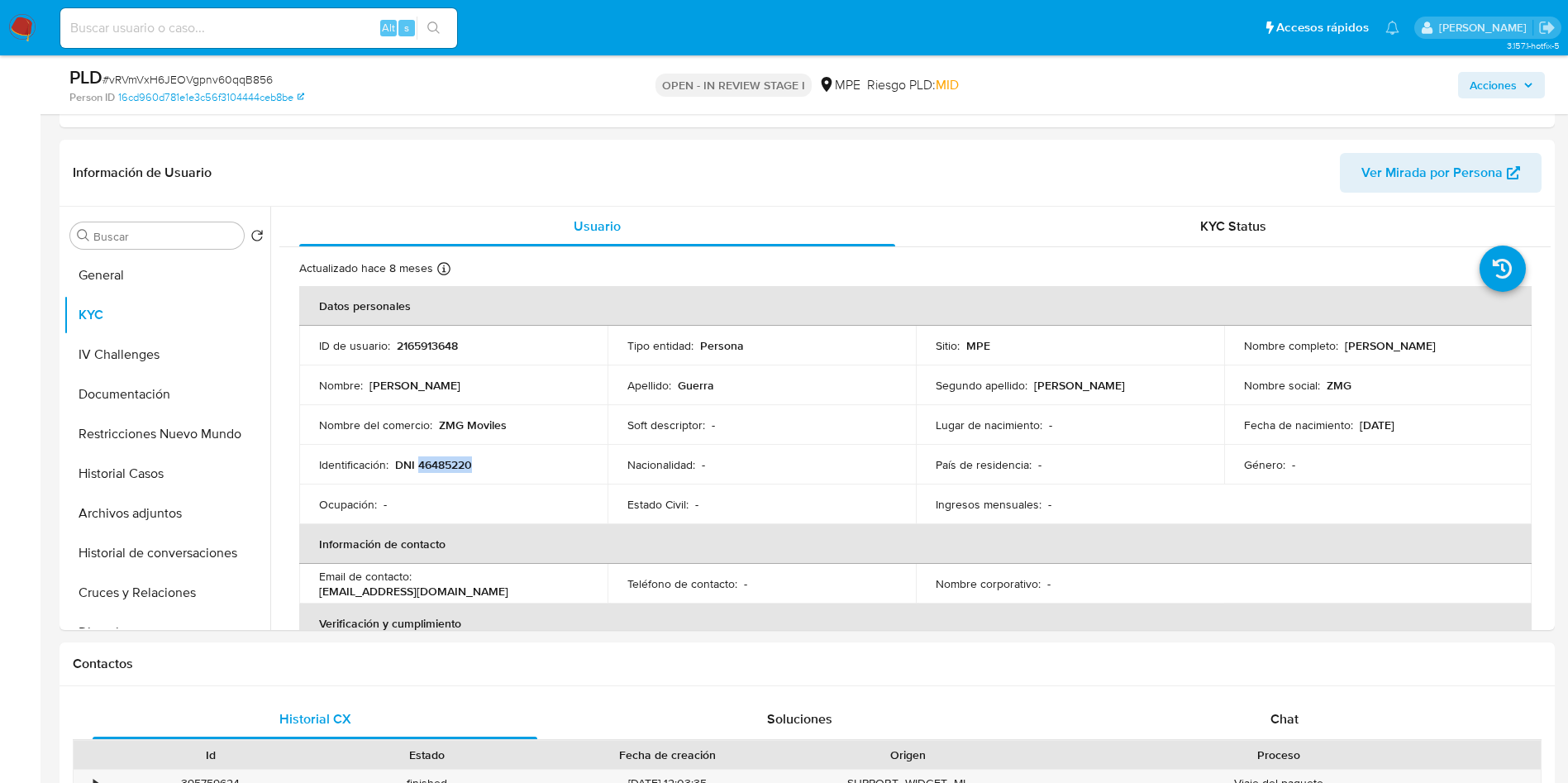
copy p "46485220"
drag, startPoint x: 439, startPoint y: 423, endPoint x: 510, endPoint y: 421, distance: 71.0
click at [510, 421] on div "Nombre del comercio : ZMG Moviles" at bounding box center [453, 424] width 268 height 14
copy p "ZMG Moviles"
click at [144, 265] on button "General" at bounding box center [160, 275] width 193 height 39
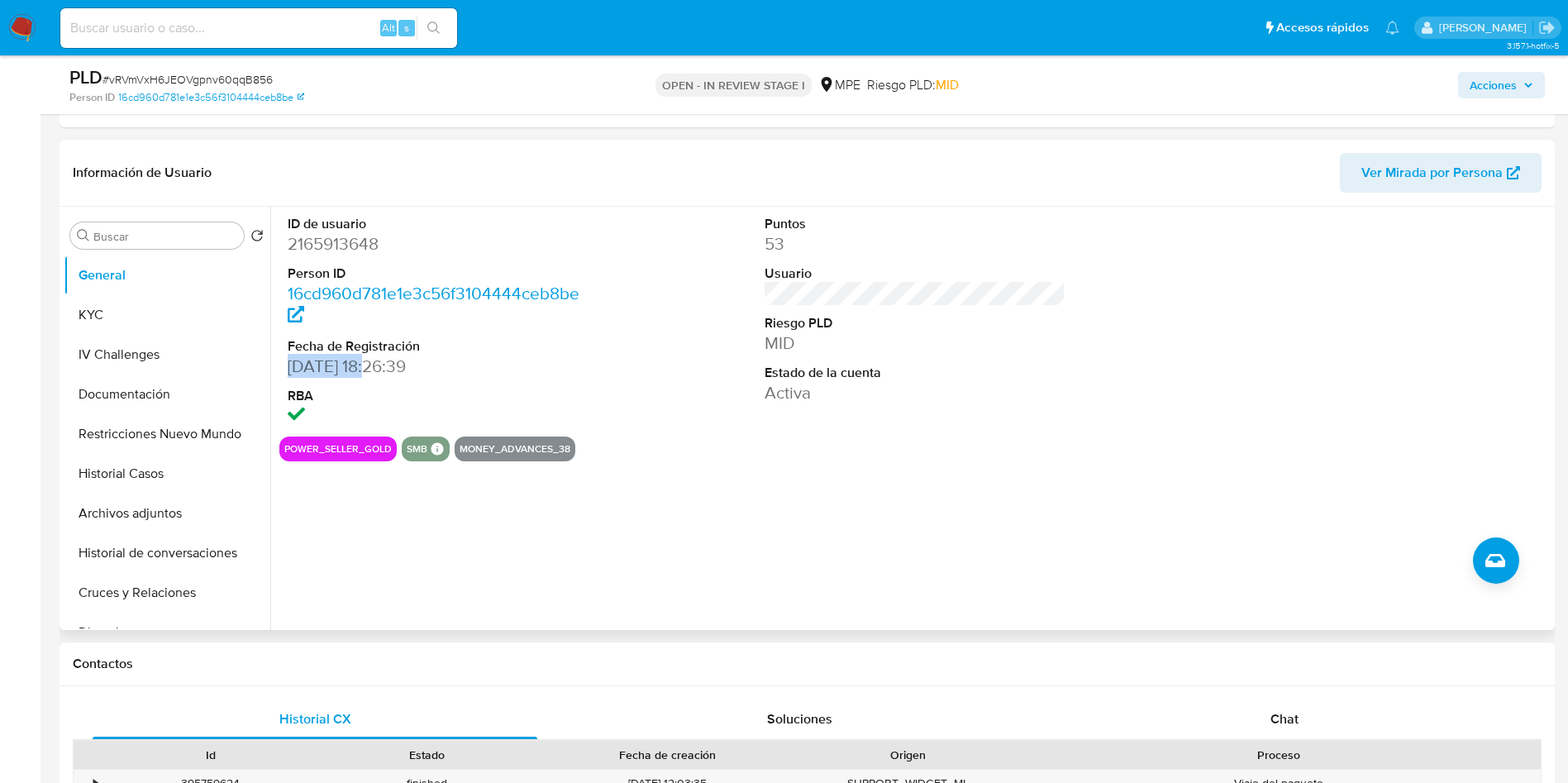
drag, startPoint x: 288, startPoint y: 365, endPoint x: 367, endPoint y: 367, distance: 79.0
click at [367, 367] on dd "17/12/2024 18:26:39" at bounding box center [438, 366] width 302 height 23
copy dd "17/12/2024"
drag, startPoint x: 145, startPoint y: 317, endPoint x: 183, endPoint y: 343, distance: 46.0
click at [144, 316] on button "KYC" at bounding box center [166, 315] width 207 height 39
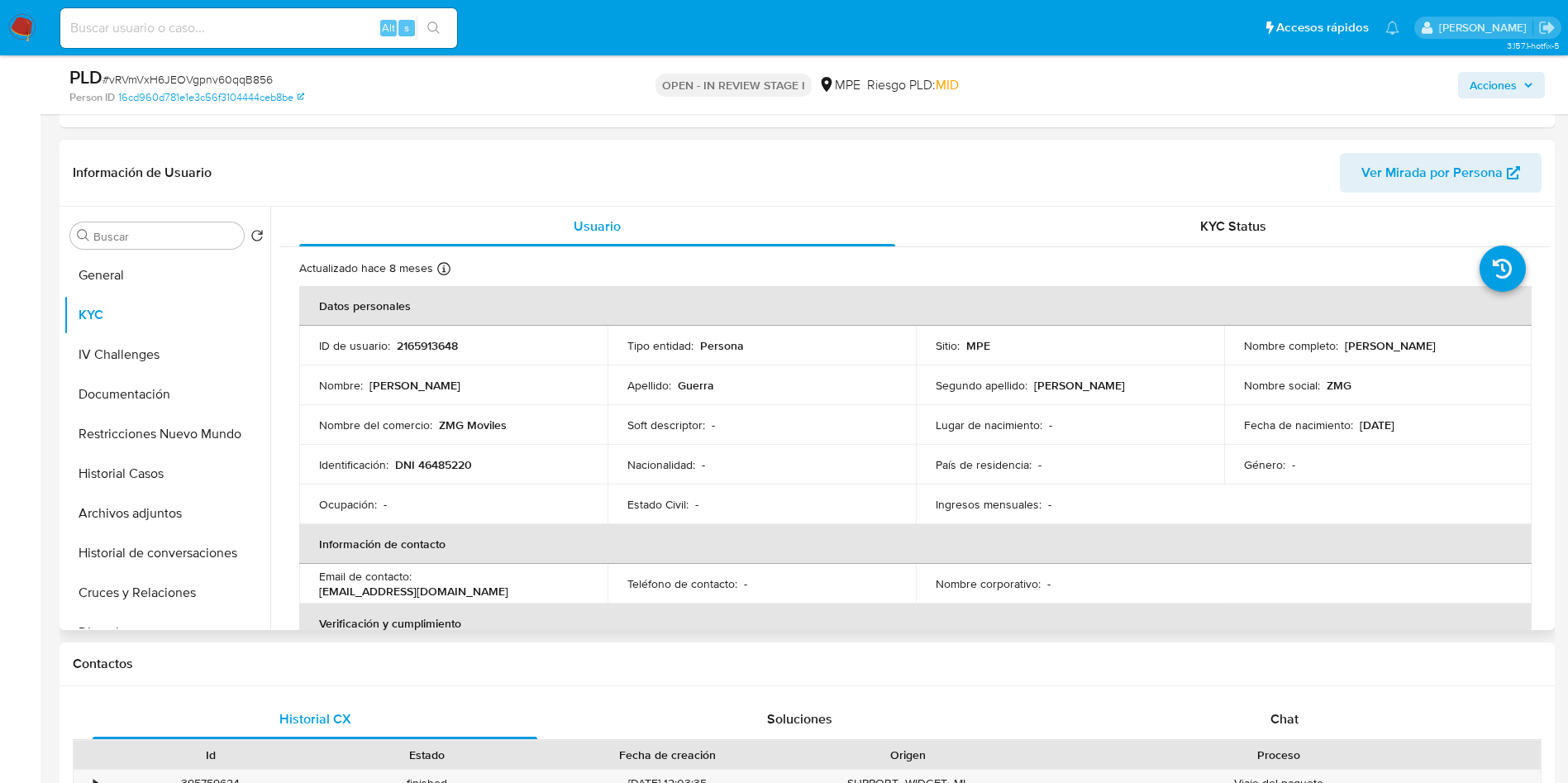
click at [456, 459] on p "DNI 46485220" at bounding box center [434, 464] width 77 height 14
click at [457, 460] on p "DNI 46485220" at bounding box center [434, 464] width 77 height 14
copy p "46485220"
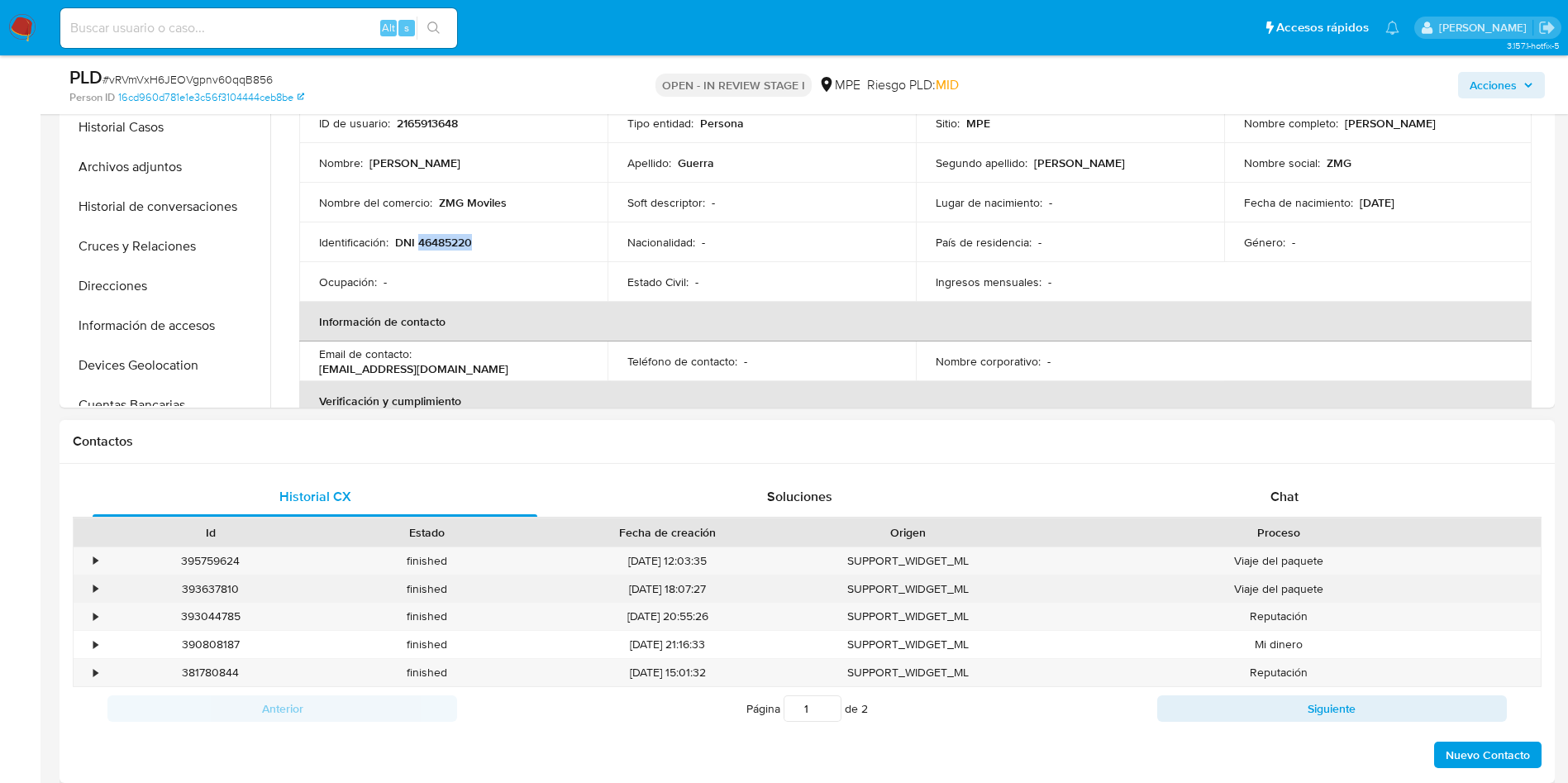
scroll to position [869, 0]
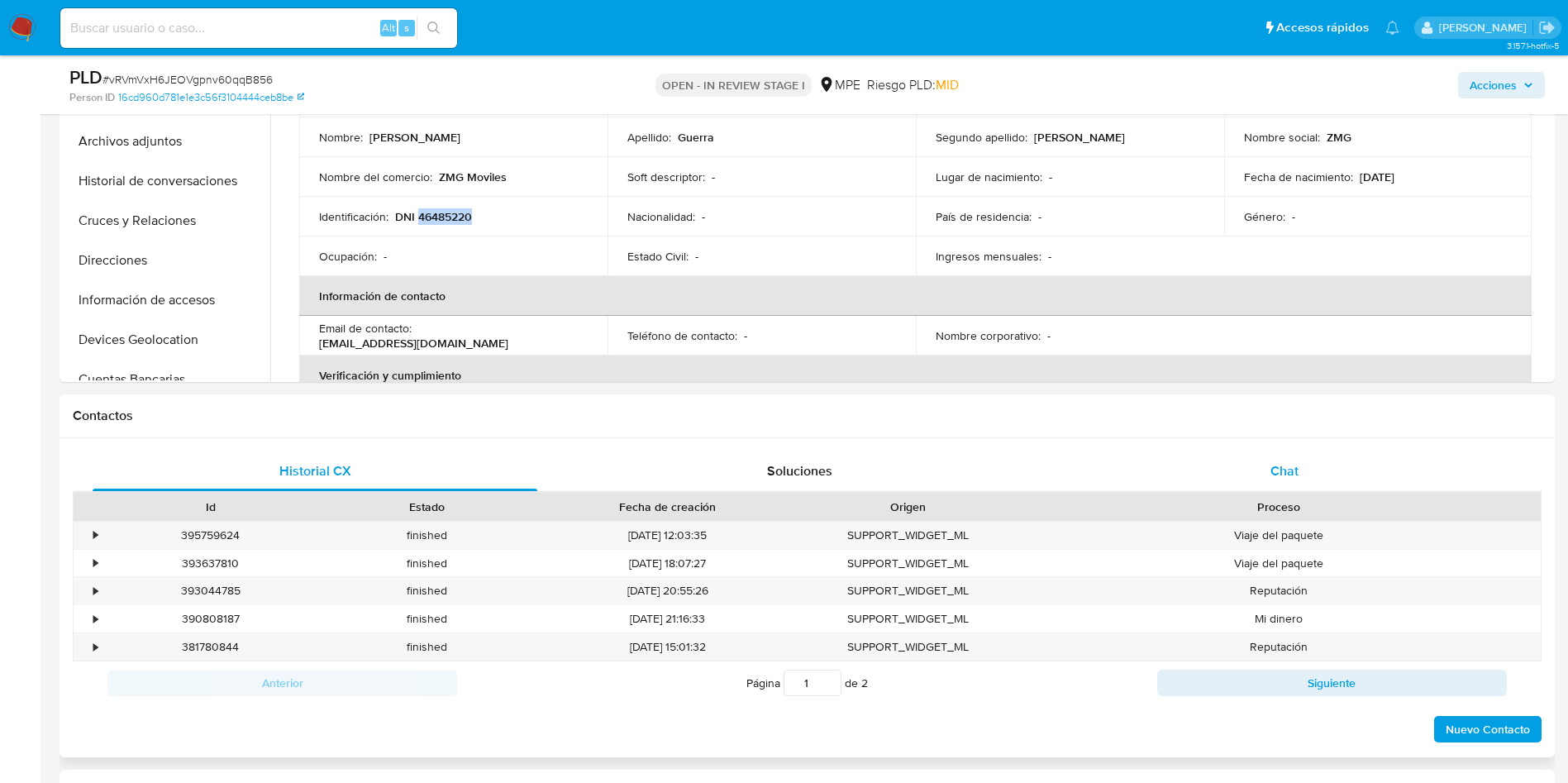
click at [1294, 482] on div "Chat" at bounding box center [1284, 470] width 445 height 39
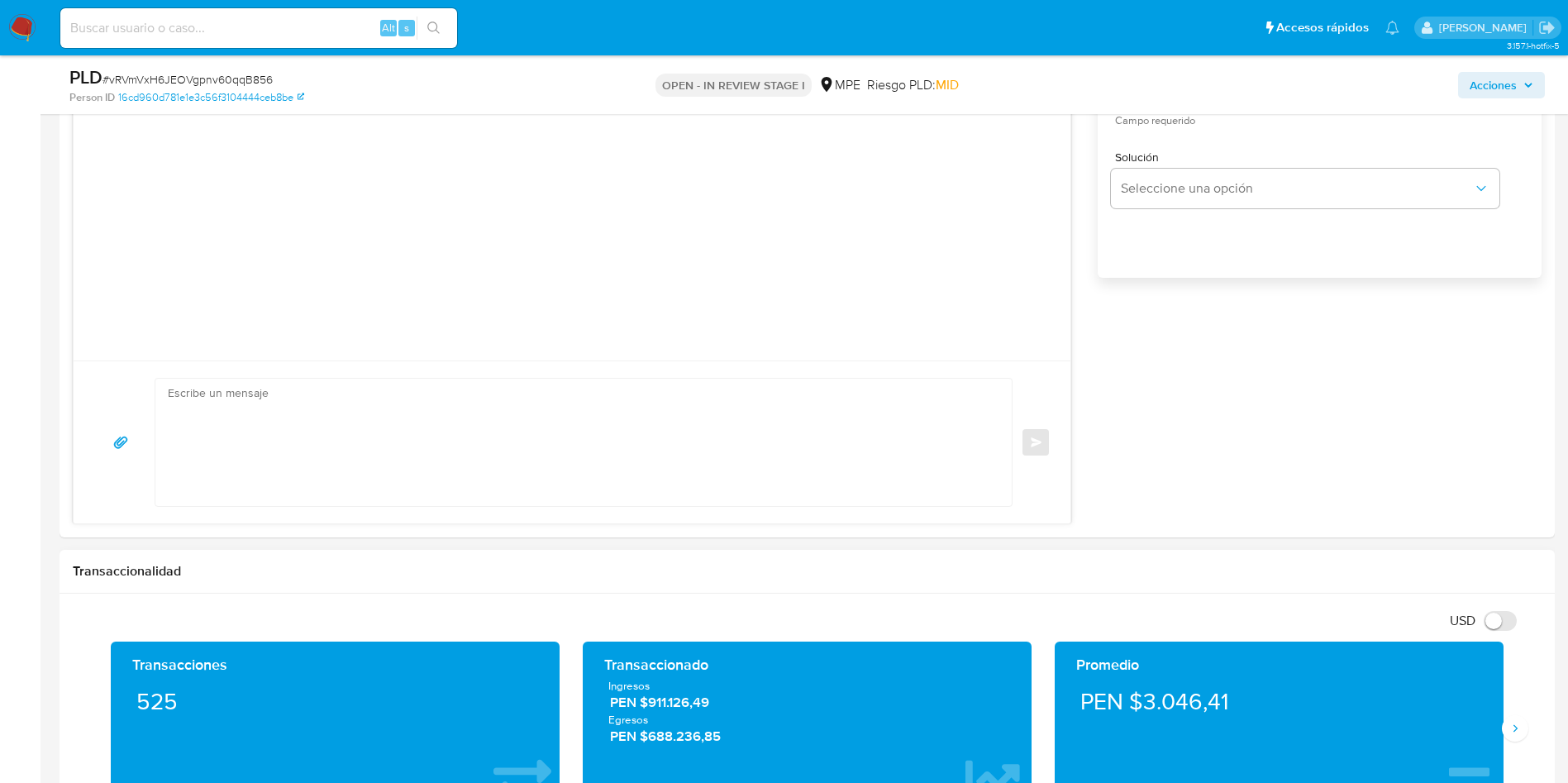
scroll to position [1612, 0]
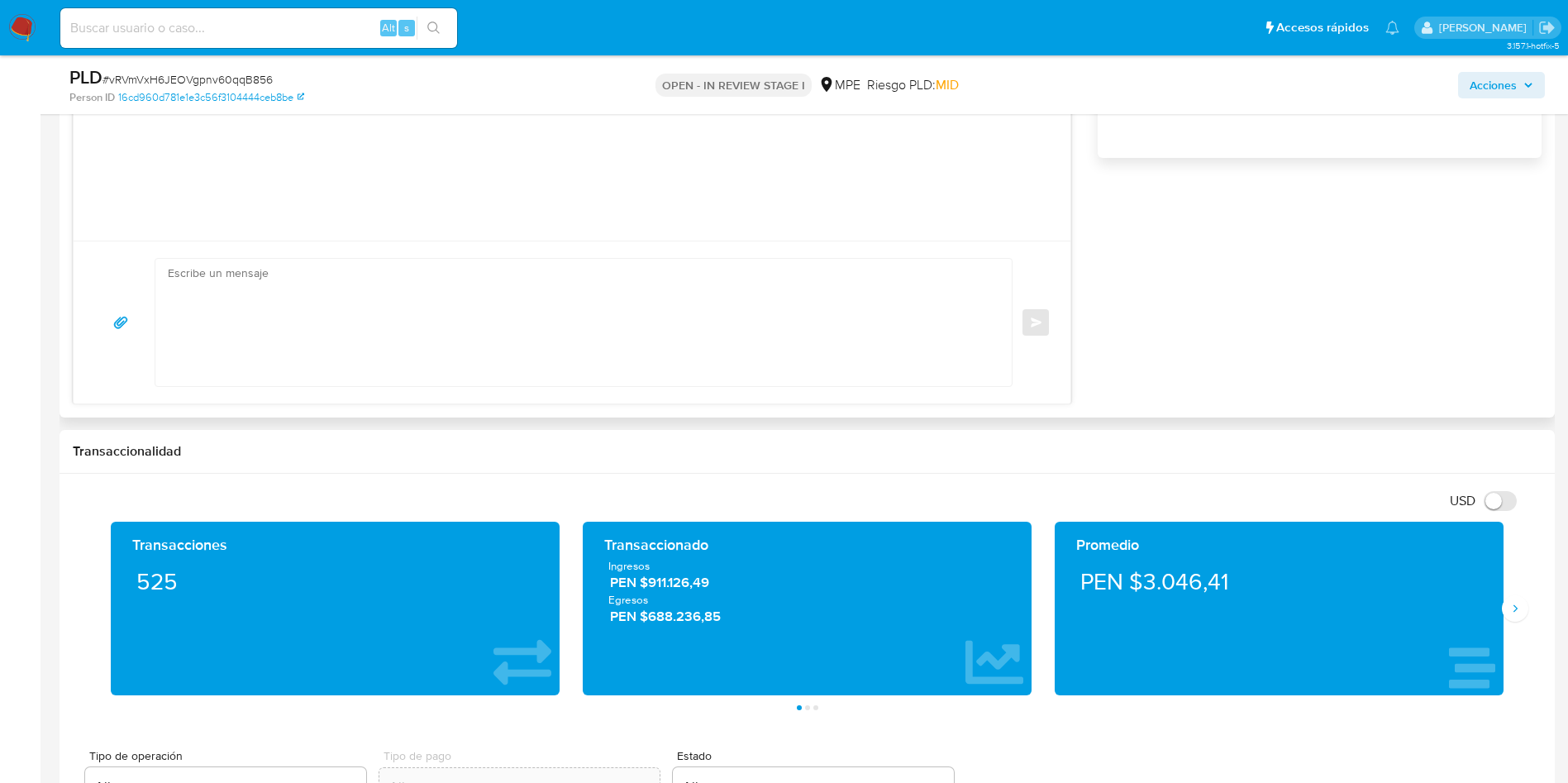
click at [684, 310] on textarea at bounding box center [580, 322] width 823 height 127
type textarea "B"
paste textarea "Te contactamos ya que identificamos que tu cuenta está registrada como persona …"
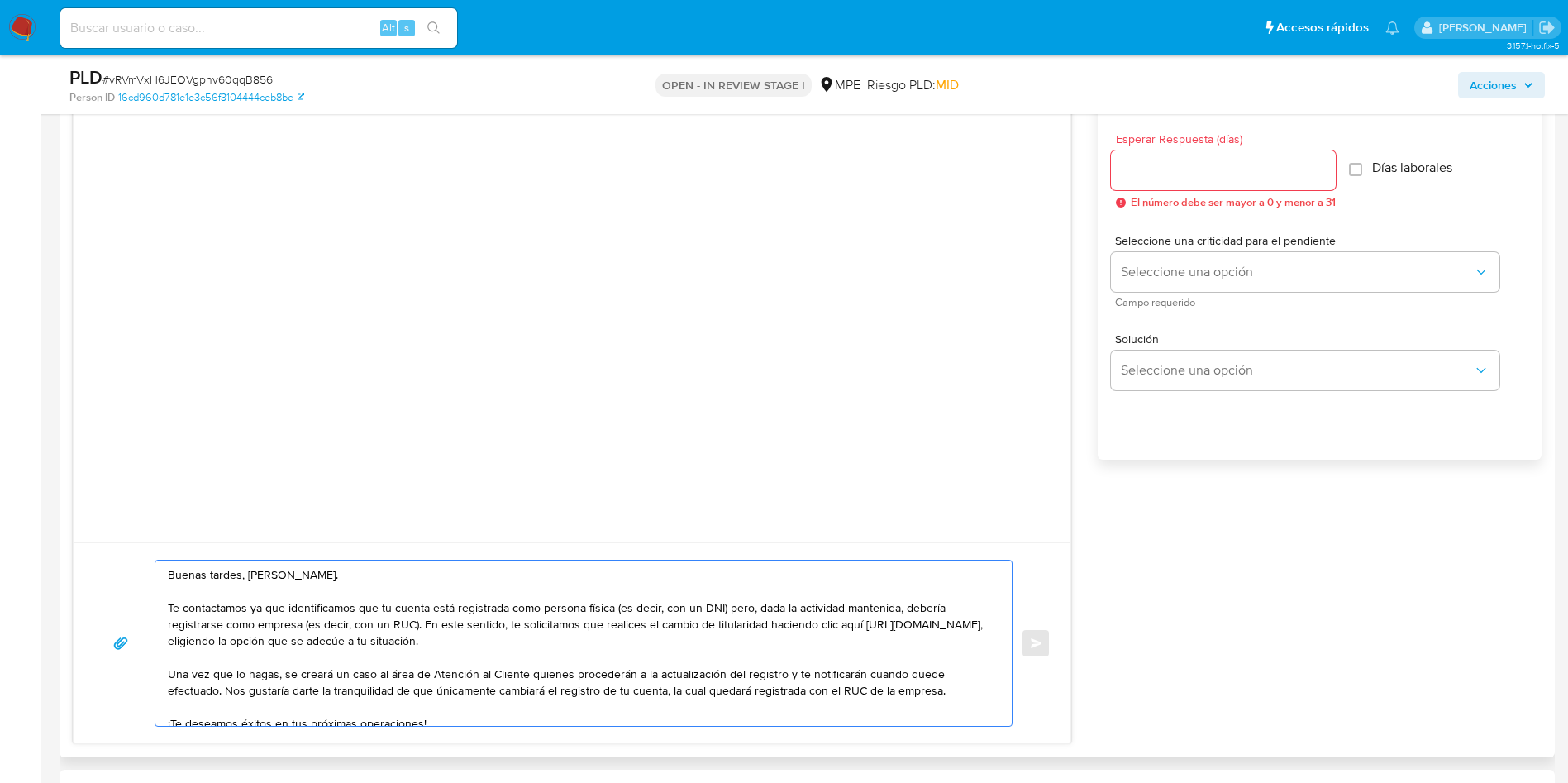
scroll to position [1364, 0]
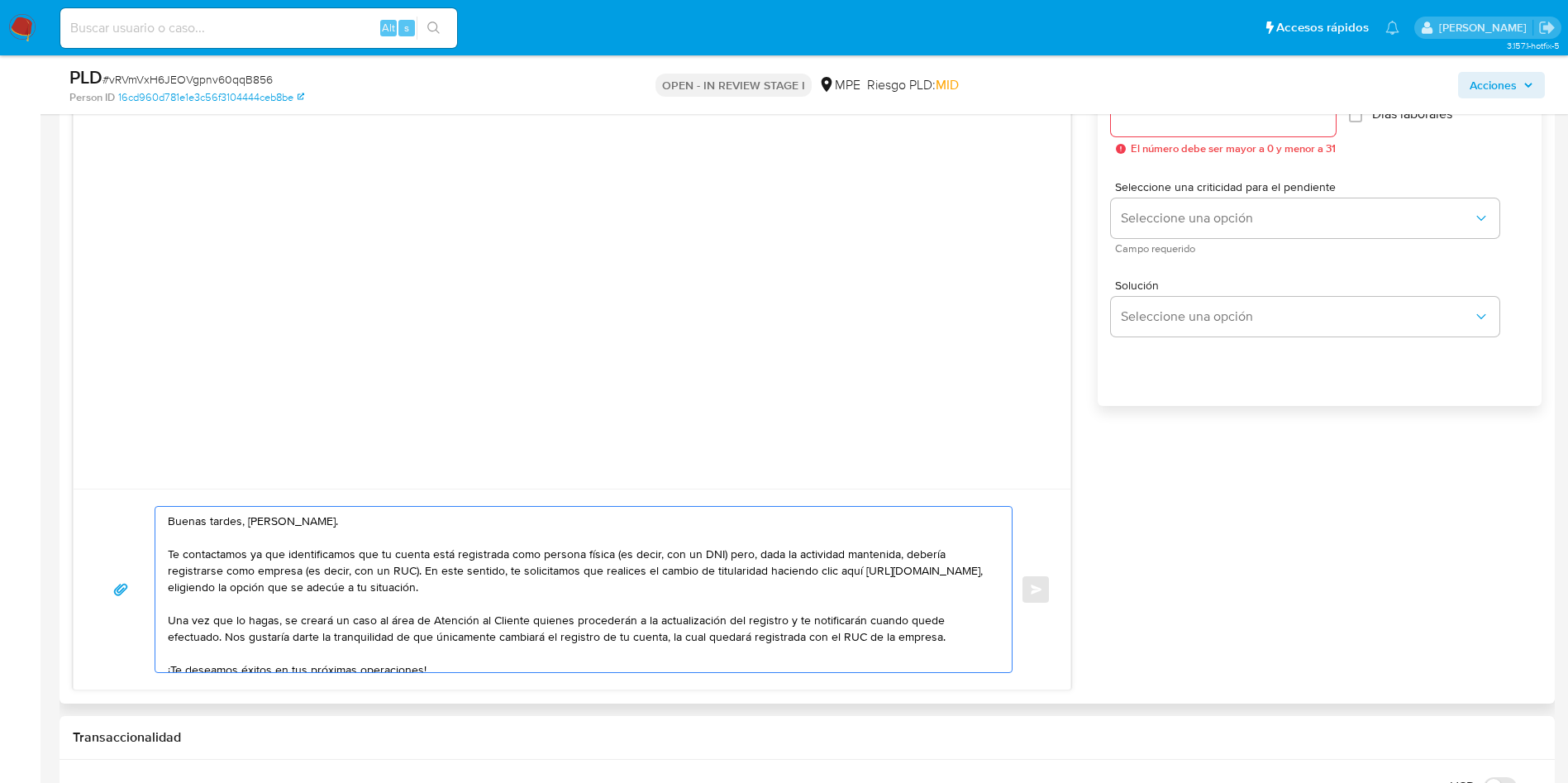
click at [662, 567] on textarea "Buenas tardes, Zaid. Te contactamos ya que identificamos que tu cuenta está reg…" at bounding box center [580, 590] width 823 height 165
click at [399, 565] on textarea "Buenas tardes, Zaid. Te contactamos ya que identificamos que tu cuenta está reg…" at bounding box center [580, 590] width 823 height 165
click at [661, 578] on textarea "Buenas tardes, Zaid. Te contactamos ya que identificamos que tu cuenta está reg…" at bounding box center [580, 590] width 823 height 165
click at [854, 571] on textarea "Buenas tardes, Zaid. Te contactamos ya que identificamos que tu cuenta está reg…" at bounding box center [580, 590] width 823 height 165
click at [489, 585] on textarea "Buenas tardes, Zaid. Te contactamos ya que identificamos que tu cuenta está reg…" at bounding box center [580, 590] width 823 height 165
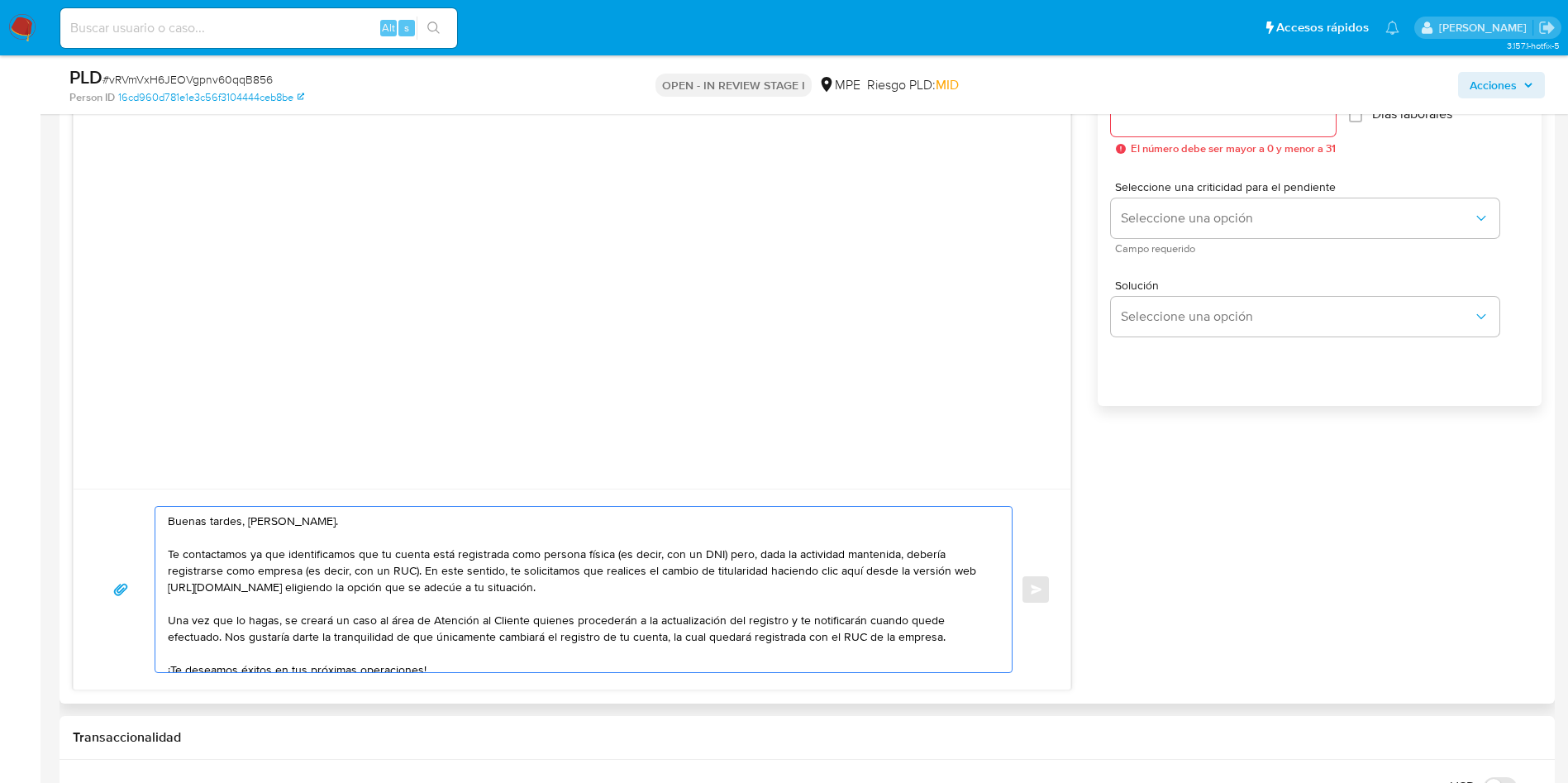
click at [559, 596] on textarea "Buenas tardes, Zaid. Te contactamos ya que identificamos que tu cuenta está reg…" at bounding box center [580, 590] width 823 height 165
click at [547, 619] on textarea "Buenas tardes, Zaid. Te contactamos ya que identificamos que tu cuenta está reg…" at bounding box center [580, 590] width 823 height 165
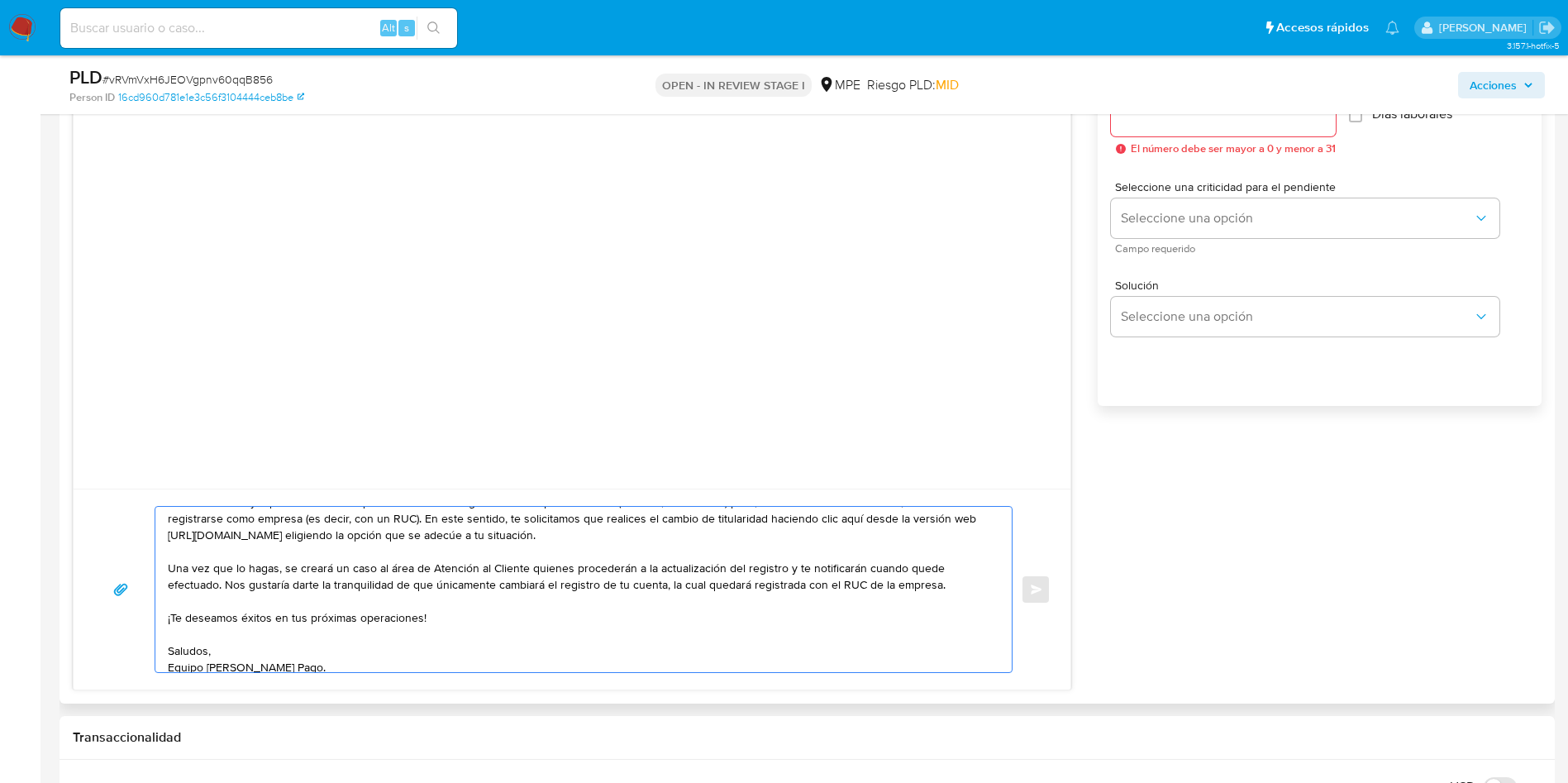
scroll to position [78, 0]
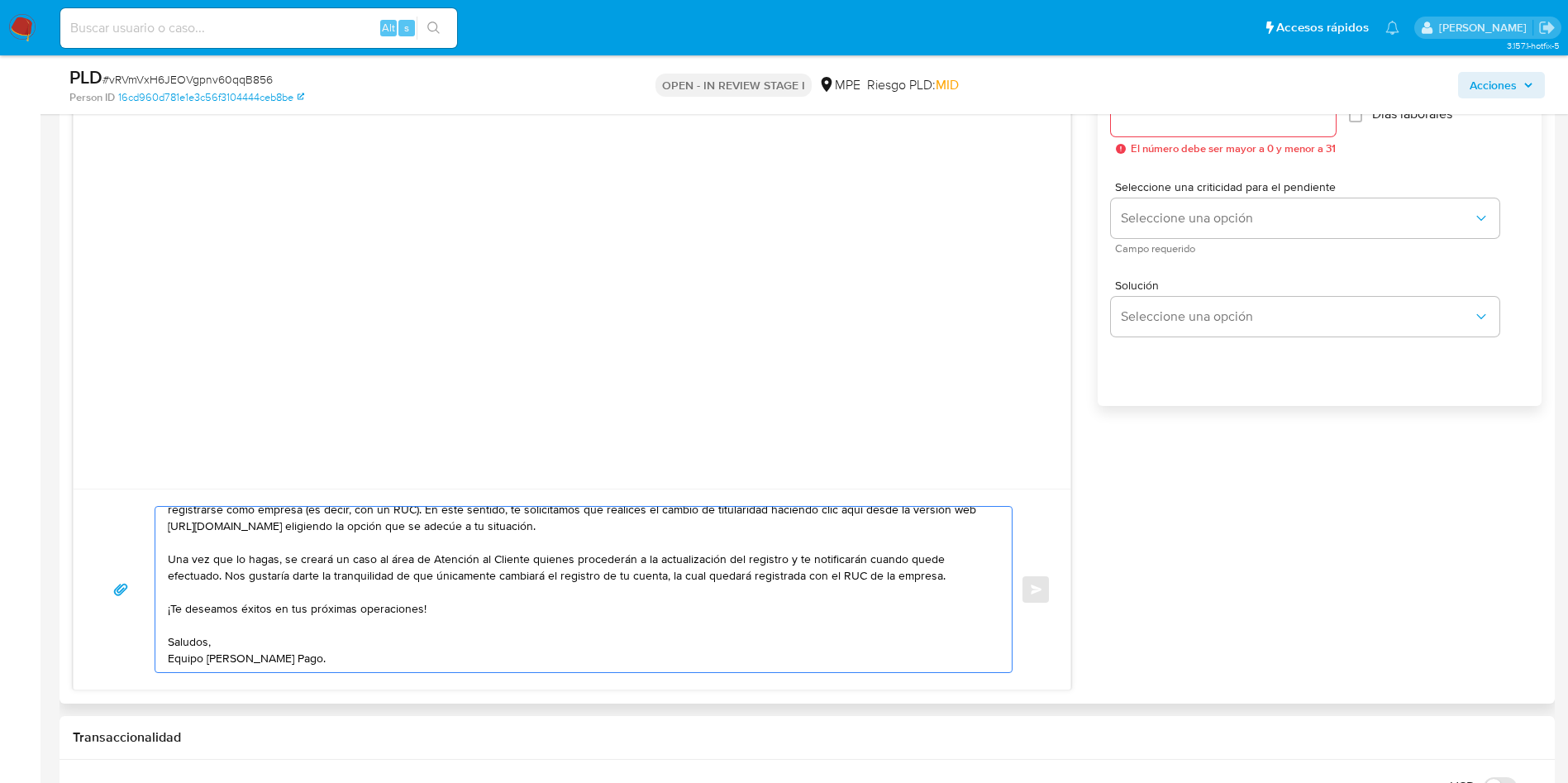
click at [475, 607] on textarea "Buenas tardes, Zaid. Te contactamos ya que identificamos que tu cuenta está reg…" at bounding box center [580, 590] width 823 height 165
click at [461, 645] on textarea "Buenas tardes, Zaid. Te contactamos ya que identificamos que tu cuenta está reg…" at bounding box center [580, 590] width 823 height 165
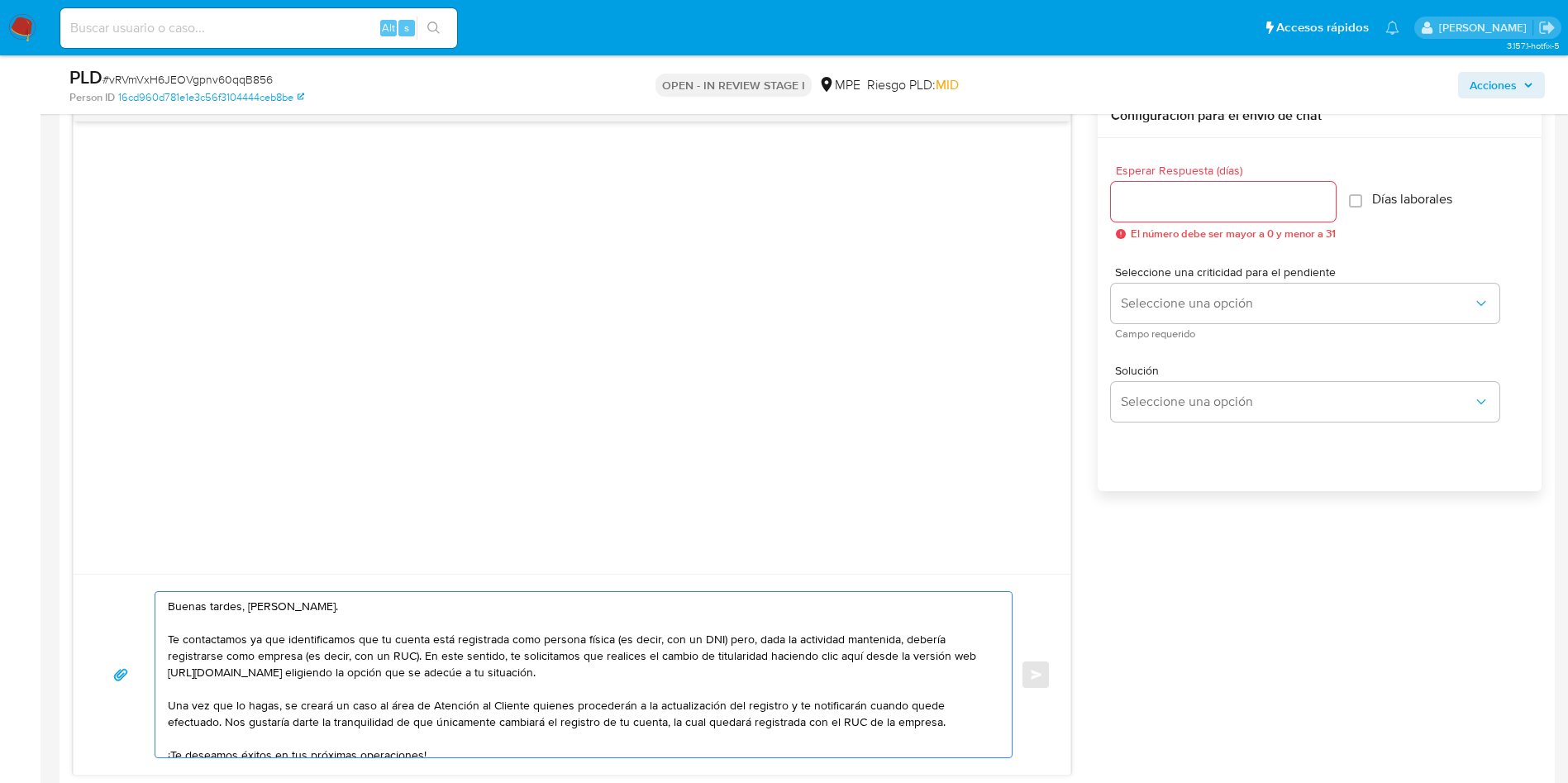
scroll to position [1241, 0]
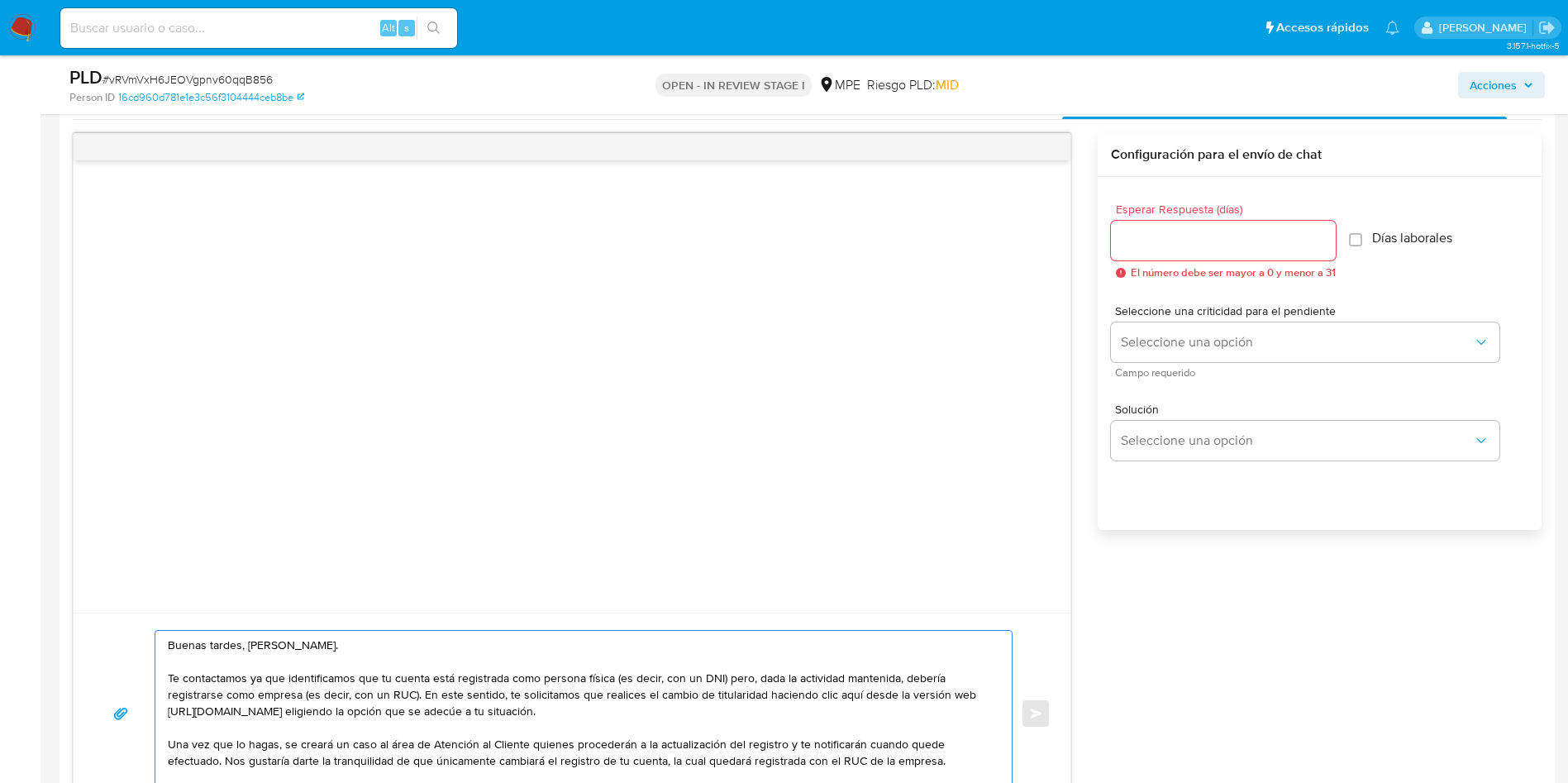
type textarea "Buenas tardes, Zaid. Te contactamos ya que identificamos que tu cuenta está reg…"
click at [1184, 243] on input "Esperar Respuesta (días)" at bounding box center [1223, 240] width 225 height 21
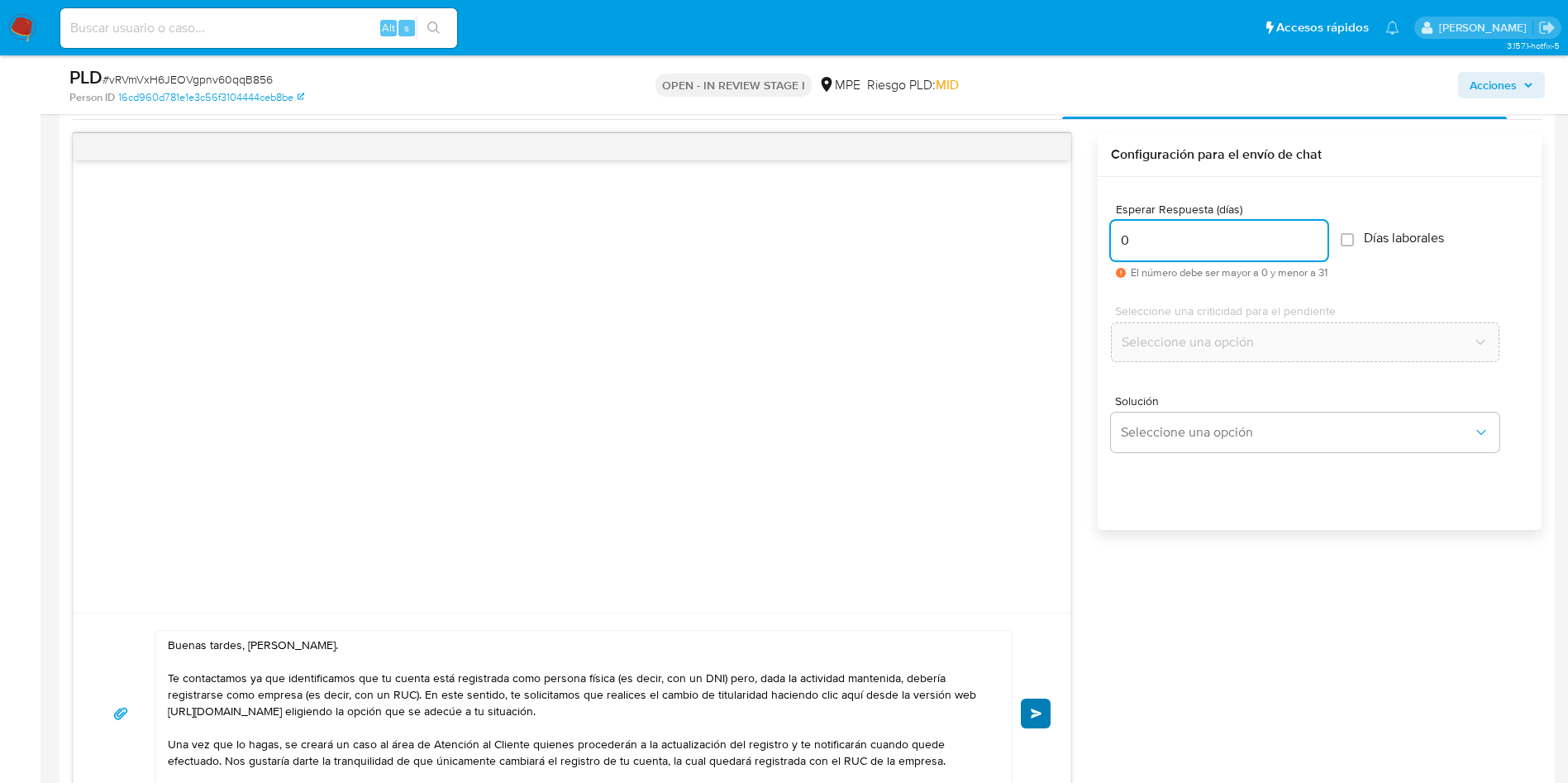
type input "0"
click at [1039, 712] on span "Enviar" at bounding box center [1036, 714] width 12 height 10
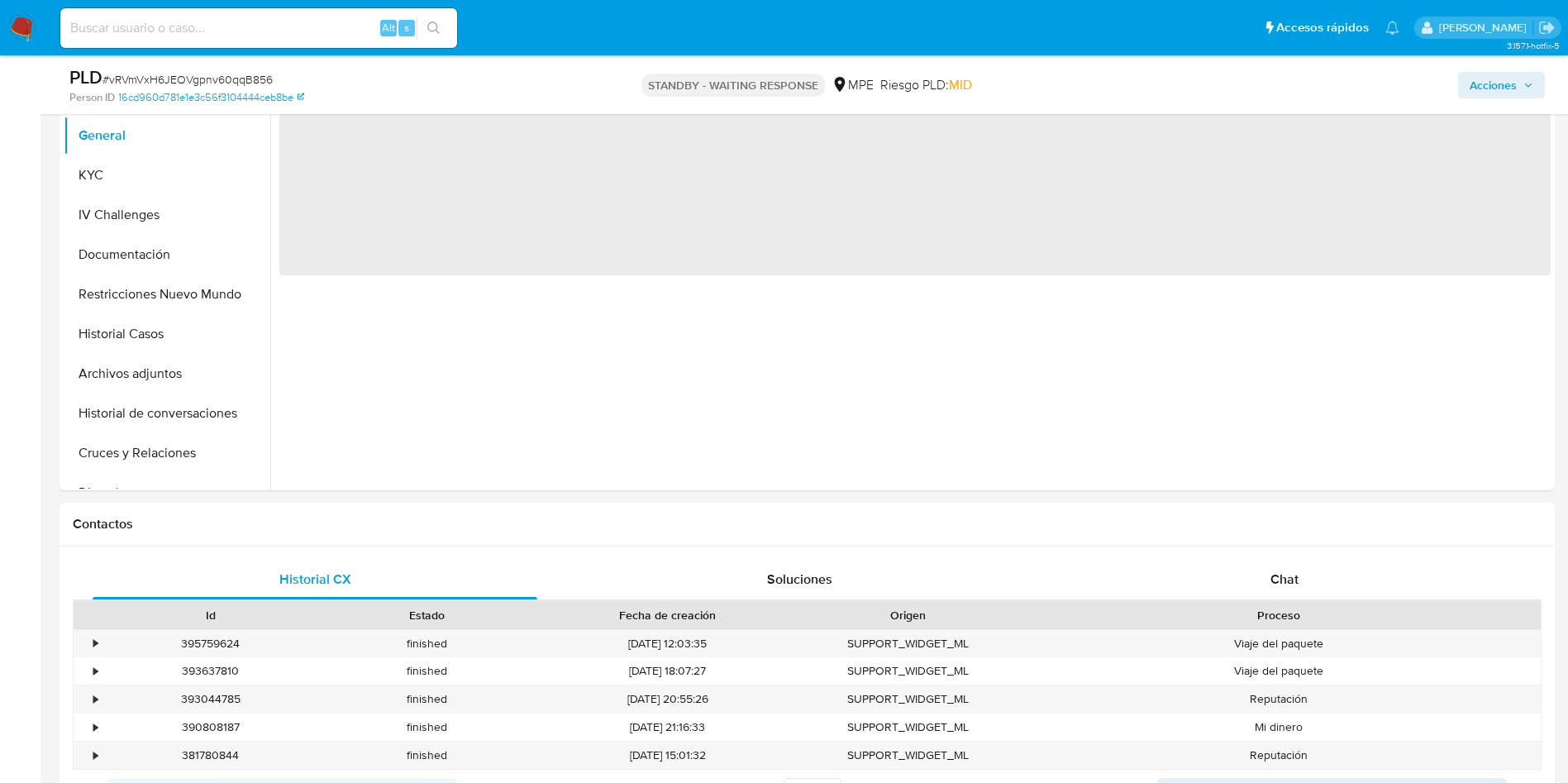
scroll to position [372, 0]
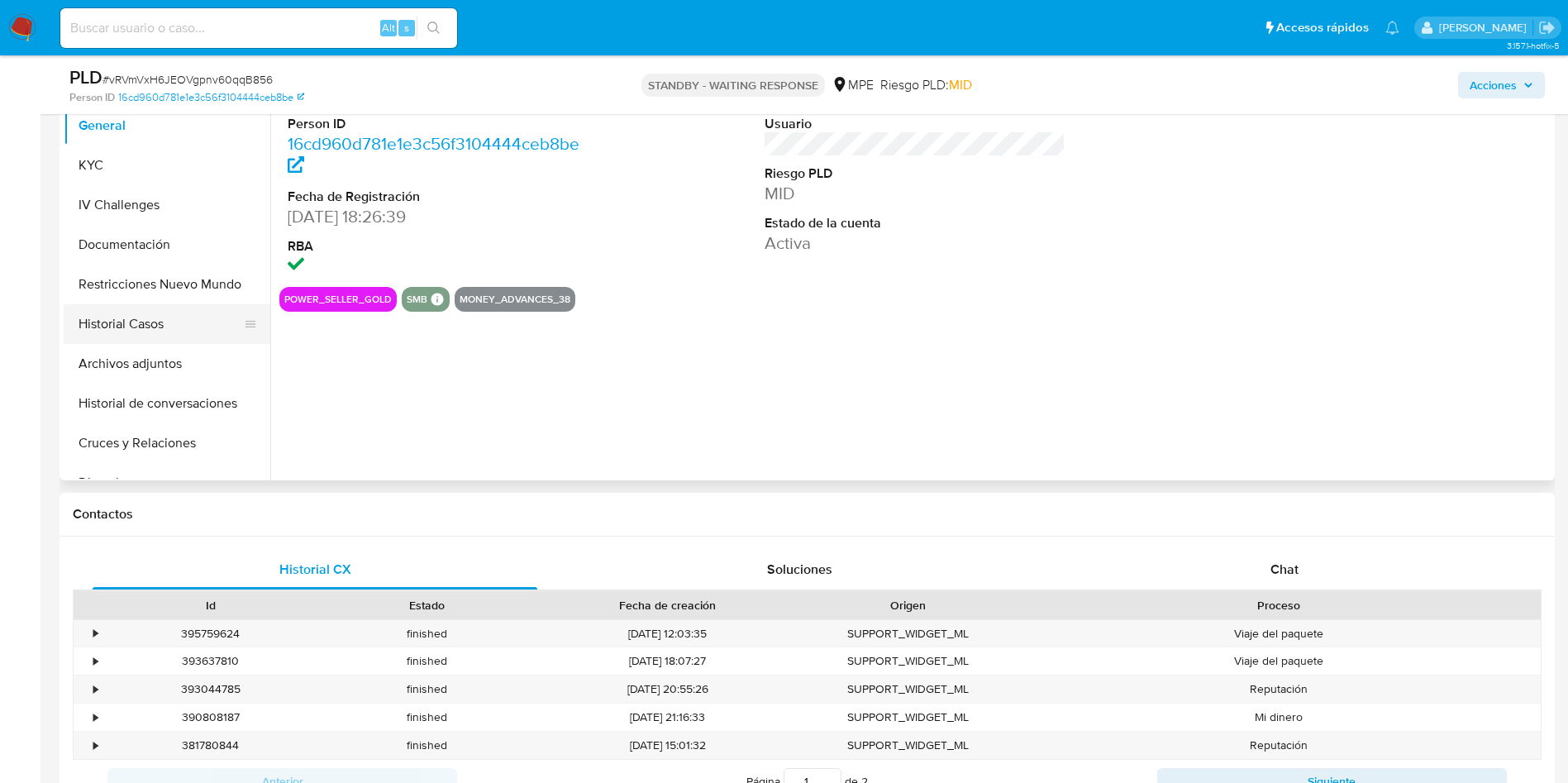
select select "10"
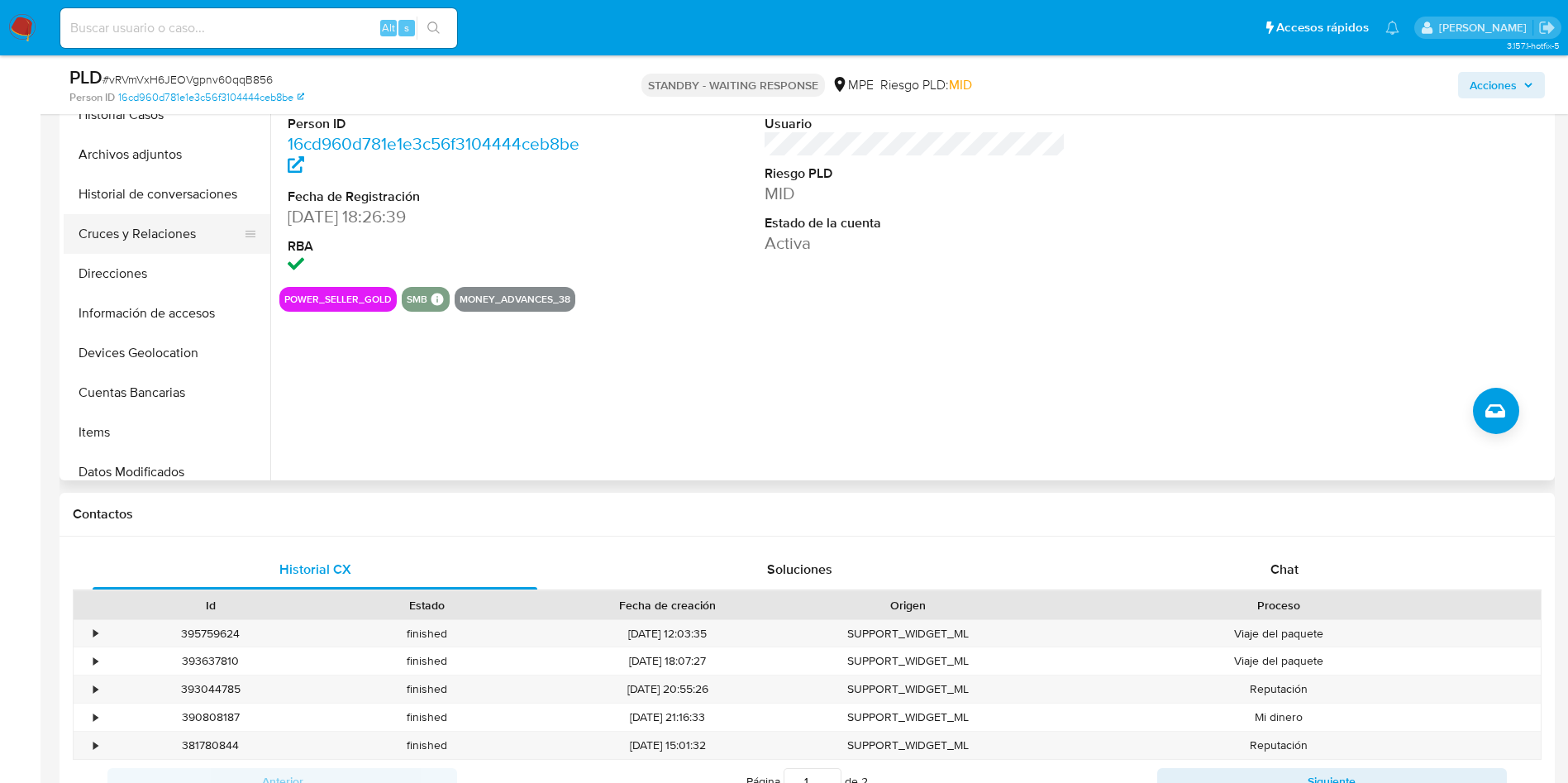
scroll to position [248, 0]
click at [172, 344] on button "Cuentas Bancarias" at bounding box center [160, 353] width 193 height 39
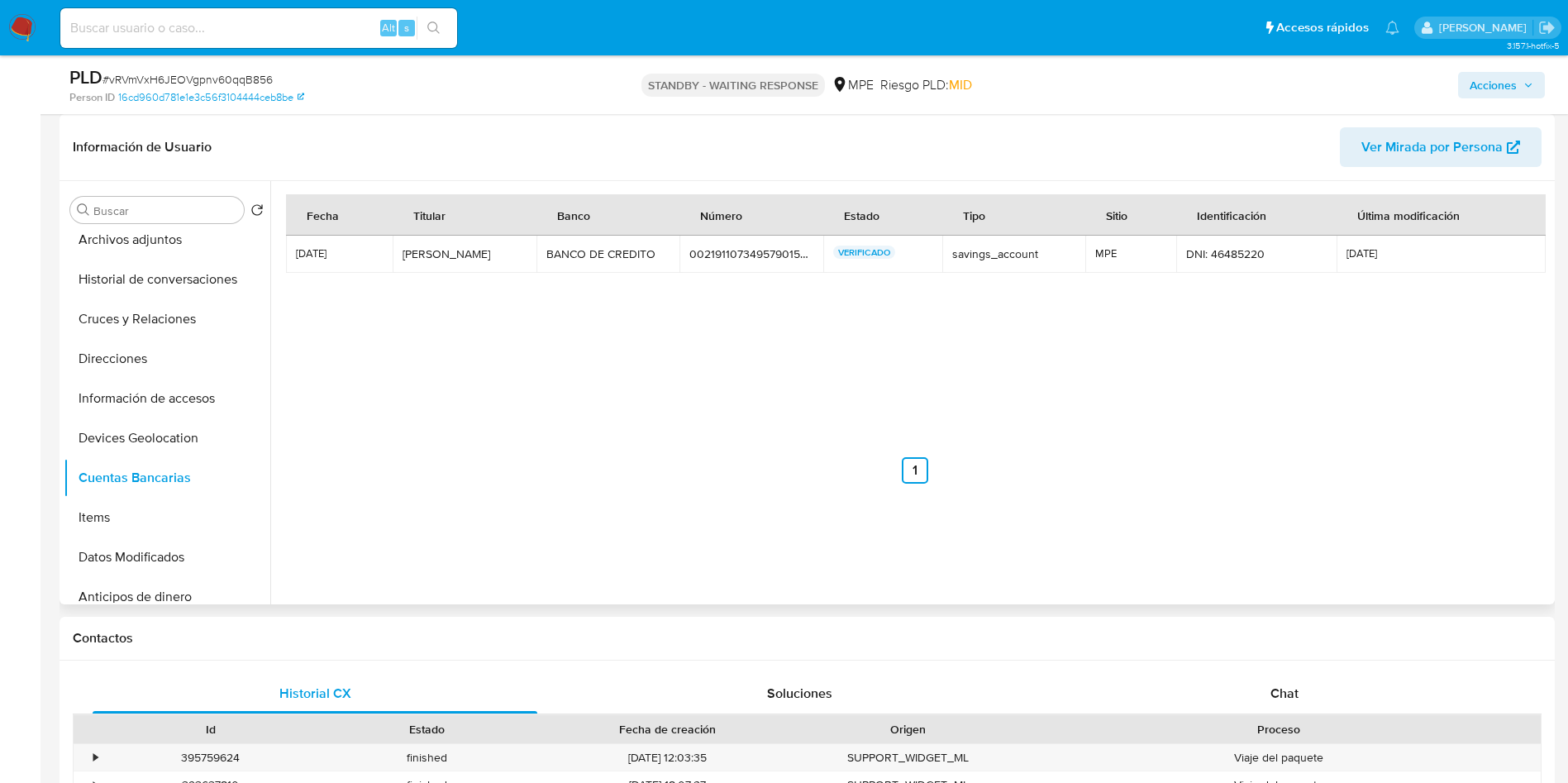
click at [745, 264] on td "00219110734957901552 00219110734957901552" at bounding box center [752, 254] width 144 height 38
click at [739, 249] on div "00219110734957901552" at bounding box center [751, 253] width 124 height 14
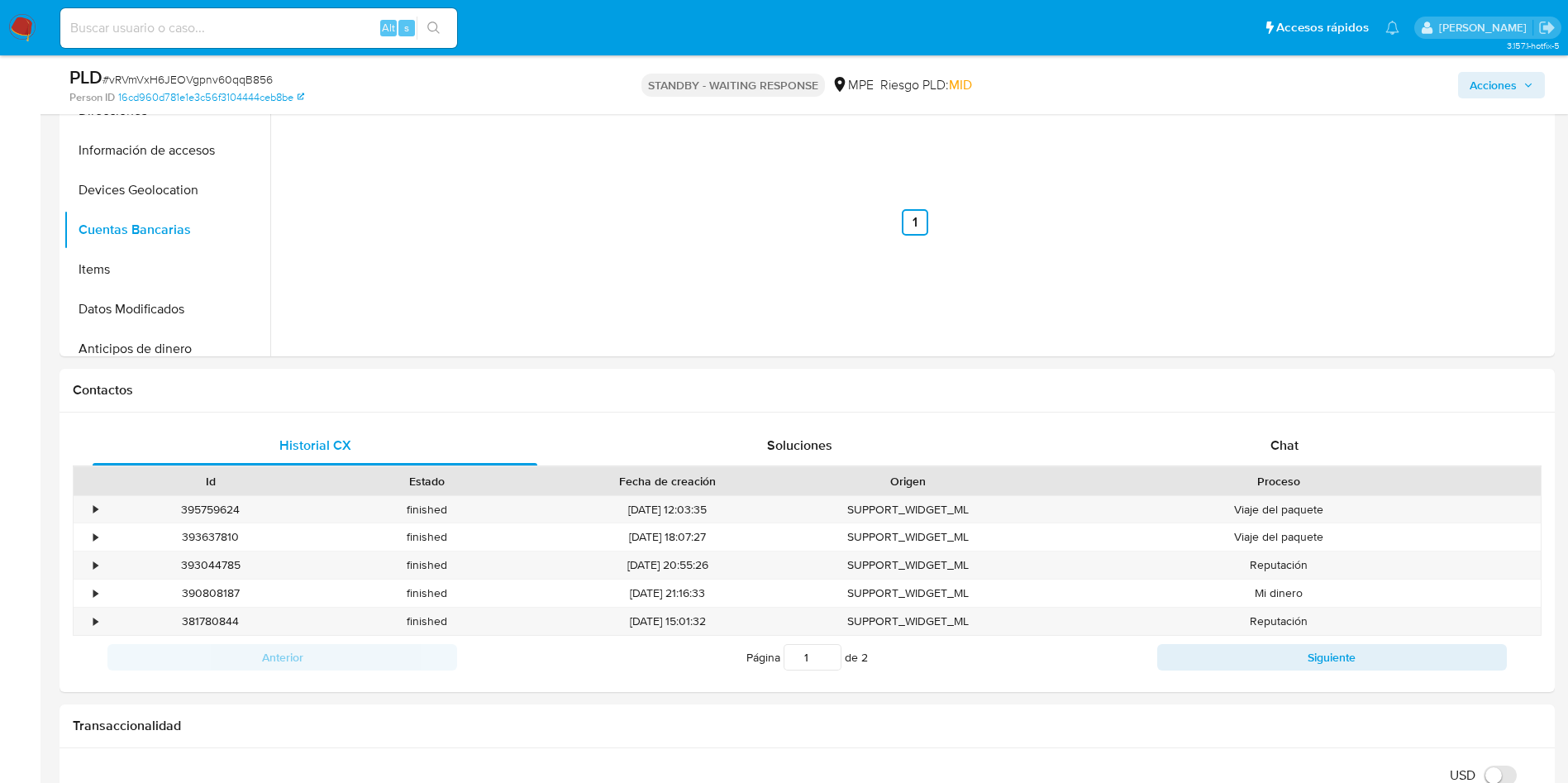
drag, startPoint x: 1282, startPoint y: 439, endPoint x: 1200, endPoint y: 365, distance: 110.5
click at [1282, 439] on span "Chat" at bounding box center [1283, 445] width 28 height 19
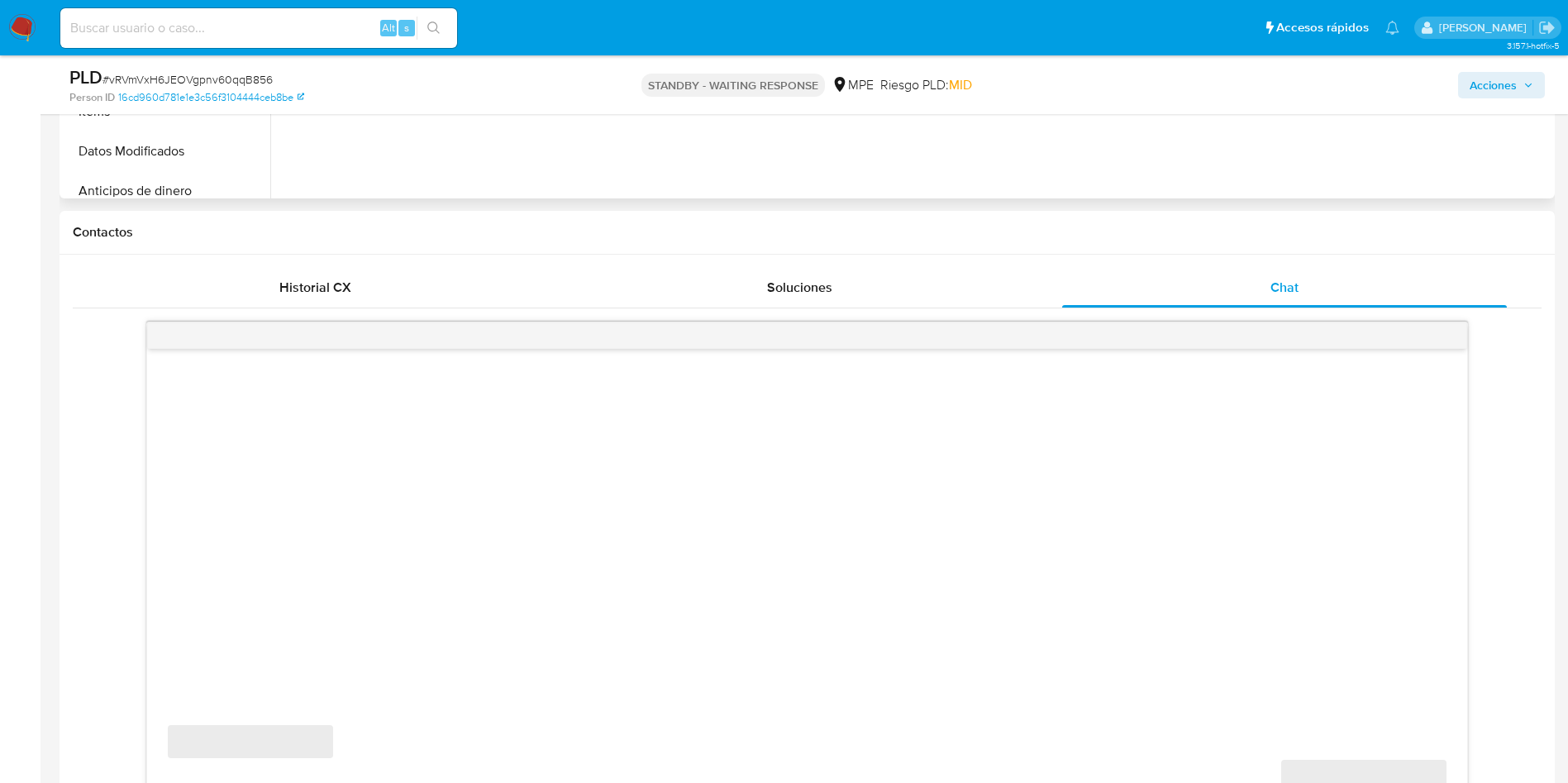
scroll to position [745, 0]
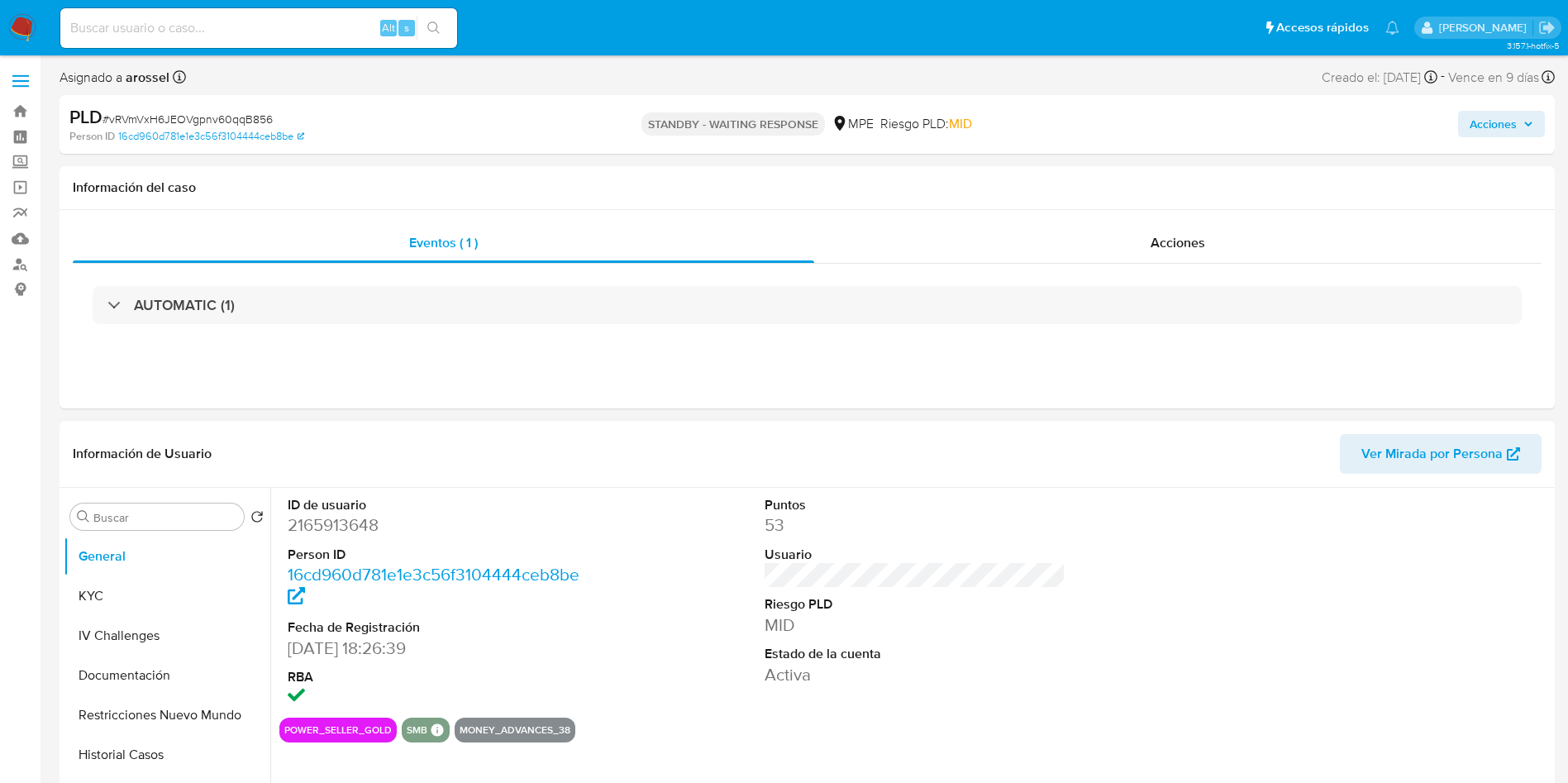
select select "10"
click at [339, 530] on dd "2165913648" at bounding box center [438, 525] width 302 height 23
copy dd "2165913648"
click at [133, 578] on button "KYC" at bounding box center [160, 595] width 193 height 39
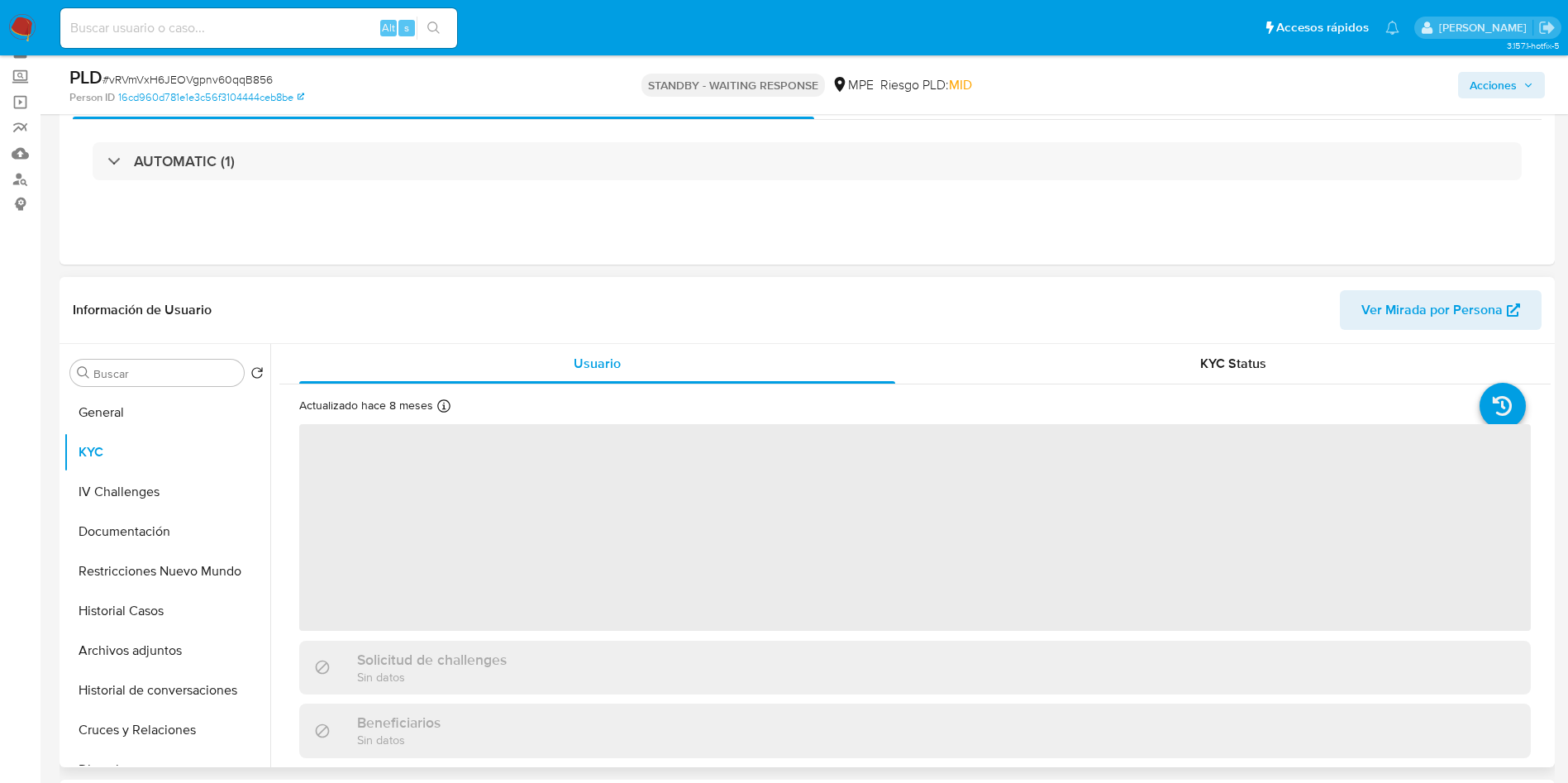
scroll to position [124, 0]
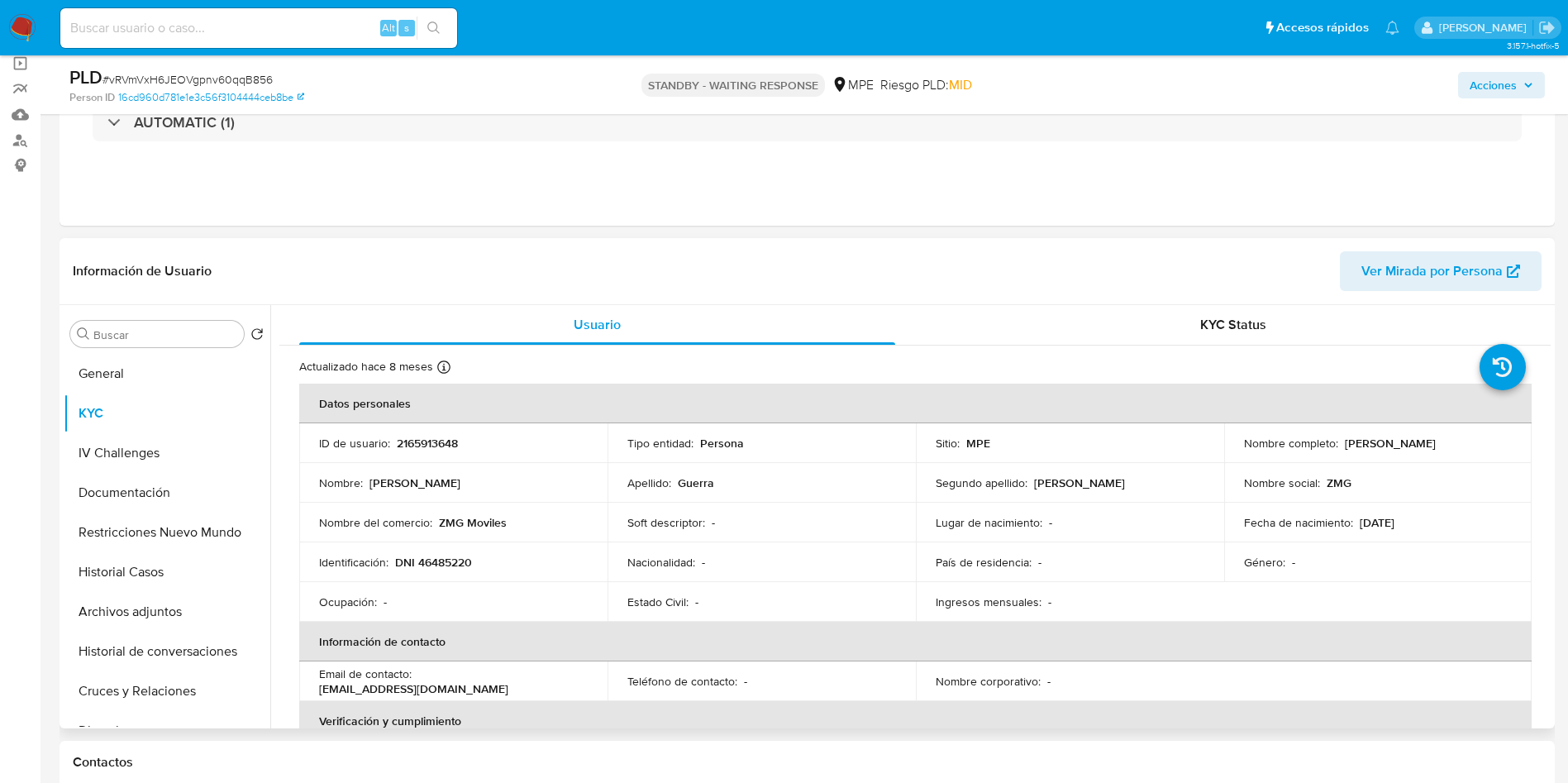
drag, startPoint x: 1340, startPoint y: 442, endPoint x: 1501, endPoint y: 429, distance: 161.5
click at [1501, 429] on td "Nombre completo : Zaid Miguel Guerra Castillo" at bounding box center [1378, 442] width 309 height 39
copy p "[PERSON_NAME]"
drag, startPoint x: 354, startPoint y: 435, endPoint x: 361, endPoint y: 26, distance: 409.1
click at [353, 436] on p "ID de usuario :" at bounding box center [355, 442] width 71 height 14
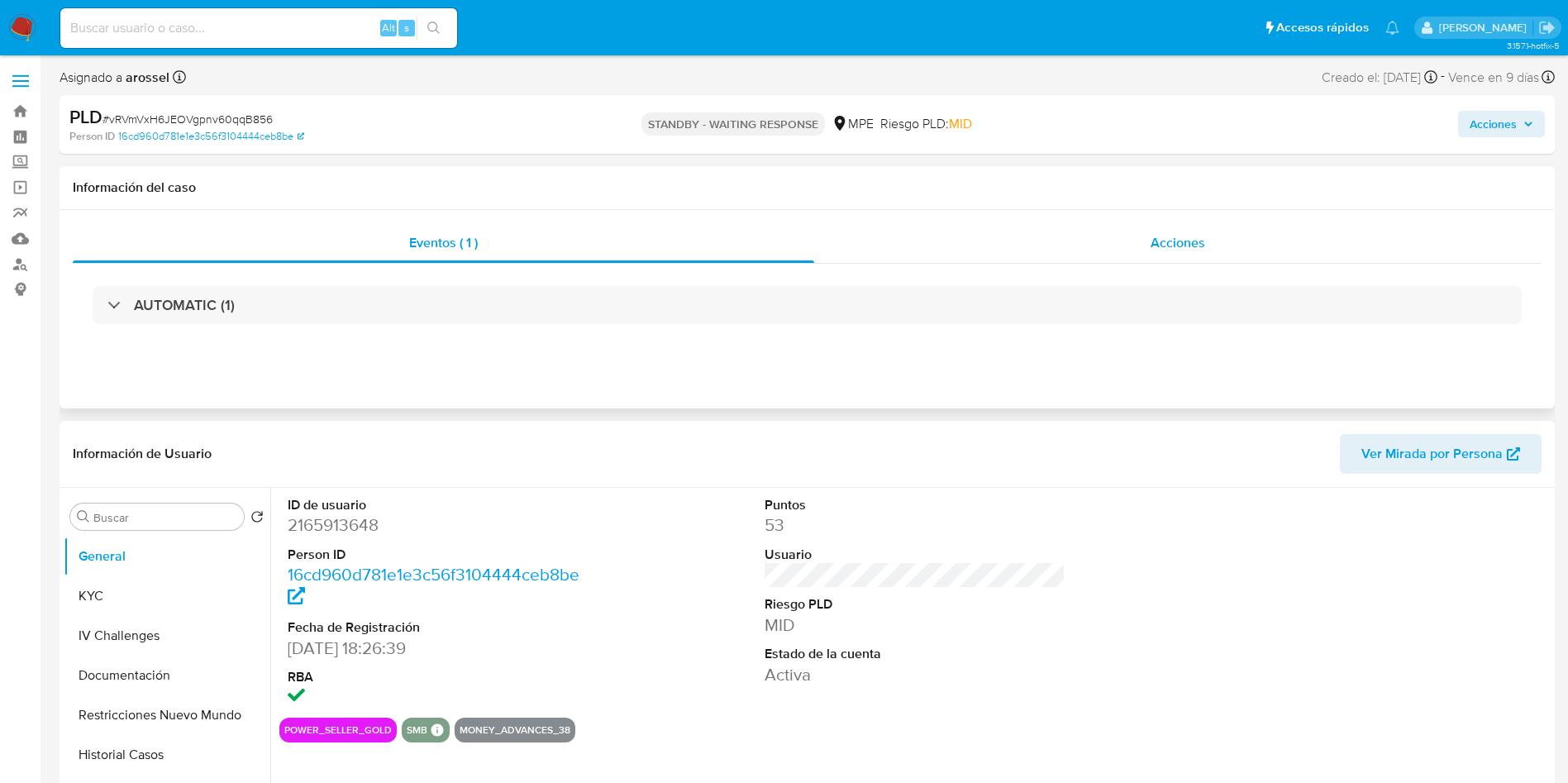
click at [1195, 234] on span "Acciones" at bounding box center [1178, 242] width 55 height 19
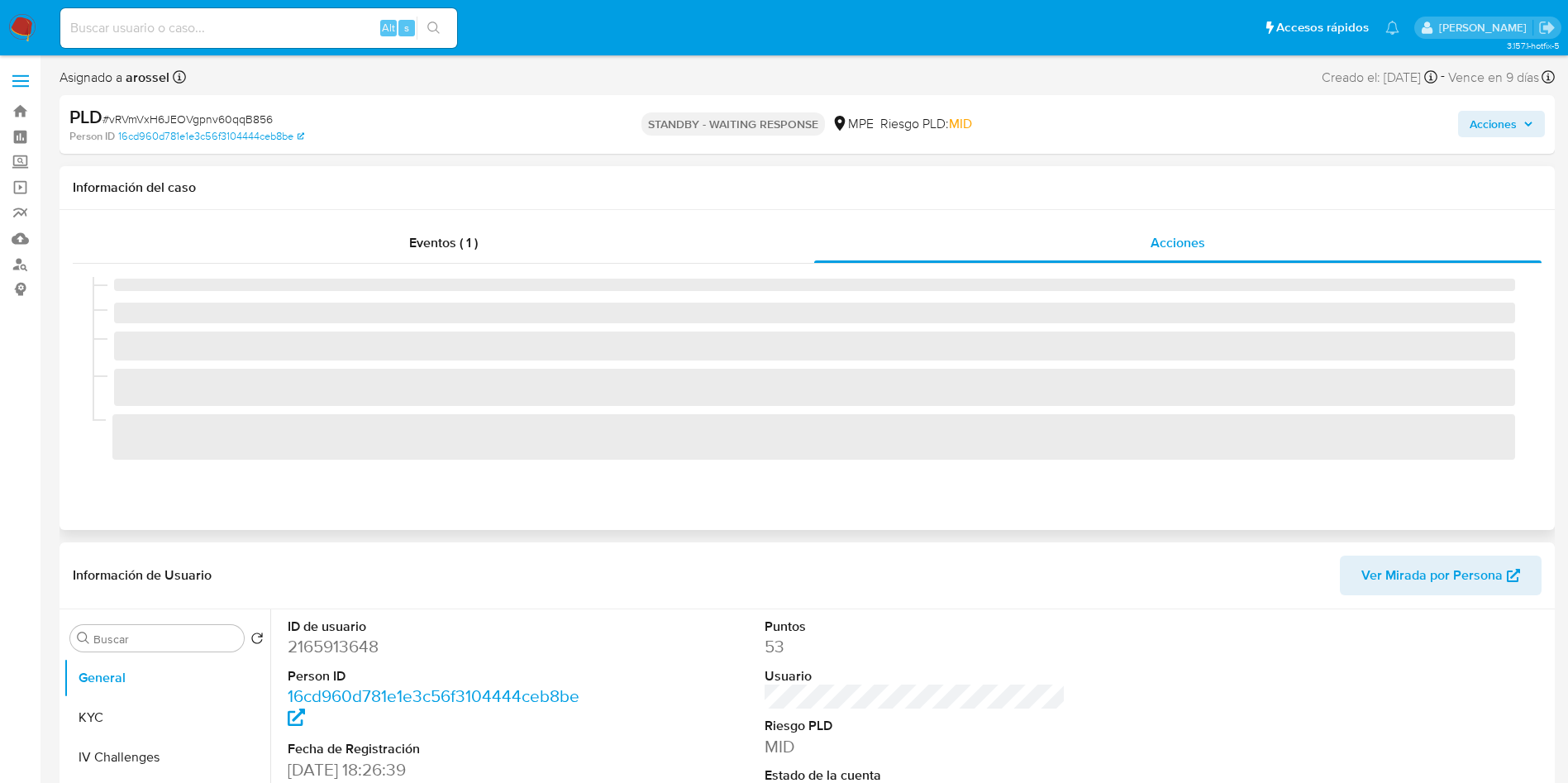
select select "10"
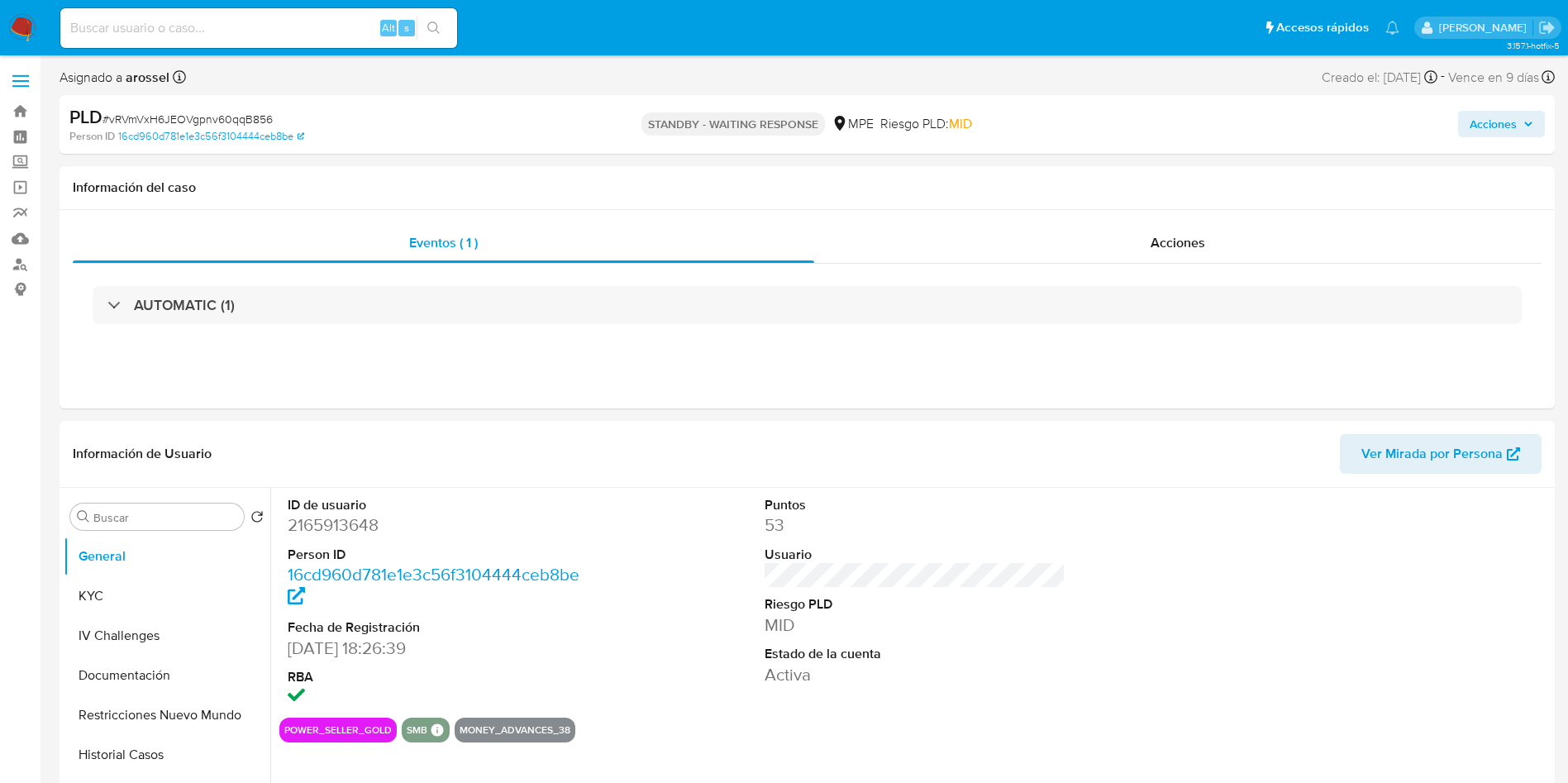
select select "10"
click at [1112, 236] on div "Acciones" at bounding box center [1178, 242] width 728 height 39
select select "10"
click at [1441, 209] on div "Información del caso" at bounding box center [807, 189] width 1495 height 44
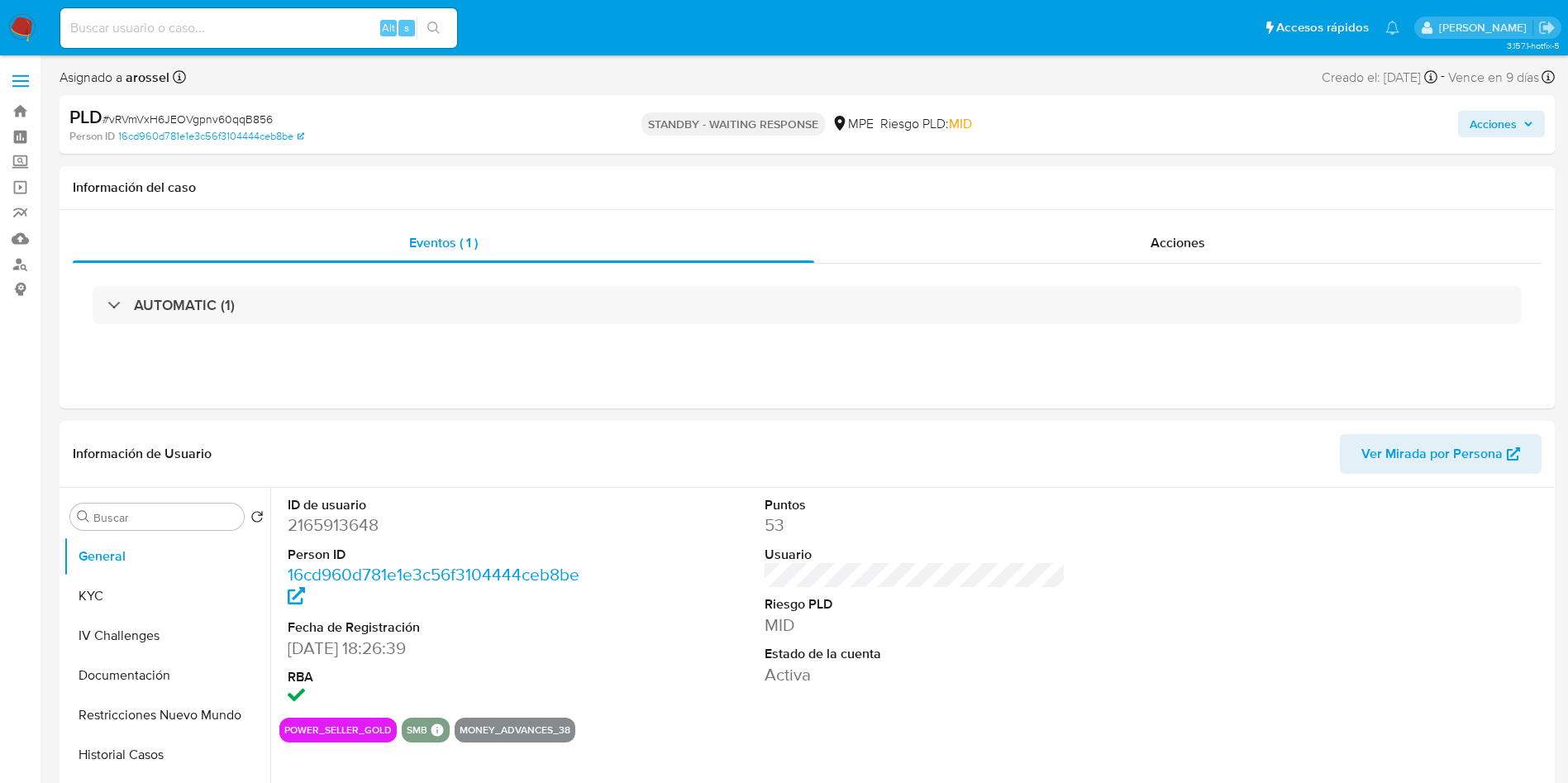
select select "10"
click at [919, 493] on div "Puntos 53 Usuario Riesgo PLD MID Estado de la cuenta Activa" at bounding box center [915, 602] width 318 height 230
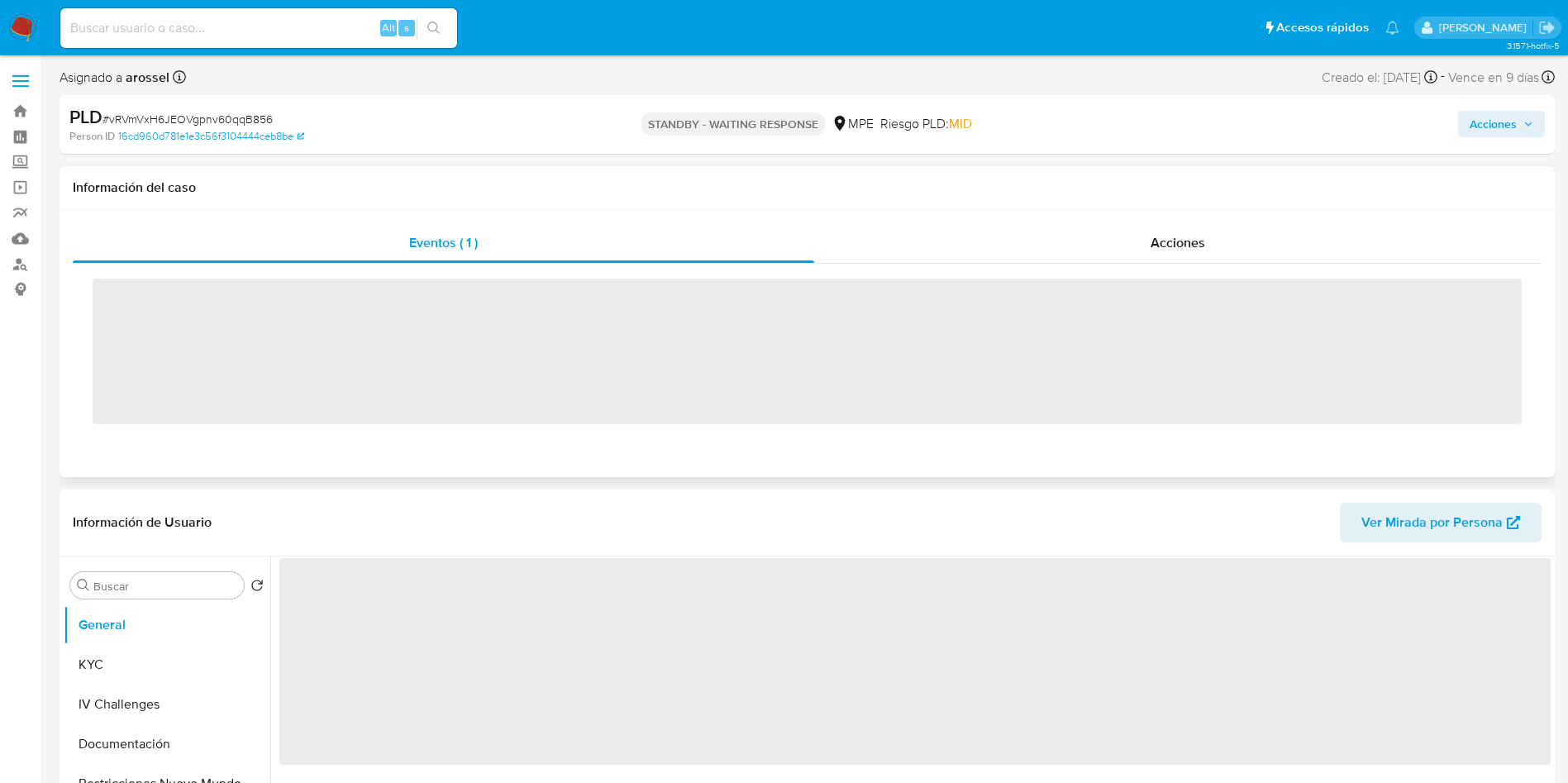
click at [1173, 220] on div "Eventos ( 1 ) Acciones ‌" at bounding box center [807, 343] width 1495 height 267
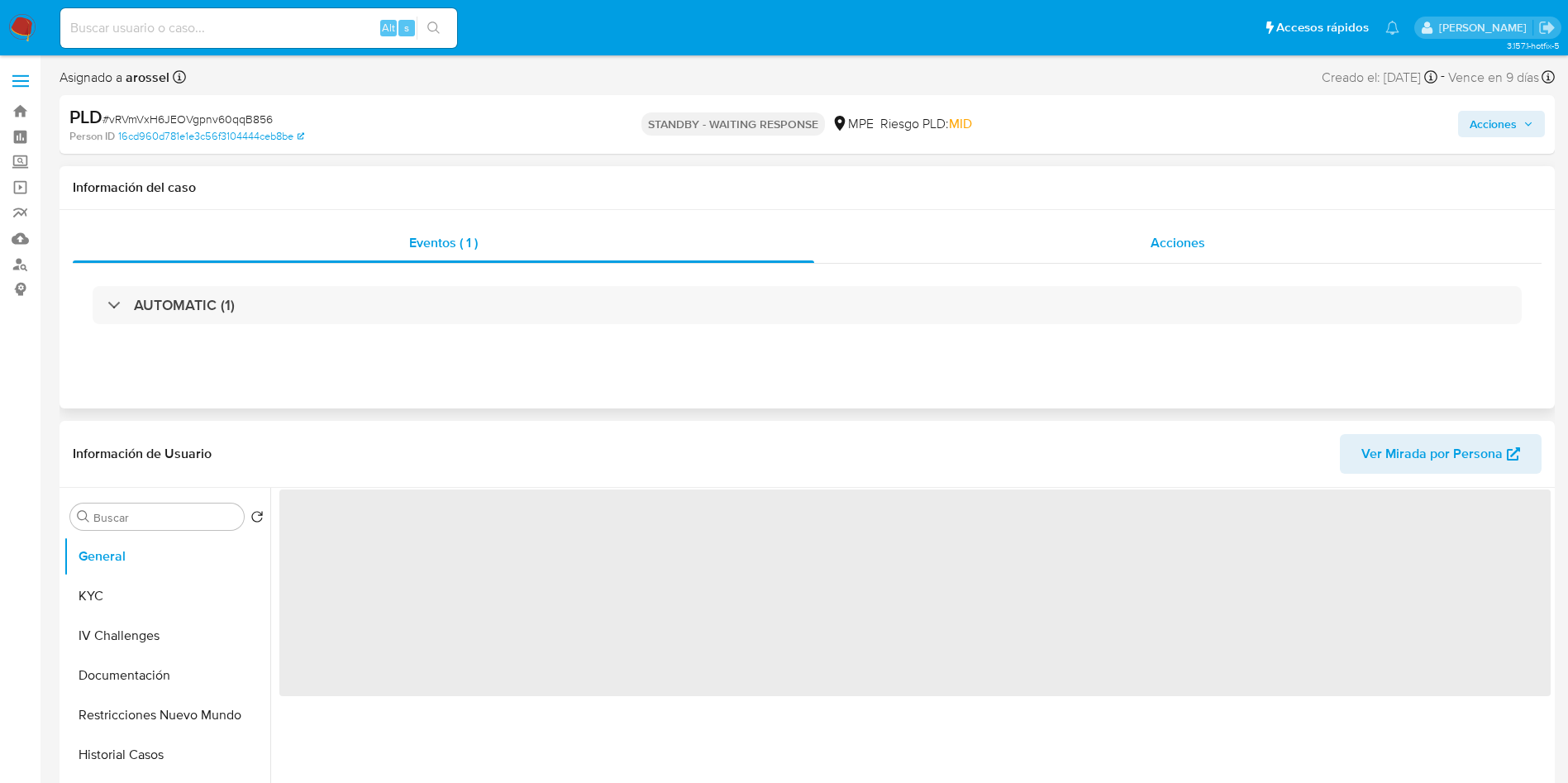
click at [1173, 242] on span "Acciones" at bounding box center [1178, 242] width 55 height 19
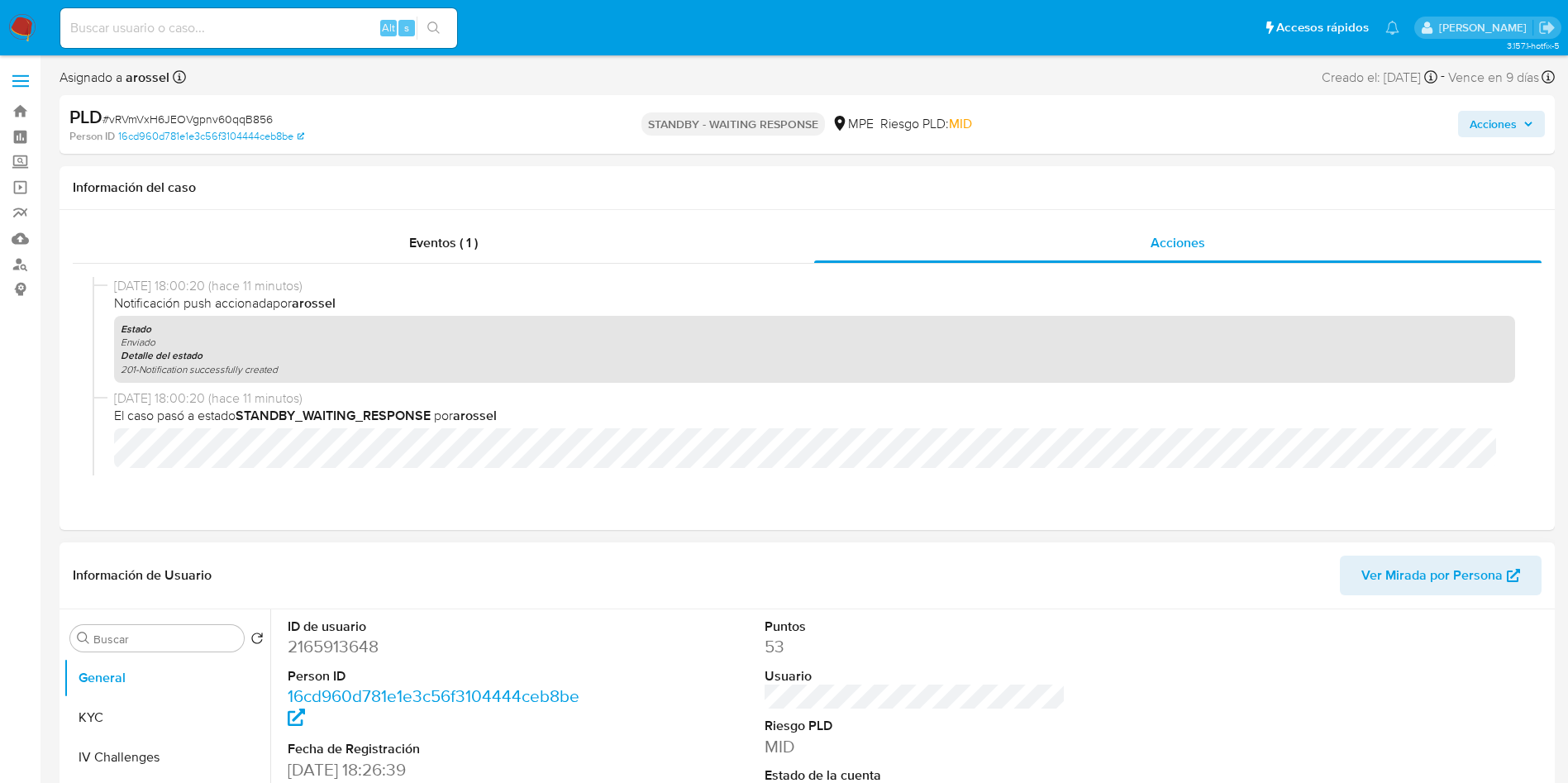
select select "10"
click at [1356, 192] on h1 "Información del caso" at bounding box center [808, 188] width 1469 height 16
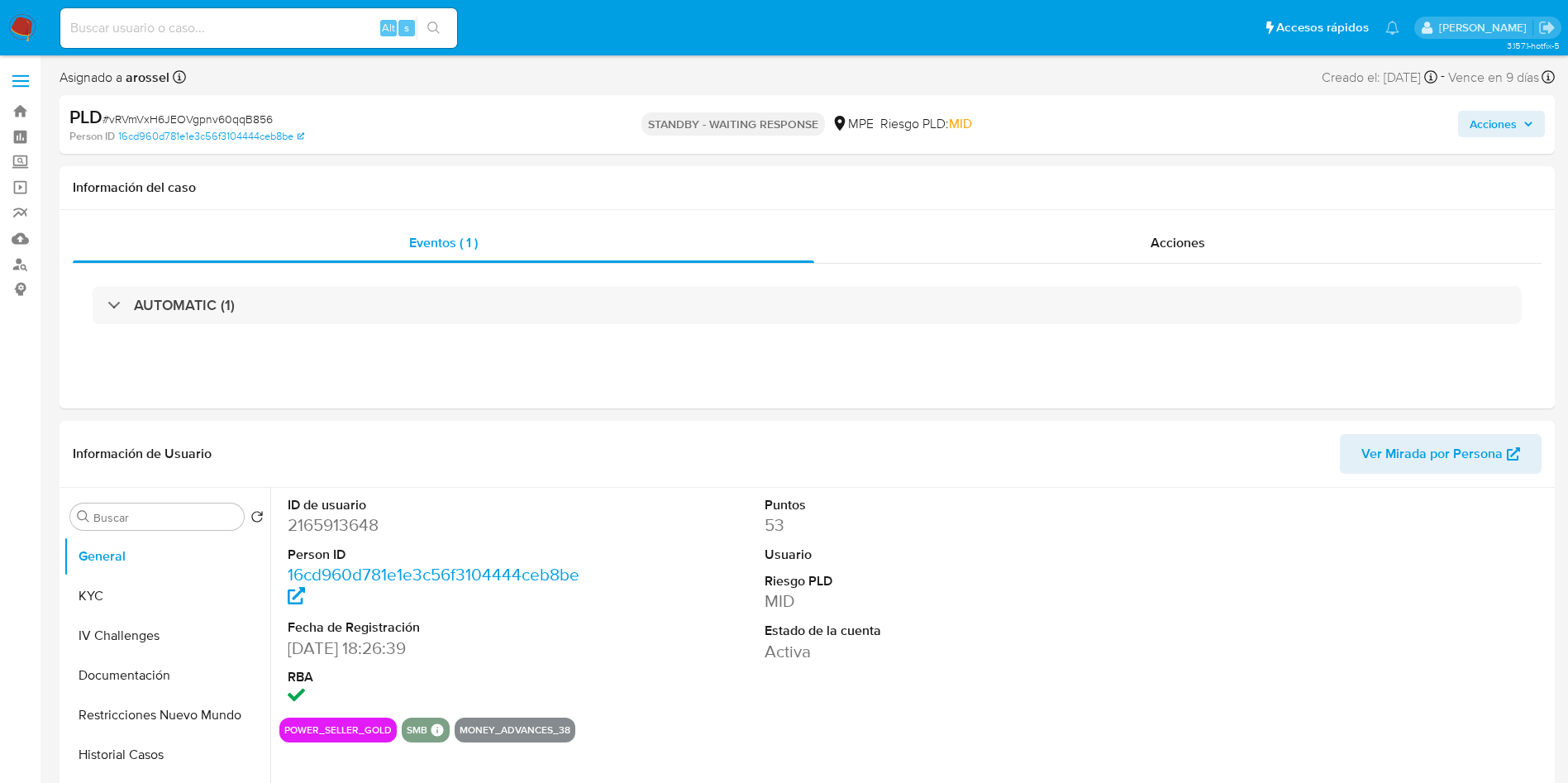
select select "10"
click at [1257, 249] on div "Acciones" at bounding box center [1178, 242] width 728 height 39
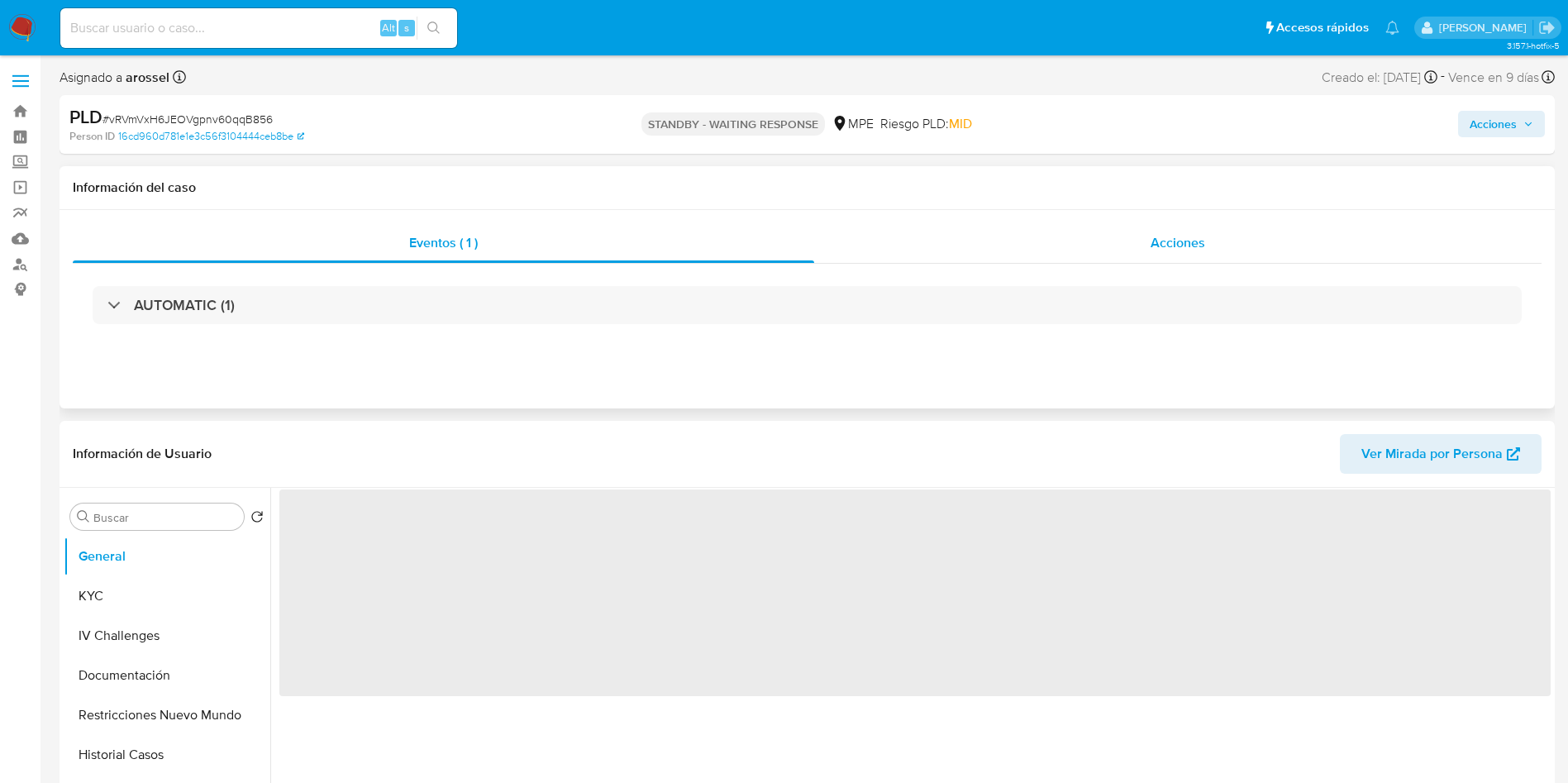
click at [1152, 250] on span "Acciones" at bounding box center [1178, 242] width 55 height 19
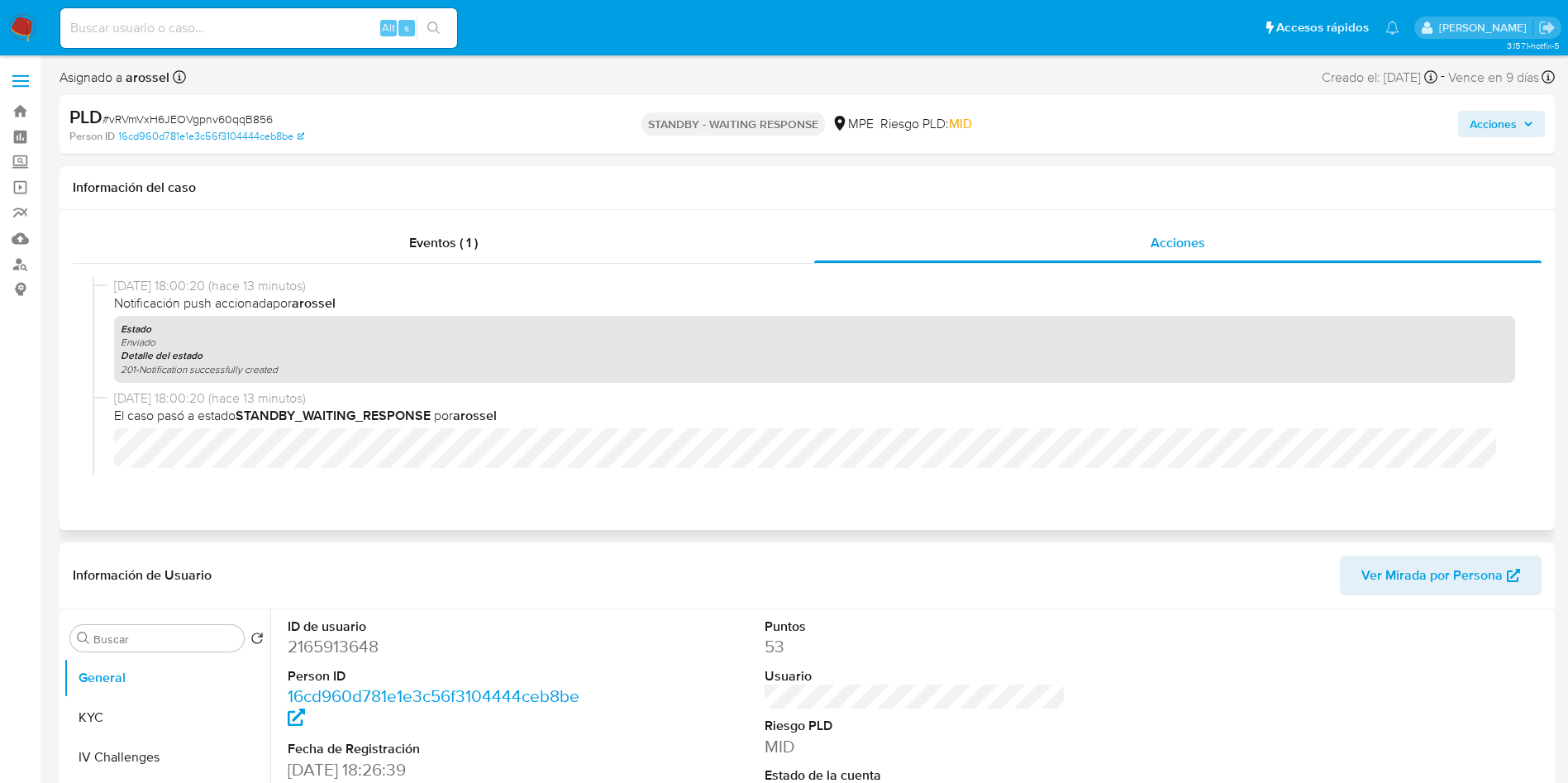
select select "10"
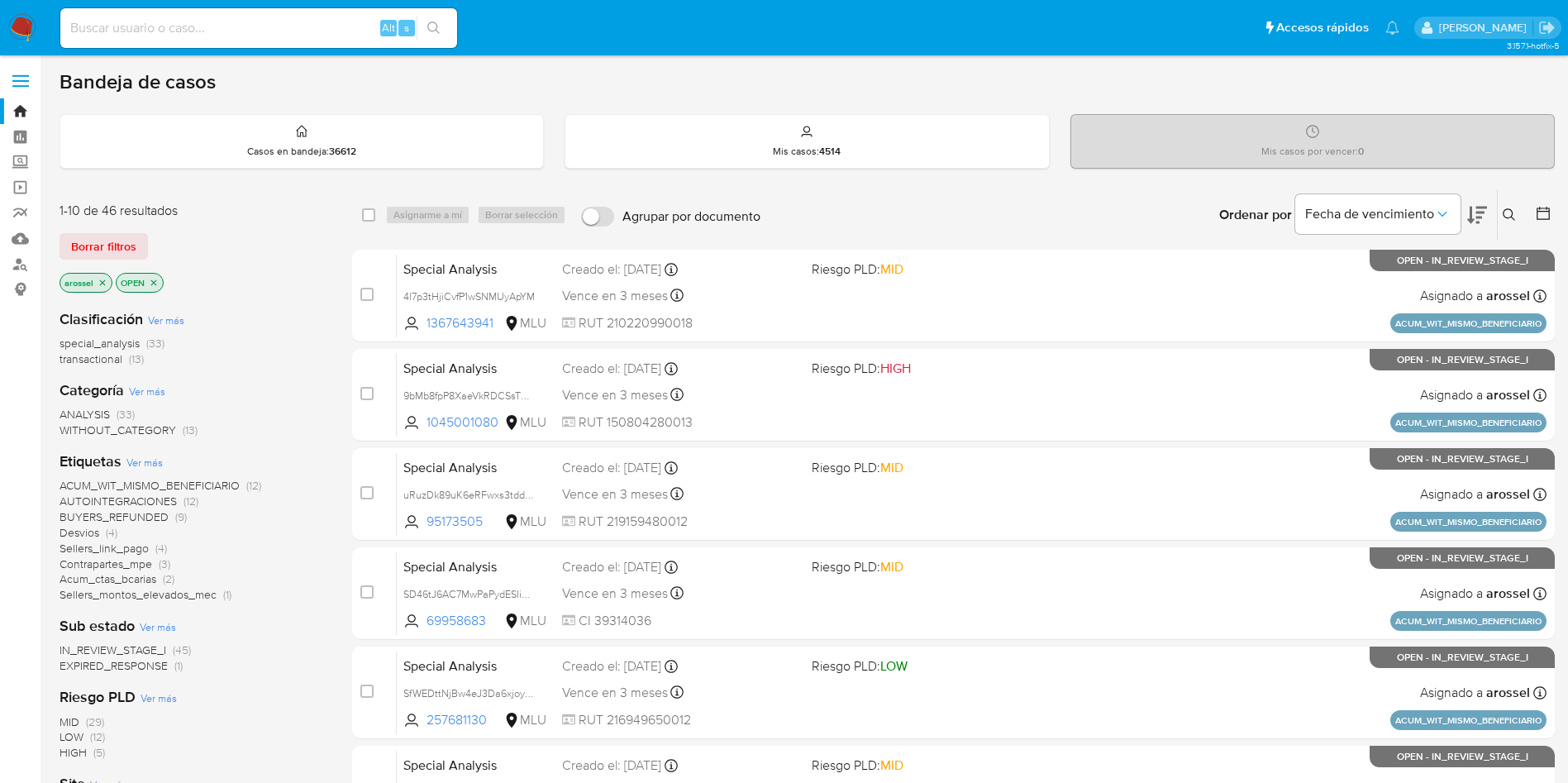
click at [154, 657] on span "EXPIRED_RESPONSE" at bounding box center [113, 665] width 109 height 16
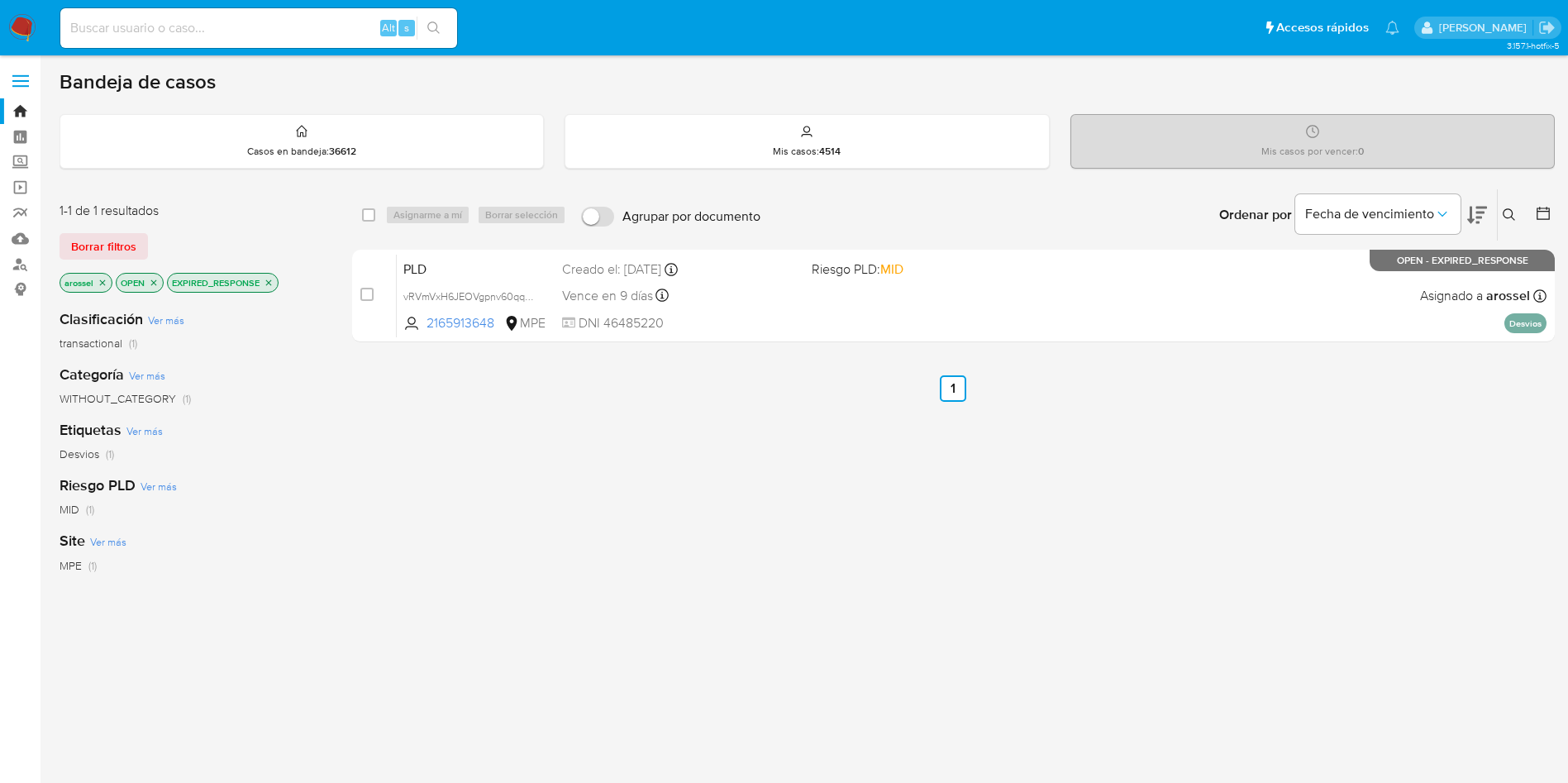
click at [1481, 587] on div "select-all-cases-checkbox Asignarme a mí Borrar selección Agrupar por documento…" at bounding box center [953, 563] width 1203 height 749
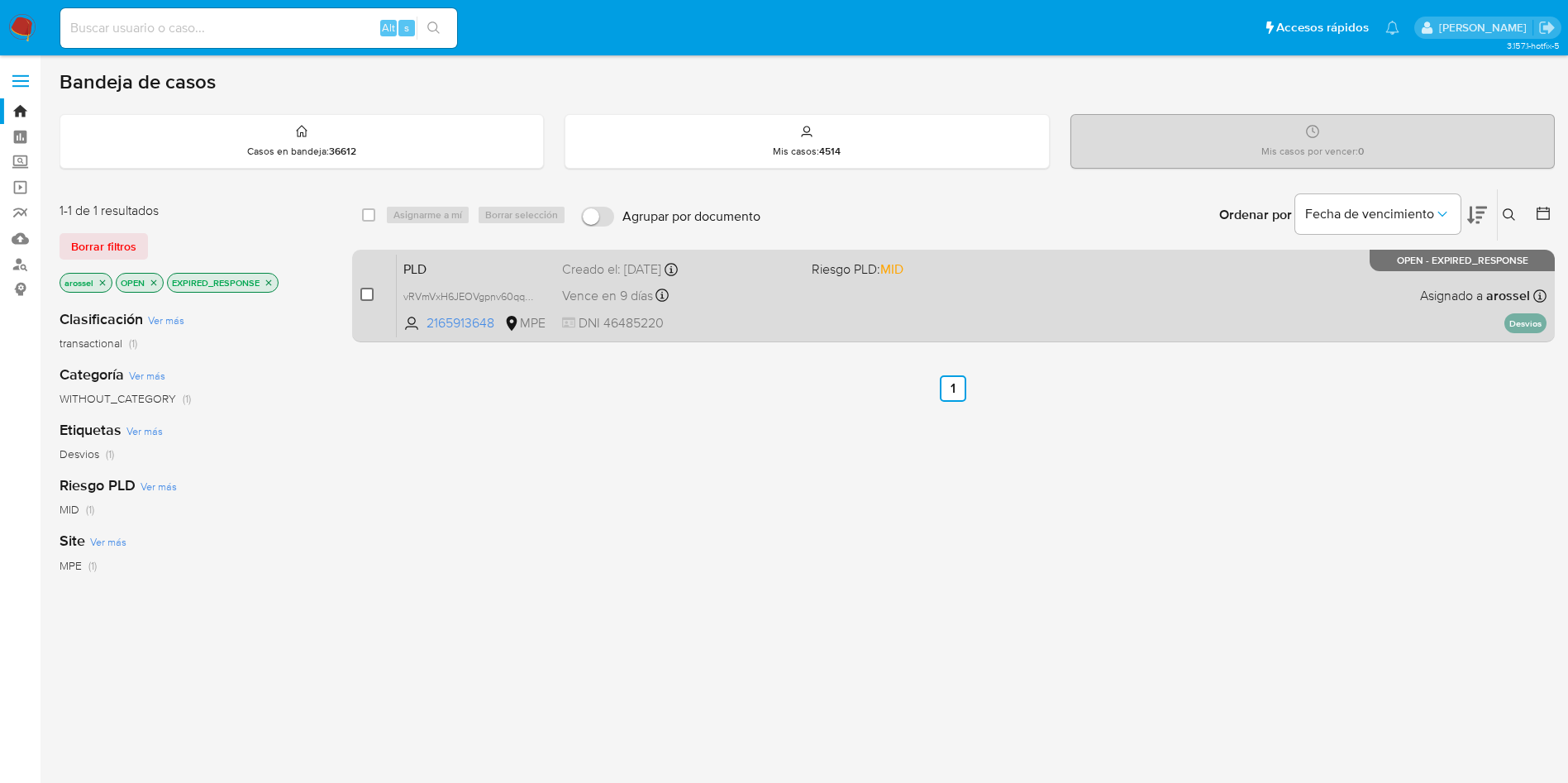
click at [368, 291] on input "checkbox" at bounding box center [367, 294] width 13 height 13
checkbox input "true"
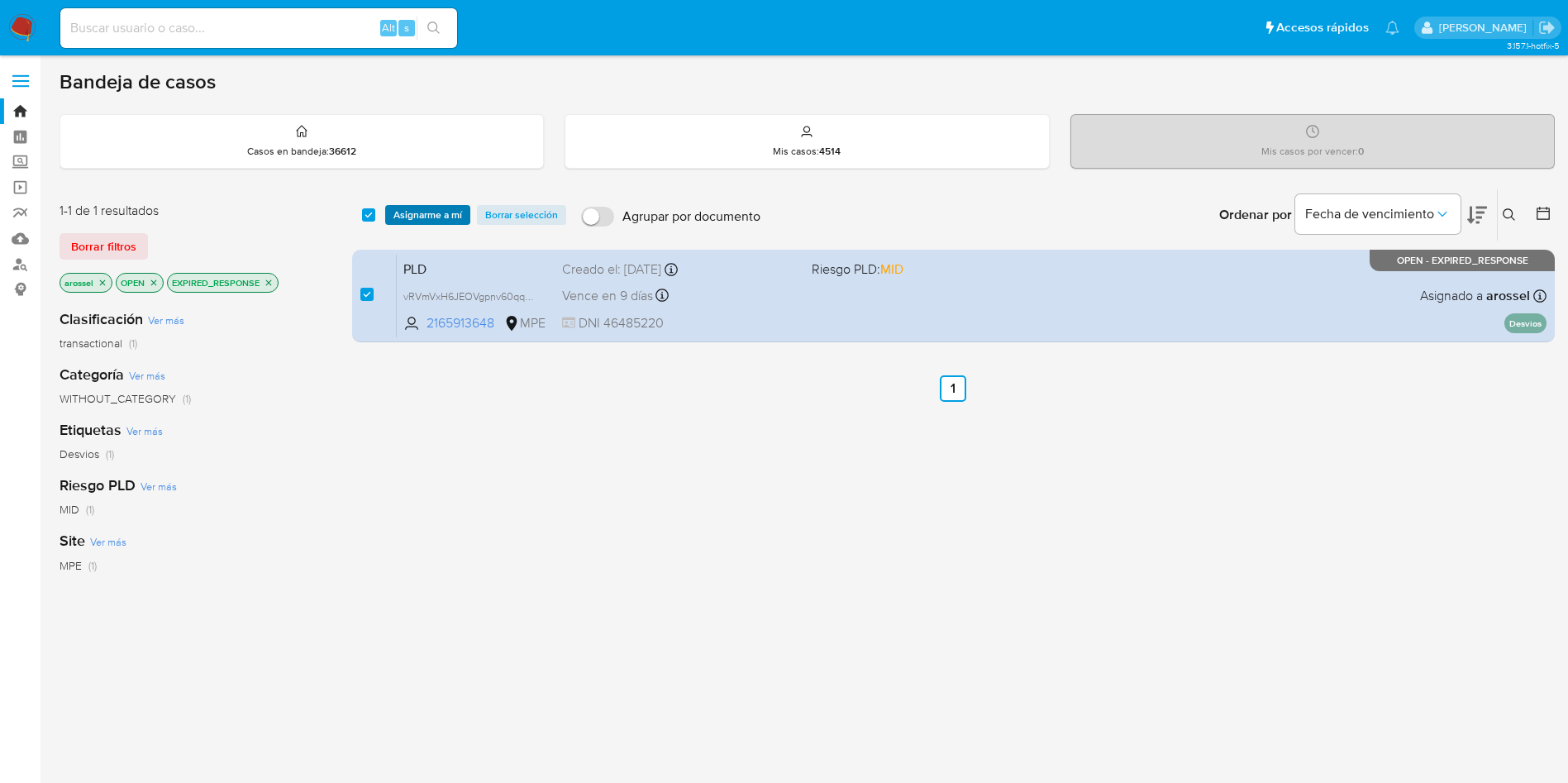
click at [435, 208] on span "Asignarme a mí" at bounding box center [427, 215] width 68 height 16
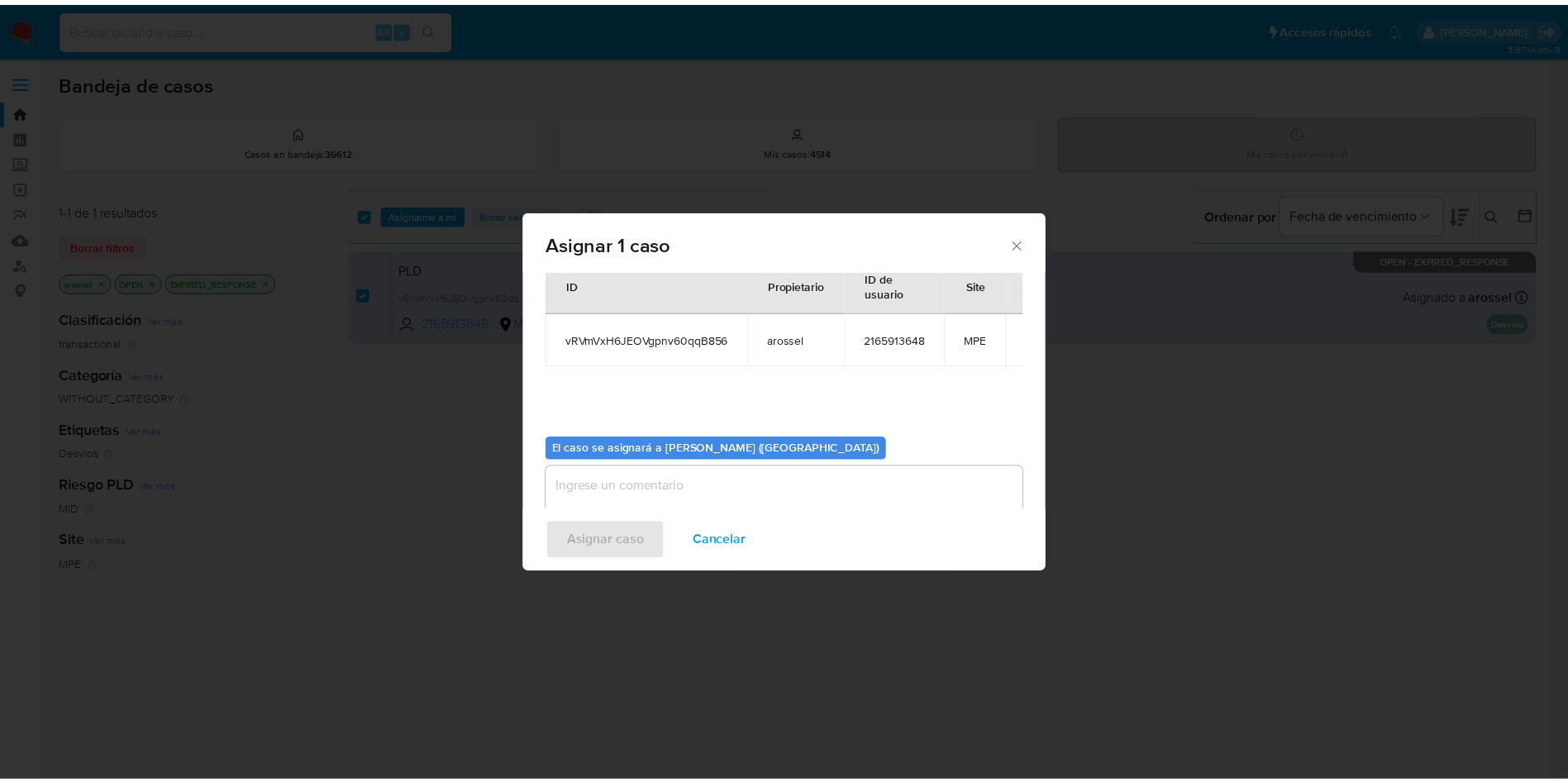
scroll to position [86, 0]
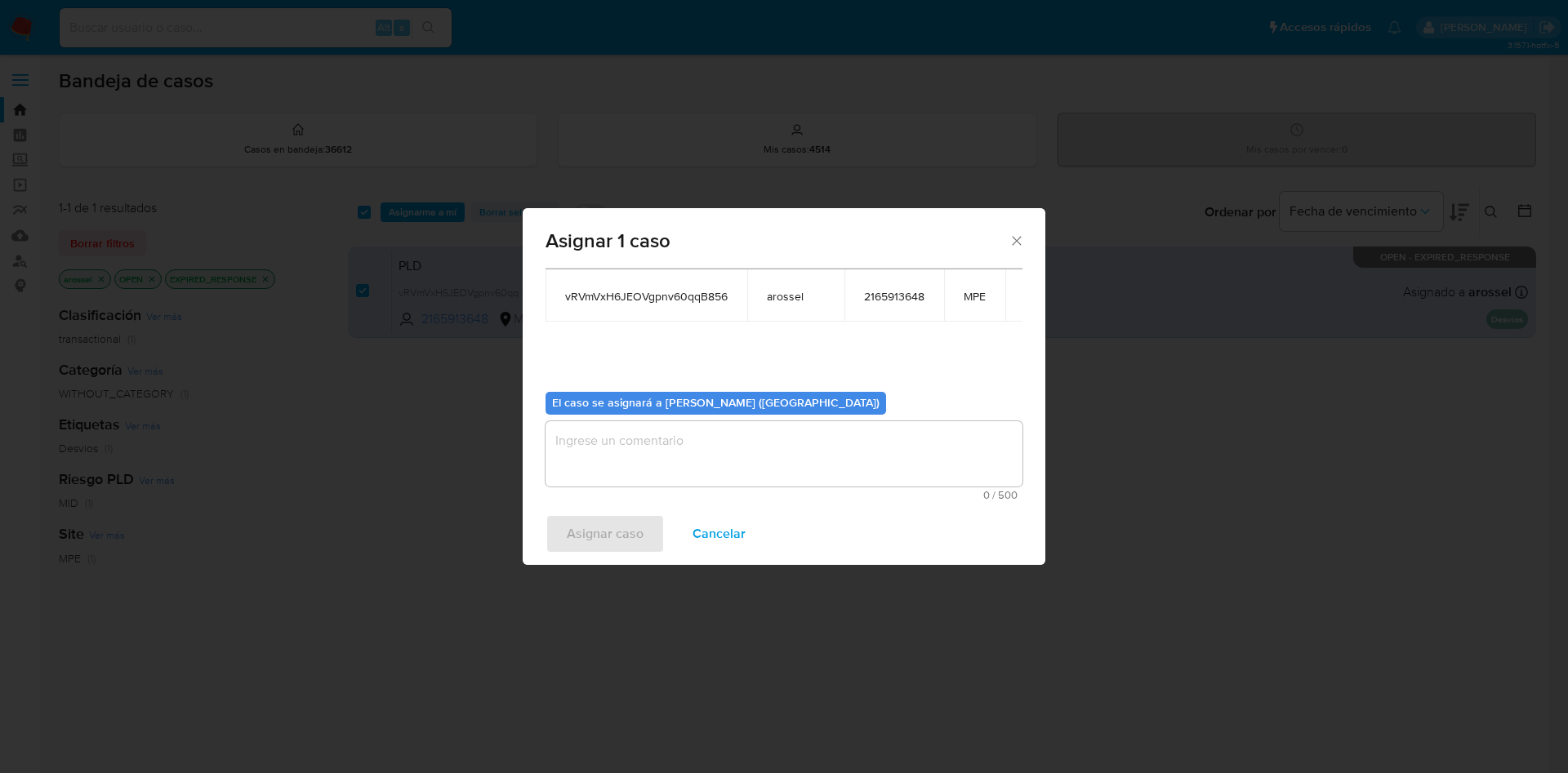
click at [727, 481] on textarea "assign-modal" at bounding box center [784, 454] width 477 height 66
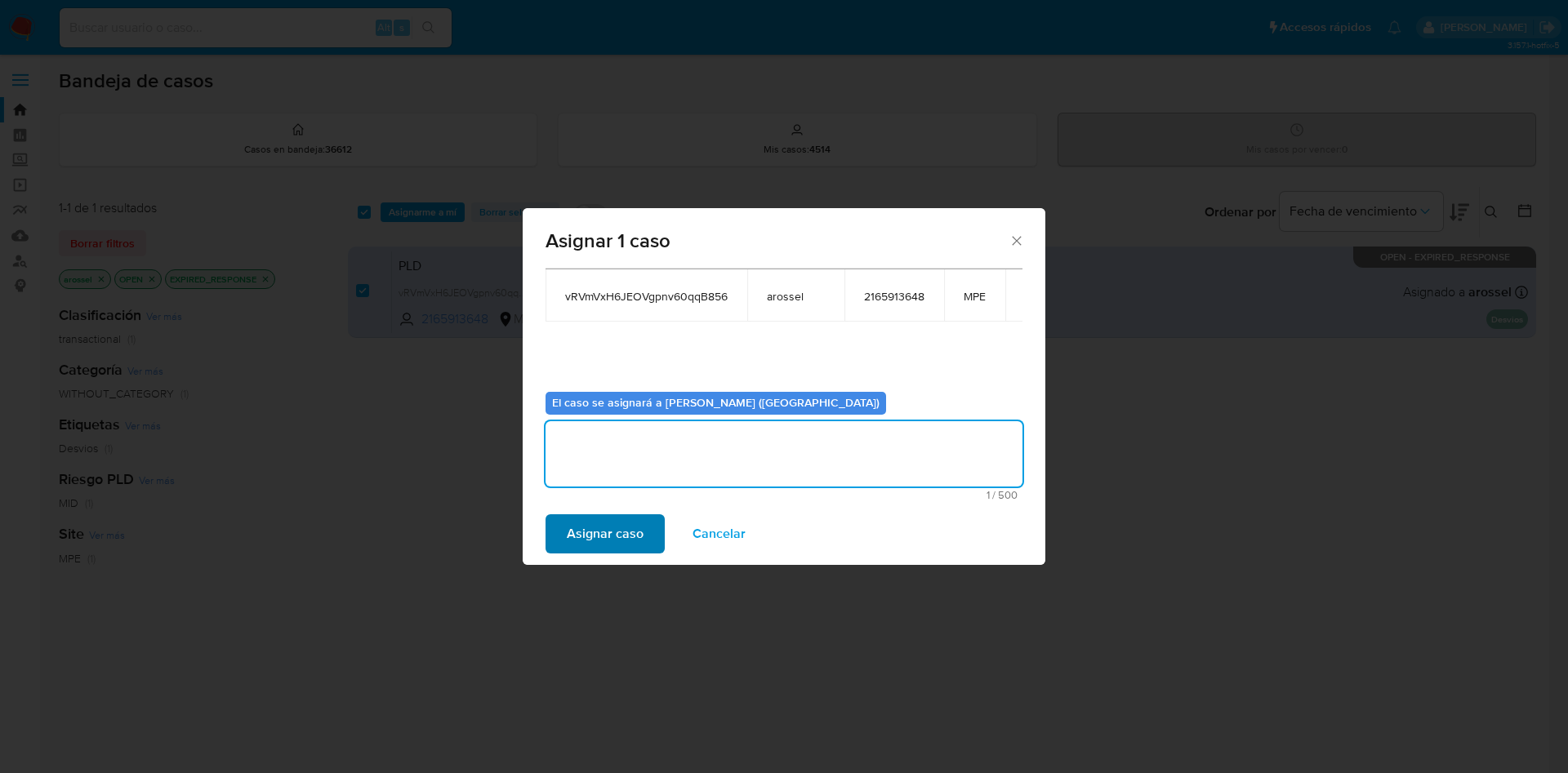
click at [544, 536] on div "Asignar caso Cancelar" at bounding box center [784, 534] width 522 height 62
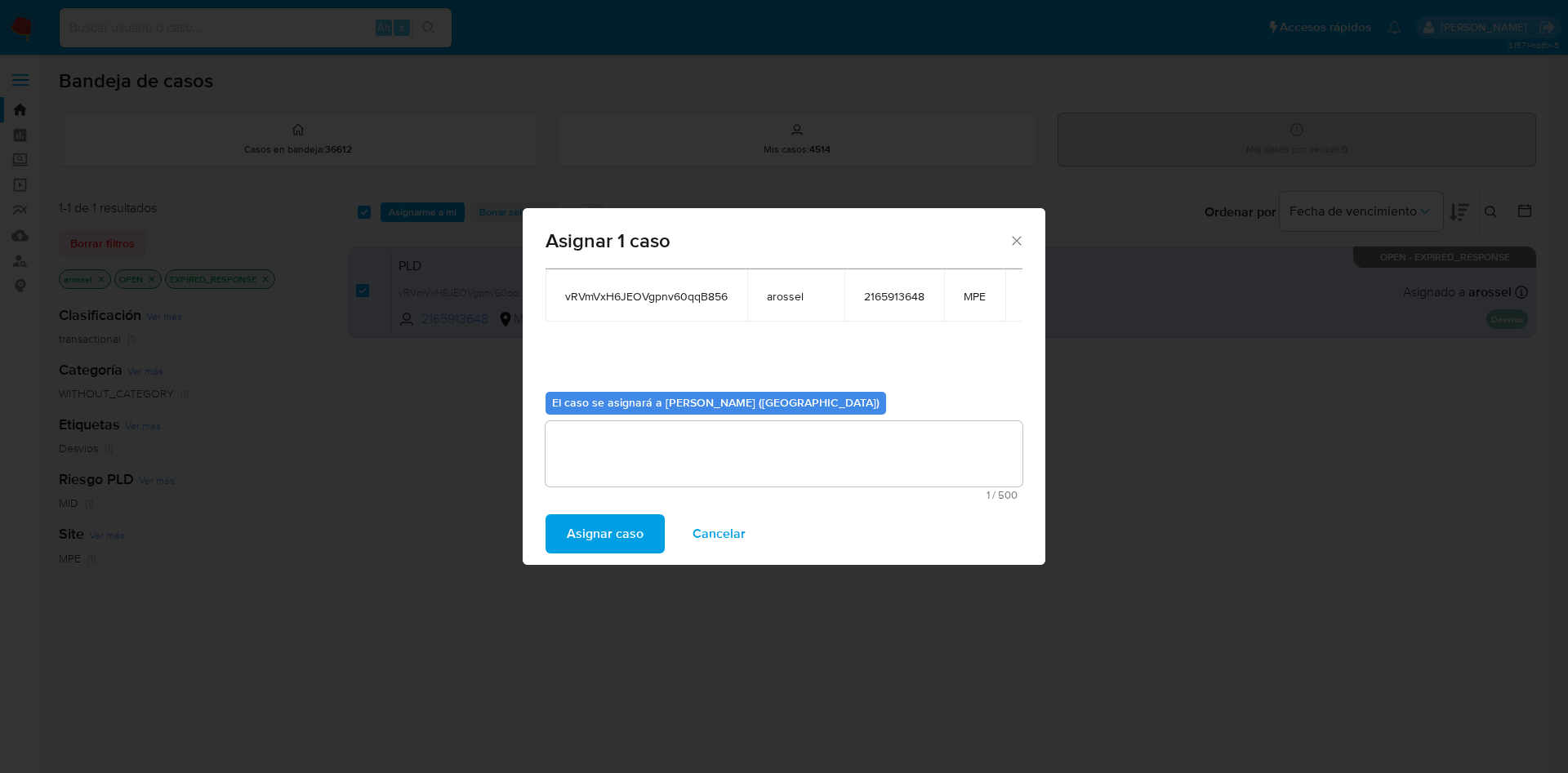
click at [579, 536] on span "Asignar caso" at bounding box center [605, 534] width 77 height 36
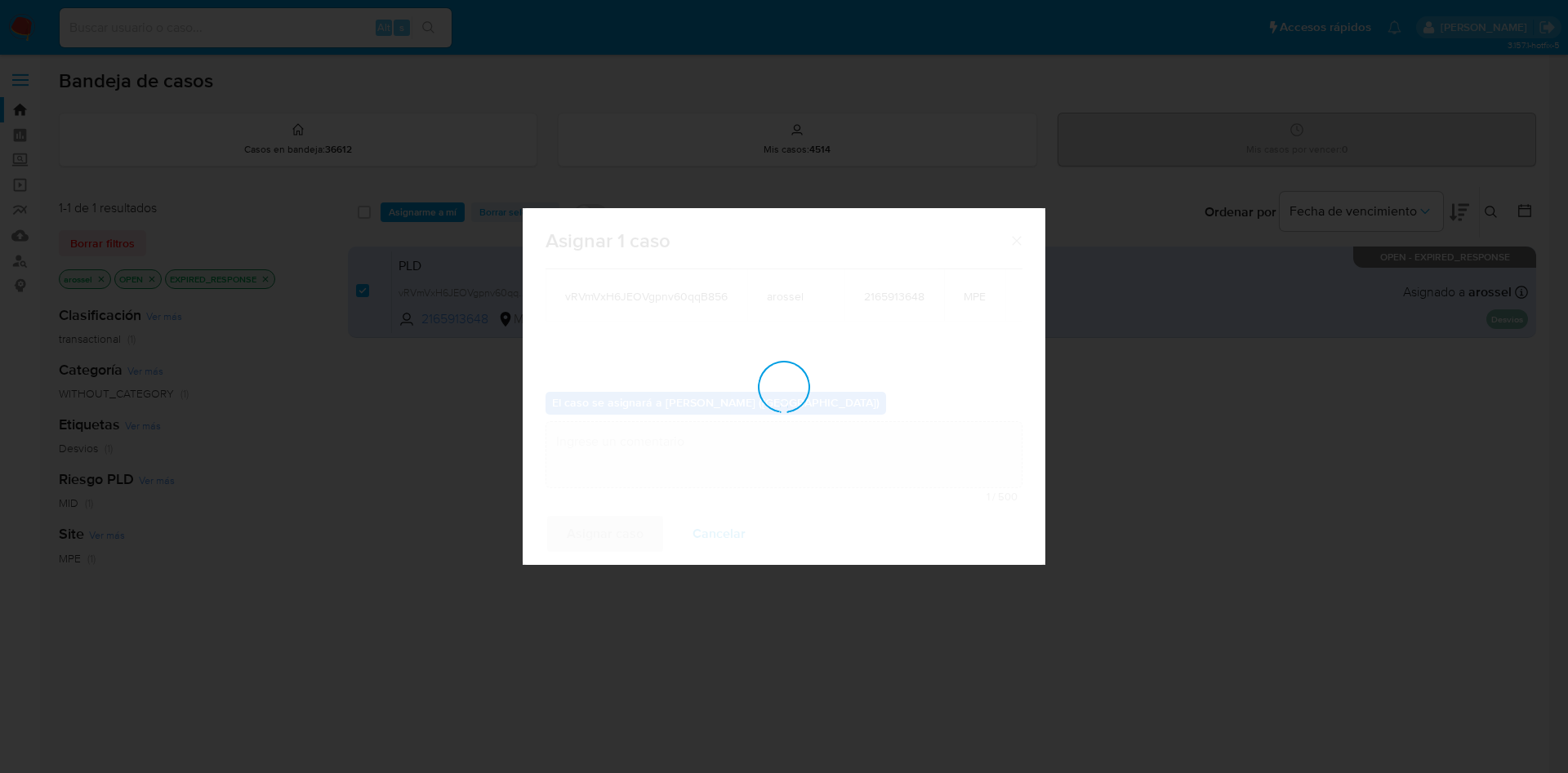
checkbox input "false"
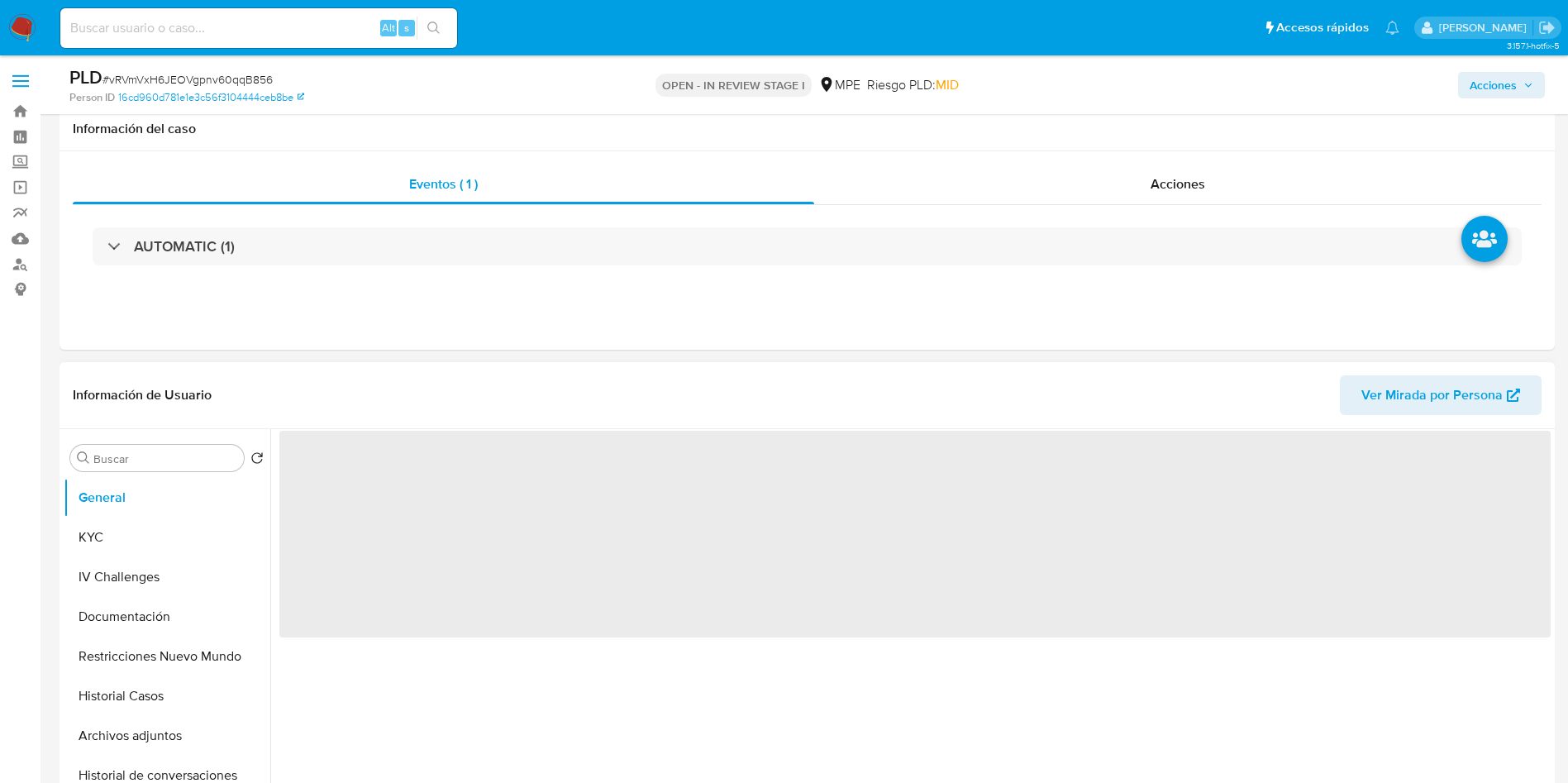
scroll to position [248, 0]
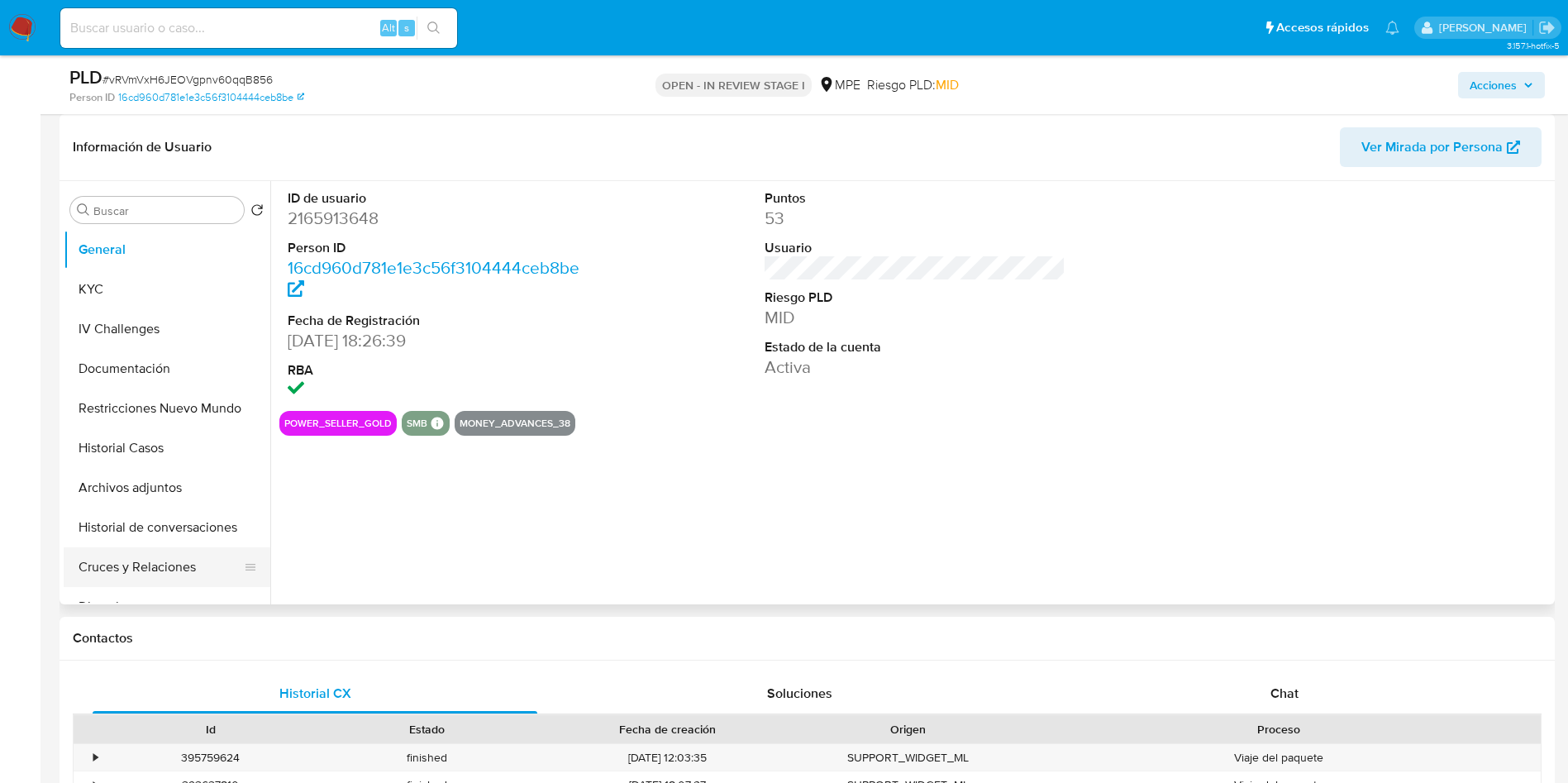
select select "10"
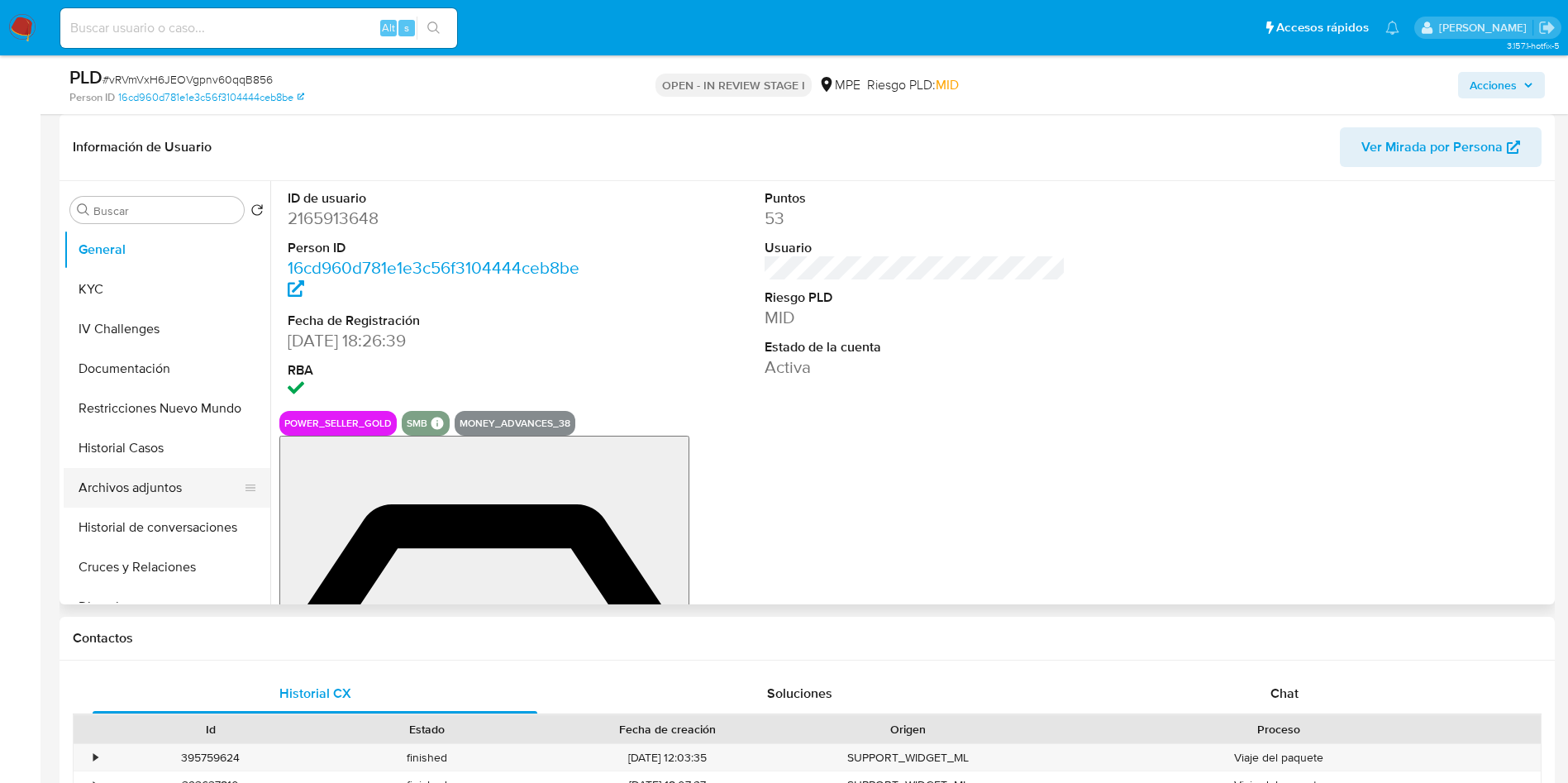
drag, startPoint x: 151, startPoint y: 472, endPoint x: 171, endPoint y: 480, distance: 21.5
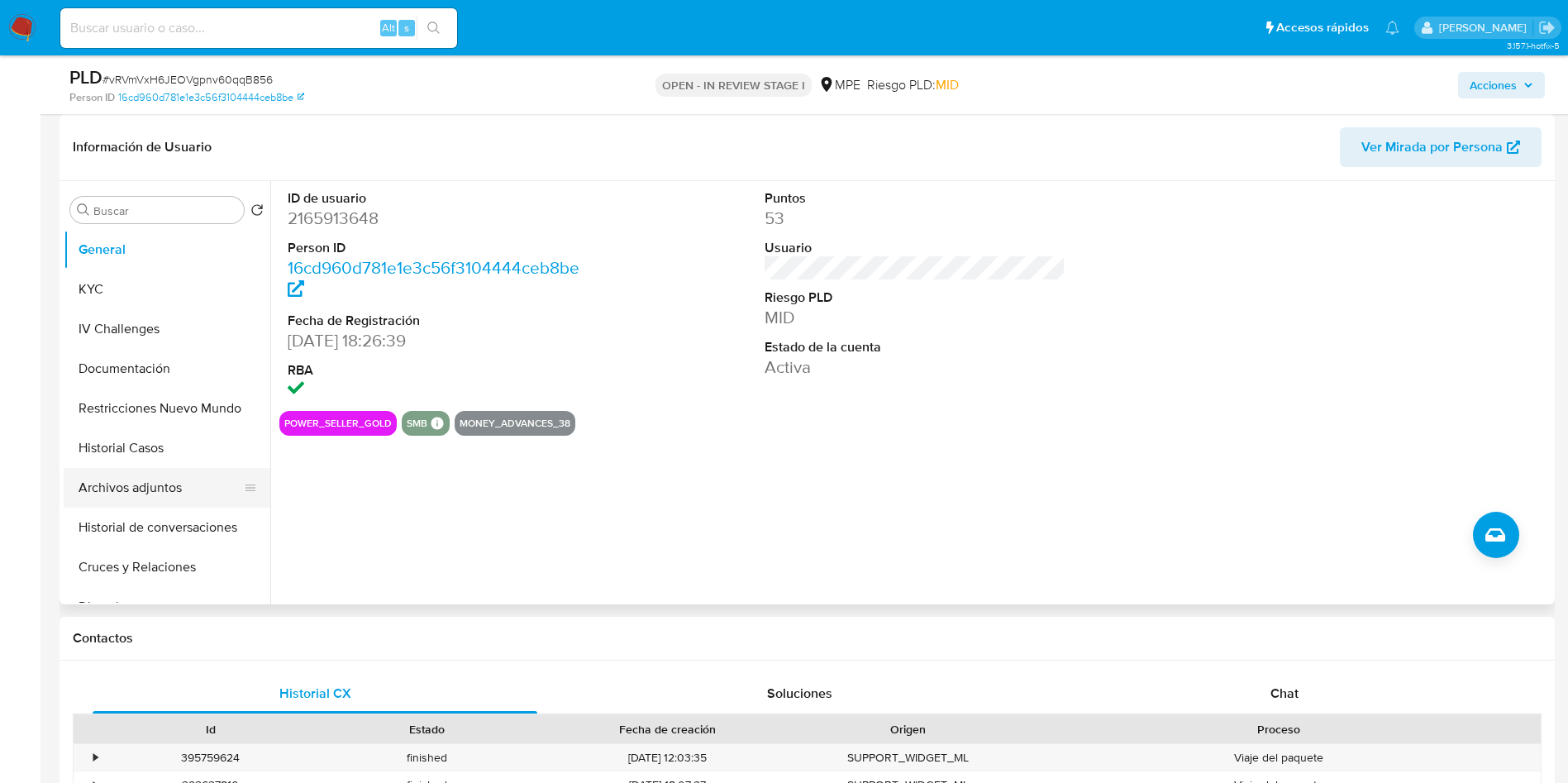
click at [155, 472] on button "Archivos adjuntos" at bounding box center [160, 488] width 193 height 39
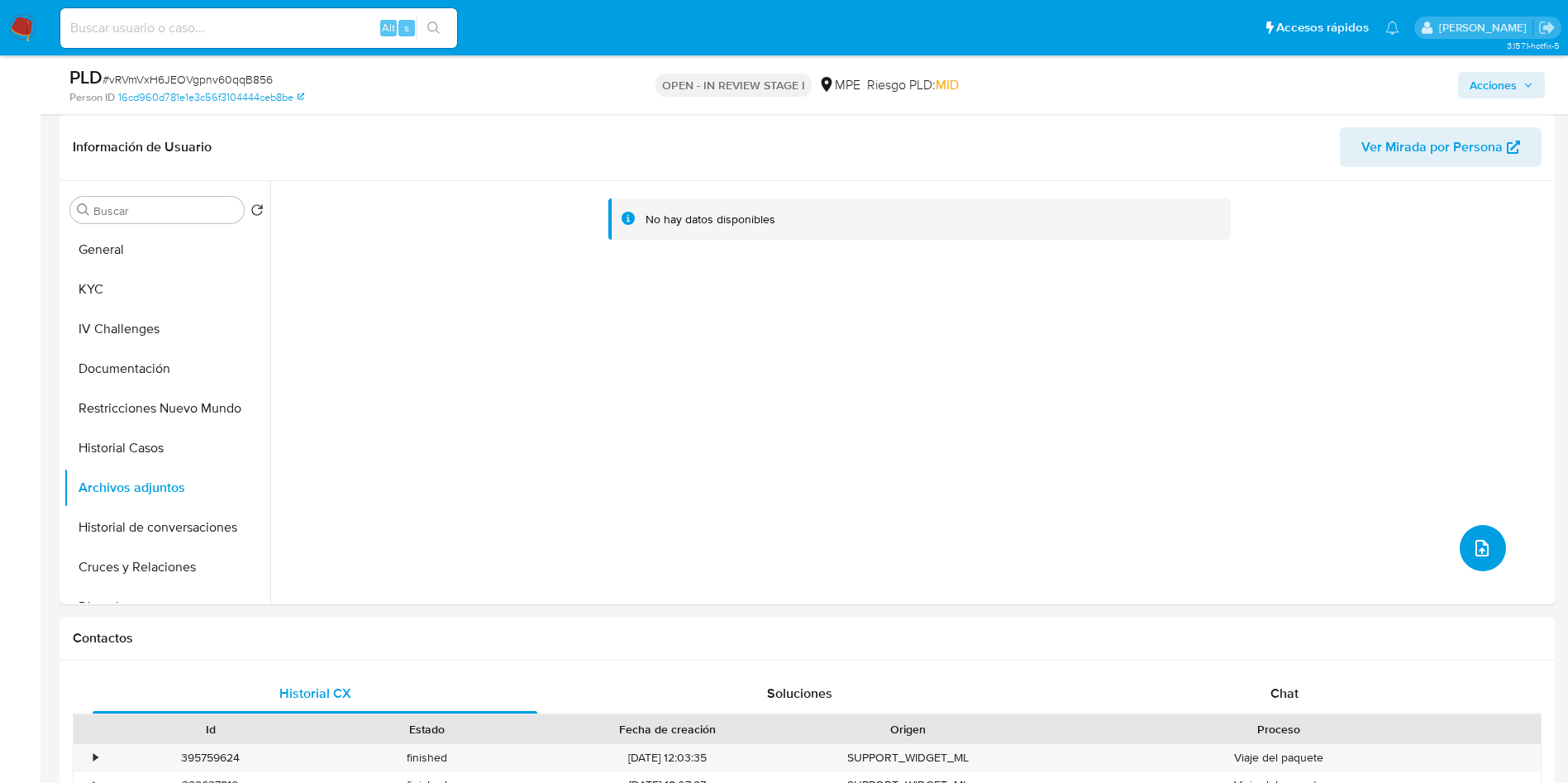
click at [1472, 545] on icon "upload-file" at bounding box center [1481, 548] width 20 height 20
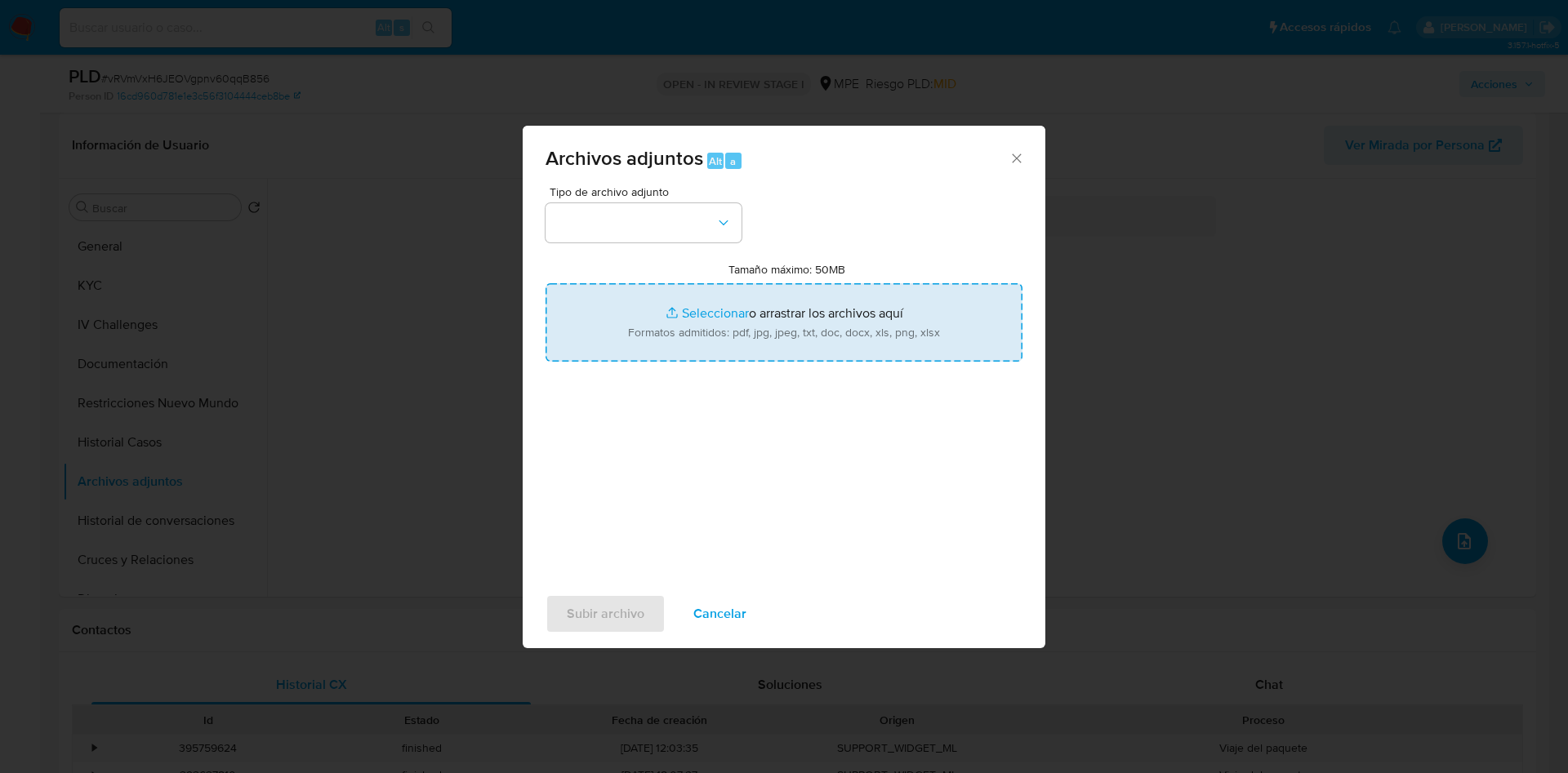
click at [786, 306] on input "Tamaño máximo: 50MB Seleccionar archivos" at bounding box center [784, 322] width 477 height 79
type input "C:\fakepath\Case Log 2165913648 - 01_09_2025.pdf"
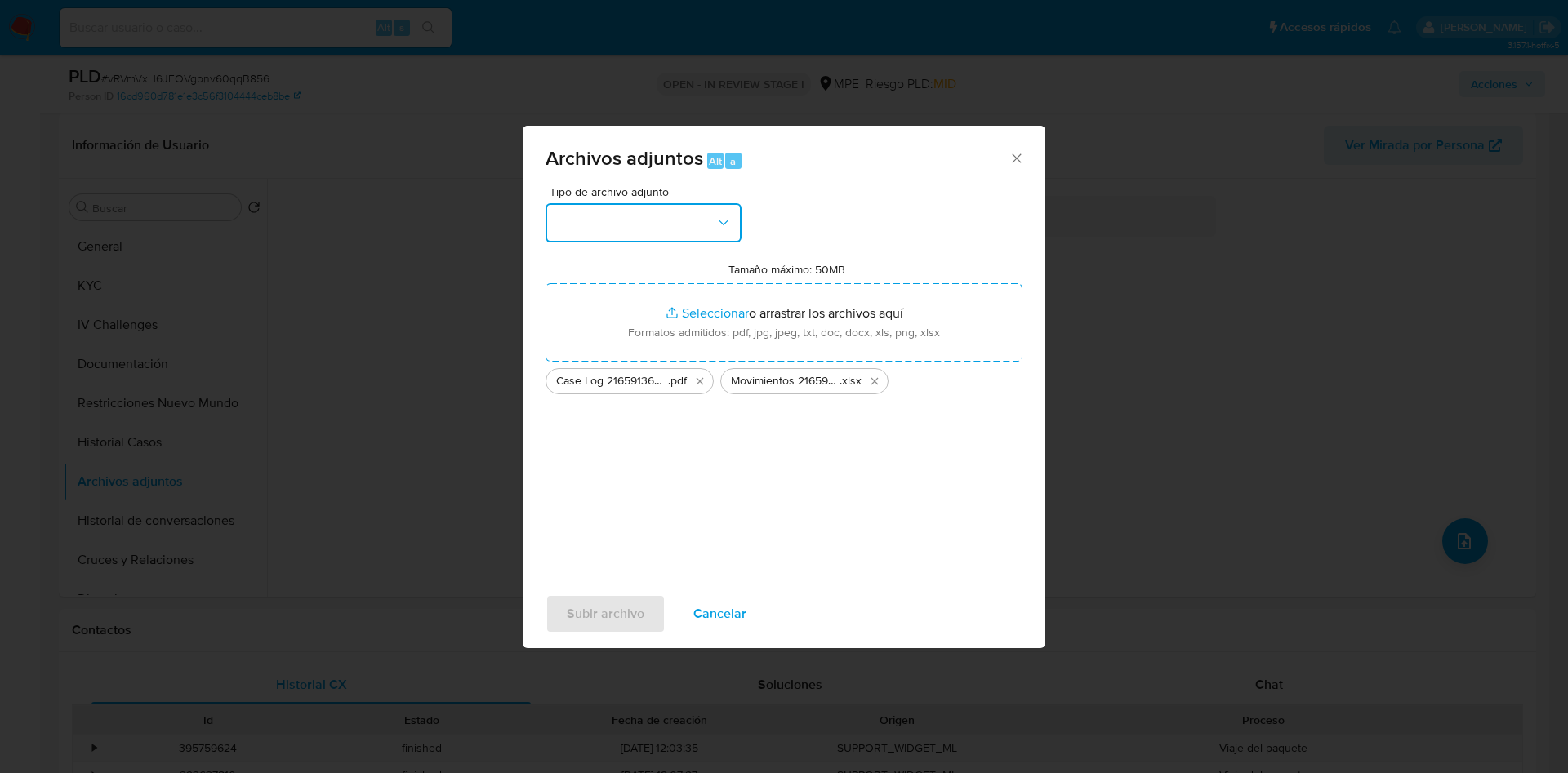
click at [708, 220] on button "button" at bounding box center [643, 222] width 196 height 39
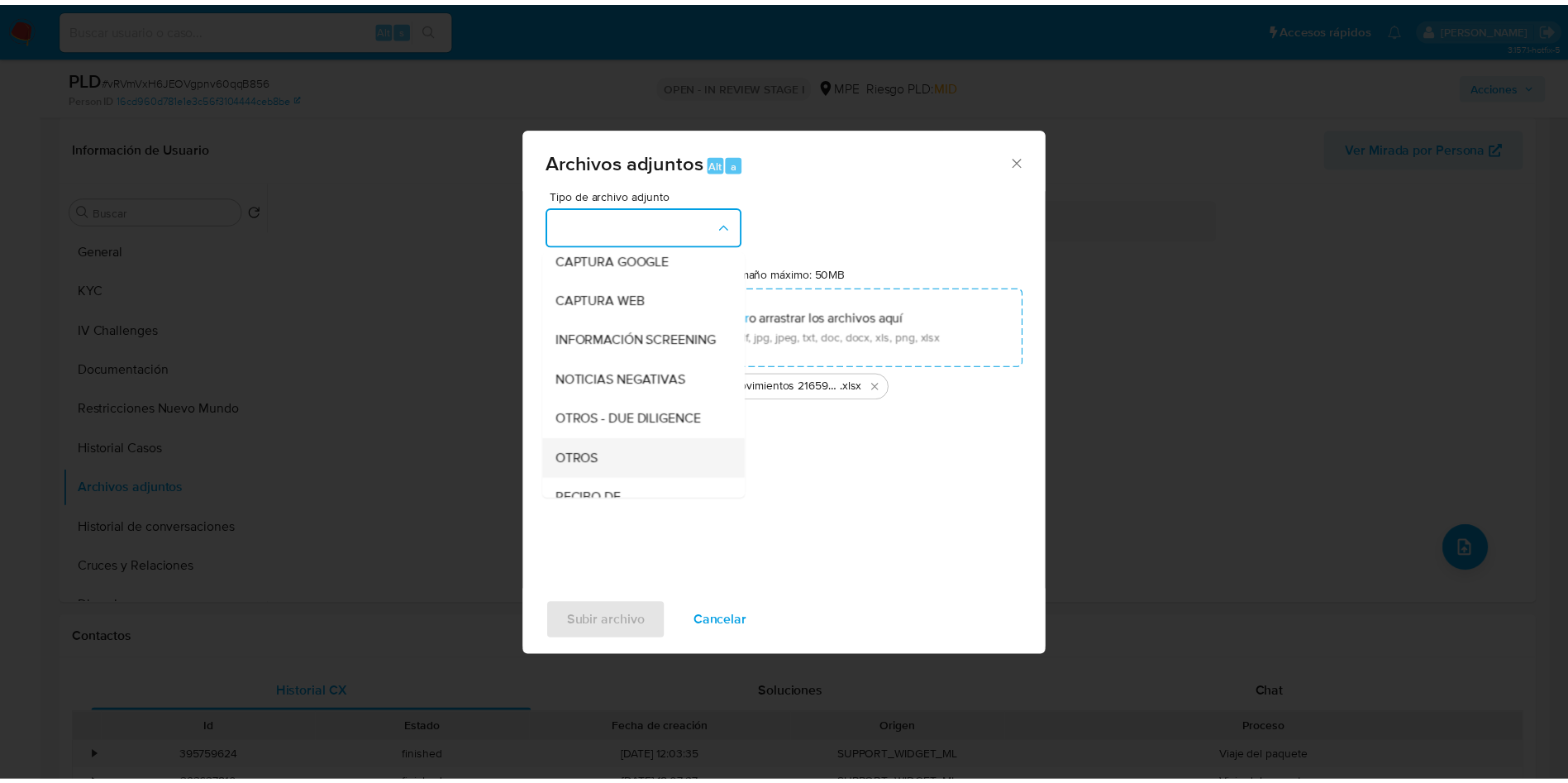
scroll to position [124, 0]
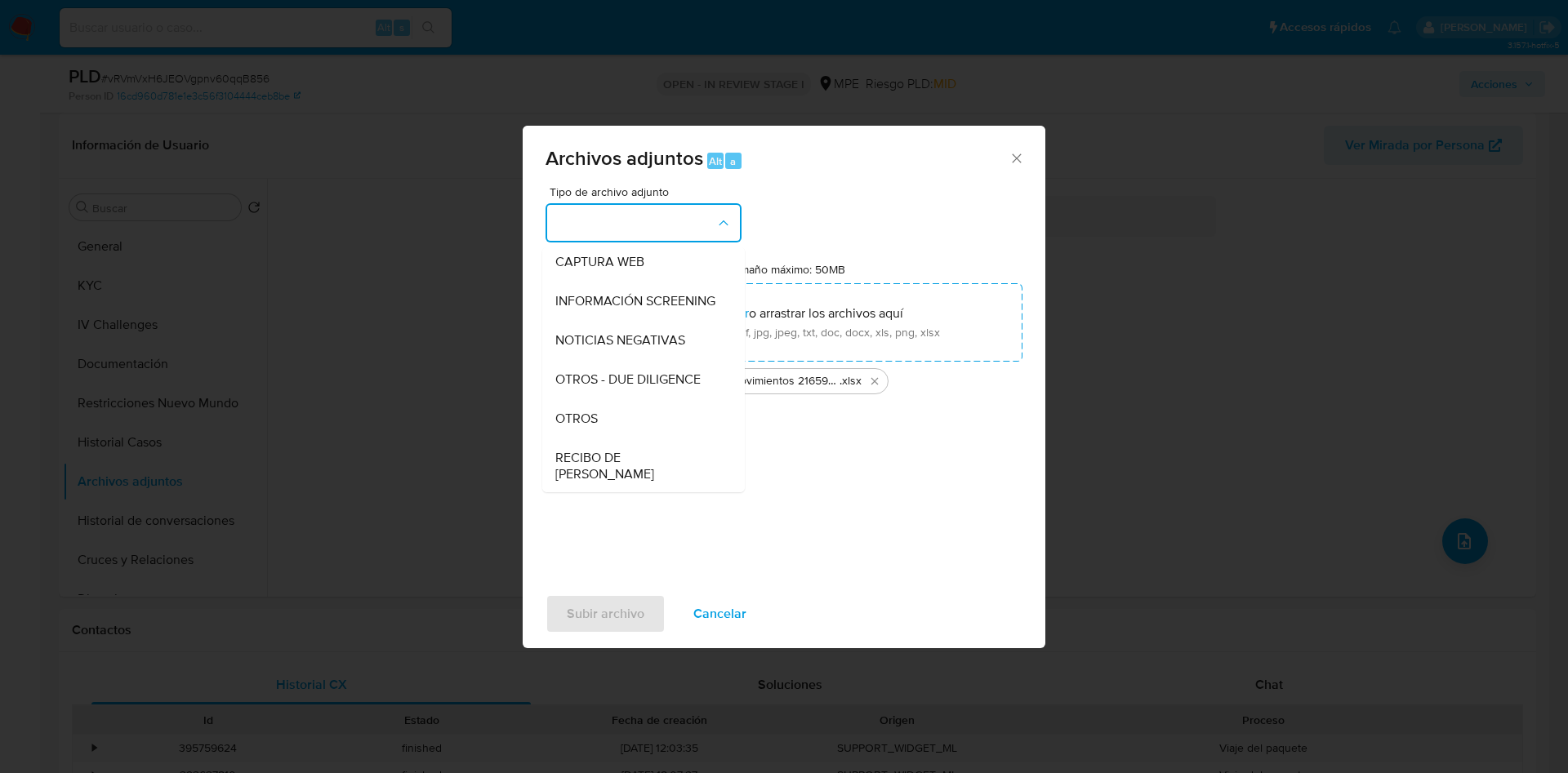
click at [635, 436] on div "OTROS" at bounding box center [638, 418] width 166 height 39
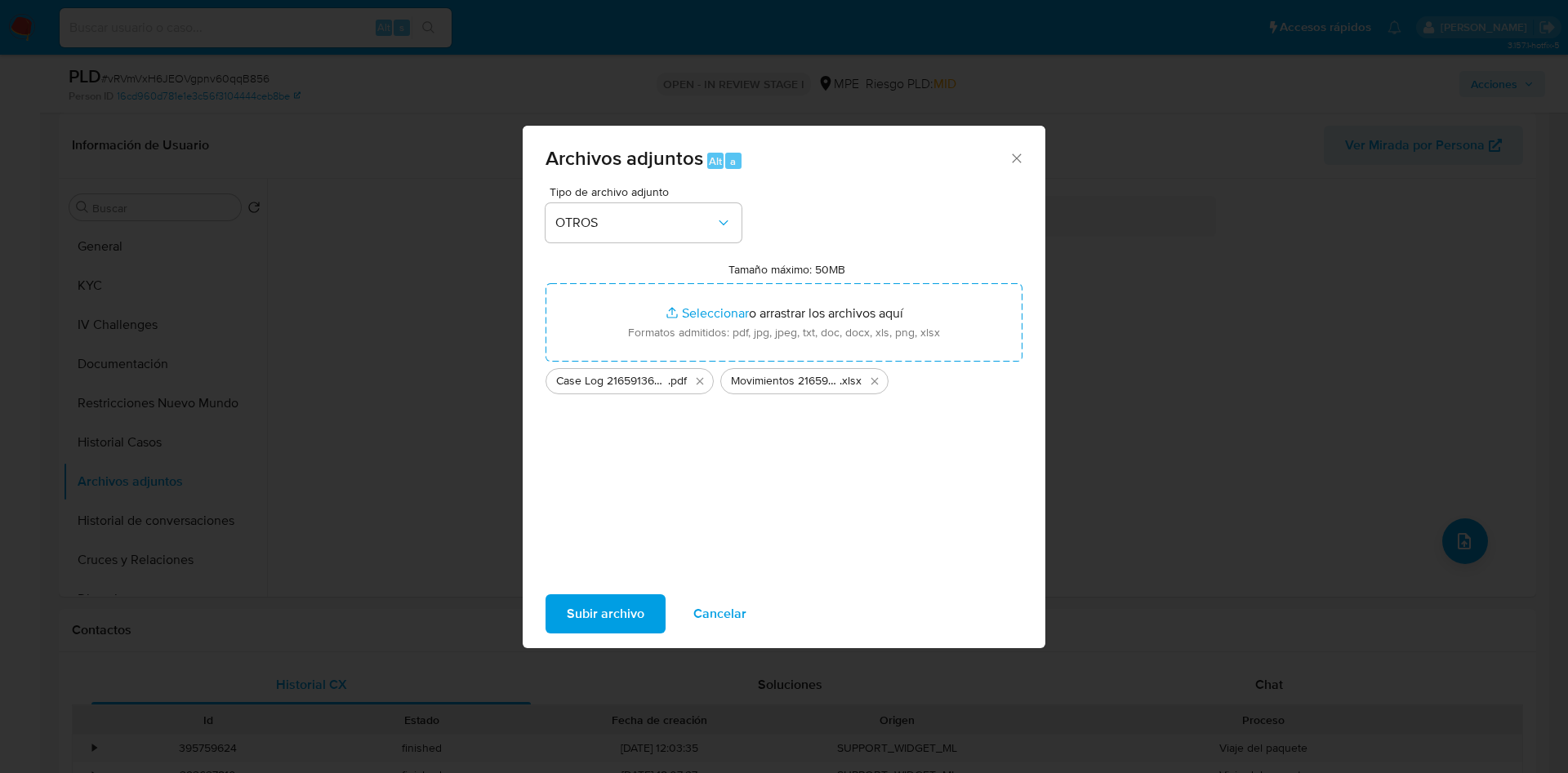
click at [614, 598] on span "Subir archivo" at bounding box center [606, 614] width 78 height 36
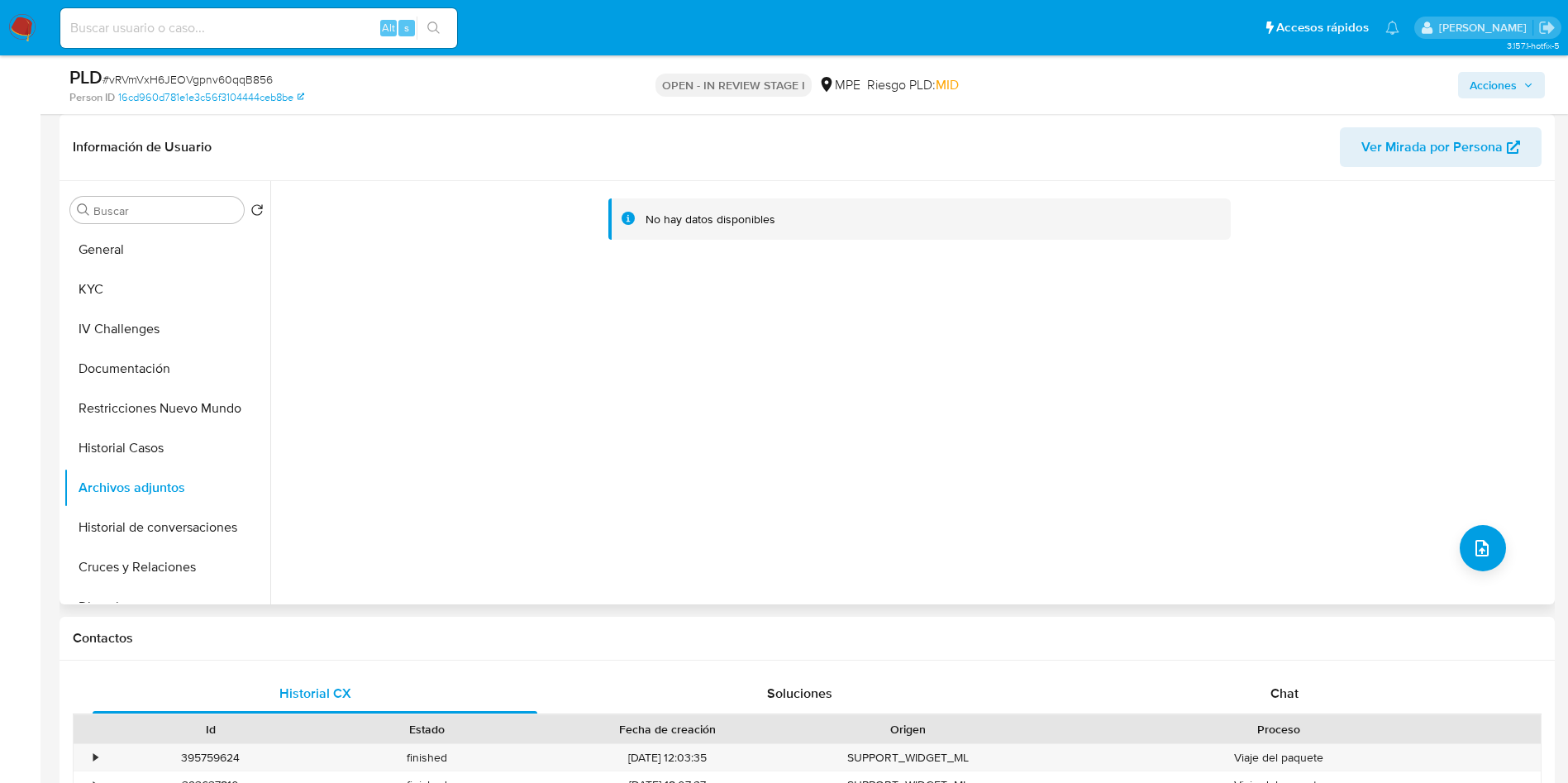
click at [1440, 324] on div "No hay datos disponibles" at bounding box center [910, 392] width 1281 height 423
click at [166, 432] on button "Historial Casos" at bounding box center [160, 447] width 193 height 39
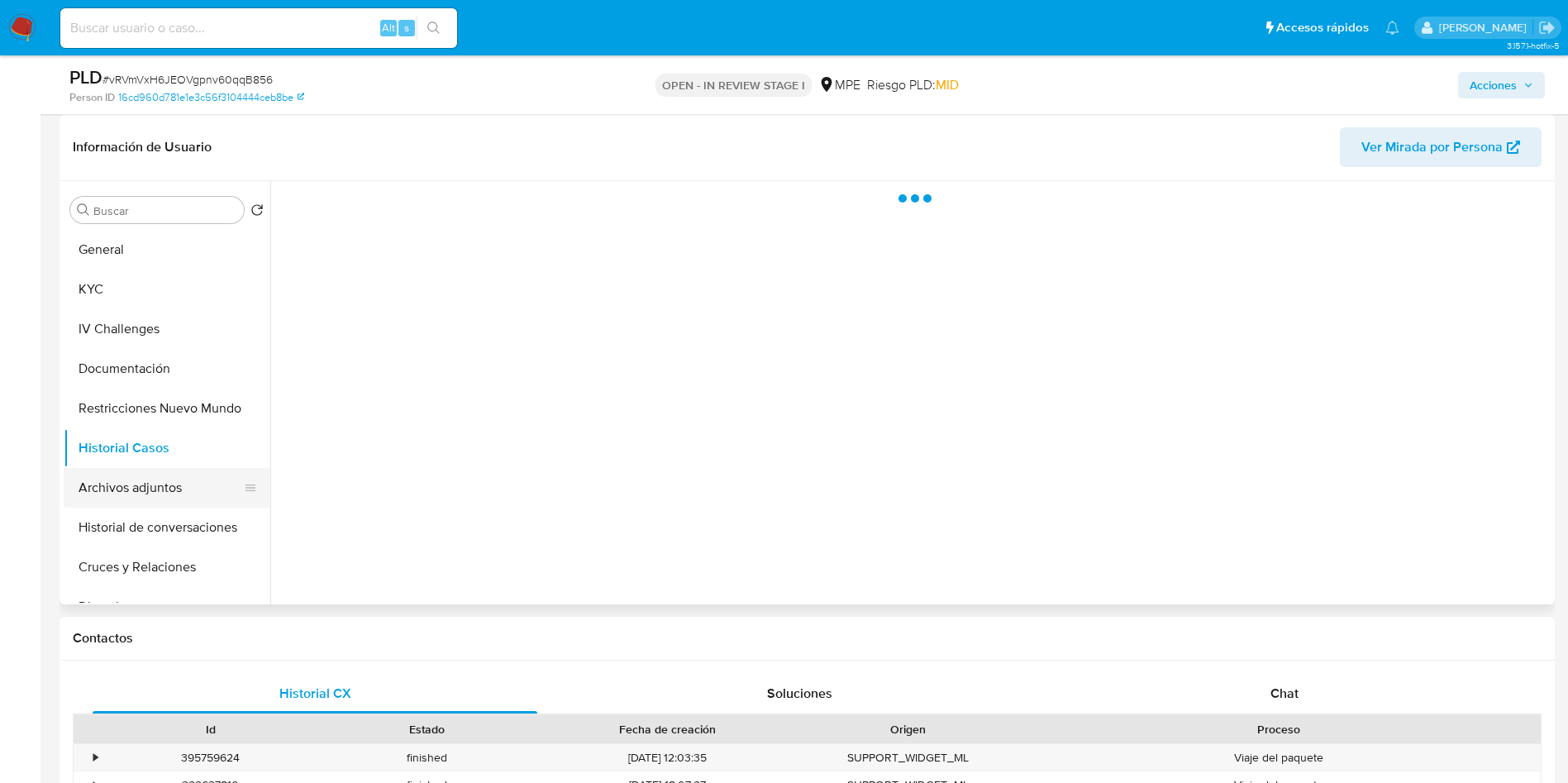
click at [153, 487] on button "Archivos adjuntos" at bounding box center [160, 488] width 193 height 39
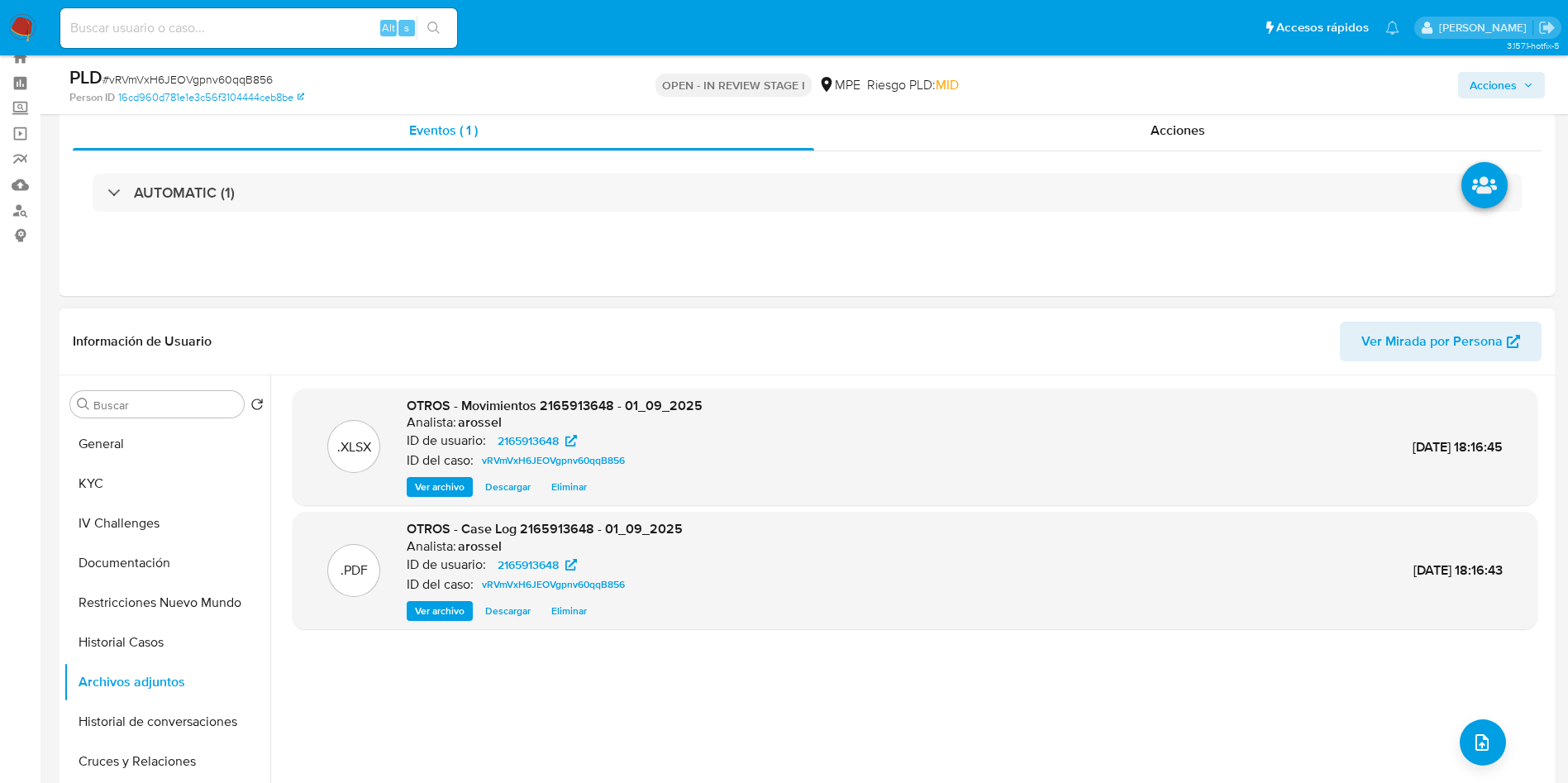
scroll to position [0, 0]
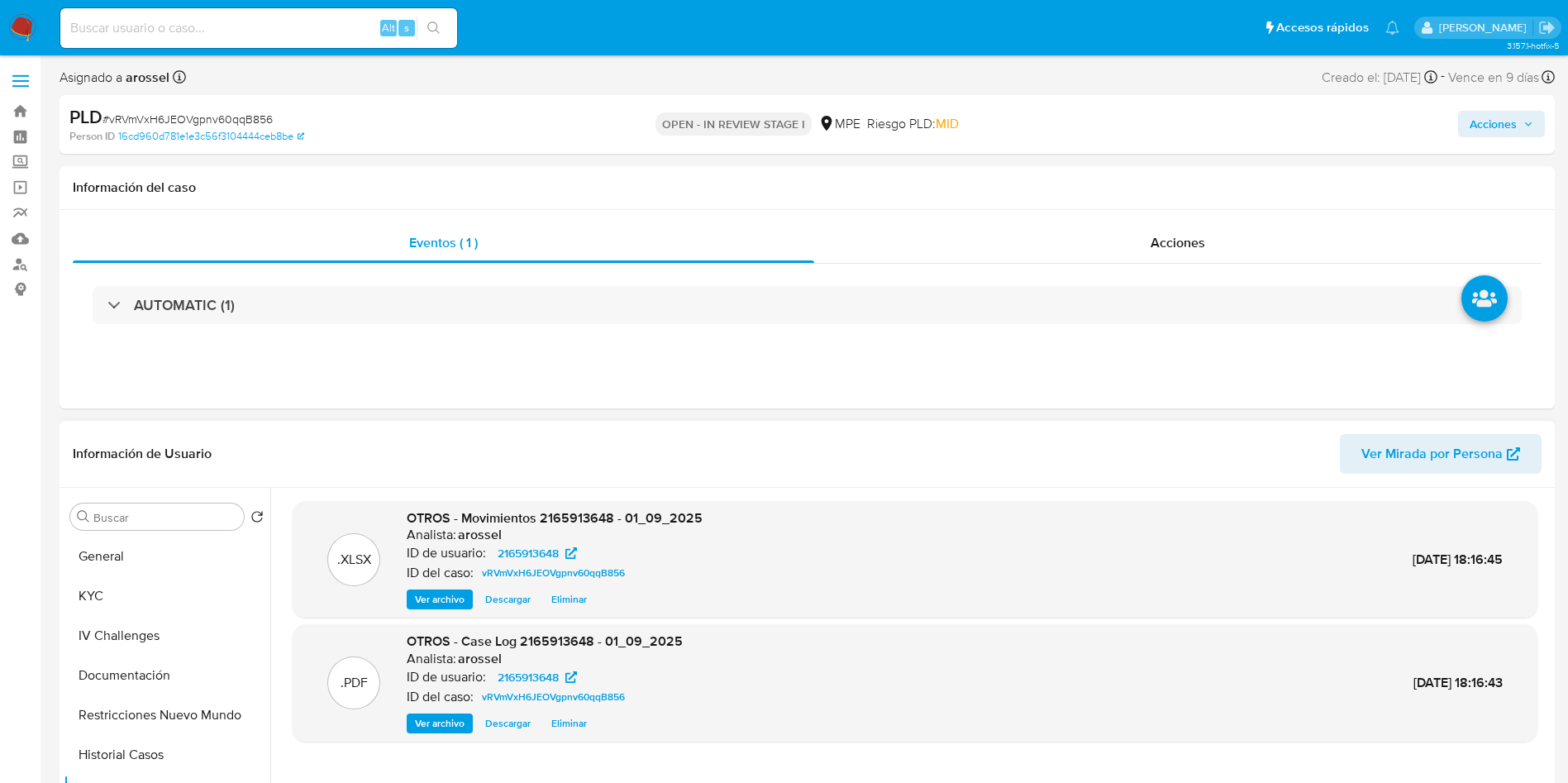
click at [125, 531] on div "Buscar Volver al orden por defecto General KYC IV Challenges Documentación Rest…" at bounding box center [166, 701] width 207 height 421
click at [132, 556] on button "General" at bounding box center [160, 556] width 193 height 39
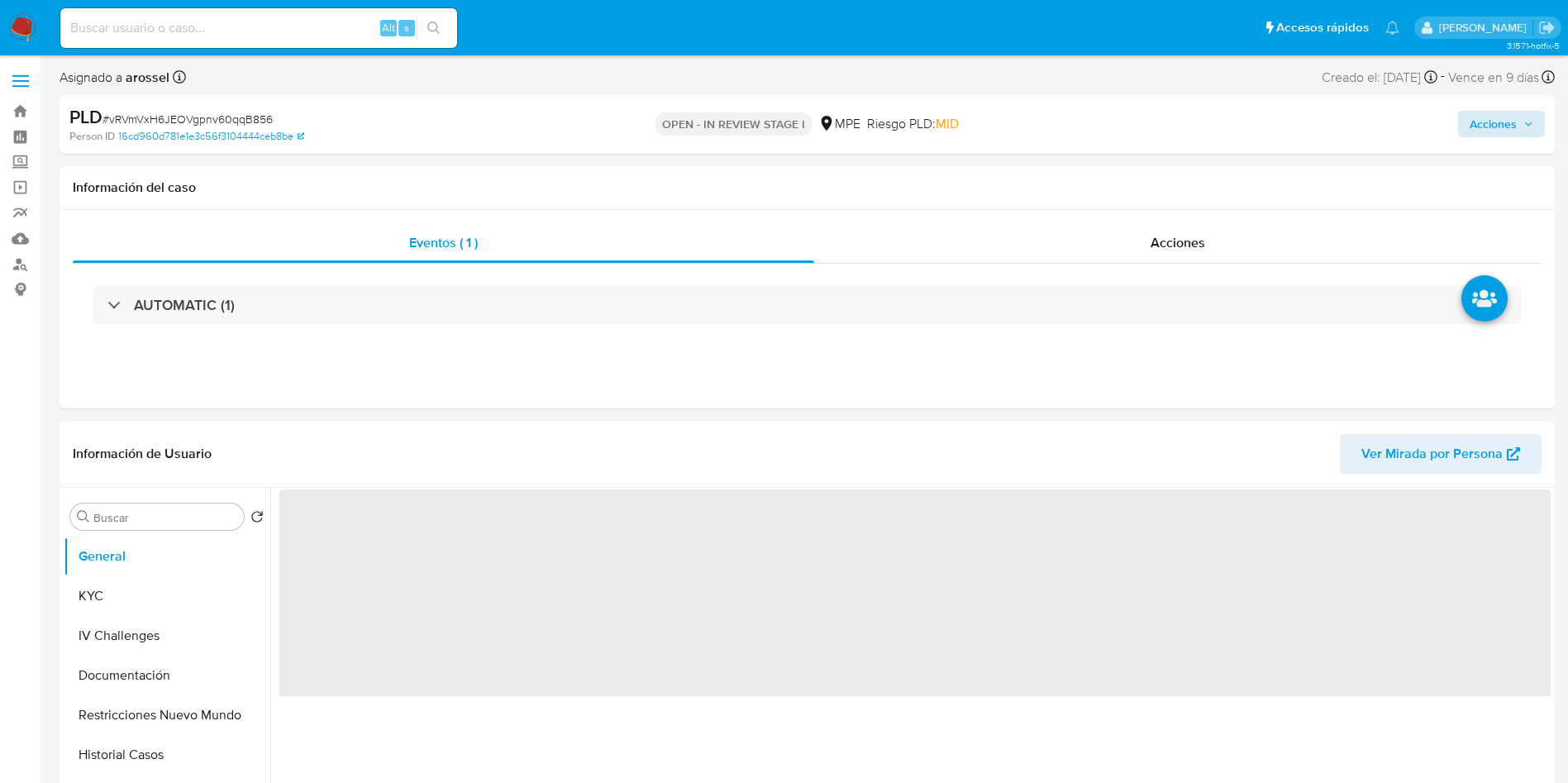
drag, startPoint x: 1513, startPoint y: 138, endPoint x: 1506, endPoint y: 133, distance: 8.6
click at [1506, 133] on div "Acciones" at bounding box center [1301, 124] width 487 height 38
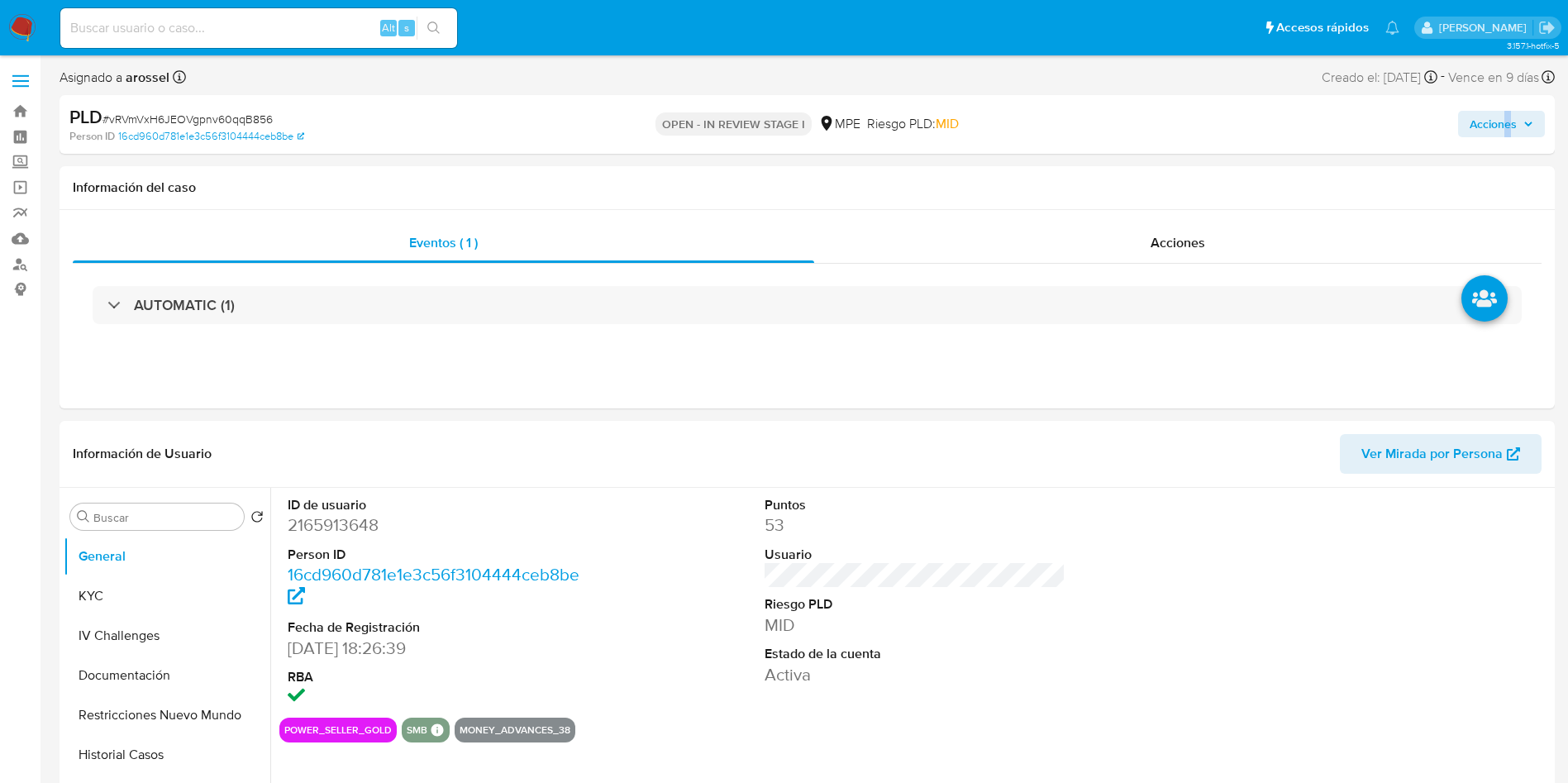
click at [1515, 113] on span "Acciones" at bounding box center [1493, 124] width 47 height 27
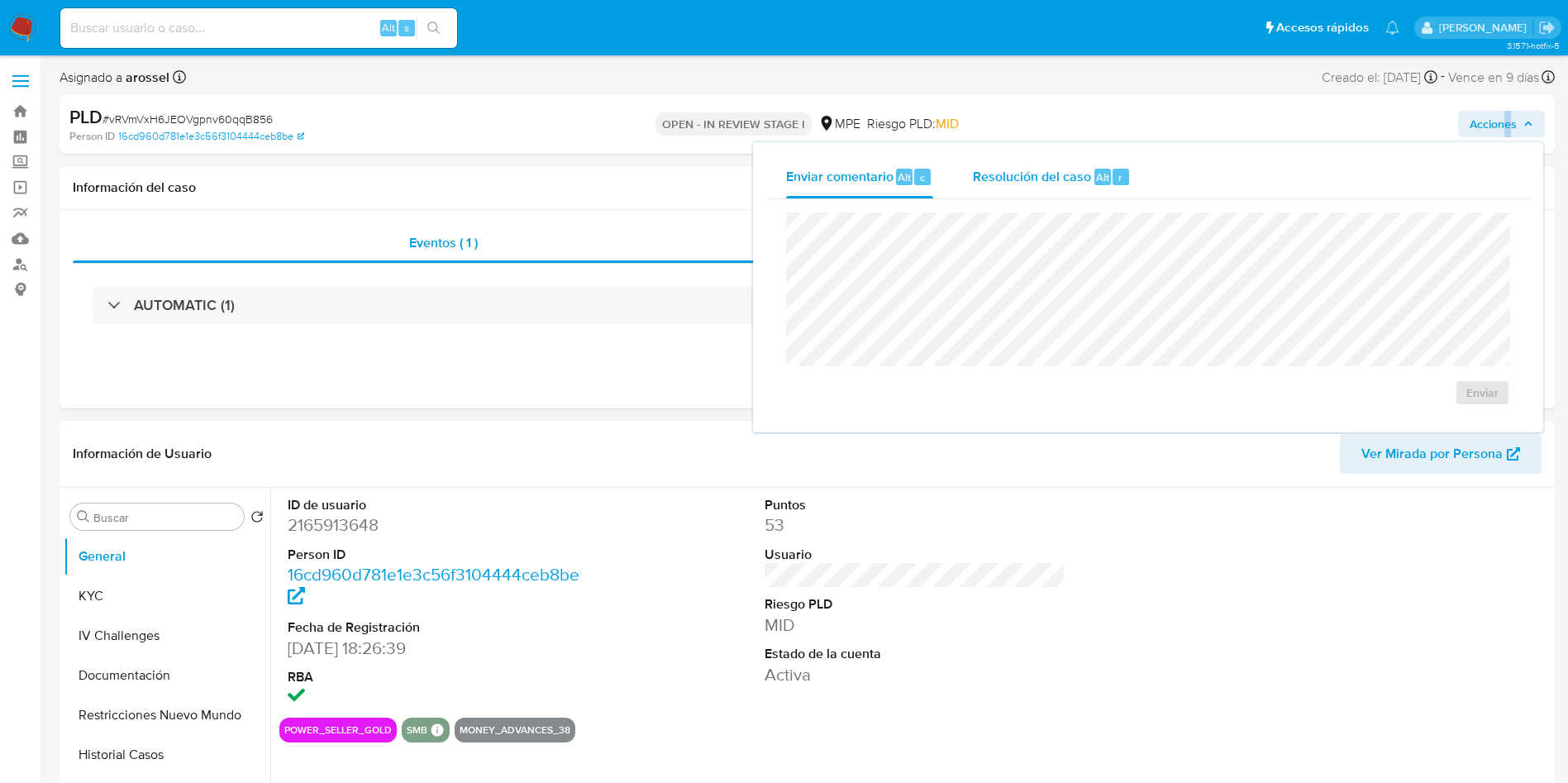
click at [1046, 169] on span "Resolución del caso" at bounding box center [1032, 177] width 118 height 19
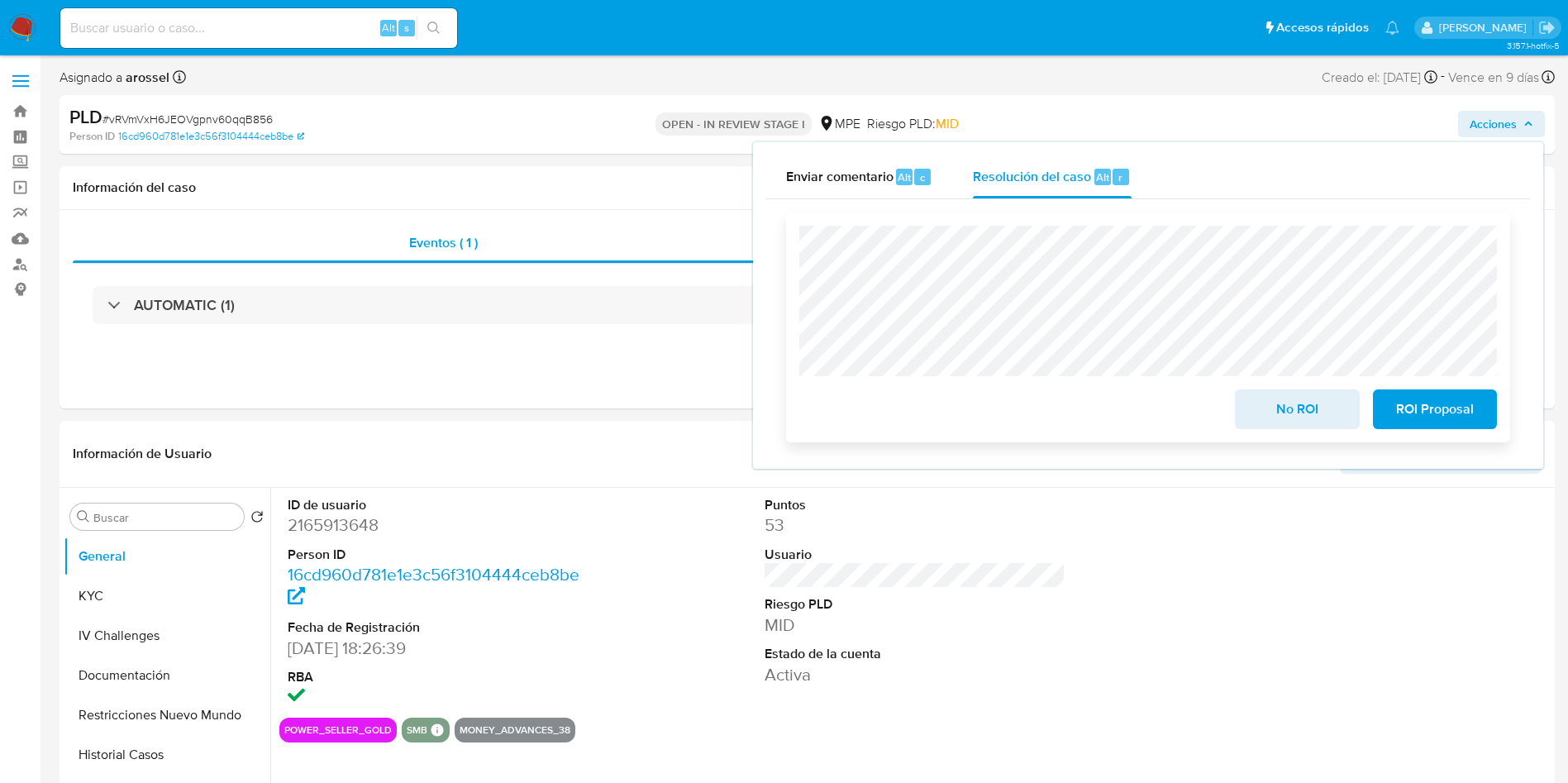
click at [1252, 413] on button "No ROI" at bounding box center [1296, 409] width 124 height 39
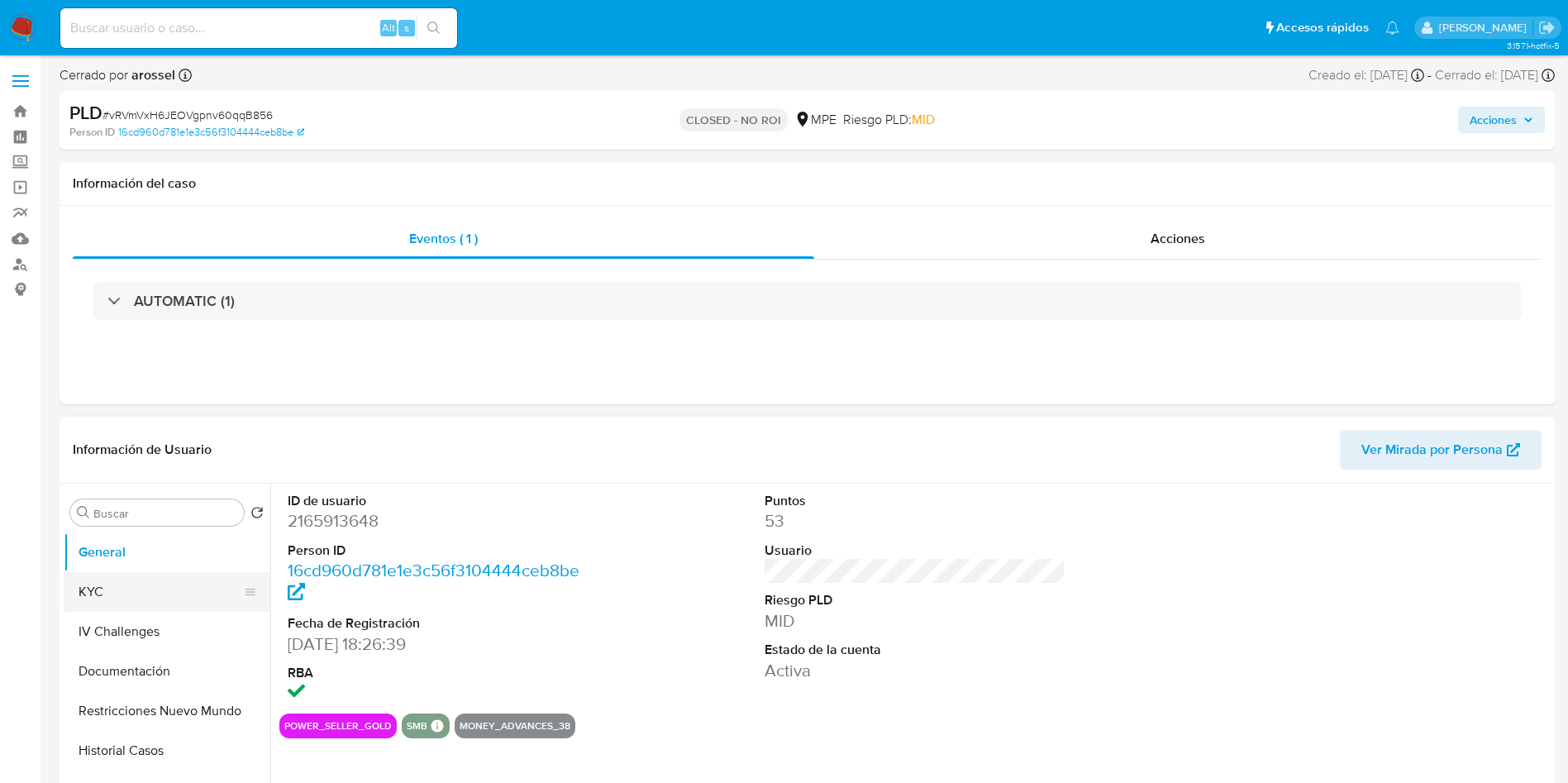
select select "10"
click at [122, 587] on button "KYC" at bounding box center [160, 592] width 193 height 39
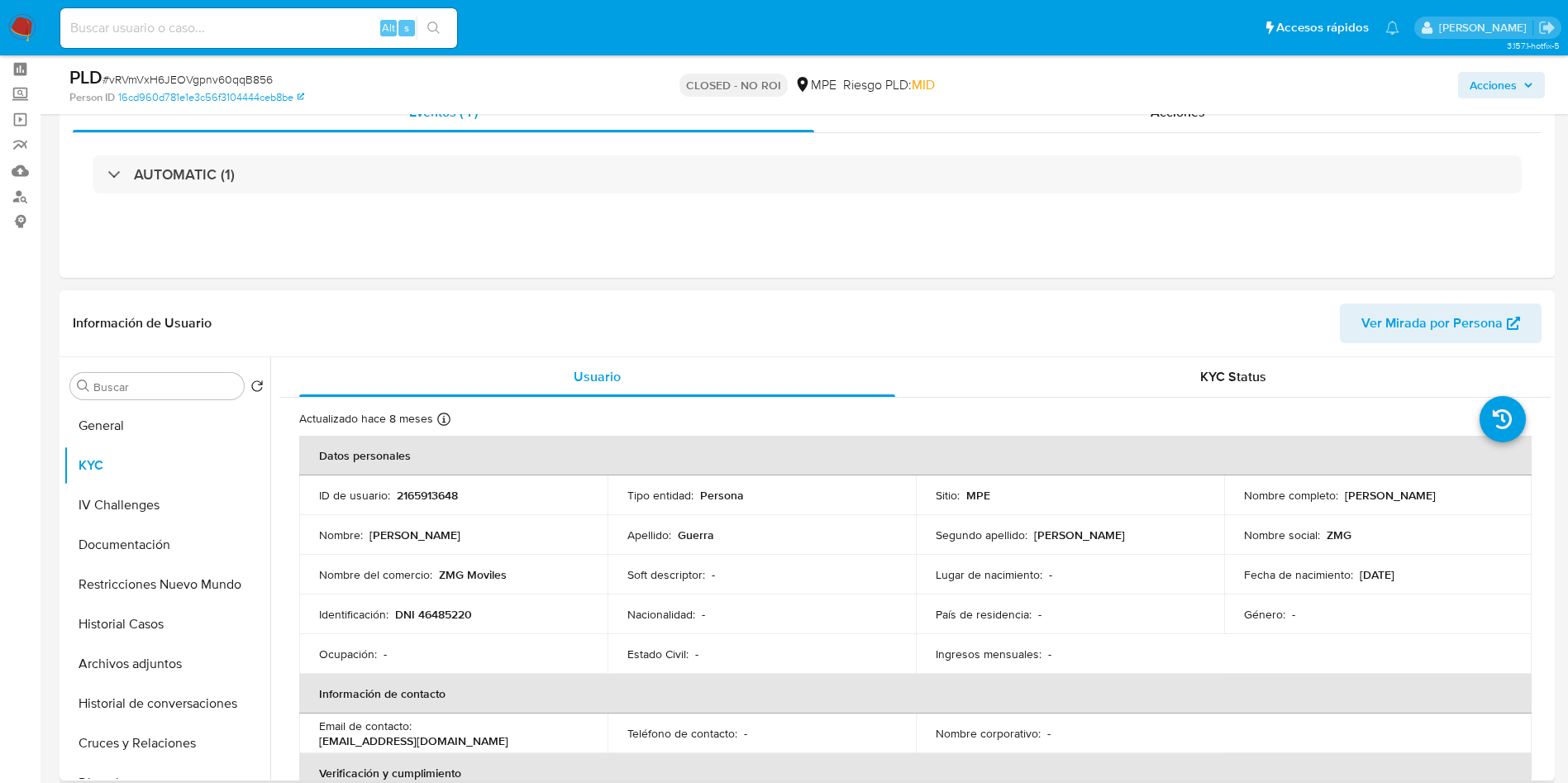
scroll to position [124, 0]
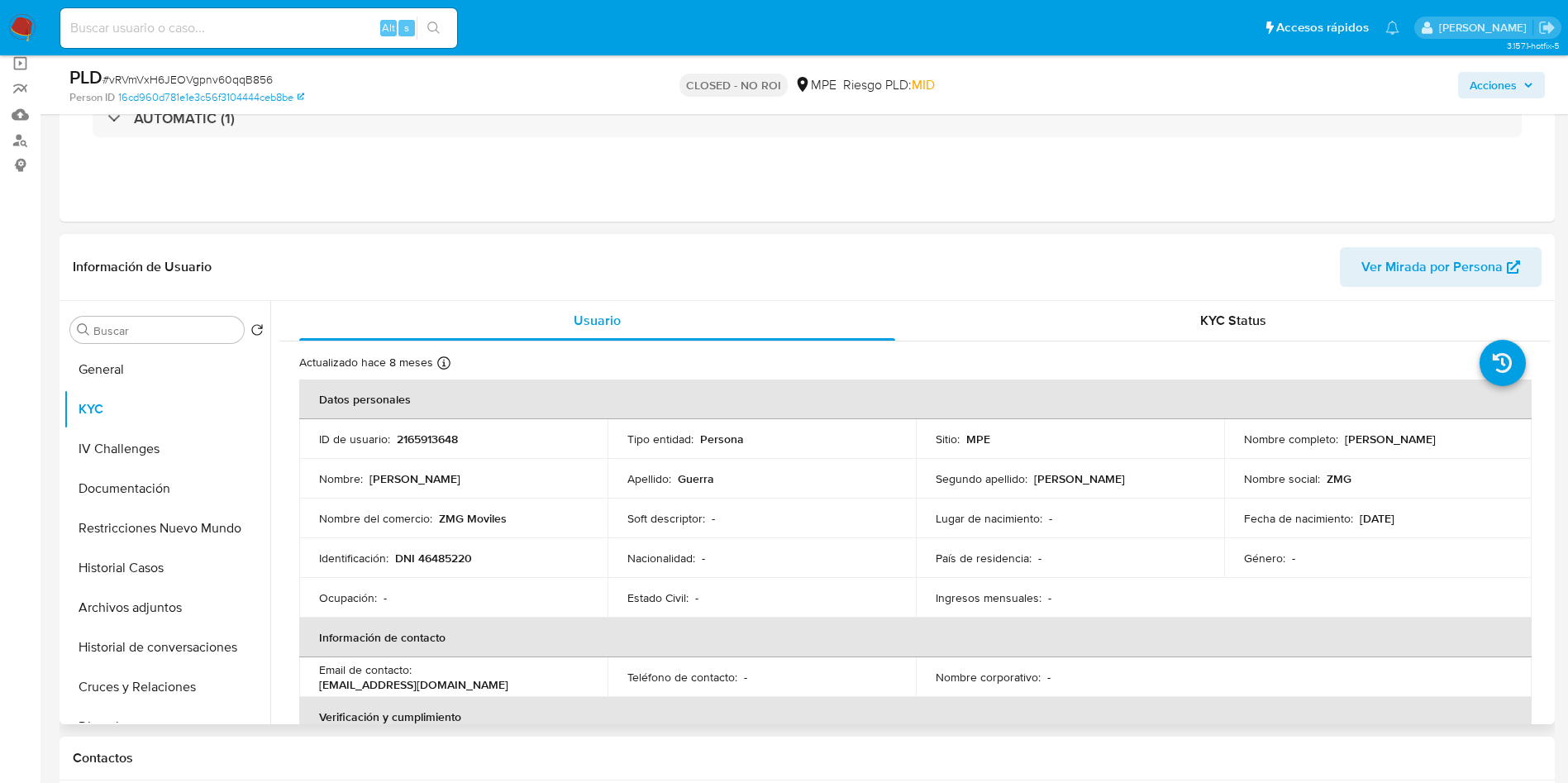
drag, startPoint x: 1340, startPoint y: 436, endPoint x: 1490, endPoint y: 434, distance: 150.0
click at [1490, 434] on div "Nombre completo : [PERSON_NAME]" at bounding box center [1378, 439] width 268 height 14
copy p "[PERSON_NAME]"
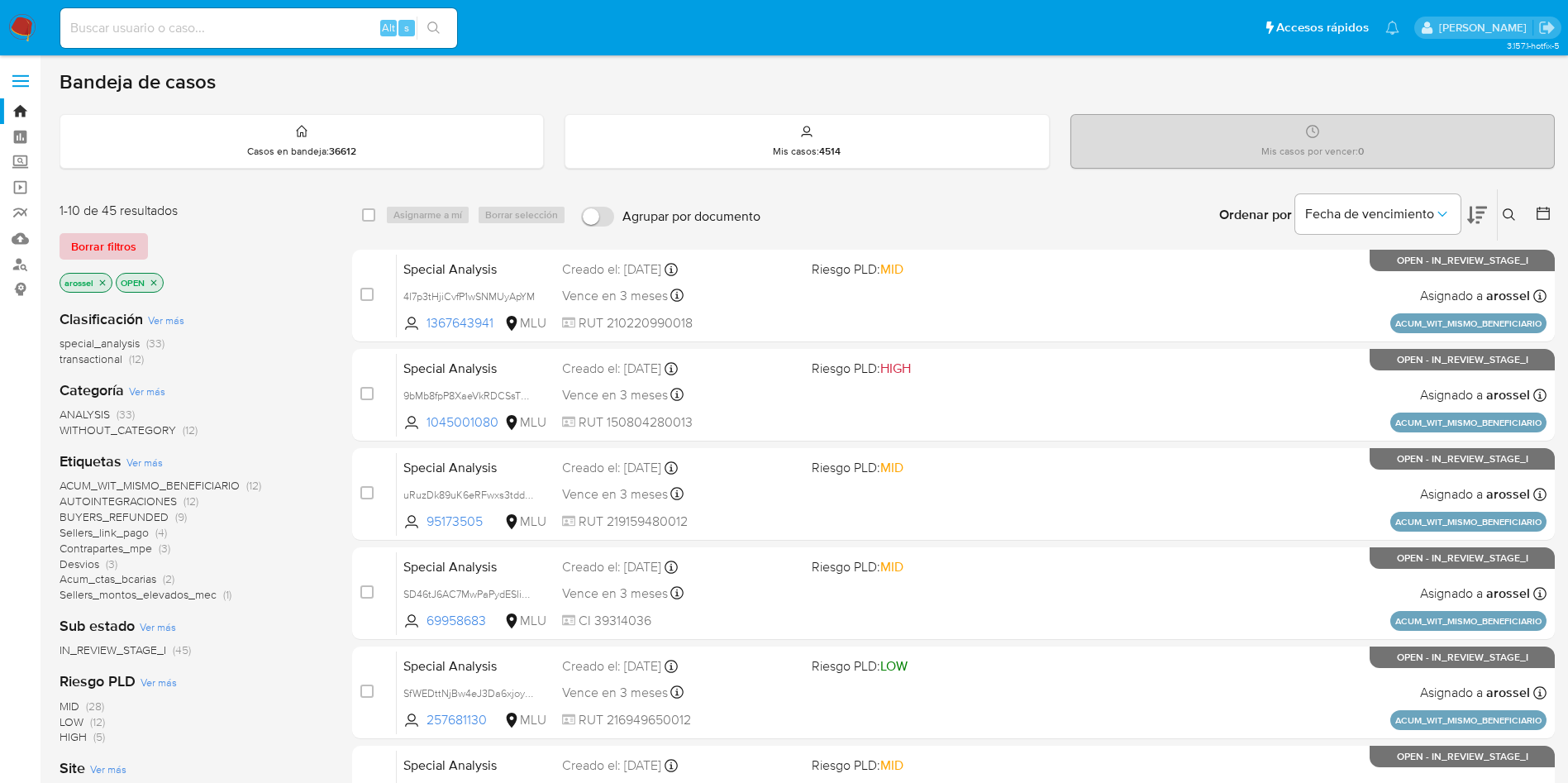
click at [133, 238] on span "Borrar filtros" at bounding box center [104, 246] width 65 height 23
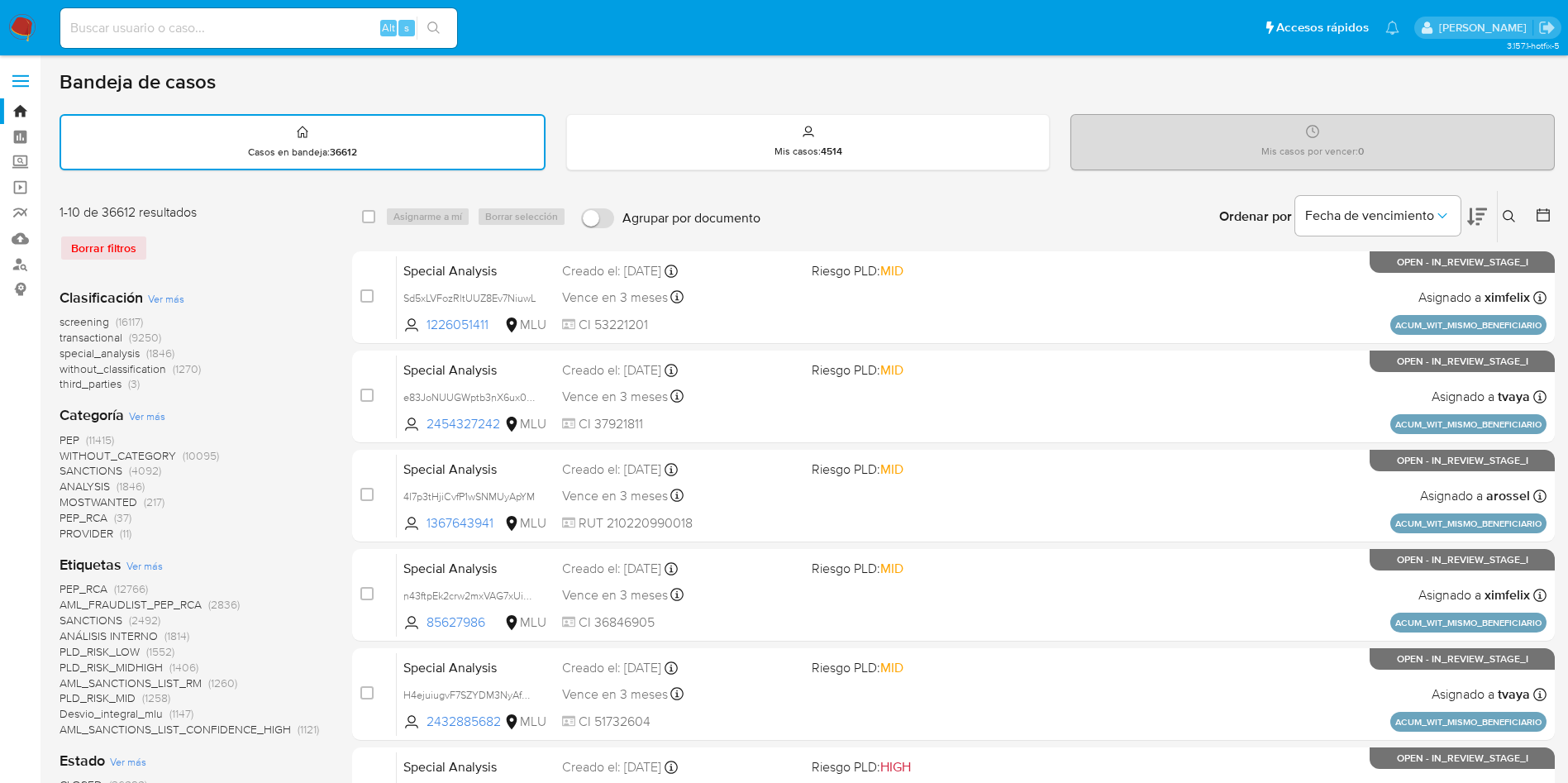
click at [1541, 209] on icon at bounding box center [1542, 215] width 16 height 16
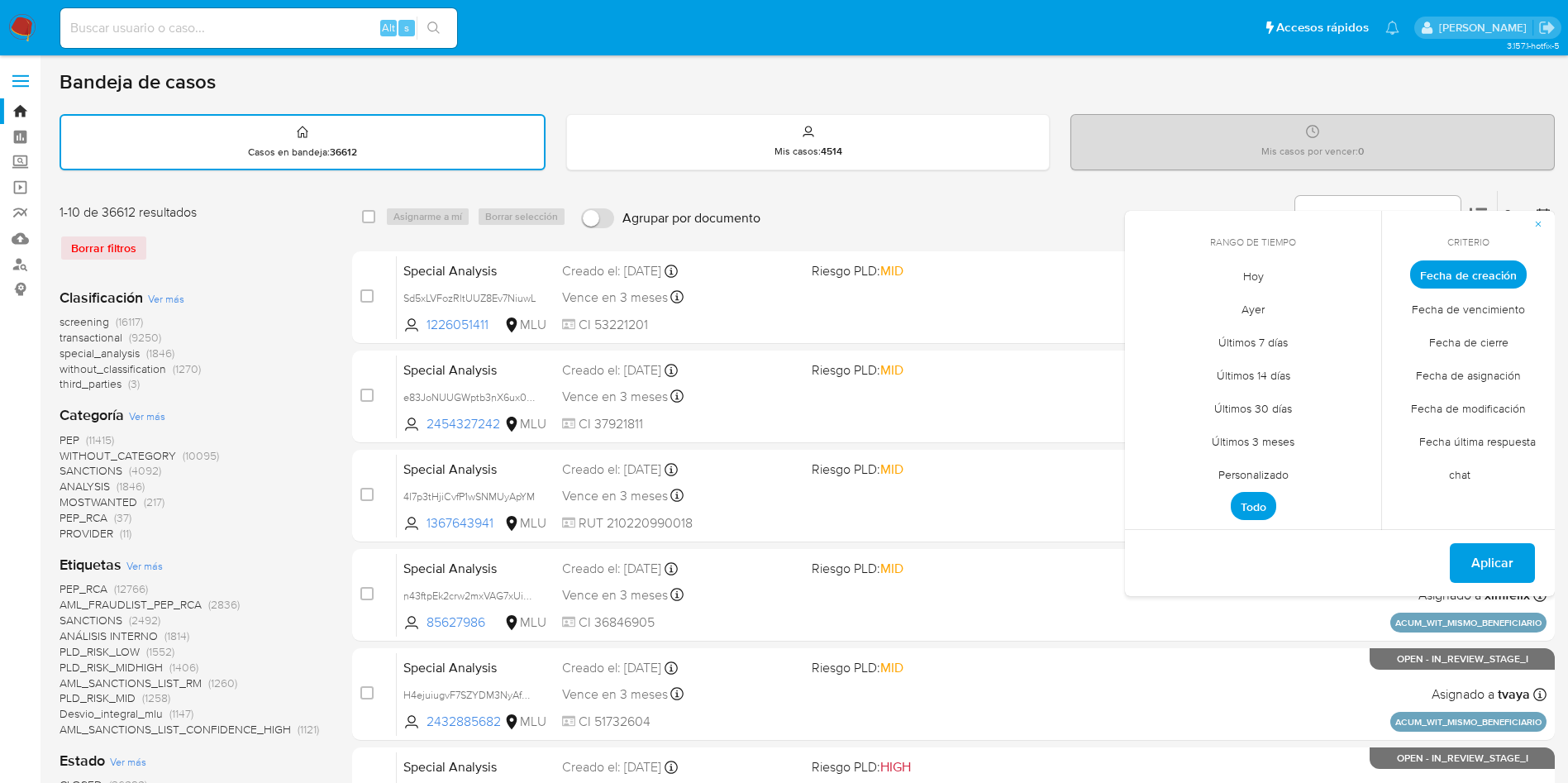
click at [1250, 278] on span "Hoy" at bounding box center [1254, 275] width 56 height 34
click at [1445, 344] on span "Fecha de cierre" at bounding box center [1468, 341] width 114 height 34
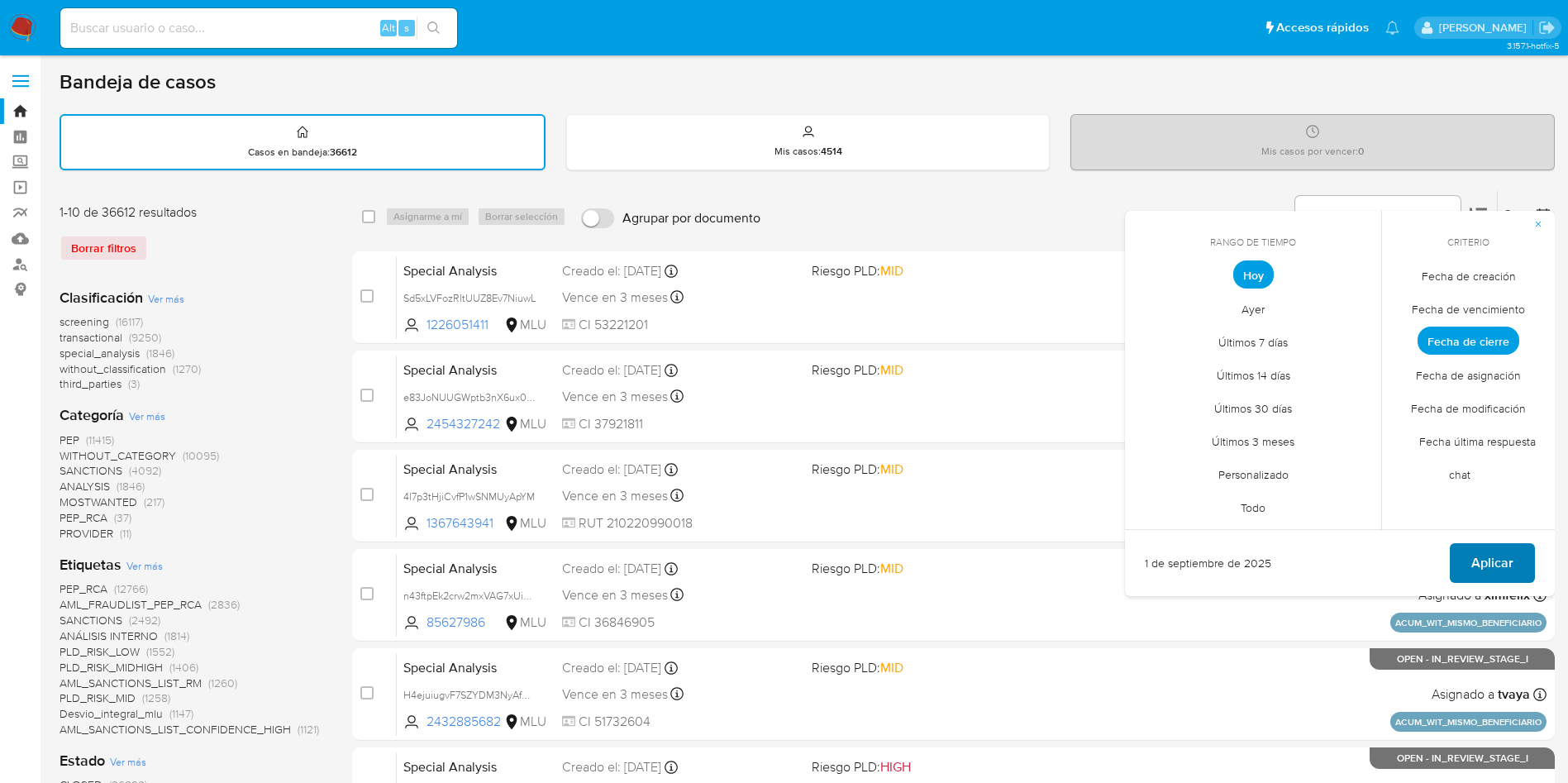
click at [1507, 566] on span "Aplicar" at bounding box center [1492, 564] width 42 height 37
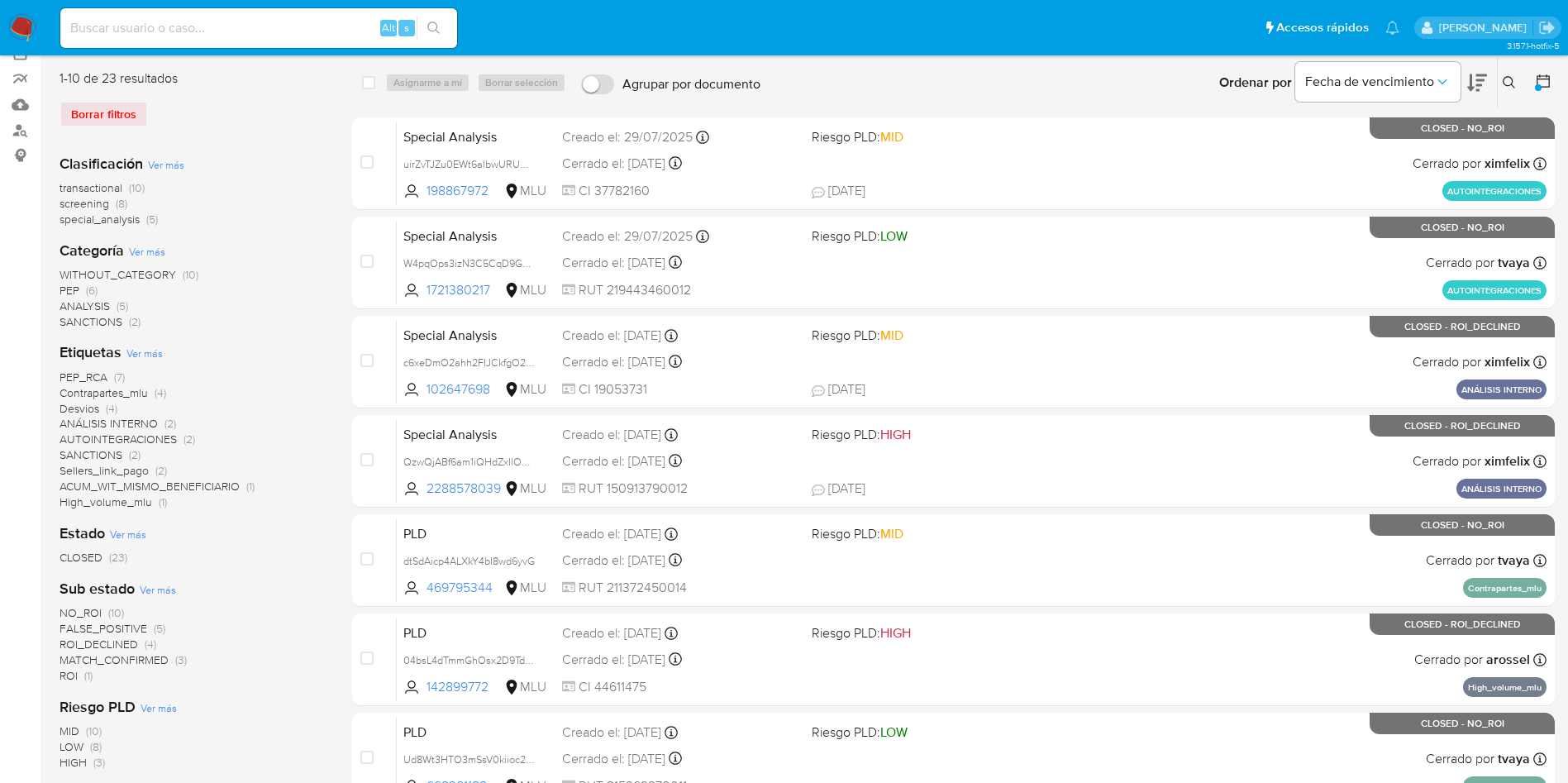
scroll to position [124, 0]
